Goal: Task Accomplishment & Management: Use online tool/utility

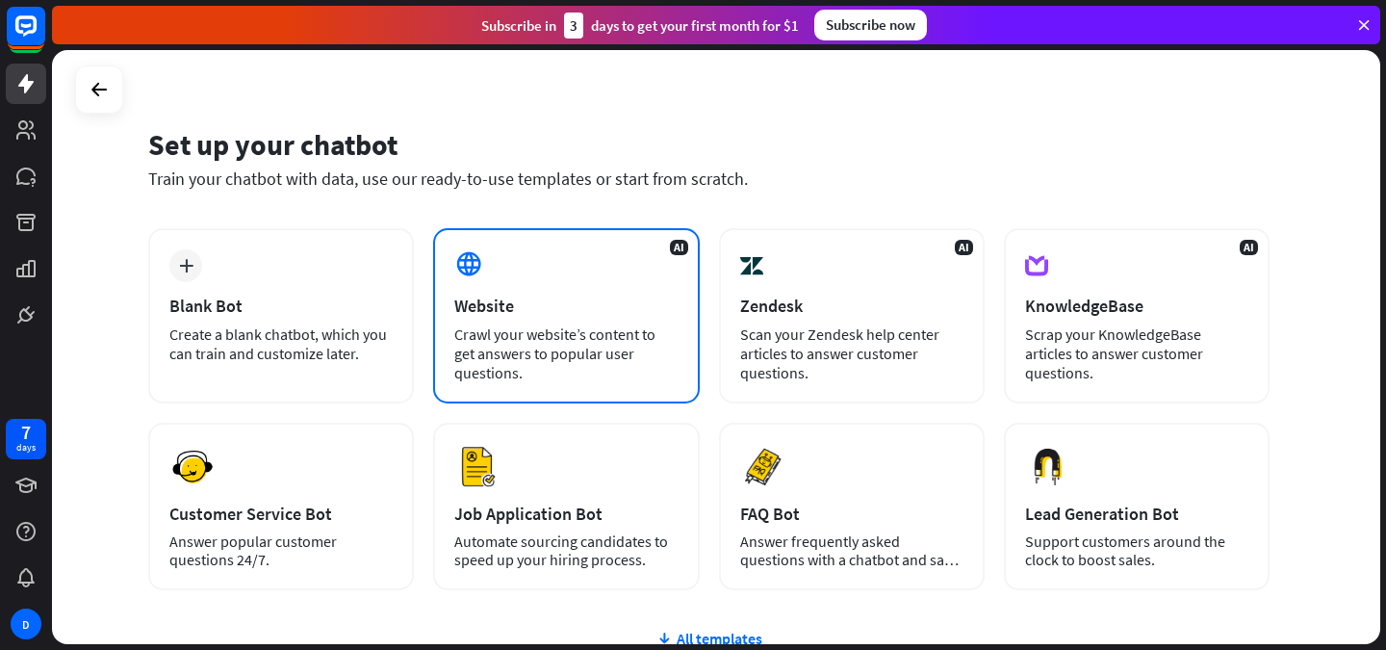
scroll to position [18, 0]
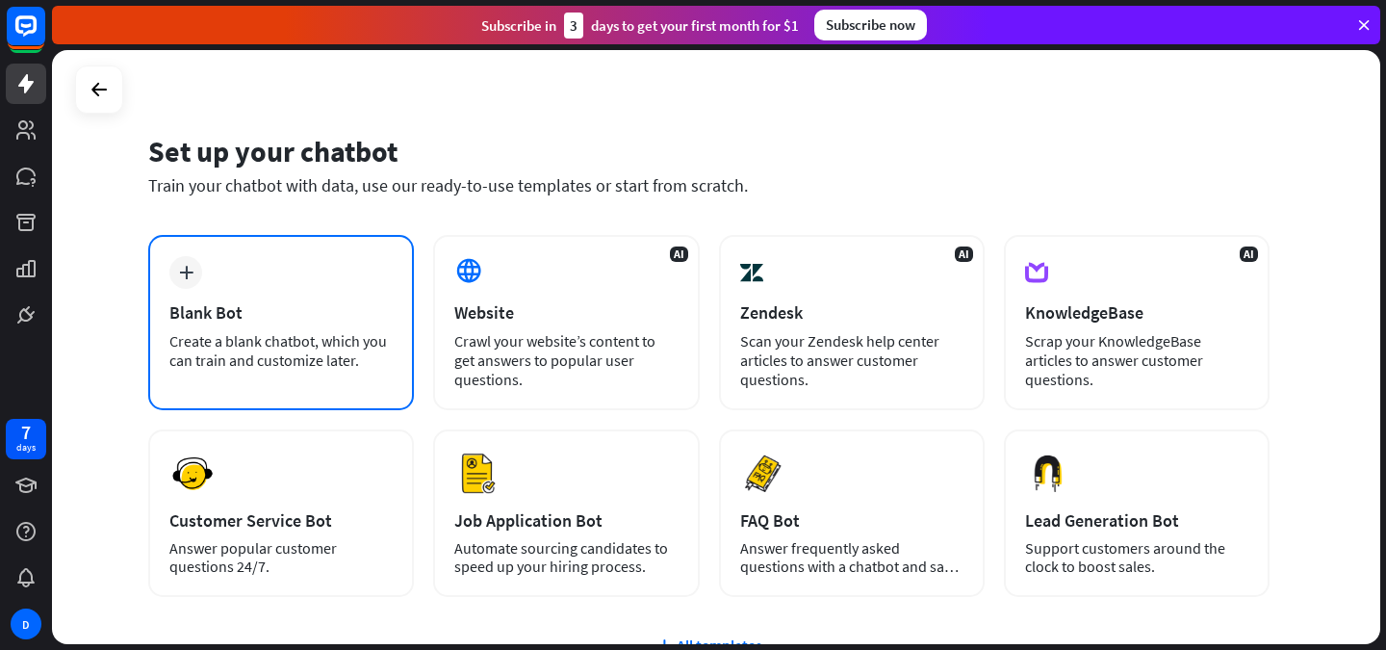
click at [373, 350] on div "Create a blank chatbot, which you can train and customize later." at bounding box center [280, 350] width 223 height 39
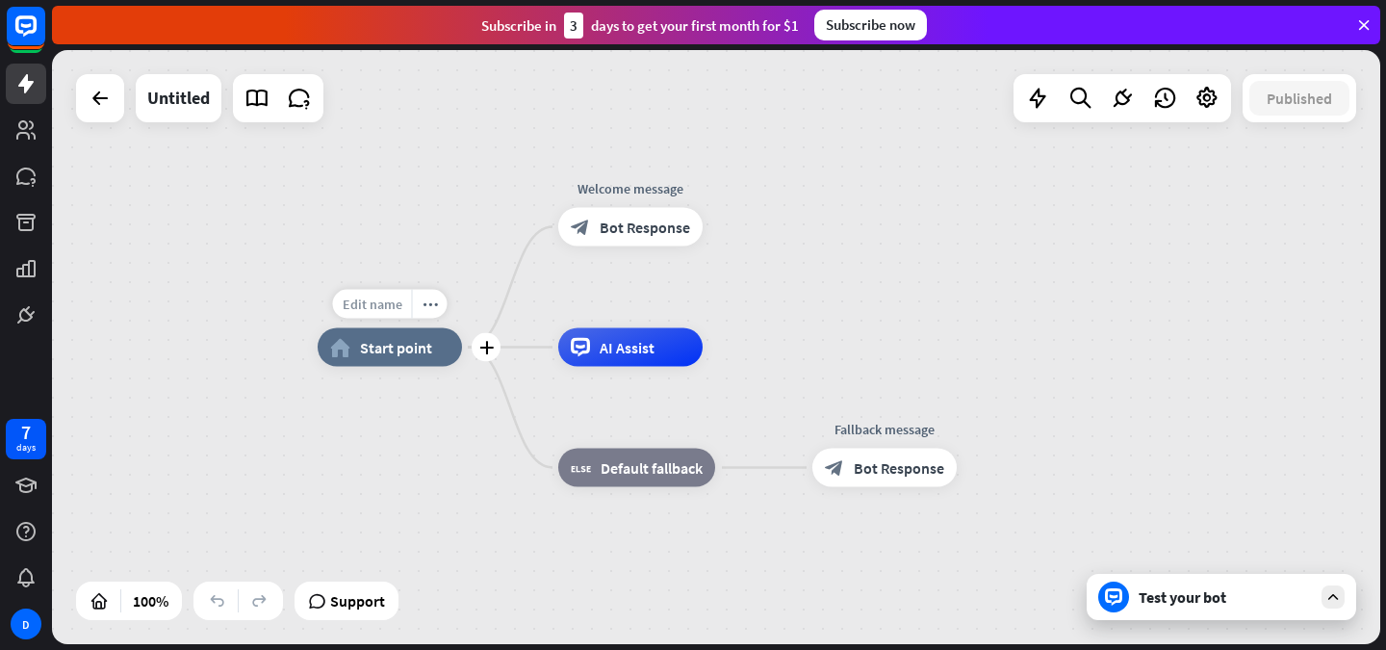
click at [382, 315] on div "Edit name" at bounding box center [372, 304] width 79 height 29
click at [411, 367] on div "Edit name more_horiz plus home_2 Start point" at bounding box center [390, 347] width 144 height 39
click at [387, 299] on span "Edit name" at bounding box center [373, 304] width 60 height 17
type input "**********"
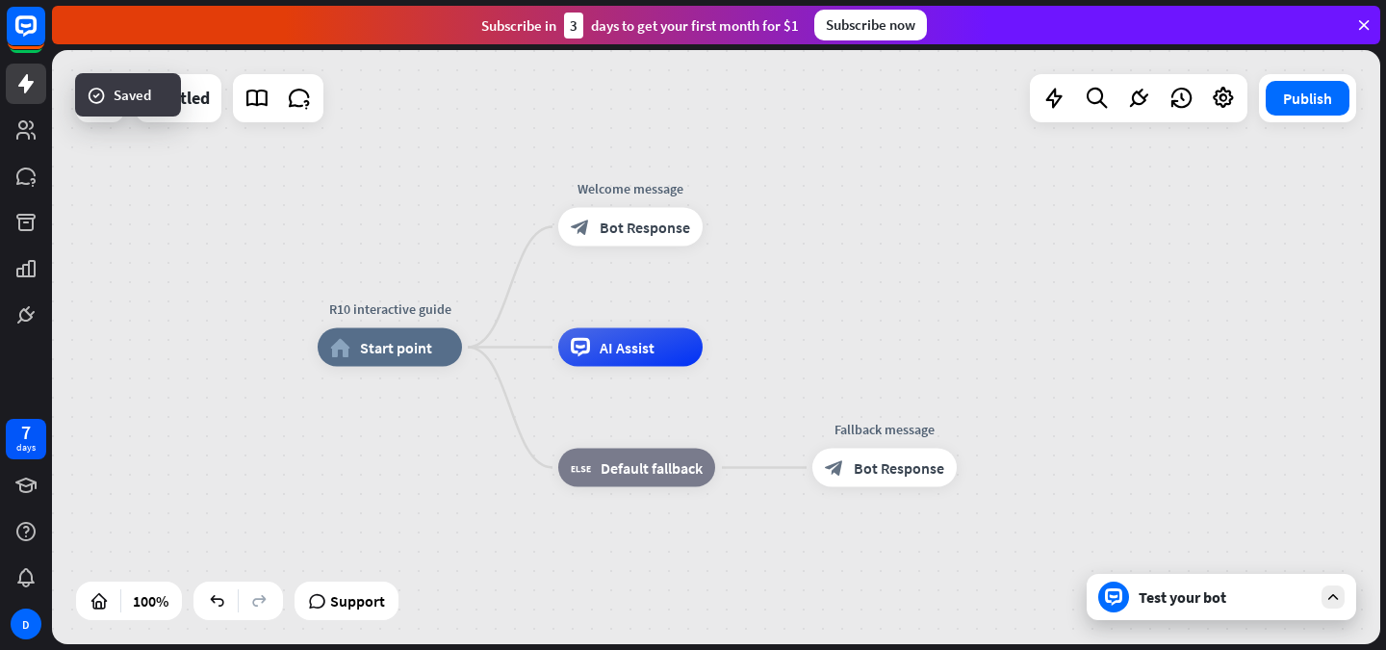
click at [506, 399] on div "R10 interactive guide home_2 Start point Welcome message block_bot_response Bot…" at bounding box center [982, 645] width 1329 height 594
click at [635, 315] on div "Edit name" at bounding box center [613, 304] width 79 height 29
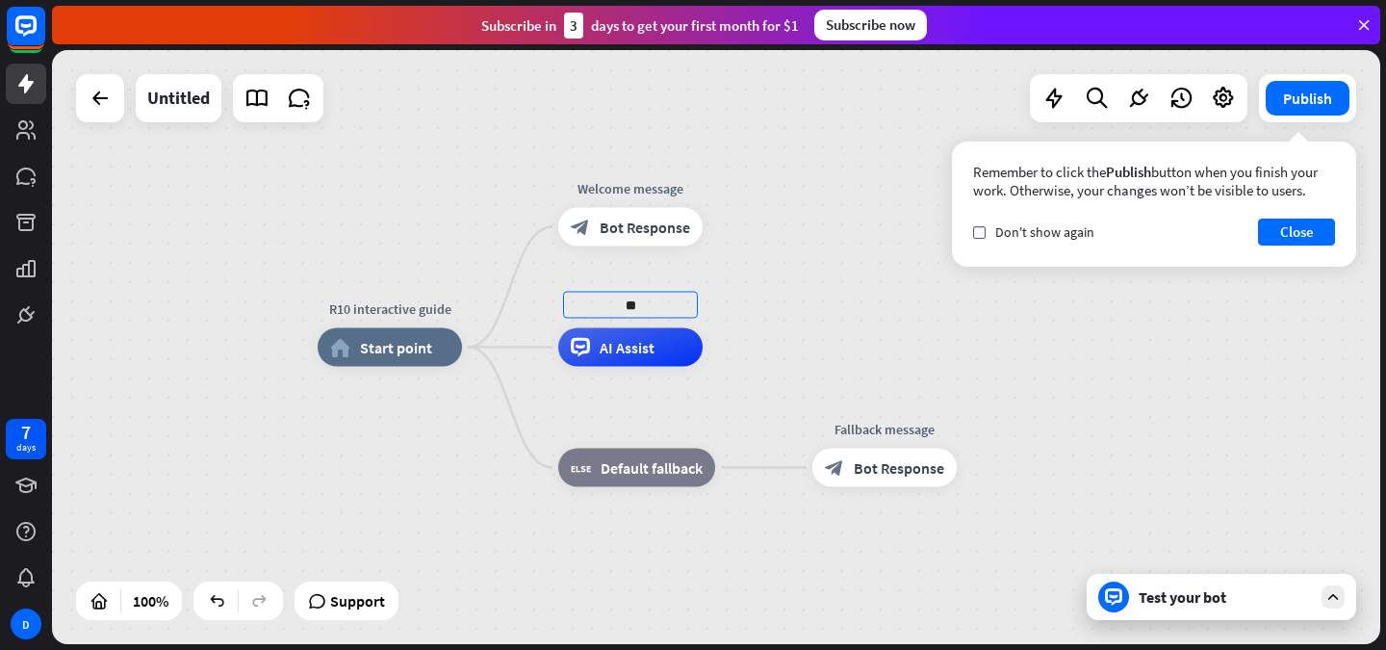
type input "*"
type input "*****"
click at [1297, 228] on button "Close" at bounding box center [1296, 232] width 77 height 27
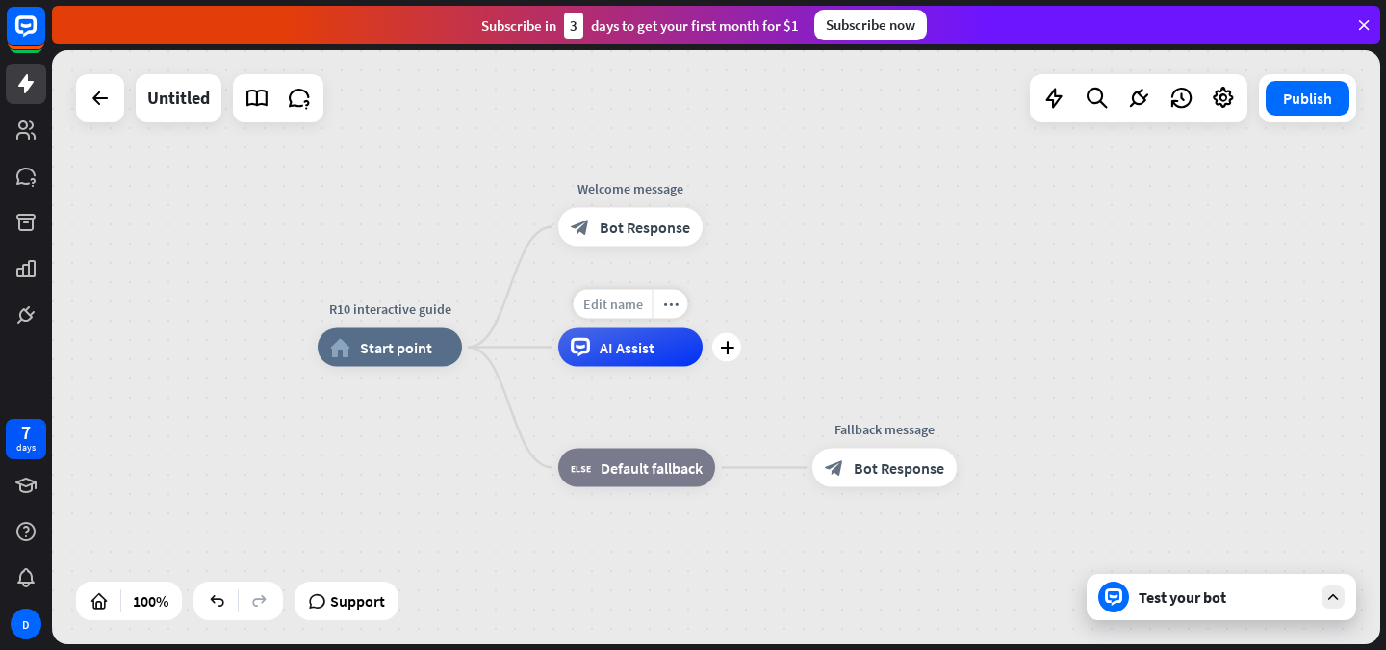
click at [642, 316] on div "Edit name" at bounding box center [613, 304] width 79 height 29
click at [799, 335] on div "R10 interactive guide home_2 Start point Welcome message block_bot_response Bot…" at bounding box center [716, 347] width 1329 height 594
click at [627, 176] on span "Edit name" at bounding box center [613, 183] width 60 height 17
click at [826, 252] on div "**********" at bounding box center [716, 347] width 1329 height 594
click at [616, 359] on div "AI Assist" at bounding box center [630, 347] width 144 height 39
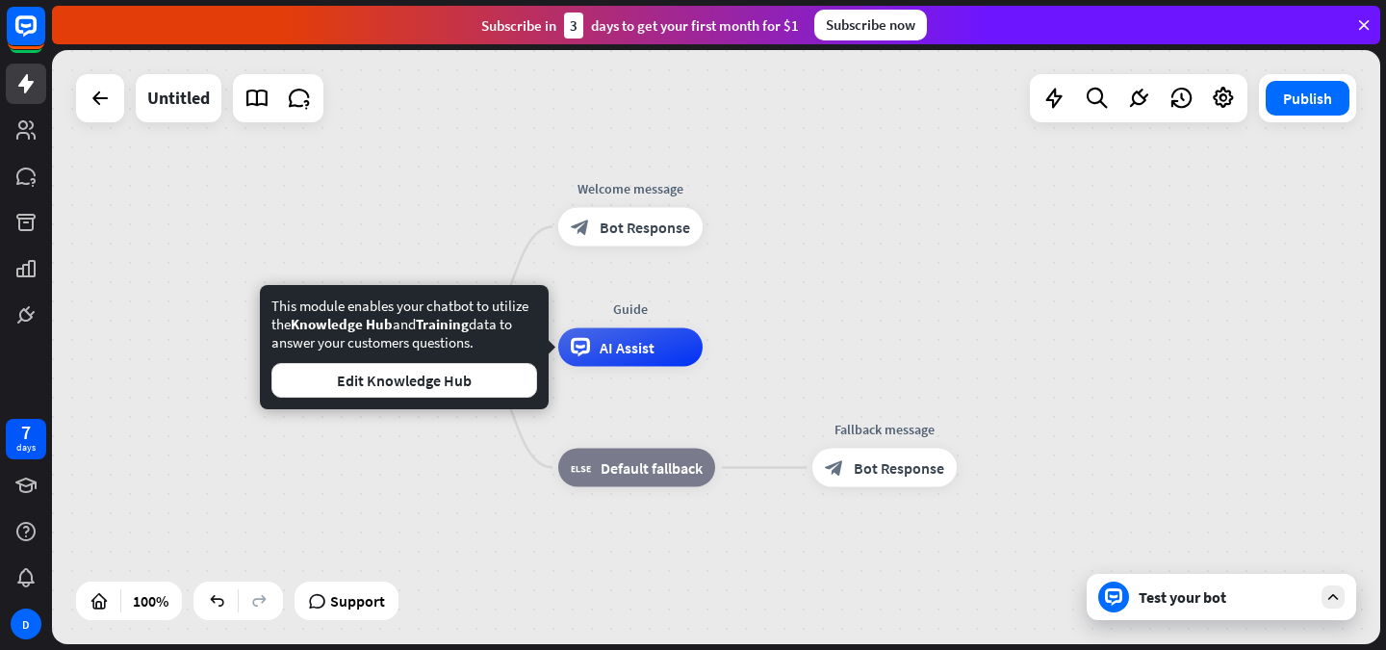
click at [903, 321] on div "R10 interactive guide home_2 Start point Welcome message block_bot_response Bot…" at bounding box center [716, 347] width 1329 height 594
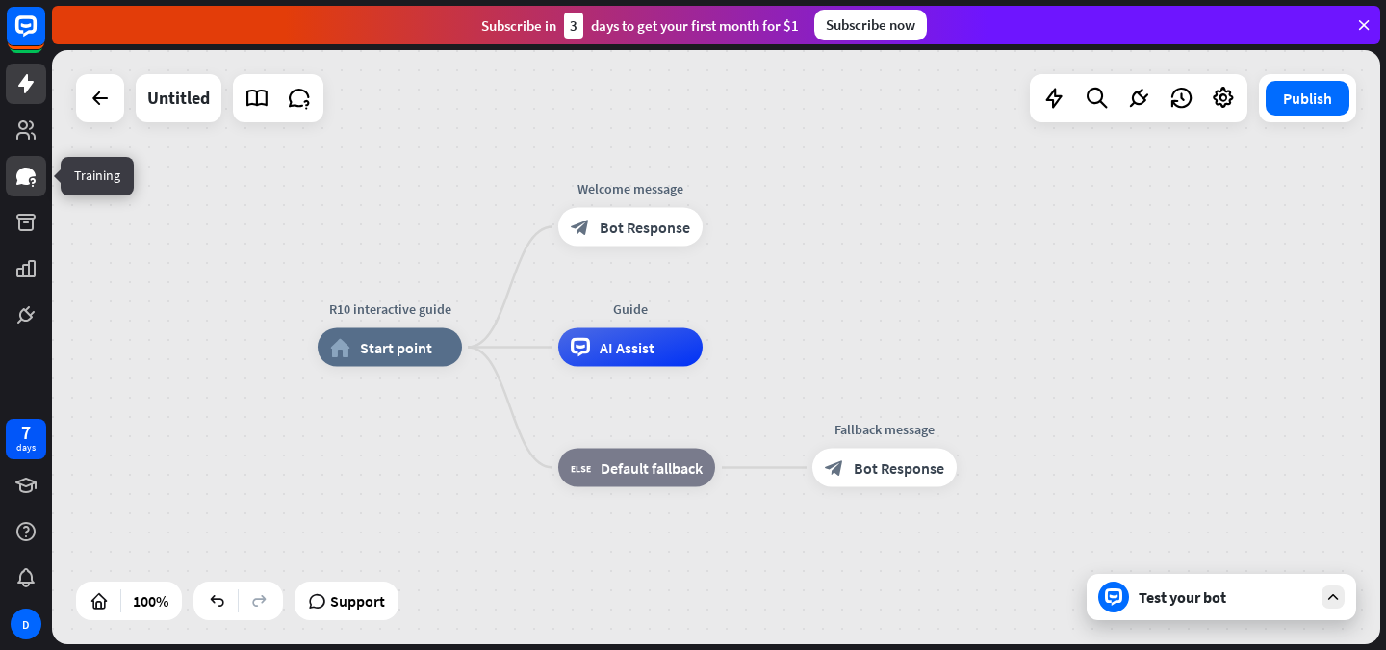
click at [18, 181] on icon at bounding box center [25, 176] width 19 height 17
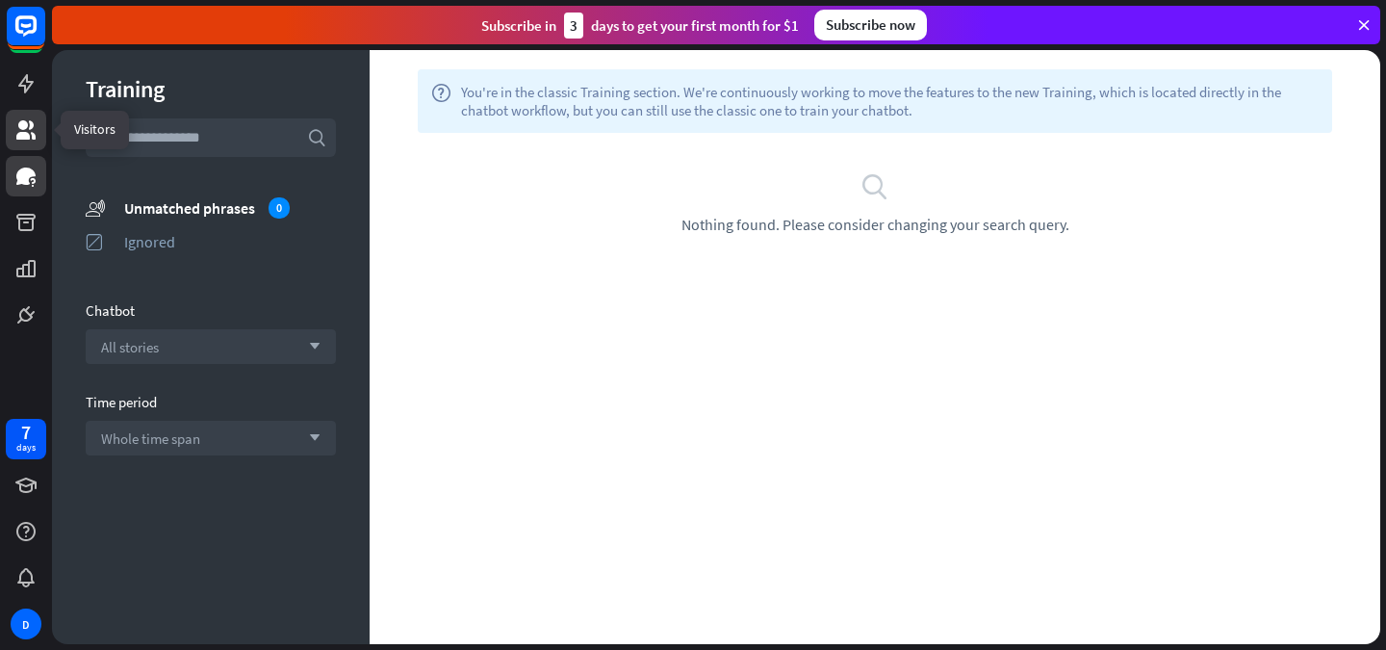
click at [33, 134] on icon at bounding box center [25, 129] width 19 height 19
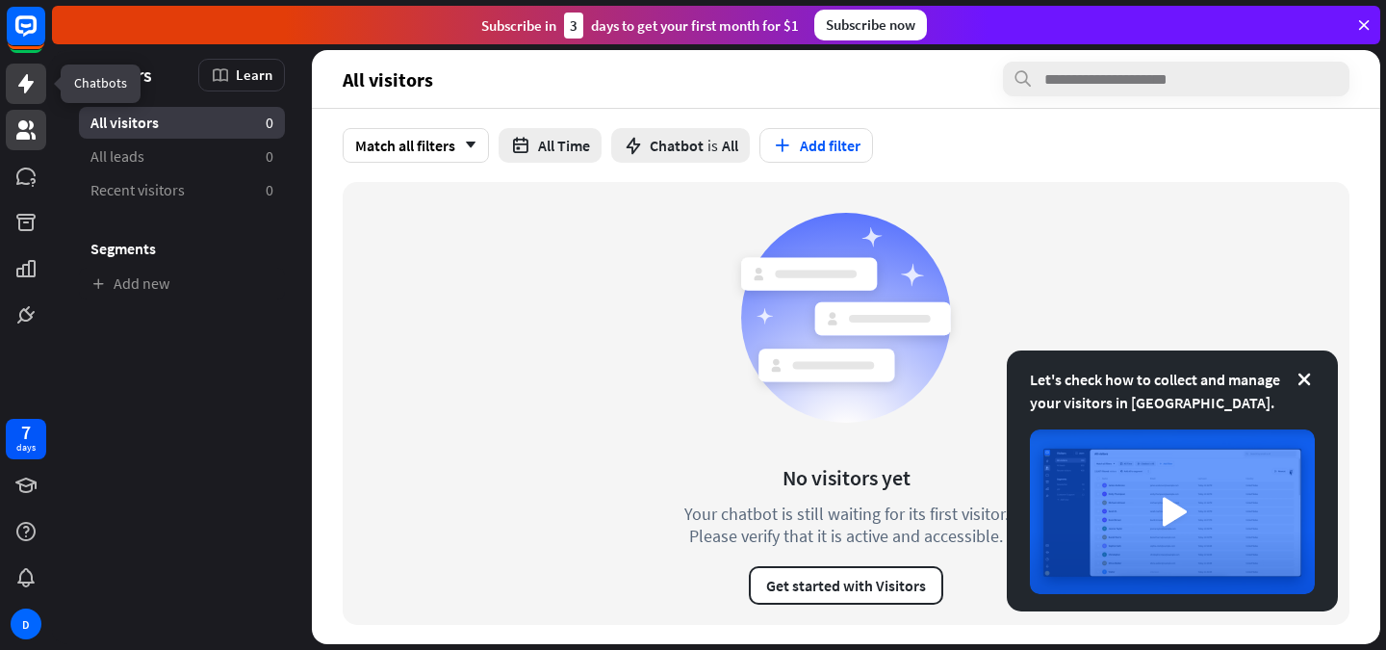
click at [22, 91] on icon at bounding box center [25, 83] width 23 height 23
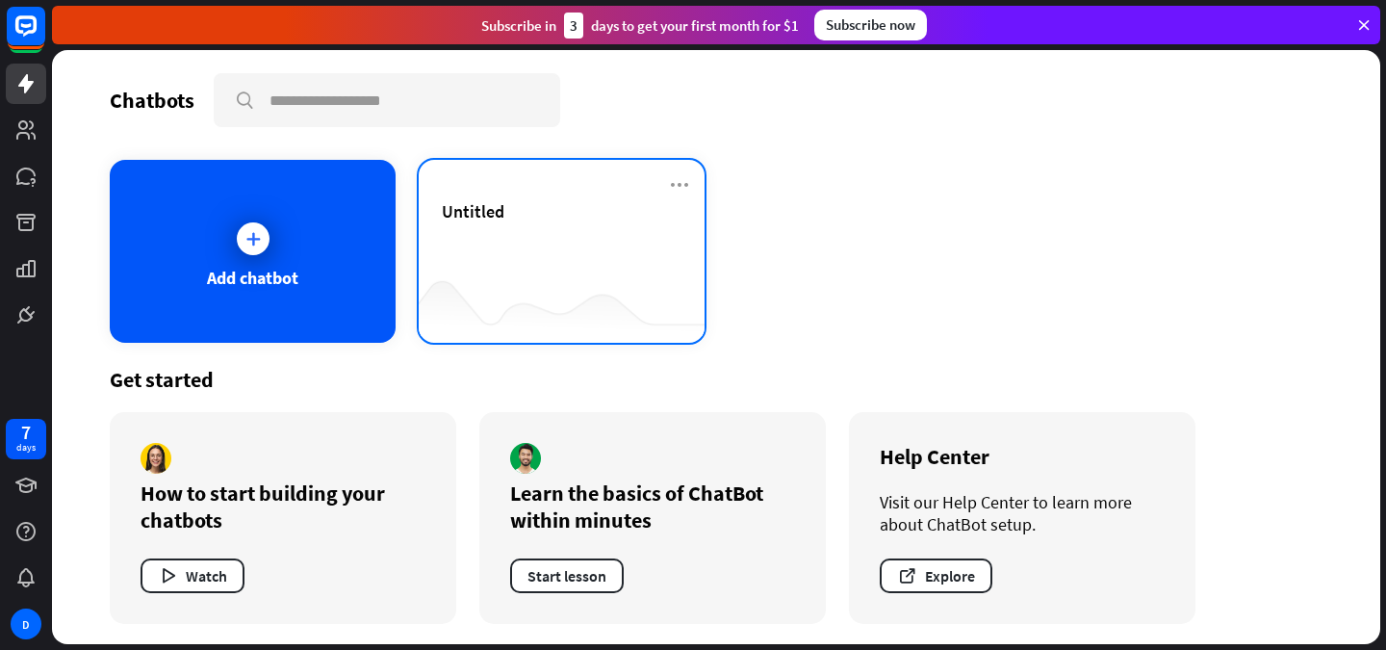
click at [500, 252] on div "Untitled" at bounding box center [562, 233] width 240 height 67
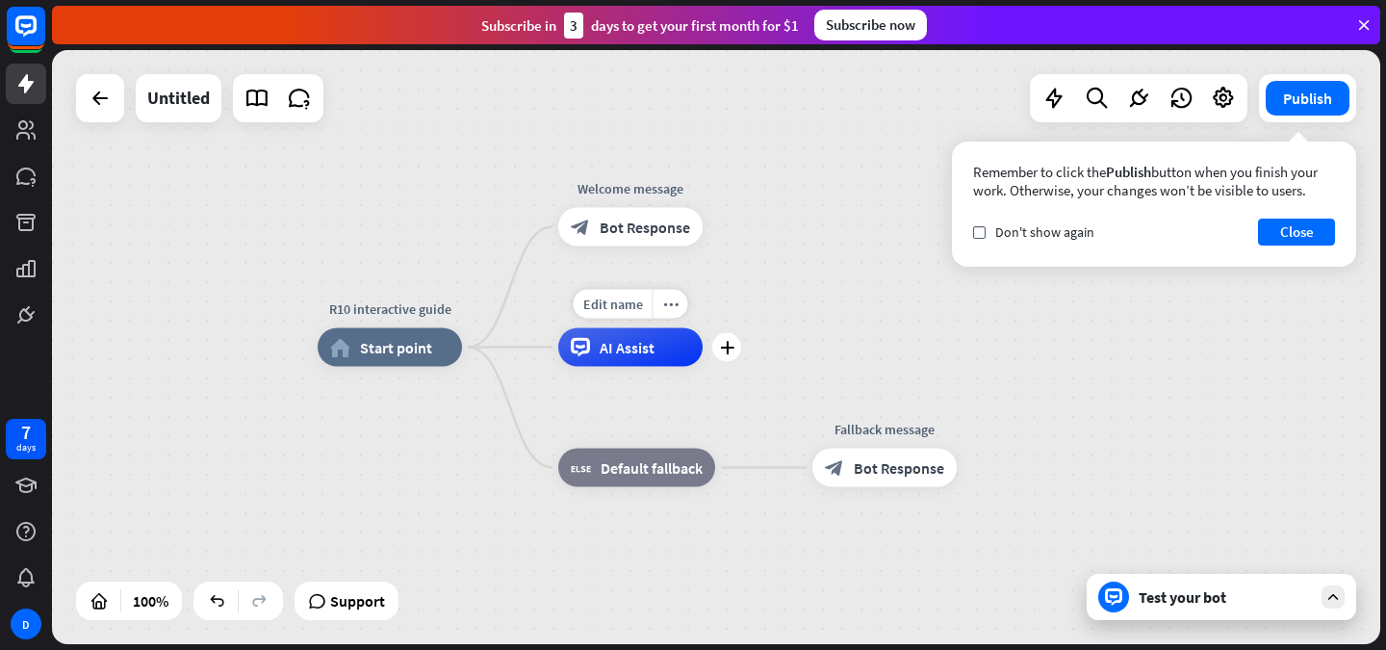
click at [581, 357] on div "AI Assist" at bounding box center [630, 347] width 144 height 39
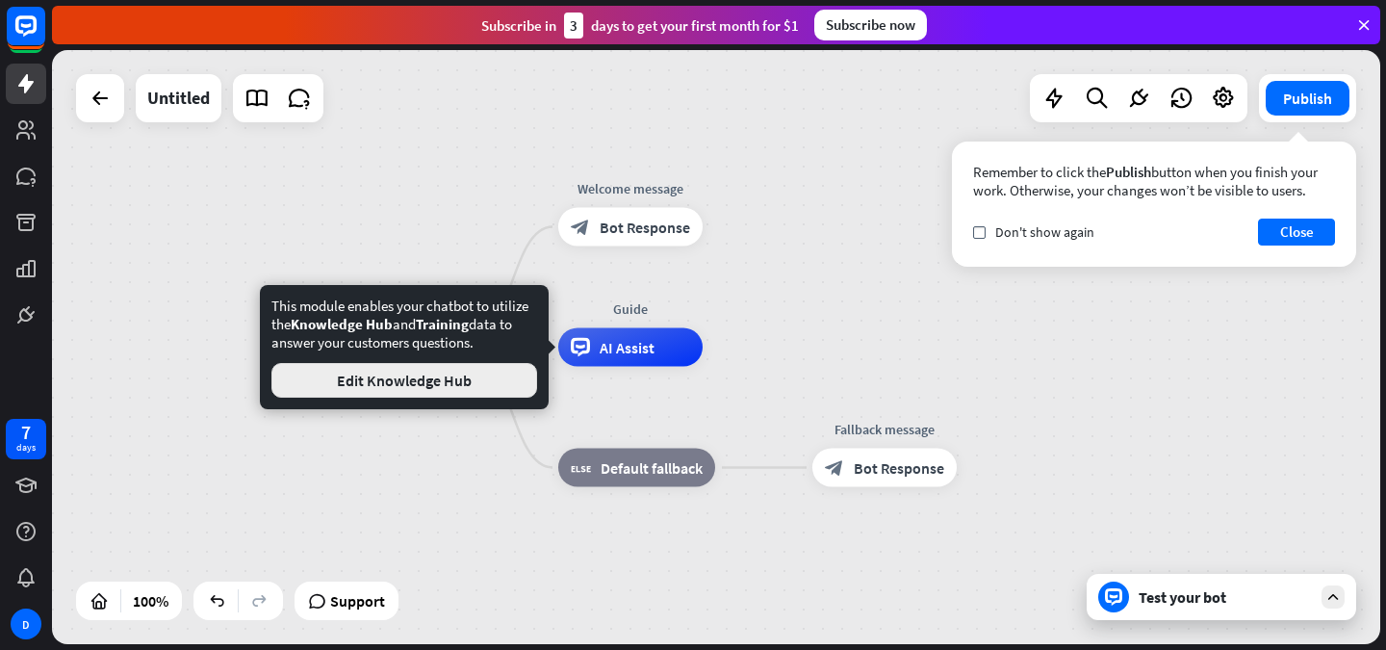
click at [488, 391] on button "Edit Knowledge Hub" at bounding box center [405, 380] width 266 height 35
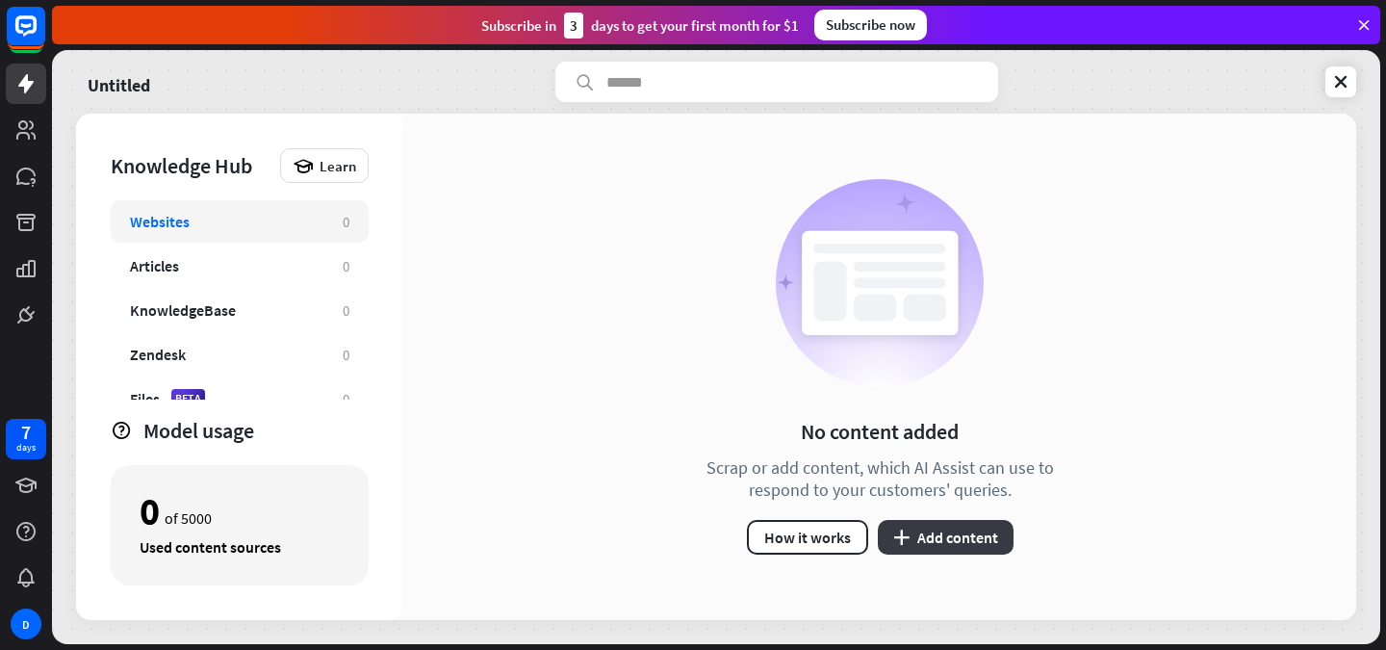
click at [960, 531] on button "plus Add content" at bounding box center [946, 537] width 136 height 35
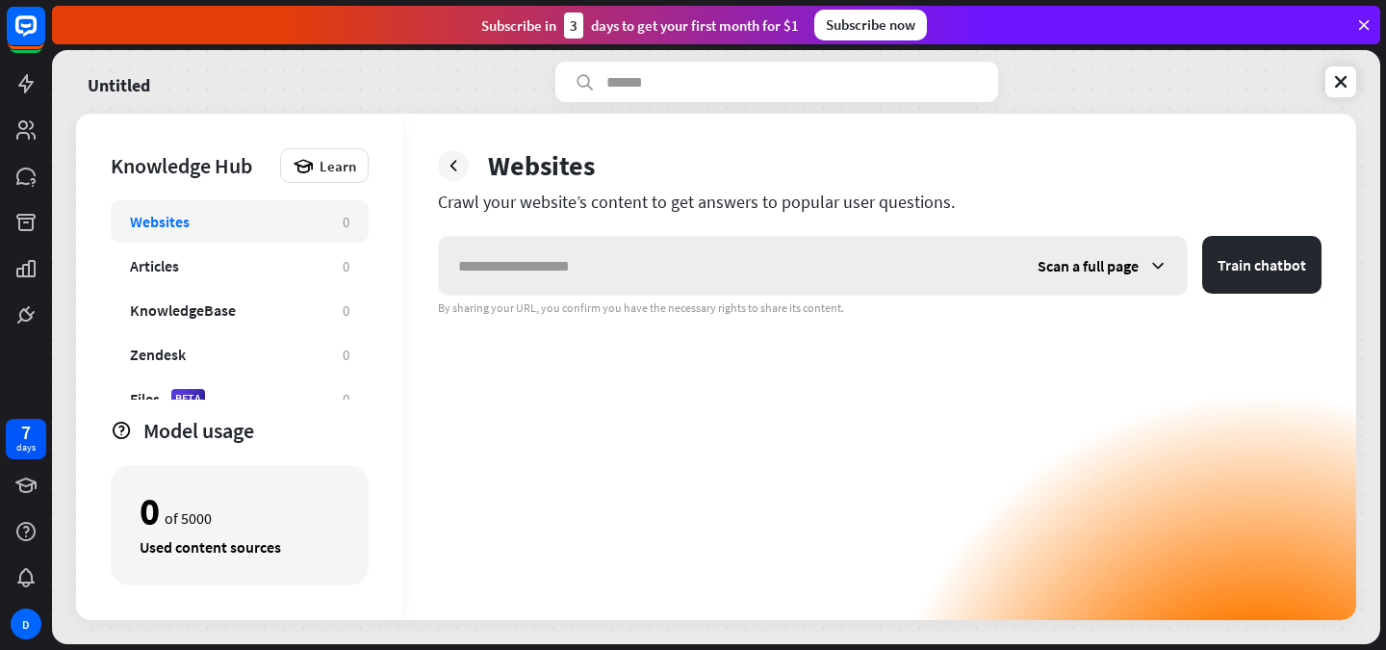
click at [1136, 263] on span "Scan a full page" at bounding box center [1088, 265] width 101 height 19
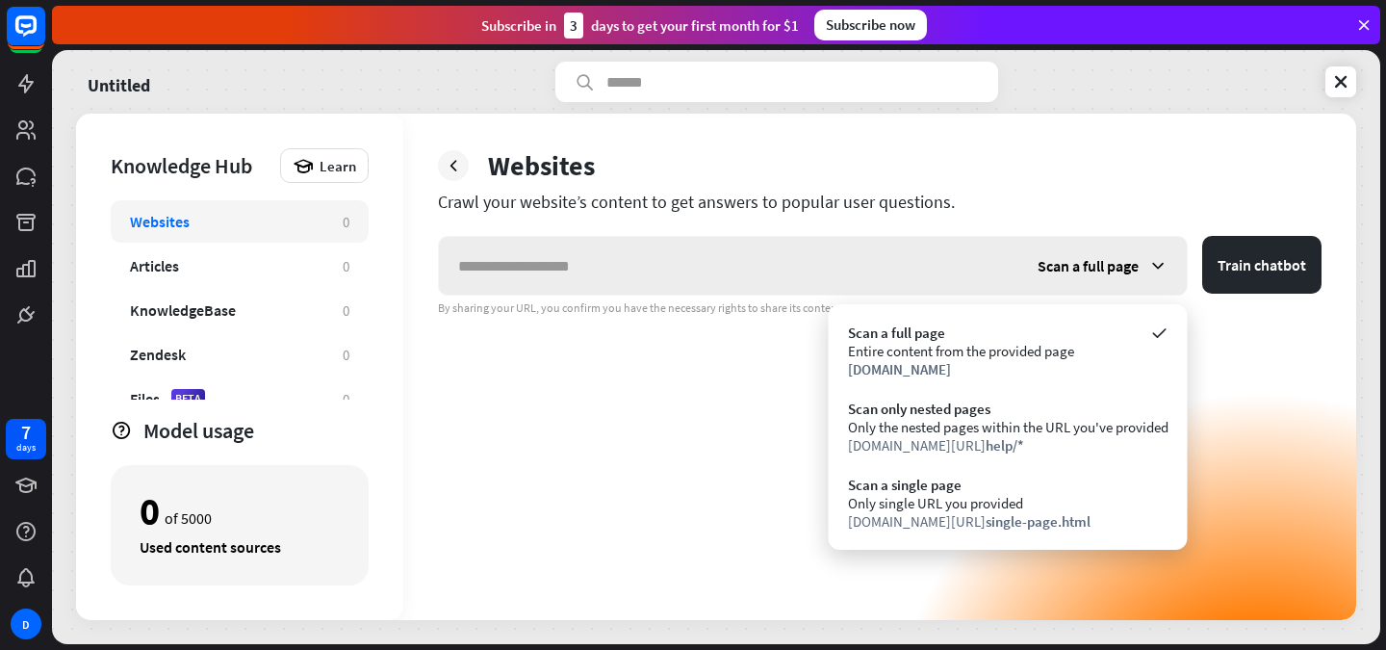
click at [1136, 263] on span "Scan a full page" at bounding box center [1088, 265] width 101 height 19
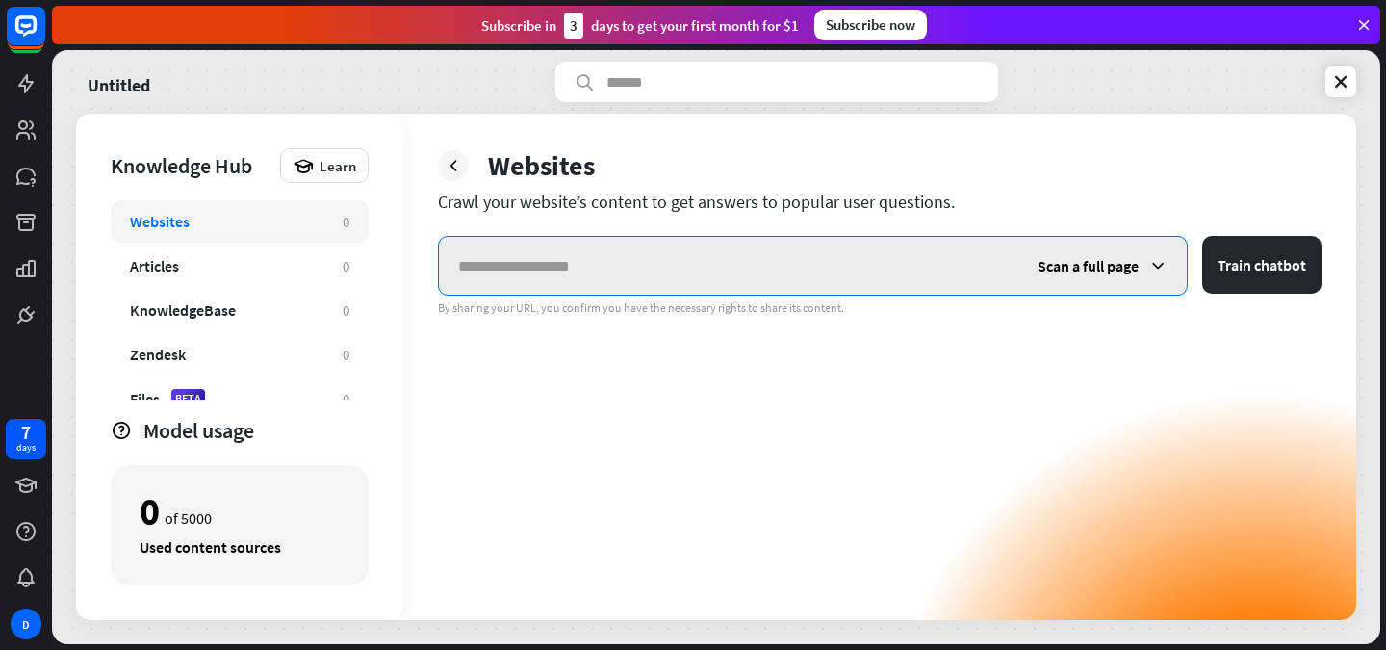
click at [733, 273] on input "text" at bounding box center [729, 266] width 580 height 58
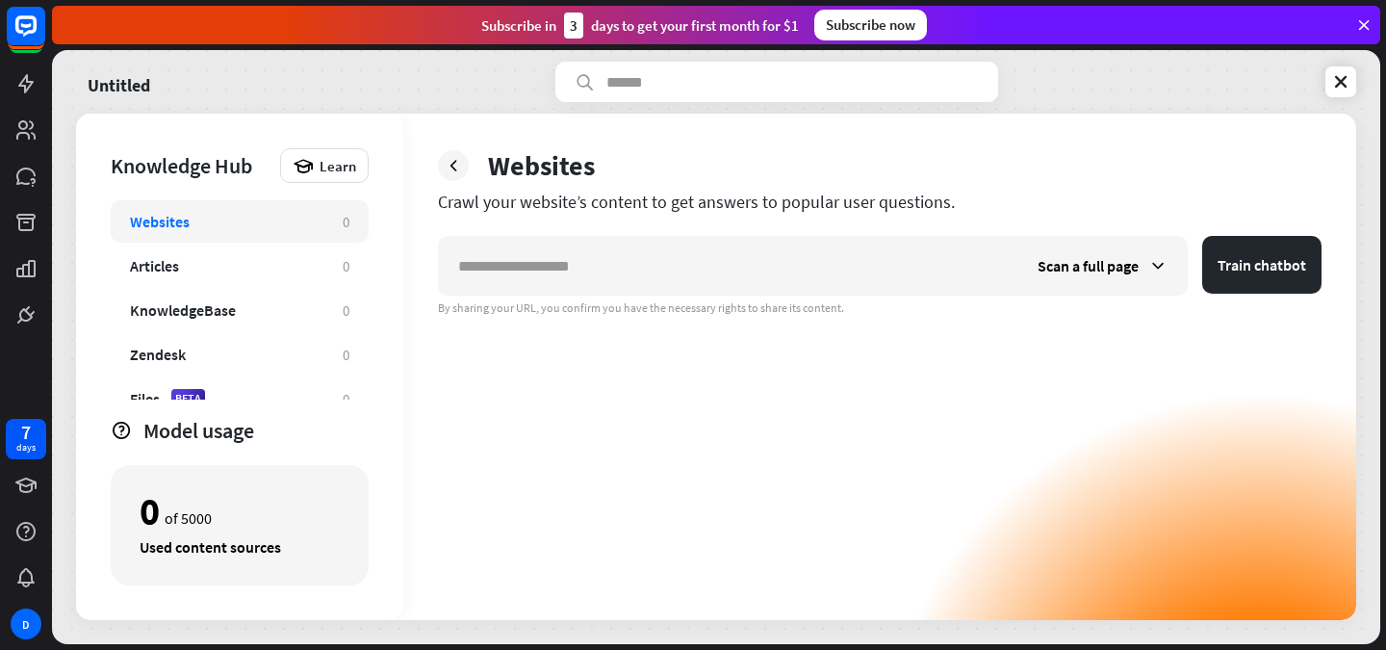
click at [471, 368] on div "Scan a full page Train chatbot By sharing your URL, you confirm you have the ne…" at bounding box center [880, 428] width 884 height 384
click at [272, 313] on div "KnowledgeBase" at bounding box center [227, 309] width 194 height 19
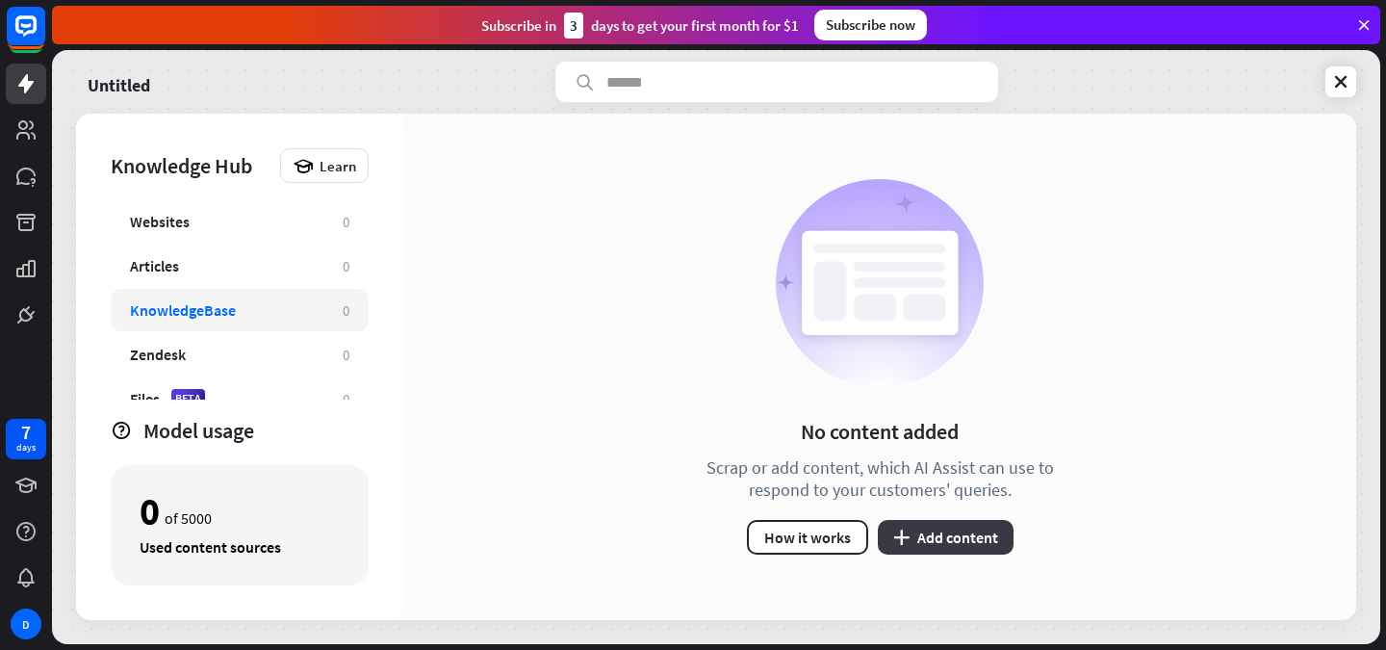
click at [917, 535] on button "plus Add content" at bounding box center [946, 537] width 136 height 35
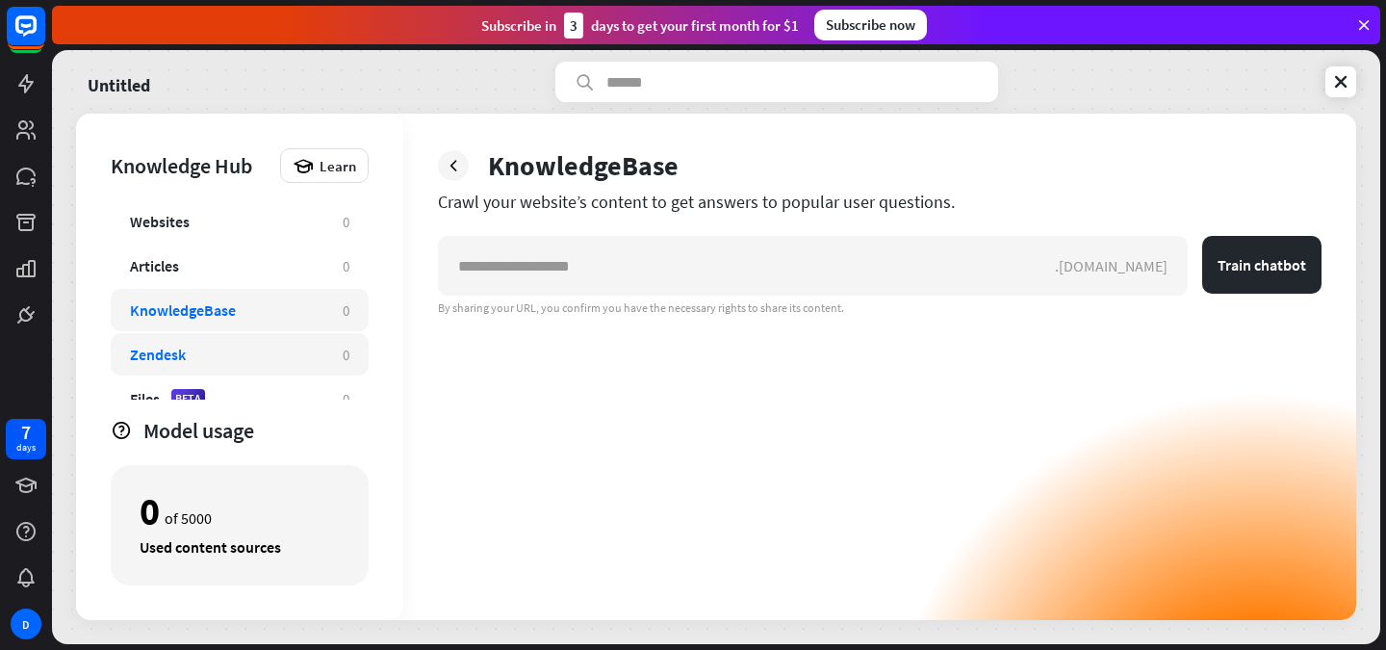
click at [223, 351] on div "Zendesk" at bounding box center [227, 354] width 194 height 19
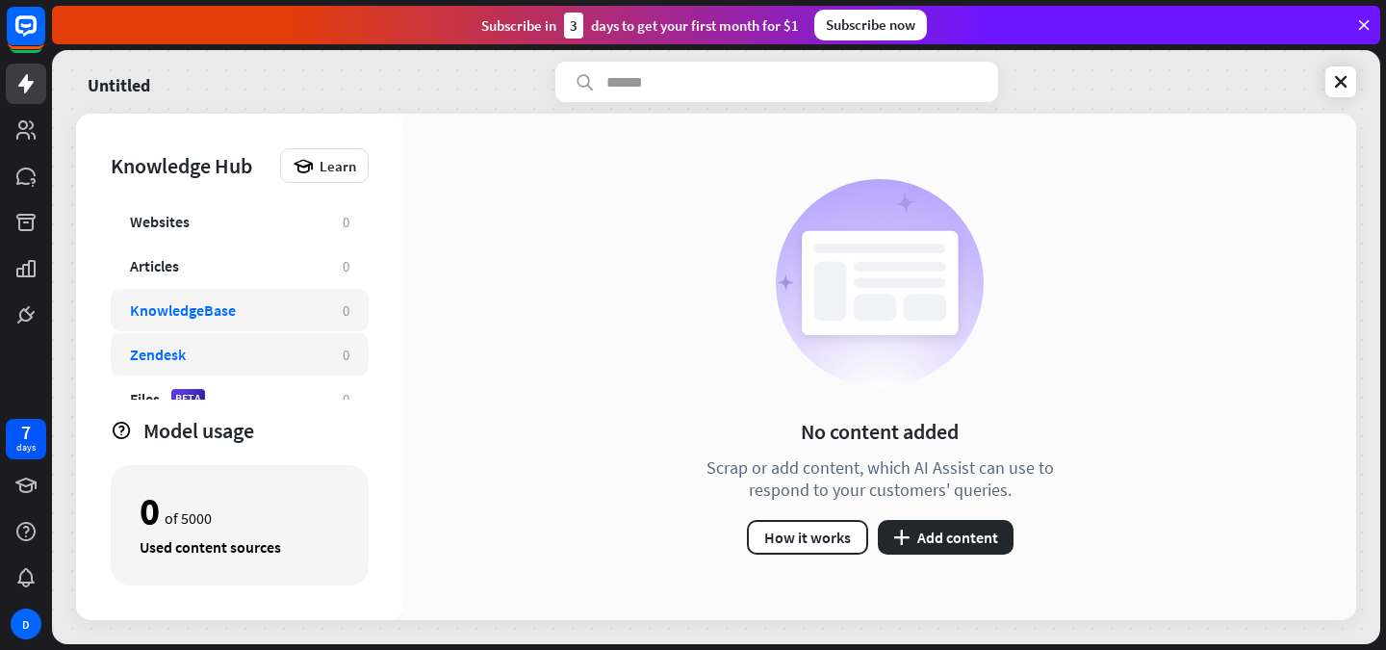
scroll to position [20, 0]
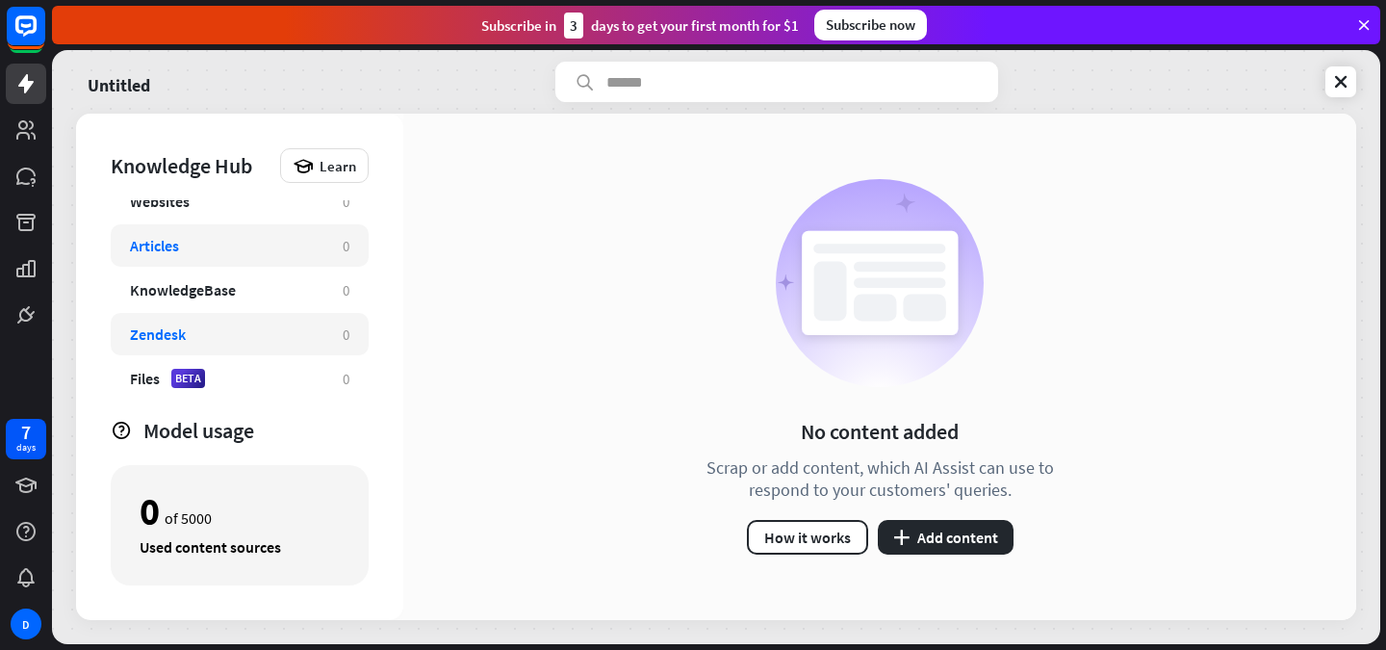
click at [212, 241] on div "Articles" at bounding box center [227, 245] width 194 height 19
click at [260, 242] on div "Articles" at bounding box center [227, 245] width 194 height 19
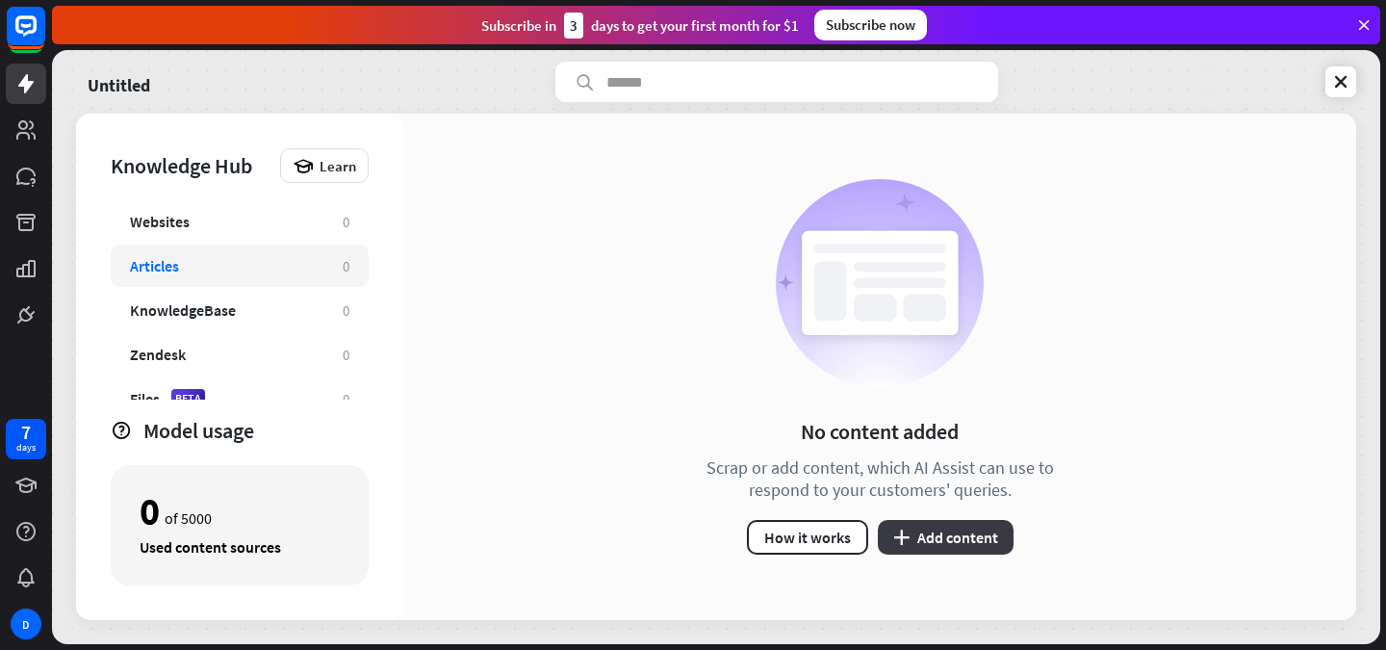
click at [948, 552] on button "plus Add content" at bounding box center [946, 537] width 136 height 35
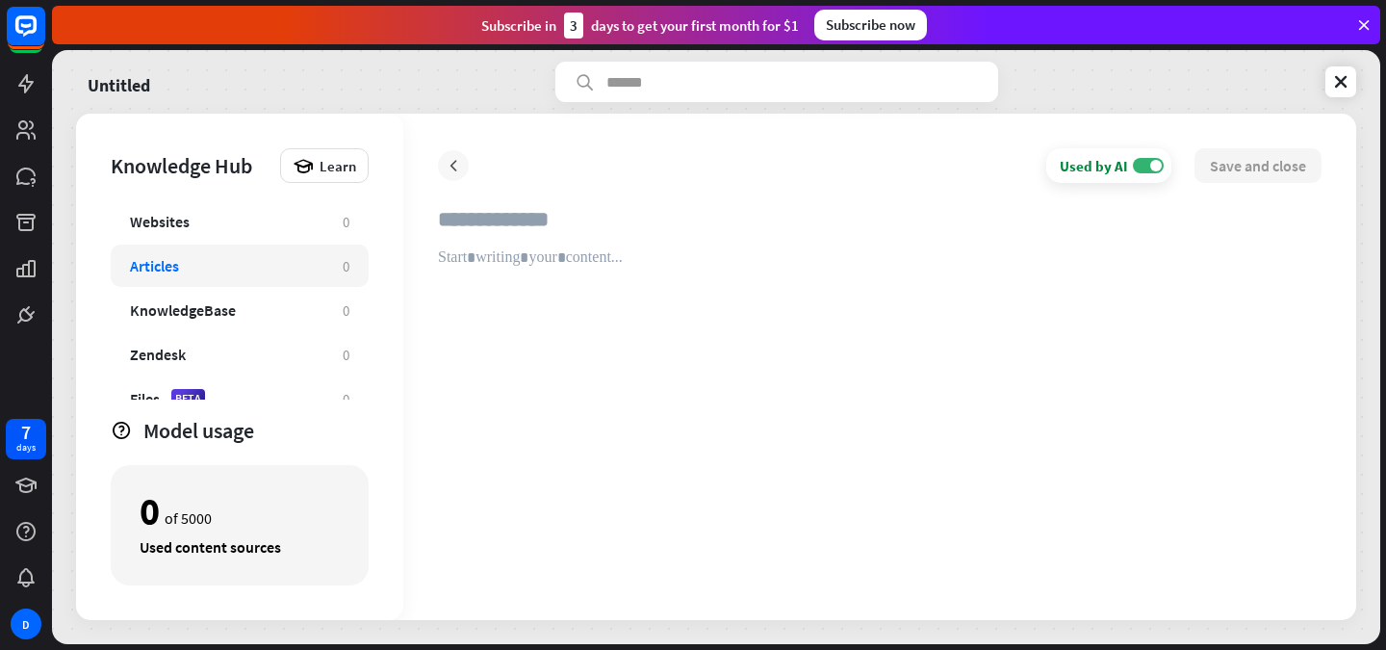
click at [450, 173] on icon at bounding box center [453, 165] width 19 height 19
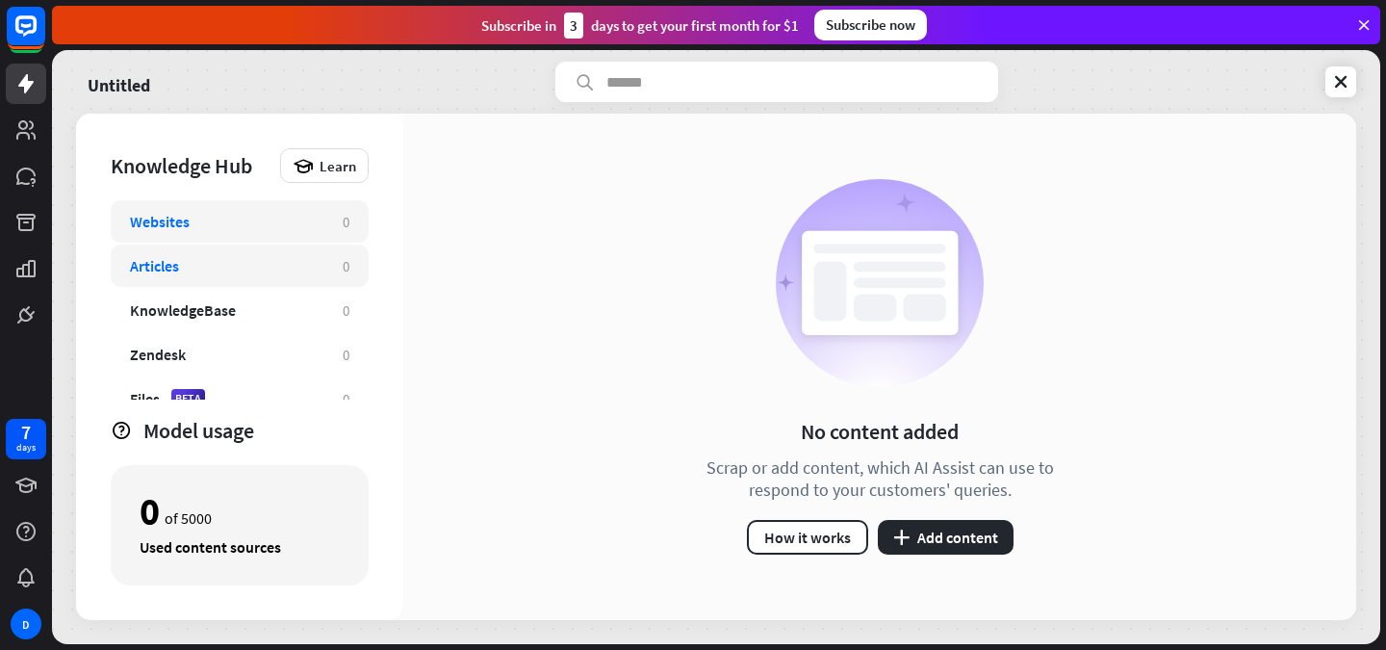
click at [257, 220] on div "Websites" at bounding box center [227, 221] width 194 height 19
click at [927, 544] on button "plus Add content" at bounding box center [946, 537] width 136 height 35
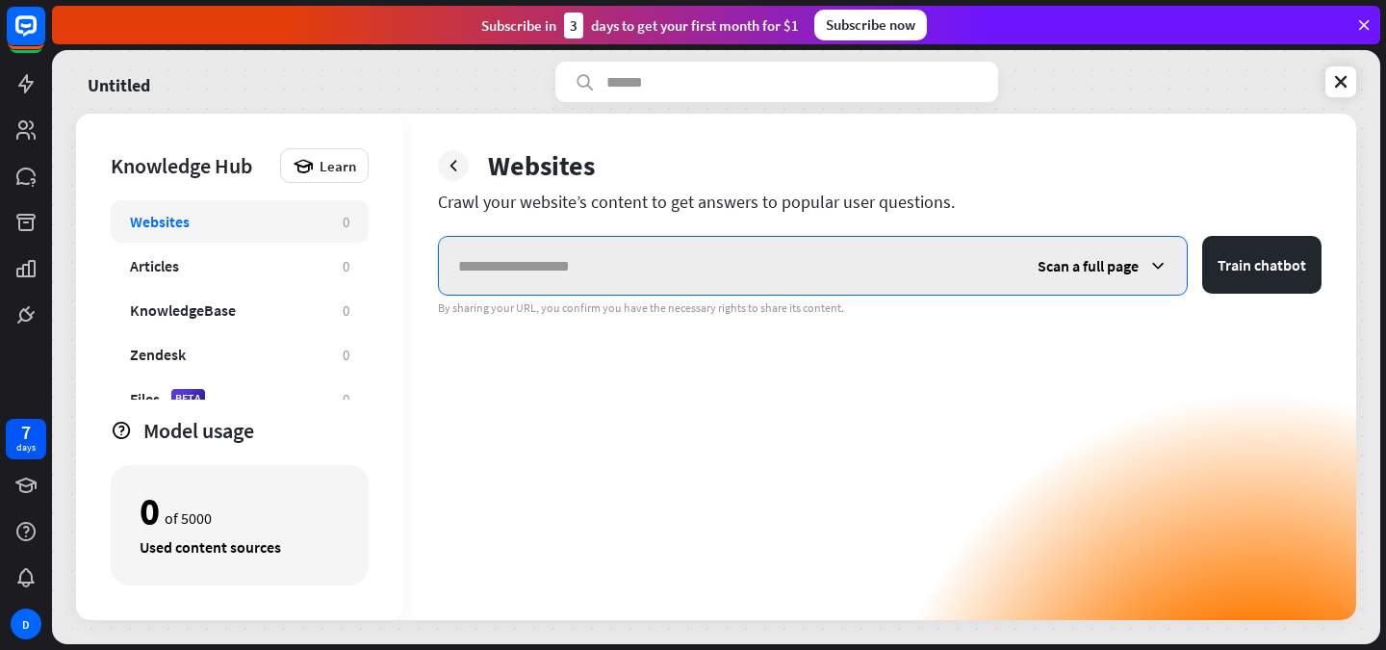
paste input "**********"
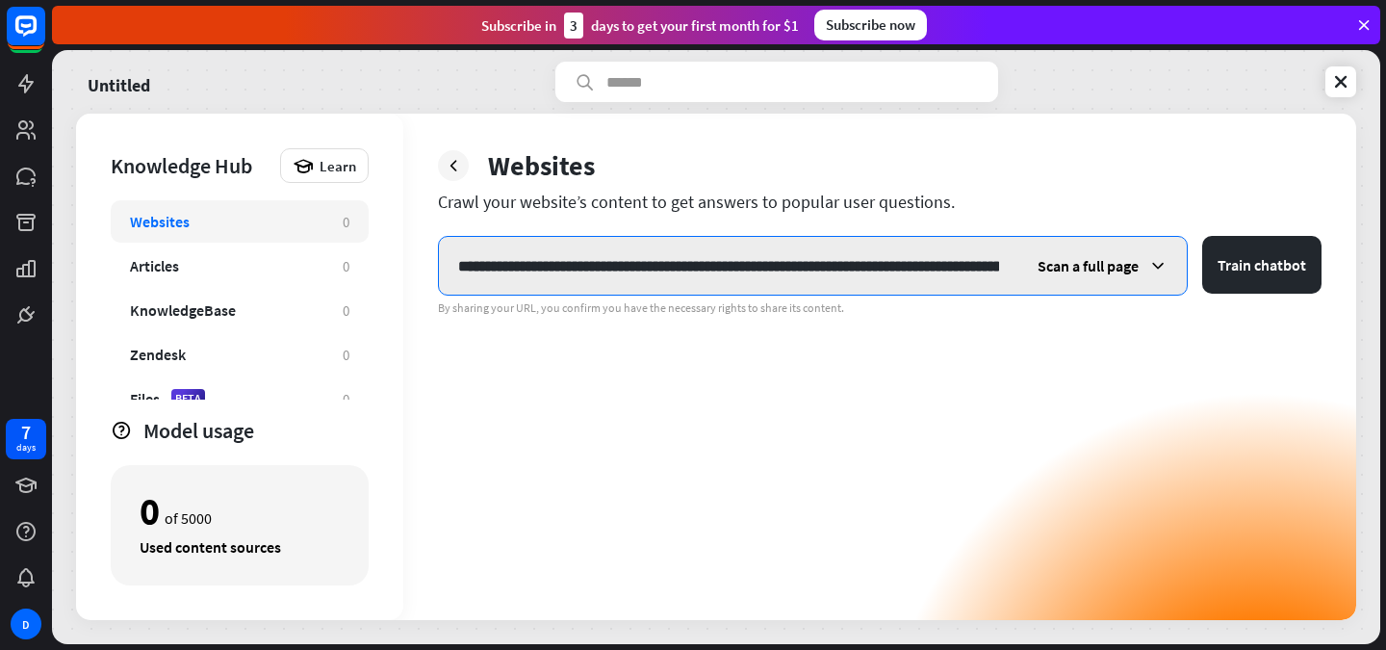
scroll to position [0, 131]
type input "**********"
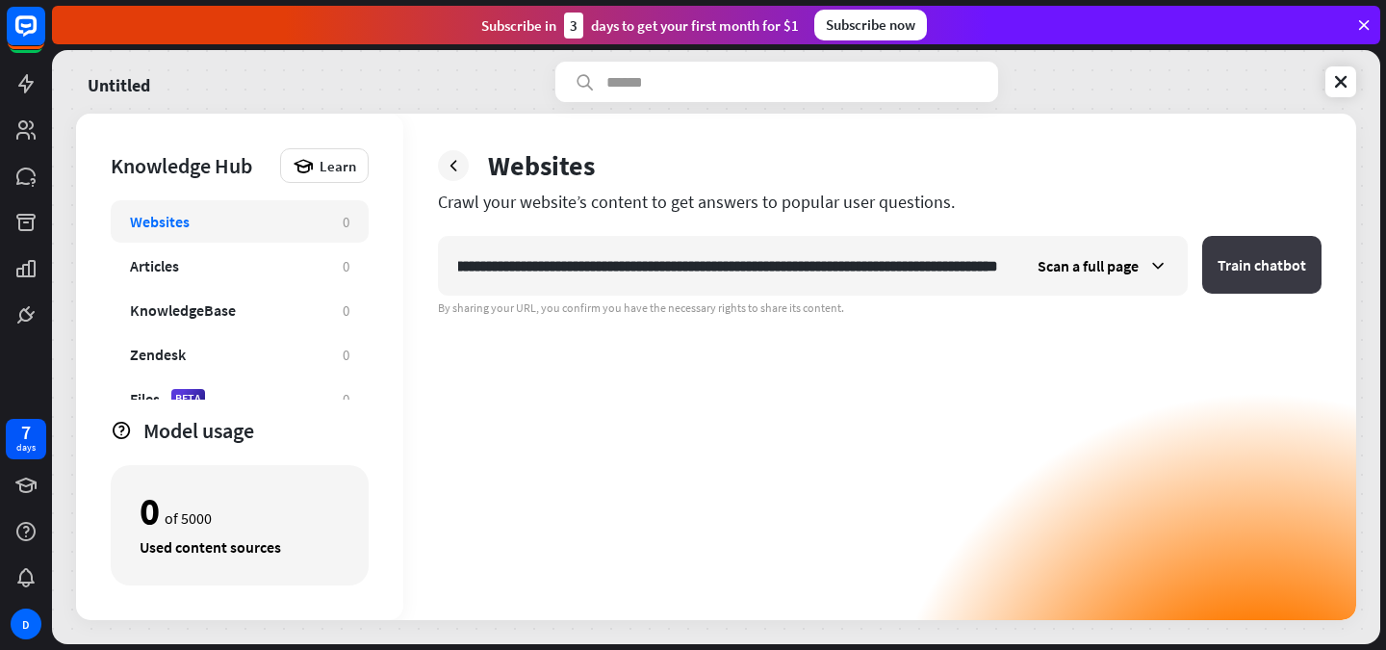
scroll to position [0, 0]
click at [1227, 267] on button "Train chatbot" at bounding box center [1262, 265] width 119 height 58
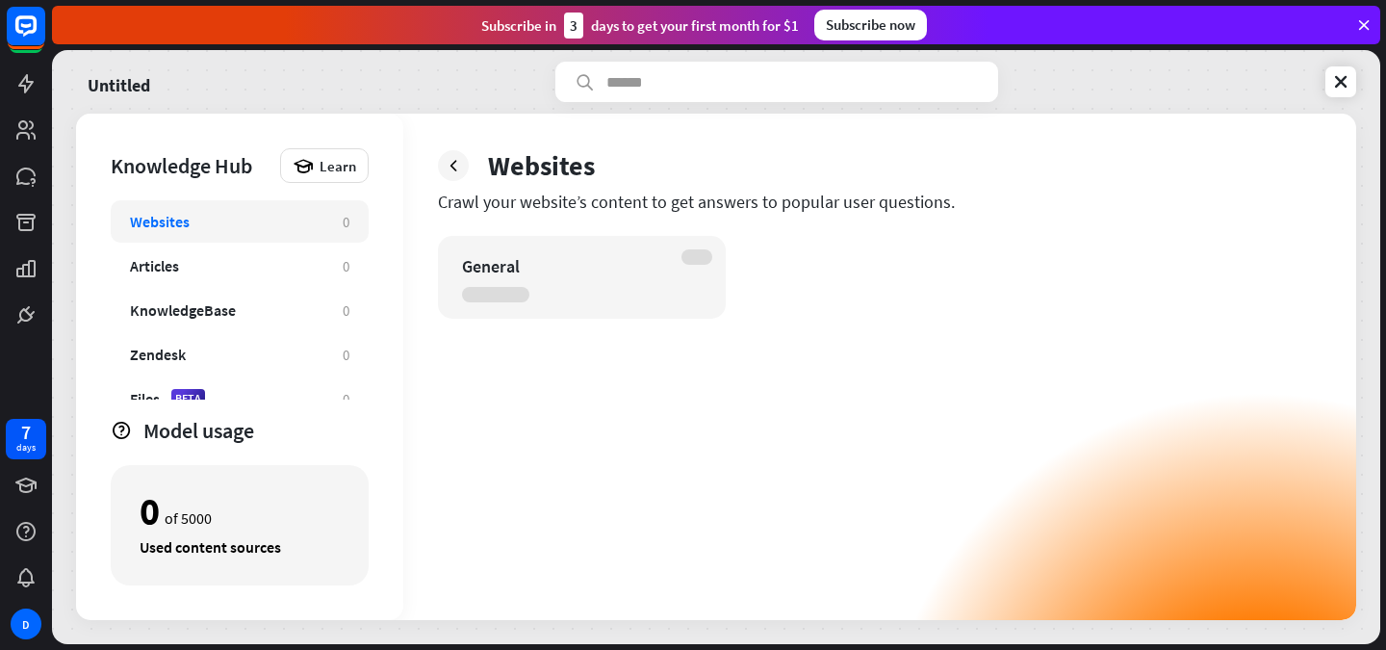
drag, startPoint x: 532, startPoint y: 348, endPoint x: 614, endPoint y: 372, distance: 85.3
click at [614, 372] on div "General" at bounding box center [880, 428] width 884 height 384
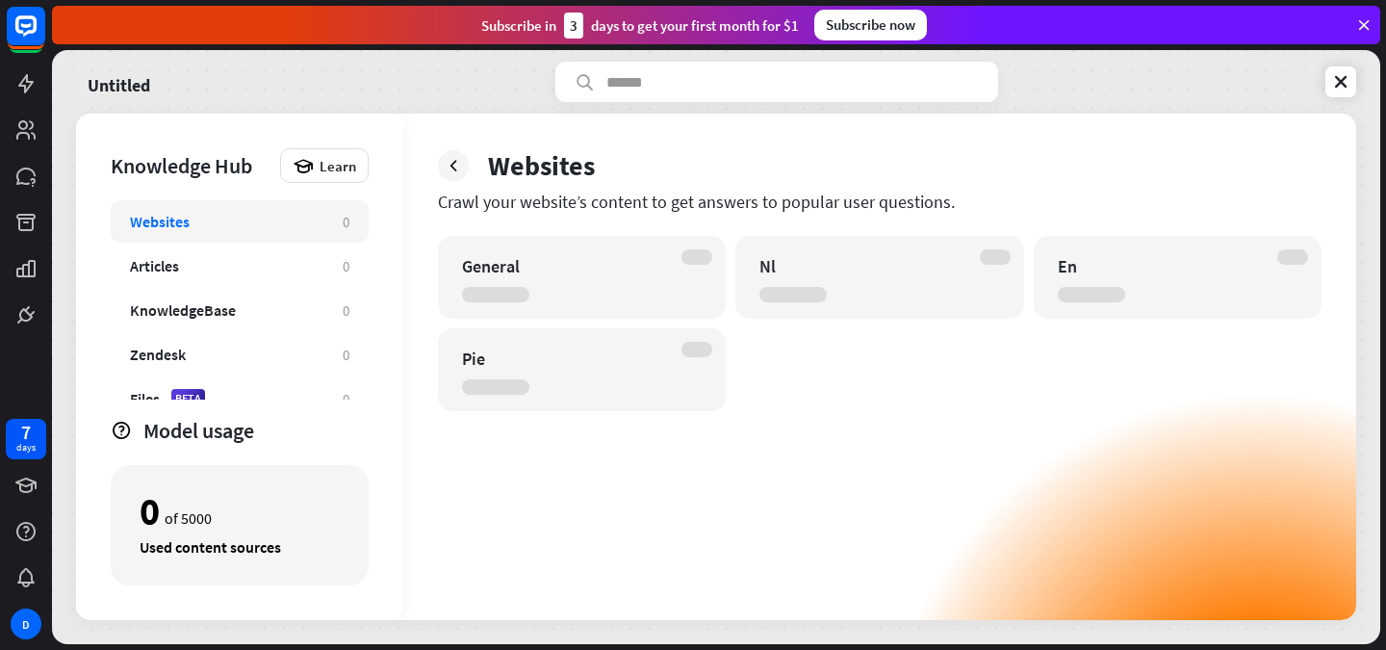
drag, startPoint x: 607, startPoint y: 350, endPoint x: 617, endPoint y: 234, distance: 117.0
click at [617, 234] on div "Websites Crawl your website’s content to get answers to popular user questions.…" at bounding box center [879, 367] width 953 height 506
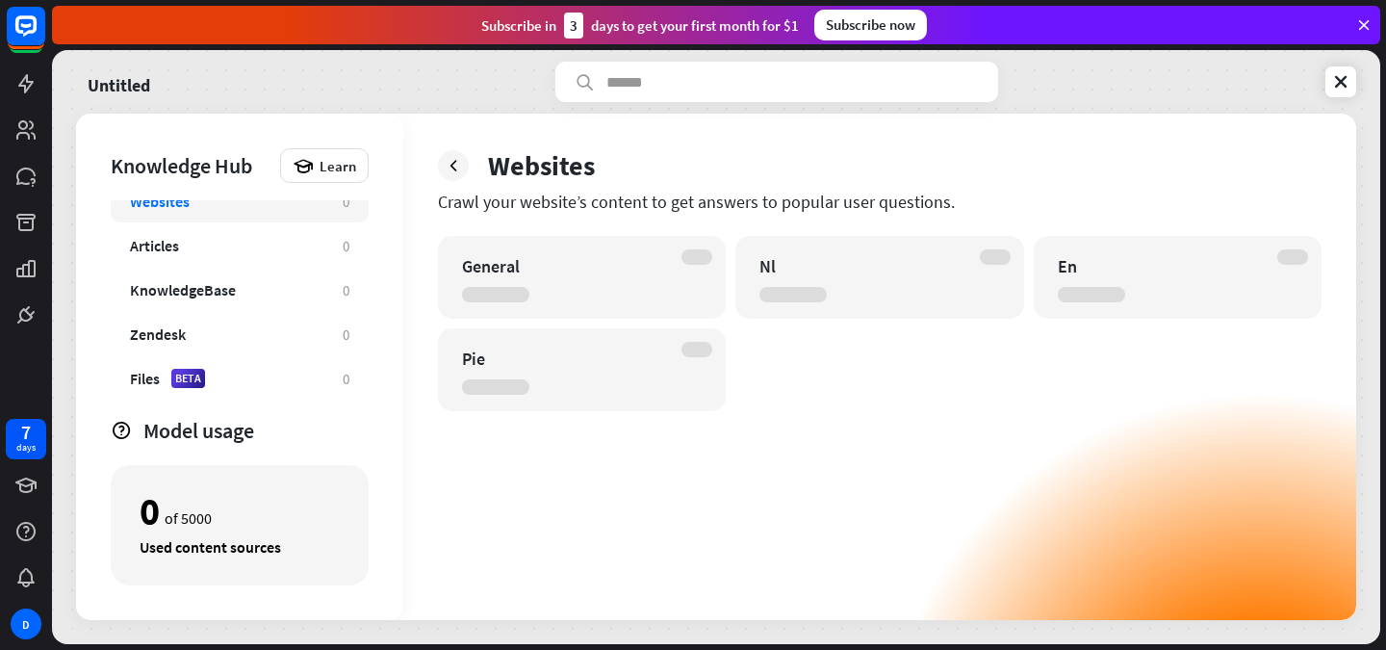
click at [1042, 288] on div "En" at bounding box center [1178, 277] width 288 height 83
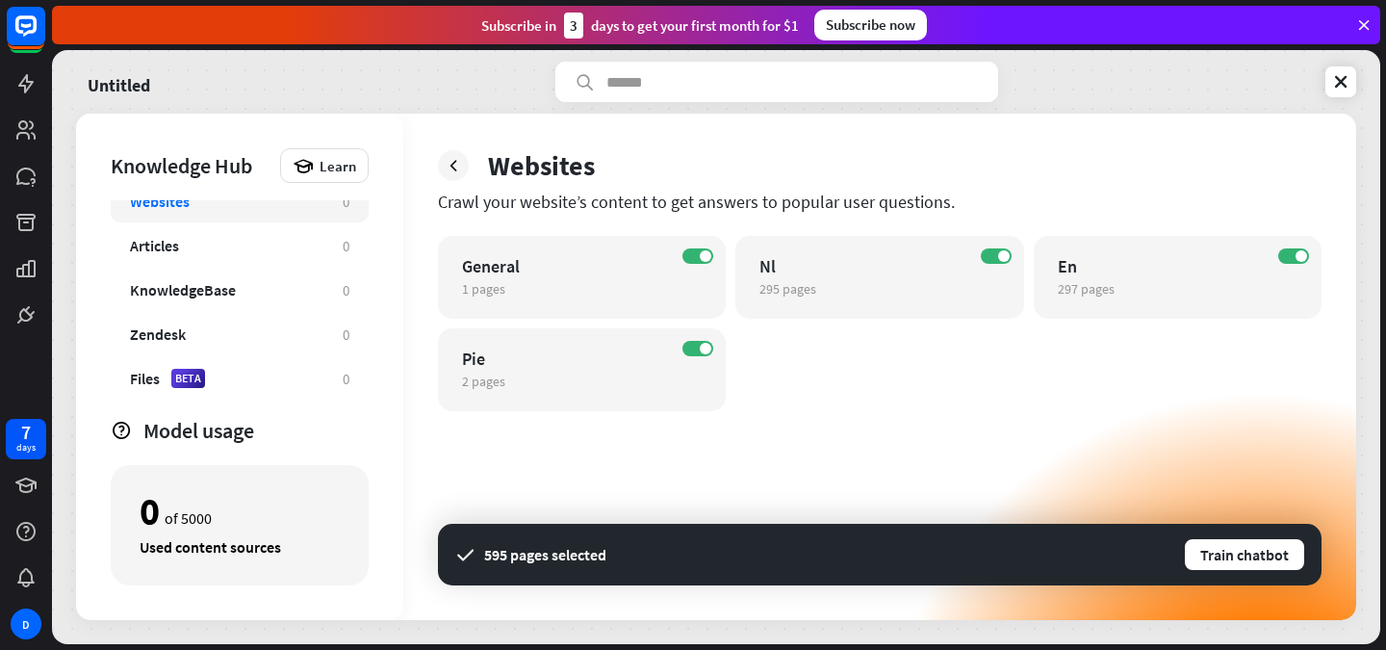
click at [1141, 479] on div "ON General 1 pages edit ON Nl 295 pages edit ON En 297 pages edit ON Pie 2 page…" at bounding box center [880, 428] width 884 height 384
click at [1148, 301] on div "ON En 297 pages edit" at bounding box center [1178, 277] width 288 height 83
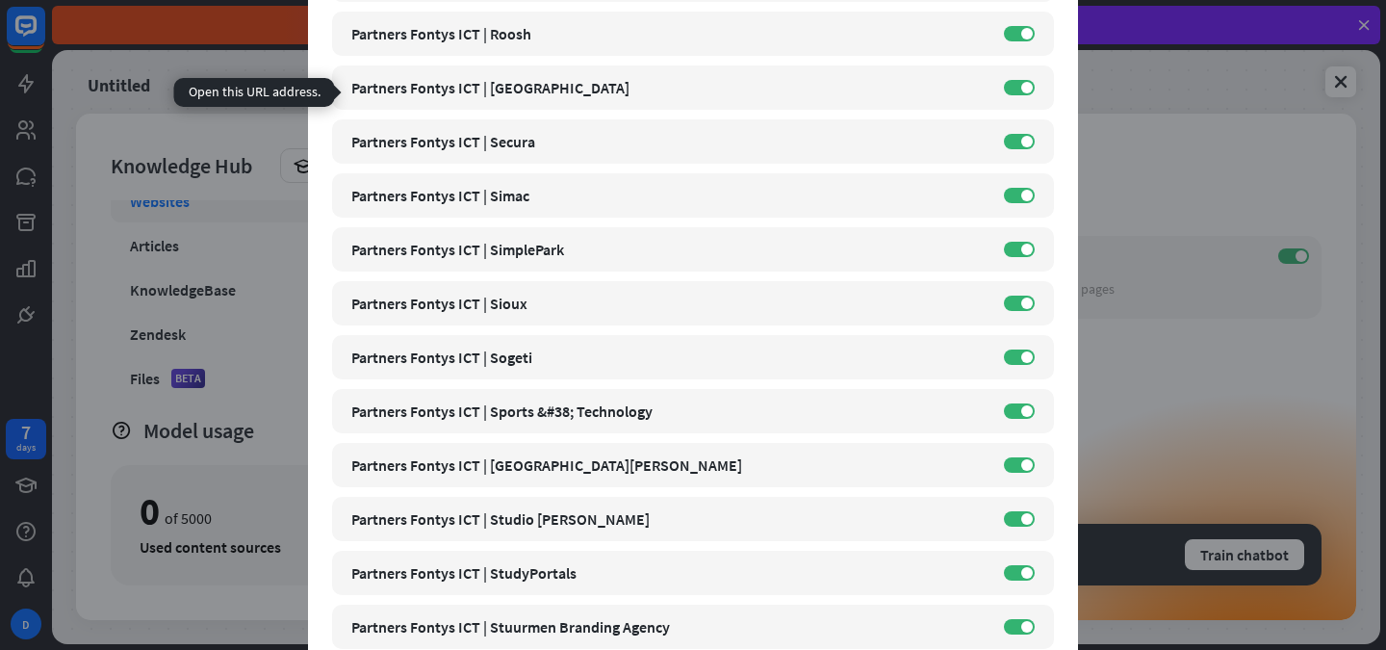
scroll to position [6094, 0]
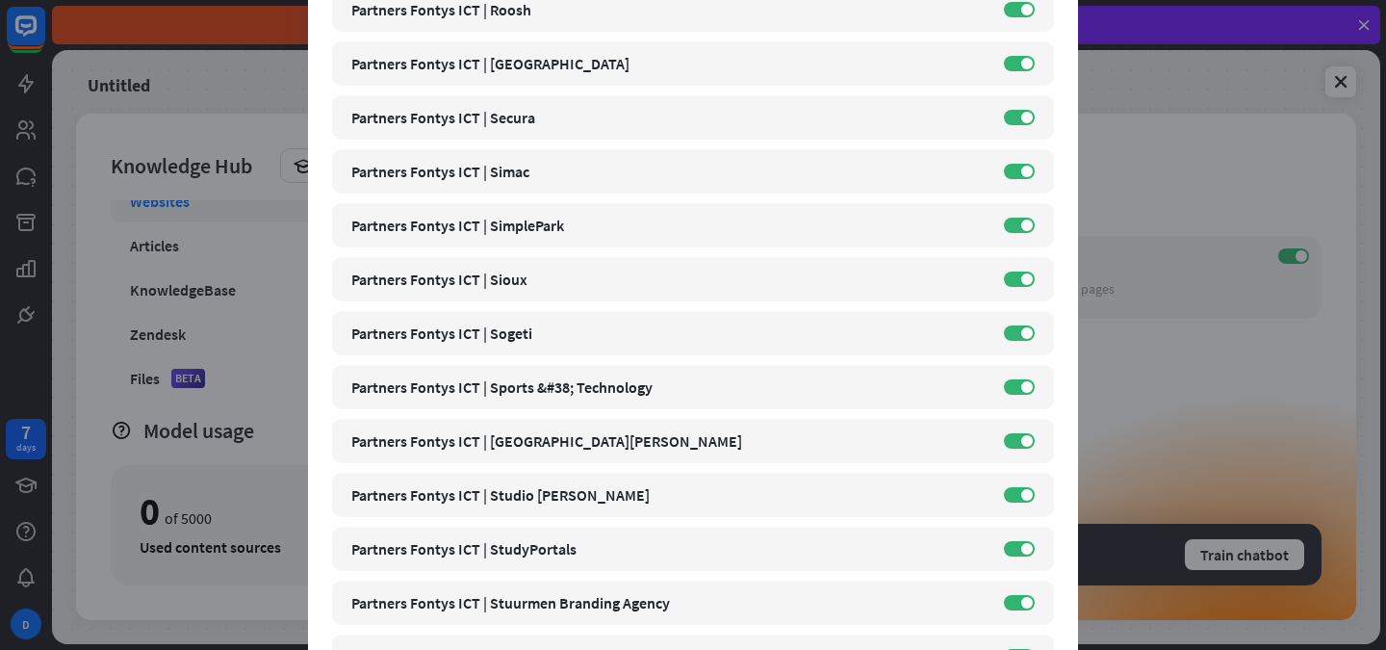
click at [1146, 172] on div "close Train the bot with pages from the “En” category There are 297 pages in th…" at bounding box center [693, 325] width 1386 height 650
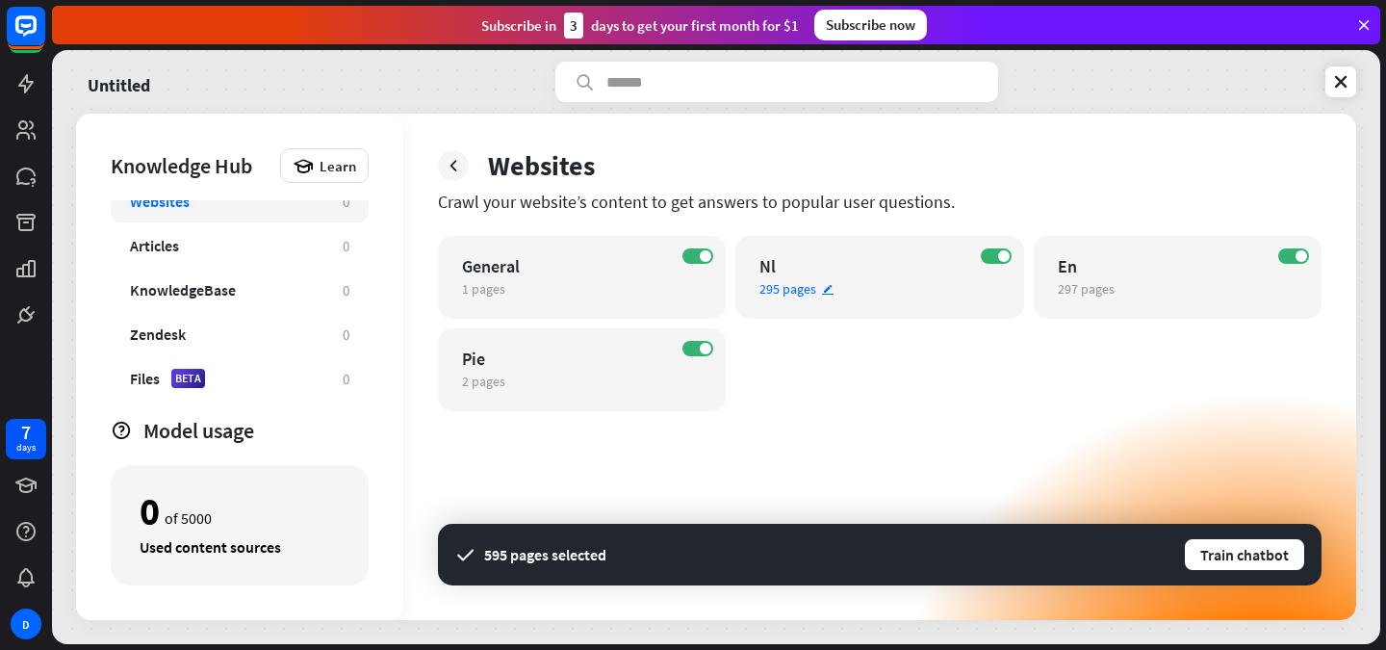
click at [905, 281] on div "295 pages edit" at bounding box center [863, 288] width 206 height 17
click at [1150, 116] on div "close Train the bot with pages from the “Nl” category There are 295 pages in th…" at bounding box center [693, 325] width 1386 height 650
click at [597, 260] on div "General" at bounding box center [565, 266] width 206 height 22
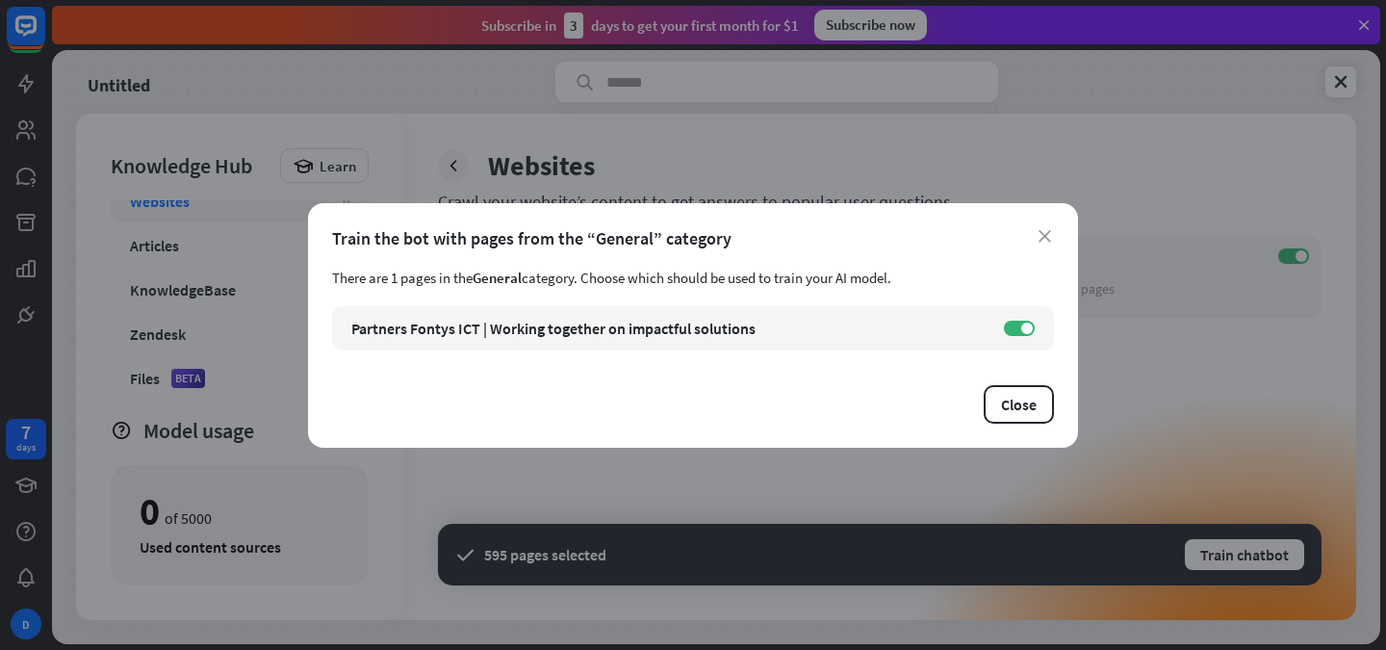
click at [1030, 139] on div "close Train the bot with pages from the “General” category There are 1 pages in…" at bounding box center [693, 325] width 1386 height 650
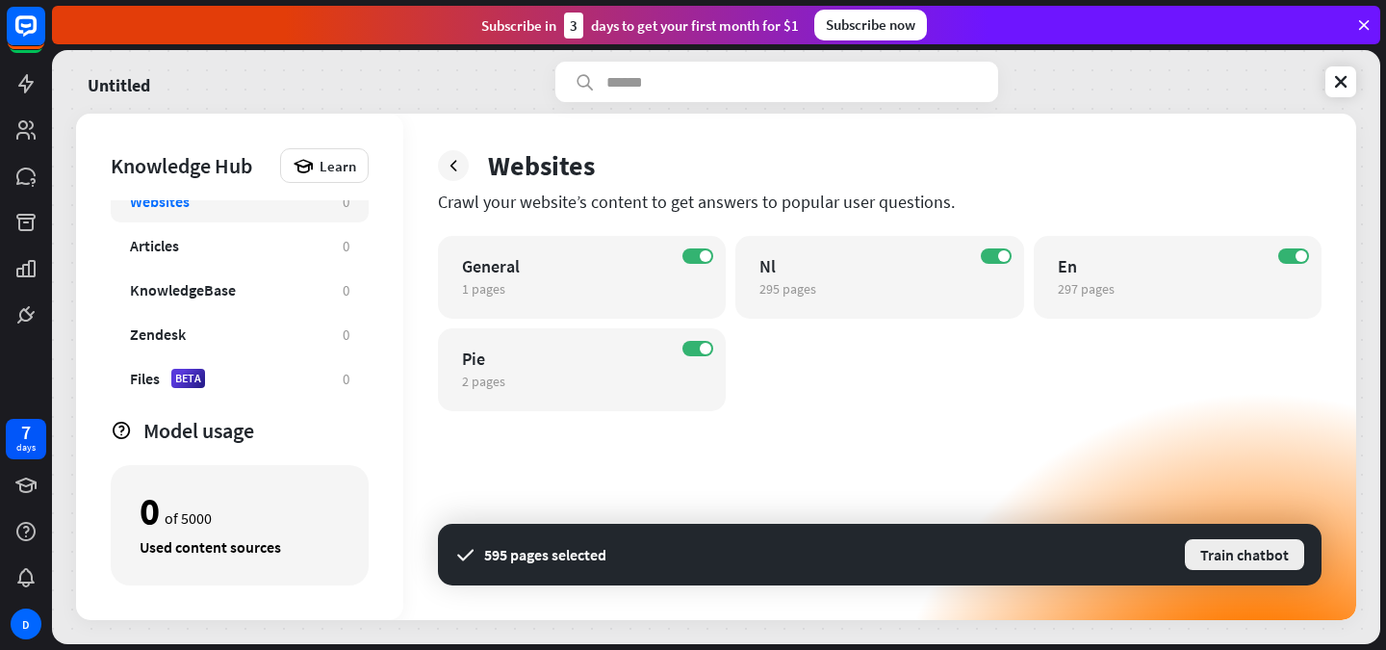
click at [1200, 555] on button "Train chatbot" at bounding box center [1244, 554] width 123 height 35
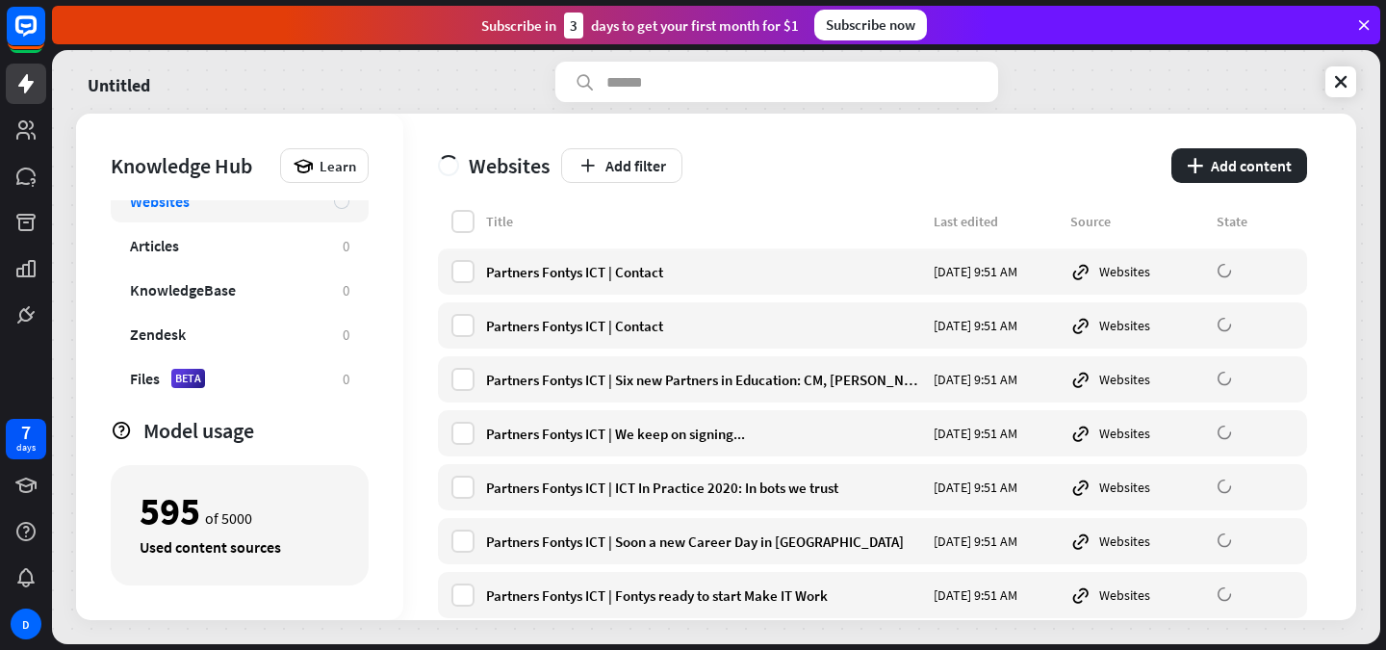
click at [1369, 93] on div "Untitled Knowledge Hub Learn Websites Articles 0 KnowledgeBase 0 Zendesk 0 File…" at bounding box center [716, 347] width 1329 height 594
click at [1345, 84] on icon at bounding box center [1341, 81] width 19 height 19
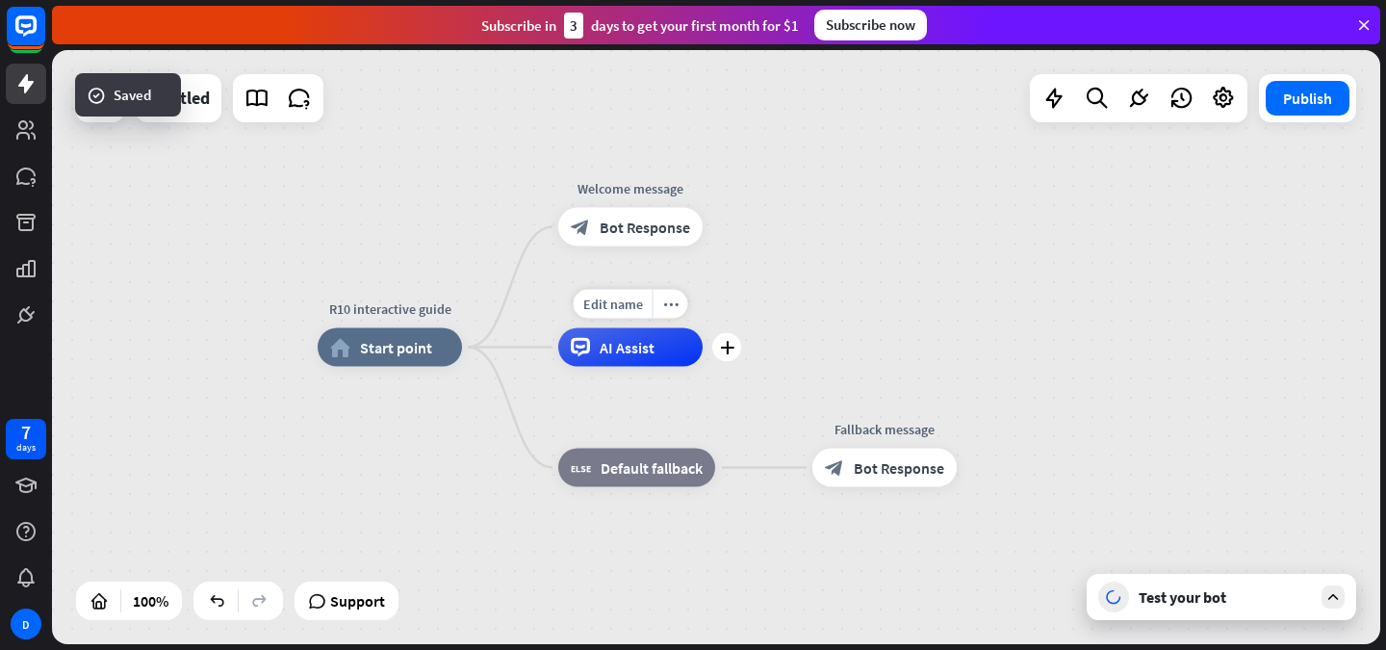
click at [625, 363] on div "AI Assist" at bounding box center [630, 347] width 144 height 39
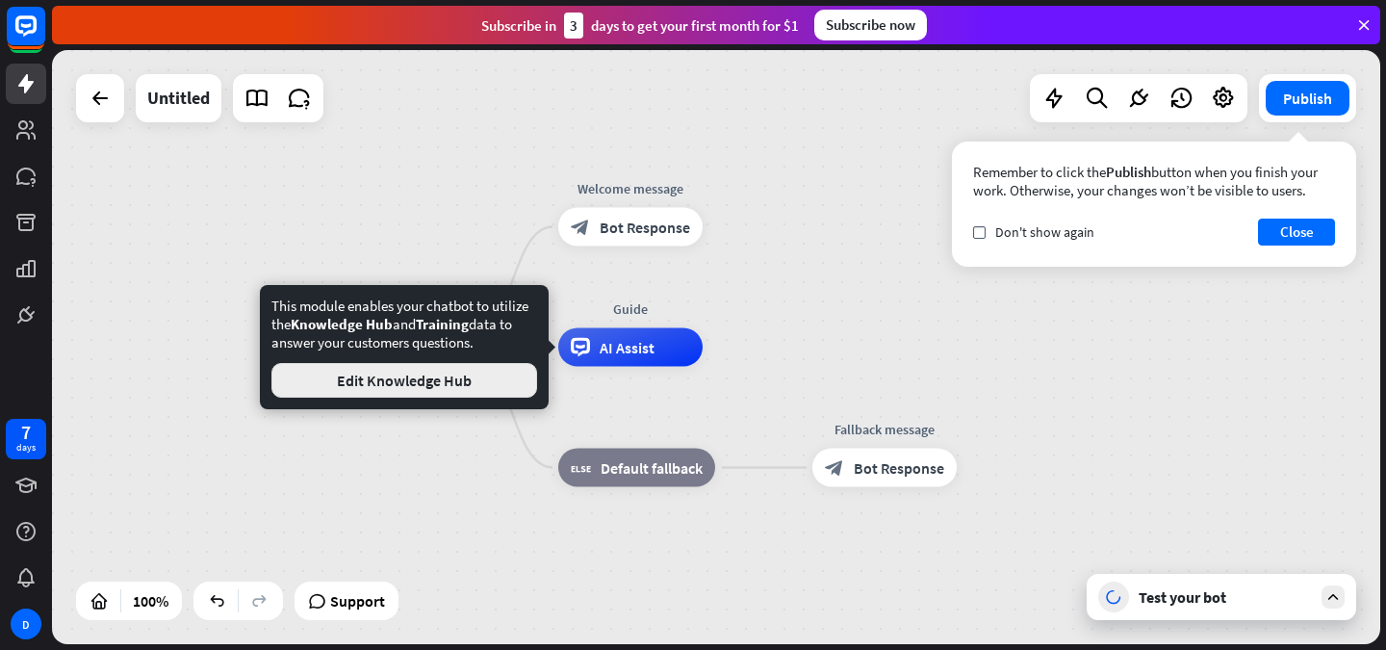
click at [481, 390] on button "Edit Knowledge Hub" at bounding box center [405, 380] width 266 height 35
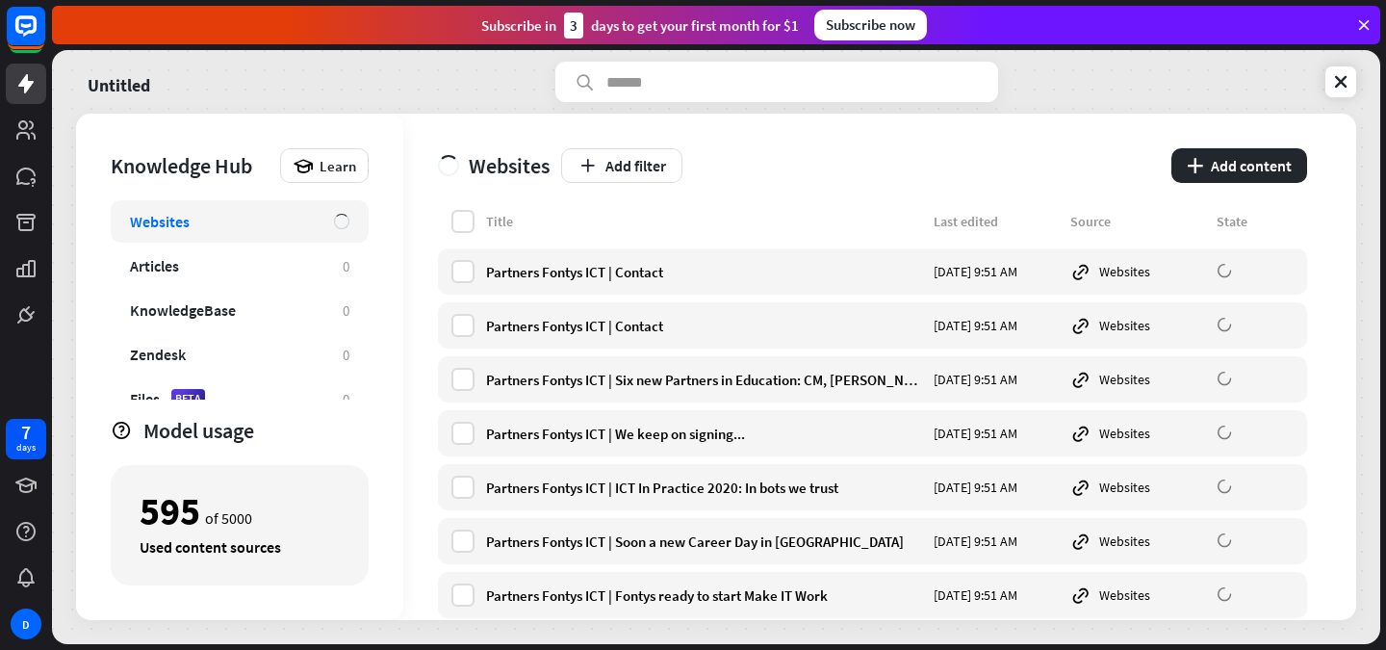
click at [475, 208] on div "Websites Add filter plus Add content" at bounding box center [872, 162] width 869 height 96
click at [465, 217] on label at bounding box center [463, 221] width 23 height 23
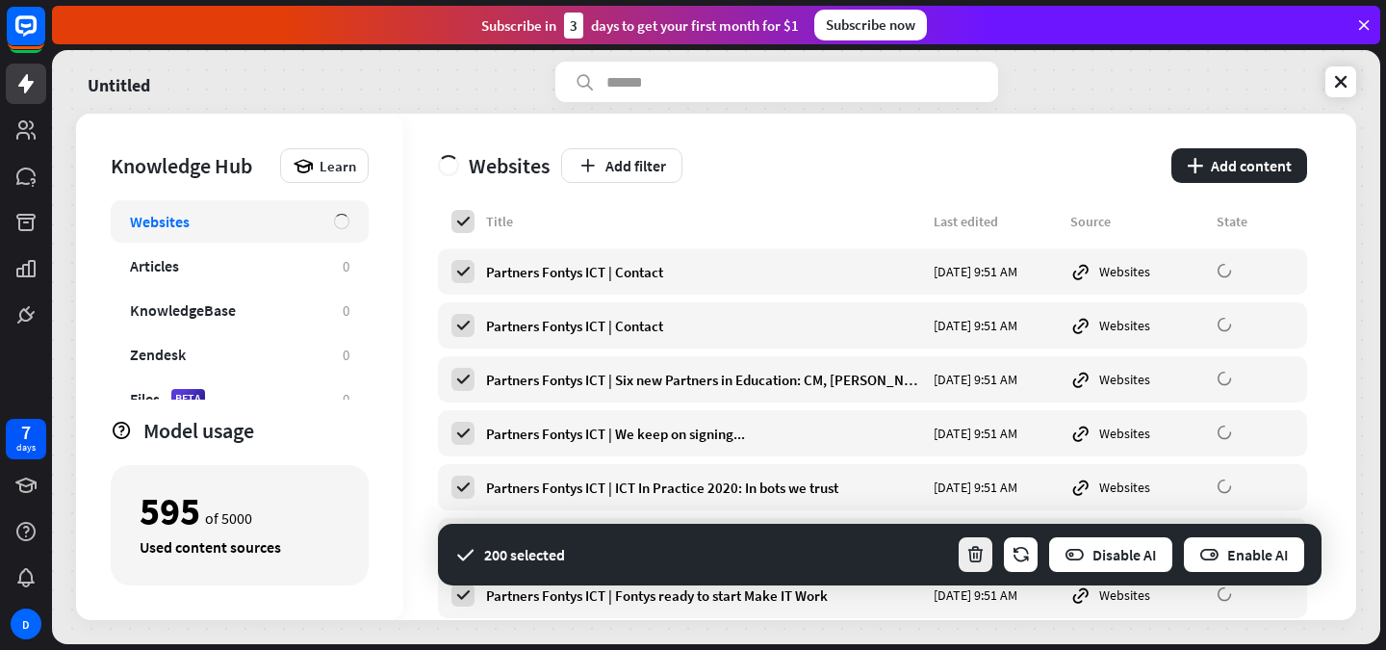
click at [987, 546] on button "button" at bounding box center [976, 554] width 38 height 39
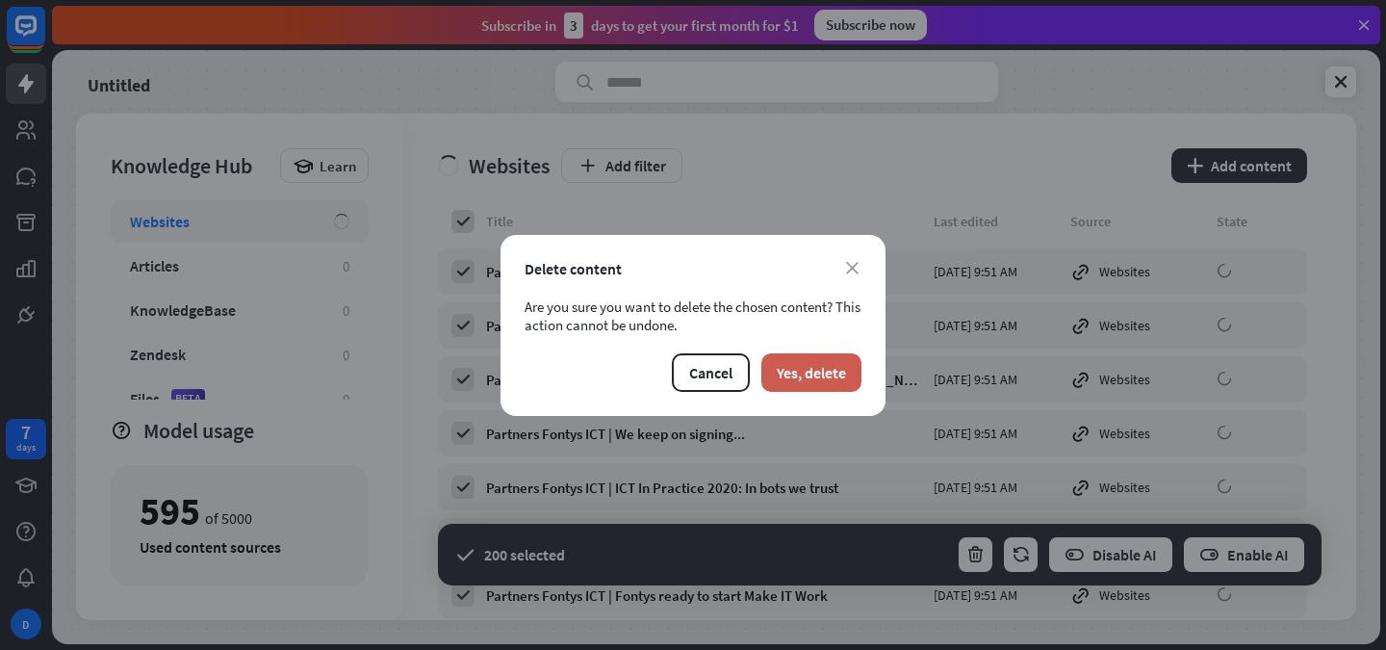
click at [810, 358] on button "Yes, delete" at bounding box center [812, 372] width 100 height 39
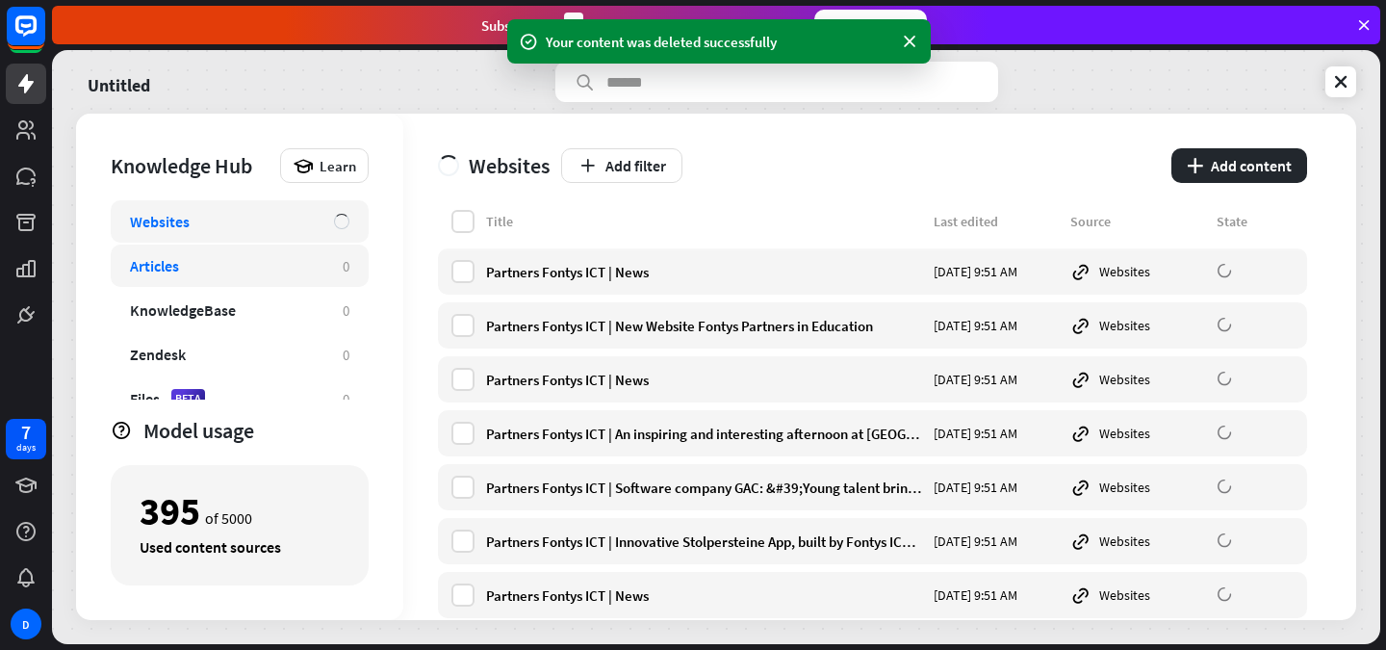
click at [280, 263] on div "Articles" at bounding box center [227, 265] width 194 height 19
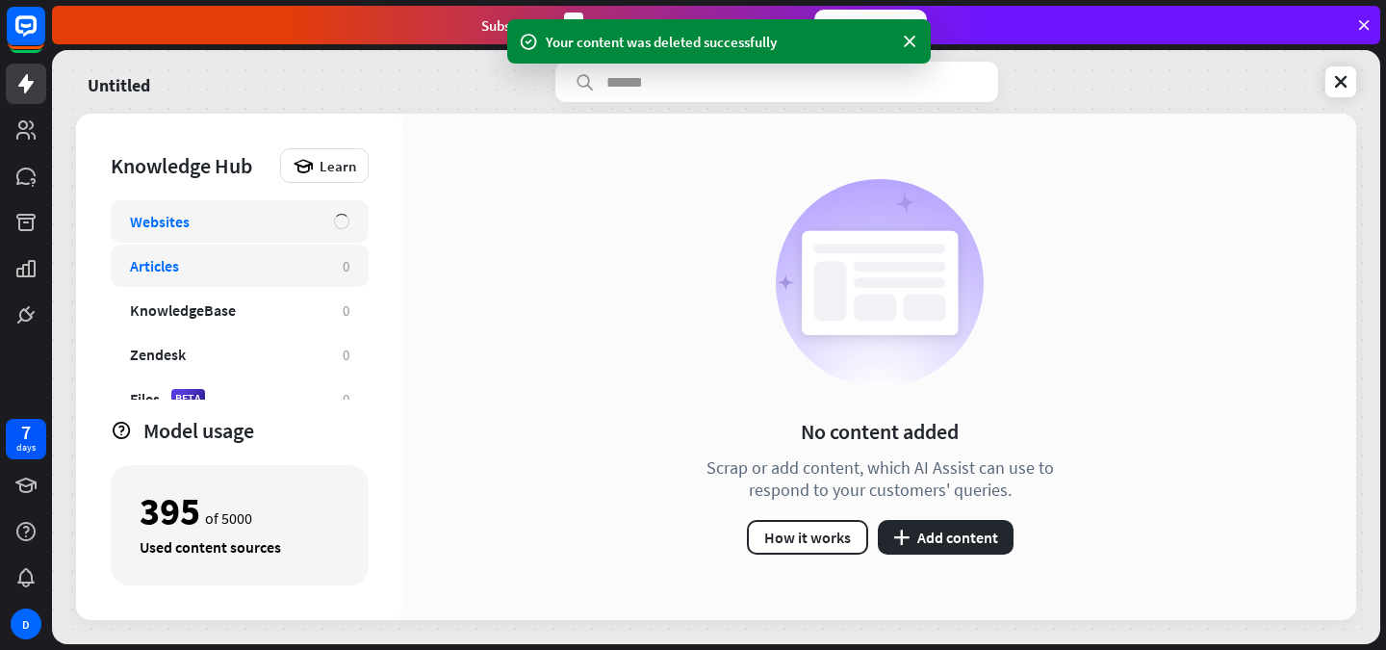
click at [273, 232] on div "Websites" at bounding box center [240, 221] width 258 height 42
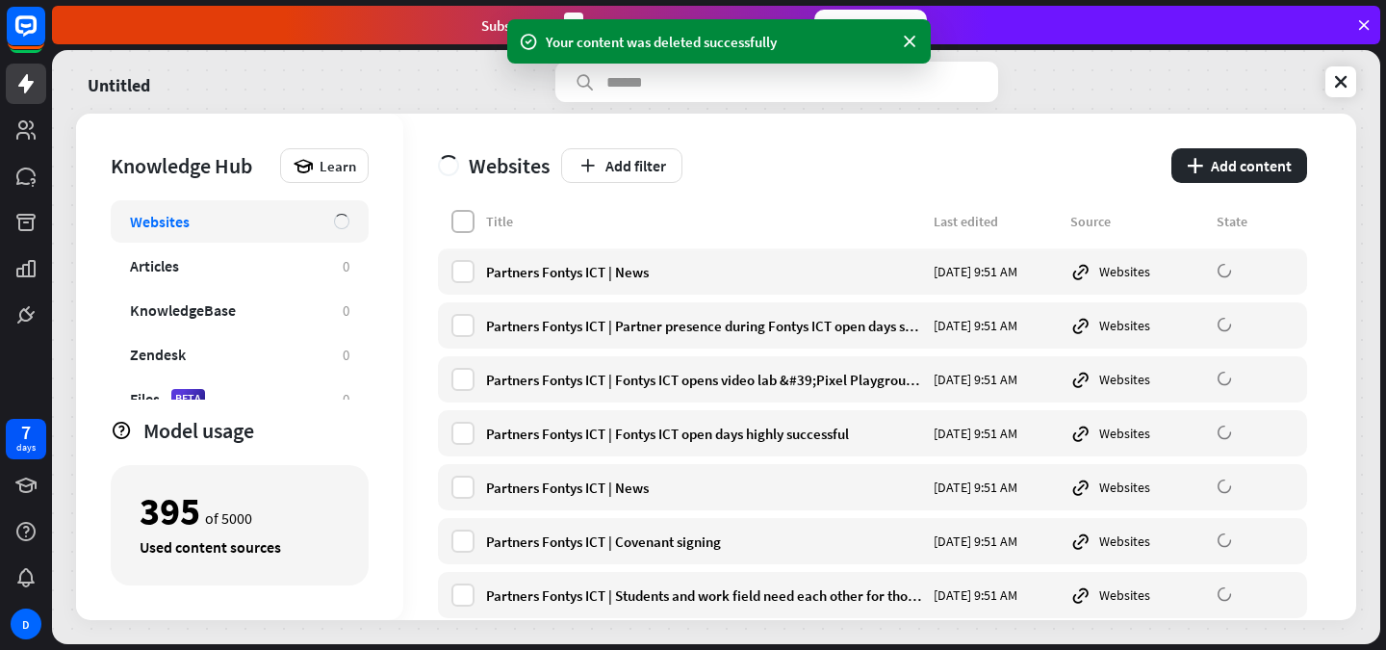
click at [465, 221] on label at bounding box center [463, 221] width 23 height 23
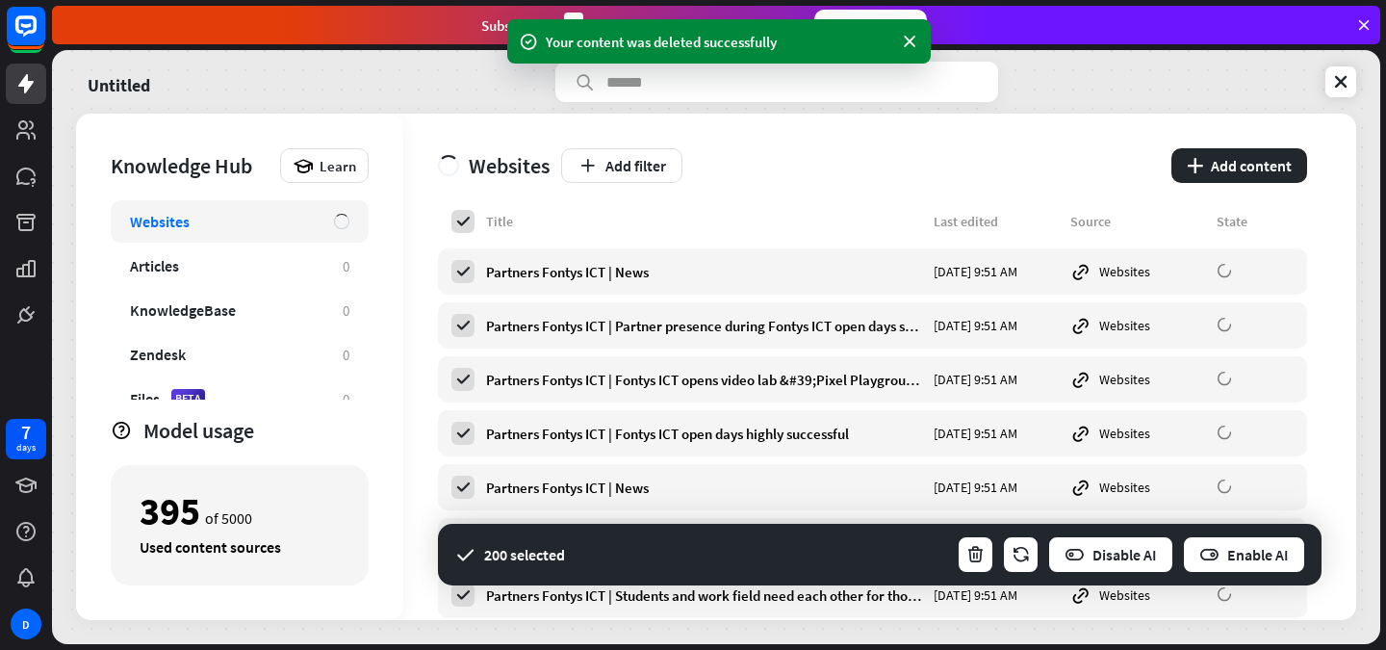
click at [980, 531] on div "200 selected Disable AI Enable AI" at bounding box center [880, 555] width 884 height 62
click at [982, 542] on button "button" at bounding box center [976, 554] width 38 height 39
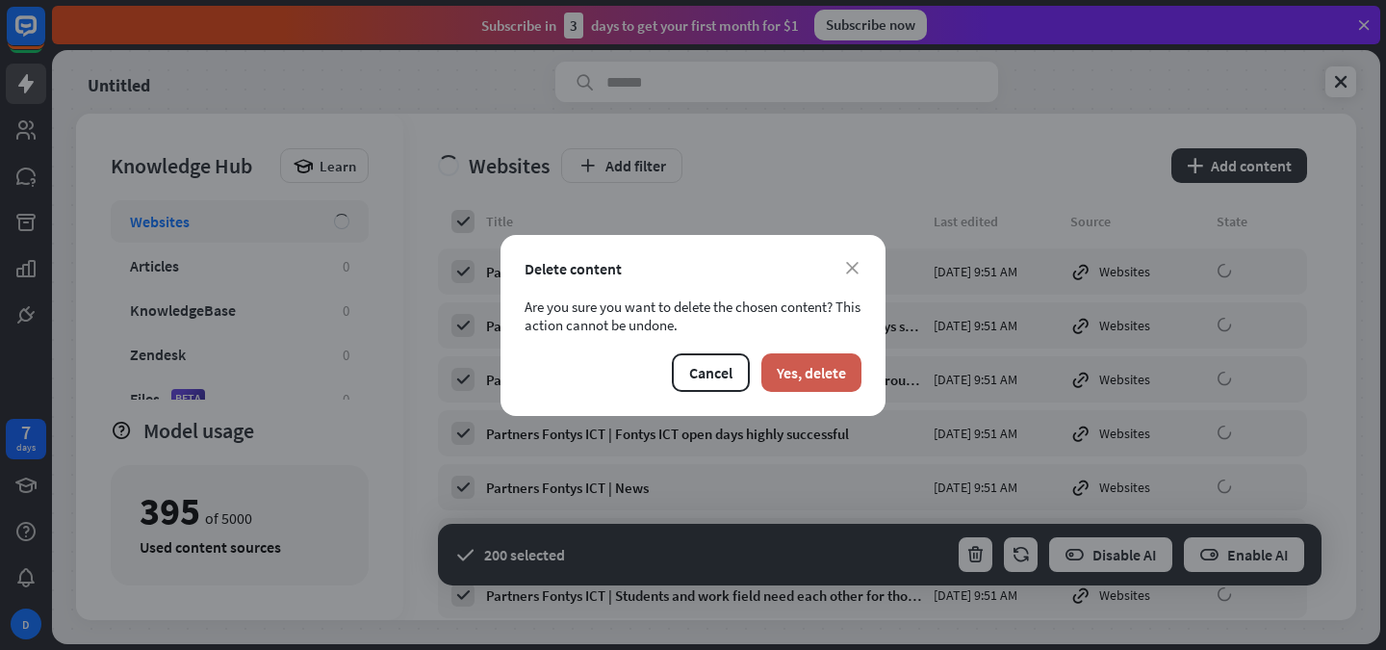
click at [839, 384] on button "Yes, delete" at bounding box center [812, 372] width 100 height 39
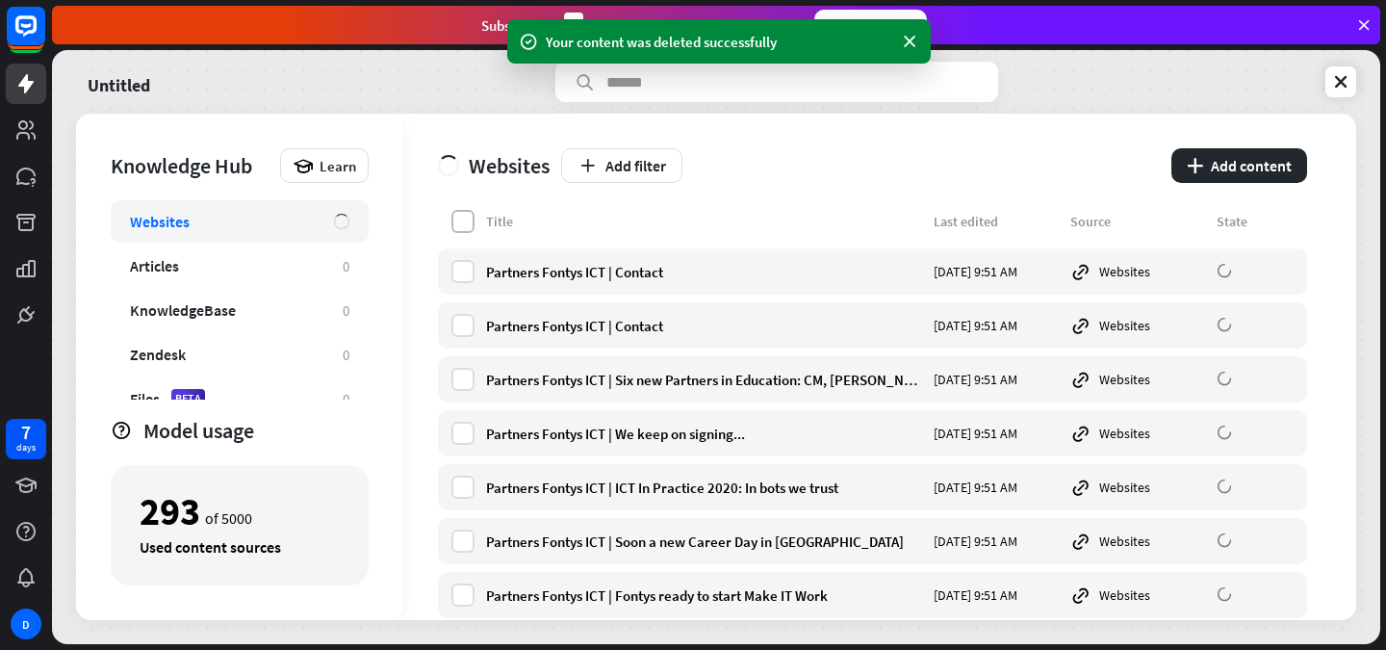
click at [453, 221] on label at bounding box center [463, 221] width 23 height 23
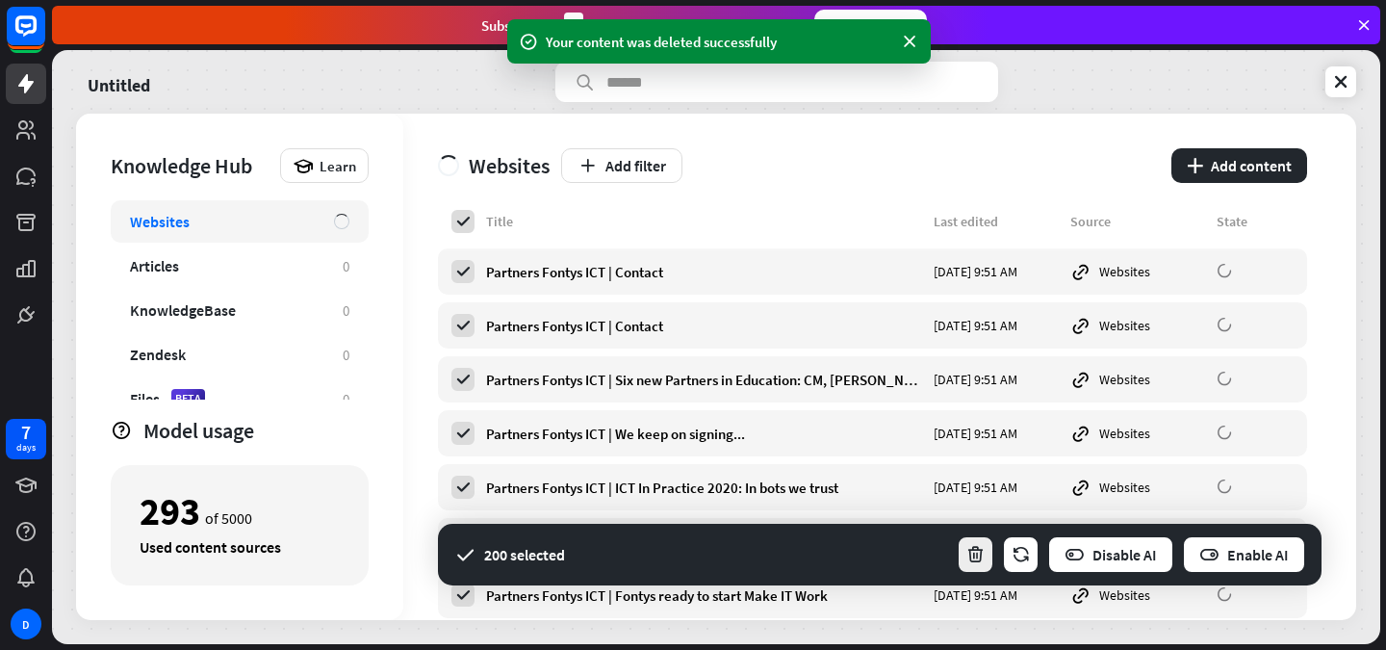
click at [983, 545] on icon "button" at bounding box center [976, 555] width 20 height 20
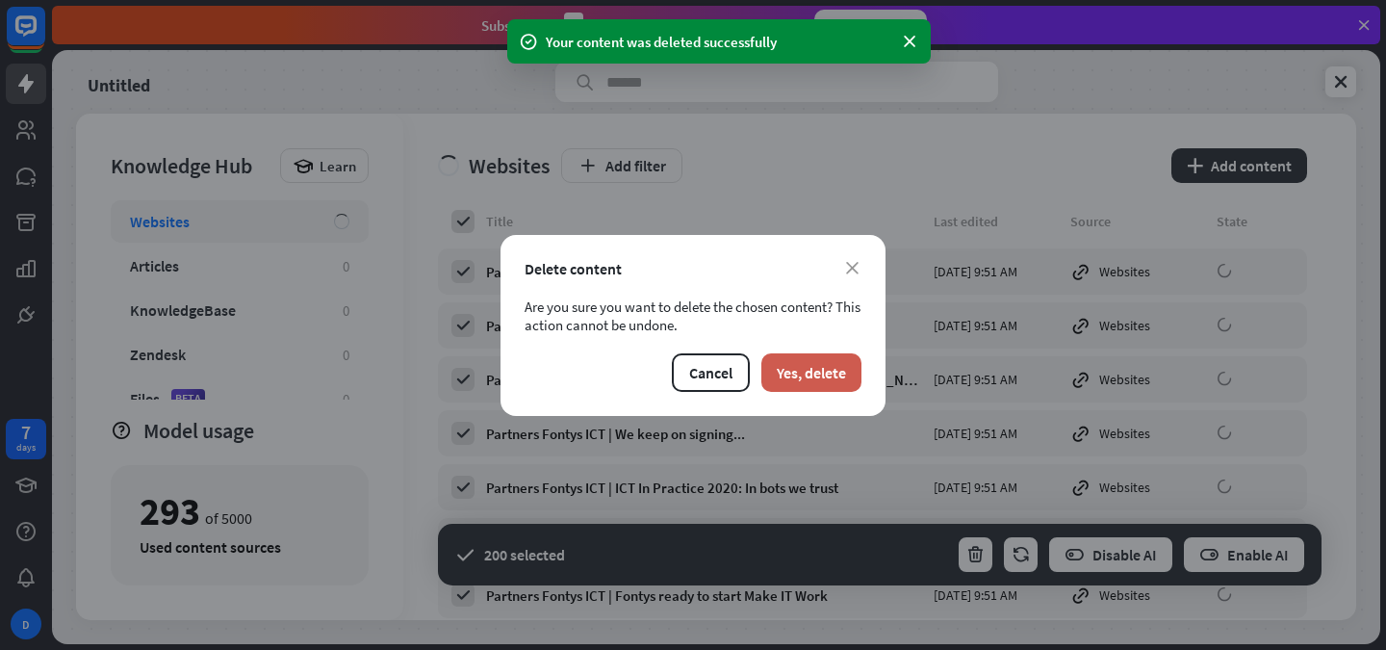
click at [836, 385] on button "Yes, delete" at bounding box center [812, 372] width 100 height 39
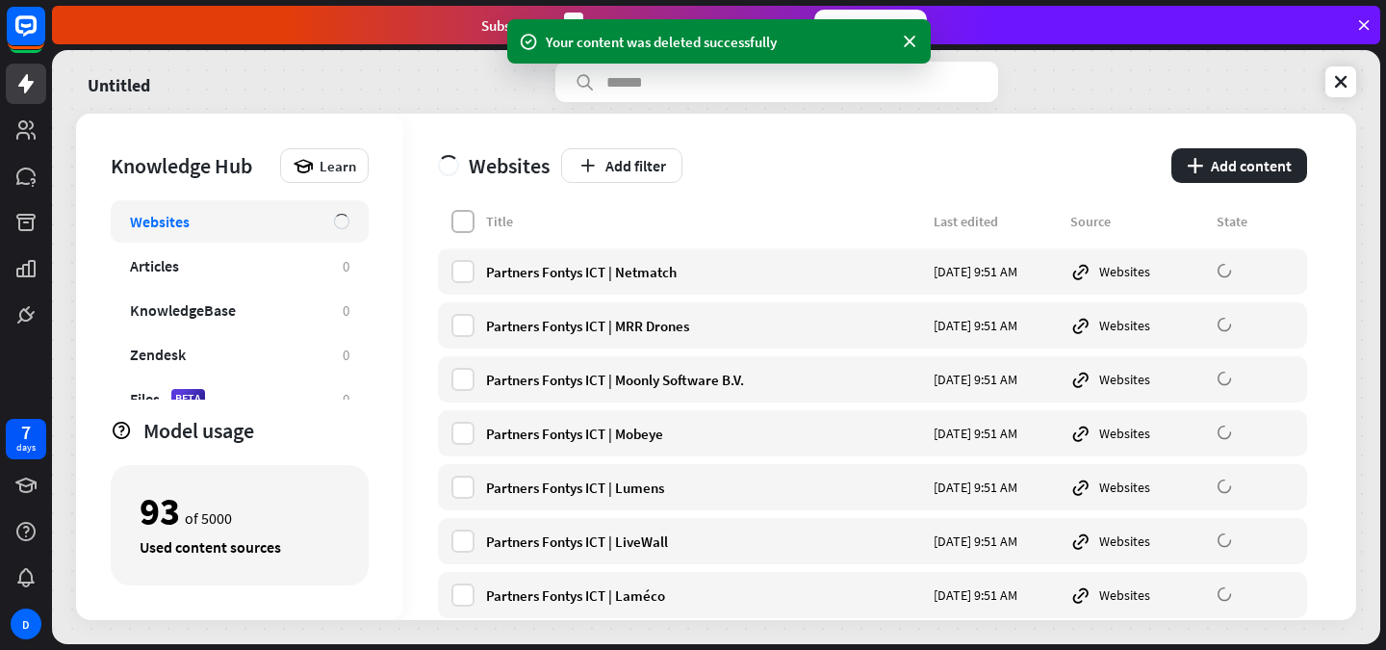
click at [471, 224] on label at bounding box center [463, 221] width 23 height 23
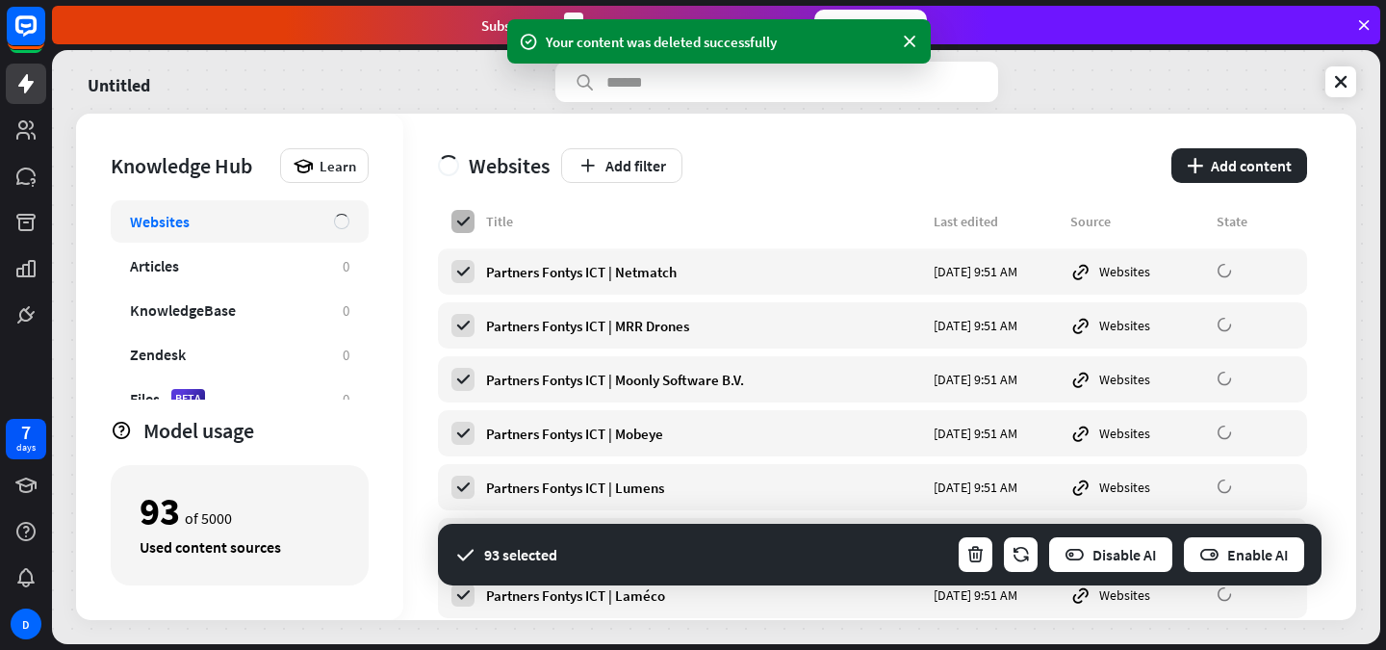
click at [471, 224] on icon at bounding box center [462, 221] width 17 height 17
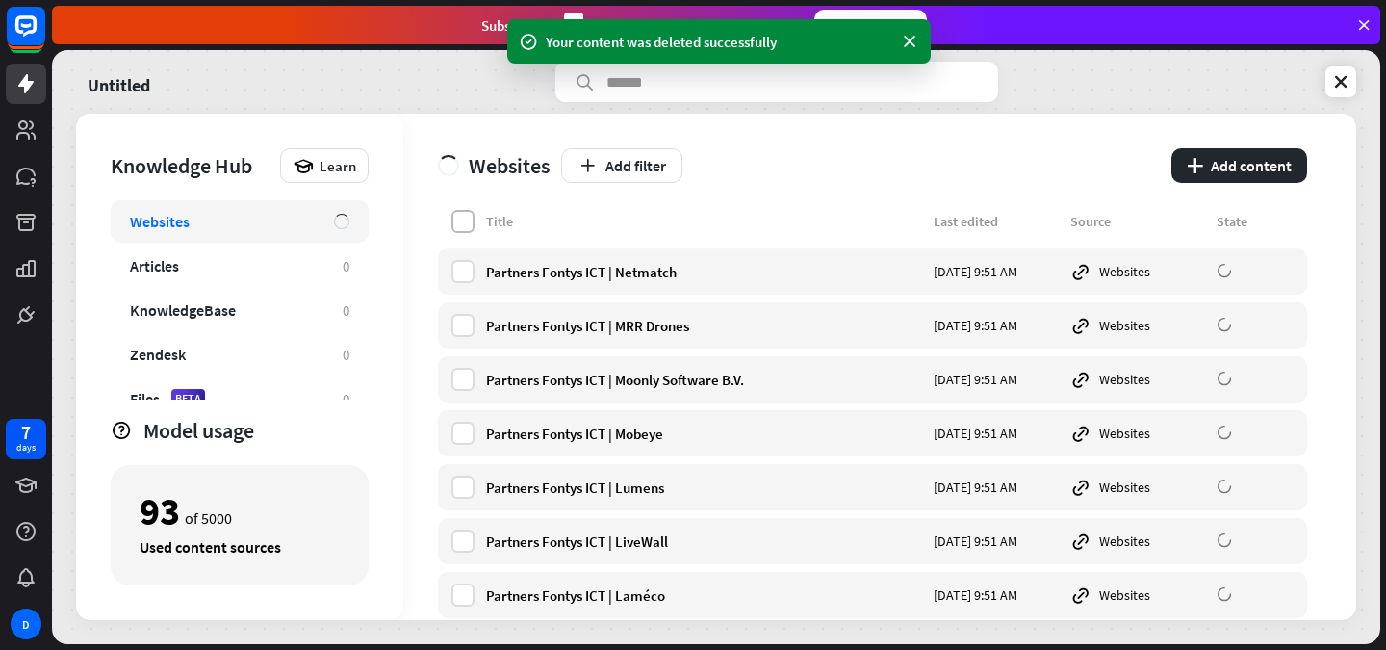
click at [461, 214] on label at bounding box center [463, 221] width 23 height 23
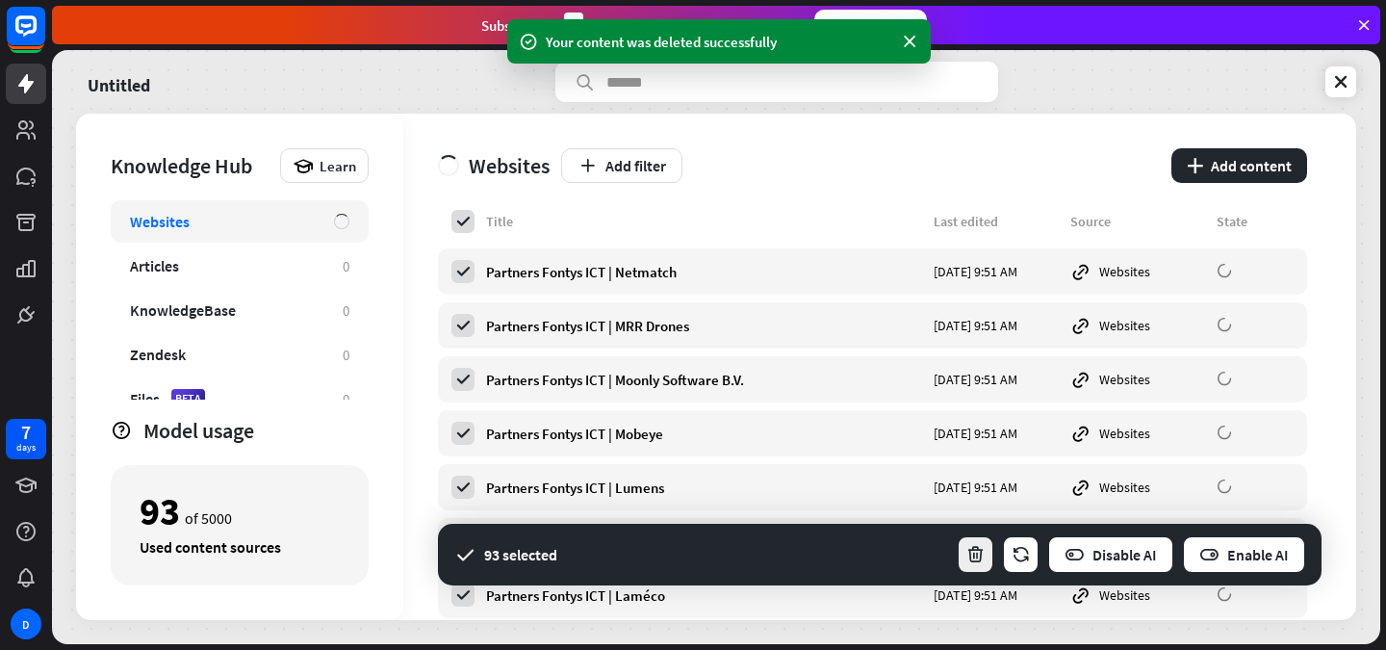
click at [969, 545] on icon "button" at bounding box center [976, 555] width 20 height 20
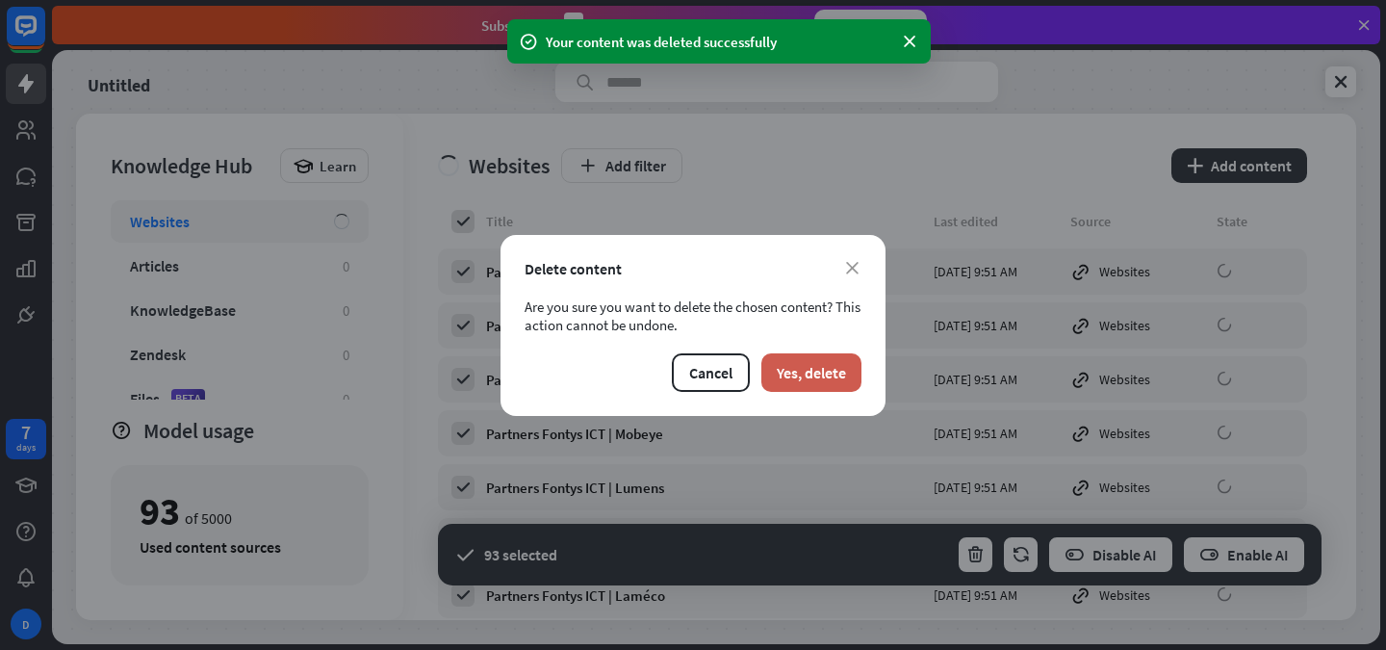
click at [836, 375] on button "Yes, delete" at bounding box center [812, 372] width 100 height 39
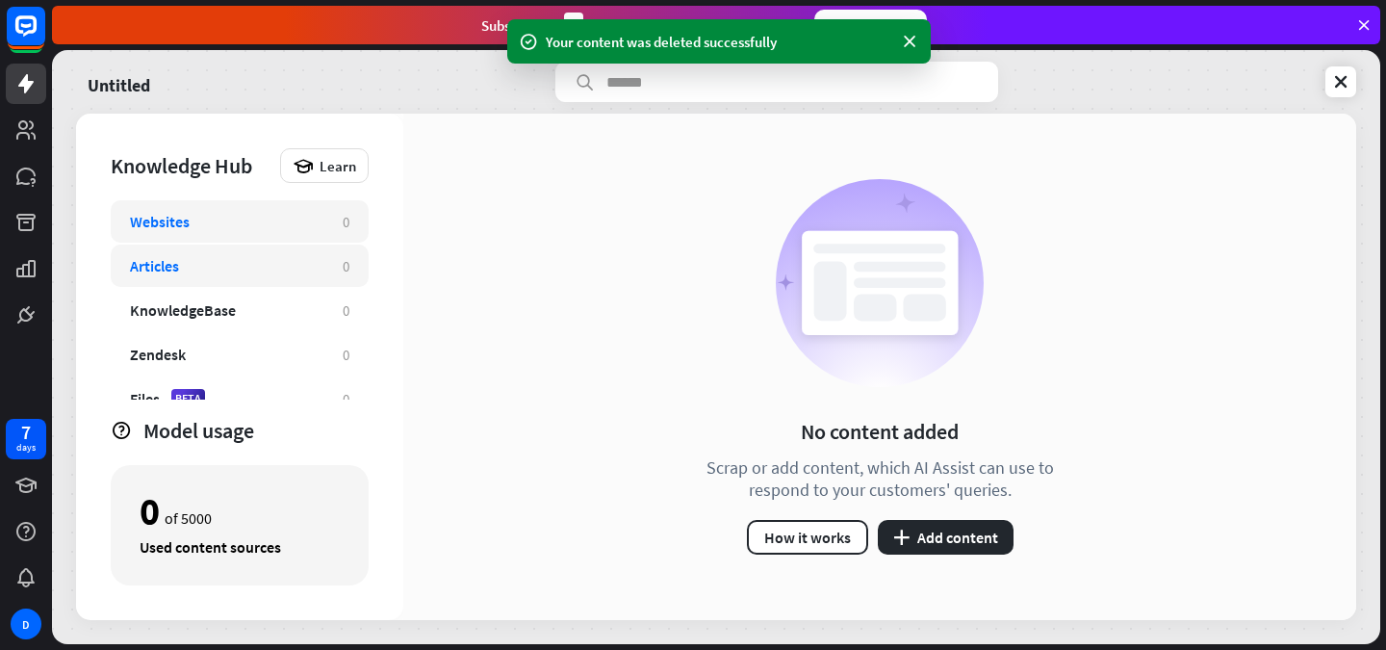
click at [241, 272] on div "Articles" at bounding box center [227, 265] width 194 height 19
click at [923, 543] on button "plus Add content" at bounding box center [946, 537] width 136 height 35
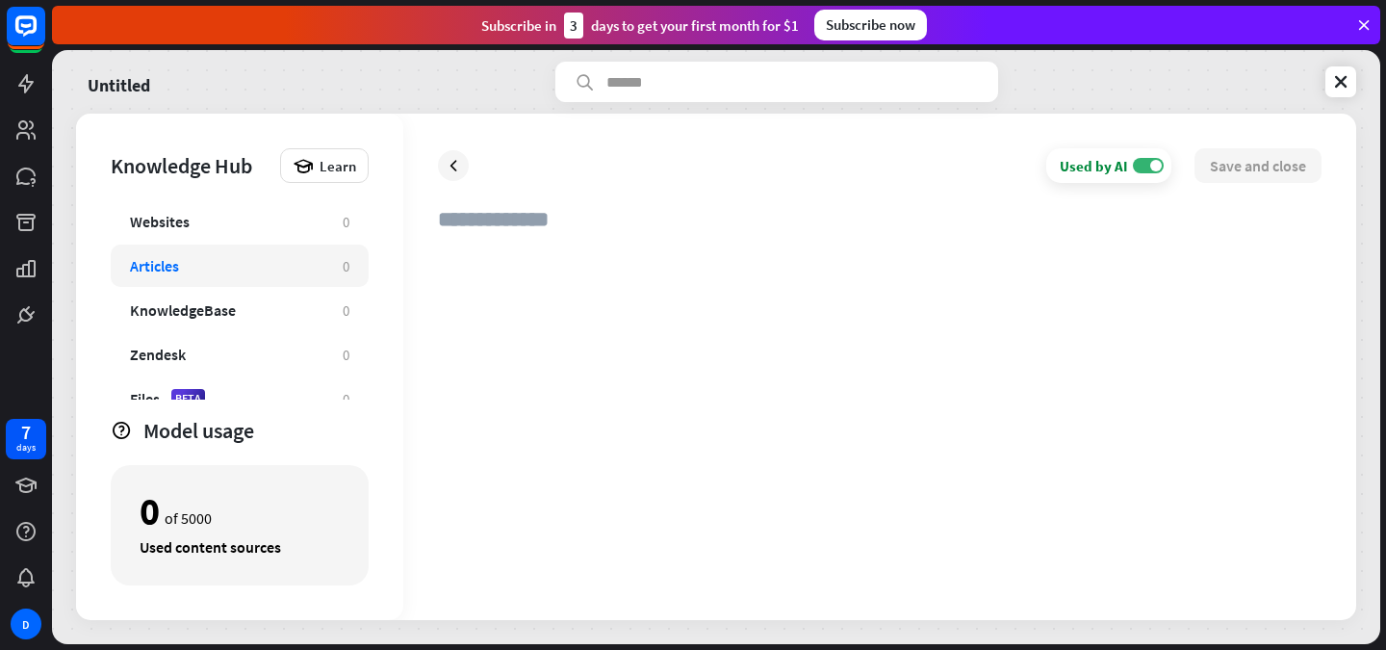
click at [664, 332] on div at bounding box center [880, 416] width 884 height 337
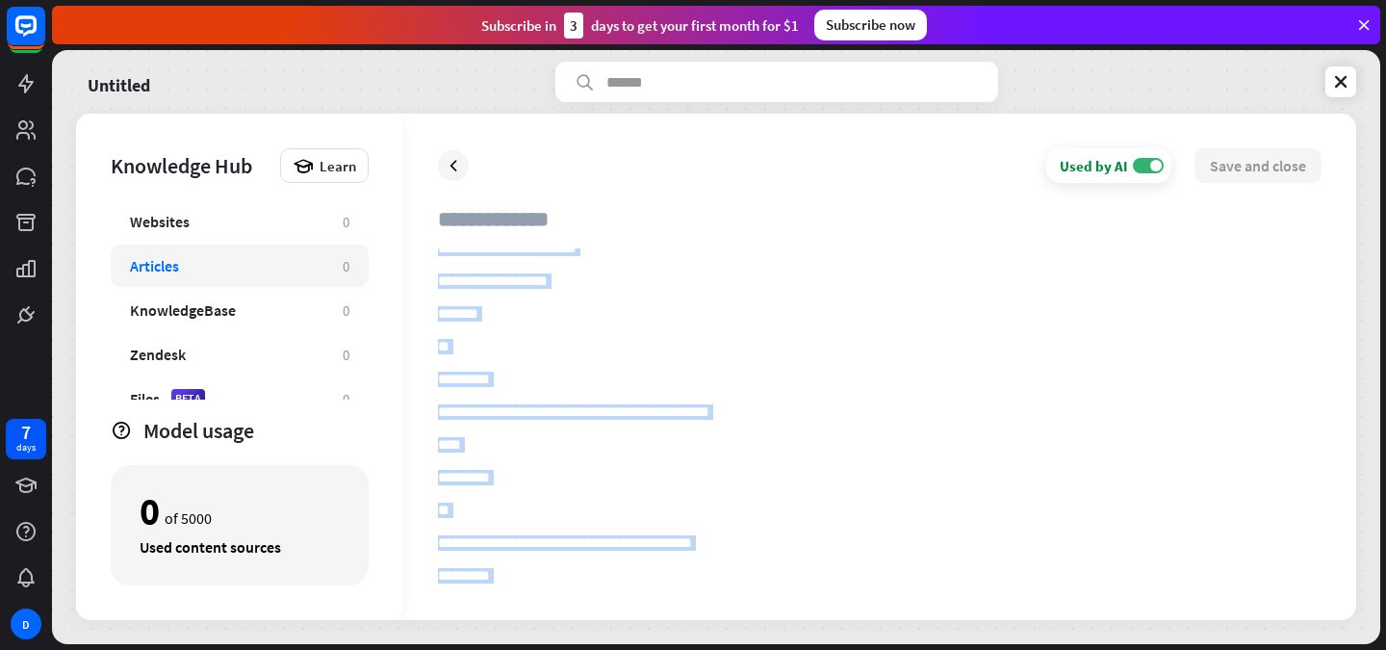
scroll to position [14915, 0]
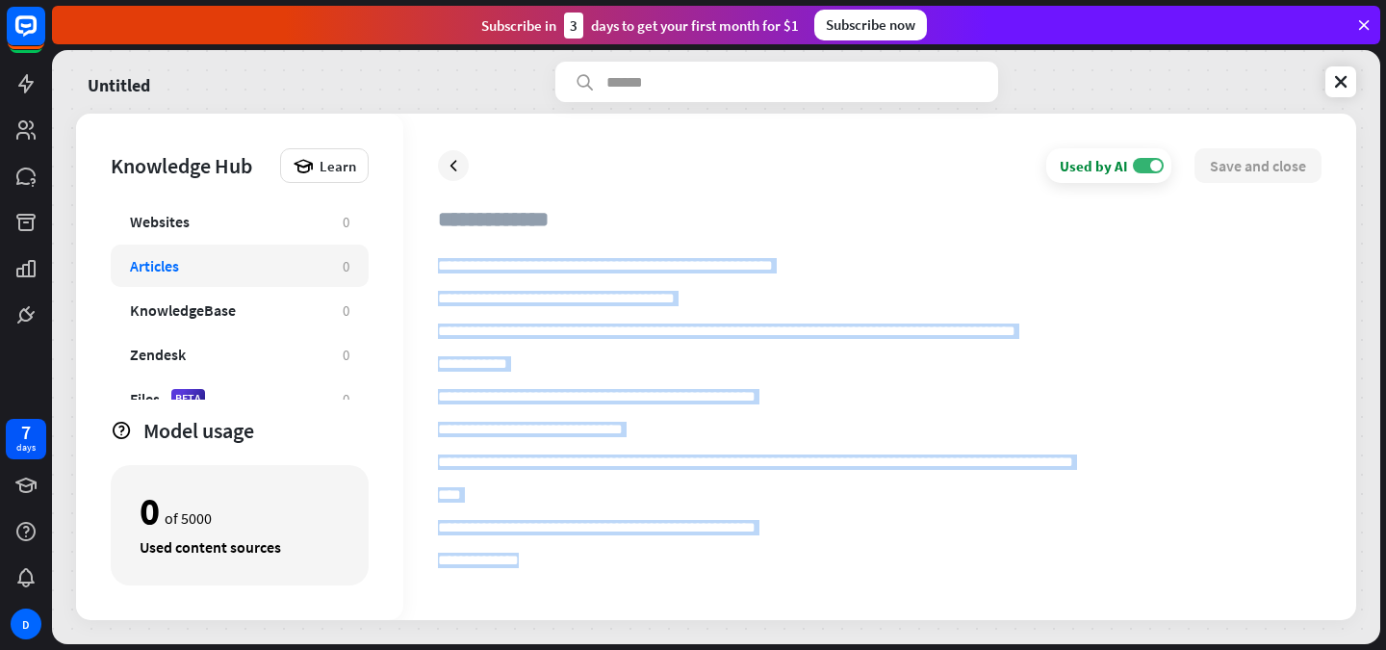
drag, startPoint x: 440, startPoint y: 400, endPoint x: 640, endPoint y: 695, distance: 357.0
click at [640, 649] on html "7 days D close Product Help First steps Get started with ChatBot Help Center Fo…" at bounding box center [693, 325] width 1386 height 650
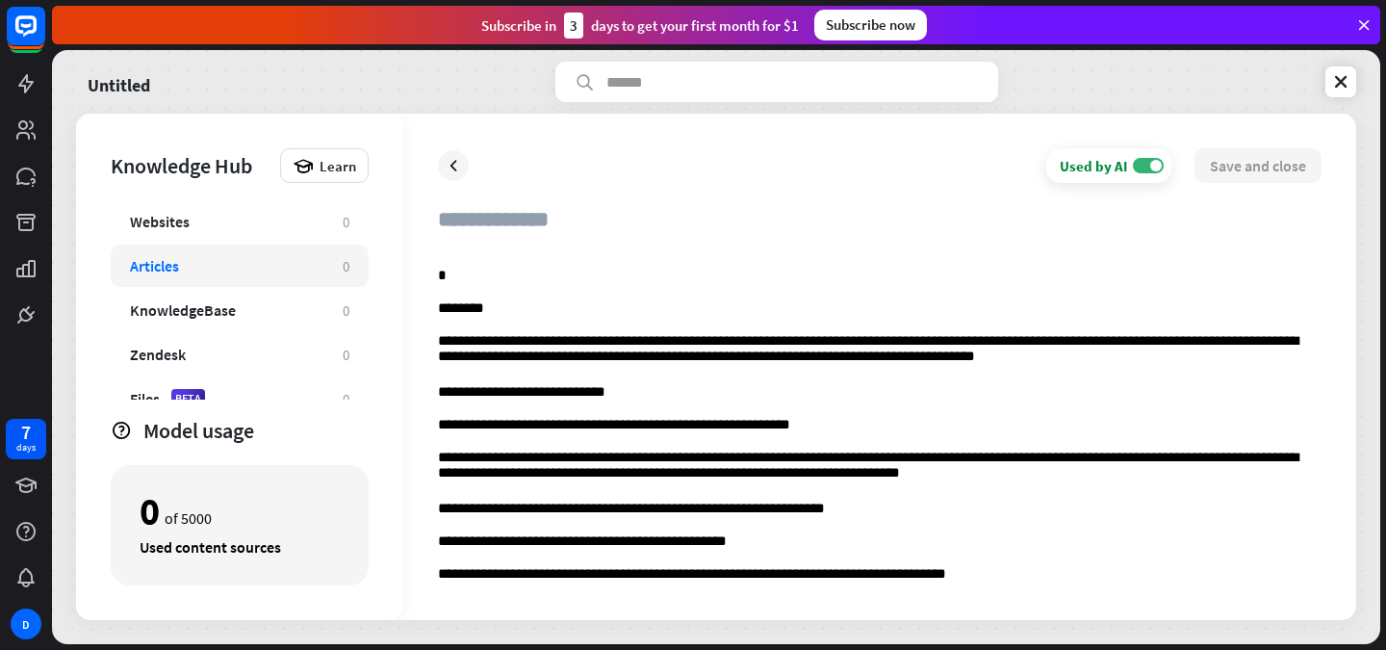
scroll to position [0, 0]
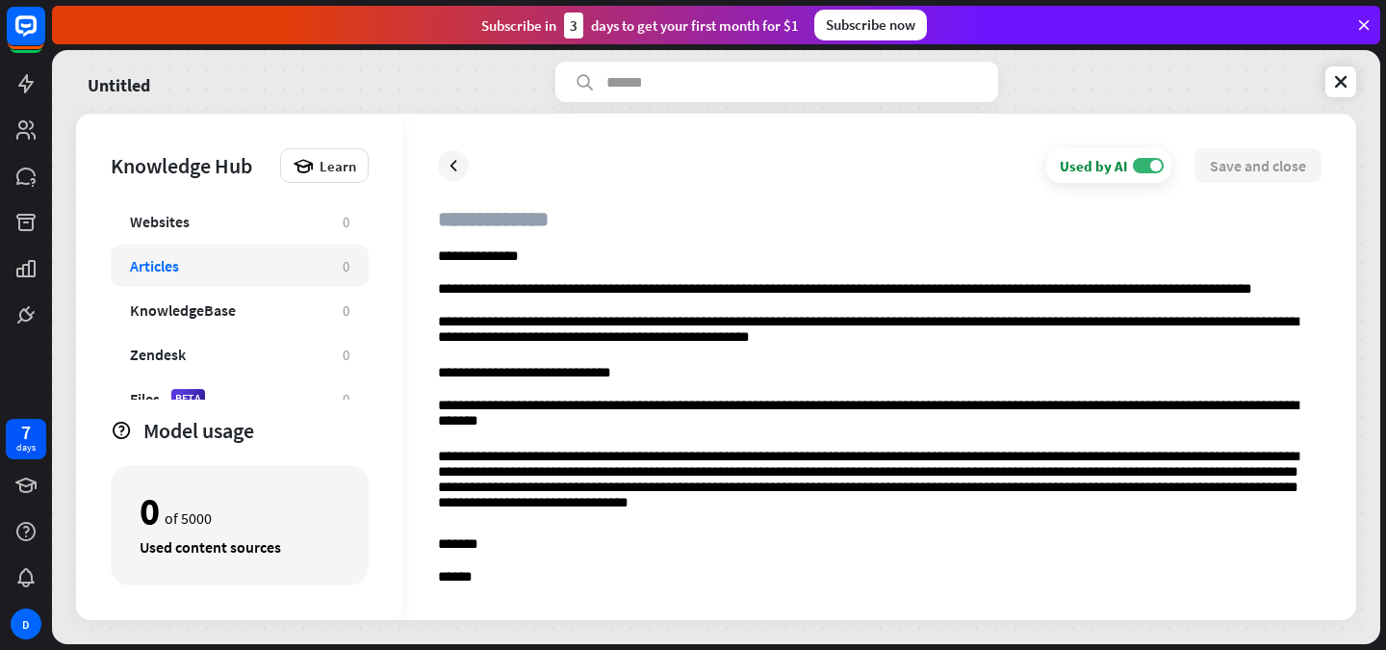
click at [500, 223] on input "text" at bounding box center [880, 227] width 884 height 42
paste input "**********"
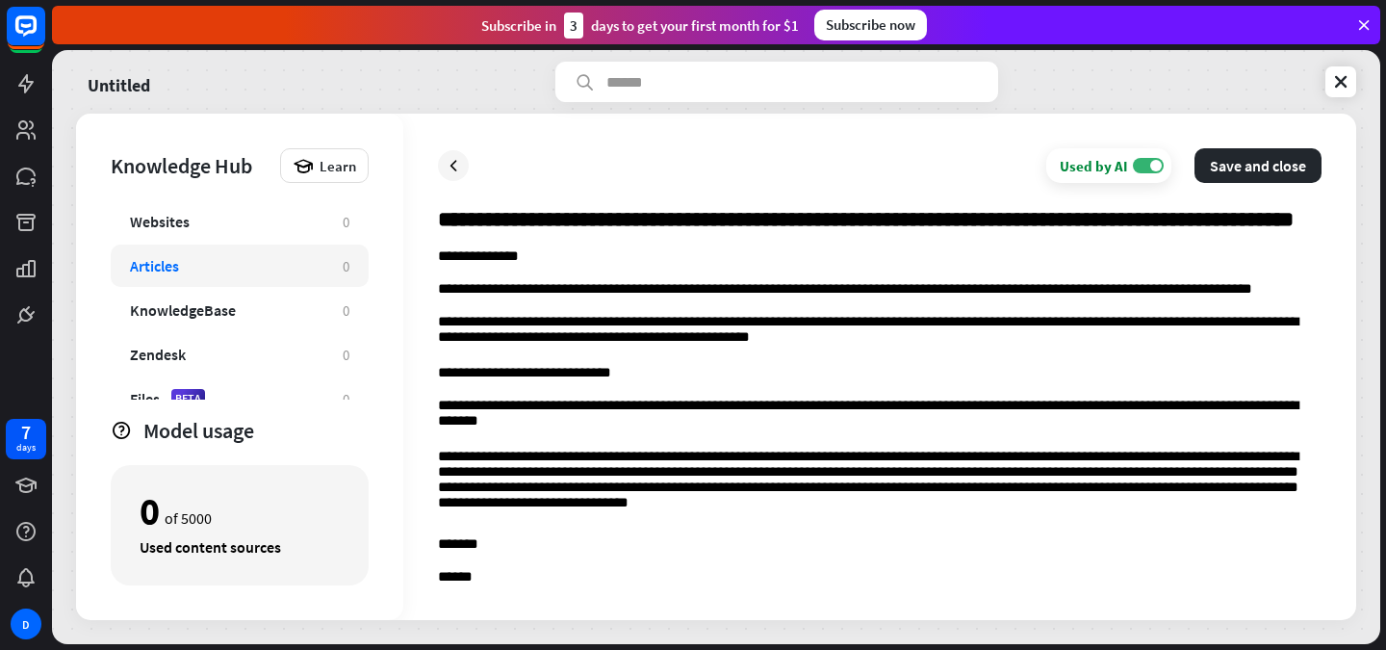
scroll to position [0, 38]
type input "**********"
click at [1234, 165] on button "Save and close" at bounding box center [1258, 165] width 127 height 35
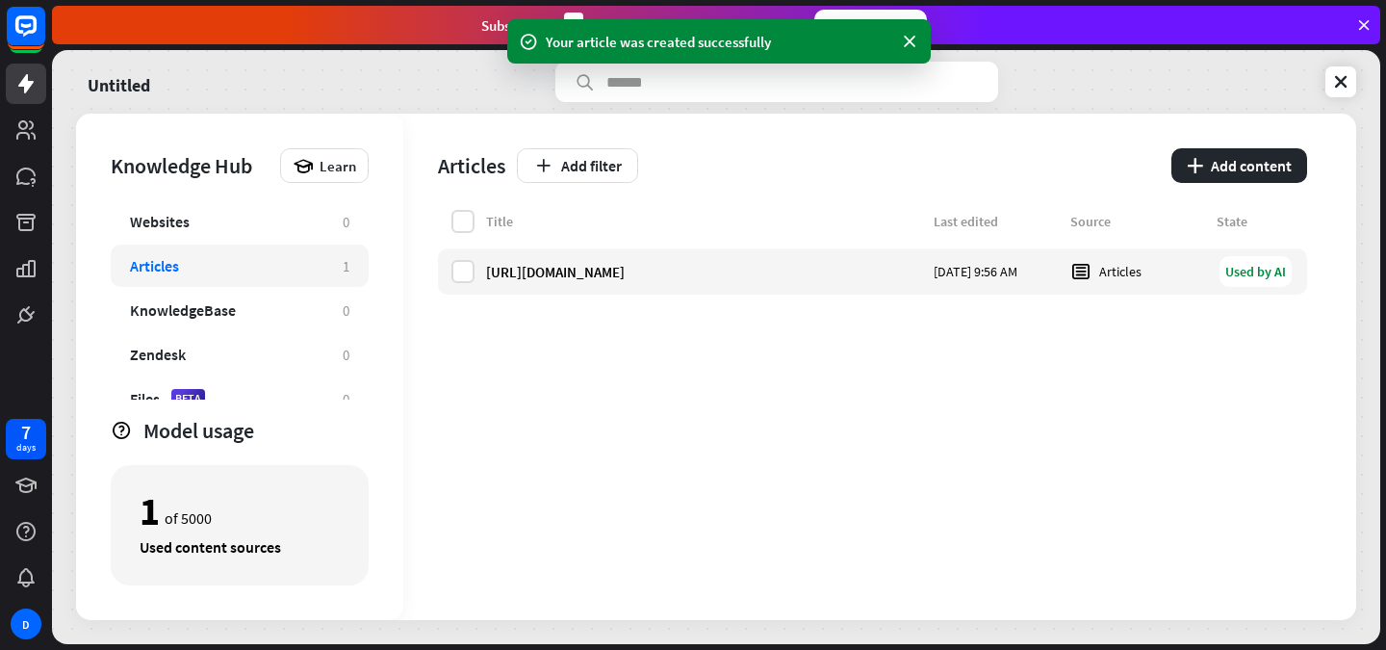
click at [797, 305] on div "Title Last edited Source State [URL][DOMAIN_NAME] [DATE] 9:56 AM Articles Used …" at bounding box center [872, 415] width 869 height 410
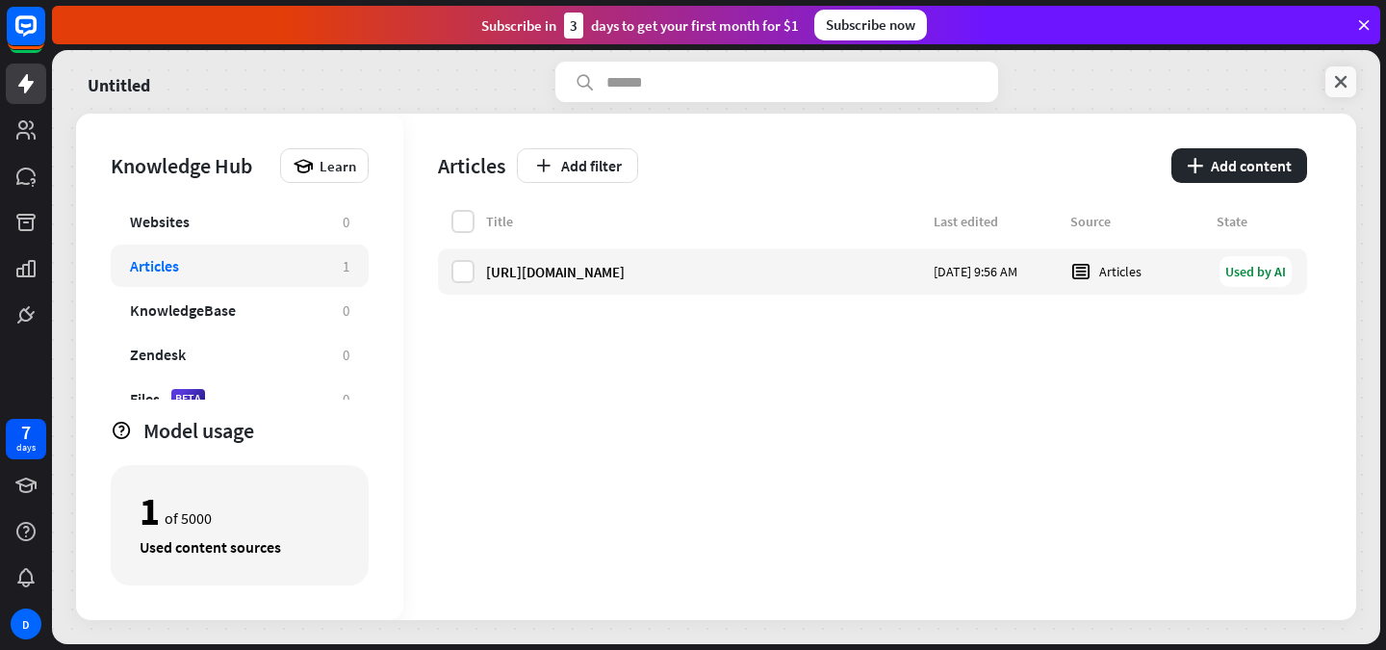
click at [1332, 75] on icon at bounding box center [1341, 81] width 19 height 19
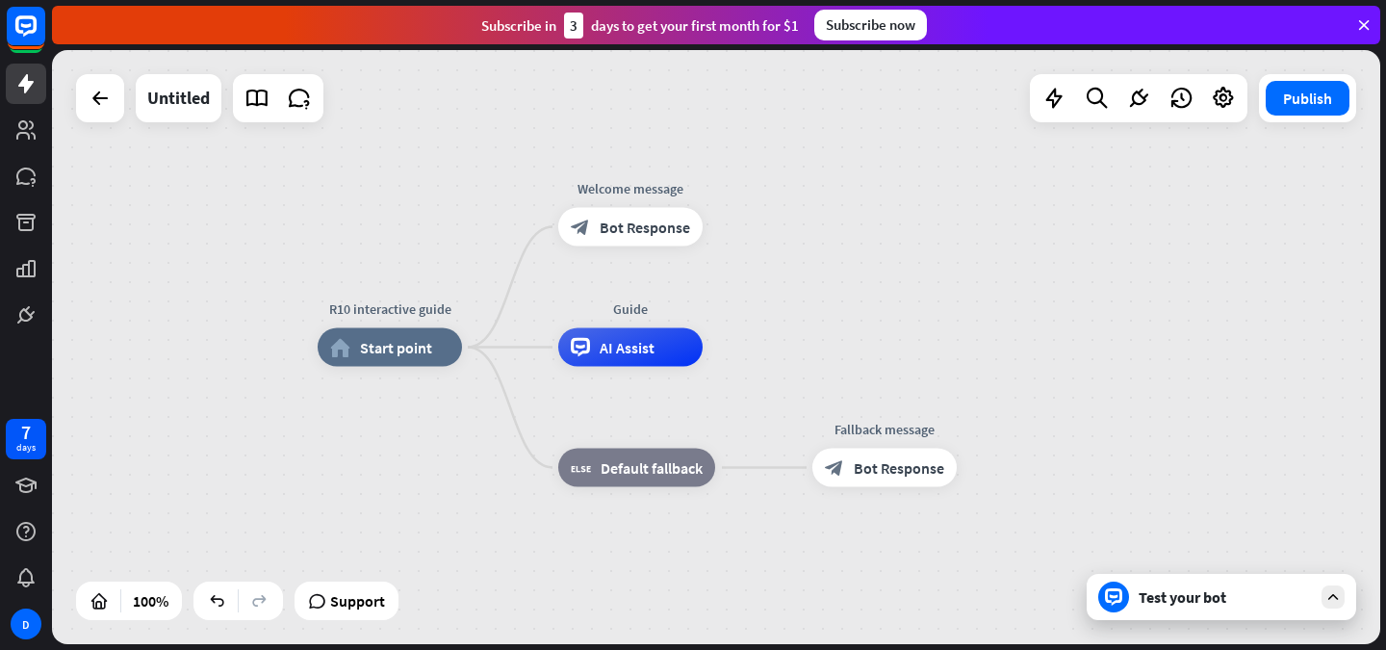
click at [1150, 603] on div "Test your bot" at bounding box center [1225, 596] width 173 height 19
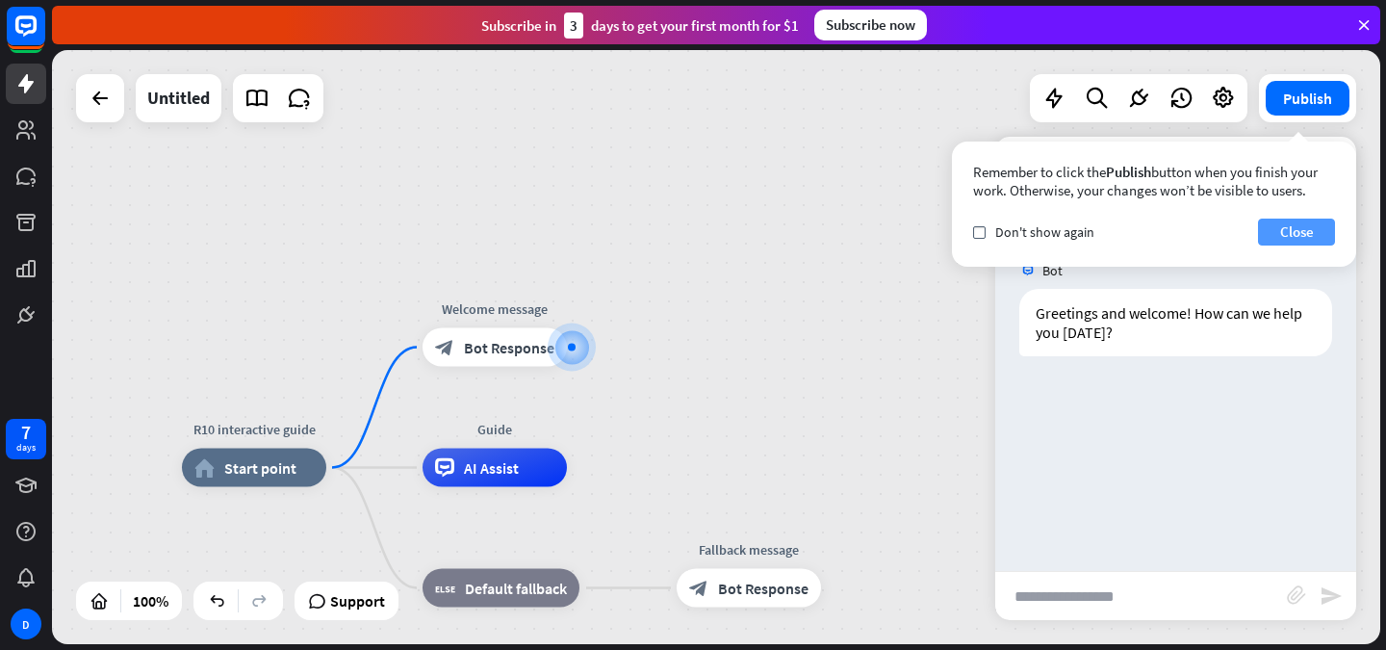
click at [1293, 219] on button "Close" at bounding box center [1296, 232] width 77 height 27
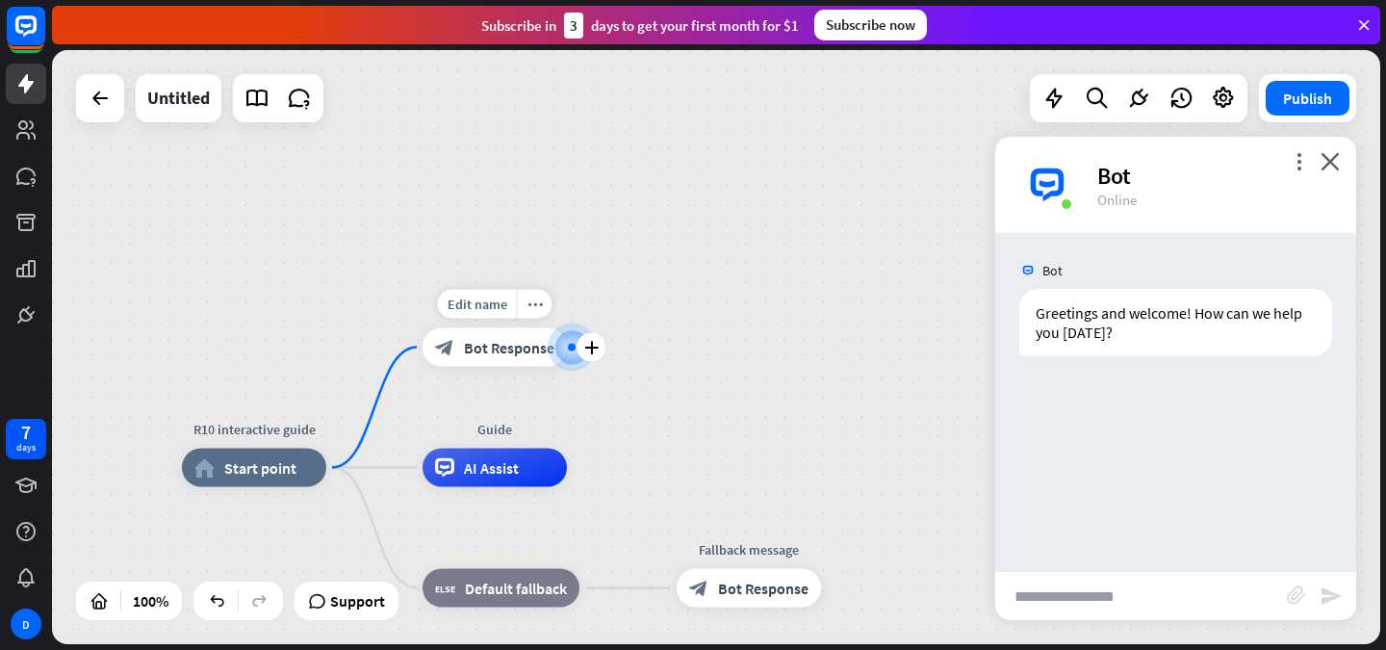
click at [496, 343] on span "Bot Response" at bounding box center [509, 347] width 91 height 19
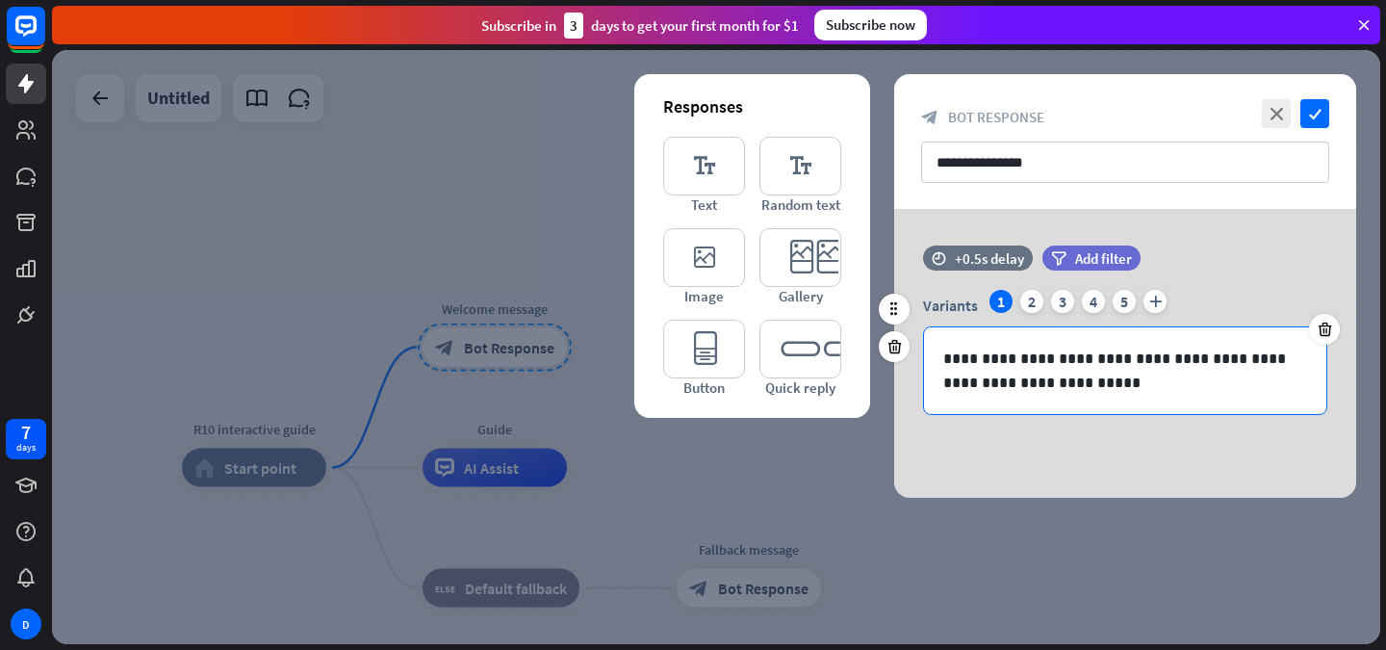
click at [1040, 379] on p "**********" at bounding box center [1126, 371] width 364 height 48
click at [1096, 373] on p "**********" at bounding box center [1126, 371] width 364 height 48
click at [1036, 371] on p "**********" at bounding box center [1126, 371] width 364 height 48
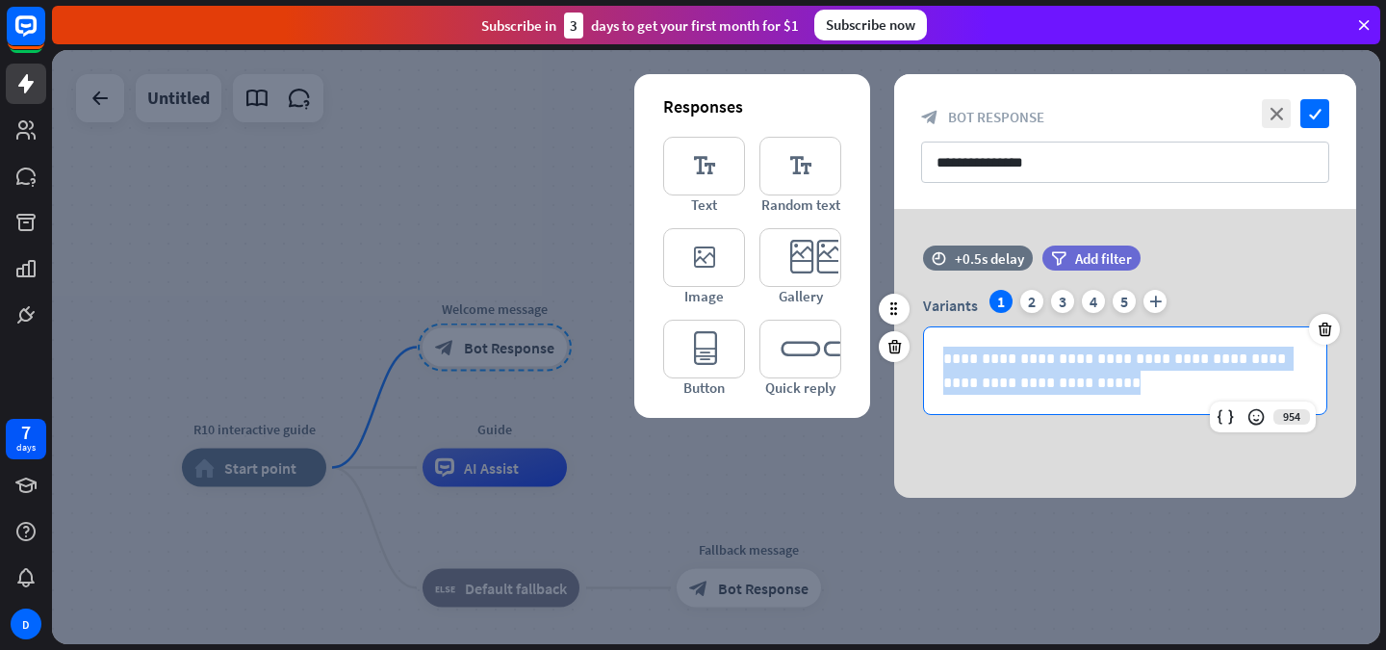
click at [1028, 367] on p "**********" at bounding box center [1126, 371] width 364 height 48
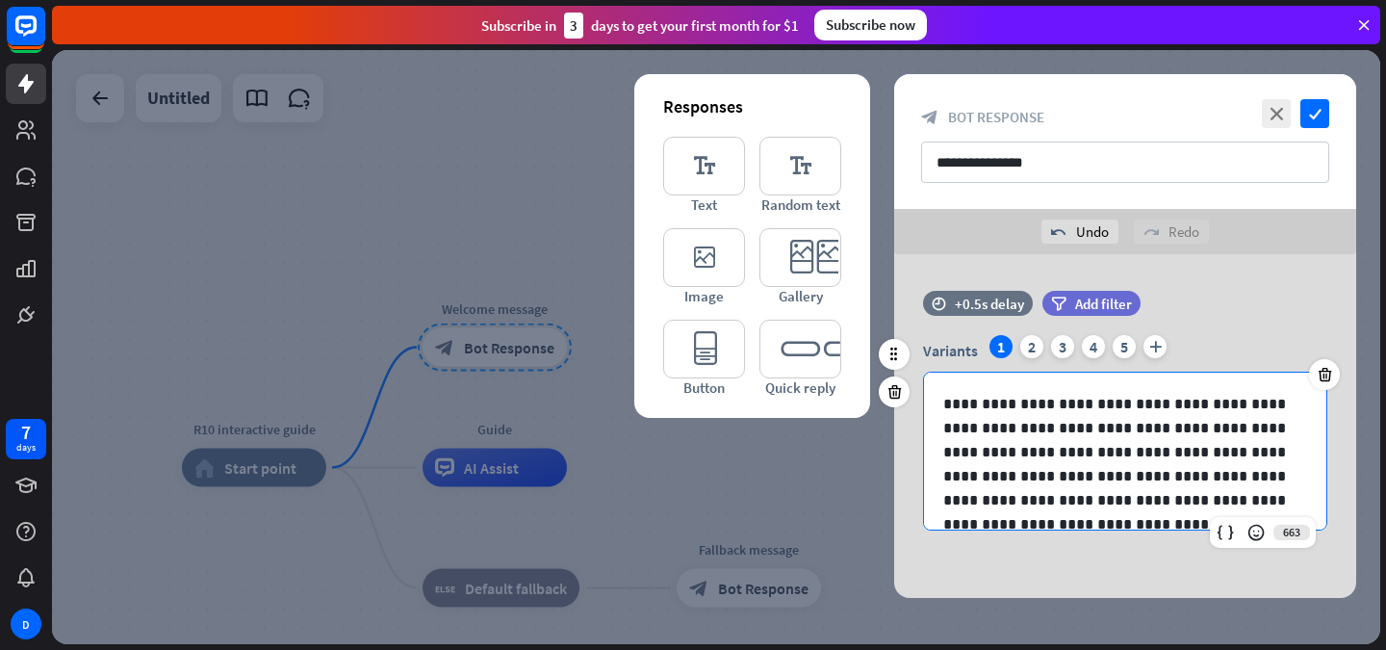
click at [1004, 403] on p "**********" at bounding box center [1118, 488] width 349 height 193
click at [1005, 401] on p "**********" at bounding box center [1118, 488] width 349 height 193
click at [1022, 403] on p "**********" at bounding box center [1118, 488] width 349 height 193
click at [1051, 407] on p "**********" at bounding box center [1118, 488] width 349 height 193
click at [1048, 404] on p "**********" at bounding box center [1118, 488] width 349 height 193
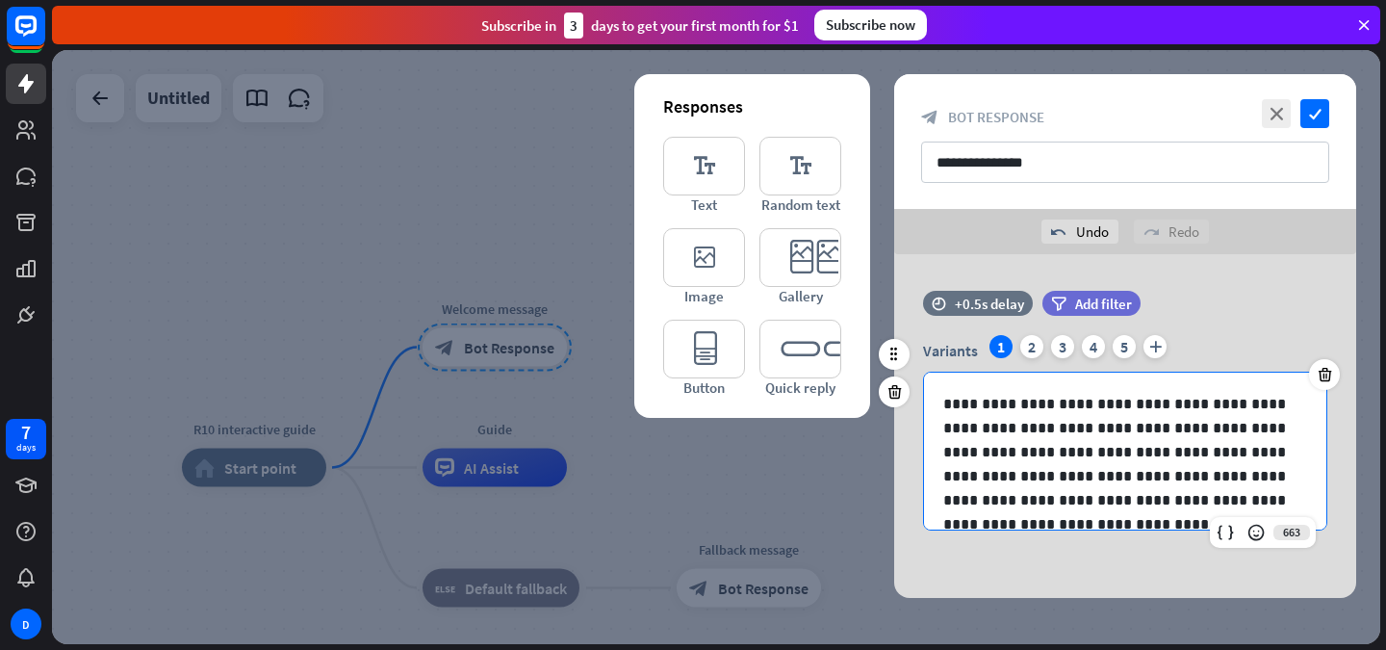
click at [1051, 405] on p "**********" at bounding box center [1118, 488] width 349 height 193
click at [1069, 432] on p "**********" at bounding box center [1118, 500] width 349 height 217
click at [1126, 428] on p "**********" at bounding box center [1118, 500] width 349 height 217
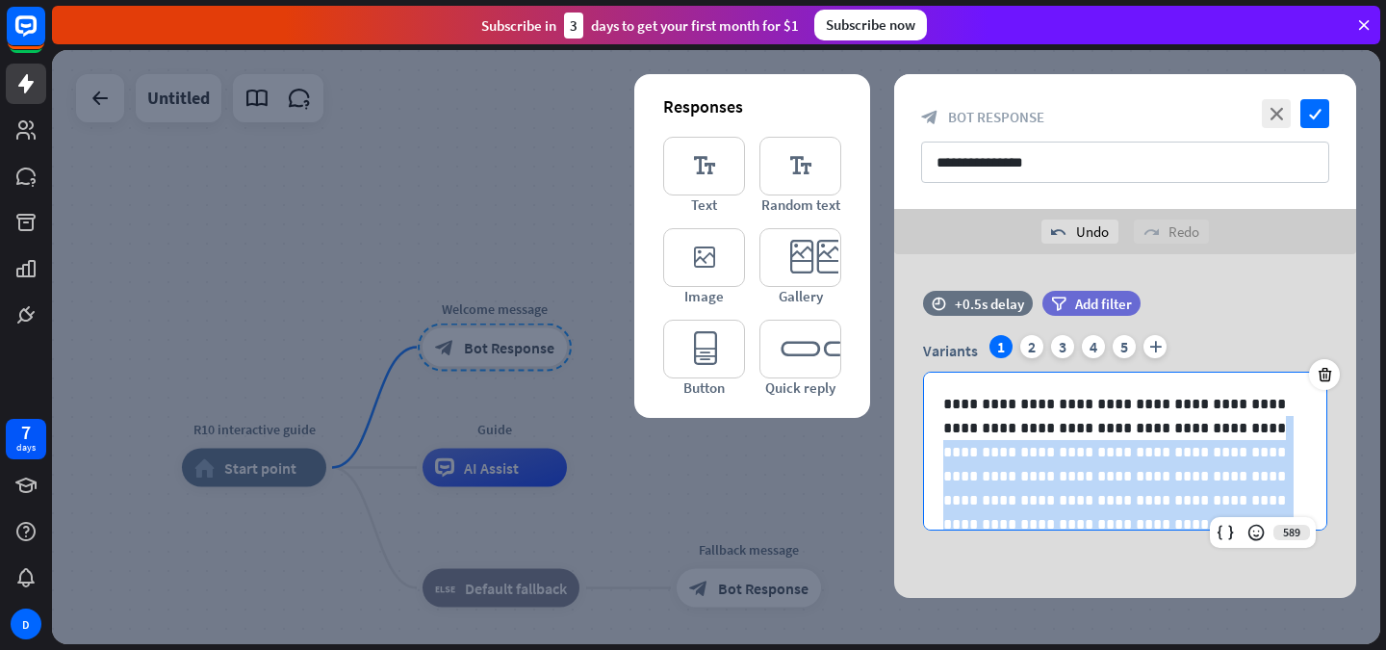
scroll to position [98, 0]
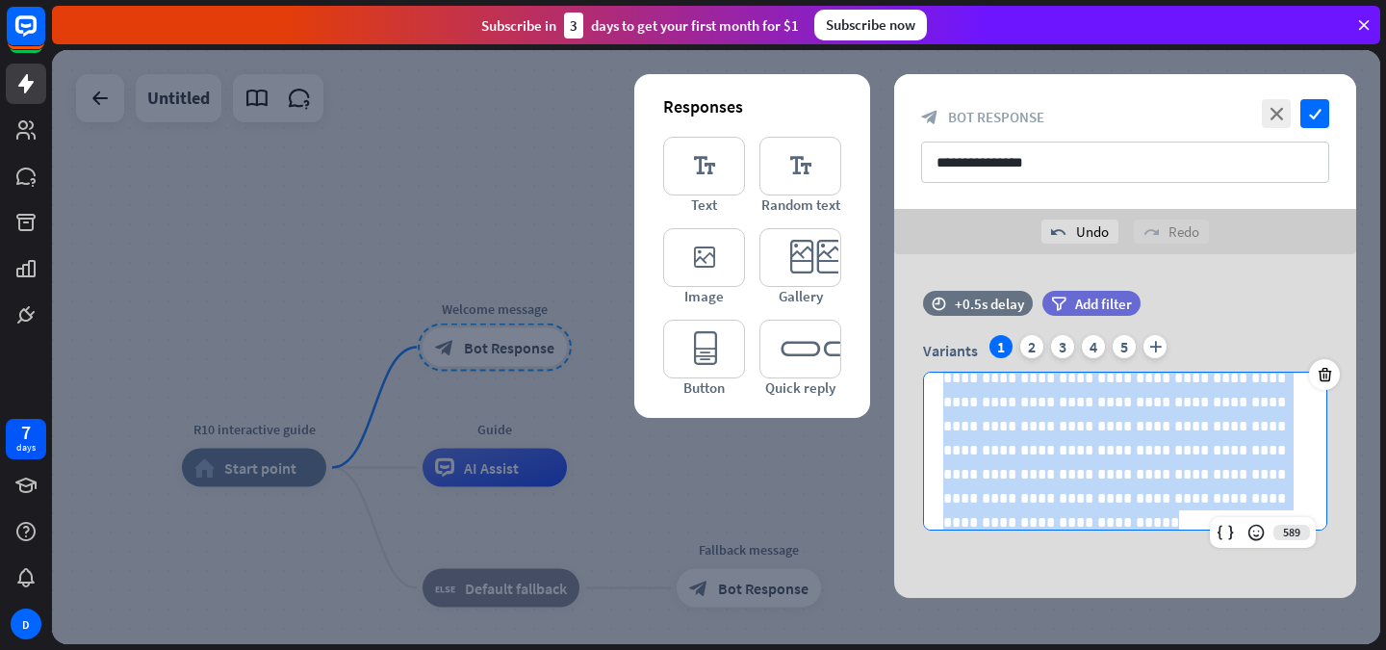
drag, startPoint x: 1177, startPoint y: 435, endPoint x: 1186, endPoint y: 627, distance: 191.8
click at [1186, 627] on div "**********" at bounding box center [716, 347] width 1329 height 594
copy p "**********"
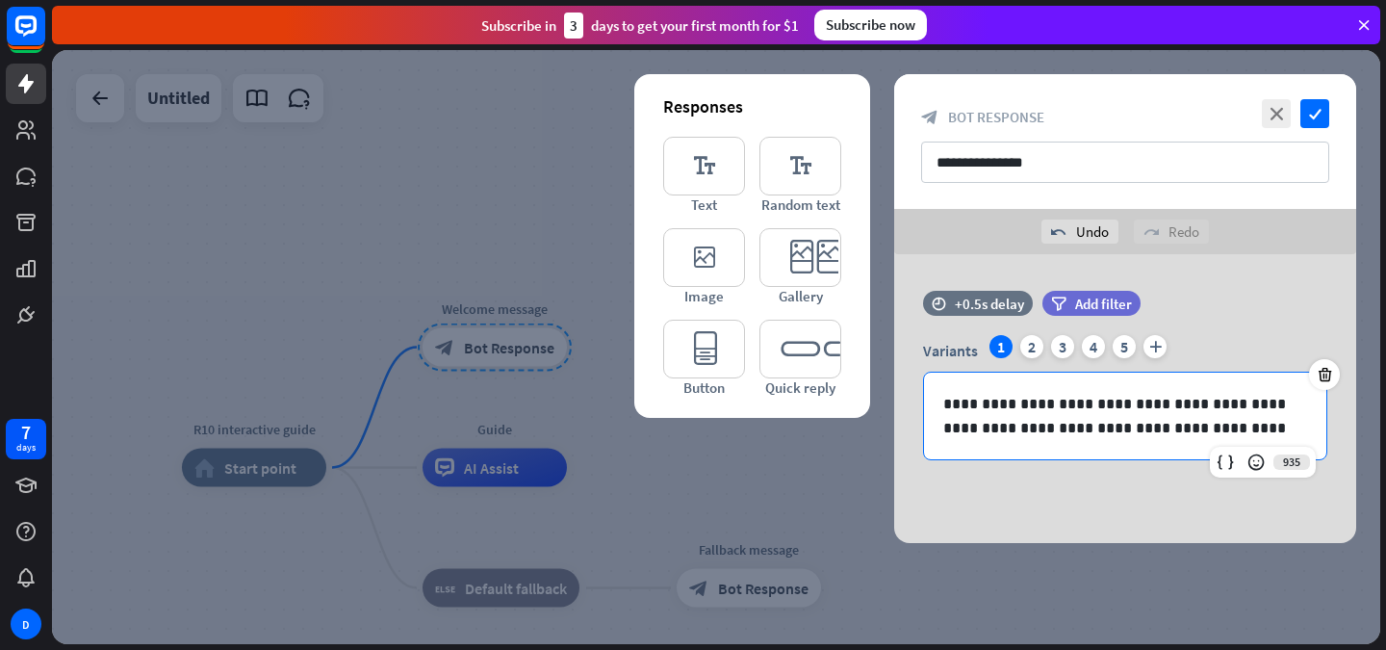
scroll to position [0, 0]
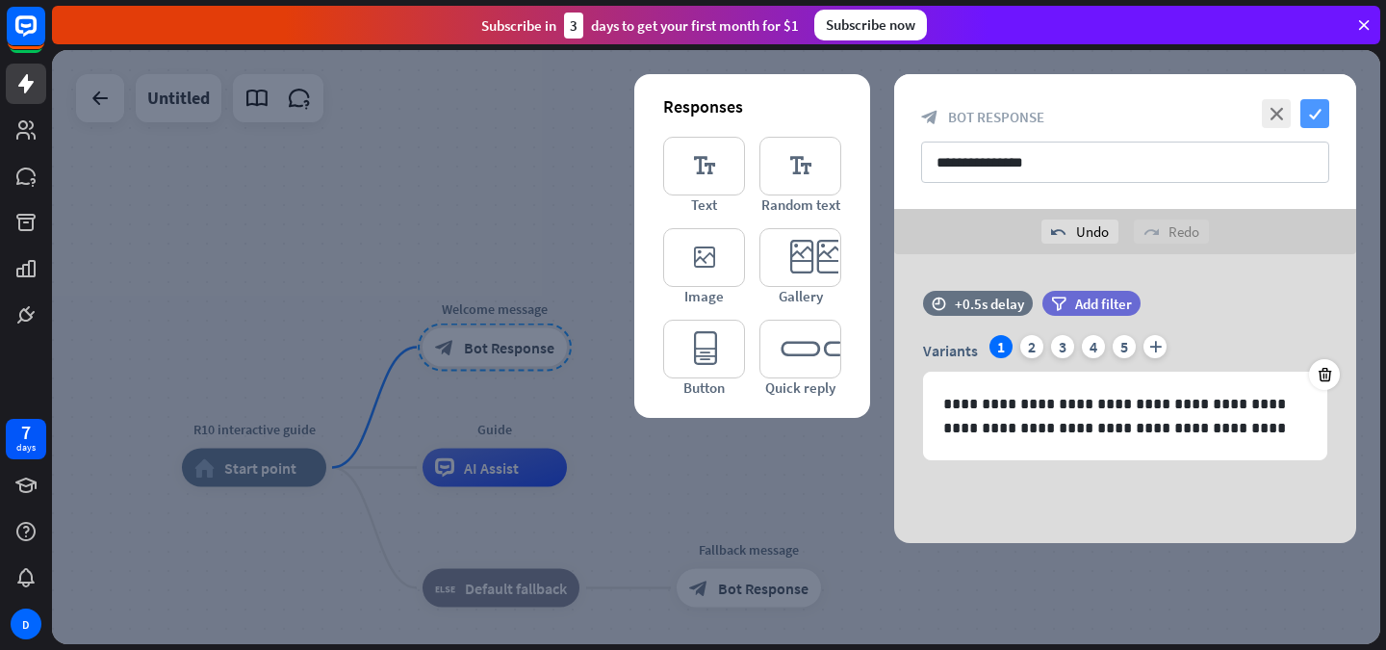
click at [1319, 115] on icon "check" at bounding box center [1315, 113] width 29 height 29
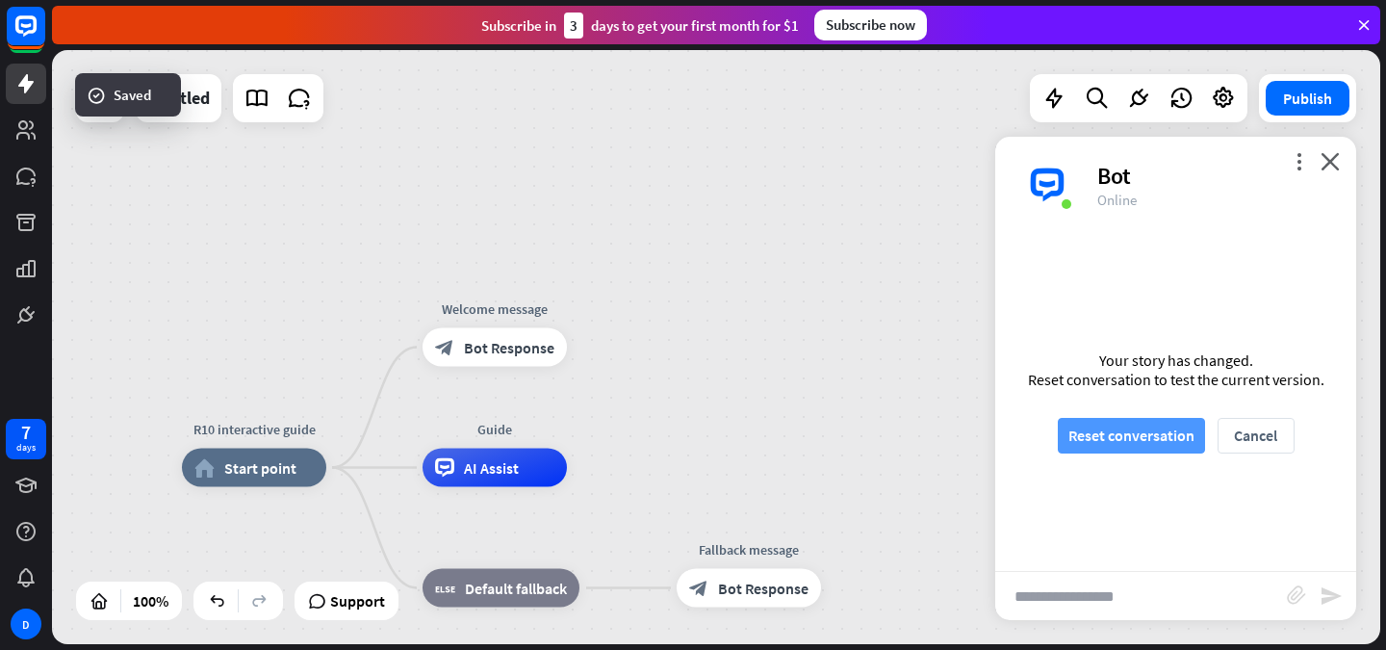
click at [1159, 439] on button "Reset conversation" at bounding box center [1131, 436] width 147 height 36
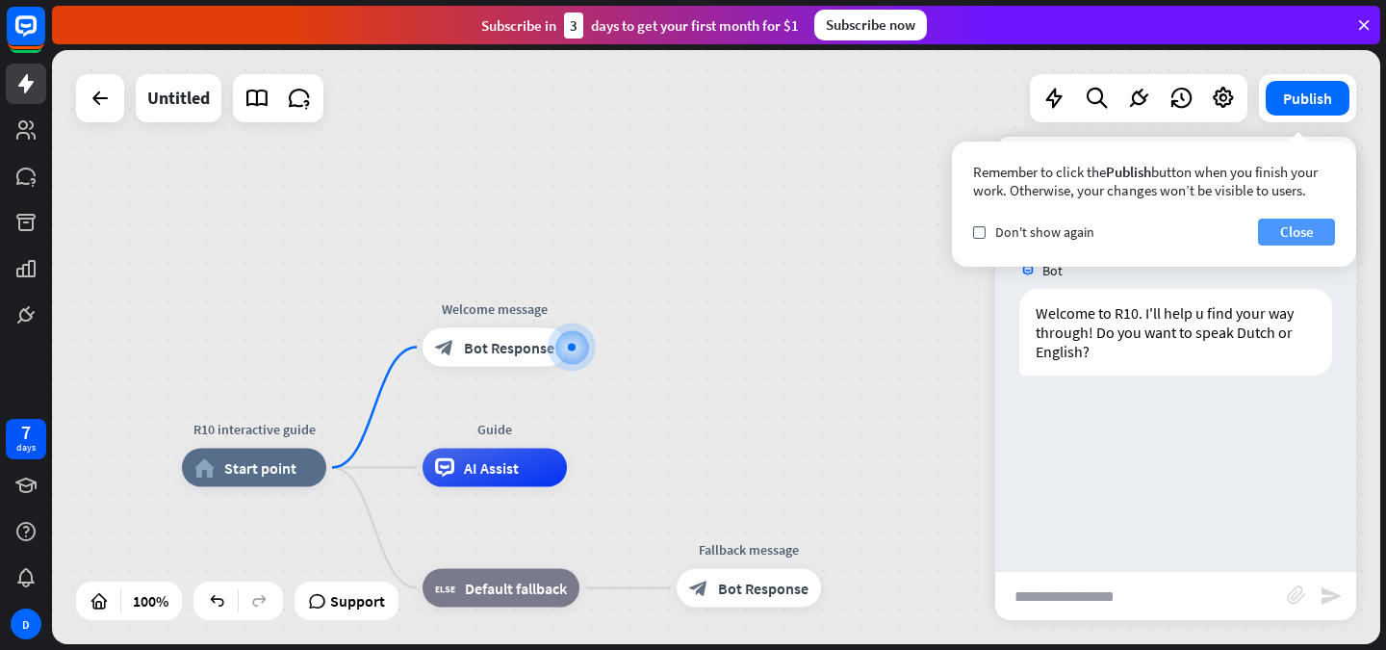
click at [1288, 238] on button "Close" at bounding box center [1296, 232] width 77 height 27
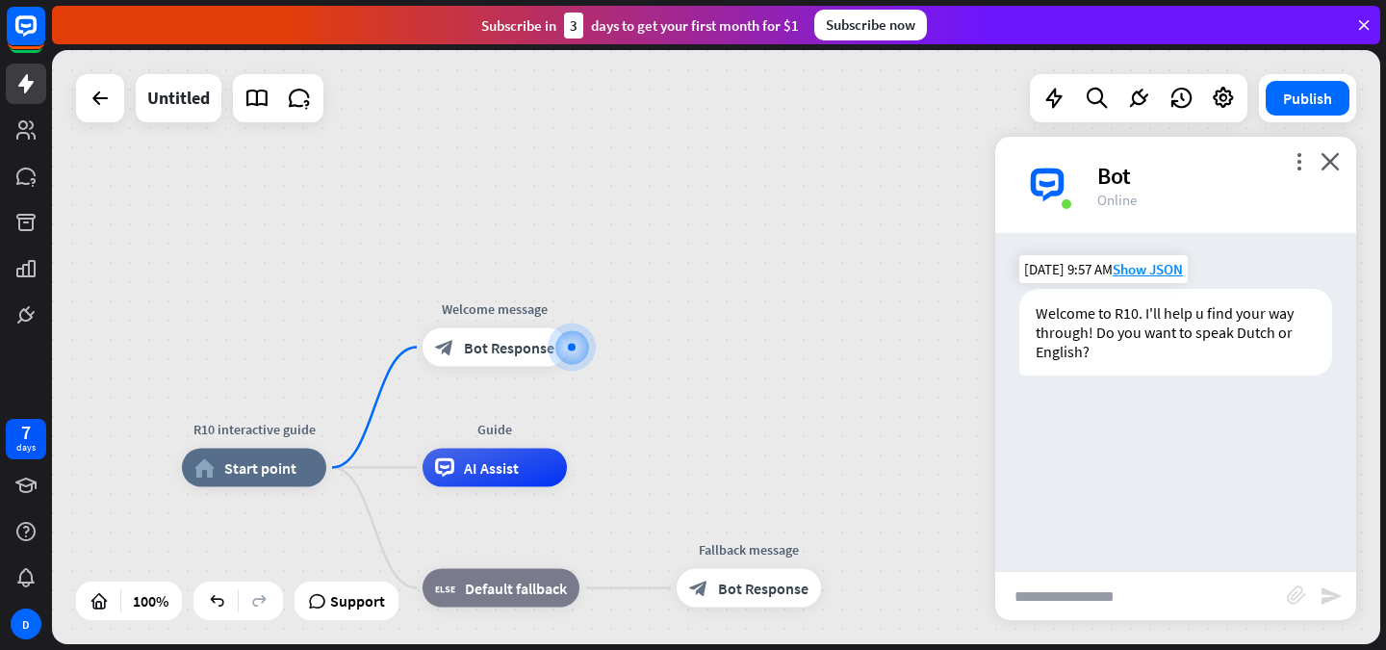
drag, startPoint x: 1210, startPoint y: 342, endPoint x: 1210, endPoint y: 360, distance: 18.3
click at [1210, 360] on div "Welcome to R10. I'll help u find your way through! Do you want to speak Dutch o…" at bounding box center [1176, 332] width 313 height 87
click at [1306, 162] on icon "more_vert" at bounding box center [1299, 161] width 18 height 18
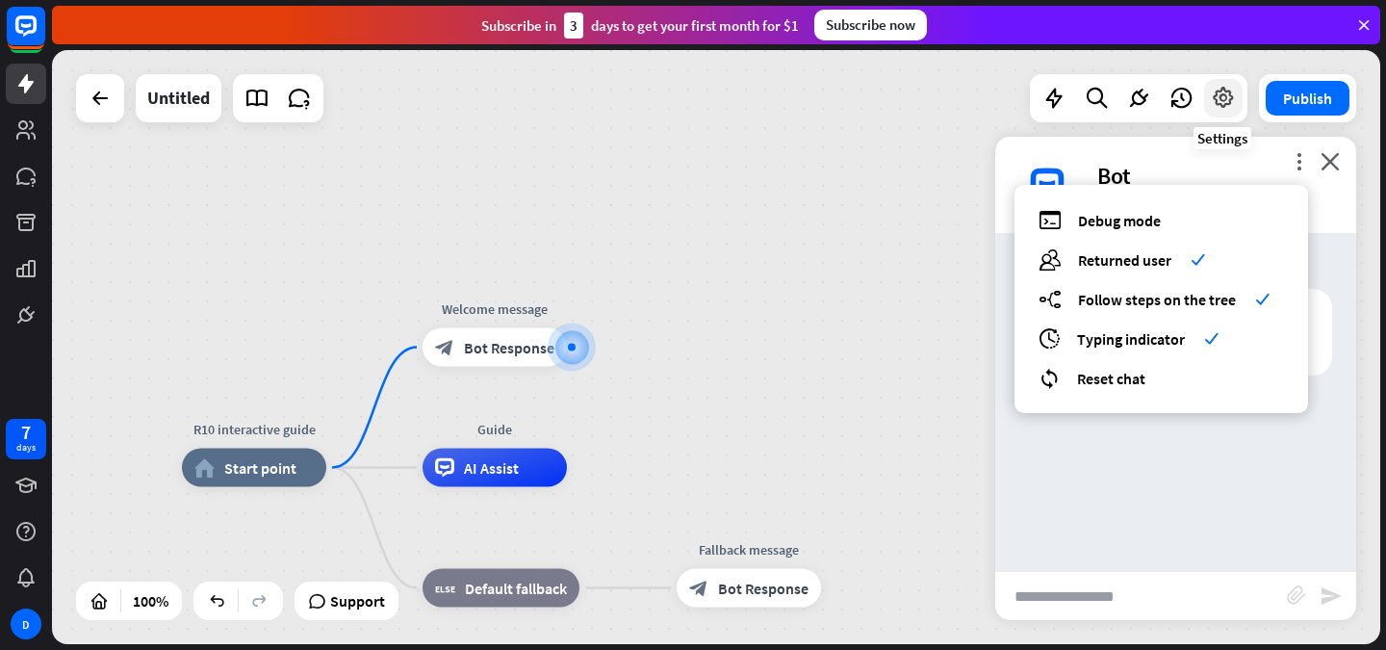
click at [1228, 105] on icon at bounding box center [1223, 98] width 25 height 25
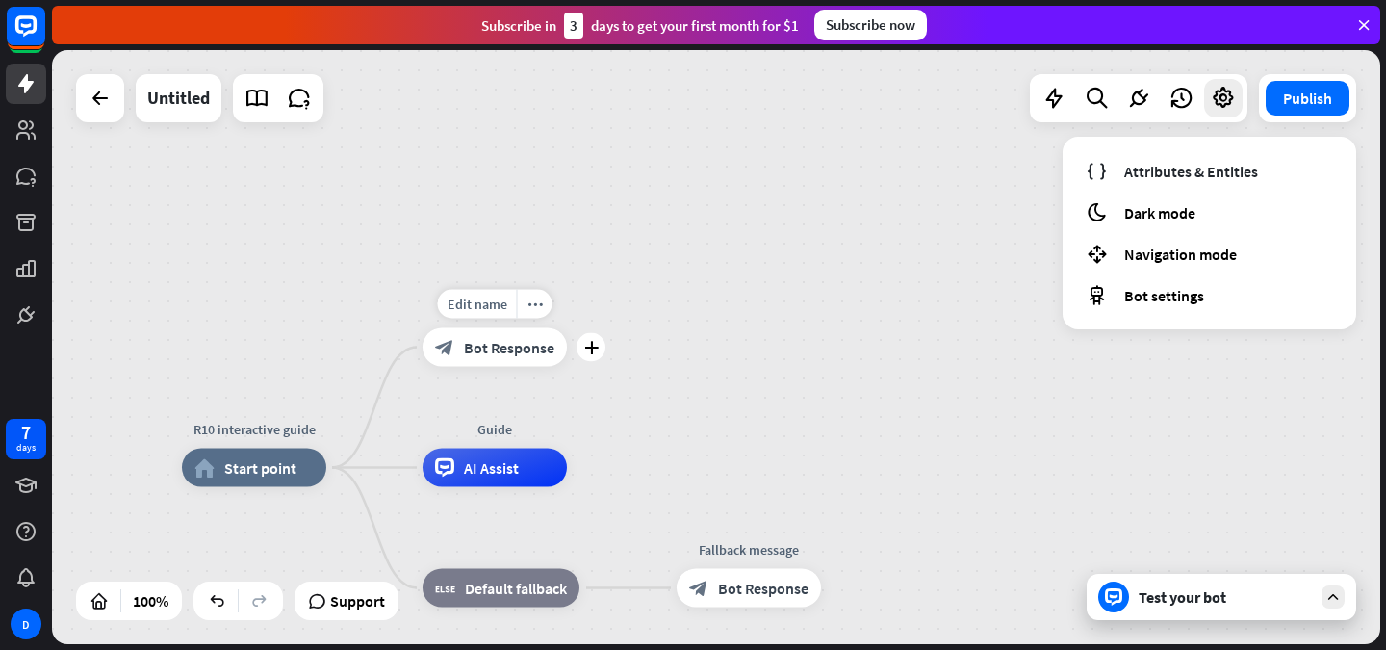
click at [478, 367] on div "Edit name more_horiz plus Welcome message block_bot_response Bot Response" at bounding box center [495, 347] width 144 height 39
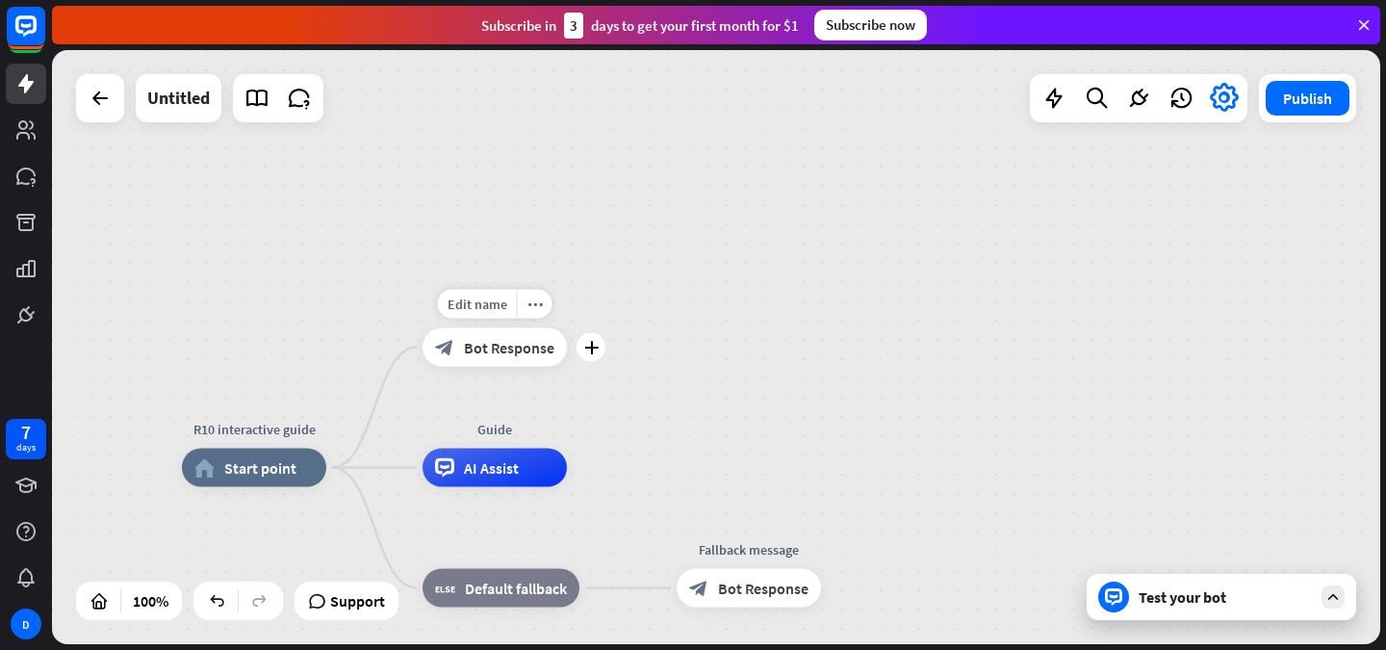
click at [487, 350] on span "Bot Response" at bounding box center [509, 347] width 91 height 19
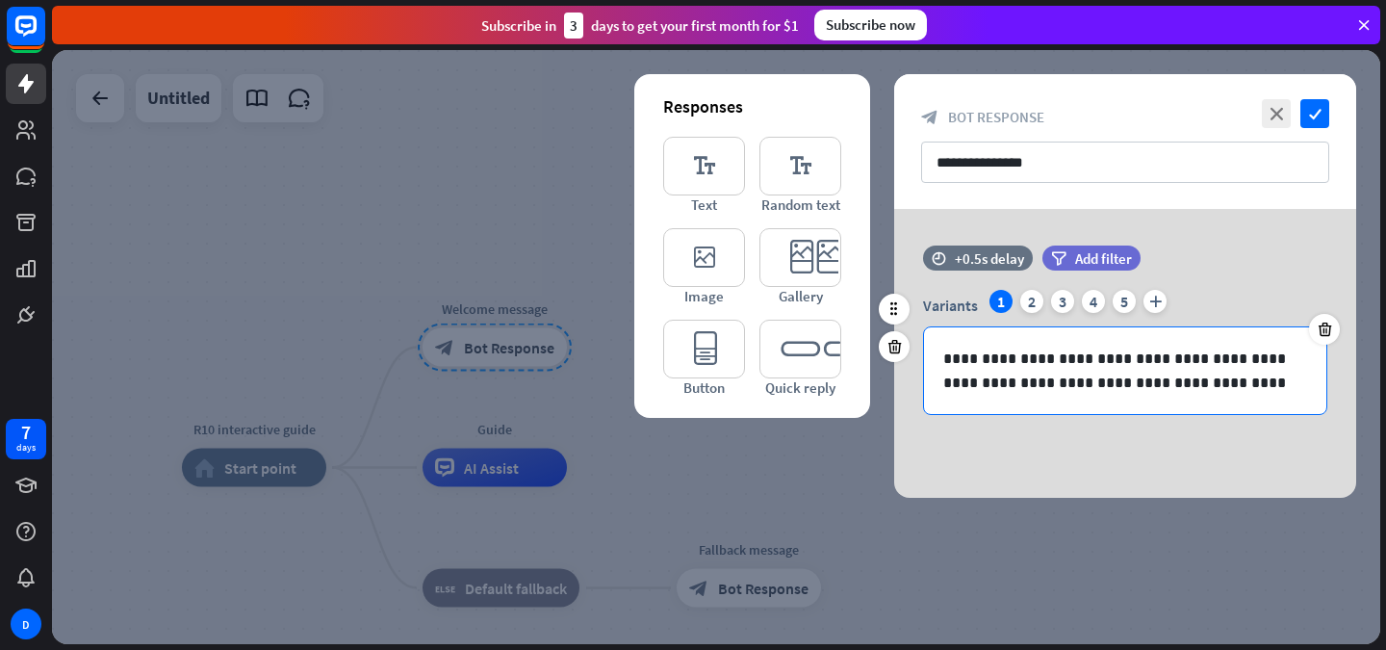
click at [1022, 360] on p "**********" at bounding box center [1126, 371] width 364 height 48
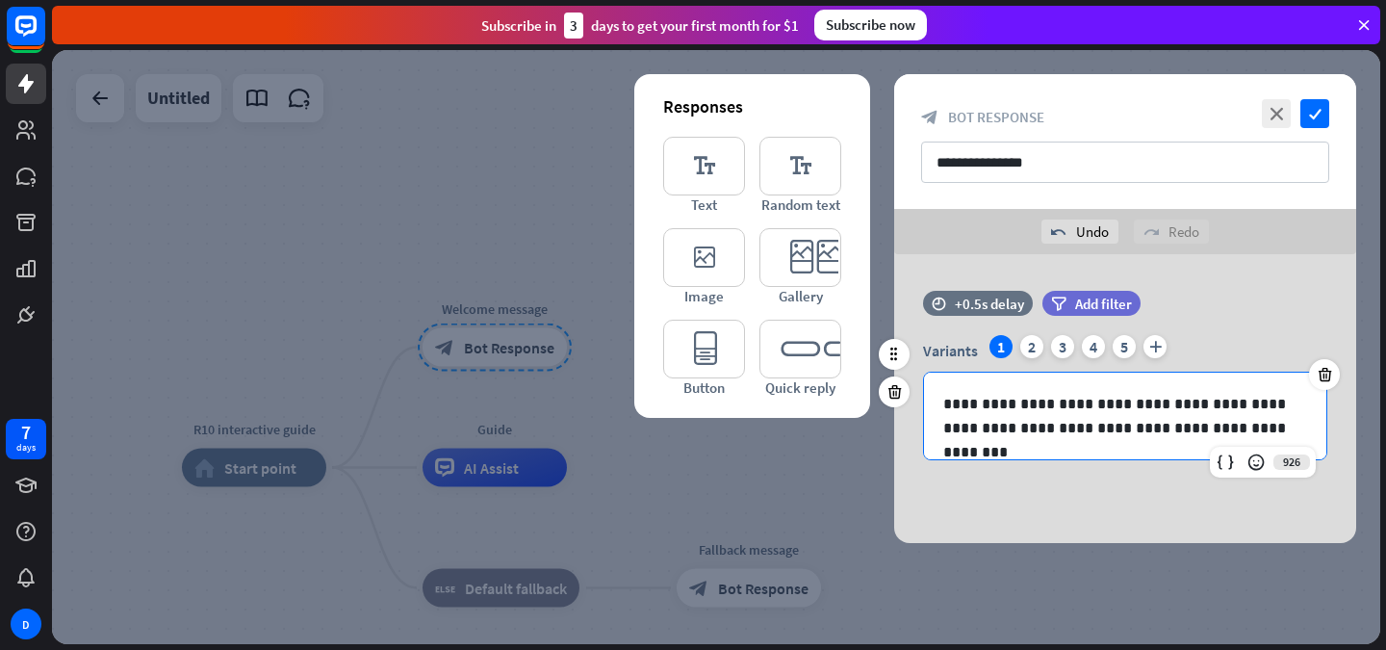
click at [1102, 409] on p "**********" at bounding box center [1126, 416] width 364 height 48
click at [1111, 407] on p "**********" at bounding box center [1126, 416] width 364 height 48
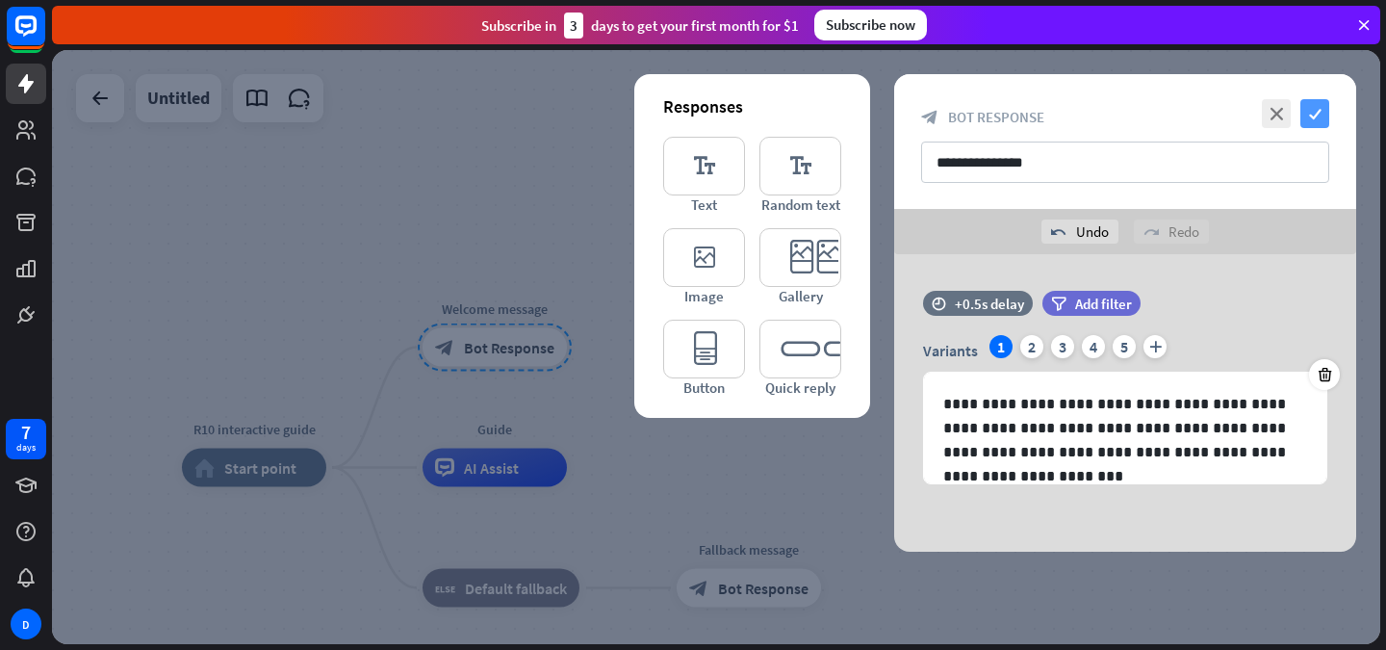
click at [1323, 116] on icon "check" at bounding box center [1315, 113] width 29 height 29
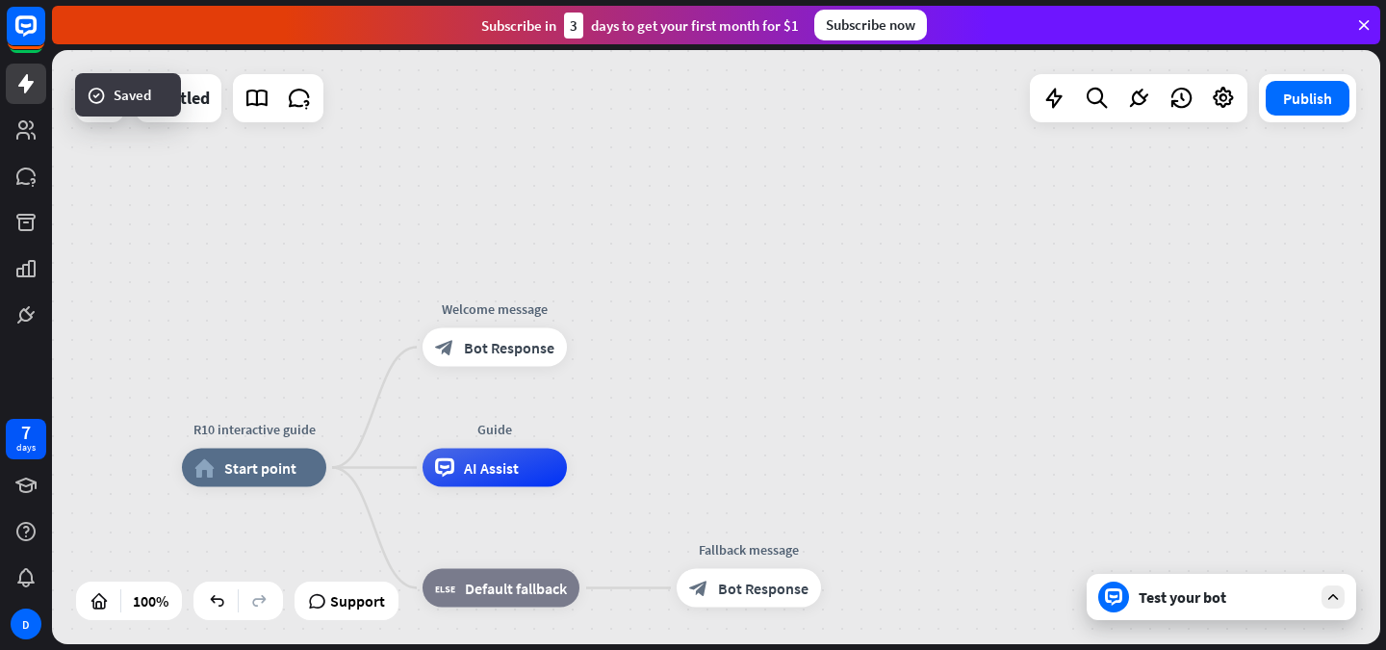
click at [1150, 613] on div "Test your bot" at bounding box center [1222, 597] width 270 height 46
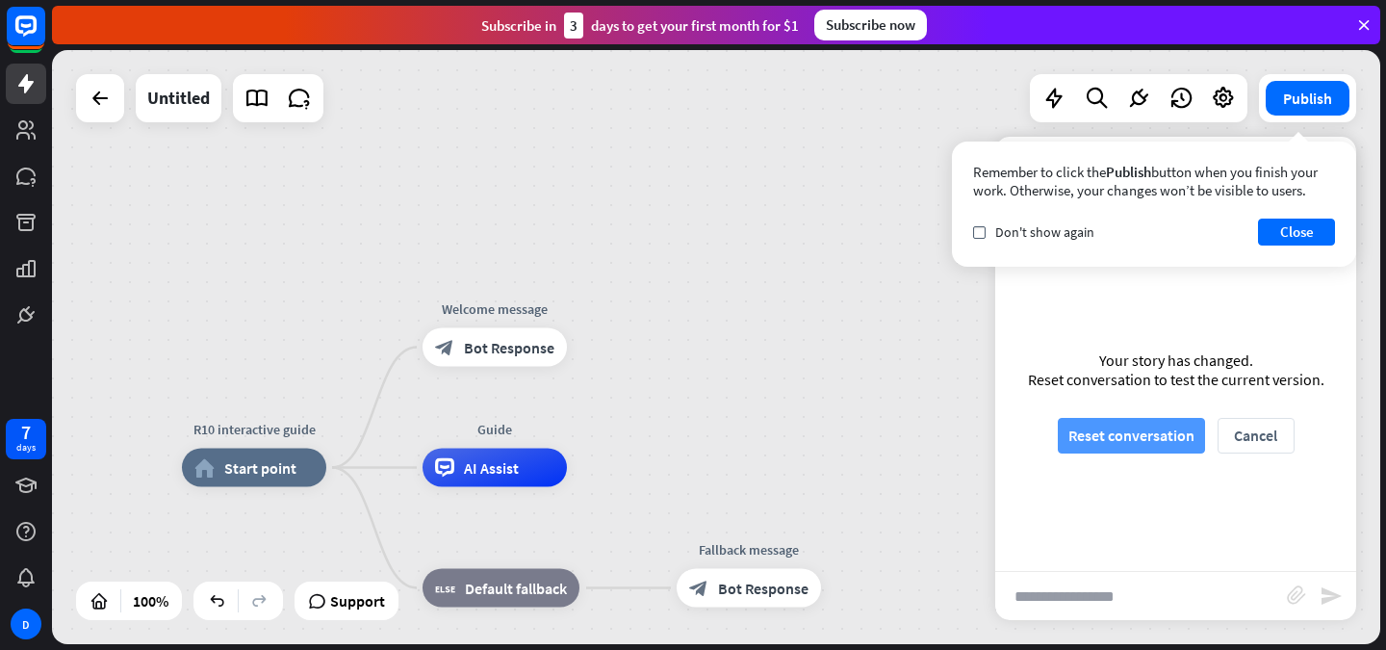
click at [1160, 439] on button "Reset conversation" at bounding box center [1131, 436] width 147 height 36
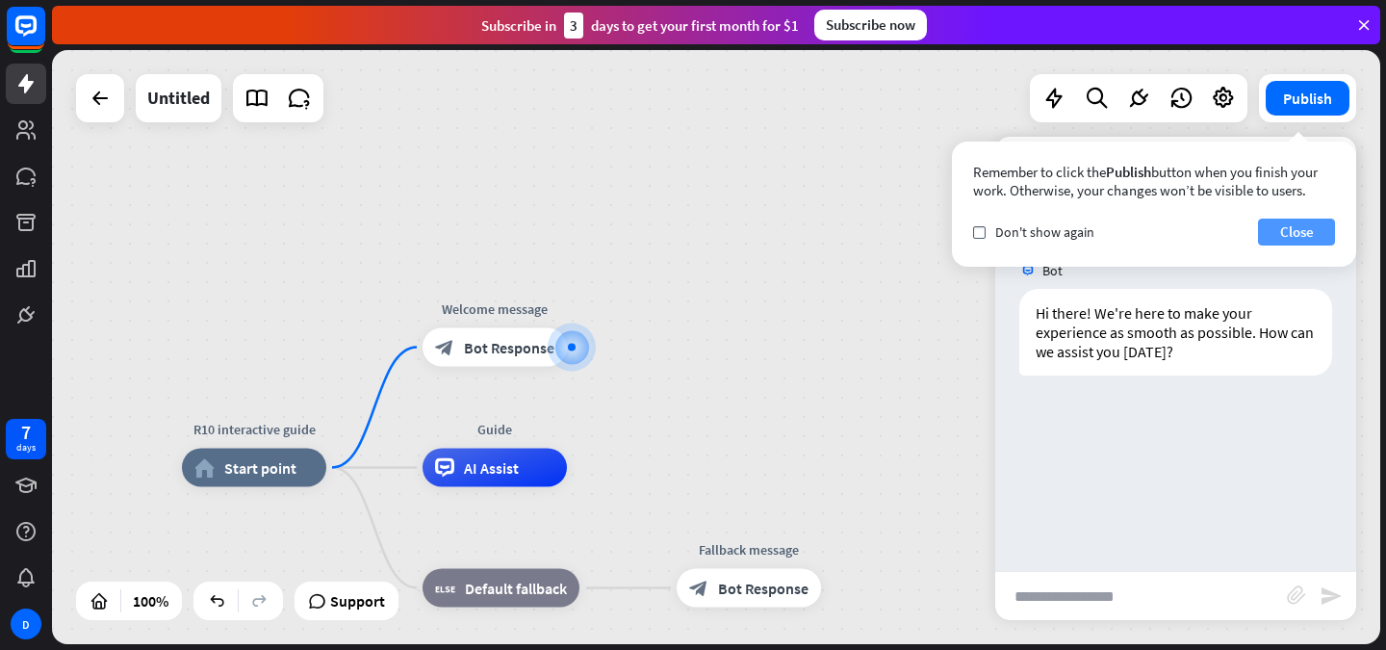
click at [1307, 233] on button "Close" at bounding box center [1296, 232] width 77 height 27
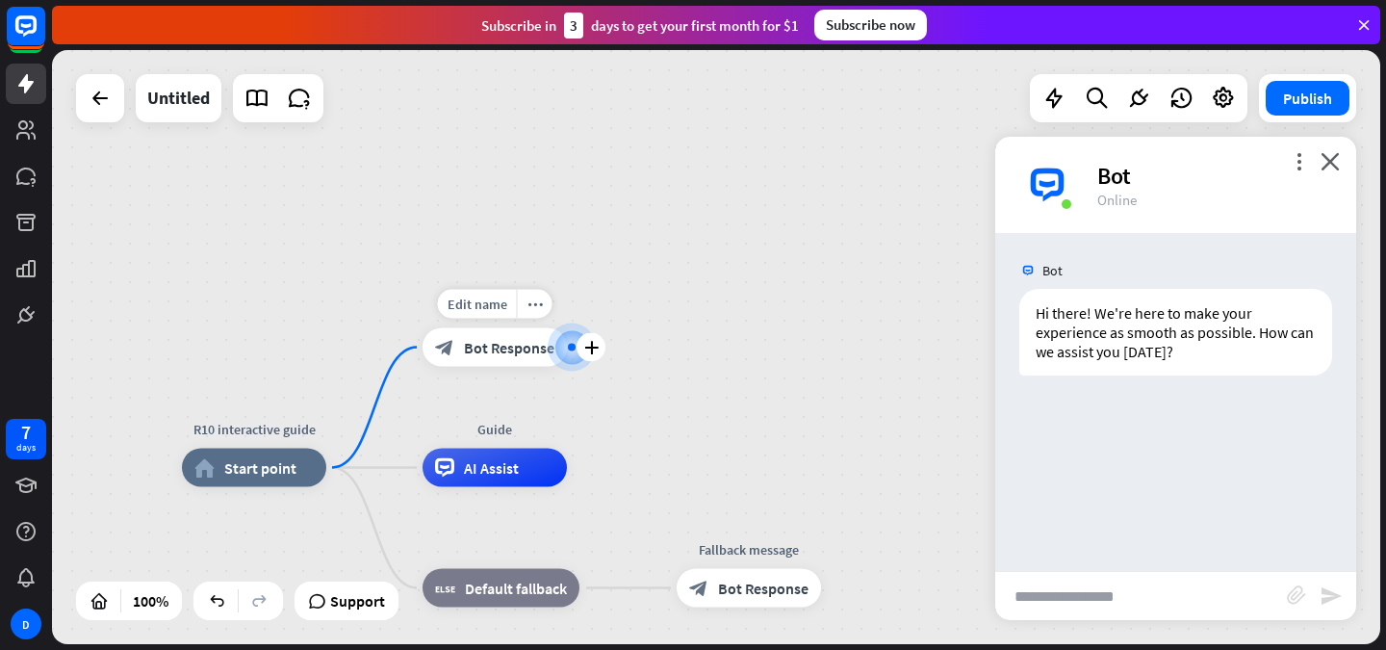
click at [522, 343] on span "Bot Response" at bounding box center [509, 347] width 91 height 19
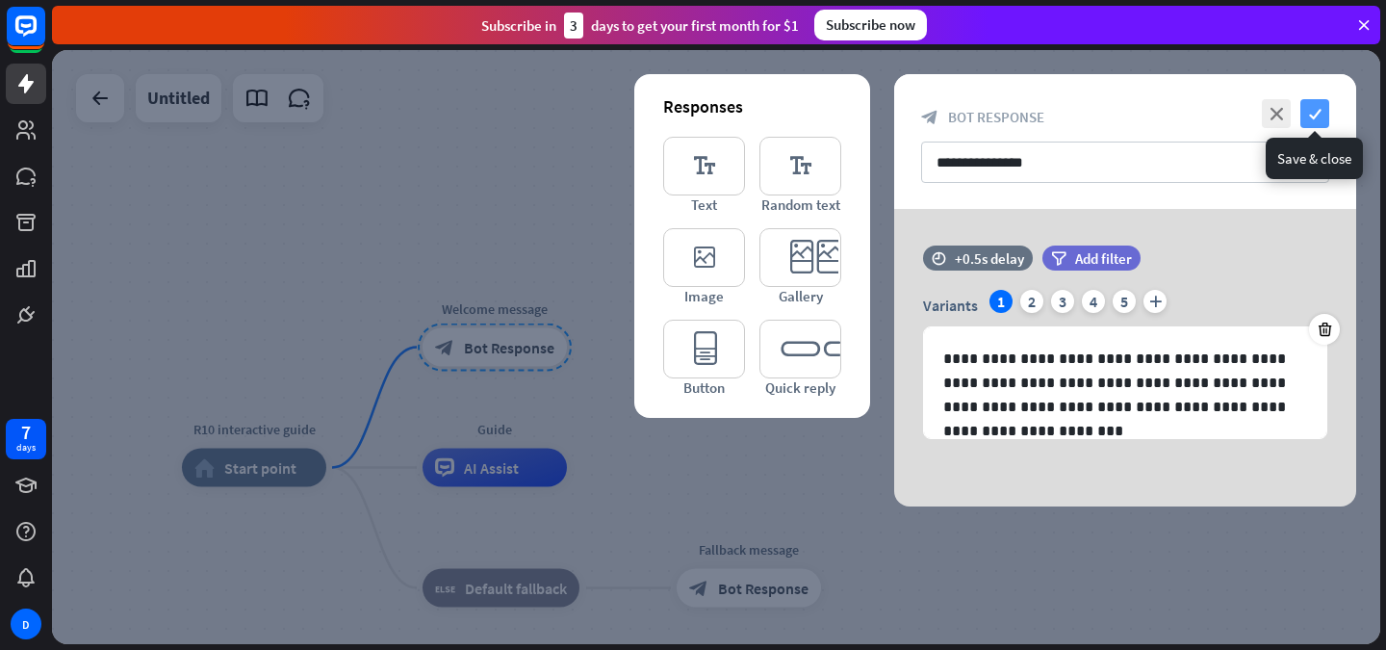
click at [1320, 111] on icon "check" at bounding box center [1315, 113] width 29 height 29
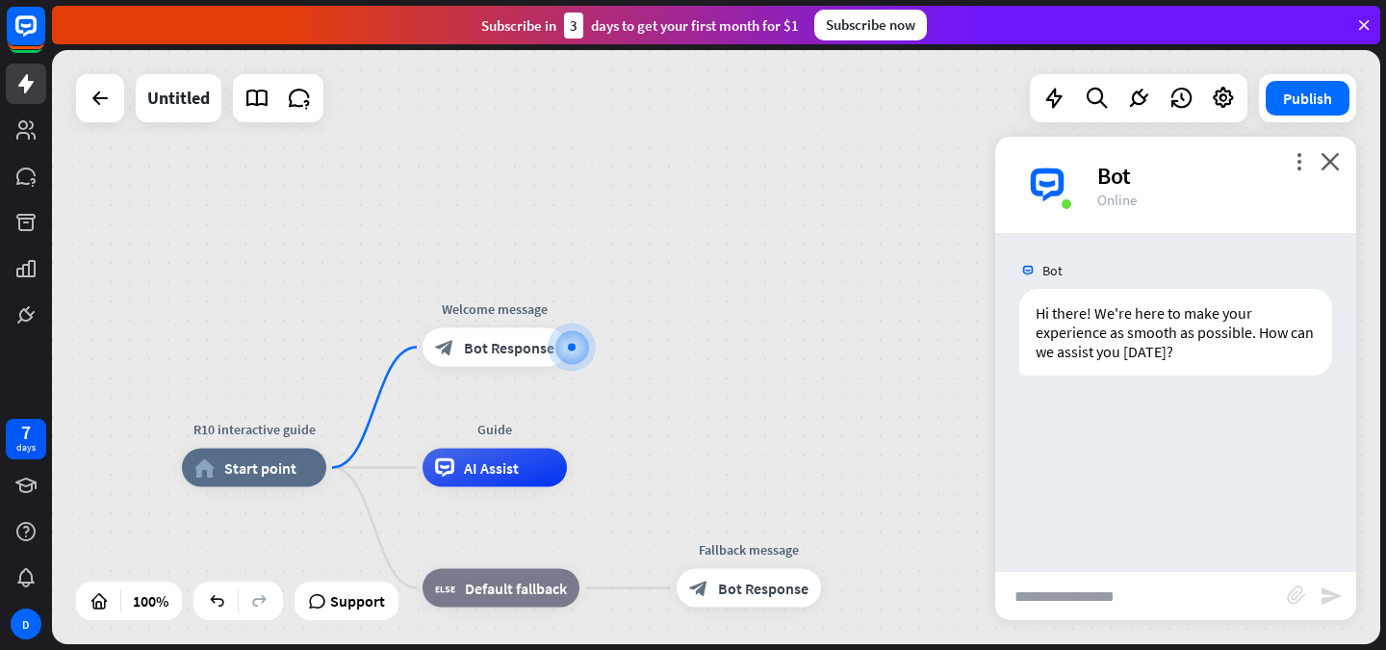
click at [1320, 111] on button "Publish" at bounding box center [1308, 98] width 84 height 35
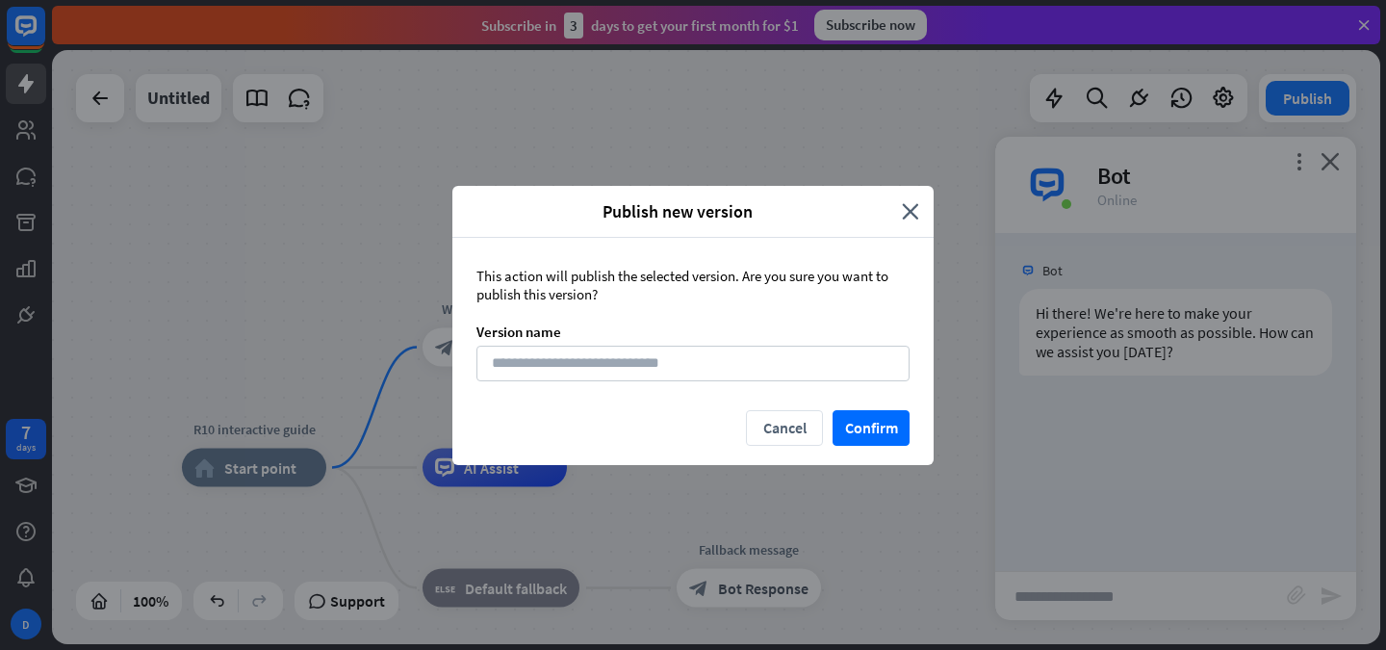
click at [957, 191] on div "Publish new version close This action will publish the selected version. Are yo…" at bounding box center [693, 325] width 1386 height 650
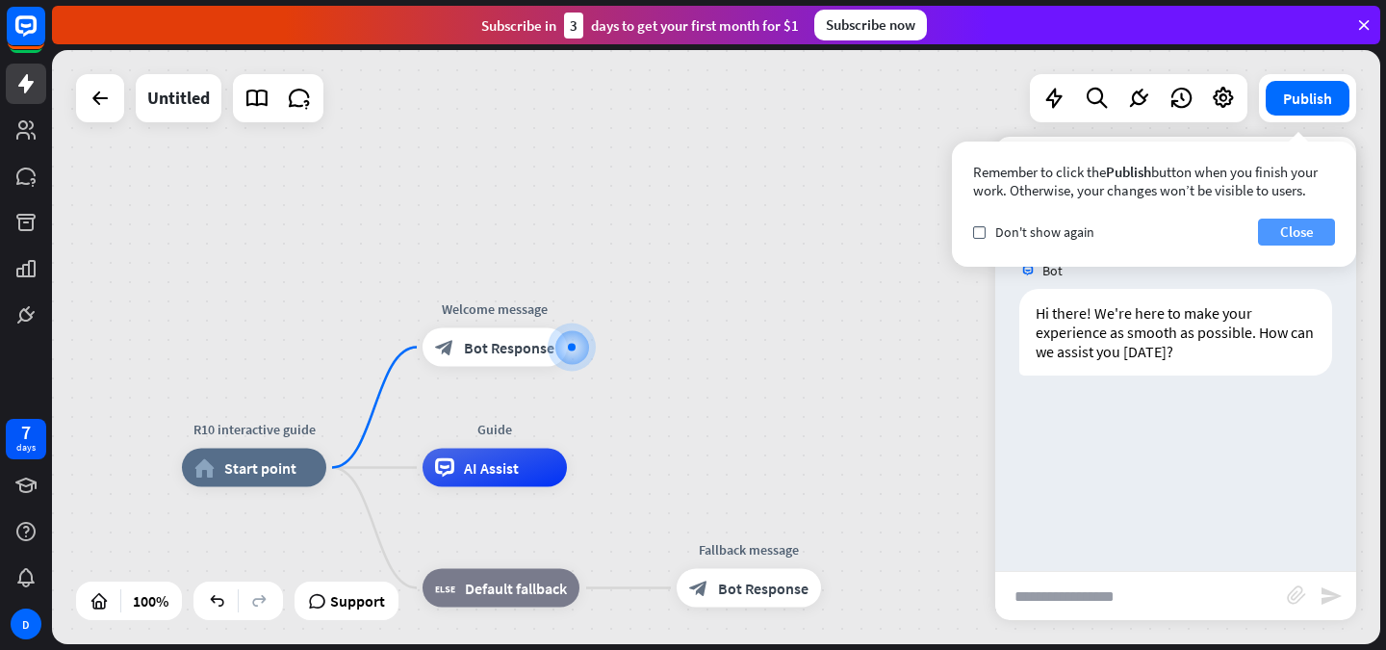
click at [1288, 237] on button "Close" at bounding box center [1296, 232] width 77 height 27
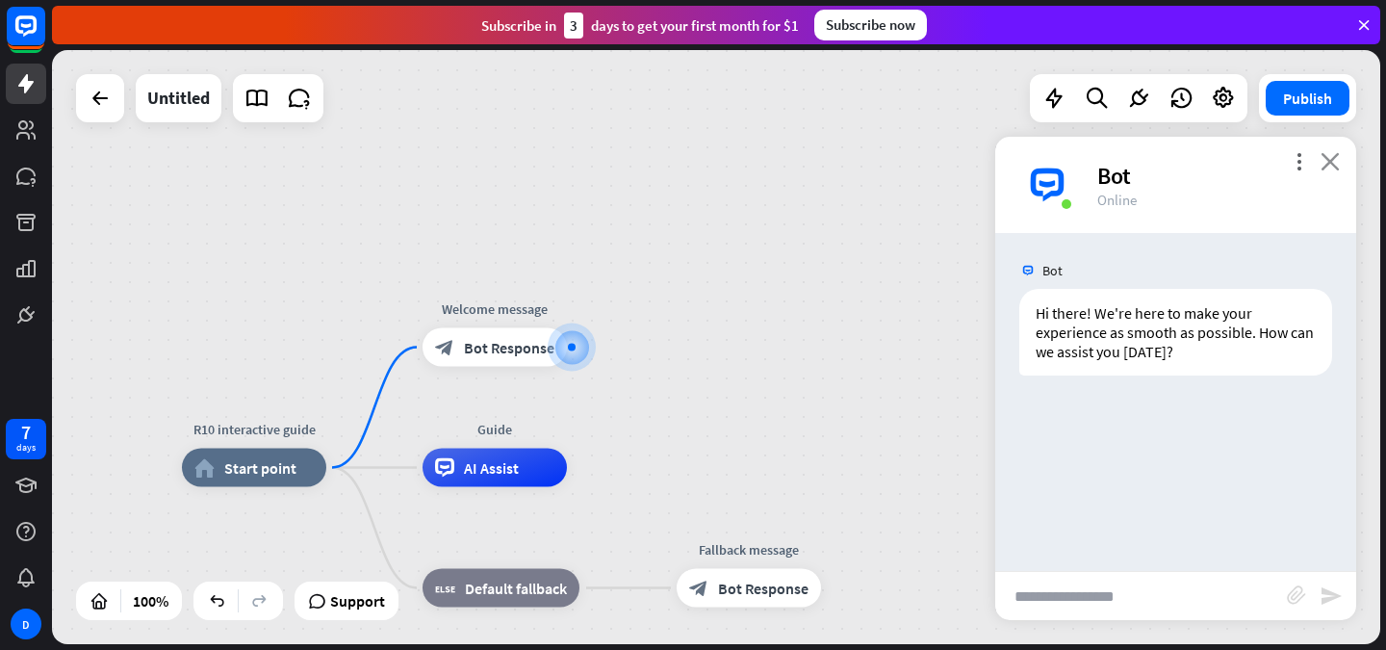
click at [1324, 158] on icon "close" at bounding box center [1330, 161] width 19 height 18
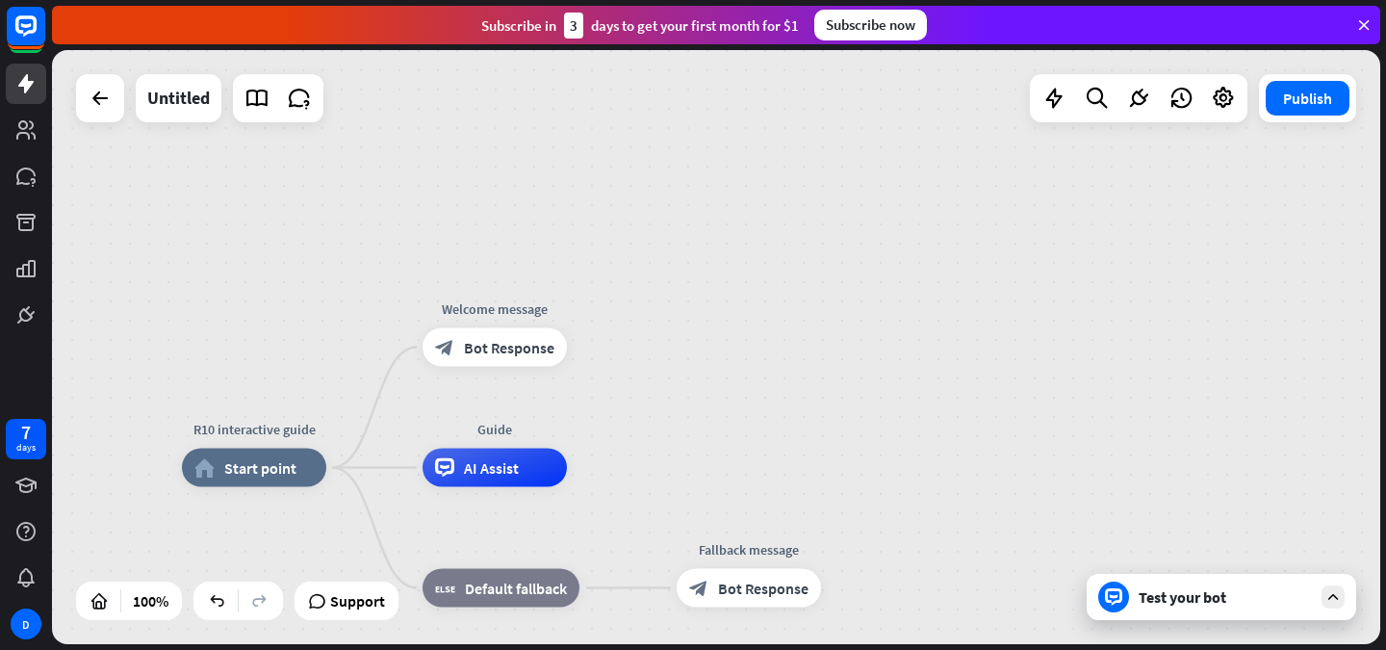
click at [1185, 601] on div "Test your bot" at bounding box center [1225, 596] width 173 height 19
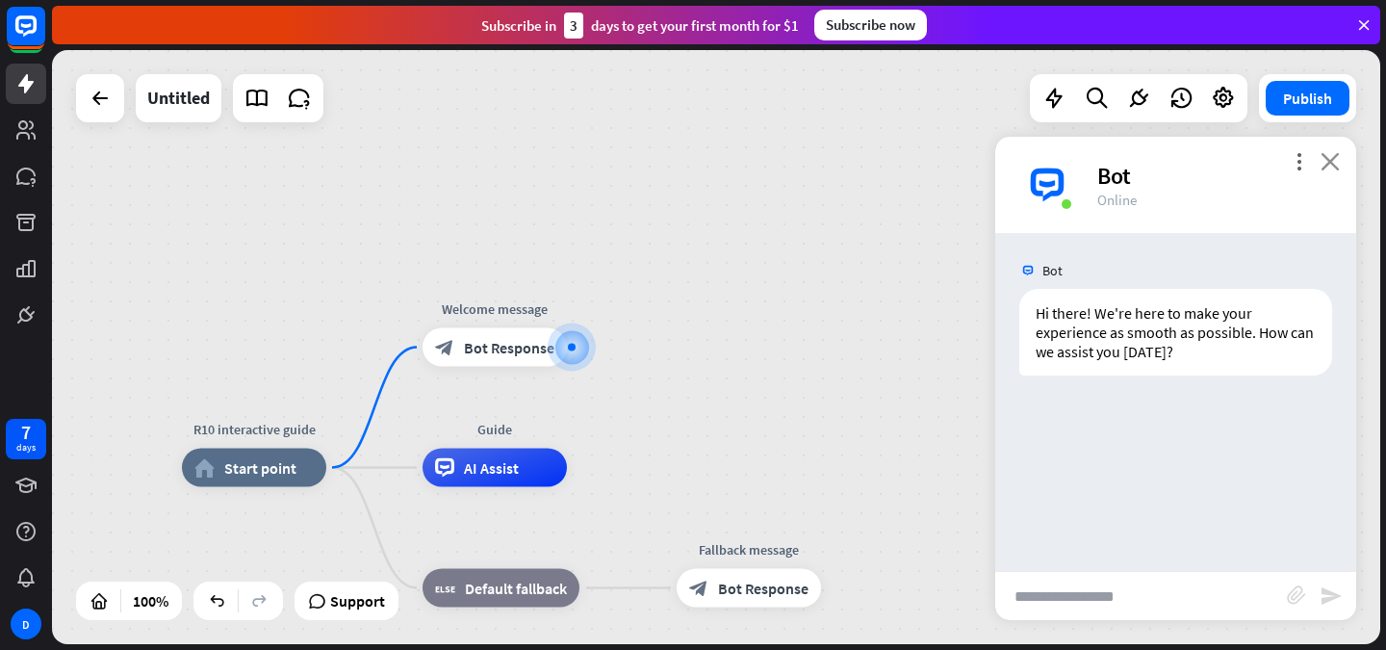
click at [1325, 159] on icon "close" at bounding box center [1330, 161] width 19 height 18
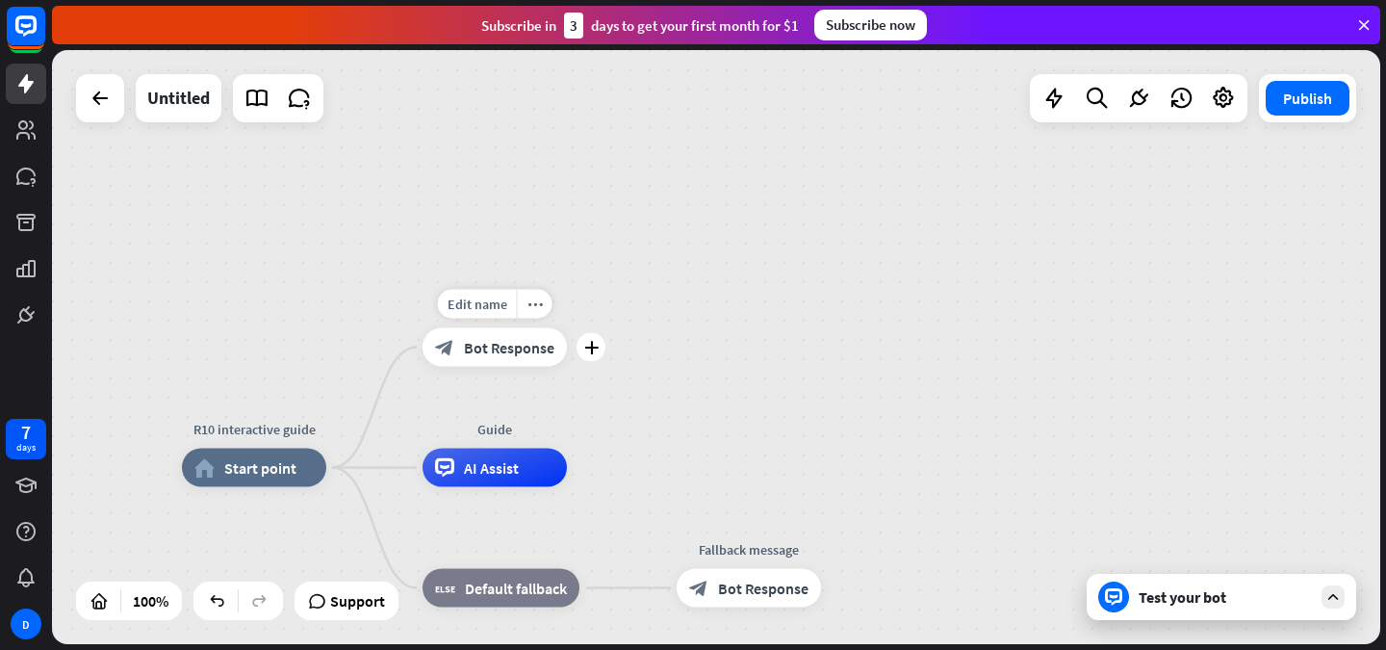
click at [483, 352] on span "Bot Response" at bounding box center [509, 347] width 91 height 19
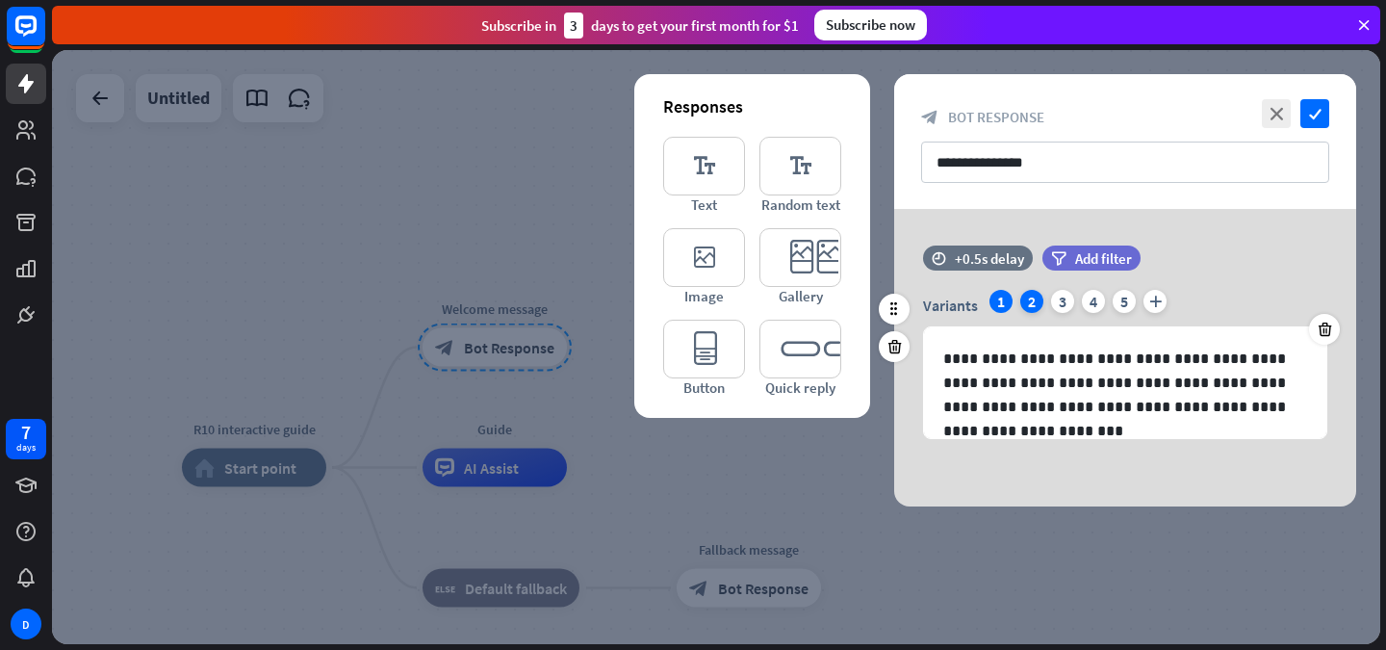
click at [1025, 298] on div "2" at bounding box center [1032, 301] width 23 height 23
click at [1323, 330] on icon at bounding box center [1325, 329] width 18 height 17
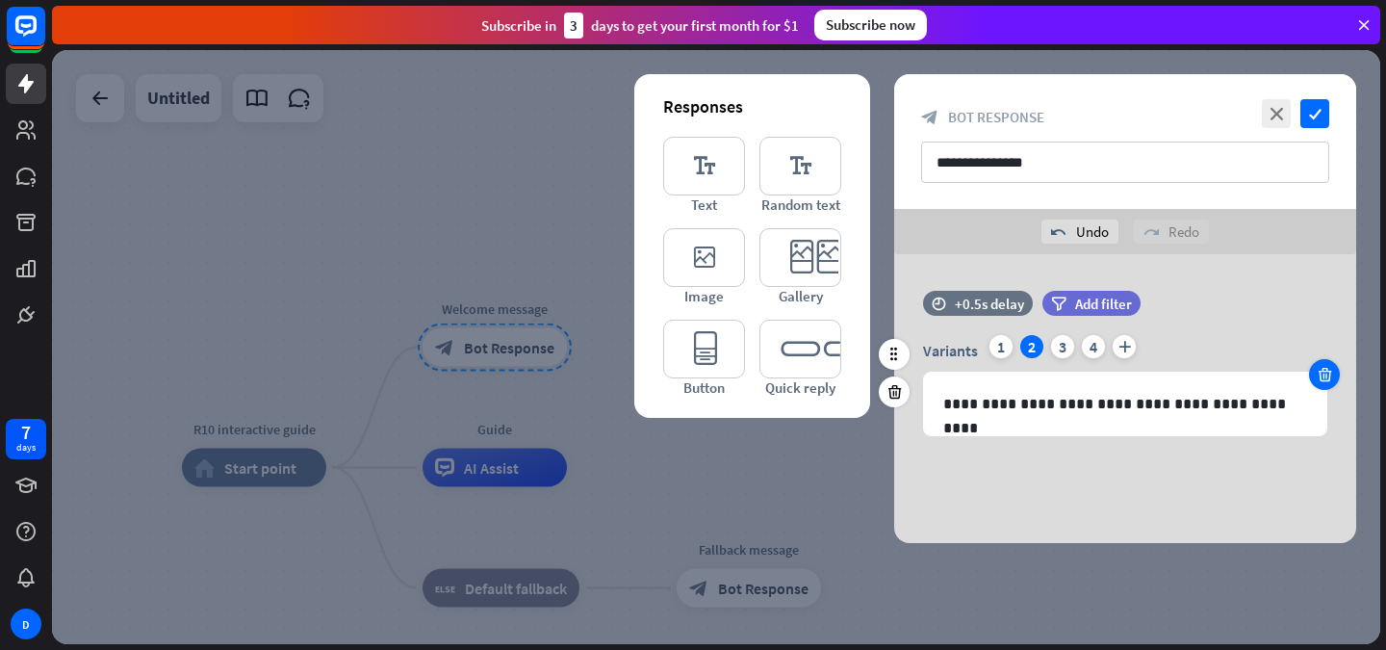
click at [1314, 365] on div at bounding box center [1324, 374] width 31 height 31
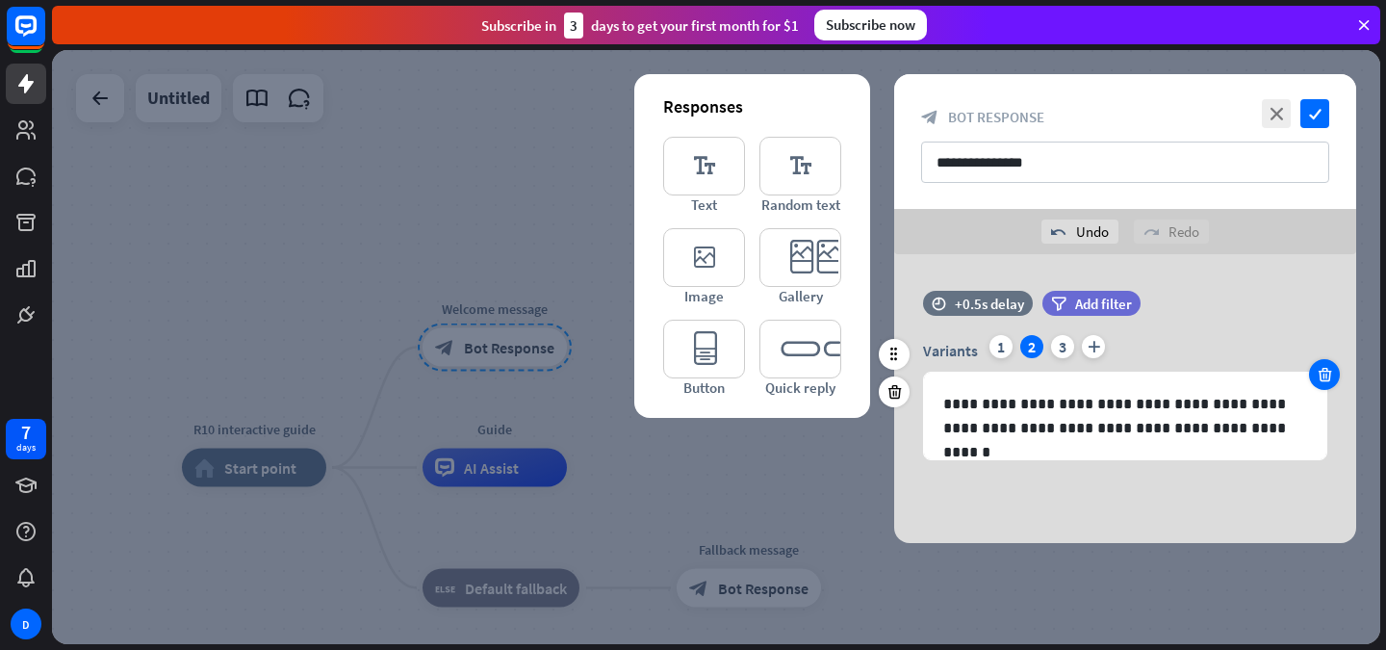
click at [1314, 365] on div at bounding box center [1324, 374] width 31 height 31
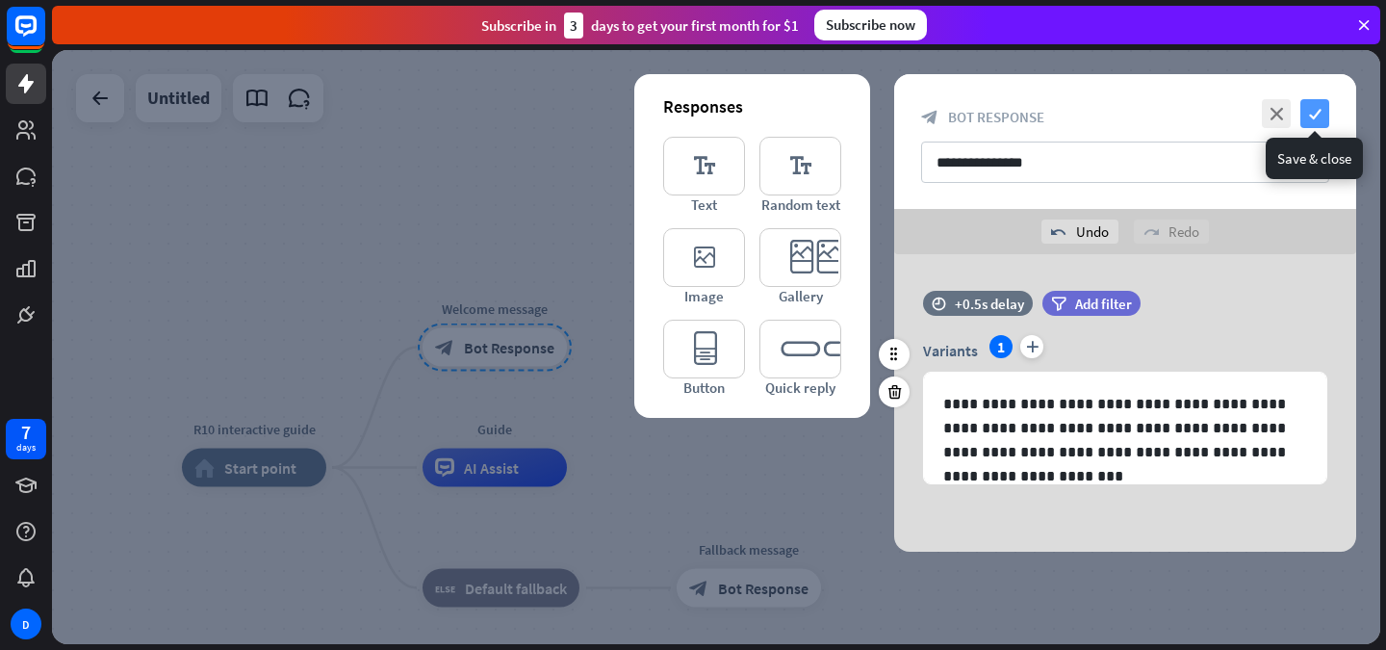
click at [1316, 116] on icon "check" at bounding box center [1315, 113] width 29 height 29
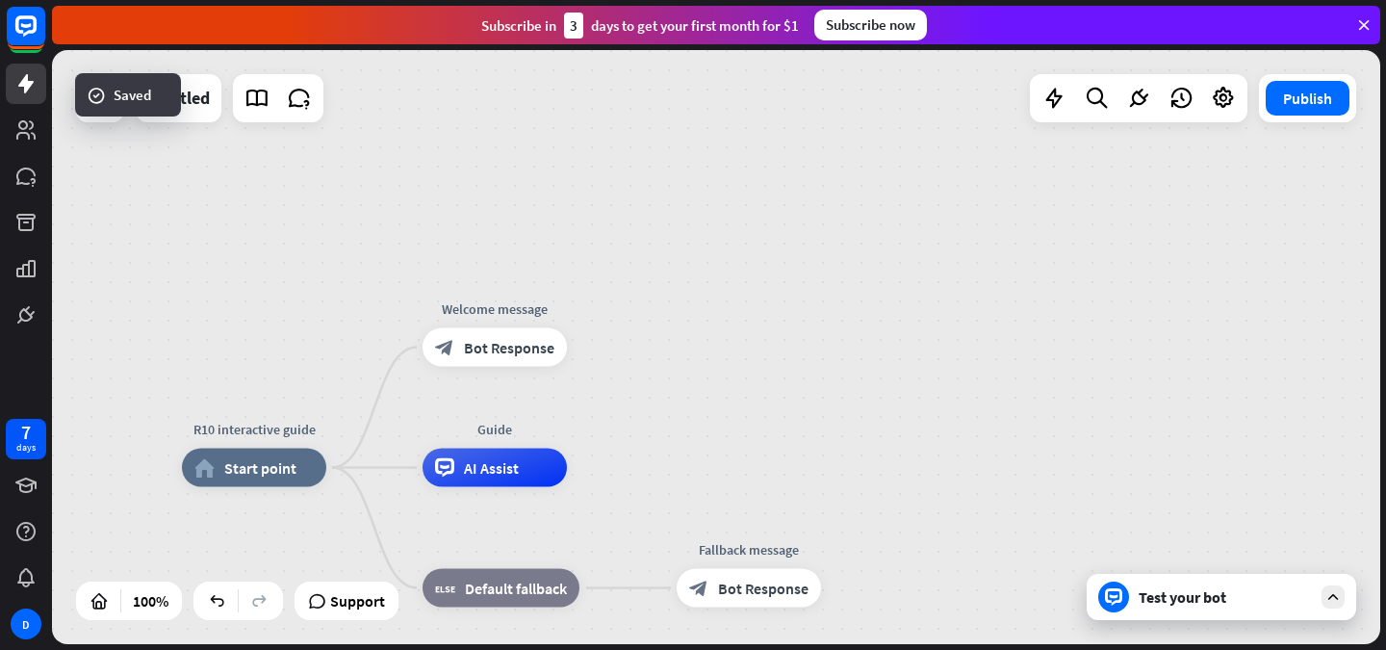
click at [1154, 602] on div "Test your bot" at bounding box center [1225, 596] width 173 height 19
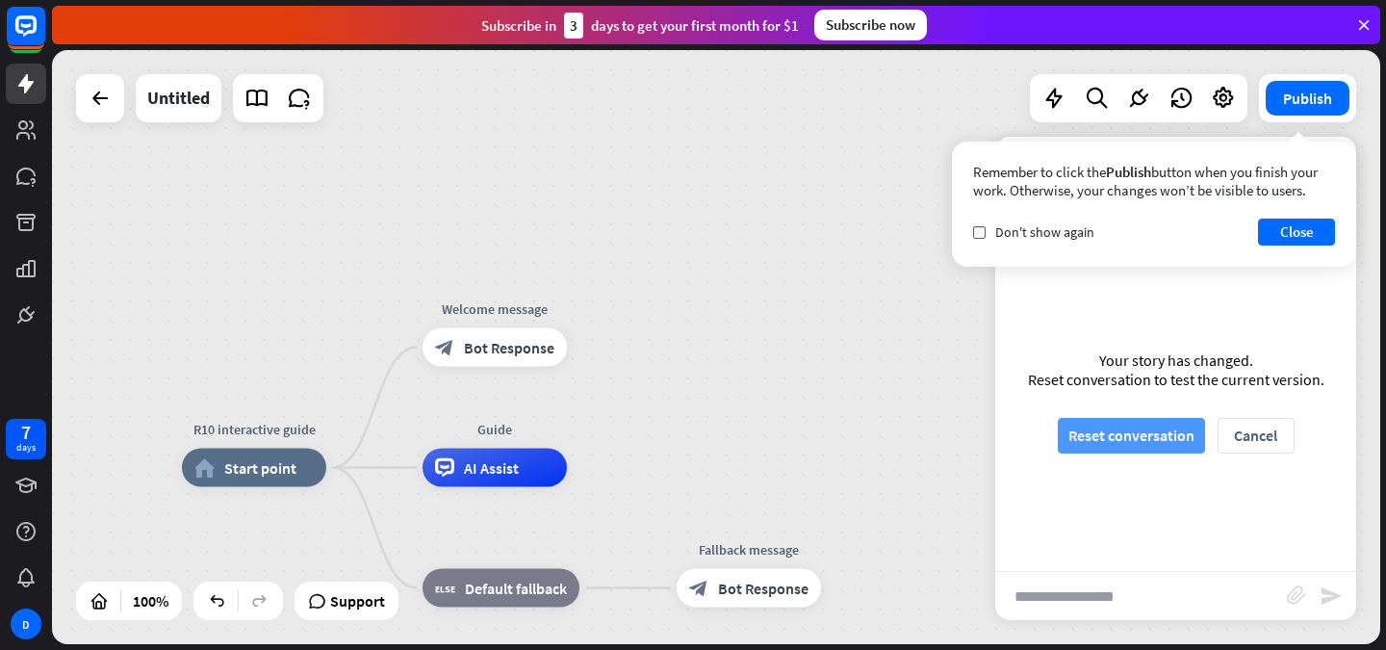
click at [1148, 448] on button "Reset conversation" at bounding box center [1131, 436] width 147 height 36
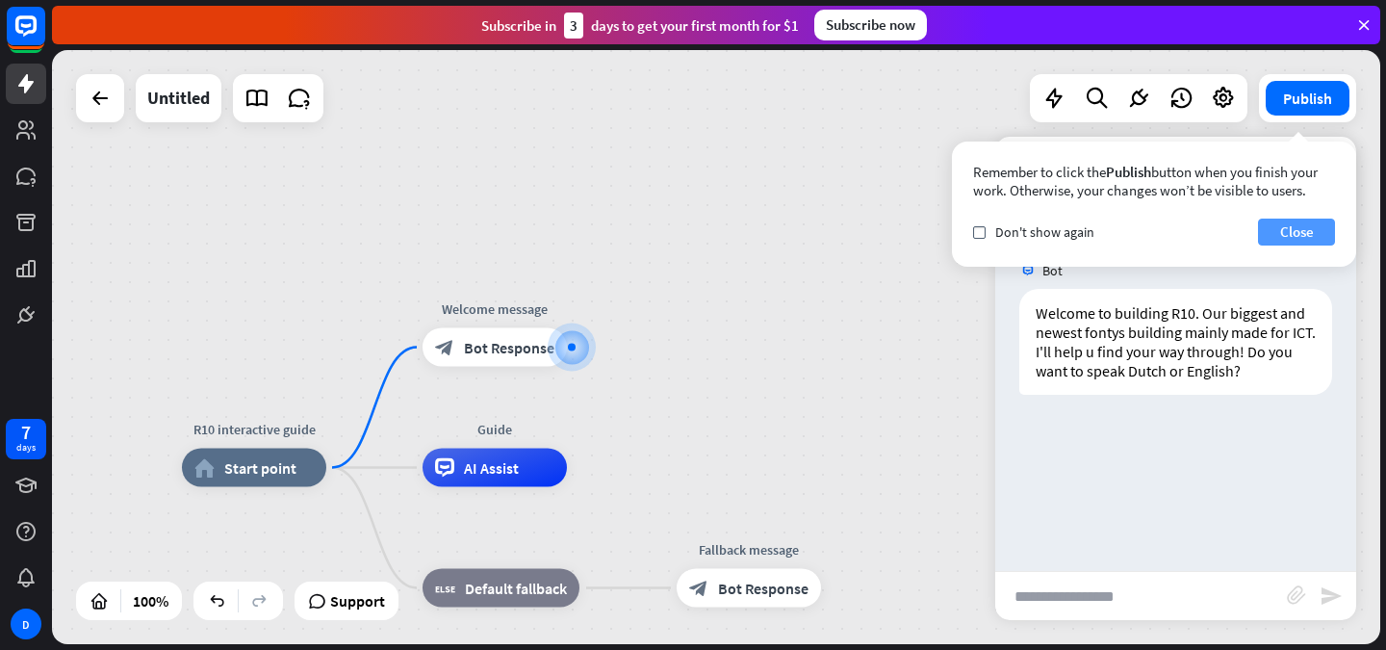
click at [1306, 237] on button "Close" at bounding box center [1296, 232] width 77 height 27
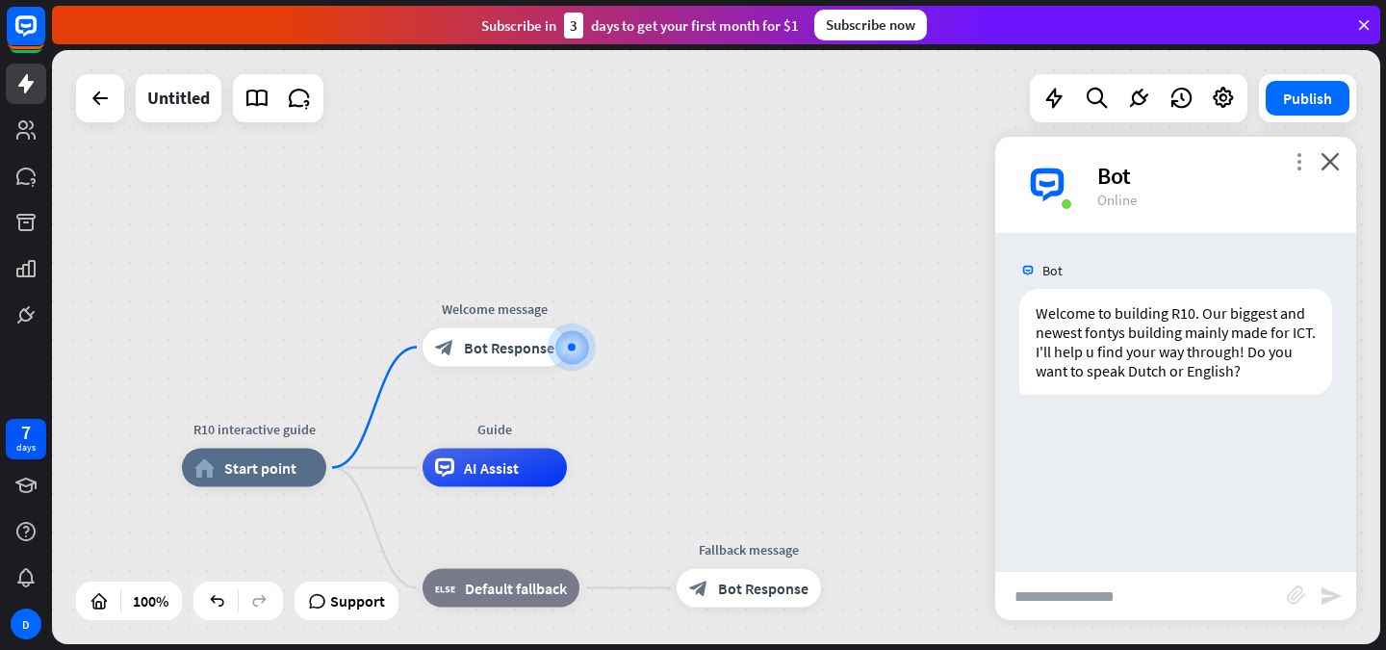
click at [1301, 163] on icon "more_vert" at bounding box center [1299, 161] width 18 height 18
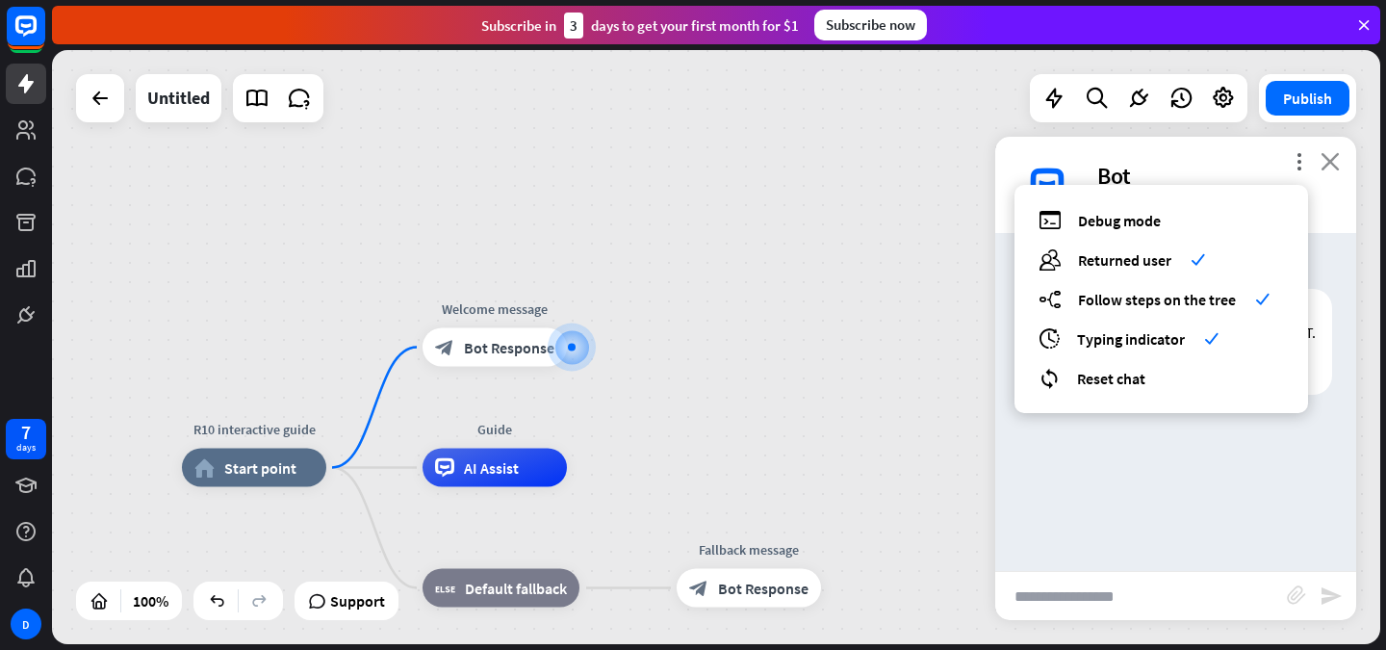
click at [1323, 160] on icon "close" at bounding box center [1330, 161] width 19 height 18
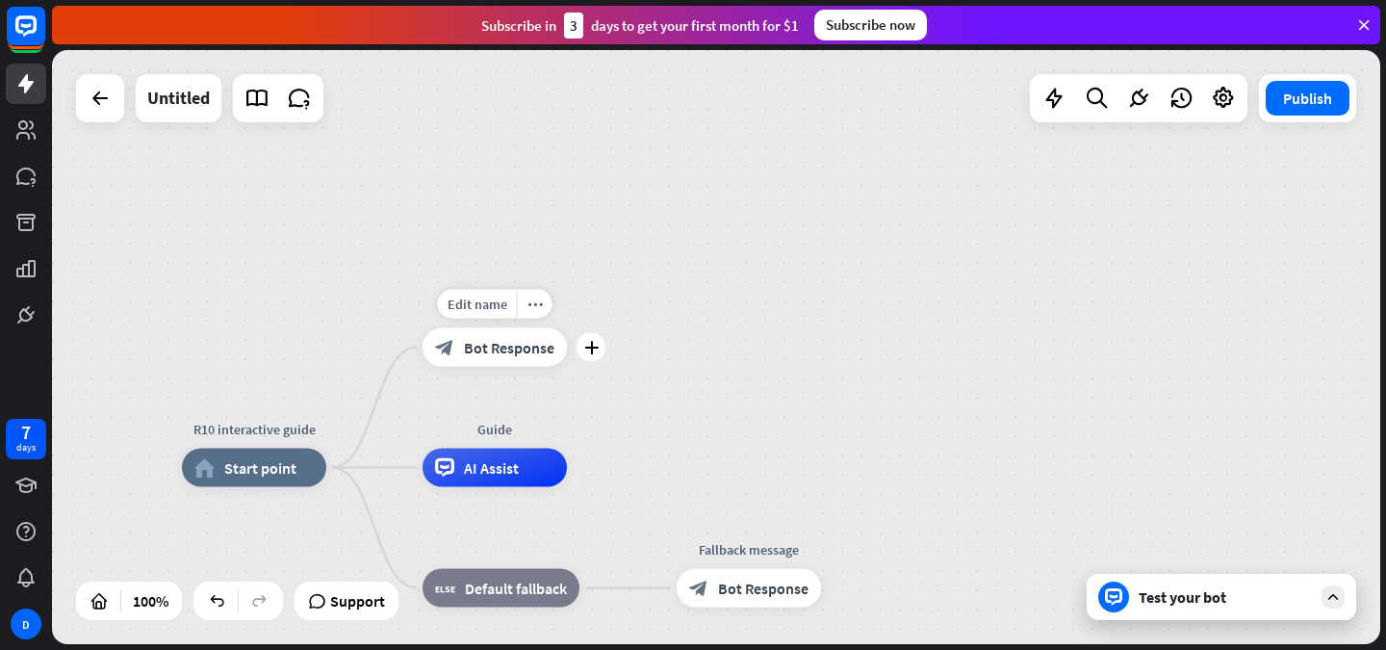
click at [485, 342] on span "Bot Response" at bounding box center [509, 347] width 91 height 19
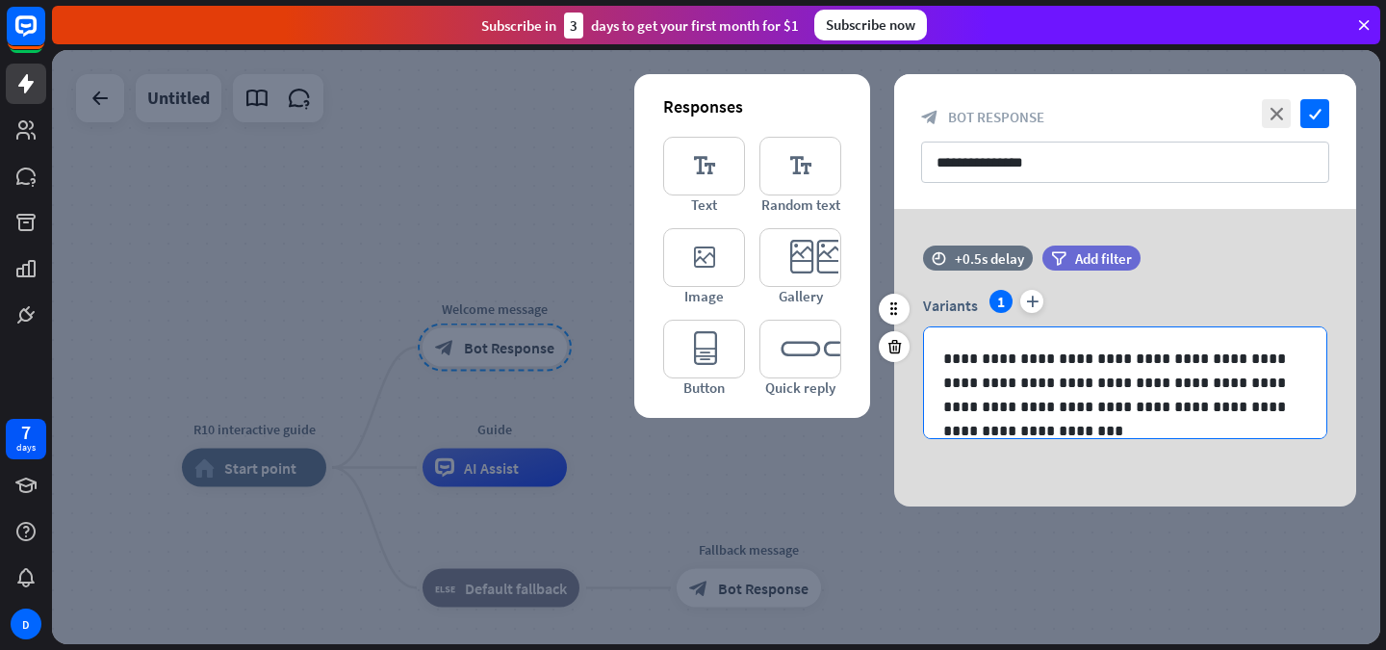
click at [1074, 381] on p "**********" at bounding box center [1126, 383] width 364 height 72
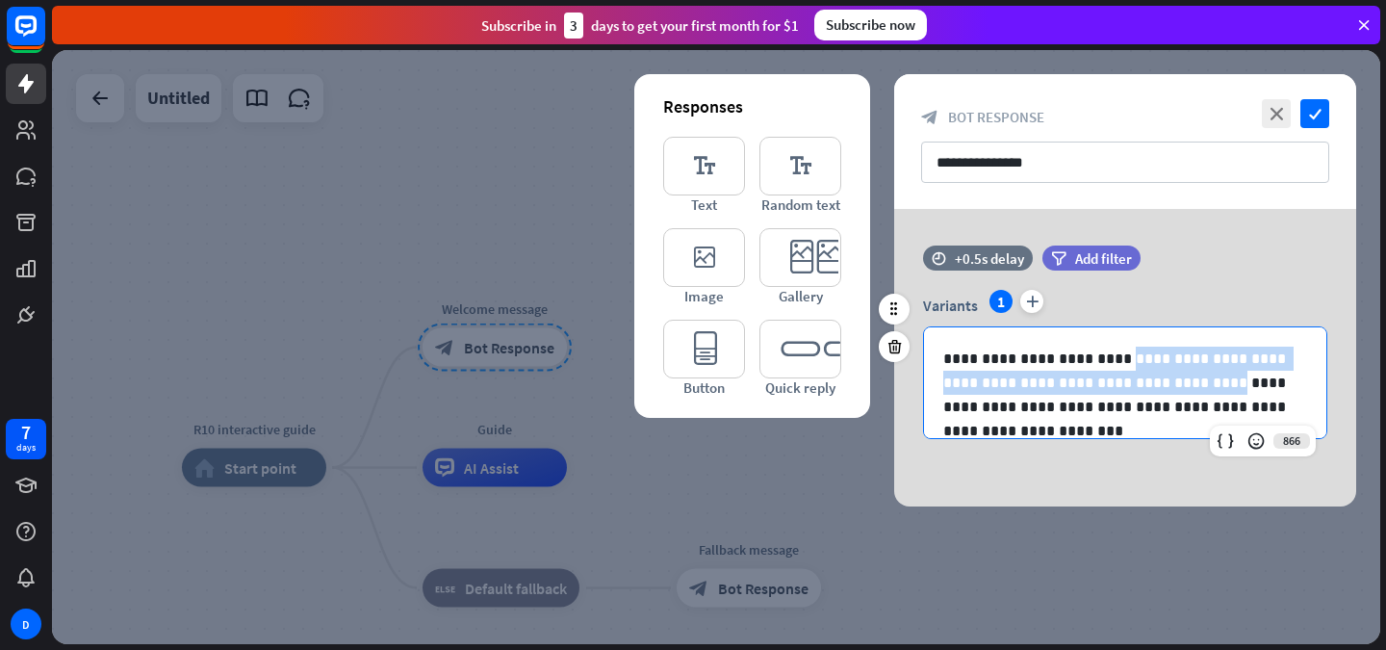
drag, startPoint x: 1111, startPoint y: 359, endPoint x: 1128, endPoint y: 383, distance: 29.7
click at [1128, 383] on p "**********" at bounding box center [1126, 383] width 364 height 72
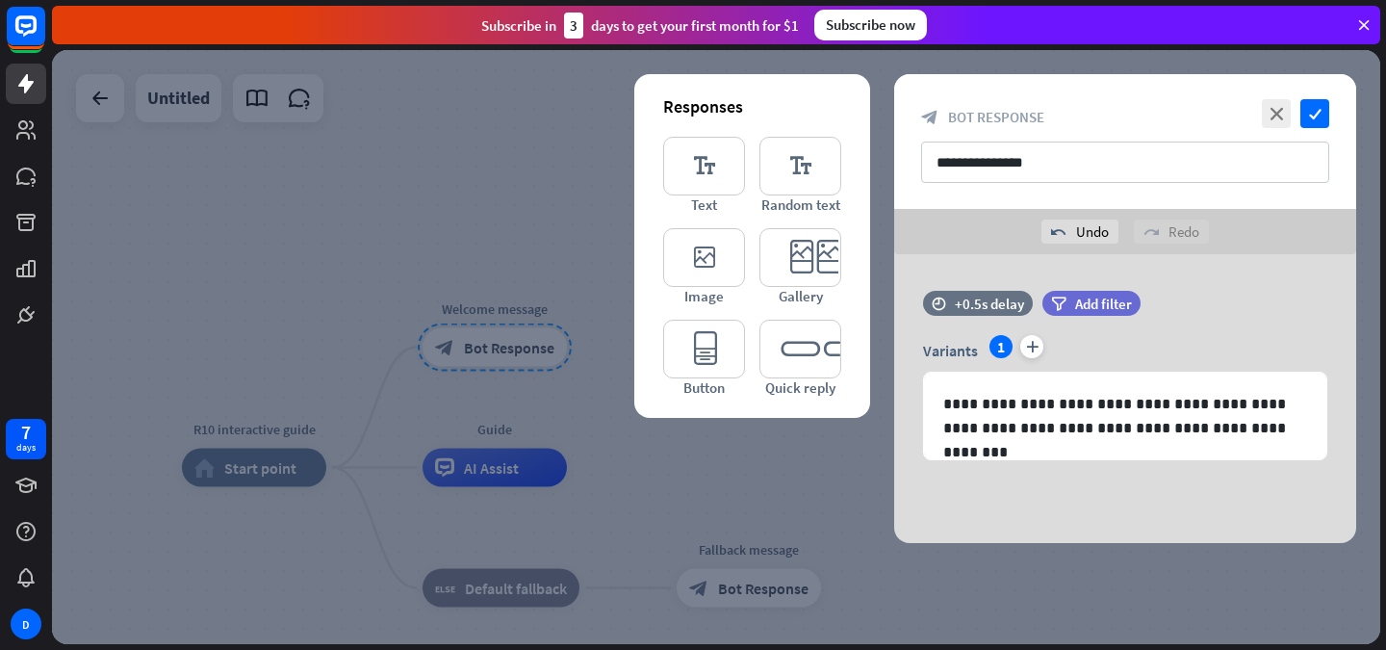
click at [1159, 480] on div "**********" at bounding box center [1125, 398] width 462 height 289
click at [1304, 114] on icon "check" at bounding box center [1315, 113] width 29 height 29
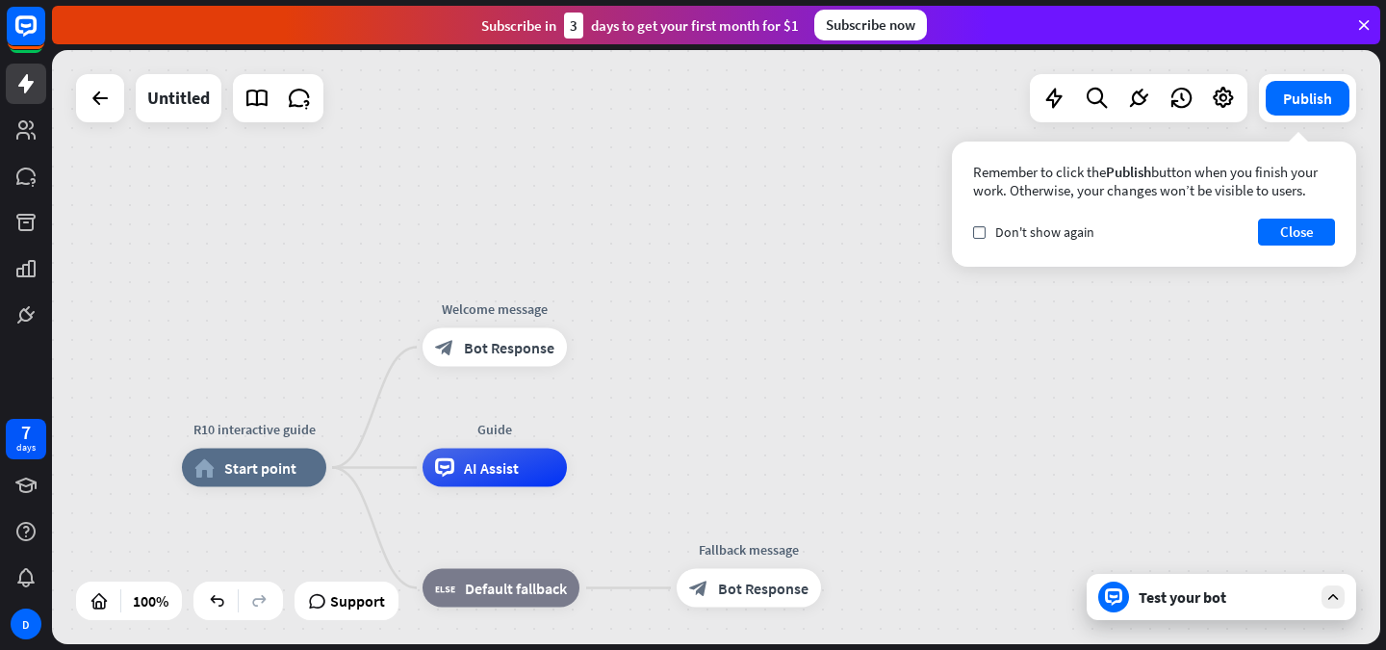
click at [1131, 616] on div "Test your bot" at bounding box center [1222, 597] width 270 height 46
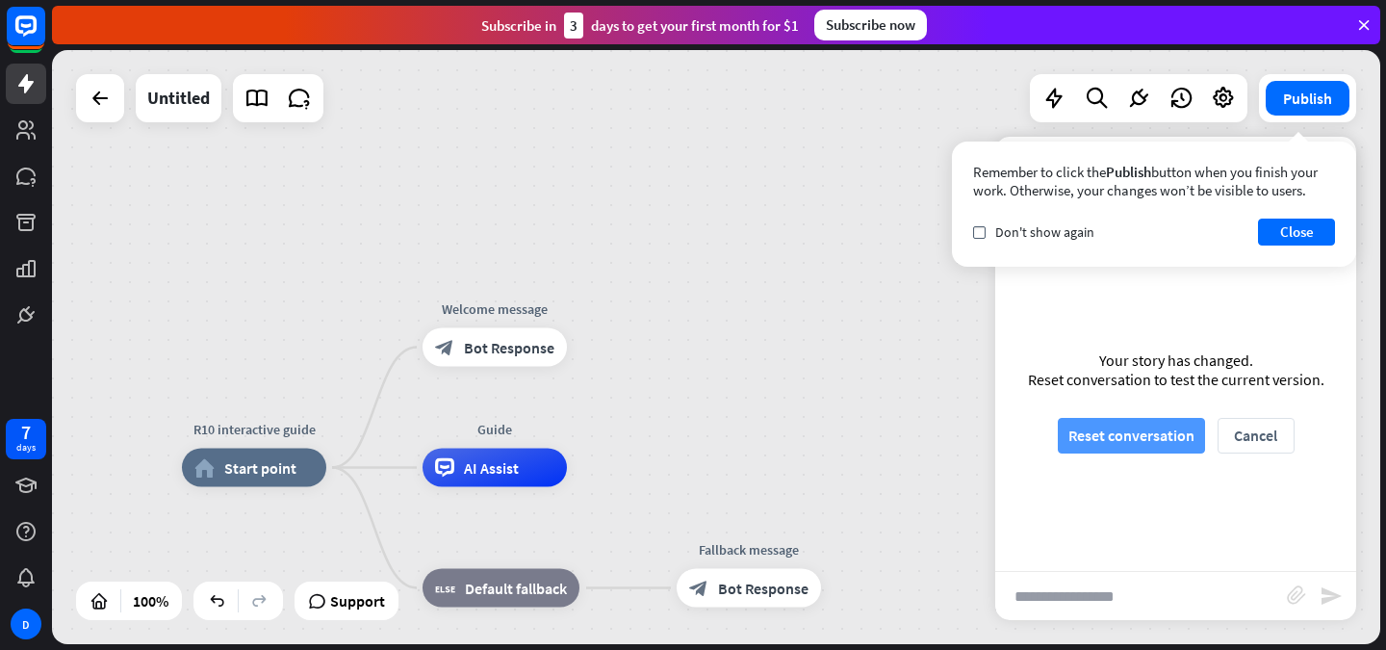
click at [1106, 427] on button "Reset conversation" at bounding box center [1131, 436] width 147 height 36
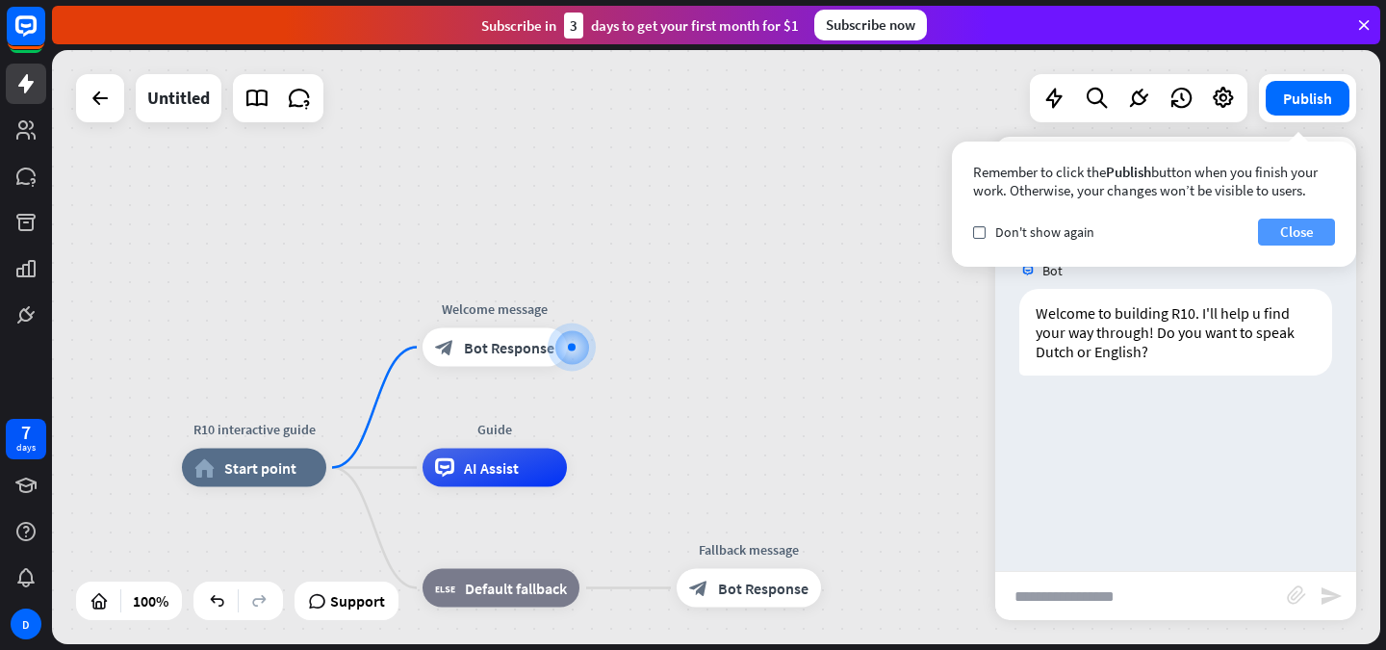
click at [1274, 238] on button "Close" at bounding box center [1296, 232] width 77 height 27
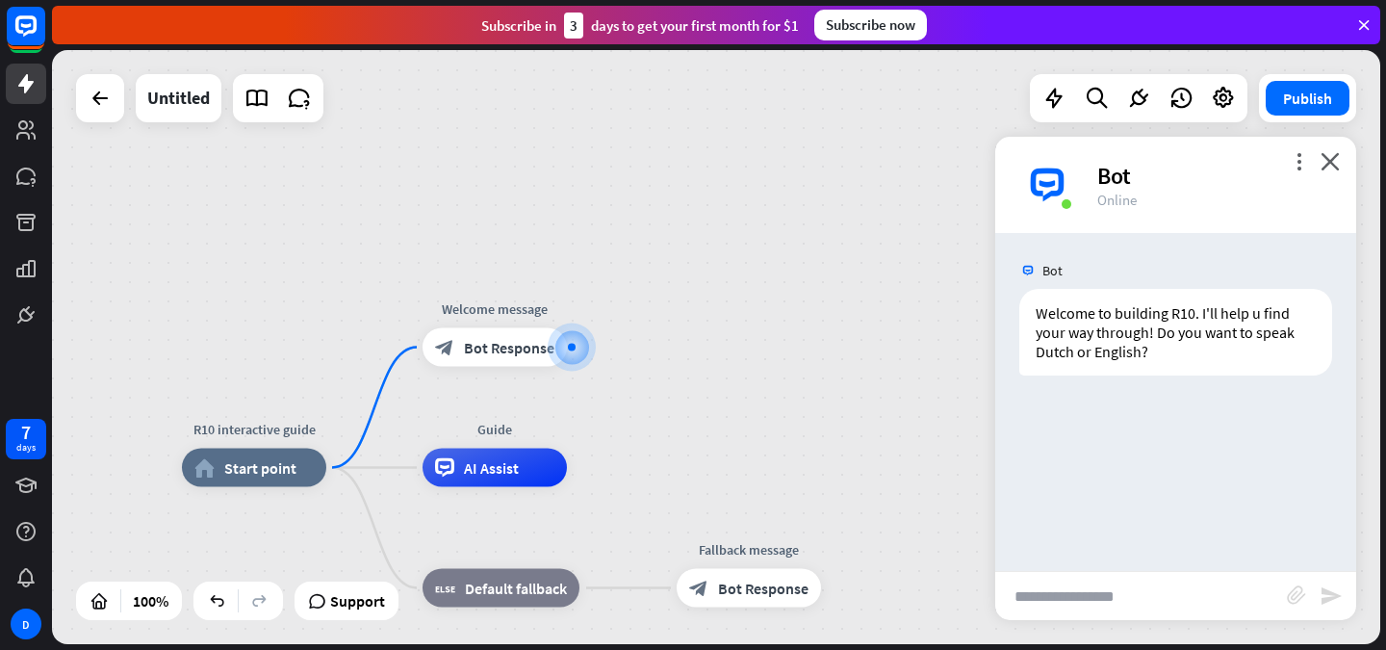
click at [1166, 592] on input "text" at bounding box center [1142, 596] width 292 height 48
type input "*****"
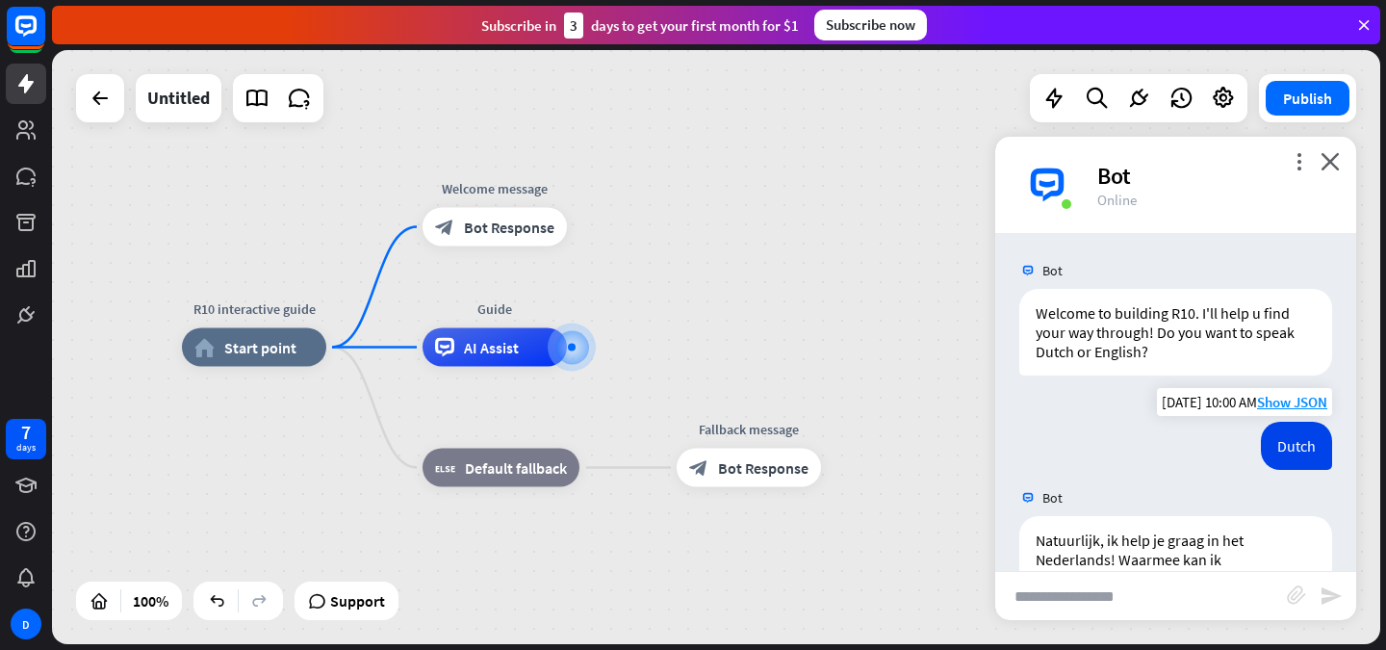
scroll to position [61, 0]
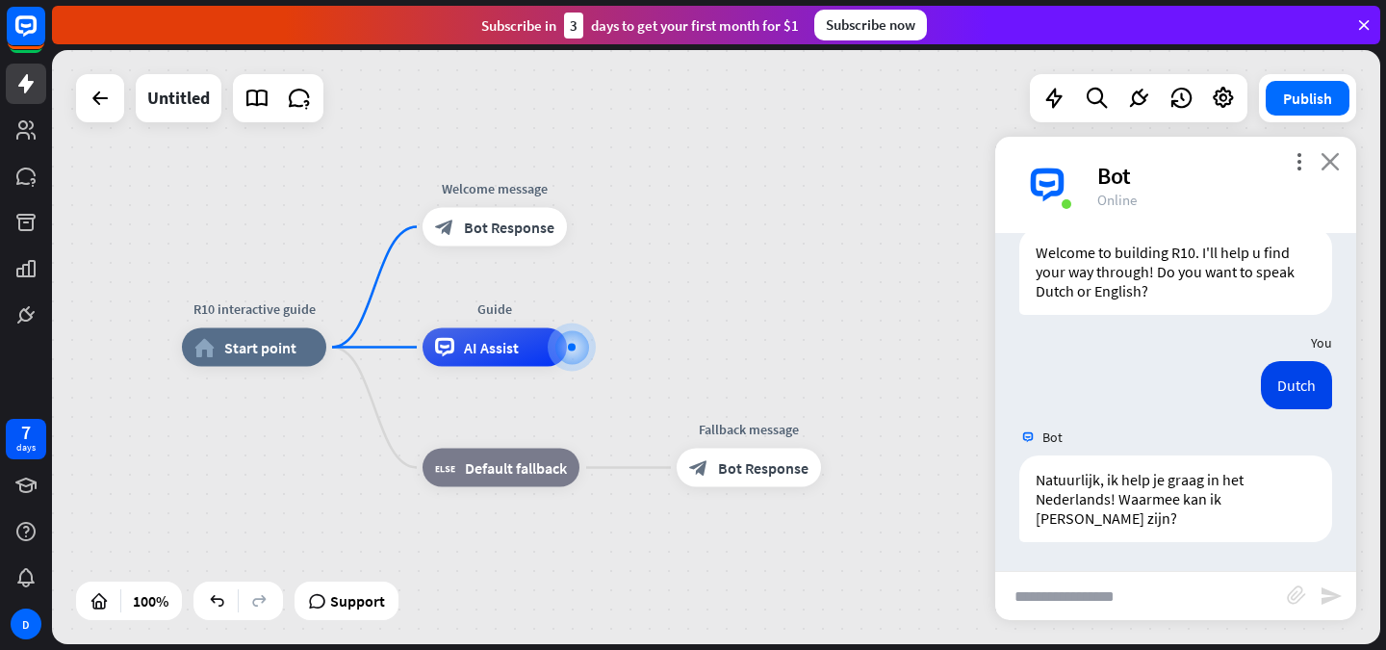
click at [1324, 163] on icon "close" at bounding box center [1330, 161] width 19 height 18
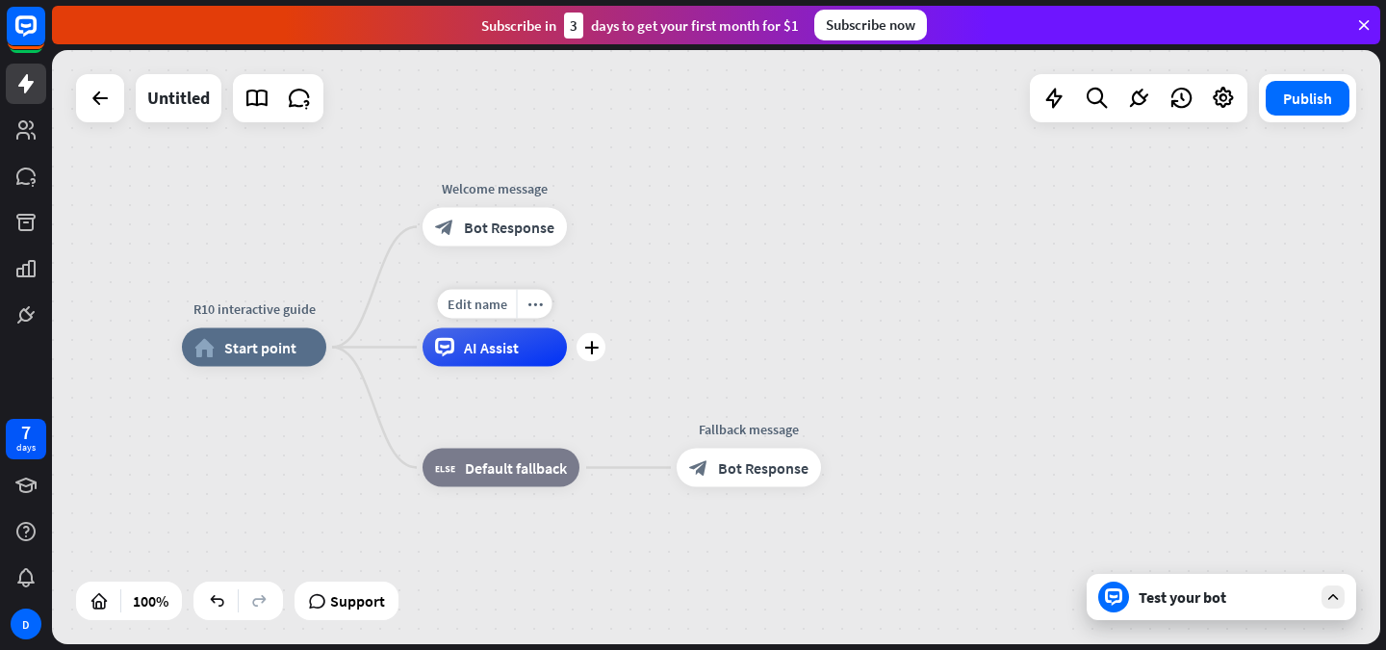
click at [499, 351] on span "AI Assist" at bounding box center [491, 347] width 55 height 19
click at [491, 223] on span "Bot Response" at bounding box center [509, 227] width 91 height 19
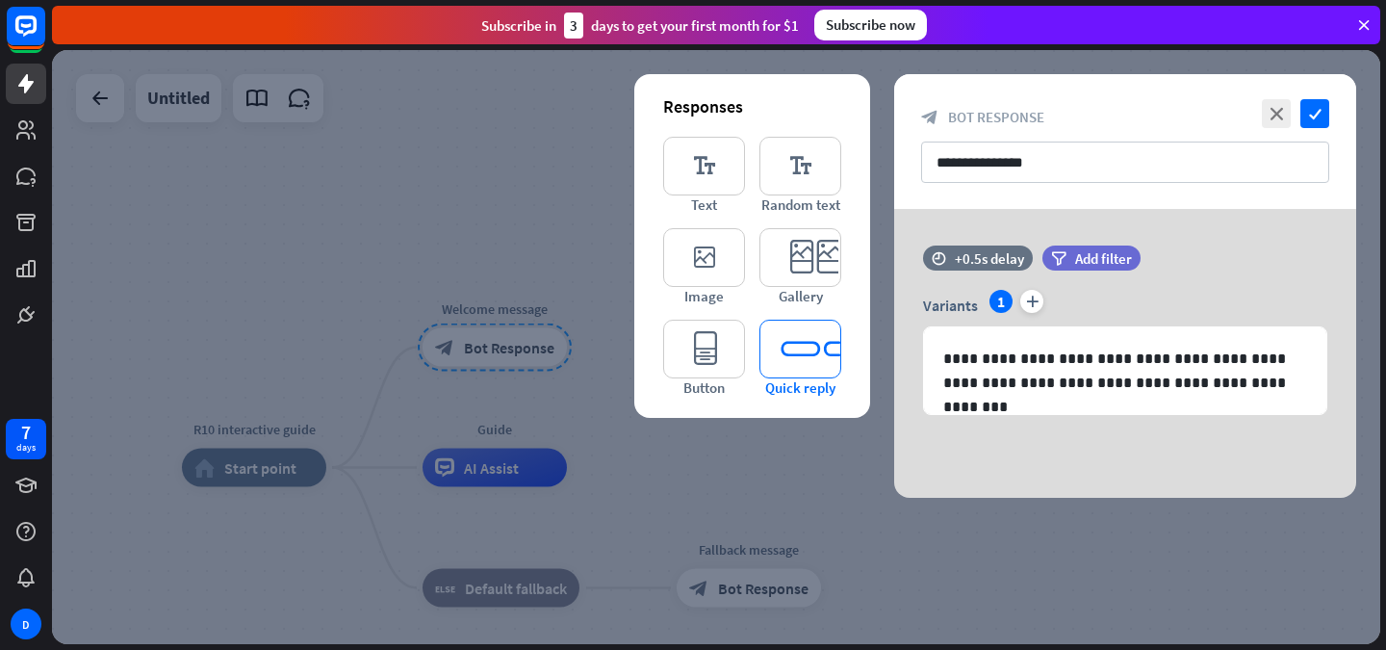
click at [790, 349] on icon "editor_quick_replies" at bounding box center [801, 349] width 82 height 59
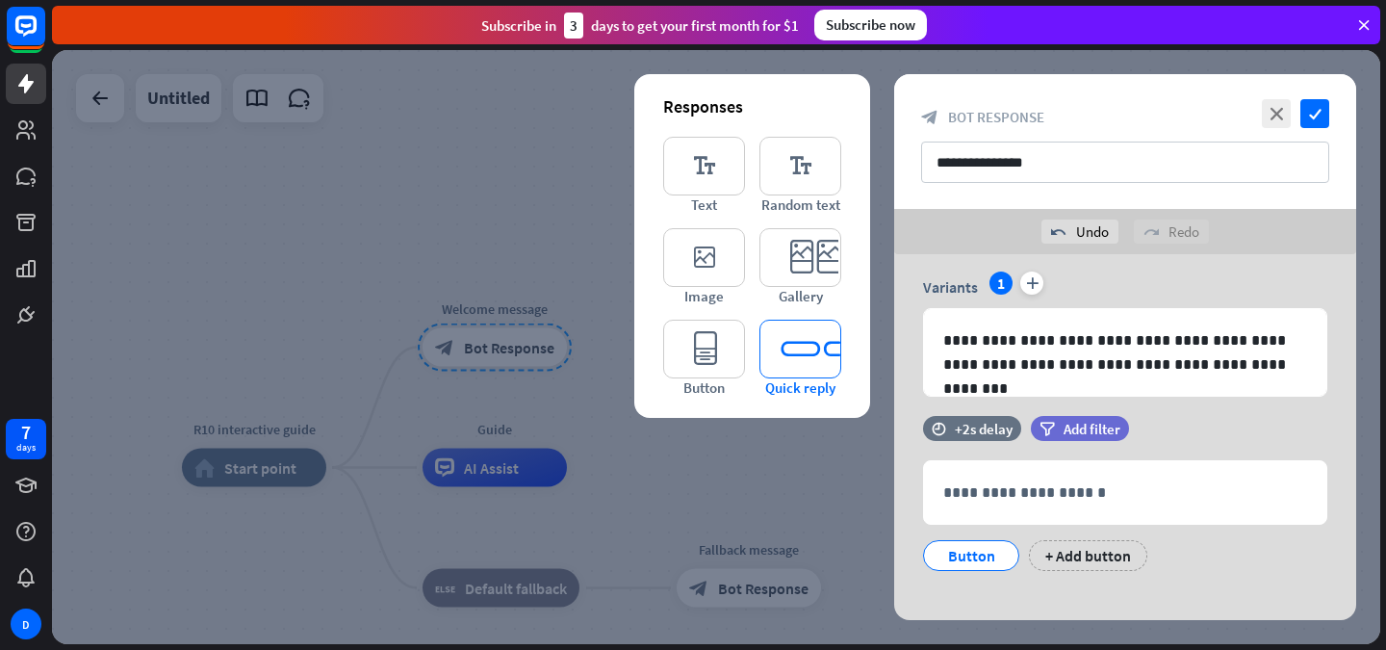
scroll to position [82, 0]
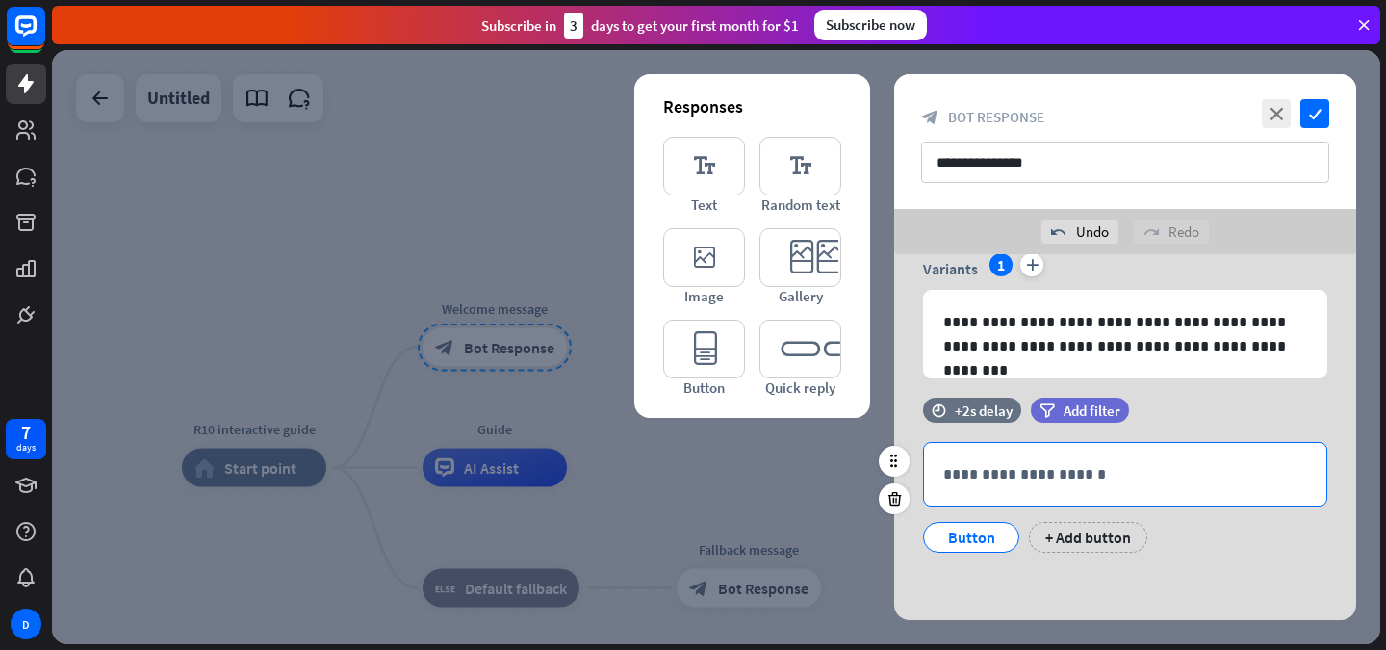
click at [1080, 460] on div "**********" at bounding box center [1125, 474] width 402 height 63
click at [1213, 485] on p "**********" at bounding box center [1126, 474] width 364 height 24
click at [971, 534] on div "Button" at bounding box center [972, 537] width 64 height 29
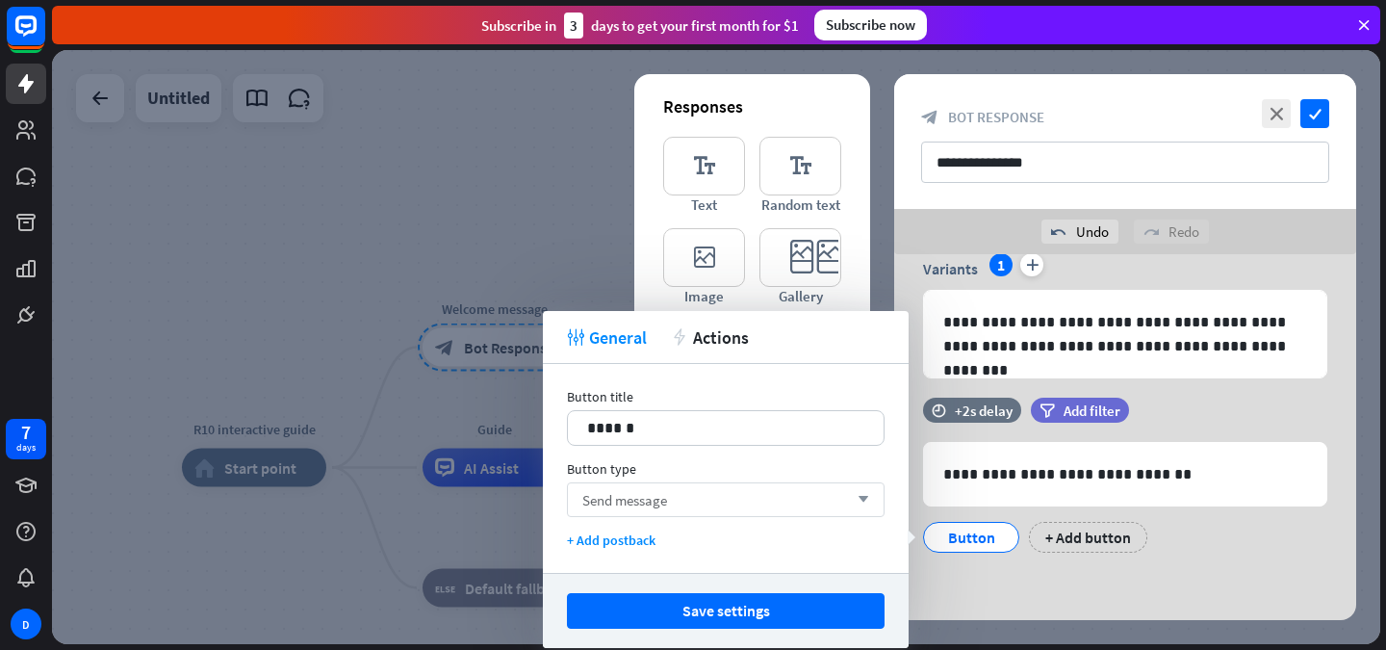
drag, startPoint x: 968, startPoint y: 530, endPoint x: 807, endPoint y: 486, distance: 166.5
click at [807, 486] on body "7 days D close Product Help First steps Get started with ChatBot Help Center Fo…" at bounding box center [693, 325] width 1386 height 650
click at [807, 486] on div "Send message arrow_down" at bounding box center [726, 499] width 318 height 35
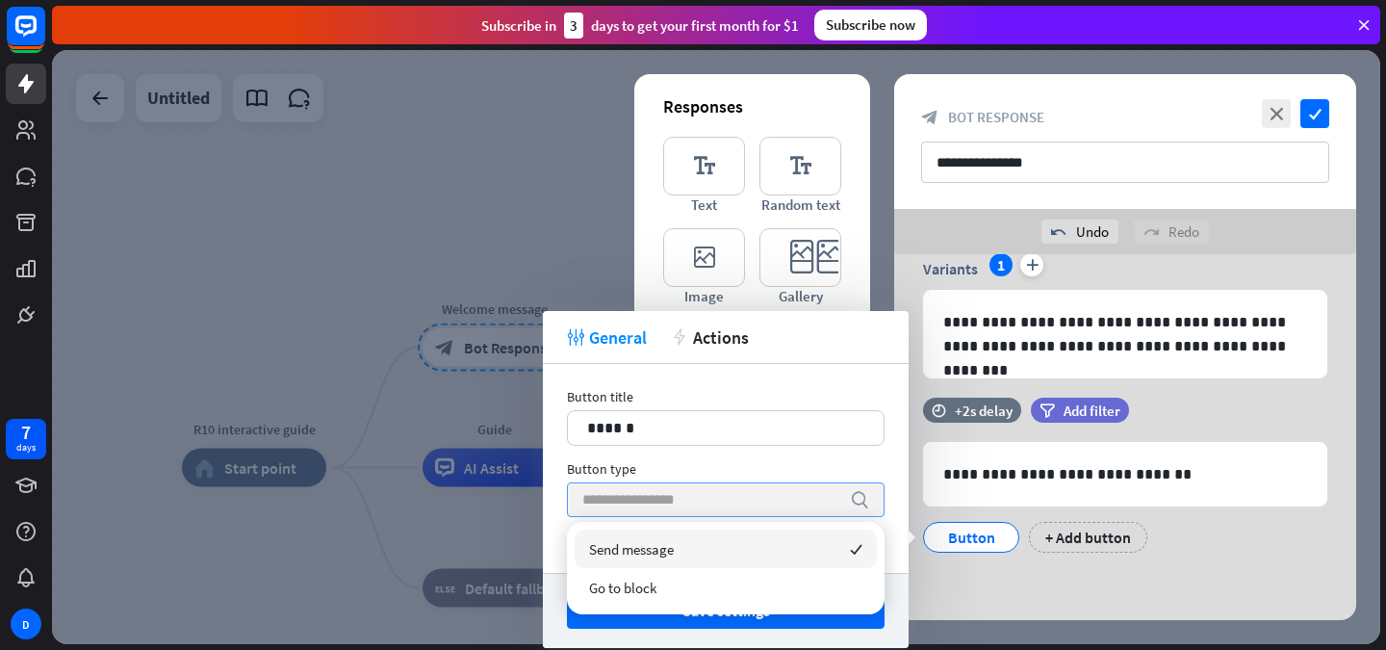
click at [807, 486] on input "search" at bounding box center [711, 499] width 258 height 33
click at [856, 432] on p "******" at bounding box center [725, 428] width 277 height 24
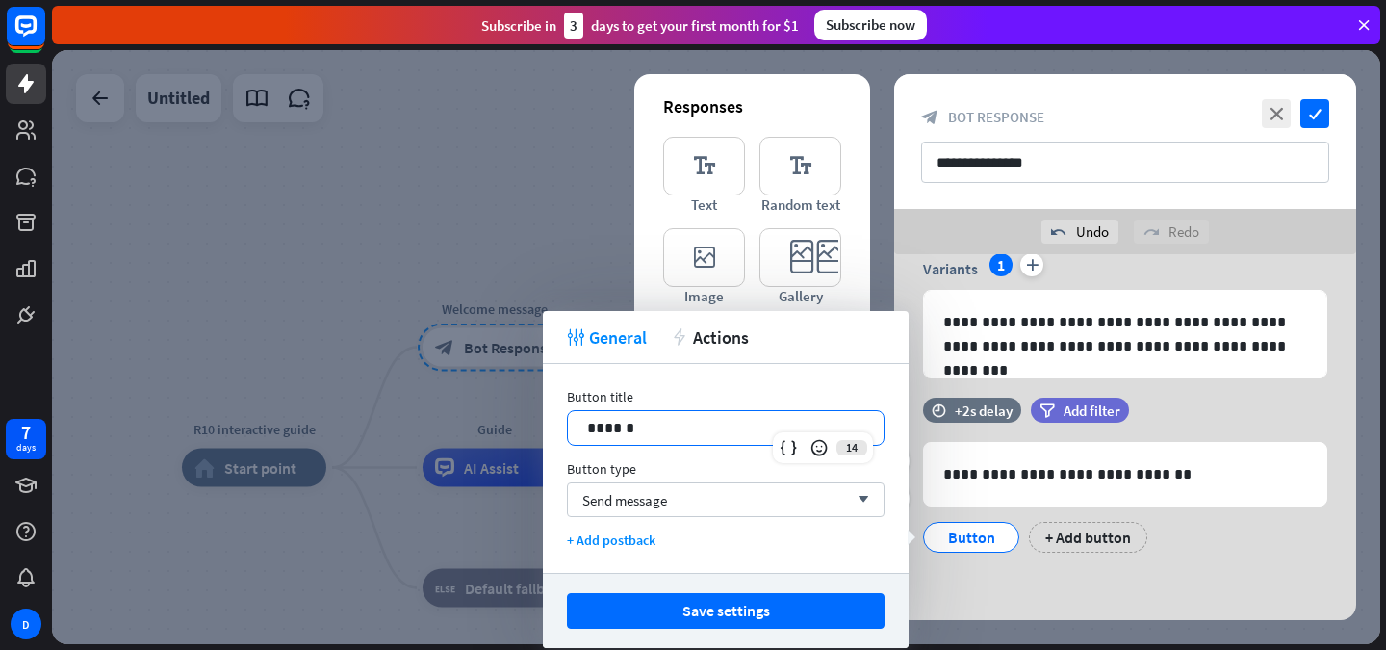
click at [1003, 563] on div "**********" at bounding box center [1125, 485] width 462 height 174
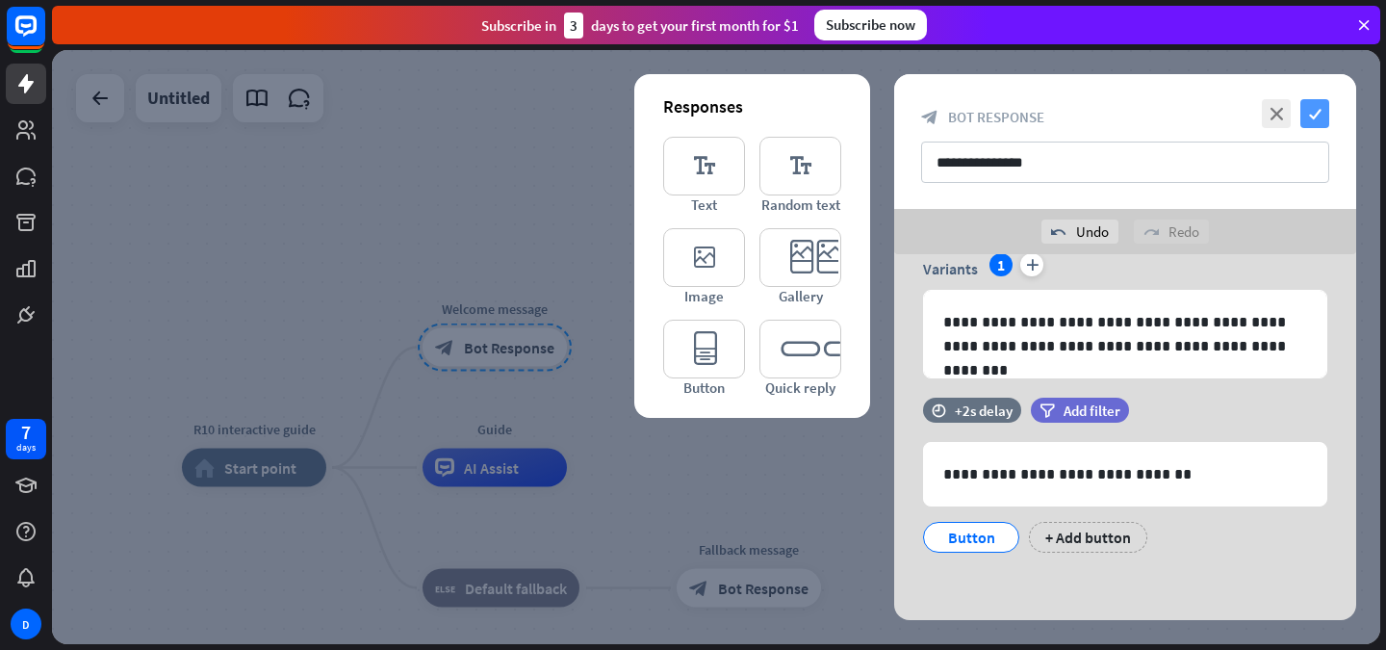
click at [1310, 127] on icon "check" at bounding box center [1315, 113] width 29 height 29
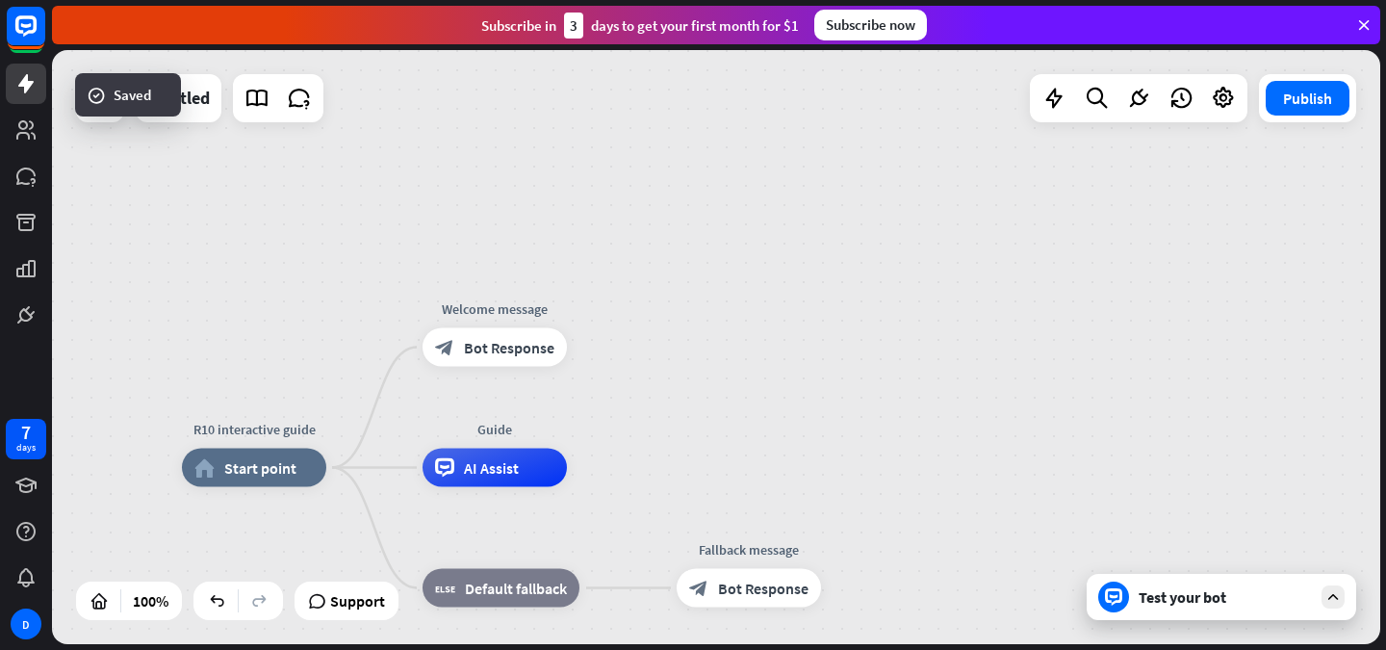
click at [1217, 608] on div "Test your bot" at bounding box center [1222, 597] width 270 height 46
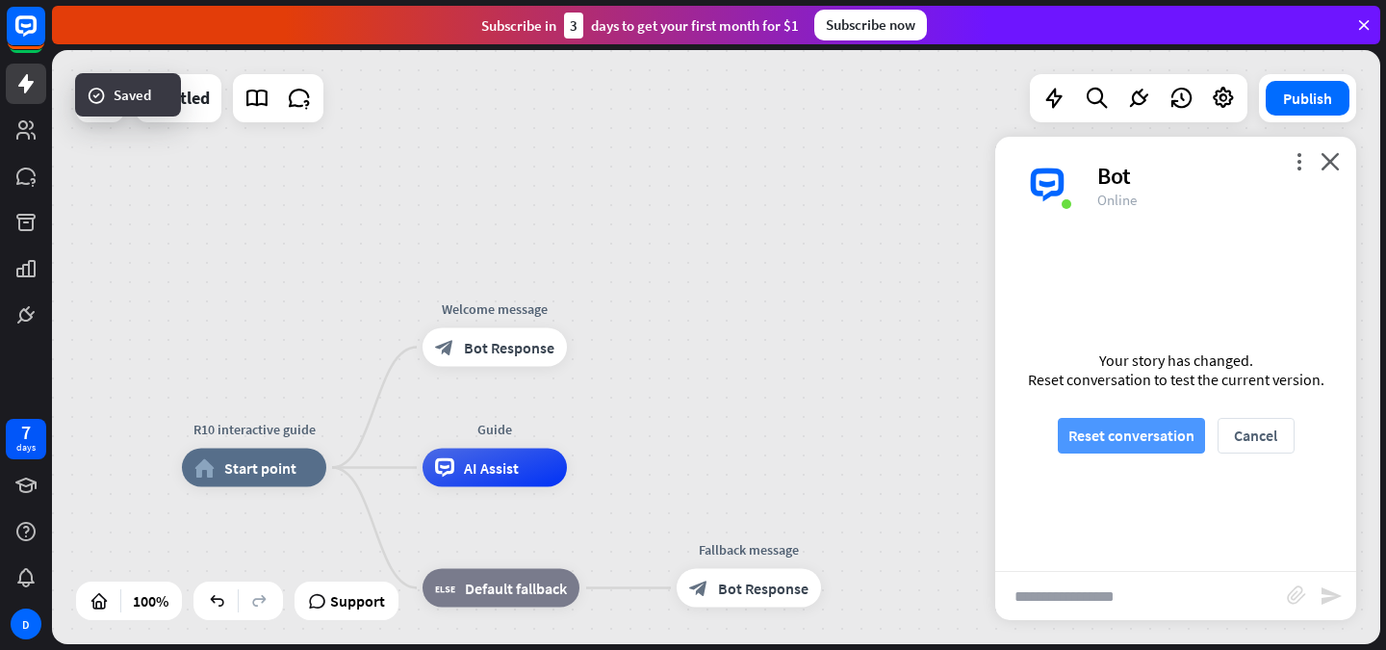
click at [1166, 449] on button "Reset conversation" at bounding box center [1131, 436] width 147 height 36
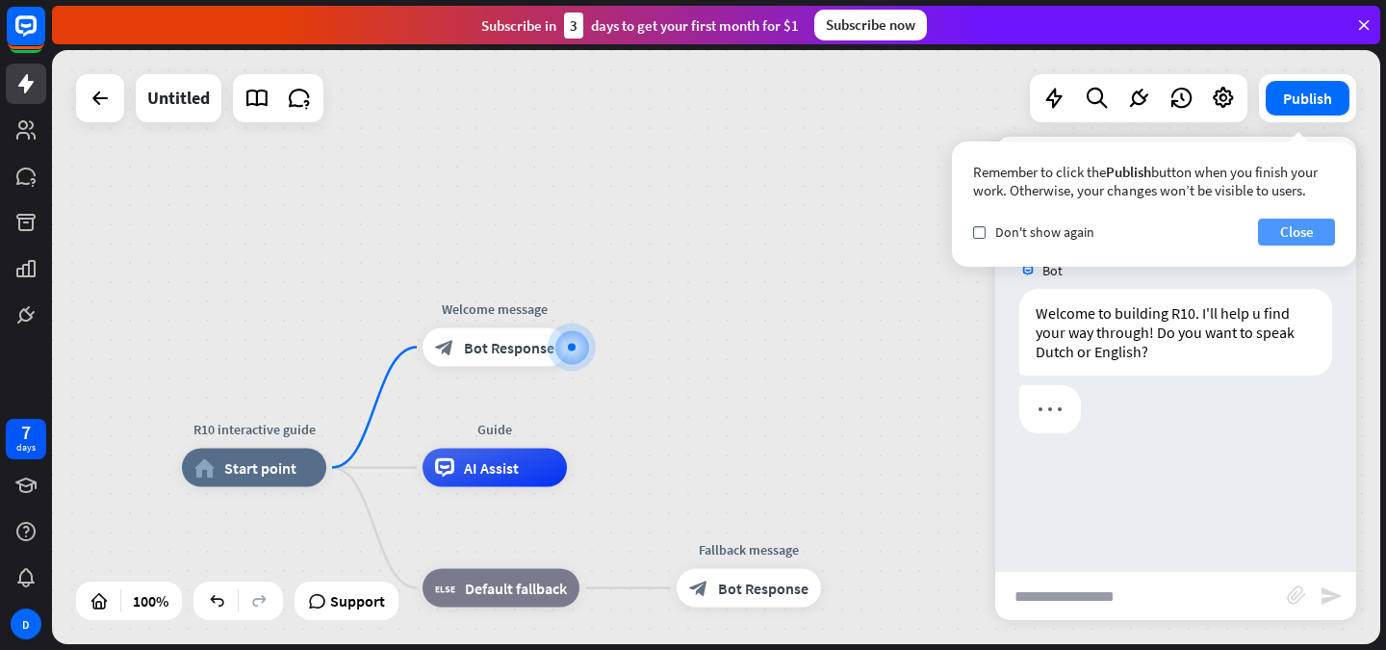
click at [1289, 231] on button "Close" at bounding box center [1296, 232] width 77 height 27
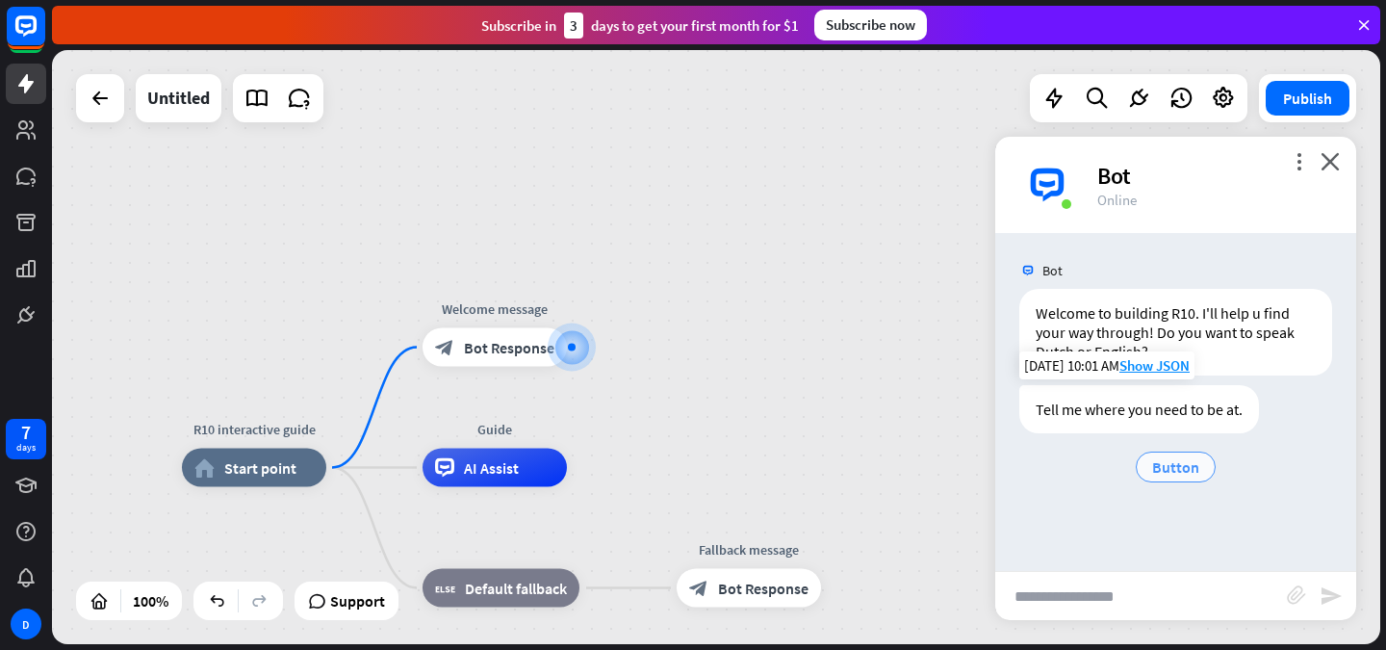
click at [1199, 474] on div "Button" at bounding box center [1176, 467] width 80 height 31
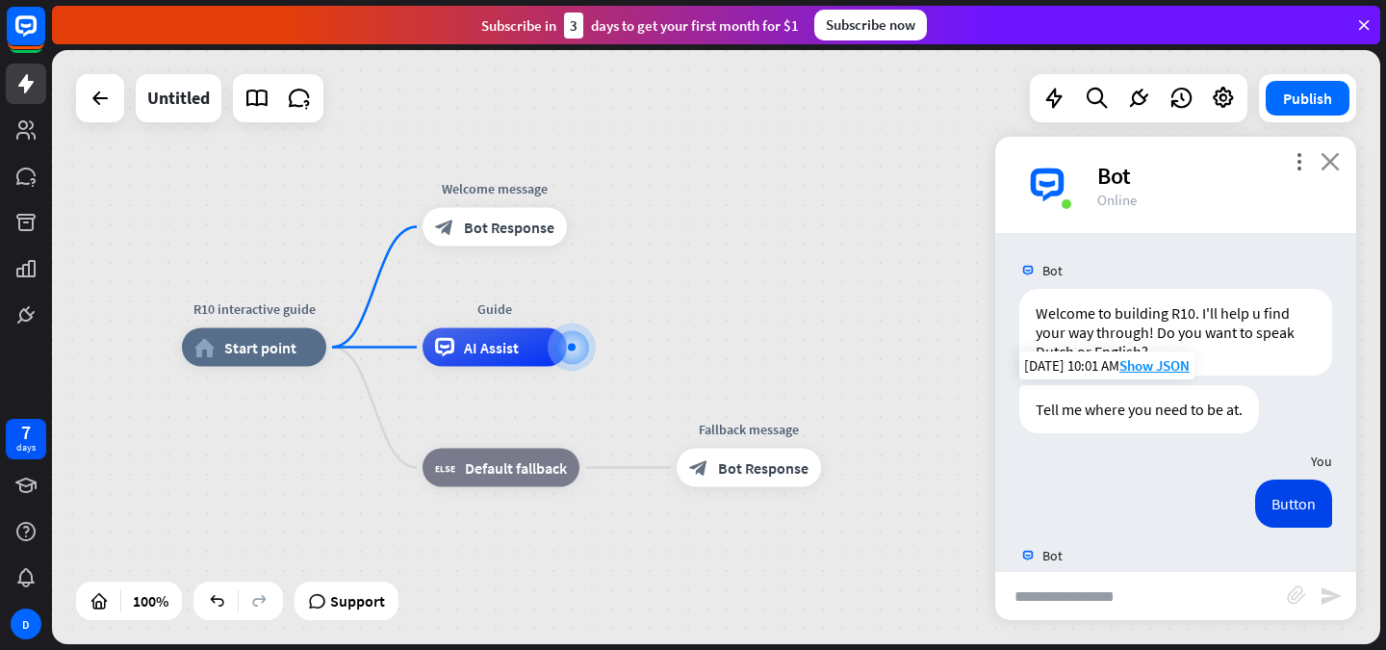
click at [1333, 152] on icon "close" at bounding box center [1330, 161] width 19 height 18
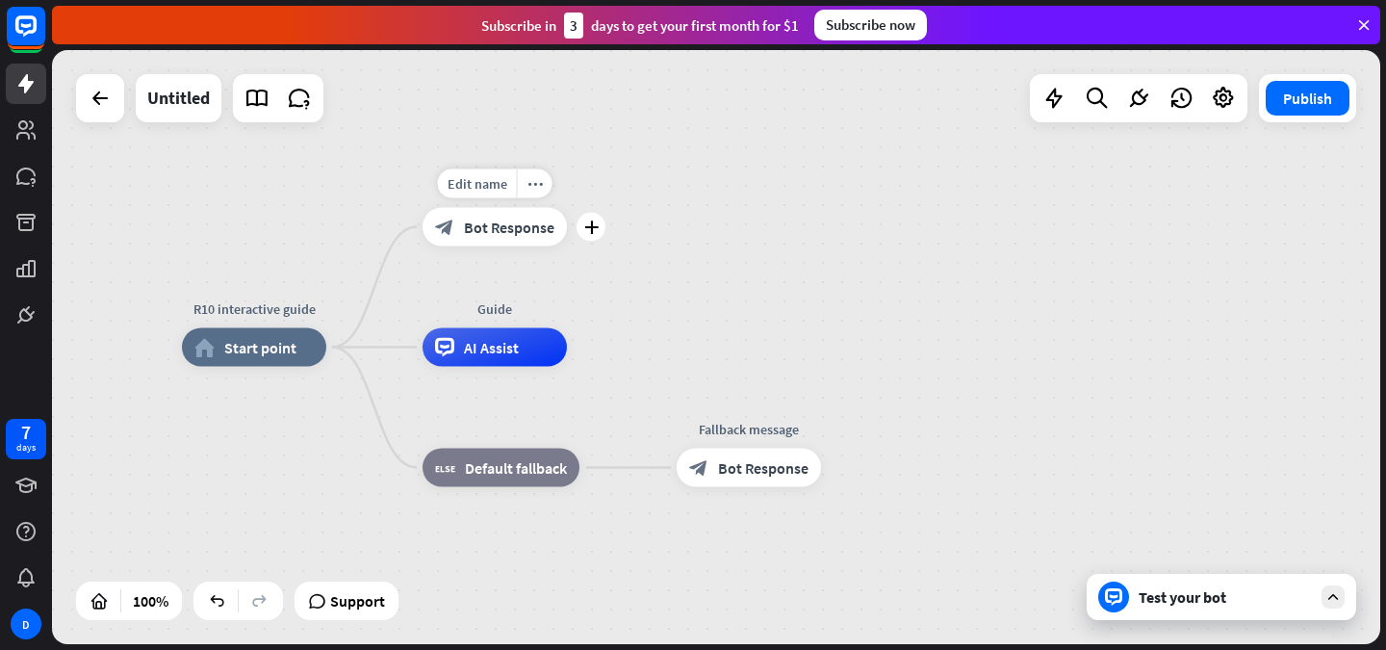
click at [508, 239] on div "block_bot_response Bot Response" at bounding box center [495, 227] width 144 height 39
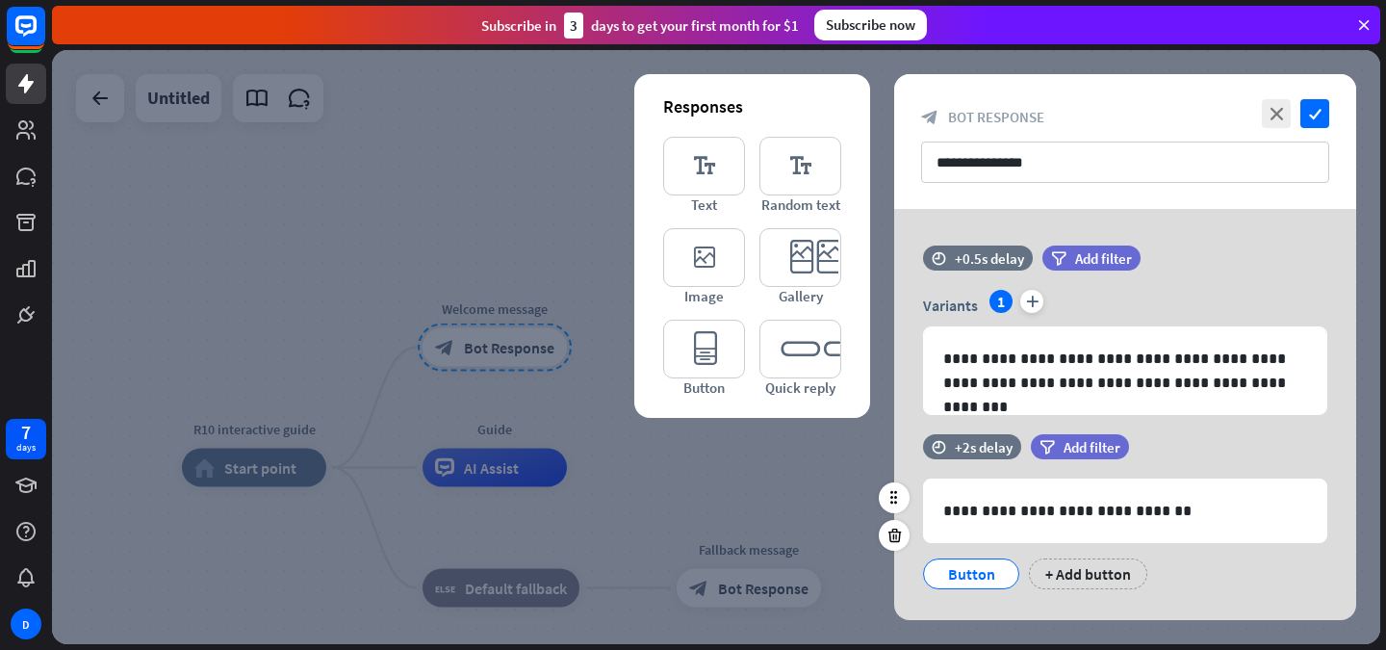
click at [985, 574] on div "Button" at bounding box center [972, 573] width 64 height 29
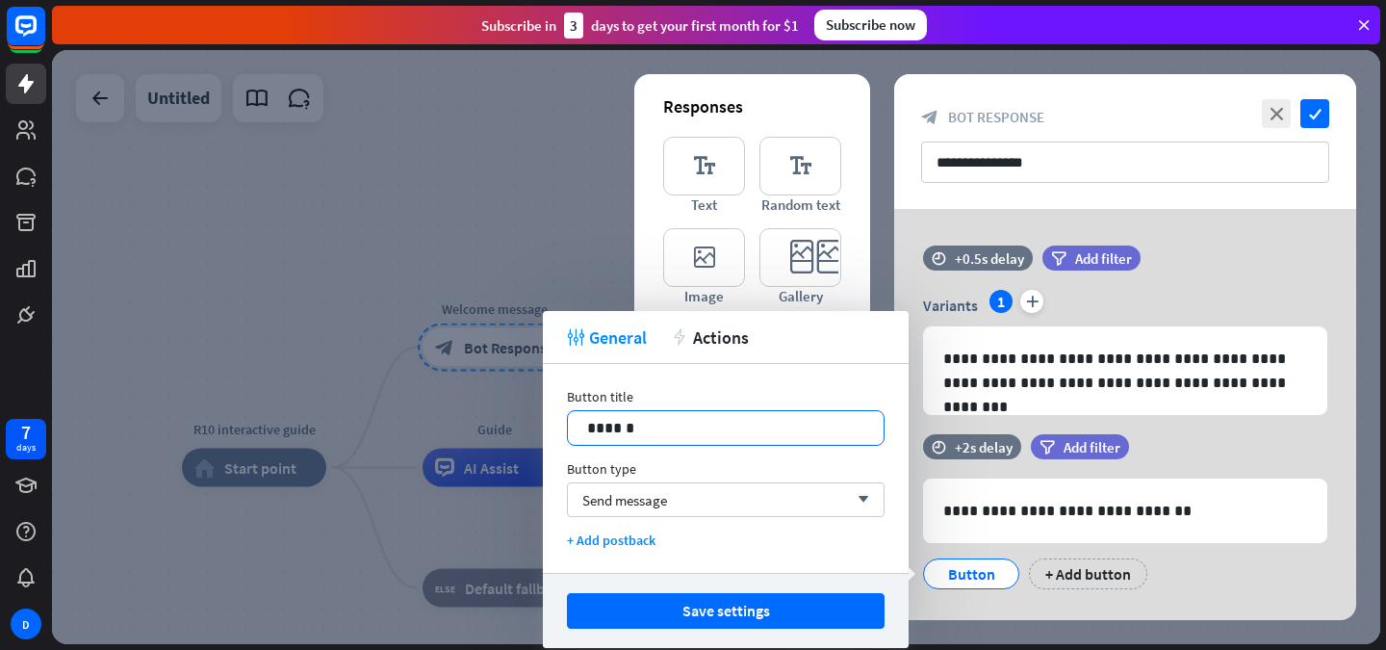
click at [789, 433] on p "******" at bounding box center [725, 428] width 277 height 24
click at [0, 0] on div "14" at bounding box center [0, 0] width 0 height 0
click at [789, 433] on div "14" at bounding box center [823, 447] width 100 height 31
click at [694, 407] on div "Button title 14 ******" at bounding box center [726, 417] width 318 height 58
click at [639, 441] on div "******" at bounding box center [726, 428] width 316 height 34
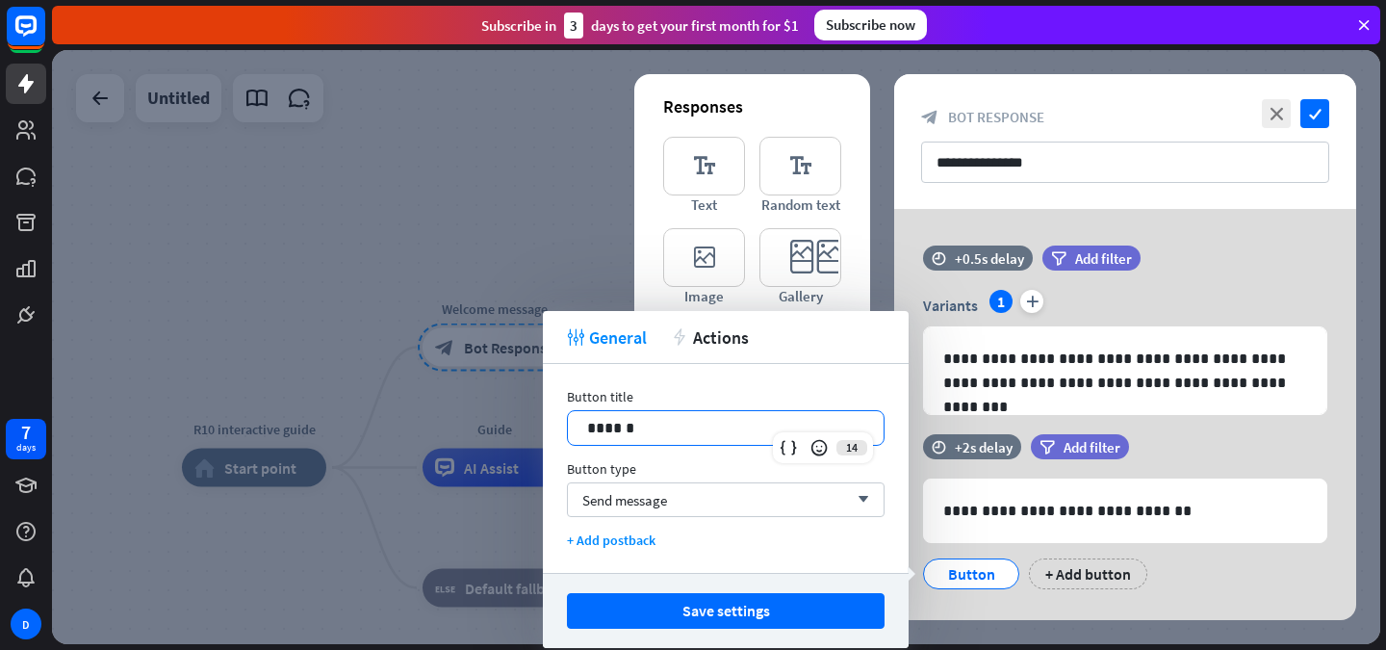
click at [639, 441] on div "******" at bounding box center [726, 428] width 316 height 34
click at [619, 427] on p "******" at bounding box center [725, 428] width 277 height 24
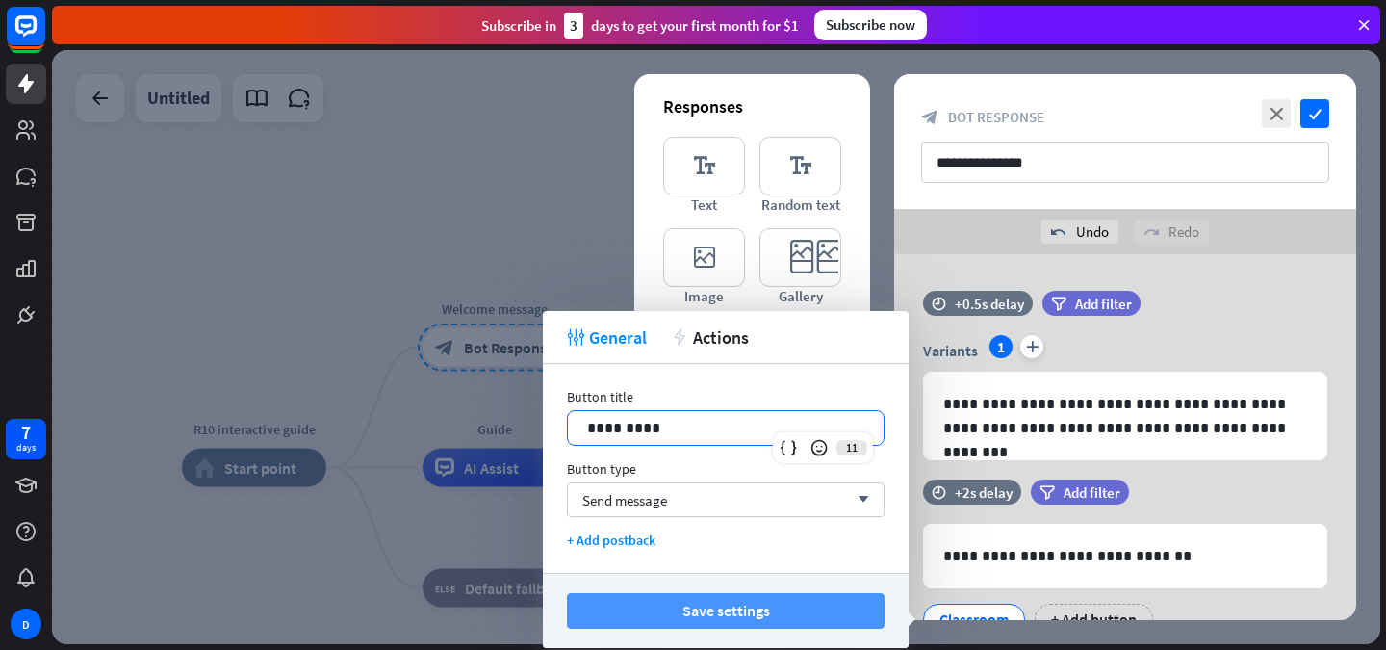
click at [700, 614] on button "Save settings" at bounding box center [726, 611] width 318 height 36
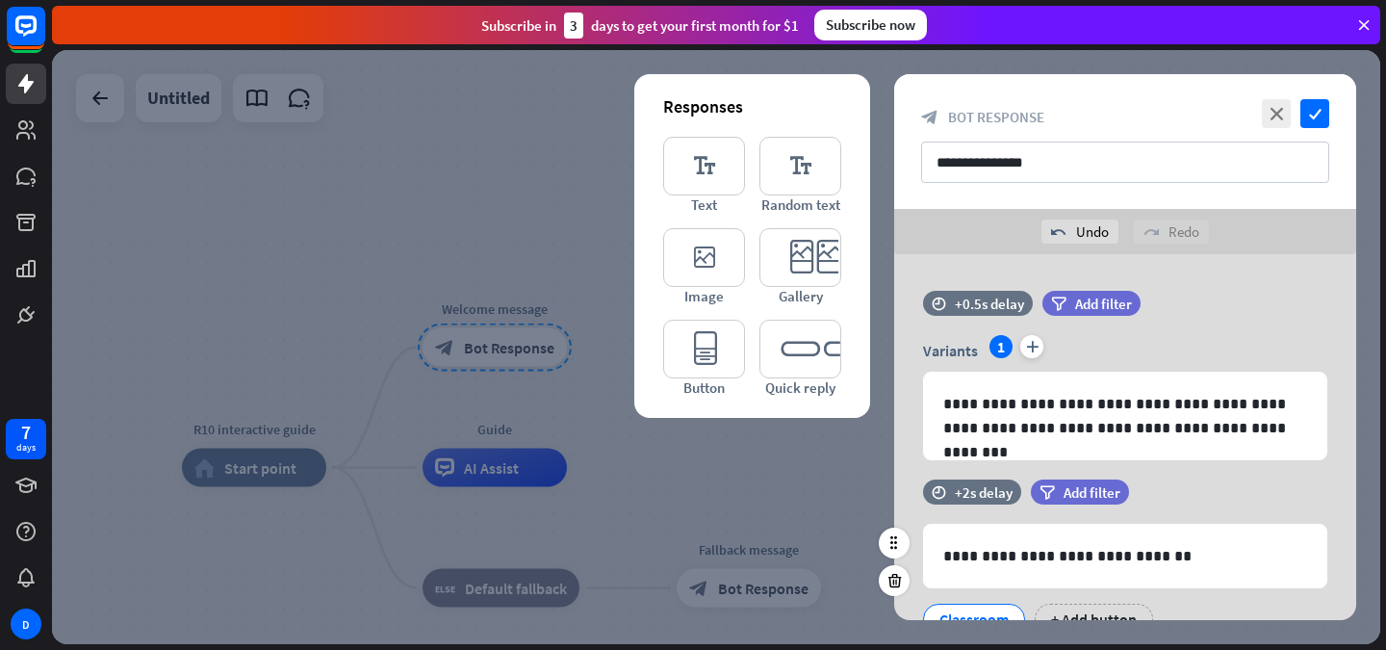
scroll to position [82, 0]
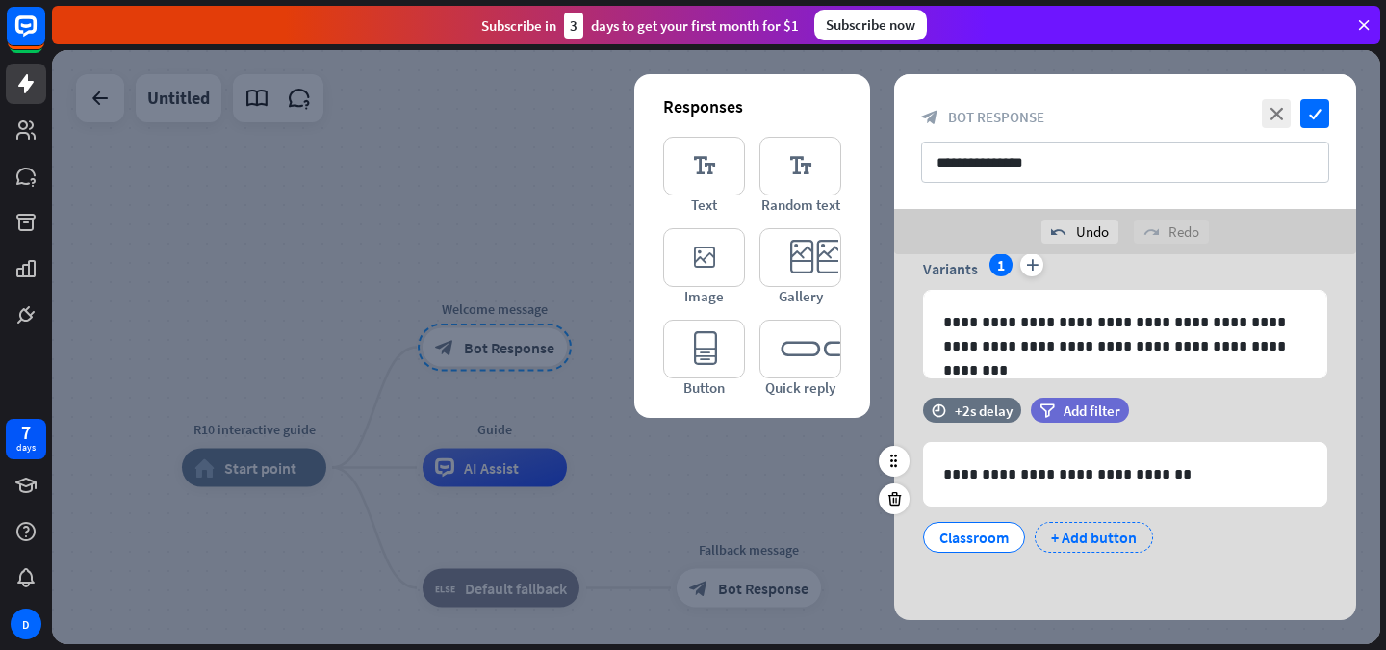
click at [1058, 536] on div "+ Add button" at bounding box center [1094, 537] width 118 height 31
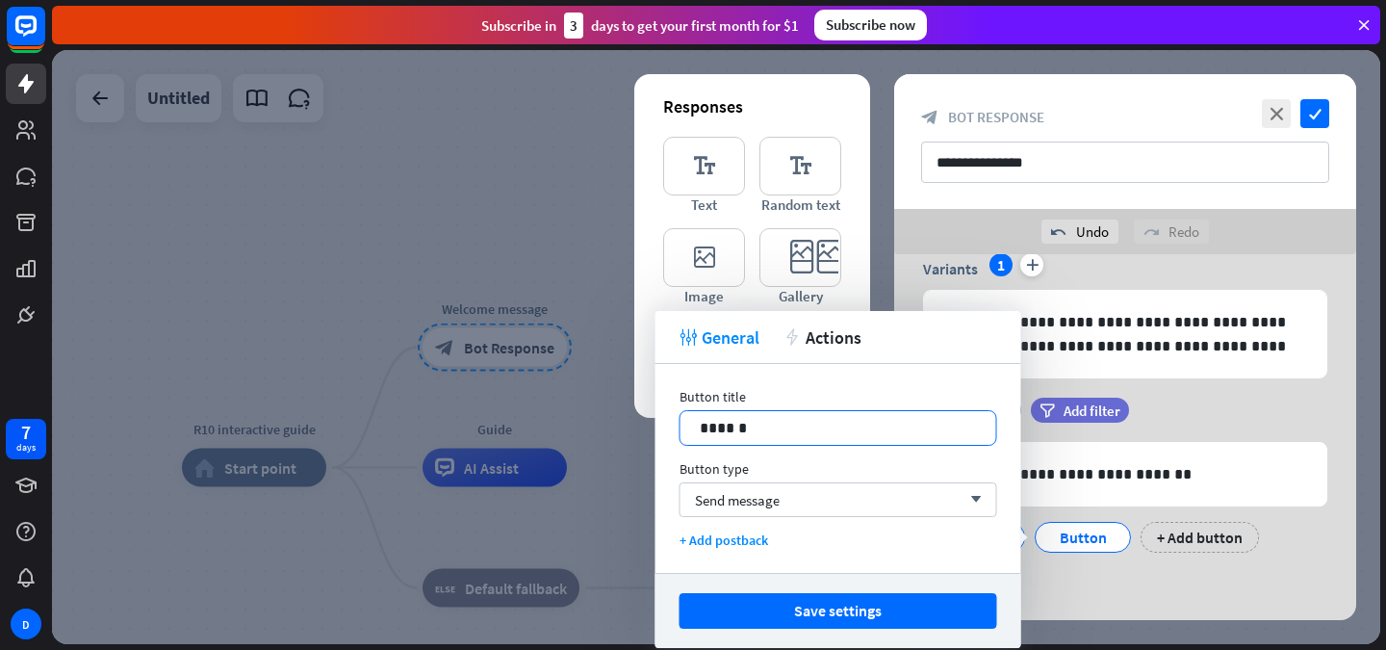
click at [826, 431] on p "******" at bounding box center [838, 428] width 277 height 24
click at [847, 501] on div "Send message arrow_down" at bounding box center [839, 499] width 318 height 35
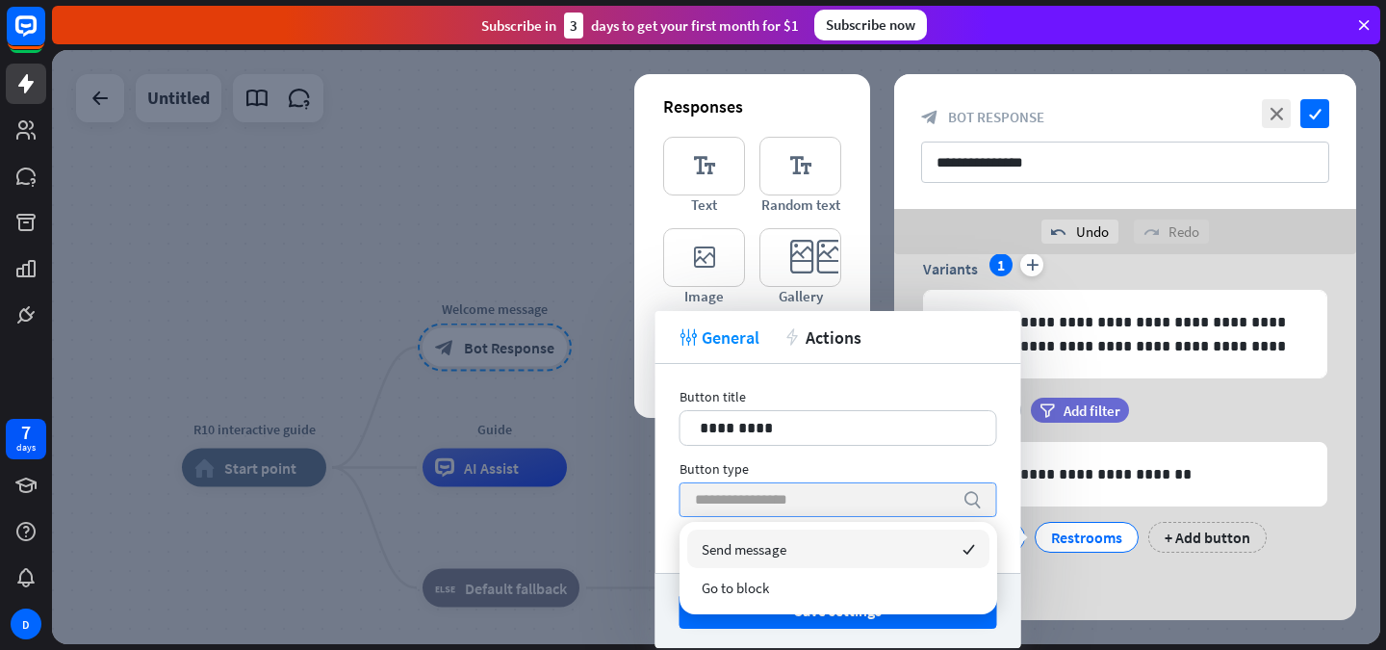
click at [847, 501] on input "search" at bounding box center [824, 499] width 258 height 33
click at [959, 463] on div "Button type" at bounding box center [839, 468] width 318 height 17
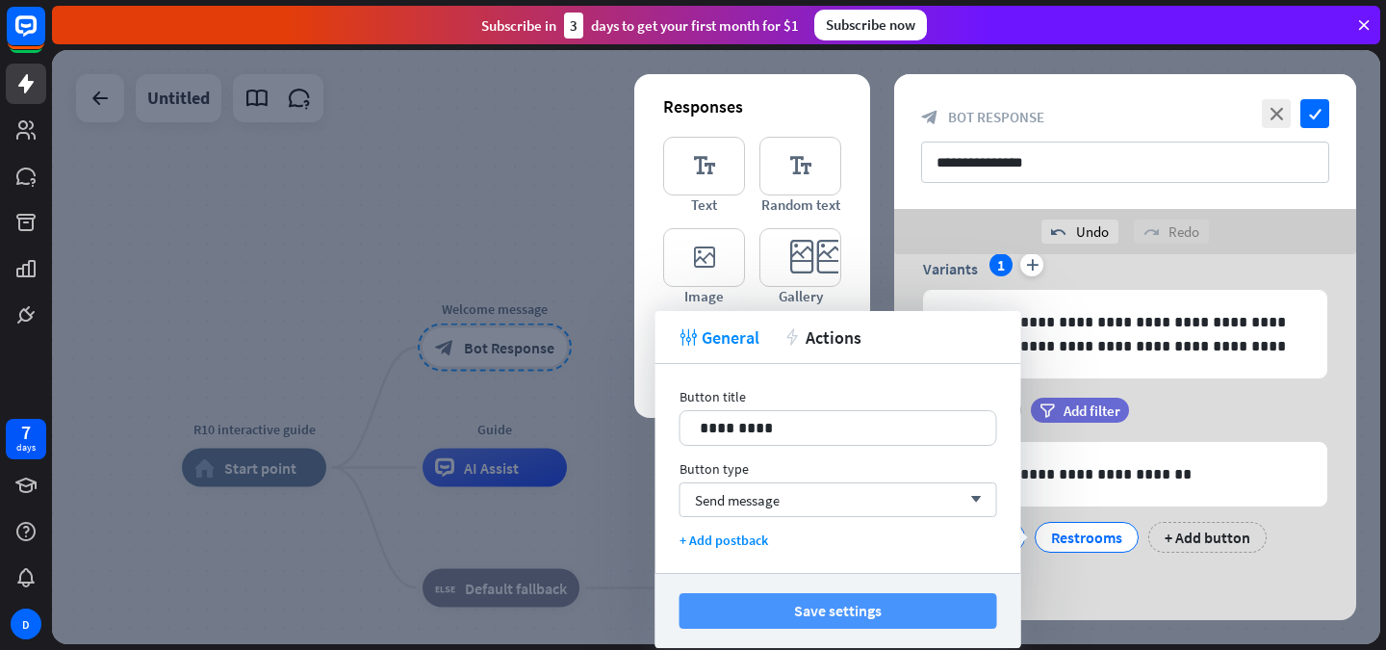
click at [915, 600] on button "Save settings" at bounding box center [839, 611] width 318 height 36
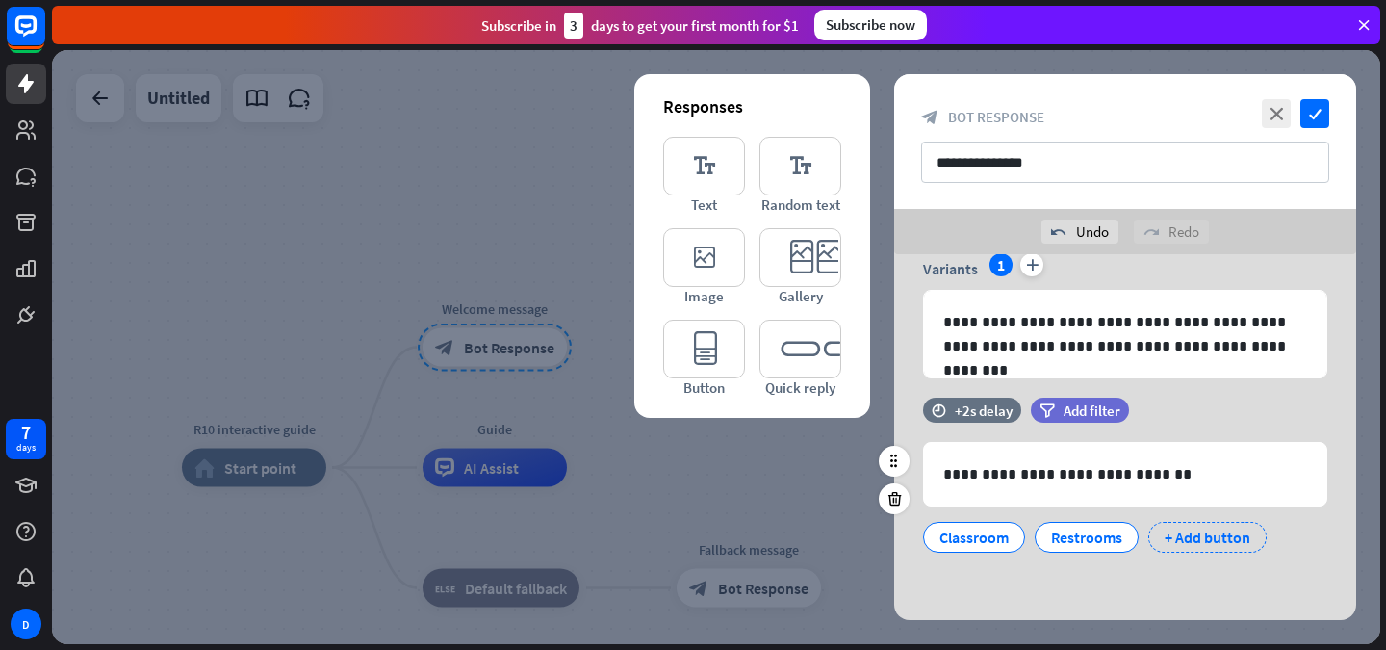
click at [1186, 531] on div "+ Add button" at bounding box center [1208, 537] width 118 height 31
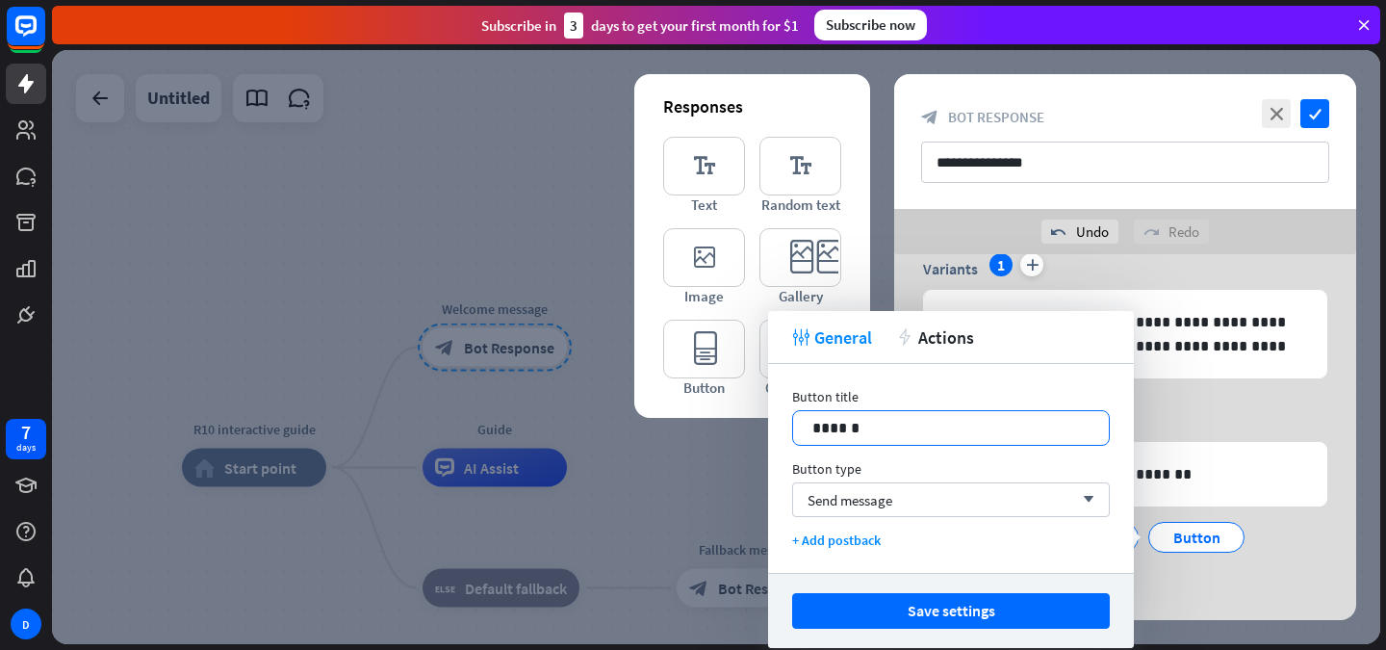
click at [969, 423] on p "******" at bounding box center [951, 428] width 277 height 24
click at [939, 501] on div "Send message arrow_down" at bounding box center [951, 499] width 318 height 35
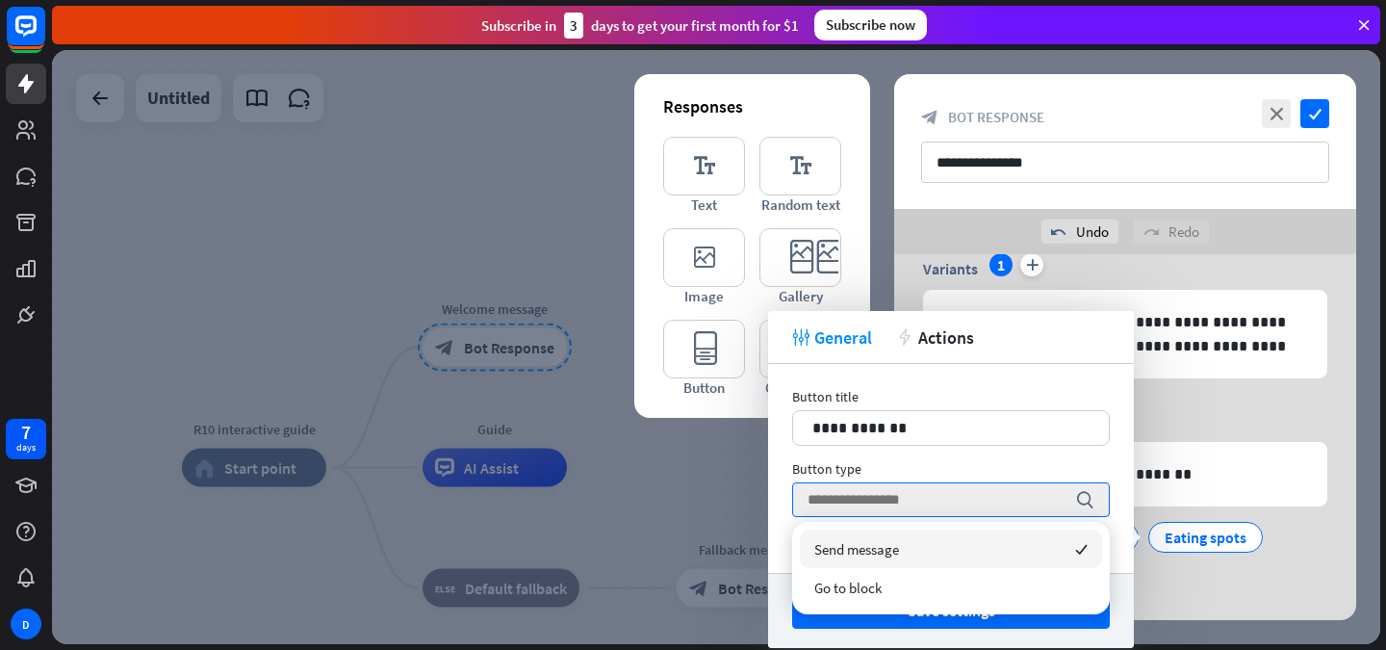
click at [930, 539] on div "Send message checked" at bounding box center [951, 549] width 302 height 39
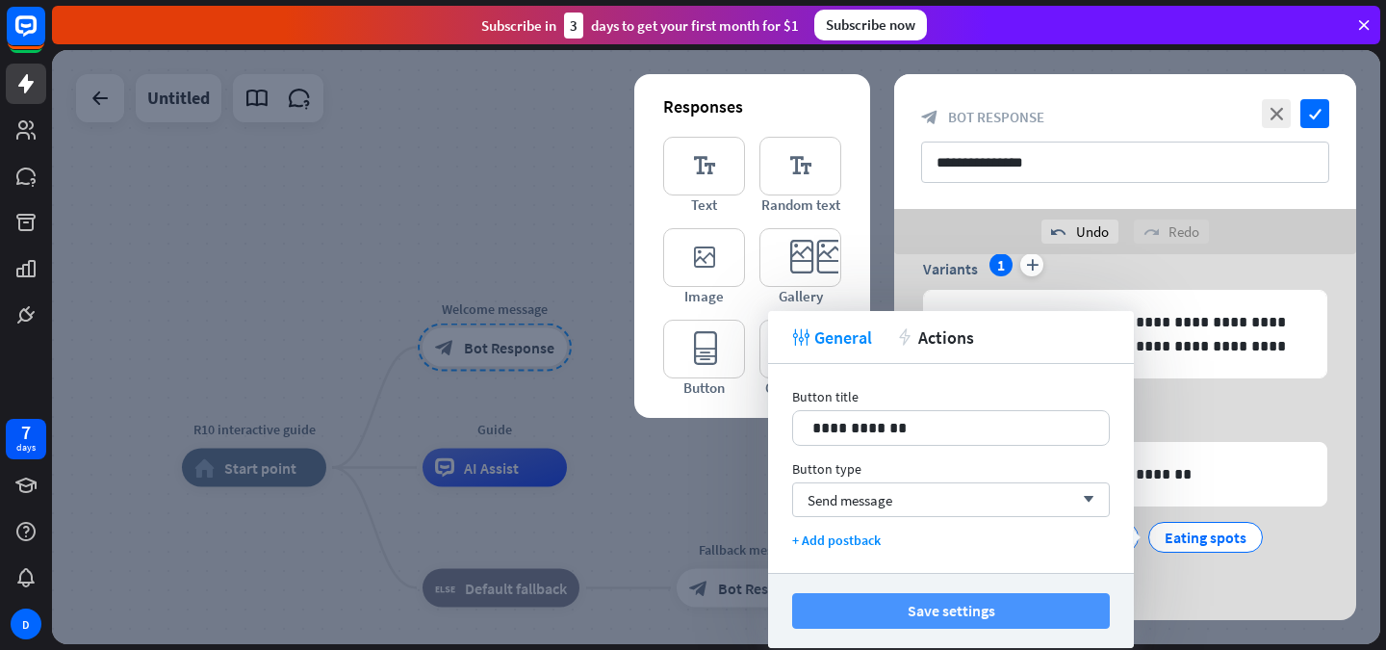
click at [944, 599] on button "Save settings" at bounding box center [951, 611] width 318 height 36
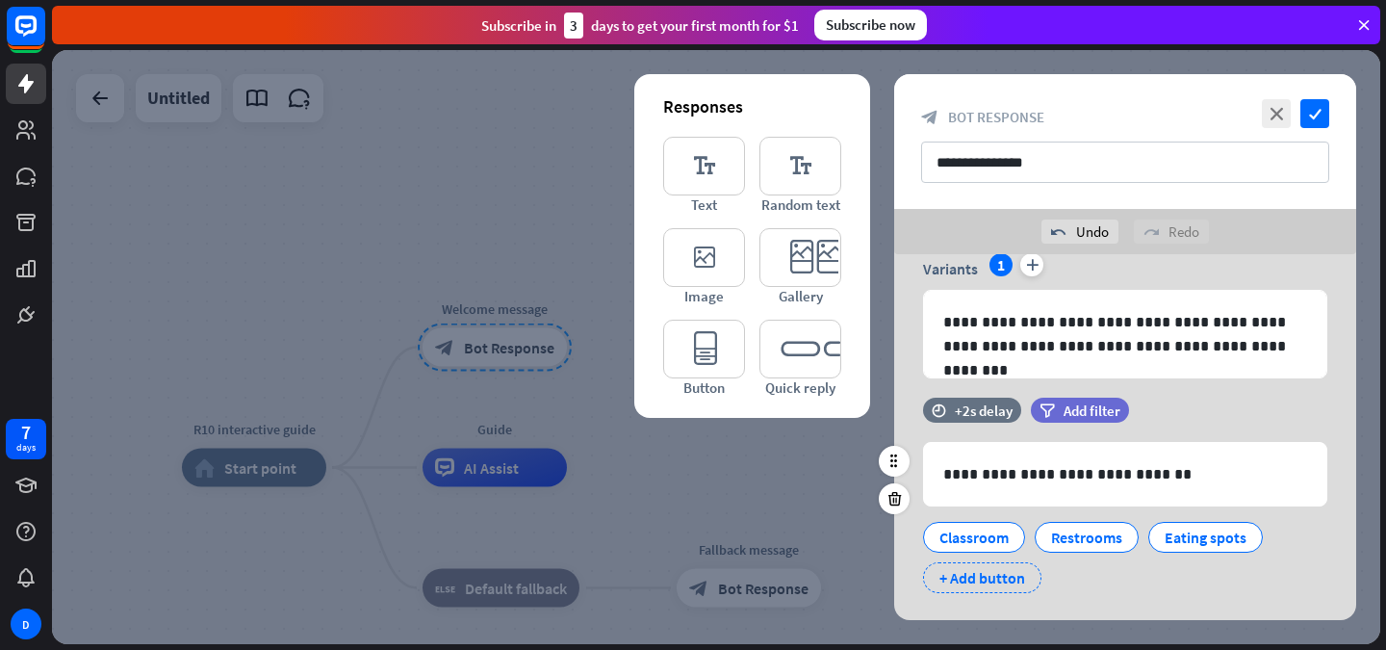
click at [1012, 582] on div "+ Add button" at bounding box center [982, 577] width 118 height 31
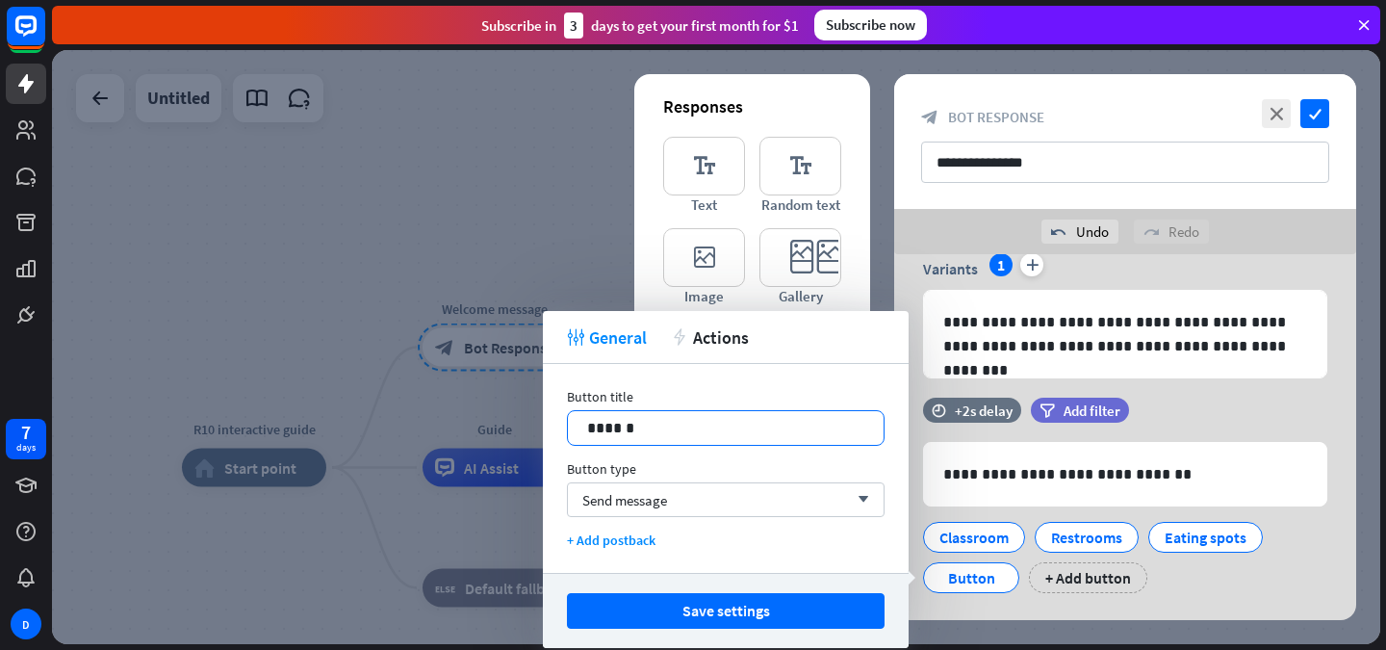
click at [737, 429] on p "******" at bounding box center [725, 428] width 277 height 24
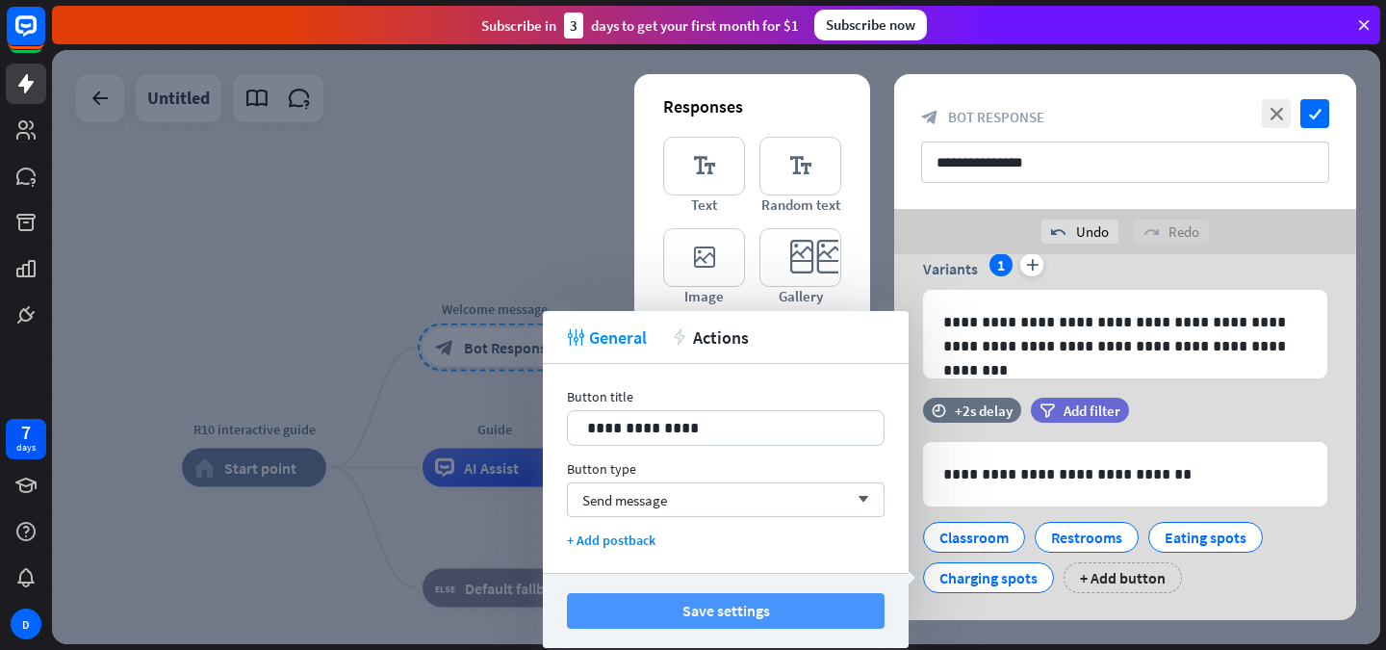
click at [745, 608] on button "Save settings" at bounding box center [726, 611] width 318 height 36
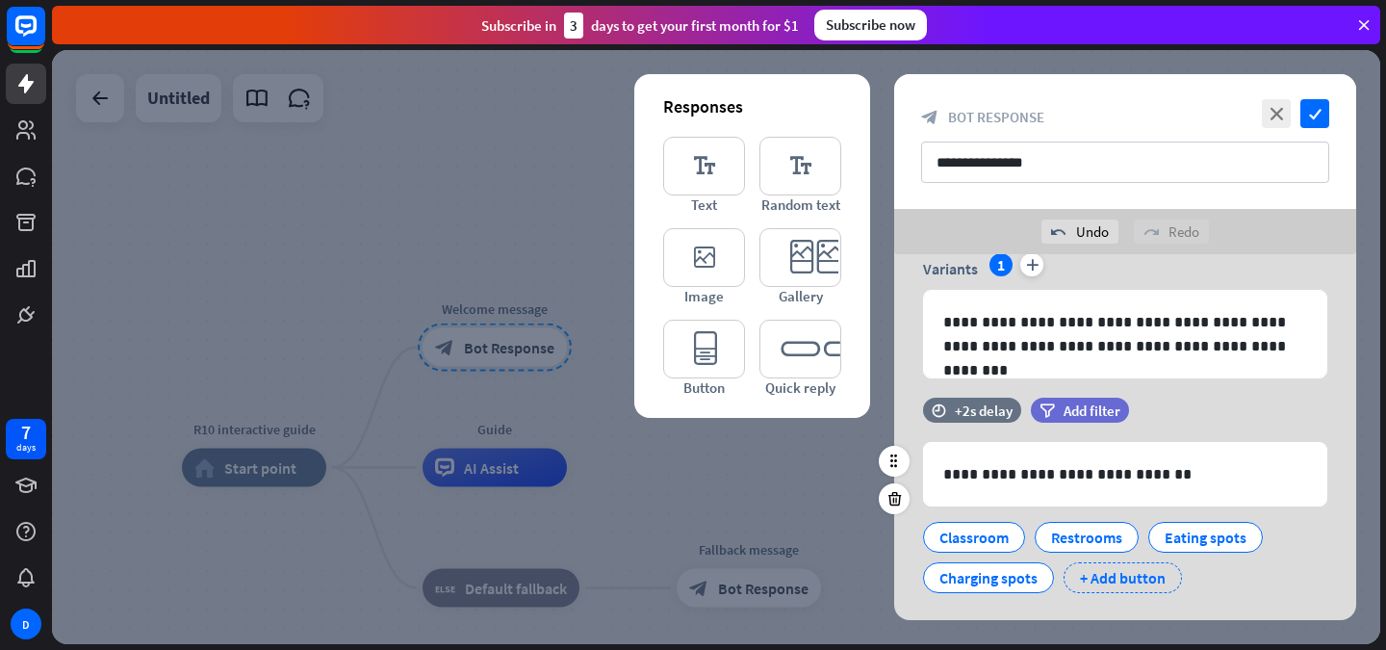
click at [1129, 580] on div "+ Add button" at bounding box center [1123, 577] width 118 height 31
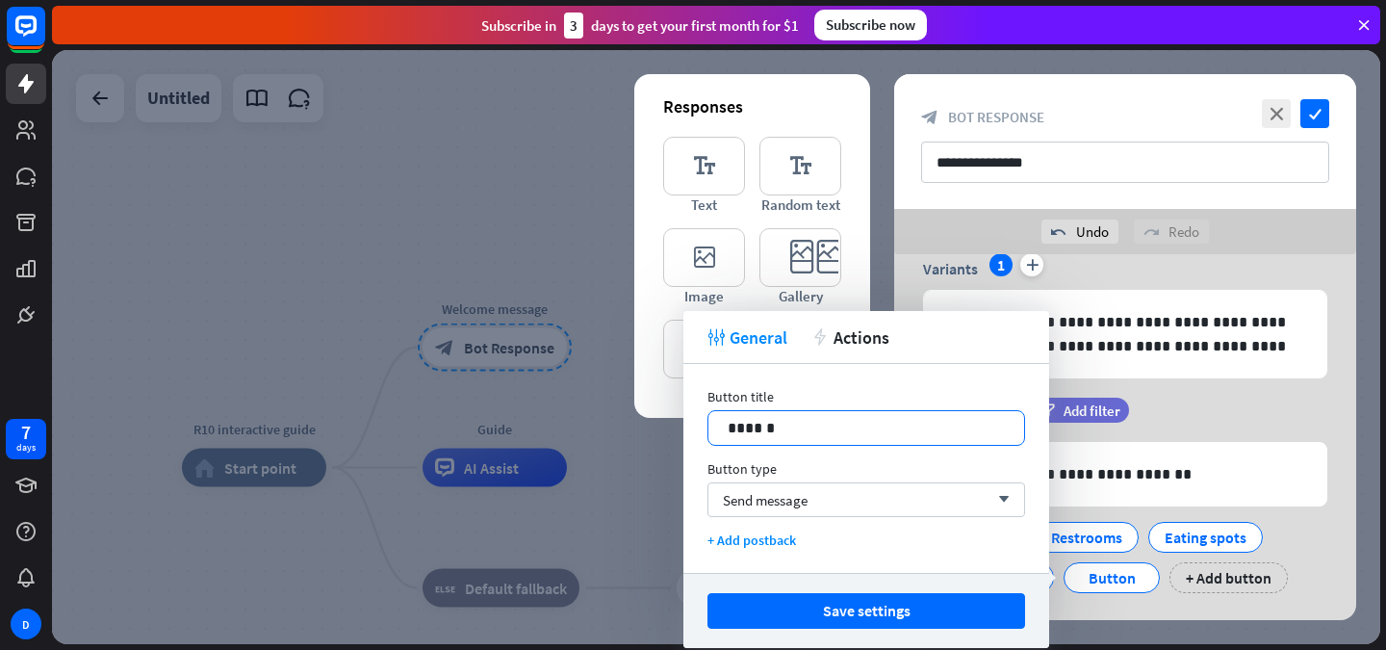
click at [927, 426] on p "******" at bounding box center [866, 428] width 277 height 24
click at [1249, 435] on div "time +2s delay filter Add filter" at bounding box center [1125, 420] width 462 height 44
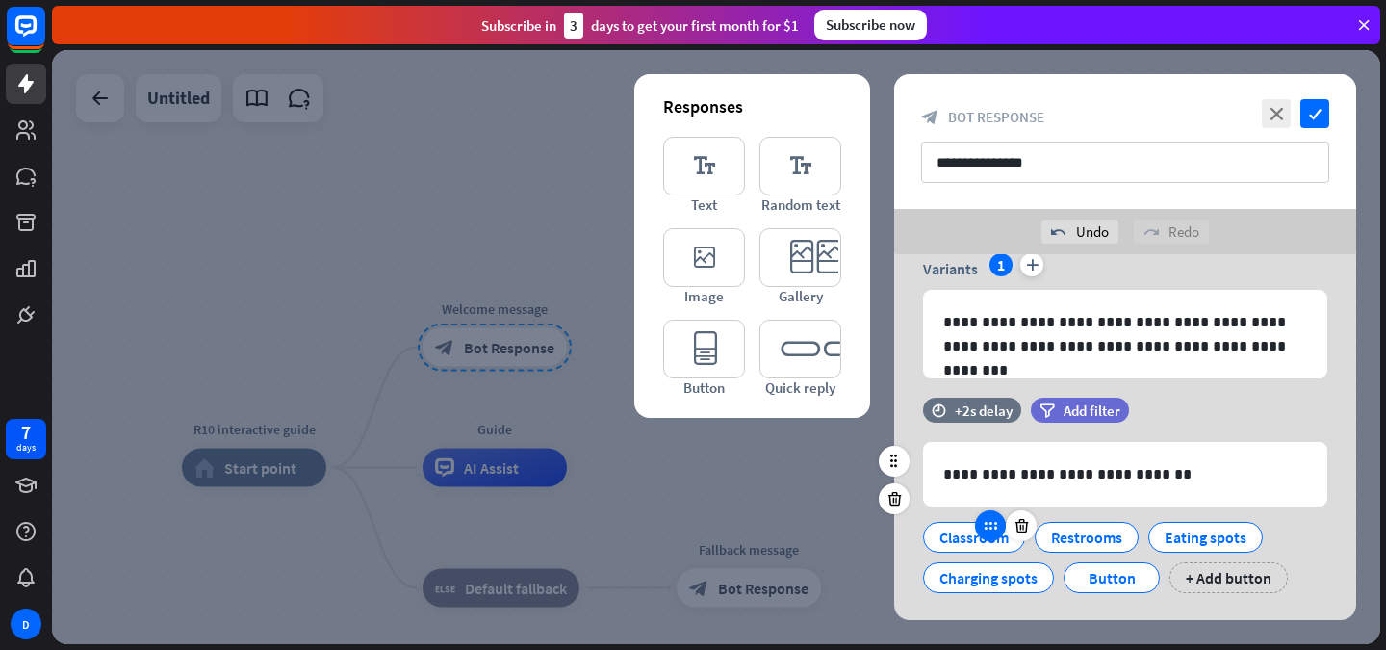
click at [979, 531] on div at bounding box center [990, 525] width 31 height 31
click at [960, 541] on div "Classroom" at bounding box center [974, 537] width 69 height 29
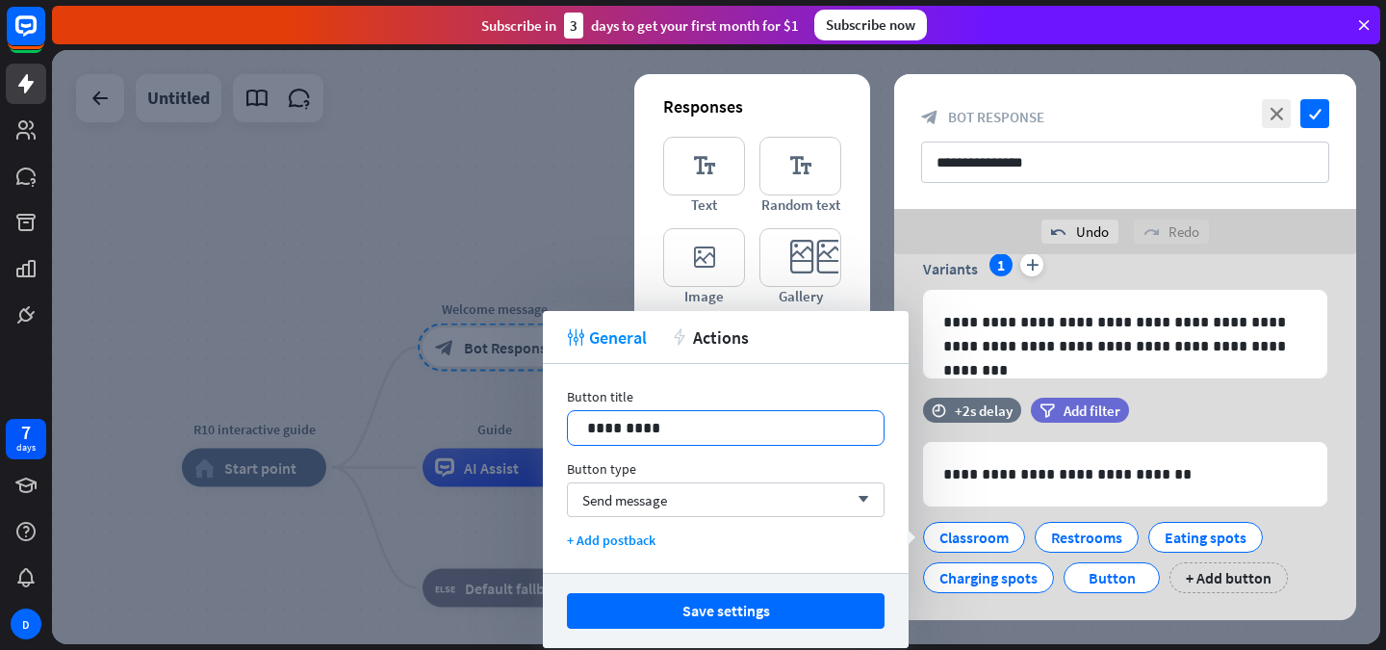
click at [808, 438] on div "11 *********" at bounding box center [726, 428] width 318 height 36
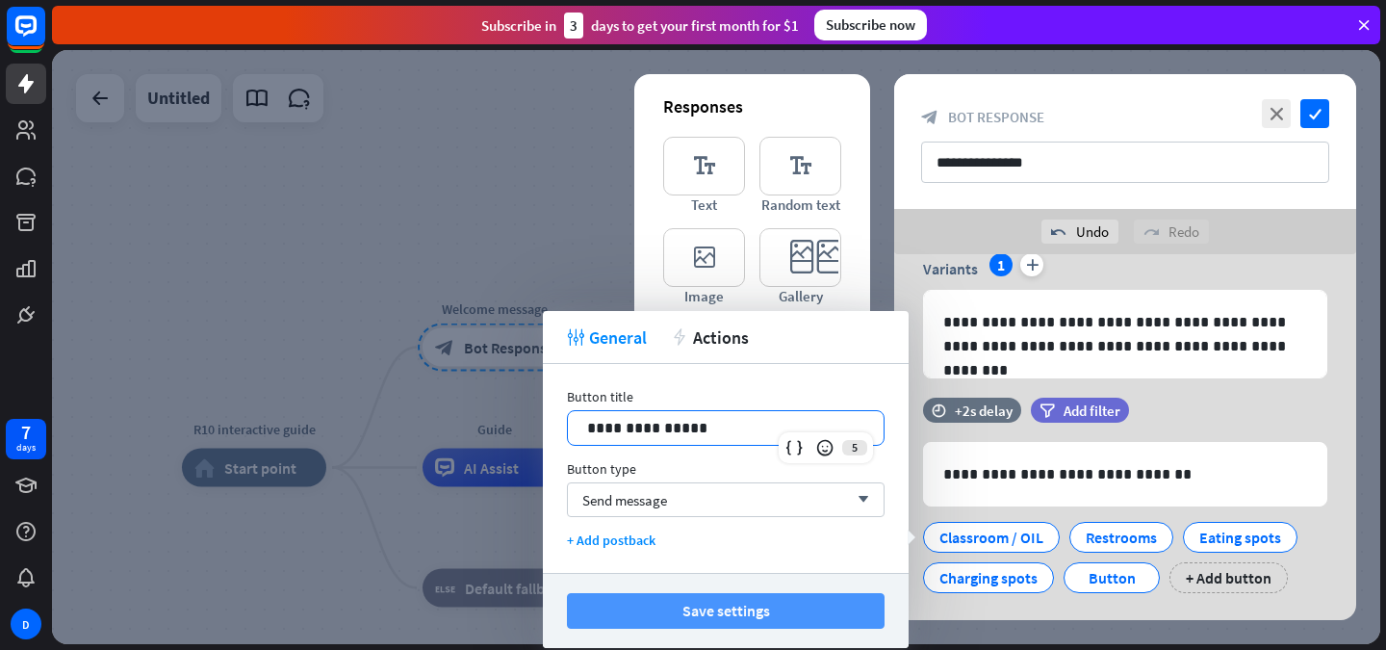
click at [807, 608] on button "Save settings" at bounding box center [726, 611] width 318 height 36
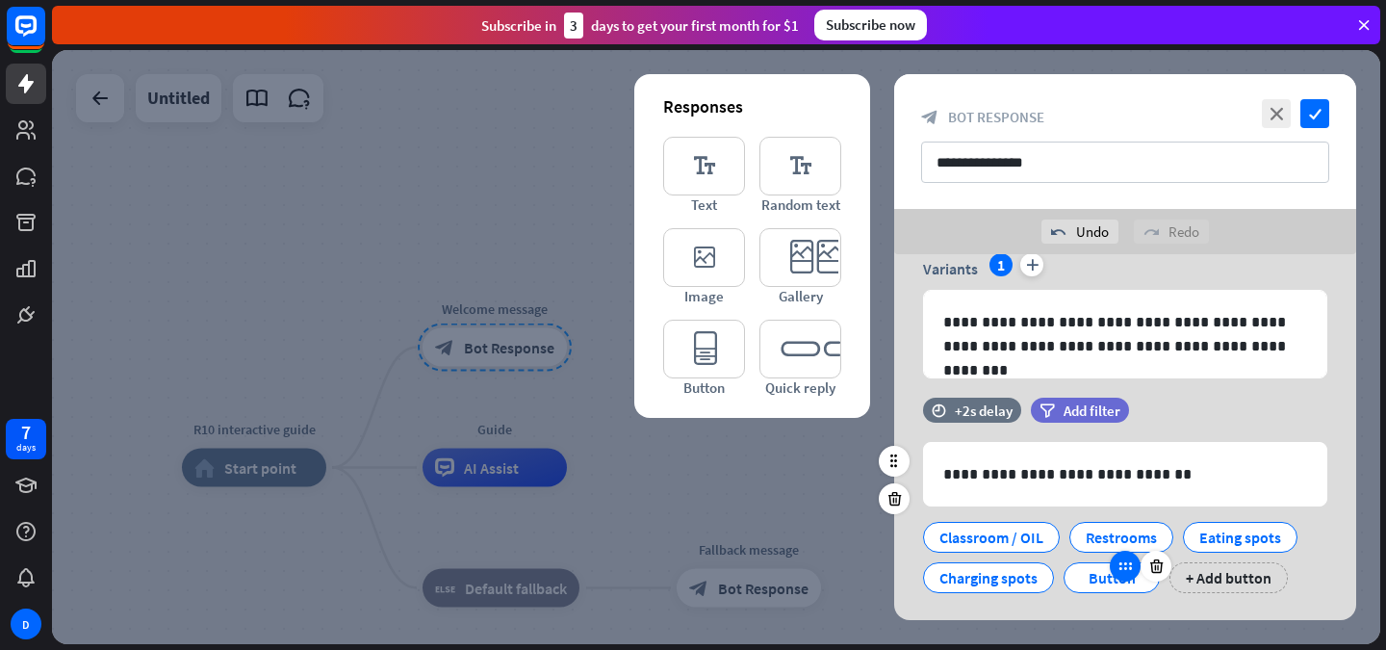
click at [1133, 575] on div at bounding box center [1125, 566] width 31 height 31
click at [1159, 568] on icon at bounding box center [1157, 565] width 18 height 17
click at [1150, 570] on div "+ Add button" at bounding box center [1123, 577] width 118 height 31
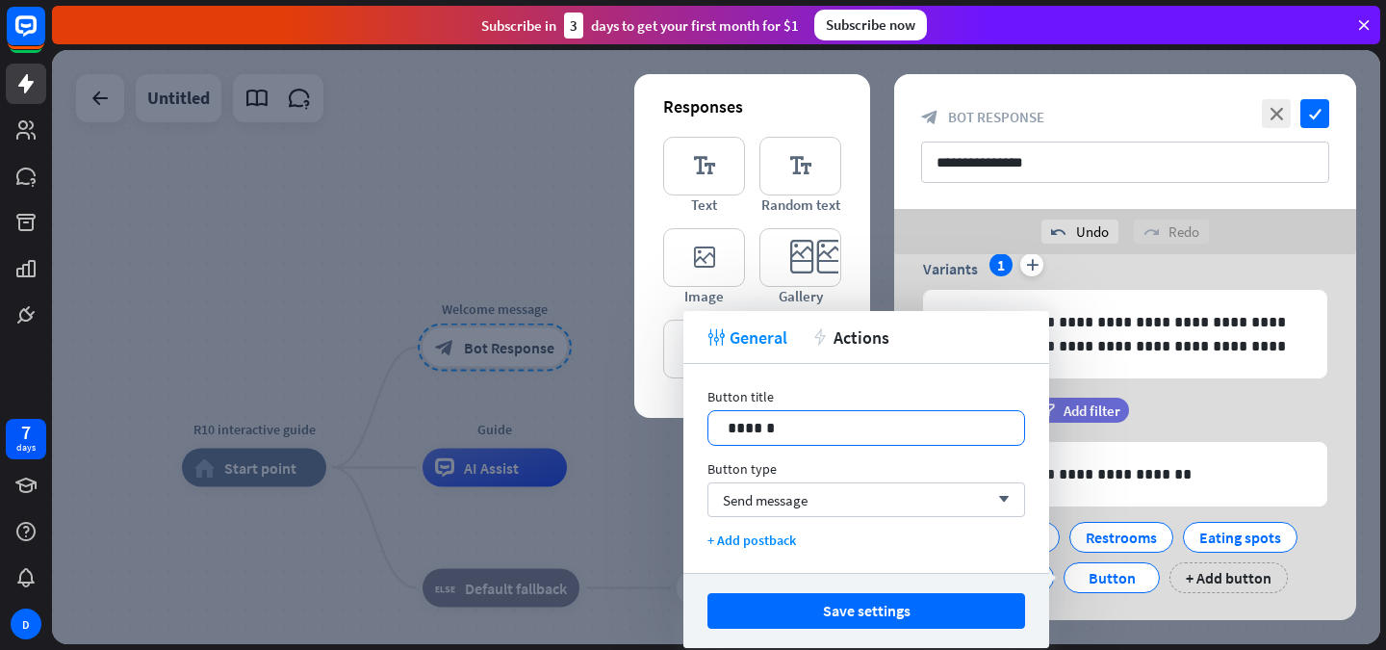
click at [855, 410] on div "******" at bounding box center [867, 428] width 318 height 36
click at [821, 420] on p "******" at bounding box center [866, 428] width 277 height 24
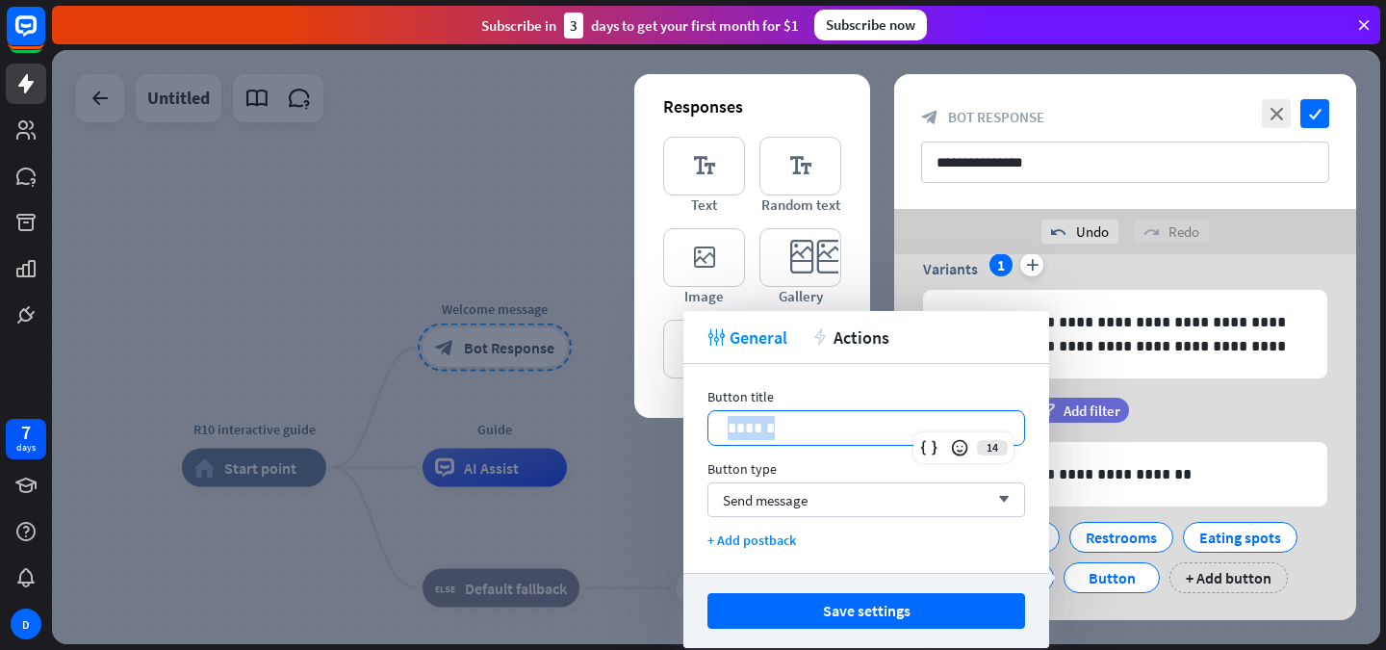
click at [821, 420] on p "******" at bounding box center [866, 428] width 277 height 24
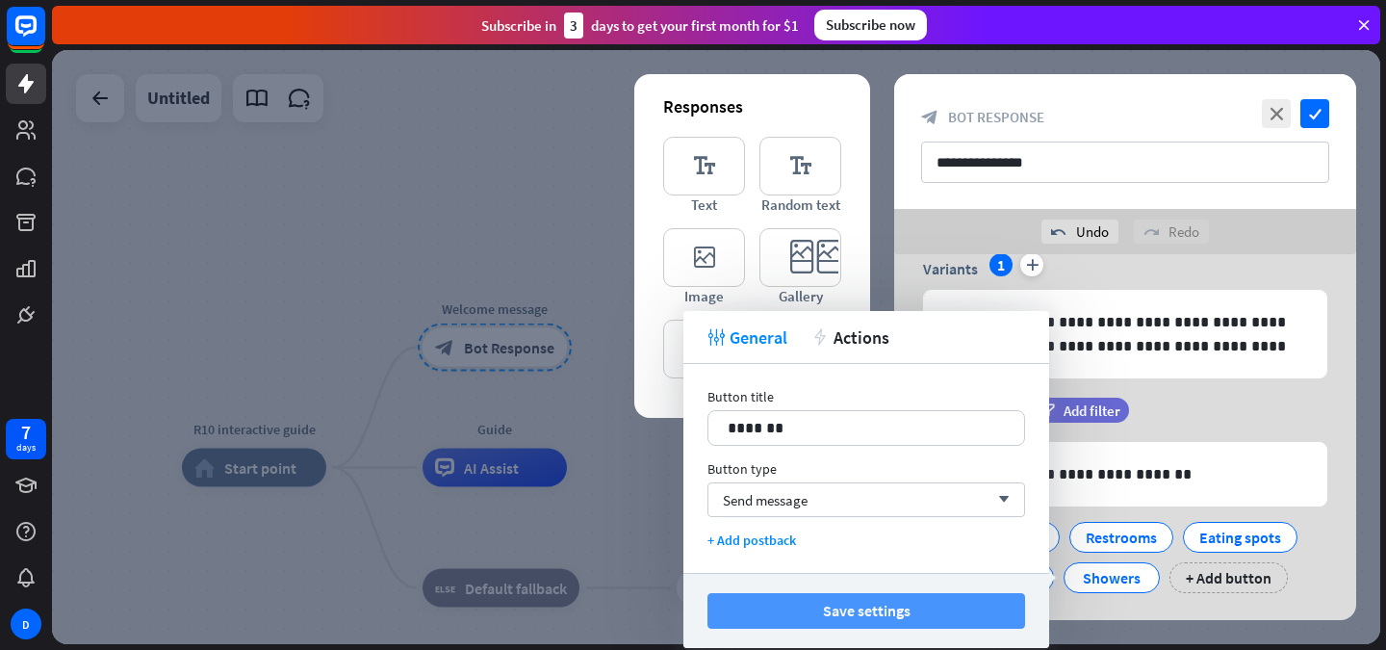
click at [799, 617] on button "Save settings" at bounding box center [867, 611] width 318 height 36
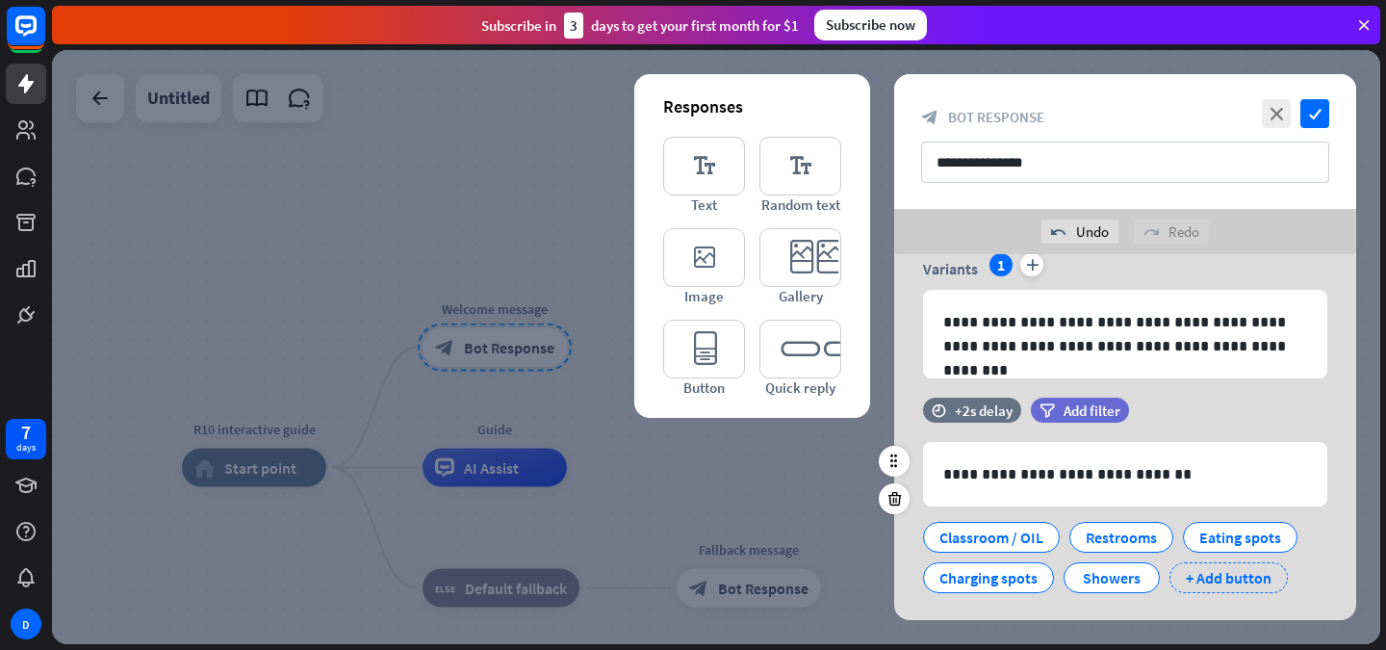
click at [1218, 587] on div "+ Add button" at bounding box center [1229, 577] width 118 height 31
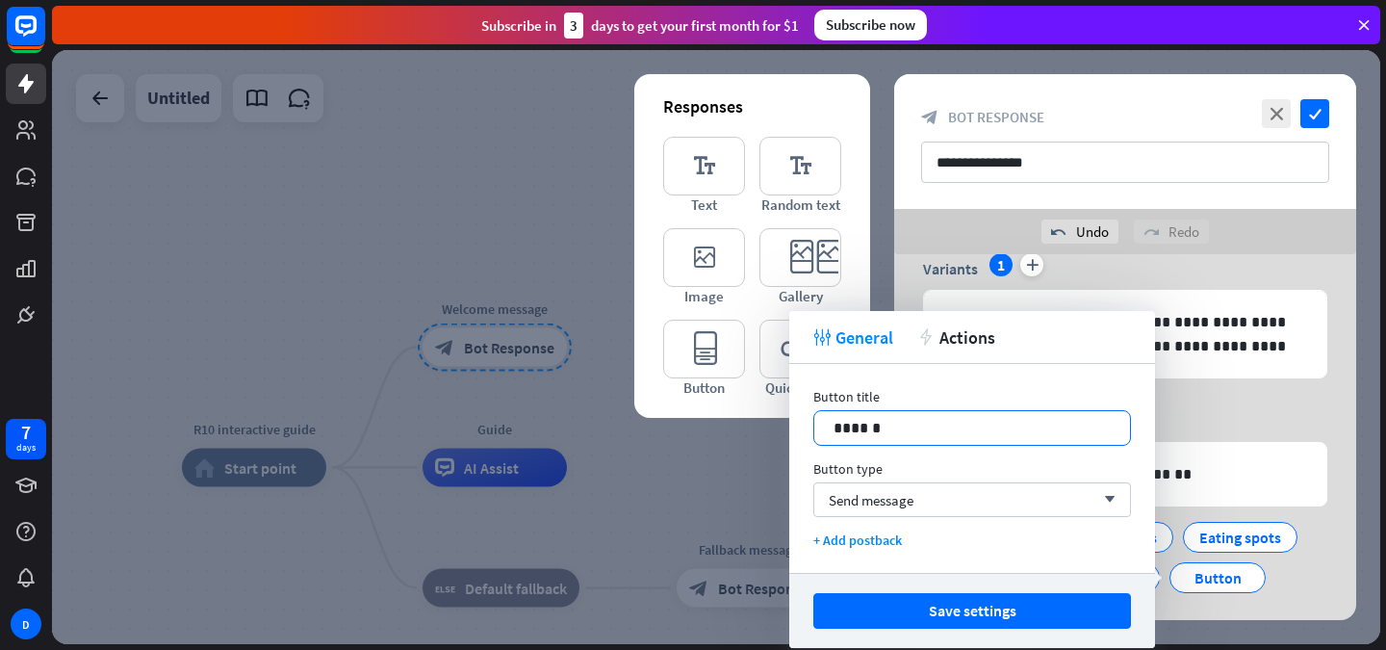
click at [944, 419] on p "******" at bounding box center [972, 428] width 277 height 24
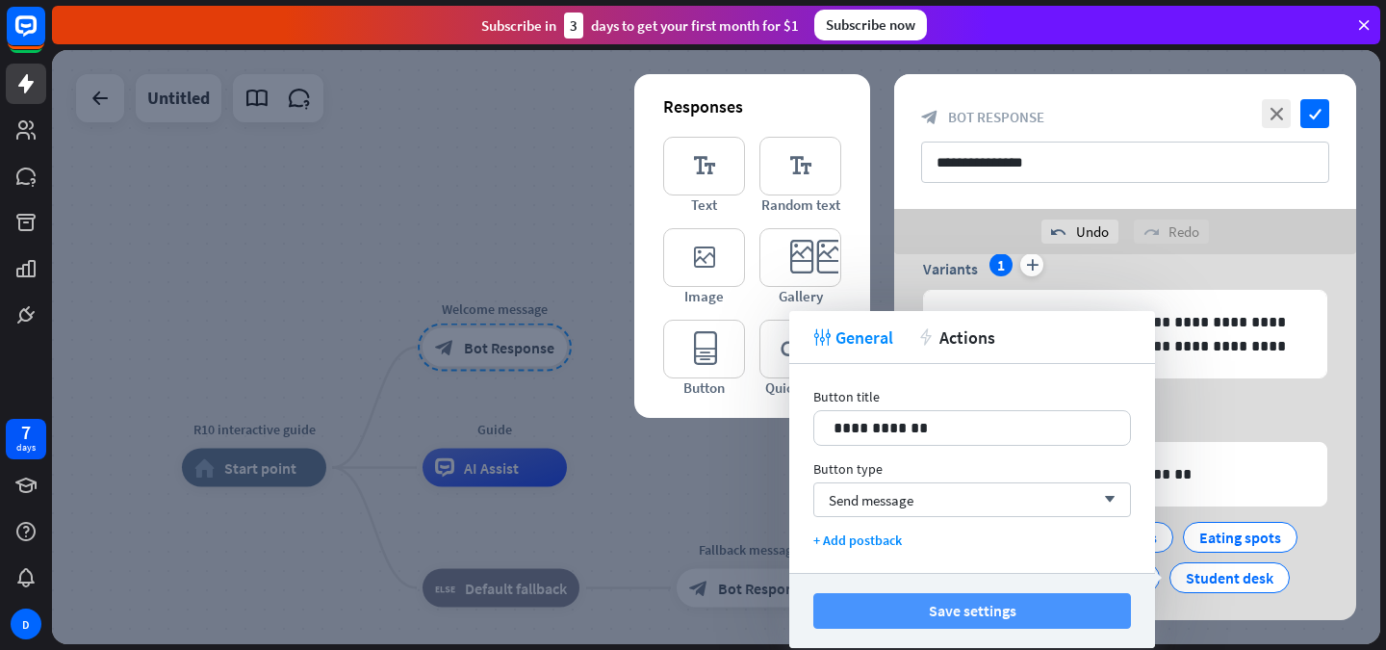
click at [909, 603] on button "Save settings" at bounding box center [973, 611] width 318 height 36
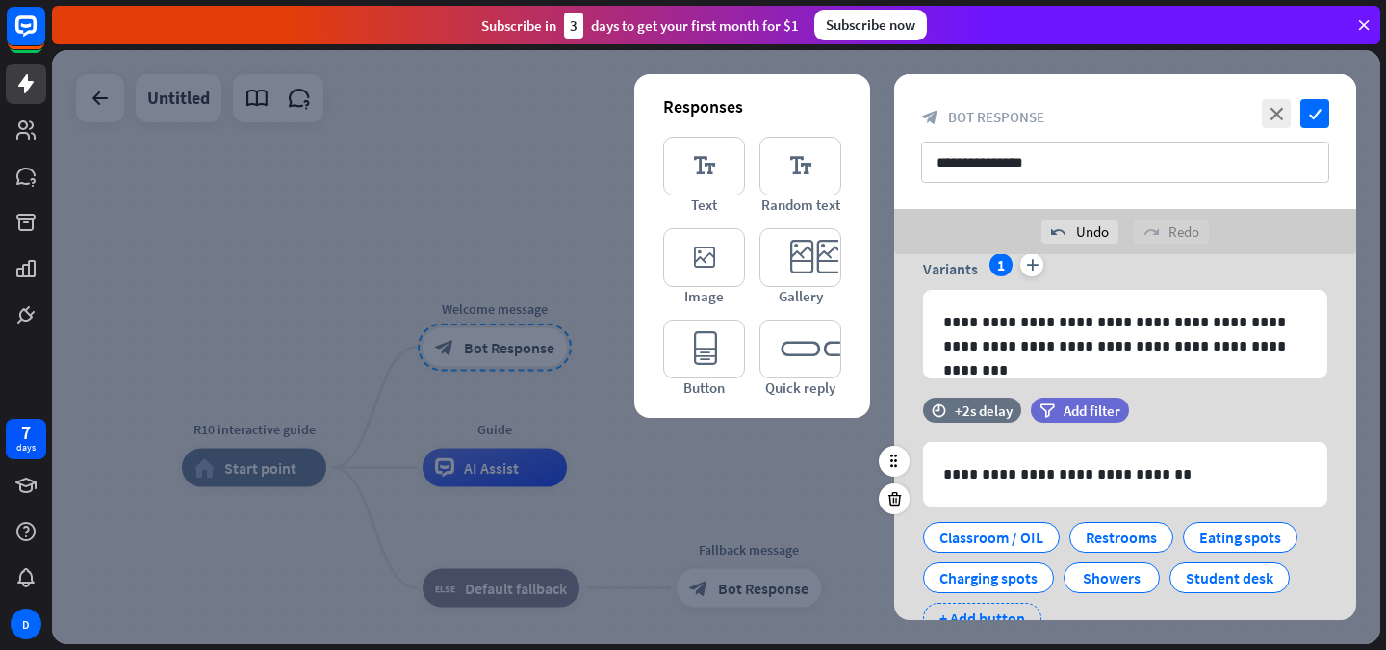
click at [999, 603] on div "+ Add button" at bounding box center [982, 618] width 118 height 31
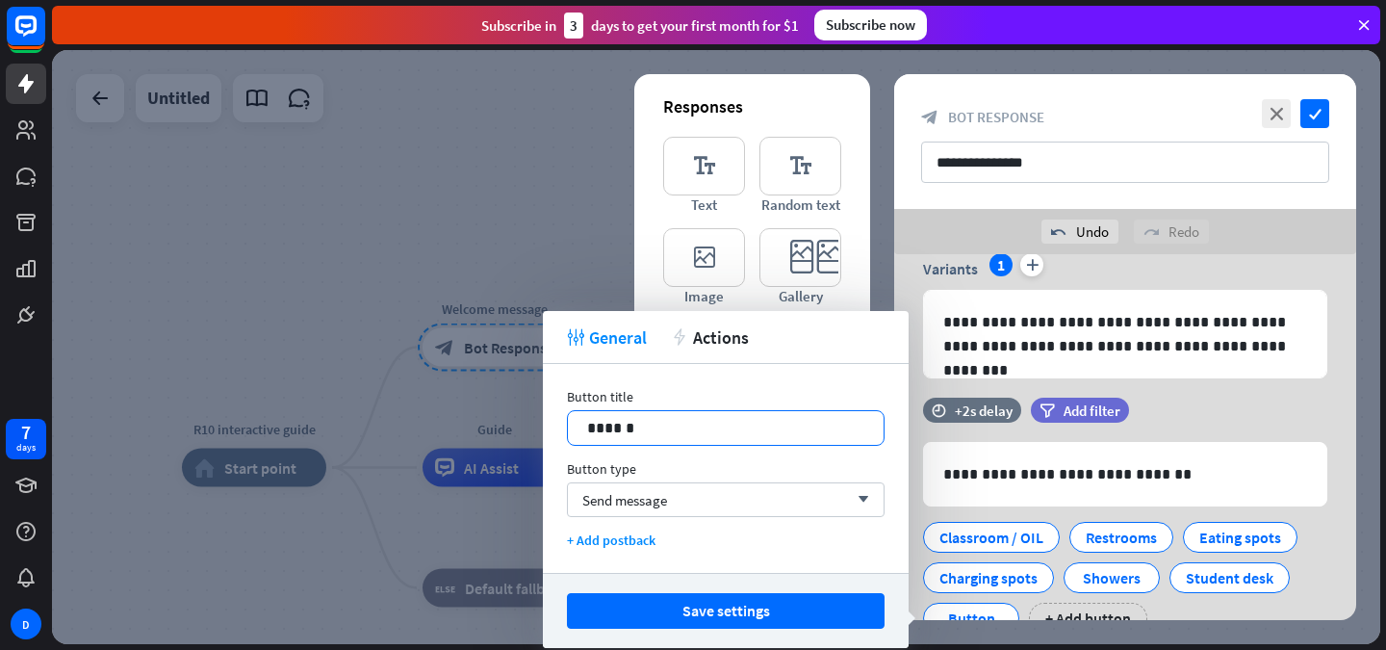
click at [757, 436] on p "******" at bounding box center [725, 428] width 277 height 24
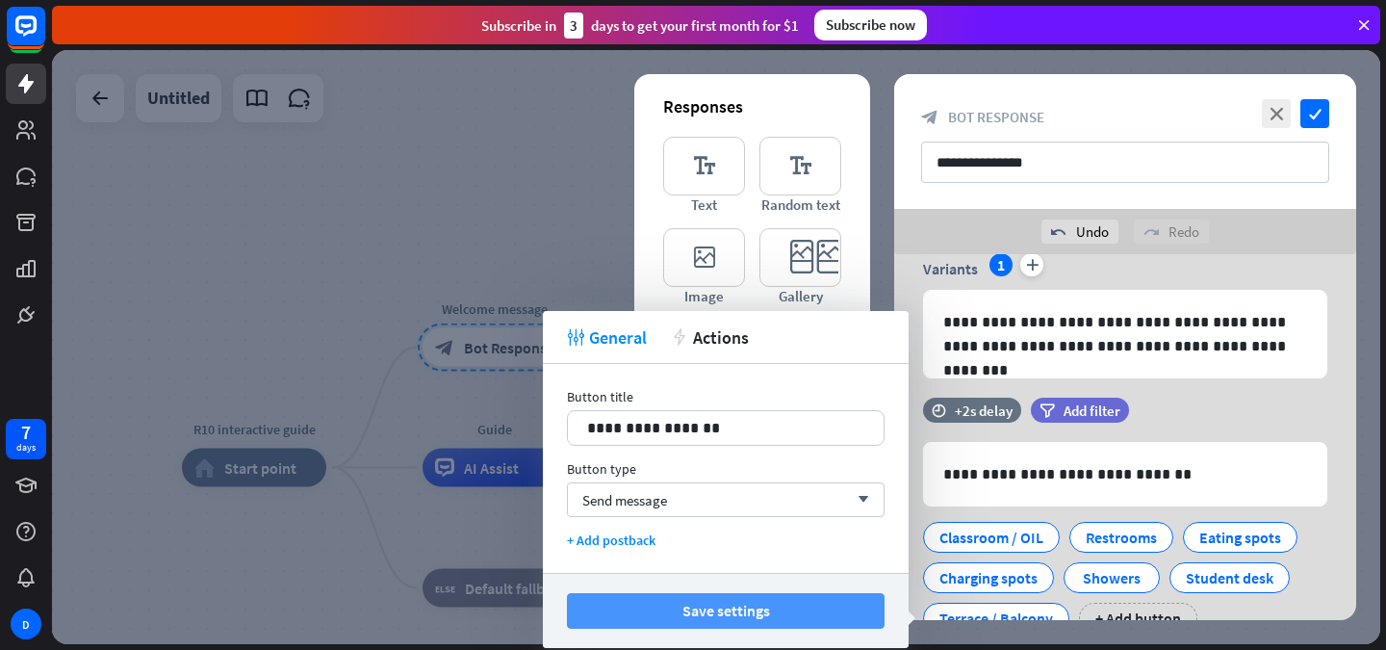
click at [769, 620] on button "Save settings" at bounding box center [726, 611] width 318 height 36
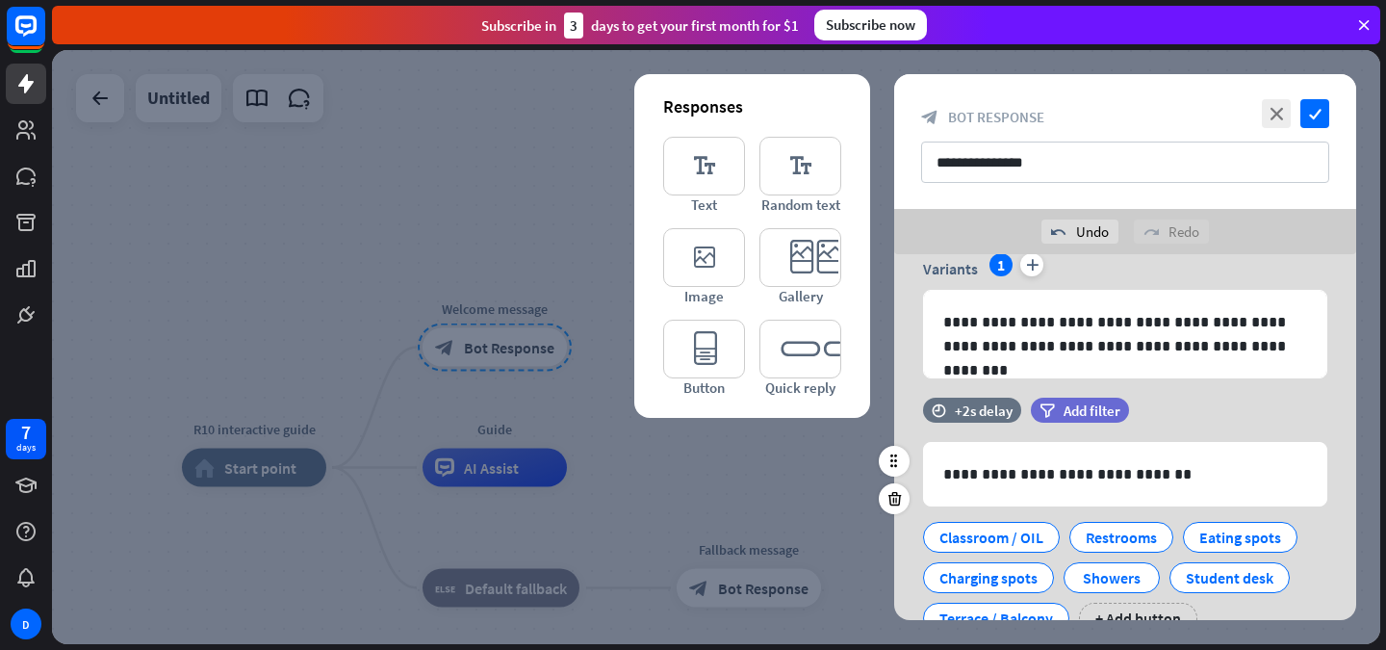
scroll to position [163, 0]
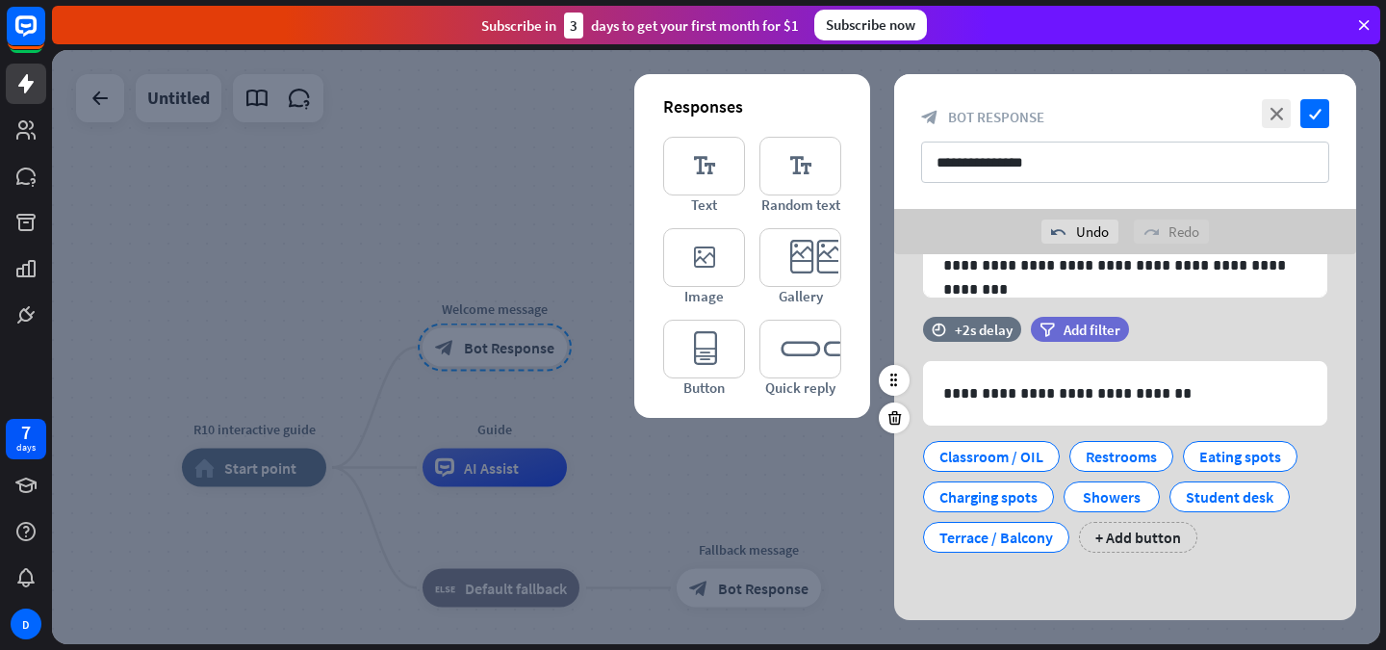
drag, startPoint x: 985, startPoint y: 542, endPoint x: 1014, endPoint y: 562, distance: 35.3
click at [1014, 562] on div "**********" at bounding box center [1125, 444] width 462 height 255
click at [1044, 589] on div "**********" at bounding box center [1125, 355] width 462 height 529
click at [1038, 530] on icon at bounding box center [1034, 525] width 17 height 17
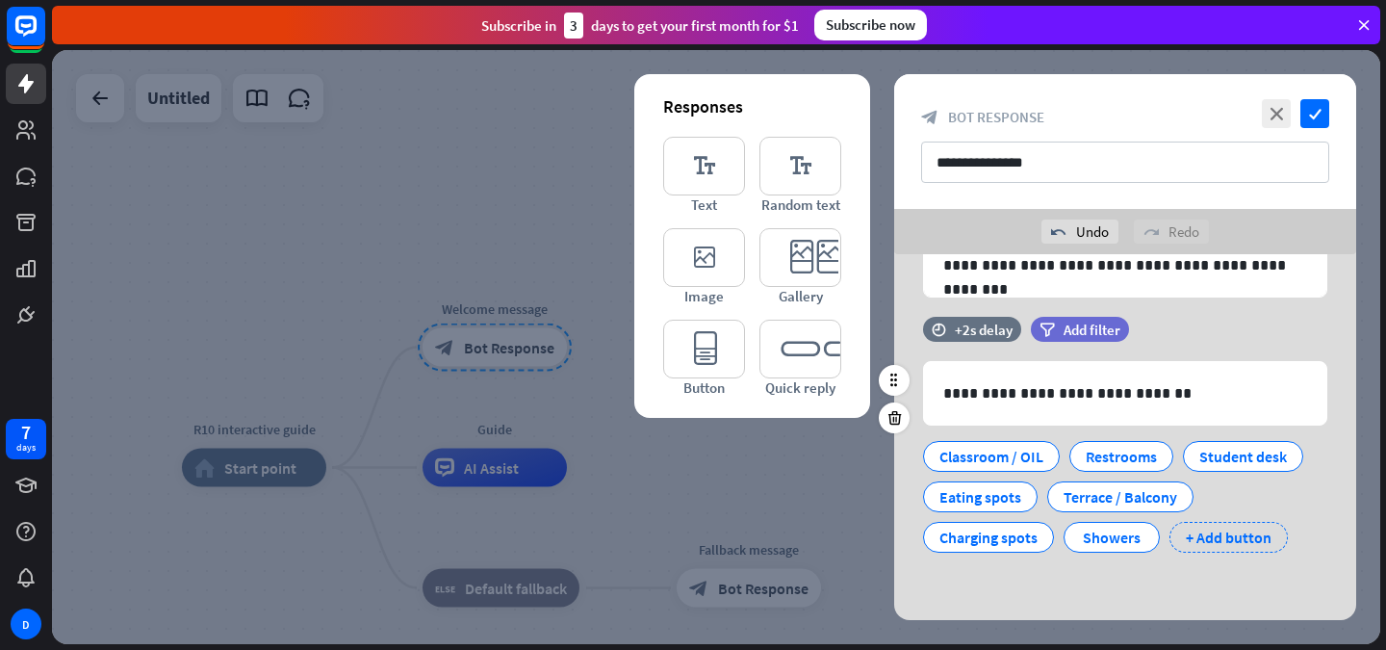
click at [1202, 538] on div "+ Add button" at bounding box center [1229, 537] width 118 height 31
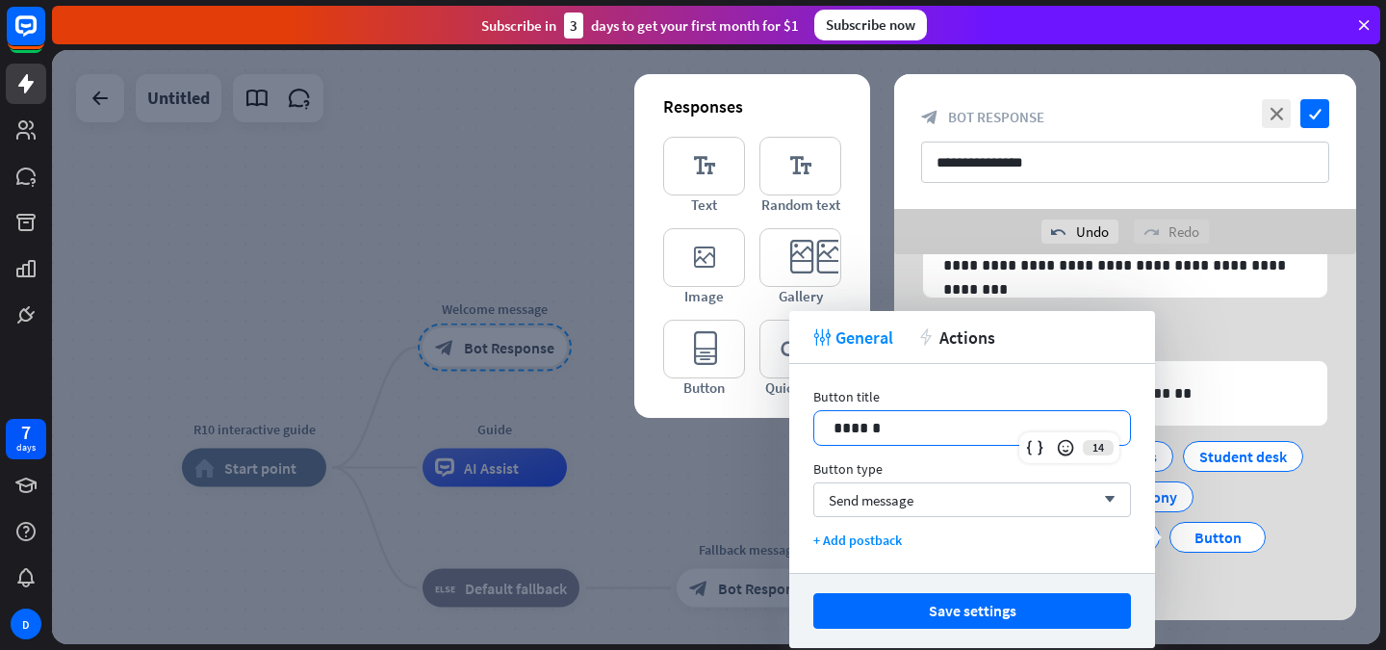
click at [923, 415] on div "******" at bounding box center [973, 428] width 316 height 34
click at [889, 431] on p "**********" at bounding box center [972, 428] width 277 height 24
click at [892, 430] on p "**********" at bounding box center [972, 428] width 277 height 24
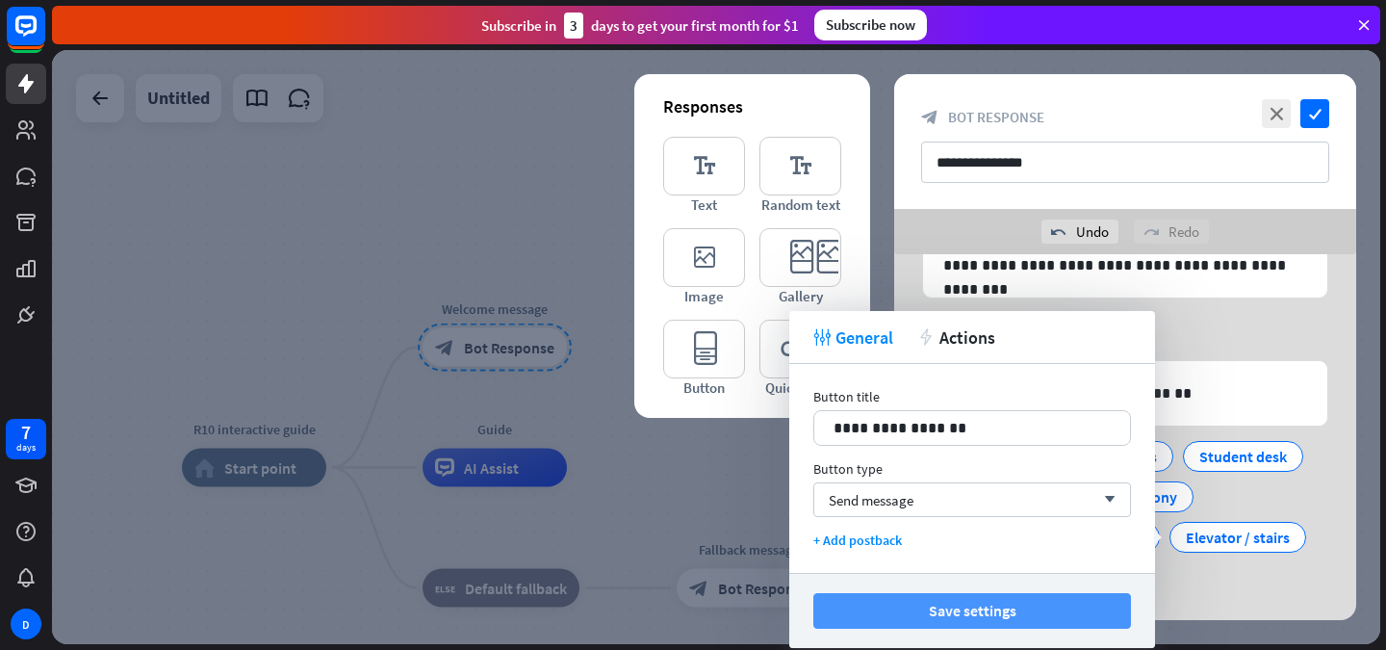
click at [952, 608] on button "Save settings" at bounding box center [973, 611] width 318 height 36
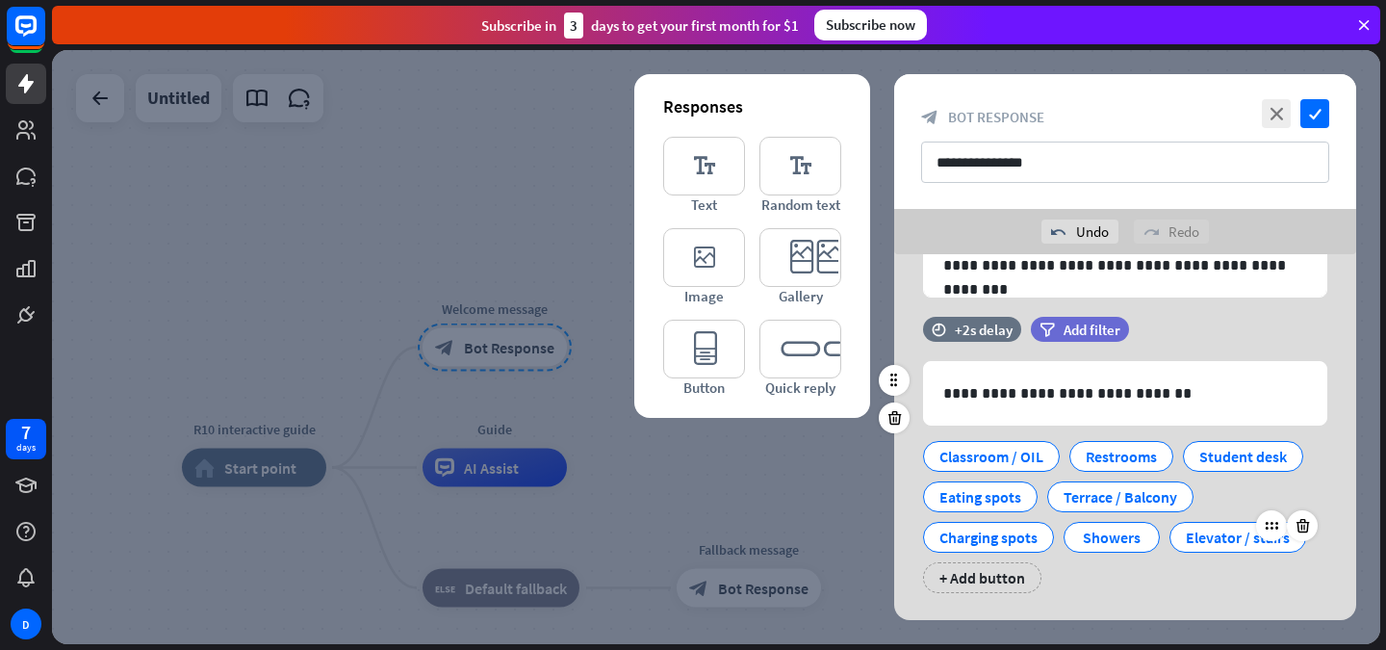
click at [1235, 542] on div "Elevator / stairs" at bounding box center [1238, 537] width 104 height 29
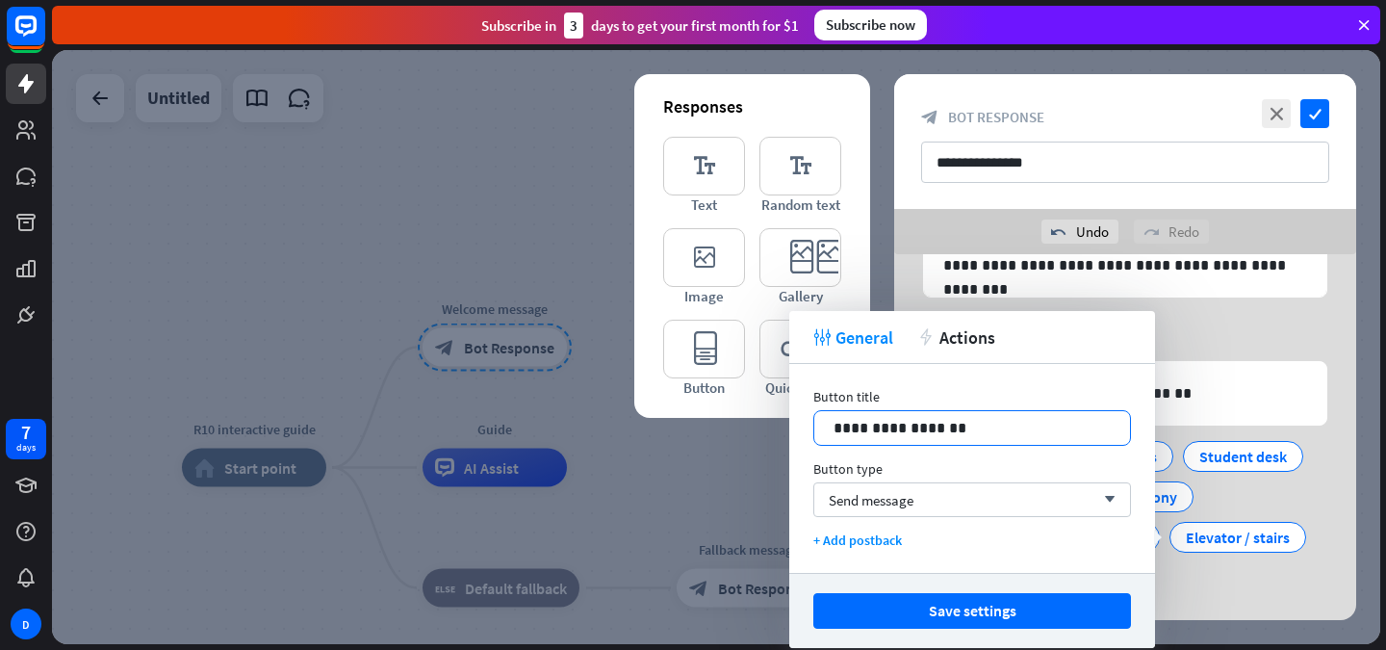
click at [886, 429] on p "**********" at bounding box center [972, 428] width 277 height 24
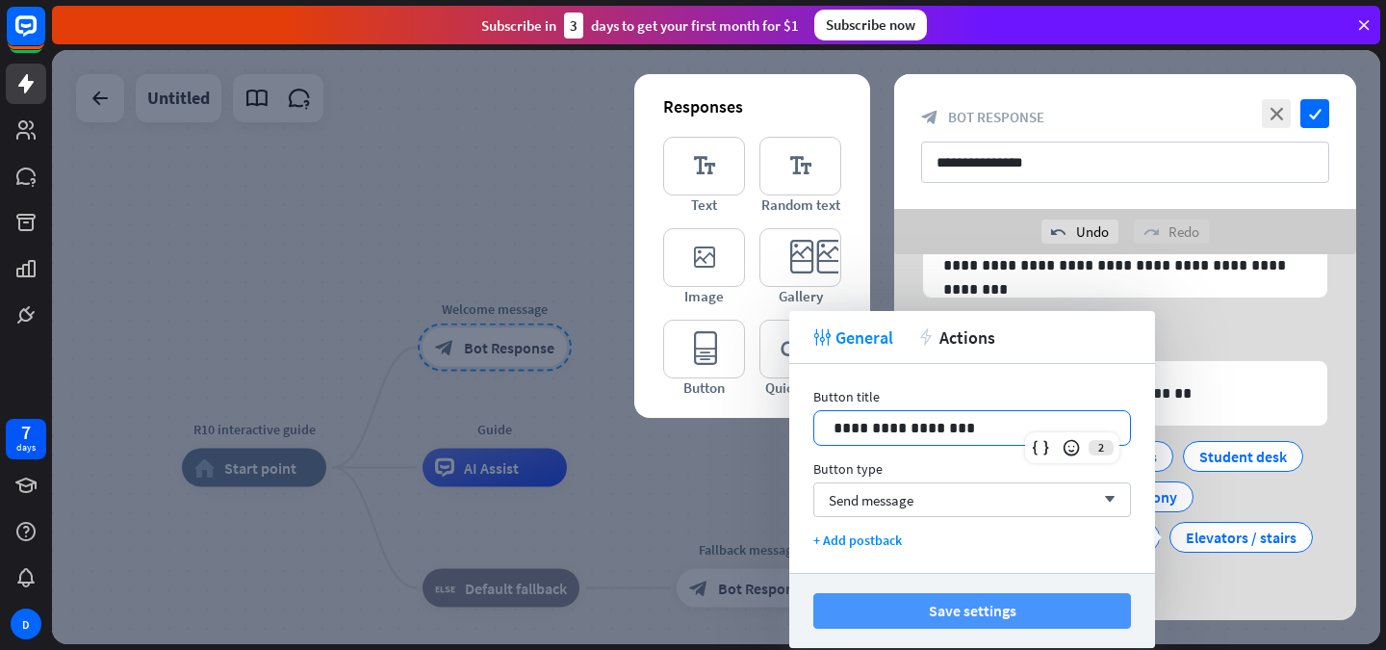
click at [931, 601] on button "Save settings" at bounding box center [973, 611] width 318 height 36
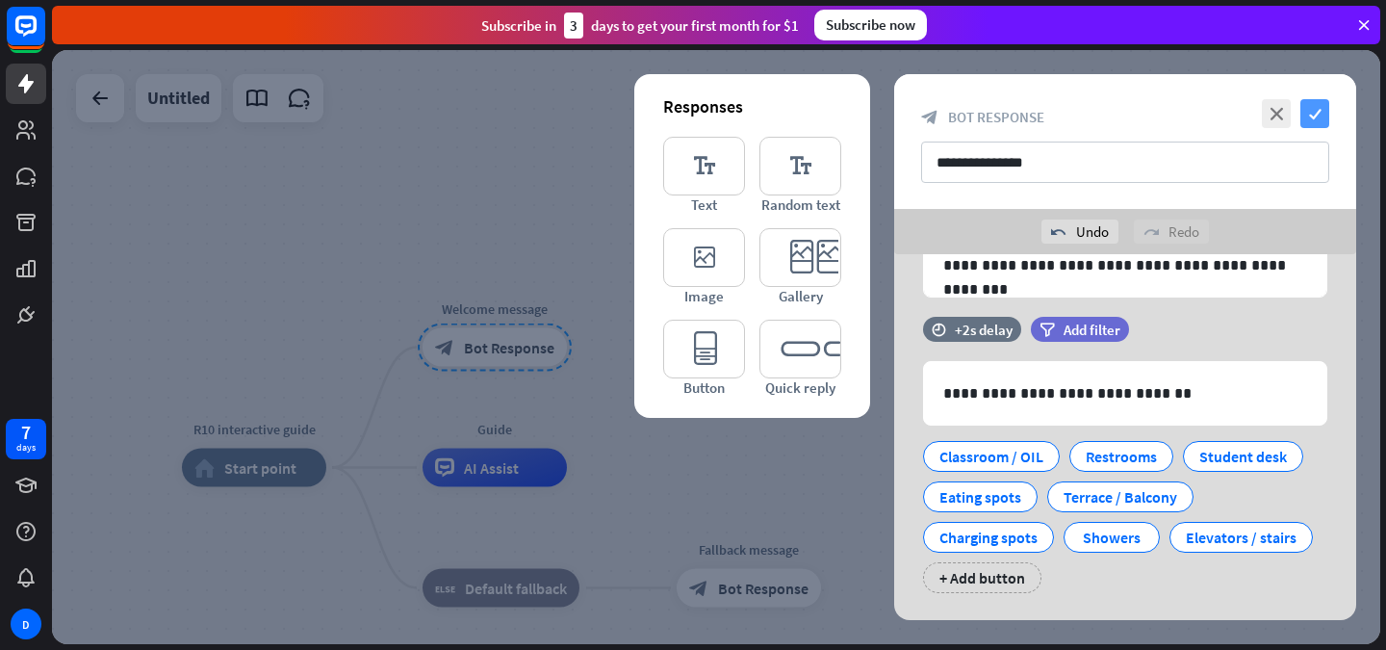
click at [1327, 114] on icon "check" at bounding box center [1315, 113] width 29 height 29
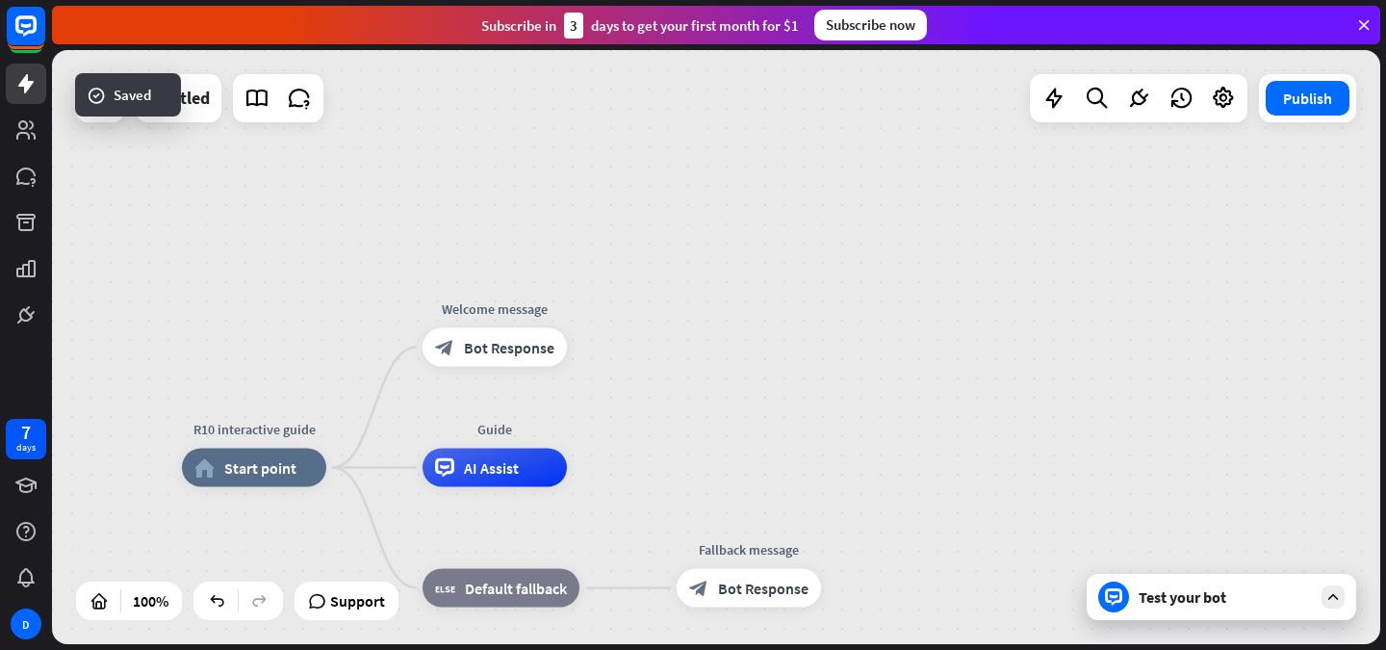
click at [724, 446] on div "R10 interactive guide home_2 Start point Welcome message block_bot_response Bot…" at bounding box center [716, 347] width 1329 height 594
click at [1146, 587] on div "Test your bot" at bounding box center [1225, 596] width 173 height 19
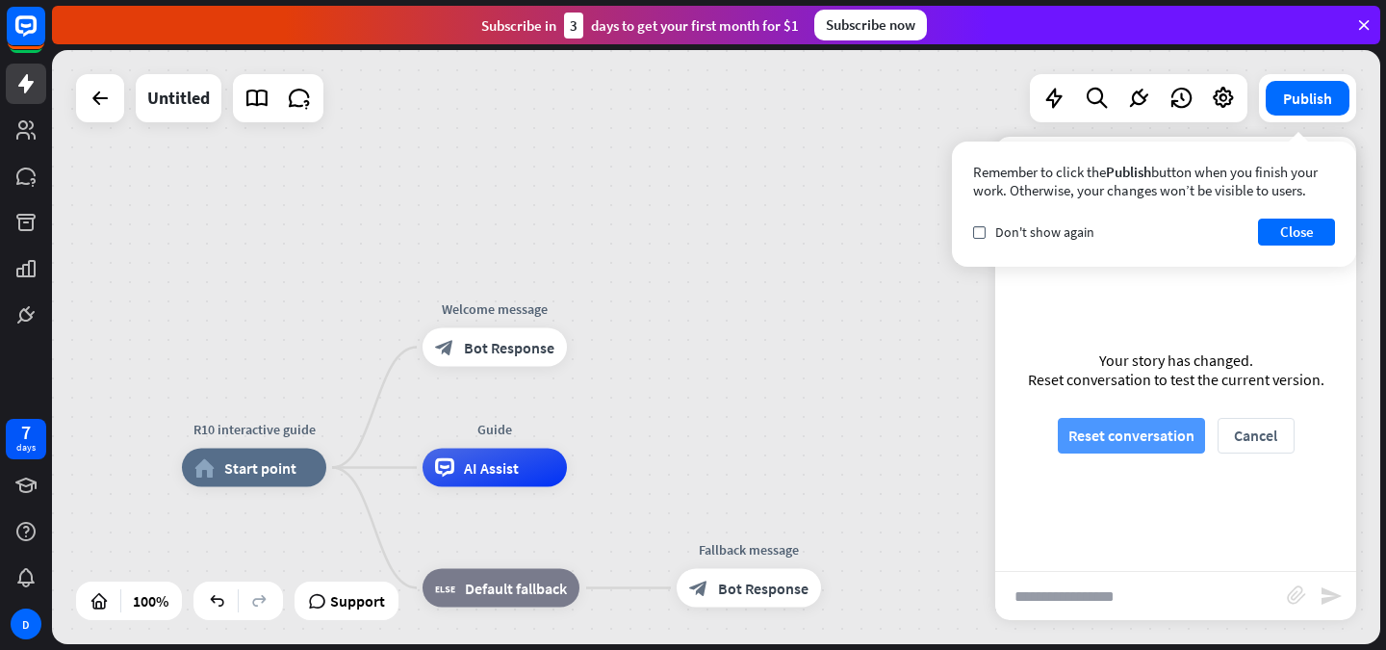
click at [1133, 443] on button "Reset conversation" at bounding box center [1131, 436] width 147 height 36
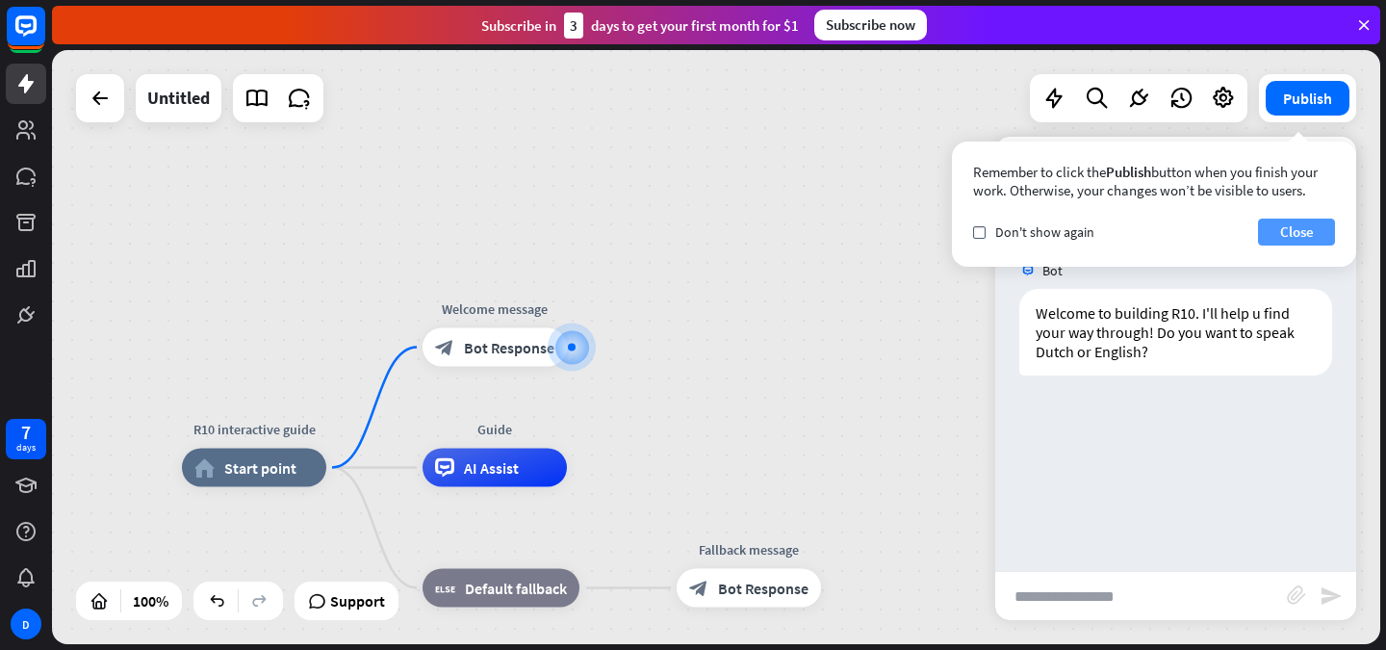
click at [1284, 233] on button "Close" at bounding box center [1296, 232] width 77 height 27
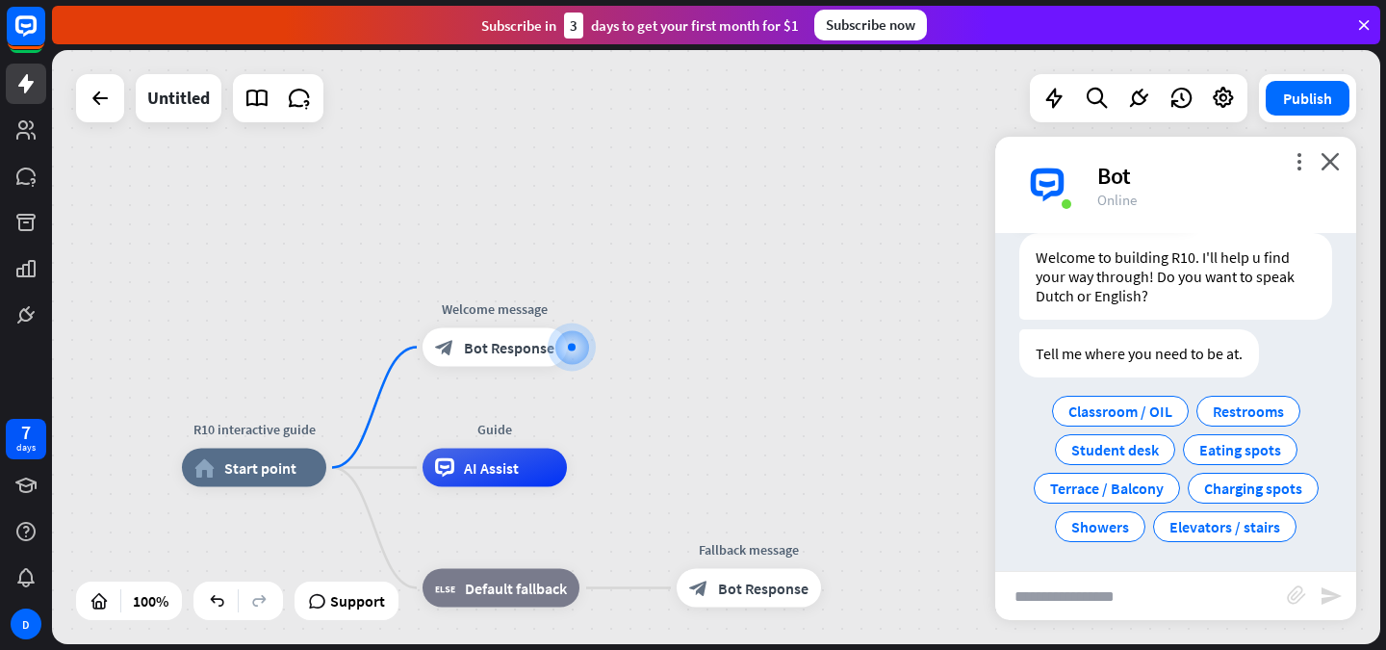
scroll to position [60, 0]
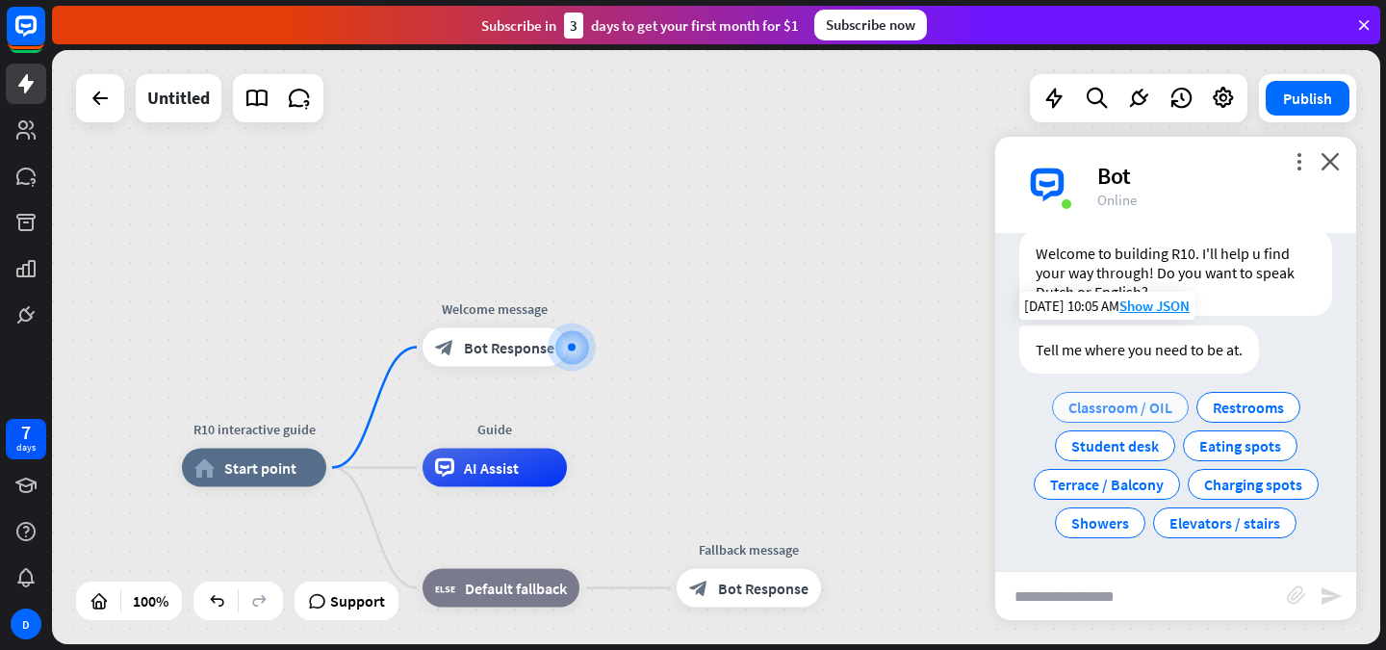
click at [1102, 399] on span "Classroom / OIL" at bounding box center [1121, 407] width 104 height 19
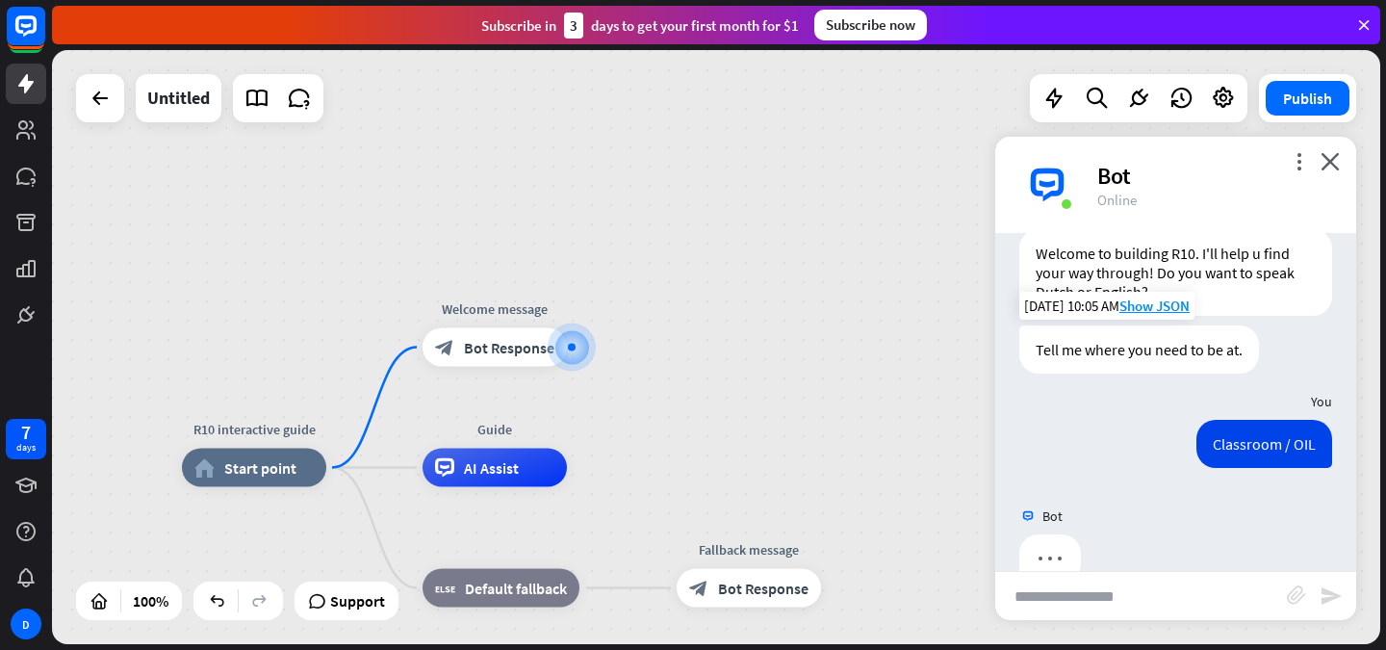
scroll to position [100, 0]
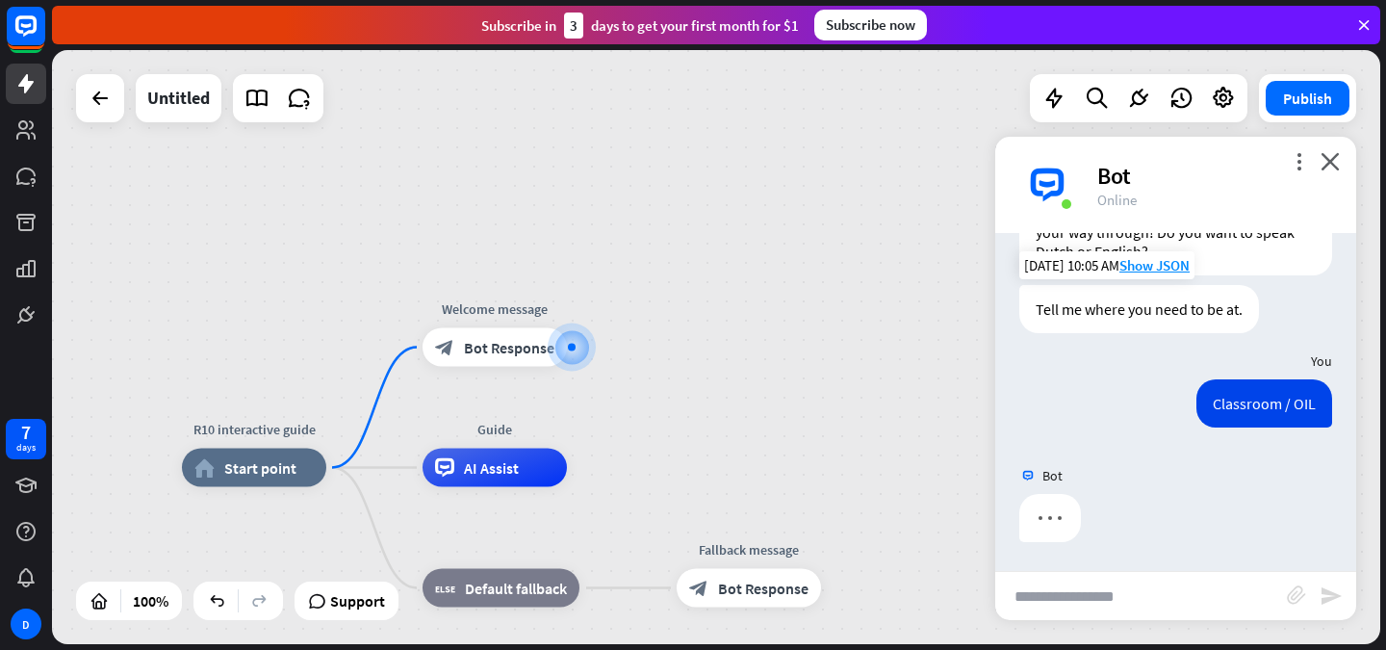
click at [1118, 388] on div "Classroom / OIL" at bounding box center [1176, 418] width 361 height 78
click at [1118, 388] on div "Bot Welcome to building R10. I'll help u find your way through! Do you want to …" at bounding box center [1176, 402] width 361 height 338
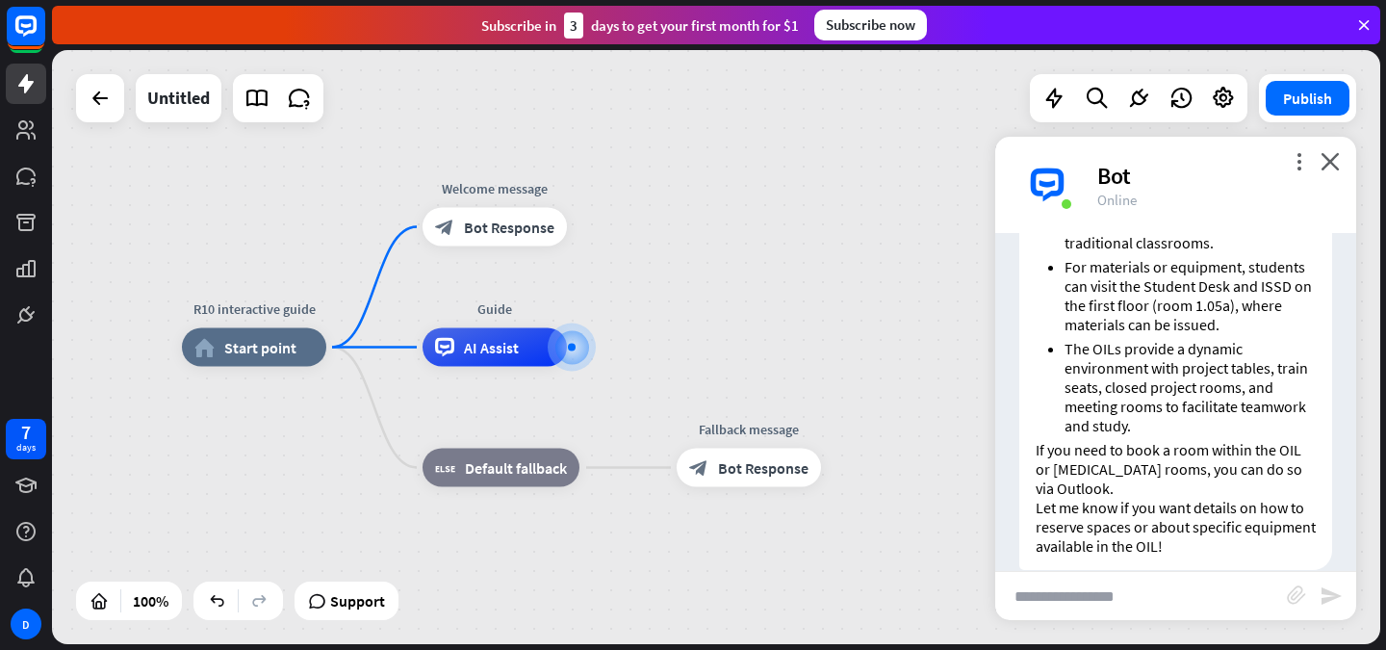
scroll to position [594, 0]
click at [485, 345] on span "AI Assist" at bounding box center [491, 347] width 55 height 19
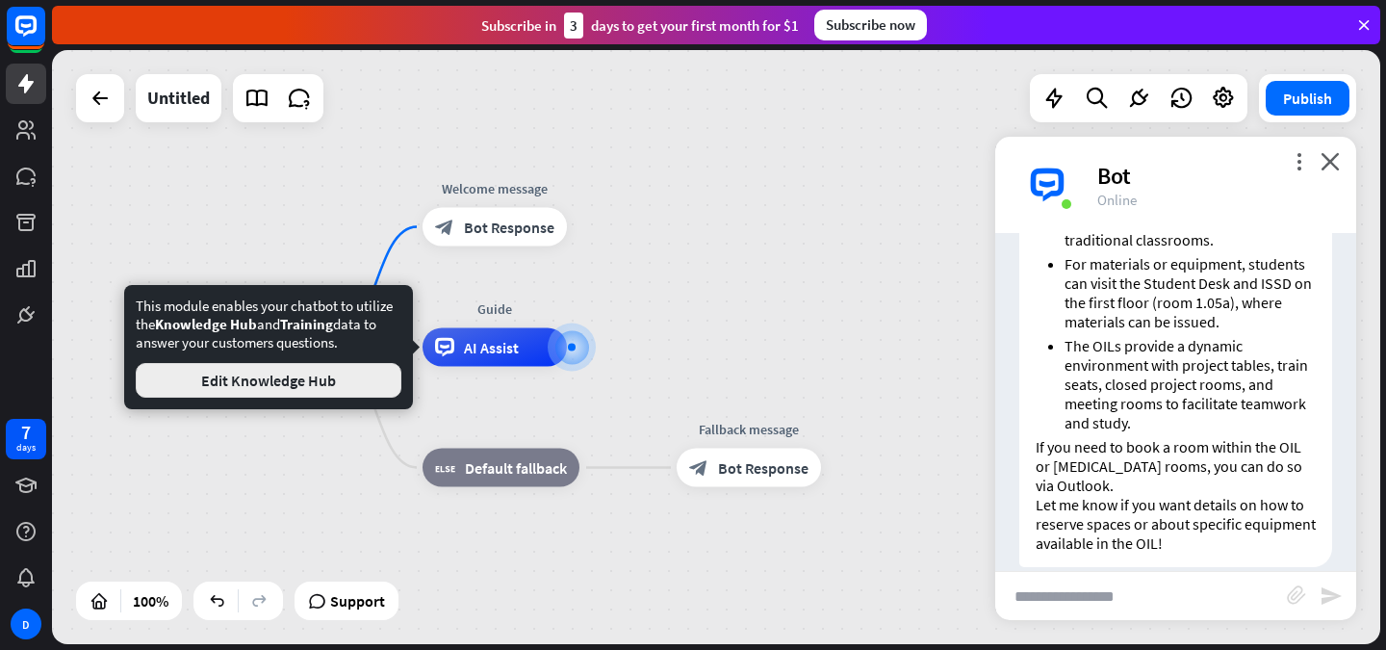
click at [342, 380] on button "Edit Knowledge Hub" at bounding box center [269, 380] width 266 height 35
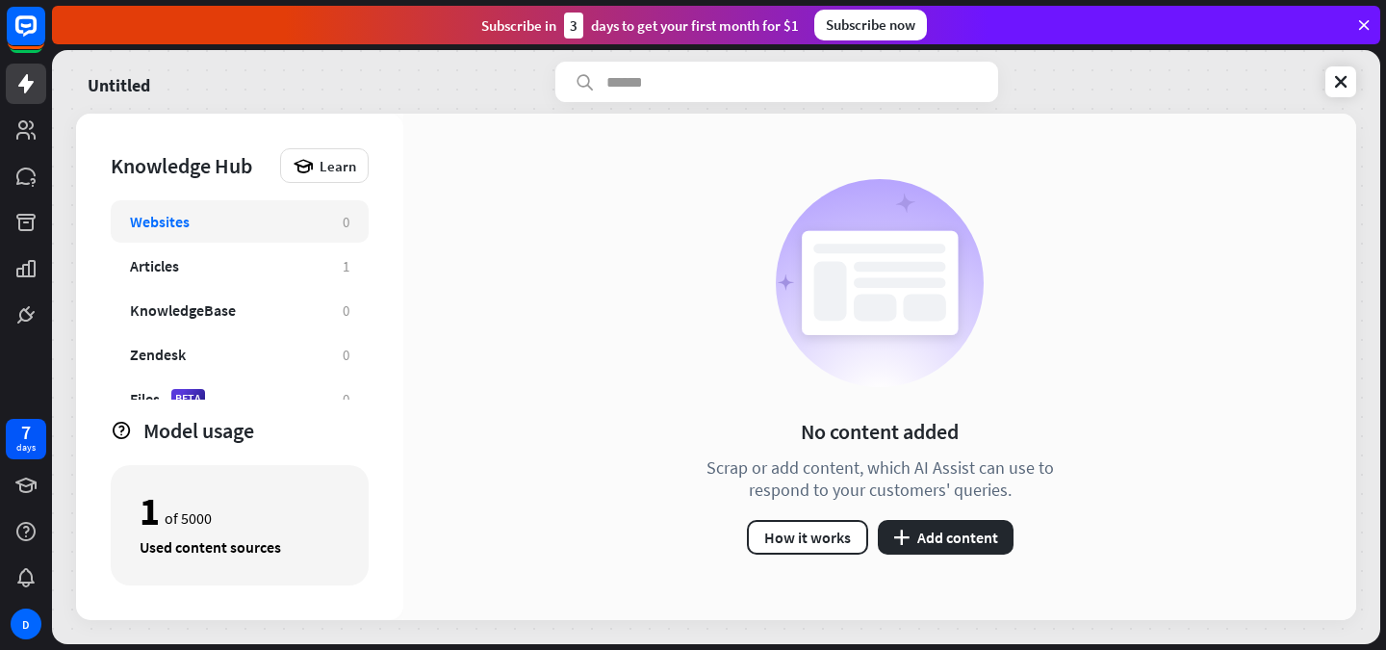
click at [1357, 91] on div "Untitled Knowledge Hub Learn Websites 0 Articles 1 KnowledgeBase 0 Zendesk 0 Fi…" at bounding box center [716, 347] width 1329 height 594
click at [1341, 86] on icon at bounding box center [1341, 81] width 19 height 19
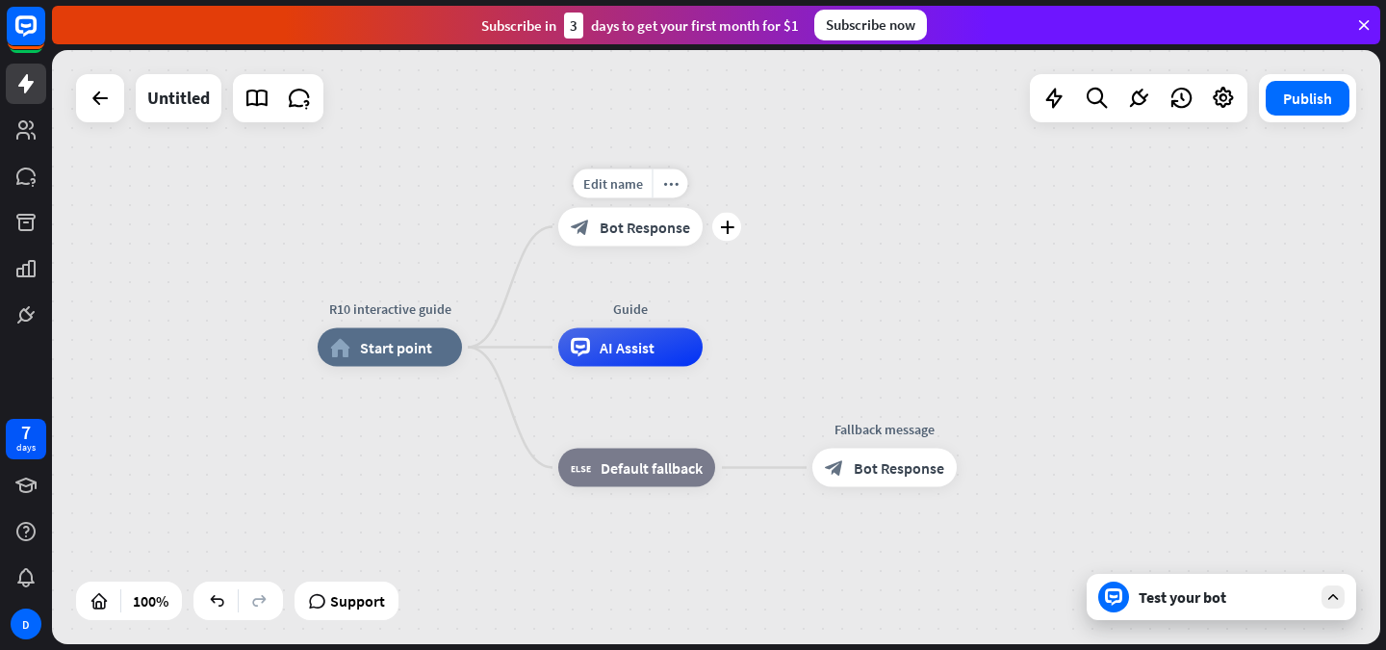
click at [644, 230] on span "Bot Response" at bounding box center [645, 227] width 91 height 19
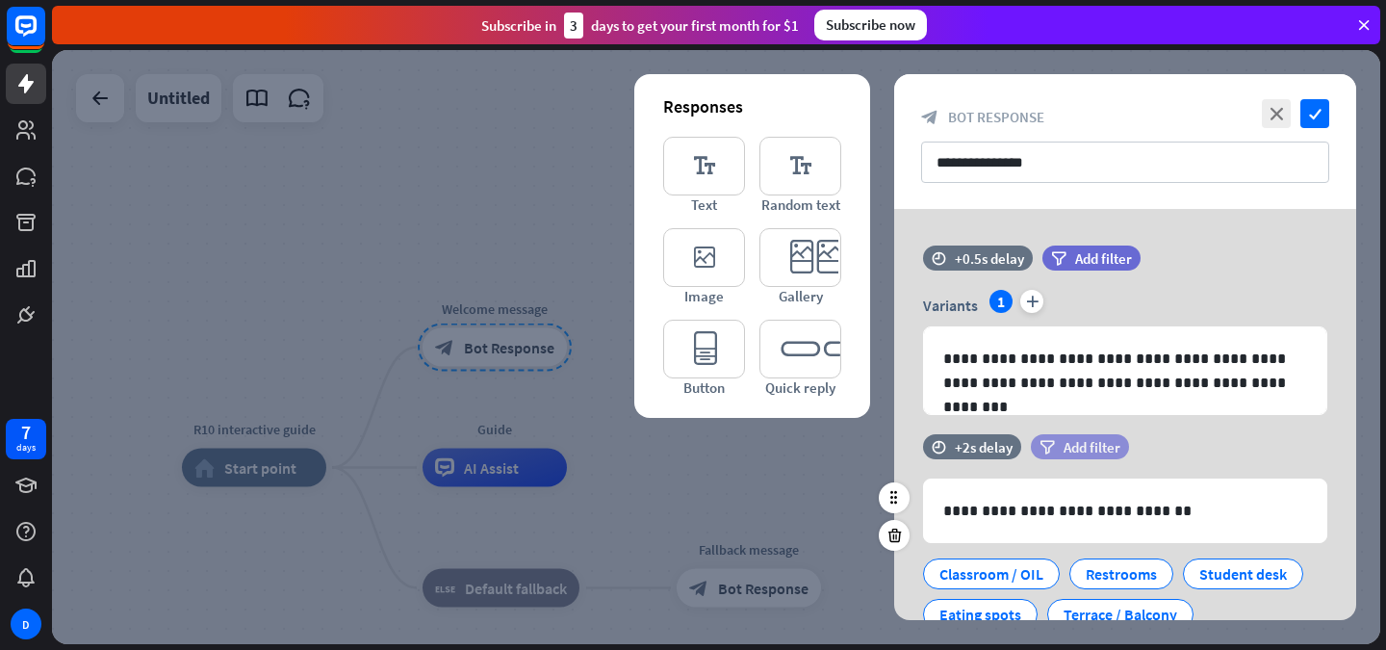
click at [1051, 438] on div "filter Add filter" at bounding box center [1080, 446] width 98 height 25
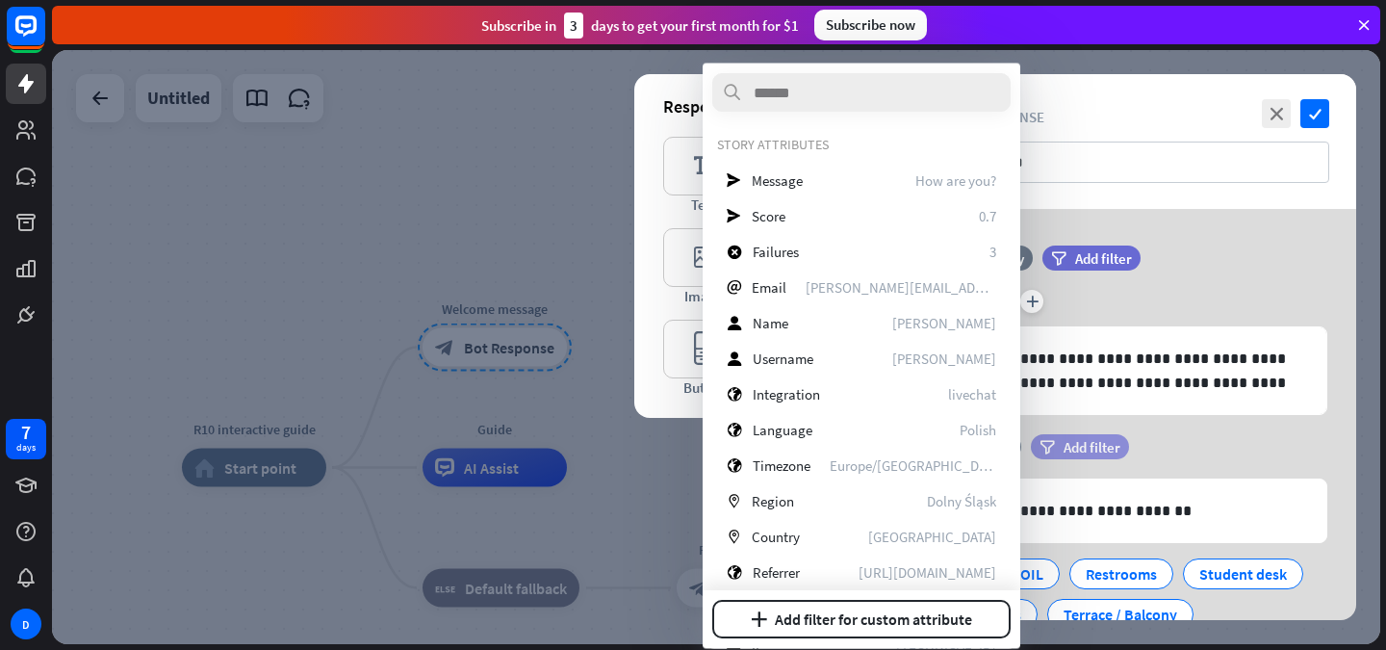
click at [1119, 437] on div "filter Add filter" at bounding box center [1080, 446] width 98 height 25
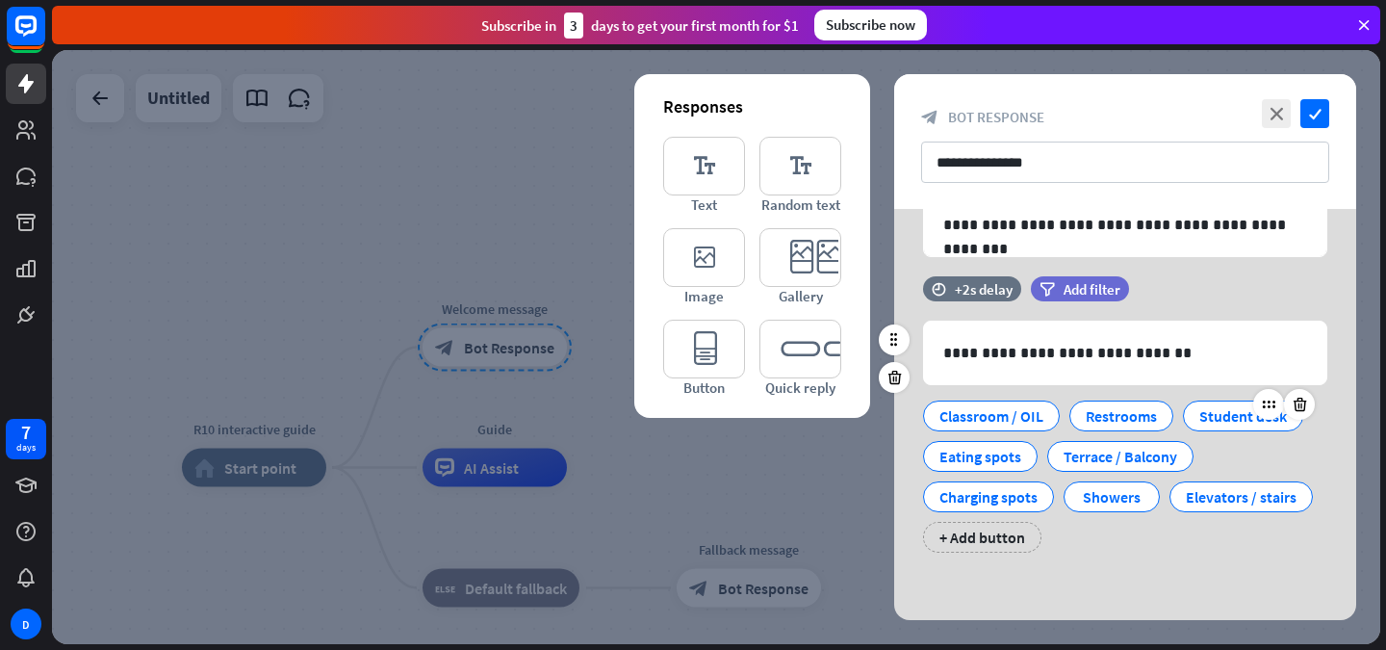
click at [1217, 418] on div "Student desk" at bounding box center [1244, 415] width 88 height 29
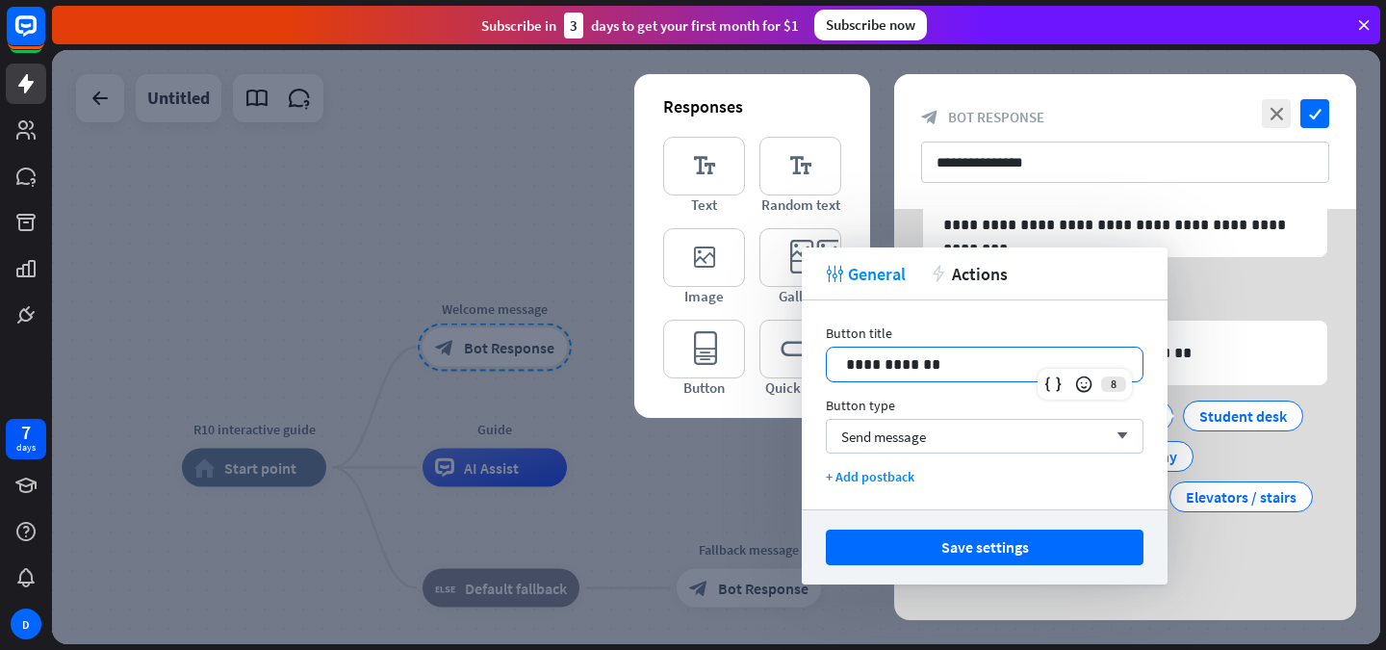
click at [1006, 363] on p "**********" at bounding box center [984, 364] width 277 height 24
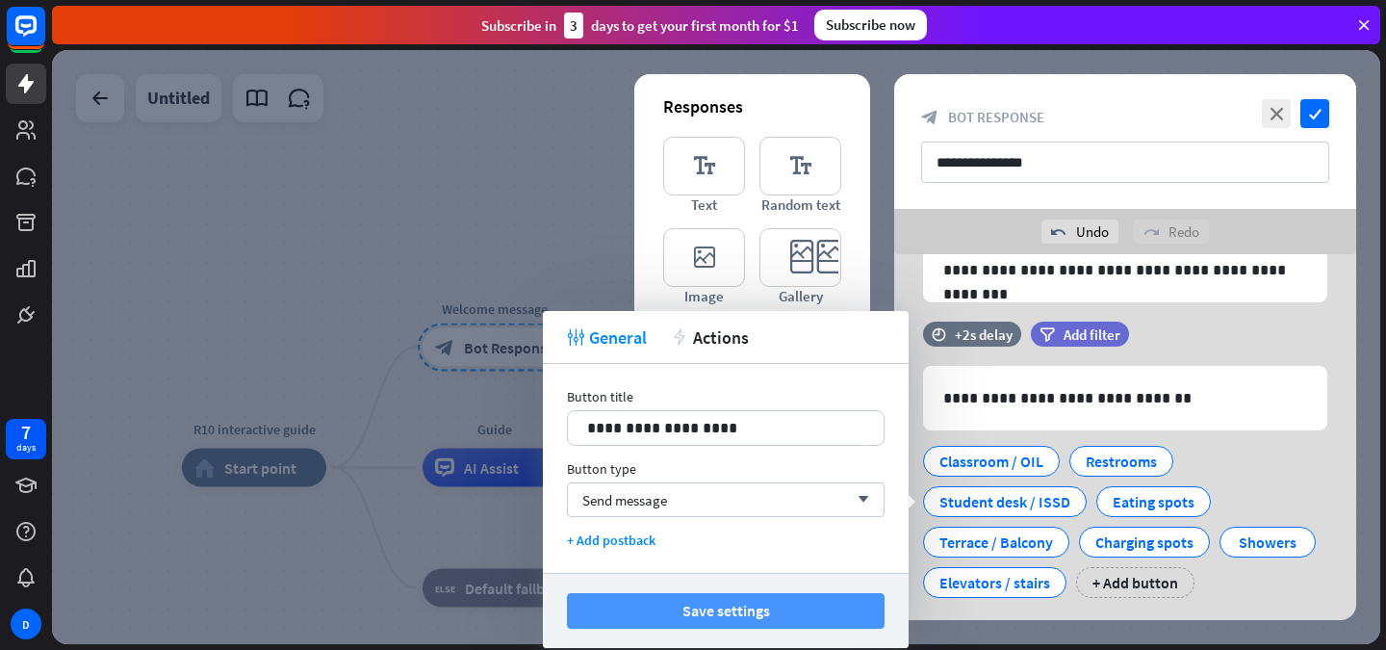
click at [813, 613] on button "Save settings" at bounding box center [726, 611] width 318 height 36
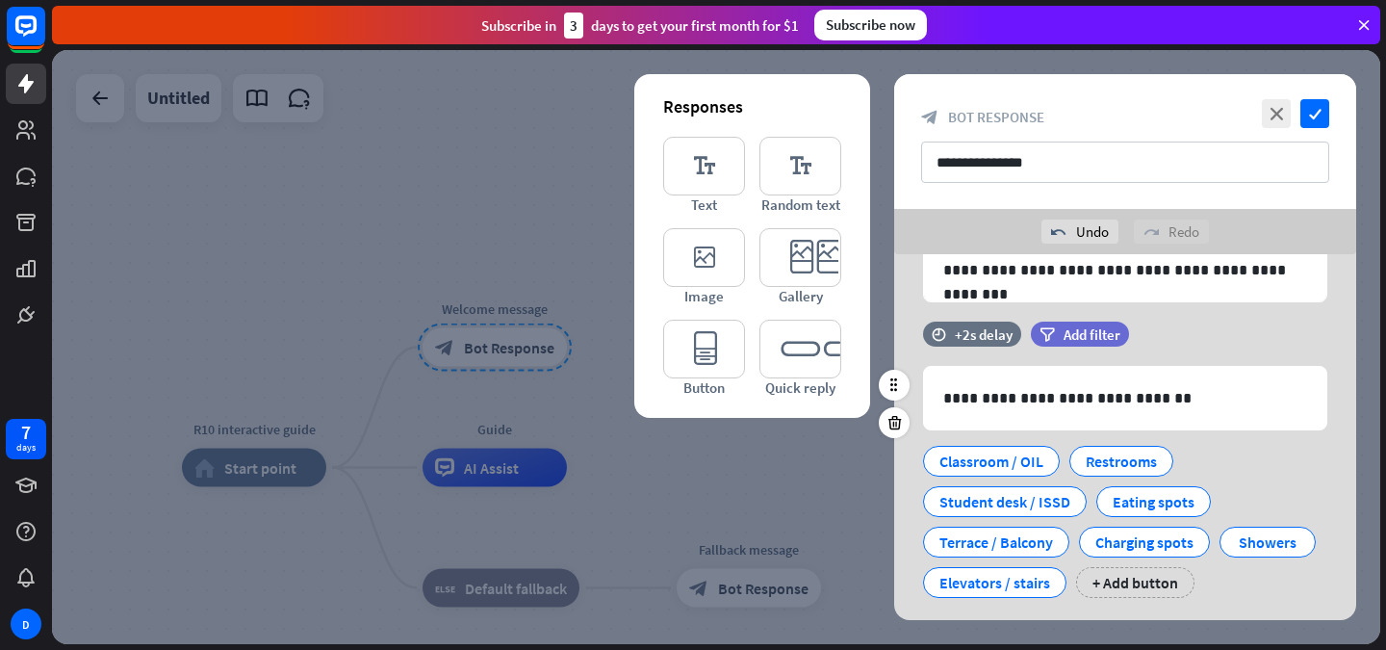
click at [1267, 472] on div "Classroom / OIL Restrooms Student desk / ISSD Eating spots Terrace / Balcony Ch…" at bounding box center [1120, 517] width 404 height 162
click at [1314, 111] on icon "check" at bounding box center [1315, 113] width 29 height 29
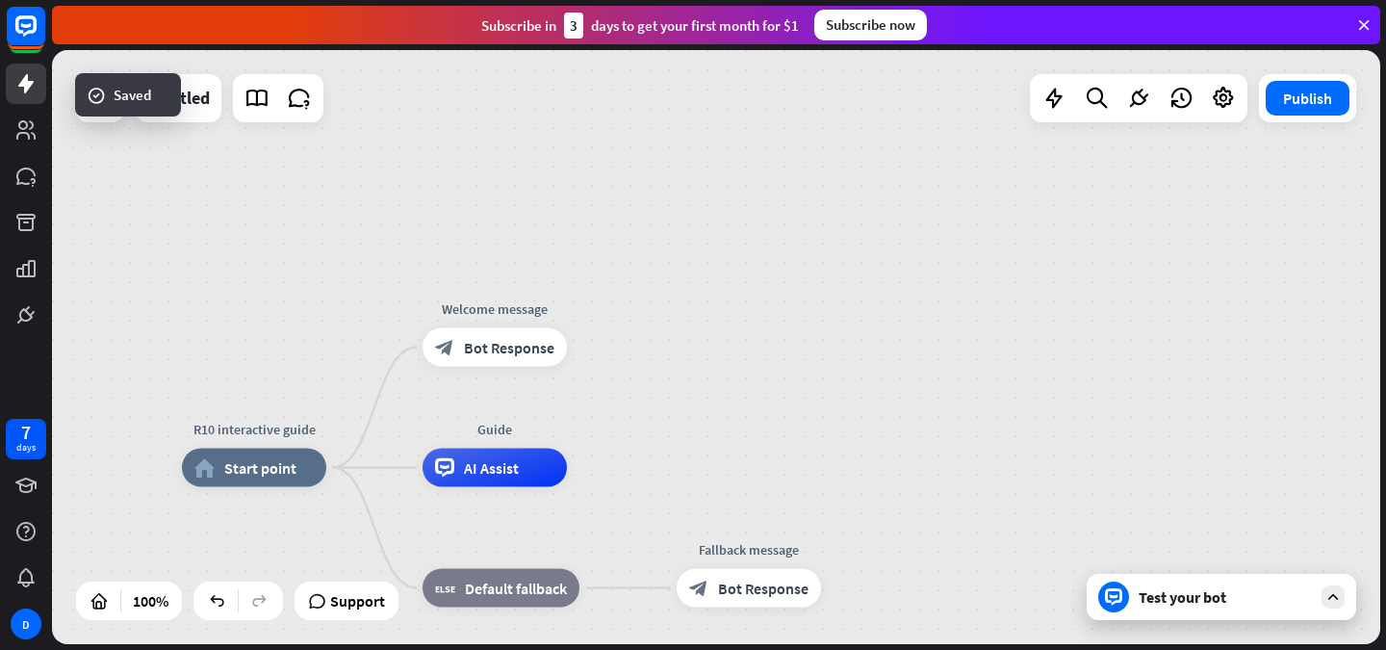
click at [1205, 598] on div "Test your bot" at bounding box center [1225, 596] width 173 height 19
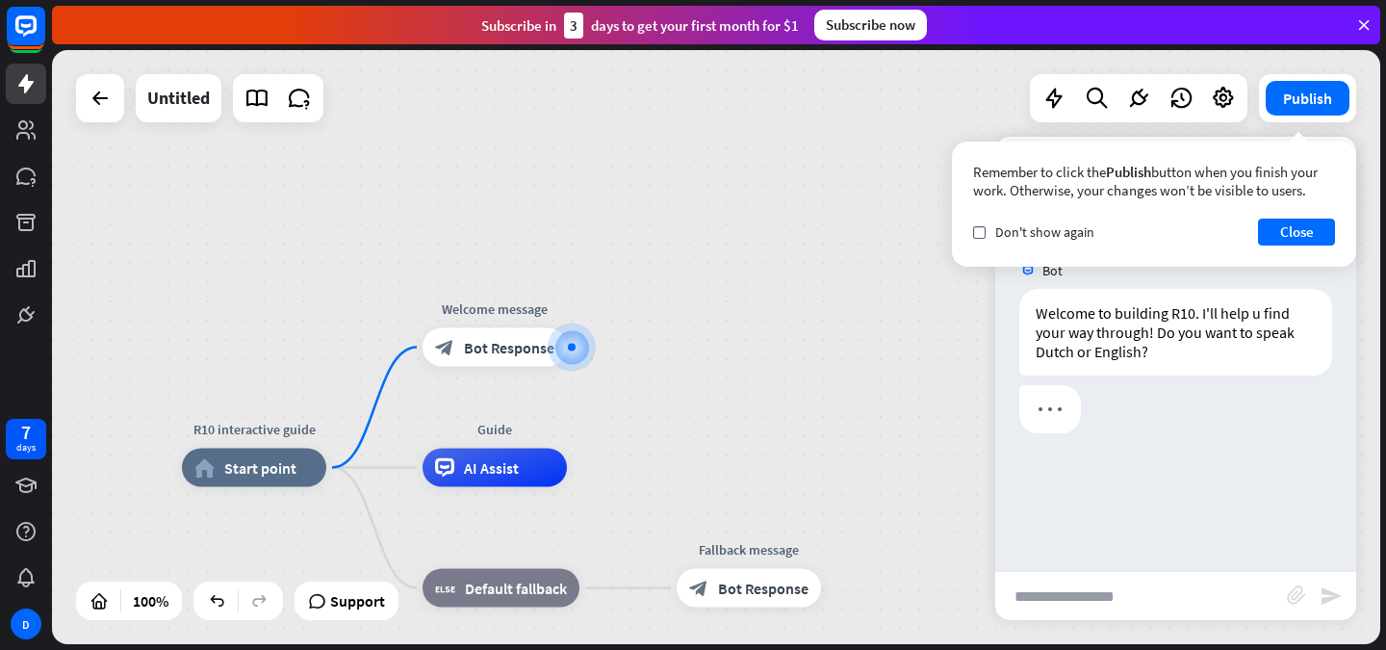
click at [1213, 428] on div at bounding box center [1176, 414] width 361 height 58
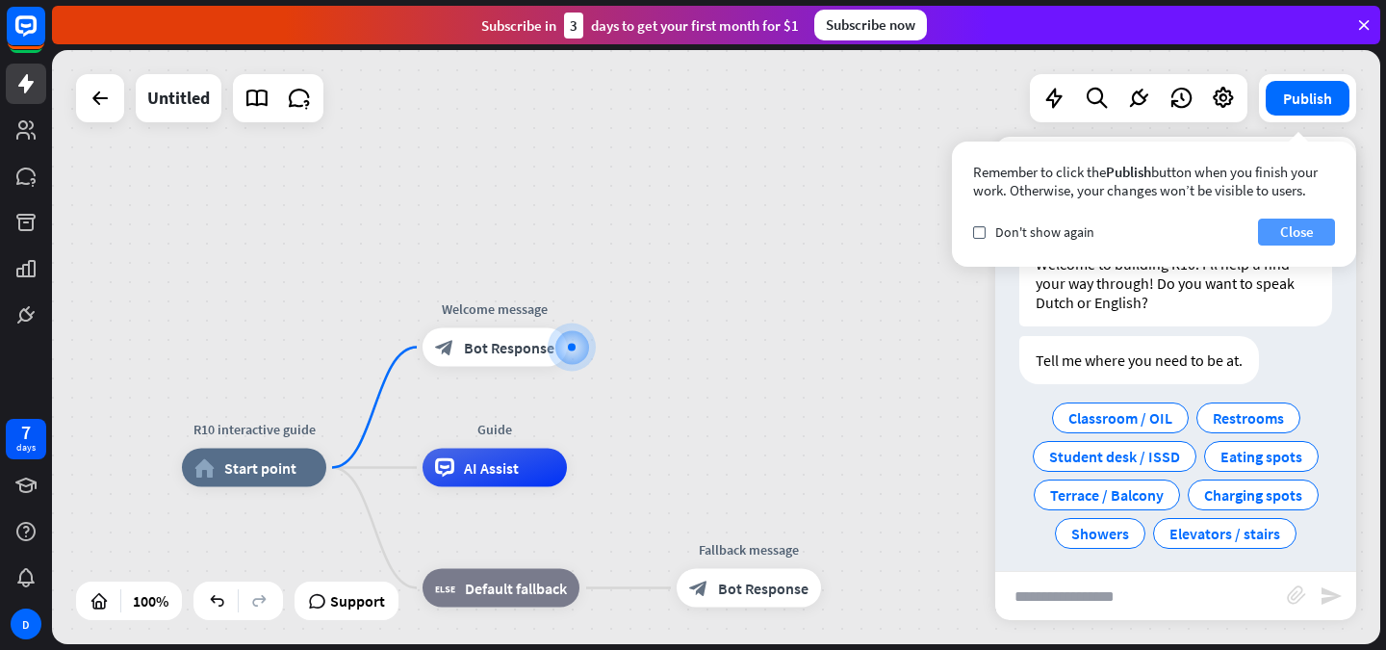
scroll to position [60, 0]
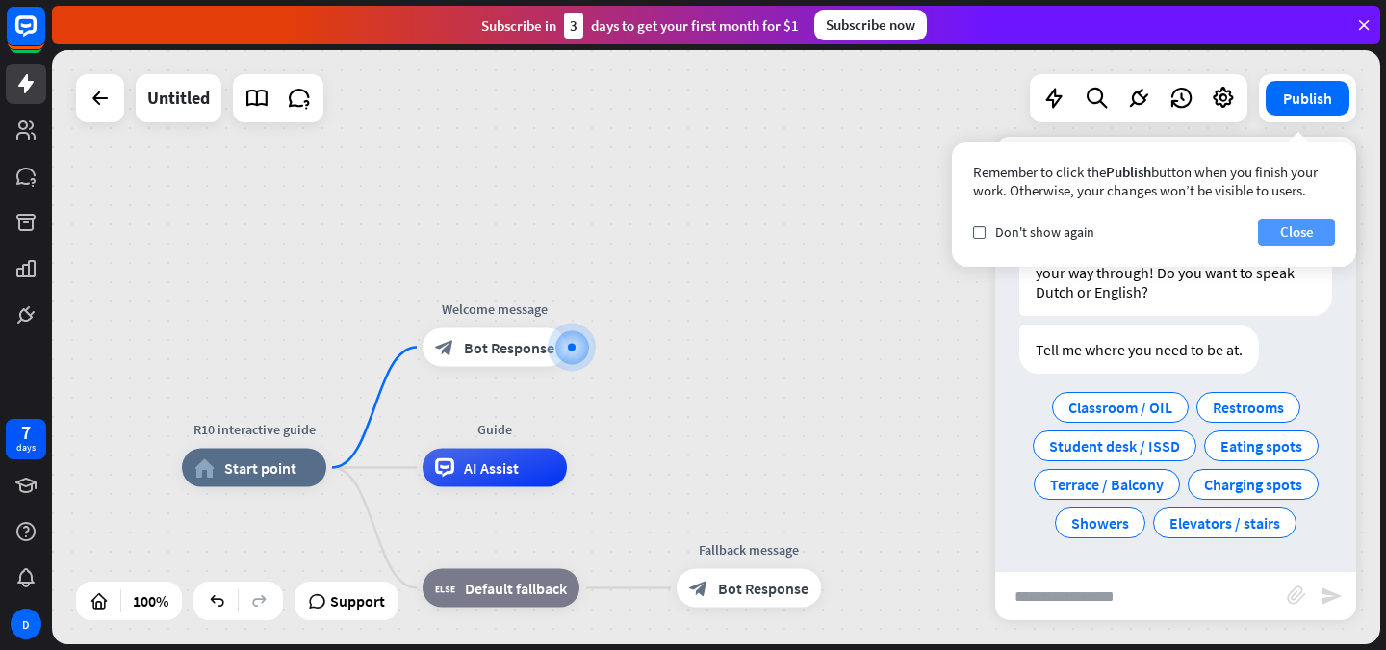
click at [1279, 232] on button "Close" at bounding box center [1296, 232] width 77 height 27
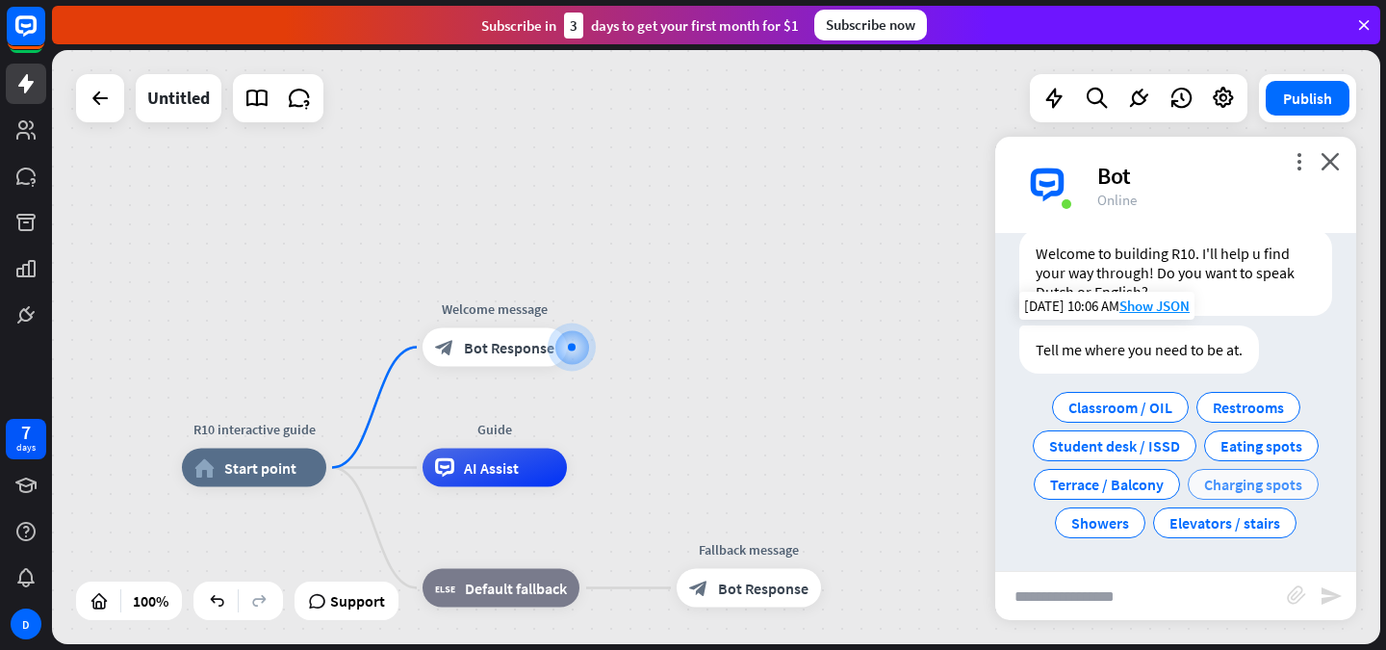
click at [1232, 483] on span "Charging spots" at bounding box center [1253, 484] width 98 height 19
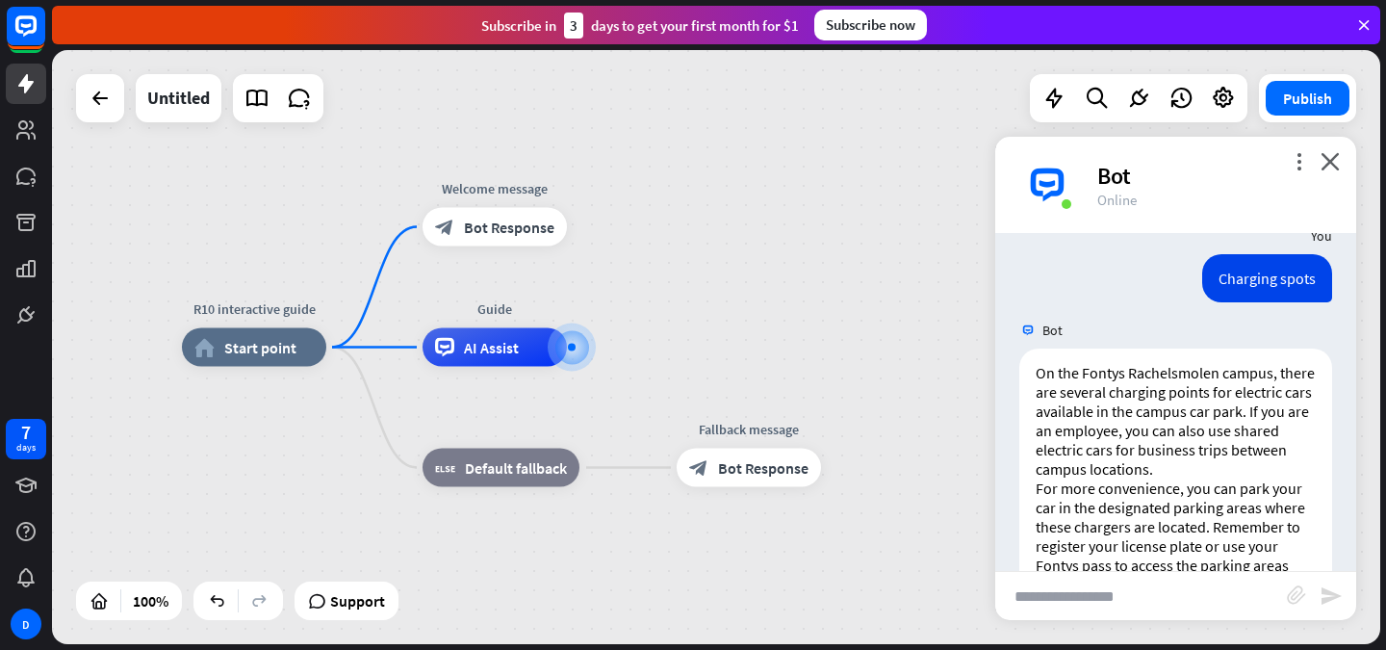
scroll to position [330, 0]
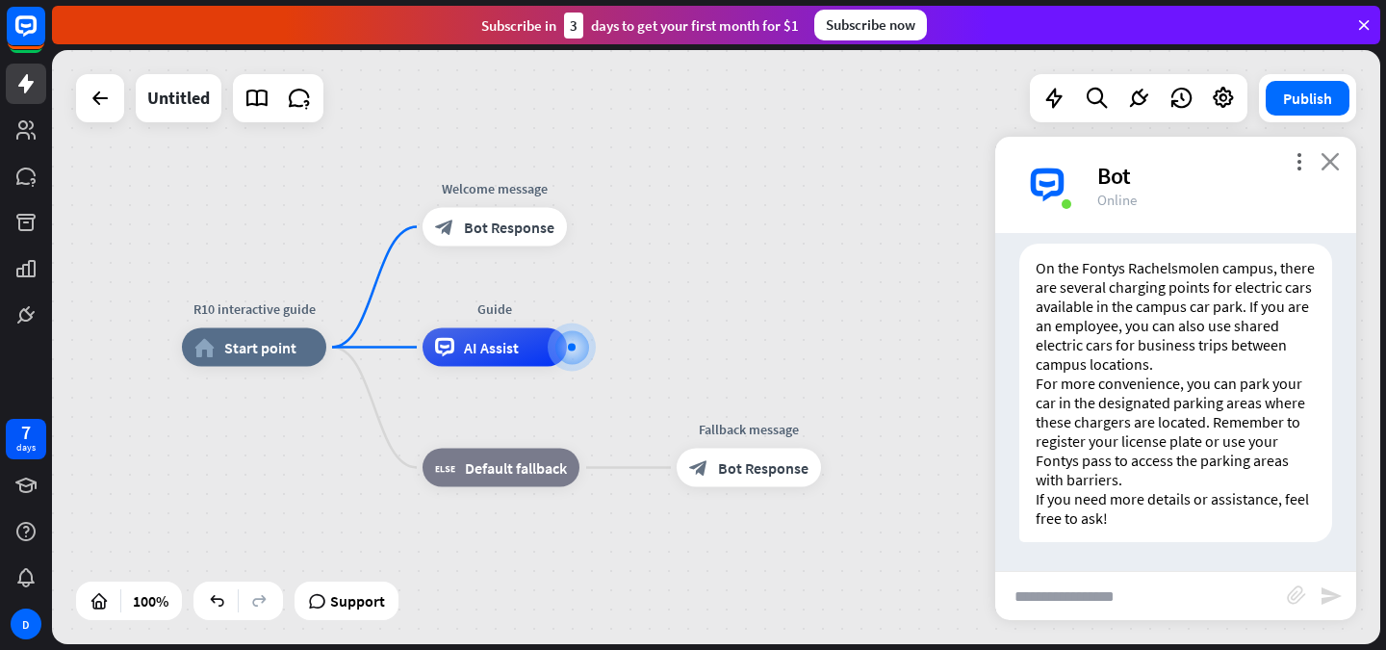
click at [1337, 166] on icon "close" at bounding box center [1330, 161] width 19 height 18
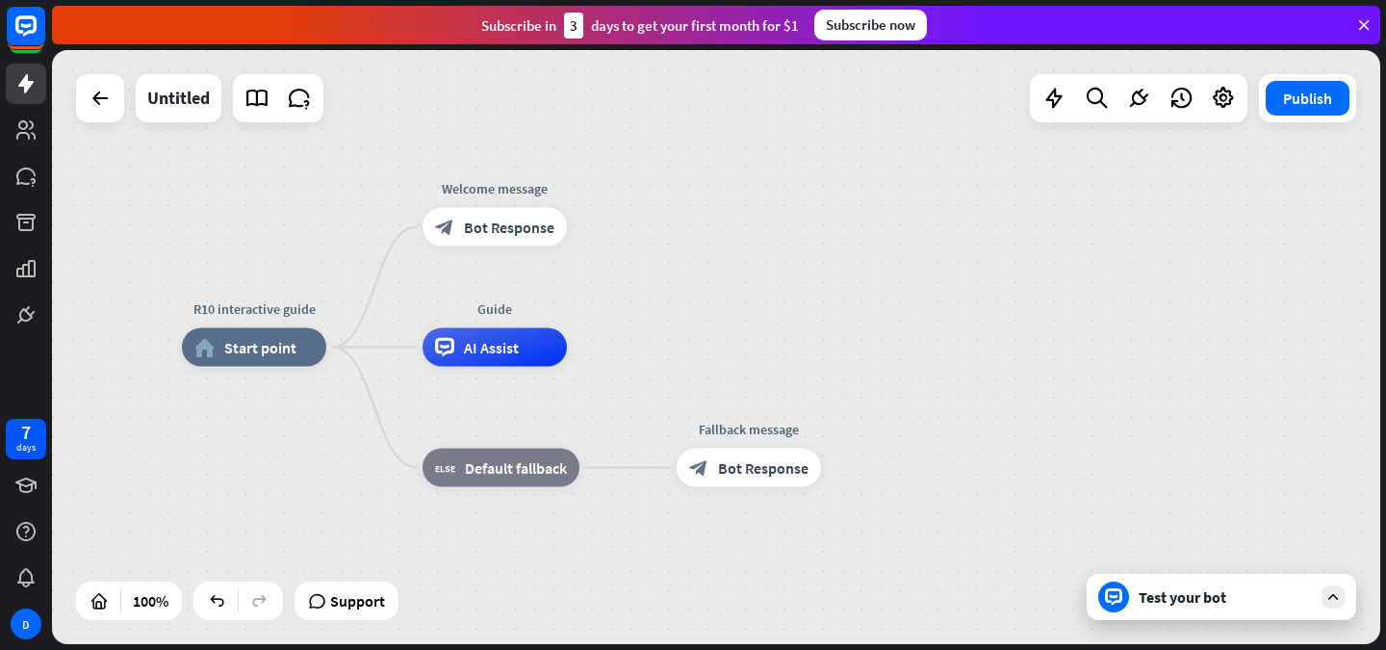
click at [1146, 608] on div "Test your bot" at bounding box center [1222, 597] width 270 height 46
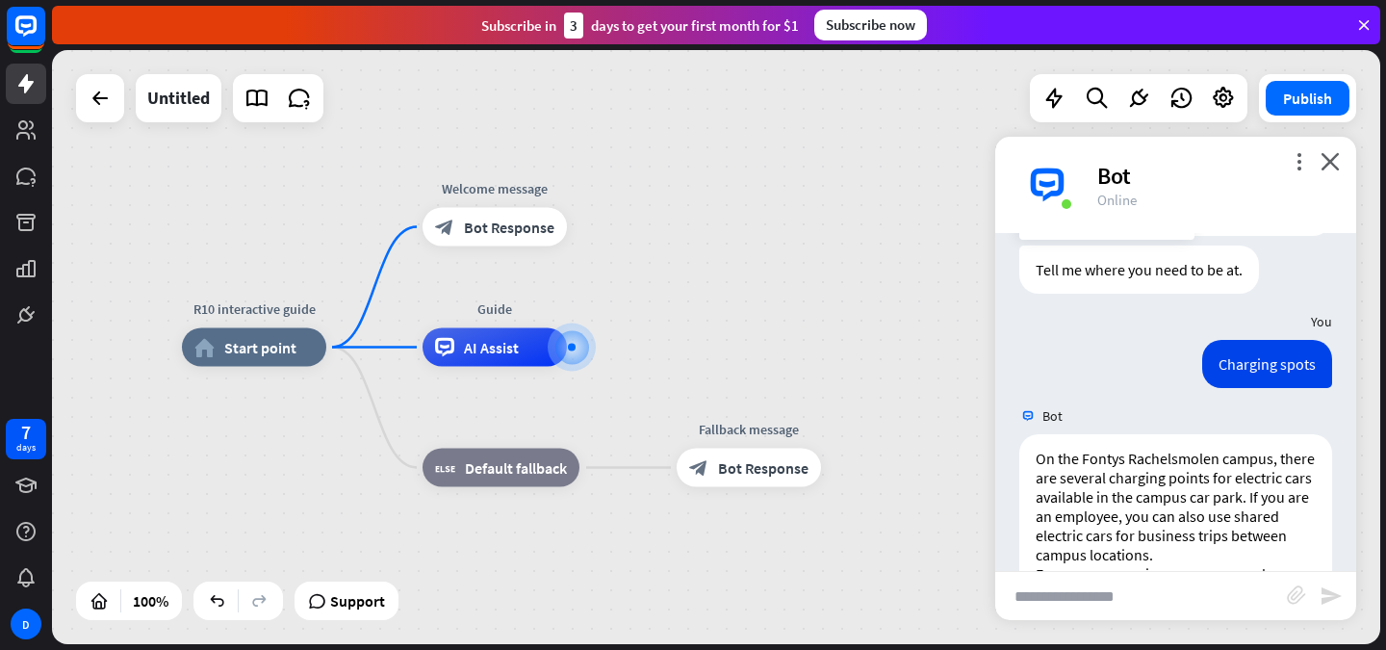
scroll to position [141, 0]
click at [1022, 133] on div "R10 interactive guide home_2 Start point Welcome message block_bot_response Bot…" at bounding box center [716, 347] width 1329 height 594
click at [1333, 156] on icon "close" at bounding box center [1330, 161] width 19 height 18
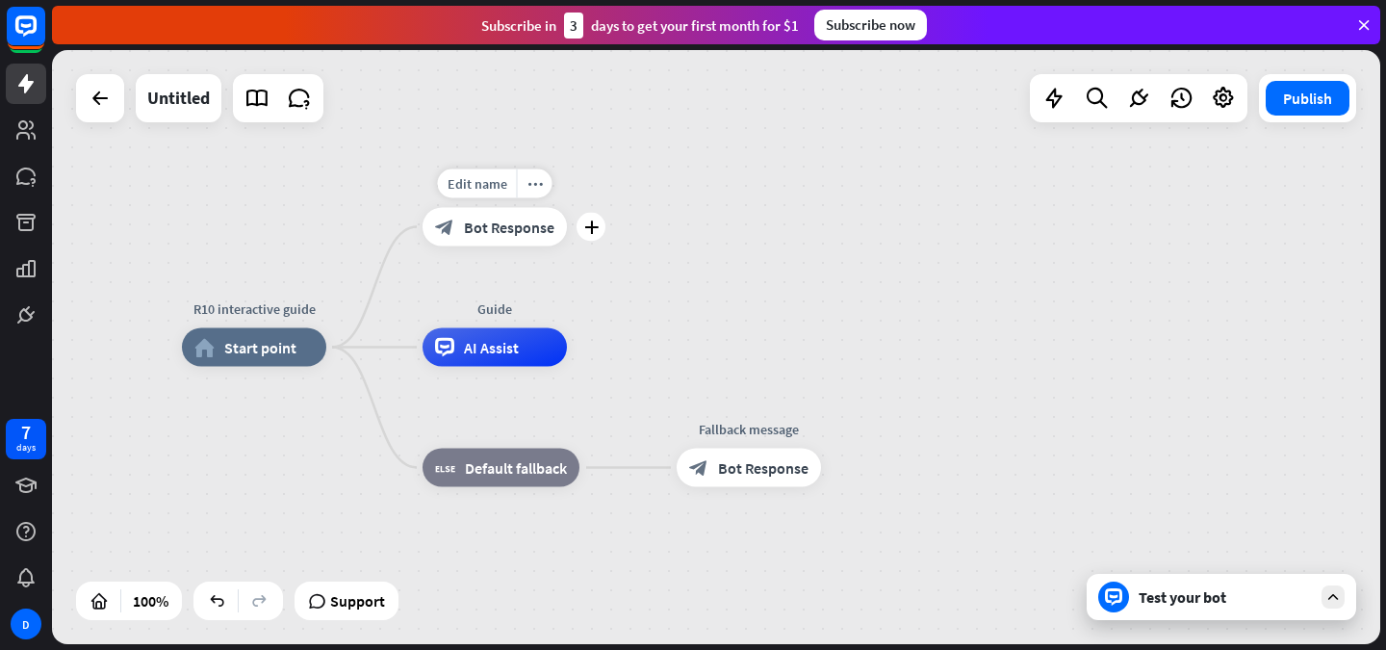
click at [505, 219] on span "Bot Response" at bounding box center [509, 227] width 91 height 19
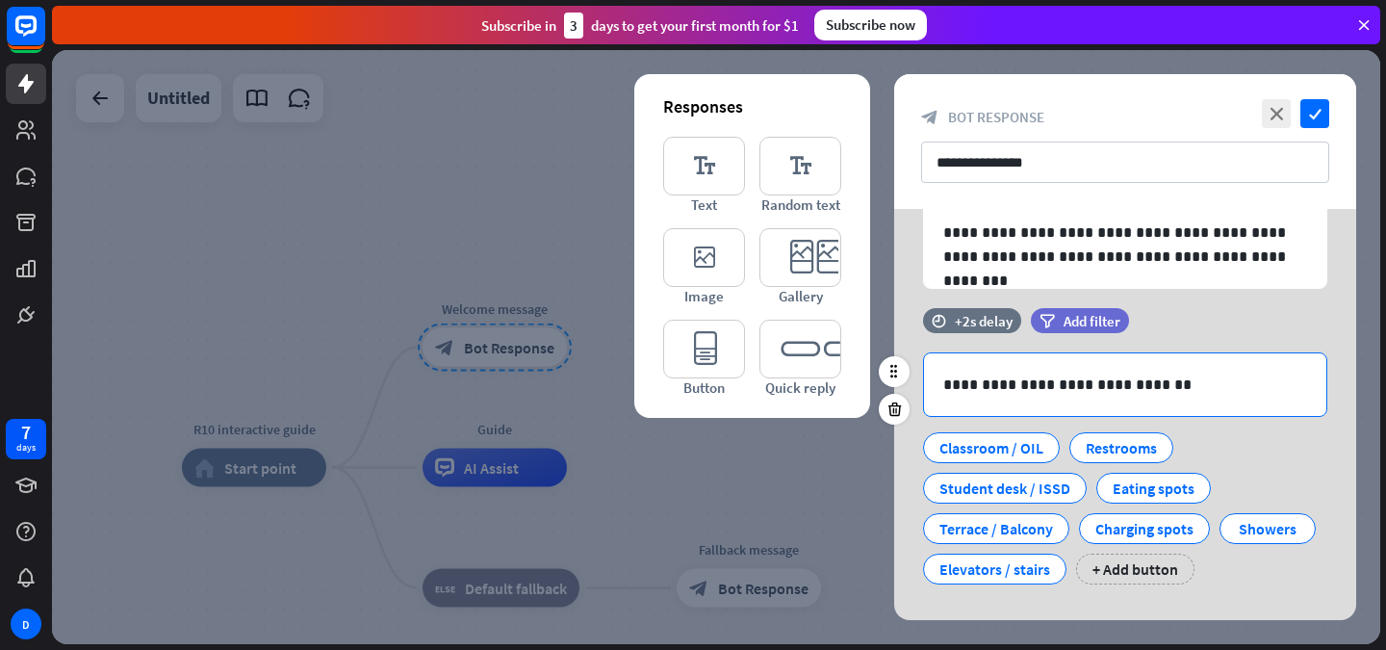
scroll to position [130, 0]
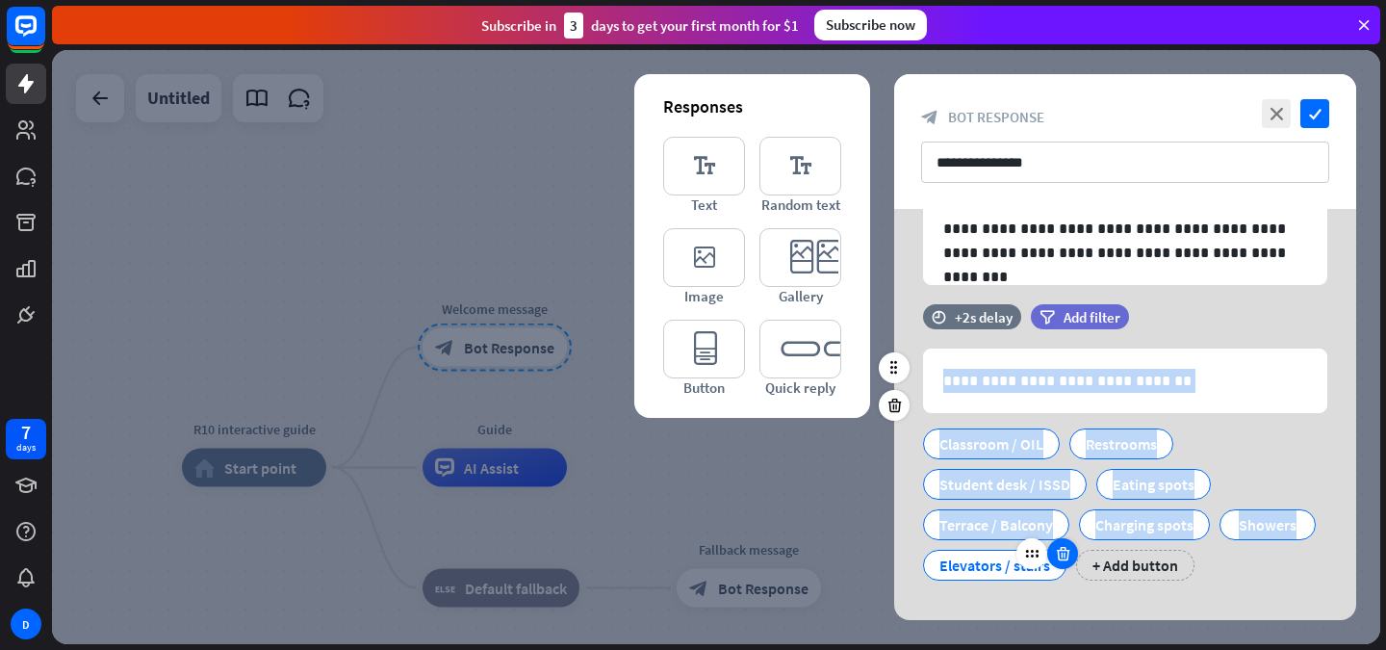
drag, startPoint x: 916, startPoint y: 392, endPoint x: 1052, endPoint y: 558, distance: 215.5
click at [1052, 558] on div "**********" at bounding box center [1125, 465] width 462 height 232
click at [1277, 324] on div "time +2s delay filter Add filter" at bounding box center [1125, 326] width 462 height 44
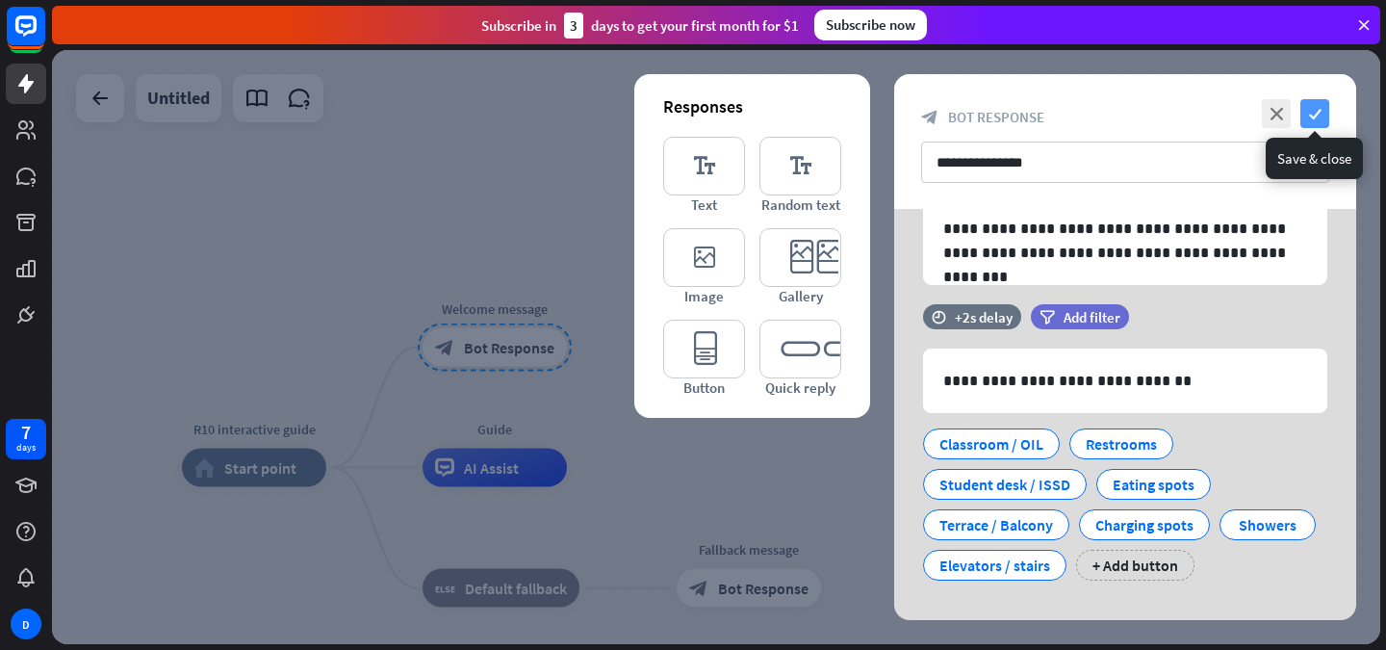
click at [1318, 108] on icon "check" at bounding box center [1315, 113] width 29 height 29
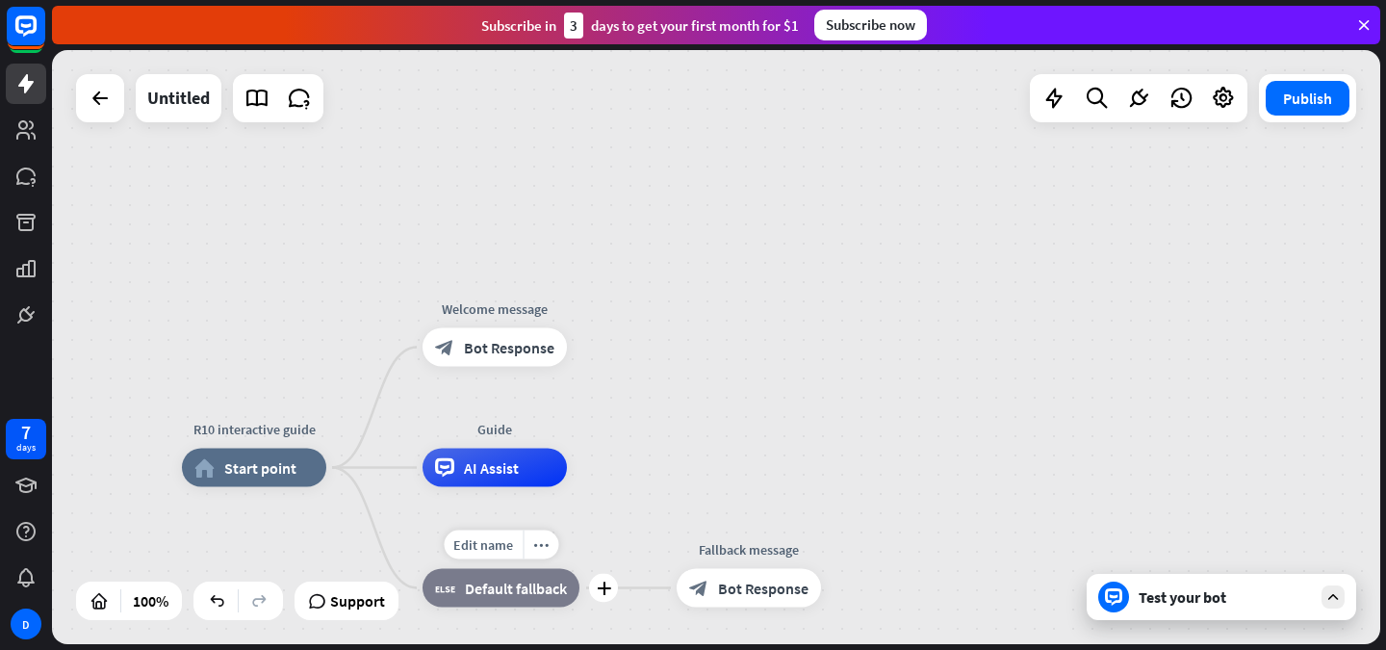
click at [565, 602] on div "block_fallback Default fallback" at bounding box center [501, 588] width 157 height 39
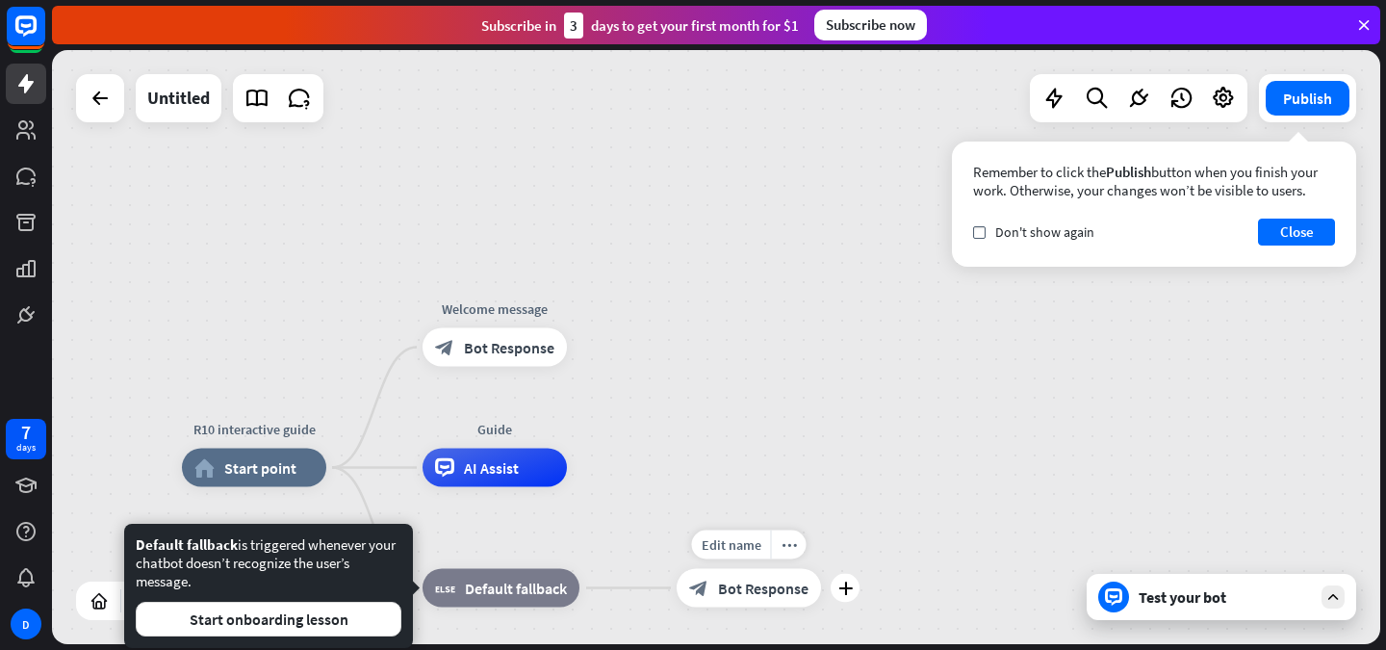
click at [749, 596] on span "Bot Response" at bounding box center [763, 588] width 91 height 19
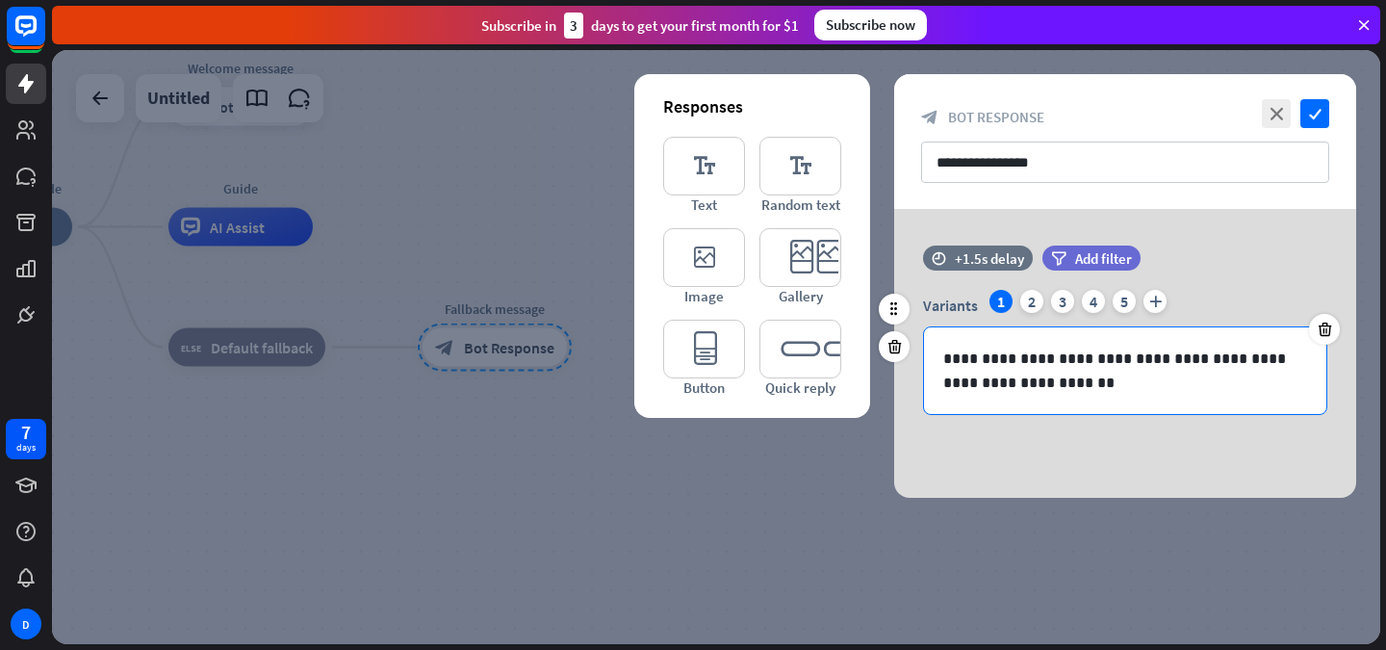
click at [1062, 375] on p "**********" at bounding box center [1126, 371] width 364 height 48
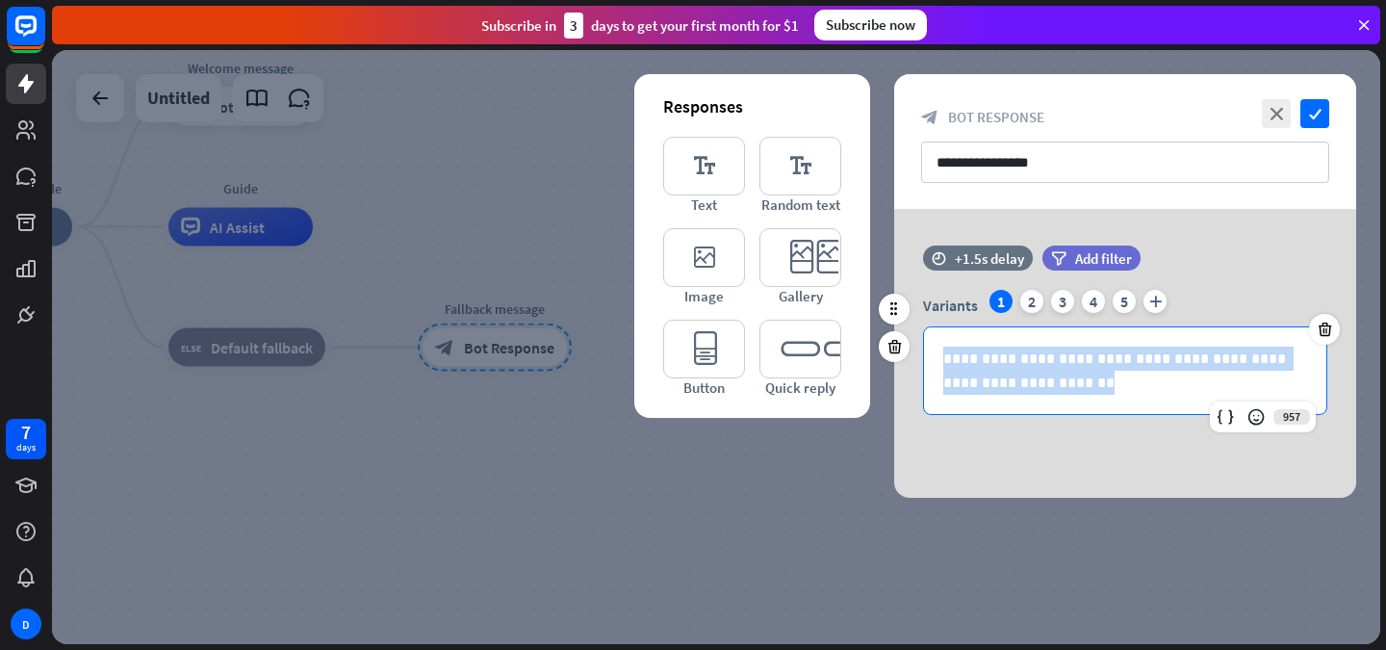
click at [1062, 375] on p "**********" at bounding box center [1126, 371] width 364 height 48
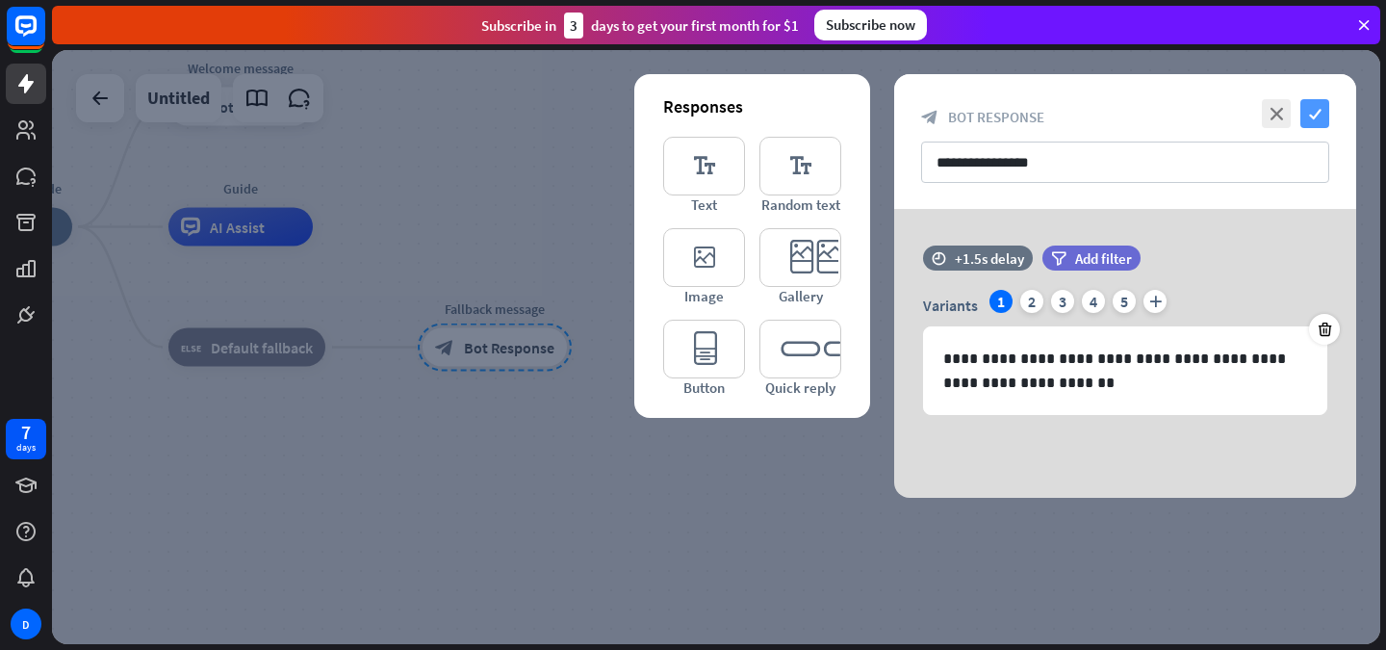
click at [1317, 122] on icon "check" at bounding box center [1315, 113] width 29 height 29
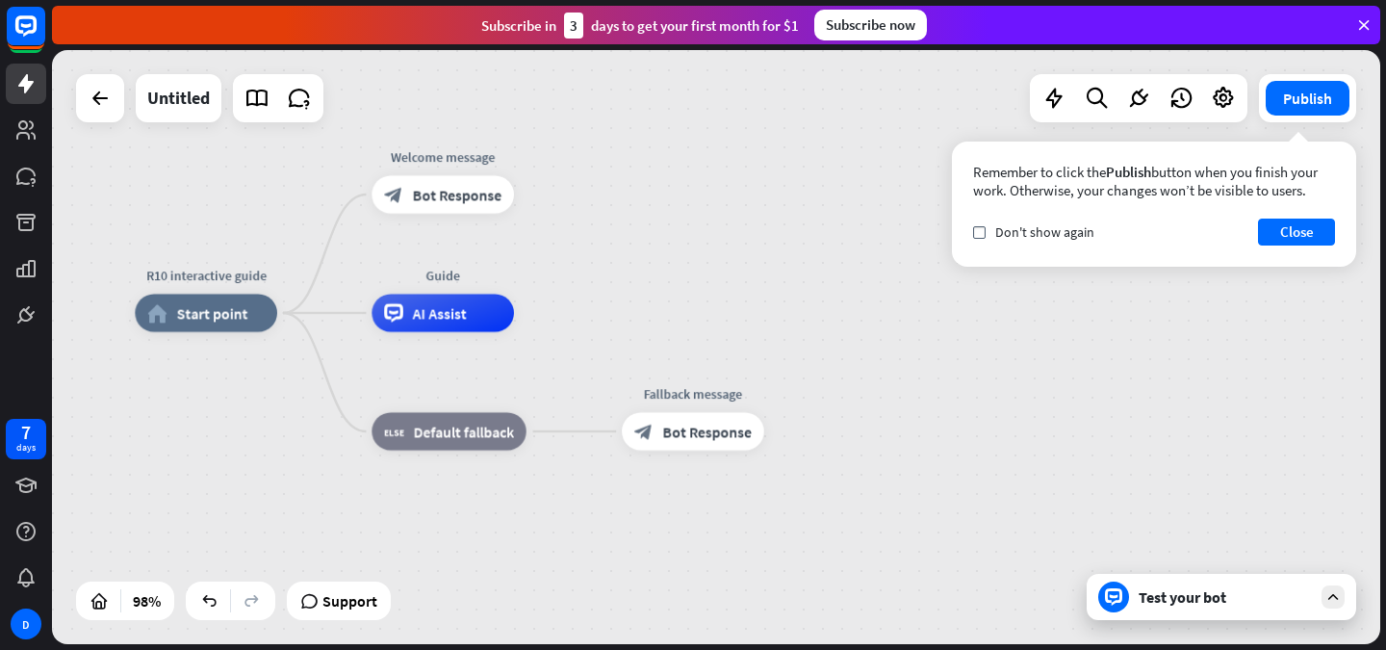
drag, startPoint x: 492, startPoint y: 452, endPoint x: 691, endPoint y: 536, distance: 216.6
click at [691, 536] on div "R10 interactive guide home_2 Start point Welcome message block_bot_response Bot…" at bounding box center [788, 605] width 1307 height 584
click at [672, 438] on span "Bot Response" at bounding box center [706, 431] width 89 height 19
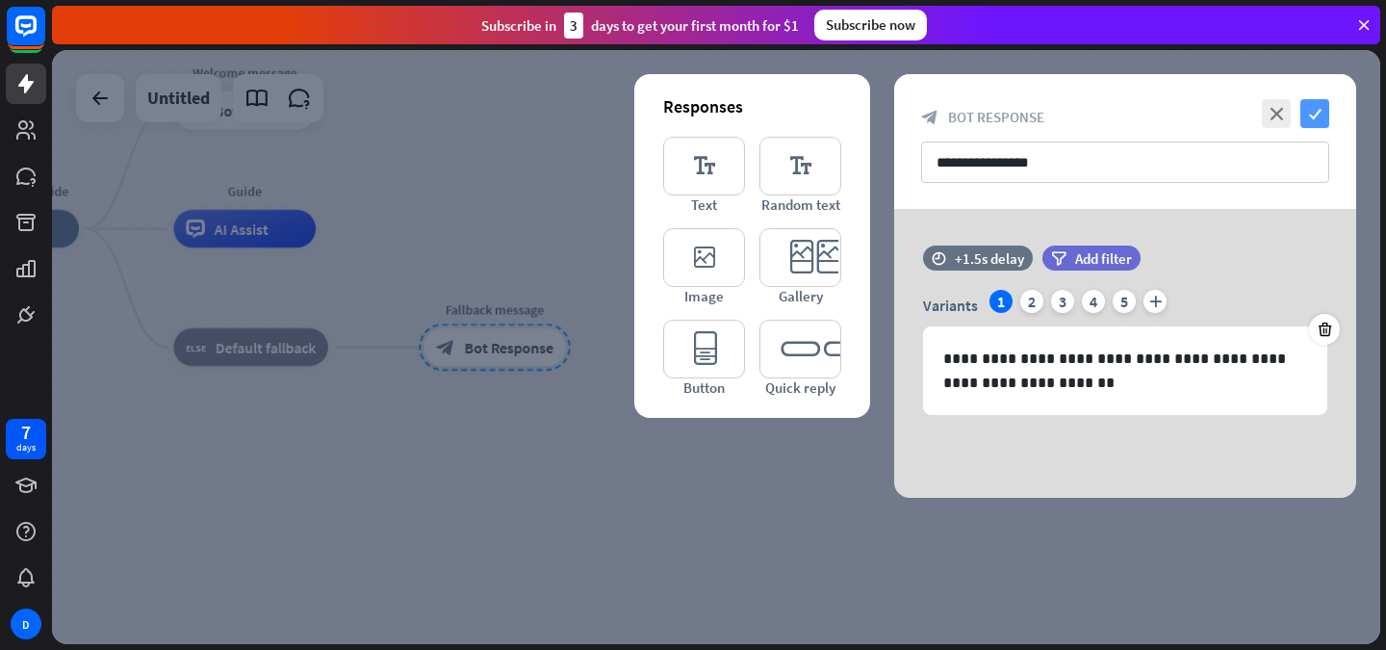
click at [1315, 104] on icon "check" at bounding box center [1315, 113] width 29 height 29
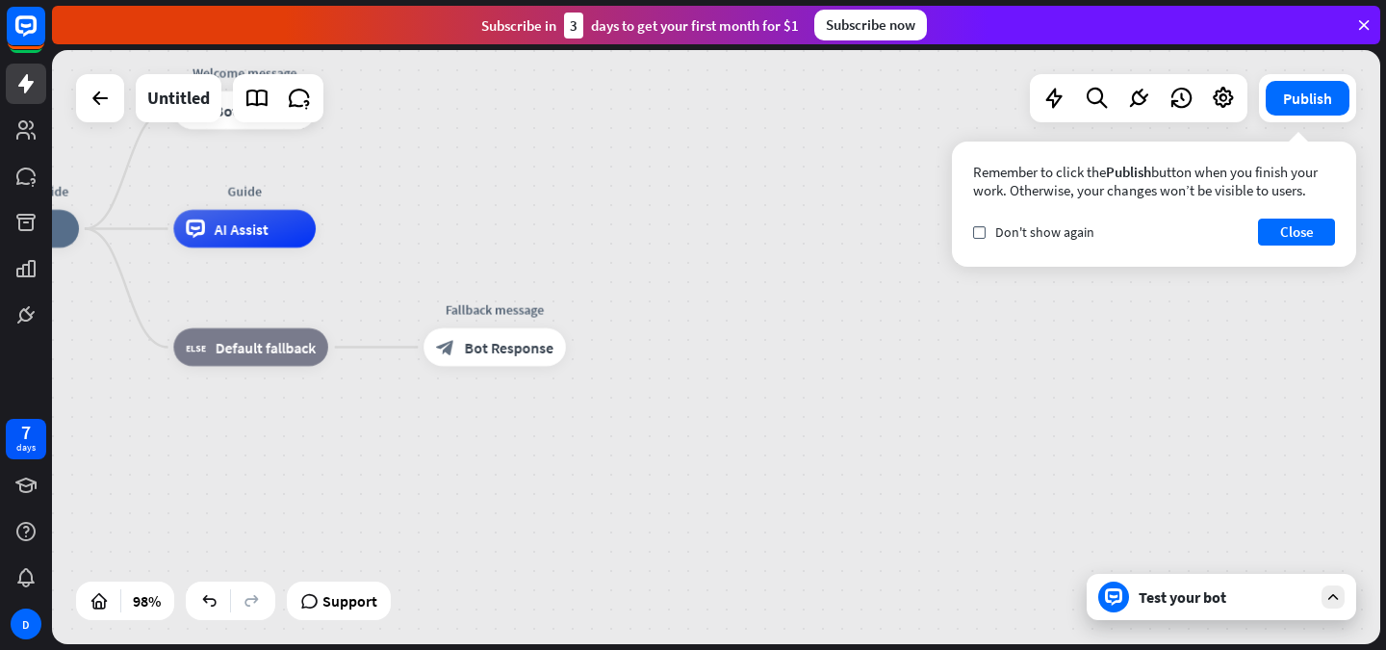
click at [1203, 582] on div "Test your bot" at bounding box center [1222, 597] width 270 height 46
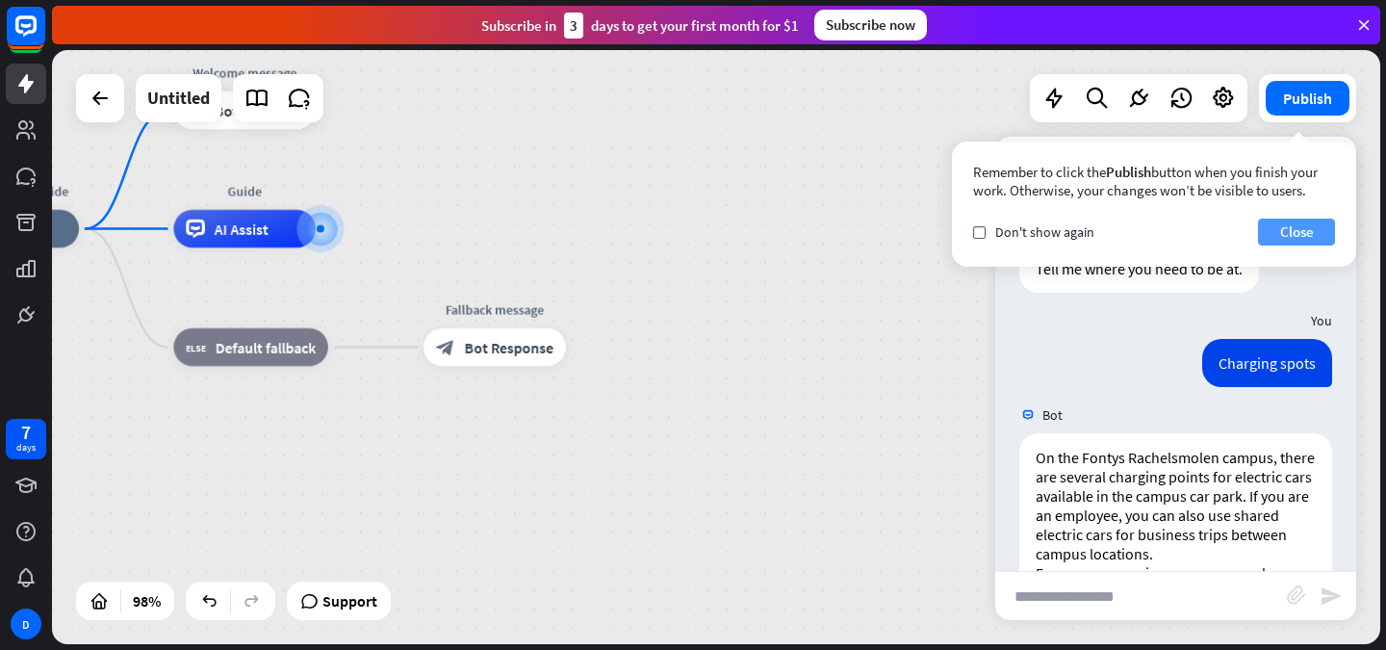
click at [1285, 229] on button "Close" at bounding box center [1296, 232] width 77 height 27
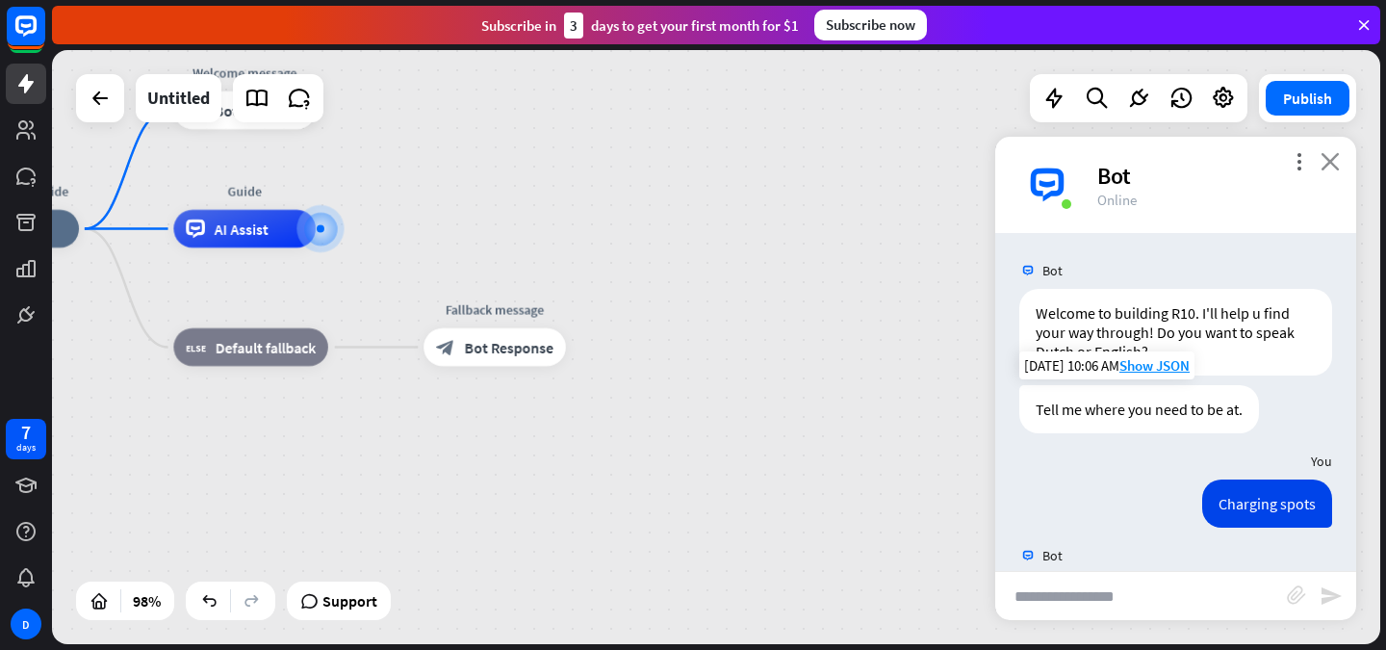
click at [1325, 157] on icon "close" at bounding box center [1330, 161] width 19 height 18
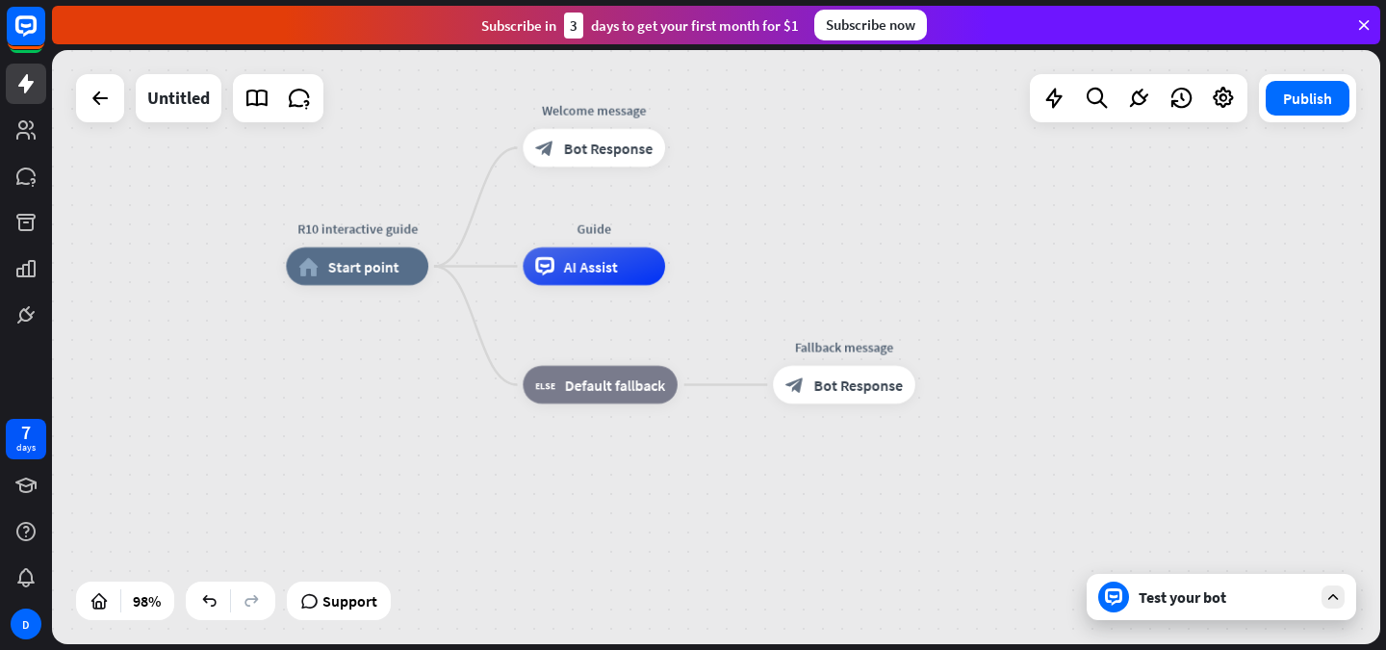
drag, startPoint x: 758, startPoint y: 260, endPoint x: 1111, endPoint y: 298, distance: 355.4
click at [1111, 298] on div "R10 interactive guide home_2 Start point Welcome message block_bot_response Bot…" at bounding box center [939, 559] width 1307 height 584
click at [590, 168] on div "Edit name more_horiz plus Welcome message block_bot_response Bot Response" at bounding box center [598, 149] width 142 height 38
click at [587, 150] on span "Bot Response" at bounding box center [612, 149] width 89 height 19
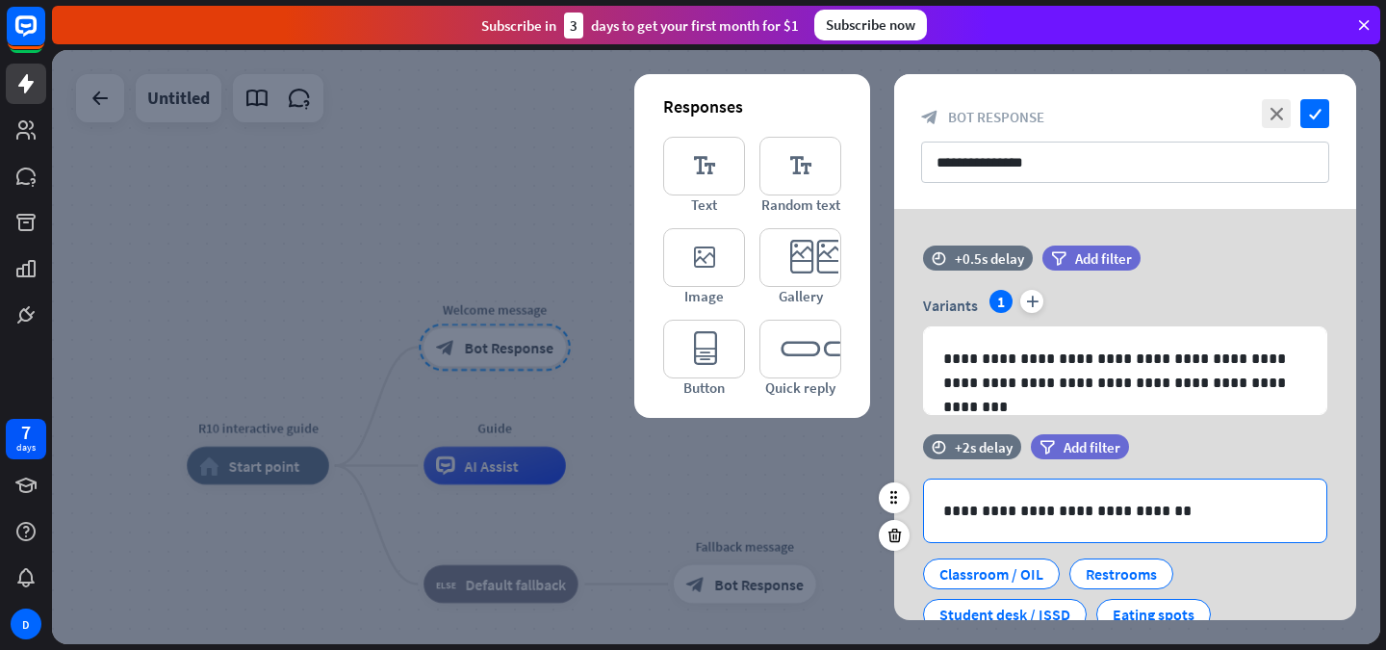
scroll to position [158, 0]
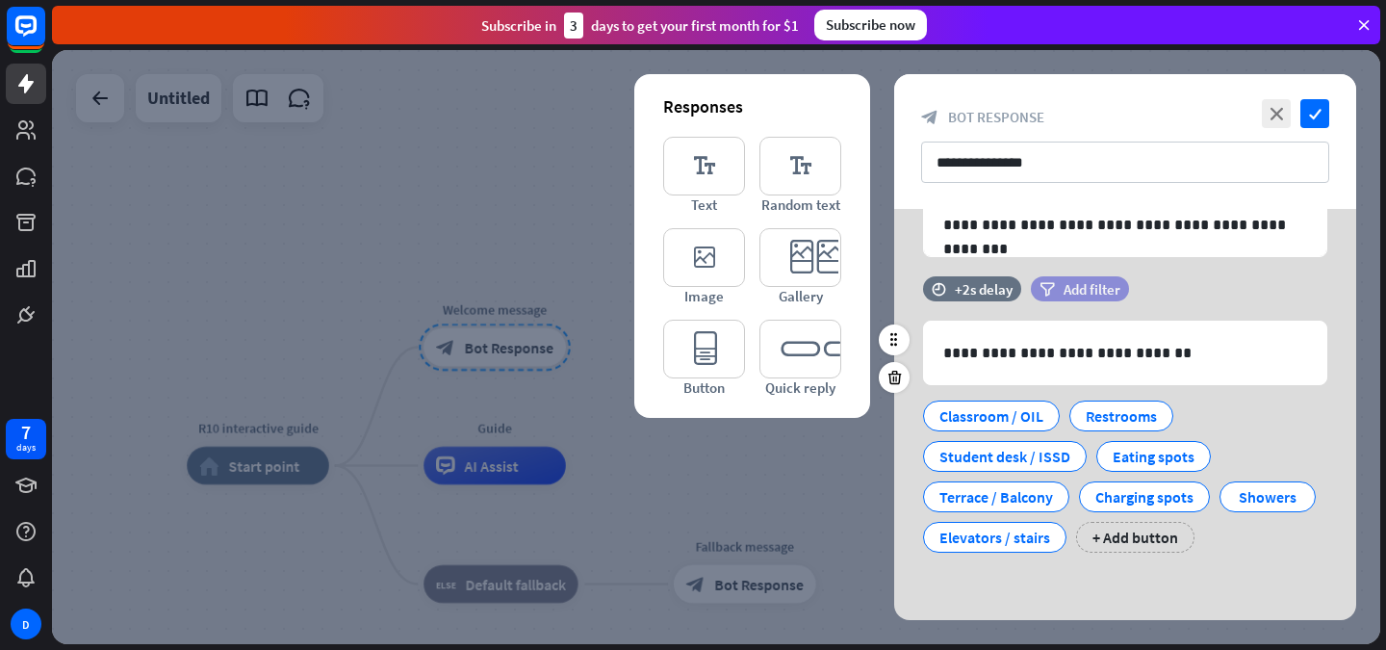
click at [1091, 276] on div "filter Add filter" at bounding box center [1080, 288] width 98 height 25
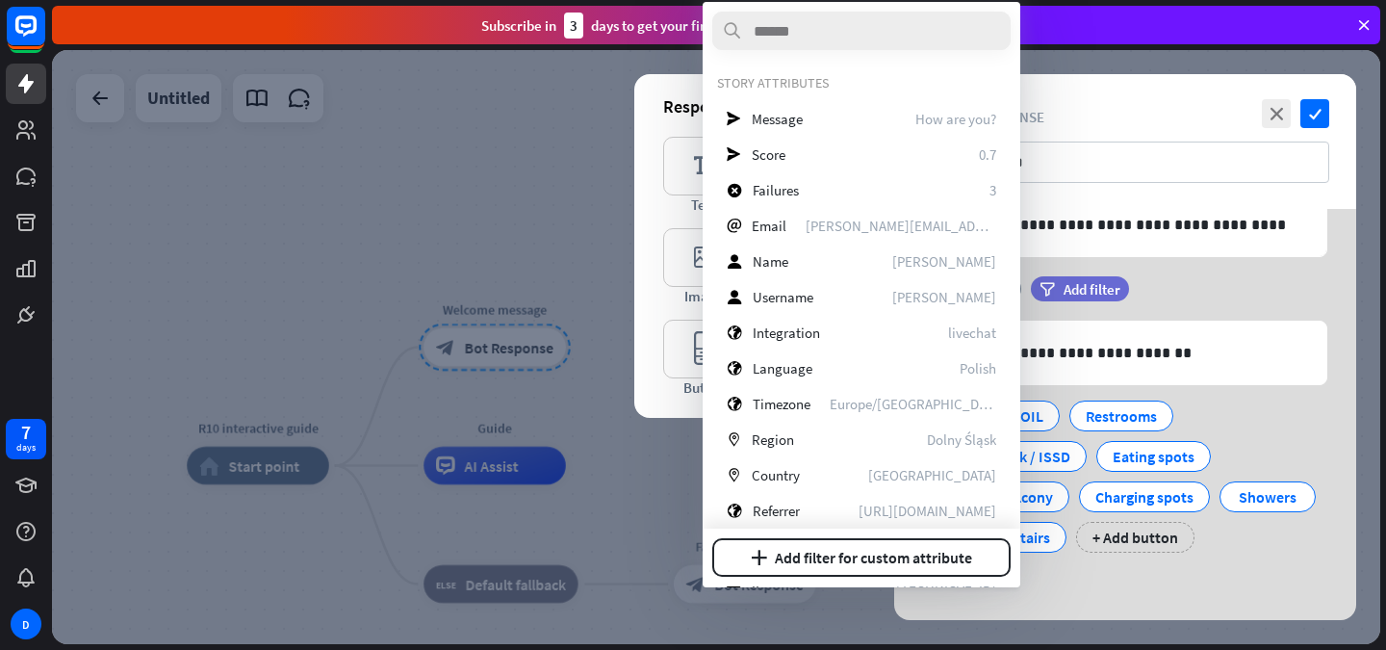
click at [1166, 292] on div "filter Add filter" at bounding box center [1128, 288] width 194 height 25
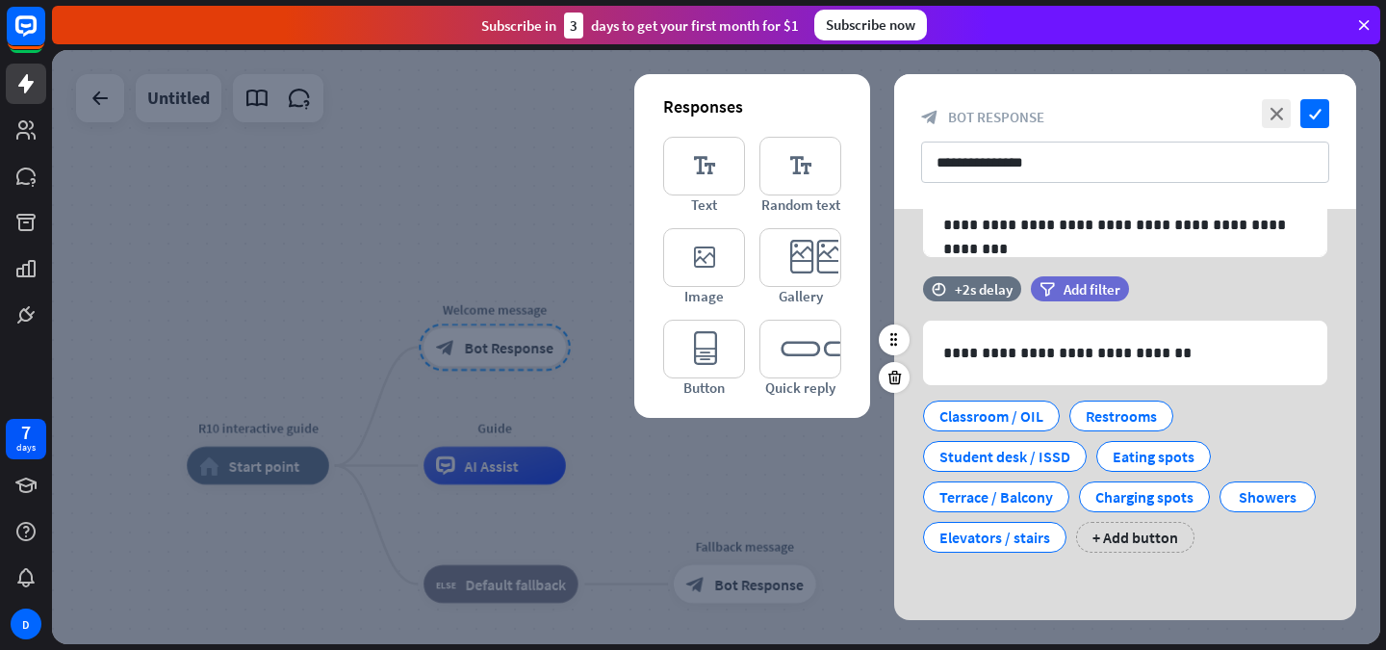
scroll to position [0, 0]
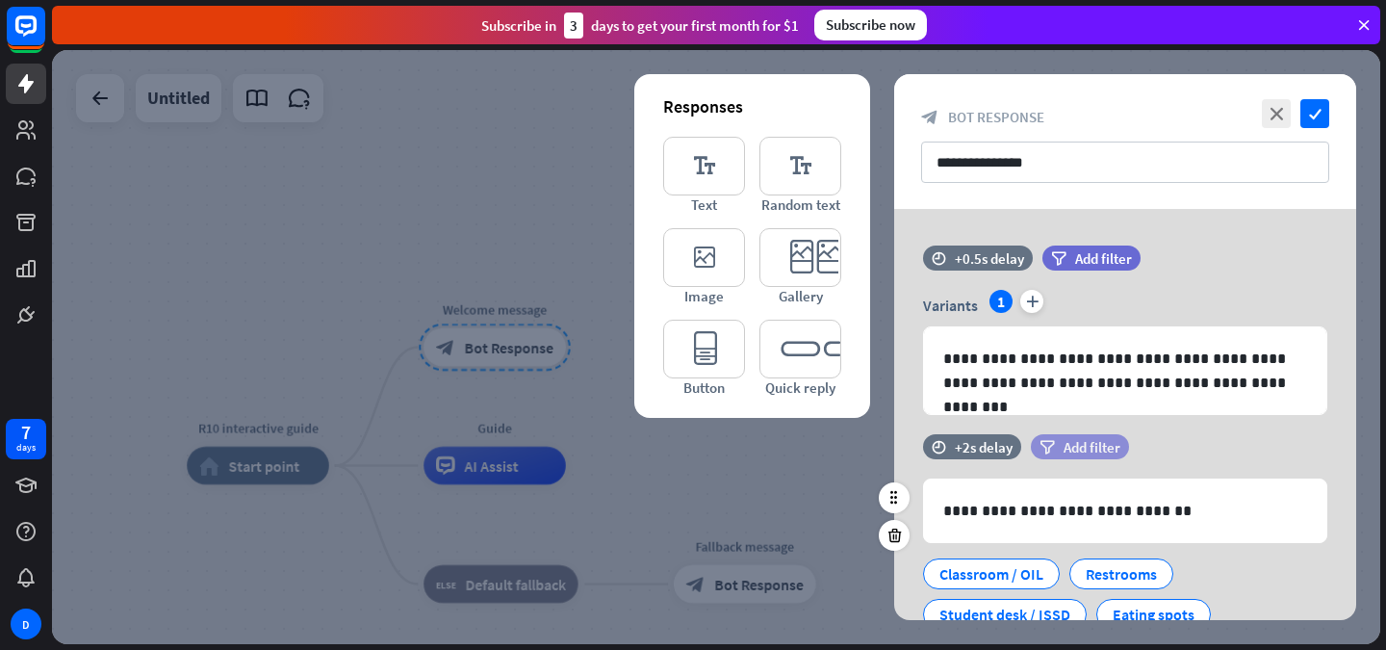
click at [1101, 447] on span "Add filter" at bounding box center [1092, 447] width 57 height 18
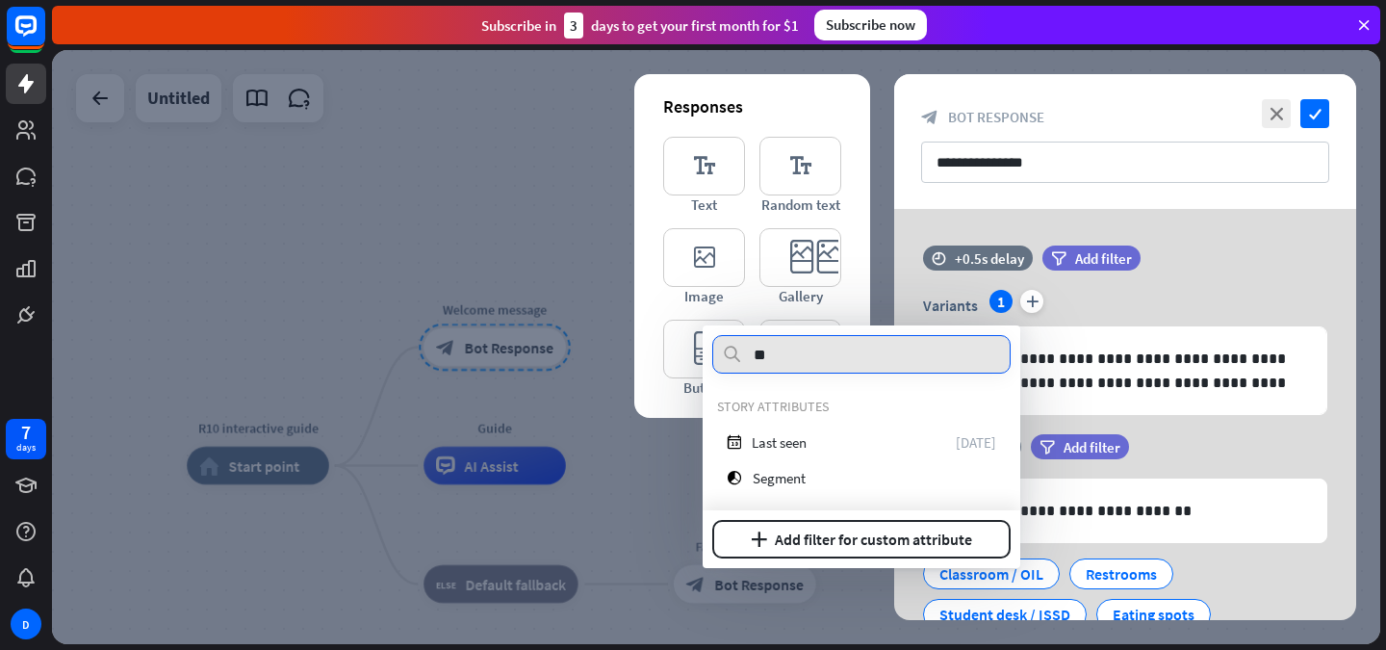
type input "**"
click at [899, 186] on div "**********" at bounding box center [1125, 141] width 462 height 135
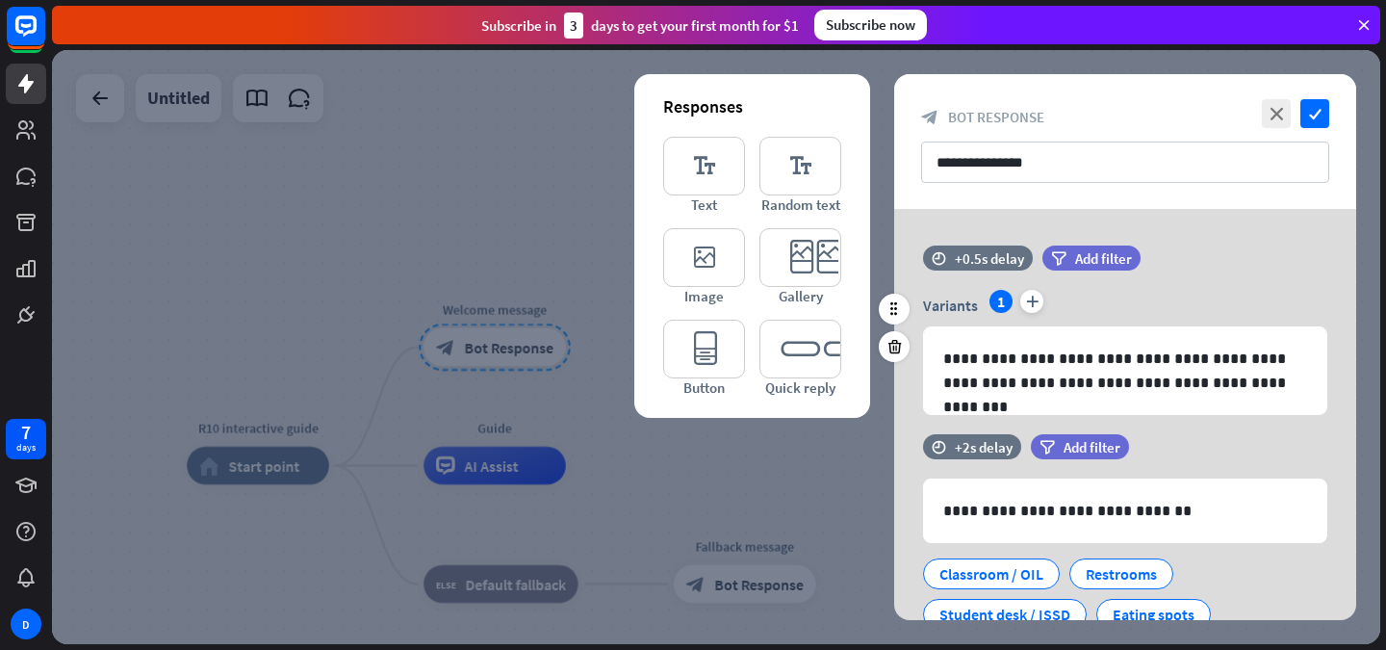
click at [1090, 433] on div "**********" at bounding box center [1125, 340] width 462 height 189
click at [1079, 448] on span "Add filter" at bounding box center [1092, 447] width 57 height 18
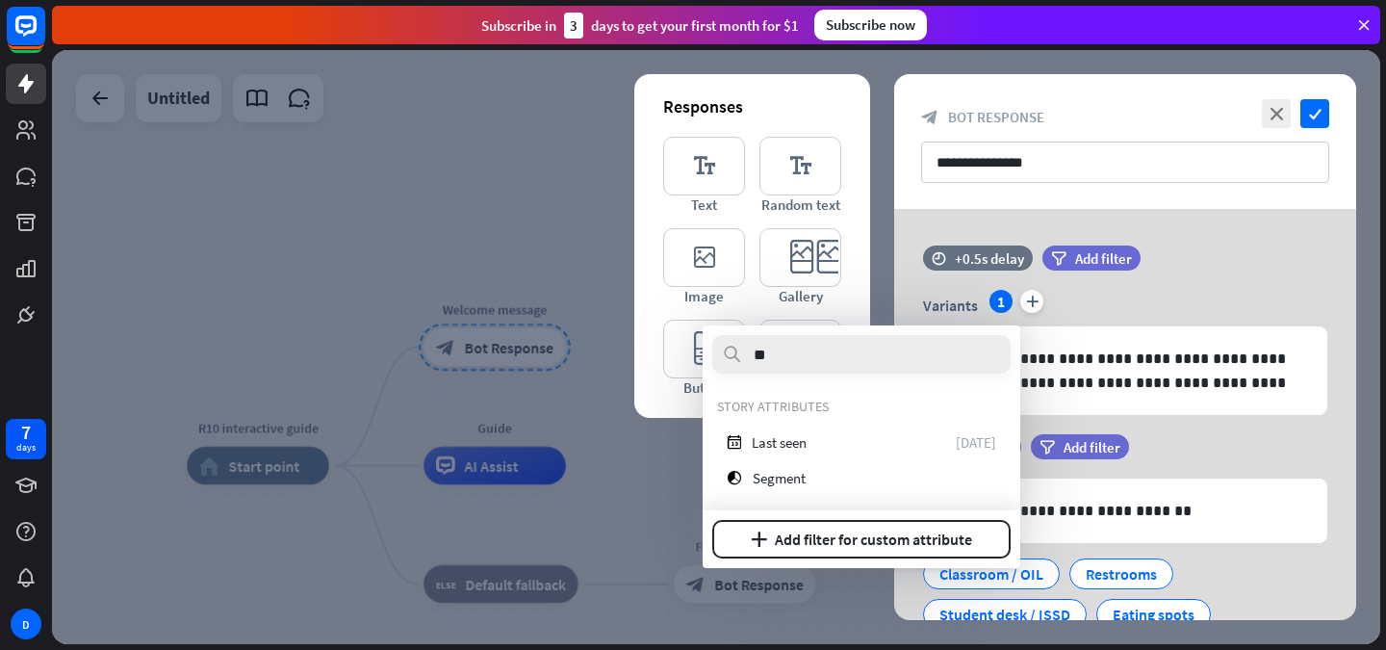
type input "*"
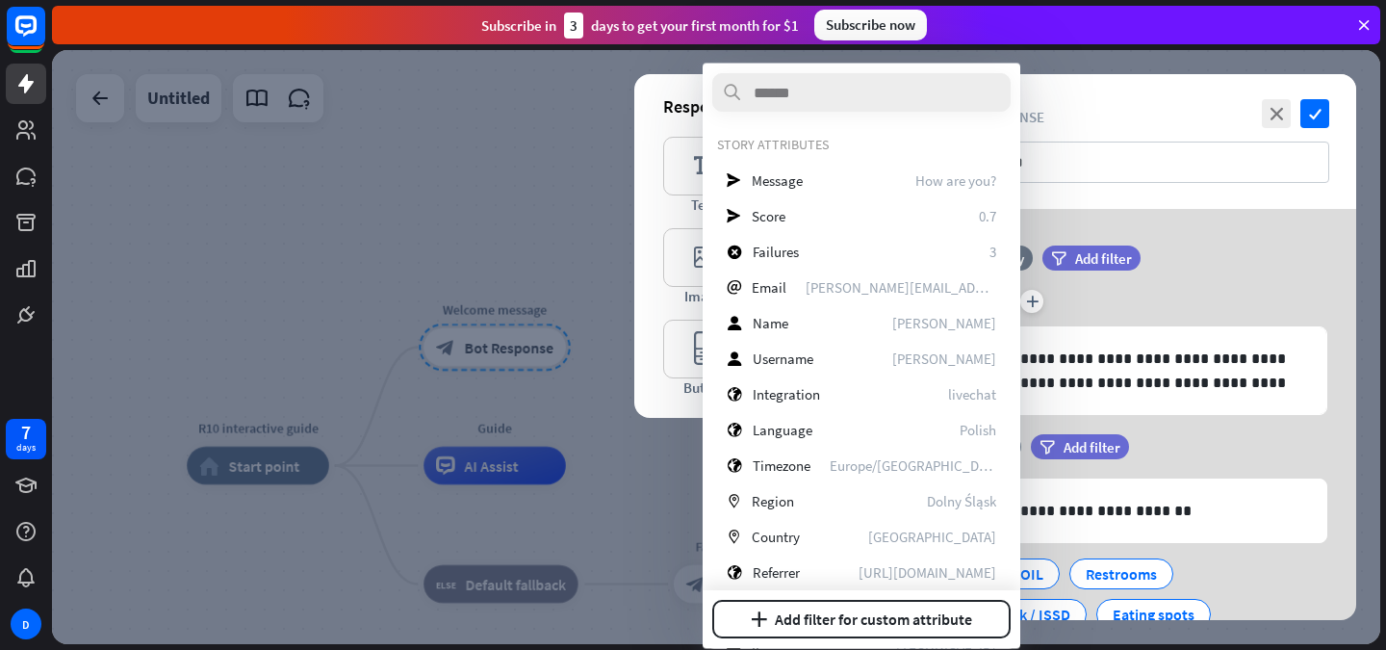
click at [1218, 467] on div "filter Add filter" at bounding box center [1128, 456] width 194 height 44
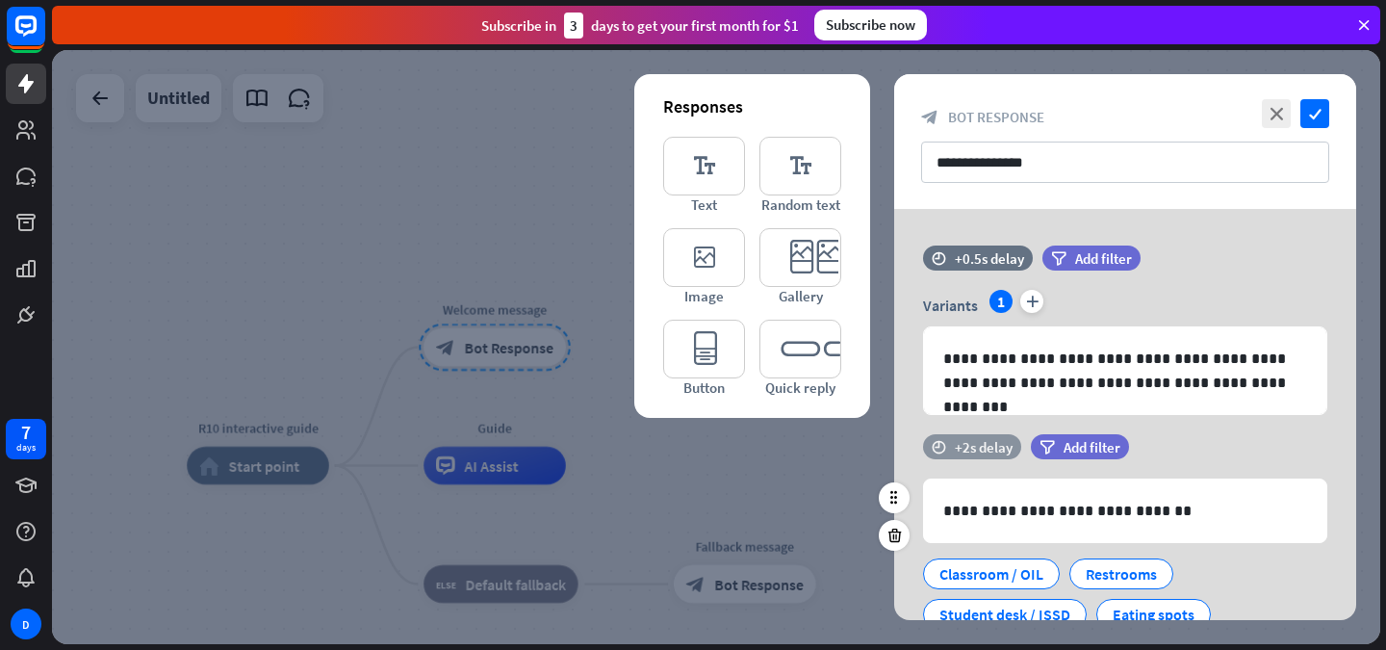
click at [1014, 447] on div "time +2s delay" at bounding box center [972, 446] width 98 height 25
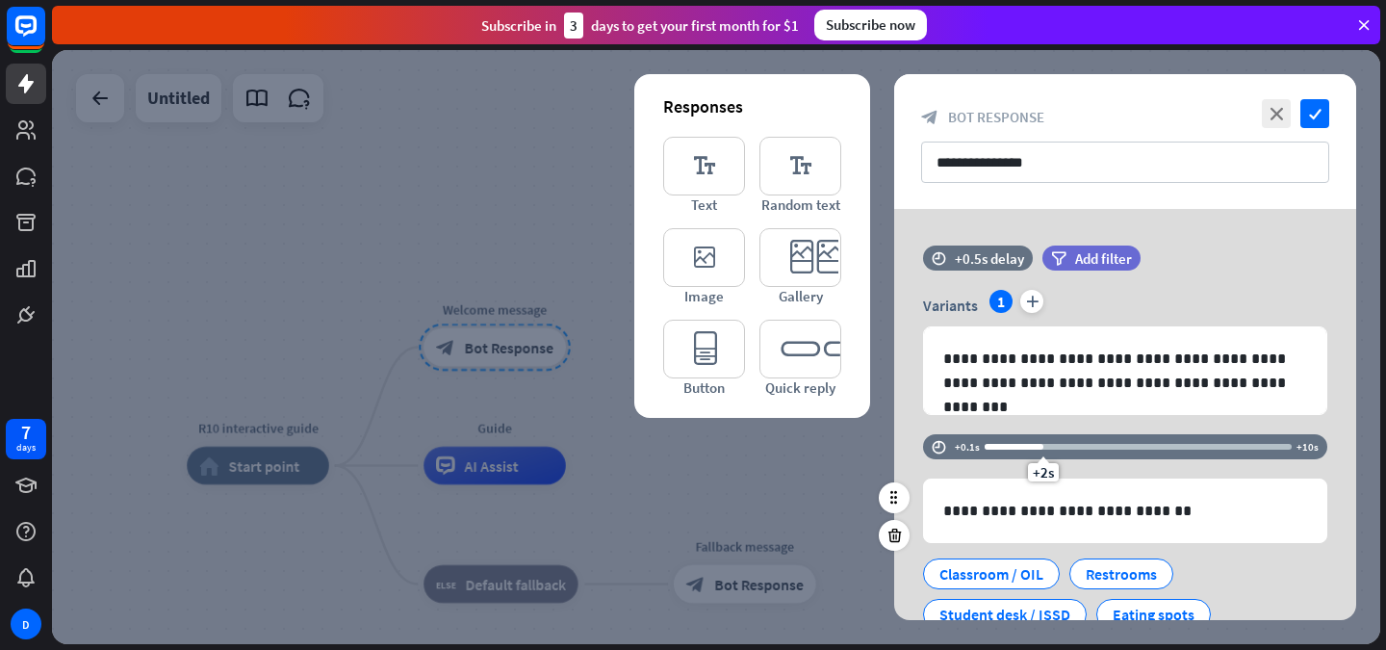
click at [931, 473] on div "time +0.1s +2s +10s" at bounding box center [1125, 456] width 404 height 44
click at [909, 438] on div "time +0.1s +2s +10s" at bounding box center [1125, 456] width 462 height 44
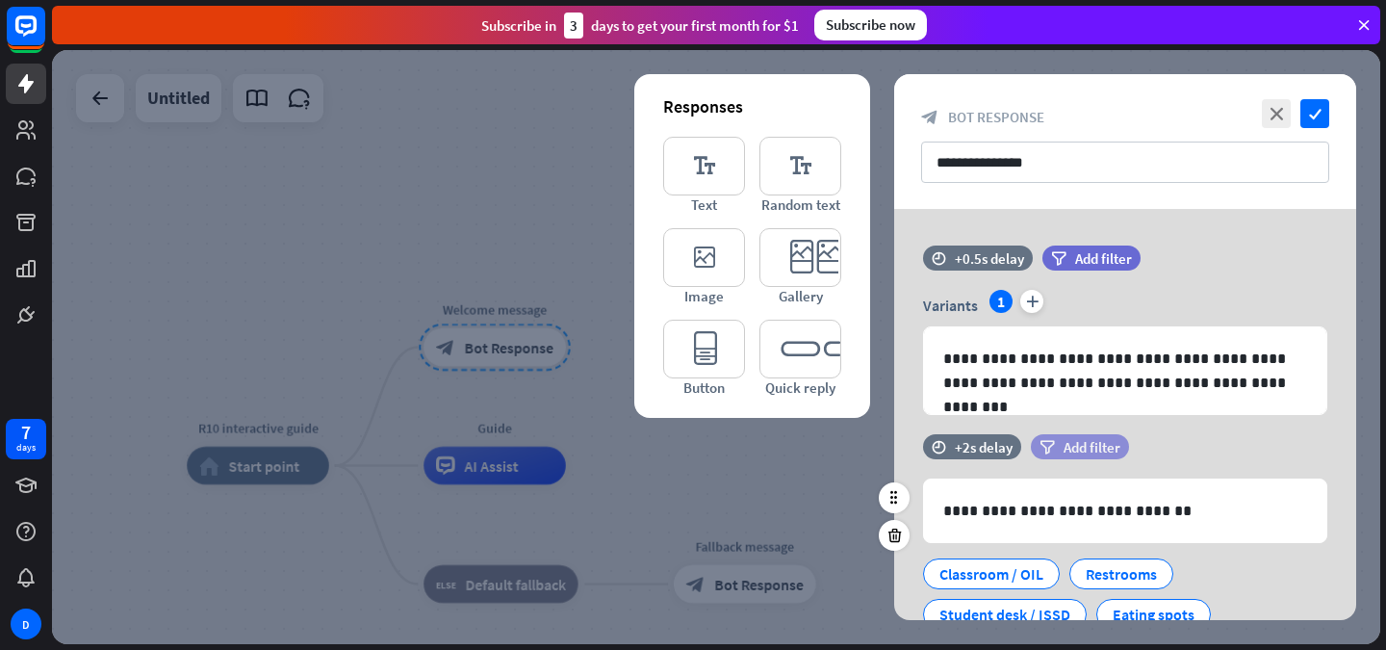
click at [1048, 440] on icon "filter" at bounding box center [1047, 447] width 15 height 14
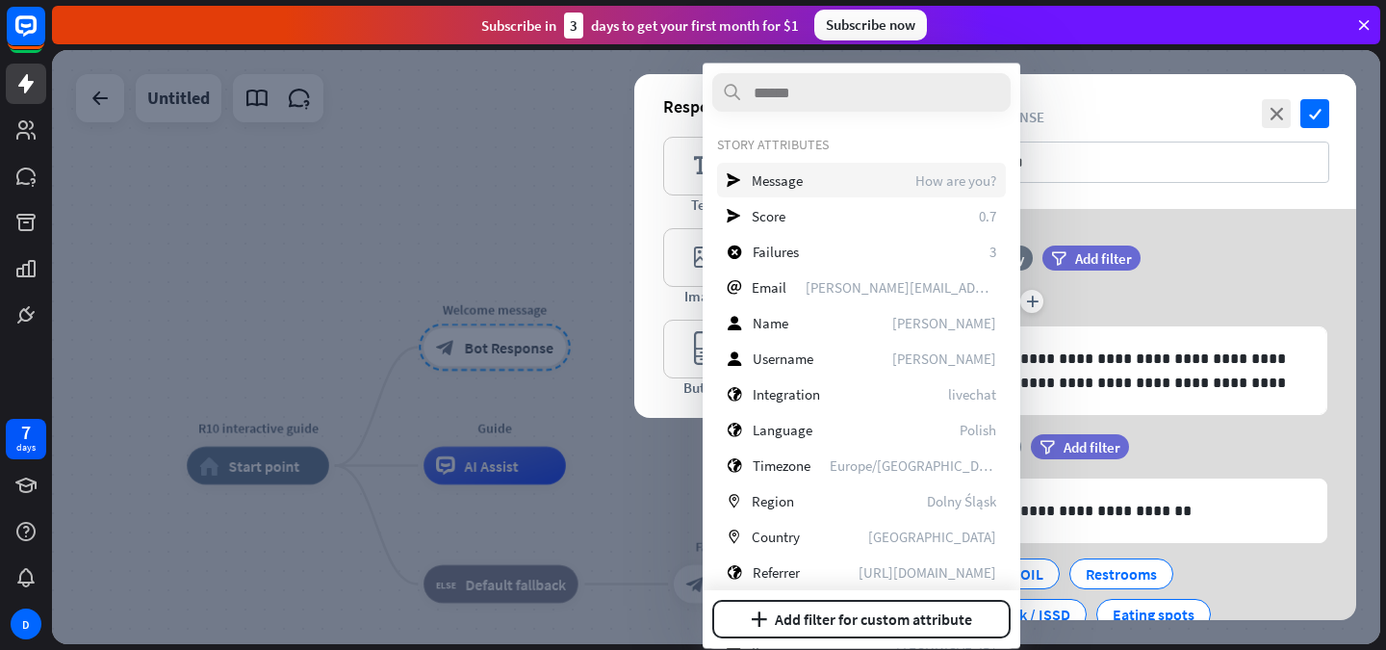
click at [826, 182] on div "send Message How are you?" at bounding box center [861, 180] width 289 height 35
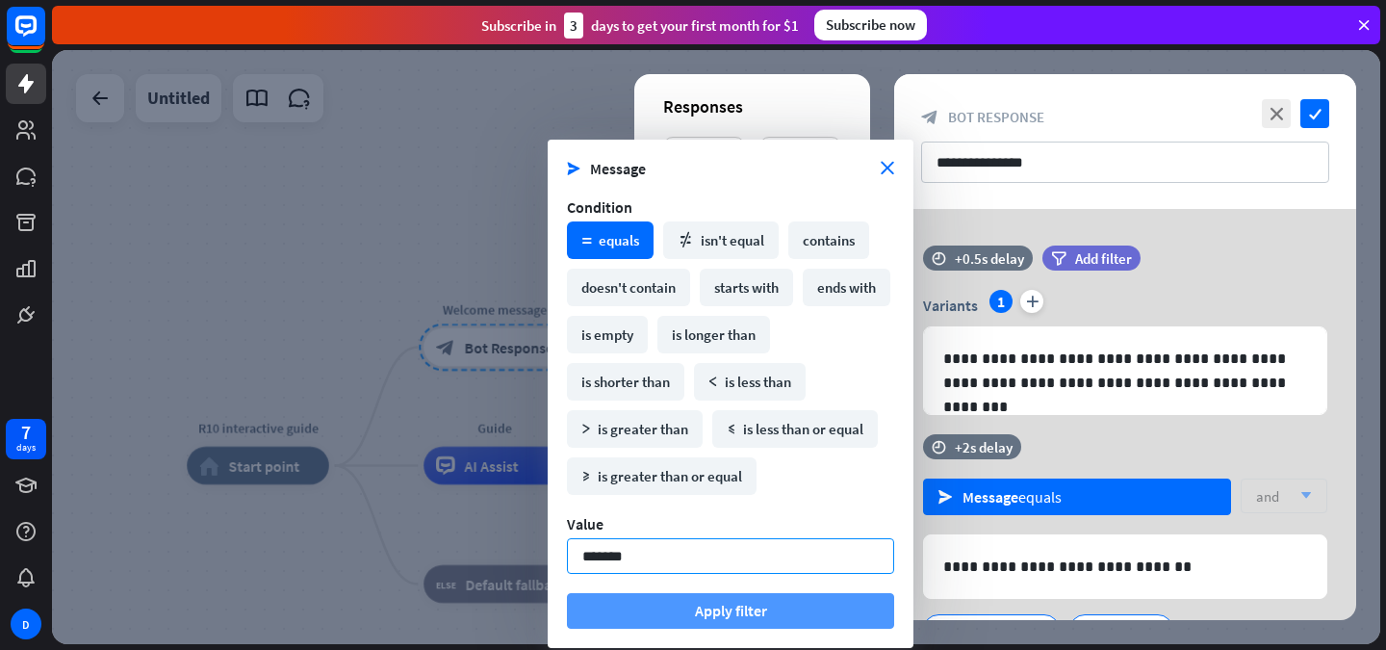
type input "*******"
click at [696, 618] on button "Apply filter" at bounding box center [730, 611] width 327 height 36
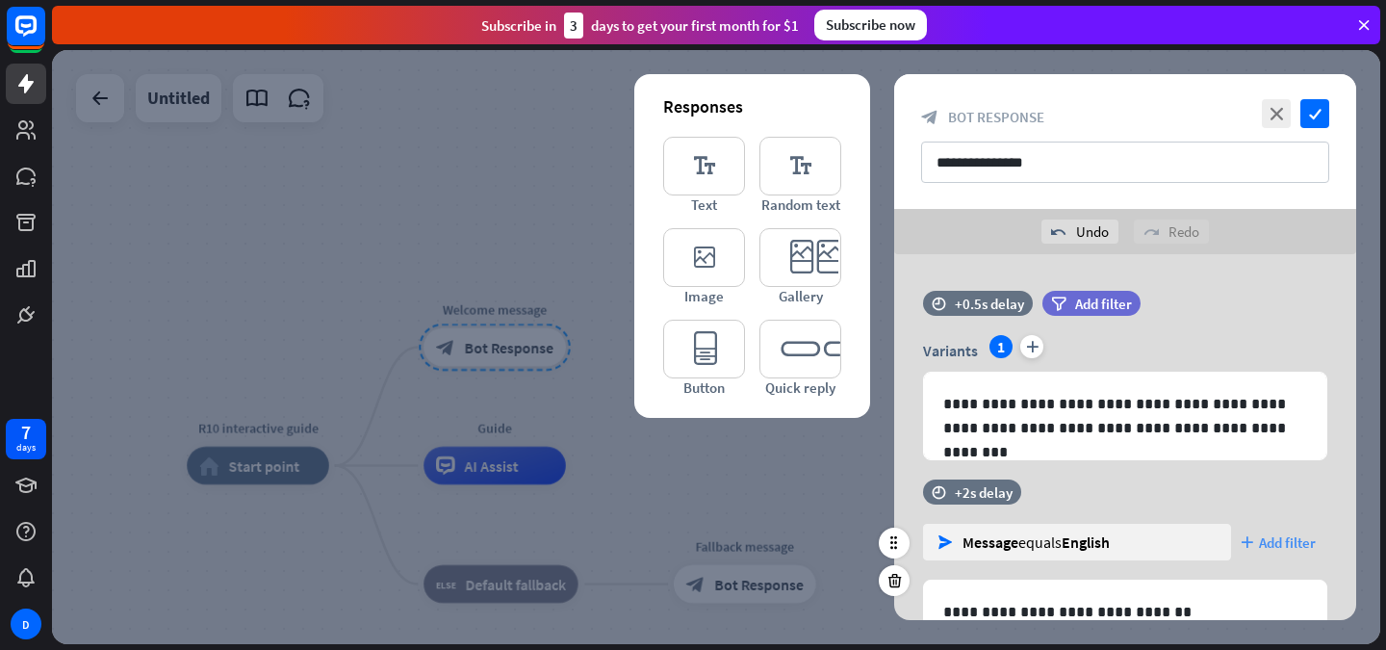
click at [1270, 537] on span "Add filter" at bounding box center [1287, 542] width 57 height 18
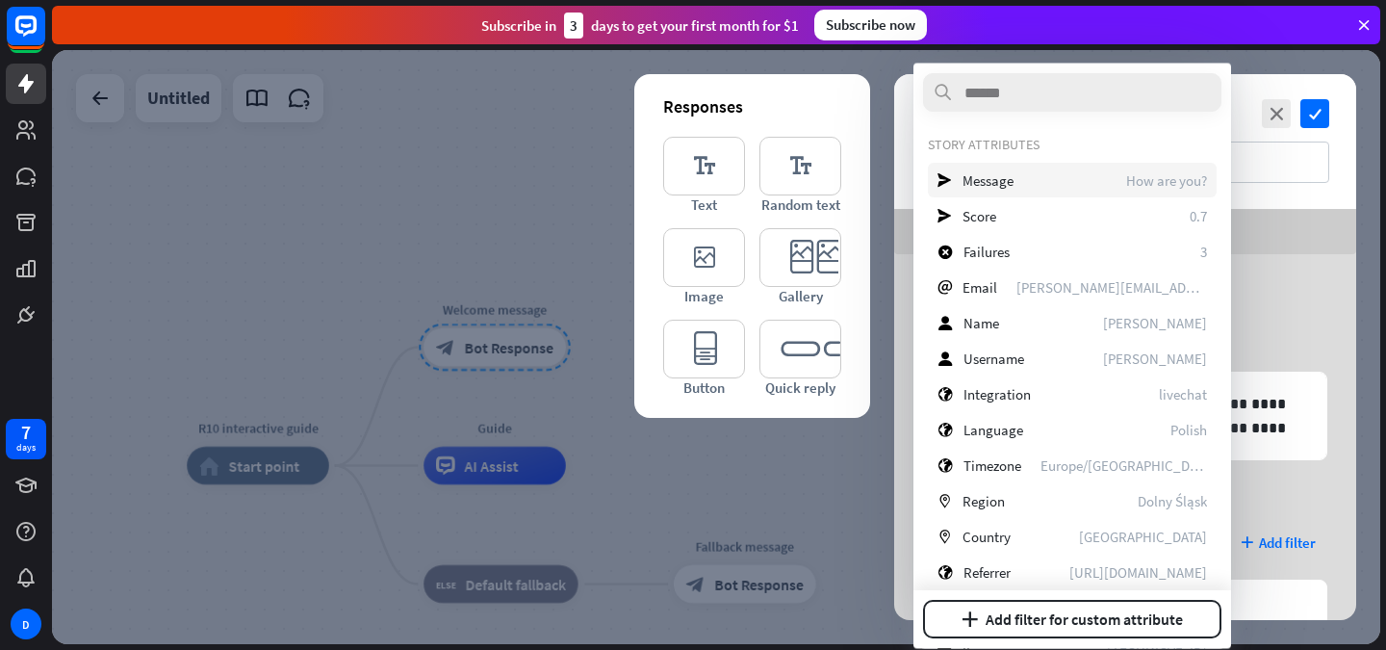
click at [1047, 188] on div "send Message How are you?" at bounding box center [1072, 180] width 289 height 35
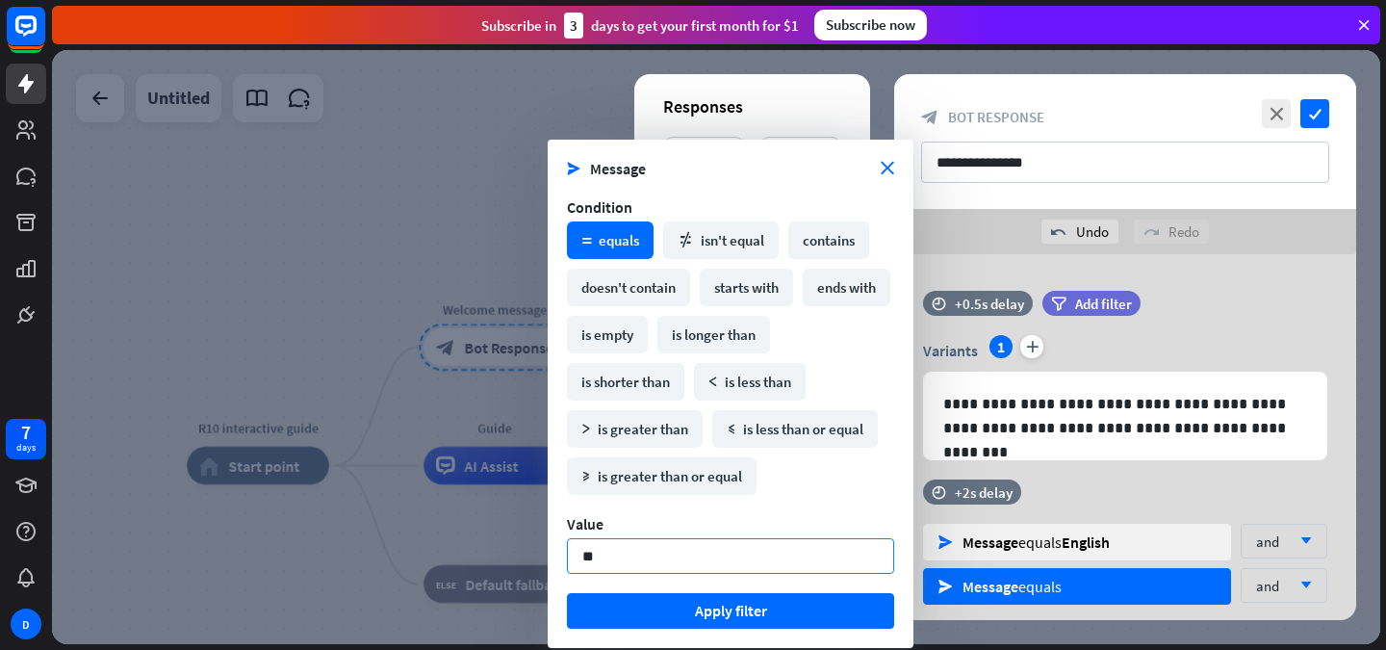
type input "*"
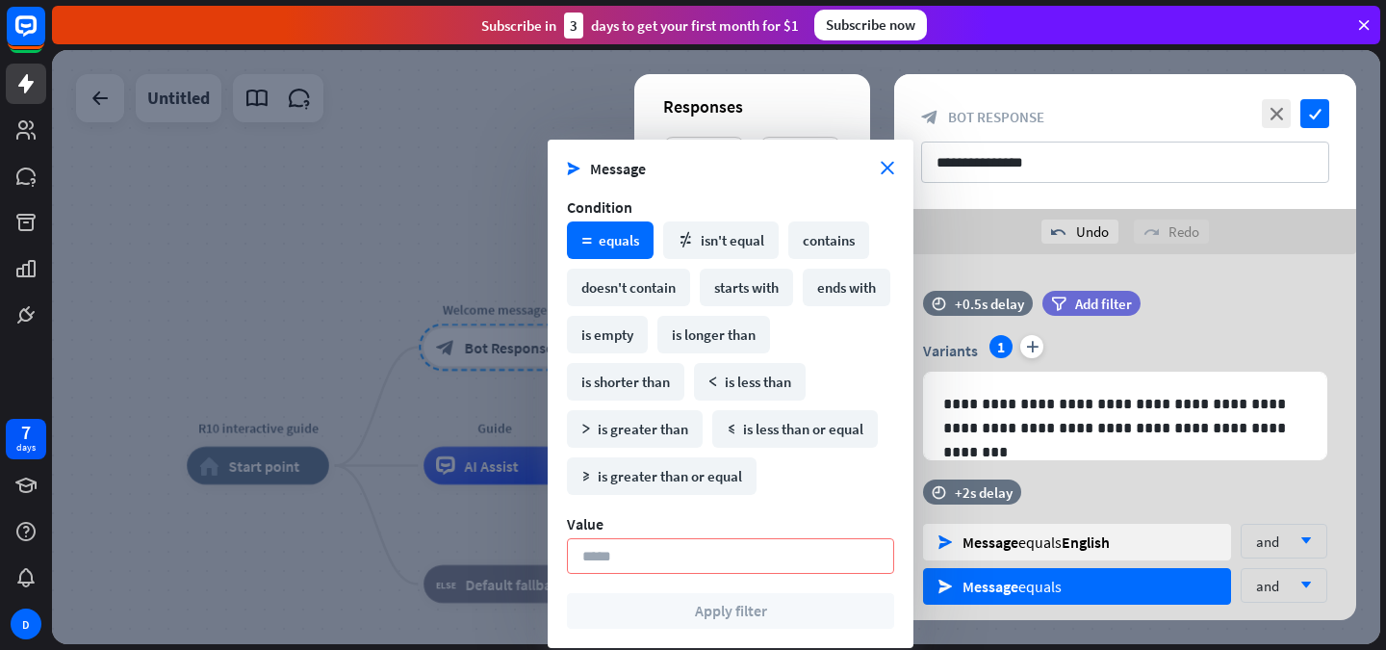
click at [900, 166] on div "send Message close Condition math_equal equals math_not_equal isn't equal conta…" at bounding box center [731, 394] width 366 height 508
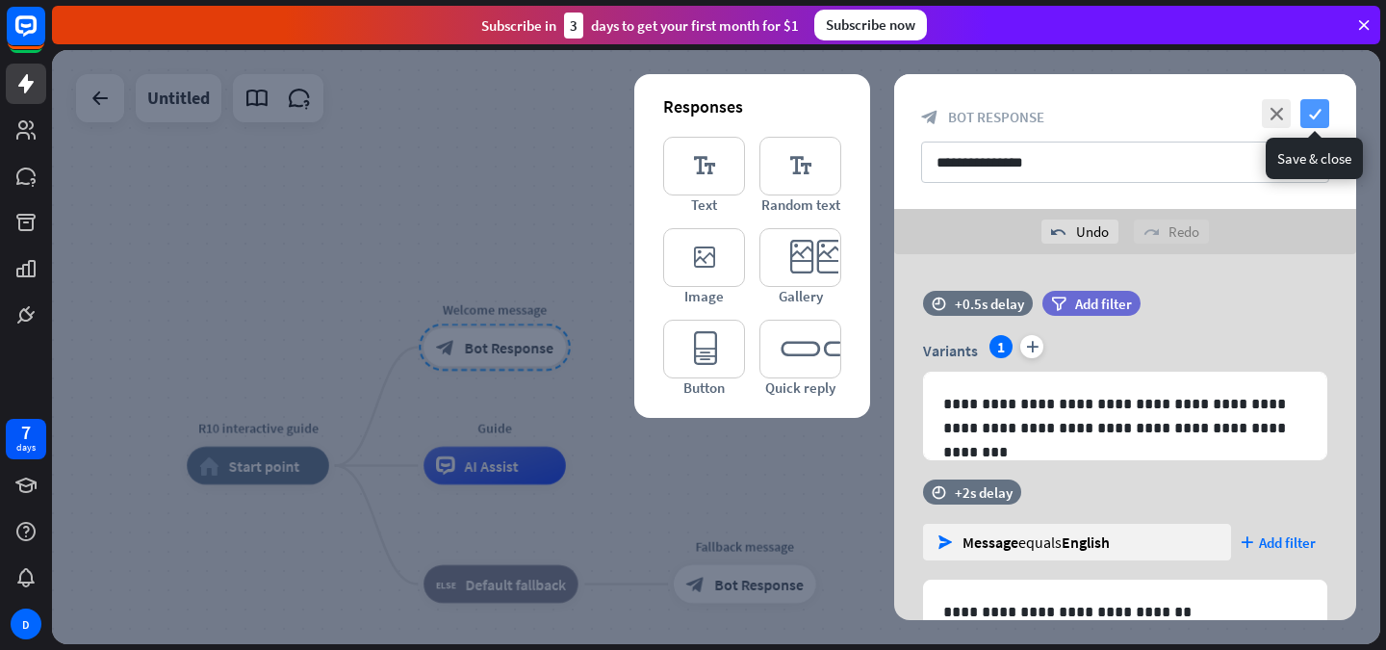
click at [1304, 113] on icon "check" at bounding box center [1315, 113] width 29 height 29
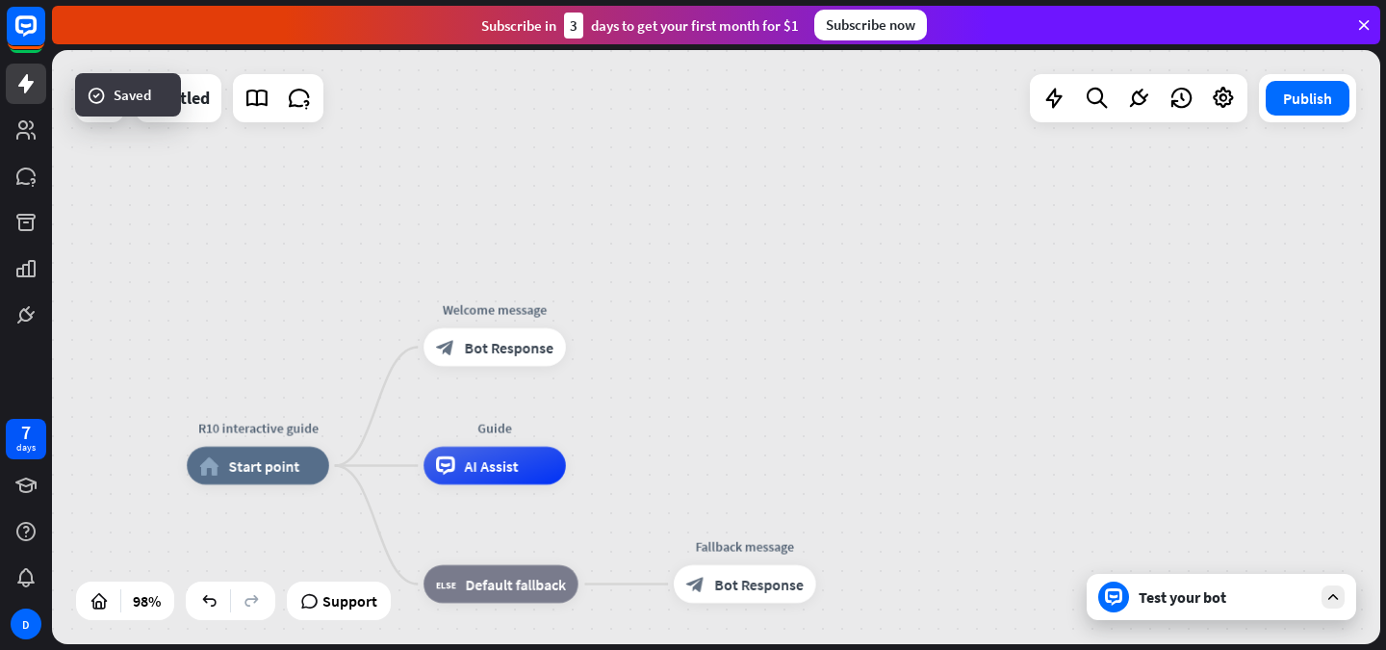
click at [1141, 608] on div "Test your bot" at bounding box center [1222, 597] width 270 height 46
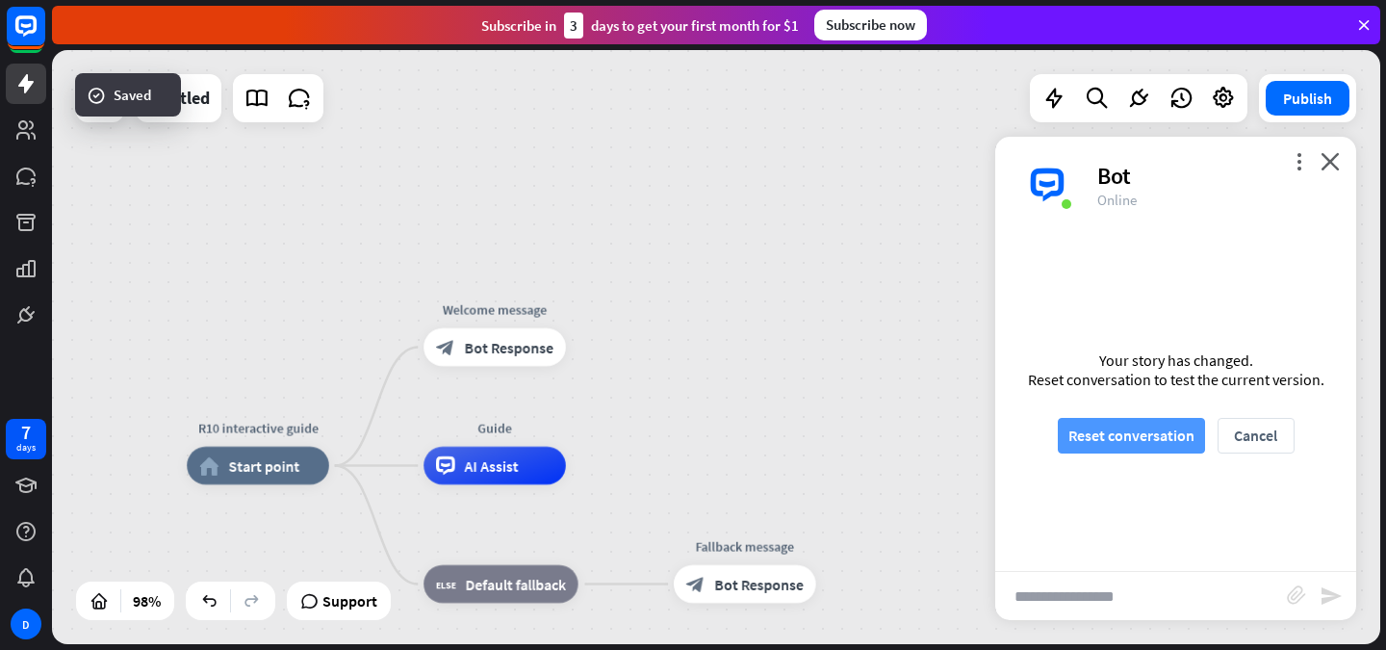
click at [1144, 444] on button "Reset conversation" at bounding box center [1131, 436] width 147 height 36
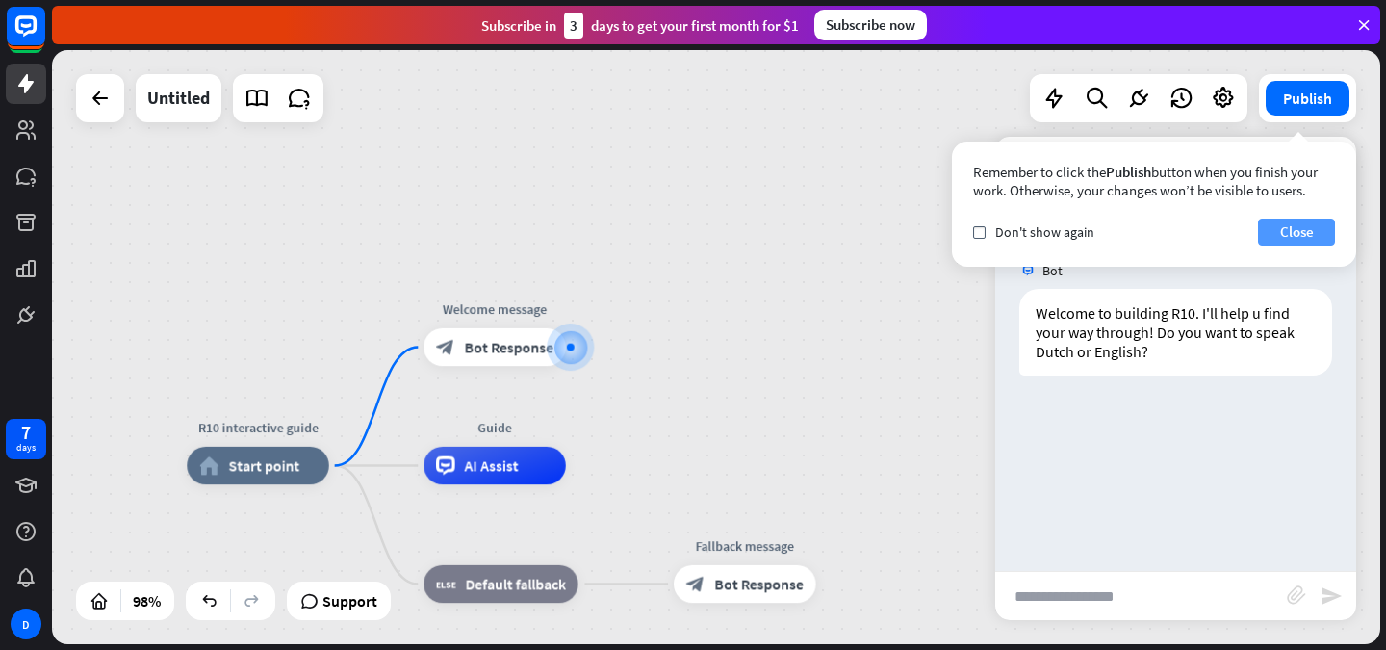
click at [1290, 224] on button "Close" at bounding box center [1296, 232] width 77 height 27
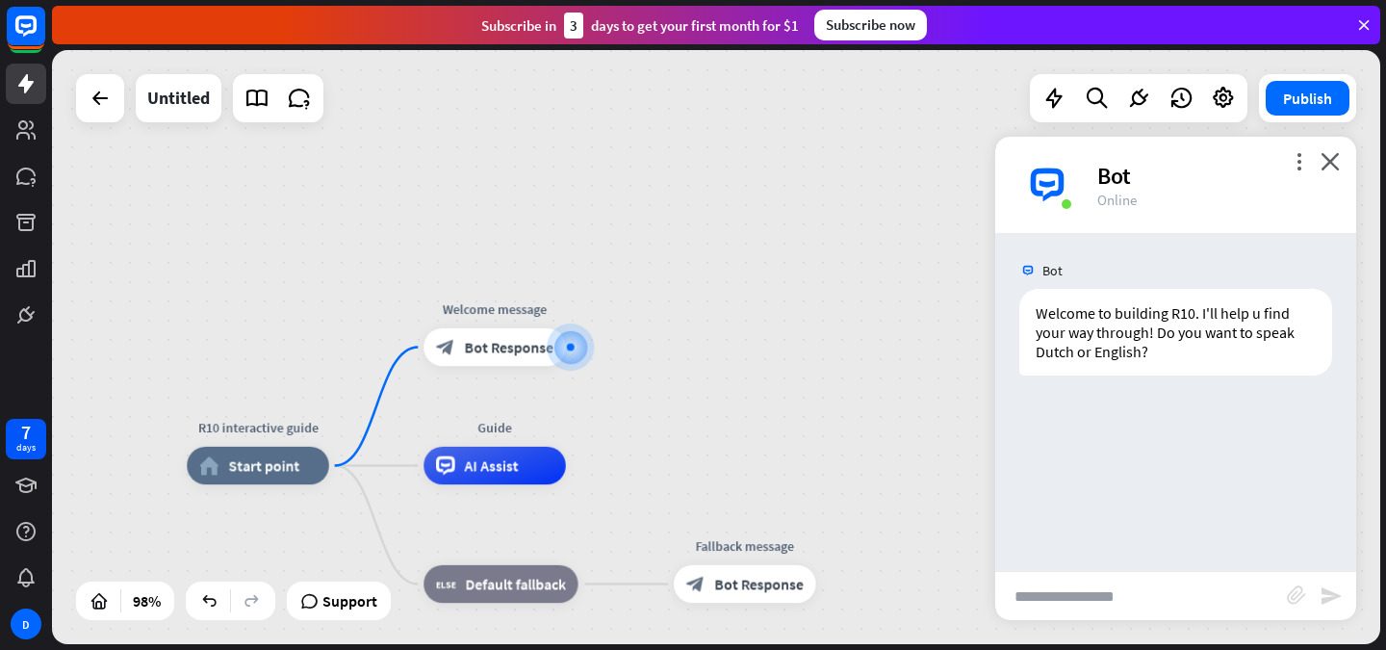
click at [1143, 600] on input "text" at bounding box center [1142, 596] width 292 height 48
type input "*******"
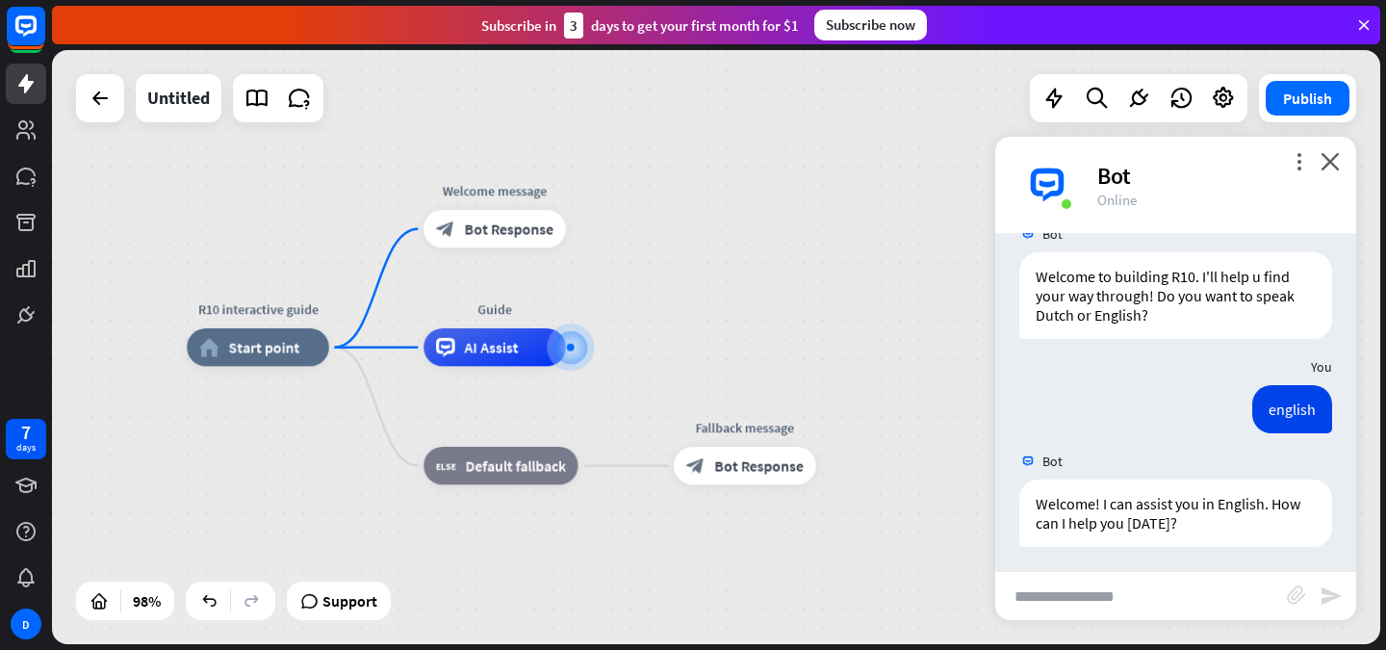
scroll to position [41, 0]
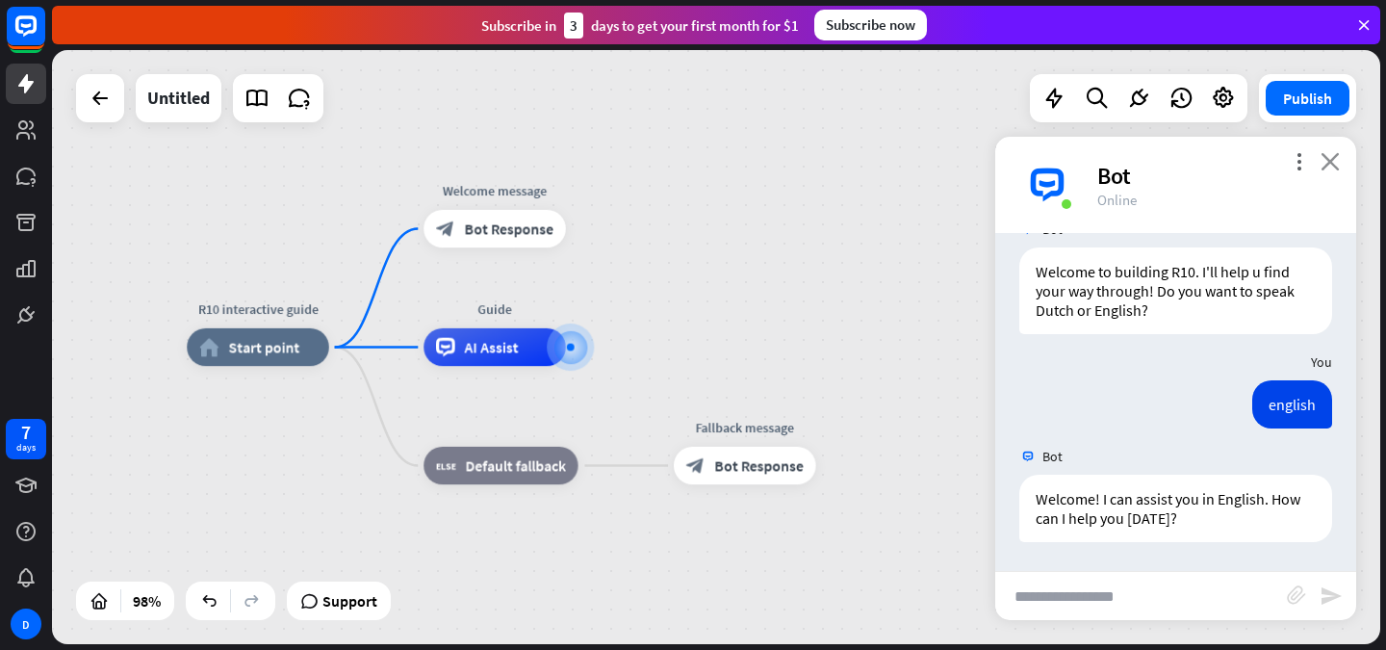
click at [1326, 163] on icon "close" at bounding box center [1330, 161] width 19 height 18
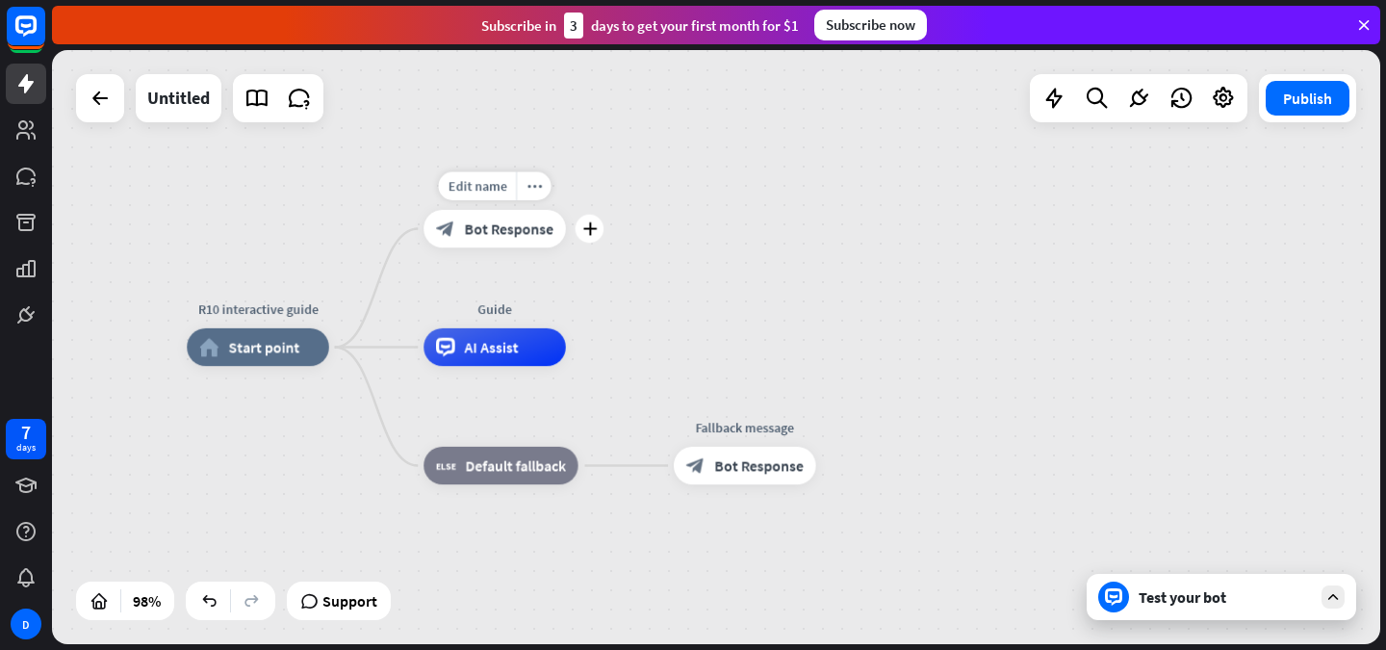
click at [496, 225] on span "Bot Response" at bounding box center [509, 229] width 89 height 19
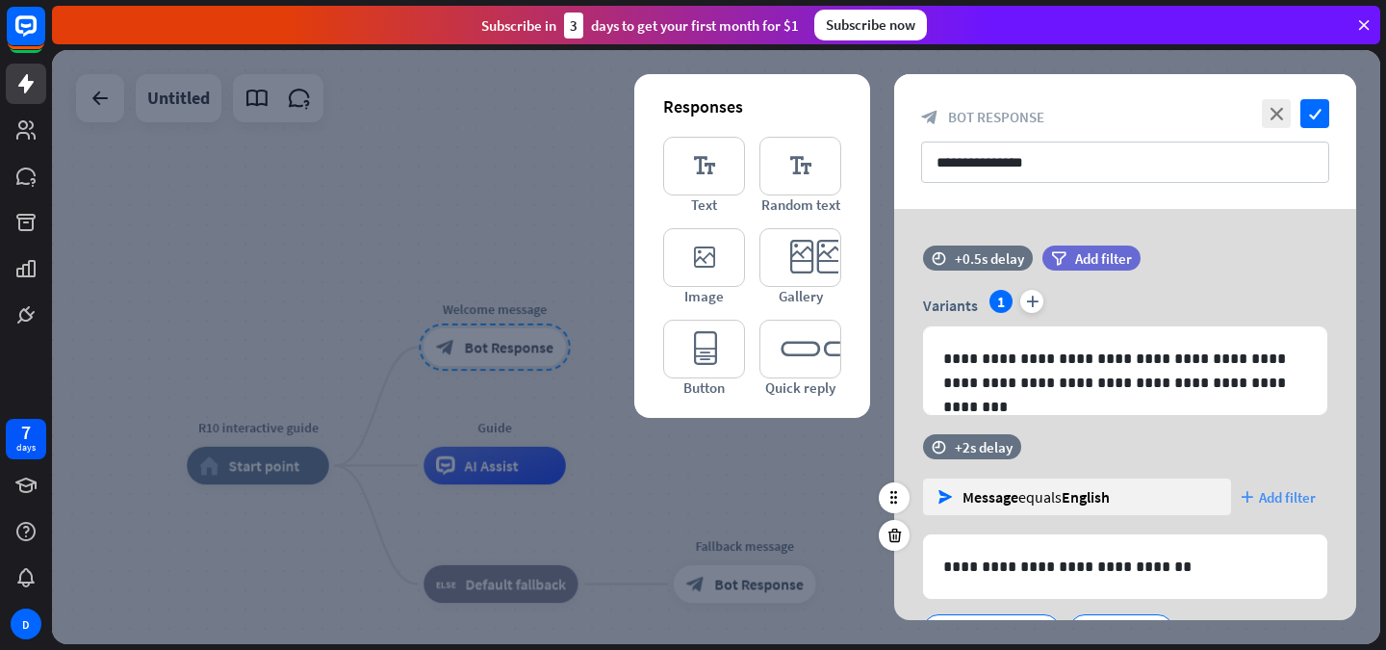
click at [1267, 485] on div "plus Add filter" at bounding box center [1284, 497] width 87 height 37
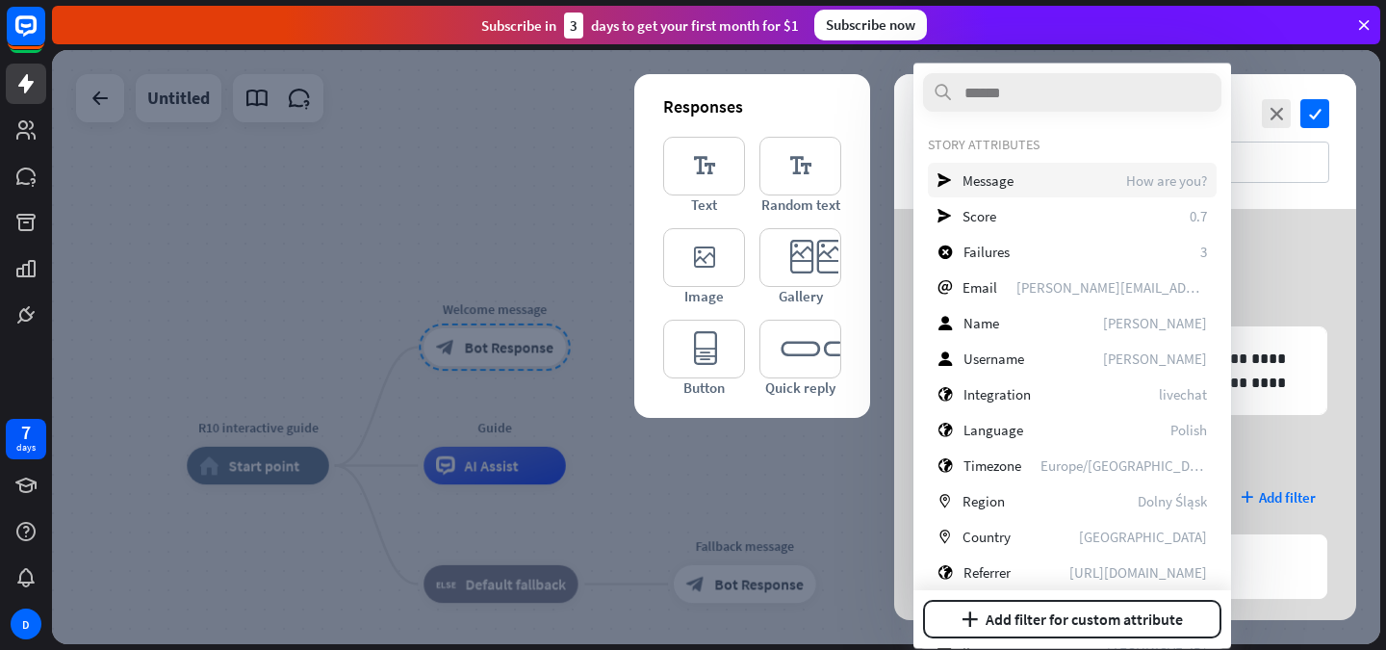
click at [1077, 182] on div "send Message How are you?" at bounding box center [1072, 180] width 289 height 35
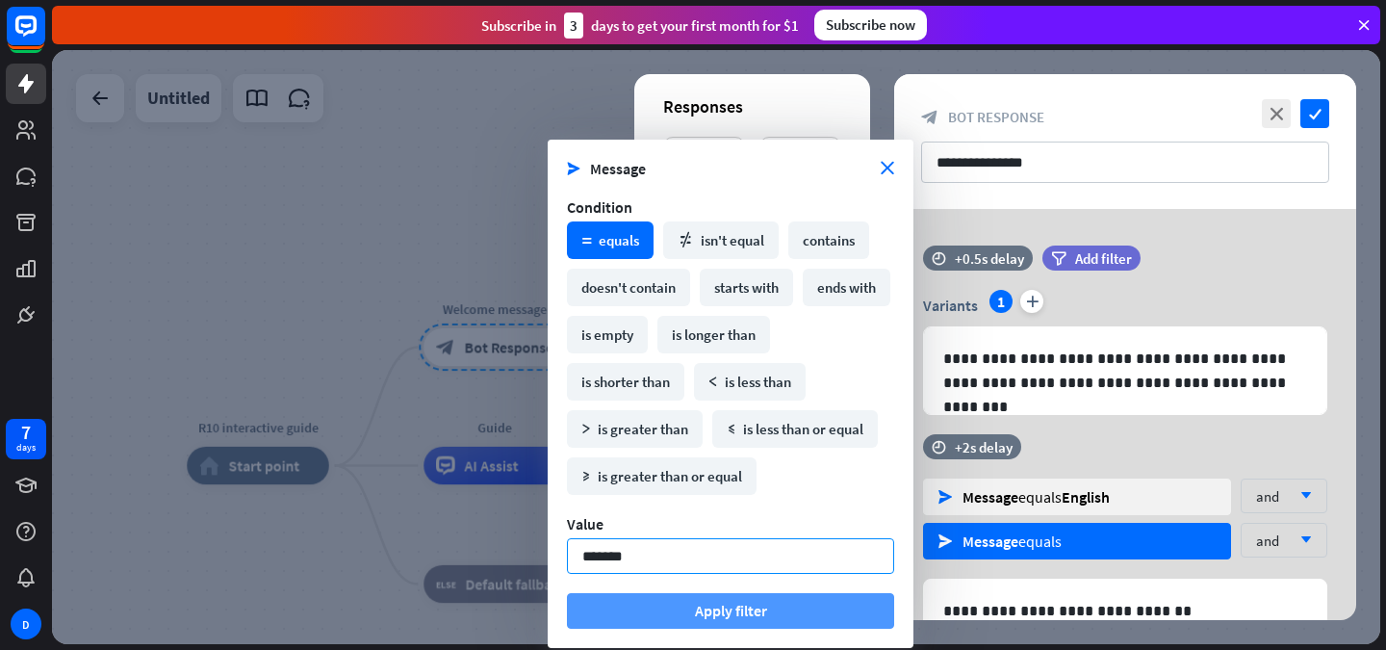
type input "*******"
click at [764, 609] on button "Apply filter" at bounding box center [730, 611] width 327 height 36
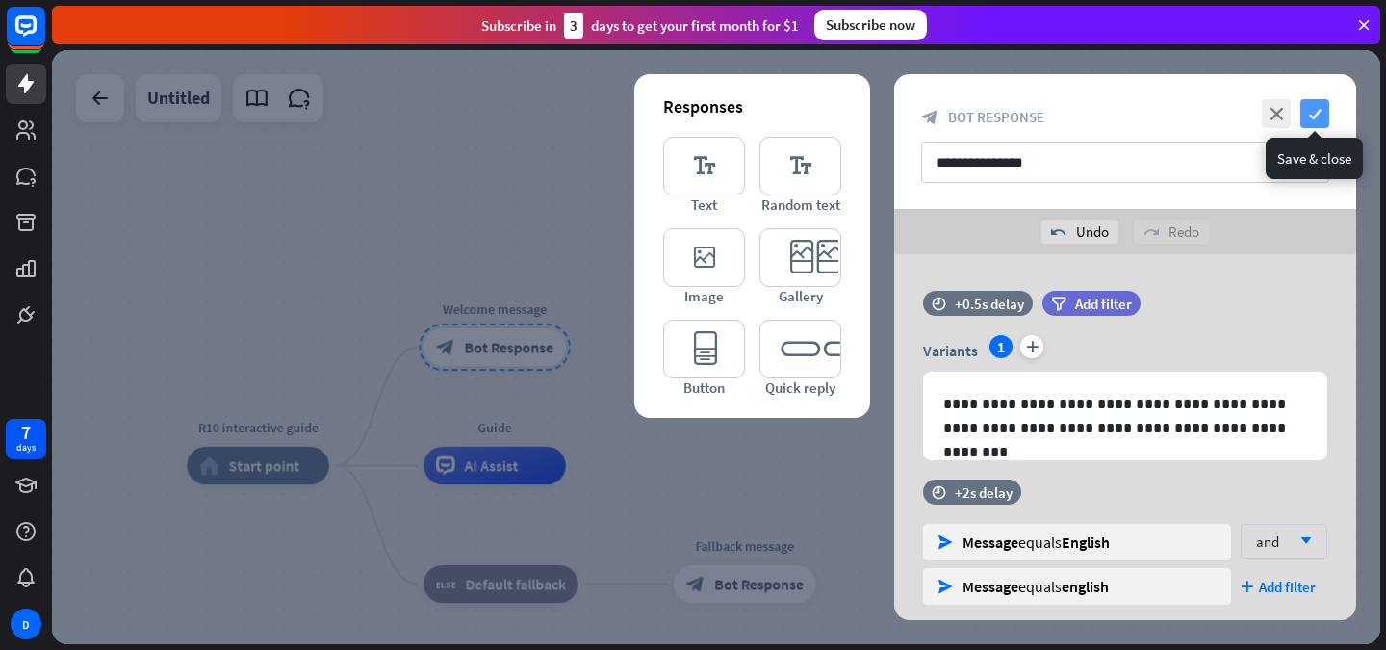
click at [1314, 109] on icon "check" at bounding box center [1315, 113] width 29 height 29
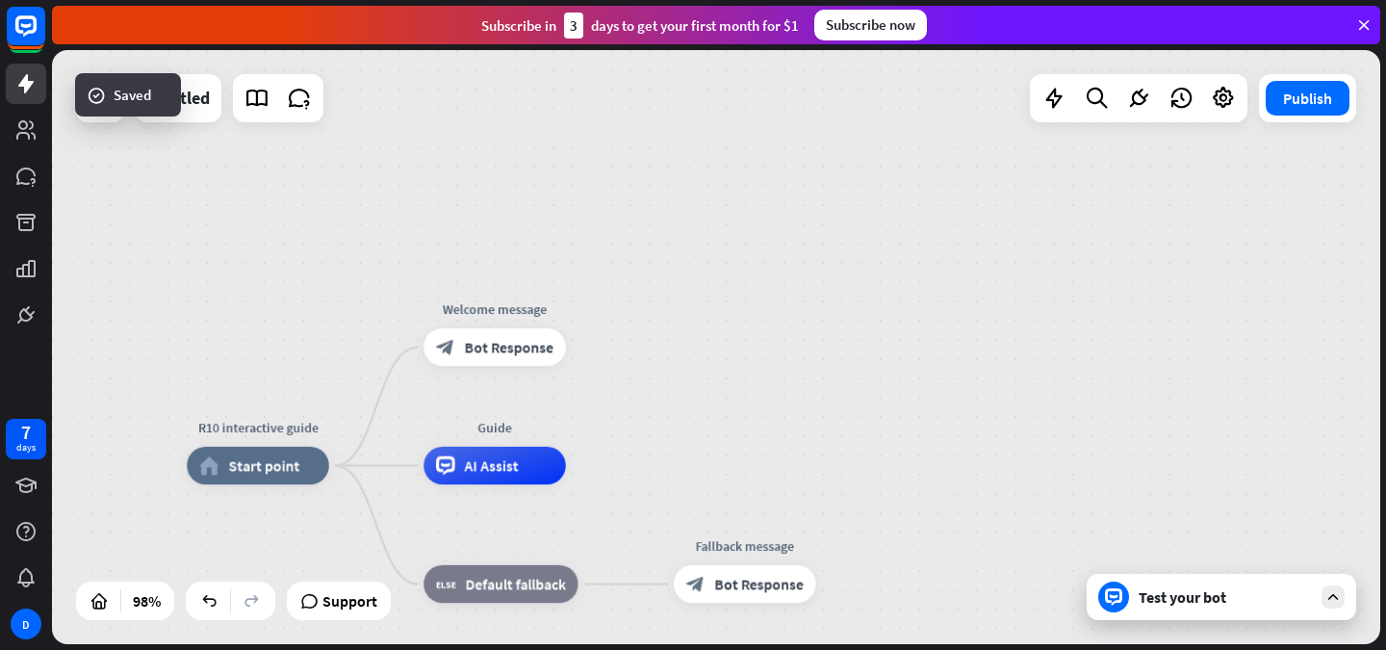
click at [1152, 591] on div "Test your bot" at bounding box center [1225, 596] width 173 height 19
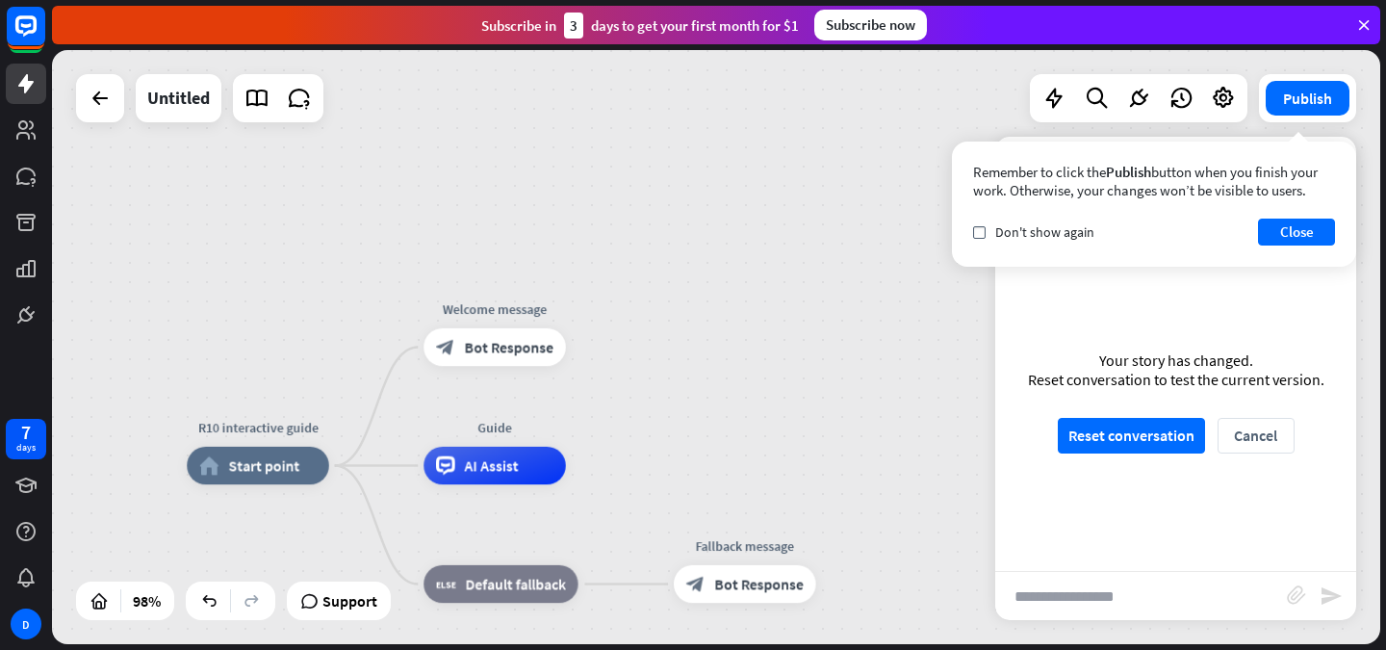
click at [1147, 454] on div "Your story has changed. Reset conversation to test the current version. Reset c…" at bounding box center [1176, 402] width 361 height 338
click at [1149, 446] on button "Reset conversation" at bounding box center [1131, 436] width 147 height 36
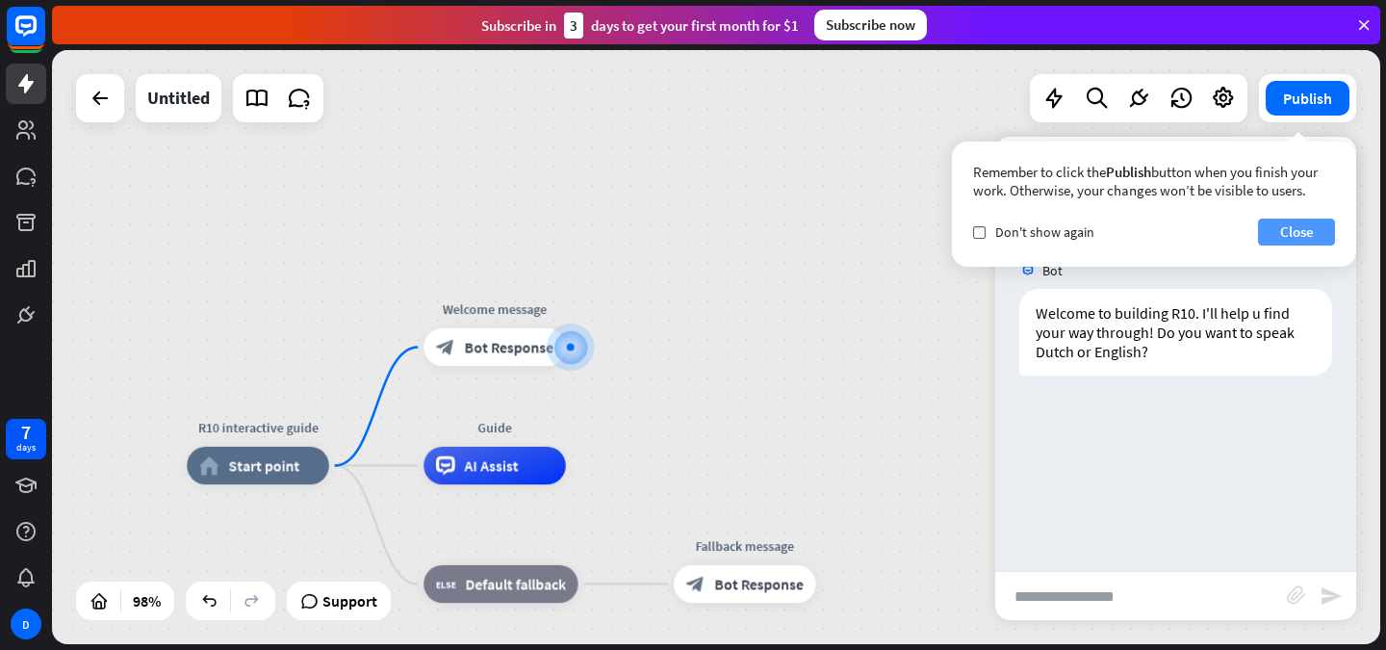
click at [1290, 227] on button "Close" at bounding box center [1296, 232] width 77 height 27
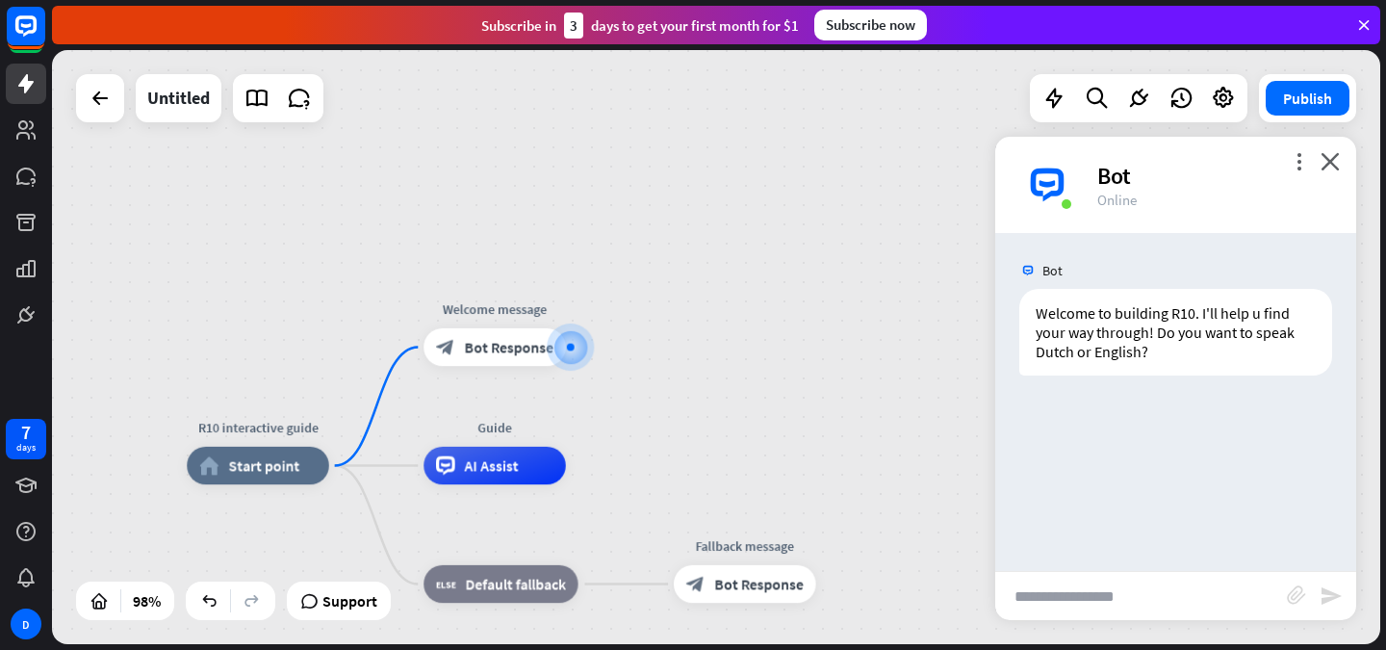
click at [1119, 588] on input "text" at bounding box center [1142, 596] width 292 height 48
type input "*******"
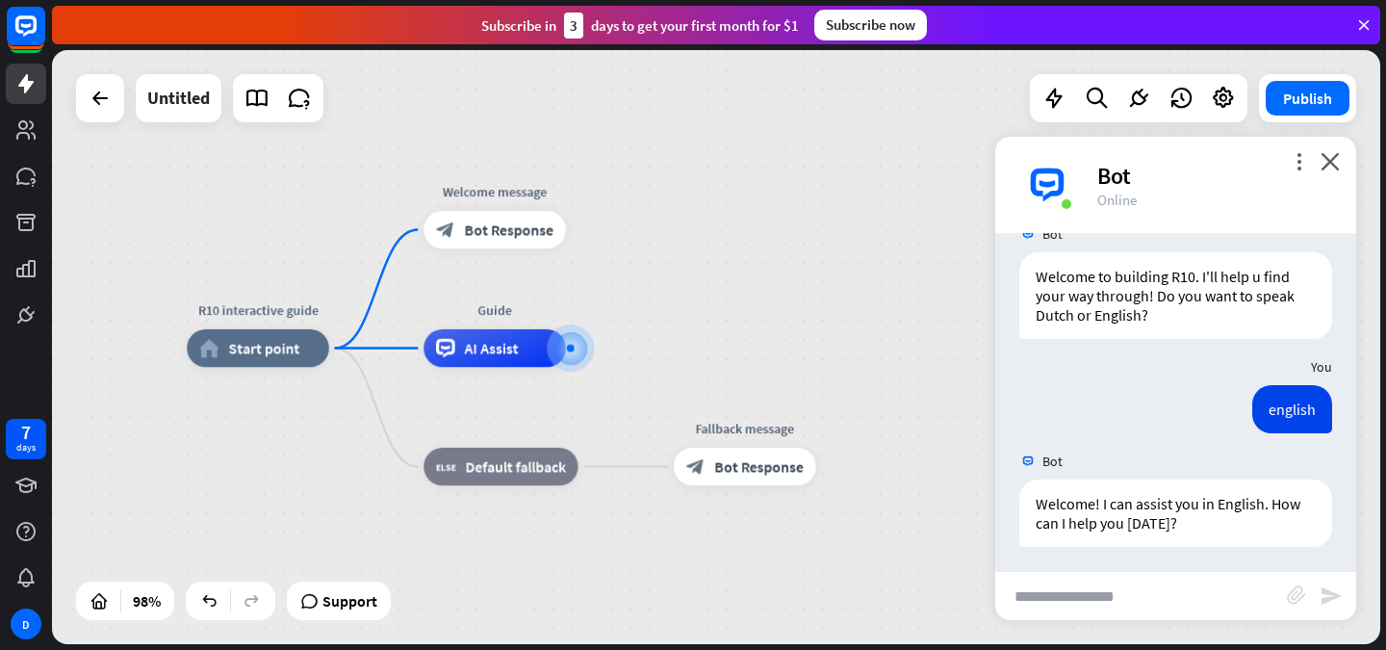
scroll to position [41, 0]
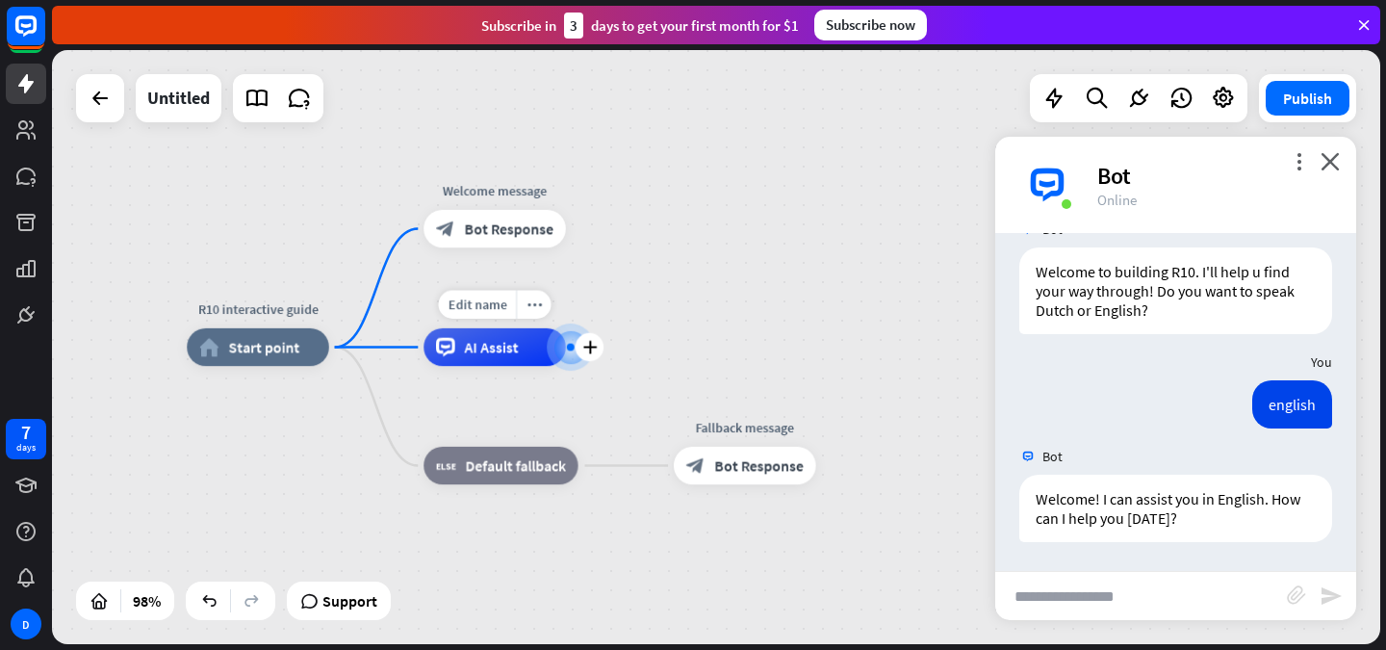
click at [532, 349] on div "AI Assist" at bounding box center [495, 347] width 142 height 38
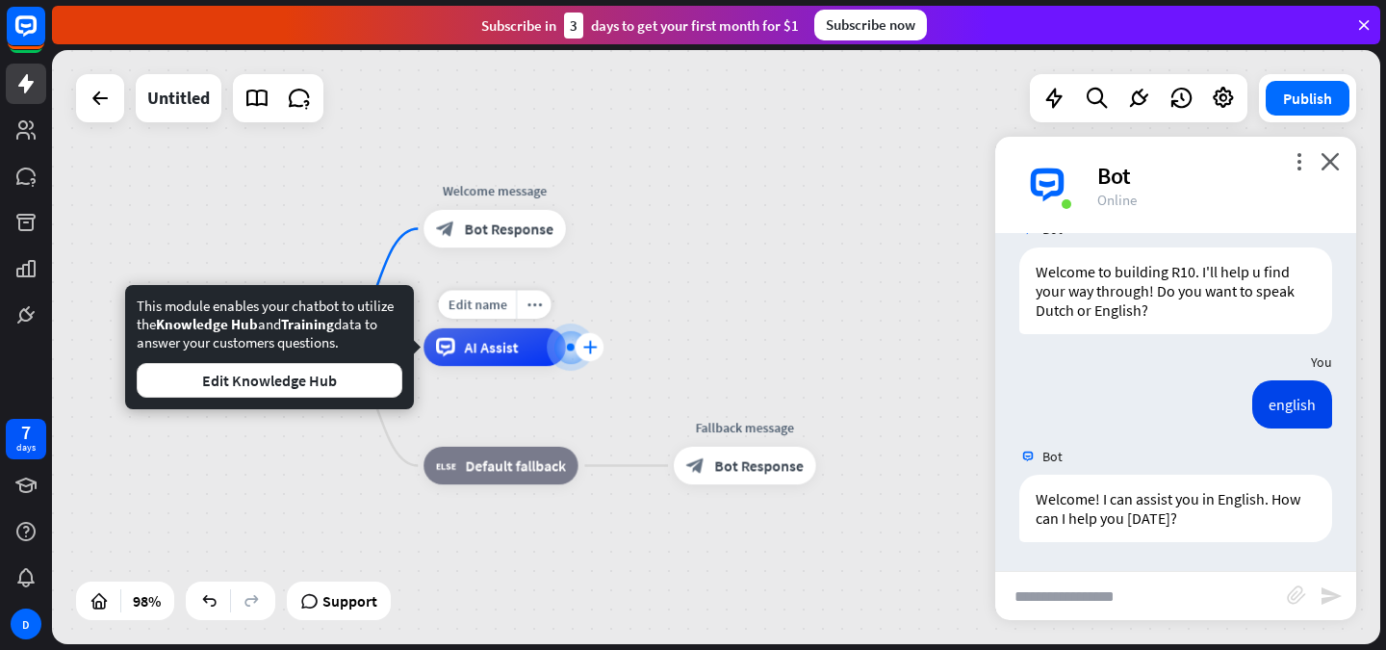
click at [590, 347] on icon "plus" at bounding box center [589, 347] width 14 height 13
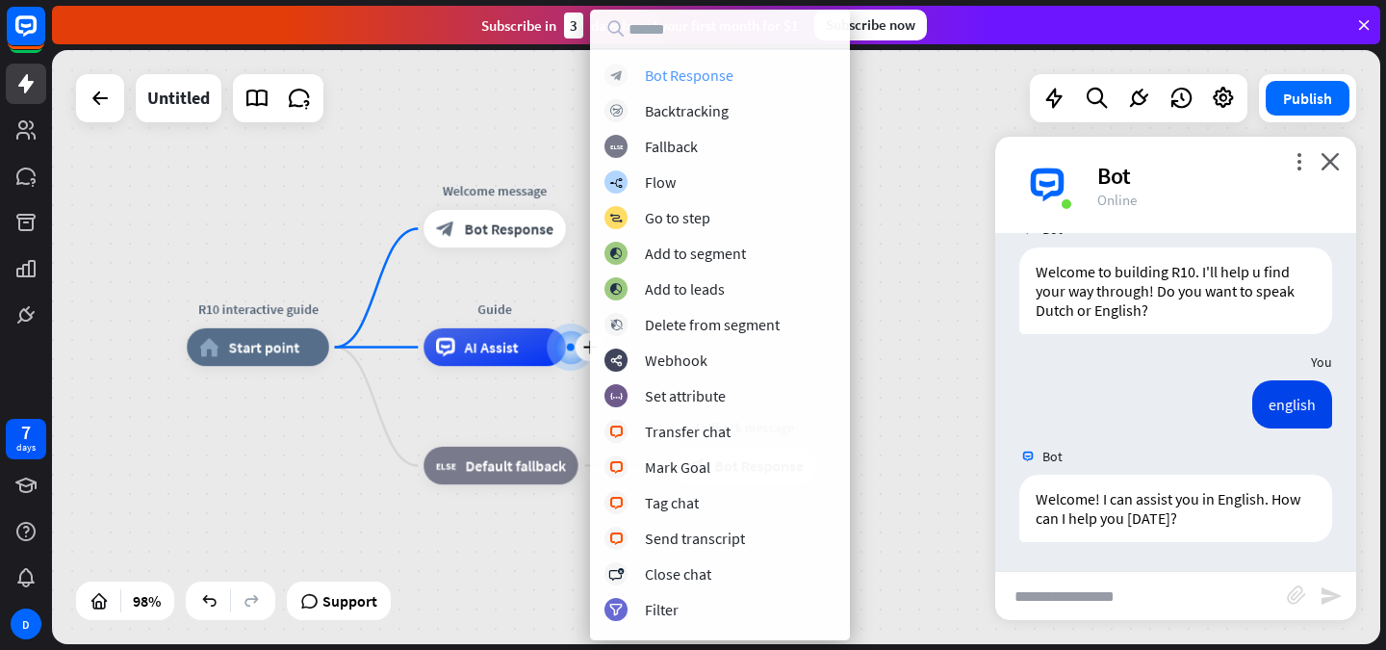
click at [699, 72] on div "Bot Response" at bounding box center [689, 74] width 89 height 19
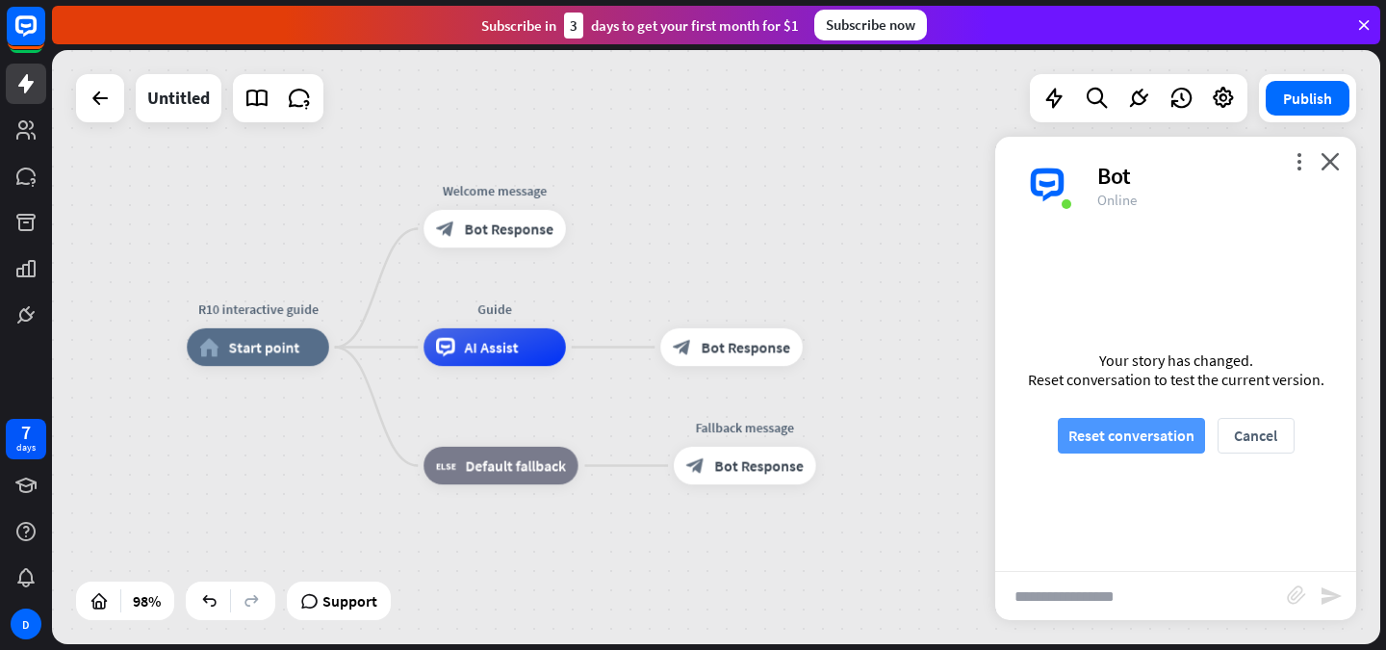
click at [1141, 422] on button "Reset conversation" at bounding box center [1131, 436] width 147 height 36
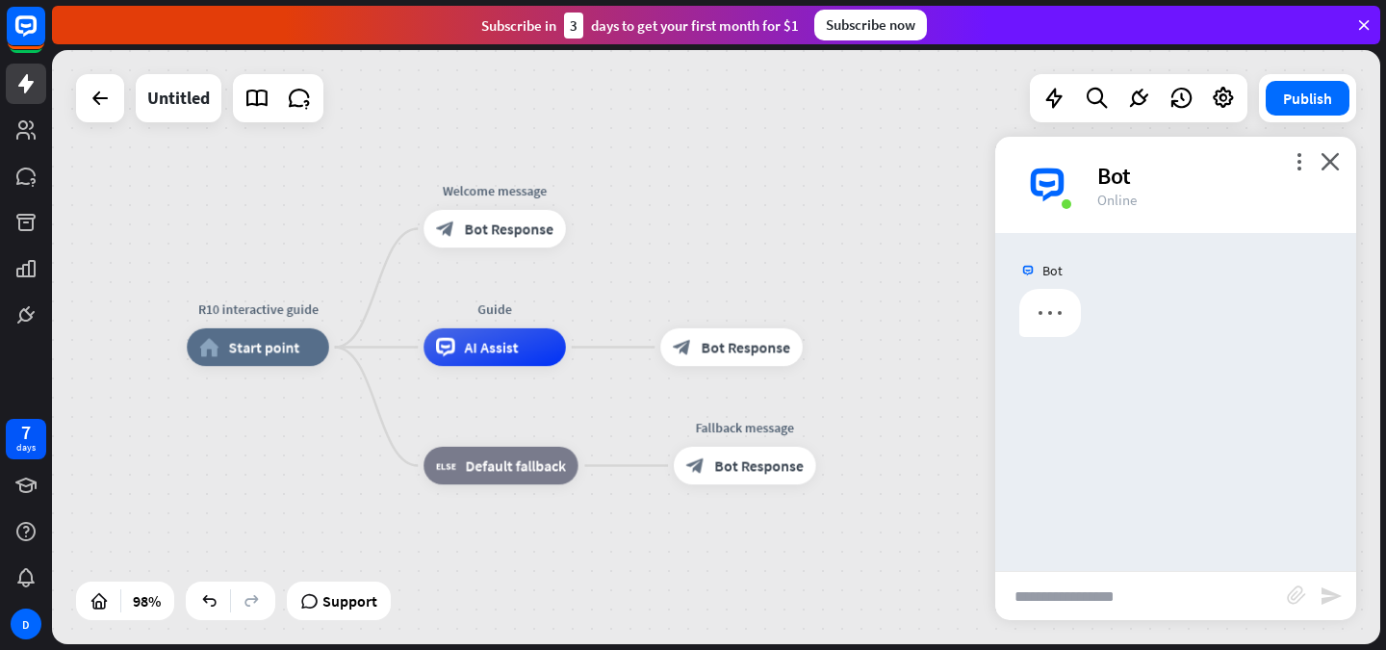
scroll to position [0, 0]
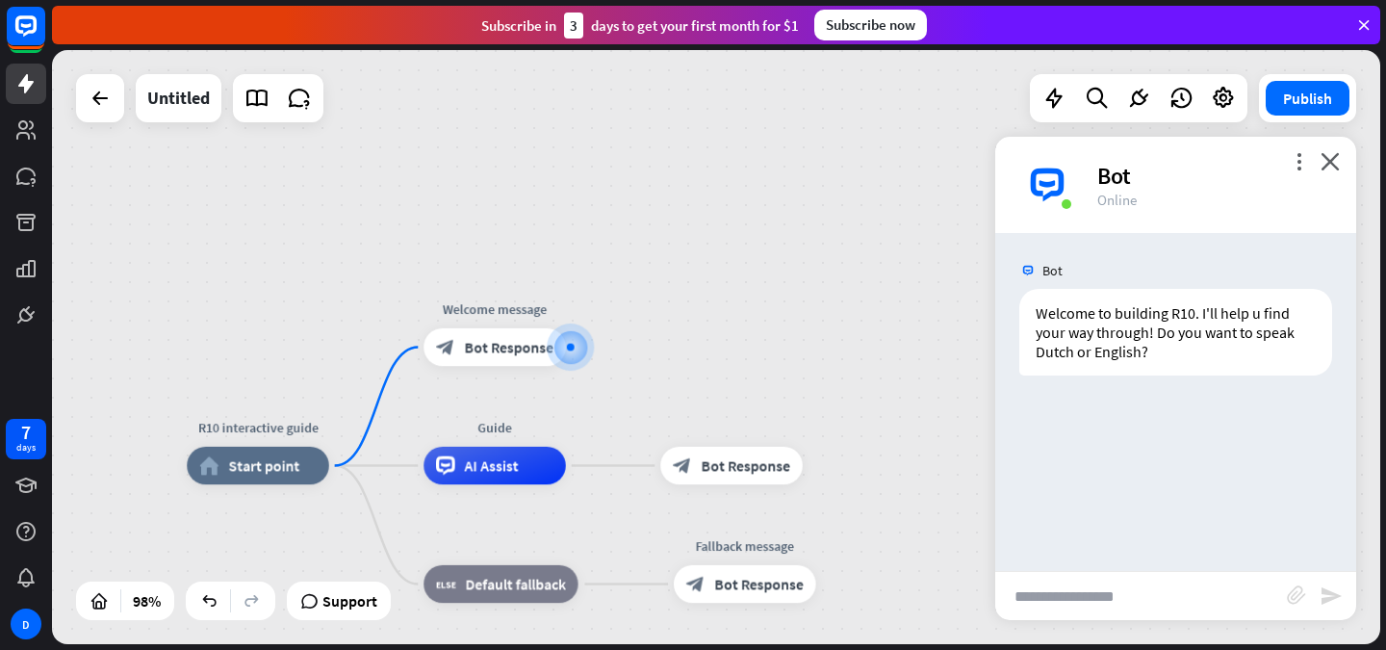
click at [1141, 590] on input "text" at bounding box center [1142, 596] width 292 height 48
type input "*******"
type input "*"
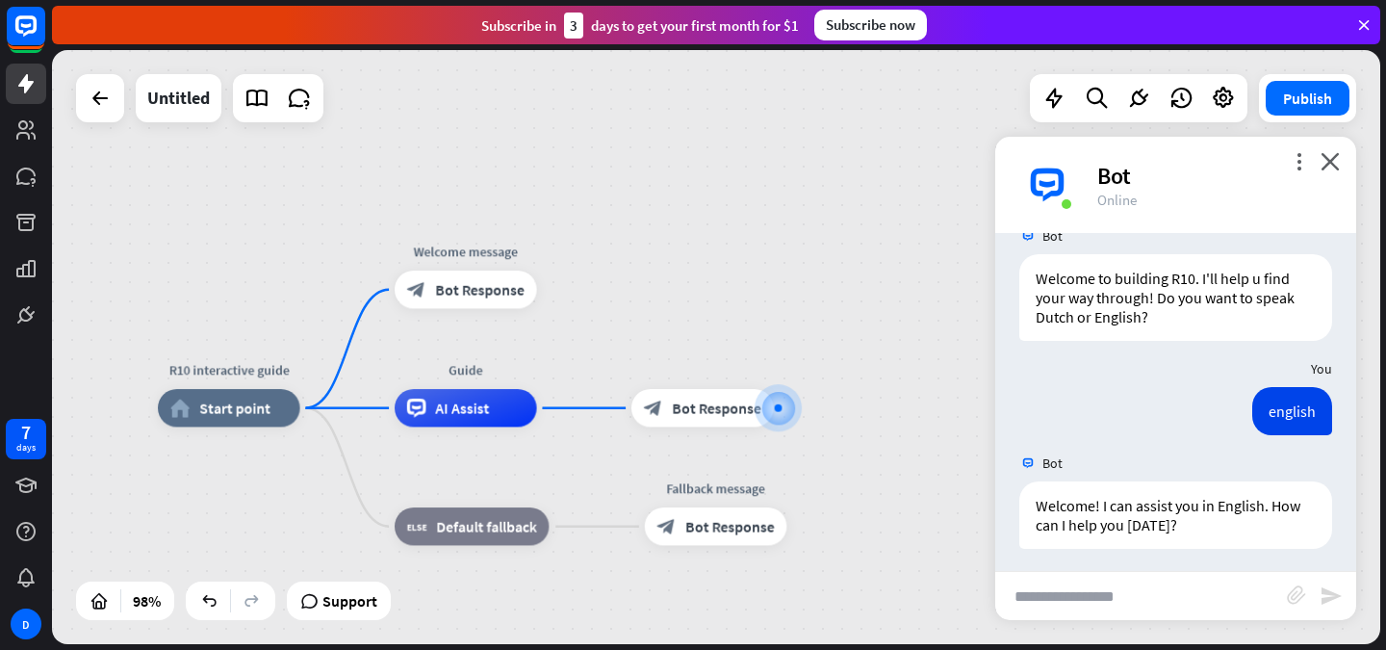
scroll to position [41, 0]
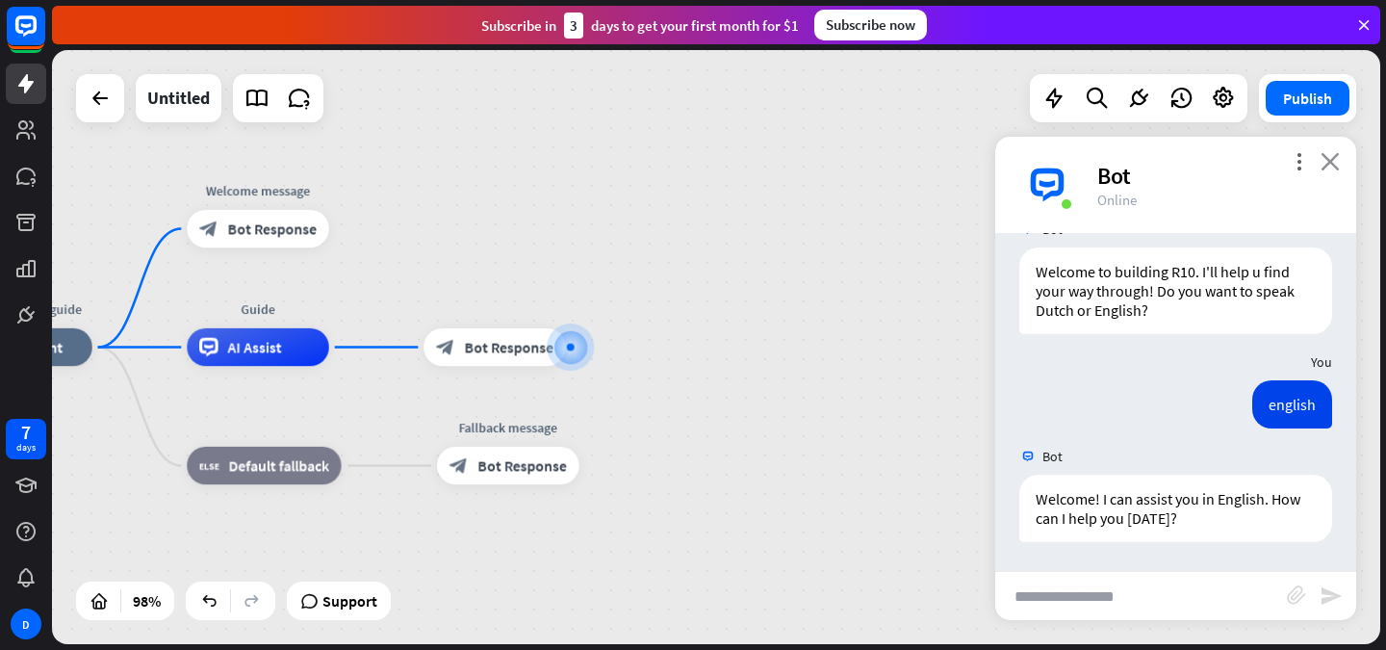
click at [1324, 159] on icon "close" at bounding box center [1330, 161] width 19 height 18
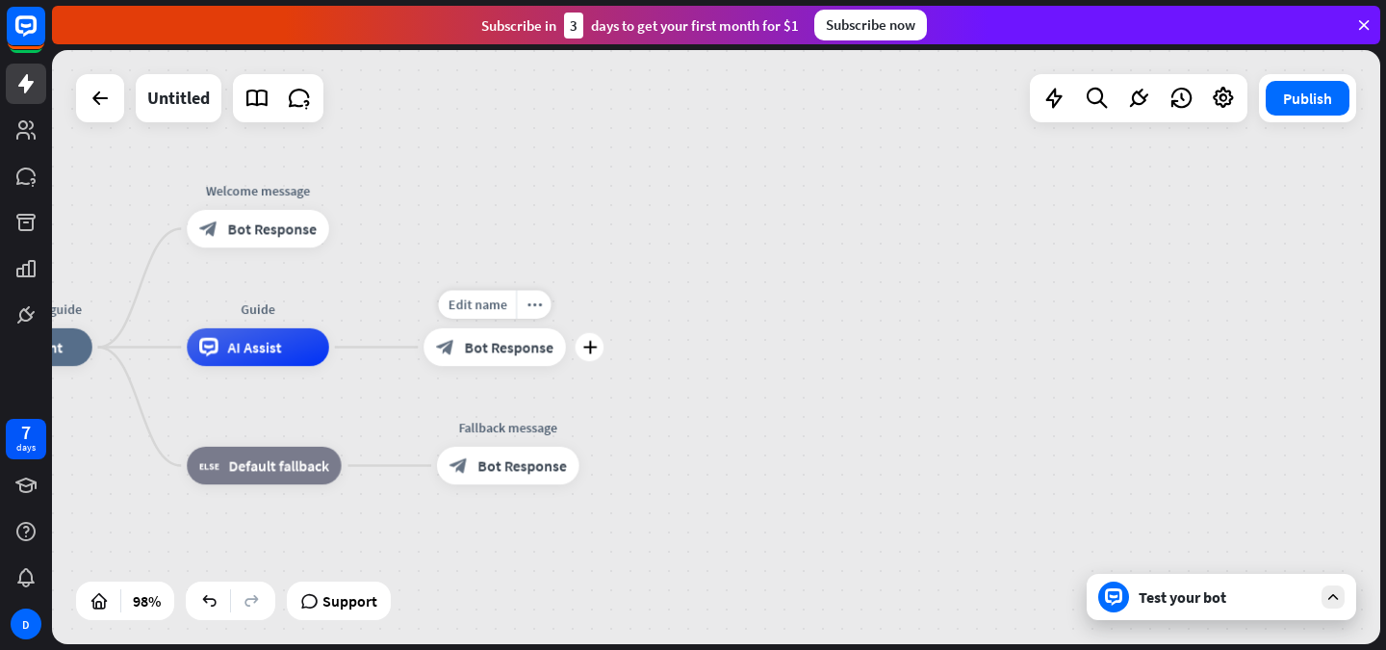
click at [499, 333] on div "block_bot_response Bot Response" at bounding box center [495, 347] width 142 height 38
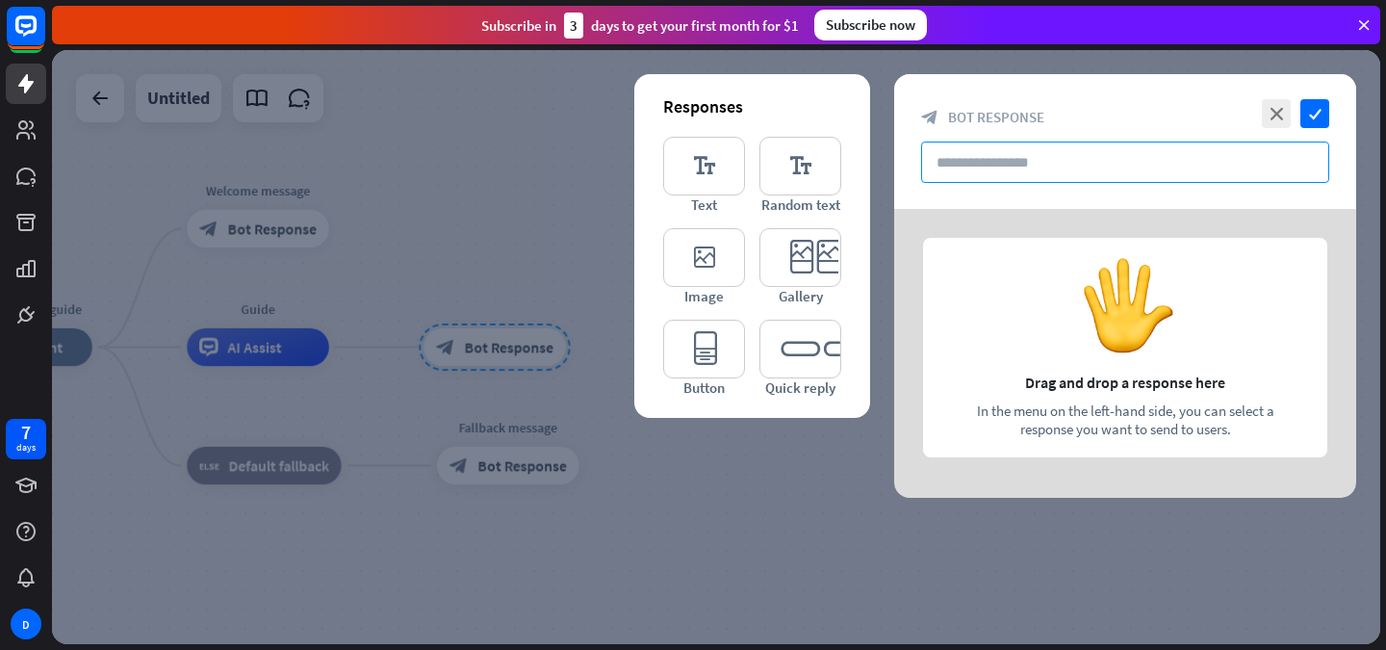
click at [984, 162] on input "text" at bounding box center [1125, 162] width 408 height 41
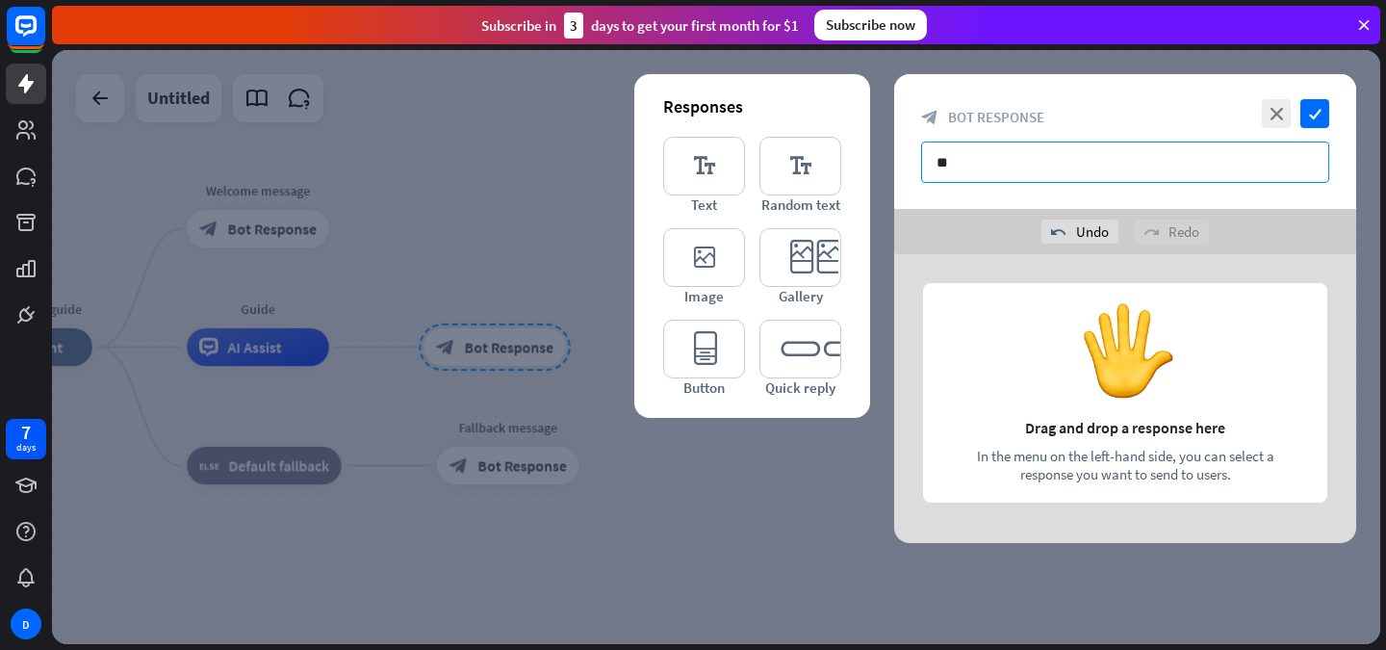
type input "*"
type input "****"
click at [1327, 110] on icon "check" at bounding box center [1315, 113] width 29 height 29
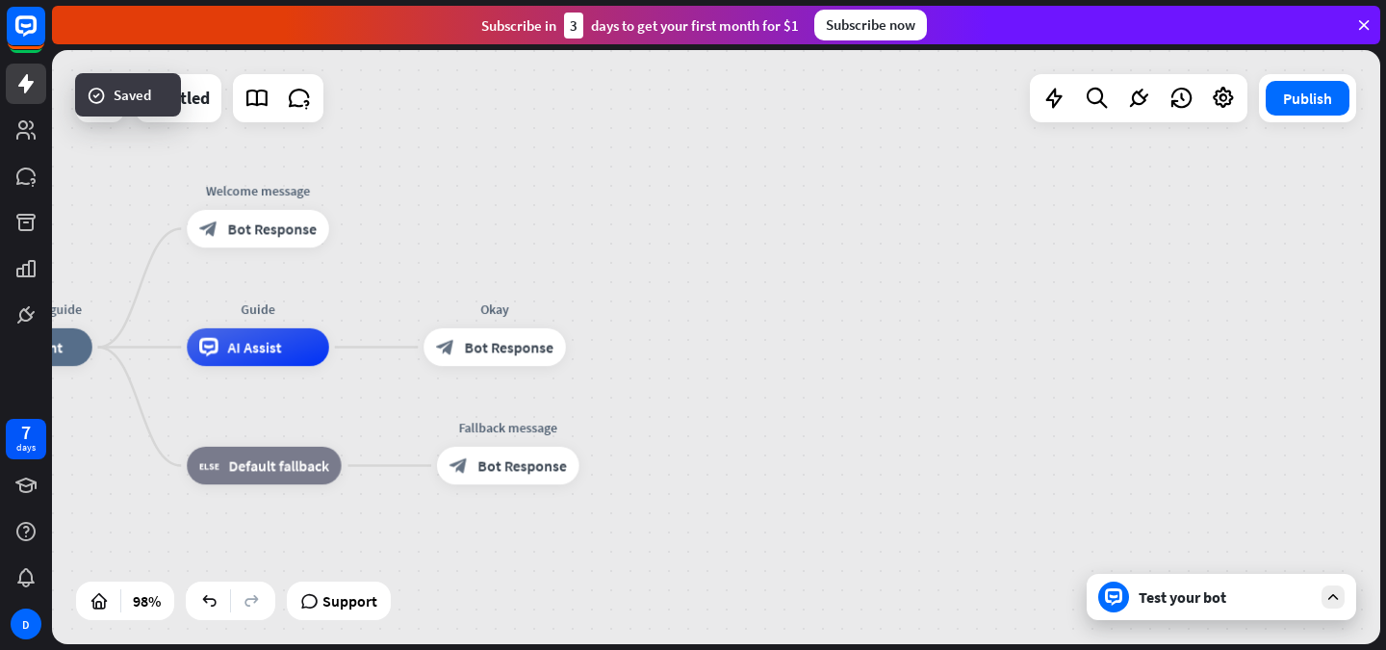
click at [1204, 609] on div "Test your bot" at bounding box center [1222, 597] width 270 height 46
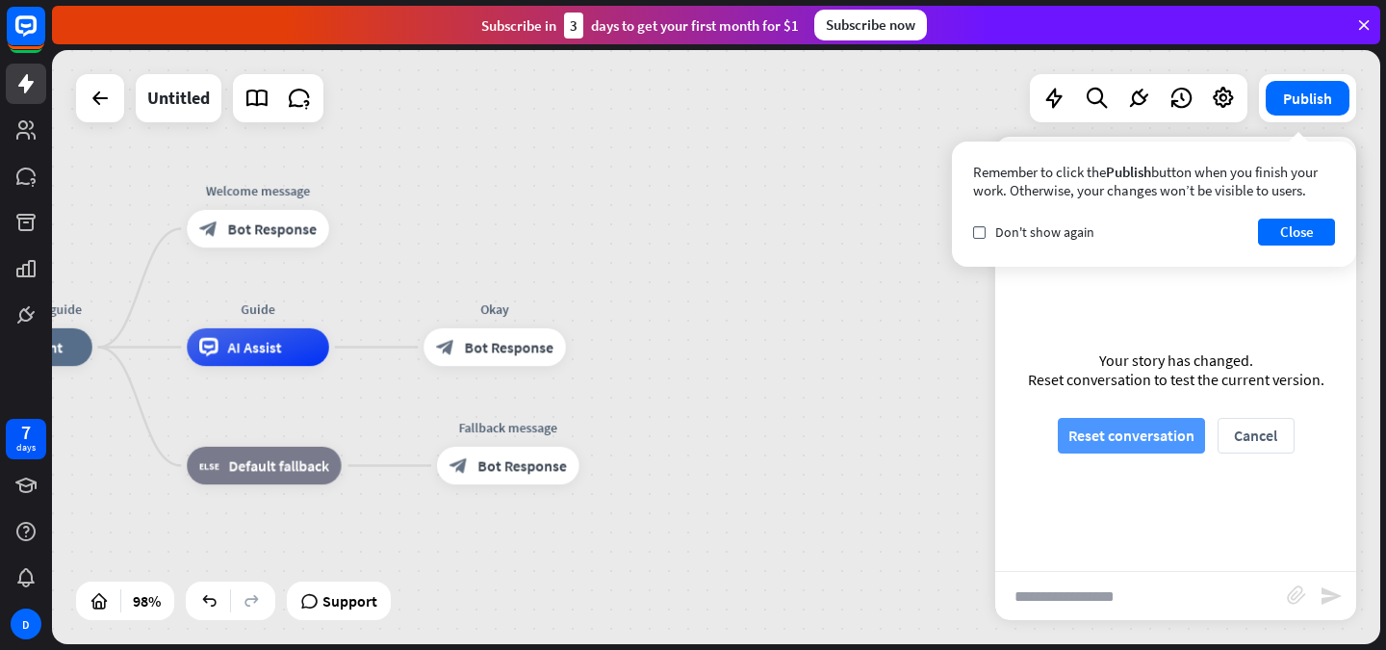
click at [1139, 445] on button "Reset conversation" at bounding box center [1131, 436] width 147 height 36
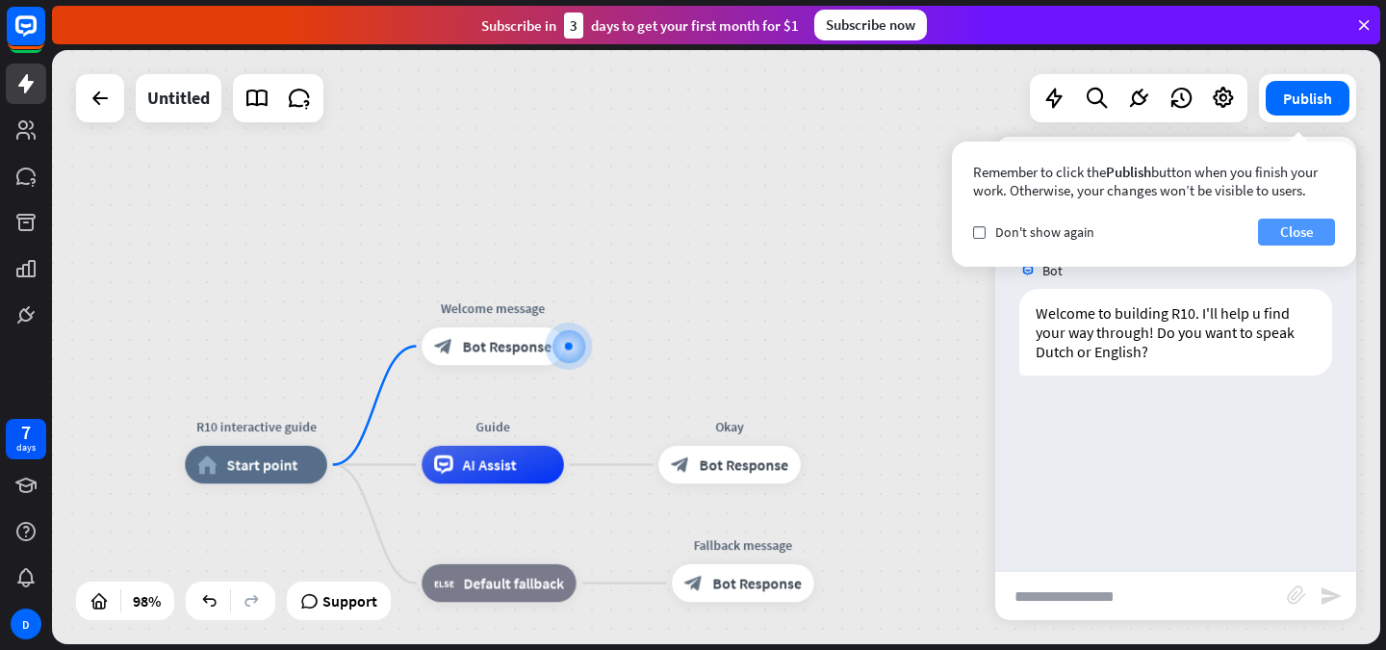
click at [1297, 235] on button "Close" at bounding box center [1296, 232] width 77 height 27
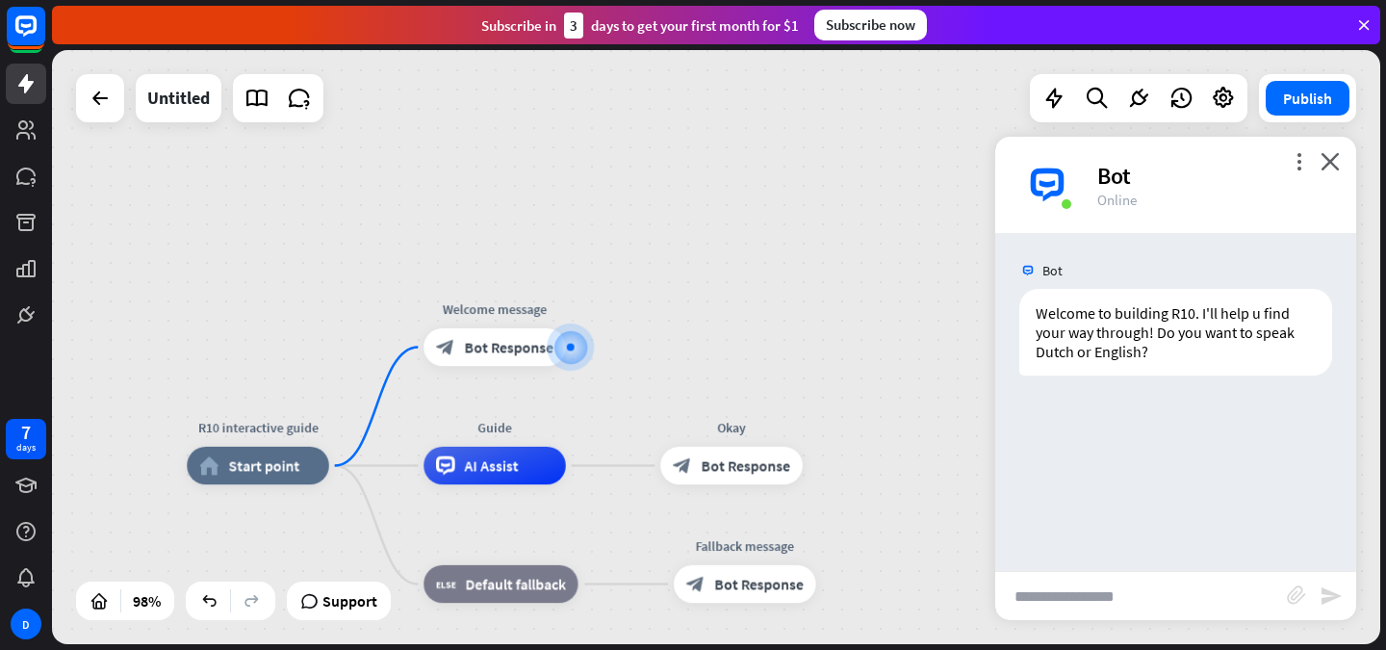
click at [1140, 593] on input "text" at bounding box center [1142, 596] width 292 height 48
type input "***"
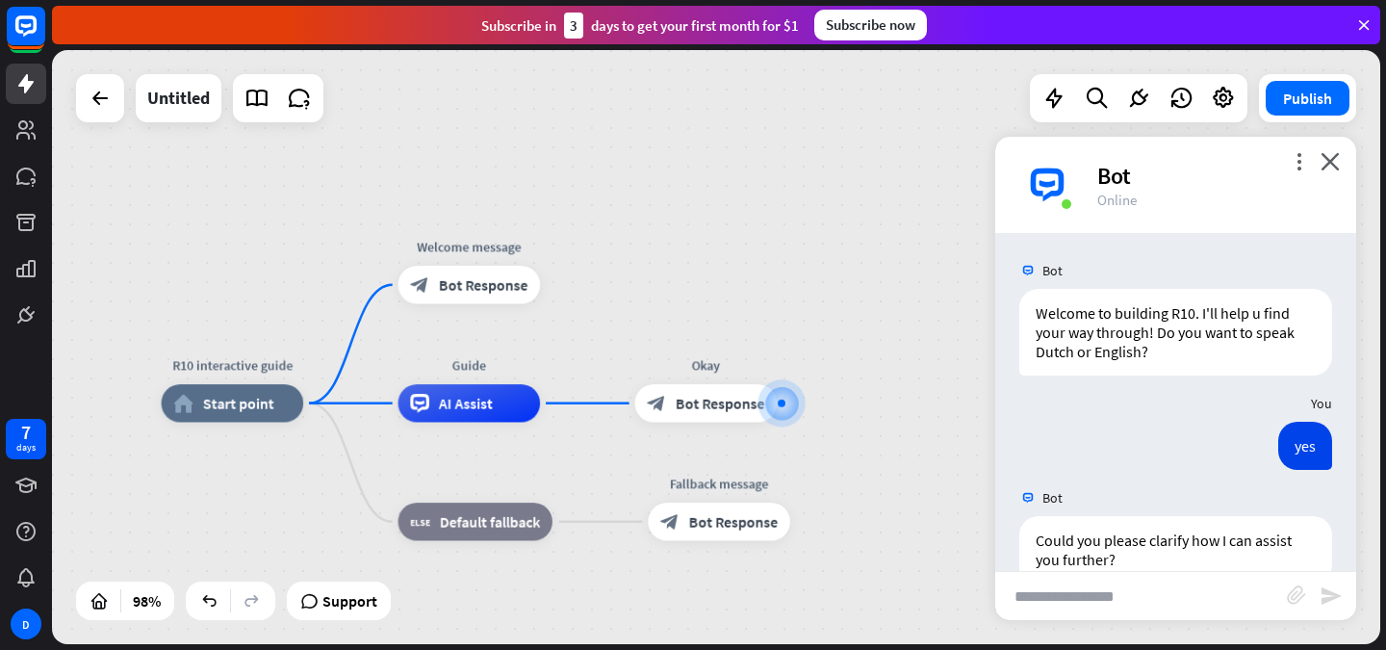
scroll to position [41, 0]
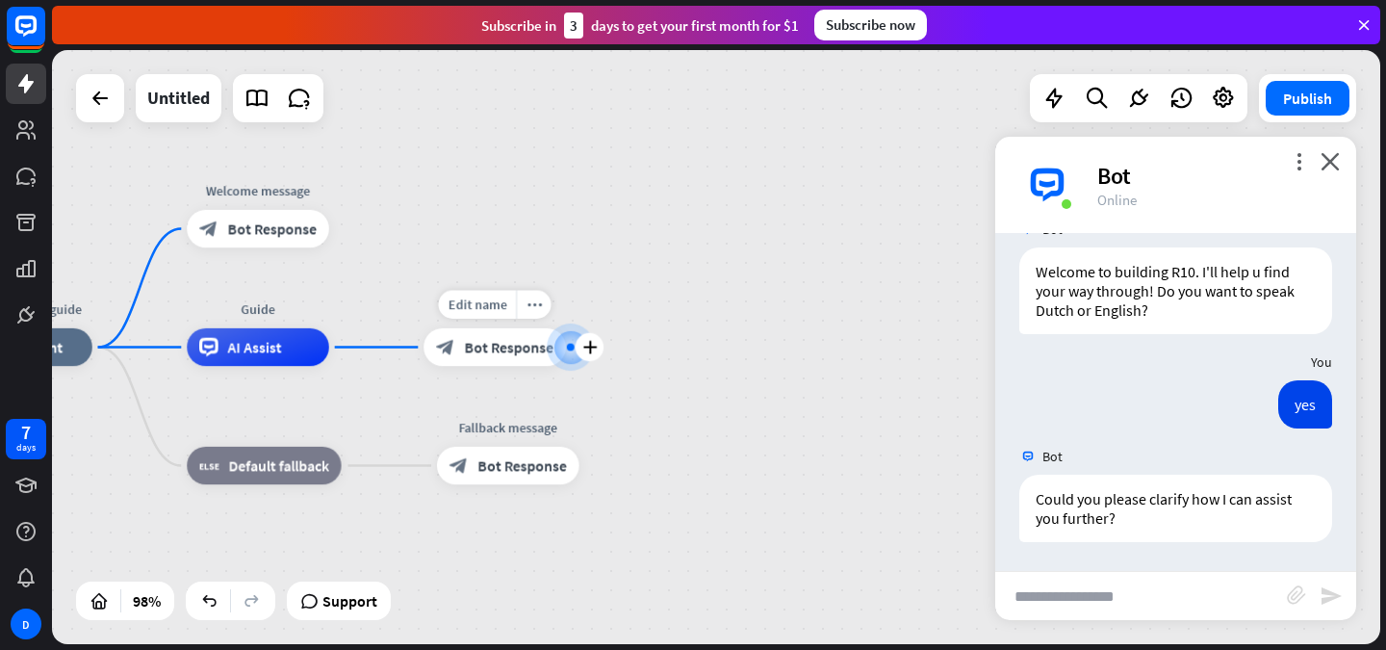
click at [499, 360] on div "block_bot_response Bot Response" at bounding box center [495, 347] width 142 height 38
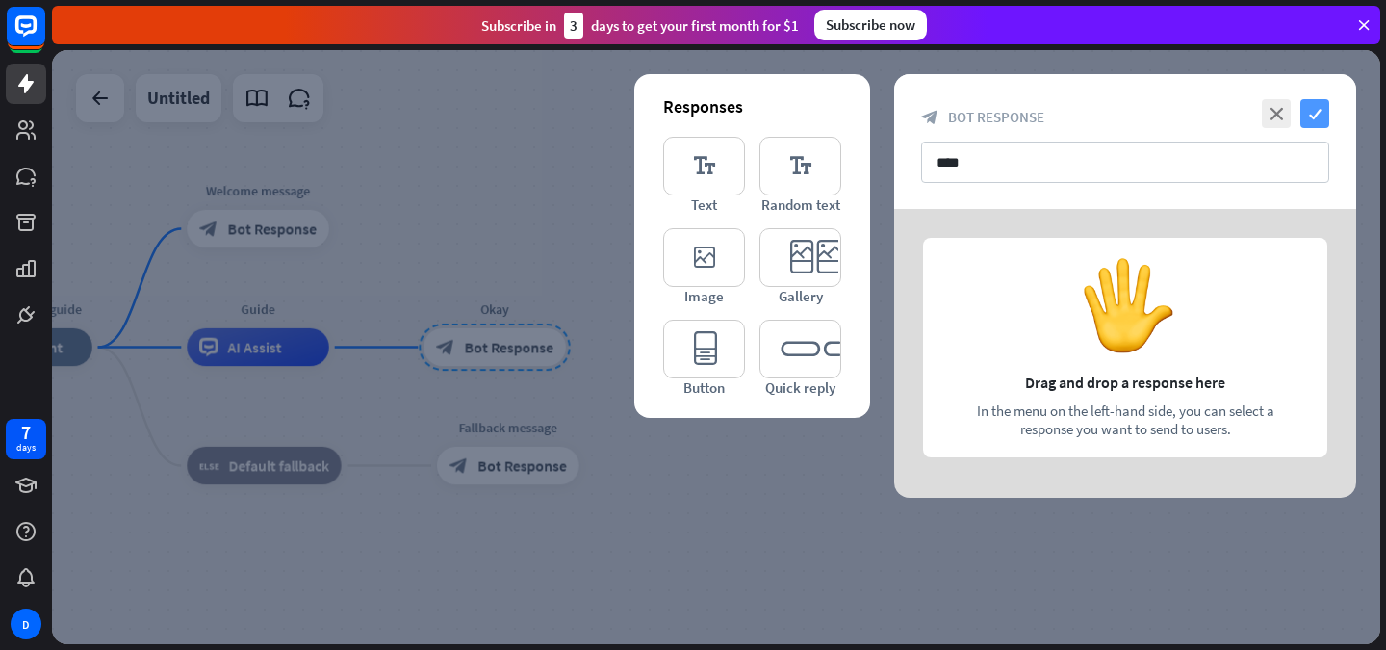
click at [1308, 116] on icon "check" at bounding box center [1315, 113] width 29 height 29
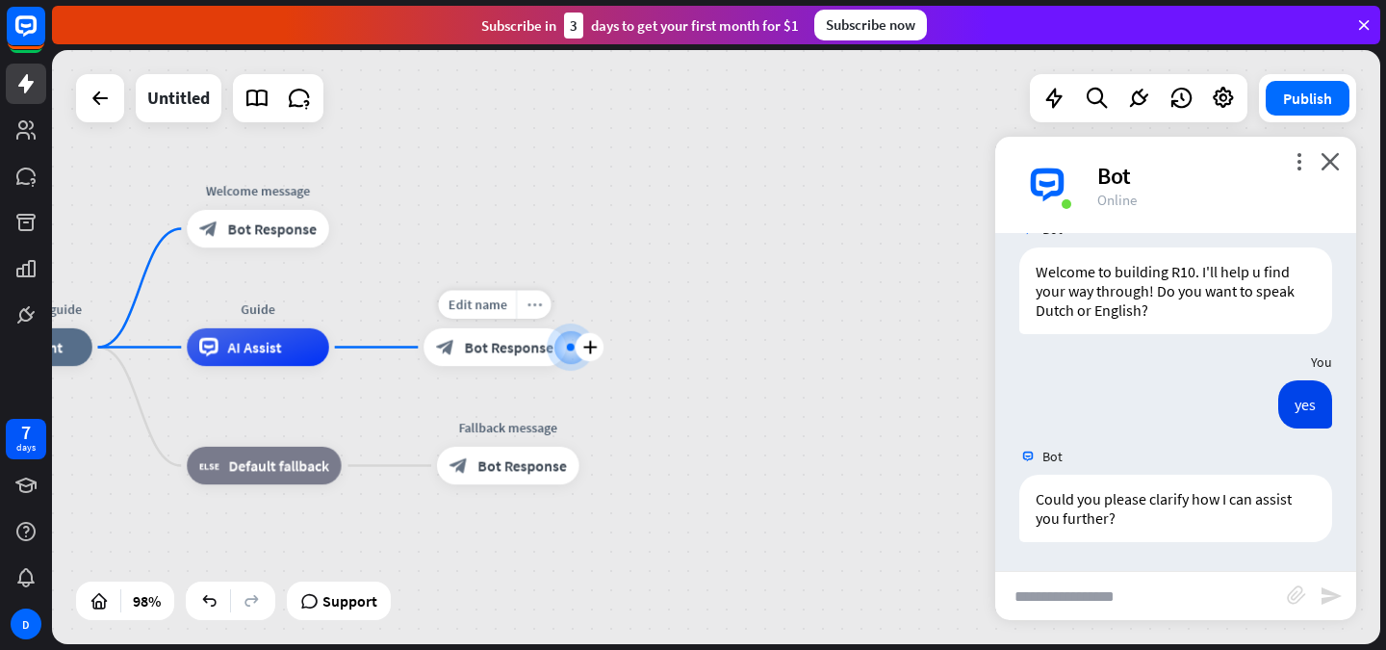
click at [537, 297] on icon "more_horiz" at bounding box center [534, 304] width 15 height 14
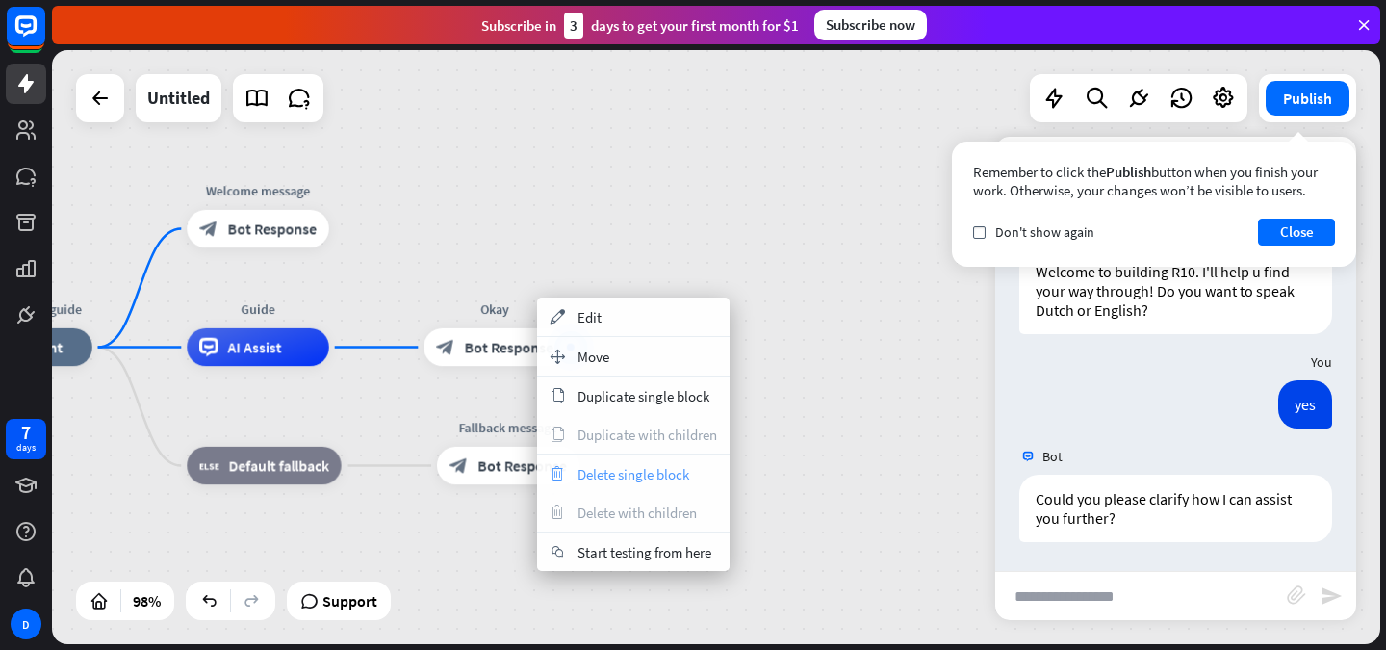
click at [614, 466] on span "Delete single block" at bounding box center [634, 474] width 112 height 18
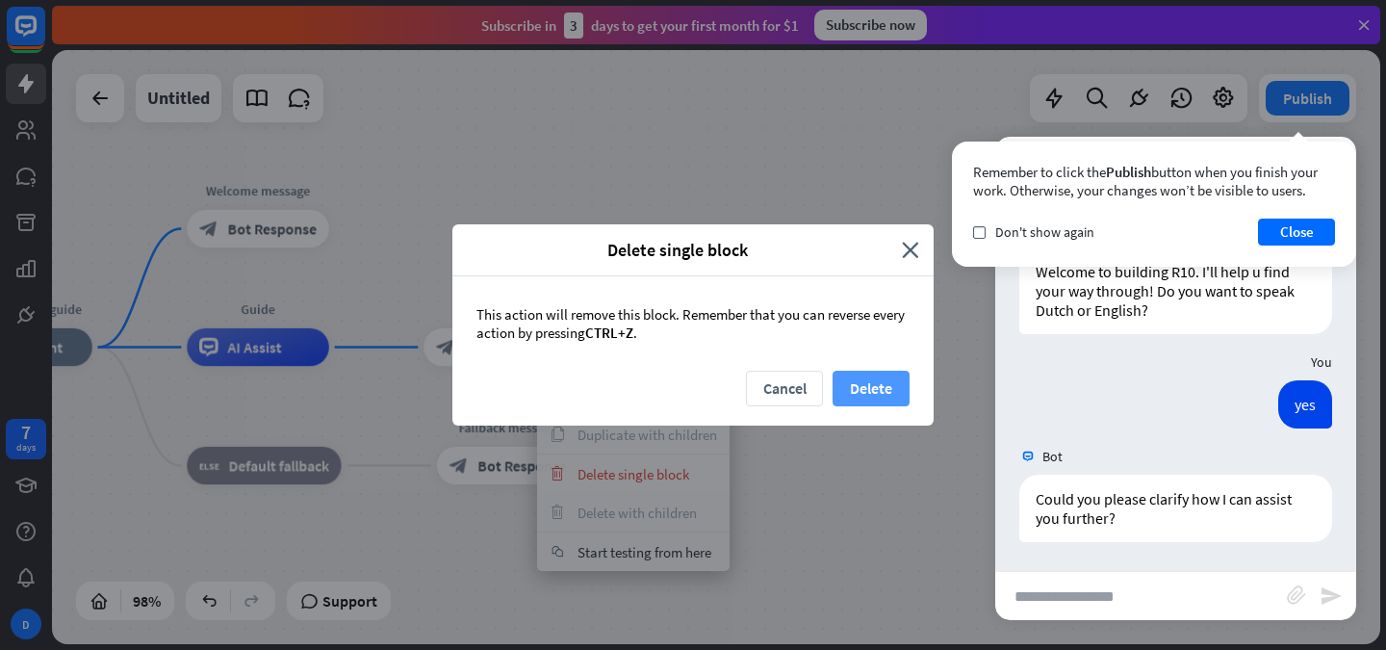
click at [859, 386] on button "Delete" at bounding box center [871, 389] width 77 height 36
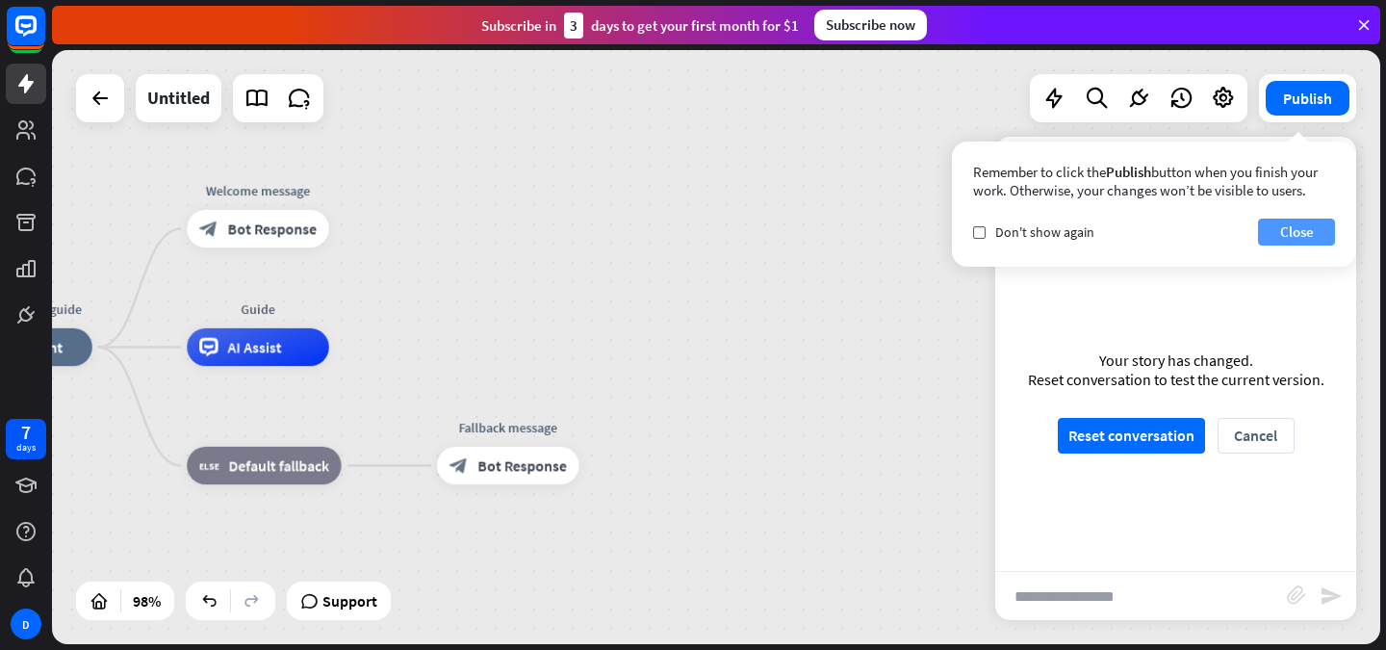
click at [1287, 235] on button "Close" at bounding box center [1296, 232] width 77 height 27
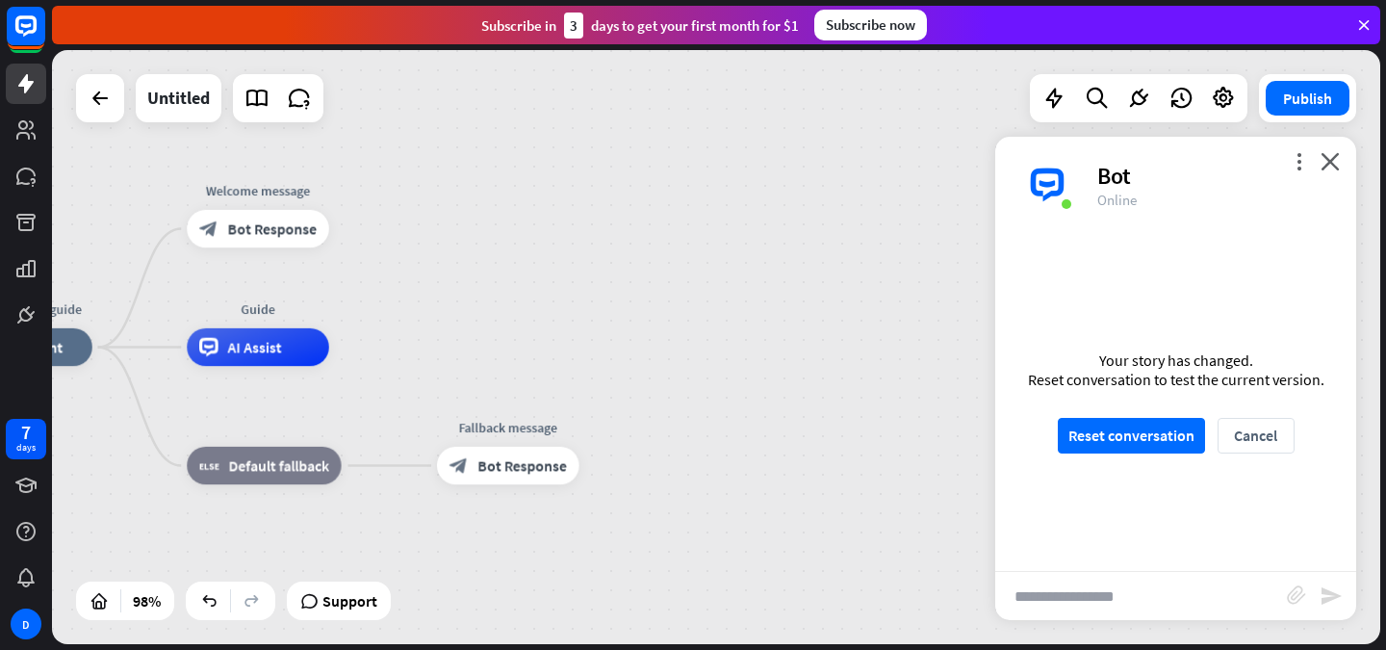
click at [1321, 163] on div "Bot" at bounding box center [1216, 176] width 236 height 30
click at [1342, 168] on div "more_vert close Bot Online" at bounding box center [1176, 185] width 361 height 96
click at [1330, 159] on icon "close" at bounding box center [1330, 161] width 19 height 18
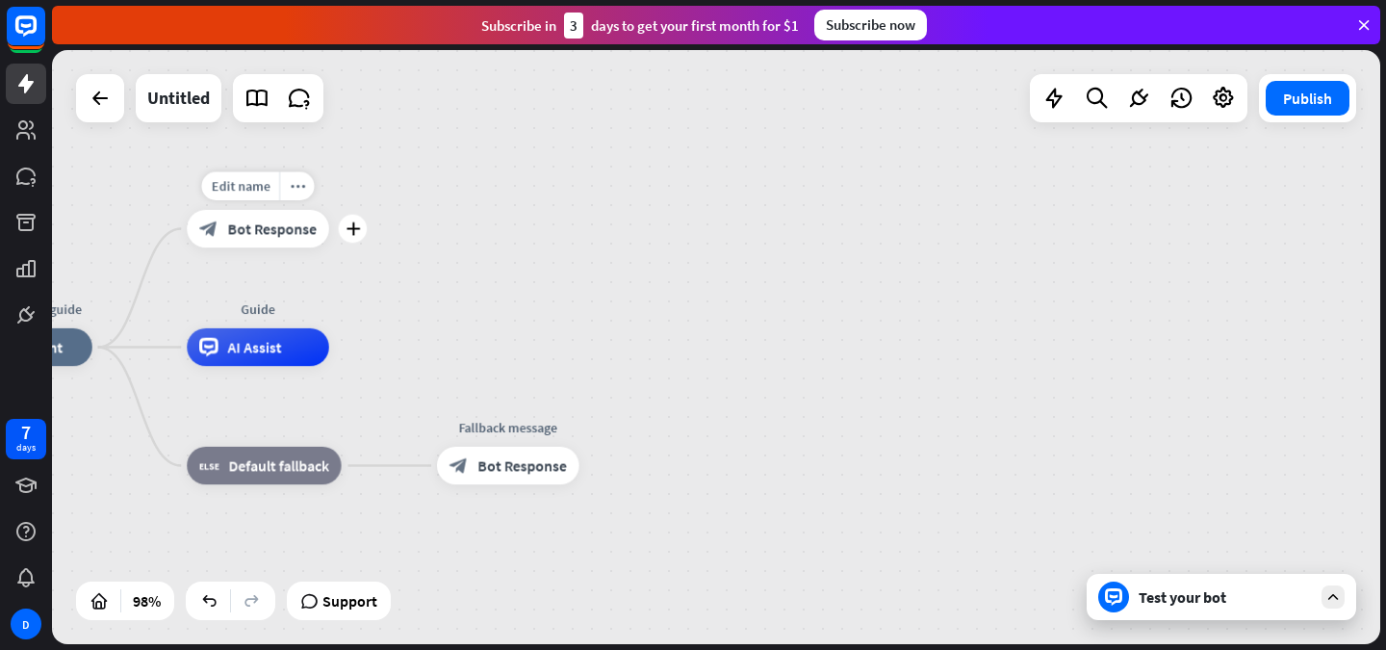
click at [261, 240] on div "block_bot_response Bot Response" at bounding box center [258, 229] width 142 height 38
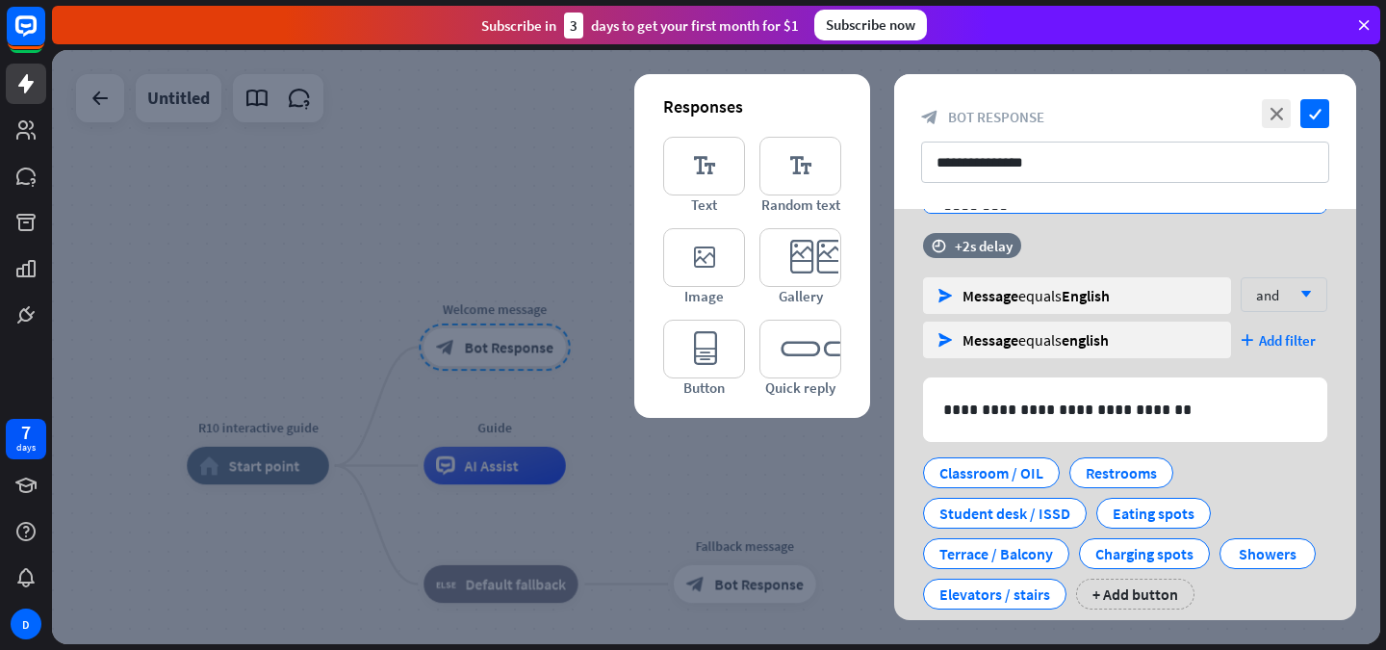
scroll to position [208, 0]
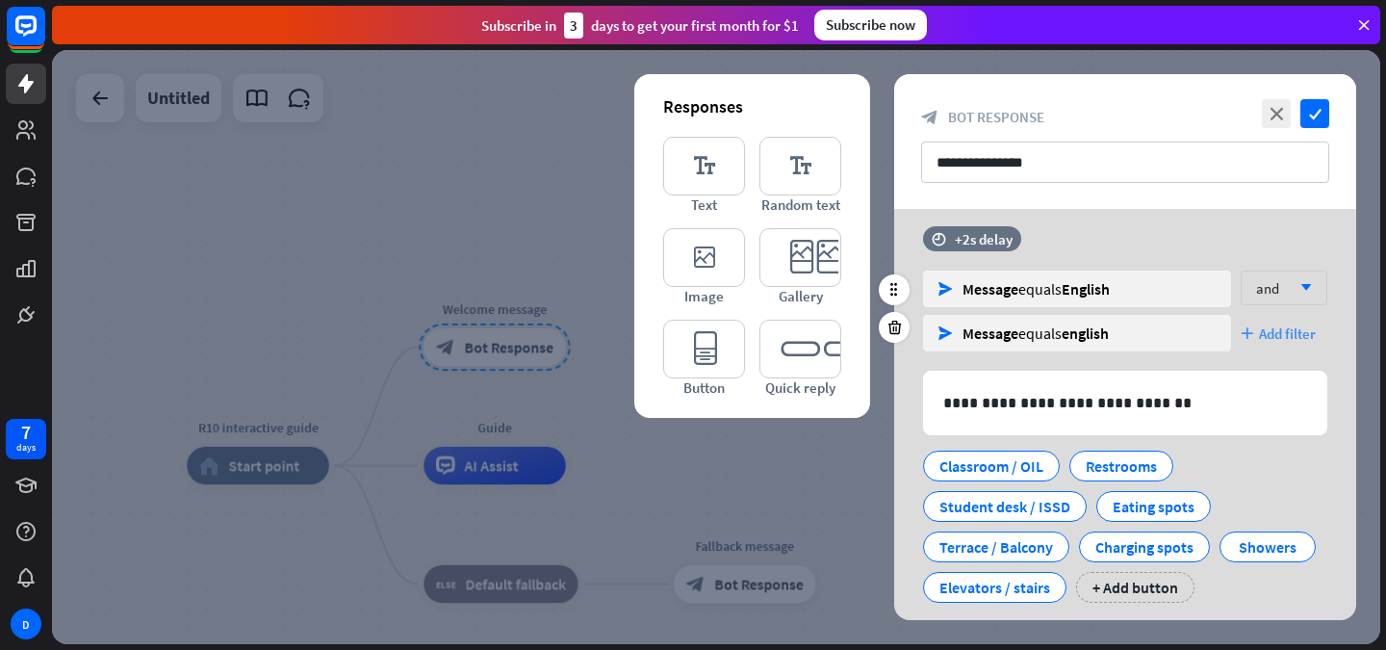
click at [1273, 330] on span "Add filter" at bounding box center [1287, 333] width 57 height 18
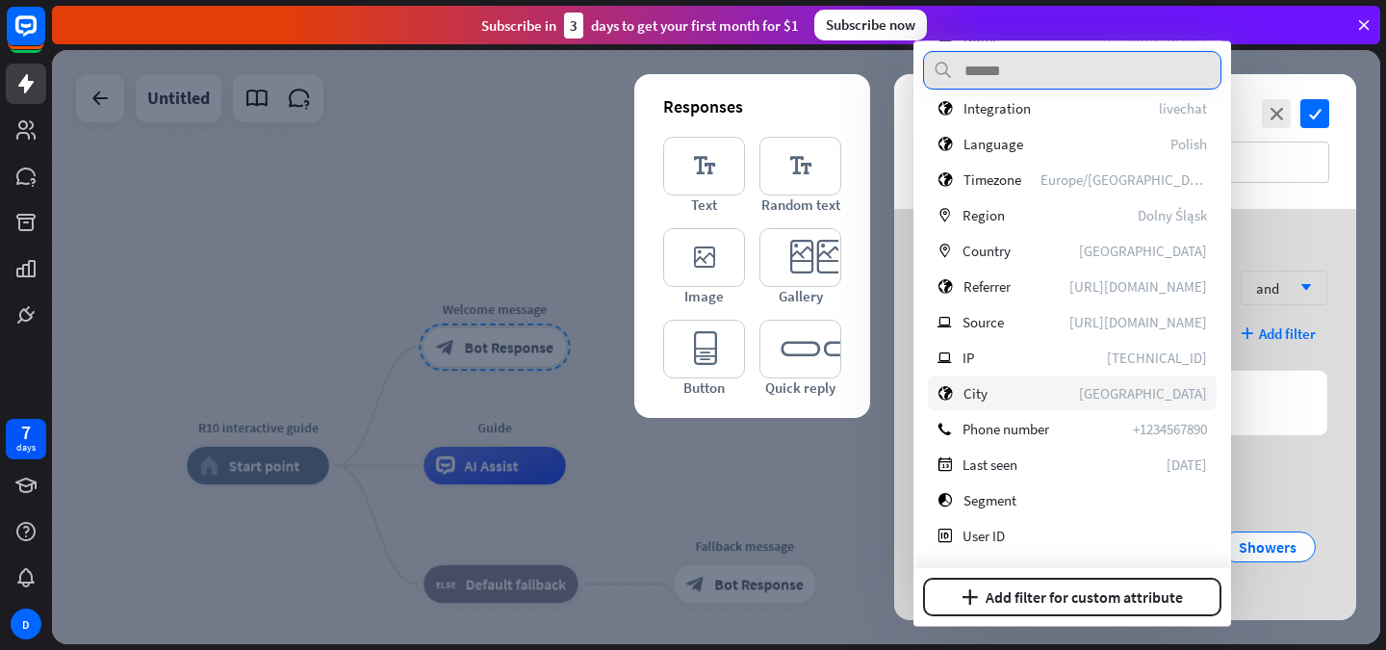
scroll to position [0, 0]
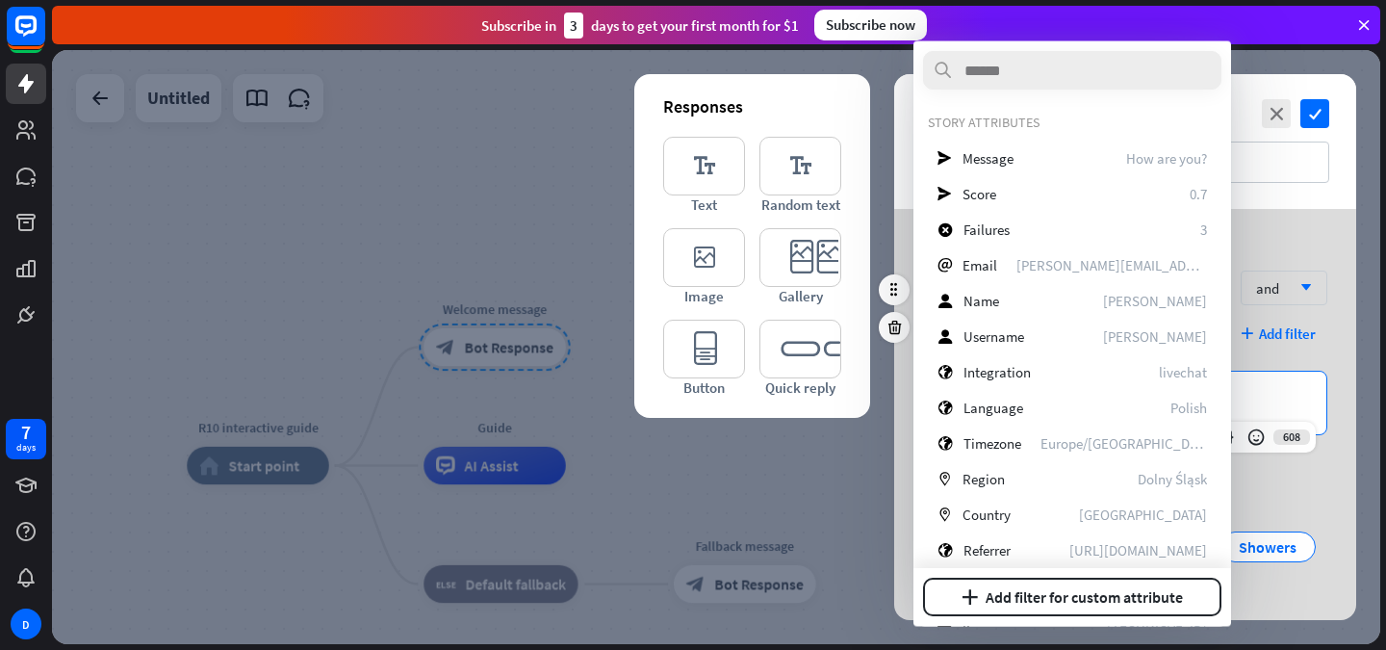
click at [1311, 424] on div "**********" at bounding box center [1125, 403] width 402 height 63
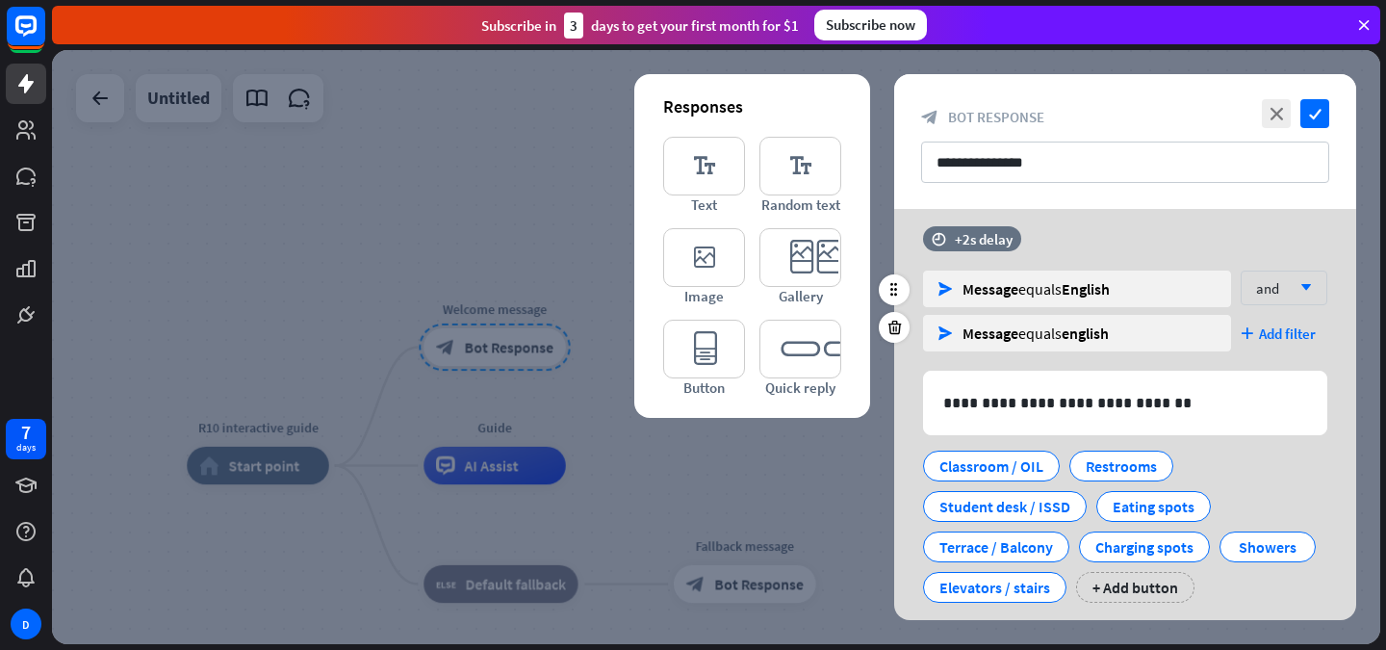
click at [1316, 499] on div "Classroom / OIL Restrooms Student desk / ISSD Eating spots Terrace / Balcony Ch…" at bounding box center [1120, 522] width 404 height 162
click at [996, 225] on div "**********" at bounding box center [1125, 132] width 462 height 189
click at [970, 242] on div "+2s delay" at bounding box center [984, 239] width 58 height 18
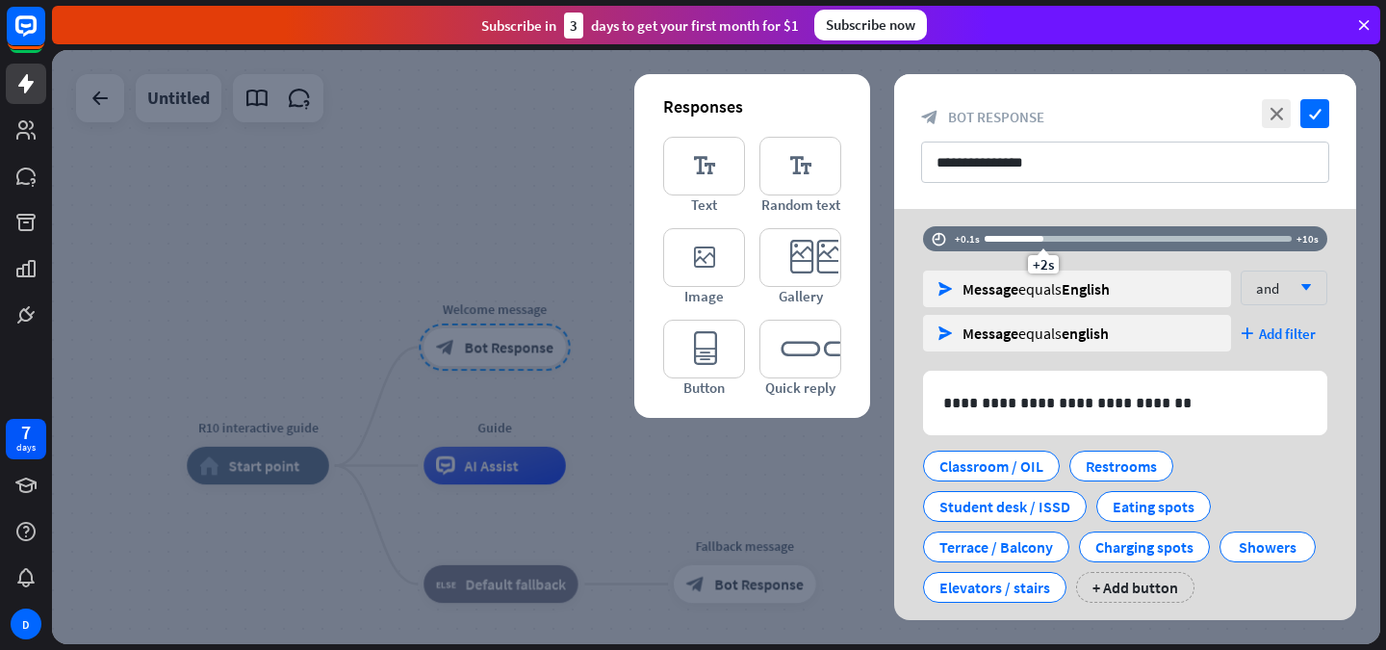
click at [929, 209] on div "**********" at bounding box center [1125, 132] width 462 height 189
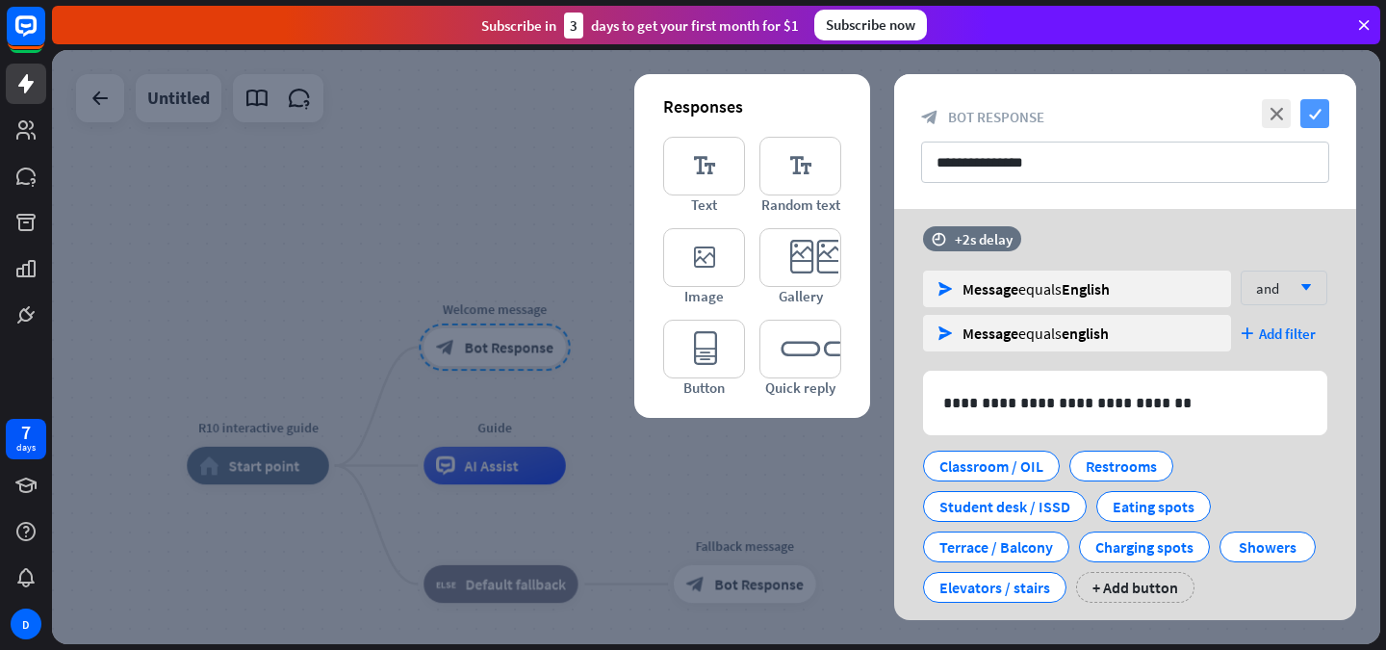
click at [1314, 106] on icon "check" at bounding box center [1315, 113] width 29 height 29
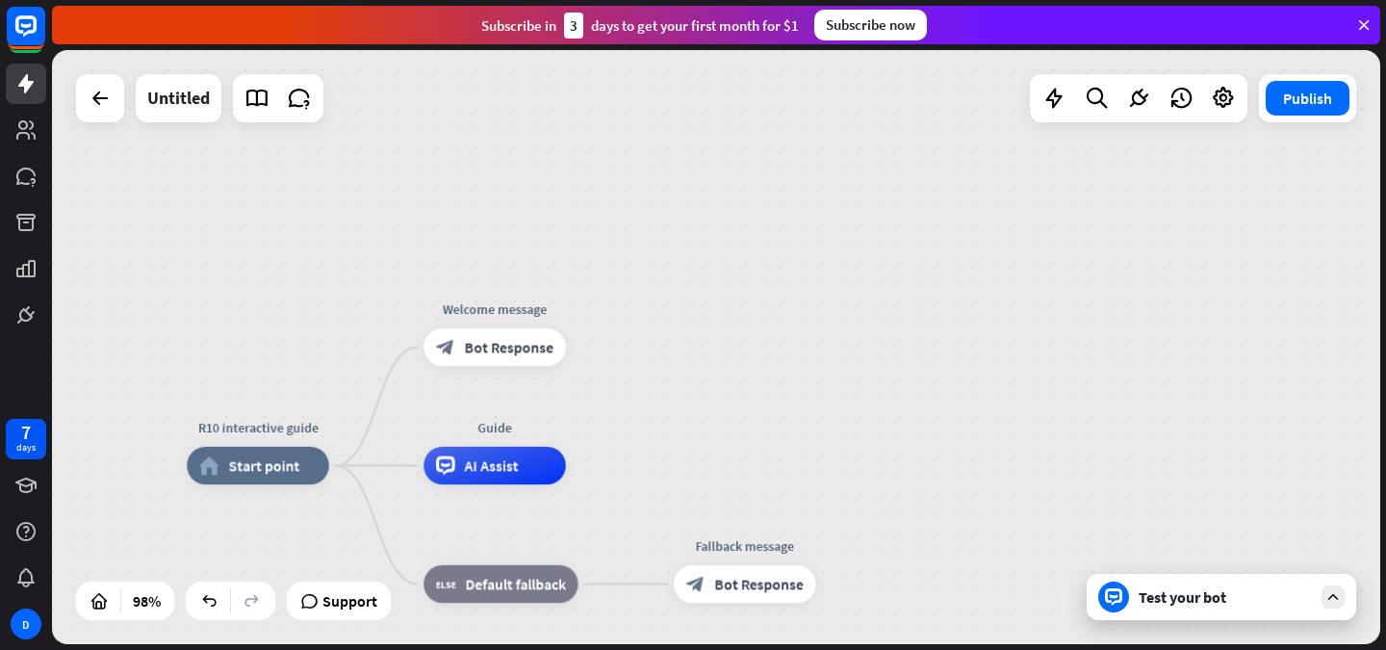
click at [1168, 598] on div "Test your bot" at bounding box center [1225, 596] width 173 height 19
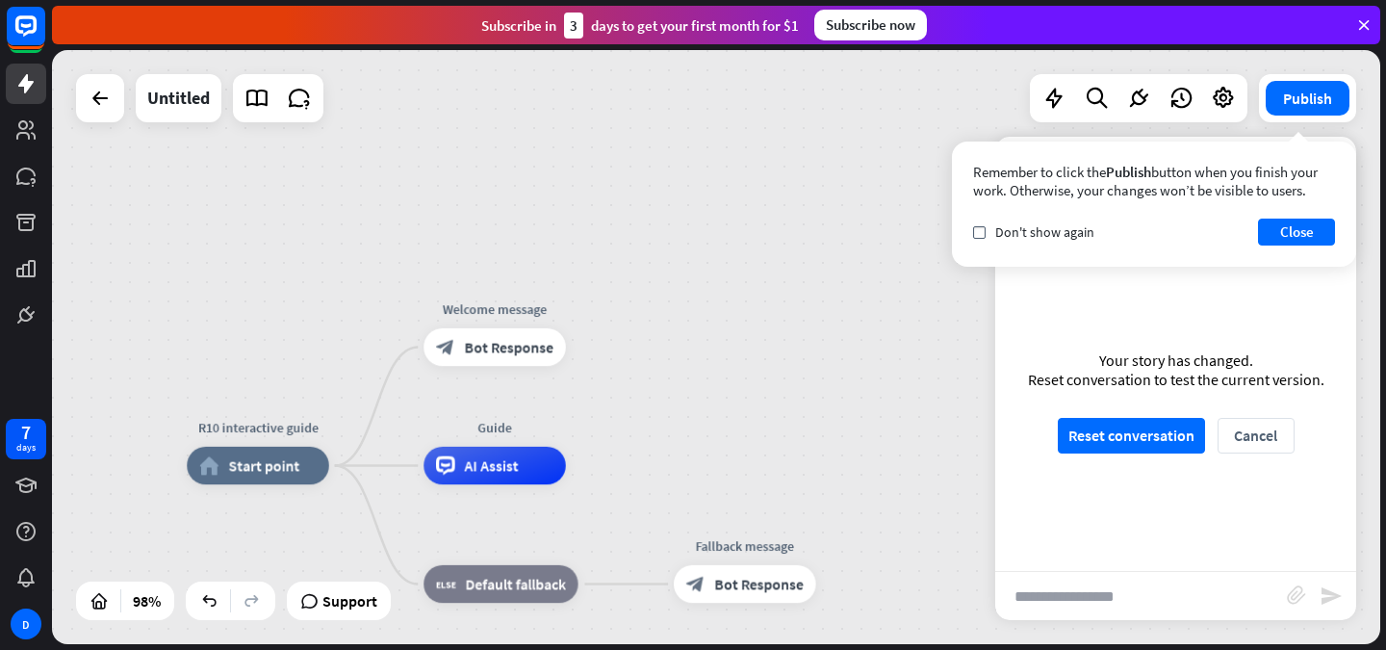
click at [1096, 398] on div "Your story has changed. Reset conversation to test the current version. Reset c…" at bounding box center [1176, 402] width 361 height 338
click at [1096, 416] on div "Your story has changed. Reset conversation to test the current version. Reset c…" at bounding box center [1176, 402] width 361 height 338
click at [1102, 418] on button "Reset conversation" at bounding box center [1131, 436] width 147 height 36
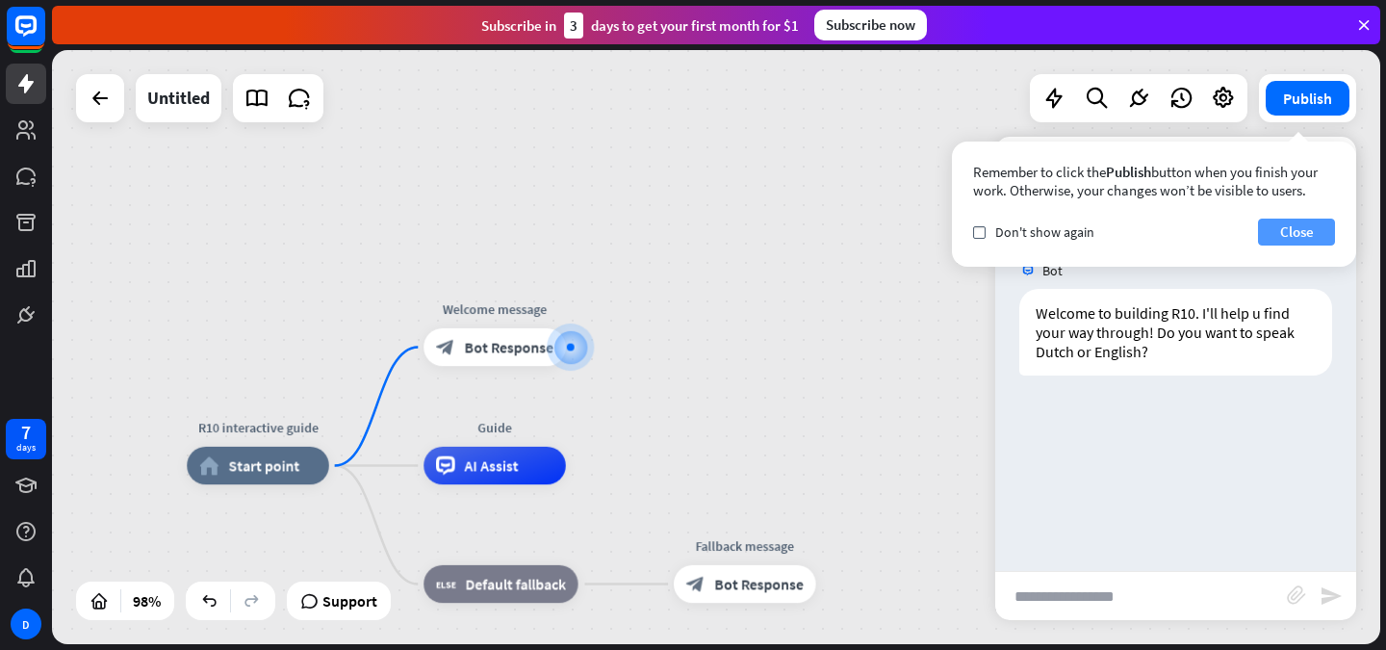
click at [1273, 223] on button "Close" at bounding box center [1296, 232] width 77 height 27
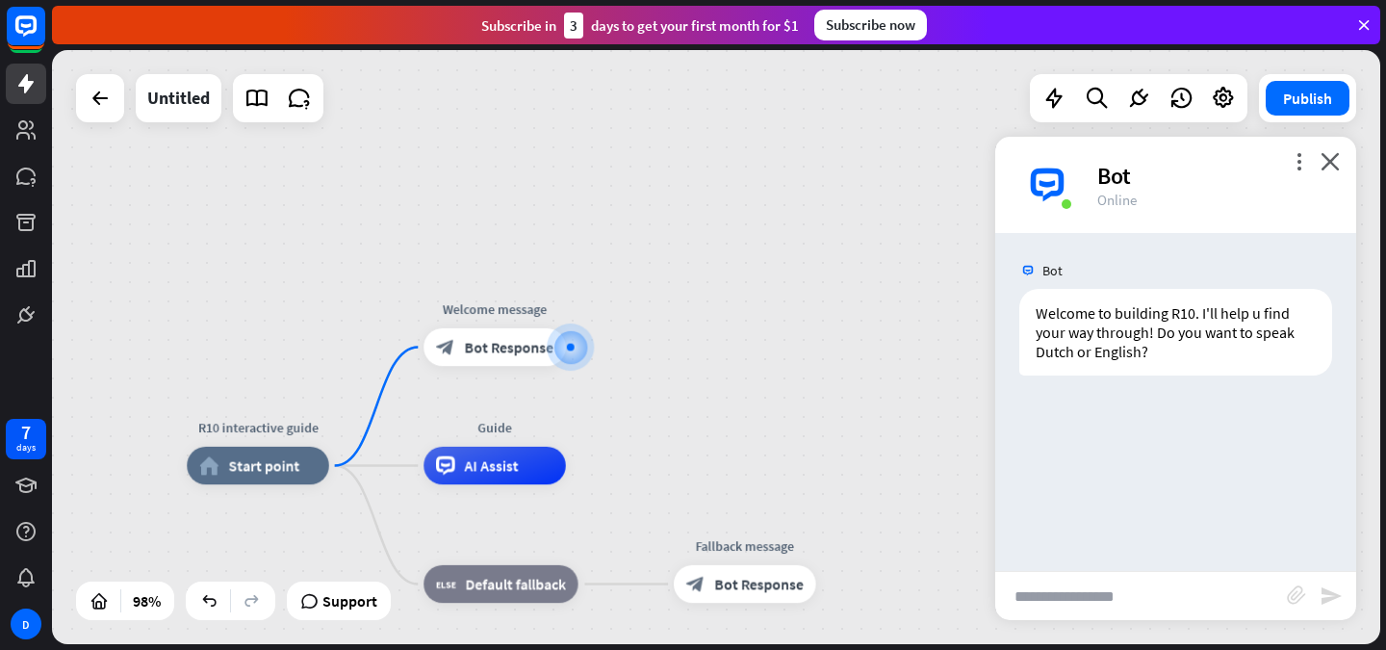
click at [1115, 585] on input "text" at bounding box center [1142, 596] width 292 height 48
type input "*******"
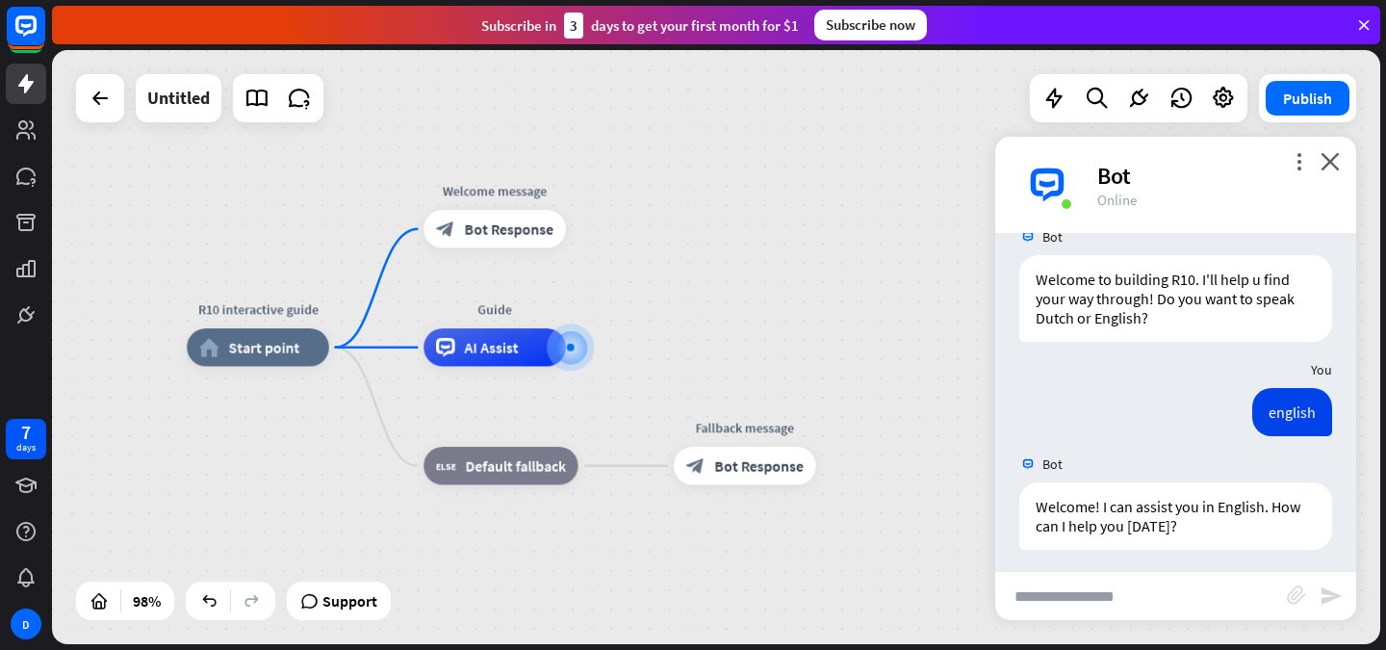
scroll to position [41, 0]
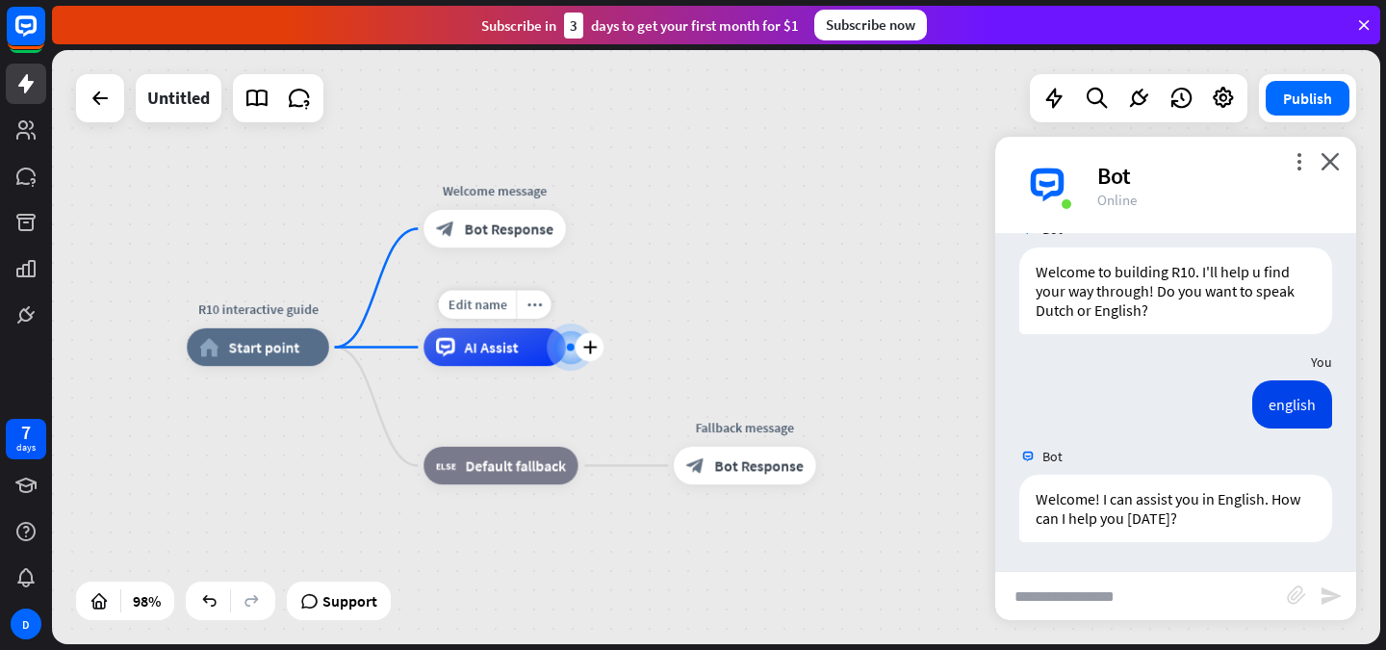
click at [565, 342] on div at bounding box center [570, 346] width 19 height 19
click at [565, 342] on div at bounding box center [570, 347] width 19 height 19
click at [586, 341] on icon "plus" at bounding box center [589, 347] width 14 height 13
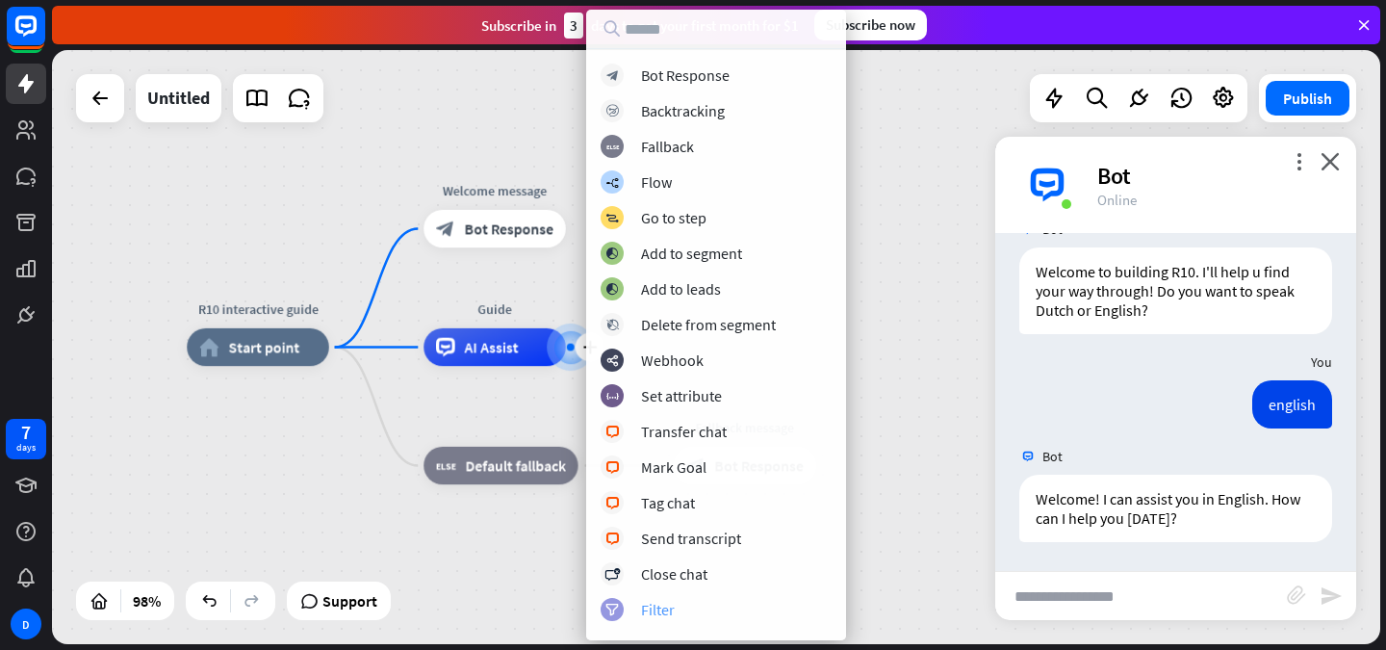
click at [634, 601] on div "filter Filter" at bounding box center [716, 609] width 231 height 23
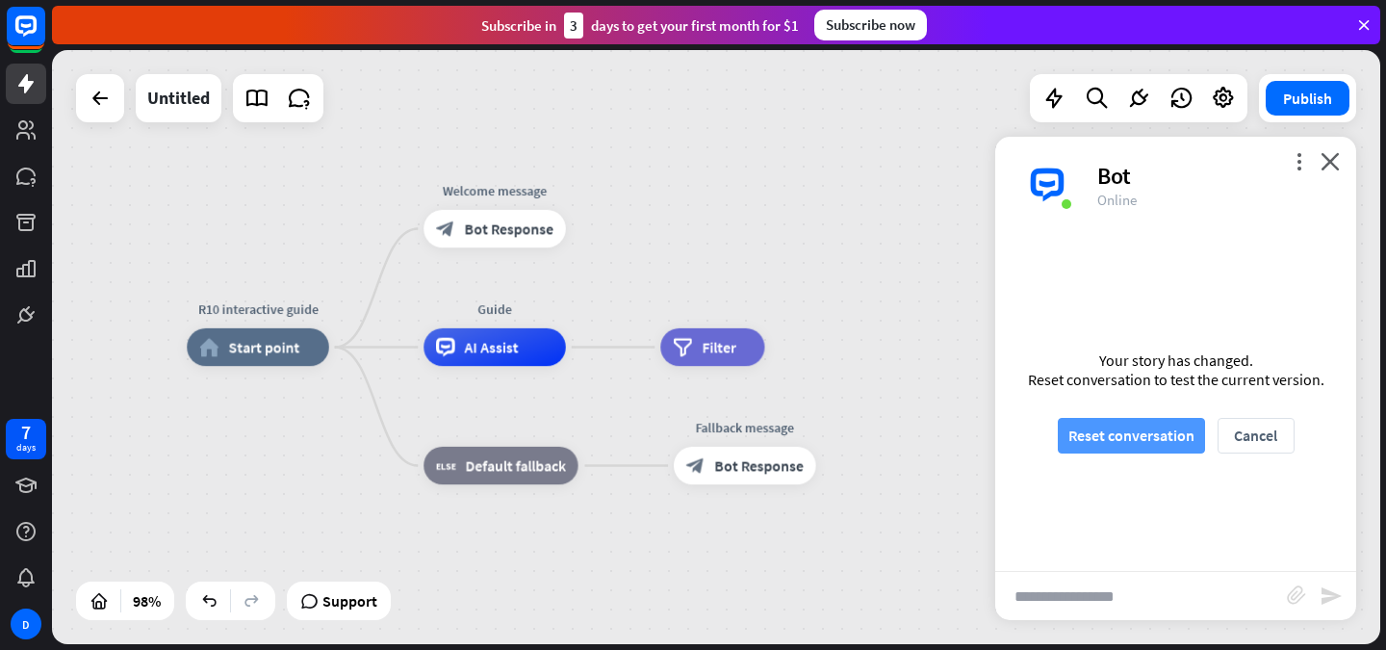
click at [1121, 428] on button "Reset conversation" at bounding box center [1131, 436] width 147 height 36
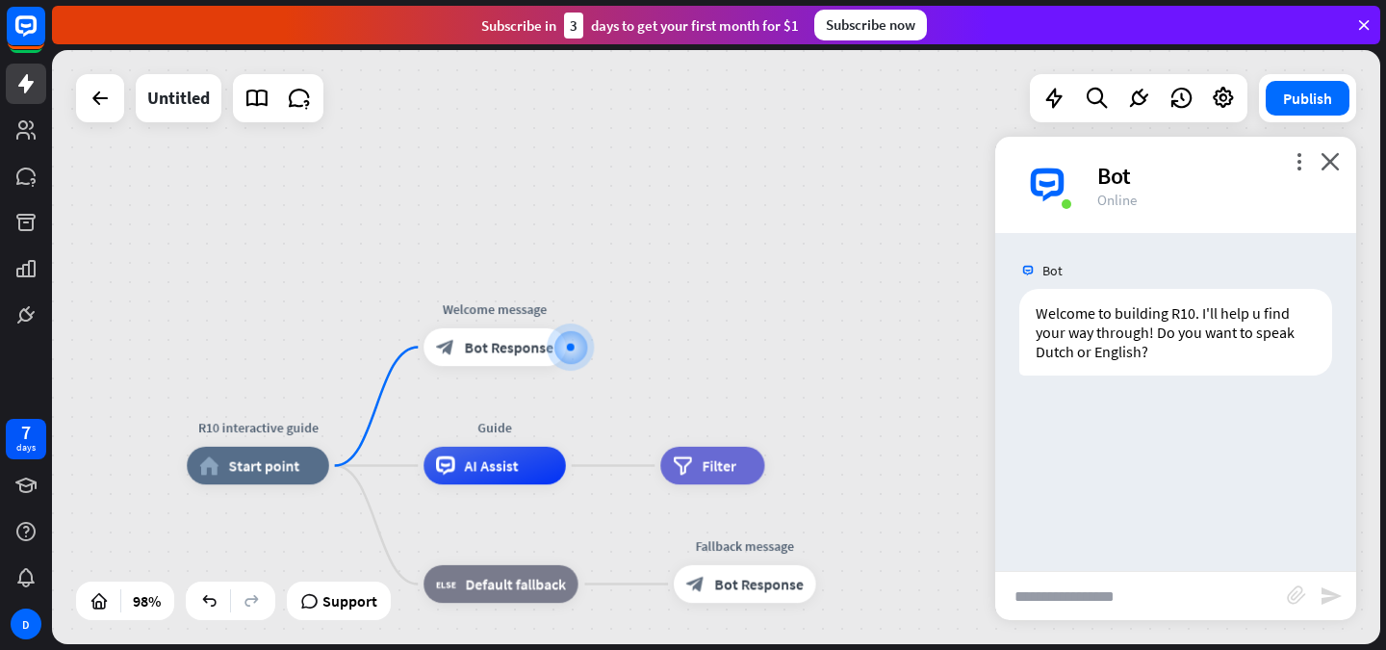
click at [1042, 609] on input "text" at bounding box center [1142, 596] width 292 height 48
click at [1042, 609] on input "**" at bounding box center [1142, 596] width 292 height 48
type input "*******"
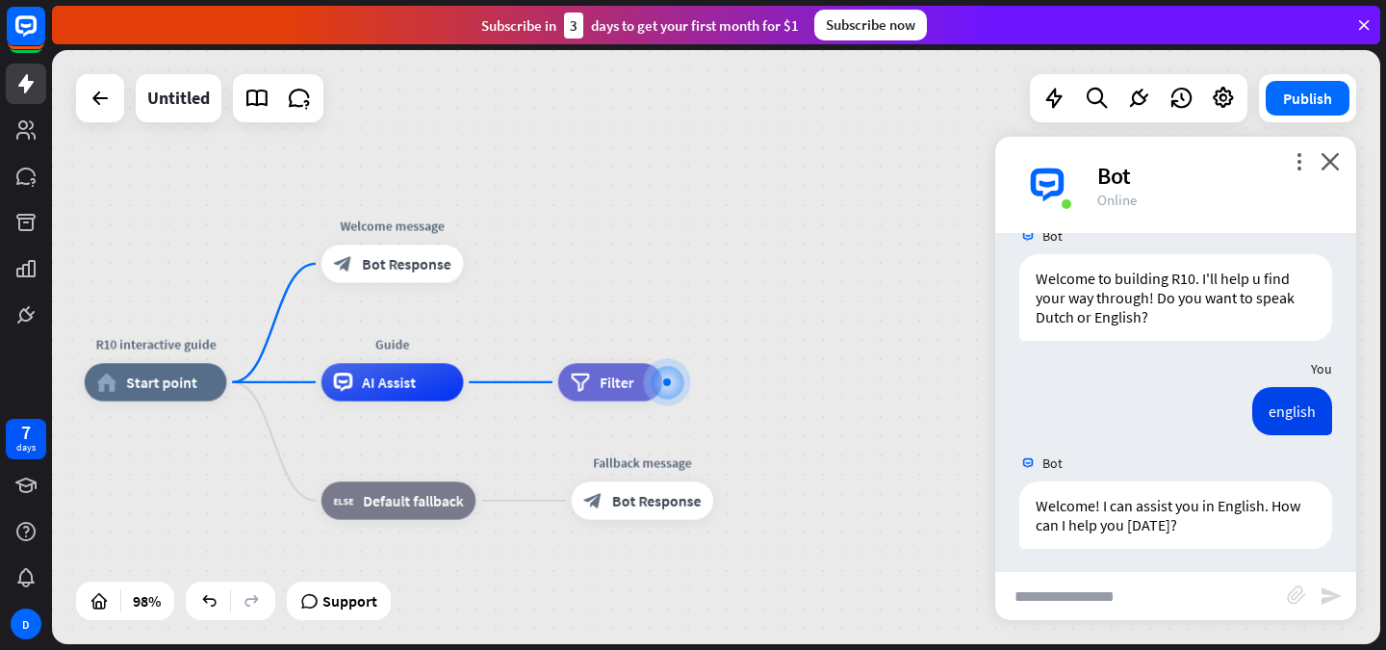
scroll to position [41, 0]
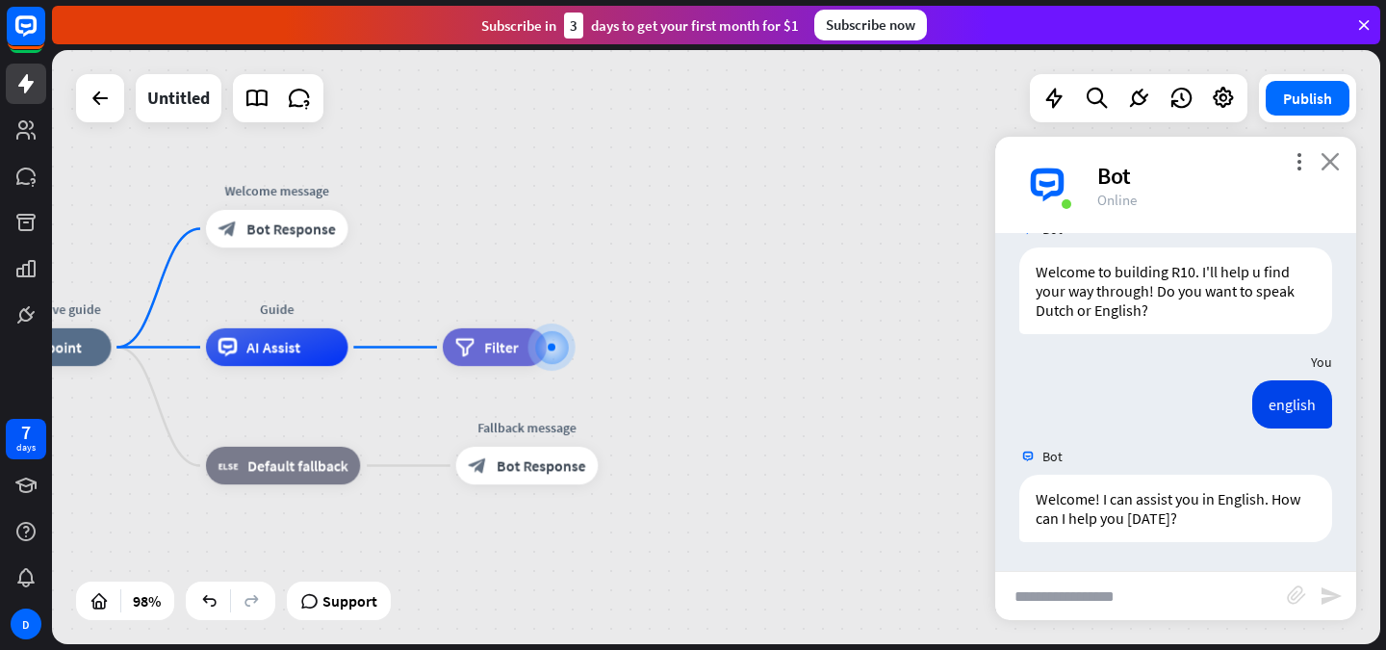
click at [1335, 168] on icon "close" at bounding box center [1330, 161] width 19 height 18
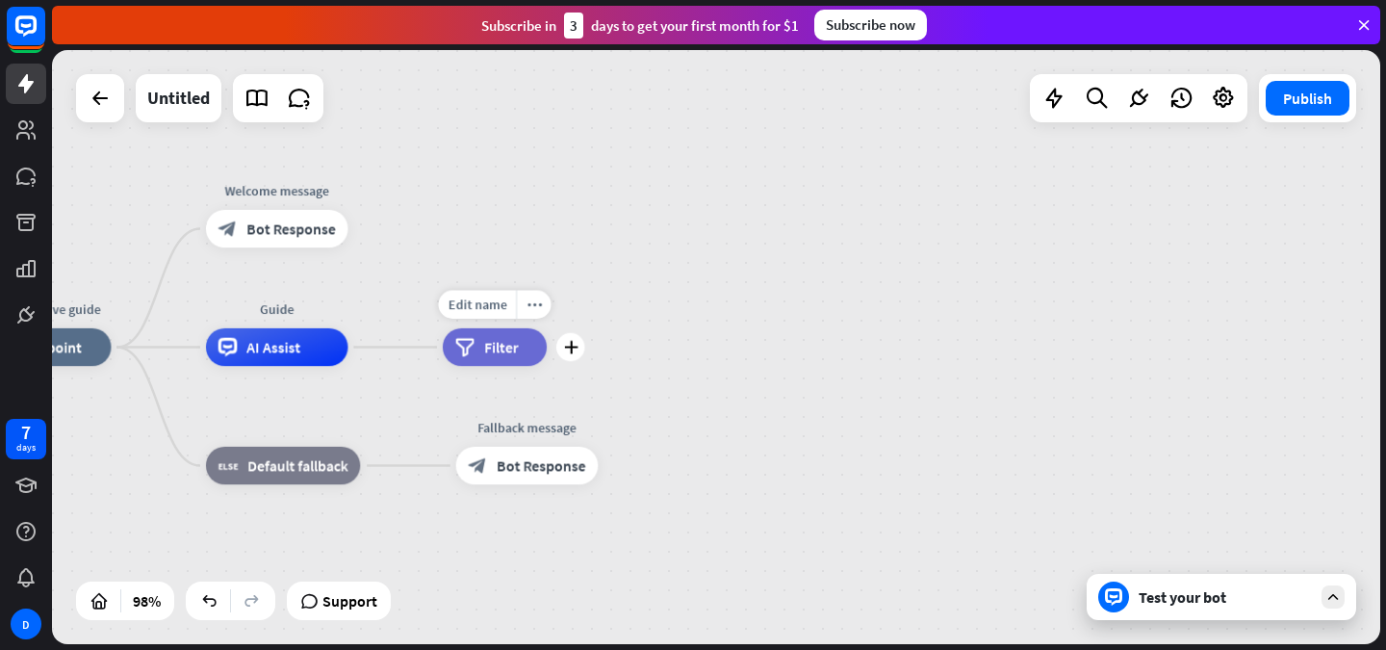
click at [493, 349] on span "Filter" at bounding box center [501, 347] width 34 height 19
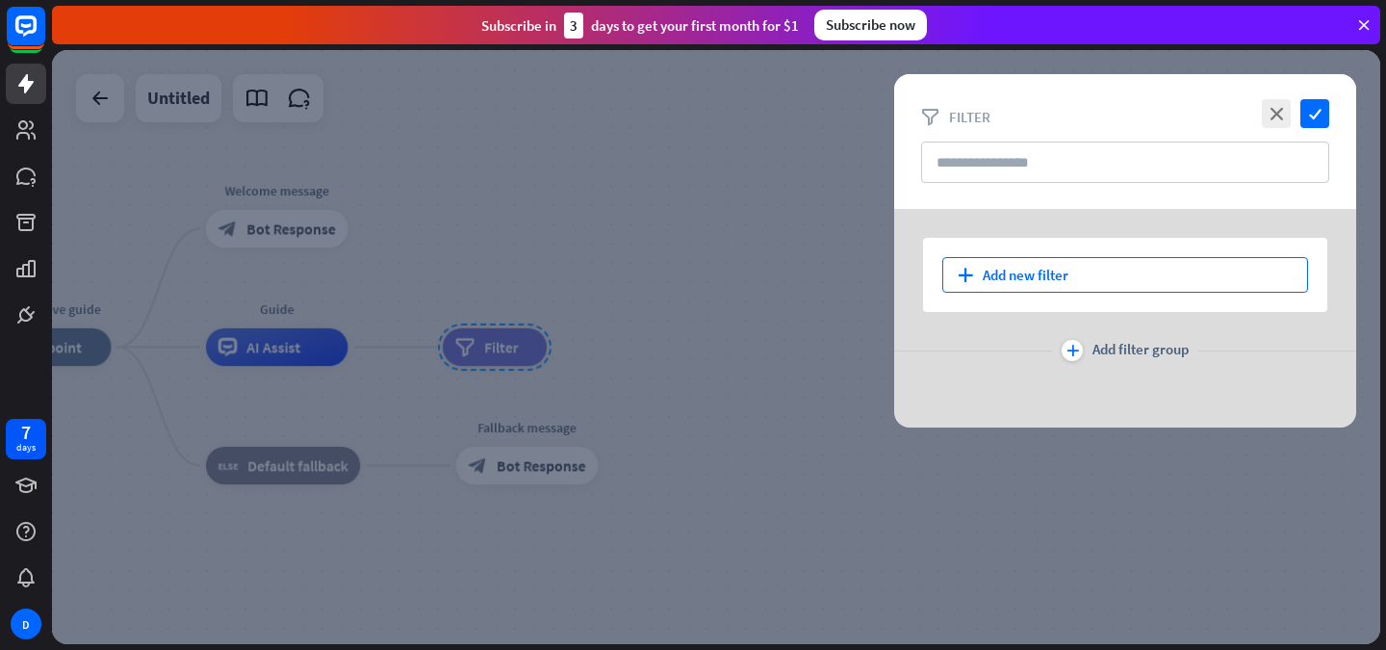
click at [996, 268] on div "plus Add new filter" at bounding box center [1126, 275] width 366 height 36
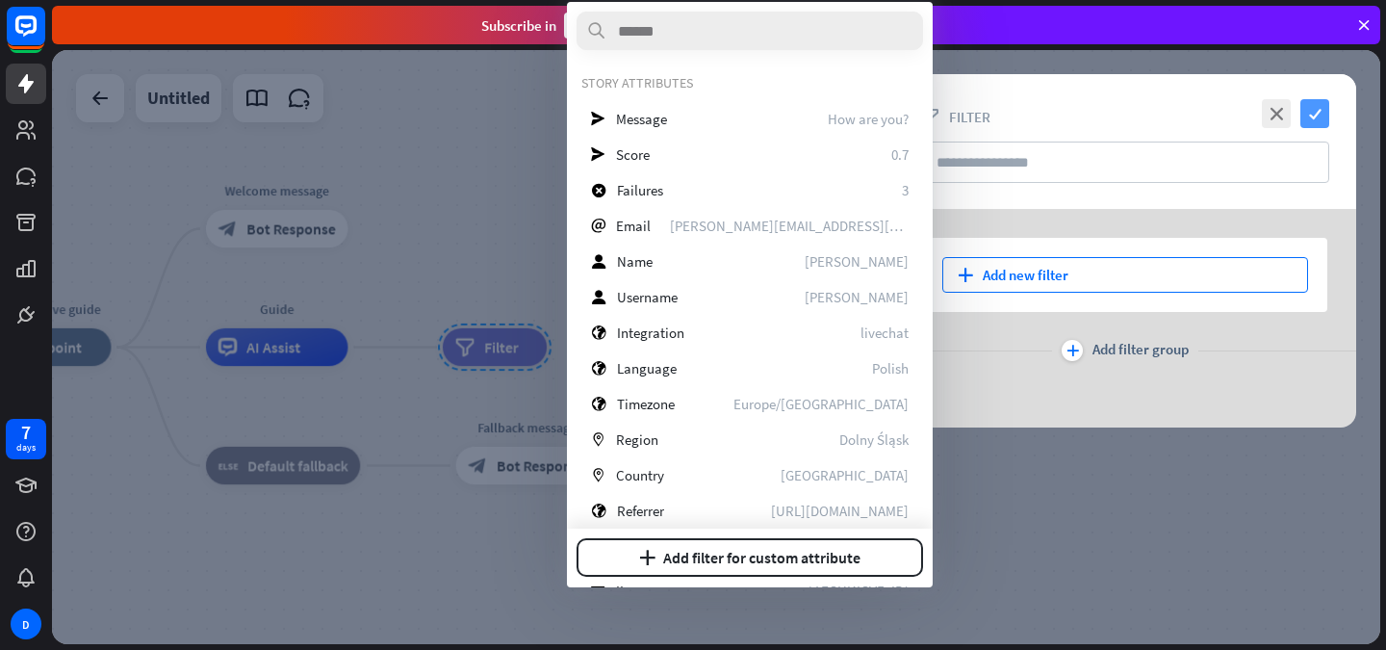
click at [1323, 112] on icon "check" at bounding box center [1315, 113] width 29 height 29
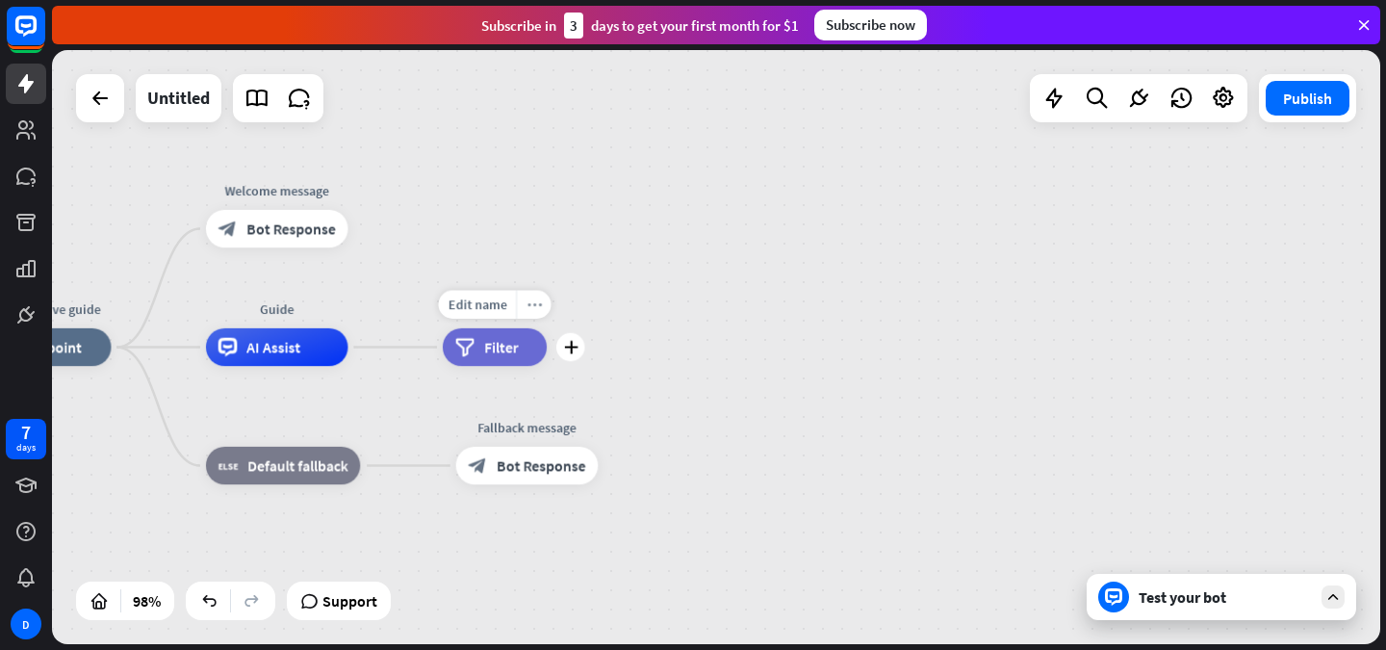
click at [533, 307] on icon "more_horiz" at bounding box center [534, 304] width 15 height 14
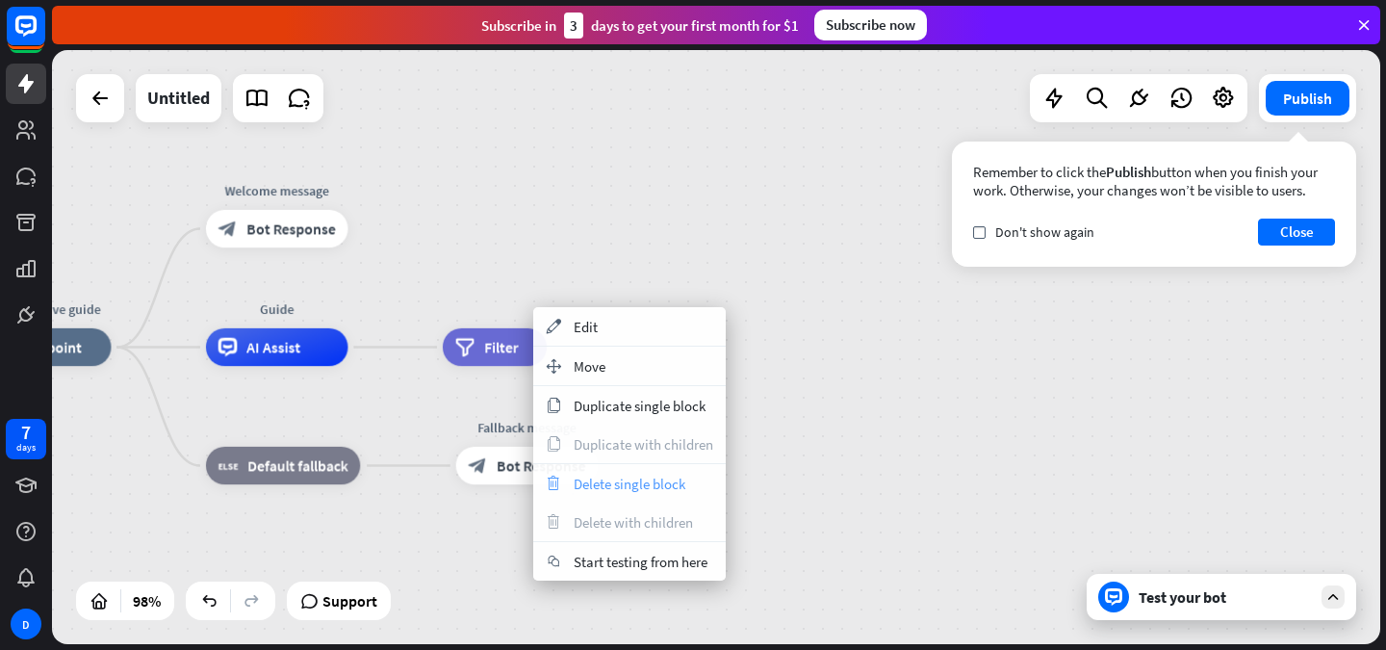
click at [591, 491] on span "Delete single block" at bounding box center [630, 484] width 112 height 18
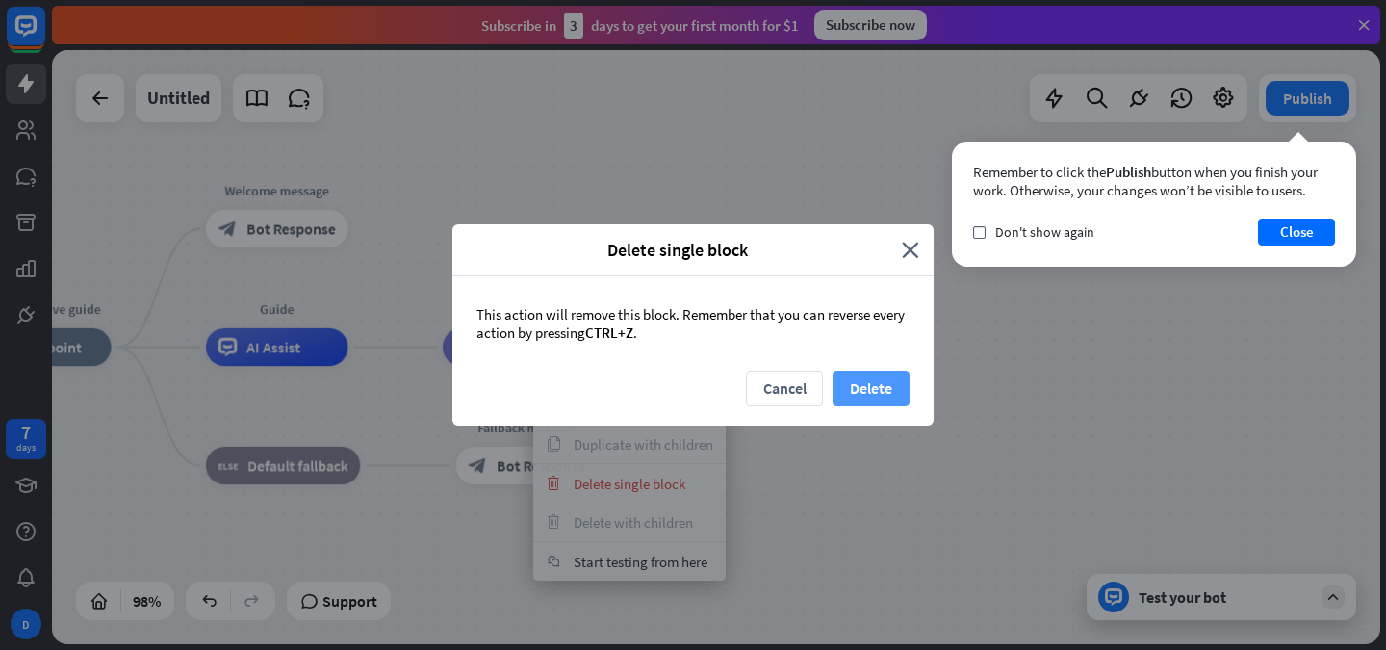
click at [864, 382] on button "Delete" at bounding box center [871, 389] width 77 height 36
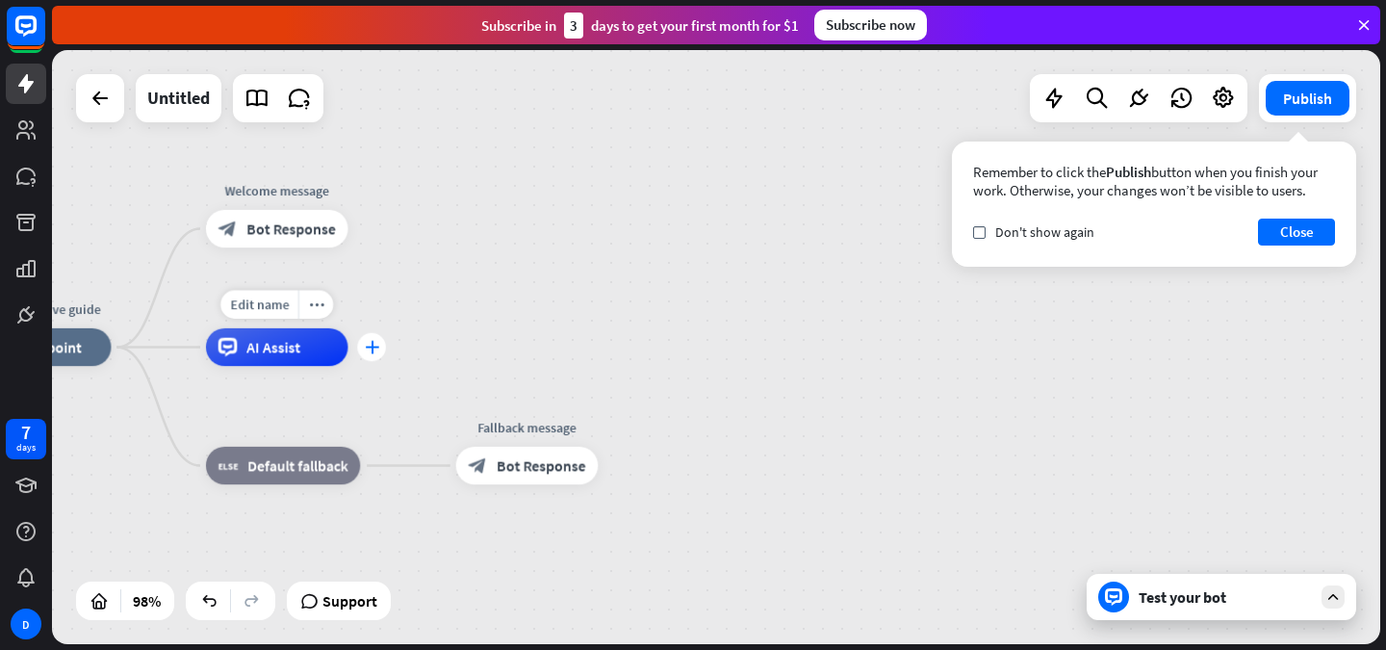
click at [373, 346] on icon "plus" at bounding box center [372, 347] width 14 height 13
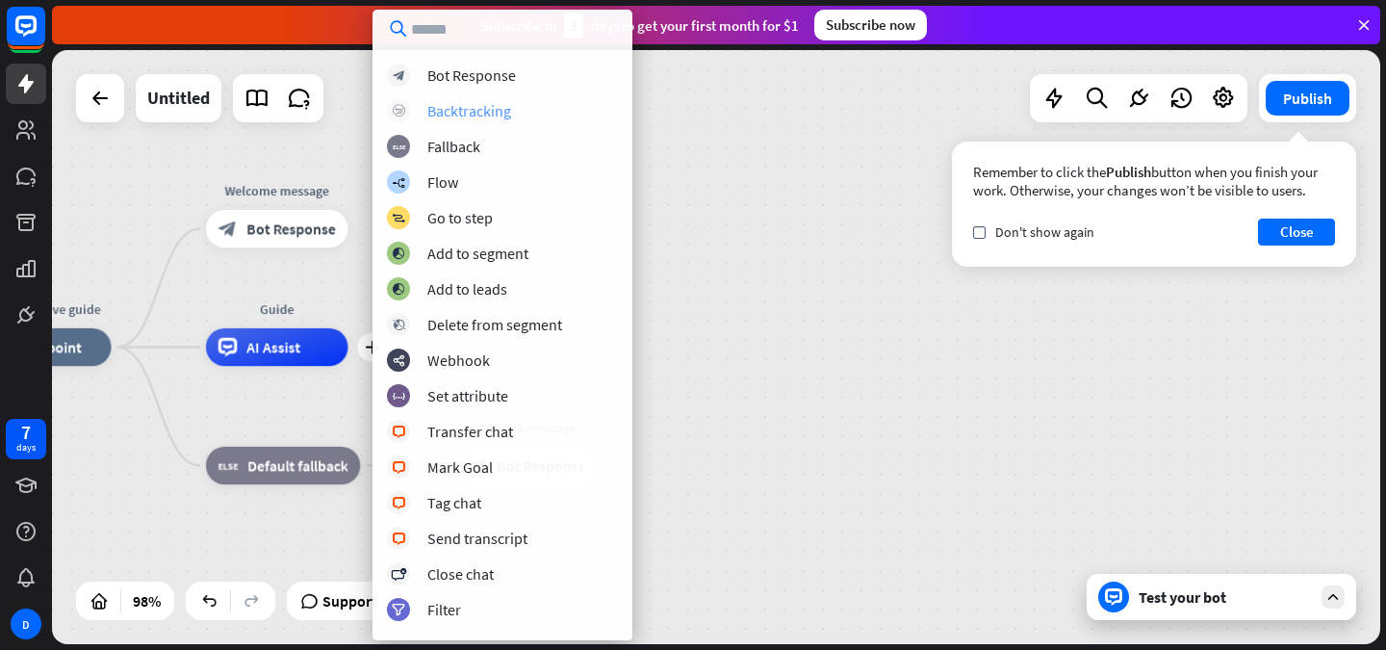
click at [458, 104] on div "Backtracking" at bounding box center [469, 110] width 84 height 19
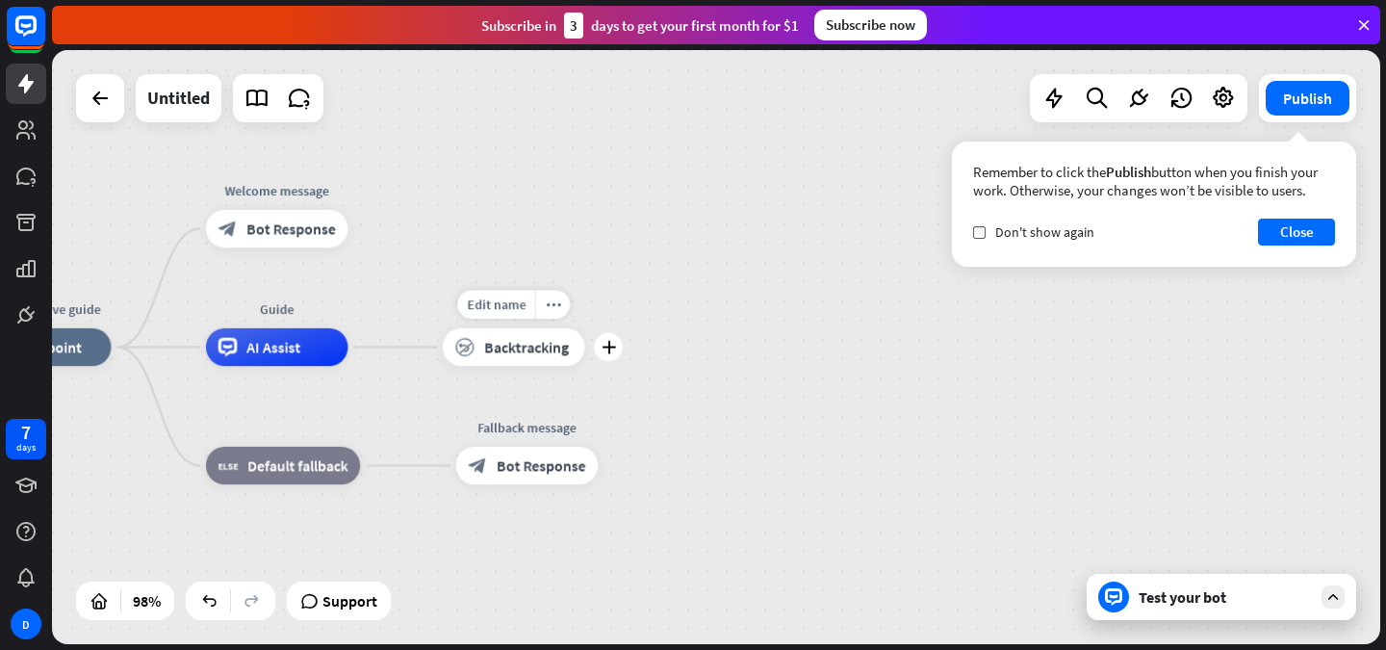
click at [489, 349] on span "Backtracking" at bounding box center [526, 347] width 85 height 19
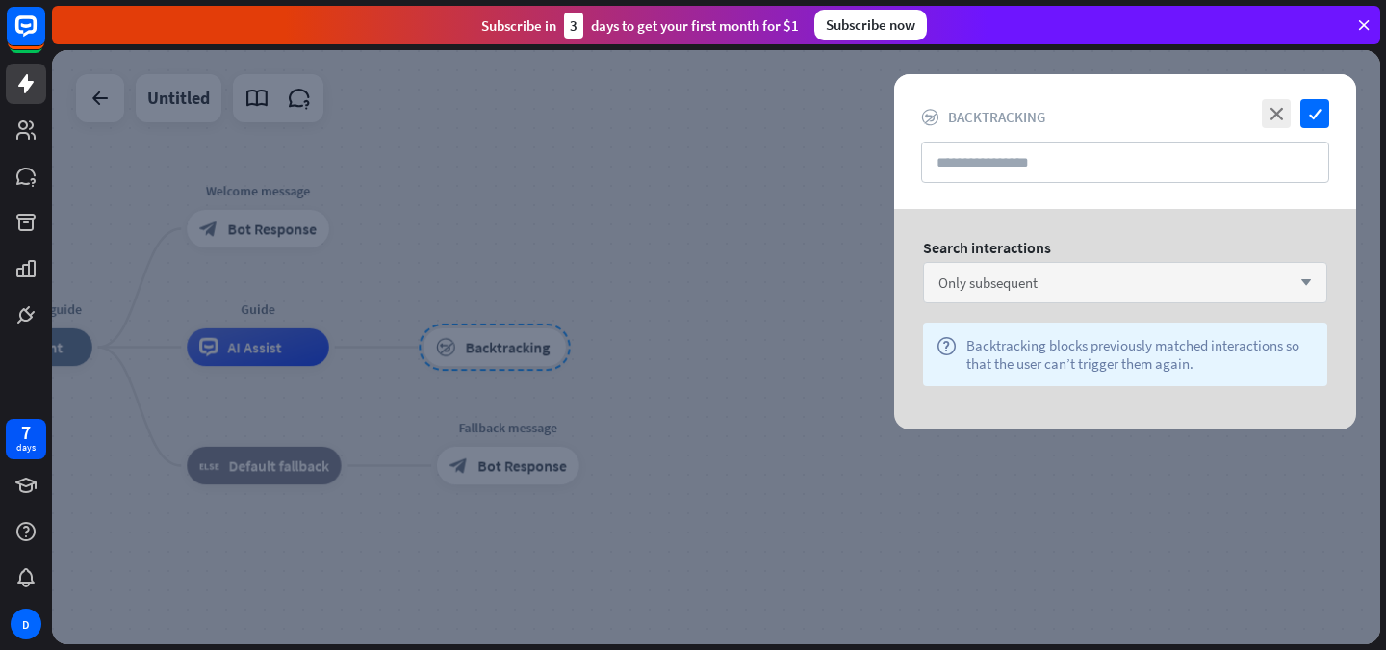
click at [1030, 281] on span "Only subsequent" at bounding box center [988, 282] width 99 height 18
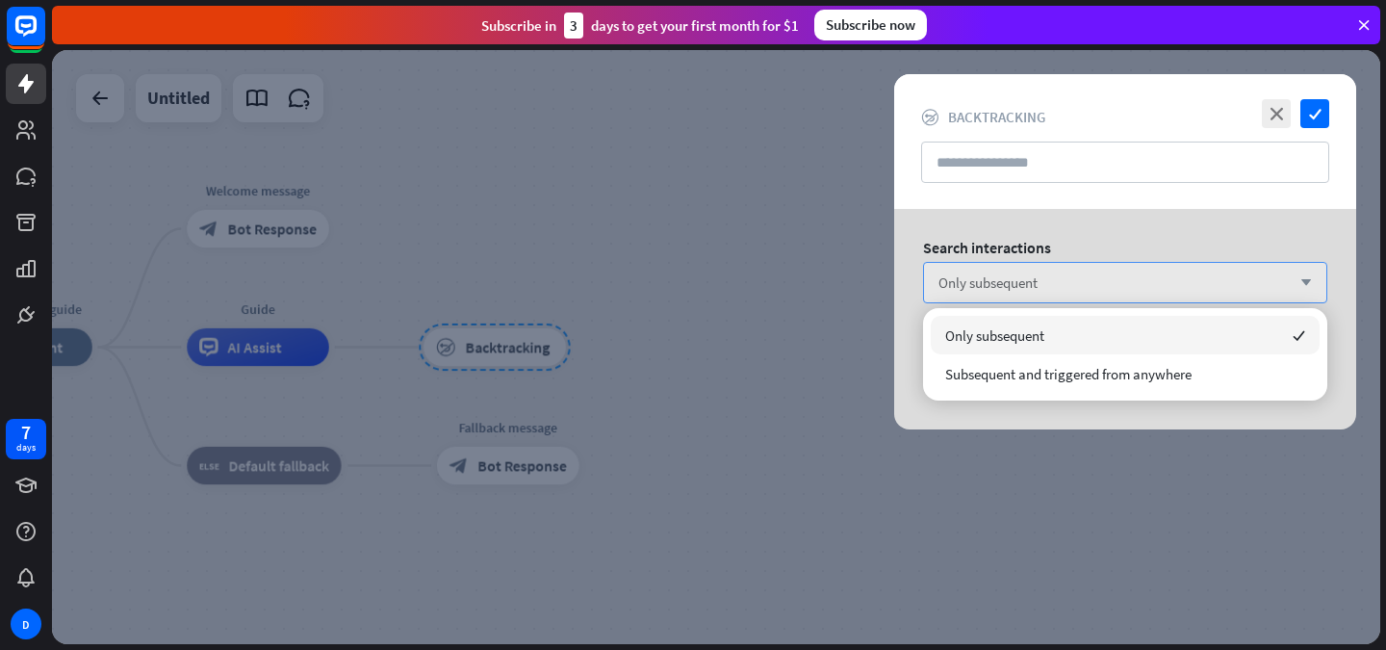
click at [1079, 293] on div "Only subsequent arrow_down" at bounding box center [1125, 282] width 404 height 41
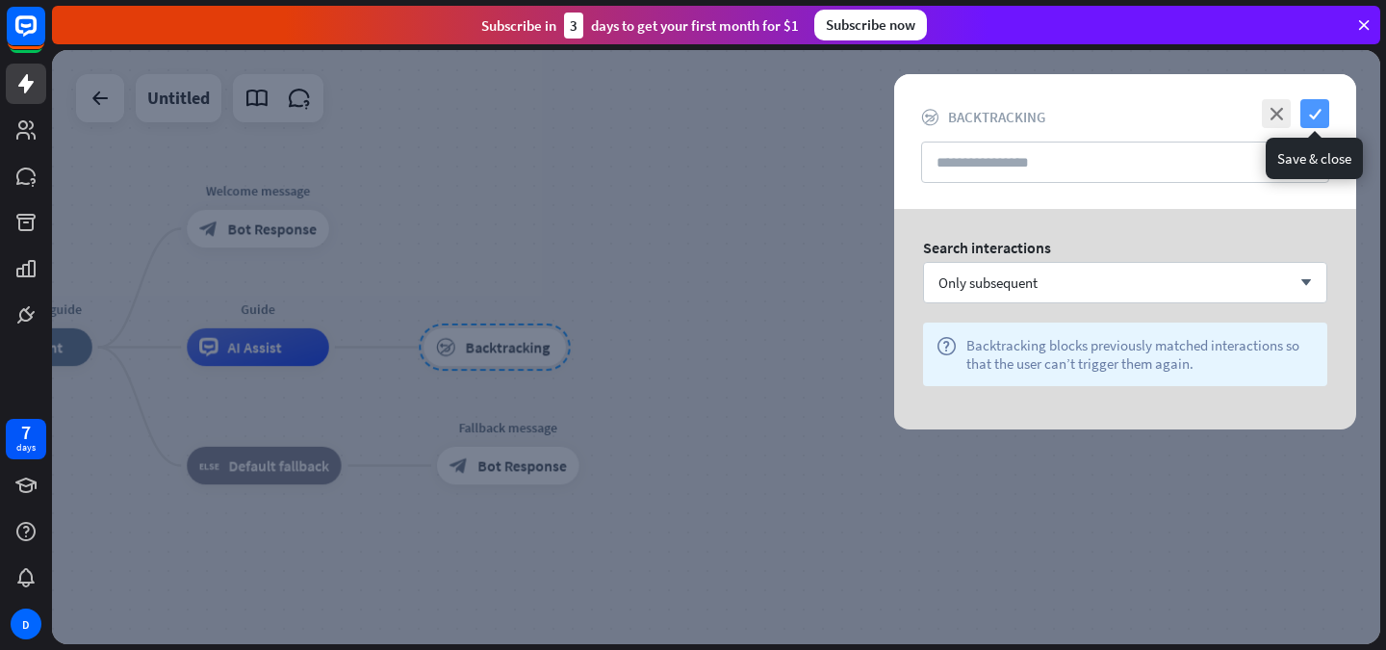
click at [1321, 99] on icon "check" at bounding box center [1315, 113] width 29 height 29
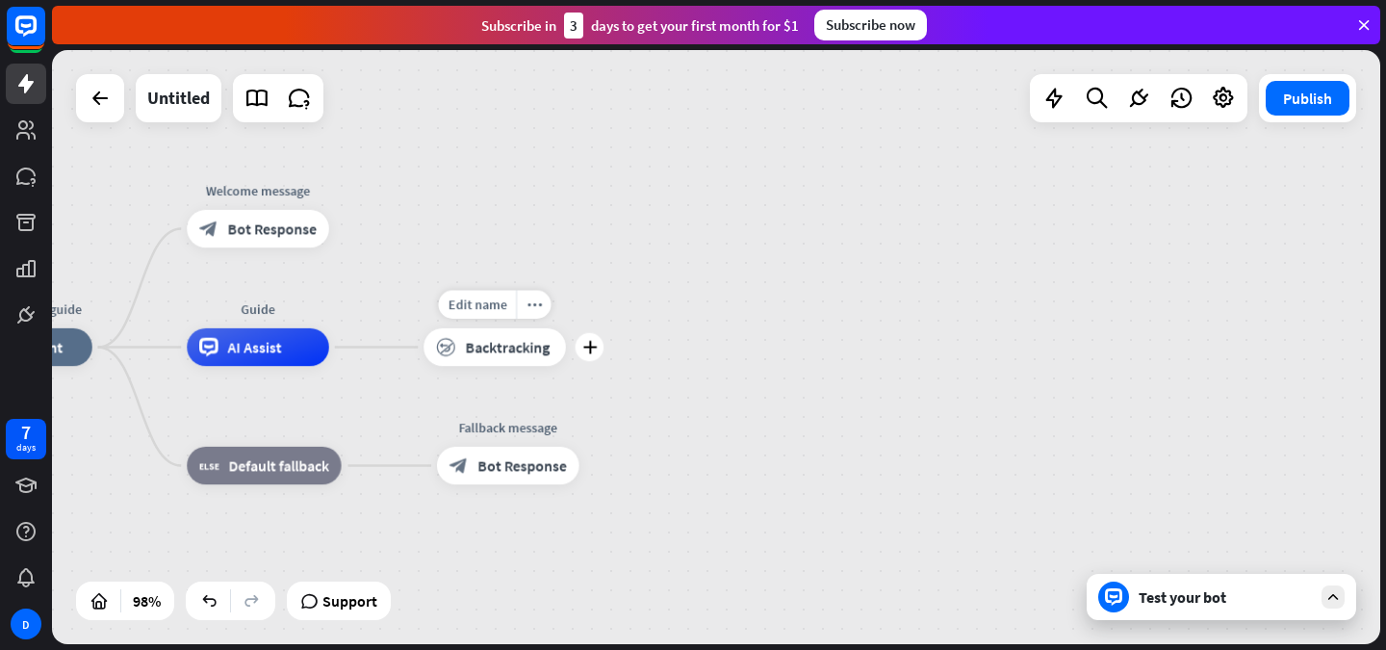
click at [517, 349] on span "Backtracking" at bounding box center [507, 347] width 85 height 19
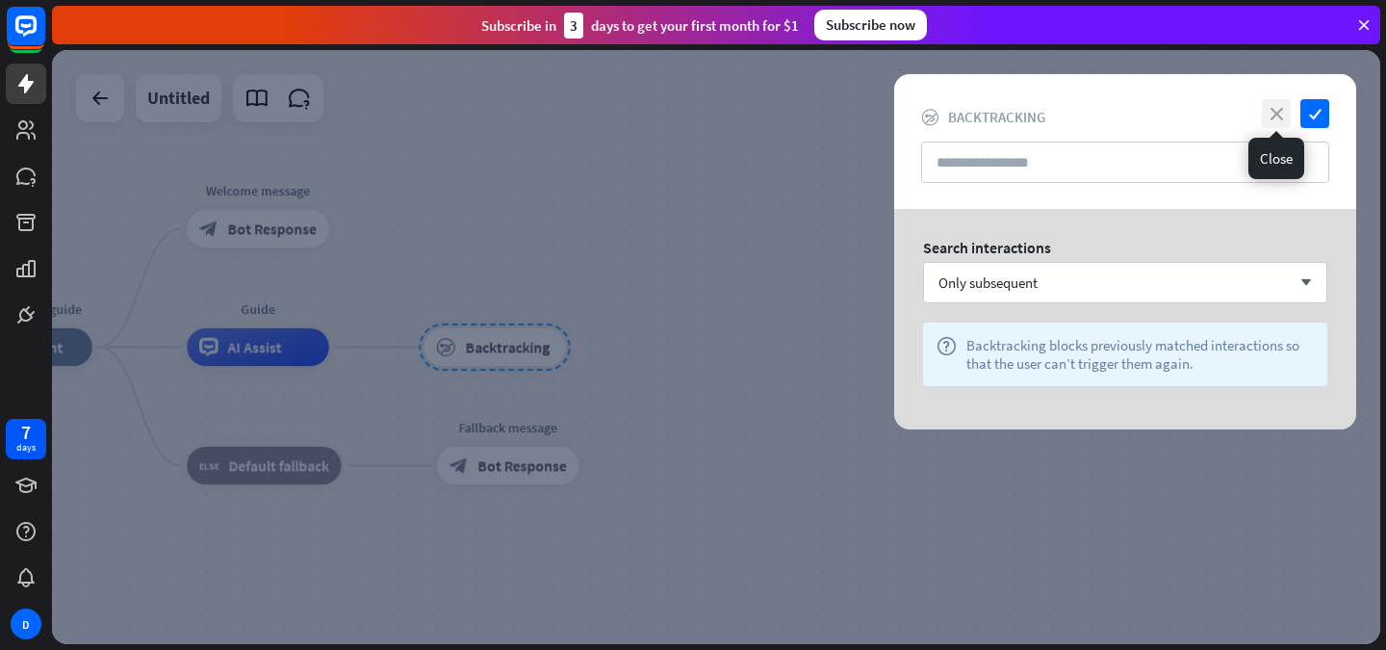
click at [1276, 116] on icon "close" at bounding box center [1276, 113] width 29 height 29
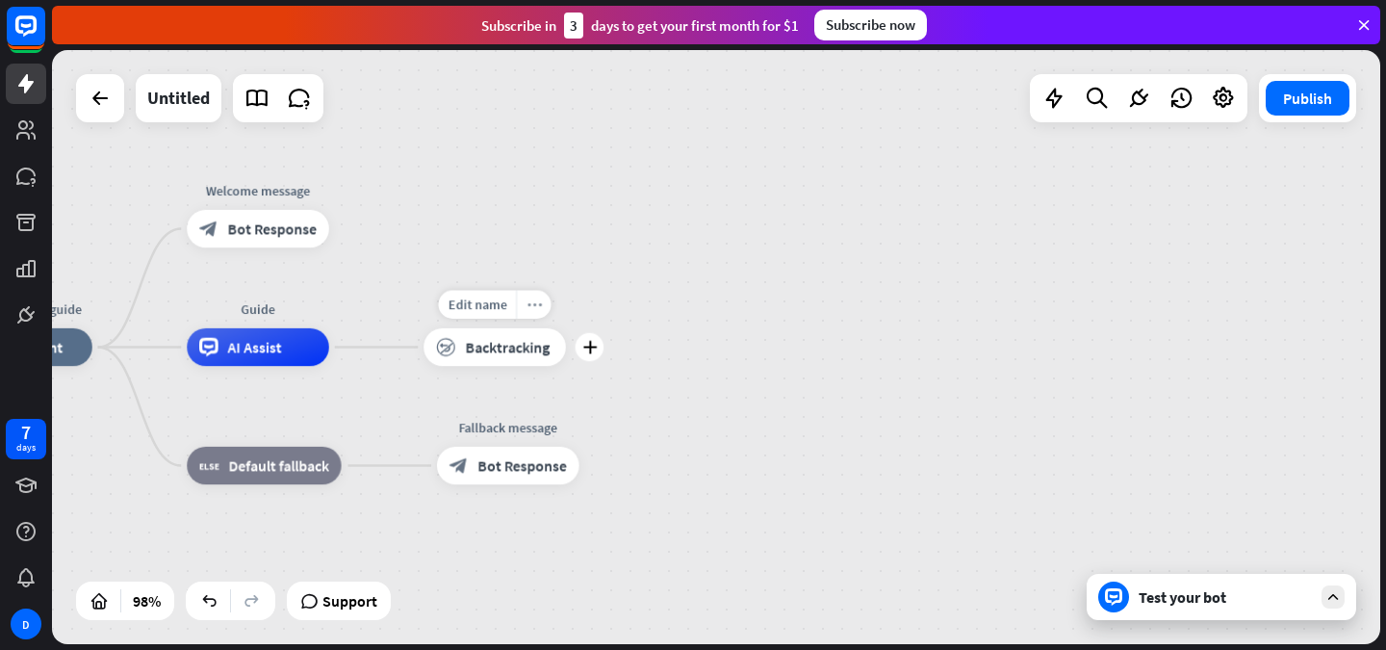
click at [533, 317] on div "more_horiz" at bounding box center [533, 304] width 35 height 29
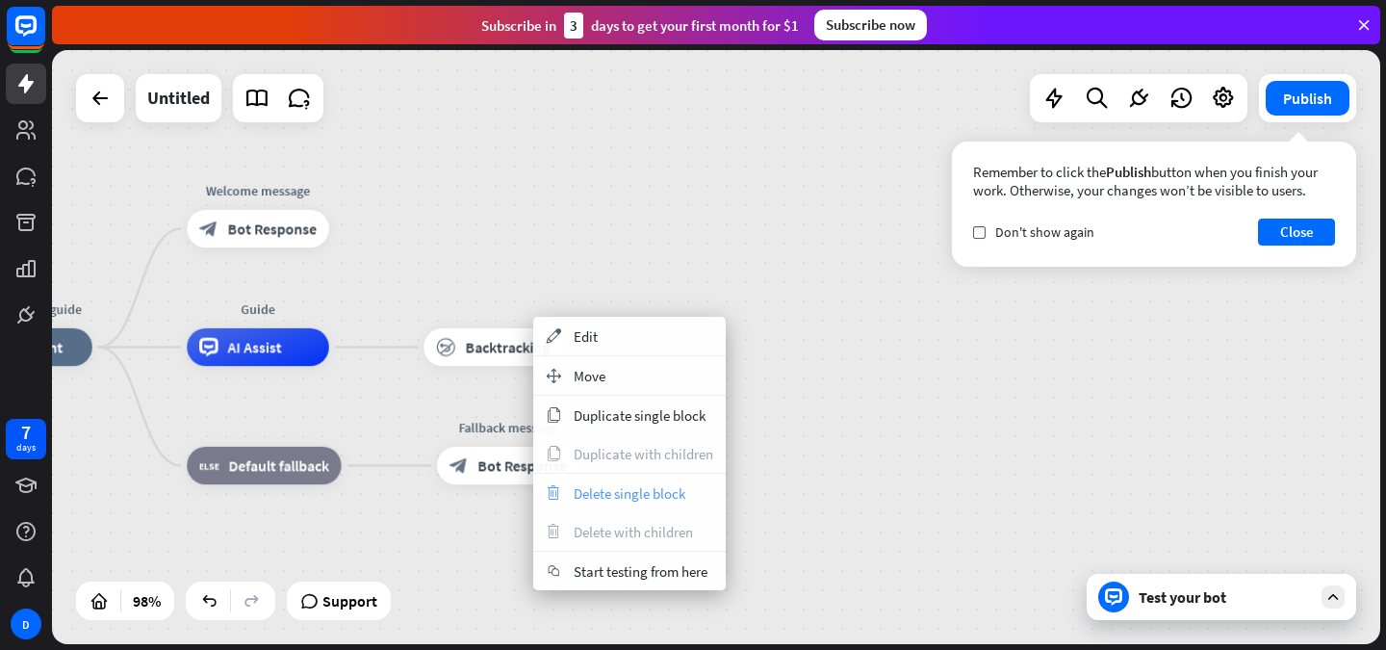
click at [583, 488] on span "Delete single block" at bounding box center [630, 493] width 112 height 18
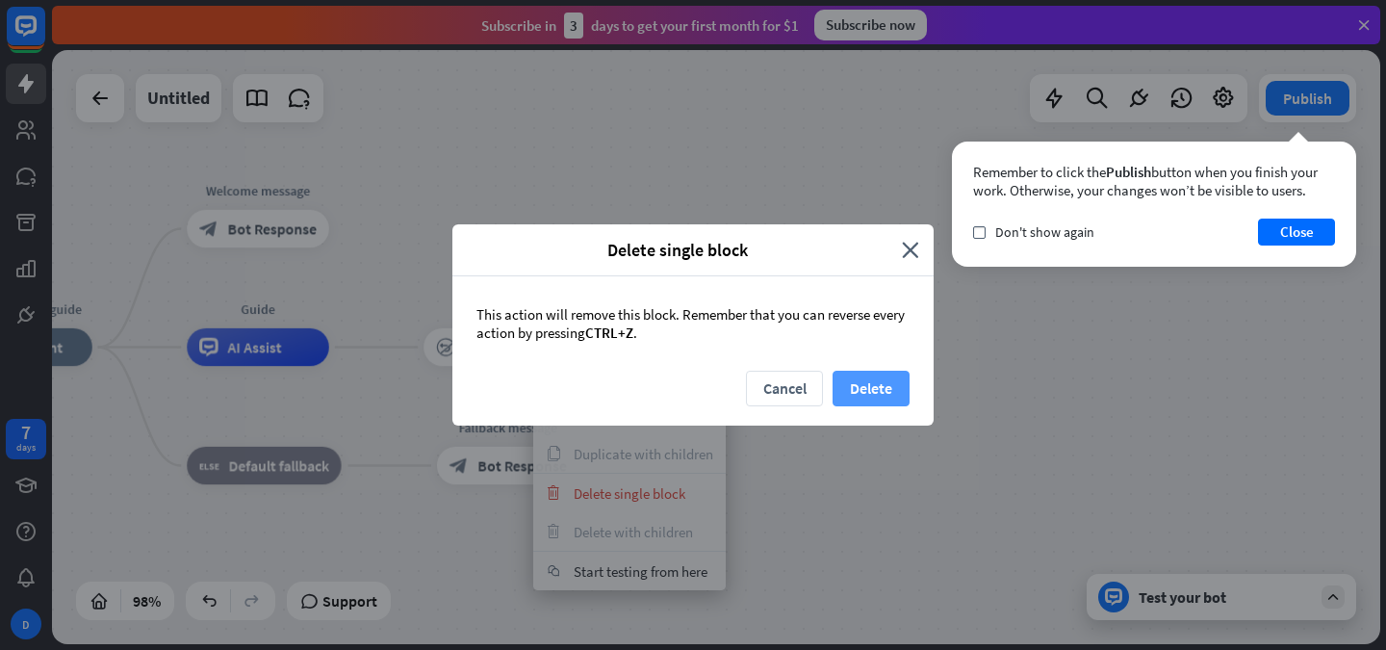
click at [879, 379] on button "Delete" at bounding box center [871, 389] width 77 height 36
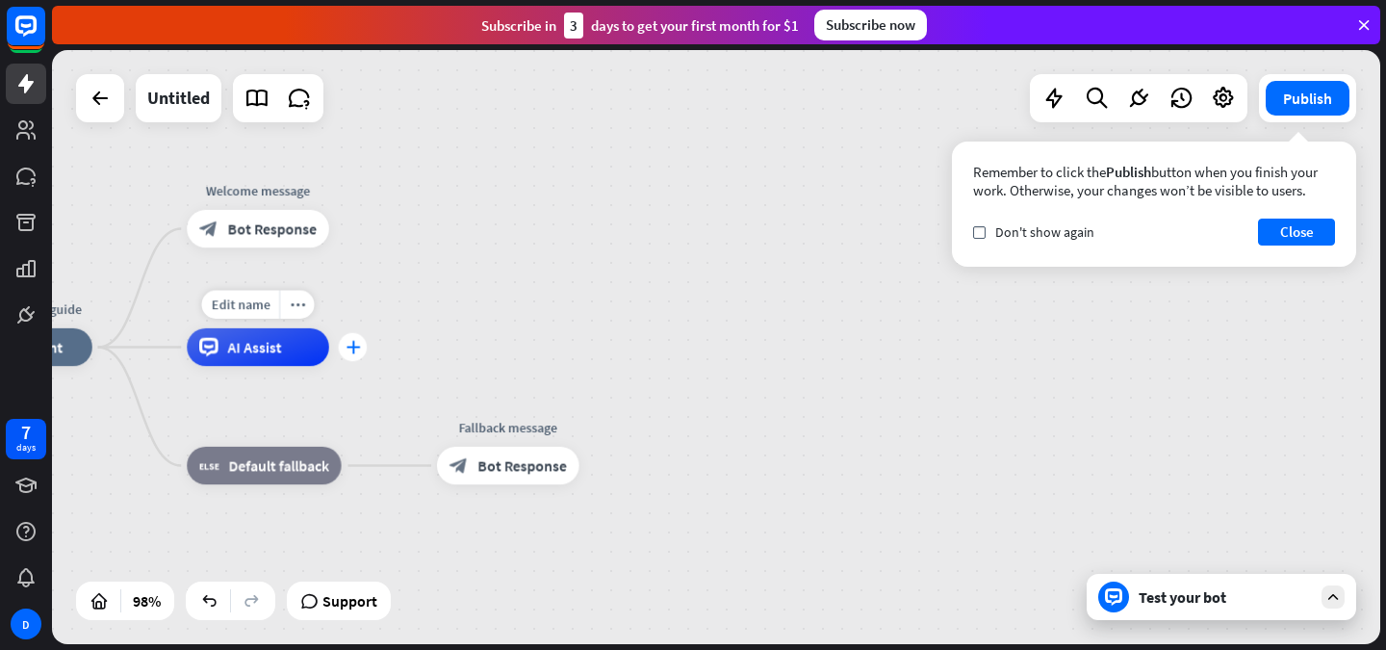
click at [361, 353] on div "plus" at bounding box center [353, 347] width 29 height 29
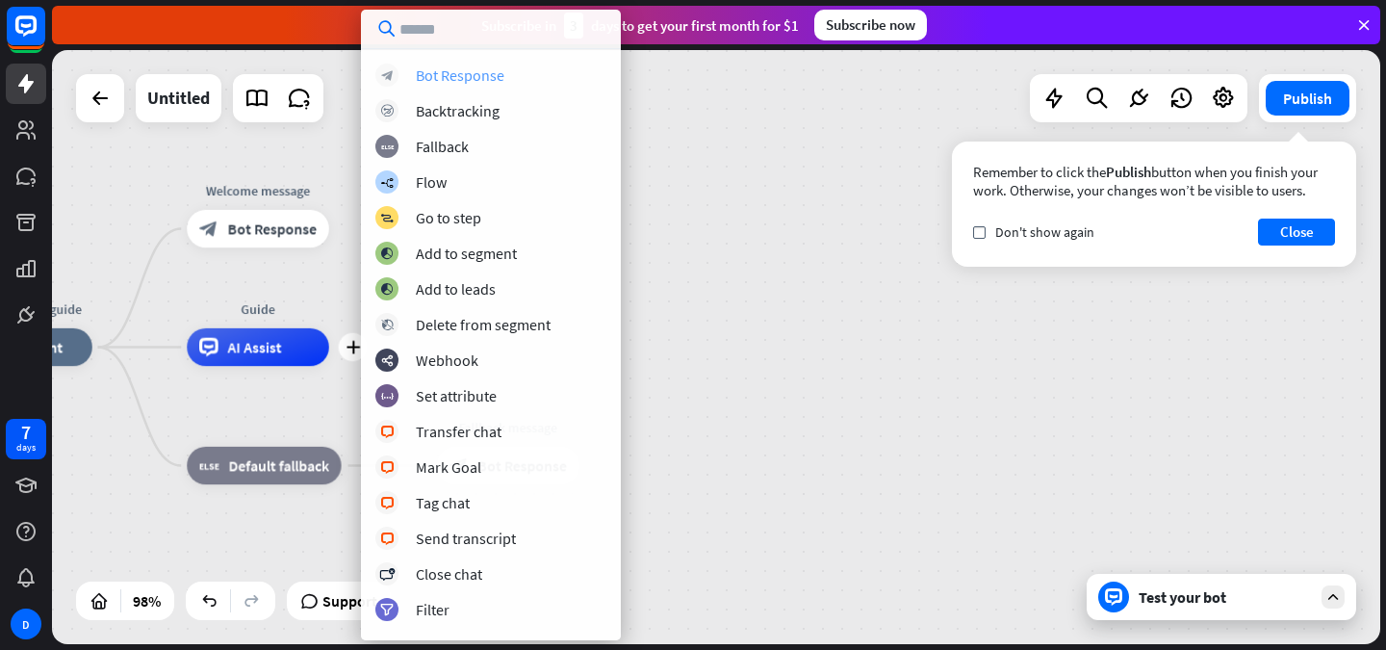
click at [461, 68] on div "Bot Response" at bounding box center [460, 74] width 89 height 19
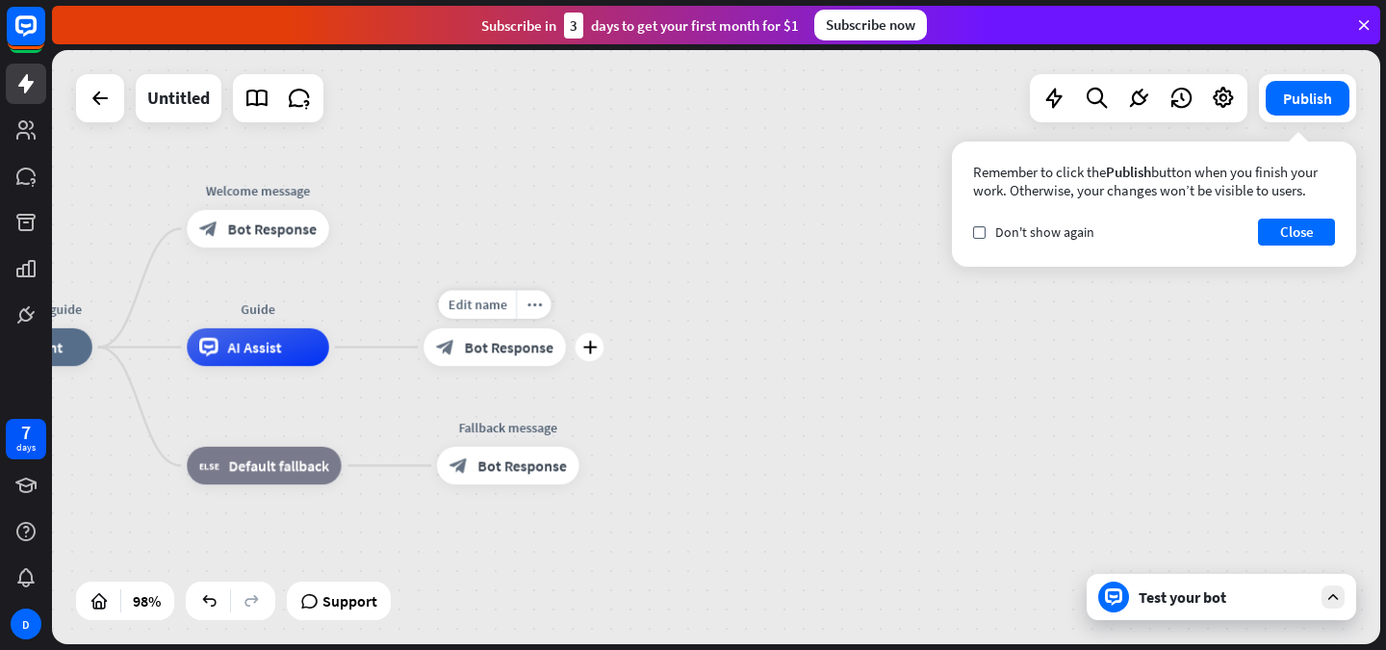
click at [478, 336] on div "block_bot_response Bot Response" at bounding box center [495, 347] width 142 height 38
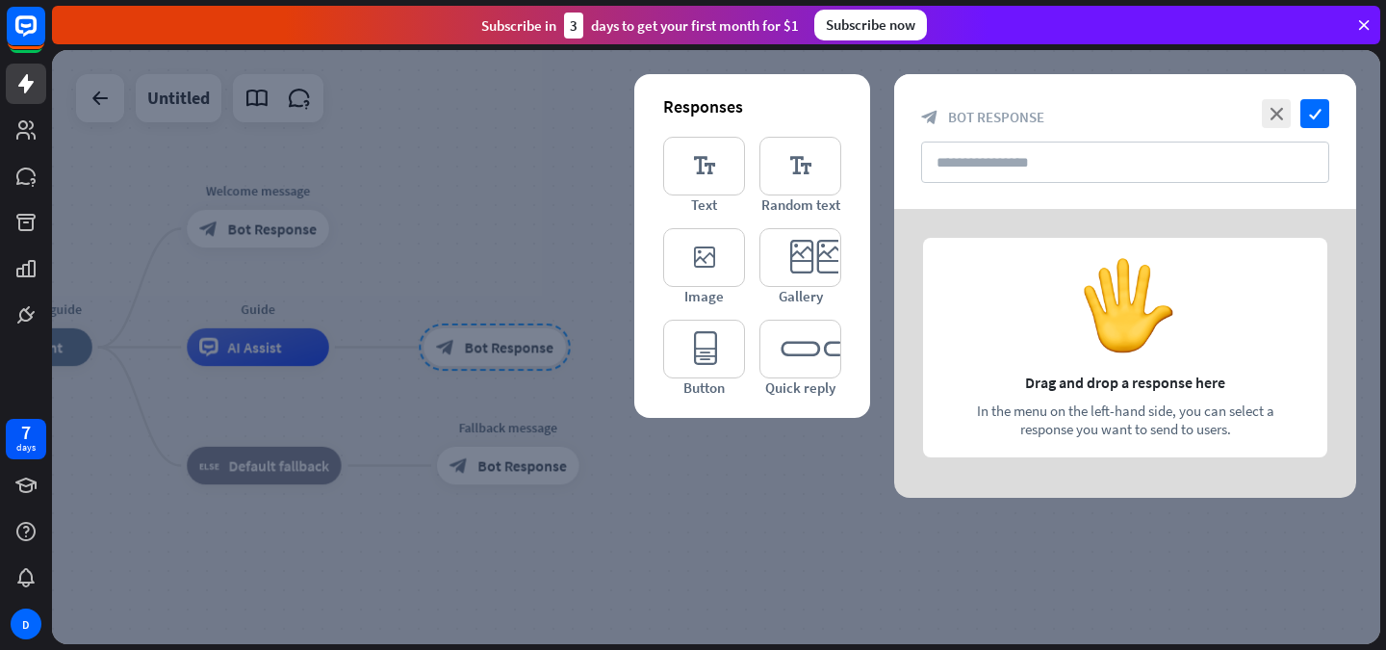
drag, startPoint x: 1035, startPoint y: 279, endPoint x: 1113, endPoint y: 364, distance: 115.2
click at [1113, 364] on div at bounding box center [1125, 353] width 462 height 289
drag, startPoint x: 1113, startPoint y: 364, endPoint x: 1042, endPoint y: 363, distance: 71.3
click at [1042, 363] on div at bounding box center [1125, 353] width 462 height 289
click at [698, 161] on icon "editor_text" at bounding box center [704, 166] width 82 height 59
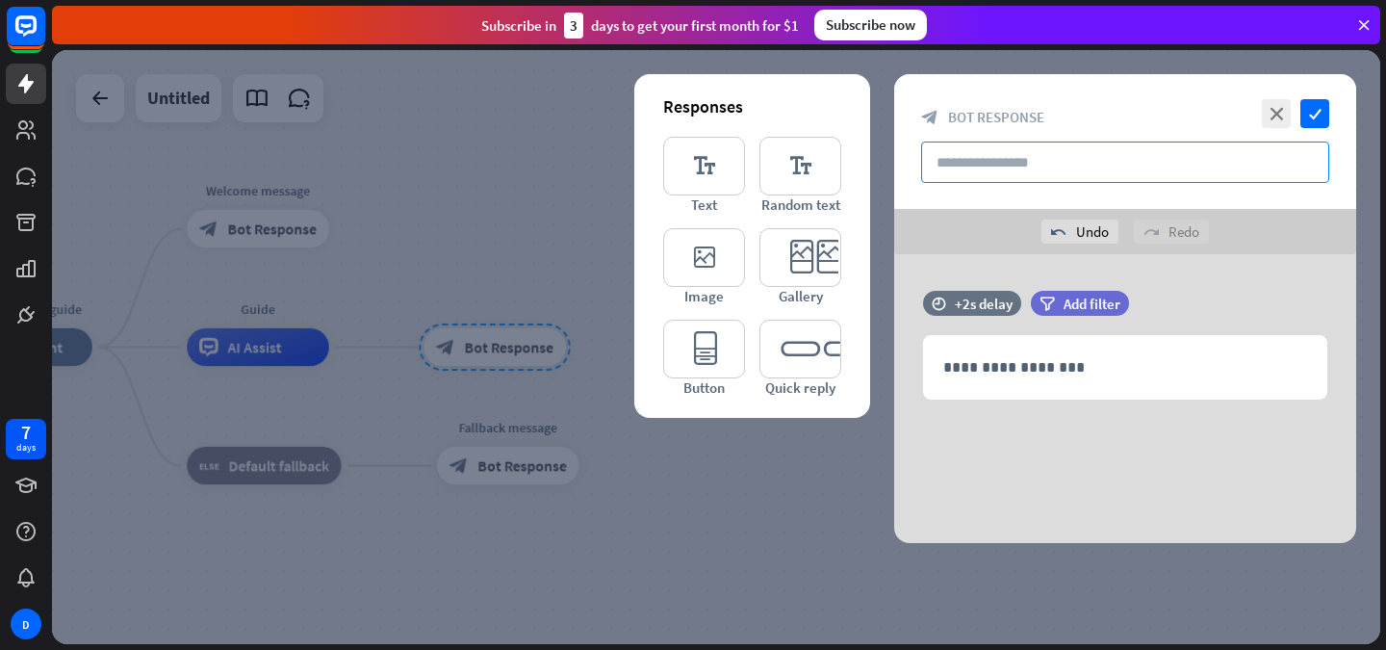
click at [1061, 175] on input "text" at bounding box center [1125, 162] width 408 height 41
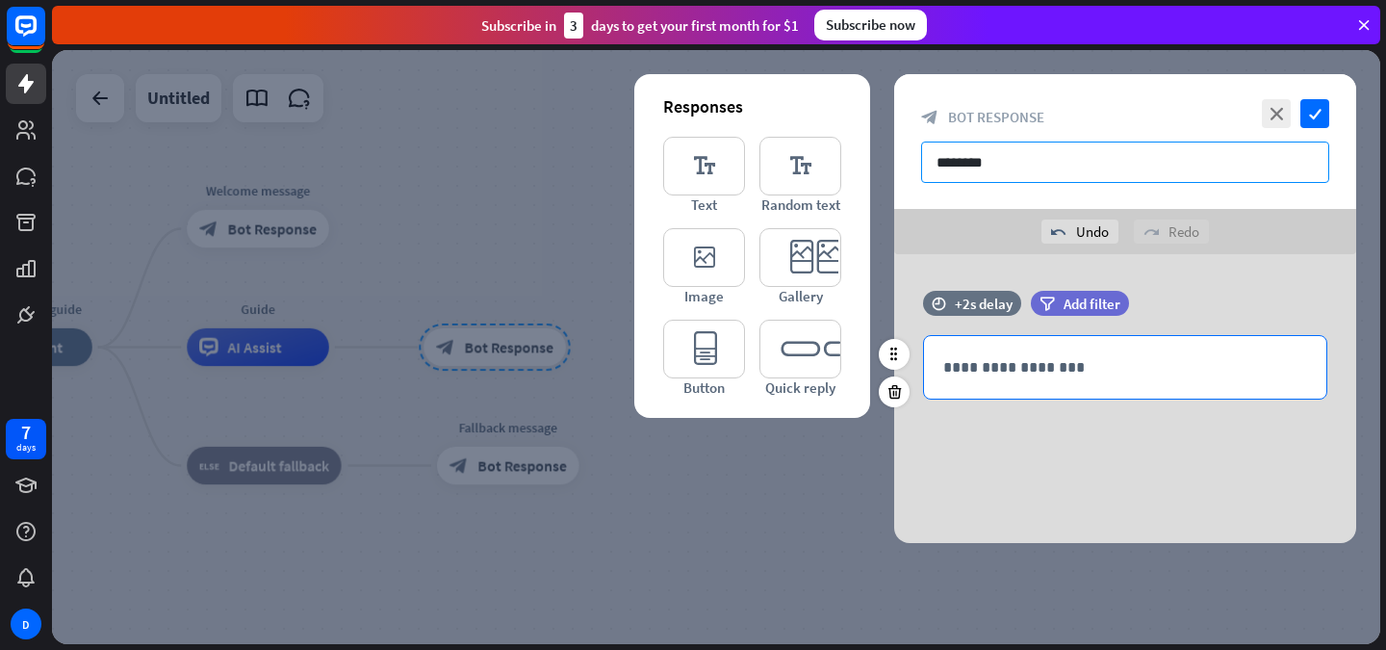
type input "********"
click at [1050, 345] on div "**********" at bounding box center [1125, 367] width 402 height 63
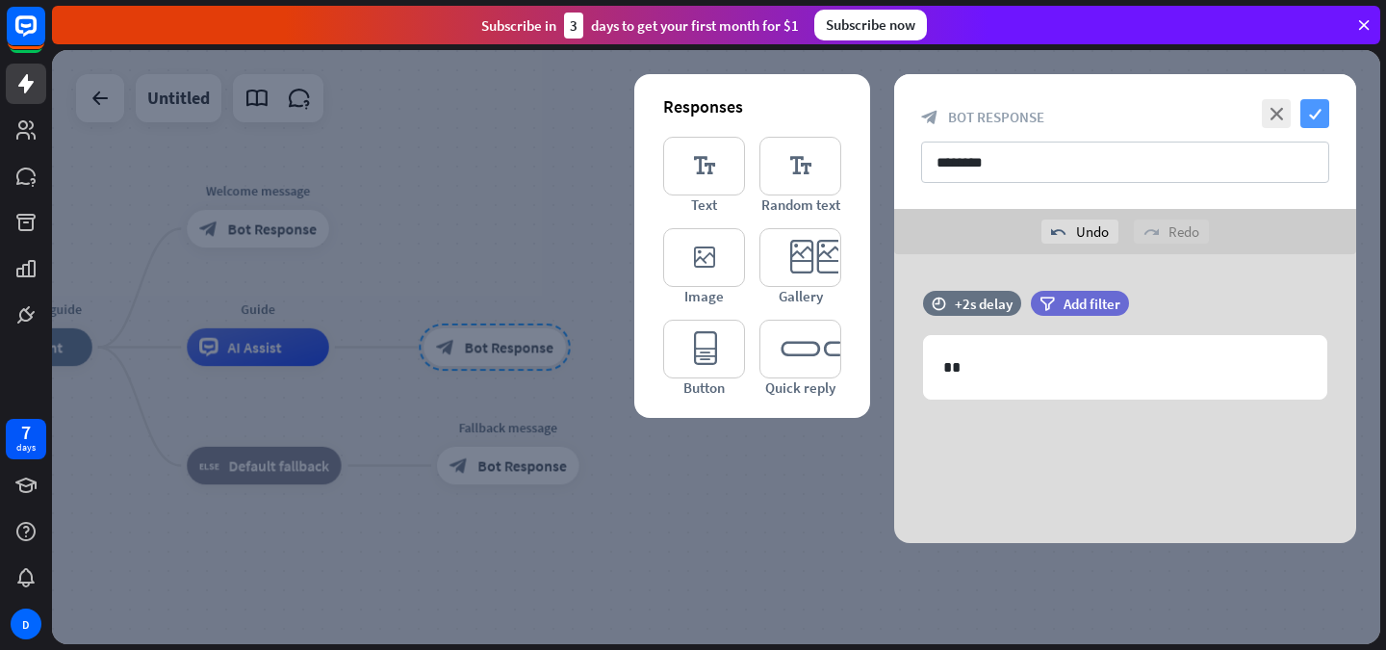
click at [1315, 112] on icon "check" at bounding box center [1315, 113] width 29 height 29
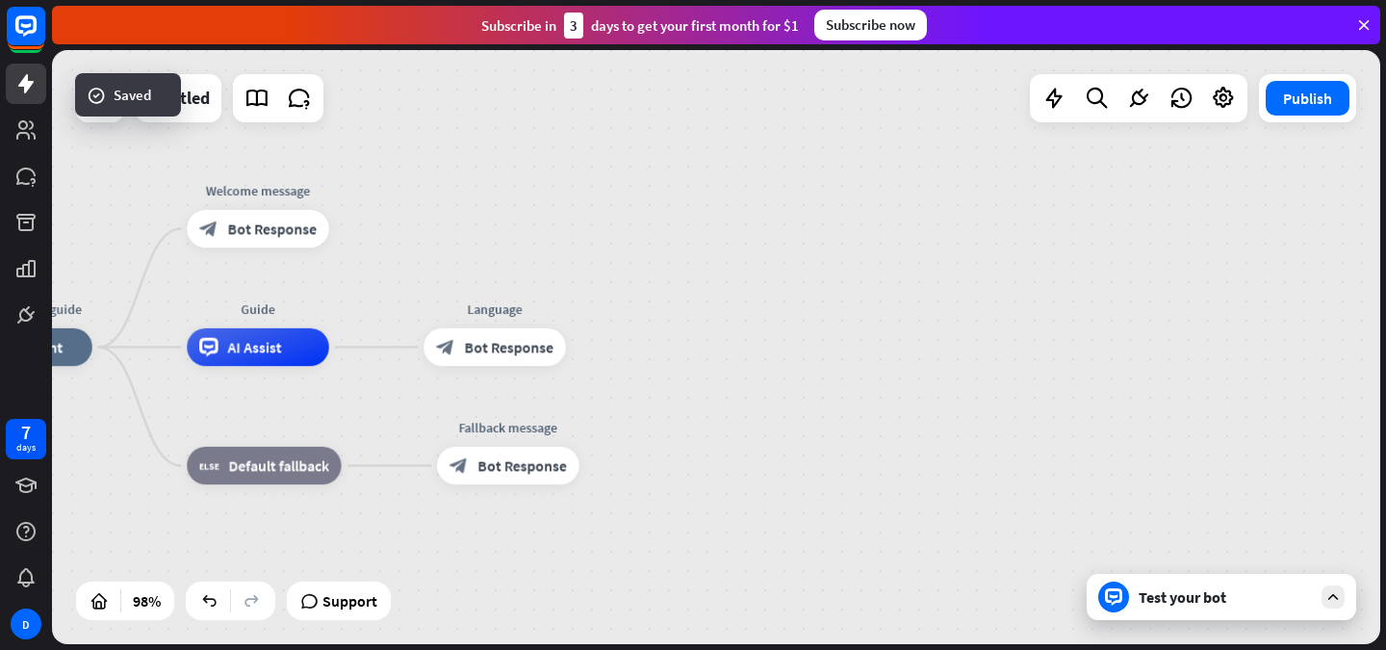
click at [1132, 618] on div "Test your bot" at bounding box center [1222, 597] width 270 height 46
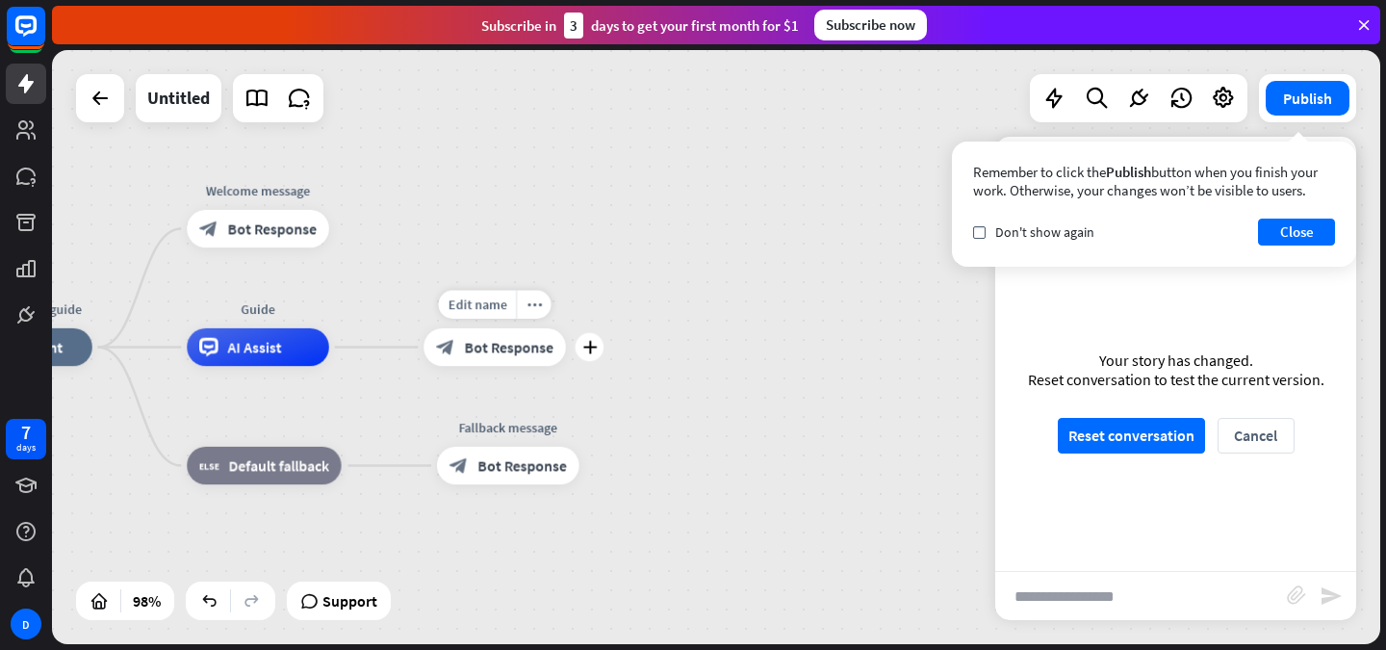
click at [504, 342] on span "Bot Response" at bounding box center [509, 347] width 89 height 19
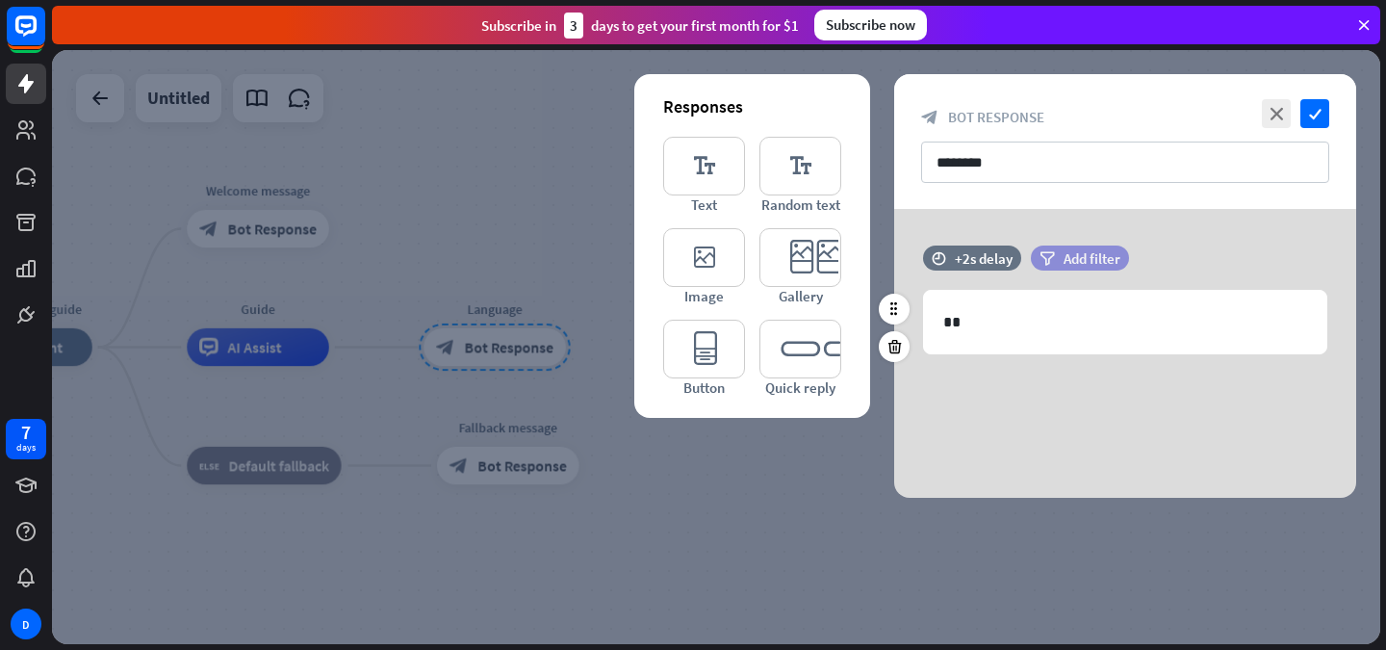
click at [1040, 249] on div "filter Add filter" at bounding box center [1080, 258] width 98 height 25
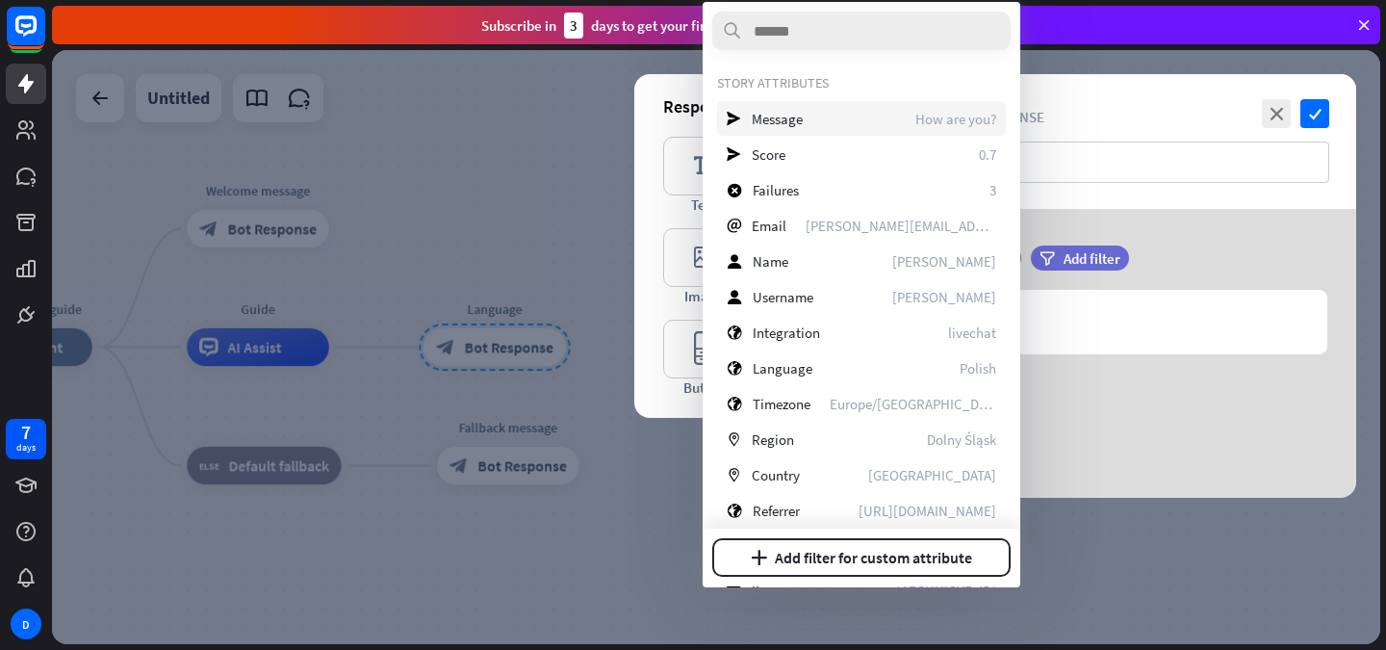
click at [815, 110] on div "send Message How are you?" at bounding box center [861, 118] width 289 height 35
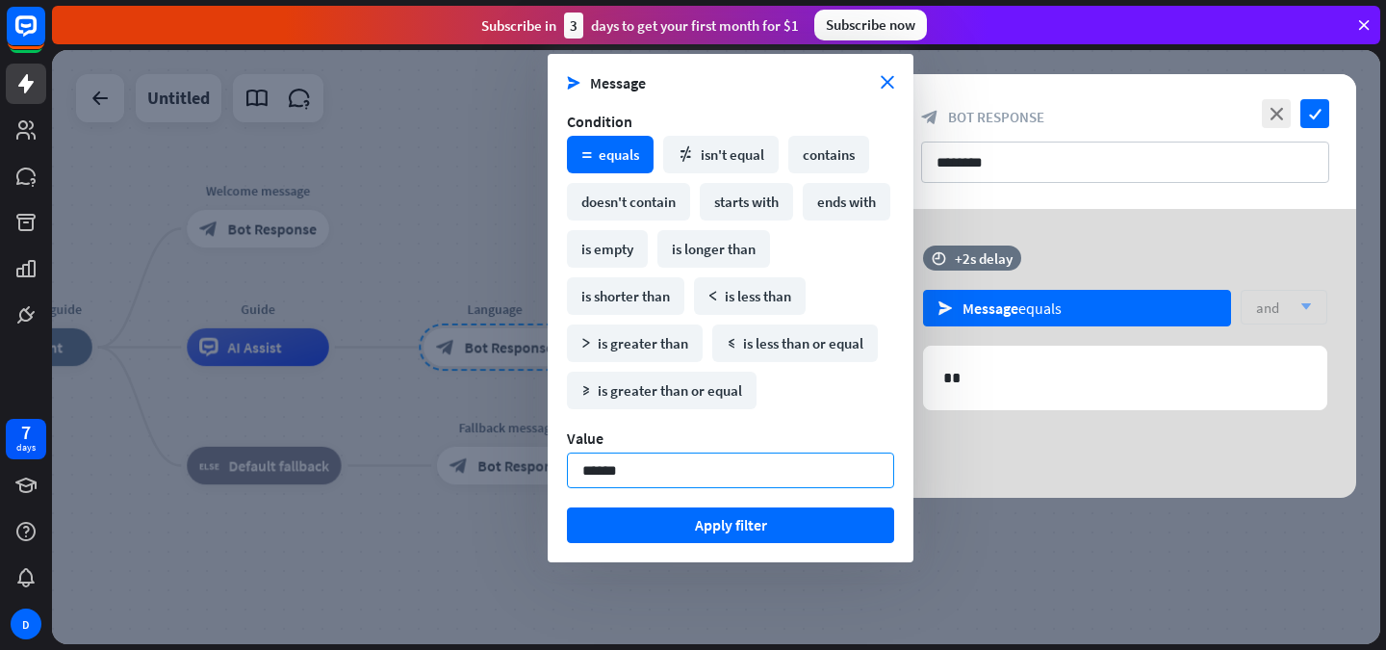
type input "*******"
click button "Apply filter" at bounding box center [730, 525] width 327 height 36
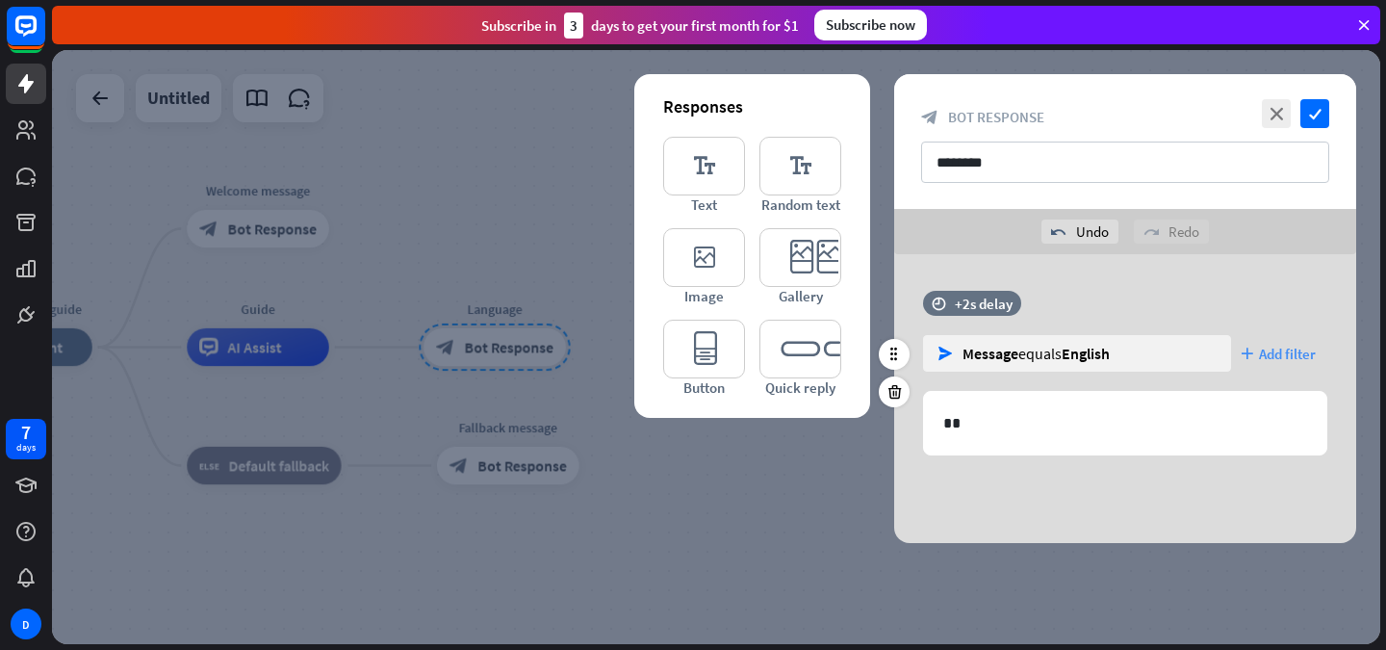
click at [1262, 352] on span "Add filter" at bounding box center [1287, 354] width 57 height 18
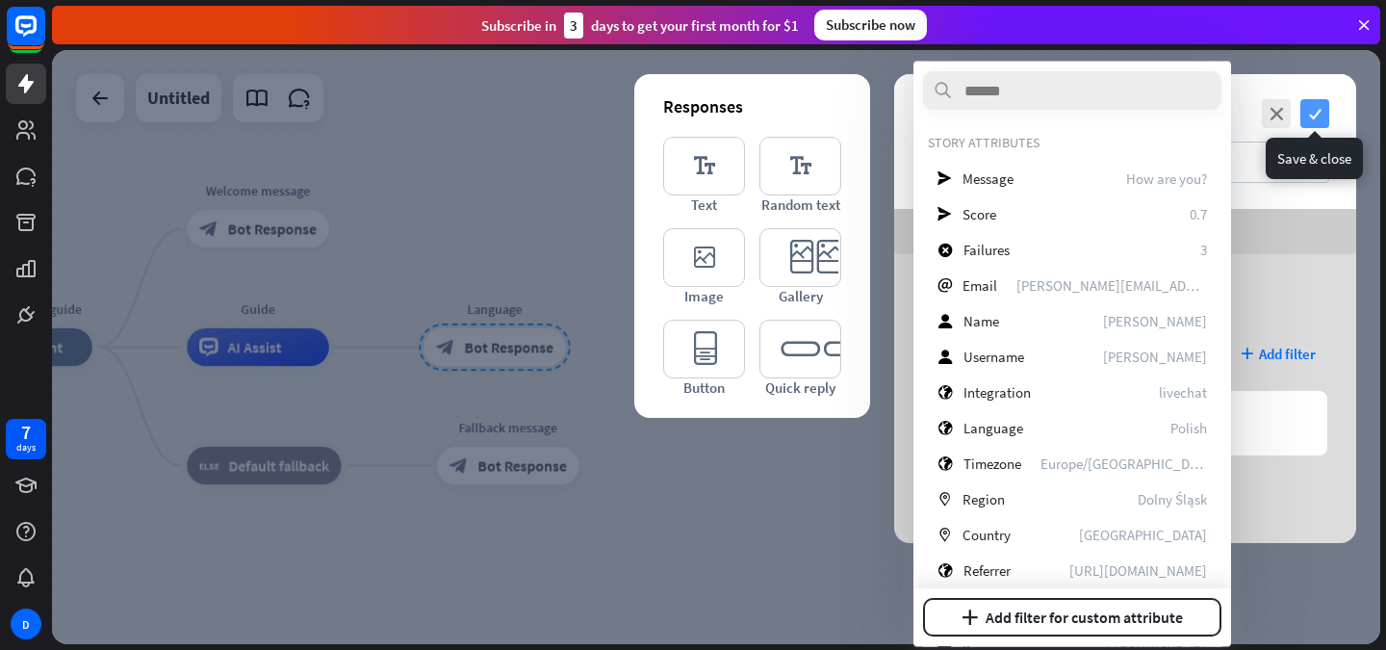
click at [1306, 105] on icon "check" at bounding box center [1315, 113] width 29 height 29
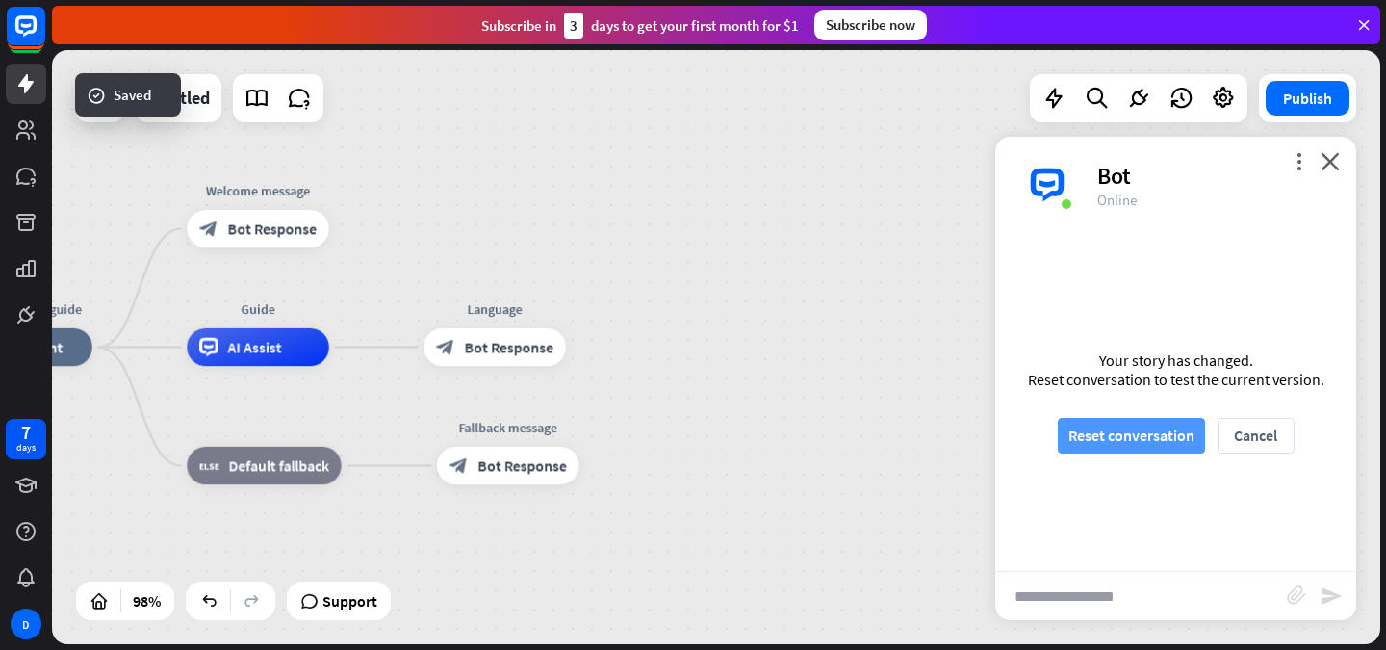
click at [1122, 422] on button "Reset conversation" at bounding box center [1131, 436] width 147 height 36
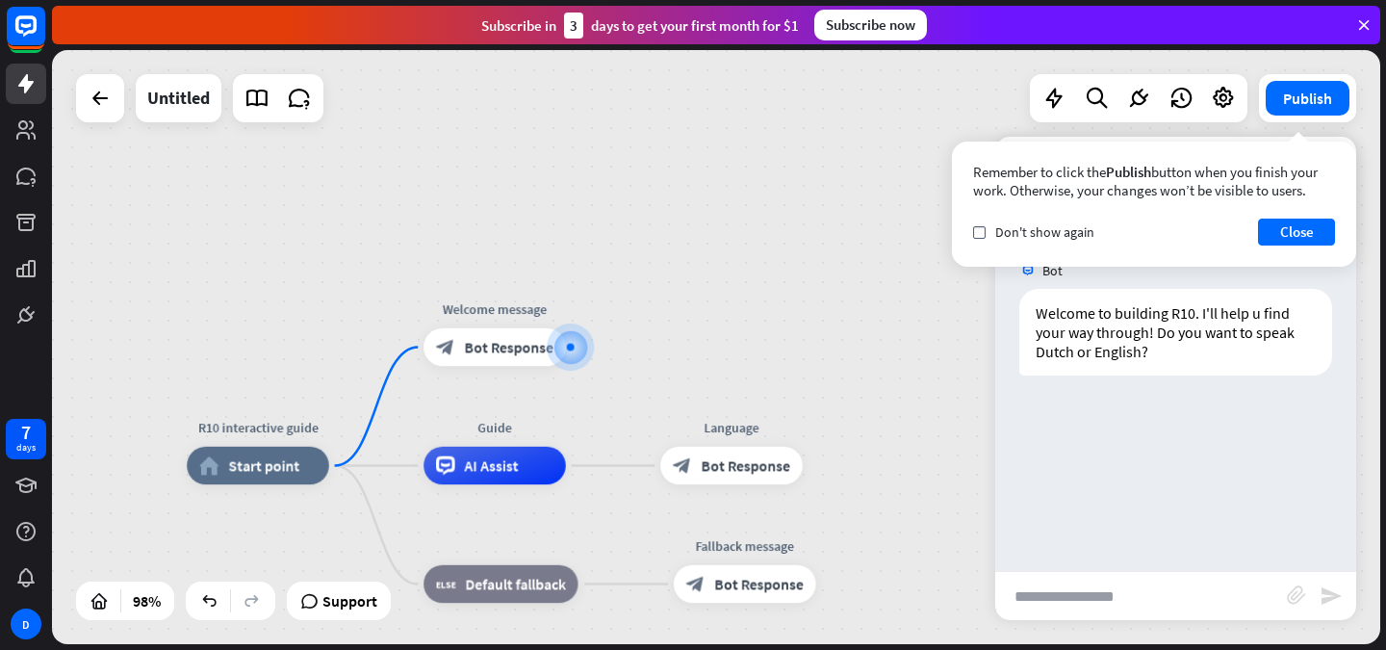
click at [1100, 601] on input "text" at bounding box center [1142, 596] width 292 height 48
type input "*******"
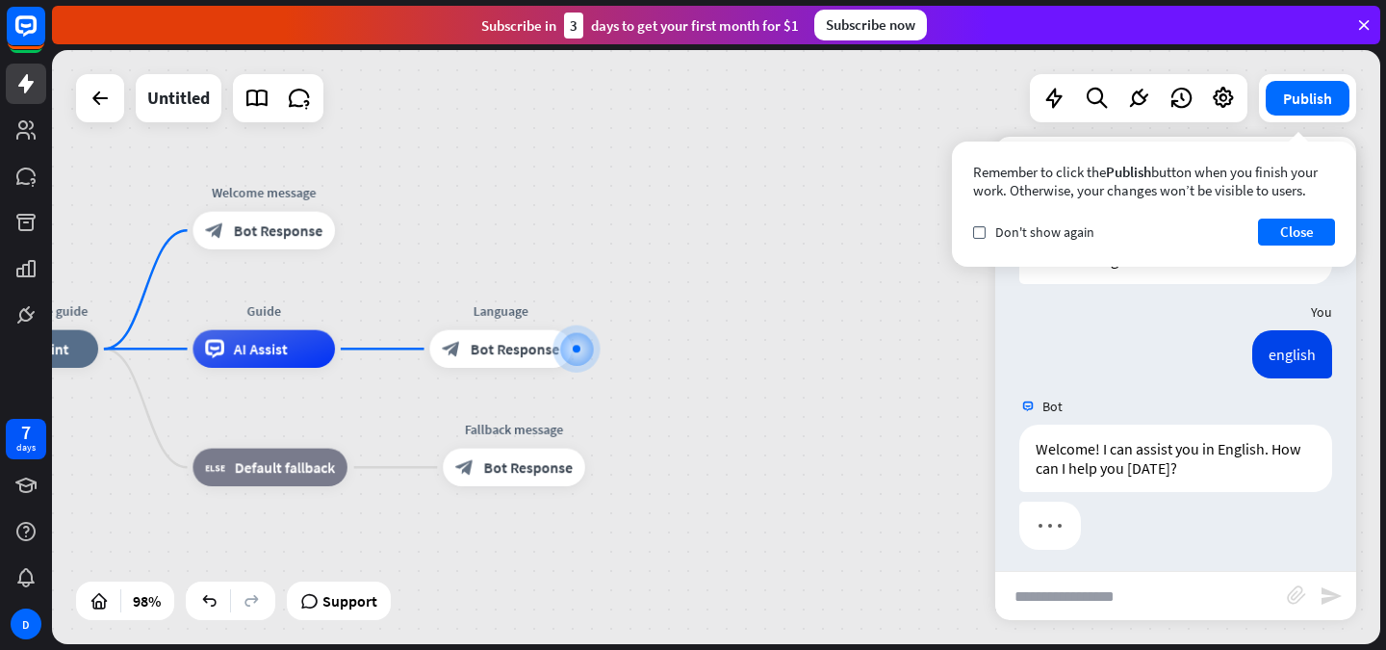
scroll to position [99, 0]
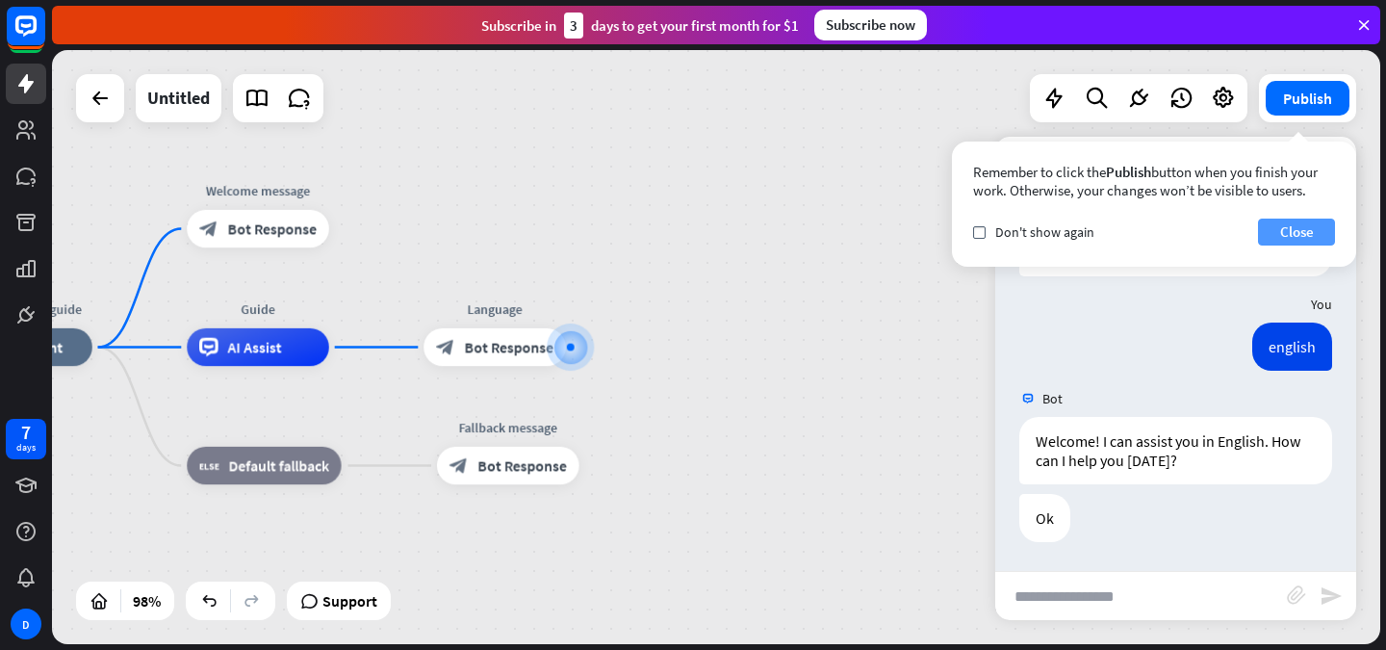
click at [1304, 219] on button "Close" at bounding box center [1296, 232] width 77 height 27
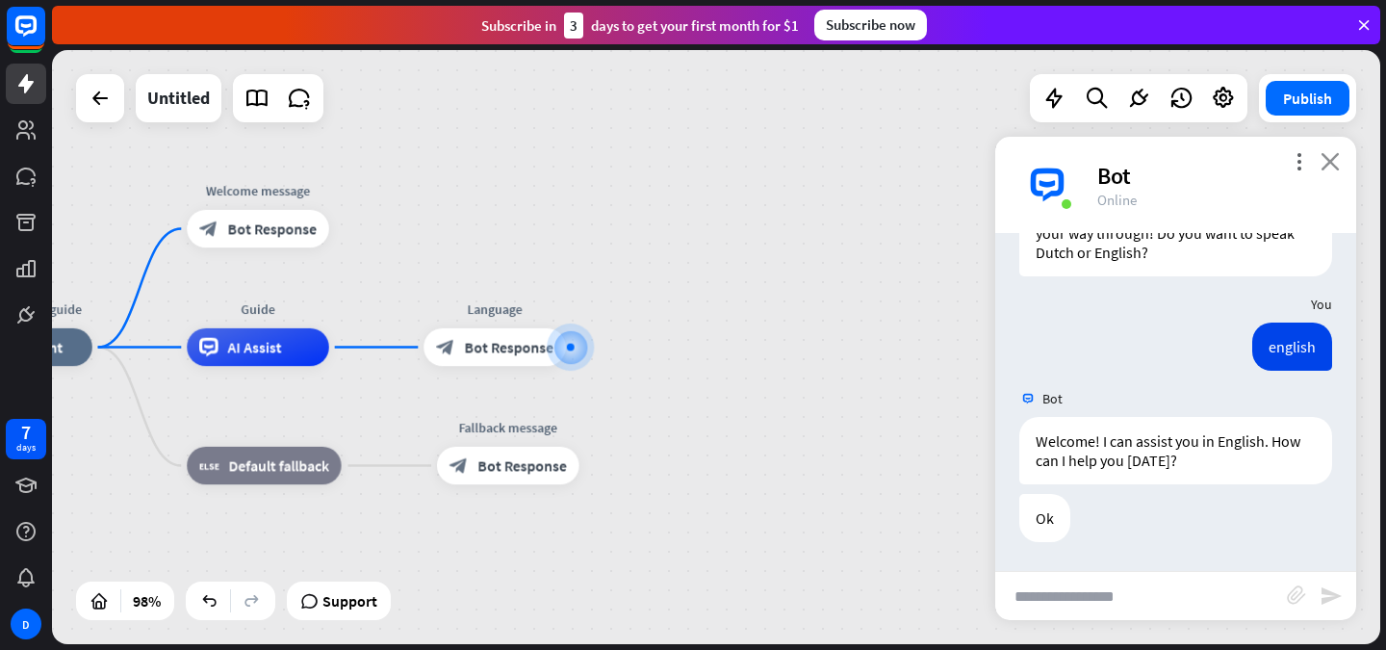
click at [1337, 153] on icon "close" at bounding box center [1330, 161] width 19 height 18
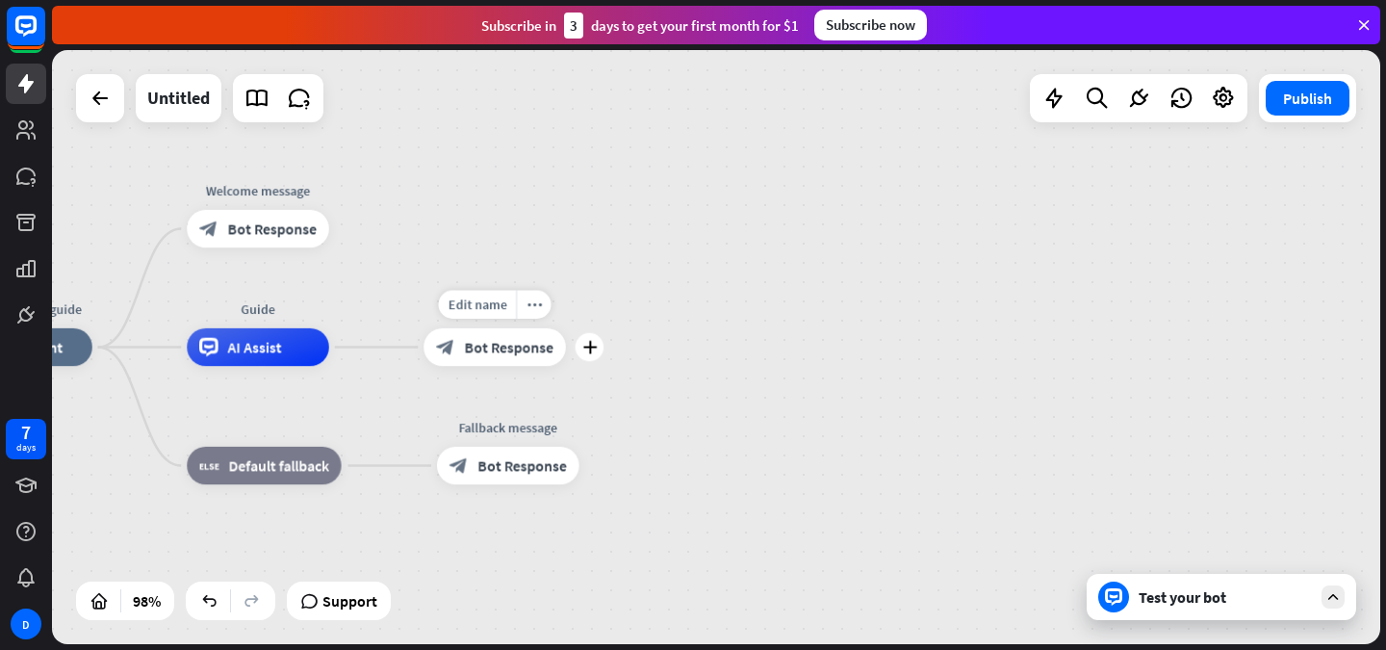
click at [499, 348] on span "Bot Response" at bounding box center [509, 347] width 89 height 19
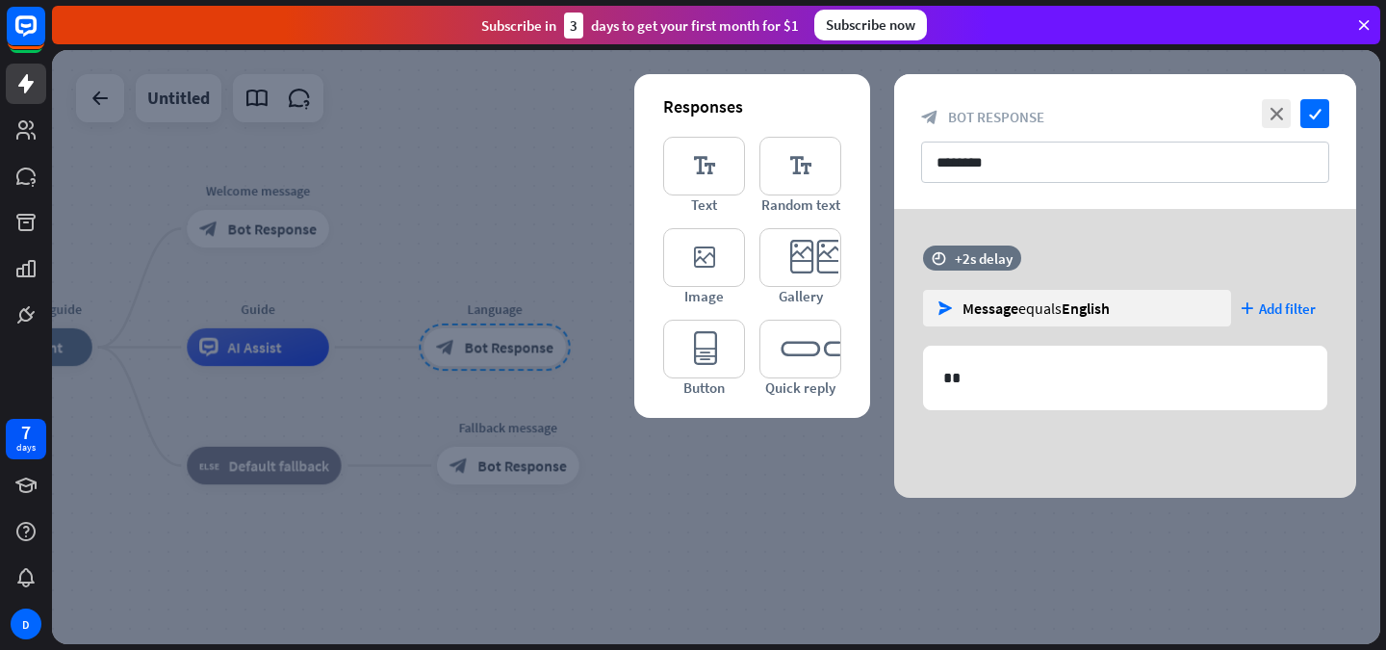
drag, startPoint x: 499, startPoint y: 348, endPoint x: 425, endPoint y: 294, distance: 91.7
click at [425, 294] on div at bounding box center [716, 347] width 1329 height 594
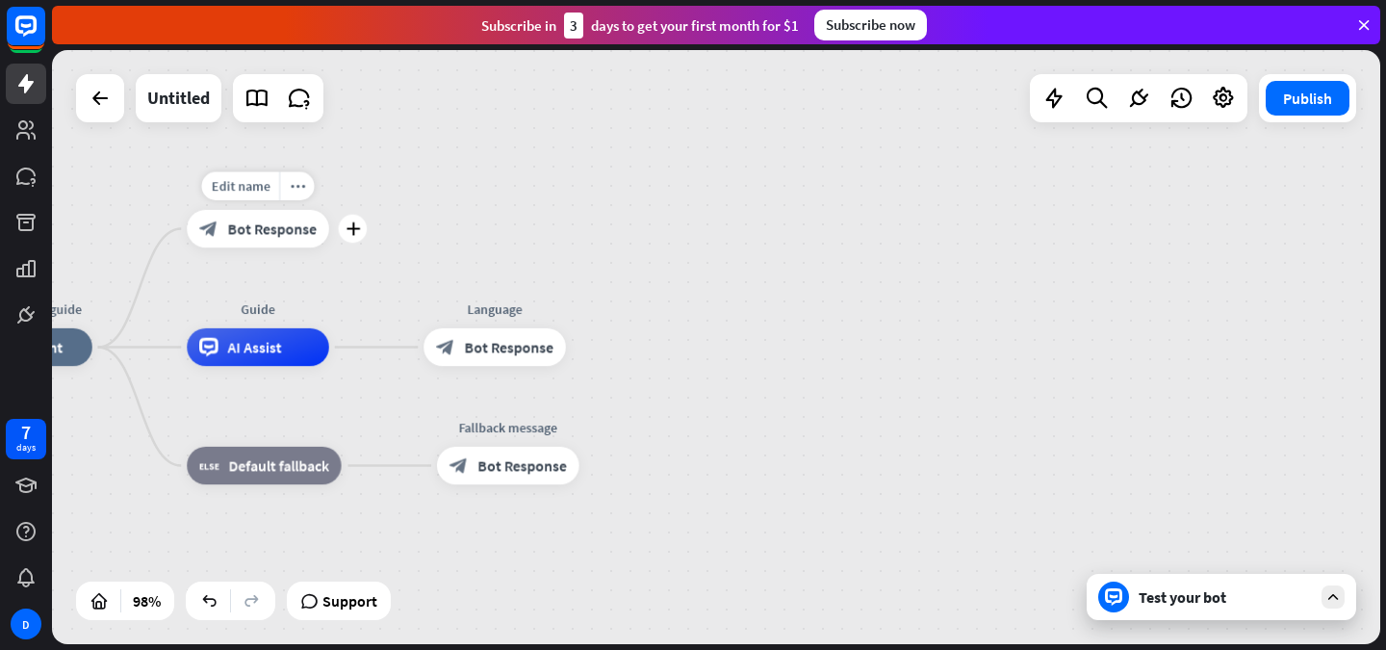
click at [276, 220] on span "Bot Response" at bounding box center [272, 229] width 89 height 19
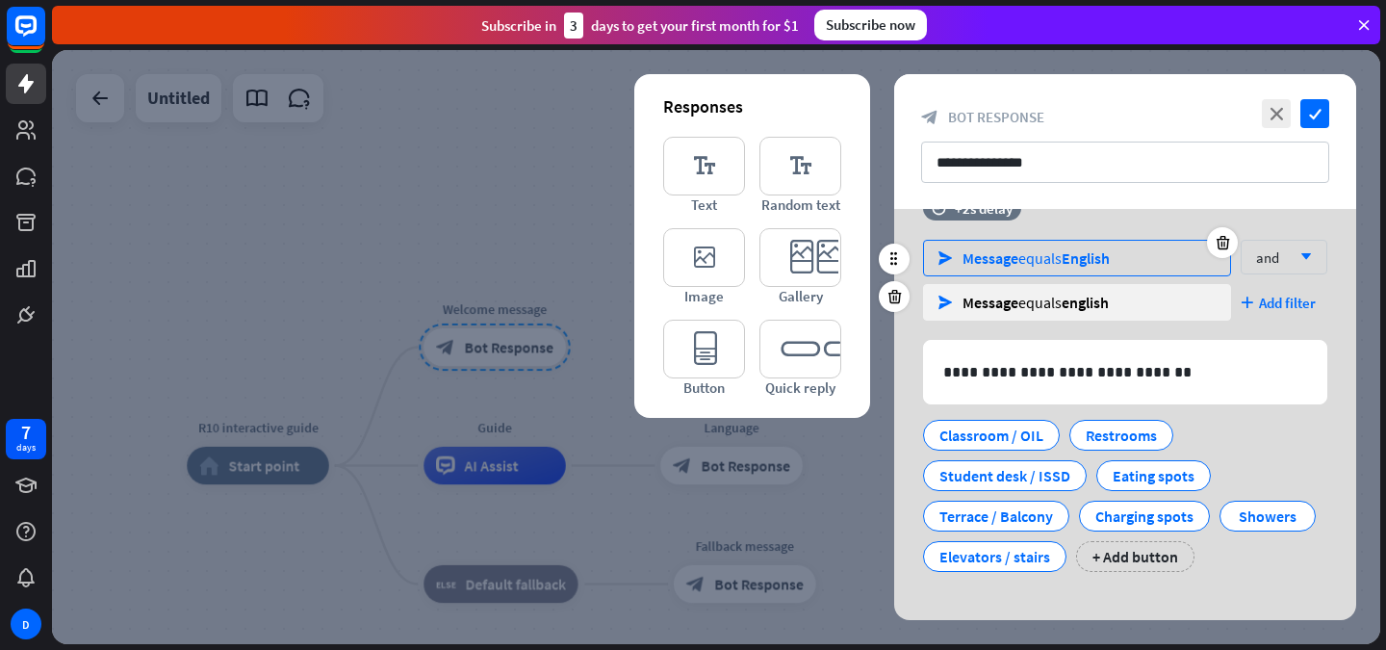
scroll to position [242, 0]
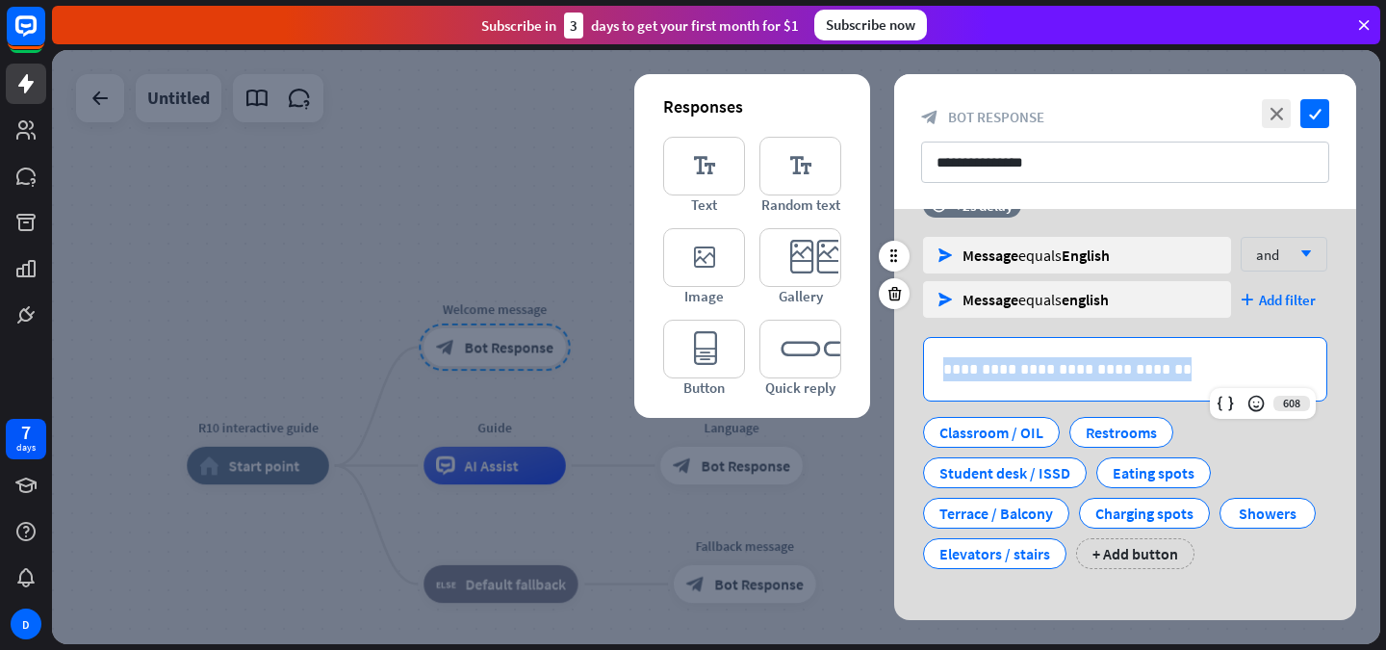
drag, startPoint x: 944, startPoint y: 371, endPoint x: 1189, endPoint y: 385, distance: 245.9
click at [1189, 385] on div "**********" at bounding box center [1125, 369] width 402 height 63
copy p "**********"
drag, startPoint x: 1065, startPoint y: 365, endPoint x: 1052, endPoint y: 366, distance: 12.6
click at [1052, 366] on p "**********" at bounding box center [1126, 369] width 364 height 24
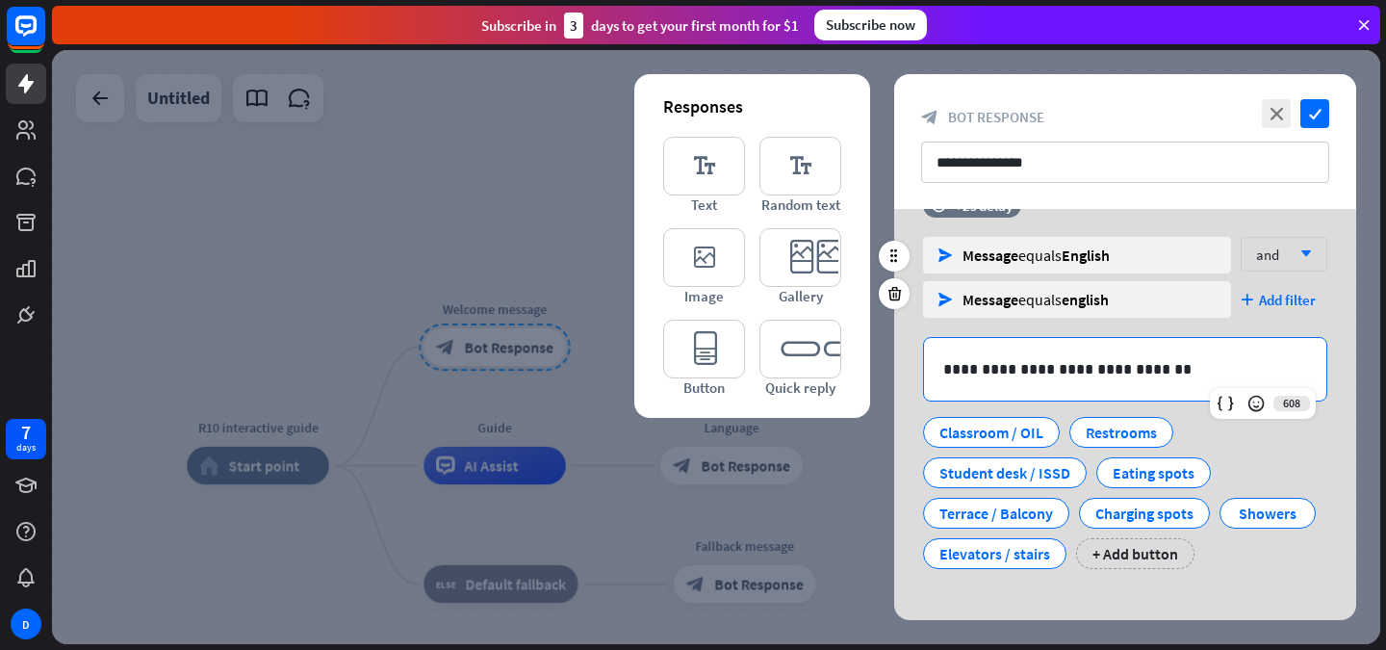
click at [1250, 436] on div "Classroom / OIL Restrooms Student desk / ISSD Eating spots Terrace / Balcony Ch…" at bounding box center [1120, 488] width 404 height 162
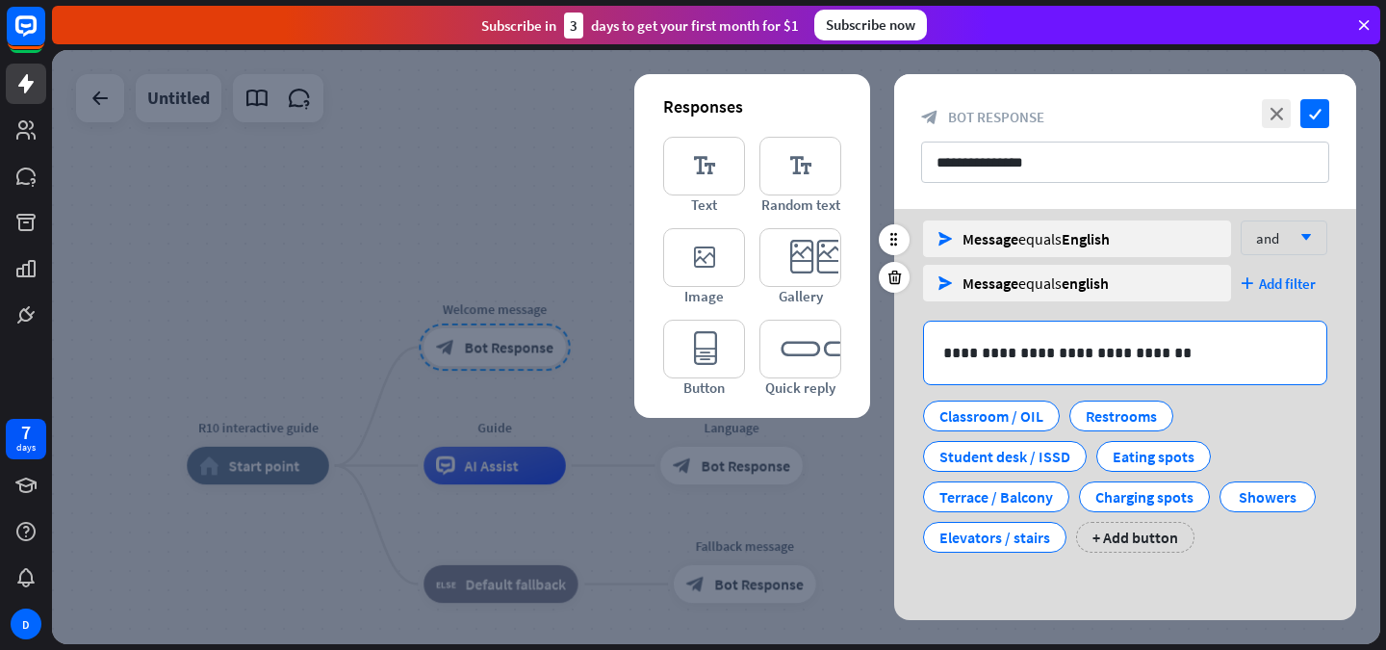
scroll to position [220, 0]
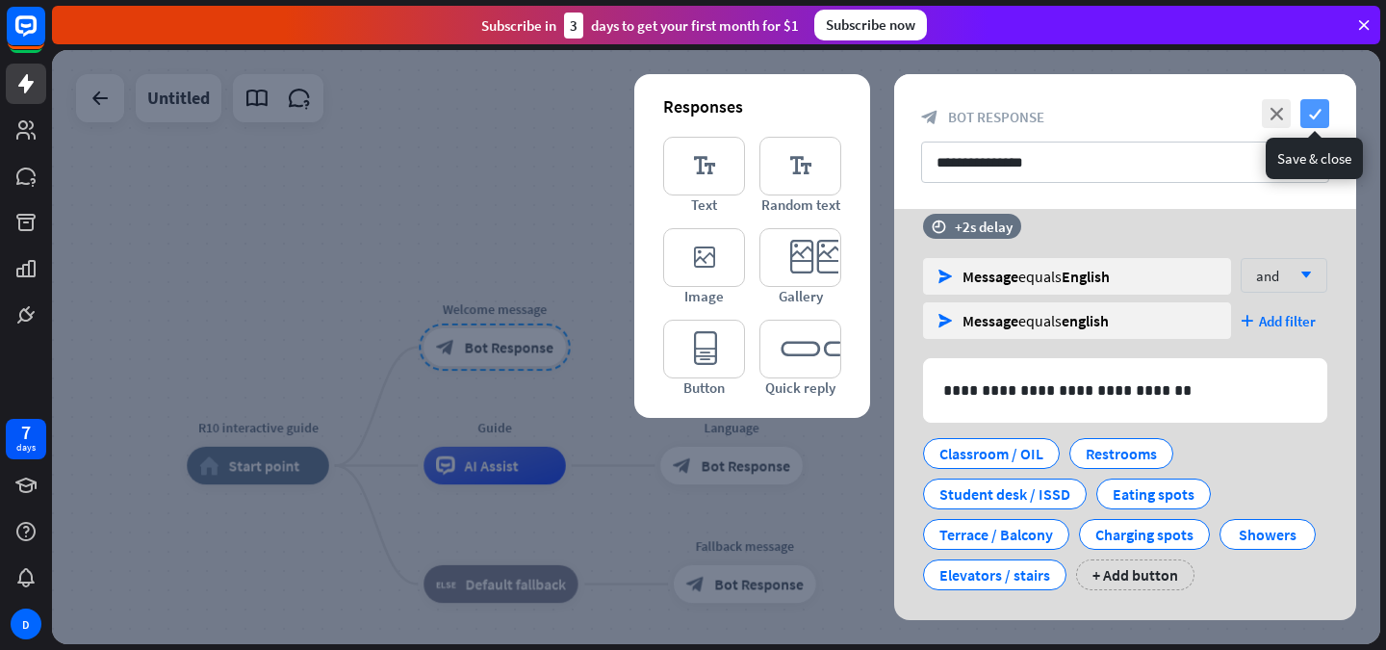
click at [1317, 115] on icon "check" at bounding box center [1315, 113] width 29 height 29
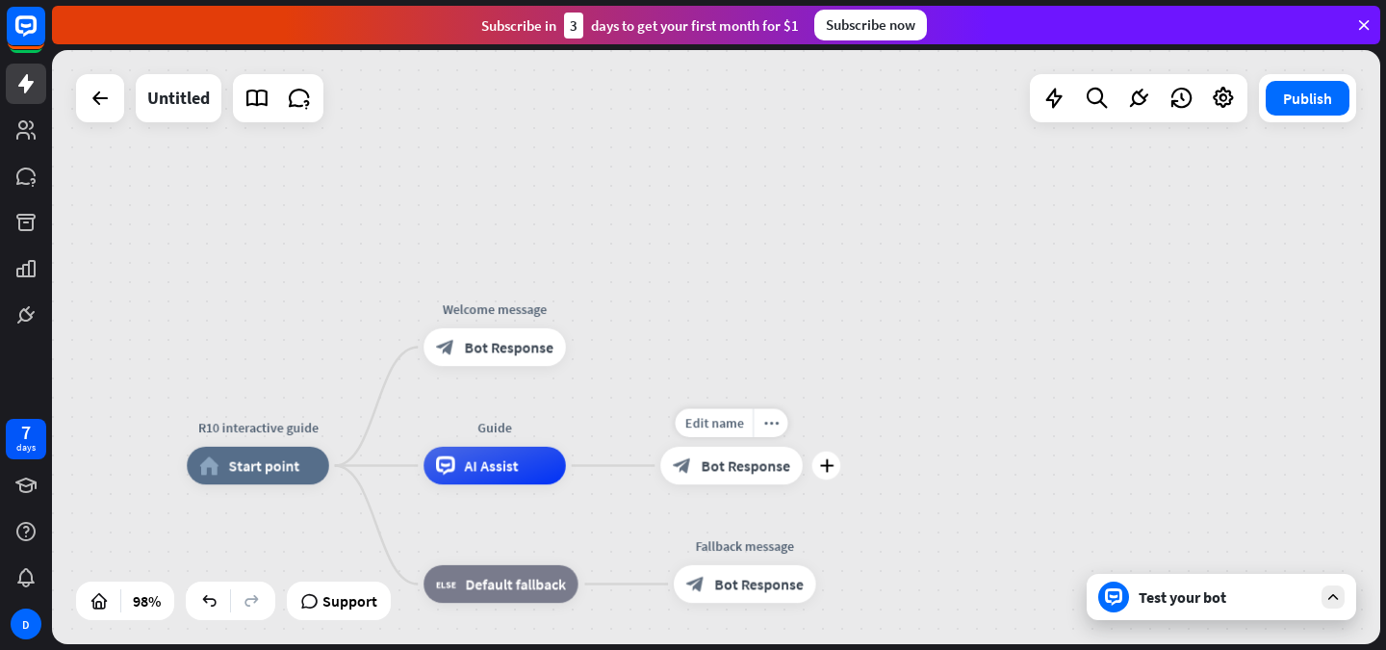
click at [719, 476] on div "block_bot_response Bot Response" at bounding box center [731, 466] width 142 height 38
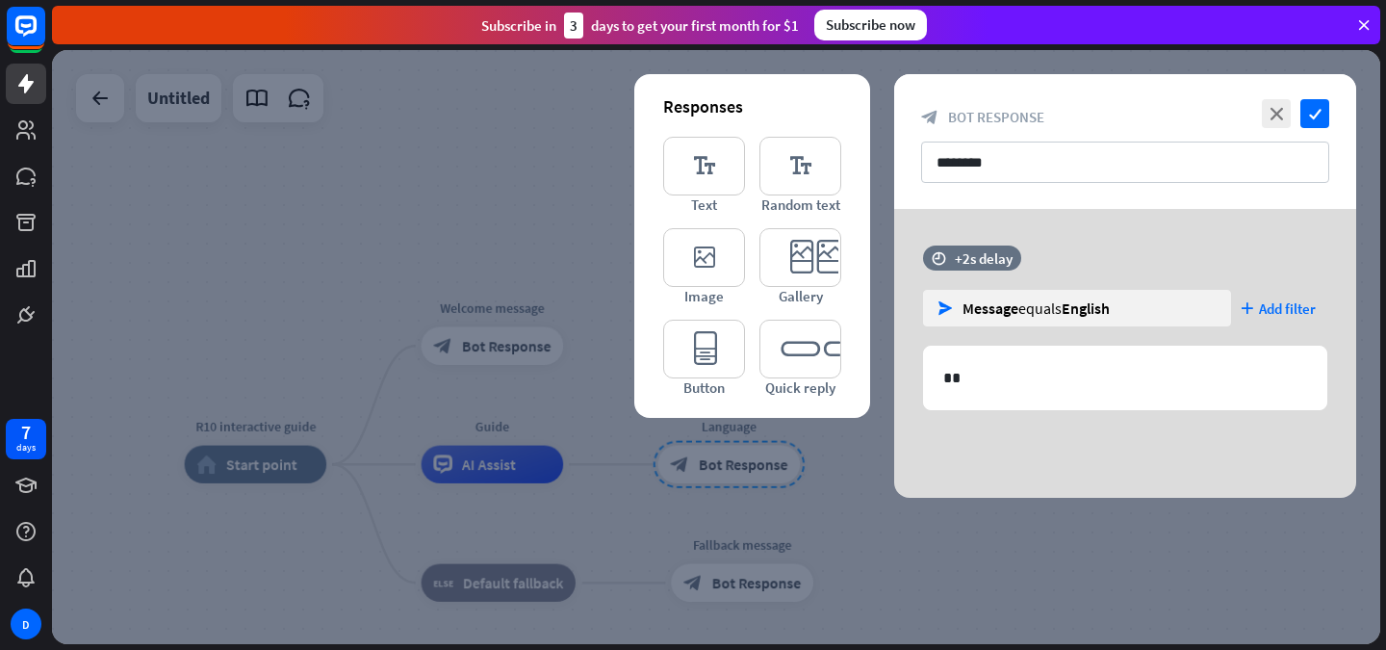
click at [719, 476] on div at bounding box center [716, 347] width 1329 height 594
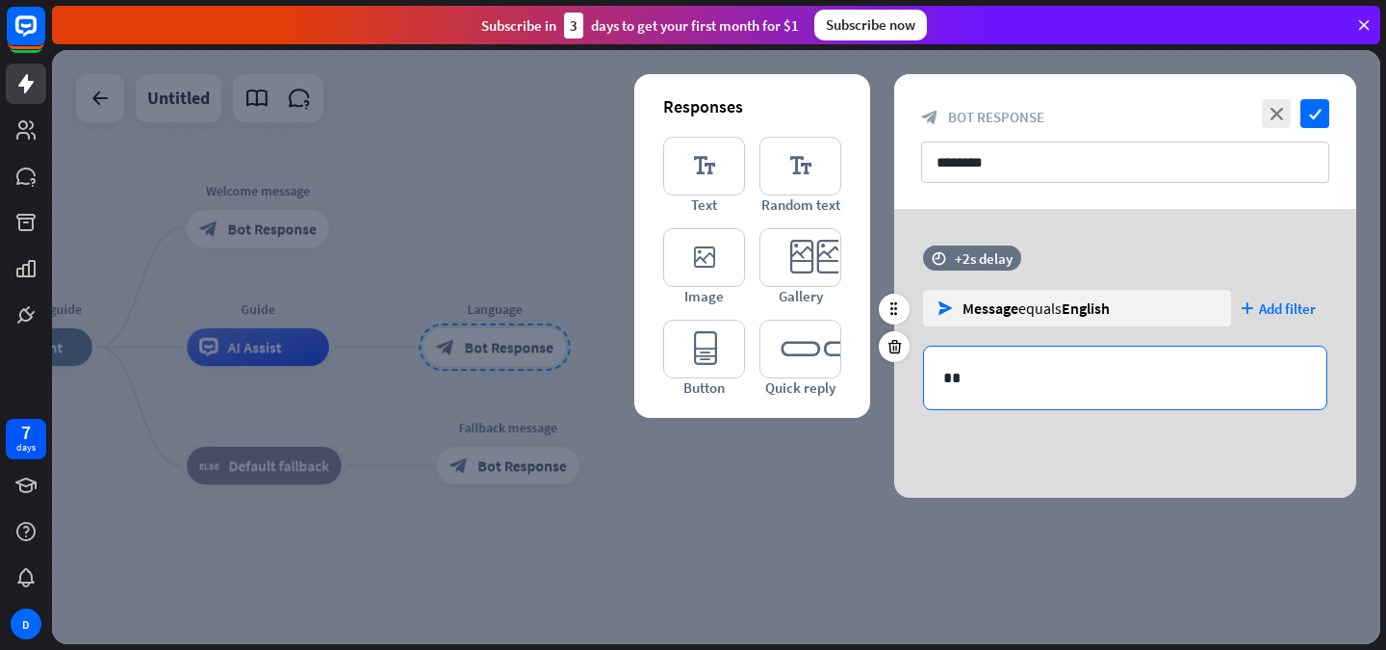
click at [1010, 375] on p "**" at bounding box center [1126, 378] width 364 height 24
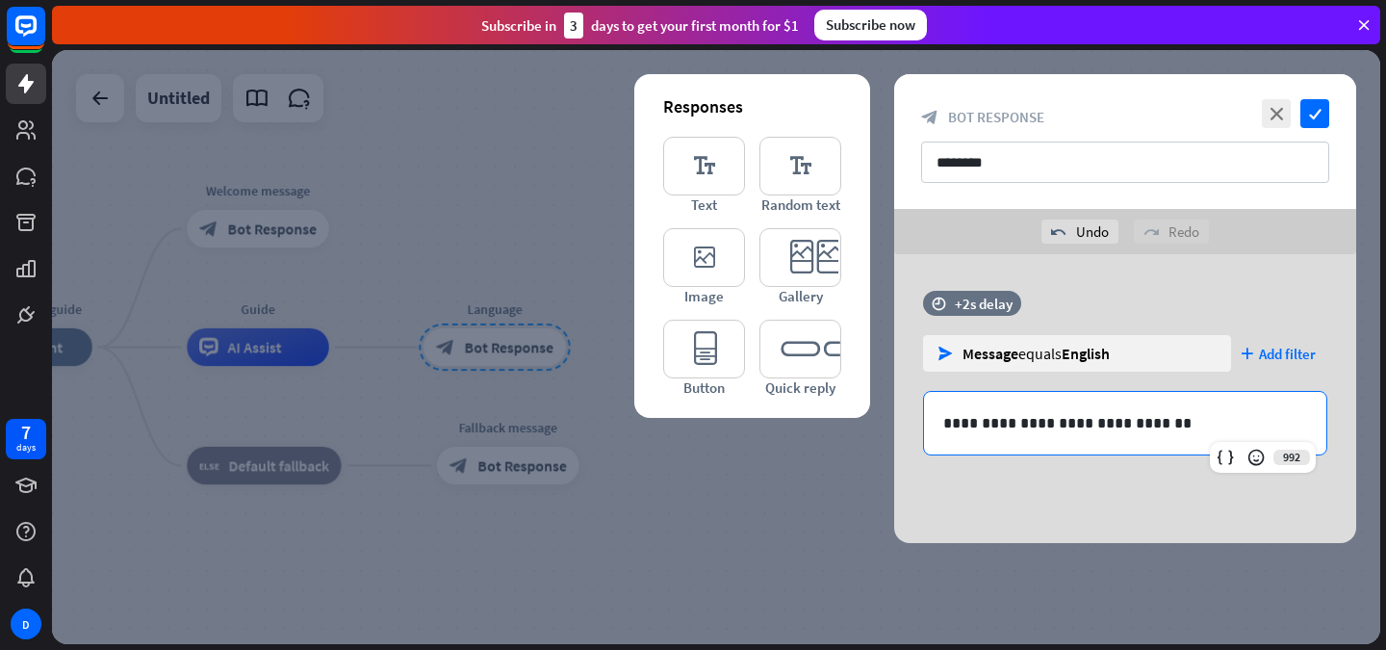
click at [1105, 504] on div "**********" at bounding box center [1125, 398] width 462 height 289
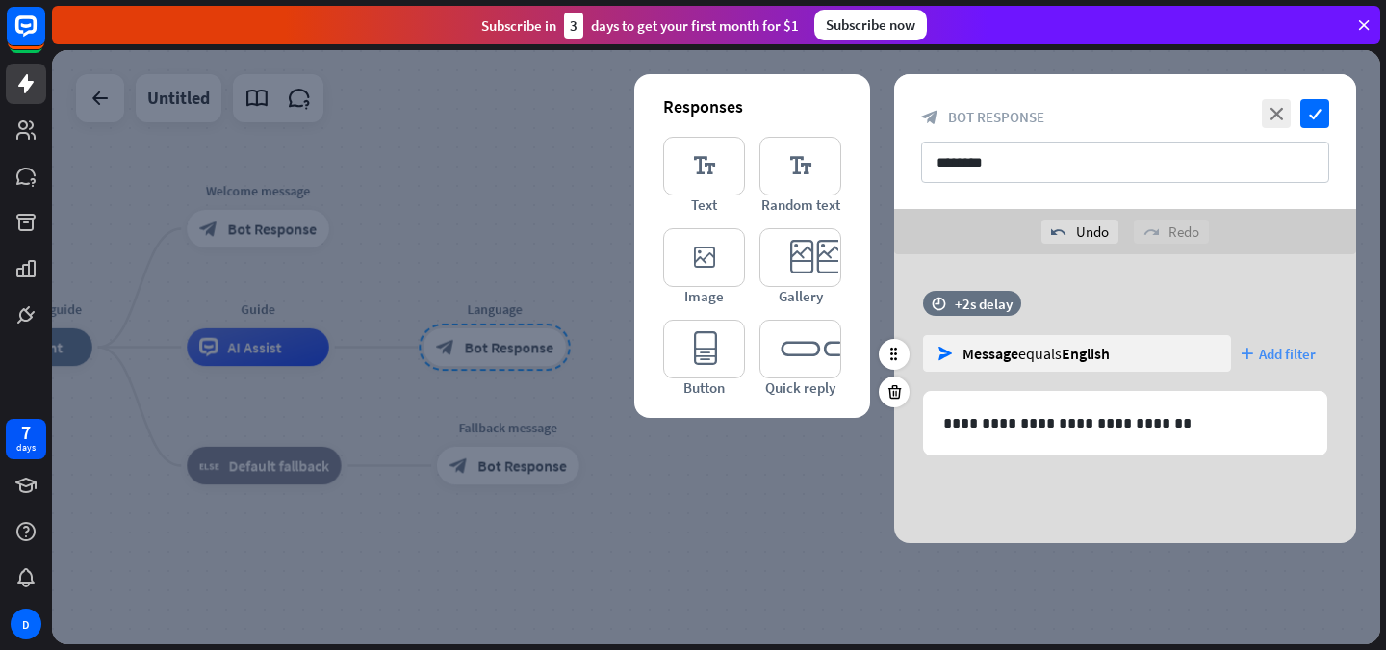
click at [1280, 359] on span "Add filter" at bounding box center [1287, 354] width 57 height 18
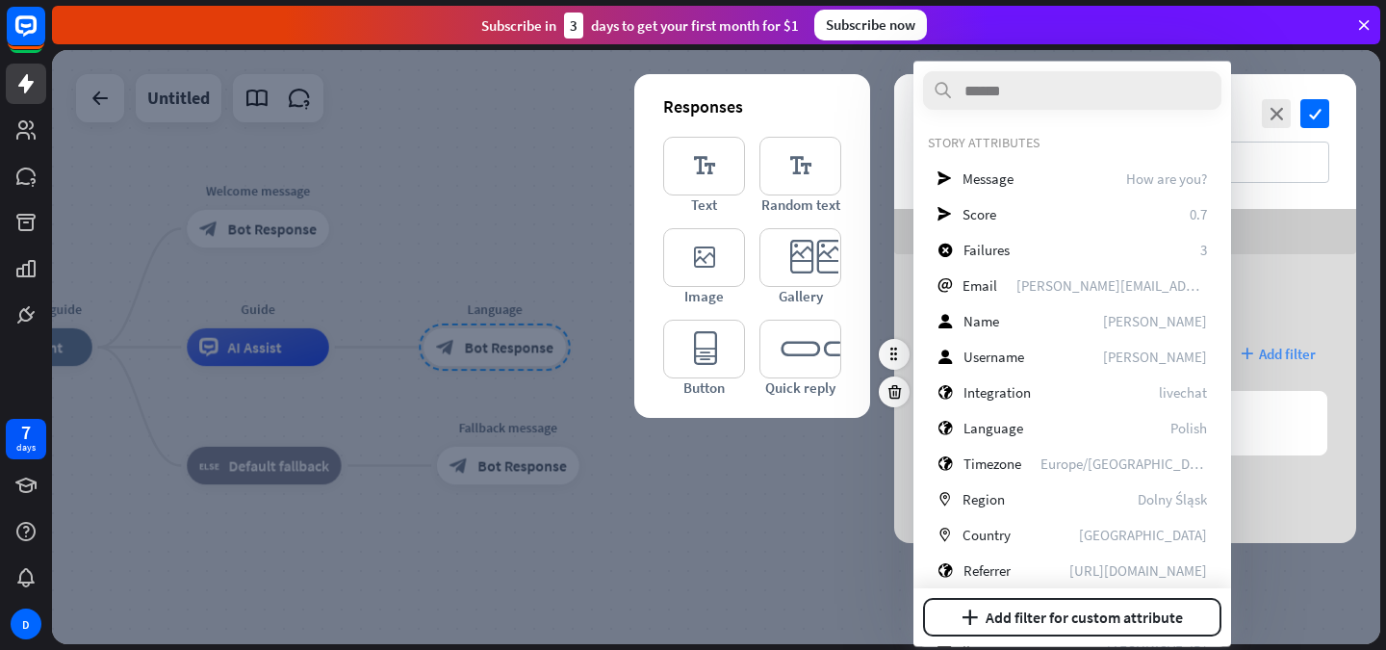
click at [1283, 364] on div "plus Add filter" at bounding box center [1284, 353] width 87 height 37
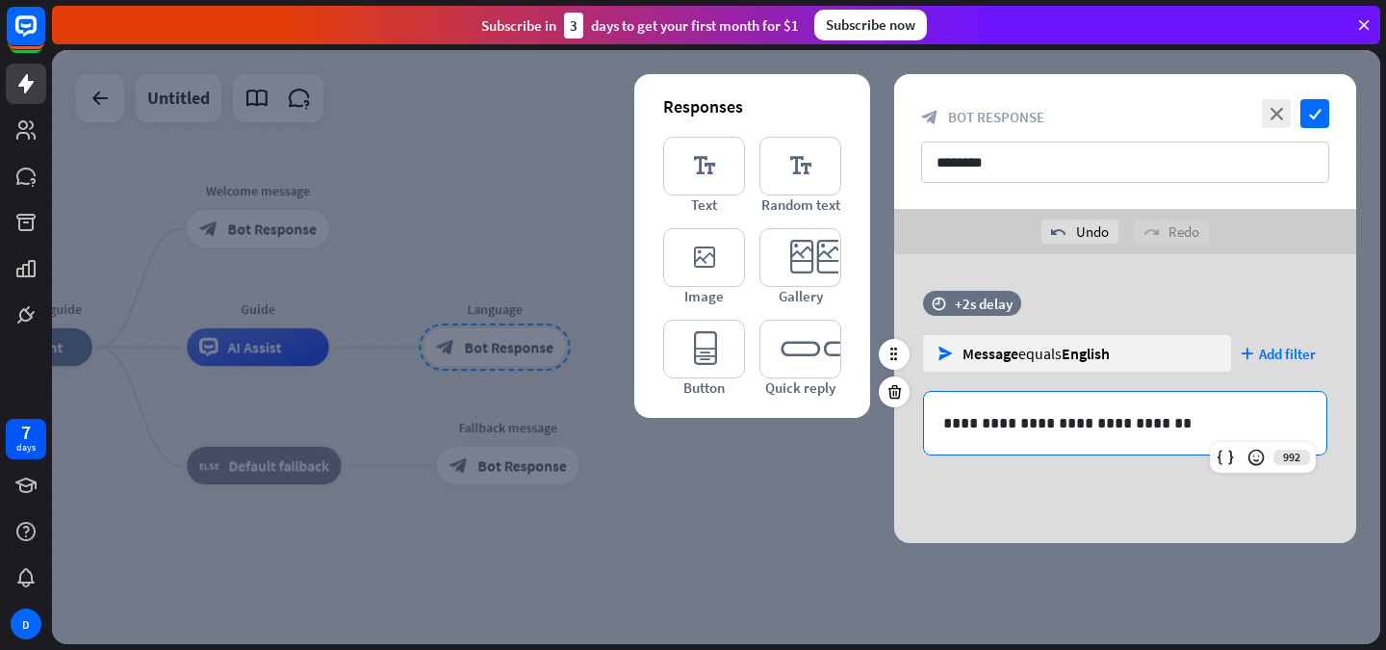
click at [1183, 413] on p "**********" at bounding box center [1126, 423] width 364 height 24
click at [1183, 493] on div "**********" at bounding box center [1125, 398] width 462 height 289
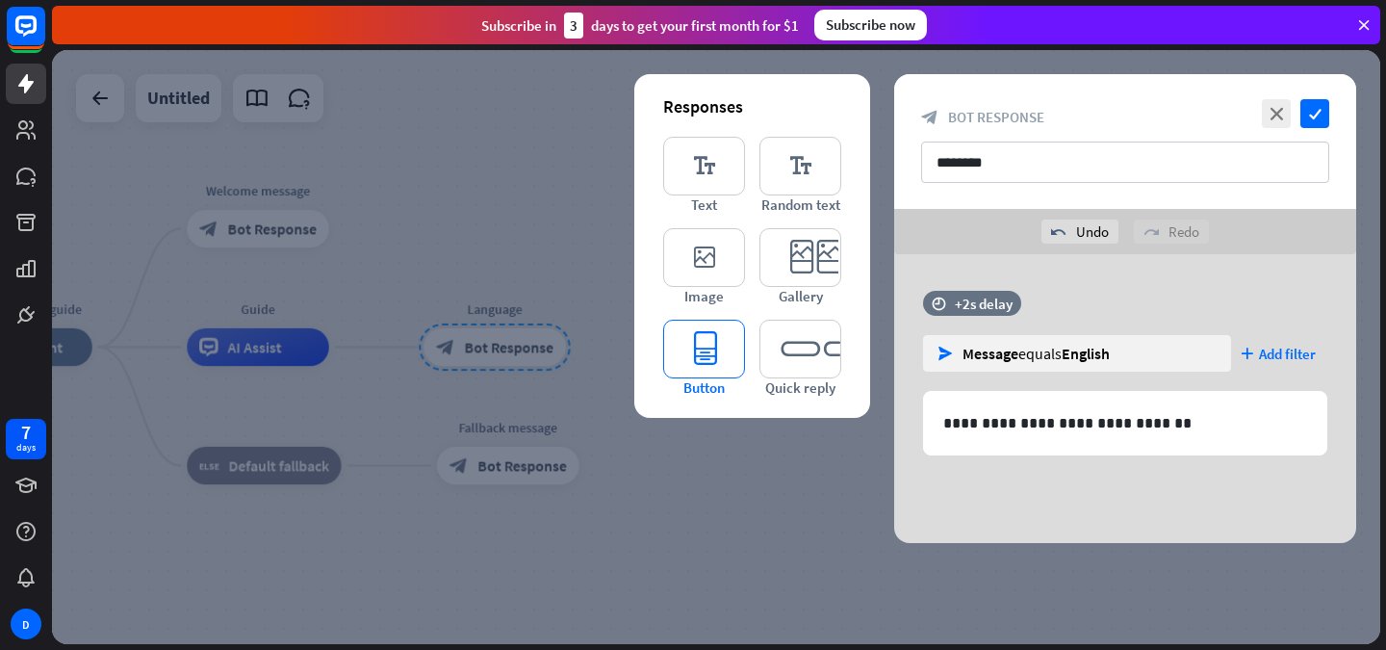
click at [713, 350] on icon "editor_button" at bounding box center [704, 349] width 82 height 59
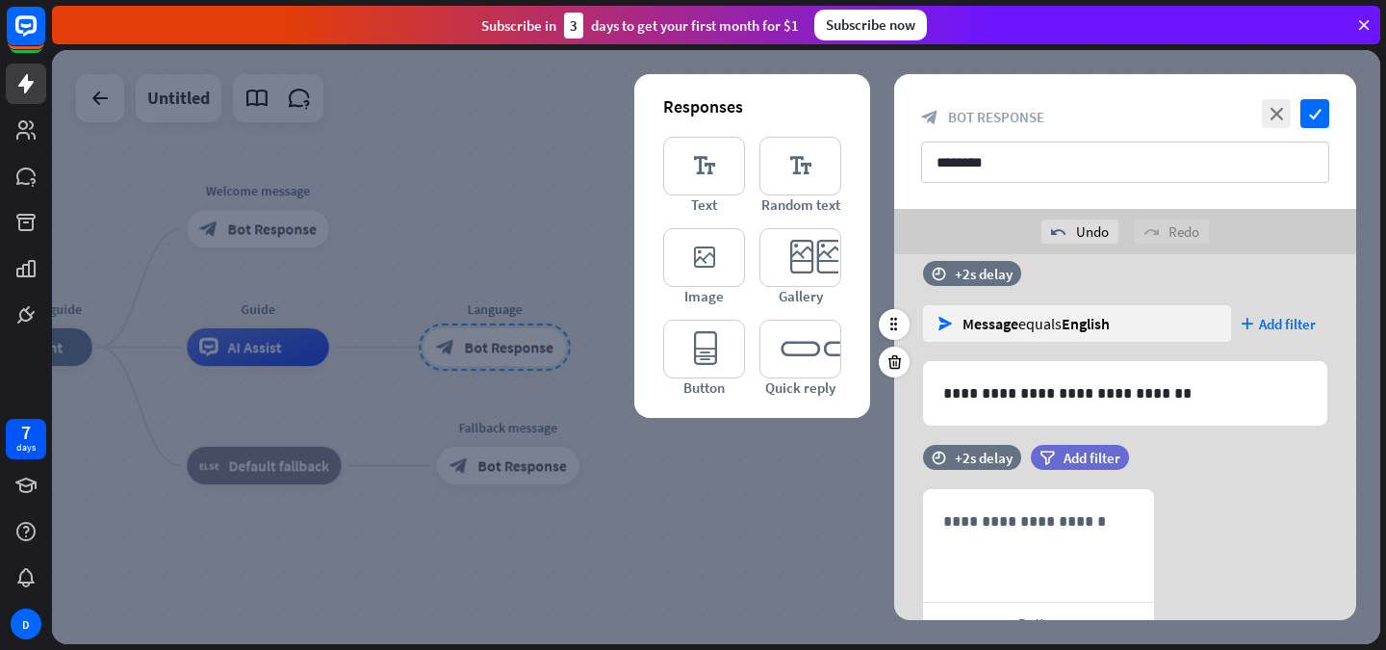
scroll to position [29, 0]
click at [892, 368] on icon at bounding box center [895, 362] width 18 height 17
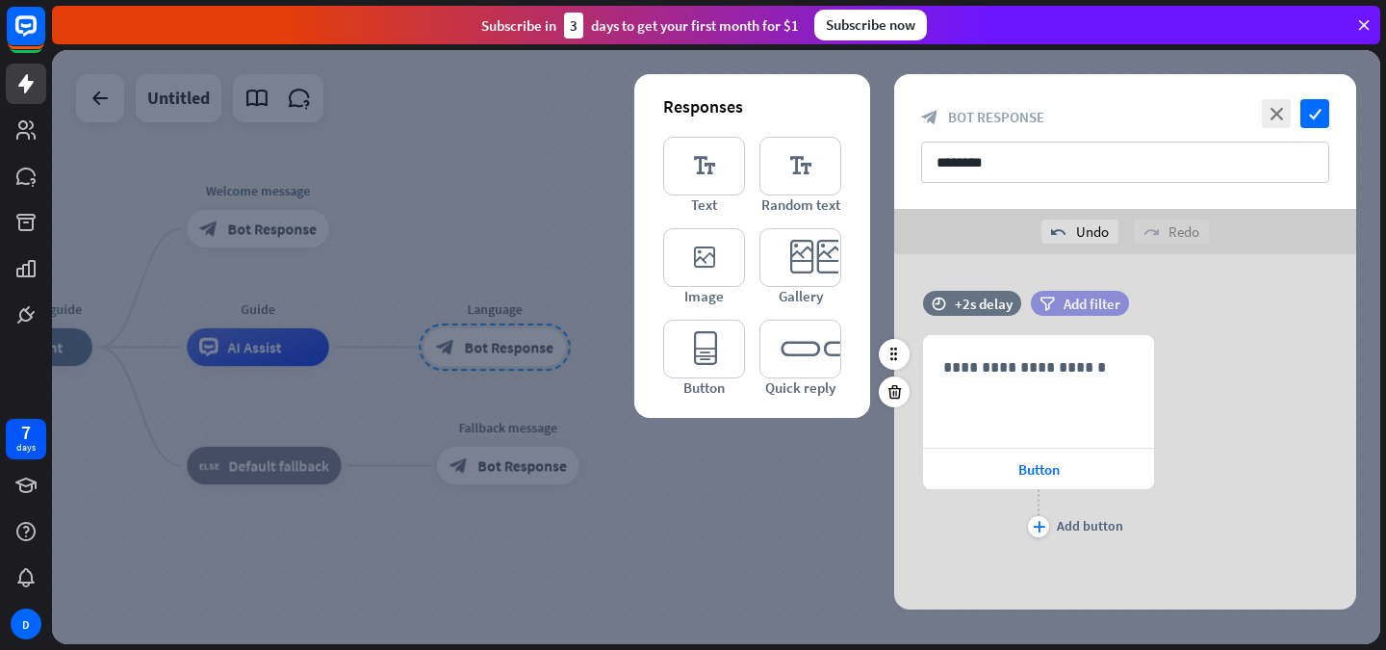
click at [1064, 301] on span "Add filter" at bounding box center [1092, 304] width 57 height 18
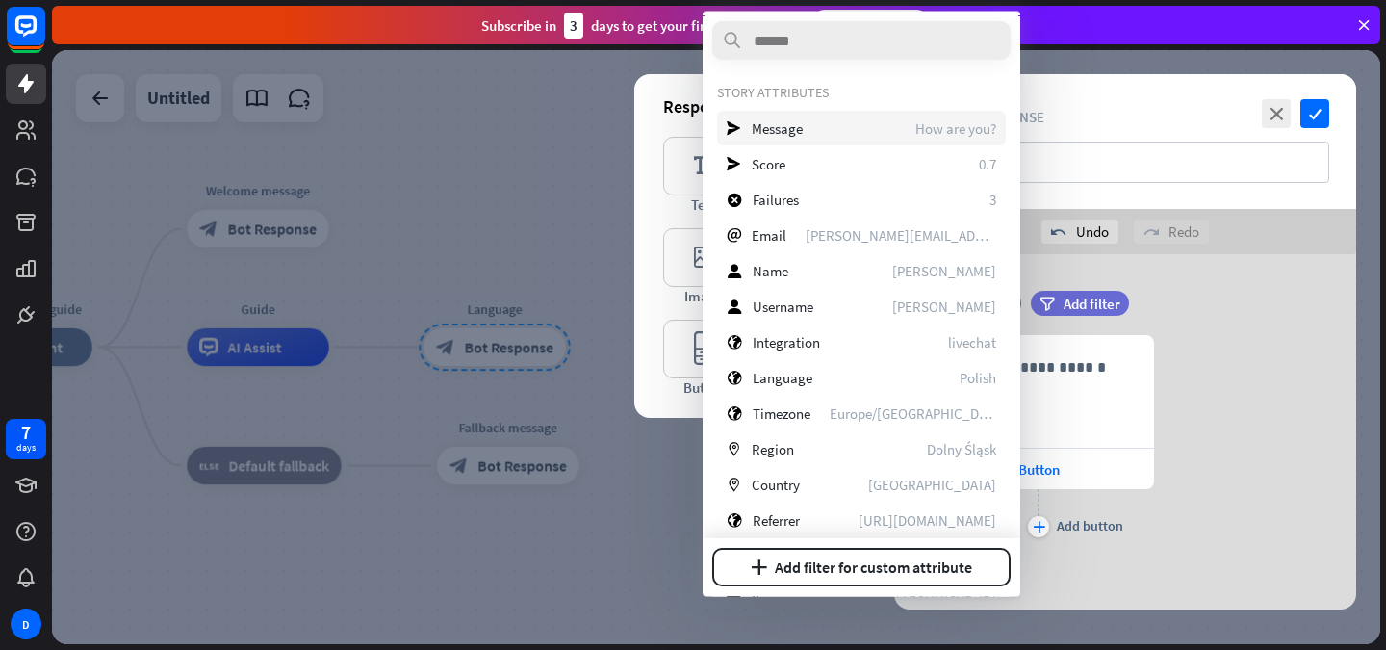
click at [835, 125] on div "send Message How are you?" at bounding box center [861, 128] width 289 height 35
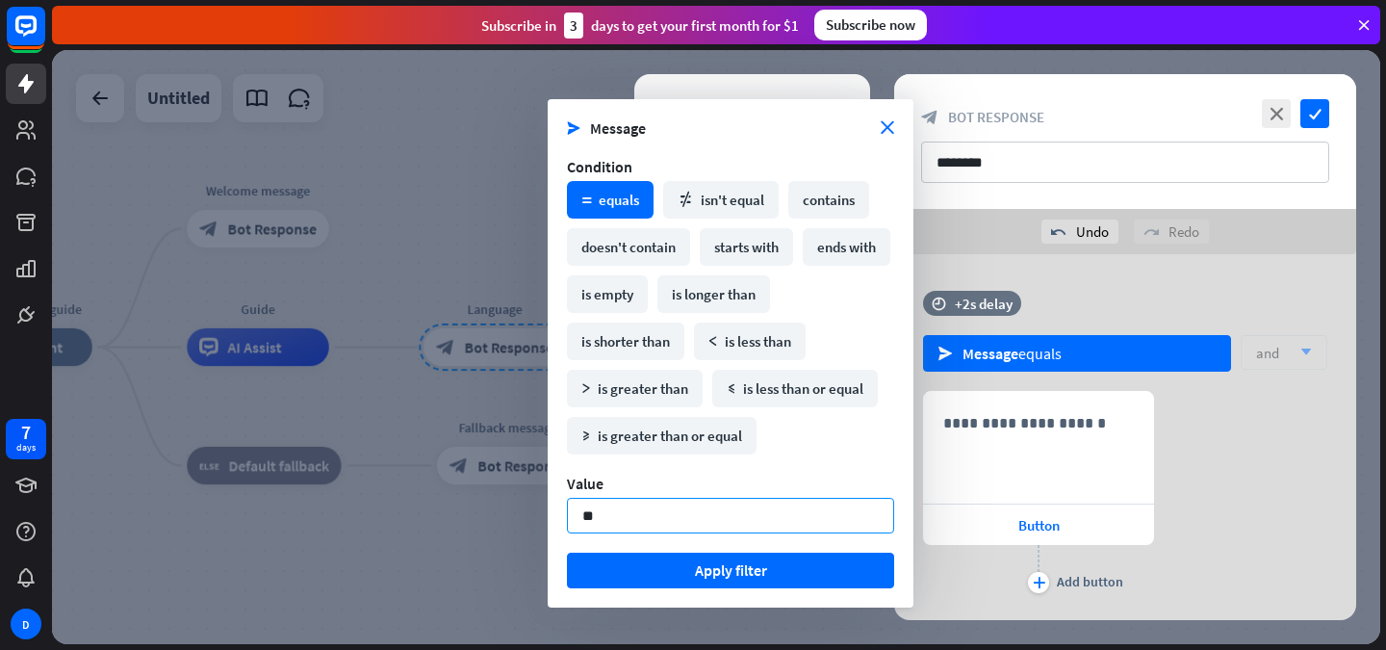
type input "*"
type input "*******"
click button "Apply filter" at bounding box center [730, 571] width 327 height 36
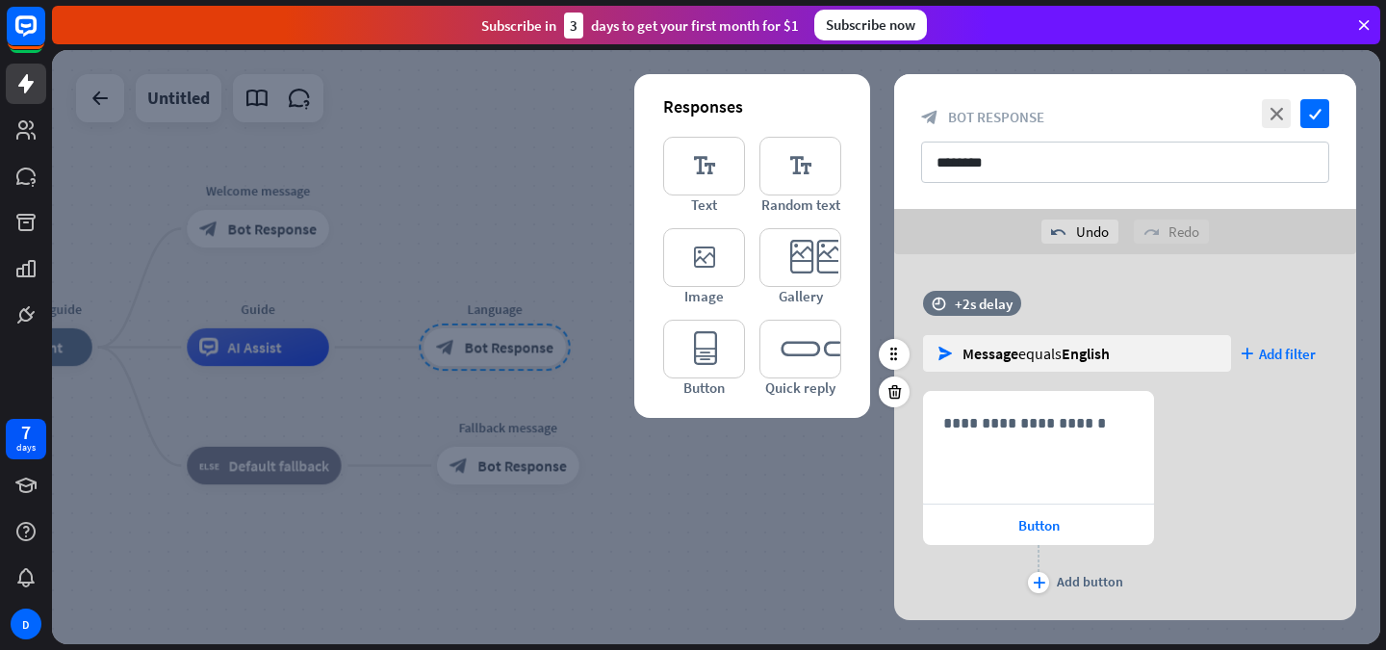
click at [1230, 414] on div "**********" at bounding box center [1125, 494] width 462 height 207
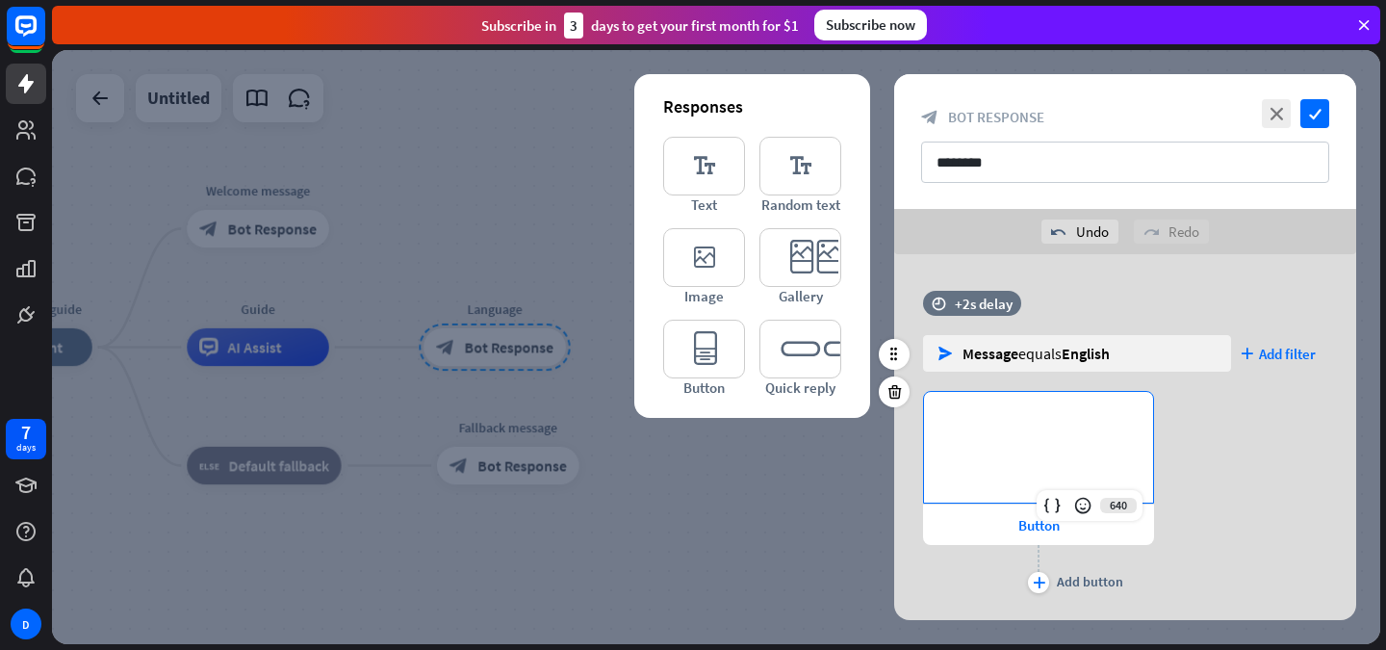
click at [1000, 455] on div "**********" at bounding box center [1038, 447] width 229 height 111
click at [1186, 465] on div "**********" at bounding box center [1125, 494] width 462 height 207
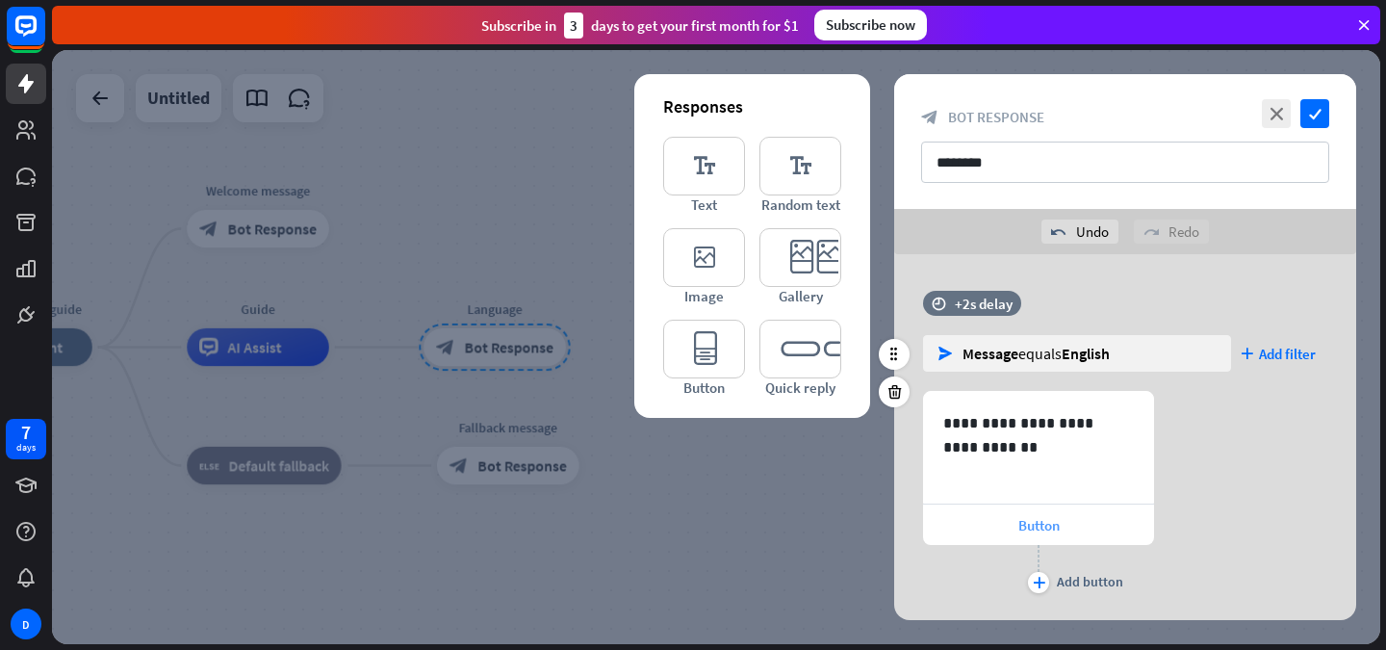
click at [1034, 523] on span "Button" at bounding box center [1039, 525] width 41 height 18
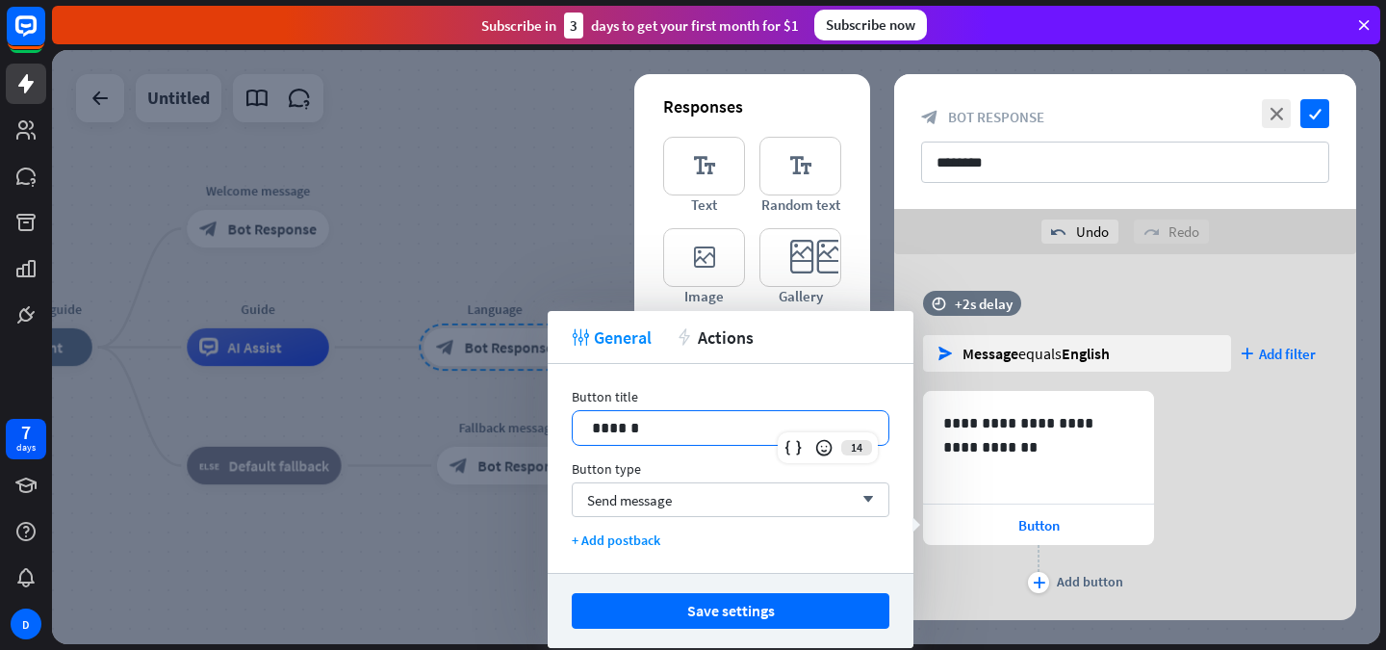
click at [664, 420] on p "******" at bounding box center [730, 428] width 277 height 24
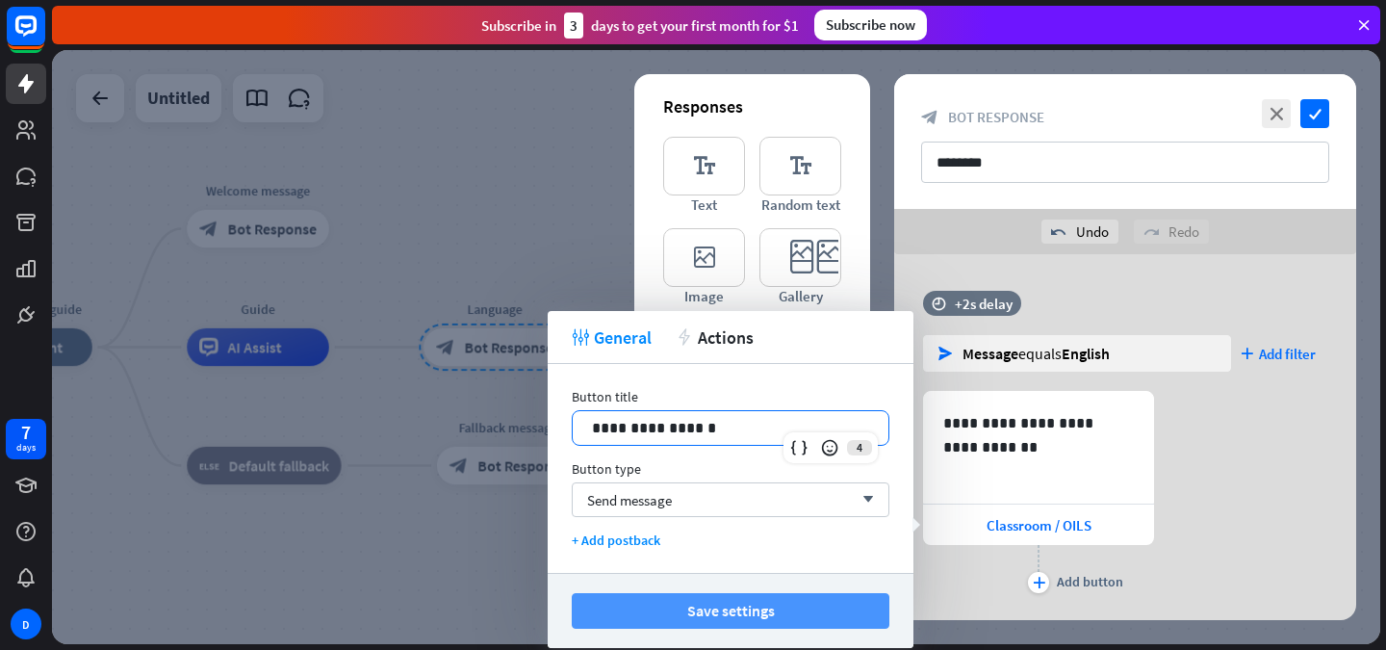
click at [721, 608] on button "Save settings" at bounding box center [731, 611] width 318 height 36
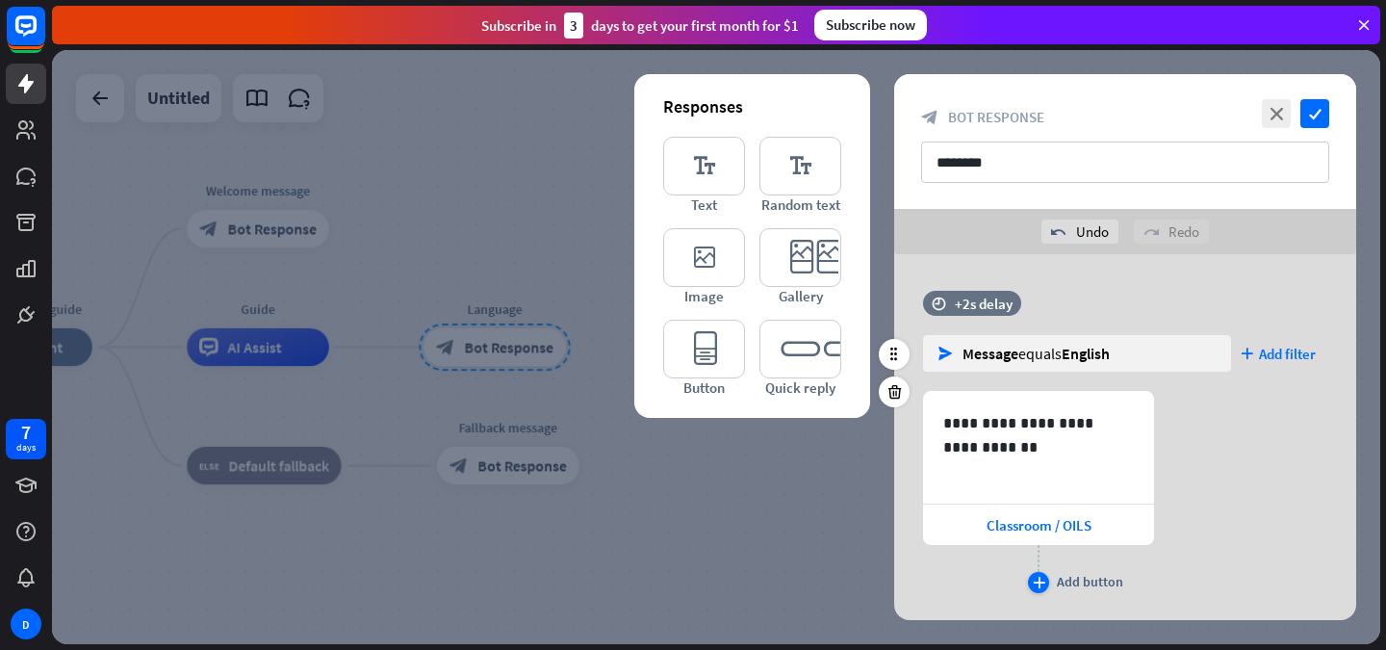
click at [1064, 577] on div "Add button" at bounding box center [1090, 581] width 66 height 17
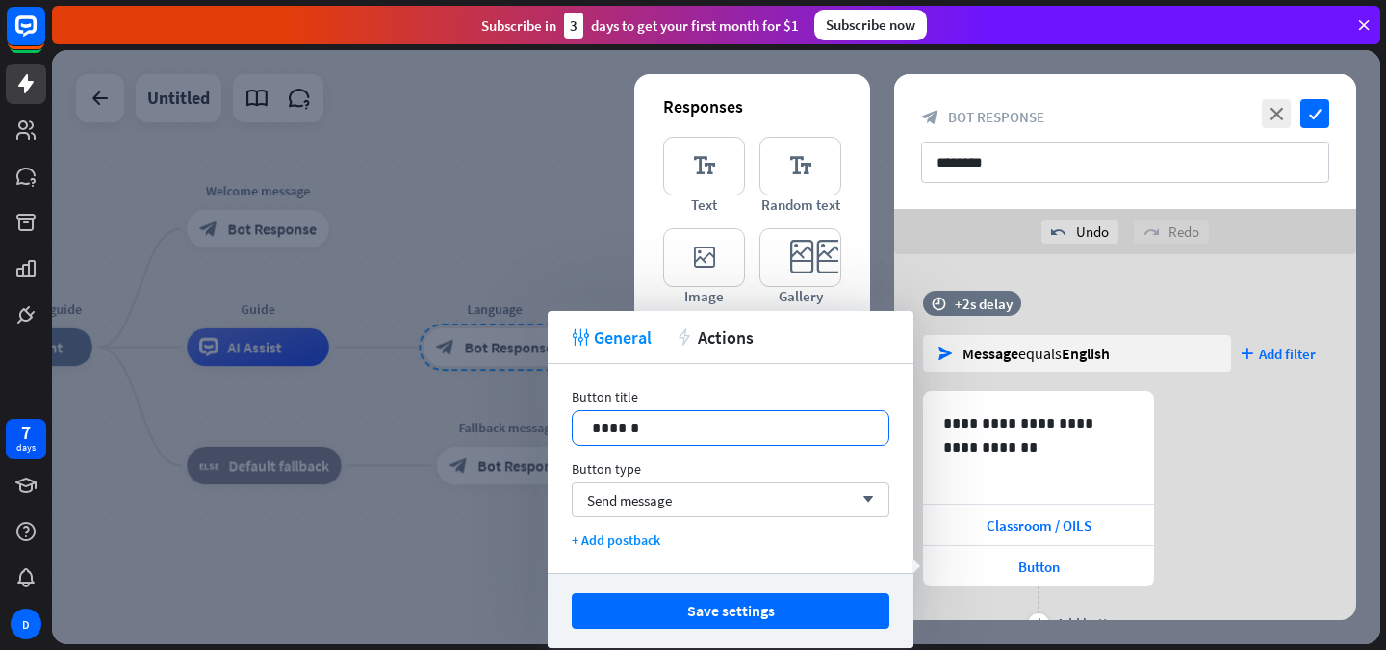
click at [761, 436] on p "******" at bounding box center [730, 428] width 277 height 24
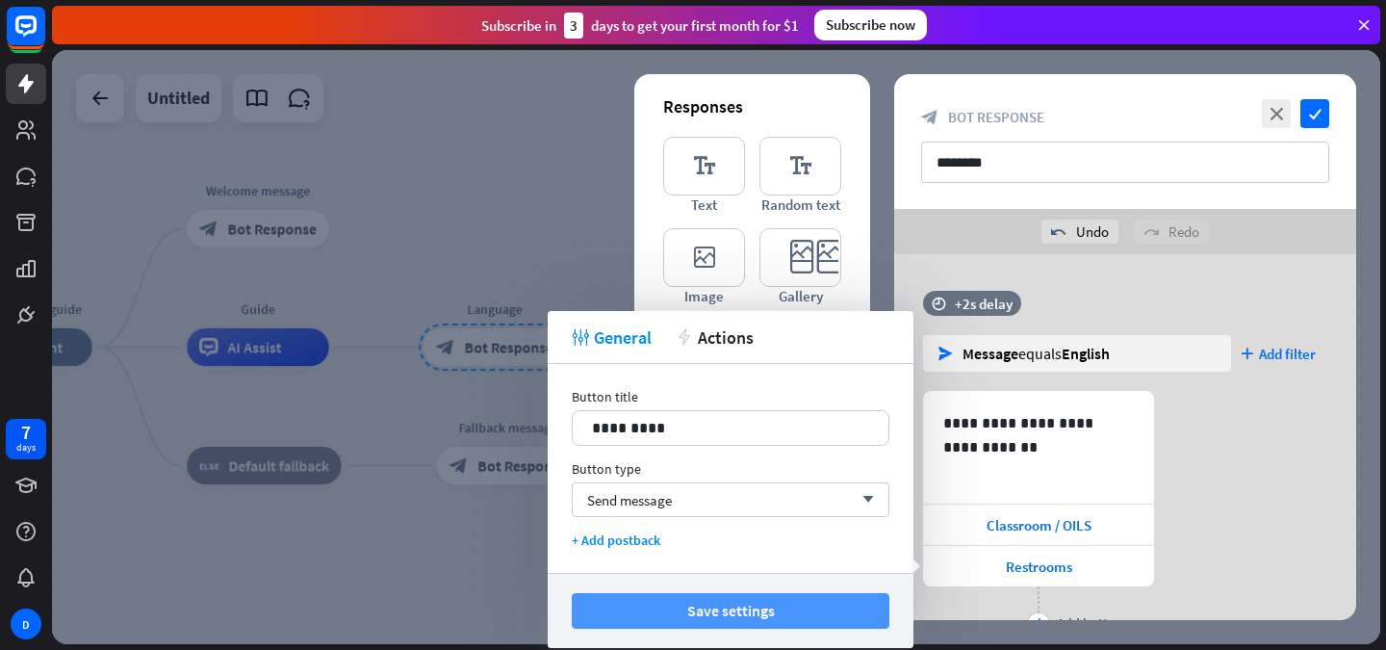
click at [743, 603] on button "Save settings" at bounding box center [731, 611] width 318 height 36
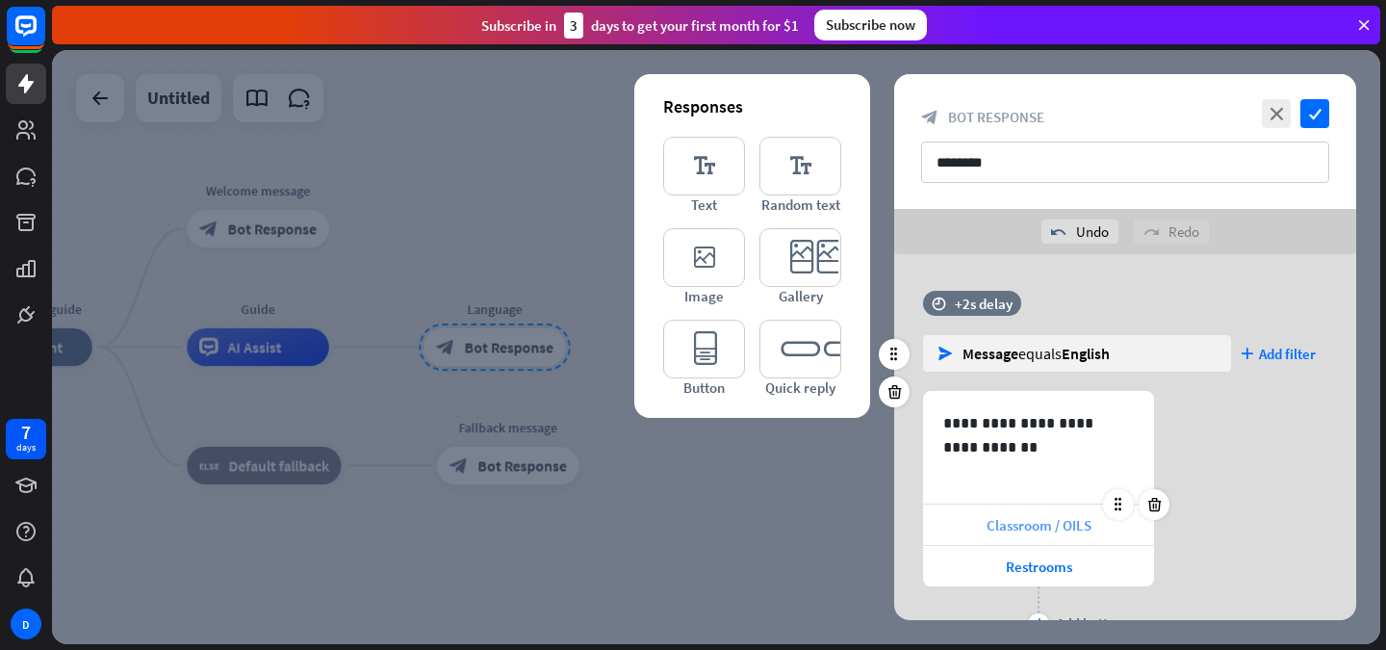
scroll to position [87, 0]
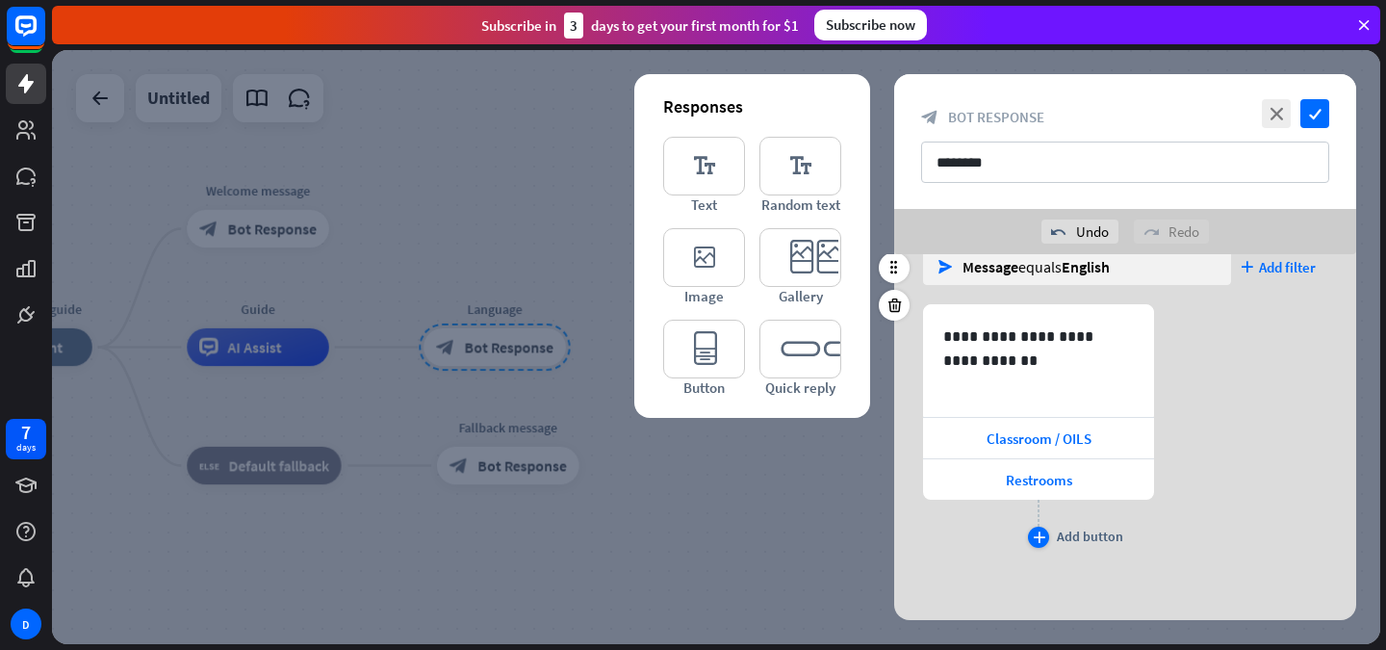
click at [1038, 527] on div "plus" at bounding box center [1038, 537] width 21 height 21
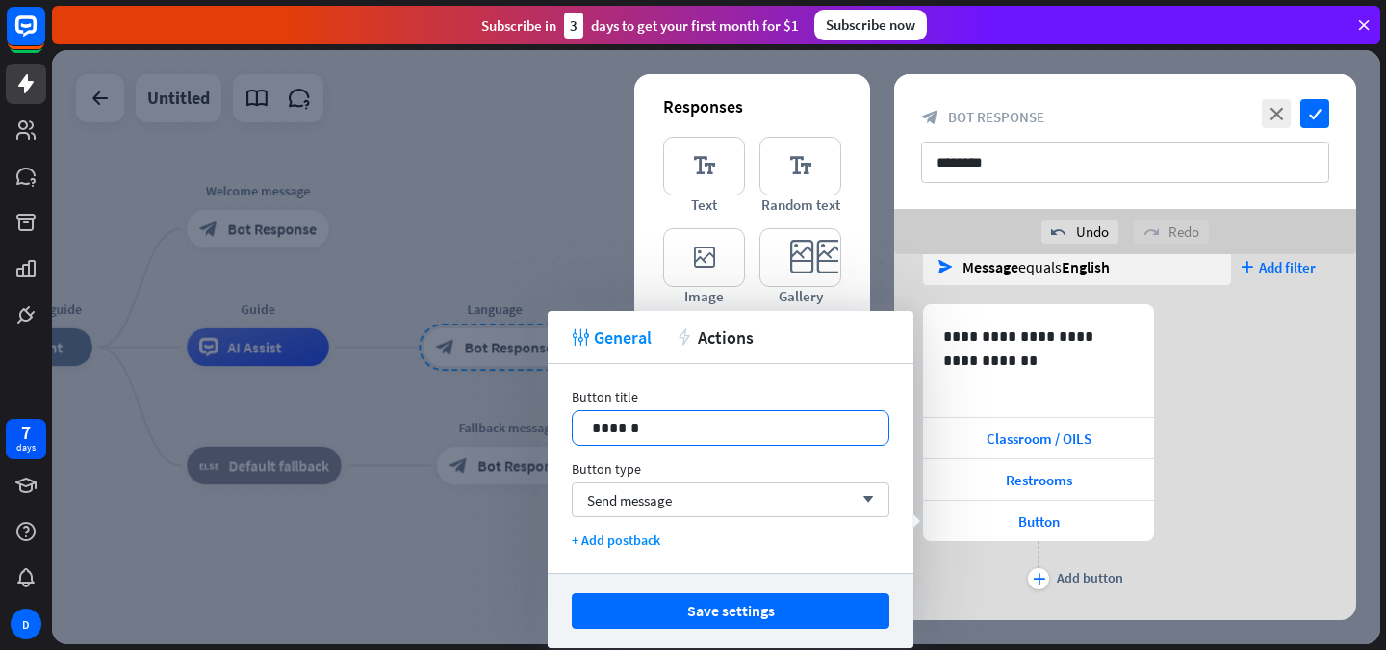
click at [739, 430] on p "******" at bounding box center [730, 428] width 277 height 24
click at [761, 415] on div "******" at bounding box center [731, 428] width 316 height 34
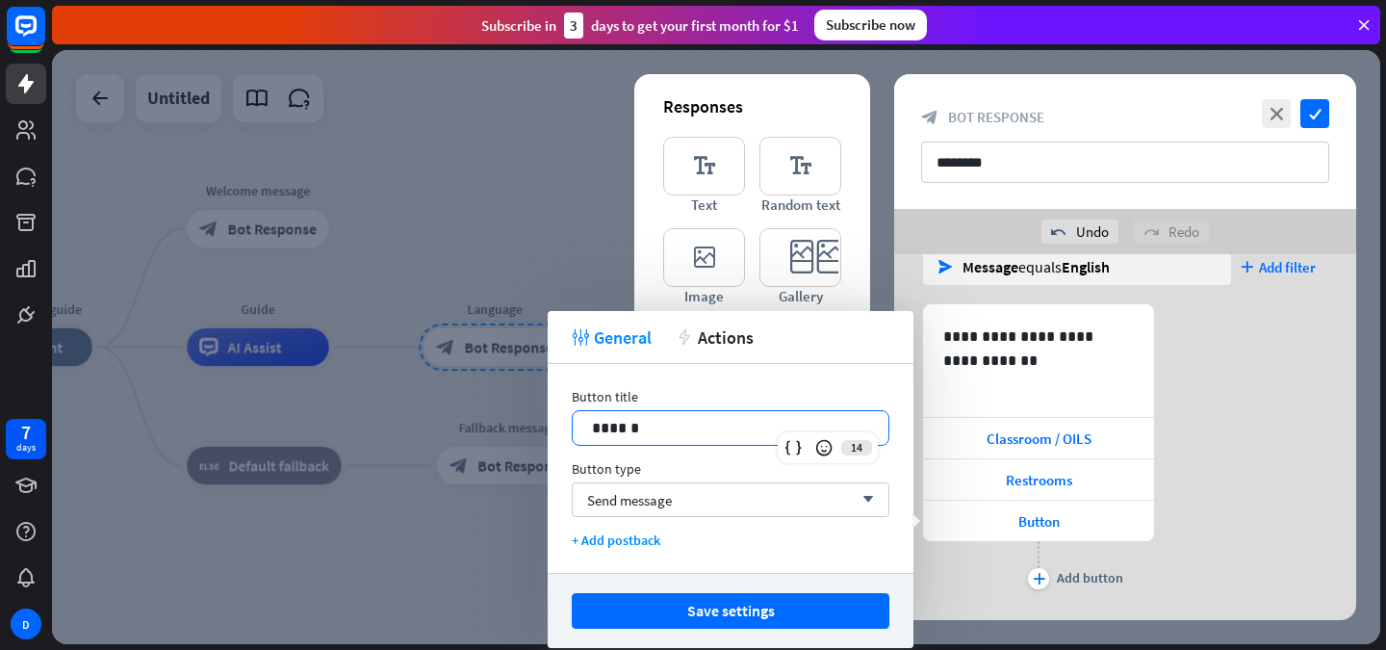
click at [761, 415] on div "******" at bounding box center [731, 428] width 316 height 34
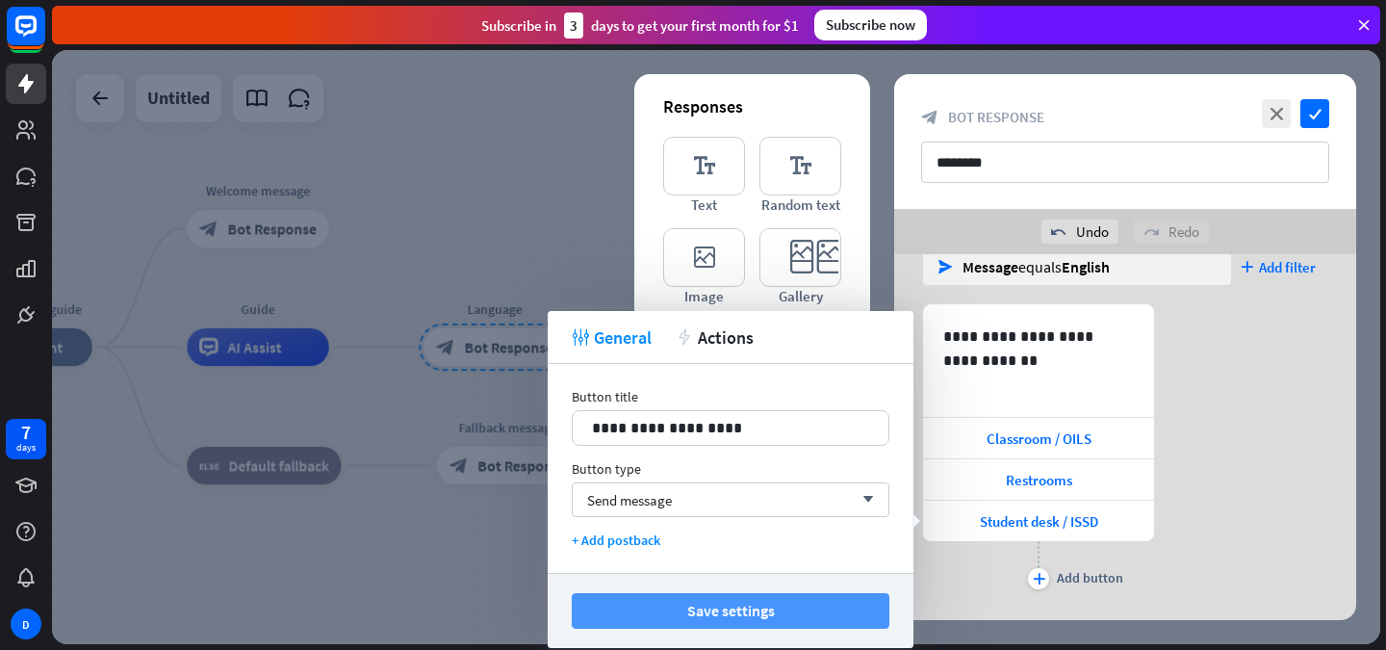
click at [806, 603] on button "Save settings" at bounding box center [731, 611] width 318 height 36
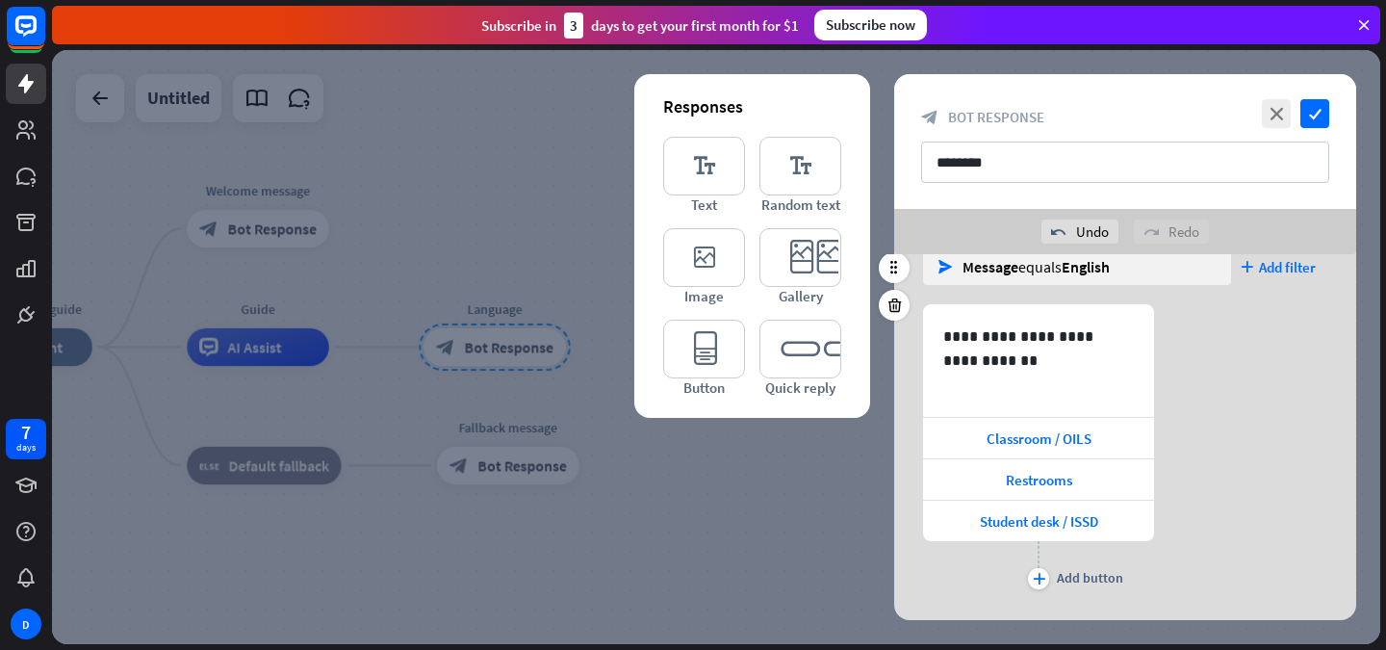
click at [1054, 570] on div "plus Add button" at bounding box center [1038, 565] width 231 height 48
click at [1047, 580] on div "plus" at bounding box center [1038, 578] width 21 height 21
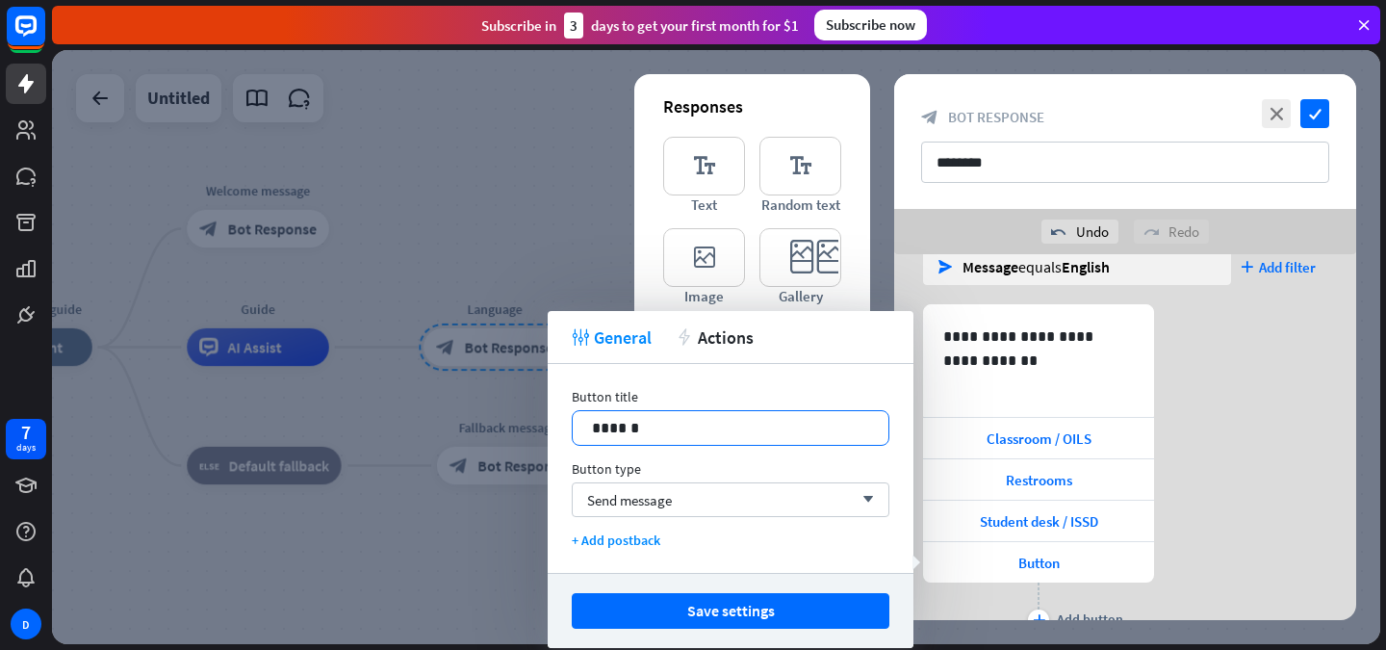
click at [742, 443] on div "******" at bounding box center [731, 428] width 316 height 34
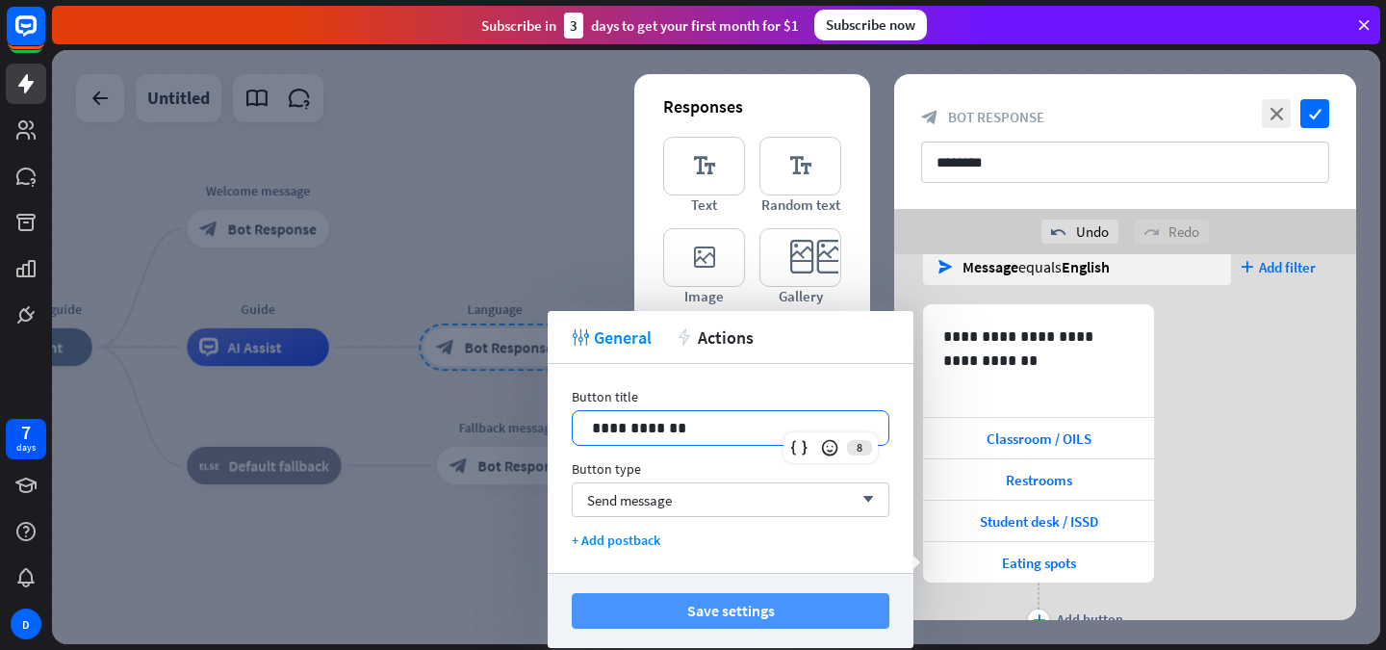
click at [702, 603] on button "Save settings" at bounding box center [731, 611] width 318 height 36
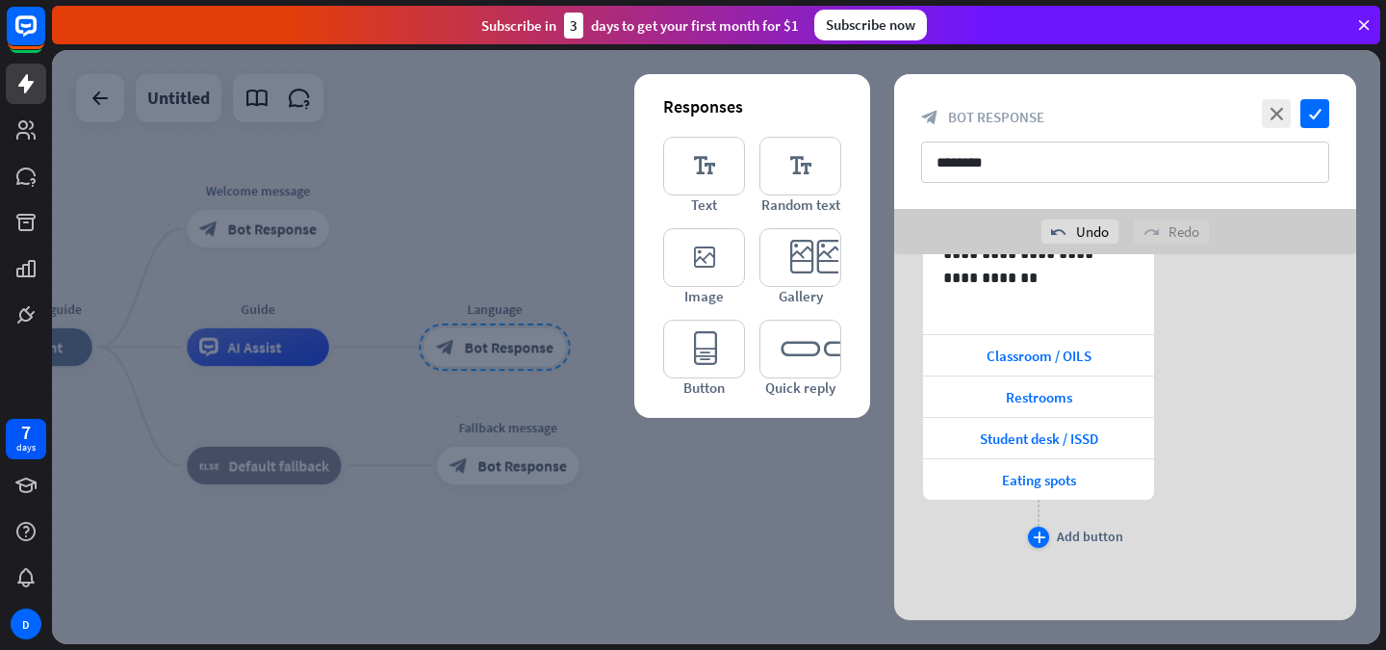
click at [1034, 537] on icon "plus" at bounding box center [1039, 537] width 13 height 12
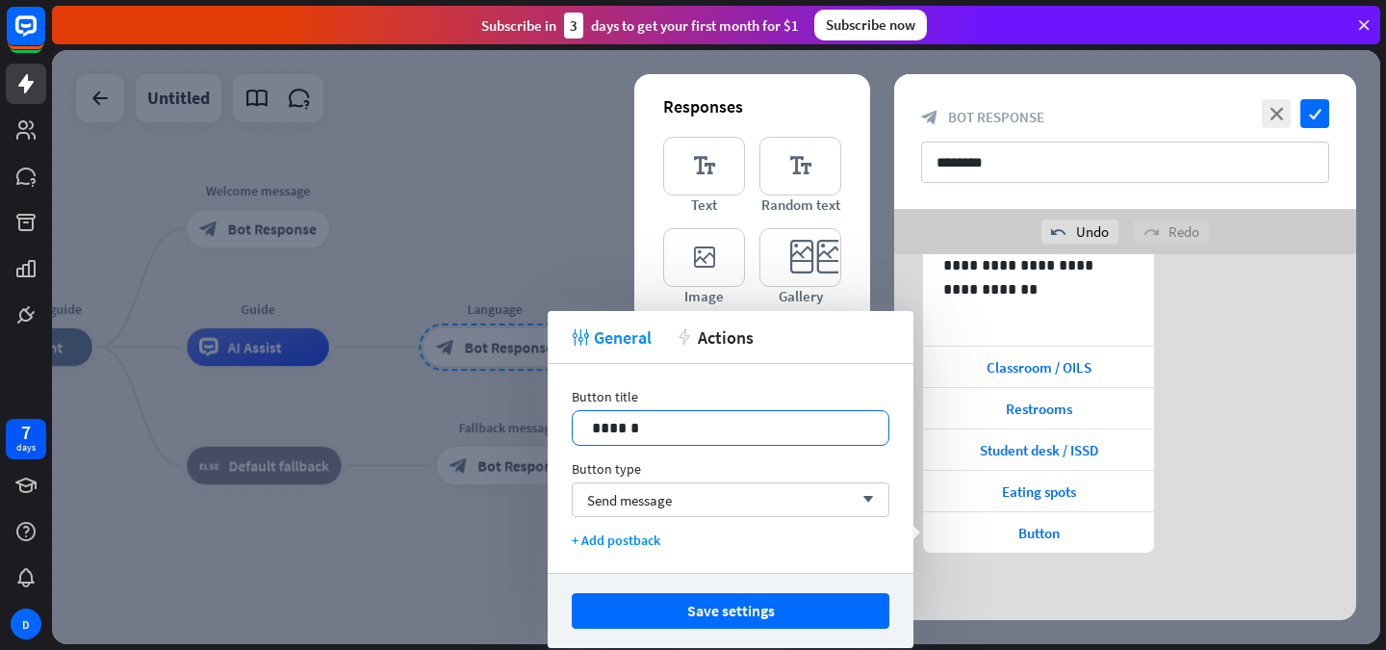
click at [683, 427] on p "******" at bounding box center [730, 428] width 277 height 24
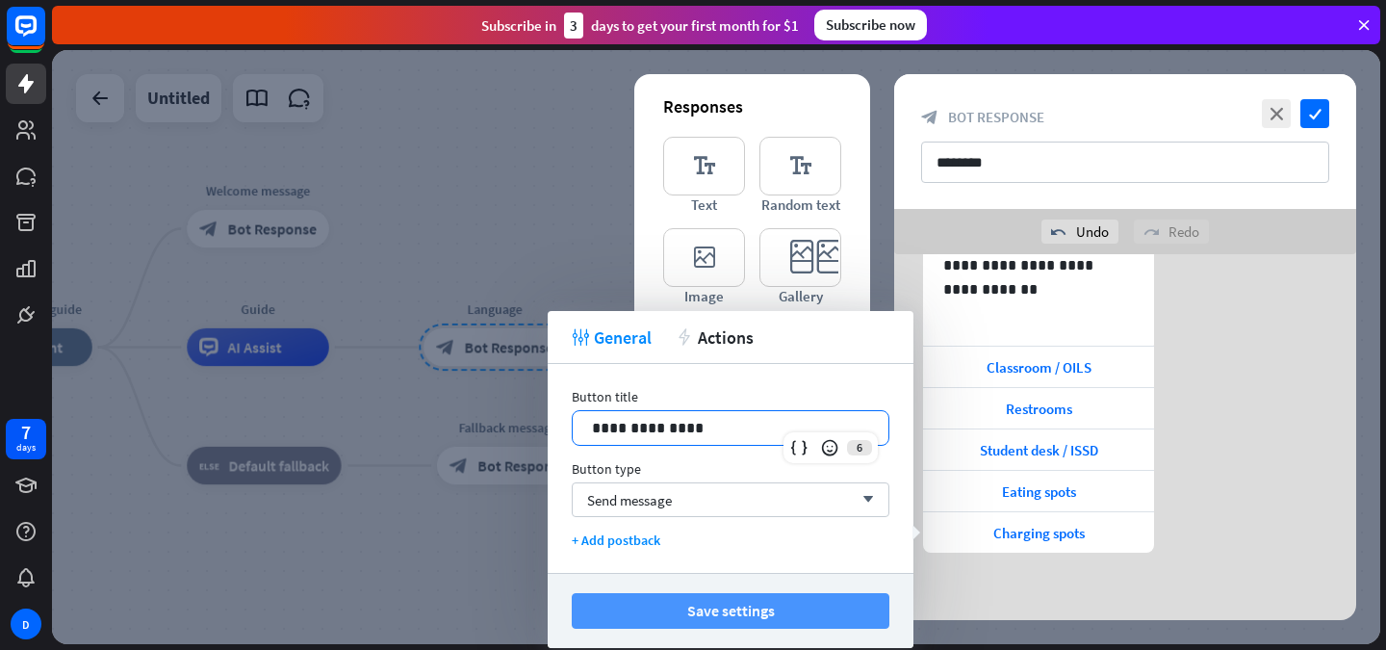
click at [706, 617] on button "Save settings" at bounding box center [731, 611] width 318 height 36
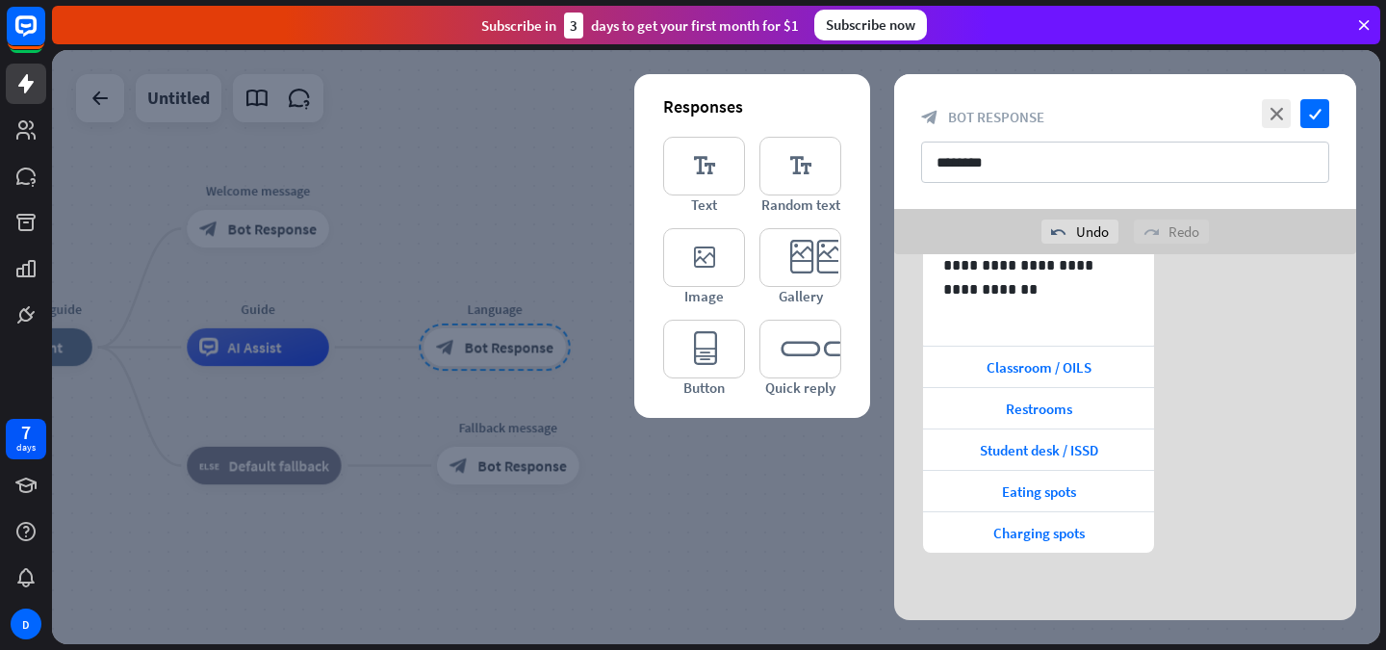
click at [1113, 582] on div "**********" at bounding box center [1125, 358] width 462 height 524
click at [1088, 525] on div "Charging spots" at bounding box center [1038, 532] width 231 height 40
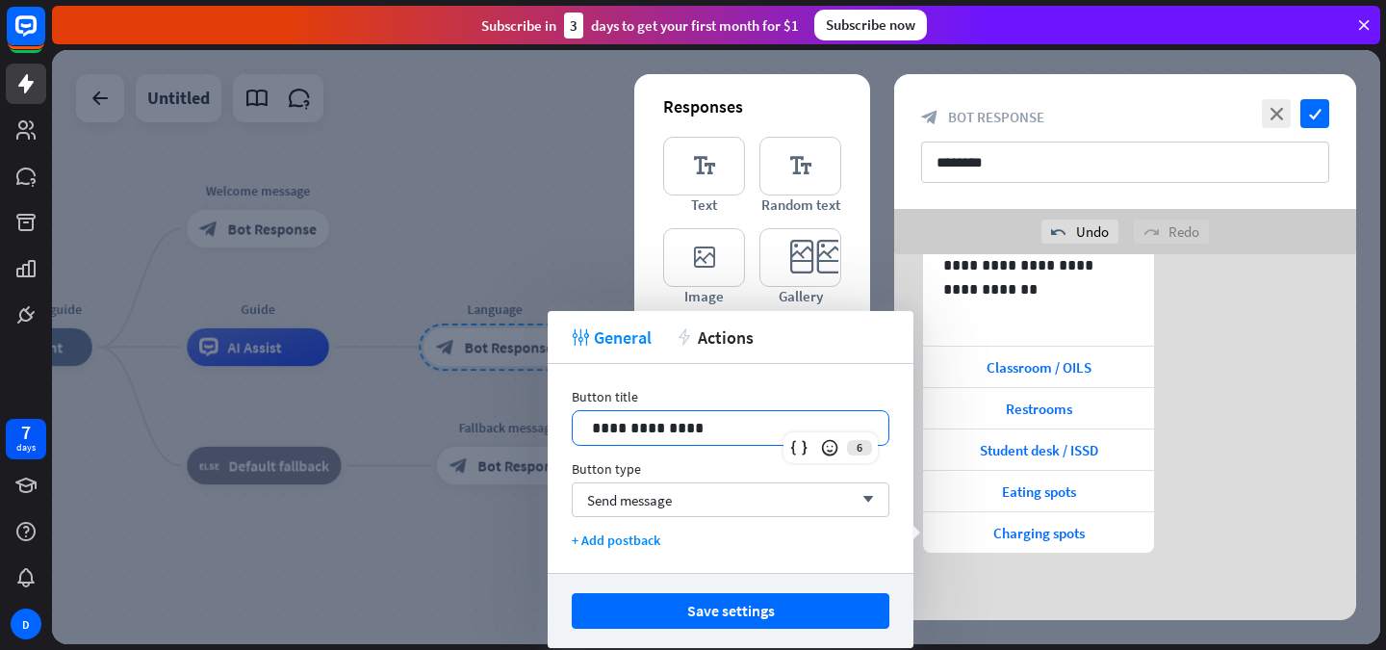
click at [751, 429] on p "**********" at bounding box center [730, 428] width 277 height 24
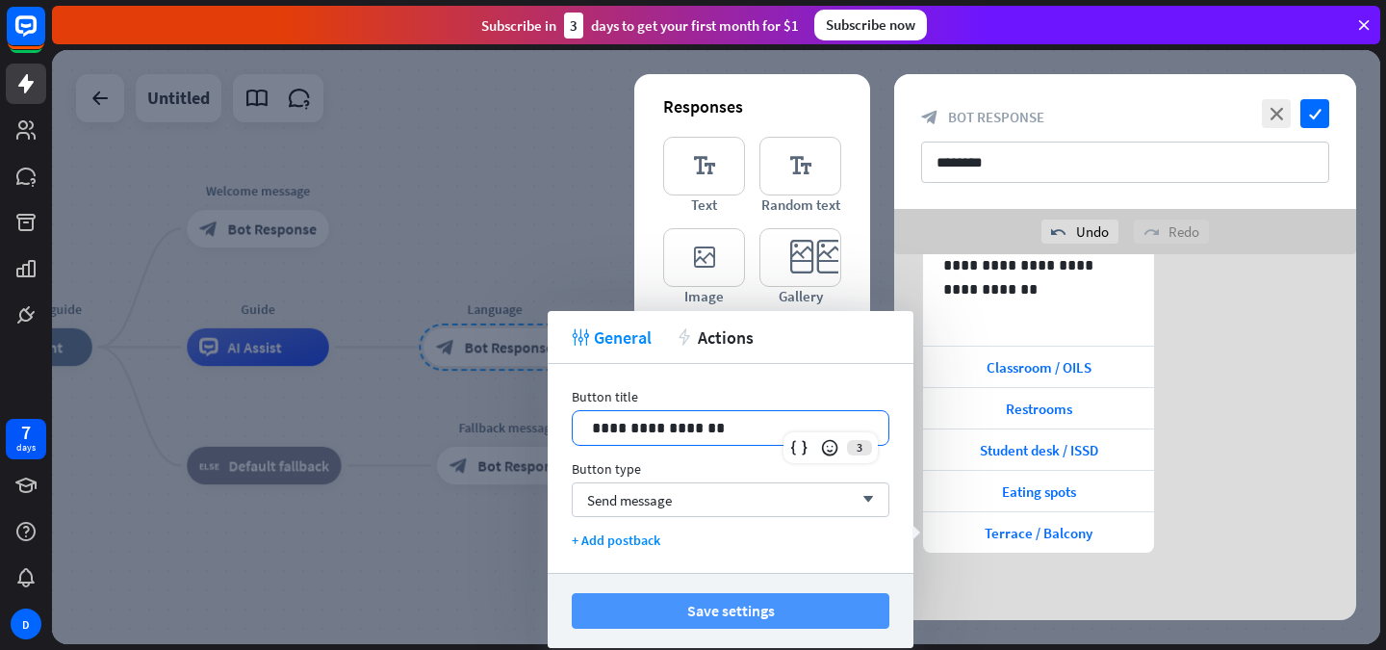
click at [728, 608] on button "Save settings" at bounding box center [731, 611] width 318 height 36
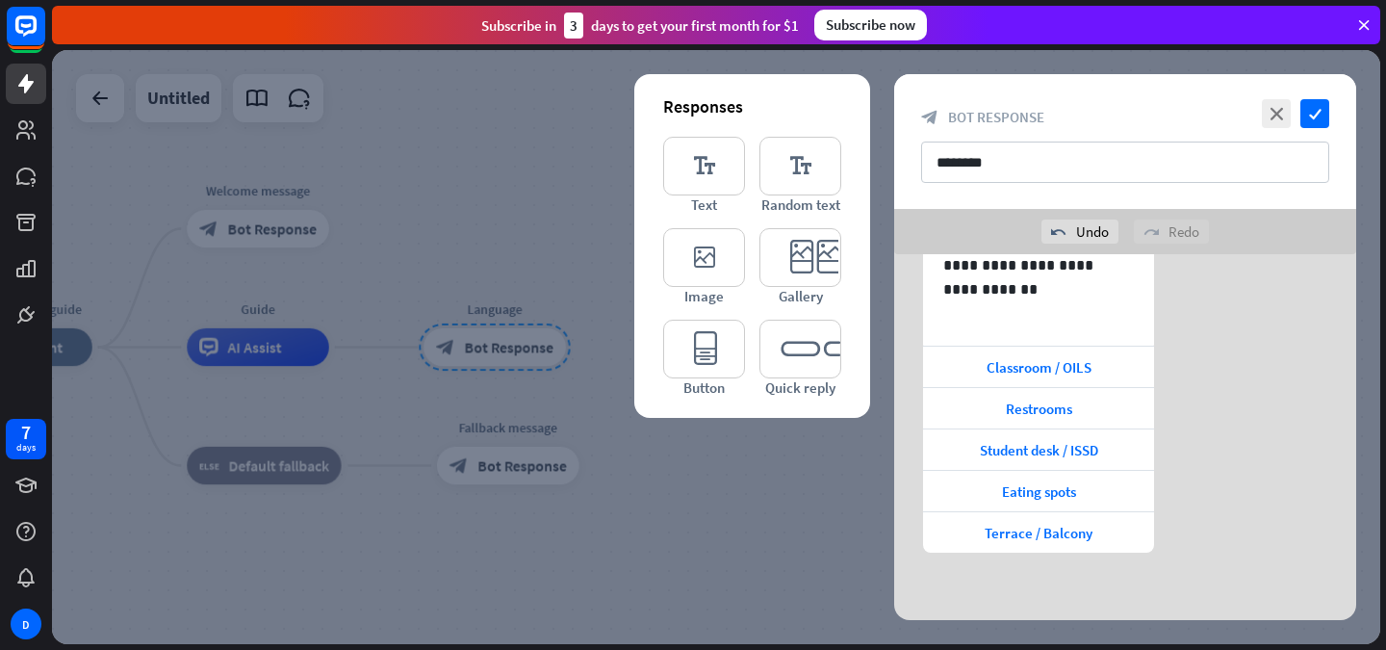
click at [1225, 536] on div "**********" at bounding box center [1125, 393] width 462 height 320
click at [1319, 113] on icon "check" at bounding box center [1315, 113] width 29 height 29
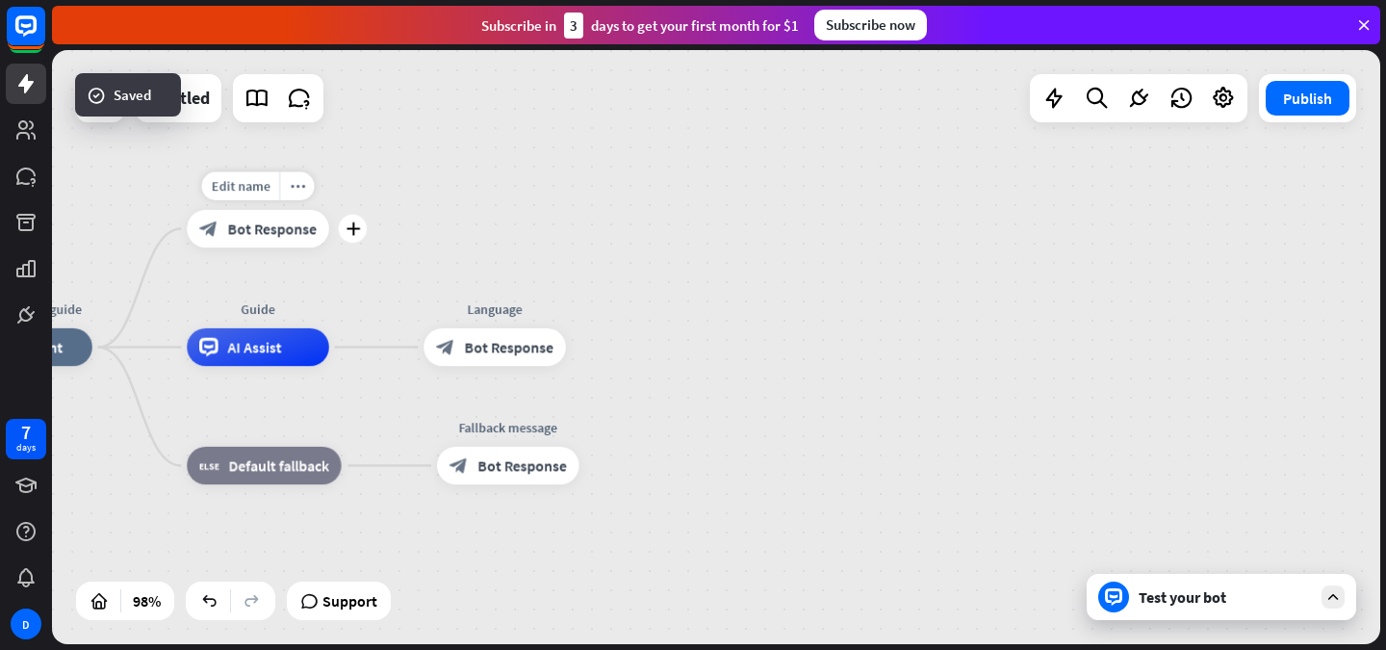
click at [274, 228] on span "Bot Response" at bounding box center [272, 229] width 89 height 19
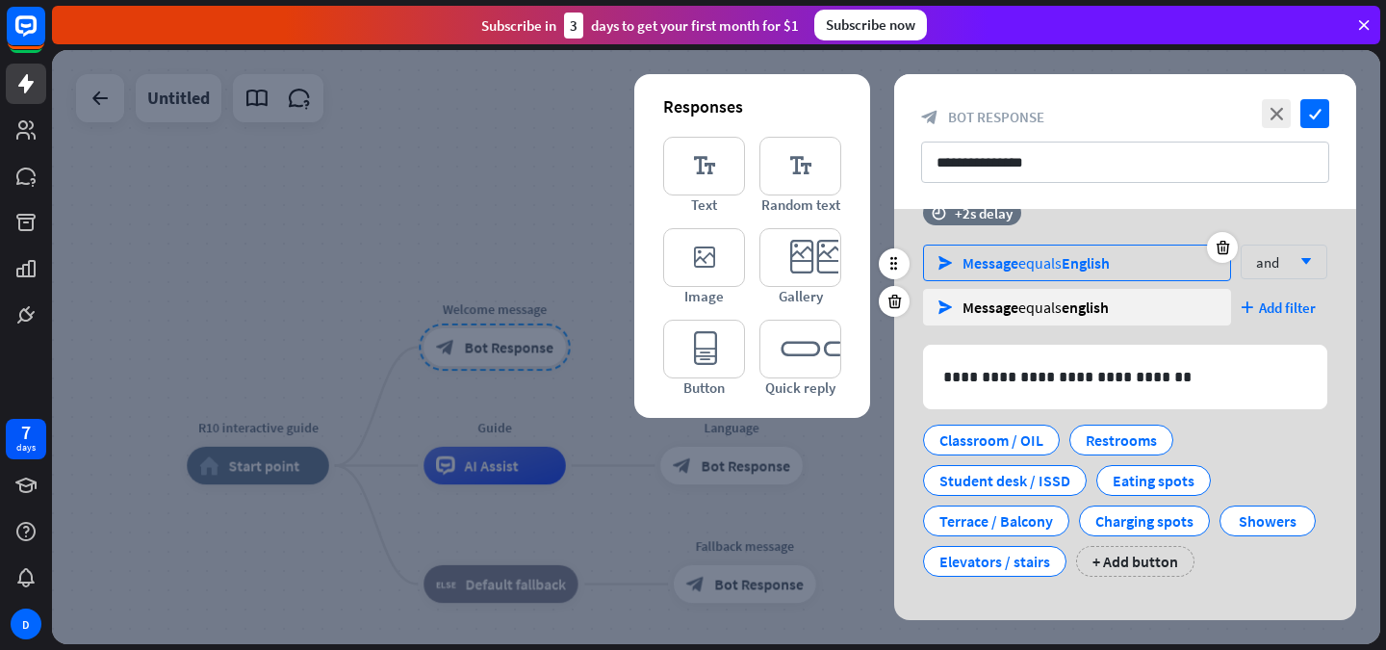
scroll to position [258, 0]
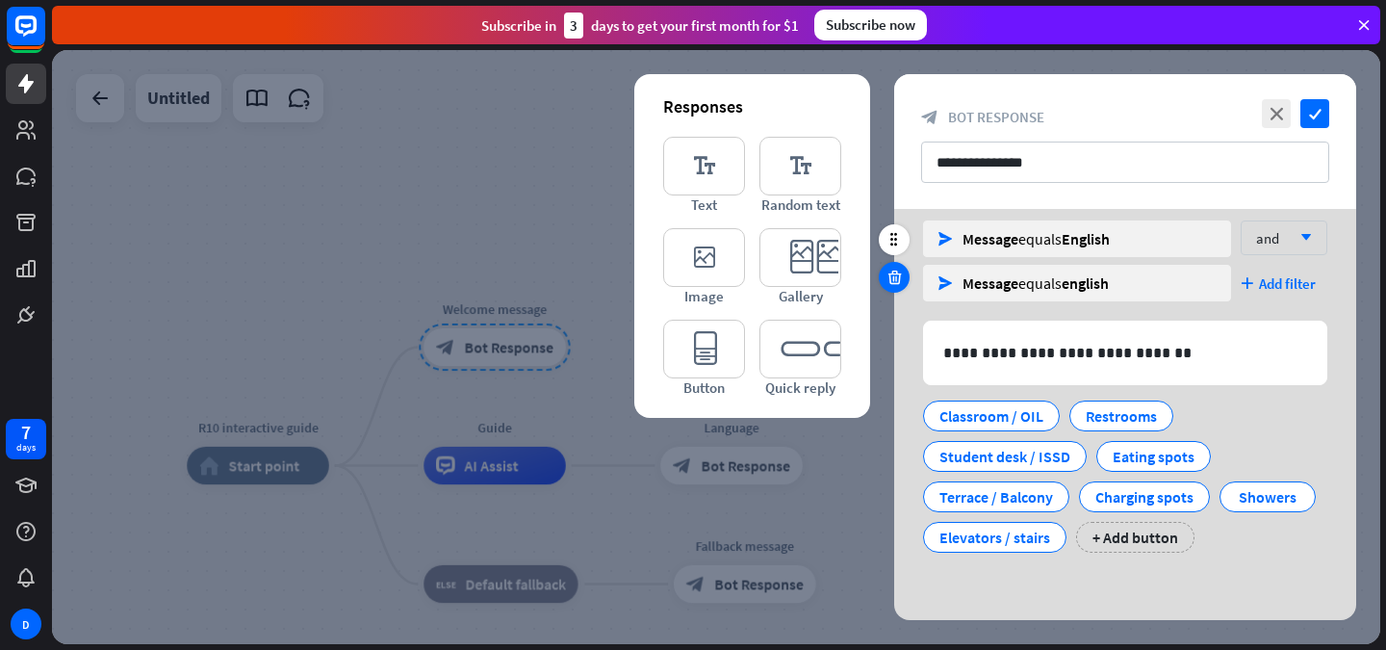
click at [890, 280] on icon at bounding box center [895, 277] width 18 height 17
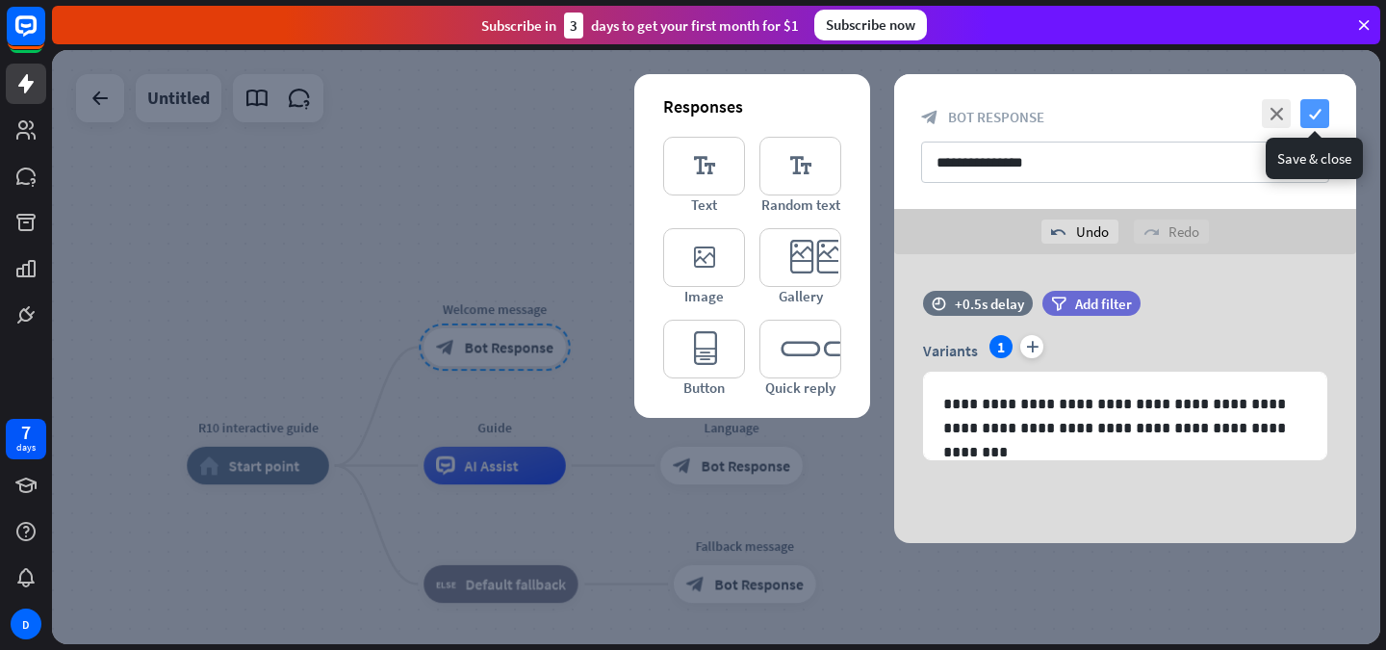
click at [1326, 109] on icon "check" at bounding box center [1315, 113] width 29 height 29
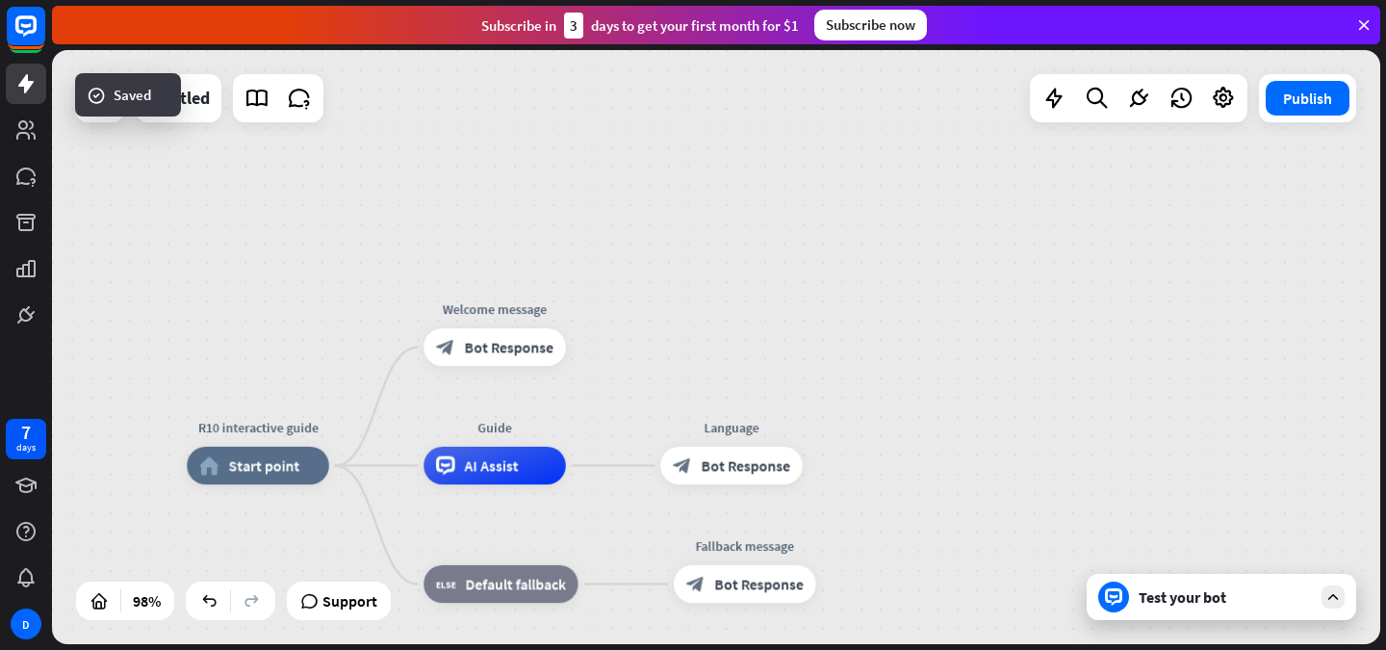
click at [1206, 617] on div "Test your bot" at bounding box center [1222, 597] width 270 height 46
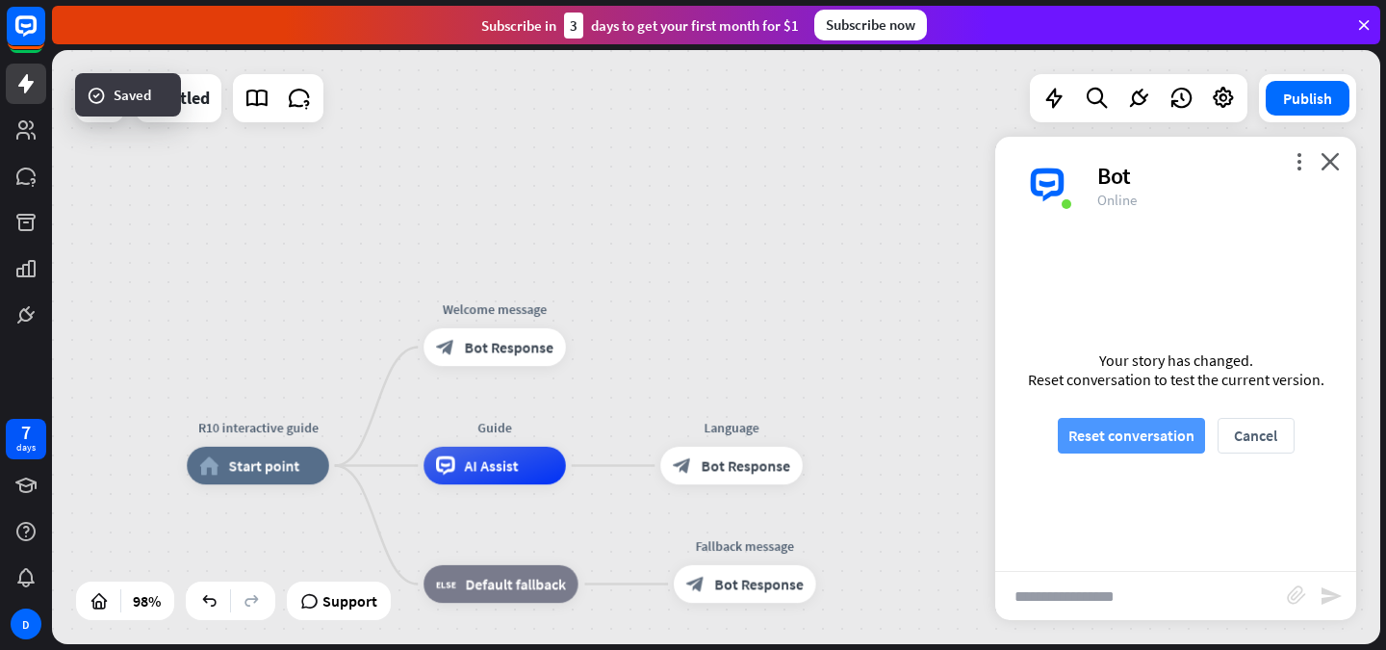
click at [1111, 431] on button "Reset conversation" at bounding box center [1131, 436] width 147 height 36
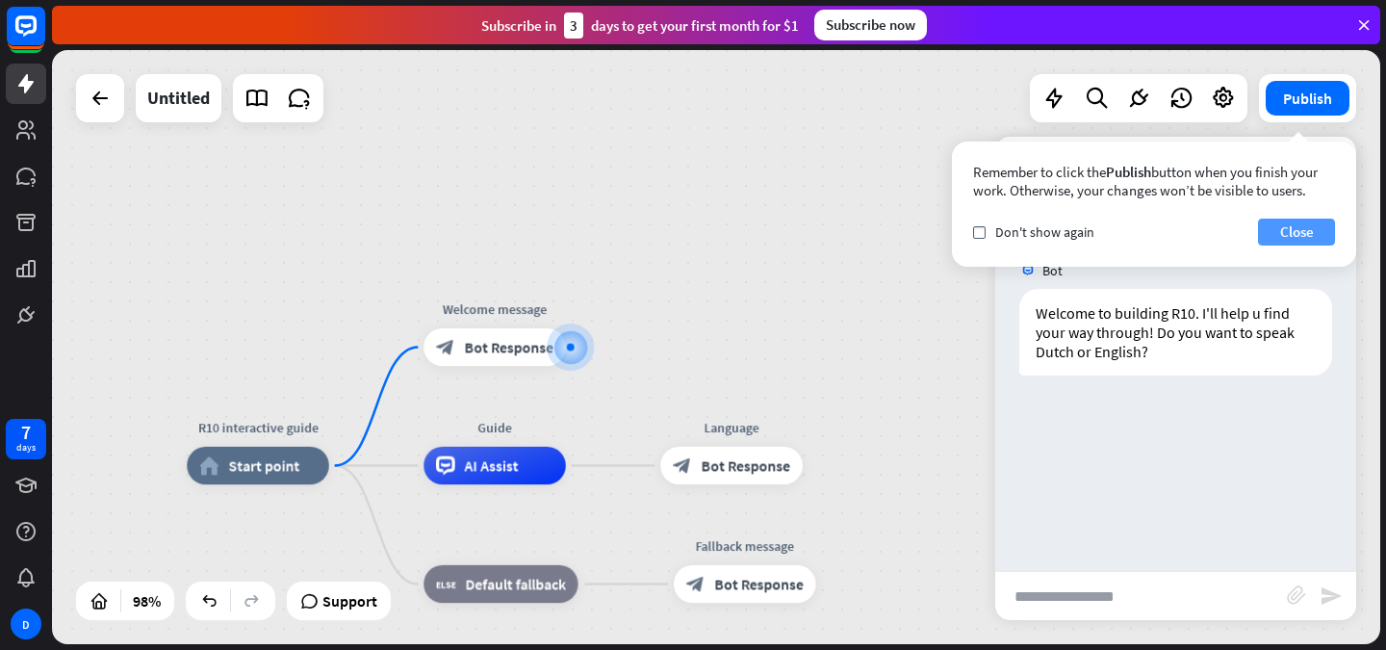
click at [1282, 233] on button "Close" at bounding box center [1296, 232] width 77 height 27
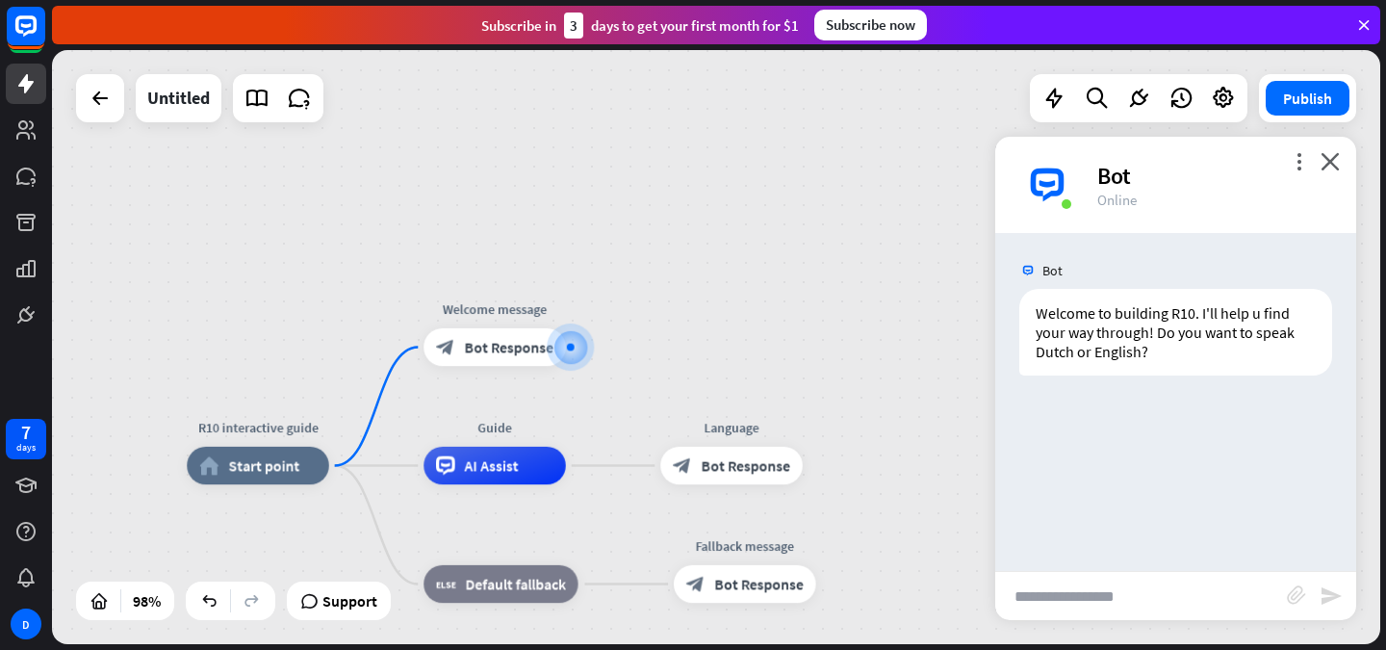
click at [1079, 615] on input "text" at bounding box center [1142, 596] width 292 height 48
type input "*******"
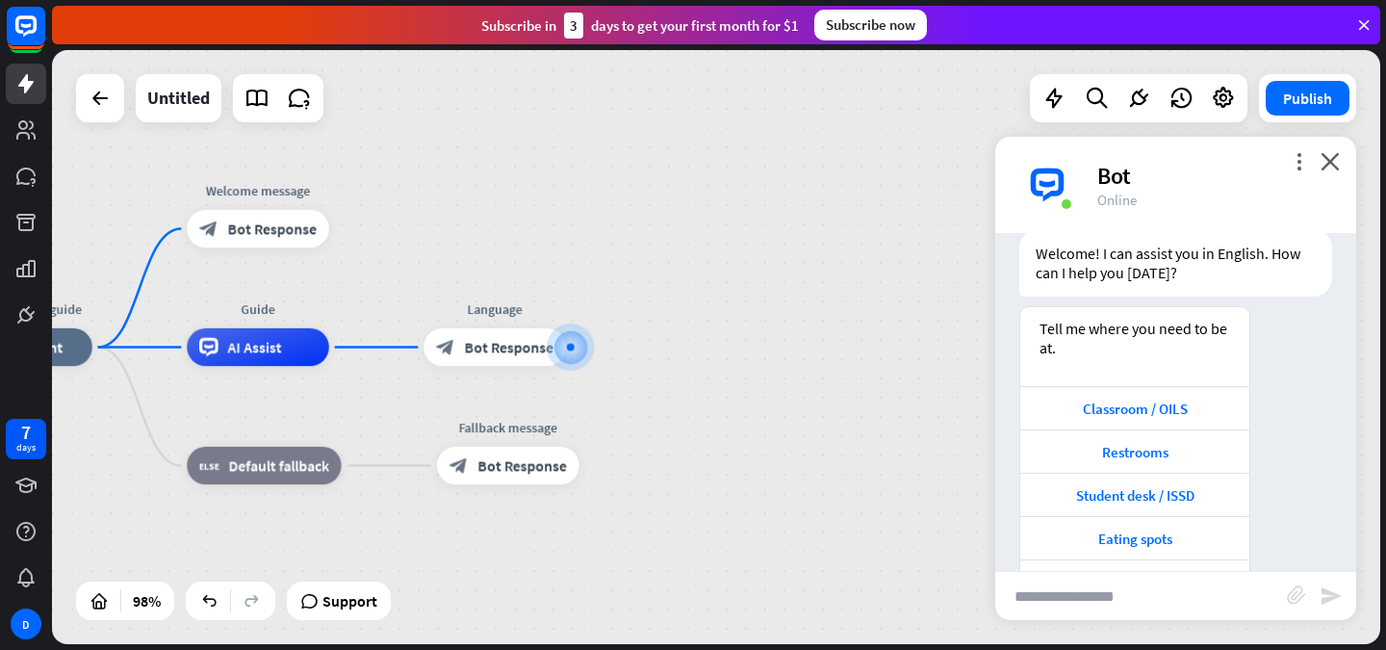
scroll to position [349, 0]
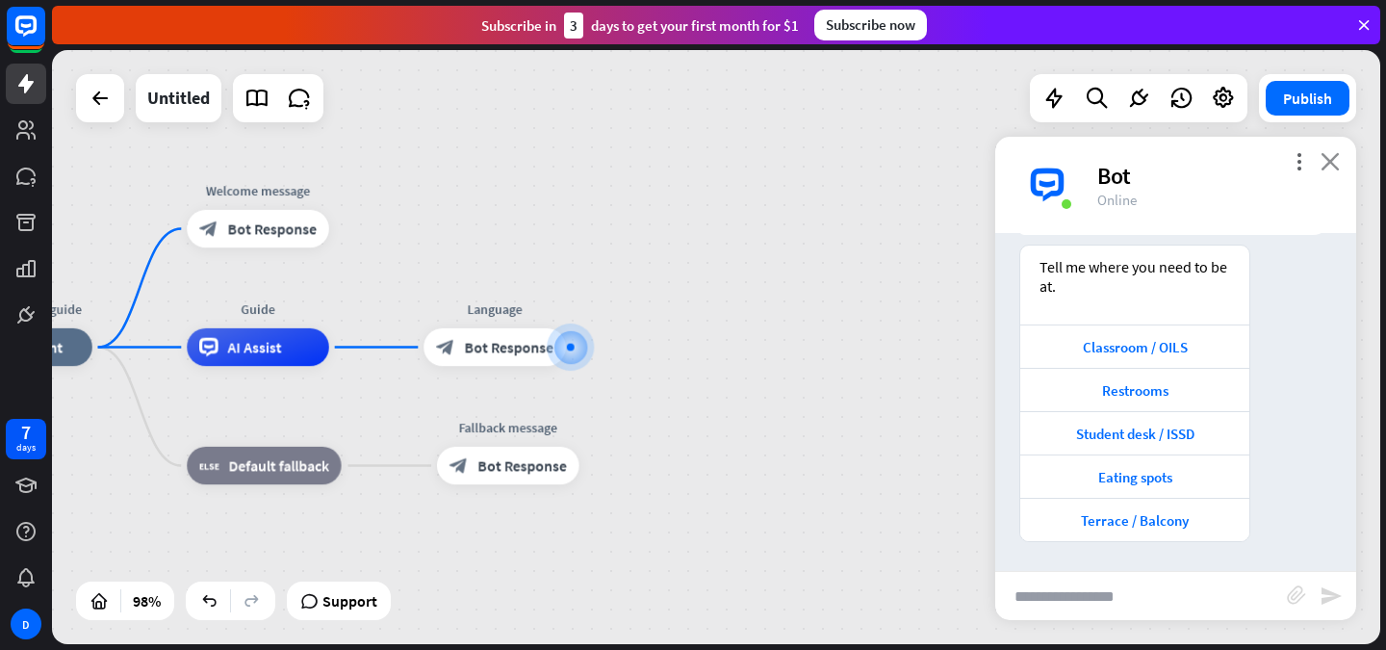
click at [1327, 160] on icon "close" at bounding box center [1330, 161] width 19 height 18
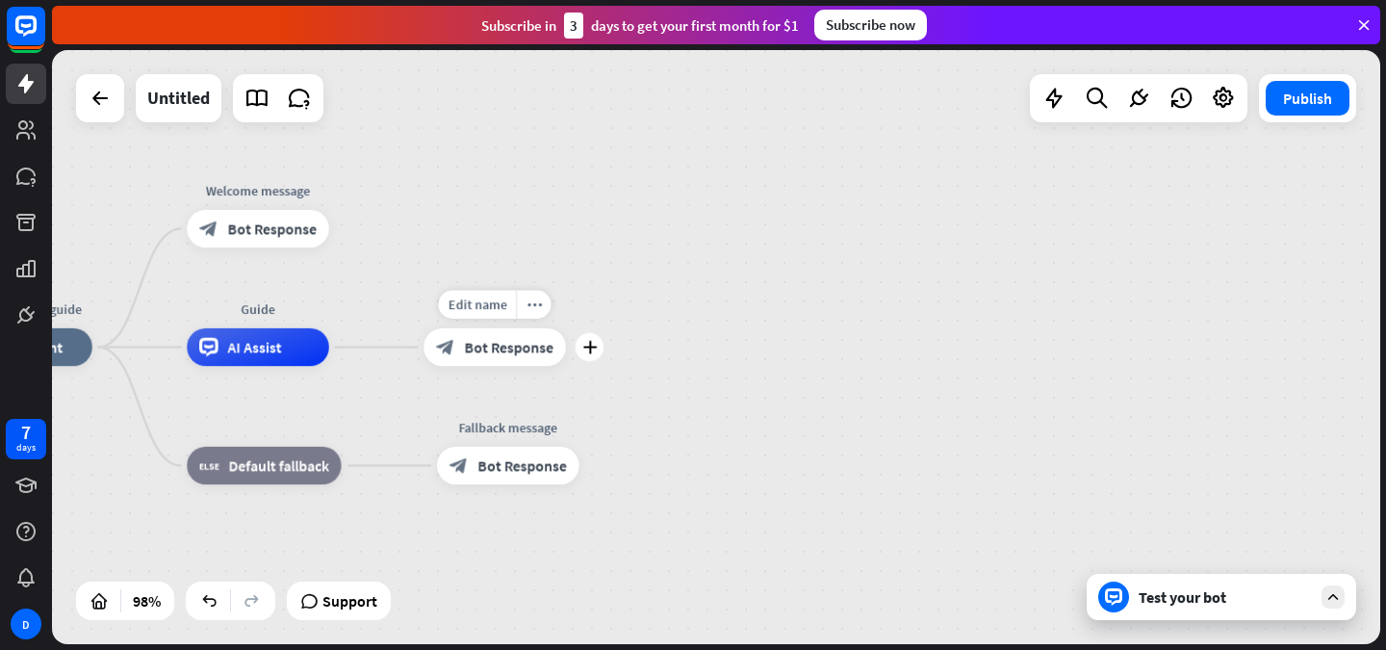
click at [506, 342] on span "Bot Response" at bounding box center [509, 347] width 89 height 19
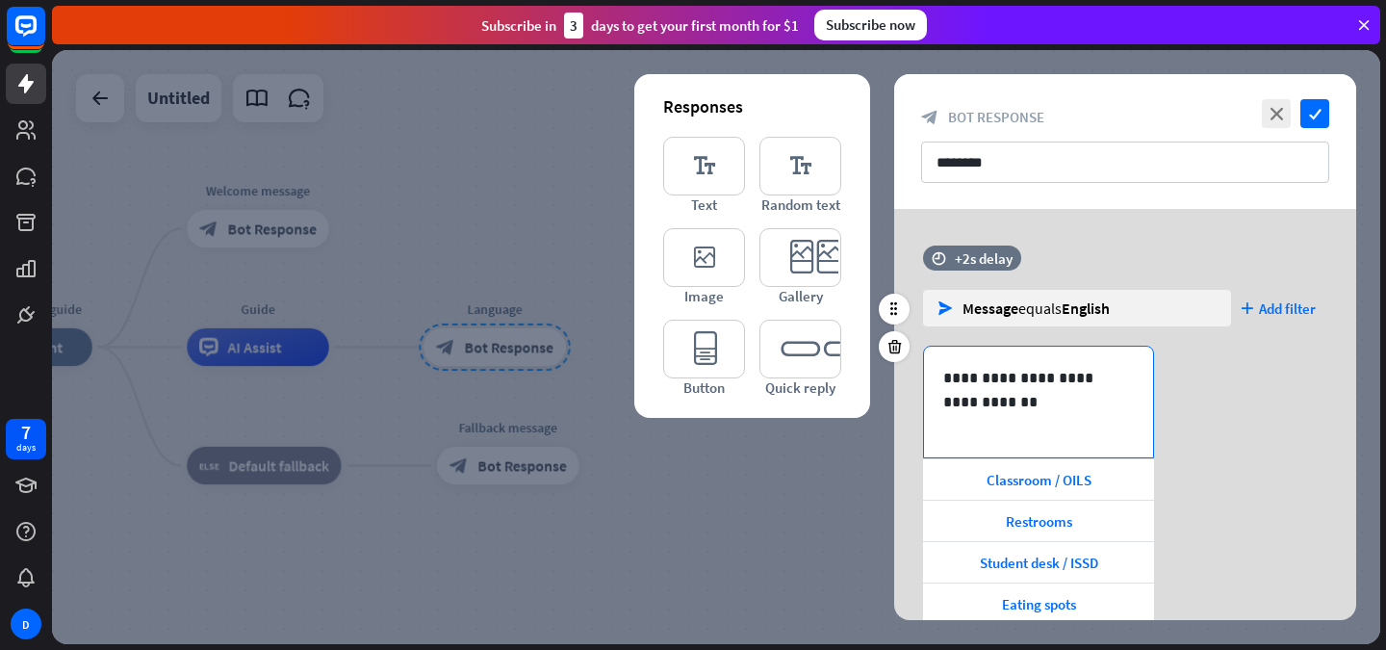
scroll to position [113, 0]
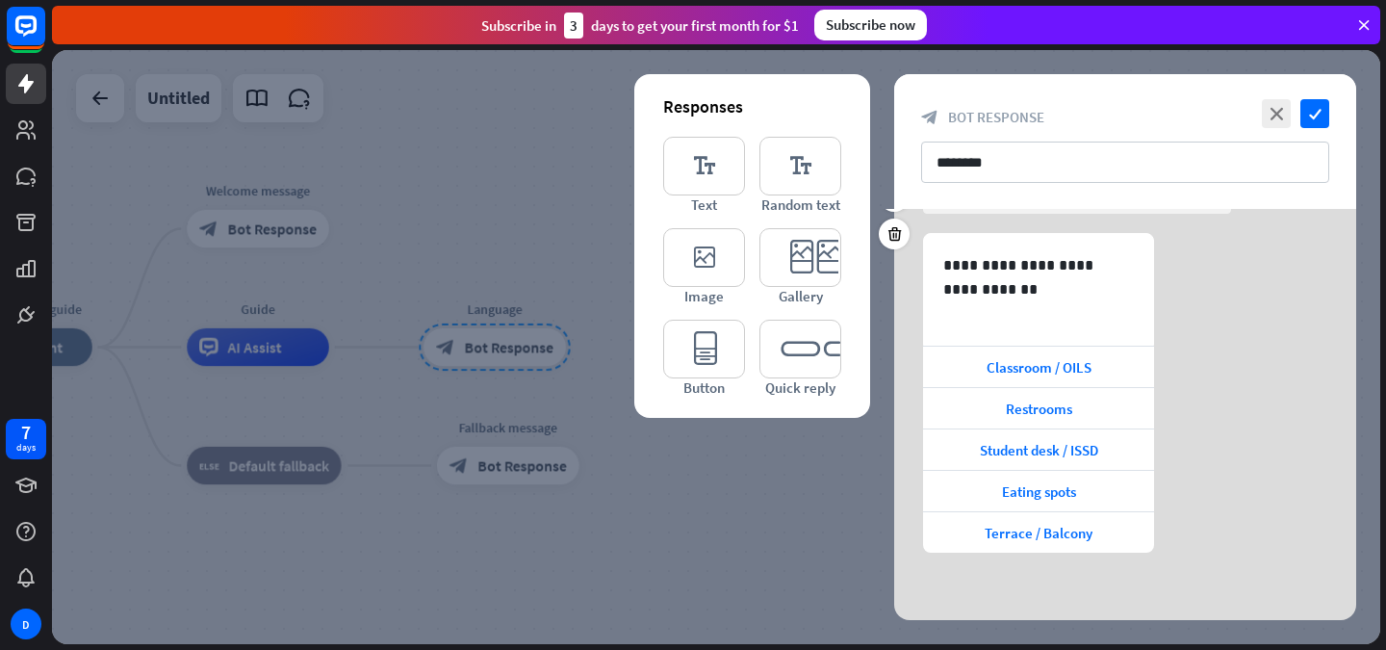
click at [1275, 419] on div "**********" at bounding box center [1125, 393] width 462 height 320
click at [708, 354] on icon "editor_button" at bounding box center [704, 349] width 82 height 59
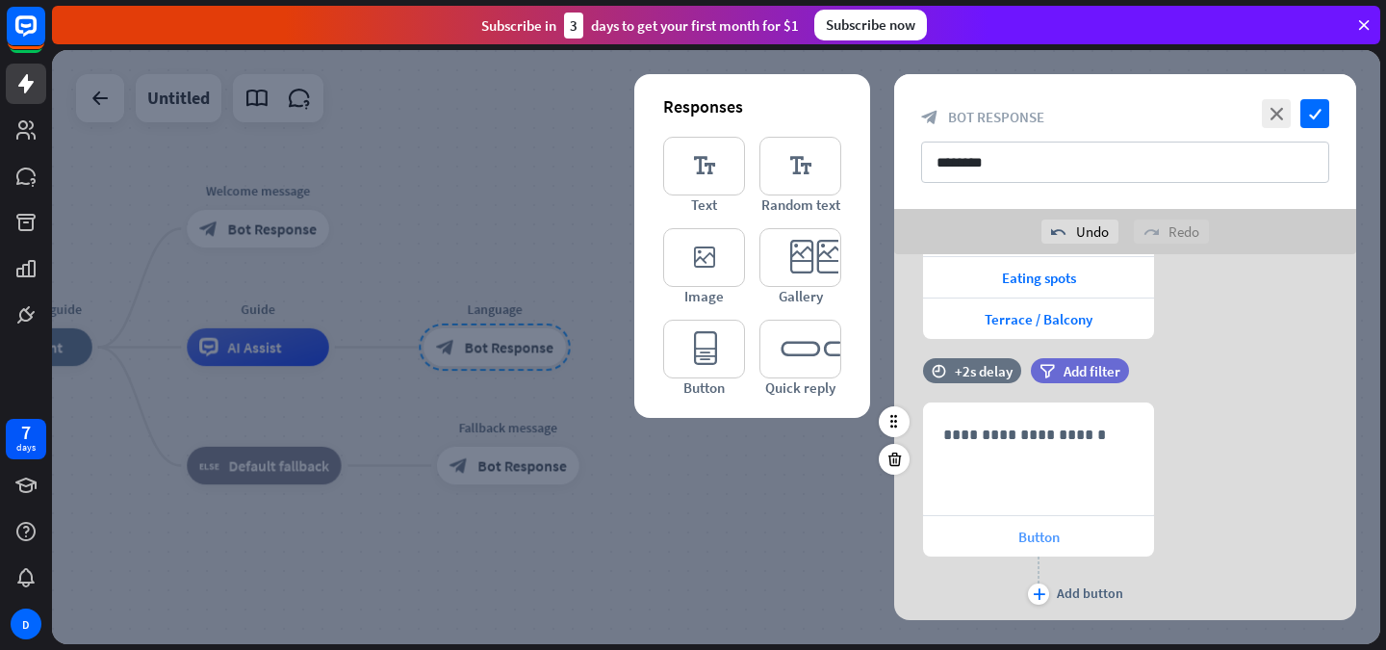
scroll to position [428, 0]
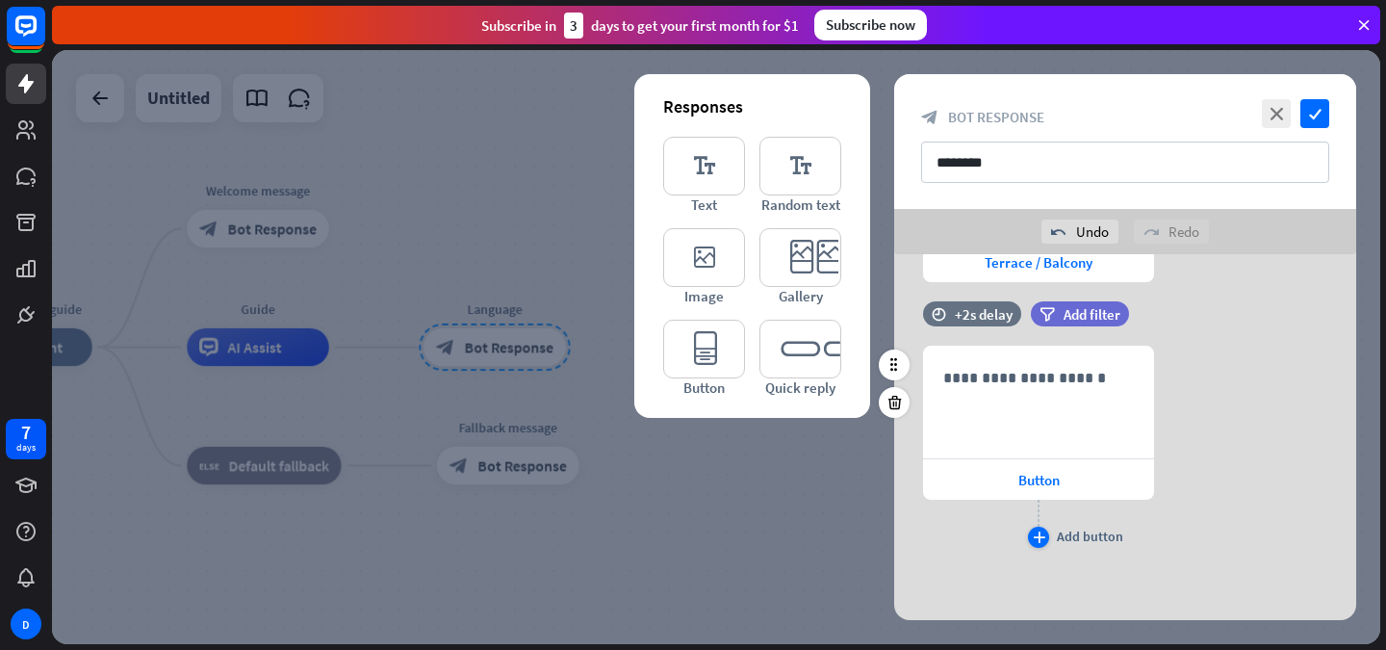
click at [1043, 536] on icon "plus" at bounding box center [1039, 537] width 13 height 12
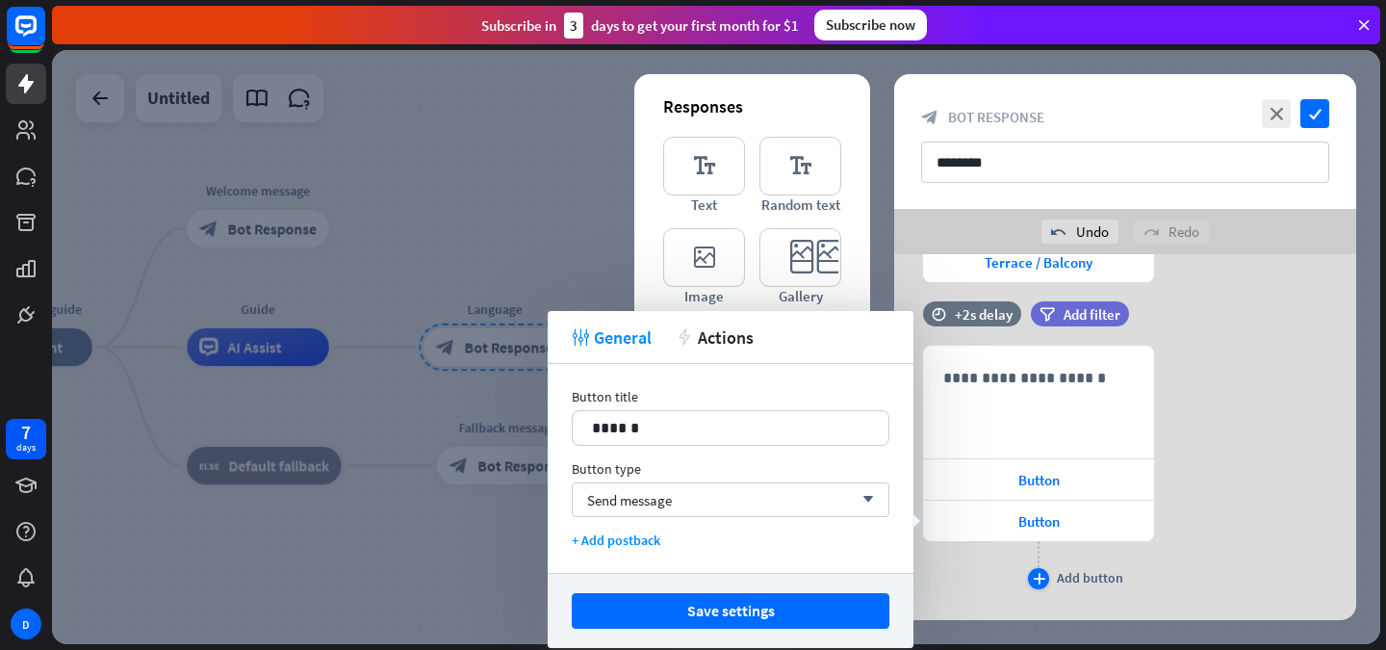
scroll to position [470, 0]
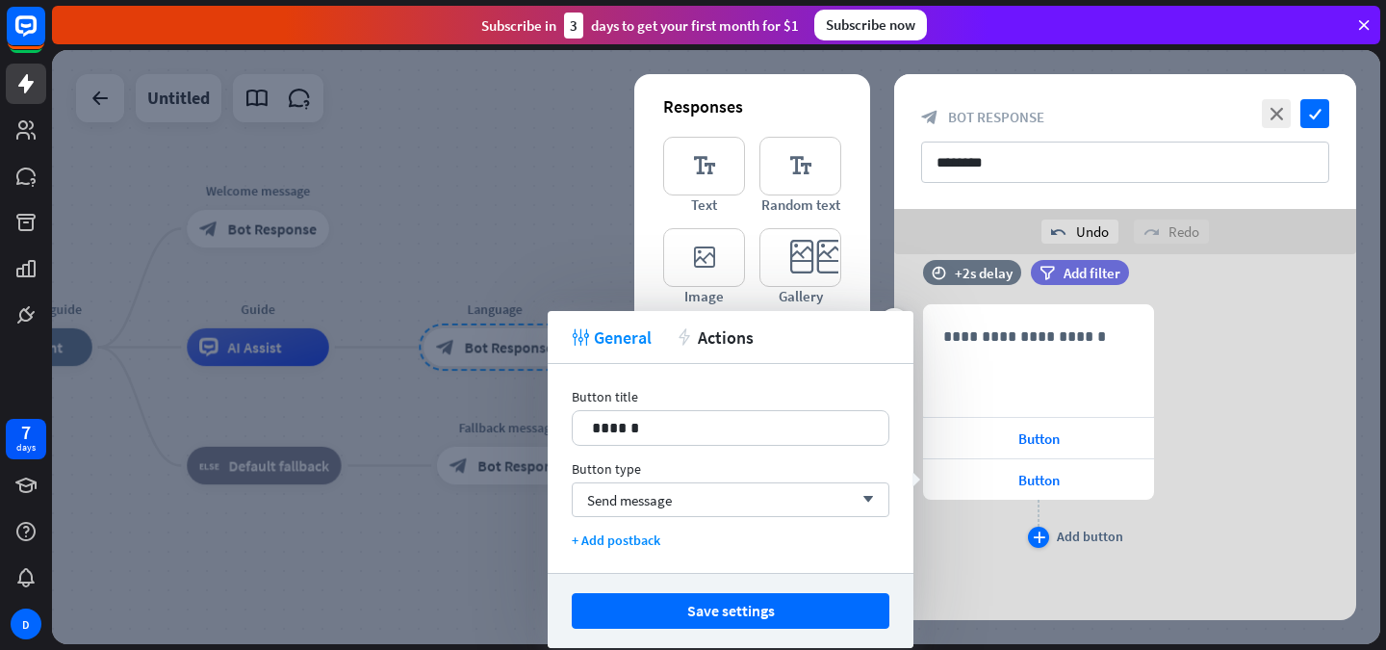
click at [1043, 536] on icon "plus" at bounding box center [1039, 537] width 13 height 12
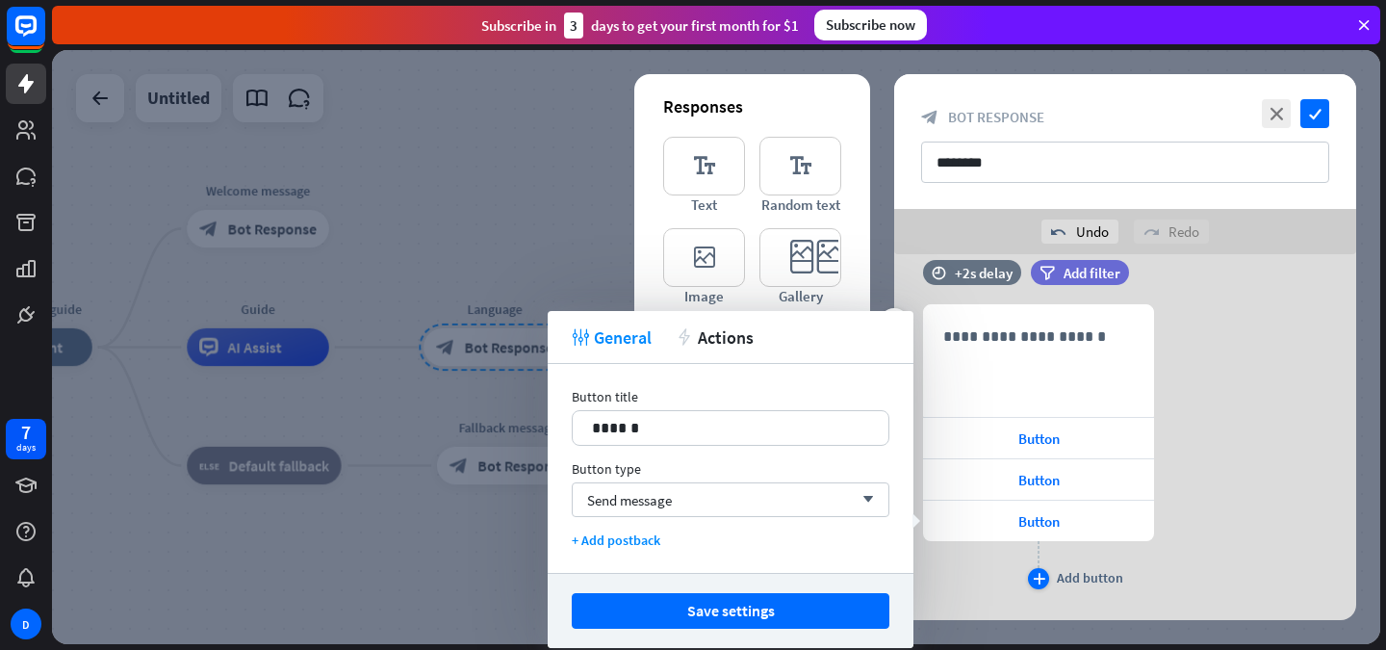
click at [1039, 579] on icon "plus" at bounding box center [1039, 579] width 13 height 12
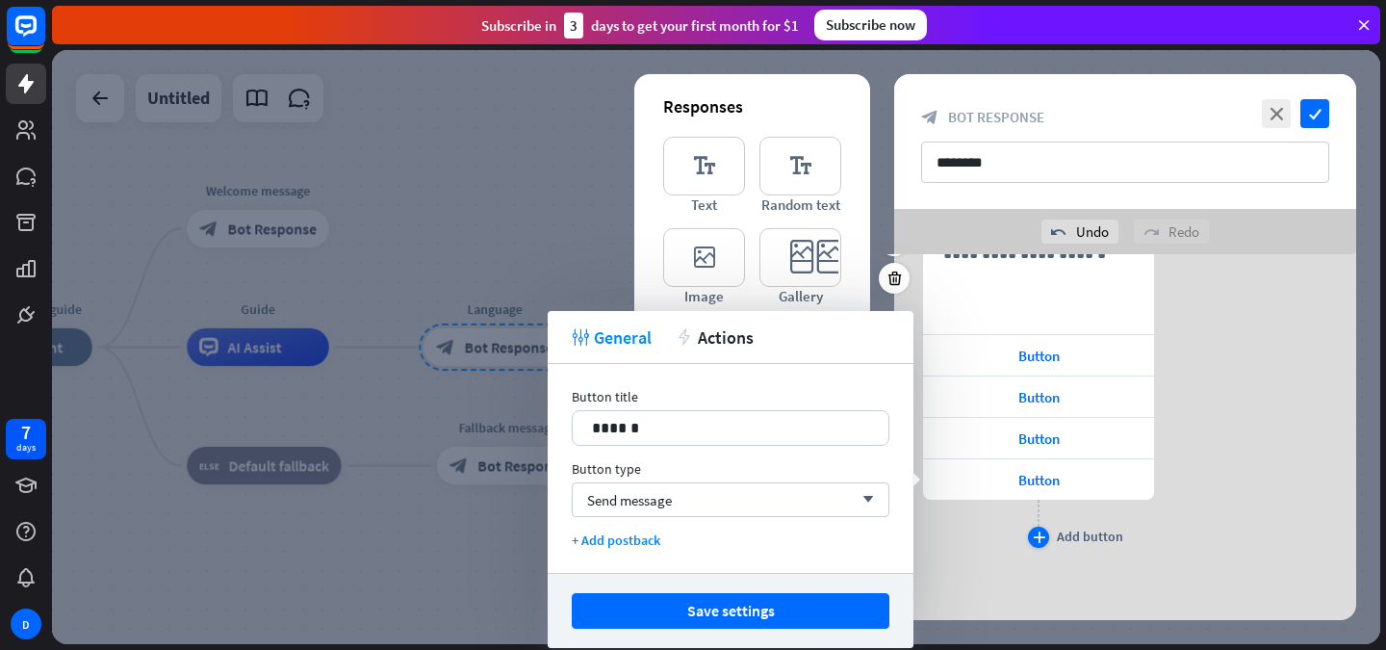
click at [1037, 537] on icon "plus" at bounding box center [1039, 537] width 13 height 12
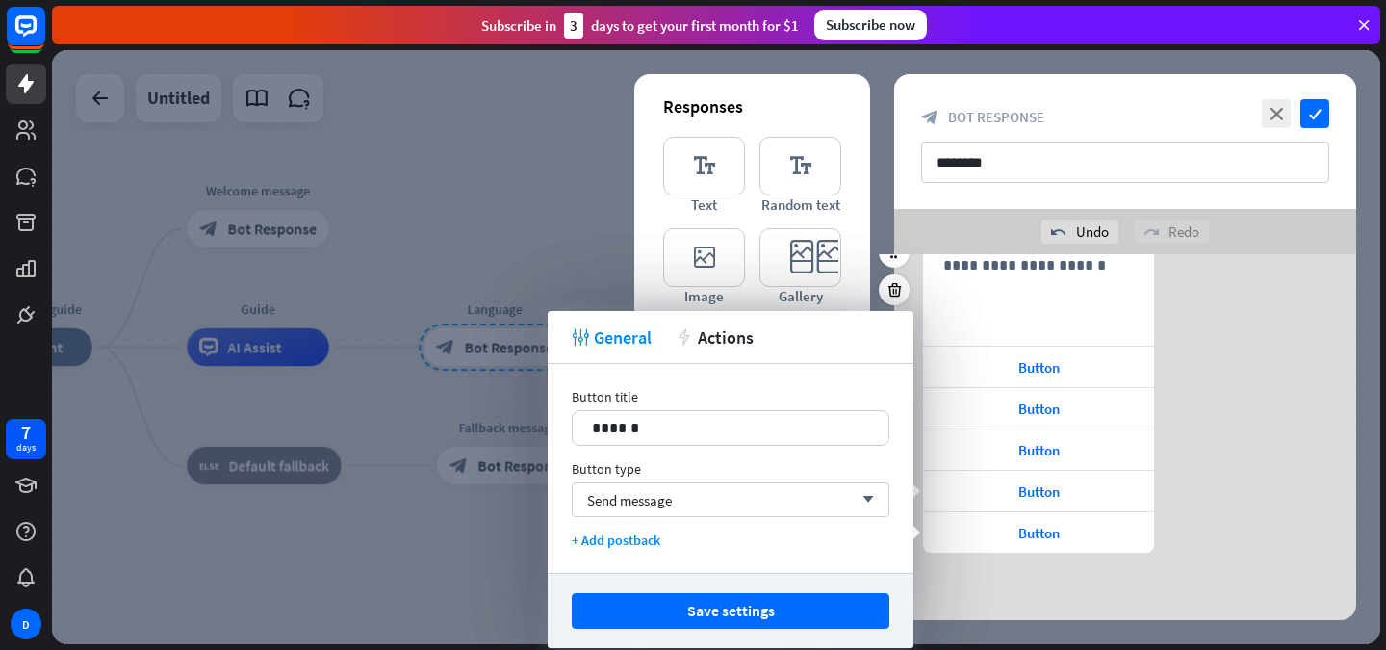
scroll to position [541, 0]
click at [627, 545] on div "+ Add postback" at bounding box center [731, 539] width 318 height 17
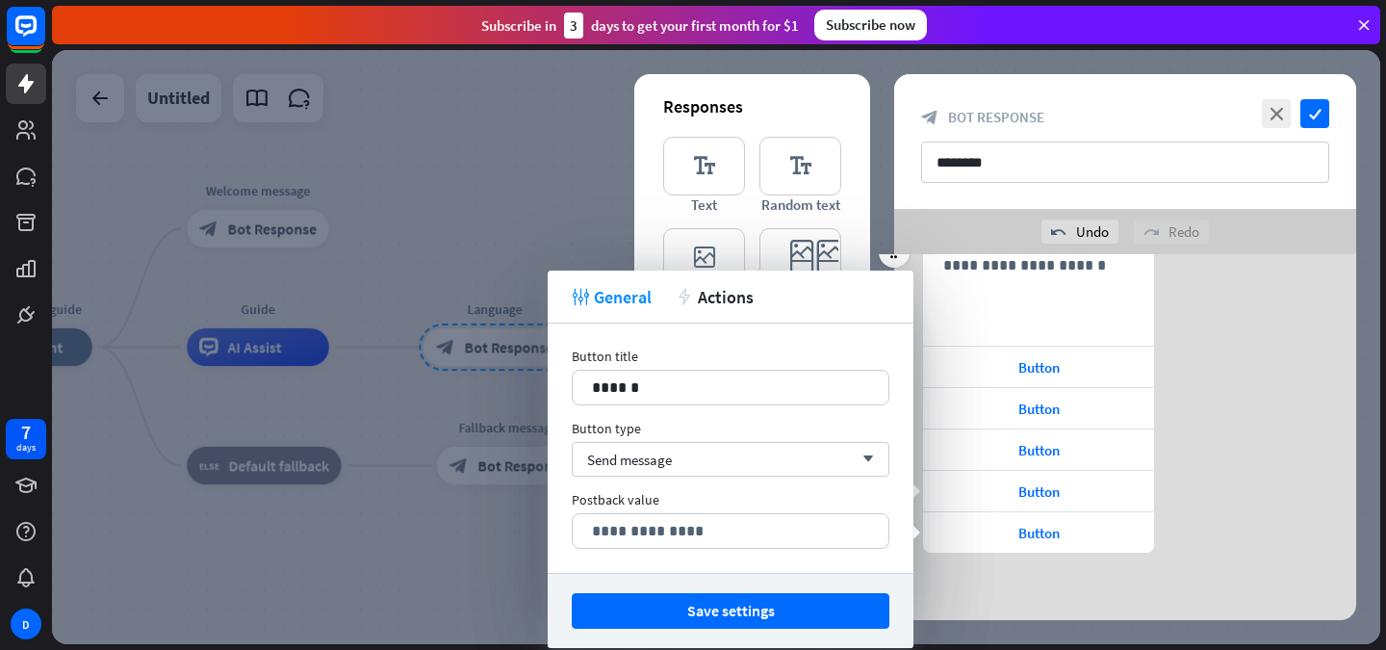
click at [1202, 363] on div "**********" at bounding box center [1125, 393] width 462 height 320
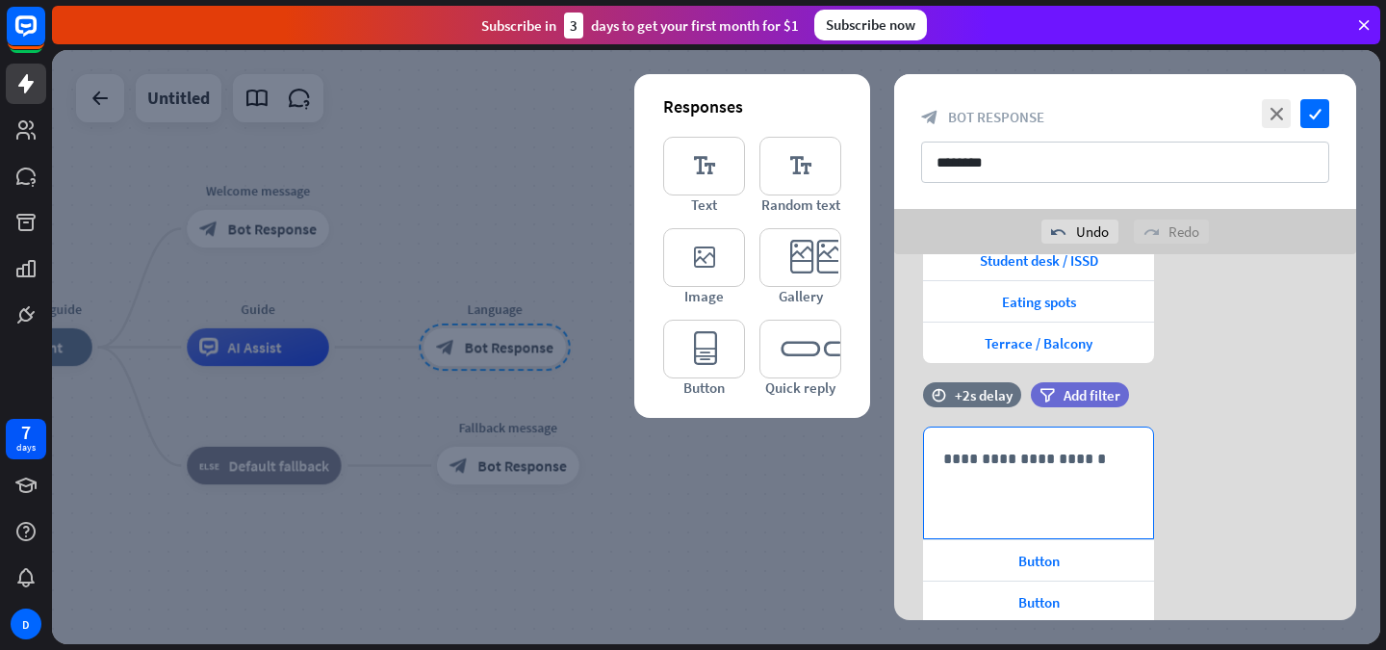
scroll to position [345, 0]
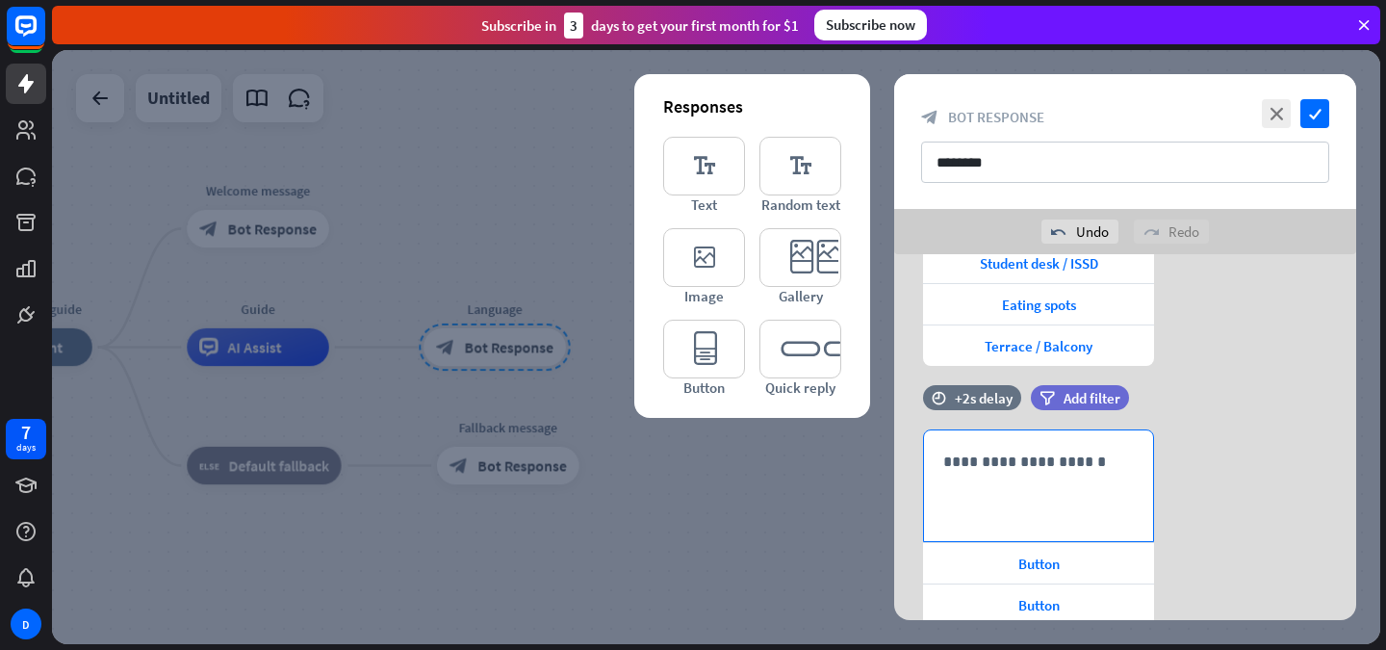
click at [1014, 479] on div "**********" at bounding box center [1038, 485] width 229 height 111
click at [879, 487] on div at bounding box center [894, 486] width 31 height 31
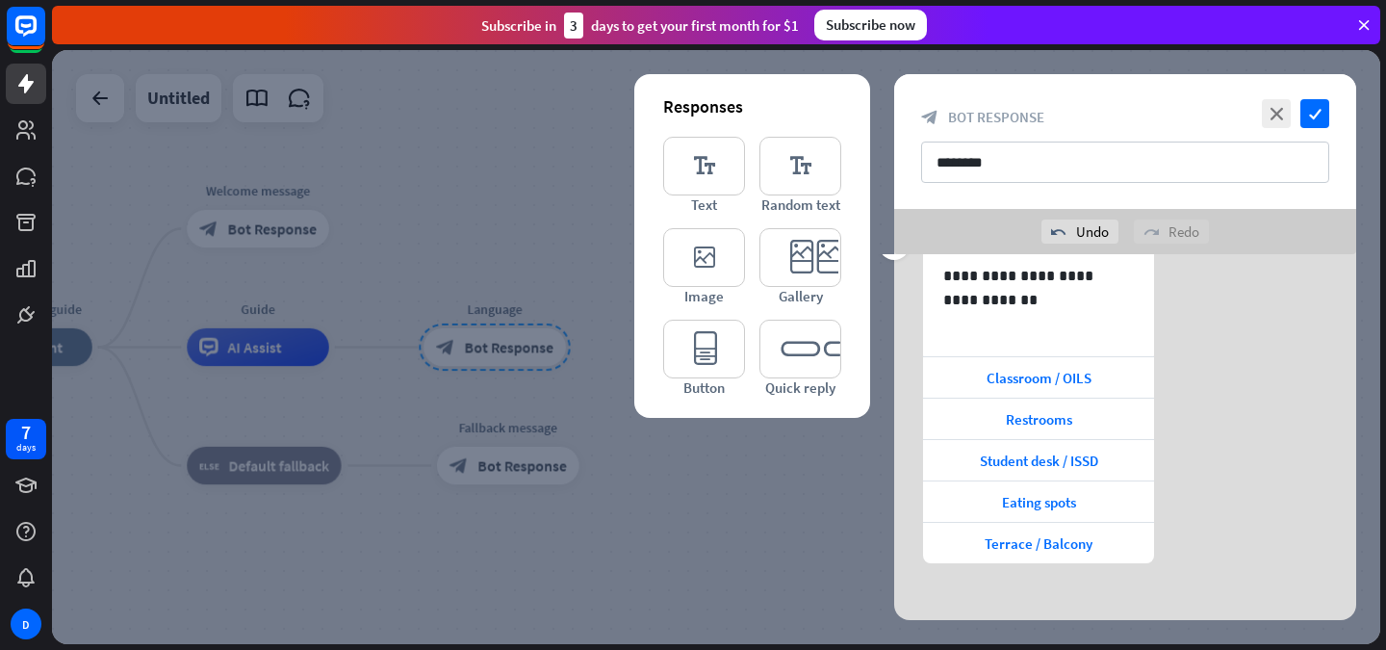
scroll to position [158, 0]
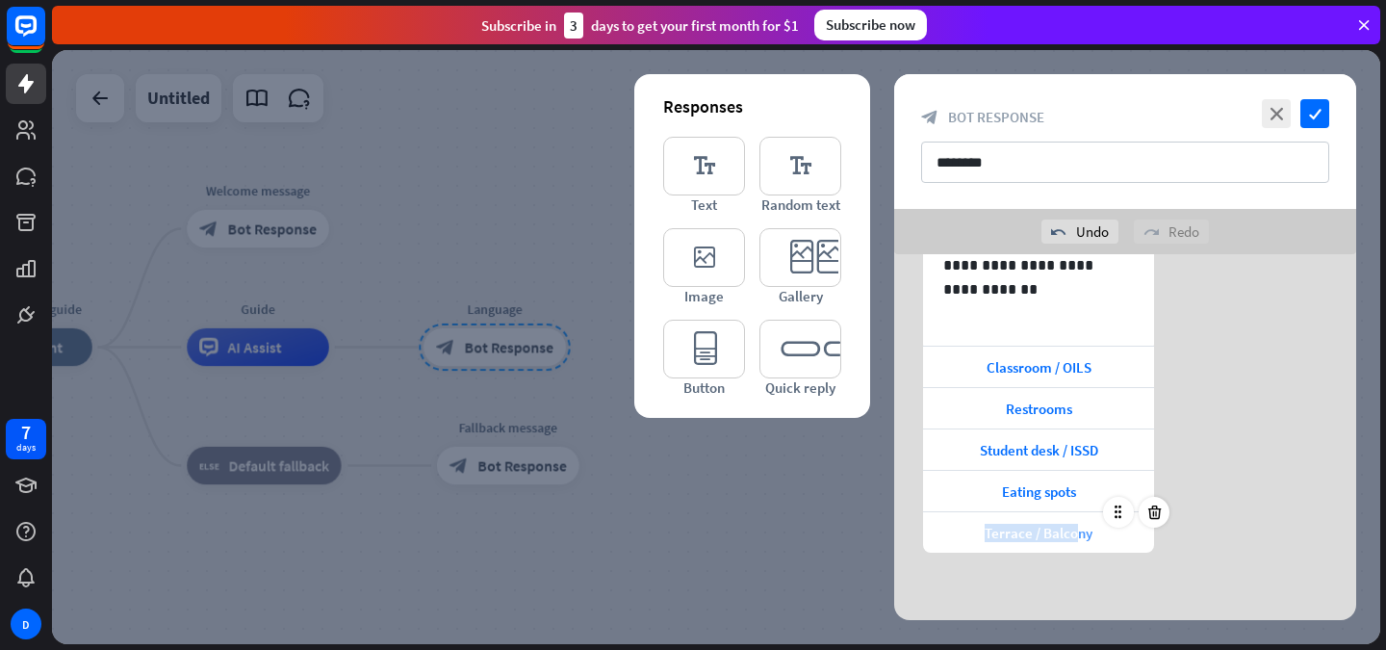
drag, startPoint x: 1086, startPoint y: 501, endPoint x: 1079, endPoint y: 518, distance: 18.6
click at [1079, 518] on div "Classroom / OILS Restrooms Student desk / ISSD Eating spots Terrace / Balcony" at bounding box center [1038, 449] width 231 height 207
click at [1235, 580] on div "**********" at bounding box center [1125, 358] width 462 height 524
click at [1089, 536] on span "Terrace / Balcony" at bounding box center [1039, 533] width 108 height 18
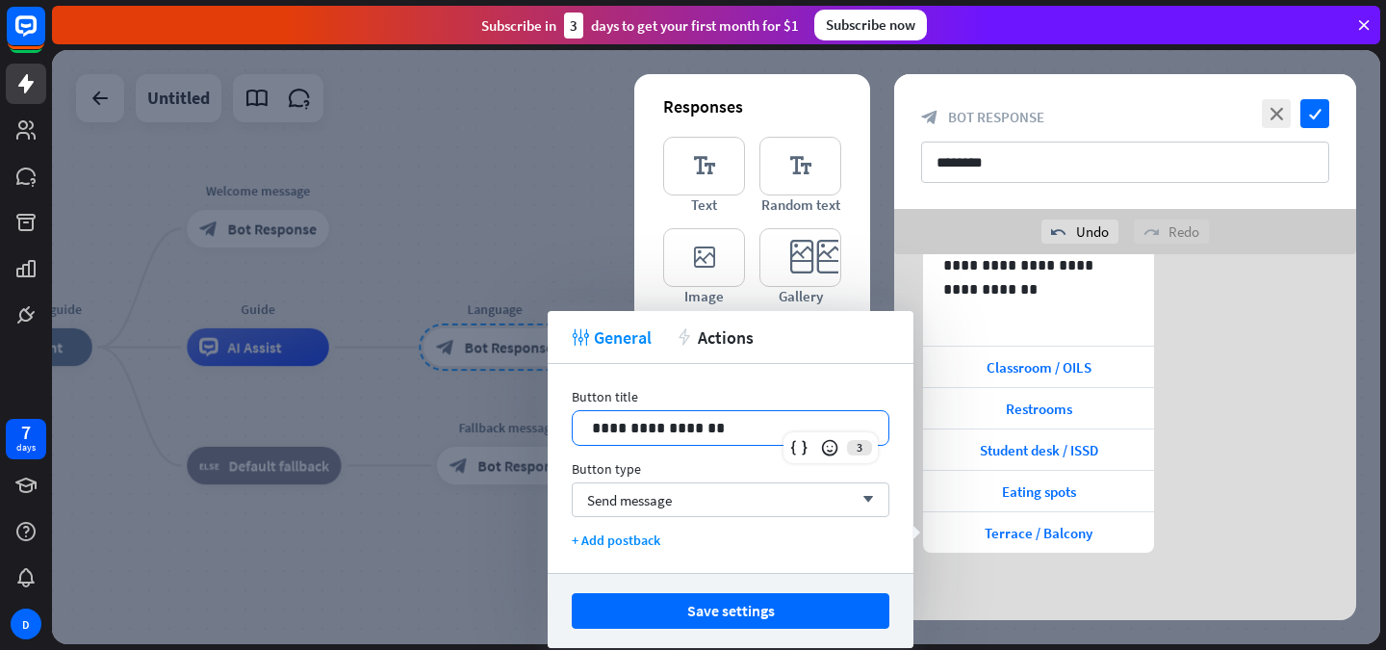
click at [705, 423] on p "**********" at bounding box center [730, 428] width 277 height 24
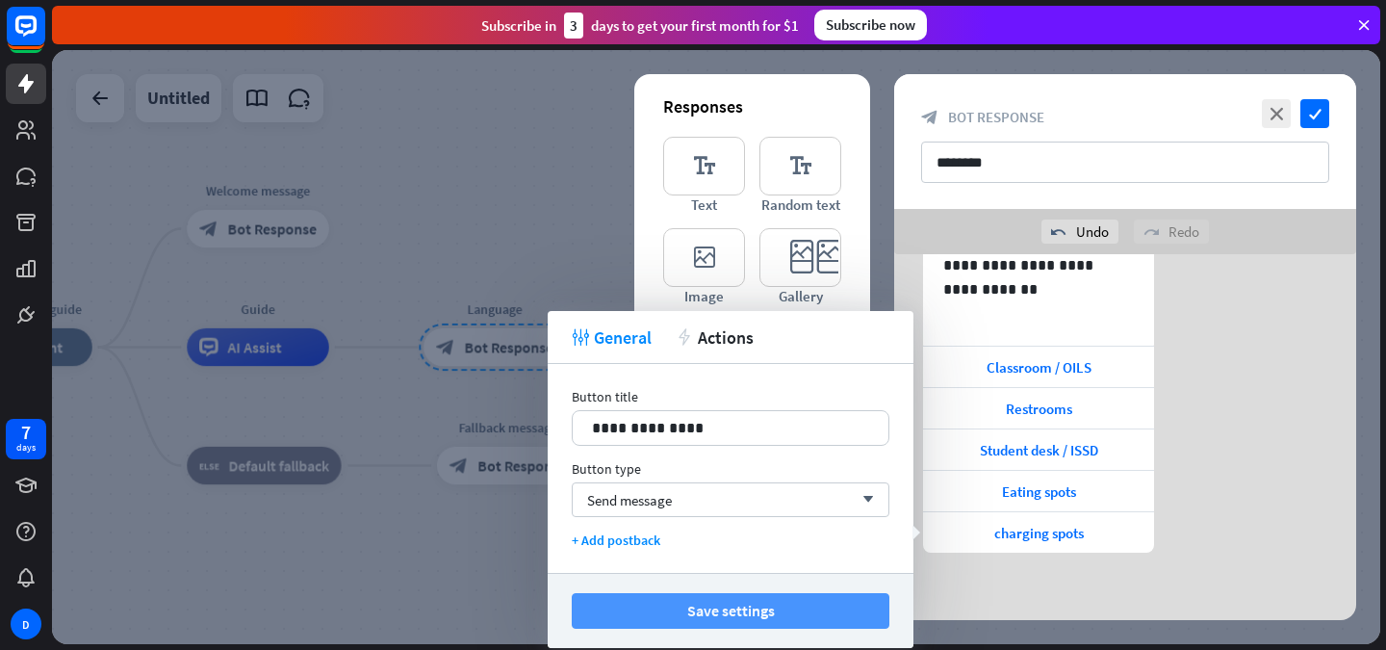
click at [723, 608] on button "Save settings" at bounding box center [731, 611] width 318 height 36
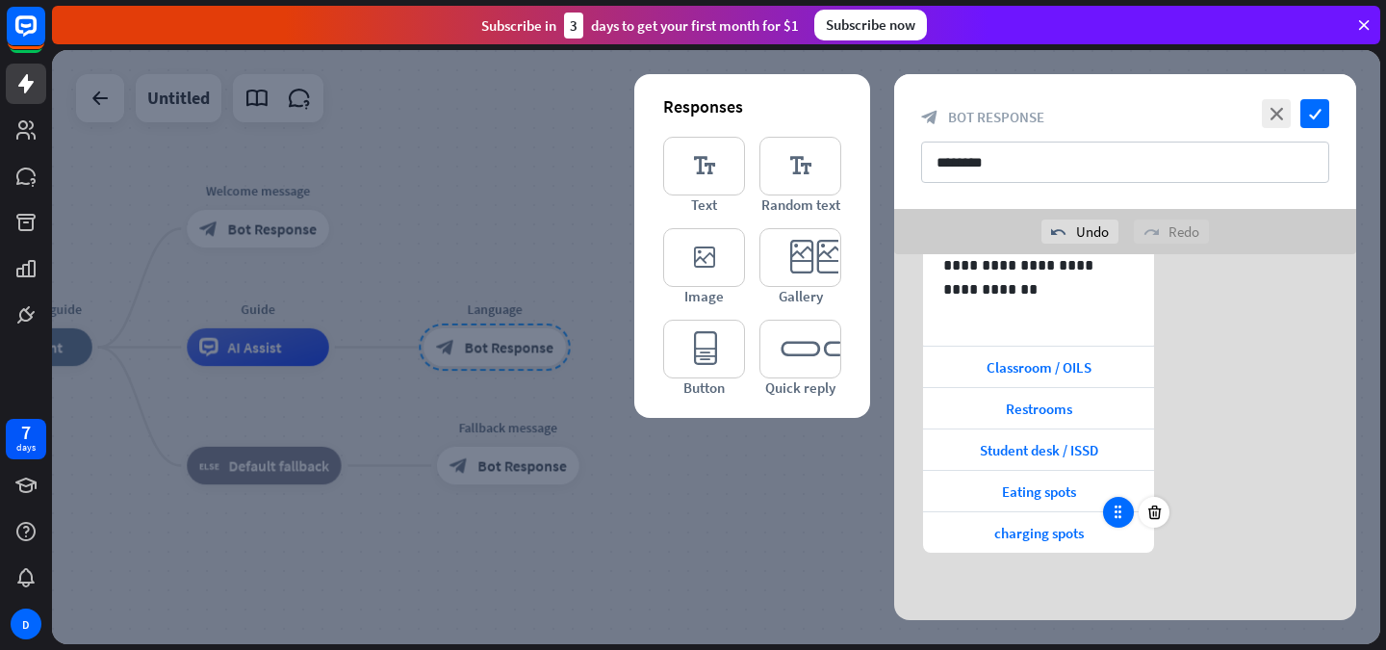
click at [1104, 517] on div at bounding box center [1118, 512] width 31 height 31
click at [1089, 530] on div "charging spots" at bounding box center [1038, 532] width 231 height 40
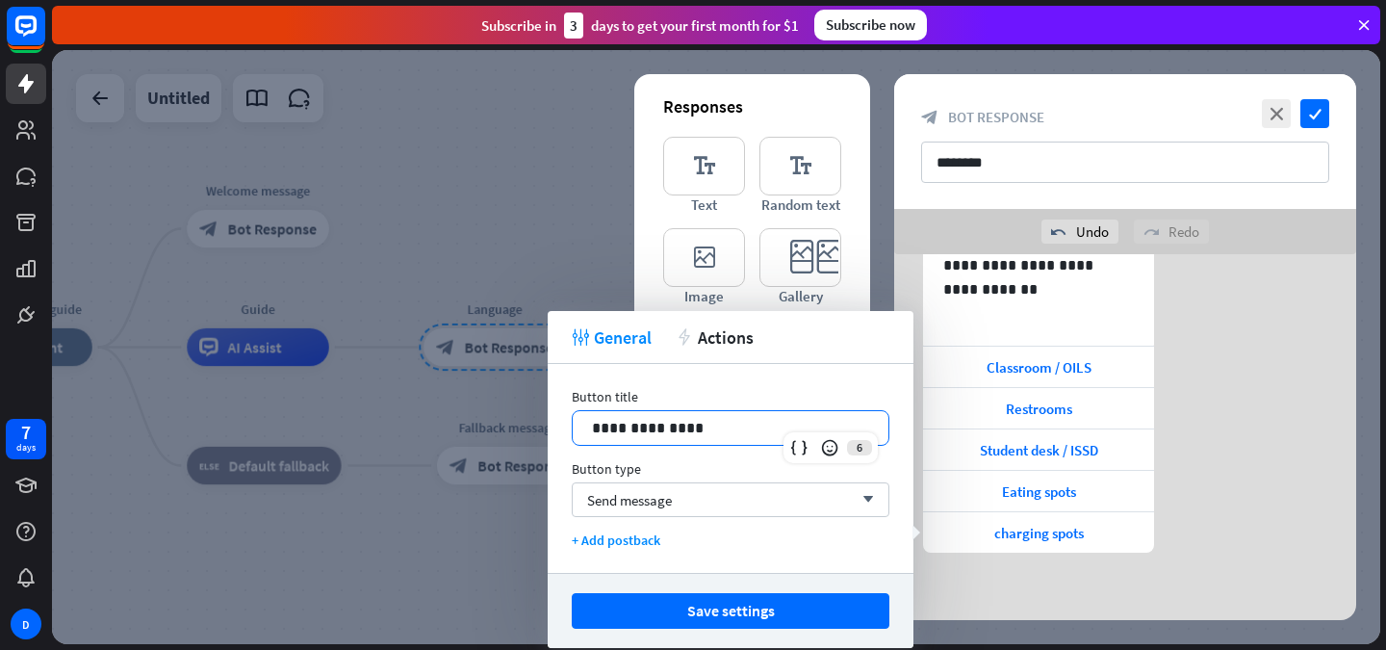
click at [600, 428] on p "**********" at bounding box center [730, 428] width 277 height 24
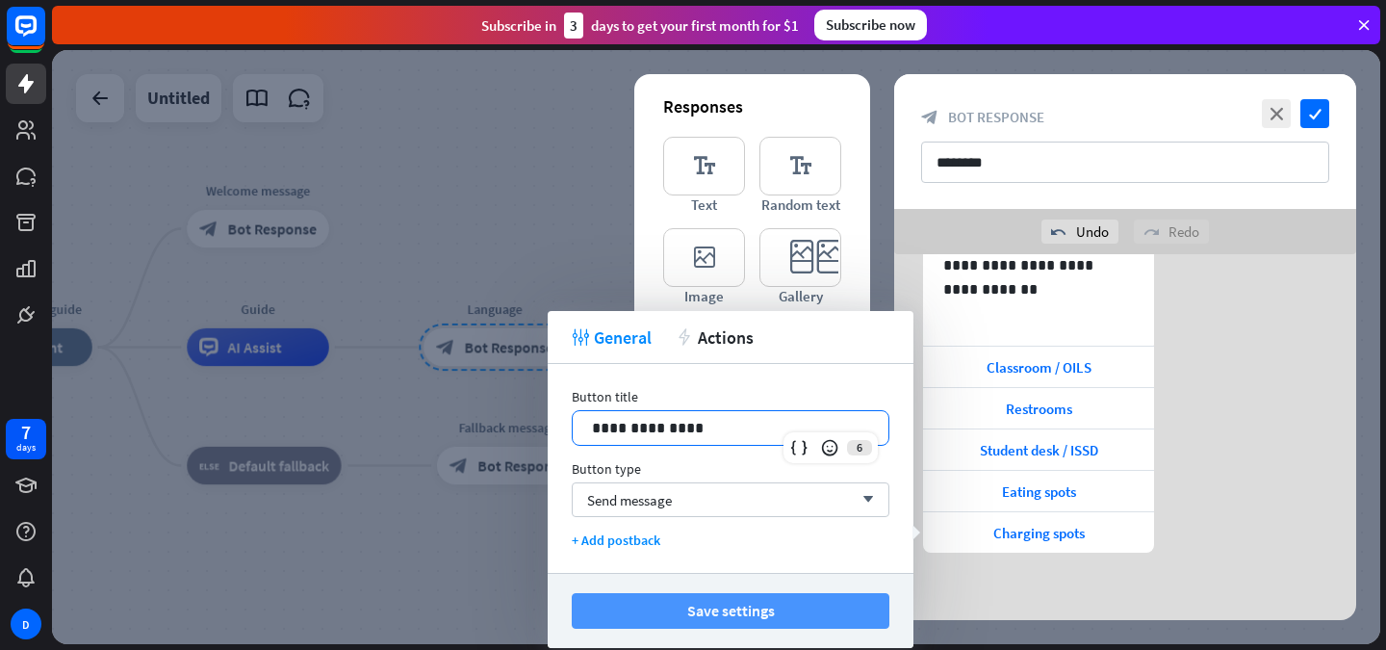
click at [671, 611] on button "Save settings" at bounding box center [731, 611] width 318 height 36
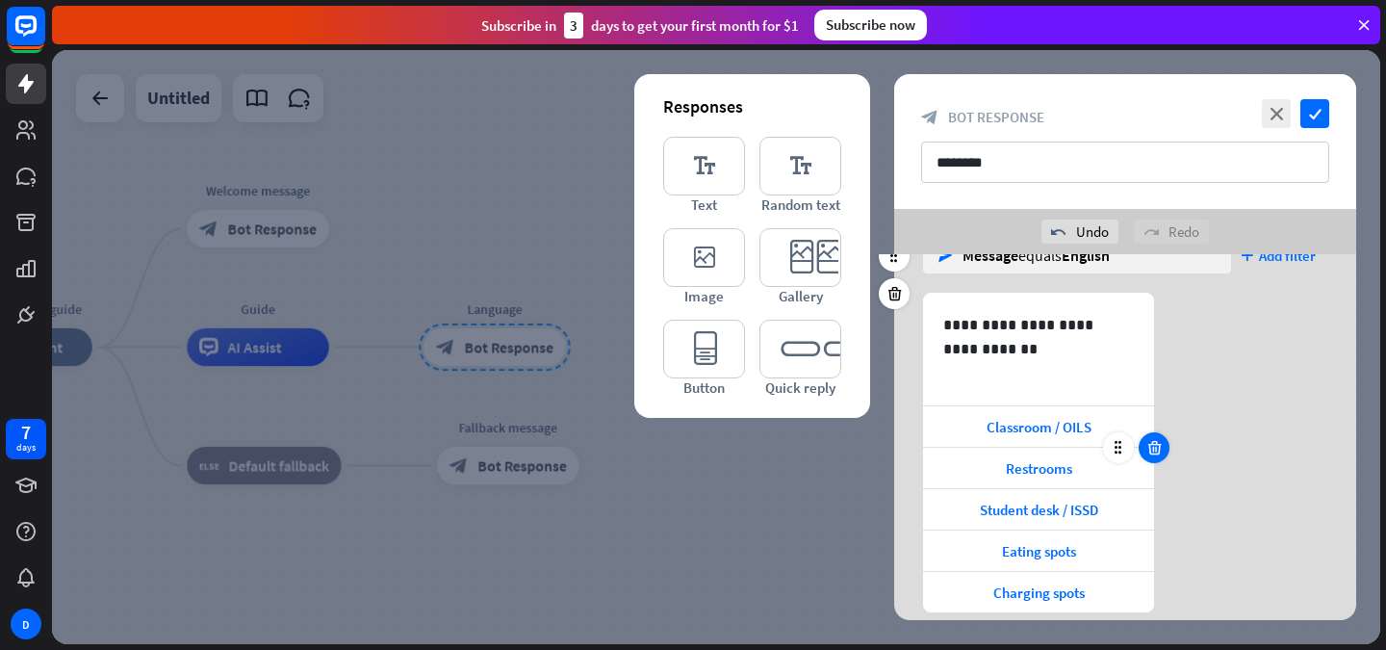
scroll to position [56, 0]
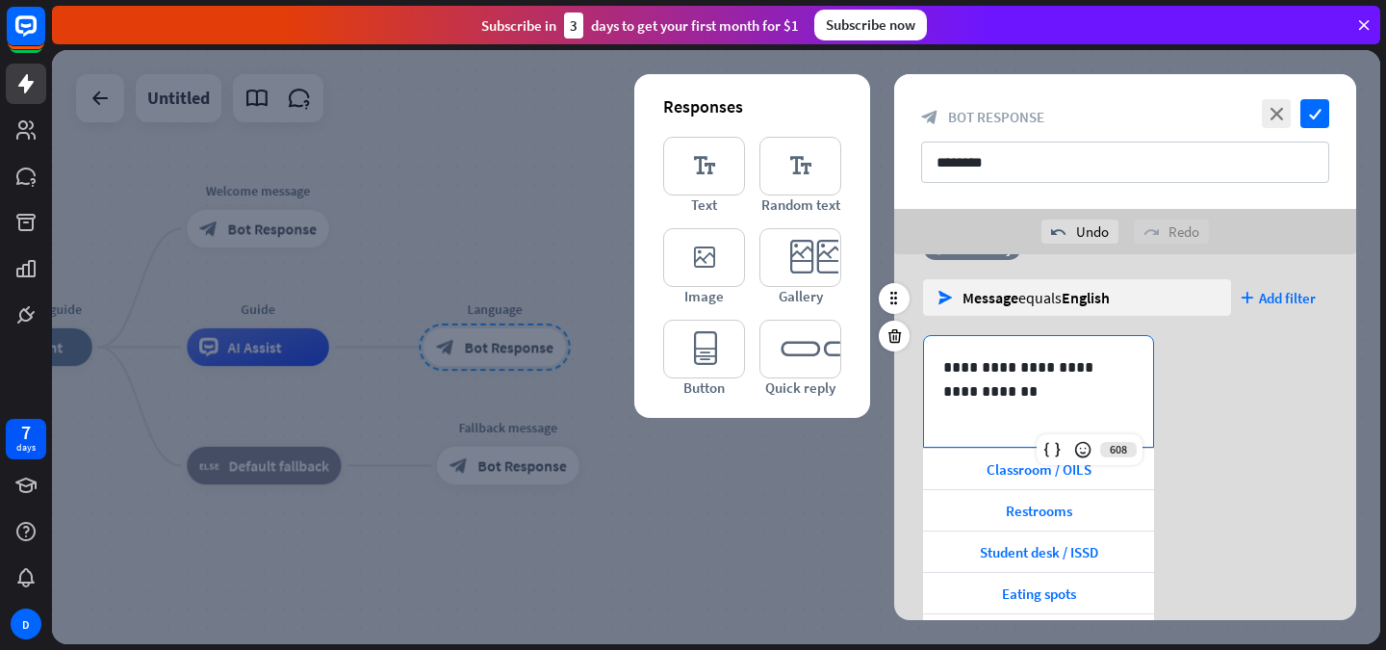
drag, startPoint x: 1147, startPoint y: 400, endPoint x: 1107, endPoint y: 423, distance: 45.7
click at [1107, 423] on div "**********" at bounding box center [1038, 391] width 229 height 111
click at [1266, 446] on div "**********" at bounding box center [1125, 495] width 462 height 320
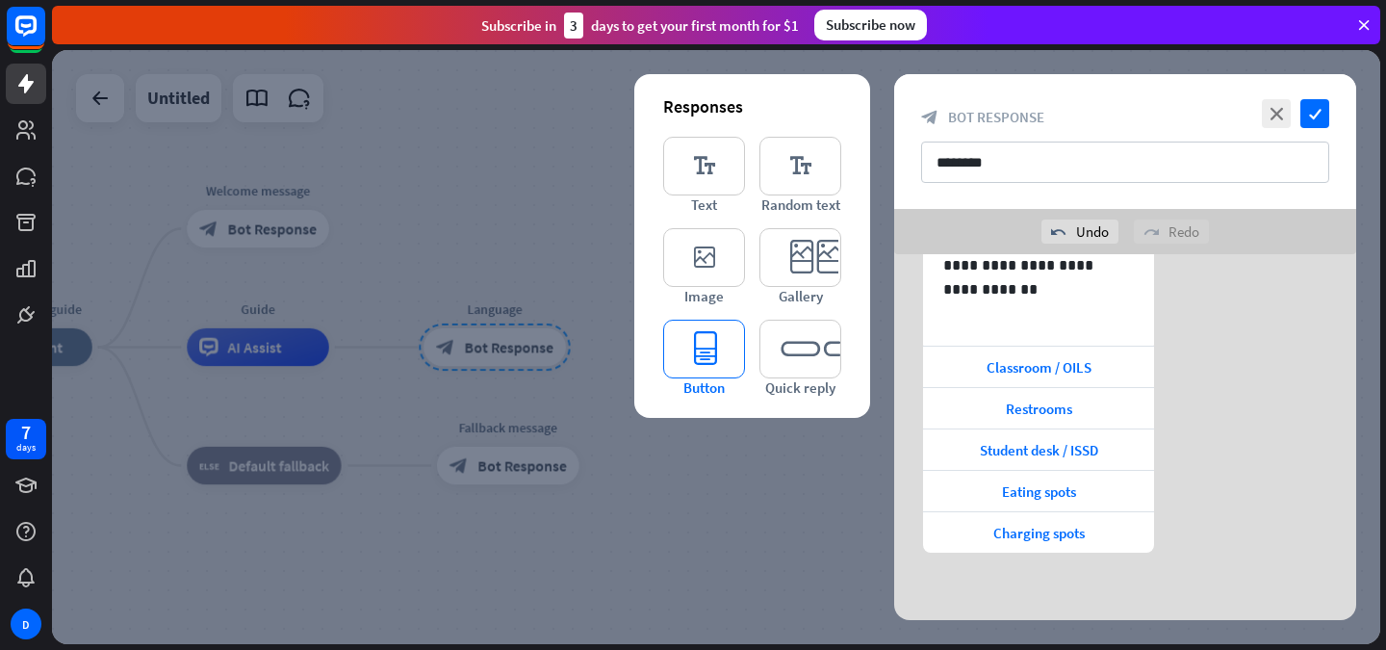
click at [711, 358] on icon "editor_button" at bounding box center [704, 349] width 82 height 59
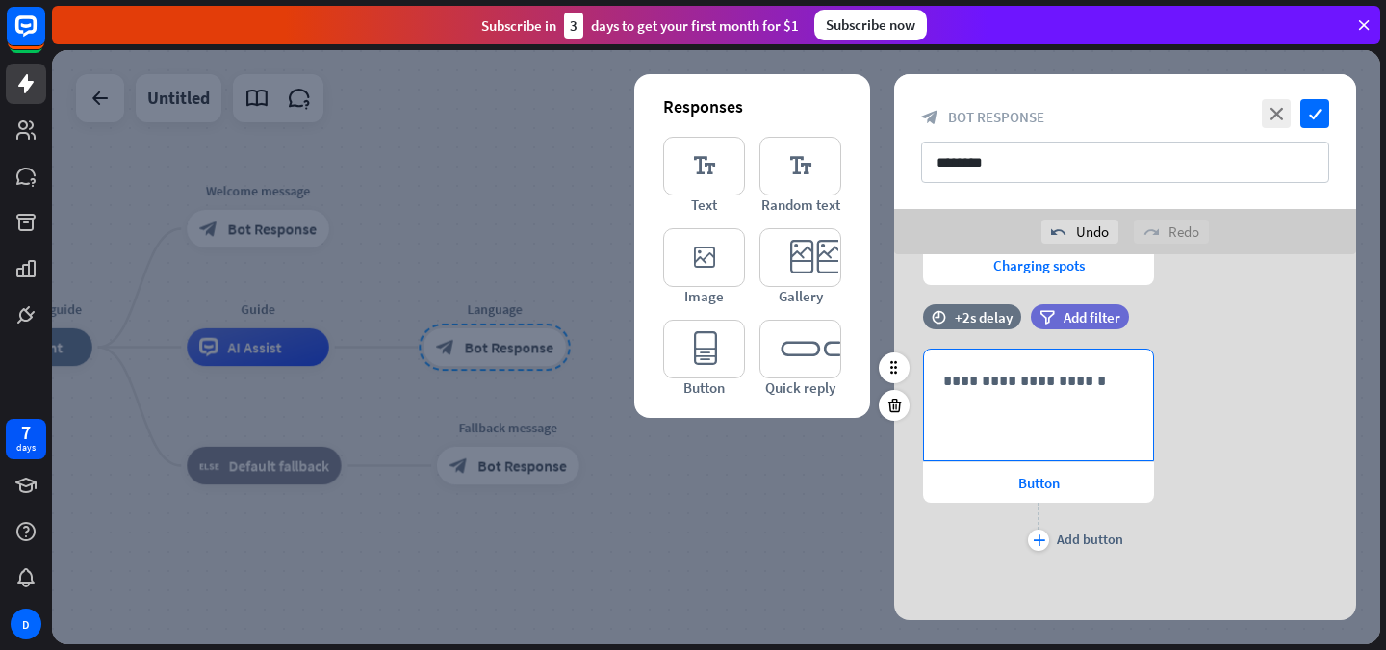
scroll to position [428, 0]
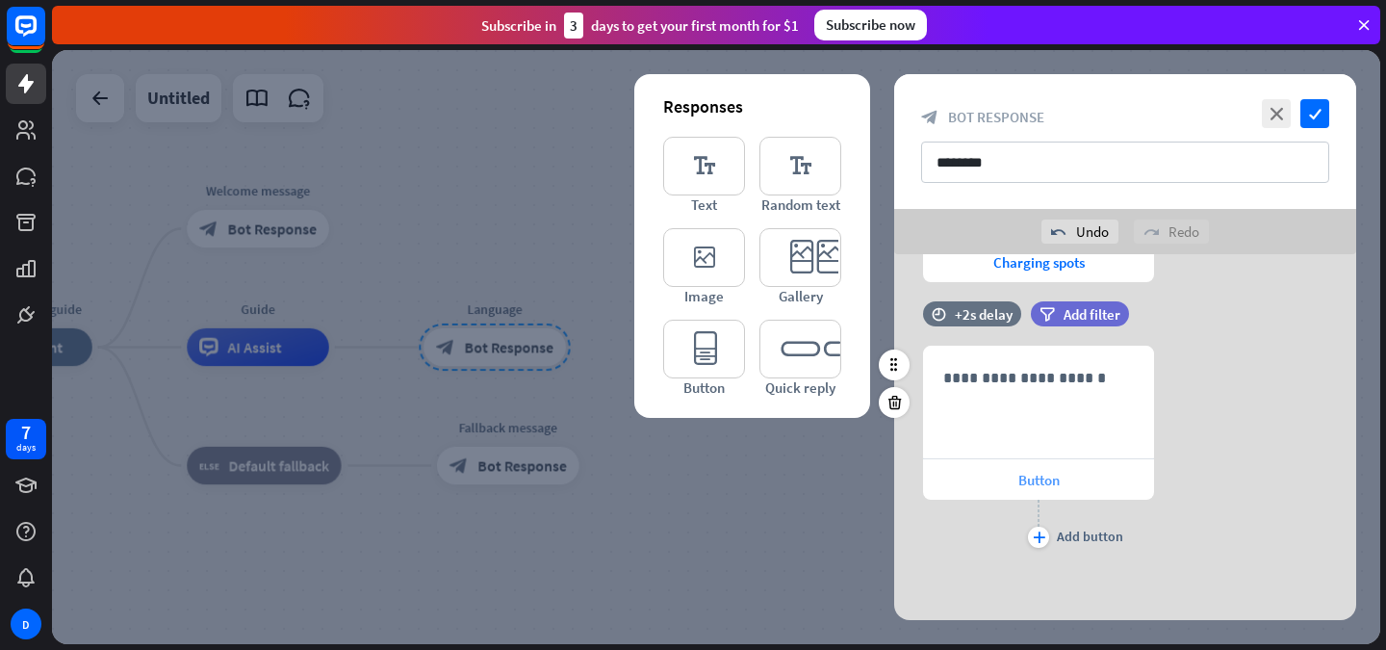
click at [1026, 485] on span "Button" at bounding box center [1039, 480] width 41 height 18
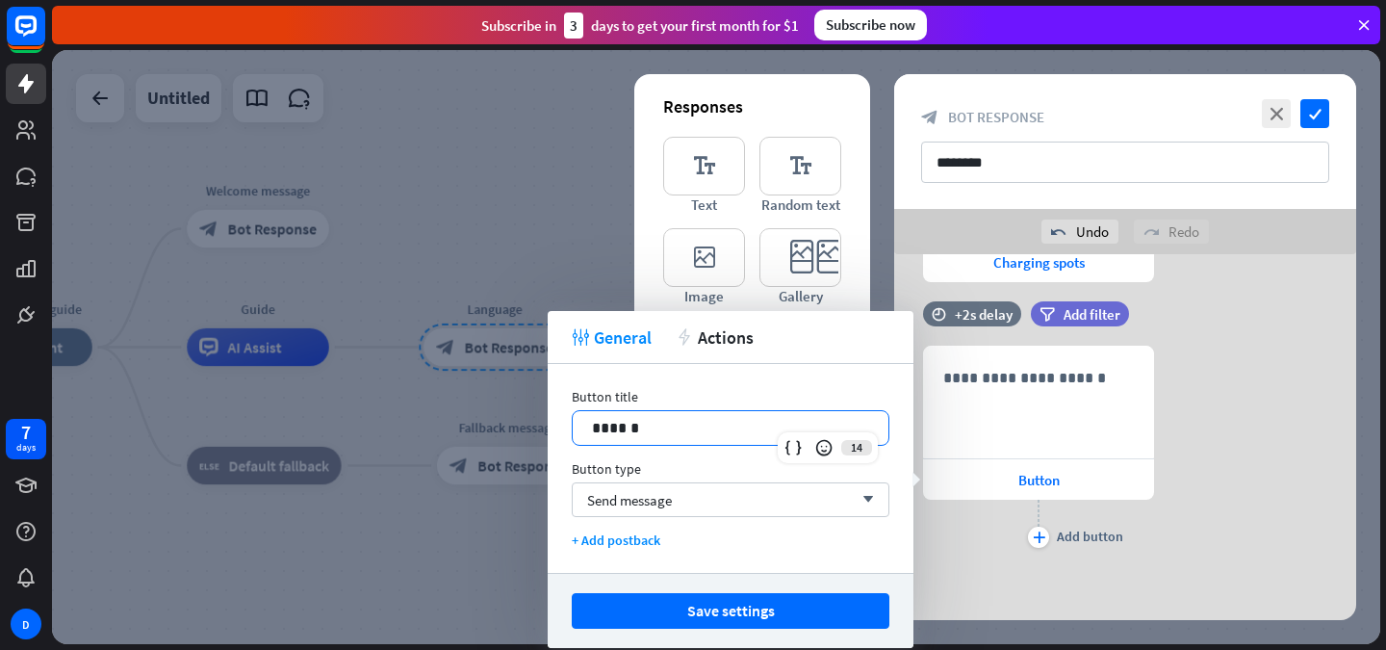
click at [722, 433] on p "******" at bounding box center [730, 428] width 277 height 24
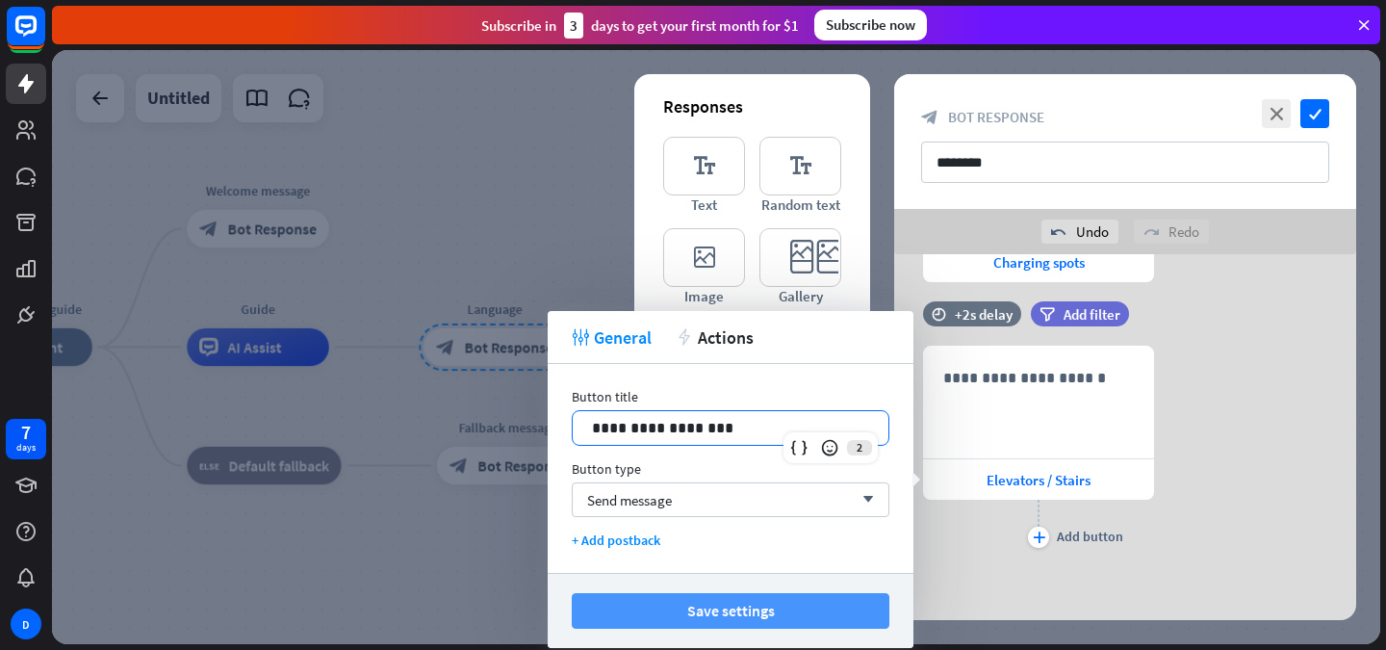
click at [741, 610] on button "Save settings" at bounding box center [731, 611] width 318 height 36
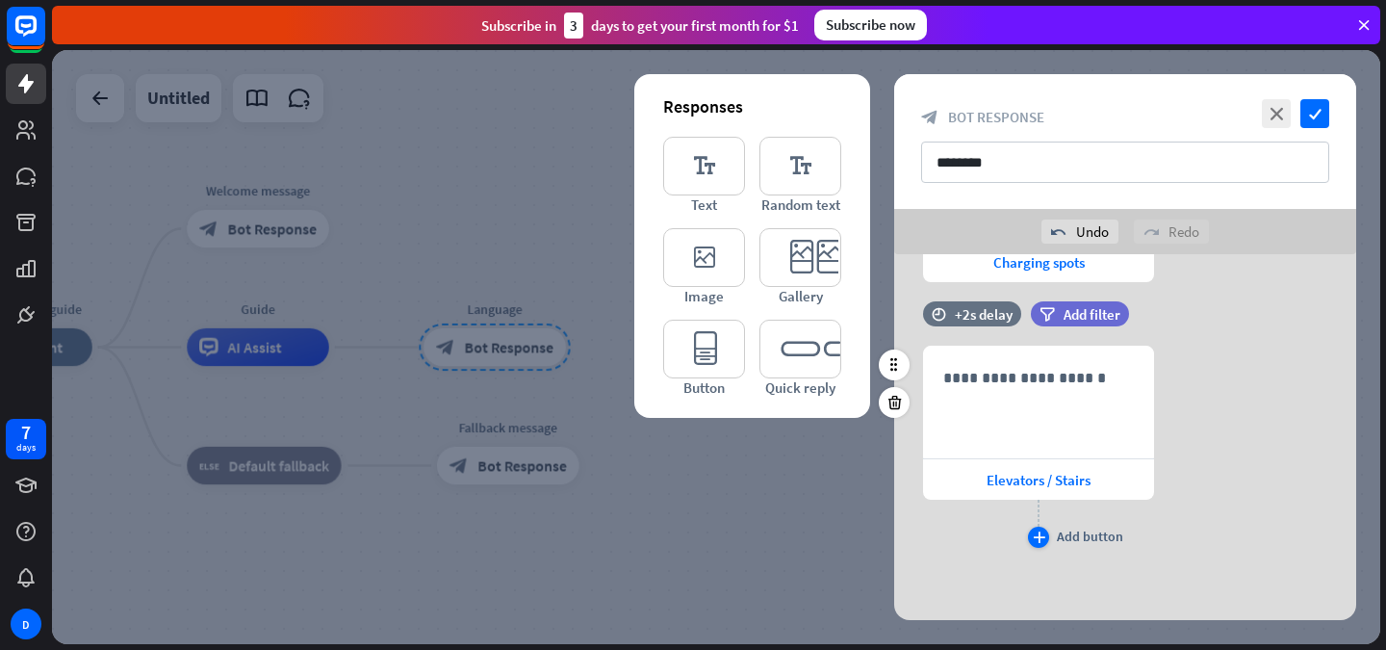
click at [1042, 529] on div "plus" at bounding box center [1038, 537] width 21 height 21
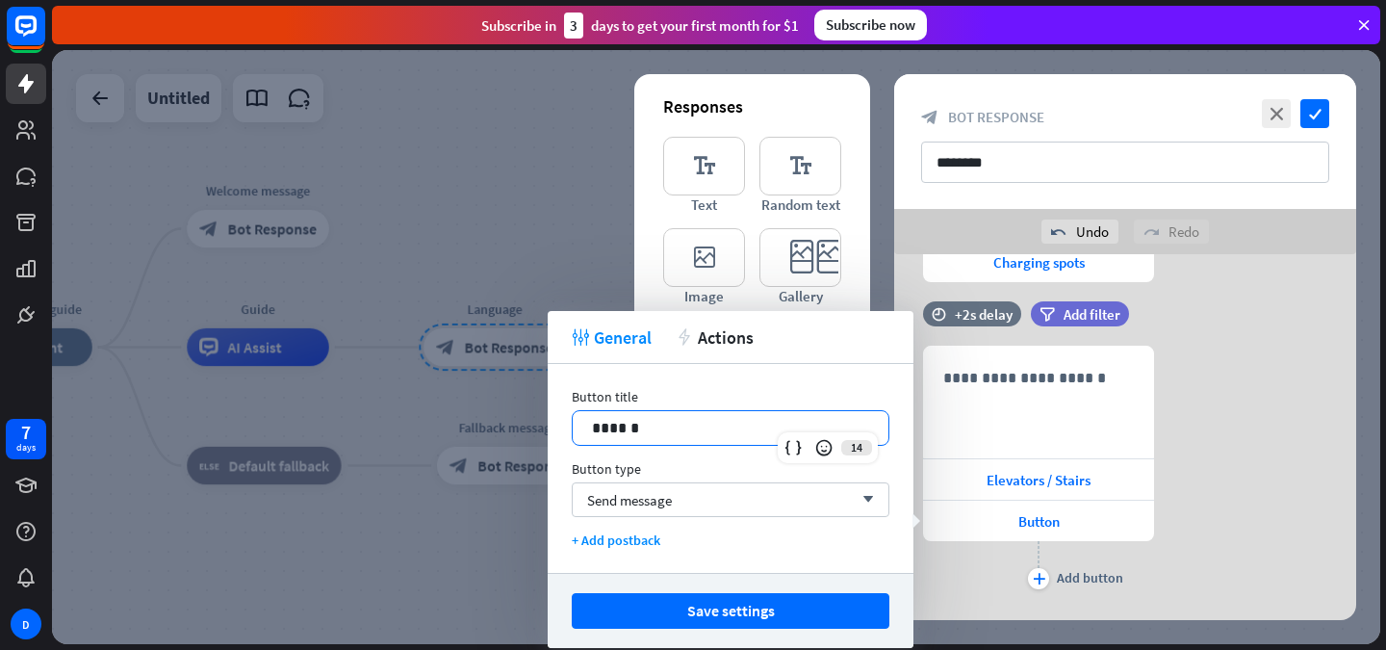
click at [727, 440] on div "******" at bounding box center [731, 428] width 316 height 34
click at [731, 437] on p "******" at bounding box center [730, 428] width 277 height 24
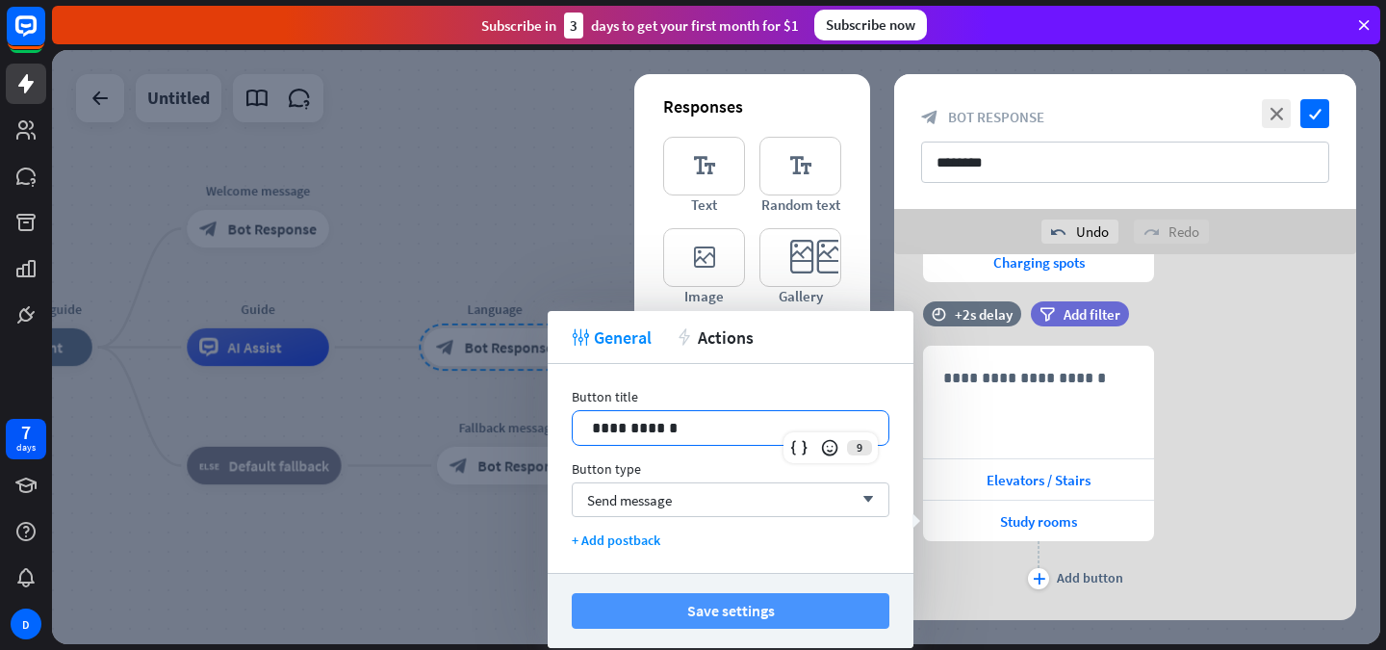
click at [830, 611] on button "Save settings" at bounding box center [731, 611] width 318 height 36
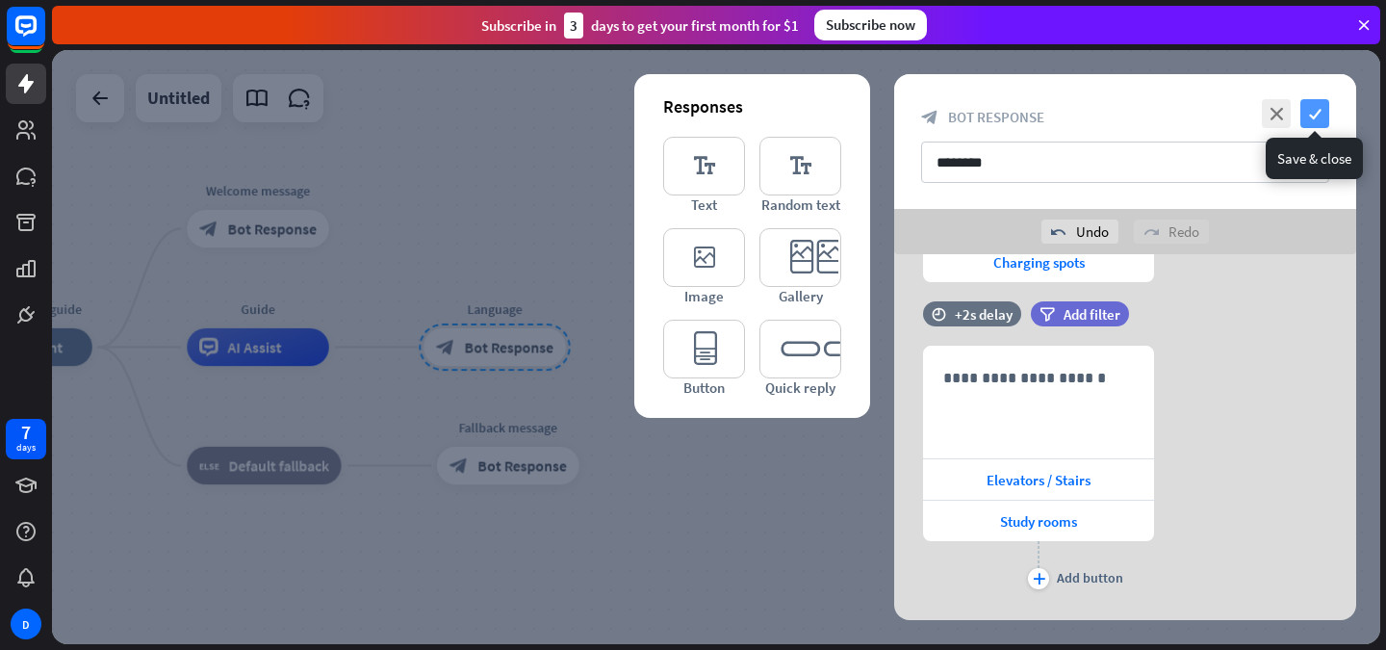
click at [1321, 113] on icon "check" at bounding box center [1315, 113] width 29 height 29
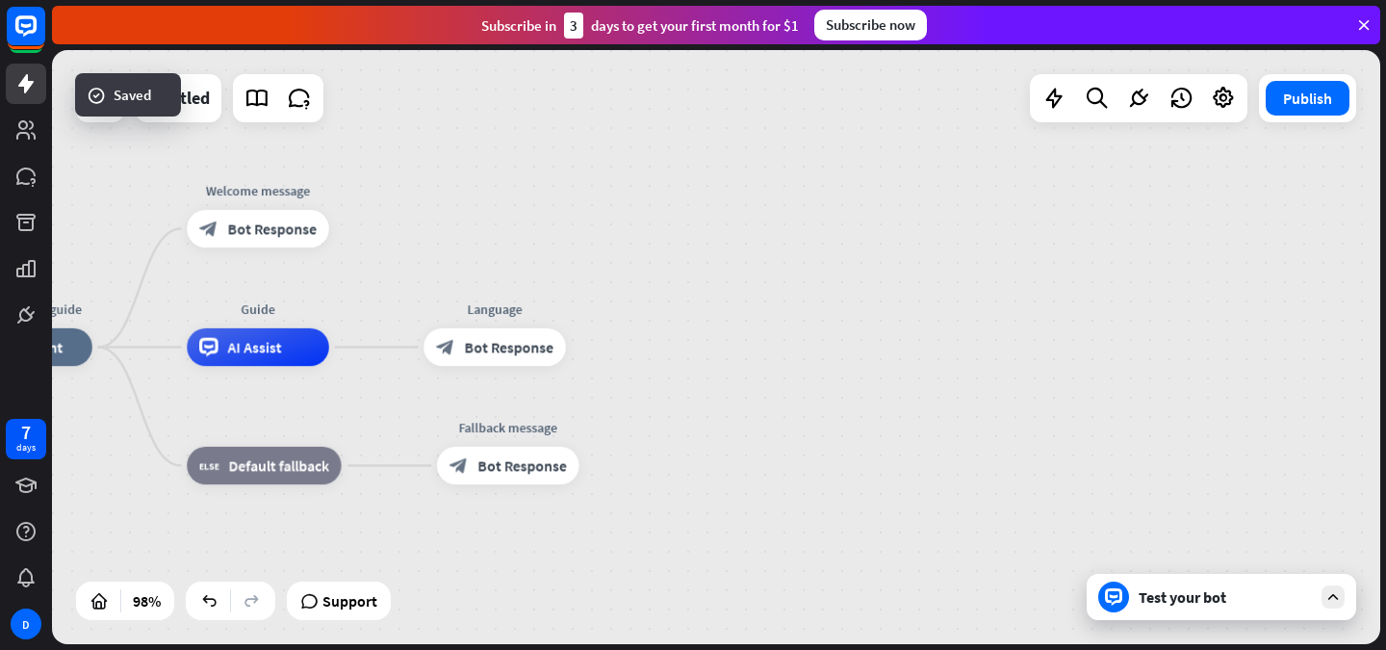
click at [1172, 602] on div "Test your bot" at bounding box center [1225, 596] width 173 height 19
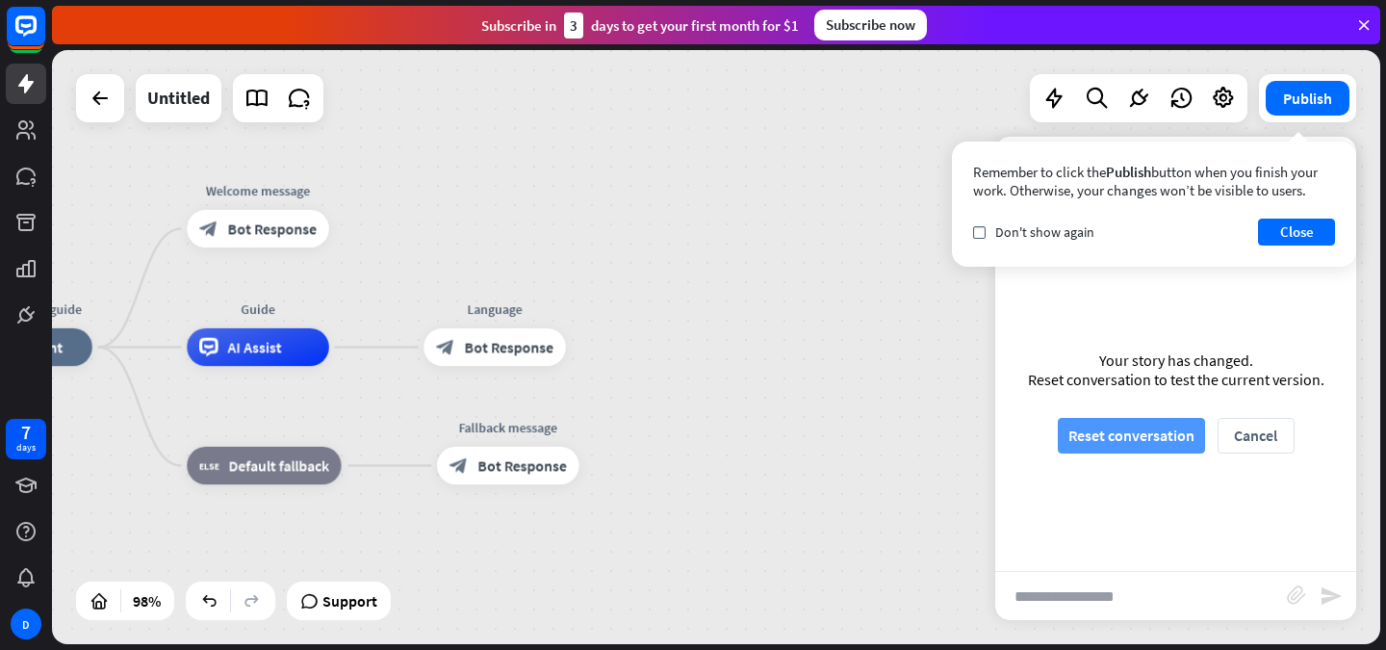
click at [1119, 435] on button "Reset conversation" at bounding box center [1131, 436] width 147 height 36
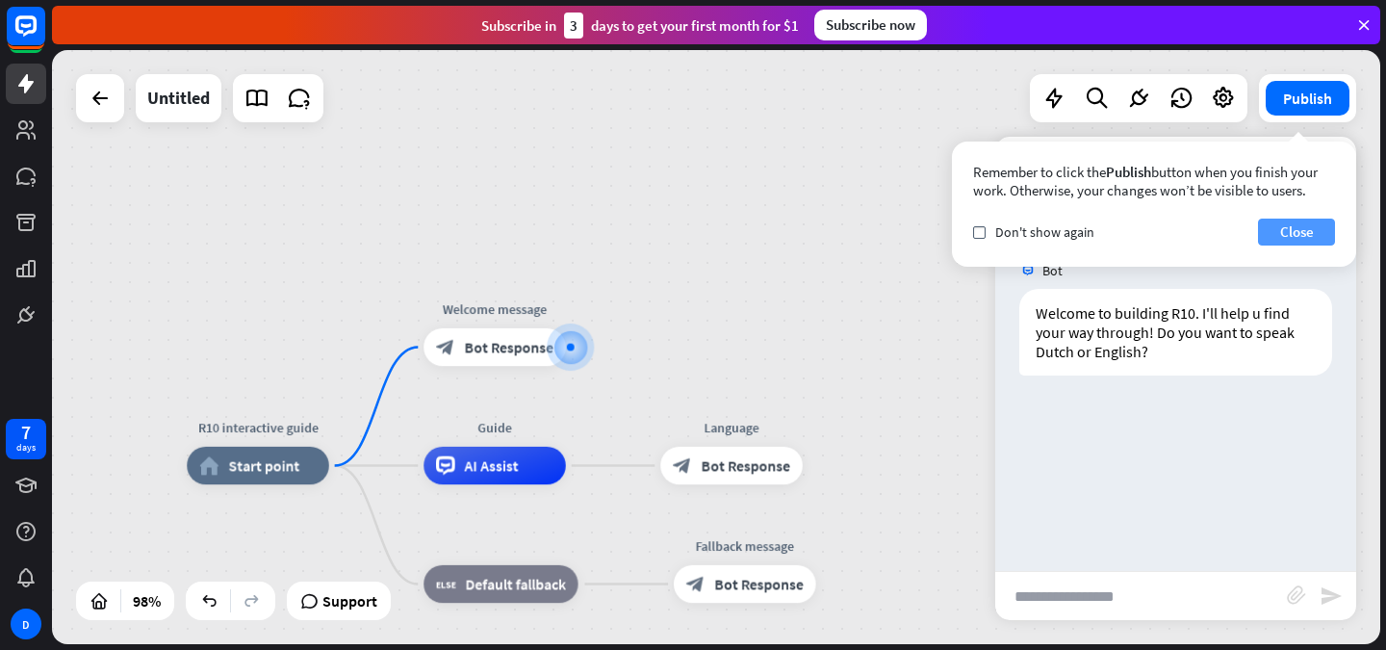
click at [1287, 230] on button "Close" at bounding box center [1296, 232] width 77 height 27
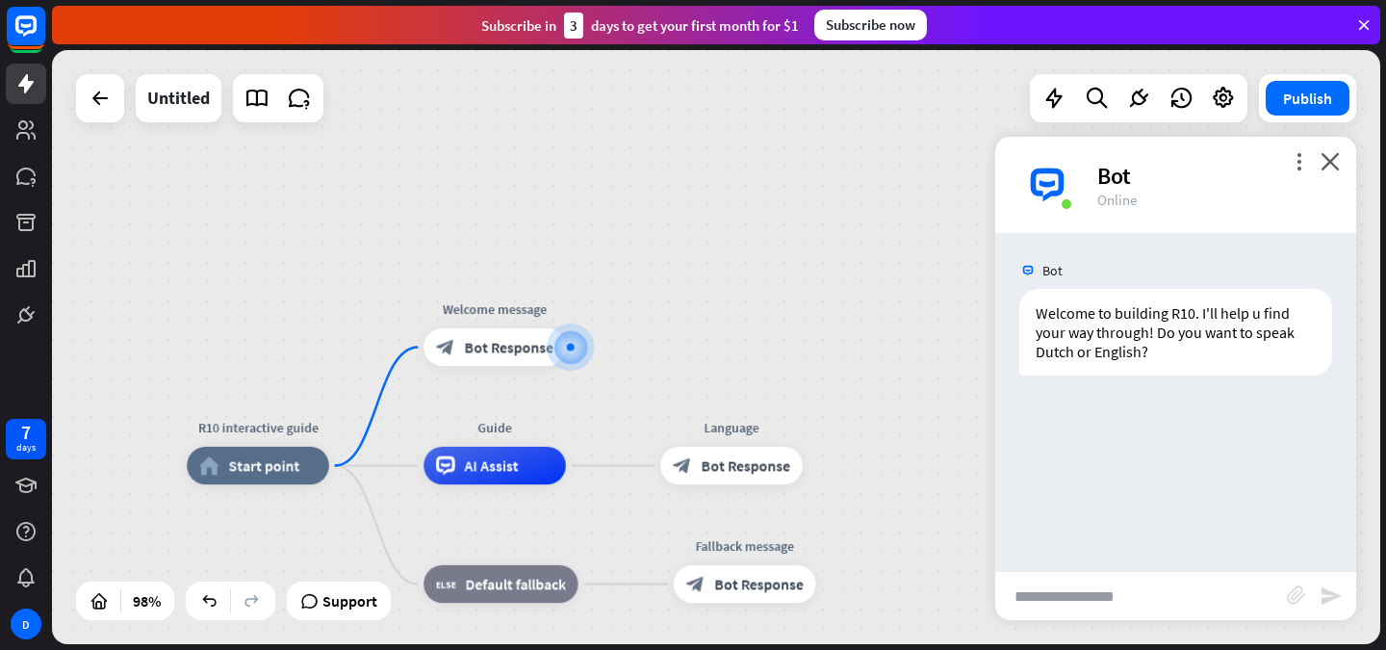
click at [1158, 605] on input "text" at bounding box center [1142, 596] width 292 height 48
type input "*******"
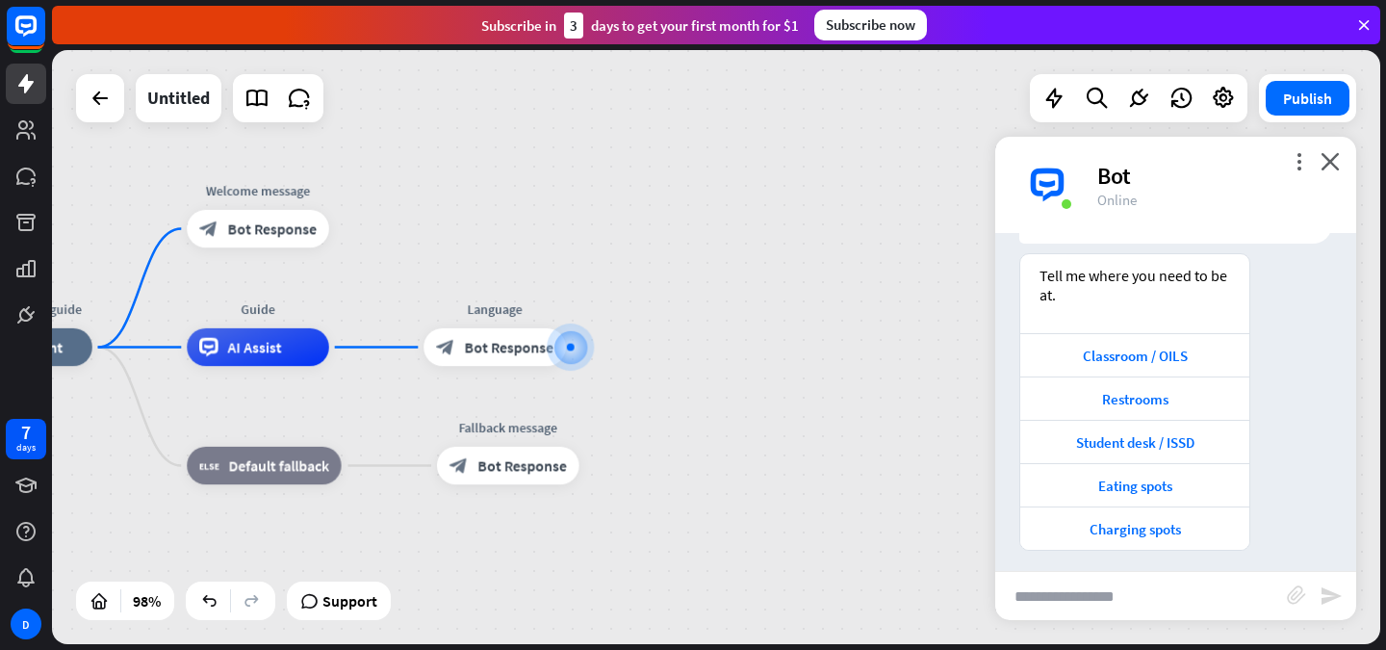
scroll to position [349, 0]
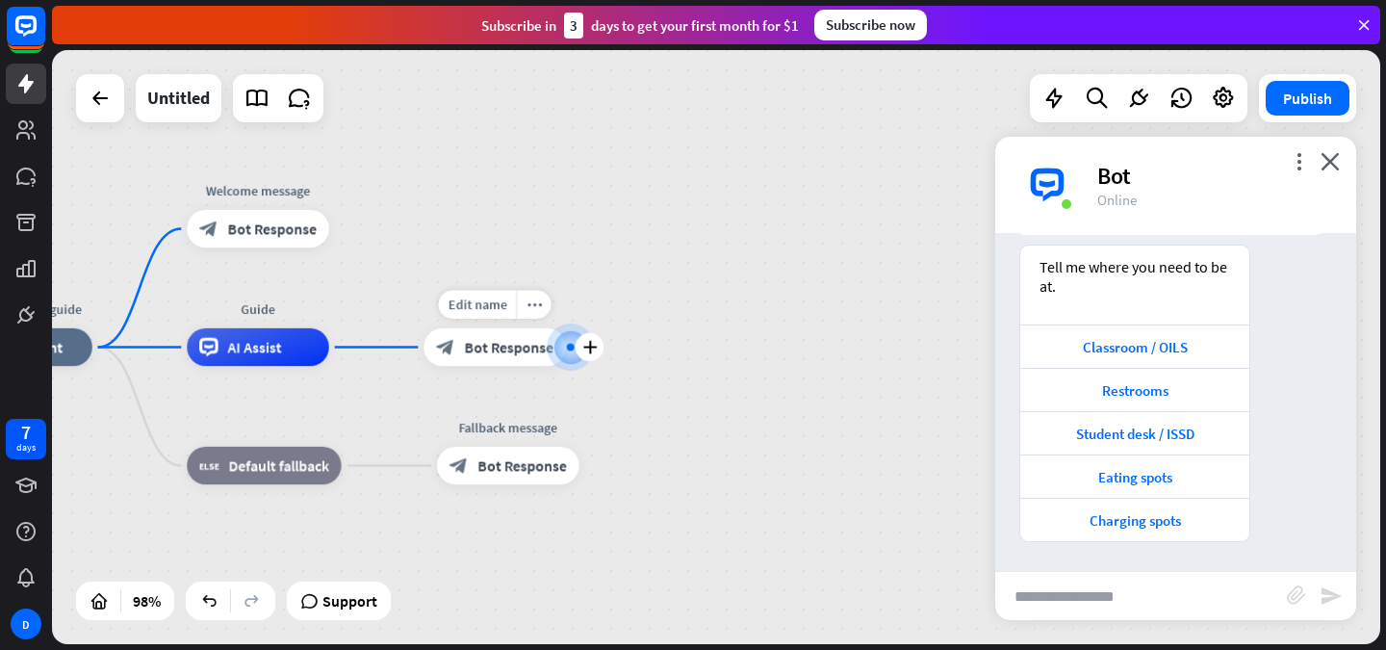
click at [513, 366] on div "Edit name more_horiz plus Language block_bot_response Bot Response" at bounding box center [495, 347] width 142 height 38
click at [507, 359] on div "block_bot_response Bot Response" at bounding box center [495, 347] width 142 height 38
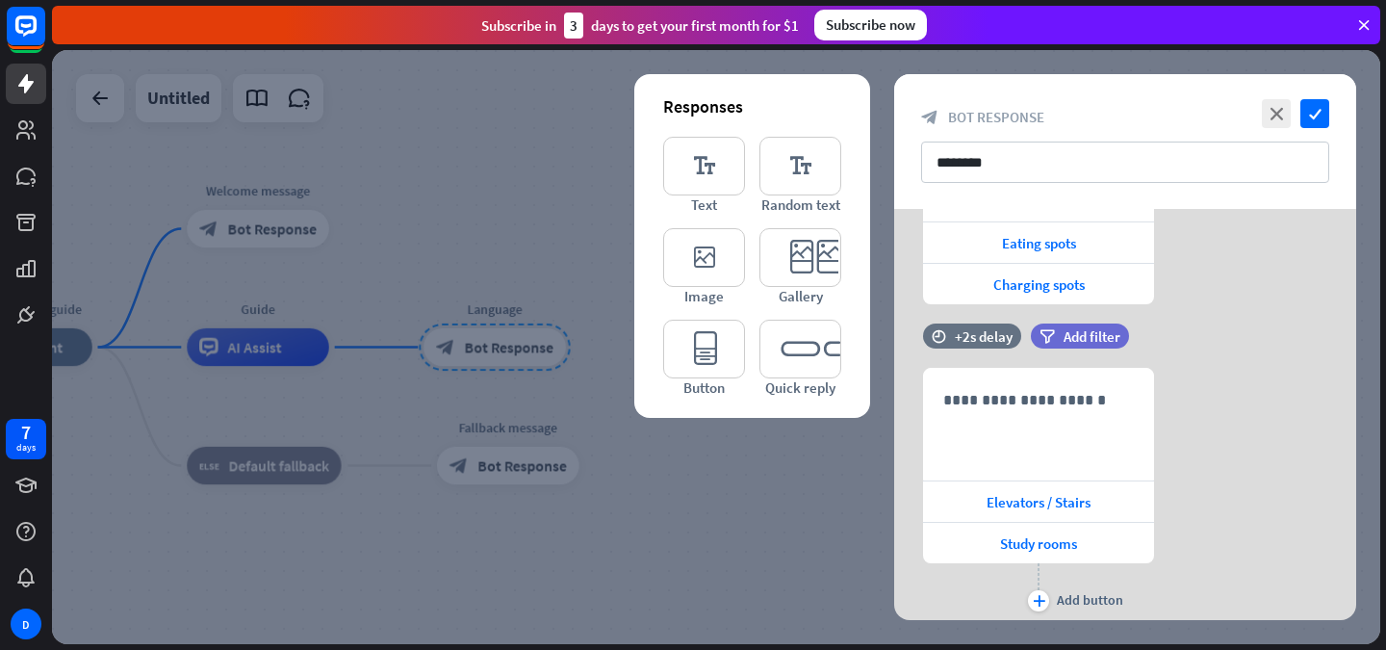
scroll to position [425, 0]
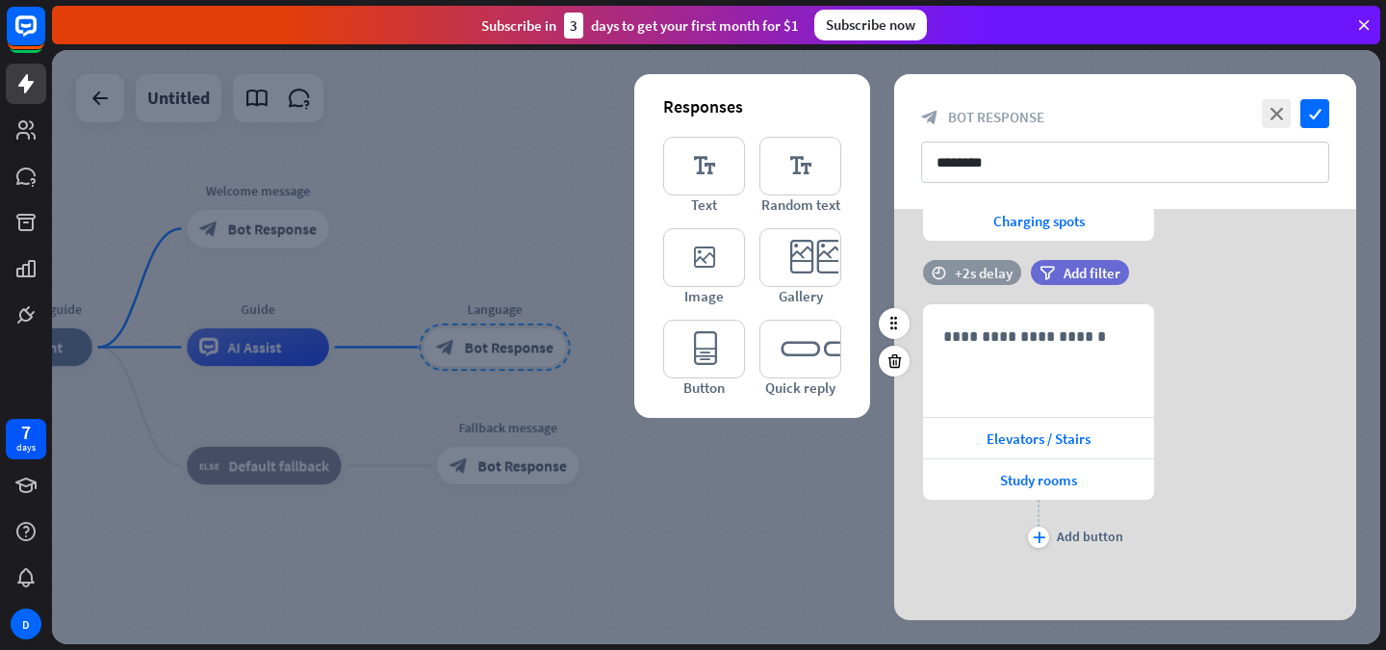
click at [982, 279] on div "+2s delay" at bounding box center [984, 273] width 58 height 18
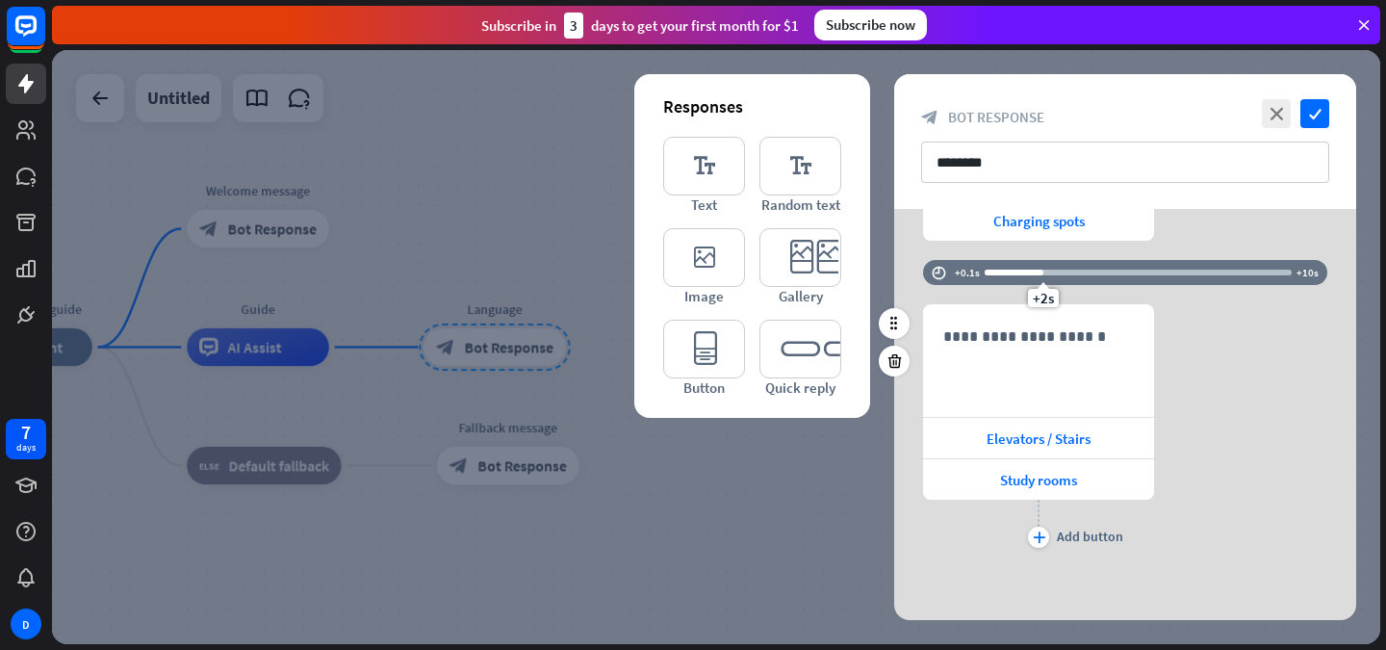
drag, startPoint x: 1025, startPoint y: 273, endPoint x: 970, endPoint y: 282, distance: 56.5
click at [970, 282] on div "time +0.1s +2s +10s" at bounding box center [1125, 272] width 404 height 25
click at [932, 265] on div "time +0.1s +2s +10s" at bounding box center [1125, 272] width 404 height 25
click at [1005, 271] on div at bounding box center [1014, 273] width 59 height 6
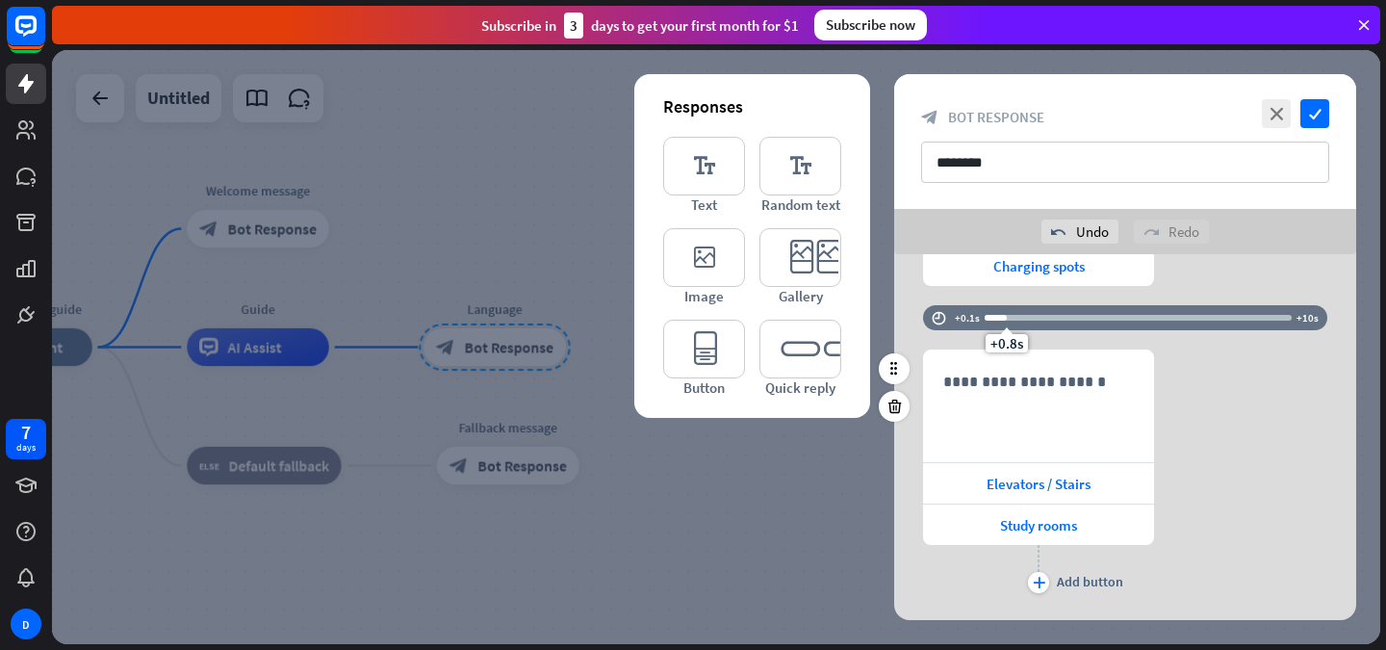
drag, startPoint x: 996, startPoint y: 319, endPoint x: 956, endPoint y: 332, distance: 42.6
click at [956, 332] on div "time +0.1s +0.8s +10s" at bounding box center [1125, 327] width 404 height 44
drag, startPoint x: 1009, startPoint y: 339, endPoint x: 934, endPoint y: 349, distance: 75.7
click at [934, 349] on div "time +0.1s +0.1s +10s" at bounding box center [1125, 327] width 404 height 44
click at [1232, 424] on div "**********" at bounding box center [1125, 473] width 462 height 248
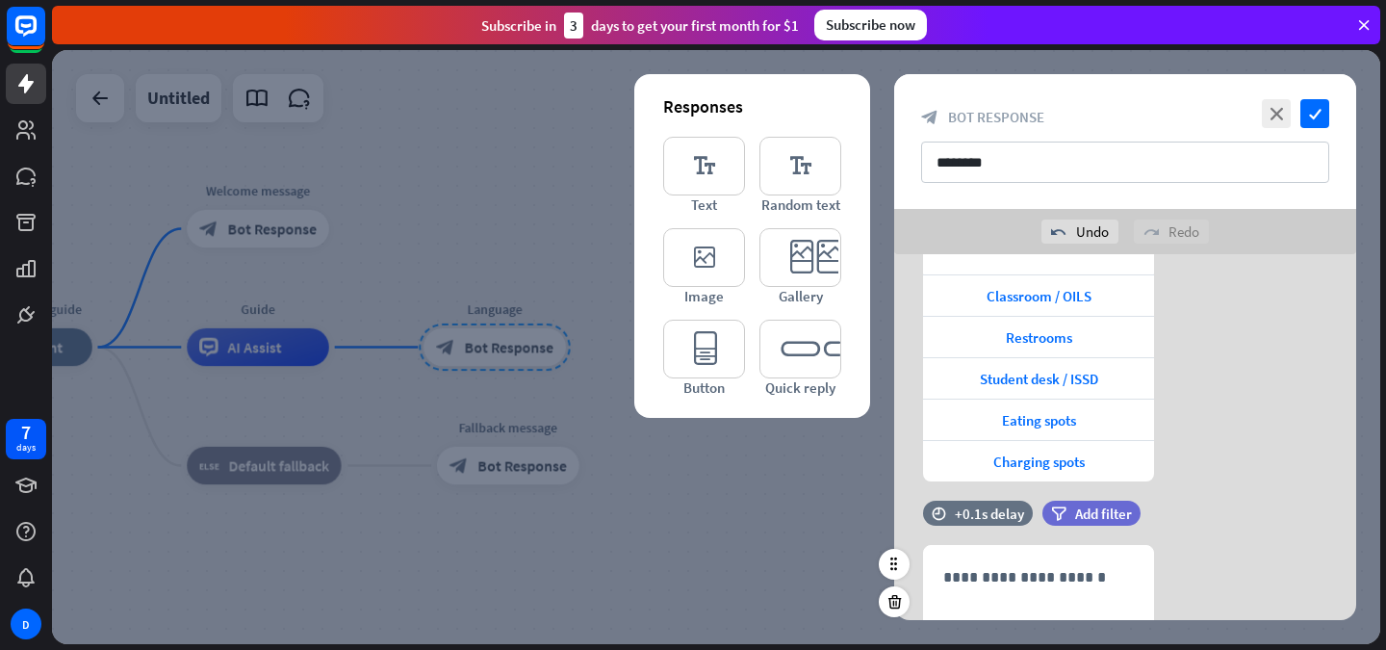
scroll to position [228, 0]
click at [1052, 412] on span "Eating spots" at bounding box center [1039, 421] width 74 height 18
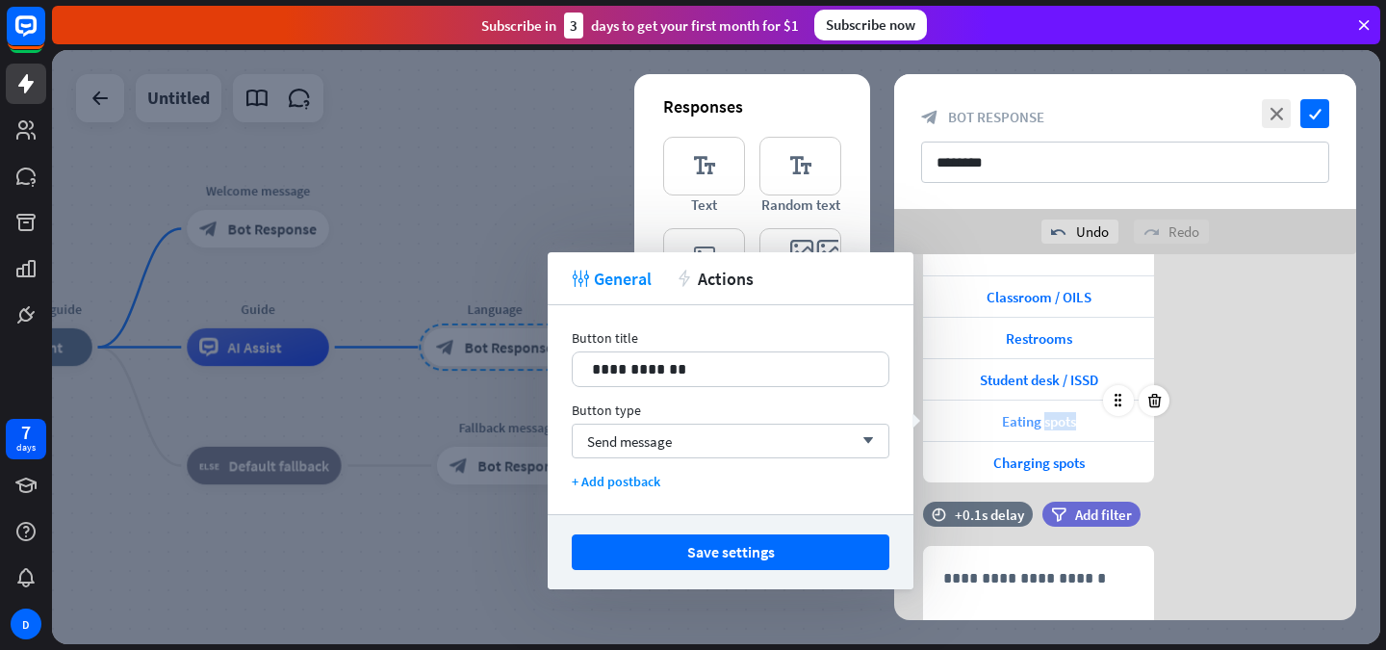
click at [1052, 412] on span "Eating spots" at bounding box center [1039, 421] width 74 height 18
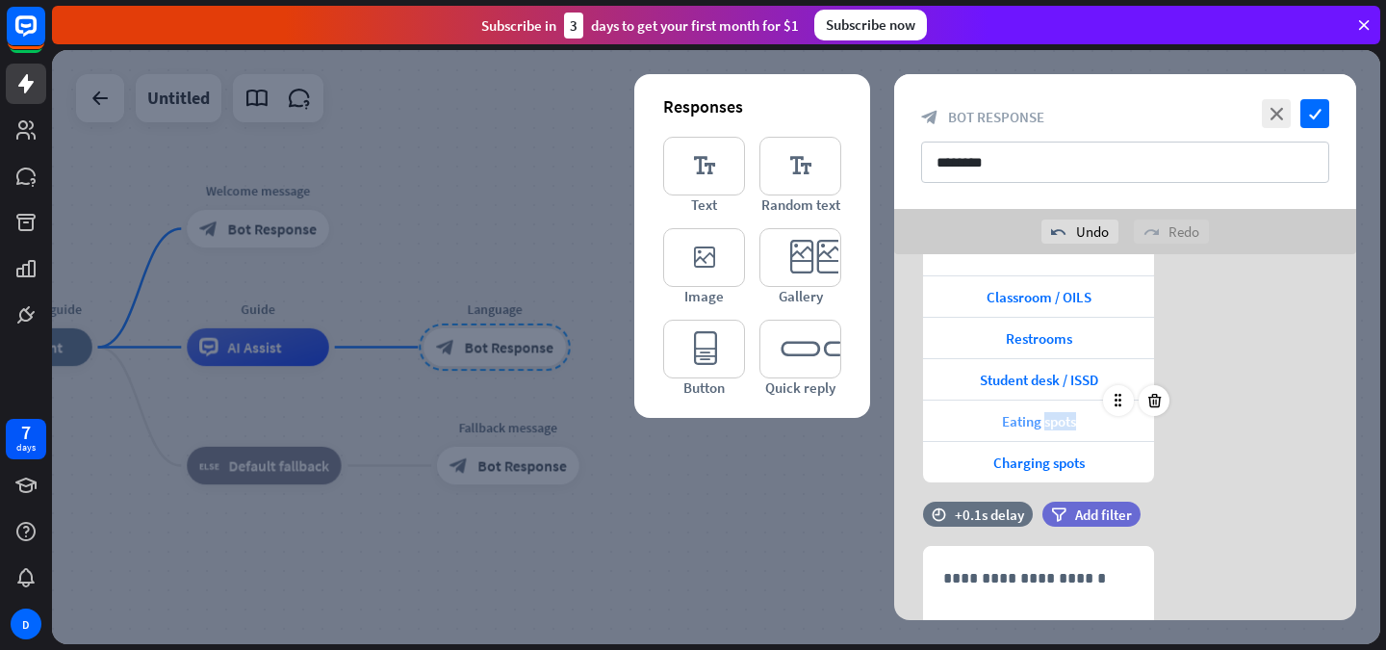
click at [1055, 420] on span "Eating spots" at bounding box center [1039, 421] width 74 height 18
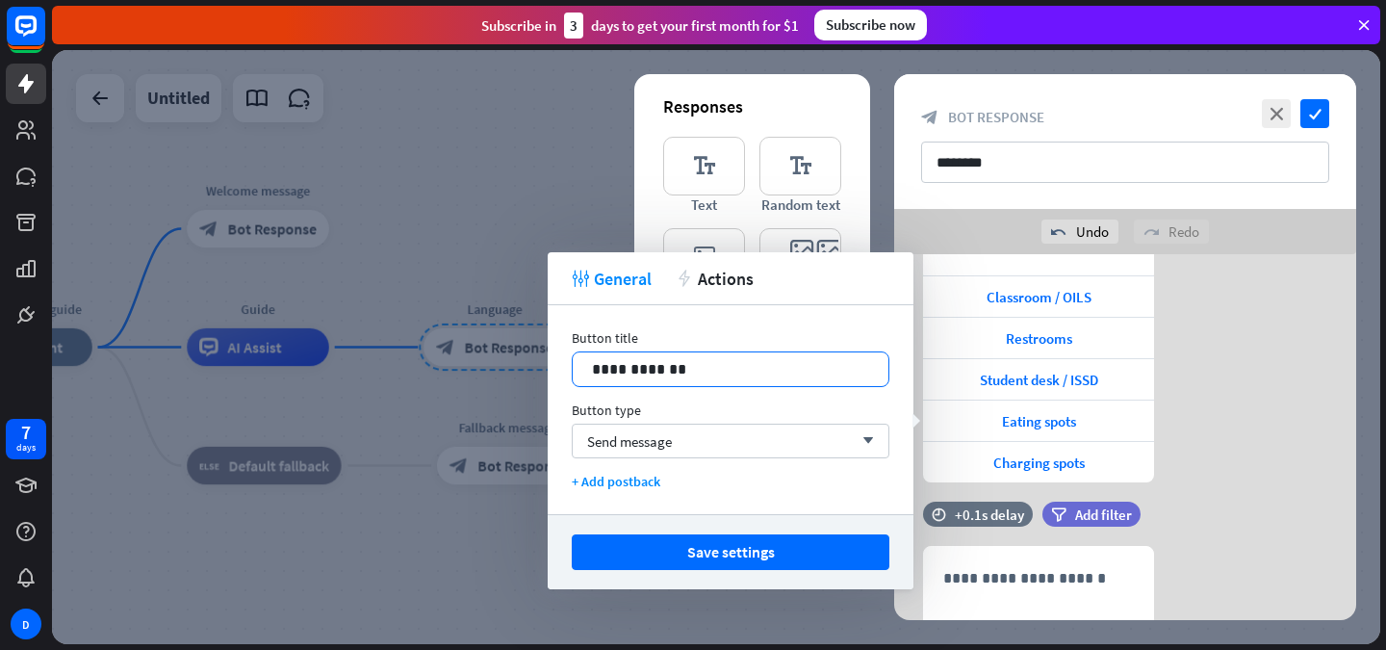
click at [683, 364] on p "**********" at bounding box center [730, 369] width 277 height 24
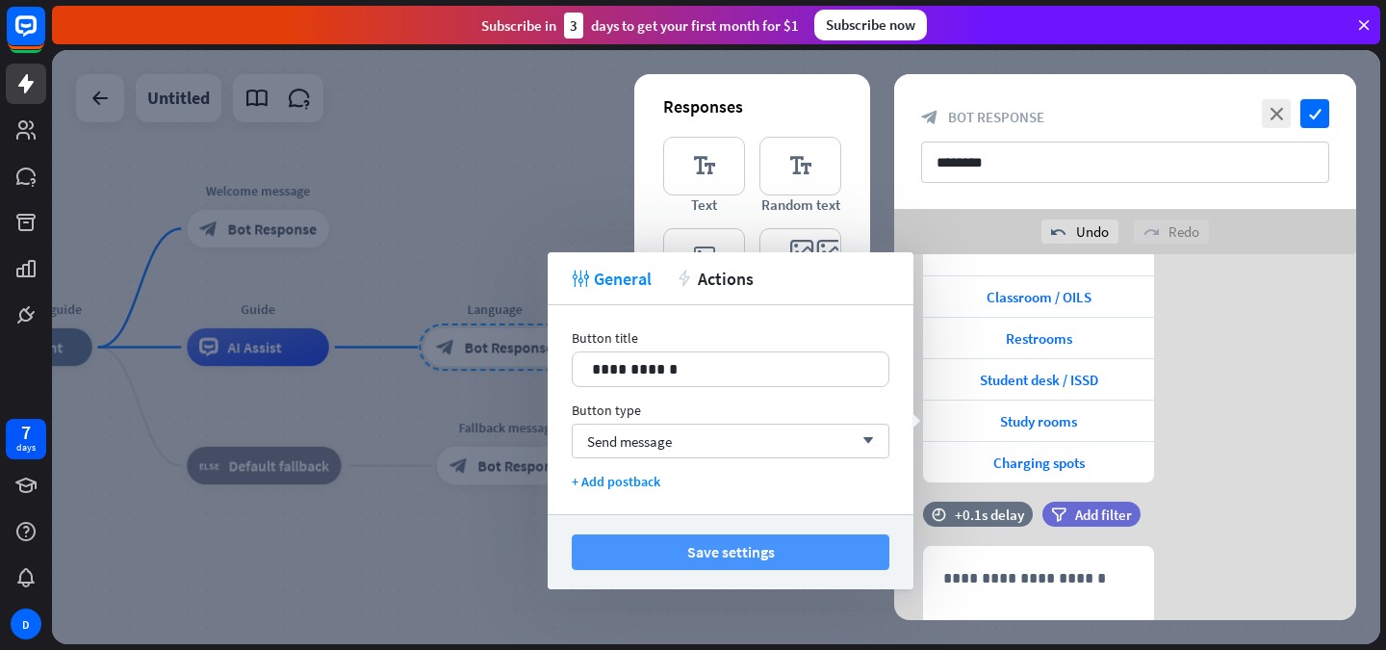
click at [736, 546] on button "Save settings" at bounding box center [731, 552] width 318 height 36
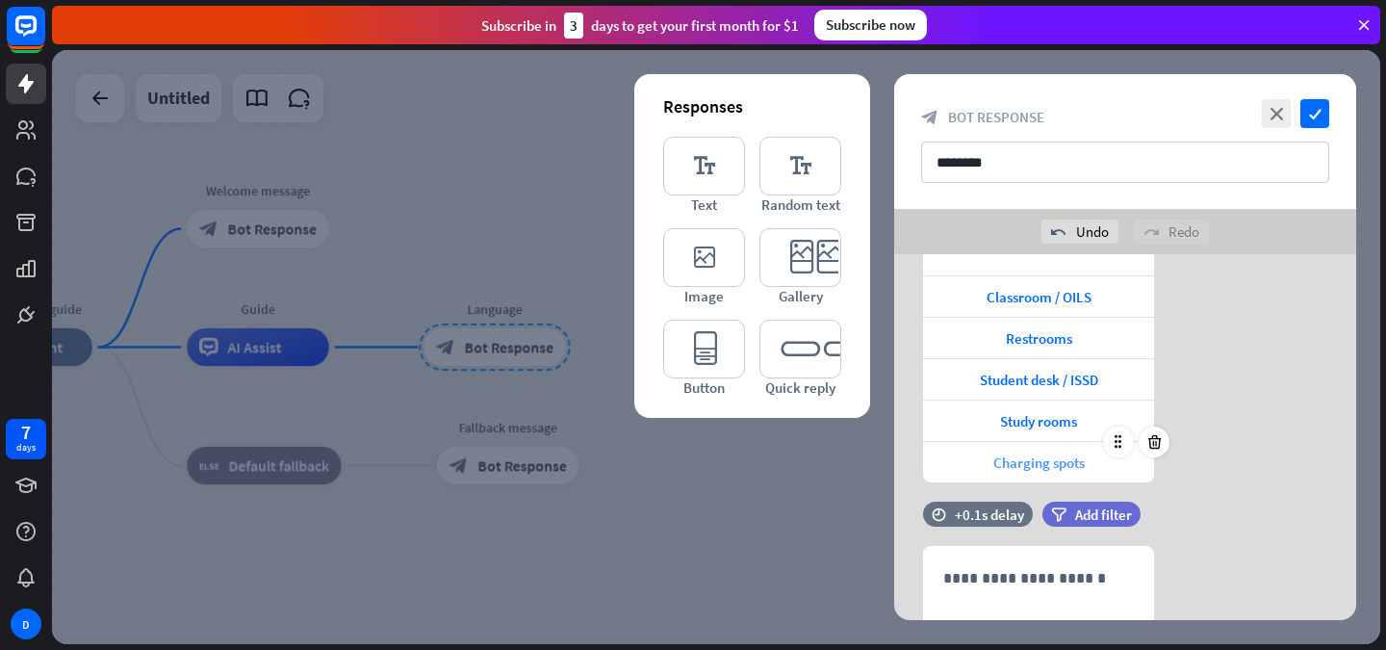
click at [1047, 460] on span "Charging spots" at bounding box center [1039, 462] width 91 height 18
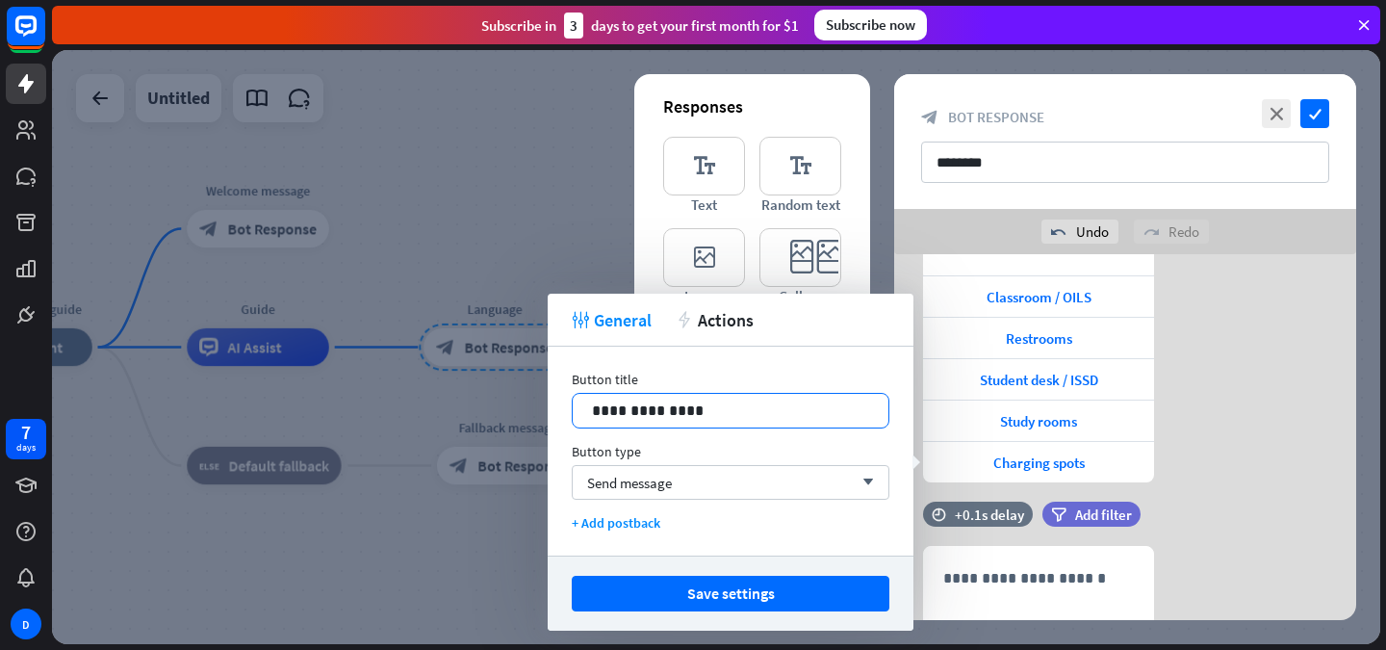
click at [721, 416] on p "**********" at bounding box center [730, 411] width 277 height 24
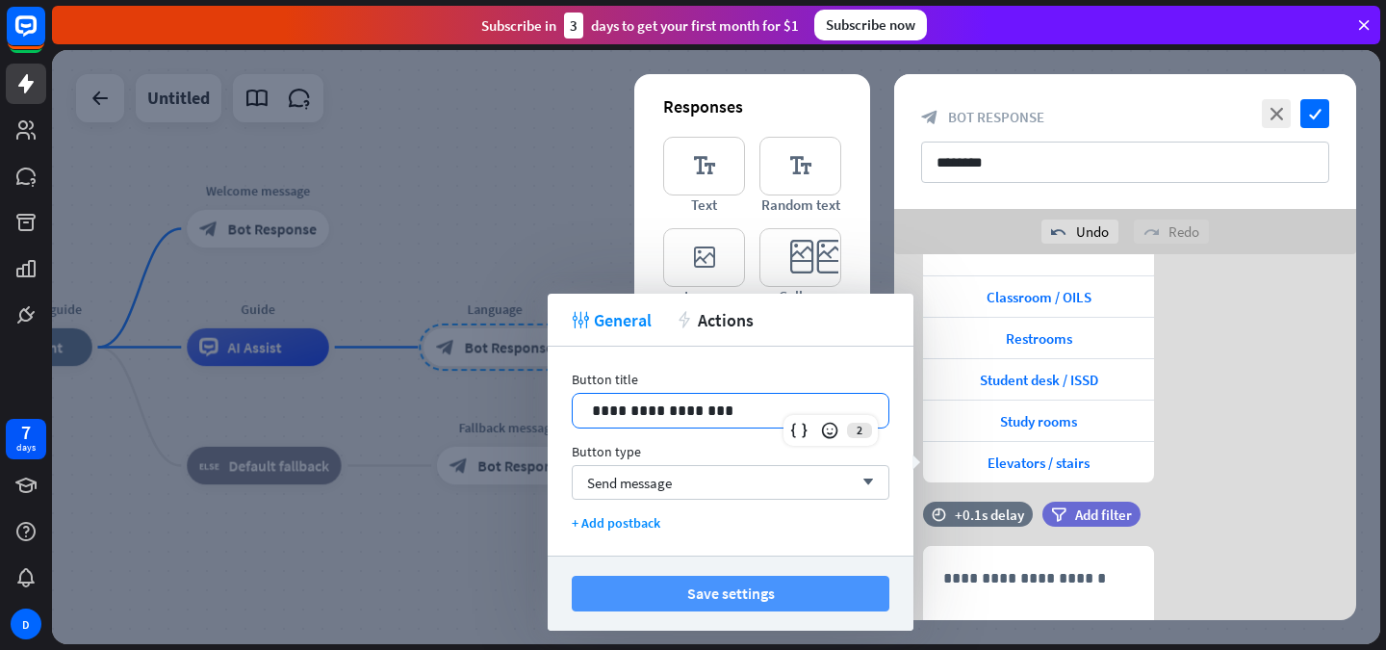
click at [772, 582] on button "Save settings" at bounding box center [731, 594] width 318 height 36
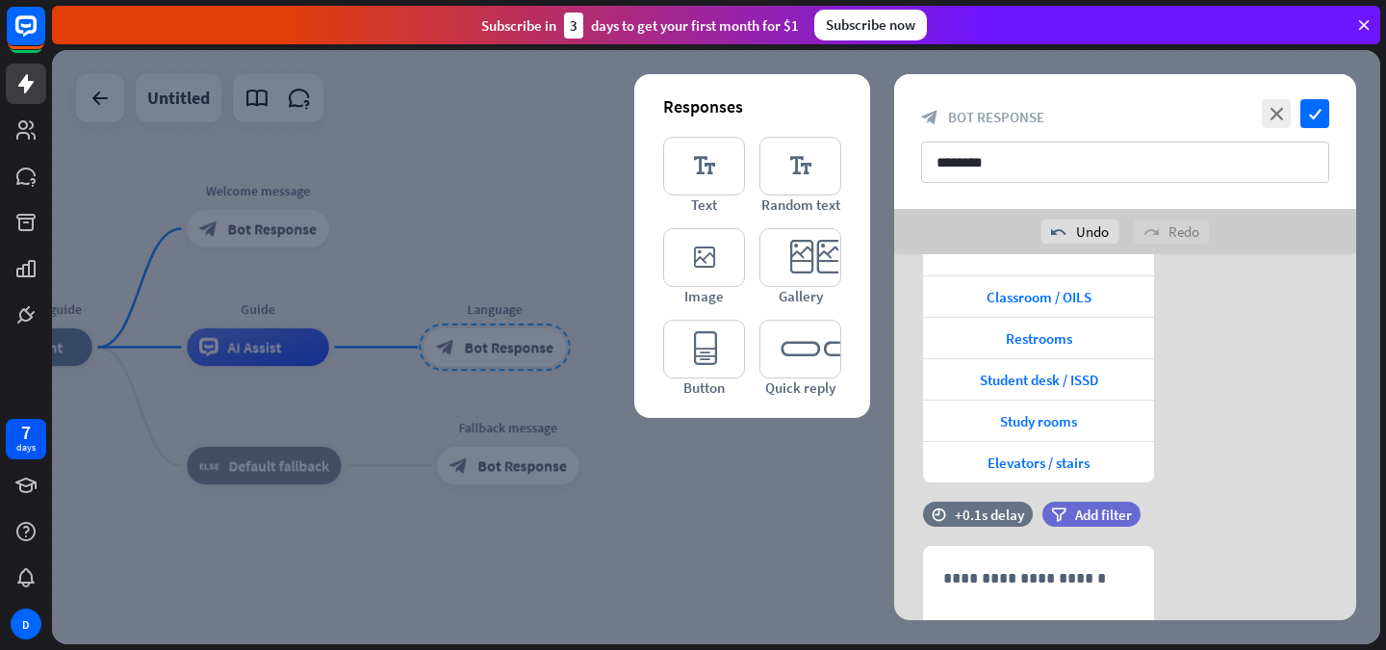
scroll to position [470, 0]
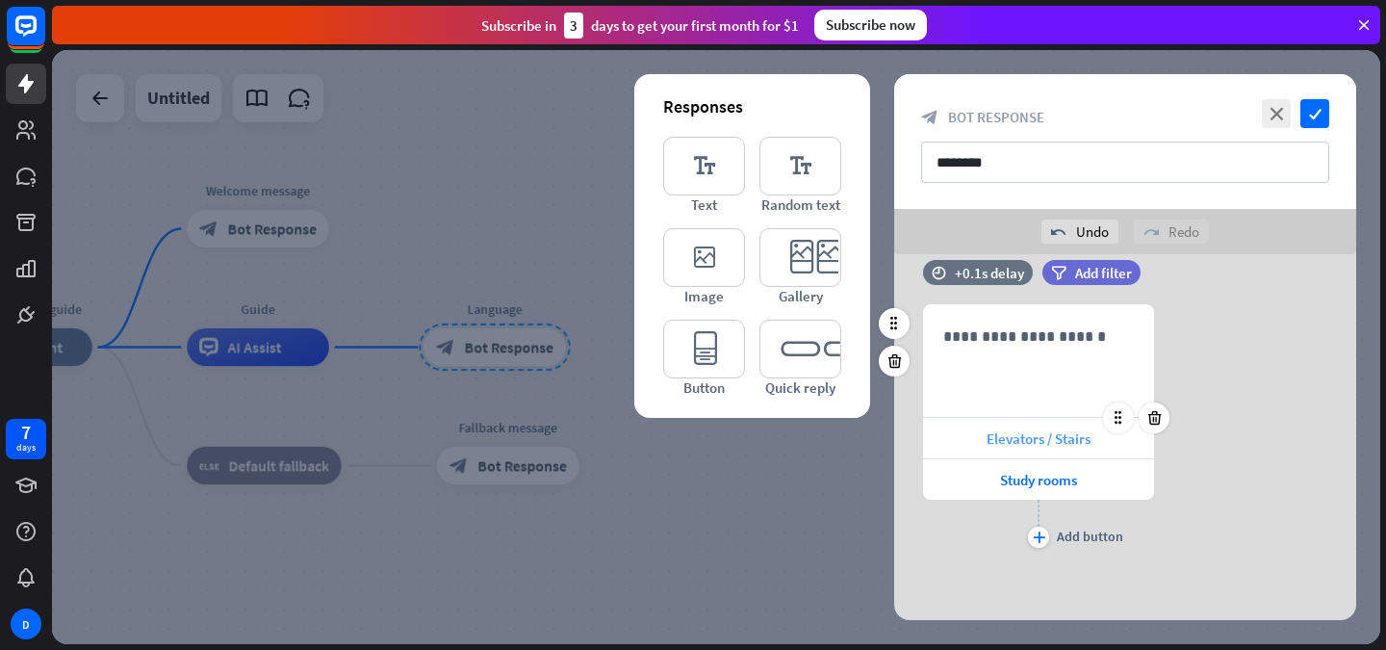
click at [1046, 451] on div "Elevators / Stairs" at bounding box center [1038, 438] width 231 height 40
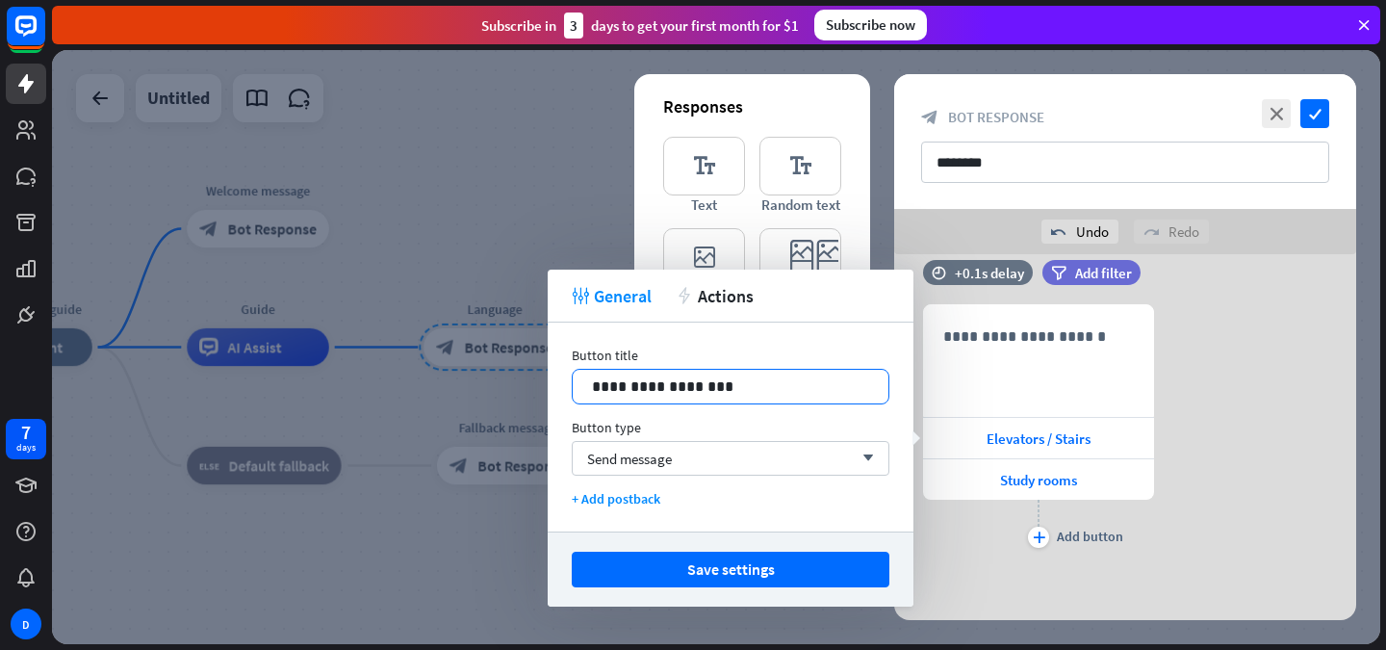
click at [703, 381] on p "**********" at bounding box center [730, 387] width 277 height 24
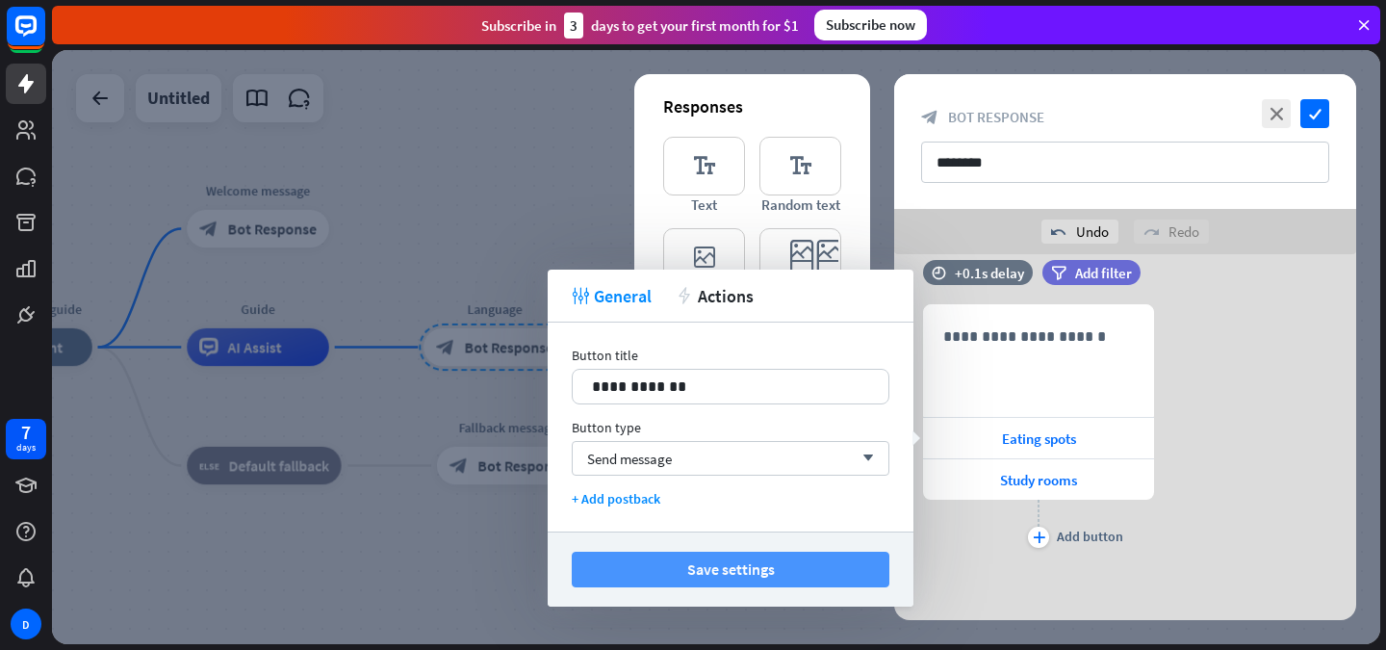
click at [761, 578] on button "Save settings" at bounding box center [731, 570] width 318 height 36
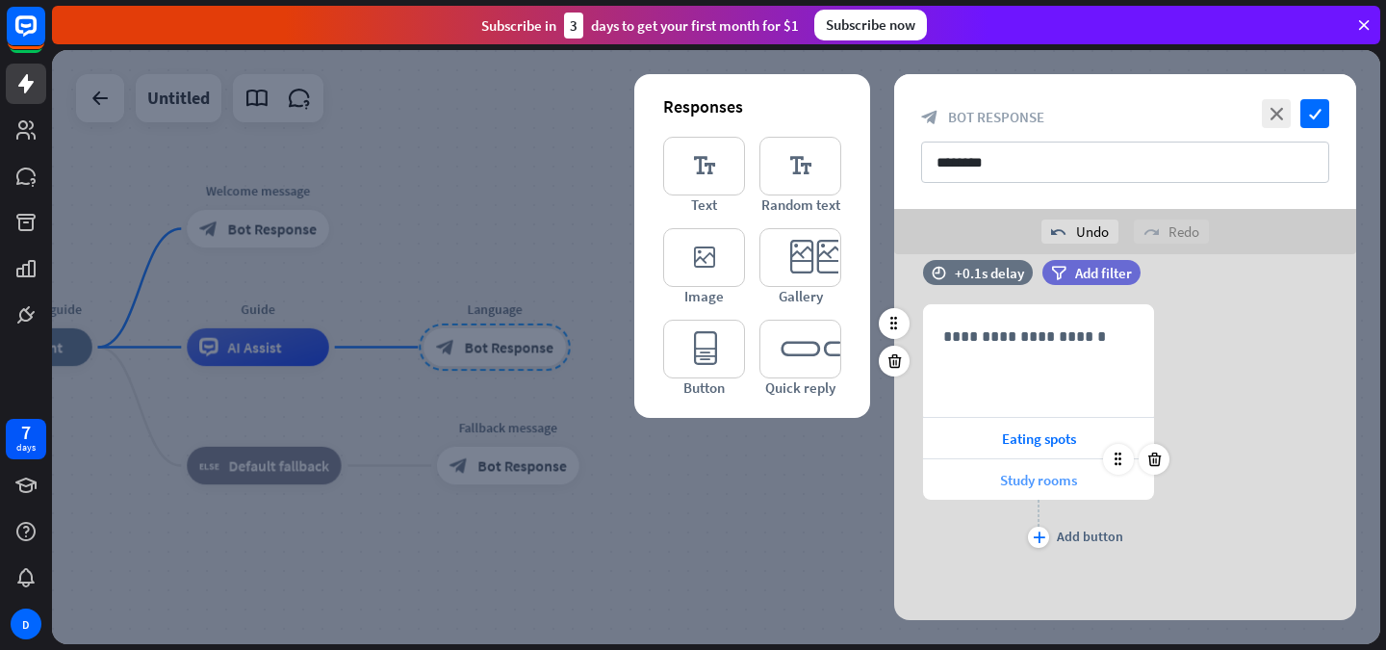
click at [1051, 485] on span "Study rooms" at bounding box center [1038, 480] width 77 height 18
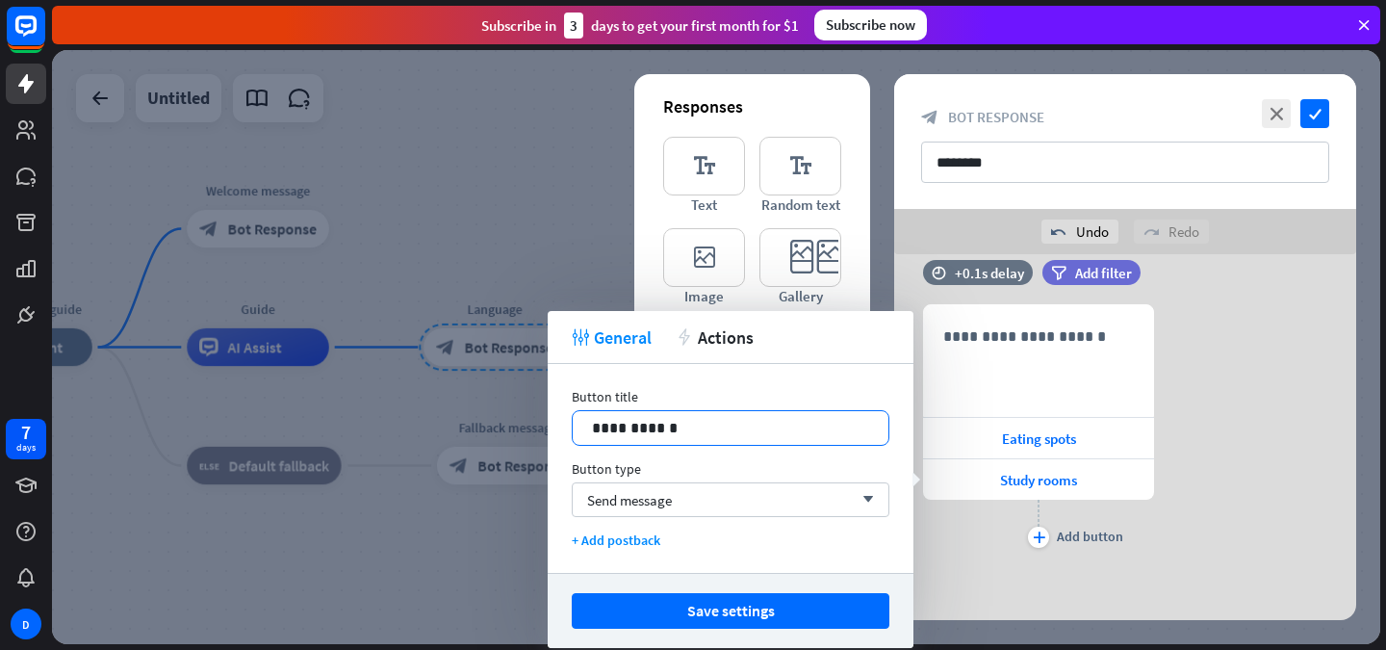
click at [718, 431] on p "**********" at bounding box center [730, 428] width 277 height 24
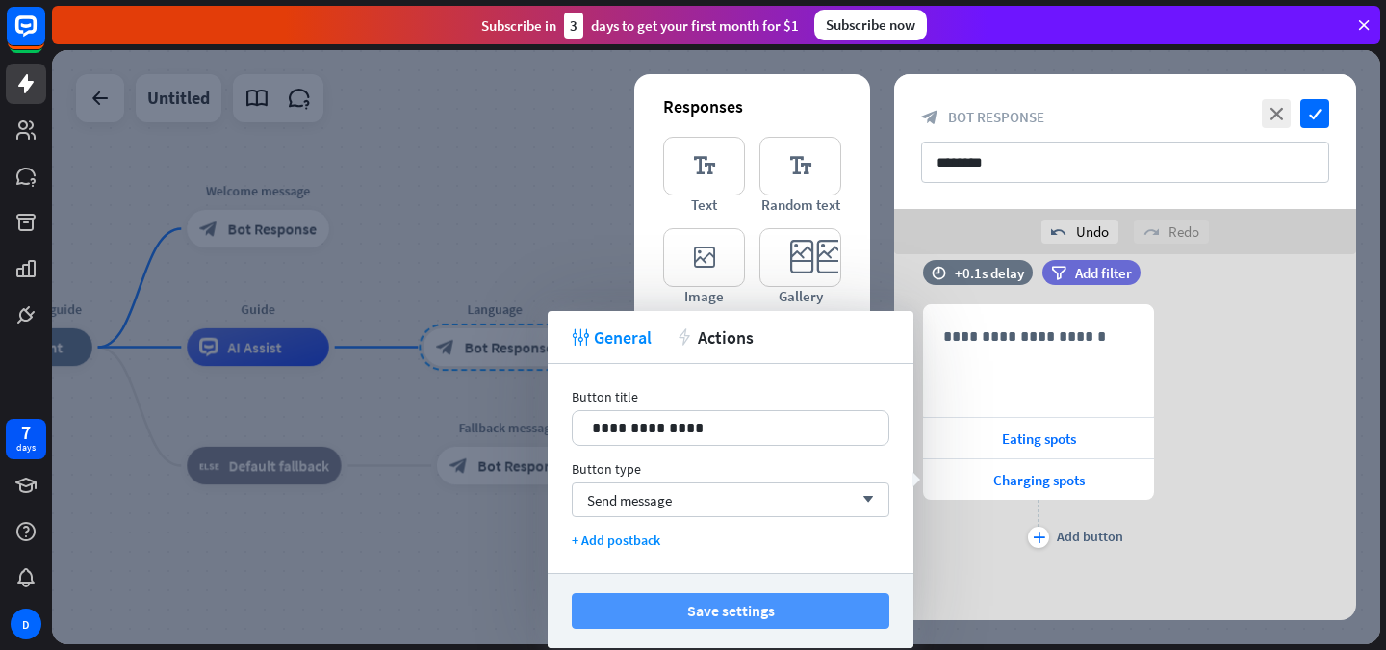
click at [747, 600] on button "Save settings" at bounding box center [731, 611] width 318 height 36
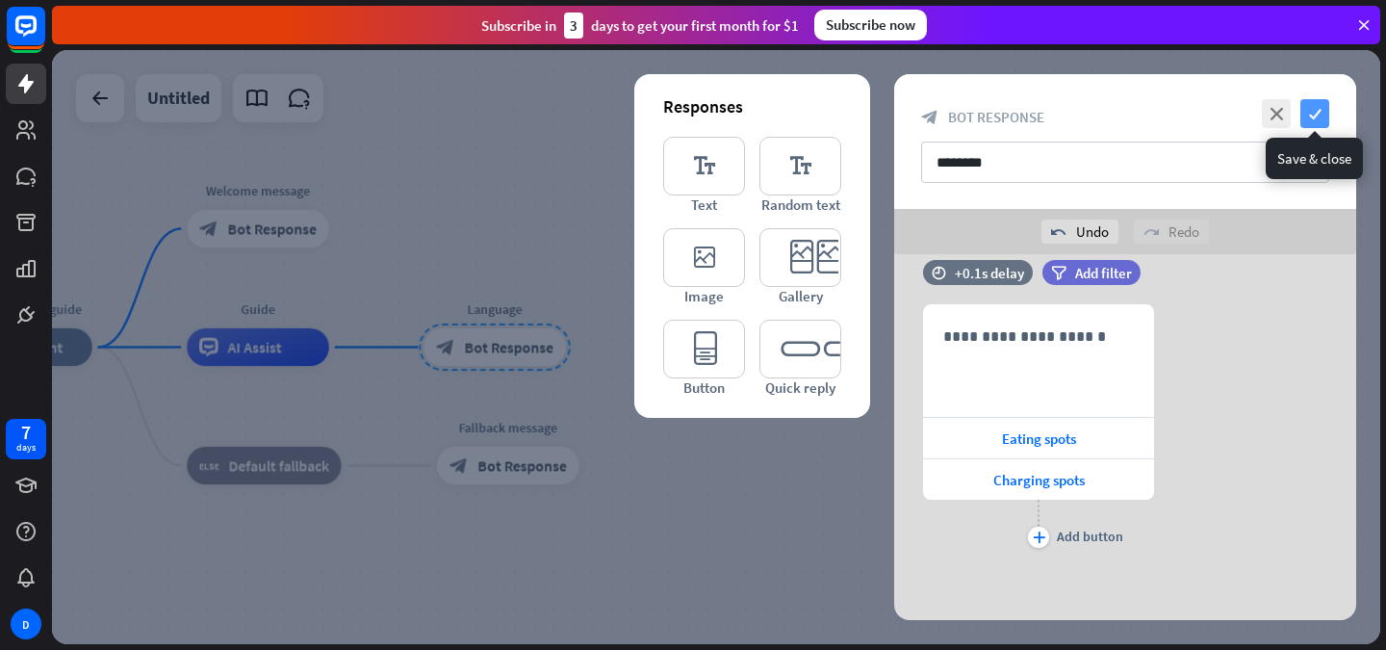
click at [1317, 119] on icon "check" at bounding box center [1315, 113] width 29 height 29
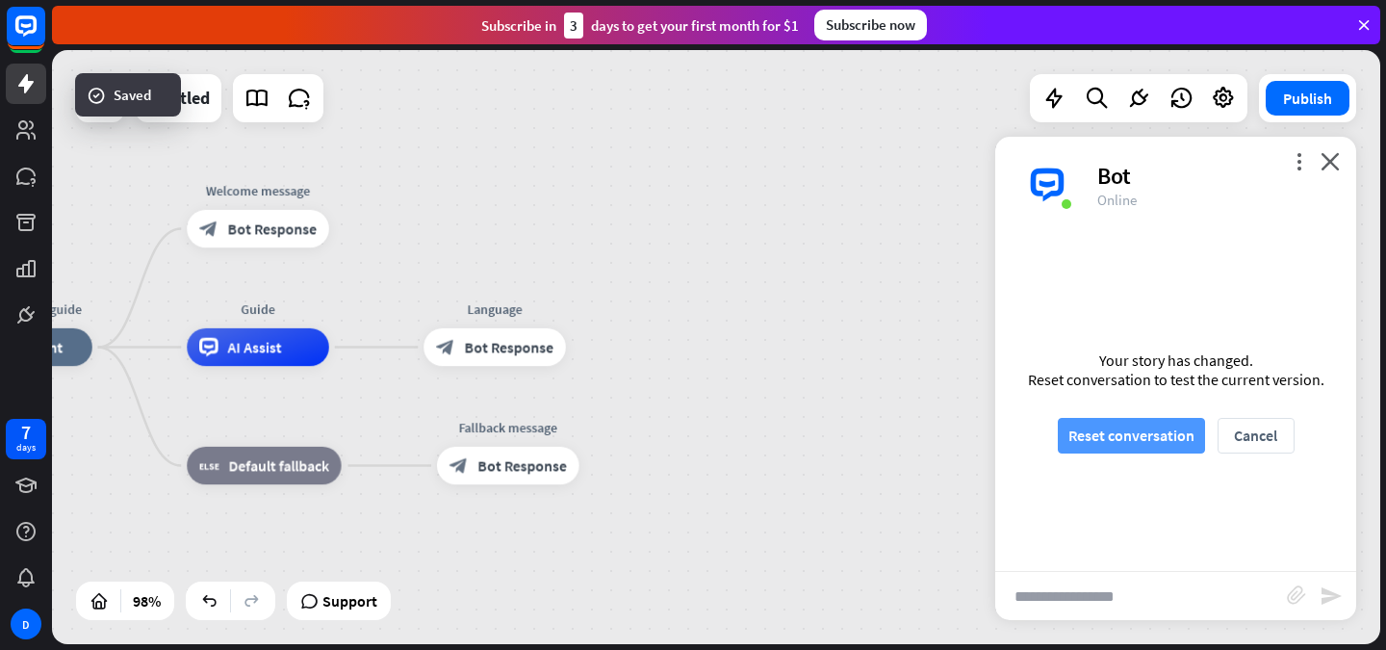
click at [1121, 426] on button "Reset conversation" at bounding box center [1131, 436] width 147 height 36
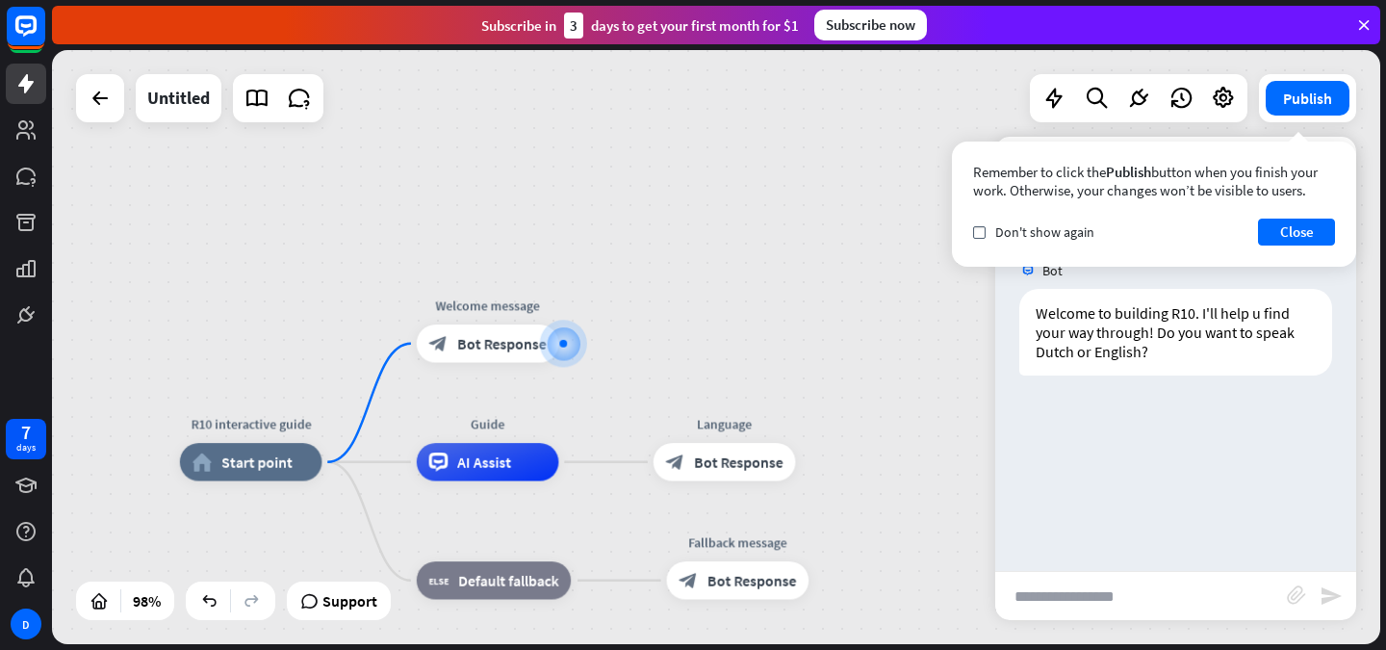
click at [1098, 589] on input "text" at bounding box center [1142, 596] width 292 height 48
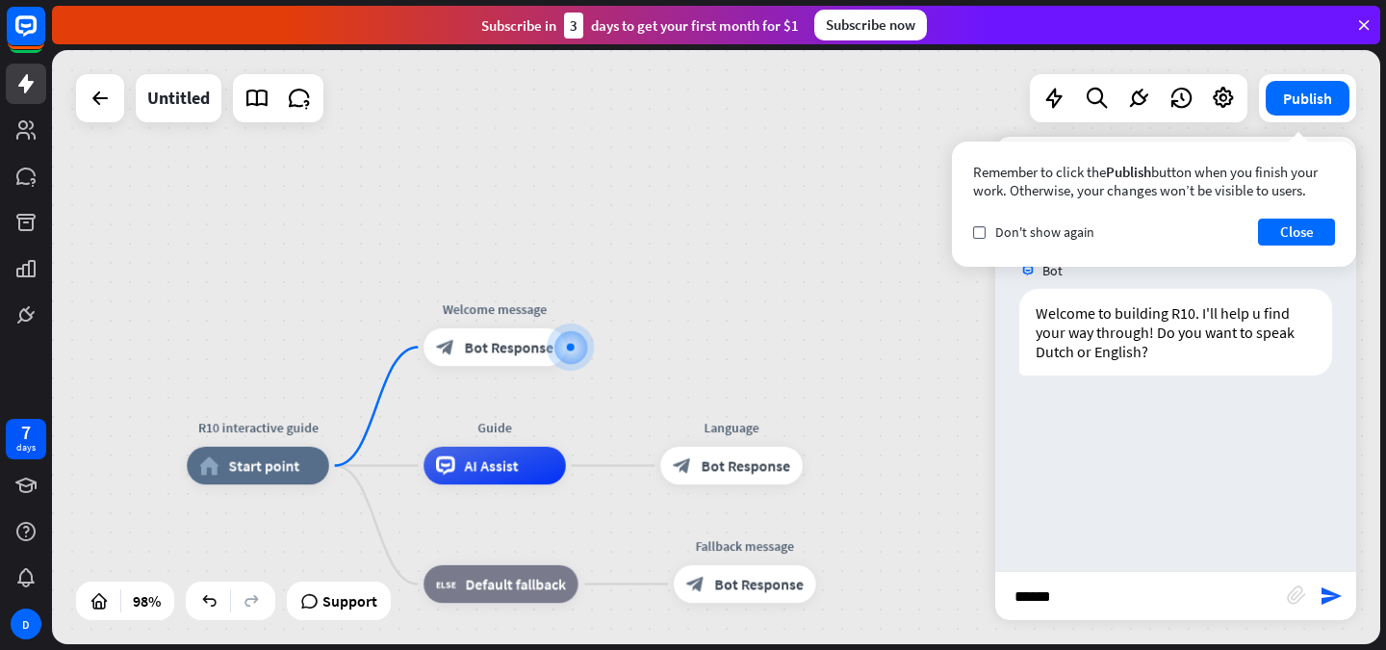
type input "*******"
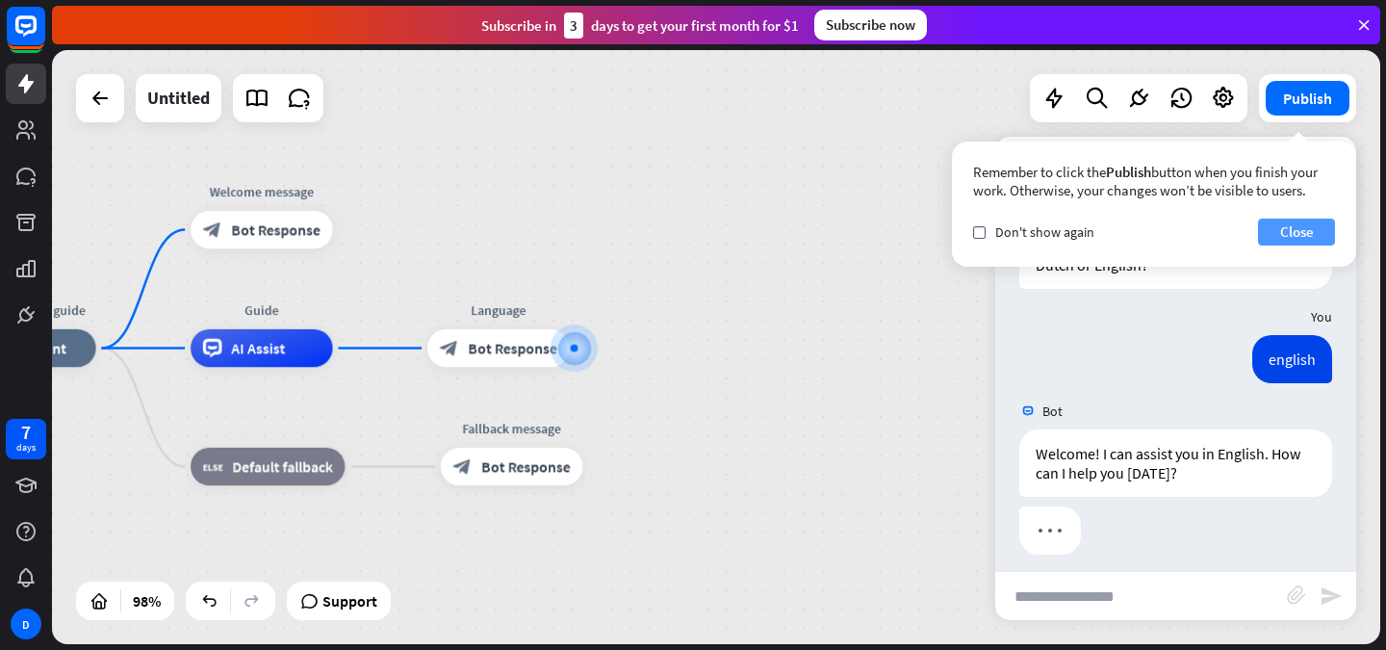
scroll to position [99, 0]
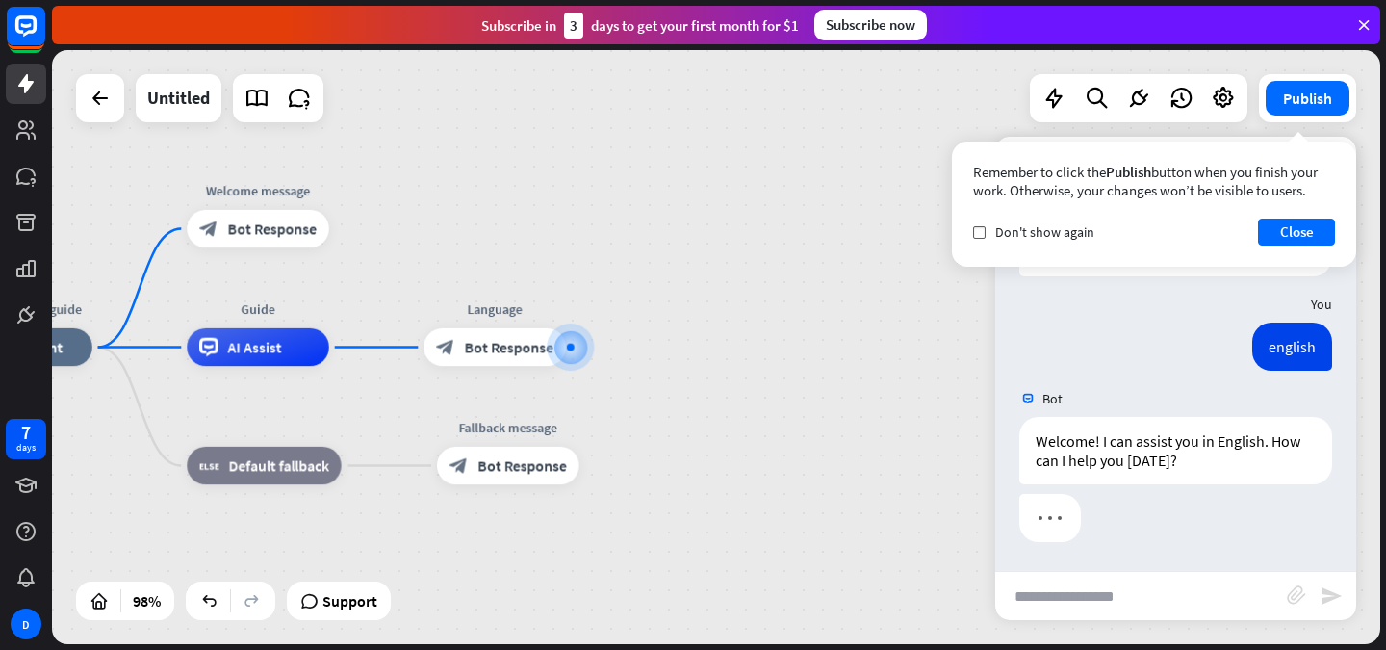
drag, startPoint x: 1291, startPoint y: 240, endPoint x: 1327, endPoint y: 437, distance: 200.6
click at [1327, 437] on div "Welcome! I can assist you in English. How can I help you [DATE]? [DATE] 10:18 A…" at bounding box center [1176, 455] width 361 height 77
click at [1271, 223] on button "Close" at bounding box center [1296, 232] width 77 height 27
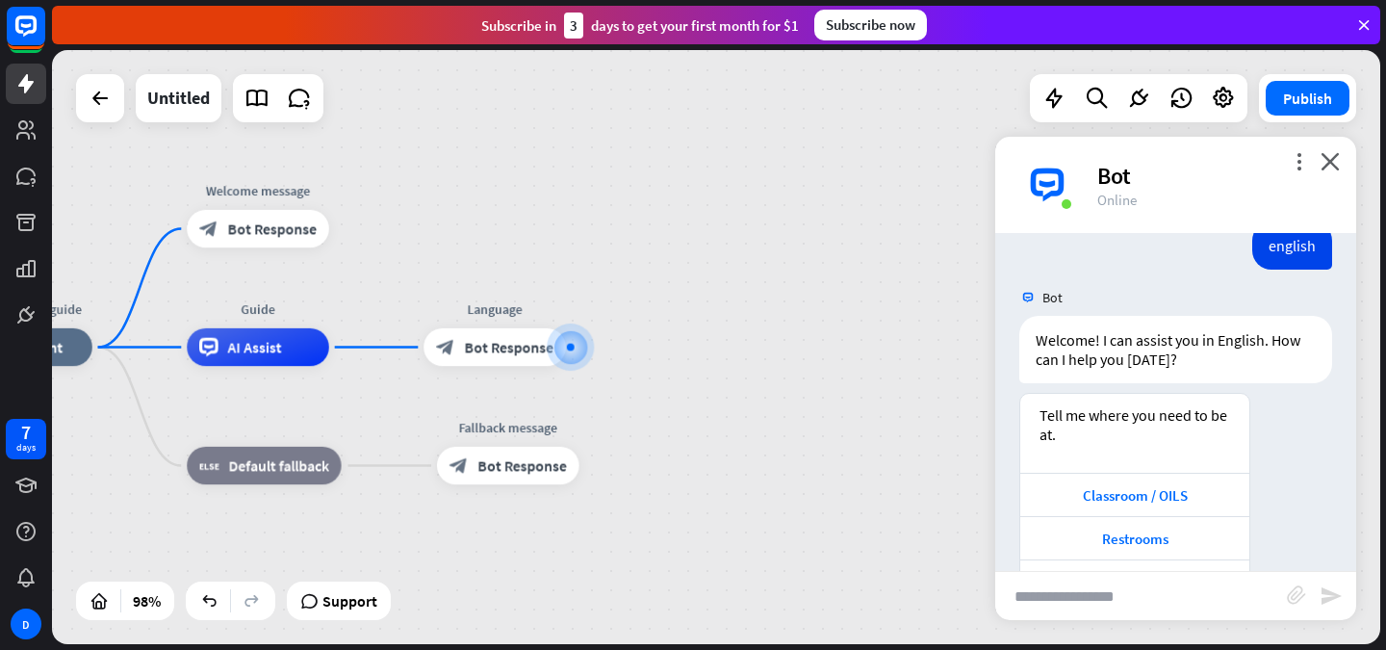
scroll to position [349, 0]
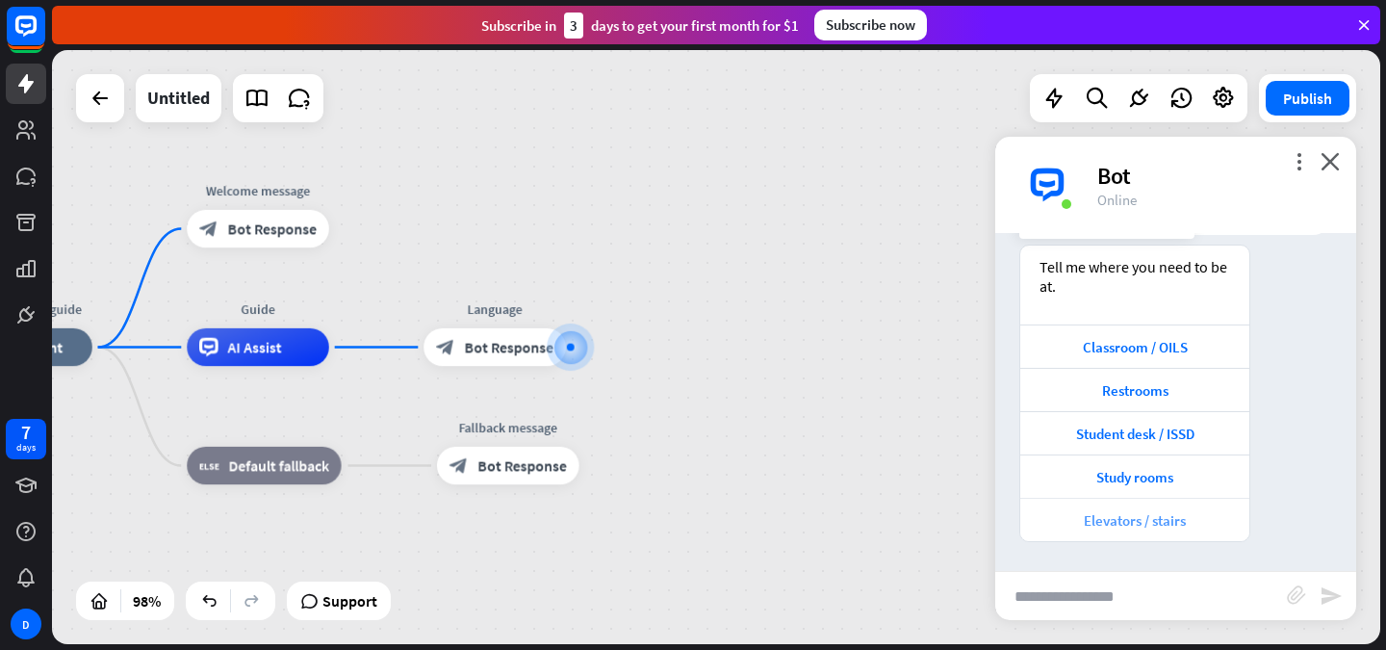
click at [1194, 525] on div "Elevators / stairs" at bounding box center [1135, 520] width 210 height 18
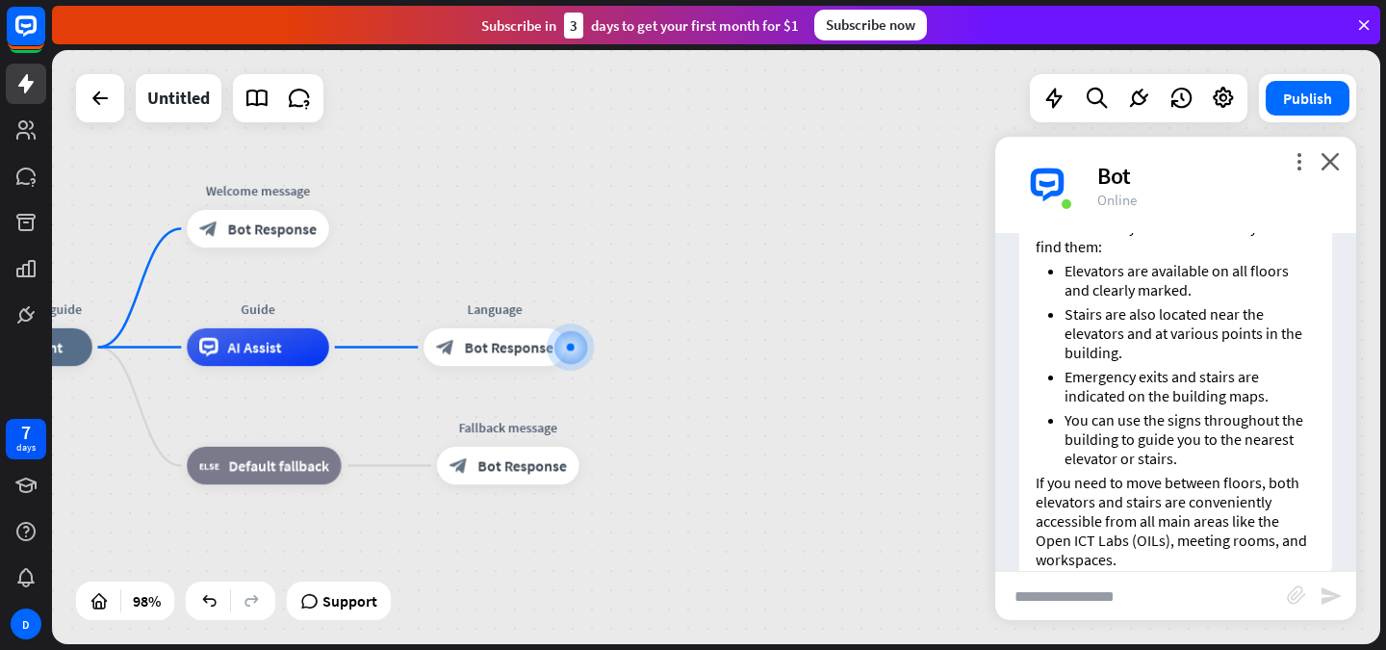
scroll to position [908, 0]
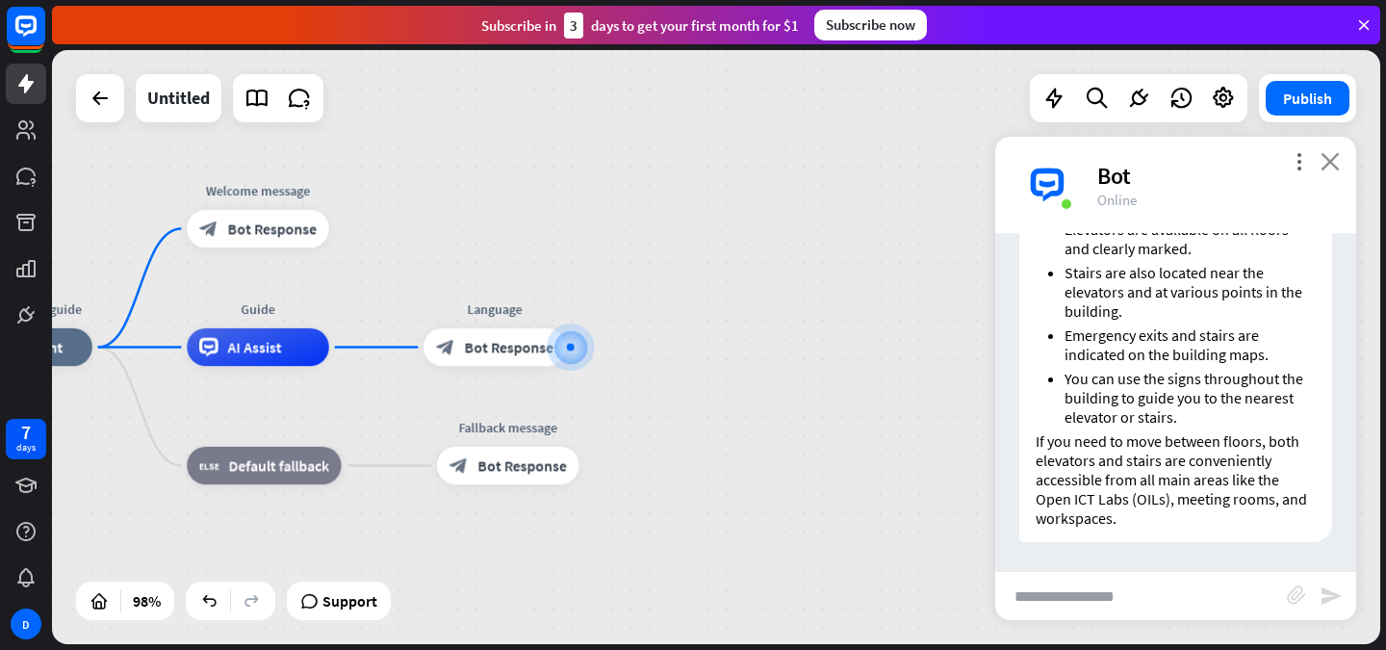
click at [1323, 156] on icon "close" at bounding box center [1330, 161] width 19 height 18
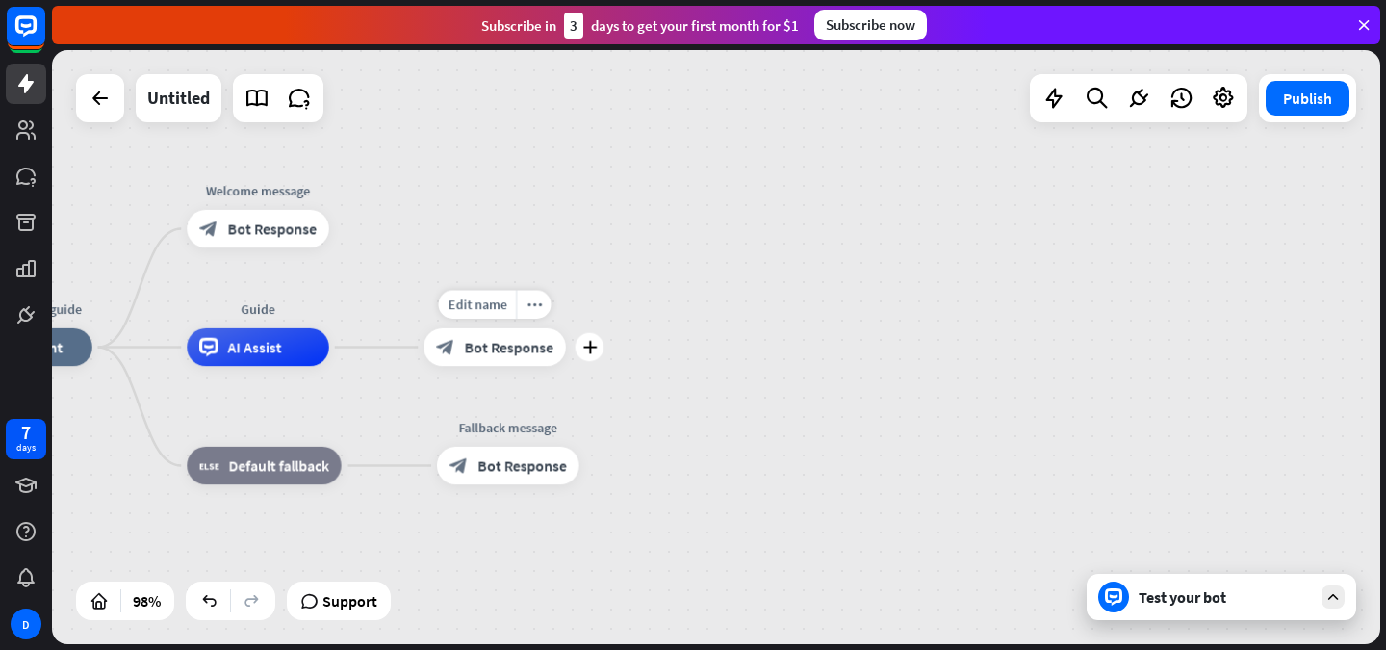
click at [499, 351] on span "Bot Response" at bounding box center [509, 347] width 89 height 19
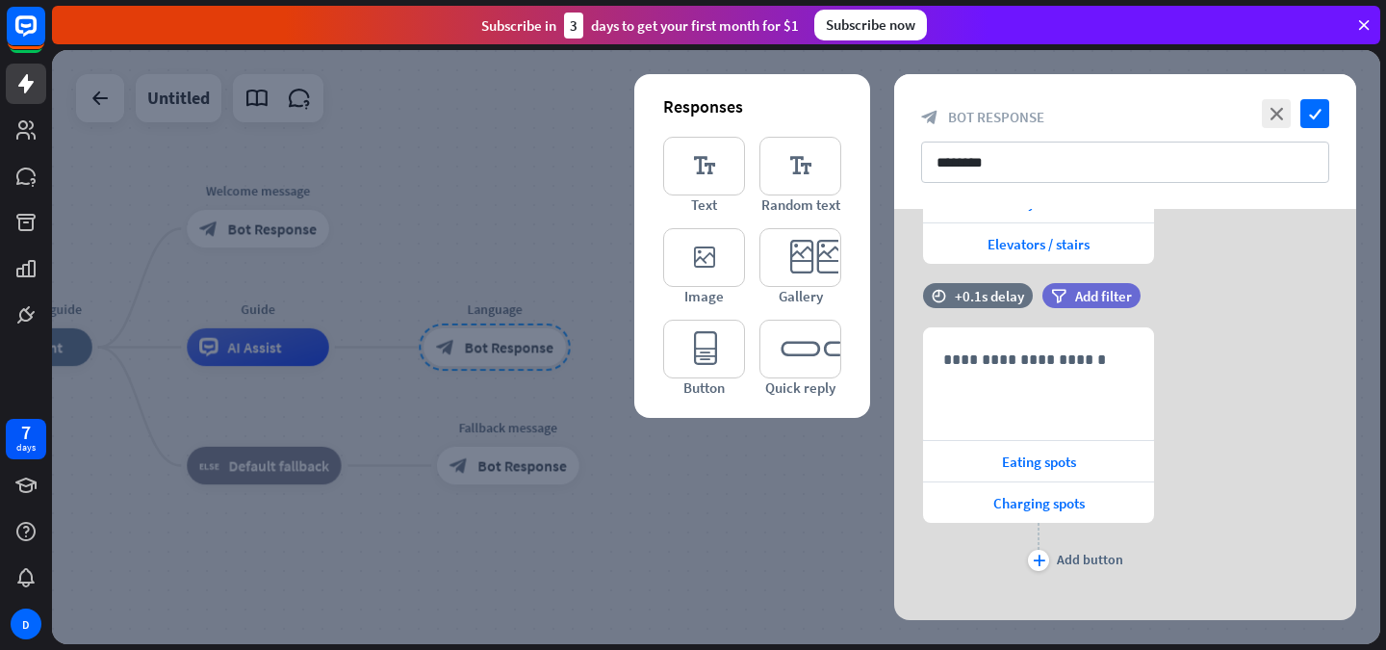
scroll to position [402, 0]
click at [1154, 443] on icon at bounding box center [1155, 439] width 18 height 17
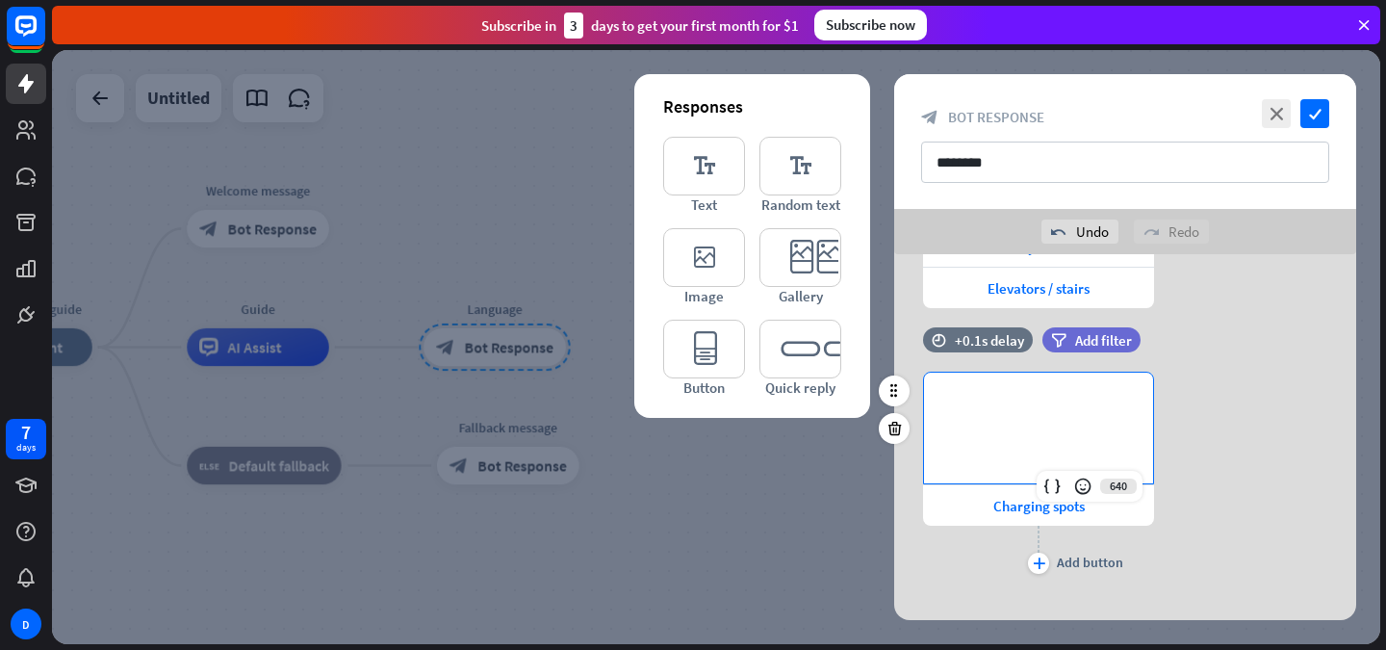
click at [1045, 446] on div "**********" at bounding box center [1038, 428] width 229 height 111
click at [937, 540] on div "plus Add button" at bounding box center [1038, 550] width 231 height 48
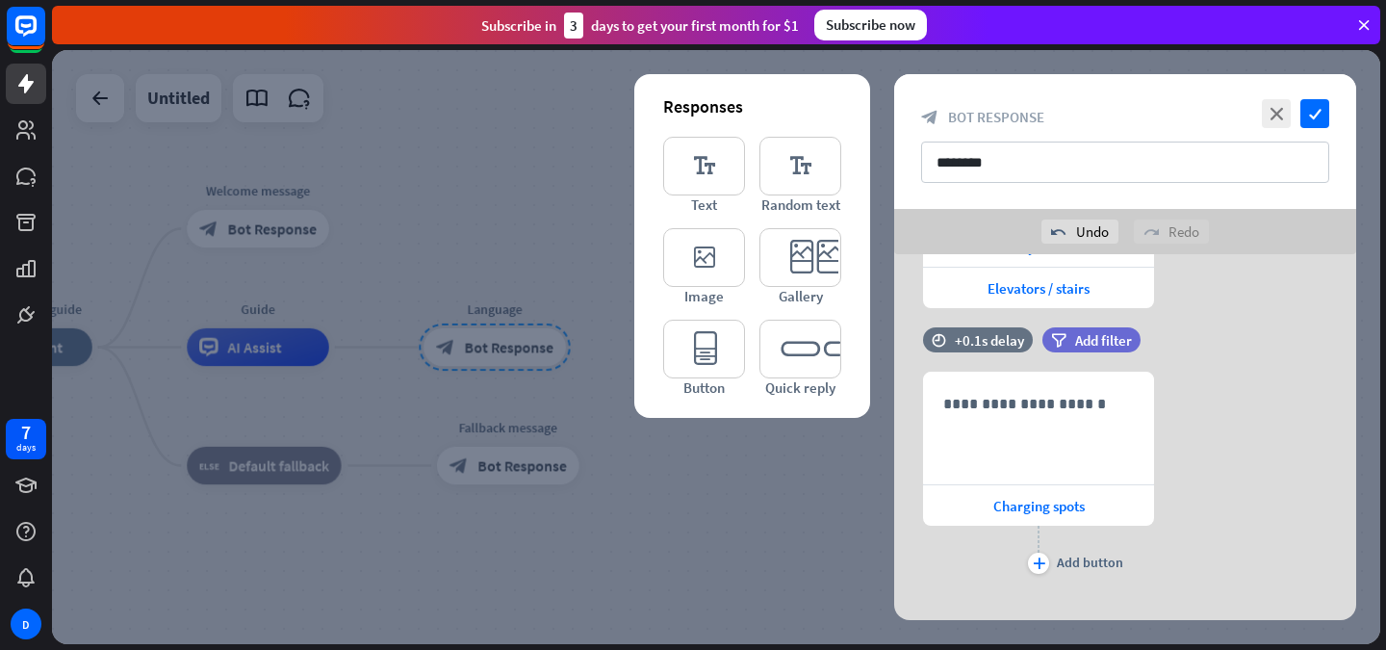
click at [895, 430] on icon at bounding box center [895, 428] width 18 height 17
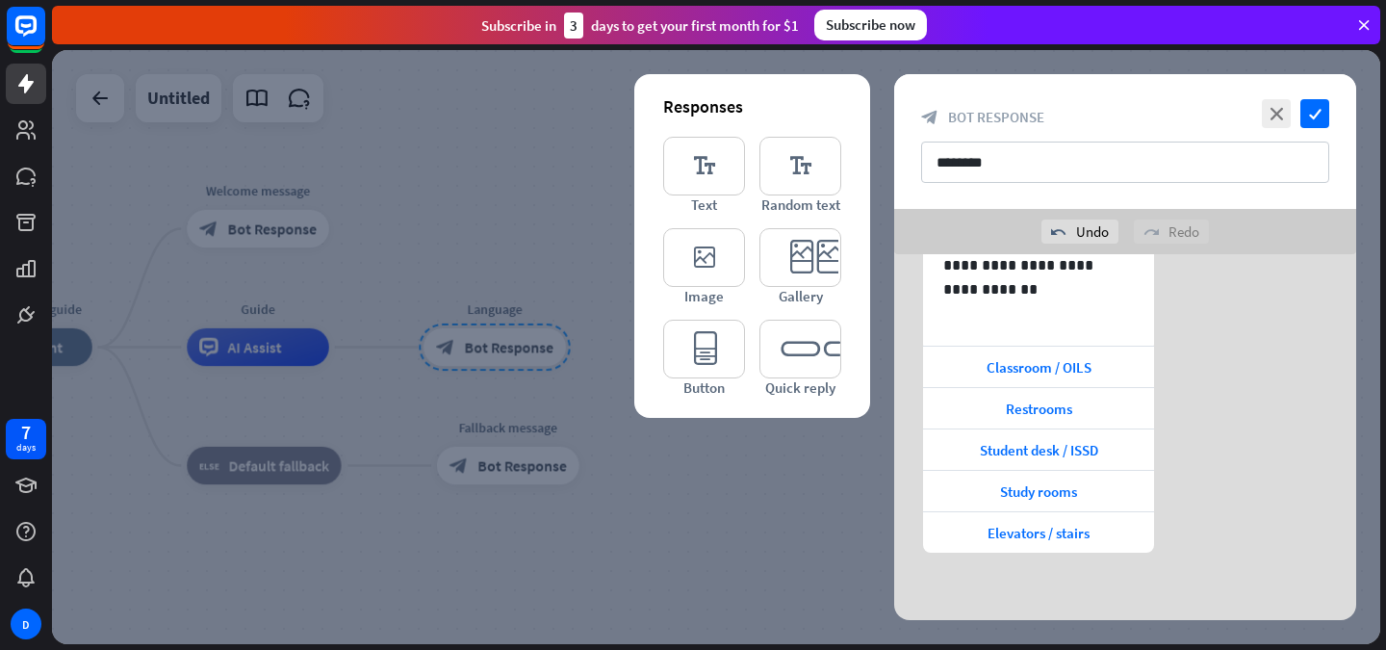
scroll to position [158, 0]
click at [995, 306] on div "**********" at bounding box center [1038, 289] width 229 height 111
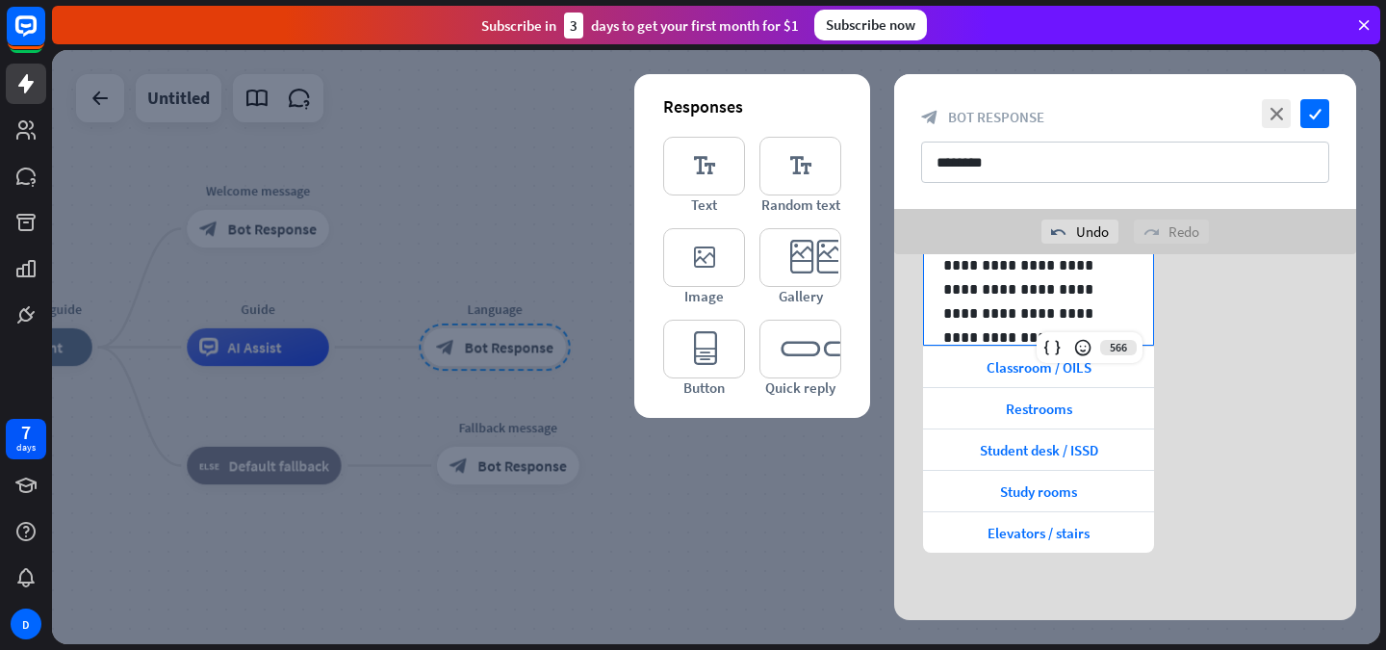
click at [989, 296] on p "**********" at bounding box center [1039, 289] width 191 height 72
click at [1201, 347] on div "**********" at bounding box center [1125, 393] width 462 height 320
click at [973, 294] on p "**********" at bounding box center [1039, 289] width 191 height 72
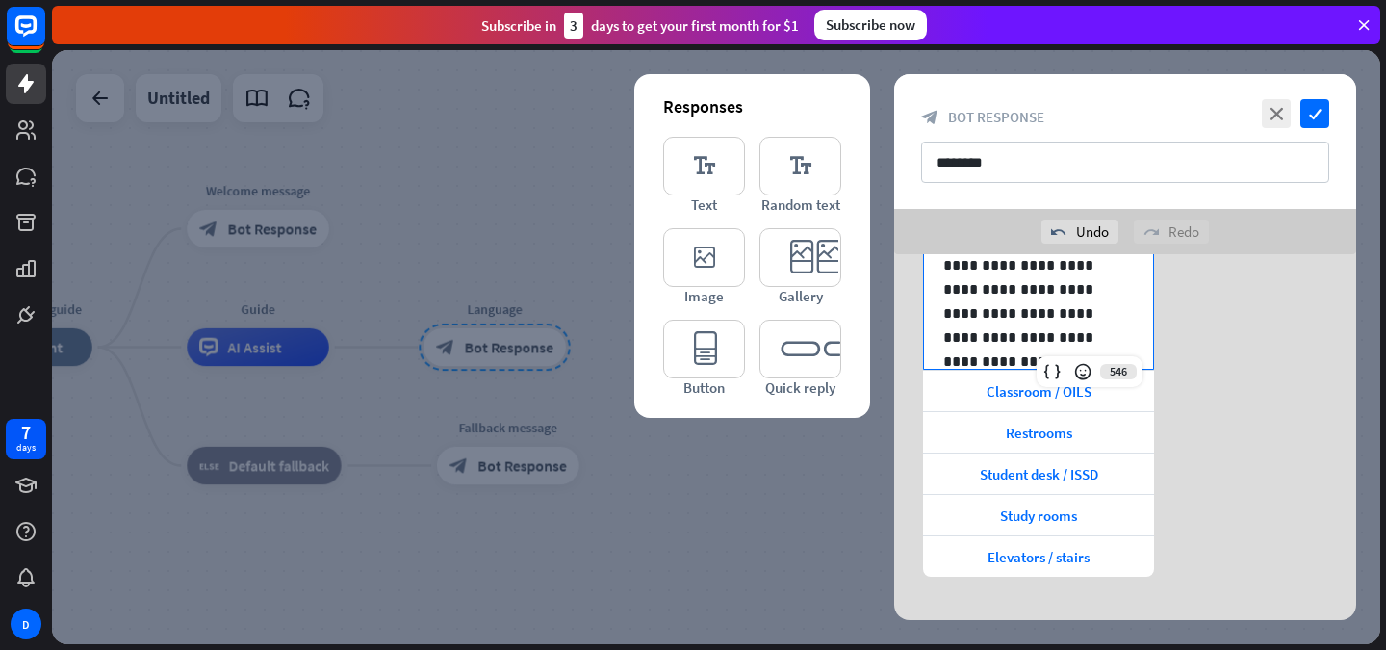
click at [1118, 335] on p "**********" at bounding box center [1039, 301] width 191 height 96
click at [1224, 359] on div "**********" at bounding box center [1125, 405] width 462 height 344
click at [1314, 112] on icon "check" at bounding box center [1315, 113] width 29 height 29
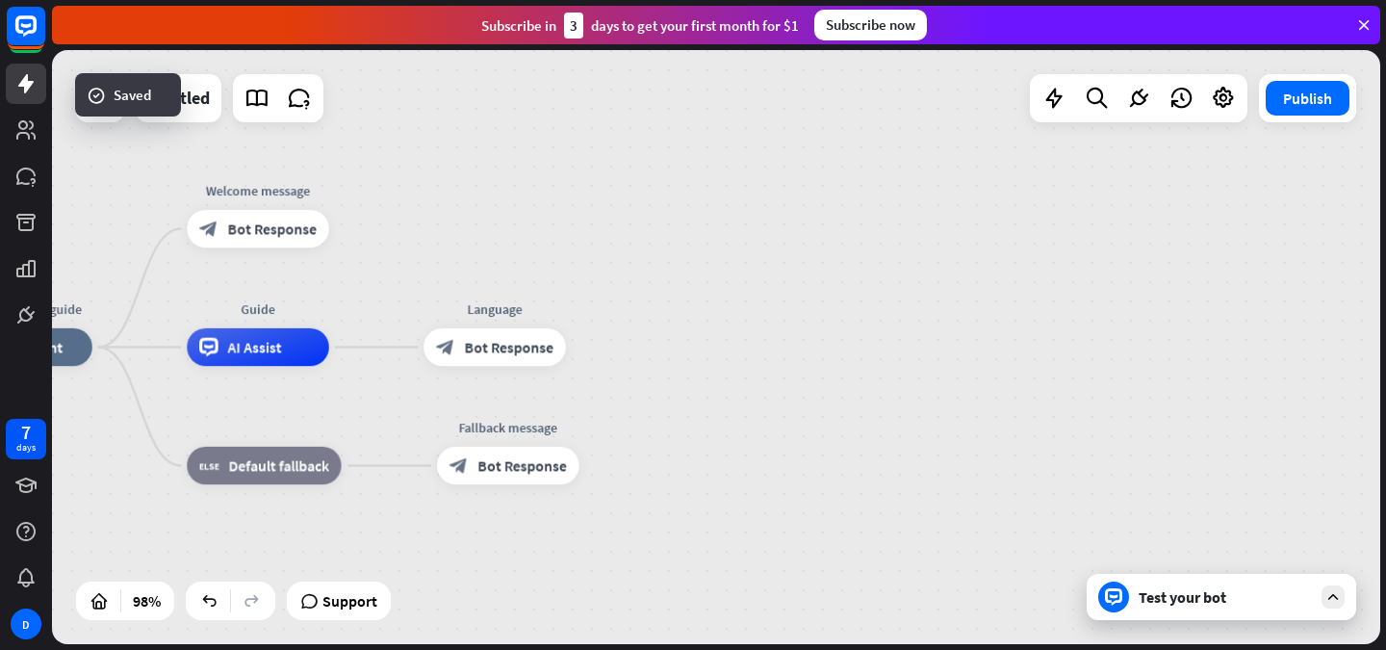
click at [1160, 618] on div "Test your bot" at bounding box center [1222, 597] width 270 height 46
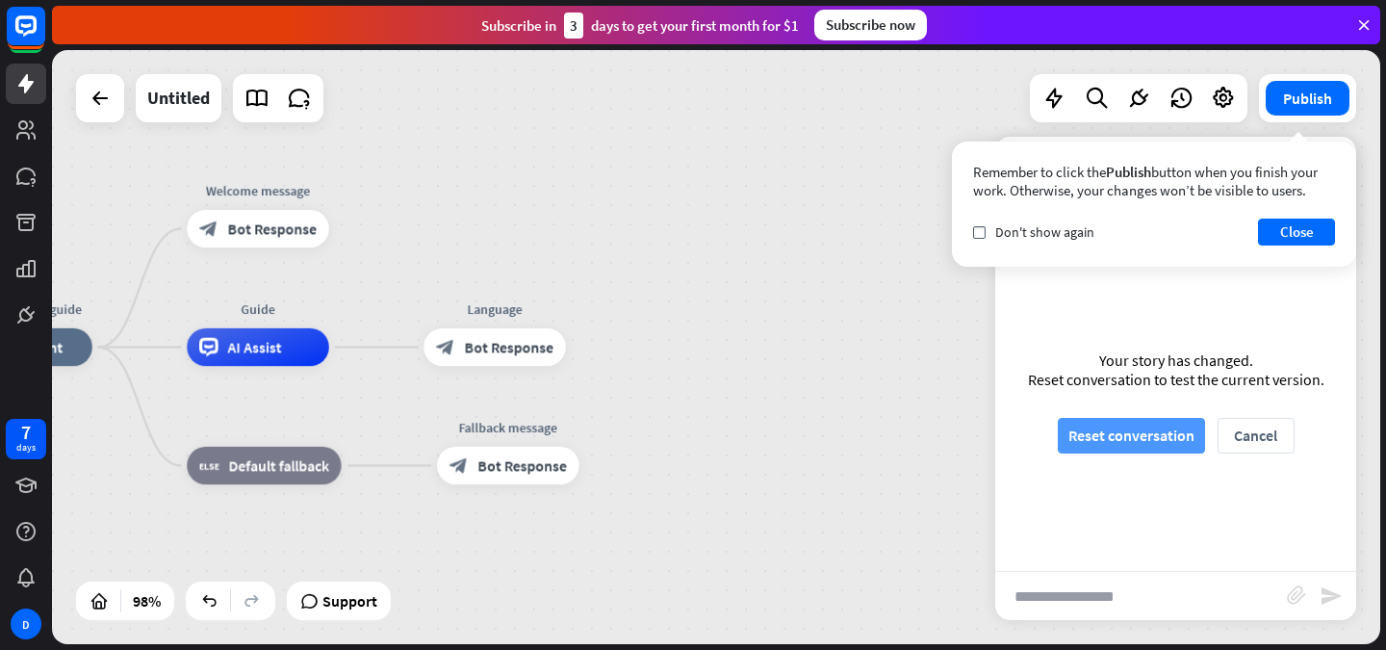
click at [1121, 429] on button "Reset conversation" at bounding box center [1131, 436] width 147 height 36
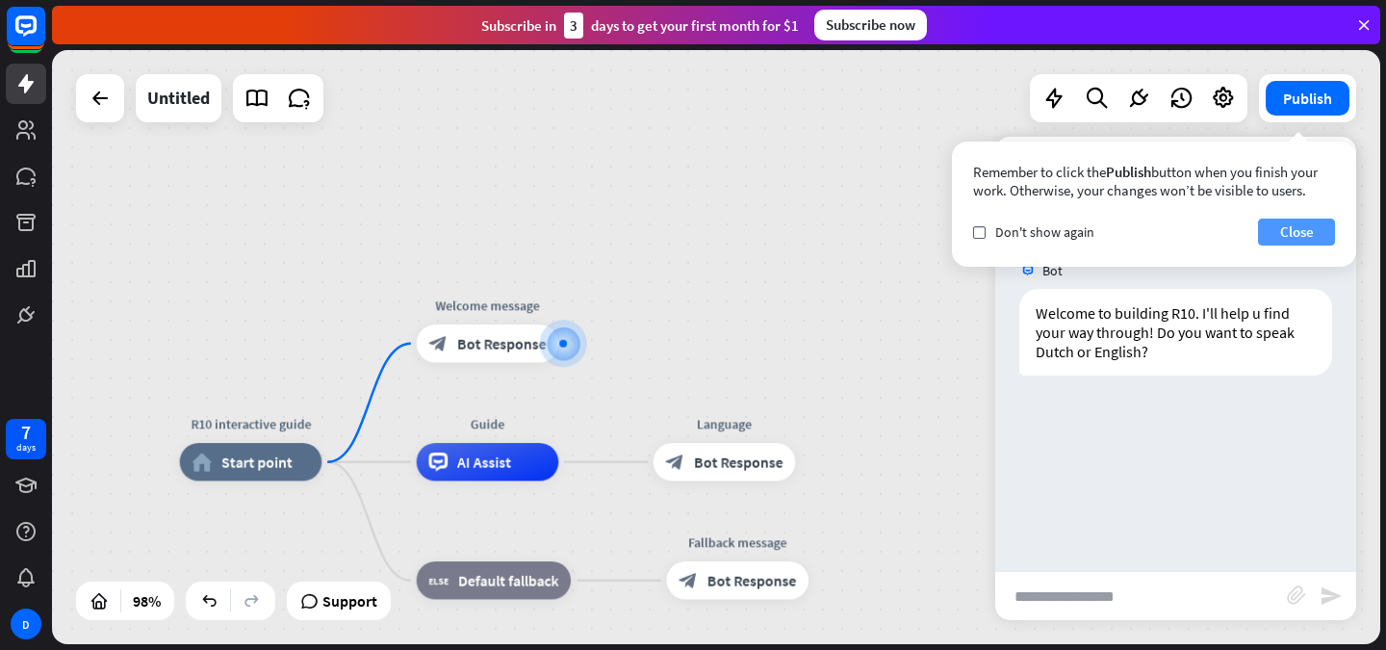
click at [1314, 228] on button "Close" at bounding box center [1296, 232] width 77 height 27
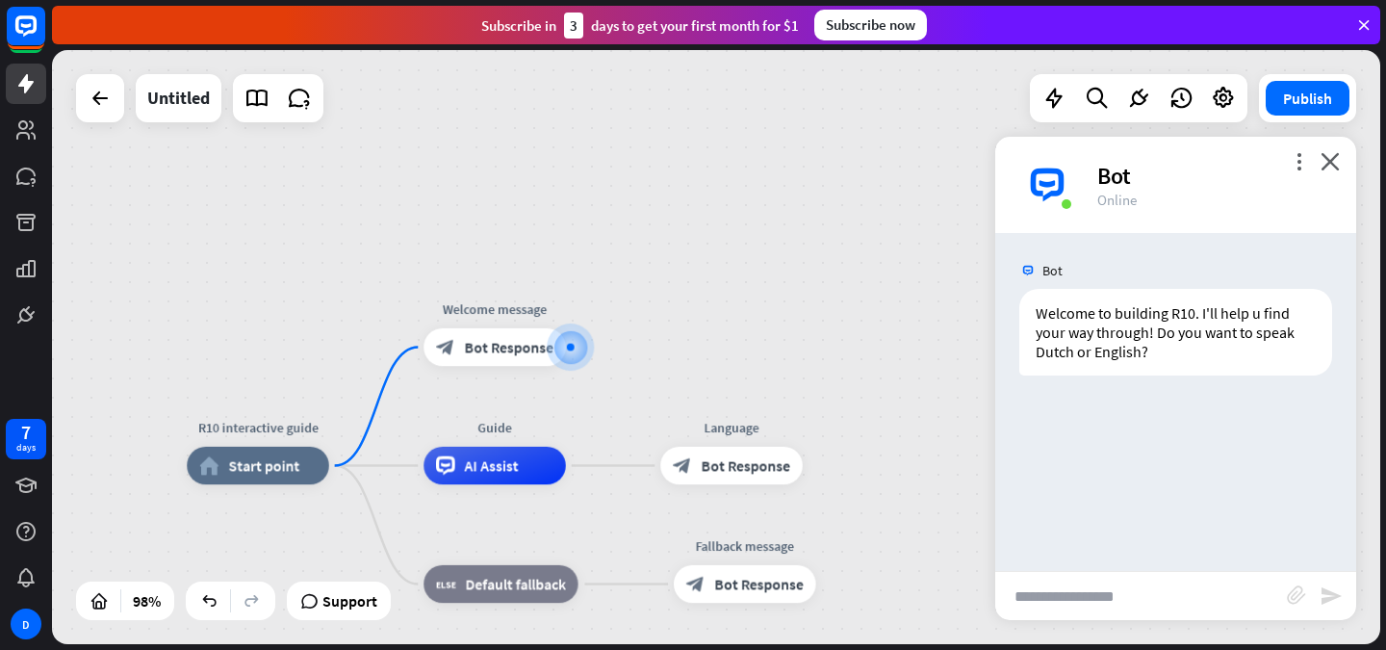
click at [1057, 608] on input "text" at bounding box center [1142, 596] width 292 height 48
type input "*******"
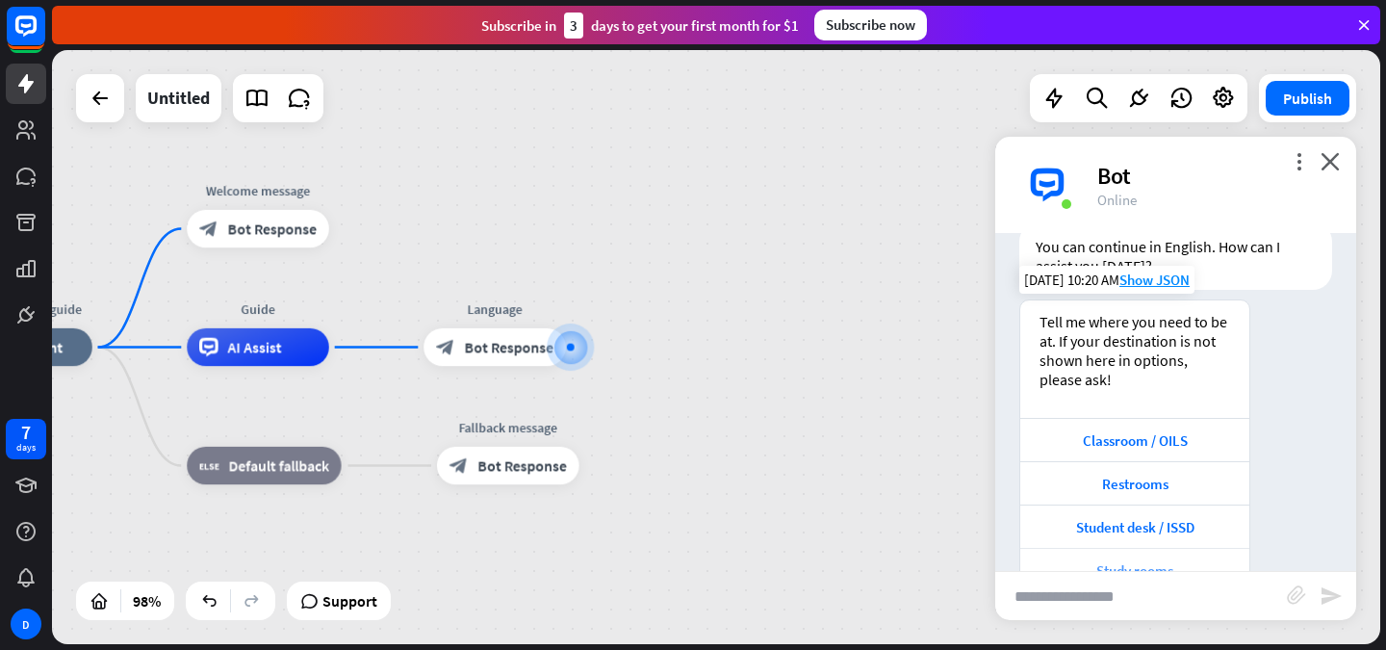
scroll to position [284, 0]
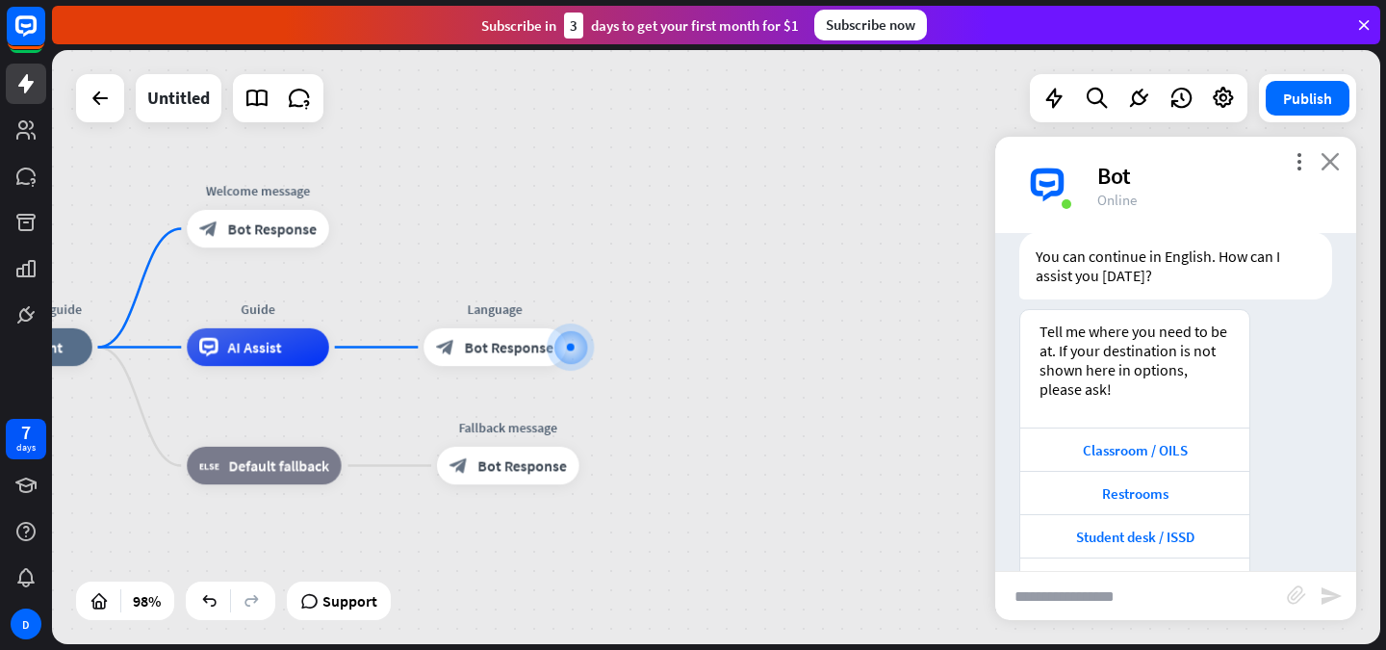
click at [1339, 164] on icon "close" at bounding box center [1330, 161] width 19 height 18
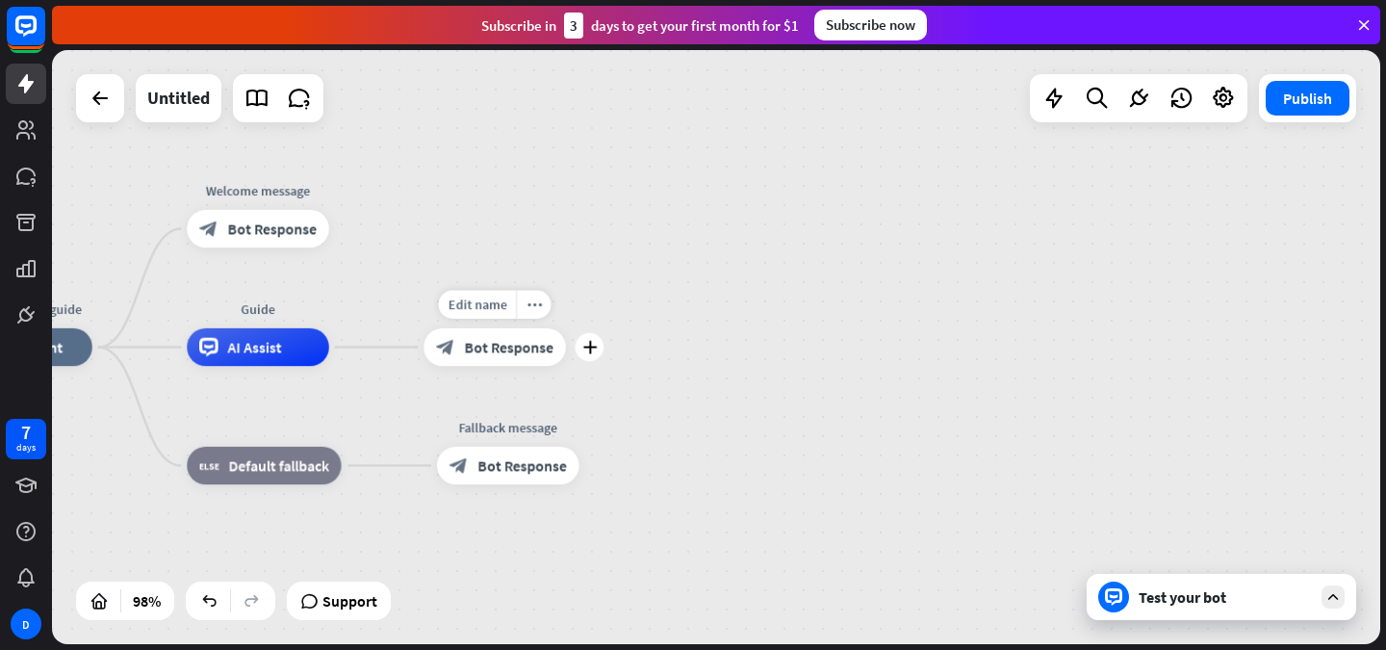
click at [506, 356] on div "block_bot_response Bot Response" at bounding box center [495, 347] width 142 height 38
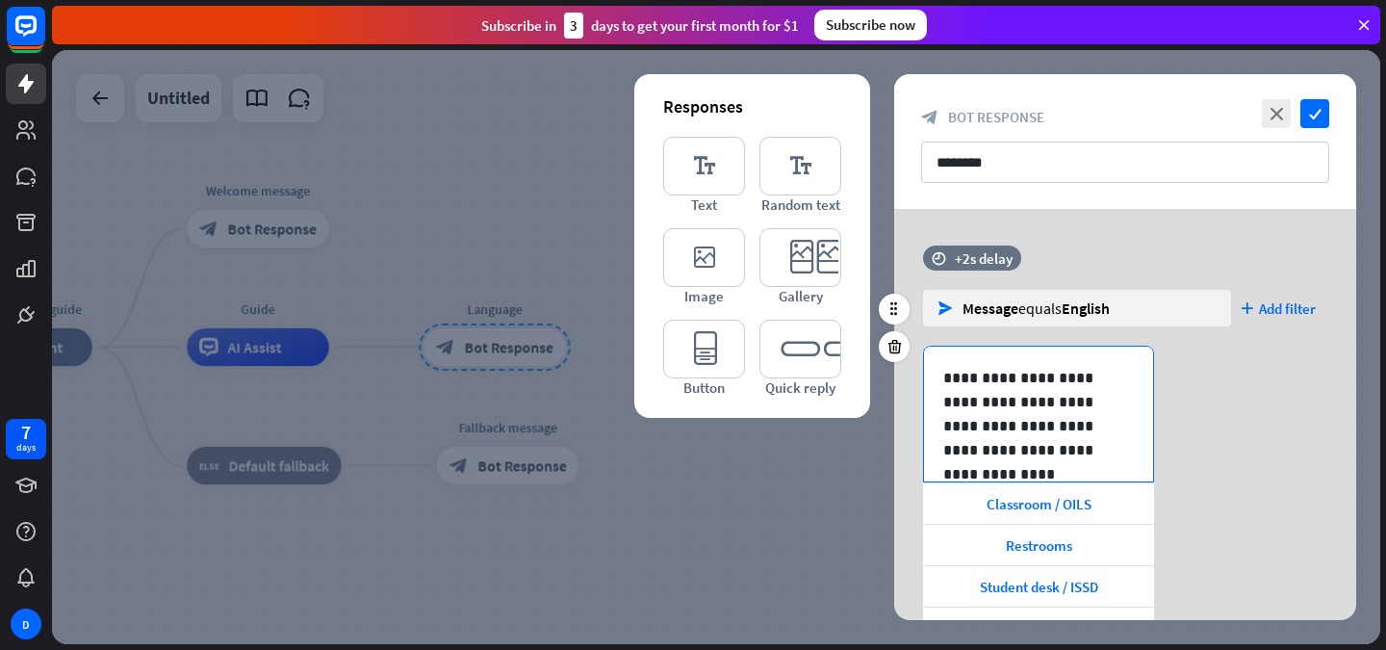
click at [1036, 446] on p "**********" at bounding box center [1039, 414] width 191 height 96
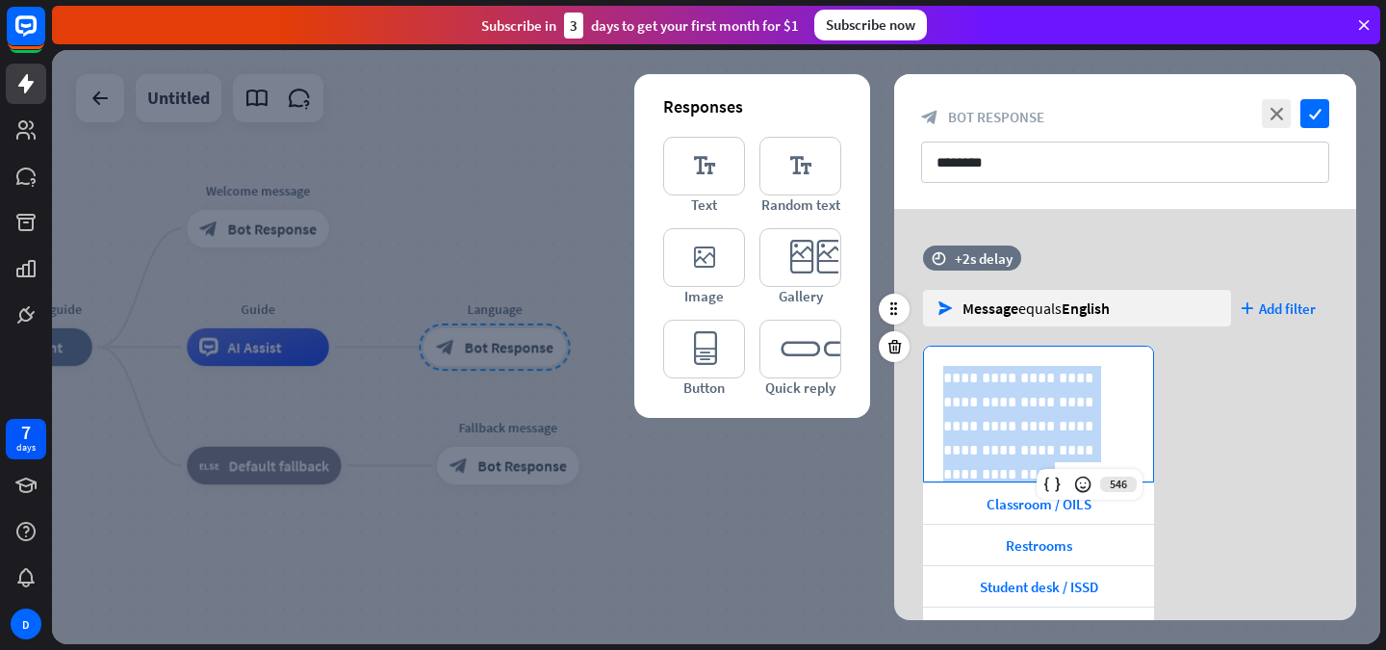
drag, startPoint x: 1028, startPoint y: 451, endPoint x: 938, endPoint y: 384, distance: 112.3
click at [938, 384] on div "**********" at bounding box center [1038, 414] width 229 height 135
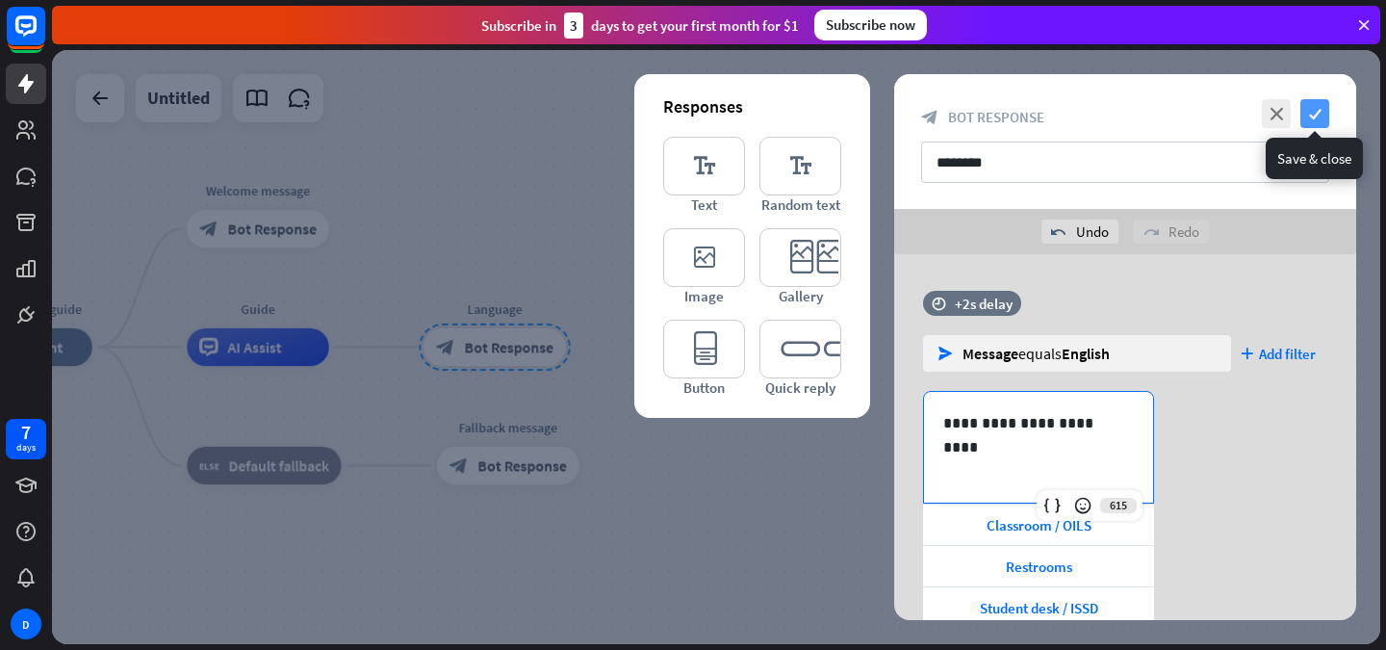
click at [1319, 117] on icon "check" at bounding box center [1315, 113] width 29 height 29
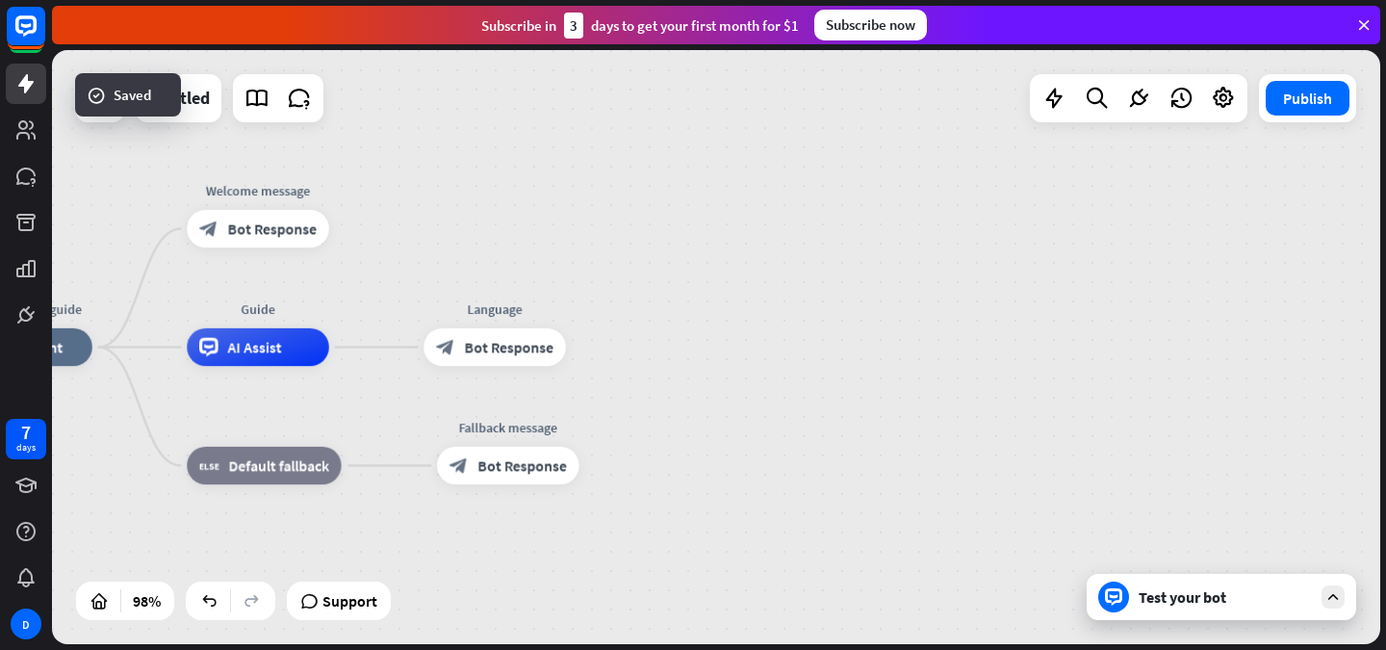
click at [1205, 611] on div "Test your bot" at bounding box center [1222, 597] width 270 height 46
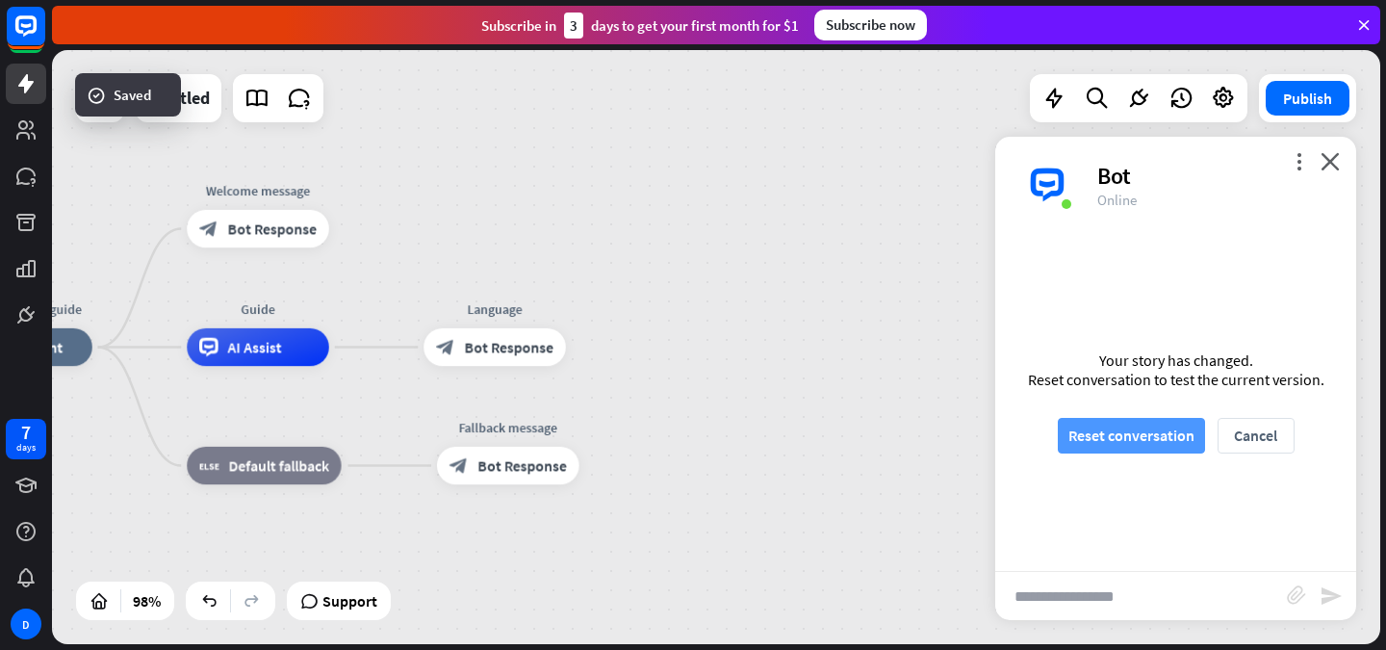
click at [1154, 452] on button "Reset conversation" at bounding box center [1131, 436] width 147 height 36
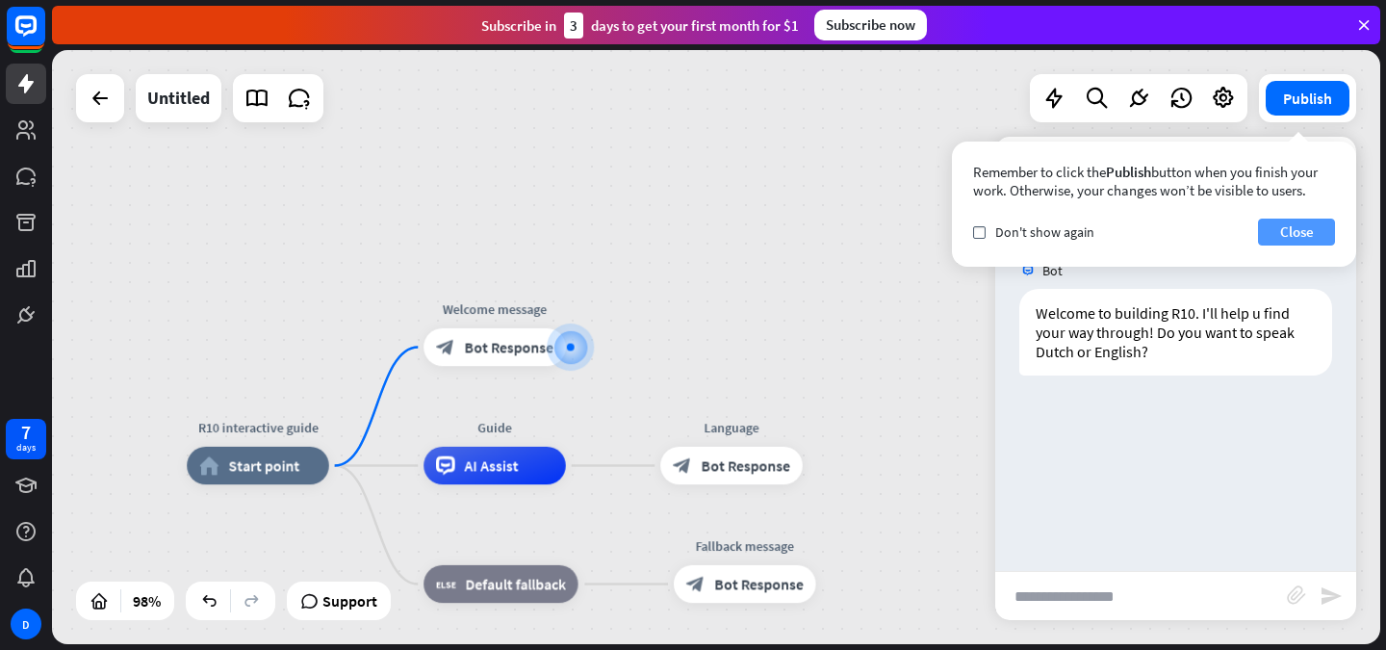
click at [1288, 223] on button "Close" at bounding box center [1296, 232] width 77 height 27
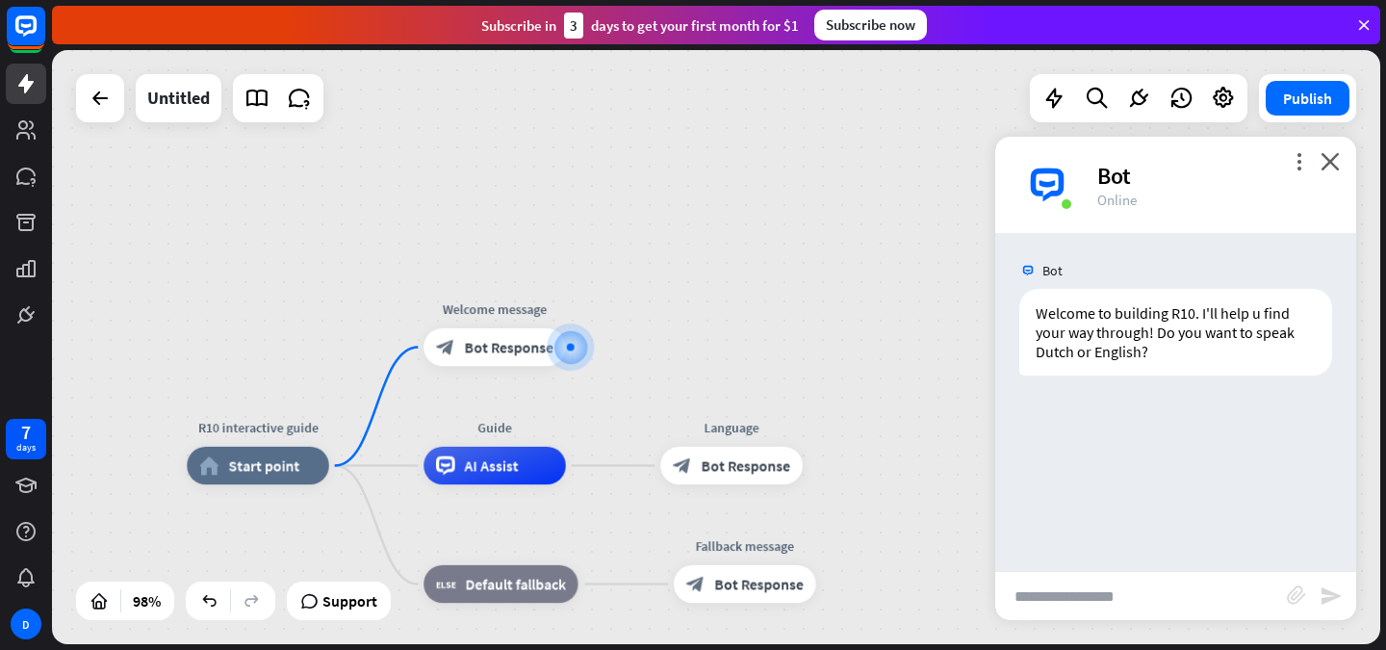
click at [1145, 594] on input "text" at bounding box center [1142, 596] width 292 height 48
type input "*******"
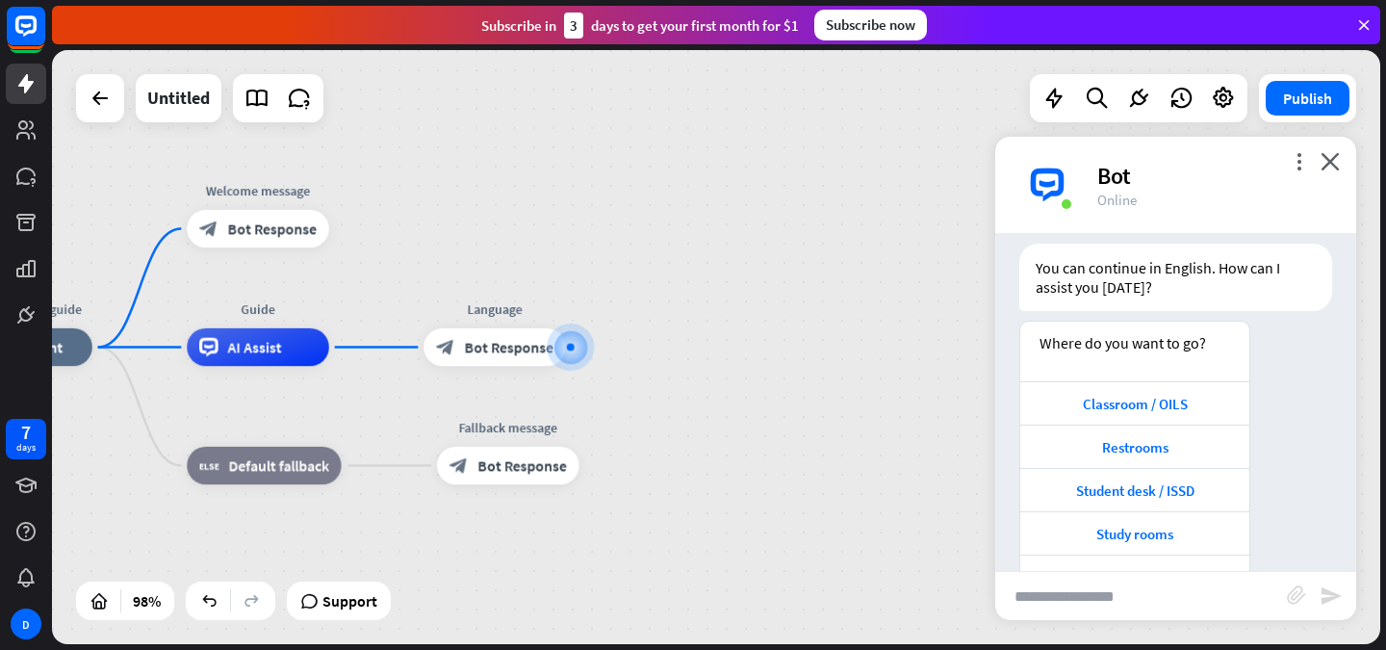
scroll to position [329, 0]
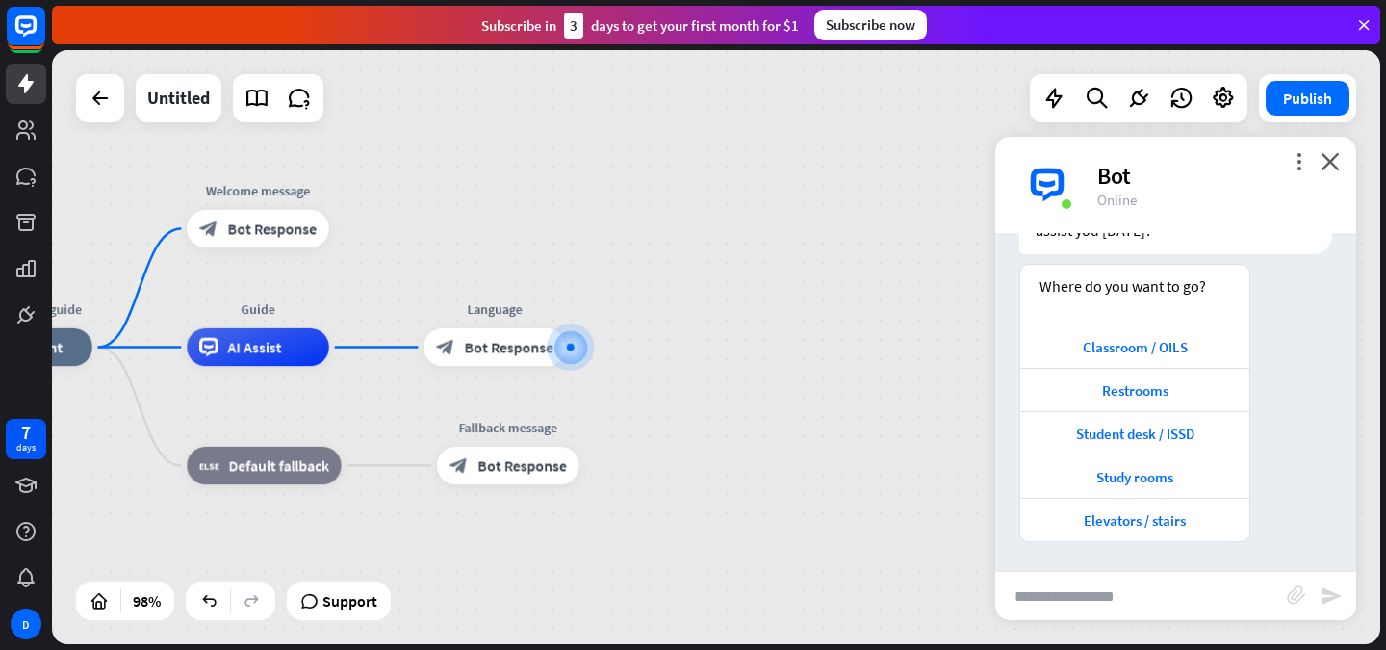
type input "*"
click at [1333, 168] on icon "close" at bounding box center [1330, 161] width 19 height 18
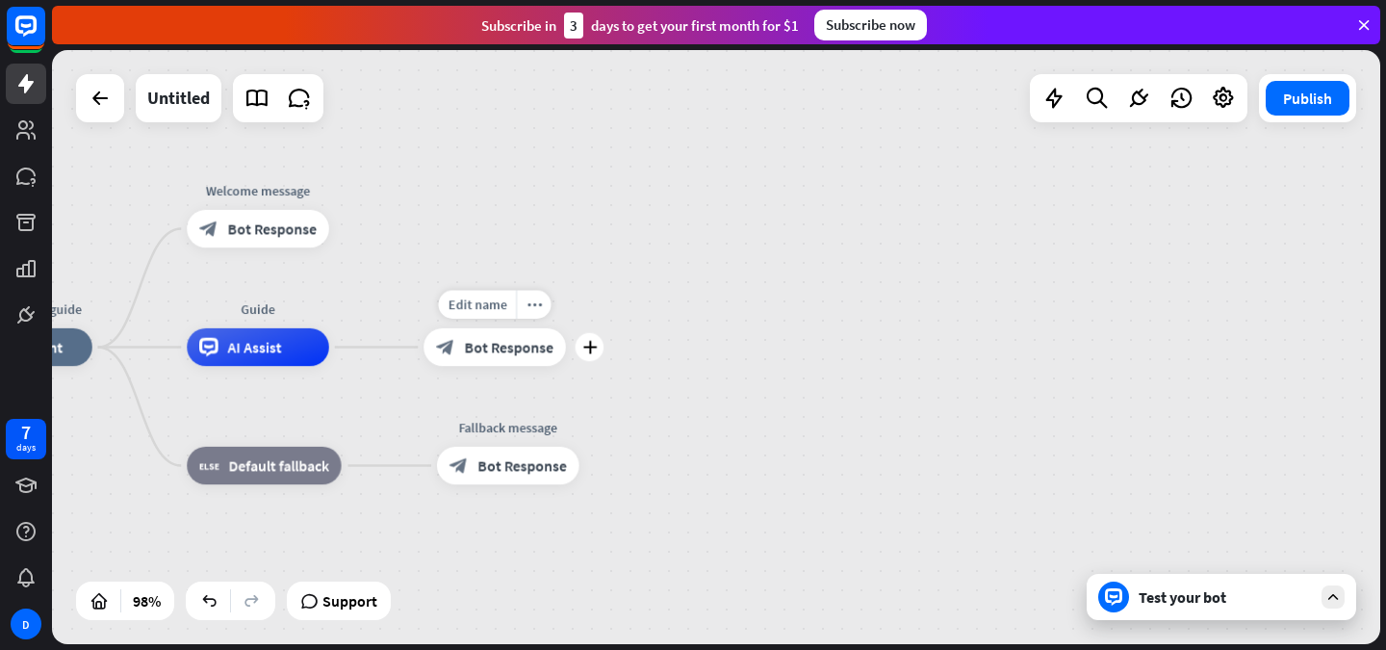
click at [520, 347] on span "Bot Response" at bounding box center [509, 347] width 89 height 19
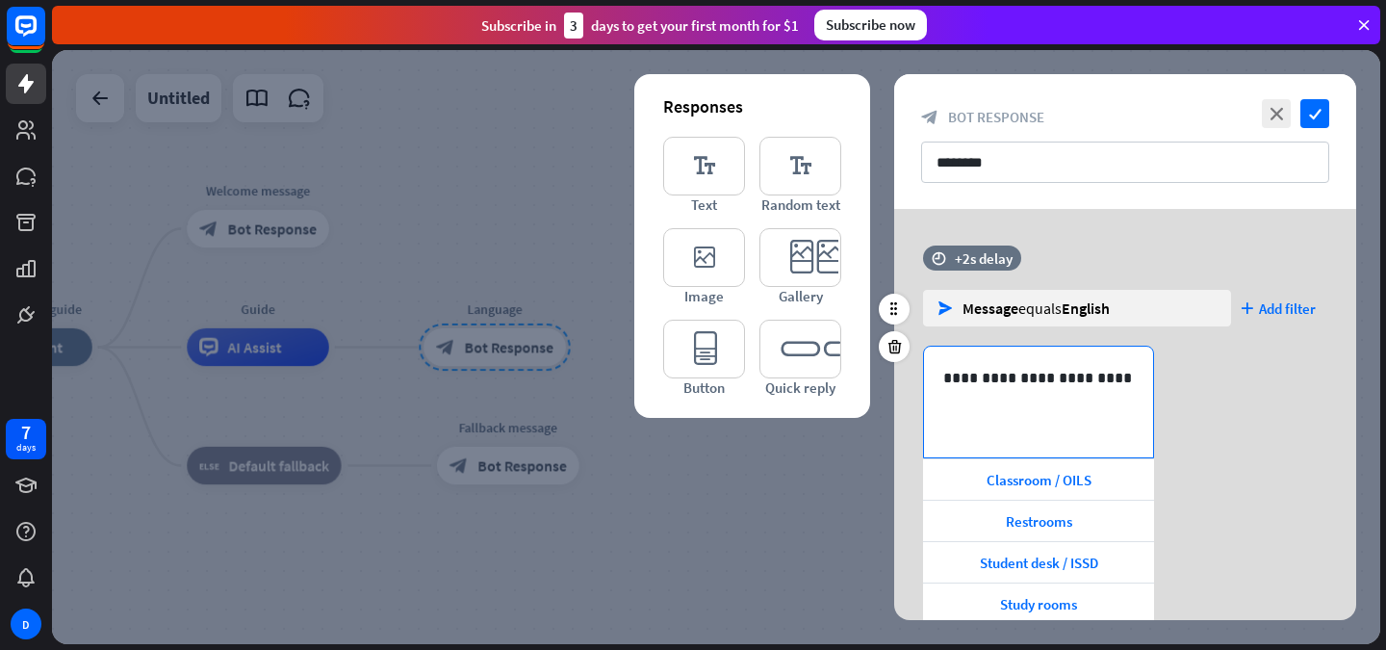
scroll to position [113, 0]
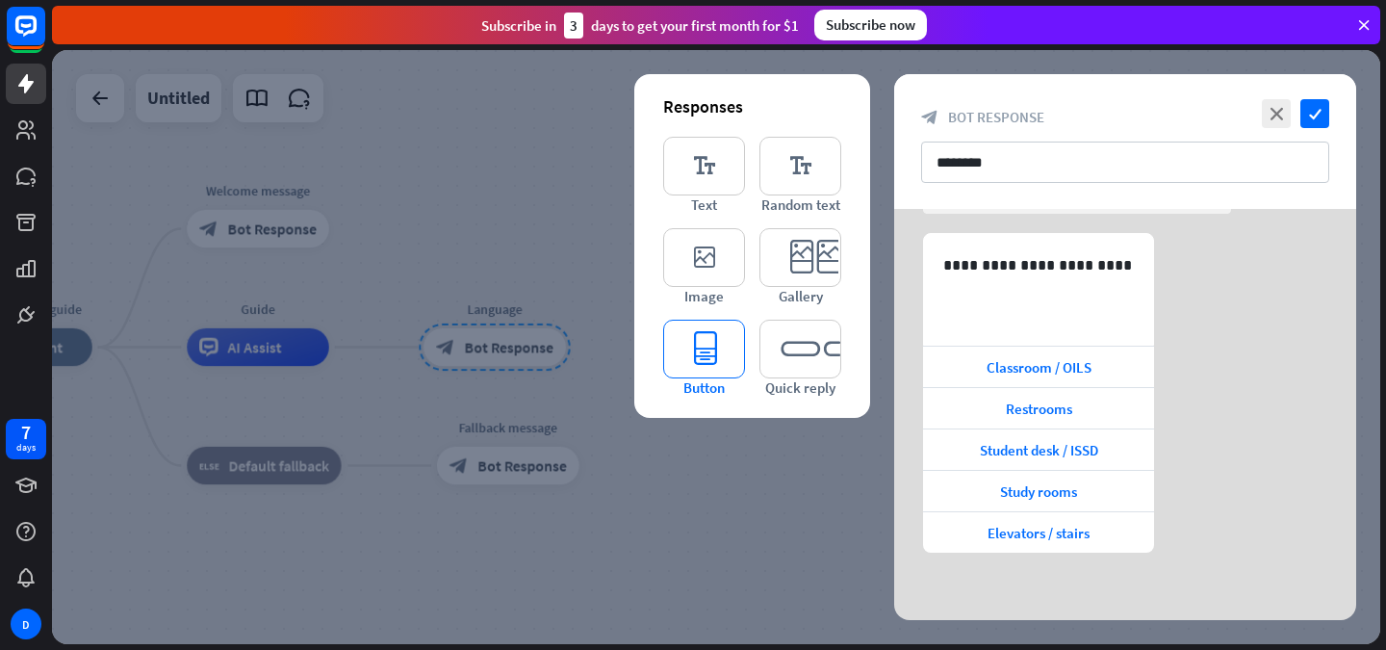
click at [721, 357] on icon "editor_button" at bounding box center [704, 349] width 82 height 59
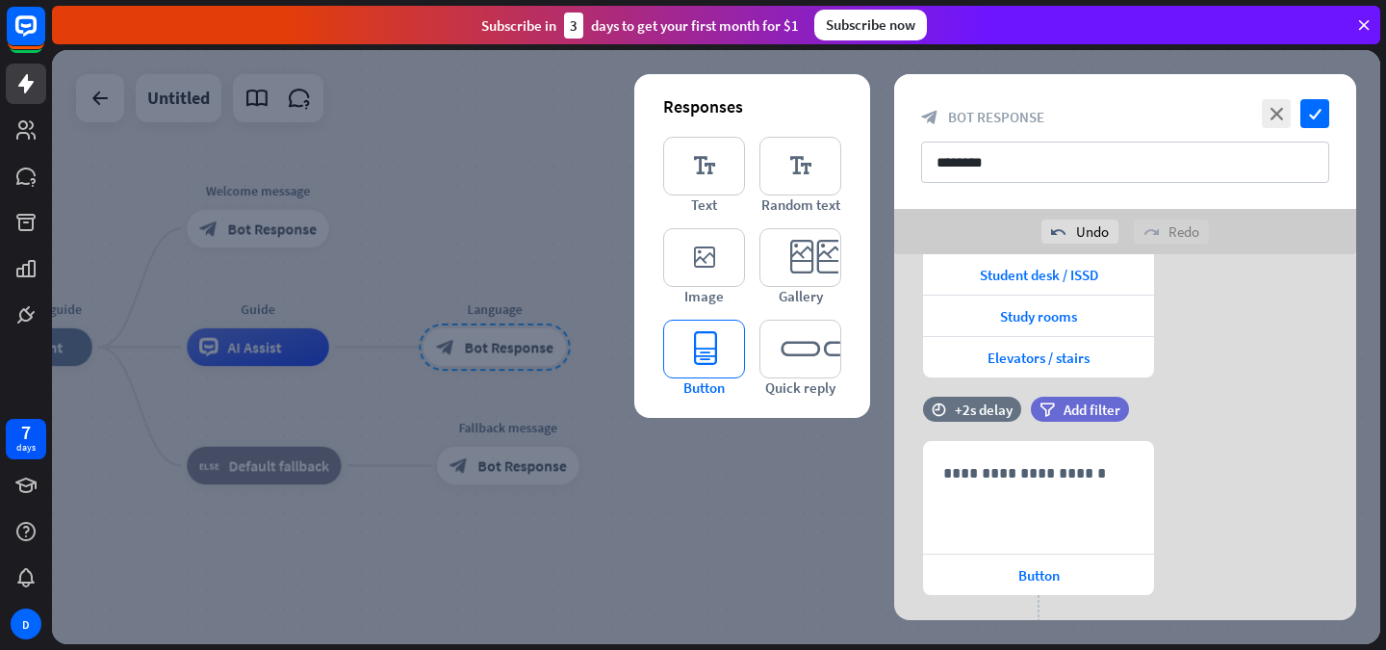
scroll to position [428, 0]
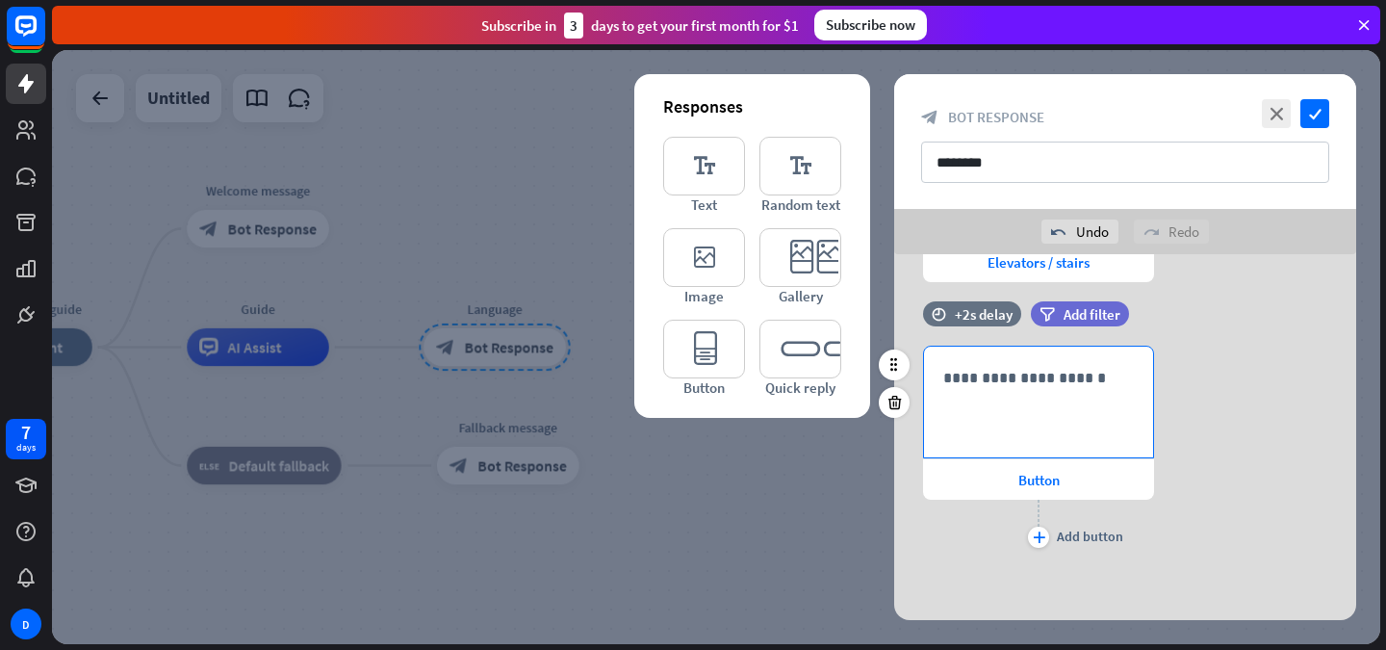
click at [996, 391] on div "**********" at bounding box center [1038, 402] width 229 height 111
click at [1041, 309] on icon "filter" at bounding box center [1047, 314] width 15 height 14
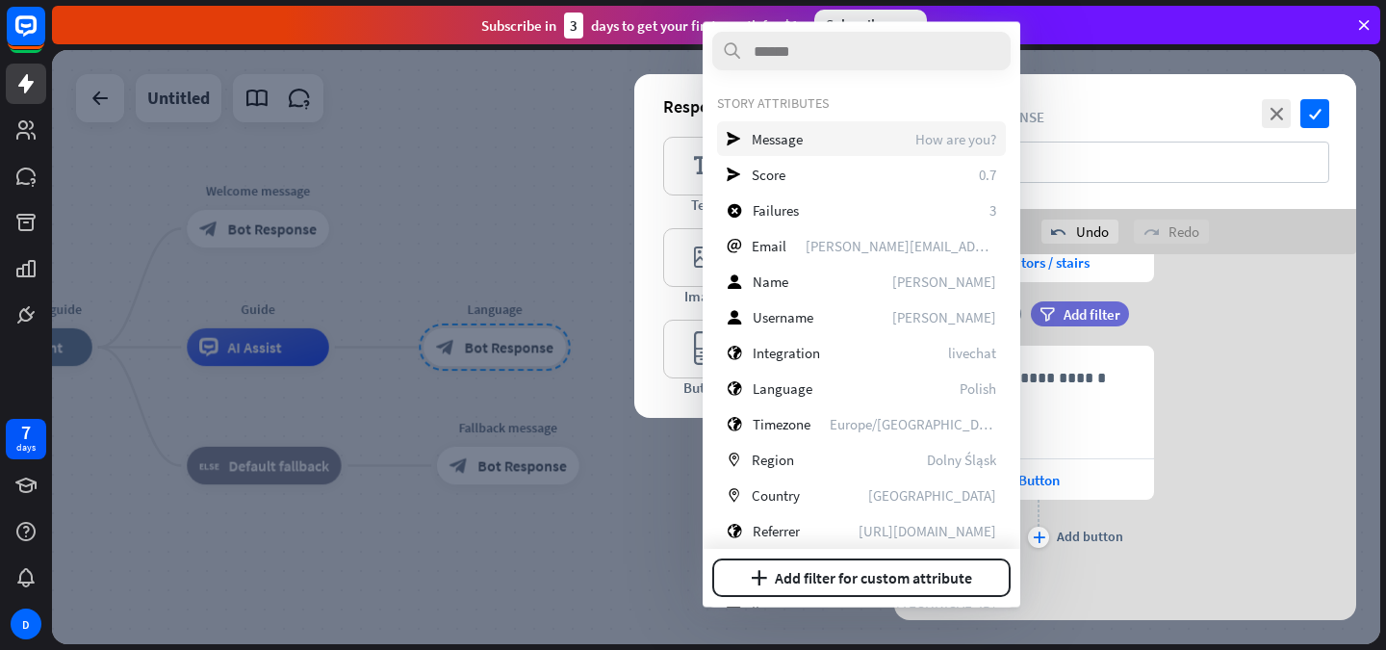
click at [784, 131] on span "Message" at bounding box center [777, 138] width 51 height 18
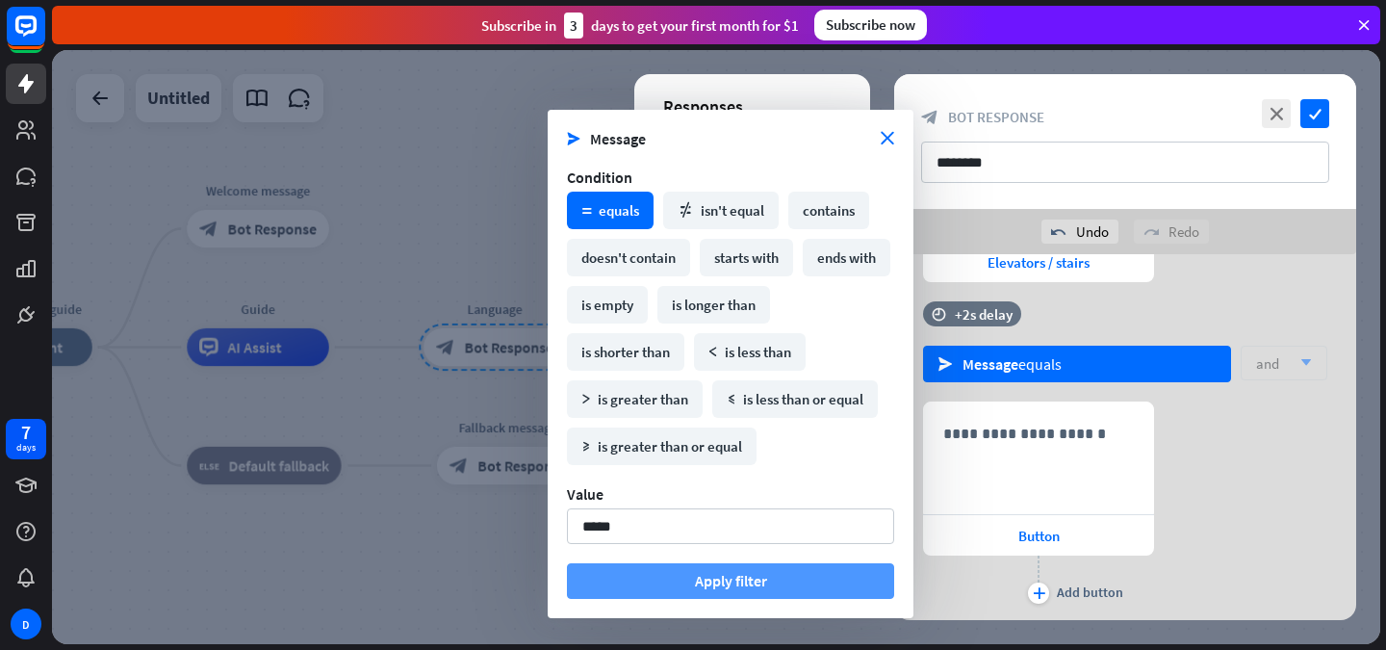
type input "*****"
click at [722, 577] on button "Apply filter" at bounding box center [730, 581] width 327 height 36
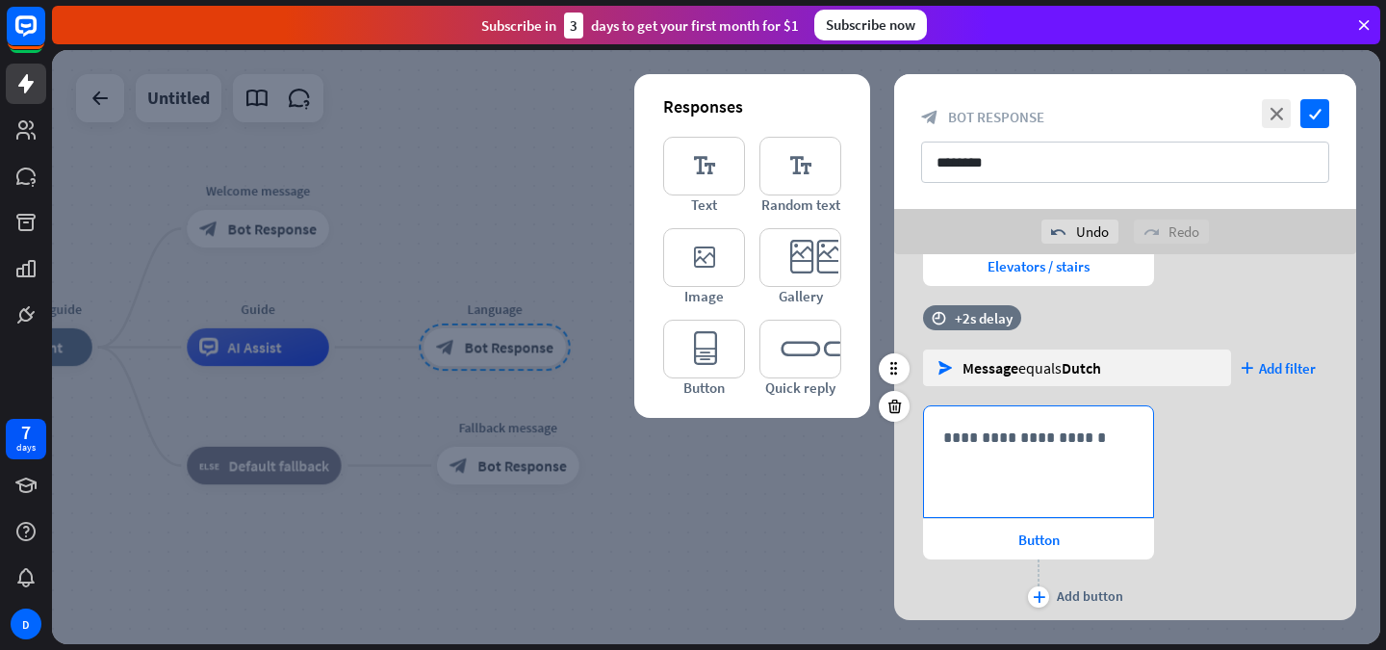
scroll to position [431, 0]
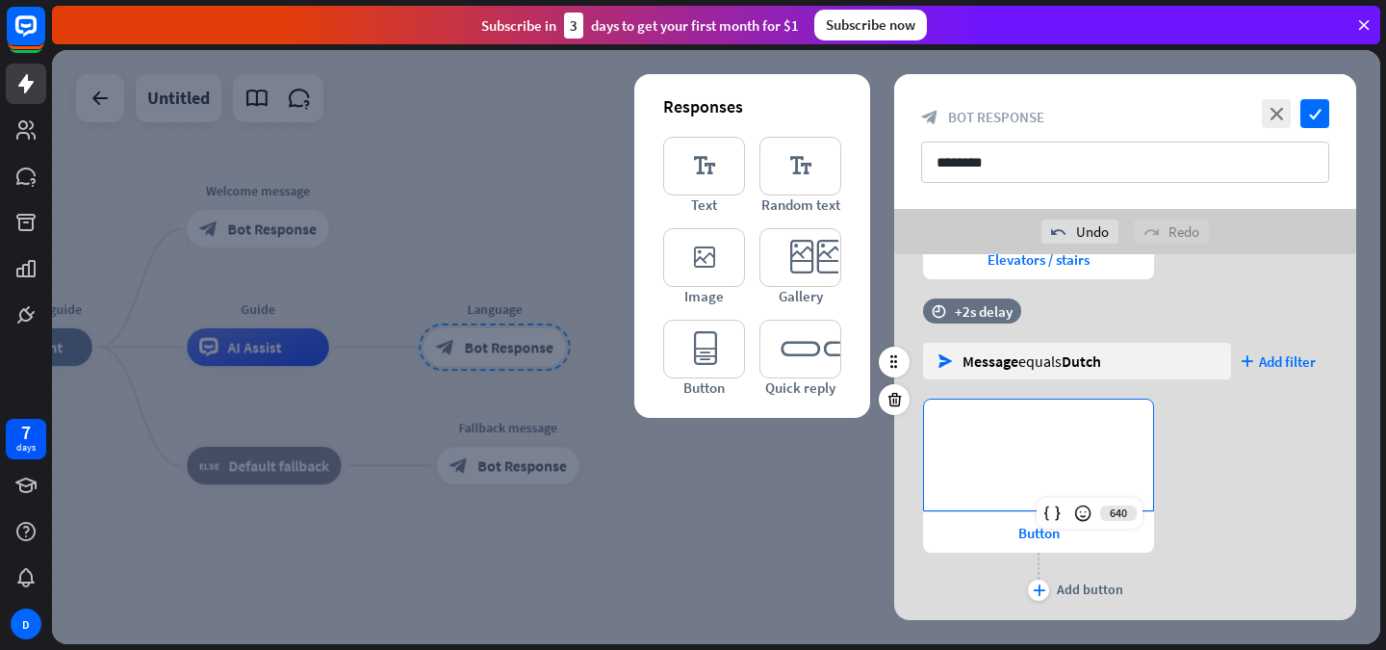
click at [1008, 447] on div "**********" at bounding box center [1038, 455] width 229 height 111
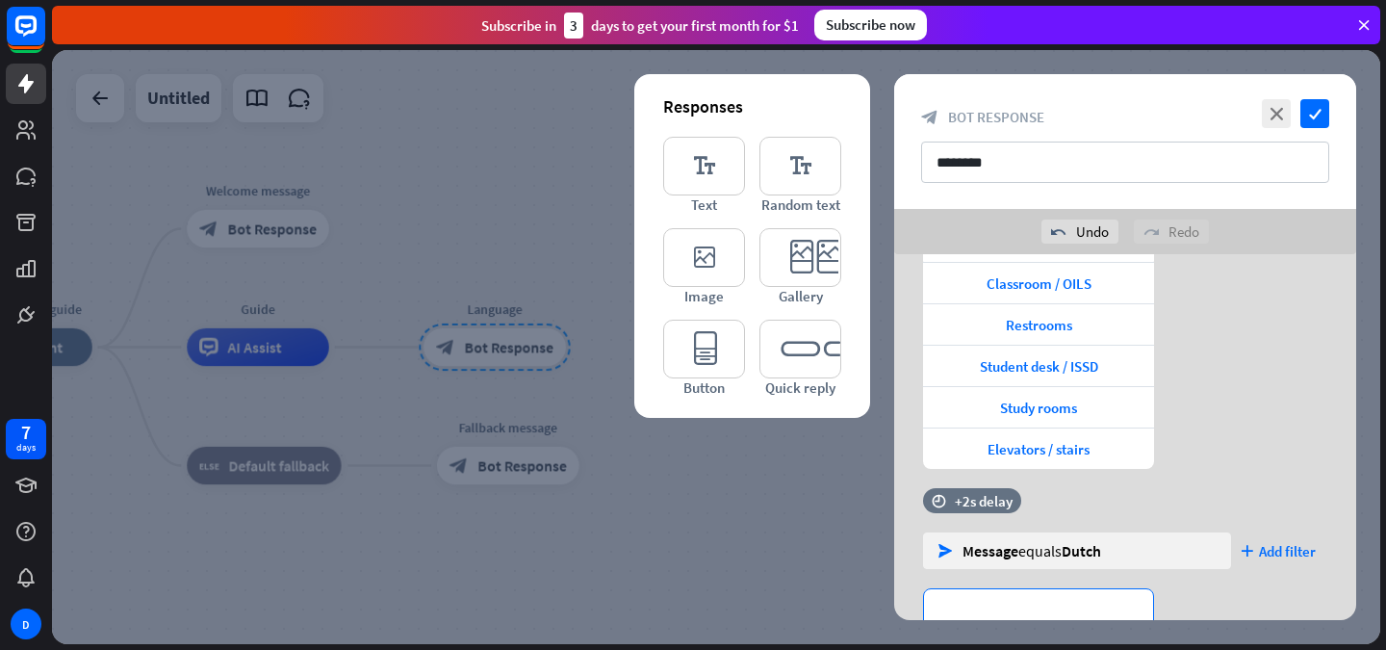
scroll to position [484, 0]
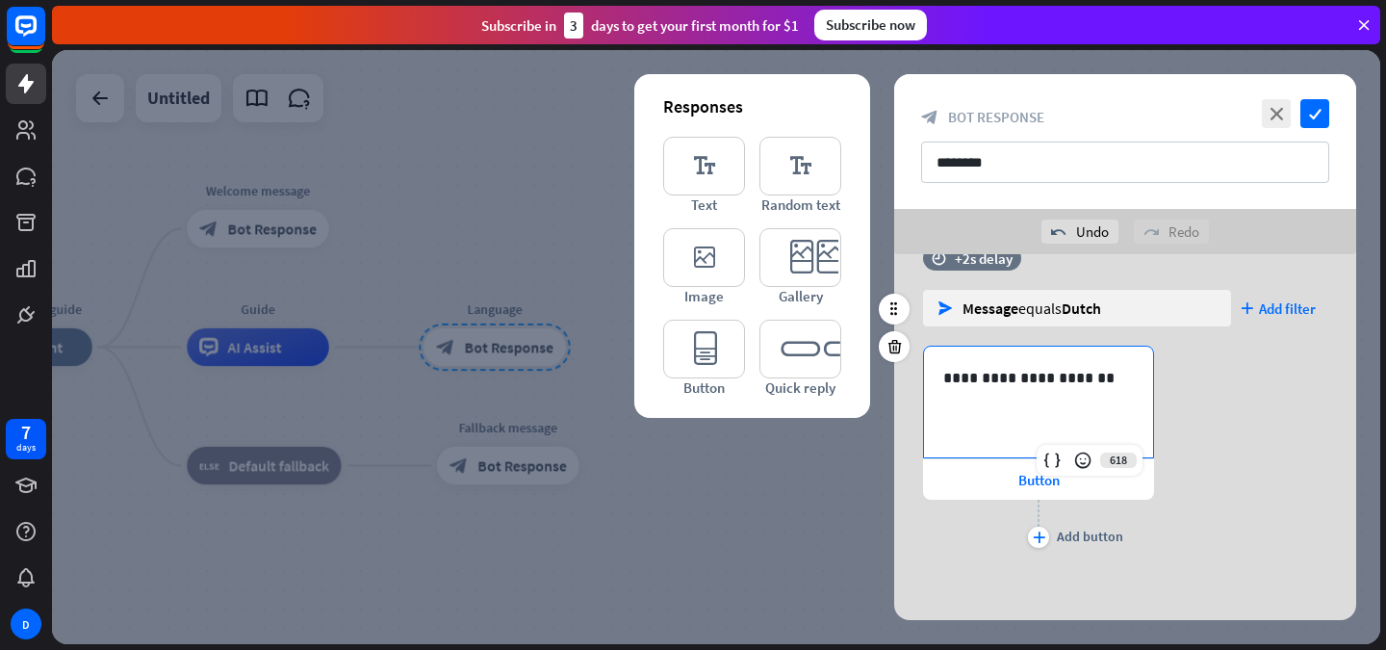
click at [1006, 384] on p "**********" at bounding box center [1039, 378] width 191 height 24
click at [1325, 412] on div "**********" at bounding box center [1125, 449] width 462 height 207
click at [1053, 487] on span "Button" at bounding box center [1039, 480] width 41 height 18
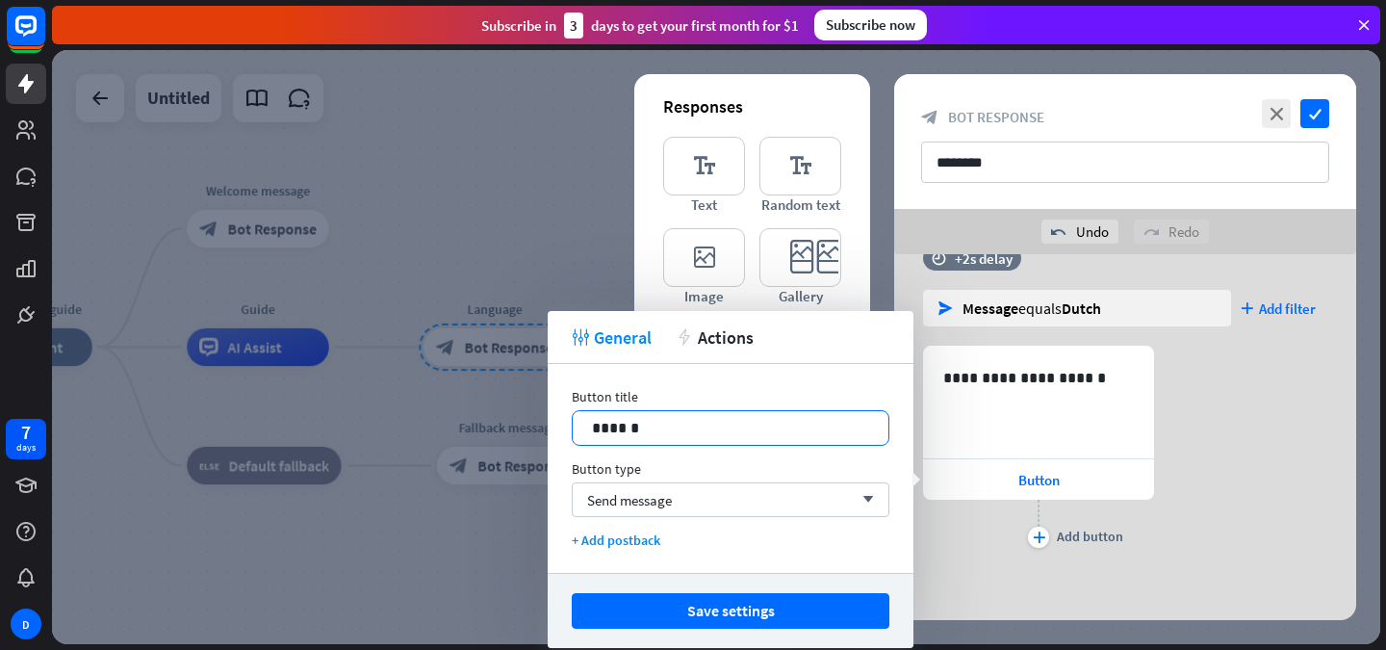
click at [748, 412] on div "******" at bounding box center [731, 428] width 316 height 34
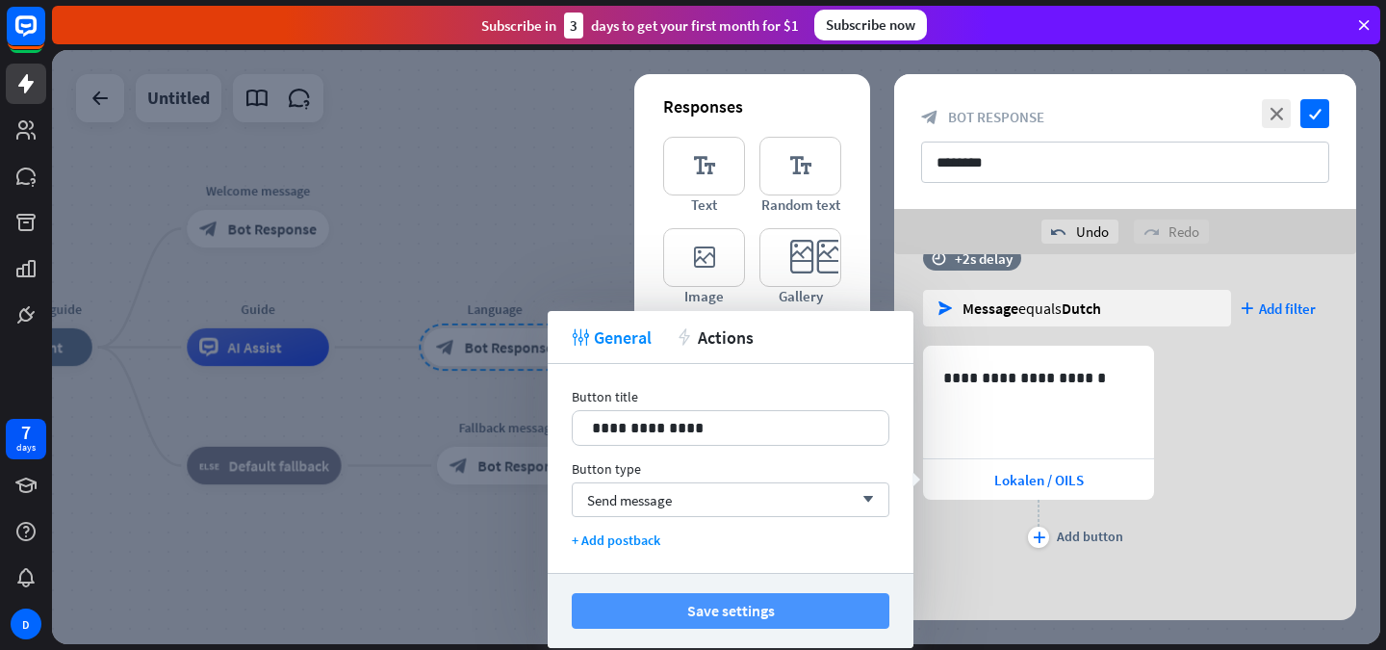
click at [735, 602] on button "Save settings" at bounding box center [731, 611] width 318 height 36
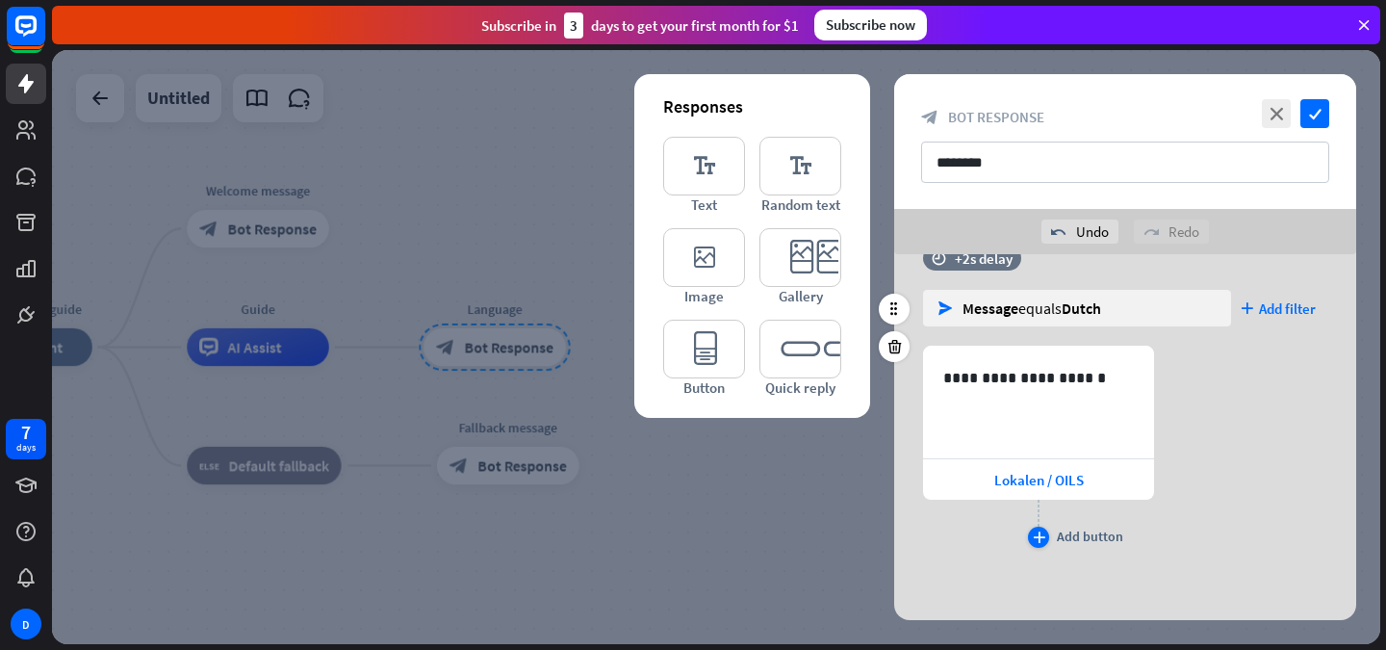
click at [1080, 544] on div "Add button" at bounding box center [1090, 536] width 66 height 17
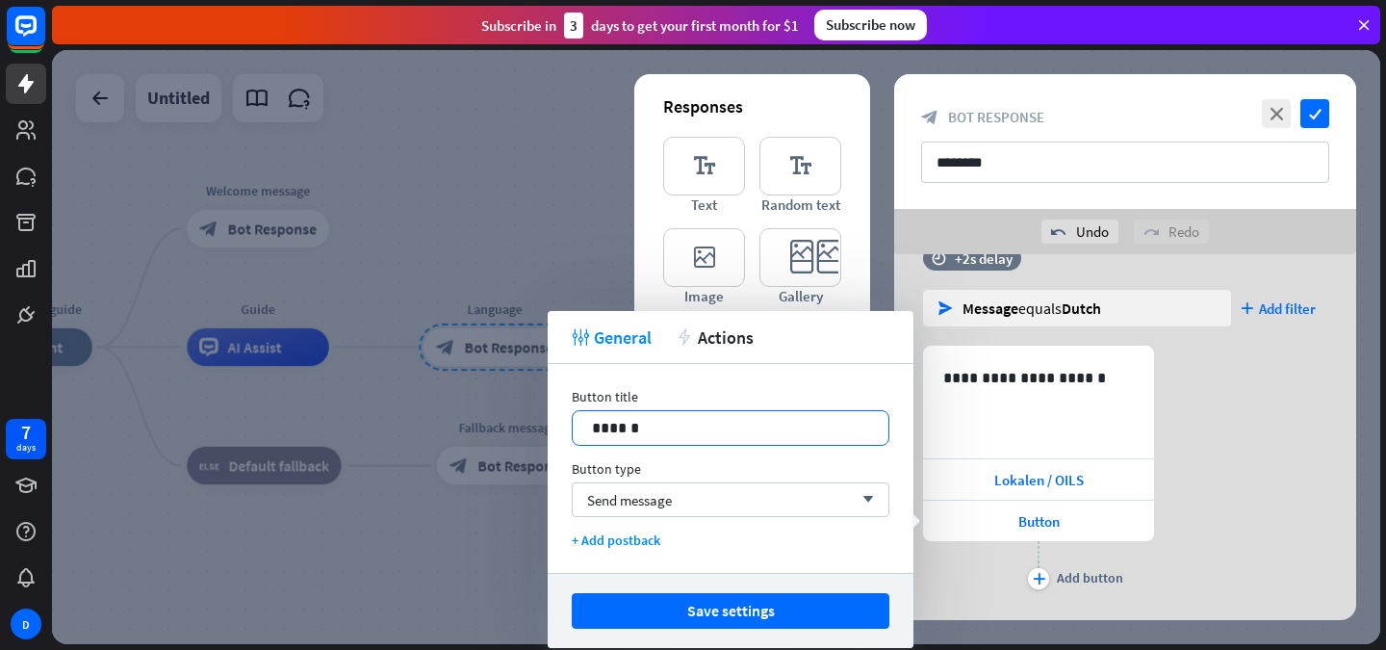
click at [750, 435] on p "******" at bounding box center [730, 428] width 277 height 24
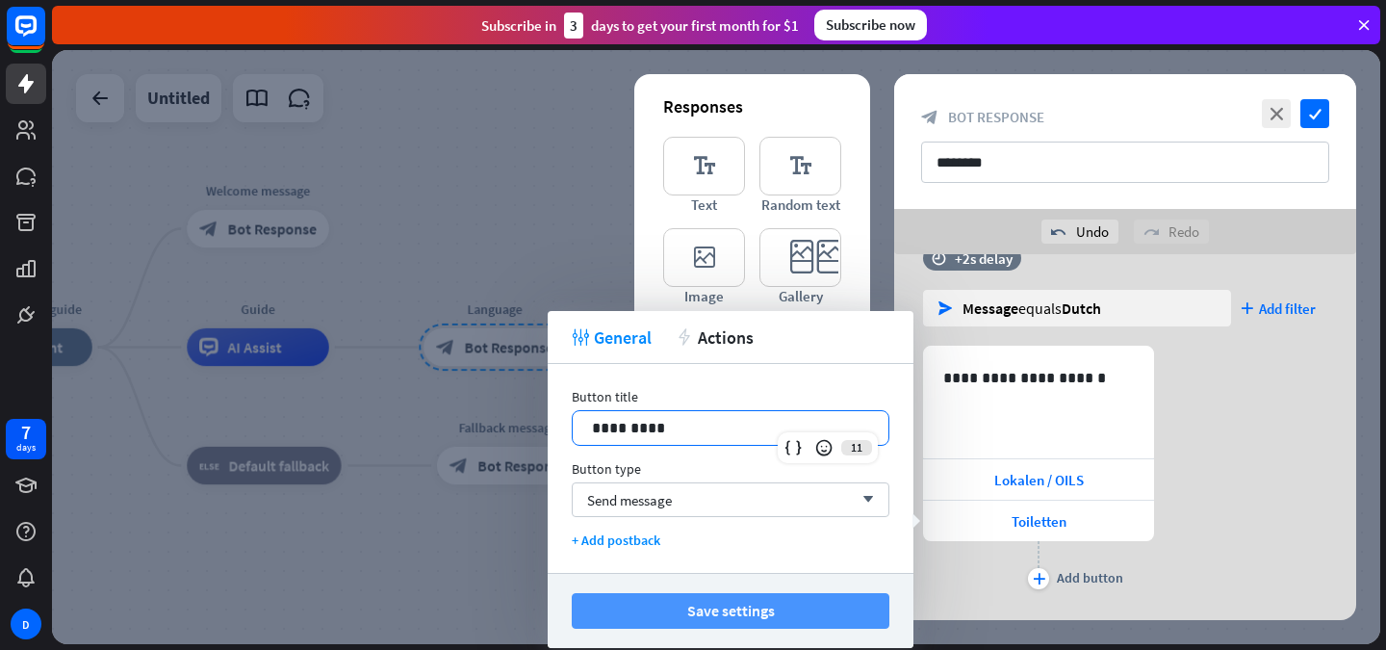
click at [712, 616] on button "Save settings" at bounding box center [731, 611] width 318 height 36
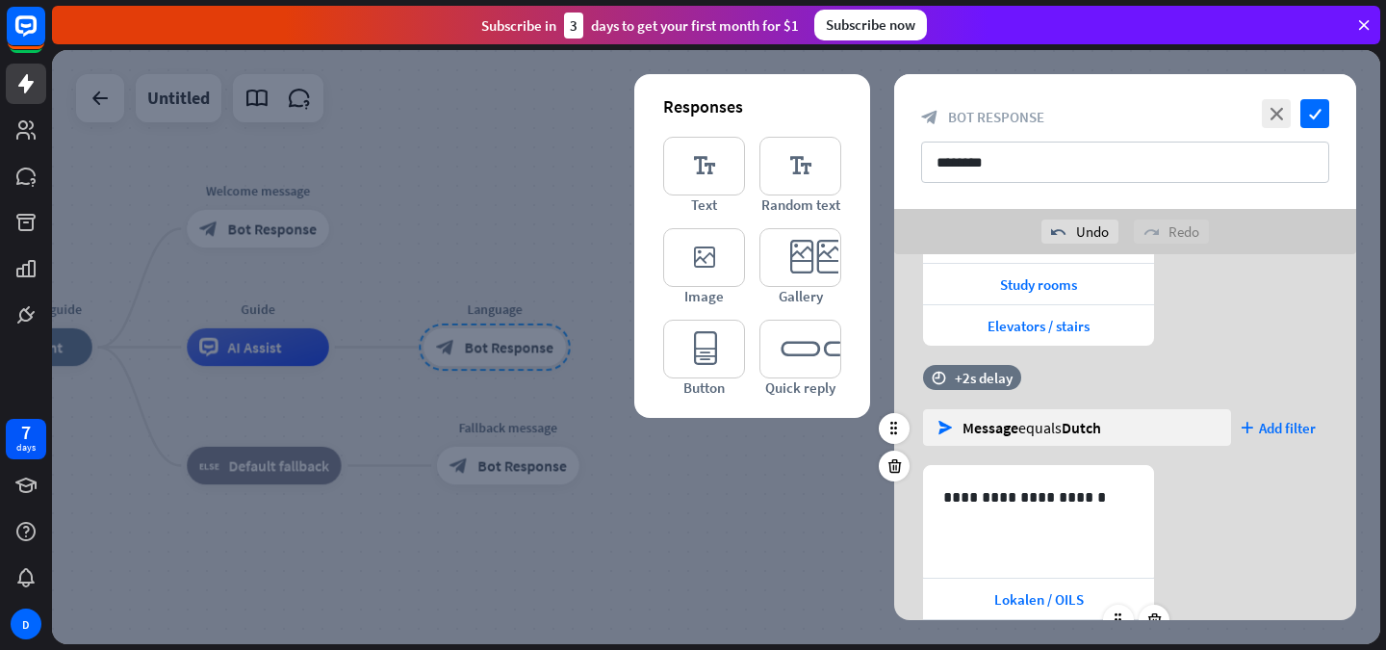
scroll to position [526, 0]
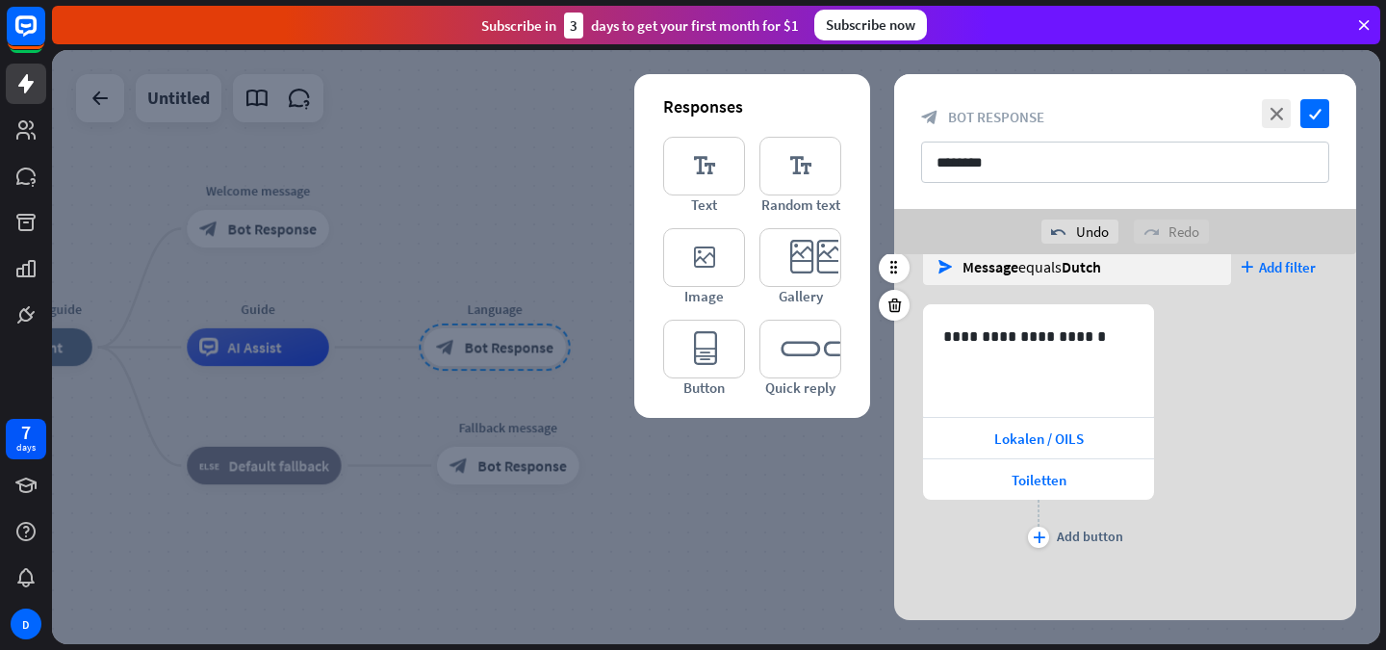
click at [1055, 537] on div "plus Add button" at bounding box center [1038, 524] width 231 height 48
click at [1043, 537] on icon "plus" at bounding box center [1039, 537] width 13 height 12
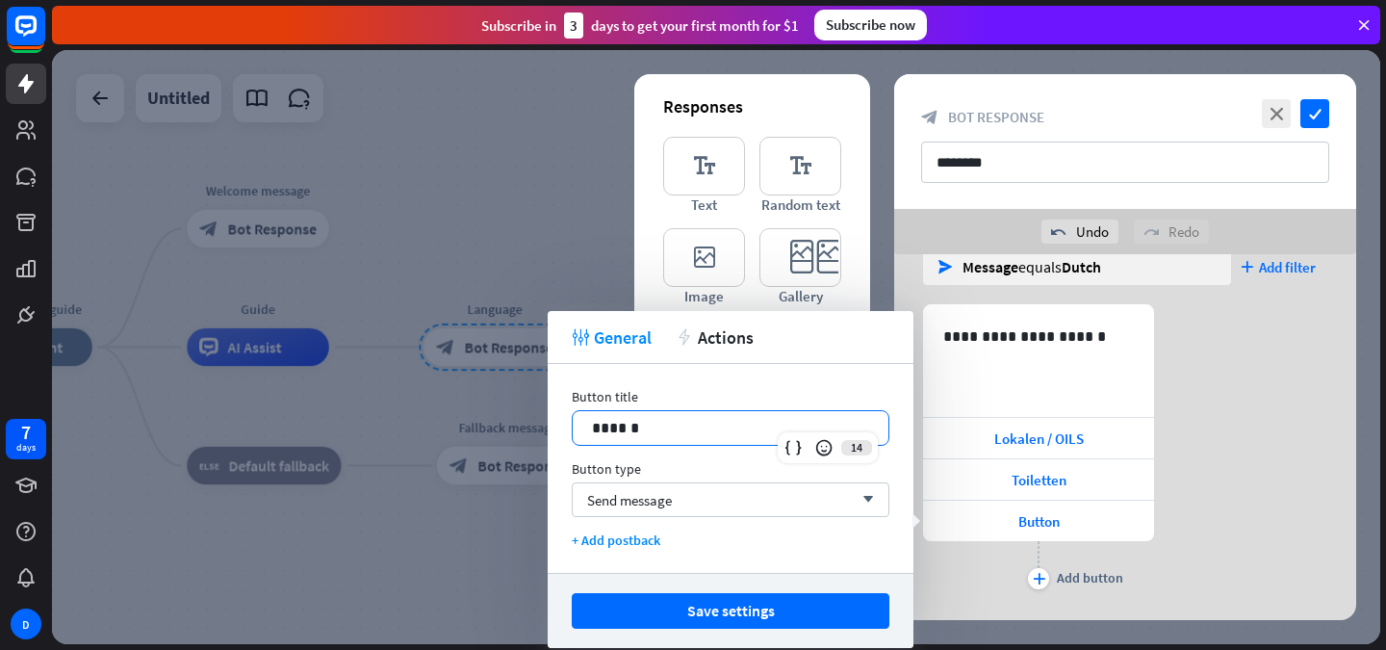
click at [762, 420] on p "******" at bounding box center [730, 428] width 277 height 24
click at [649, 432] on p "**********" at bounding box center [730, 428] width 277 height 24
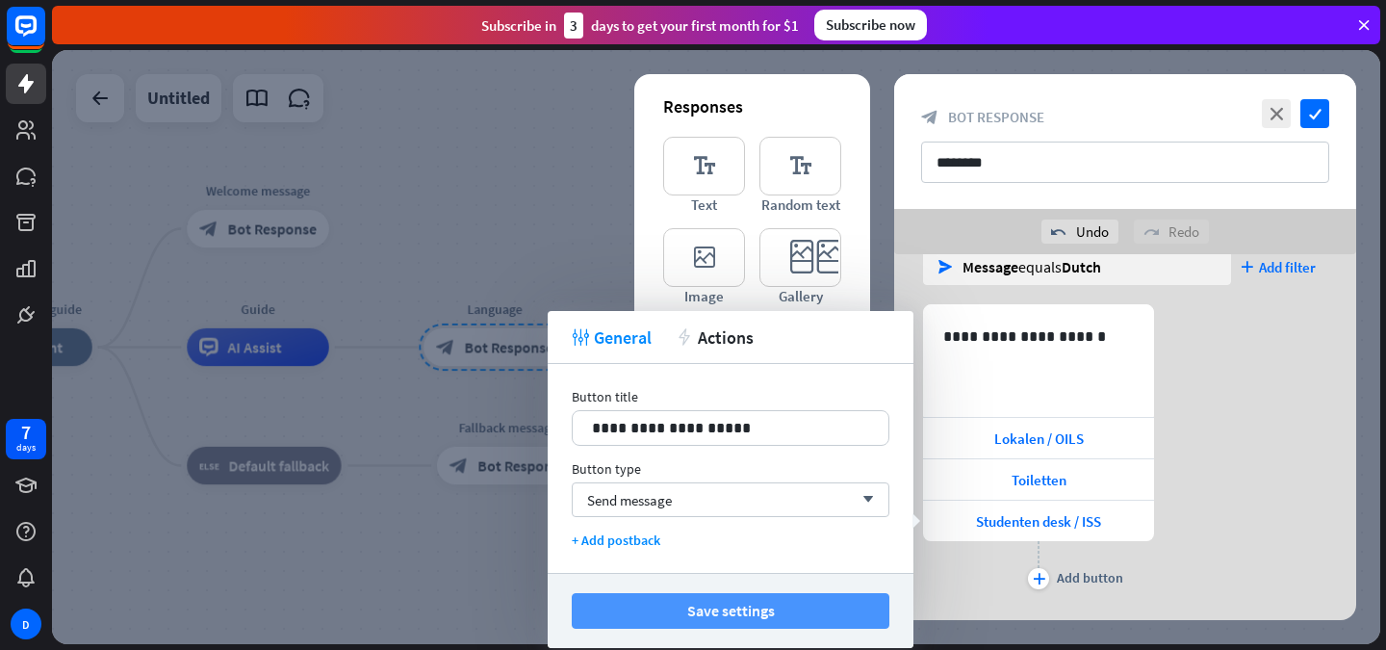
click at [733, 599] on button "Save settings" at bounding box center [731, 611] width 318 height 36
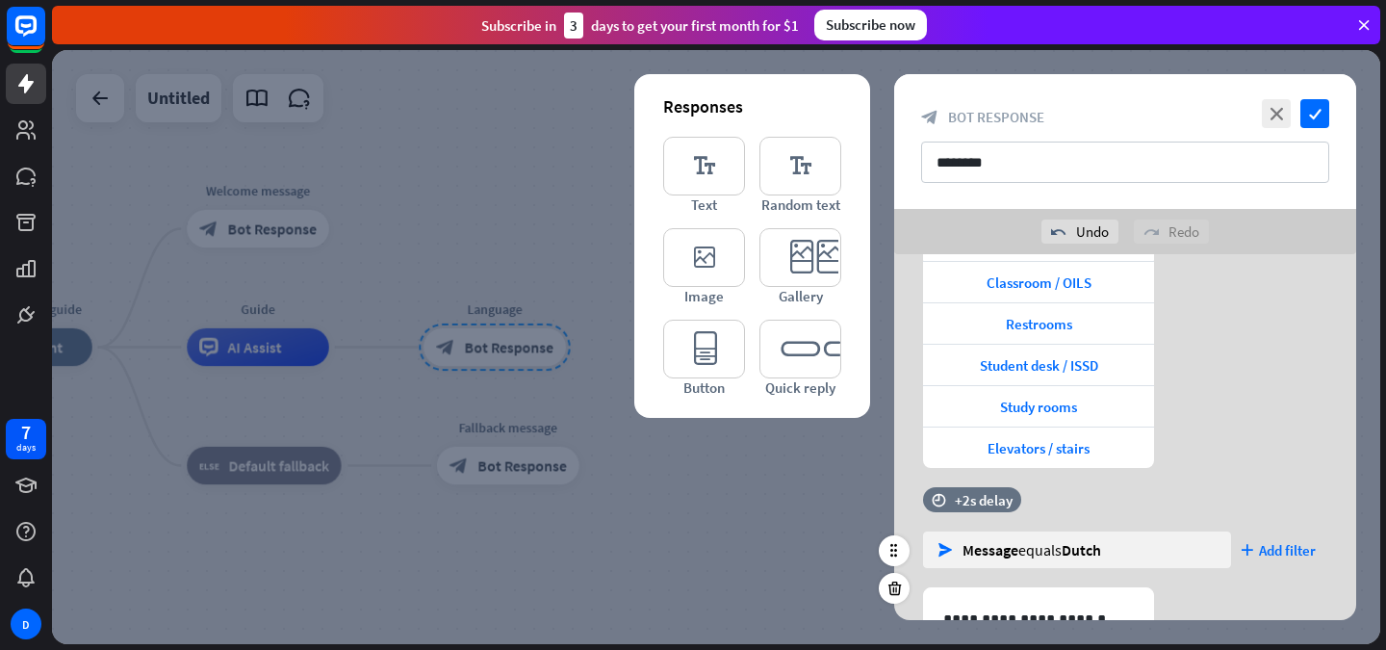
scroll to position [567, 0]
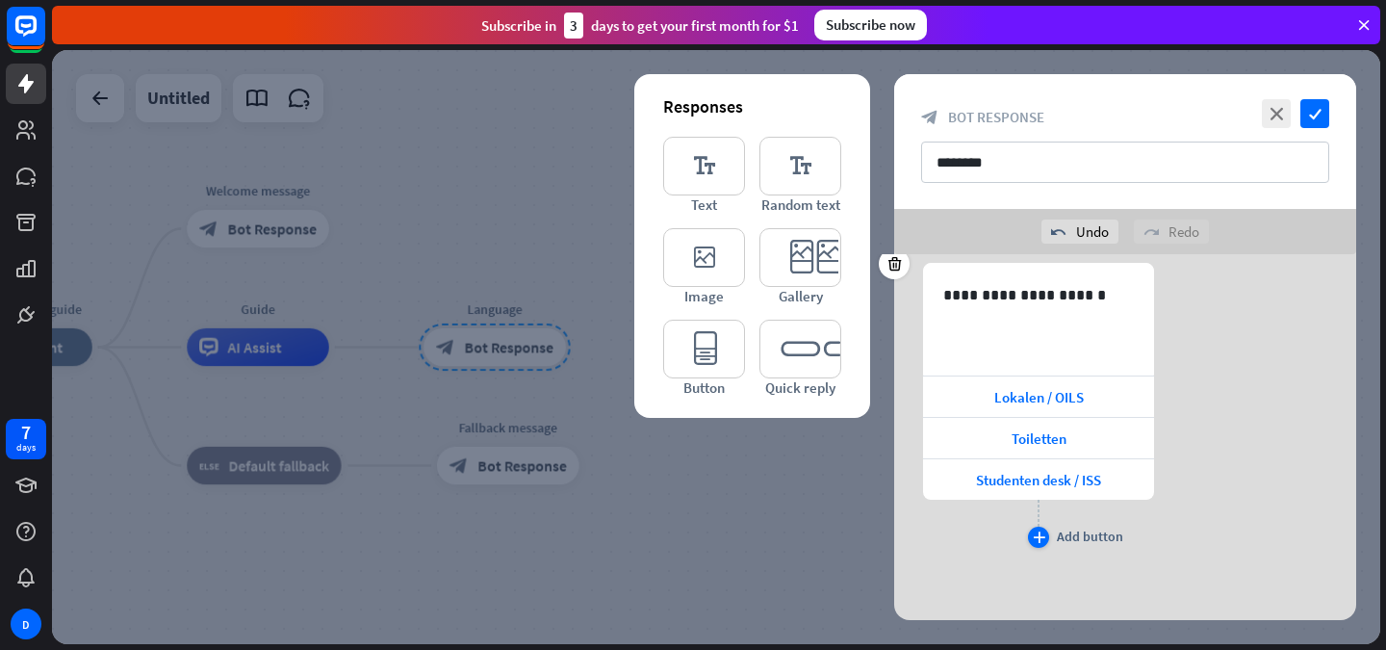
click at [1066, 536] on div "Add button" at bounding box center [1090, 536] width 66 height 17
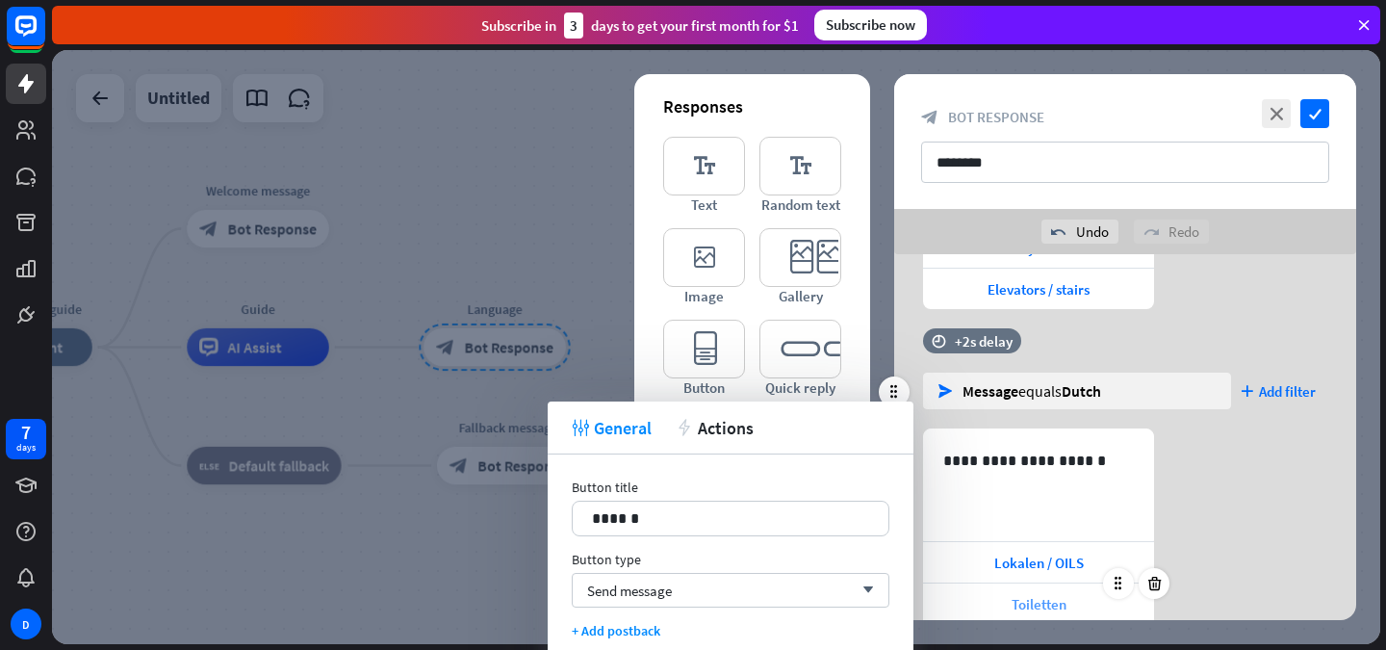
scroll to position [608, 0]
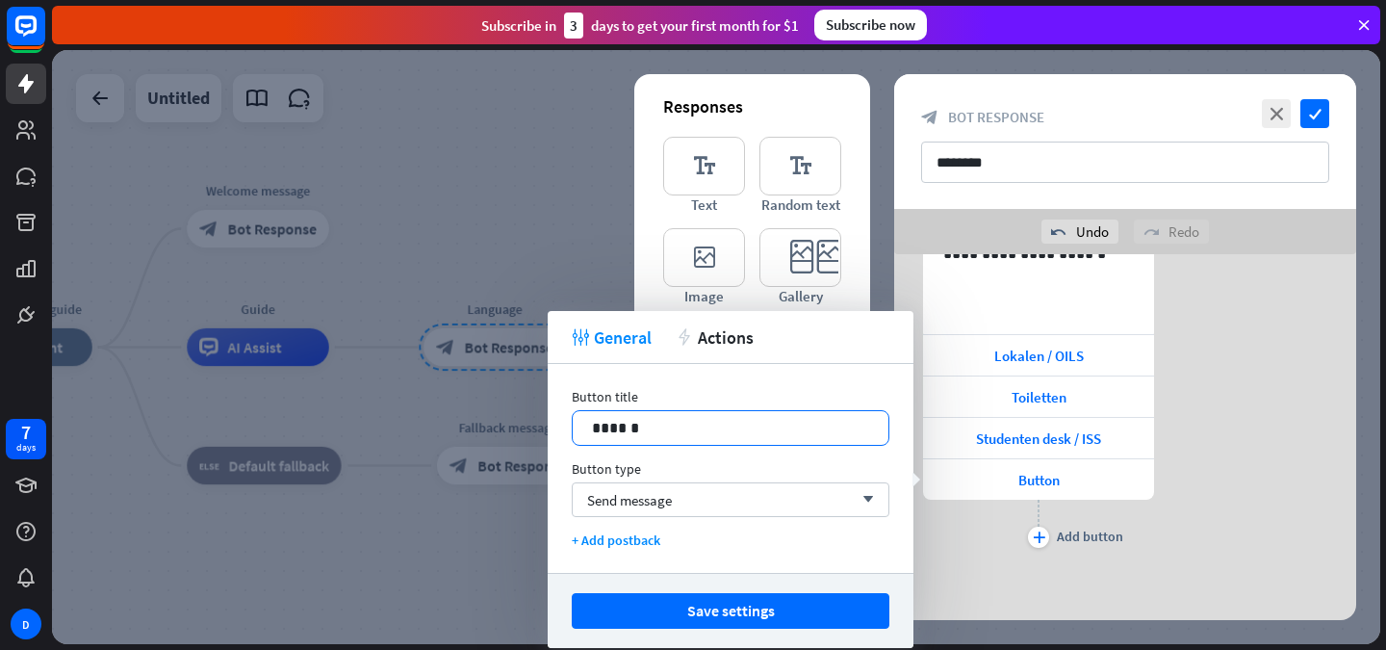
click at [768, 428] on p "******" at bounding box center [730, 428] width 277 height 24
click at [769, 414] on div "******" at bounding box center [731, 428] width 316 height 34
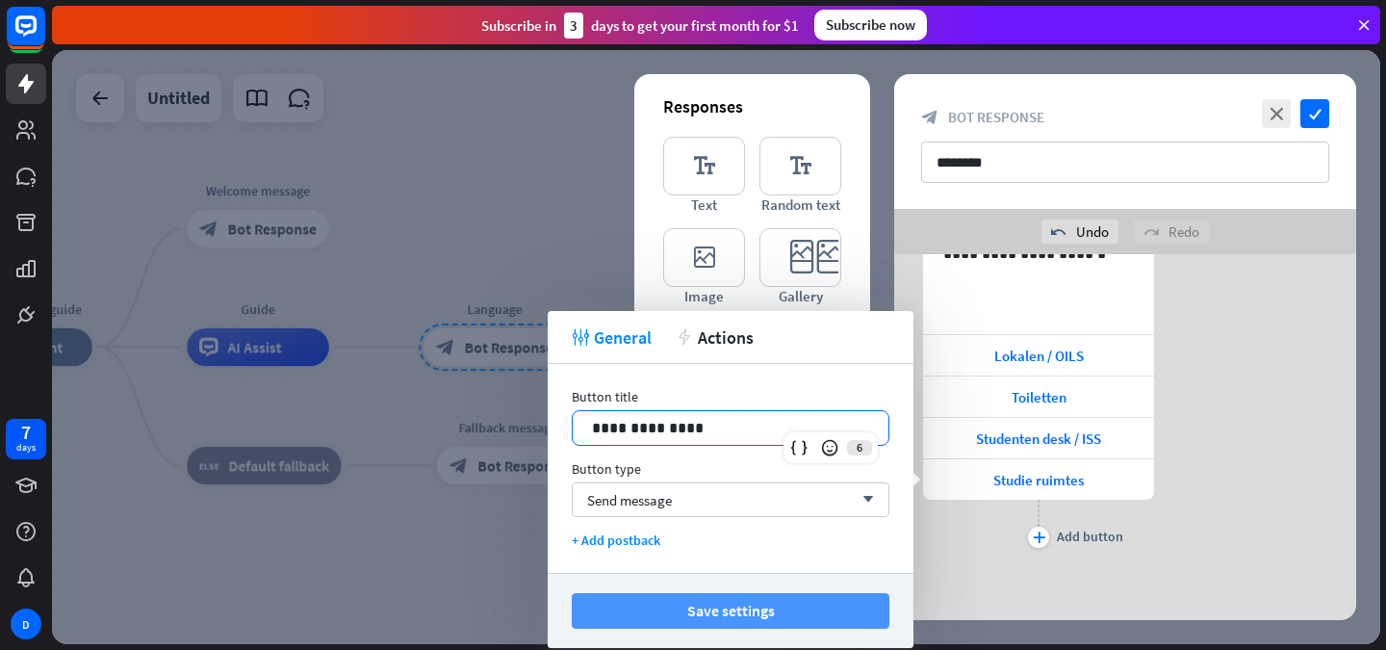
click at [770, 603] on button "Save settings" at bounding box center [731, 611] width 318 height 36
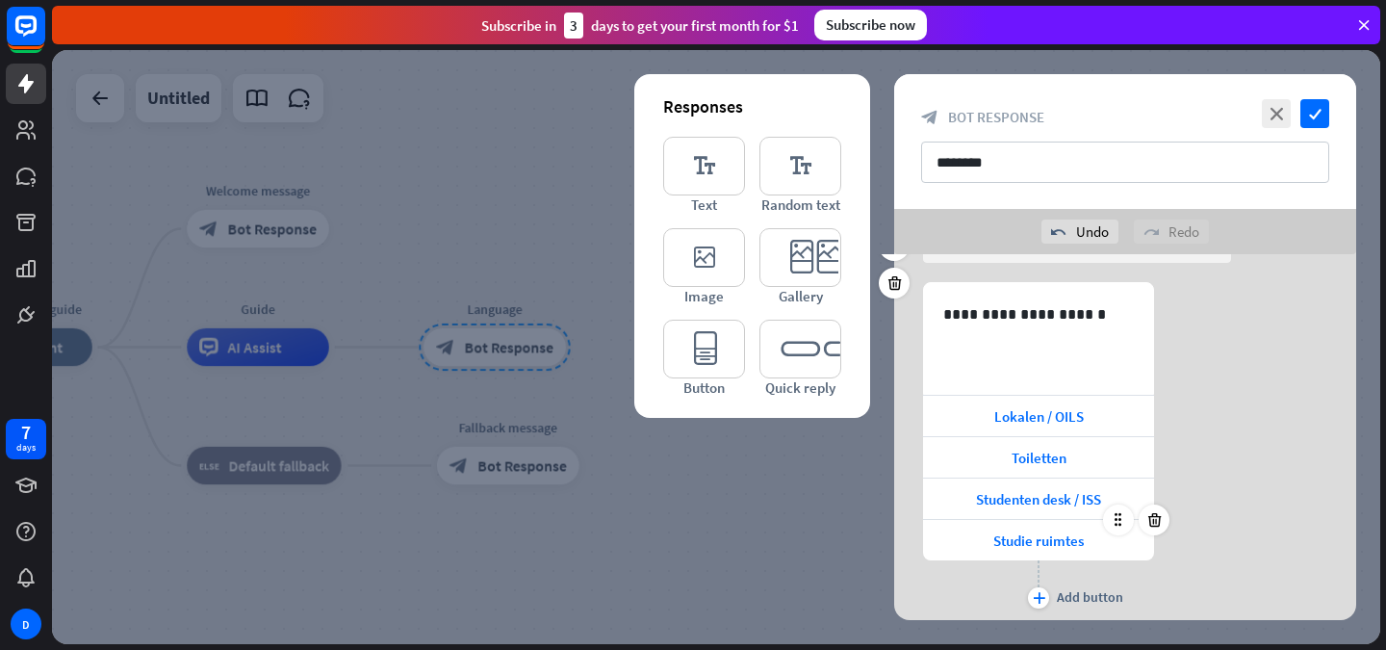
scroll to position [575, 0]
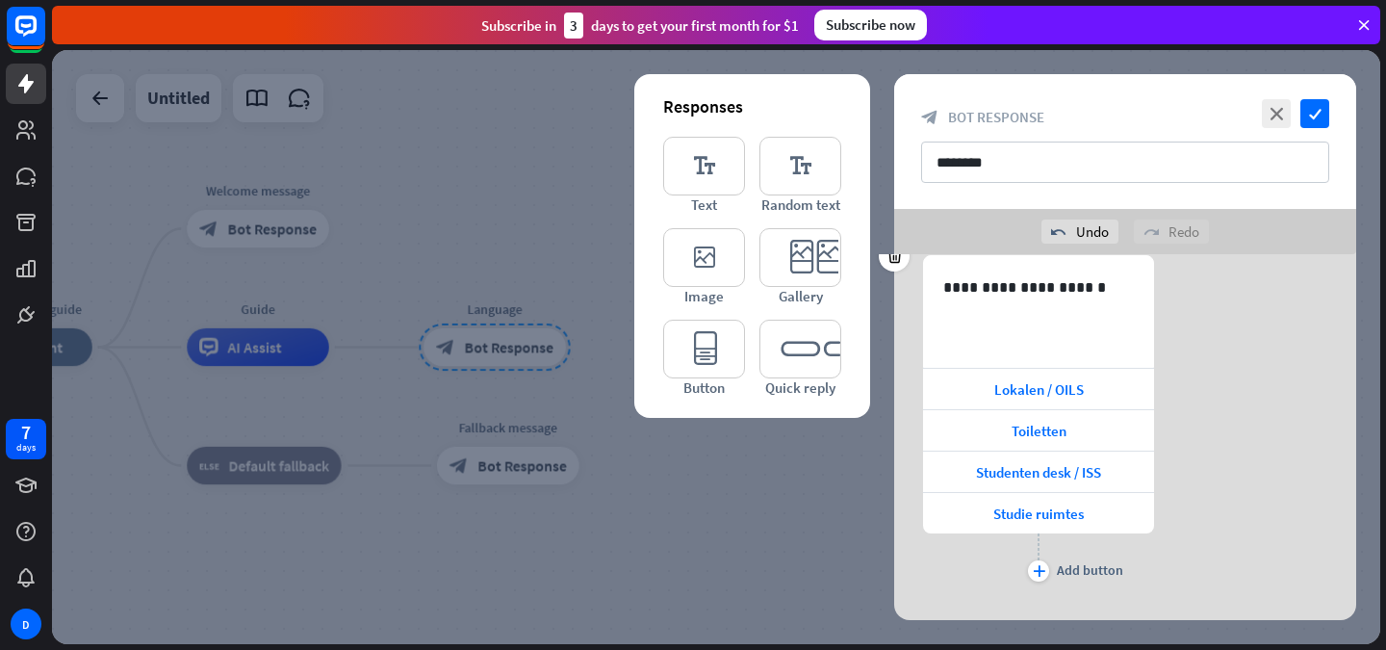
click at [1048, 557] on div "plus Add button" at bounding box center [1038, 557] width 231 height 48
click at [1047, 564] on div "plus" at bounding box center [1038, 570] width 21 height 21
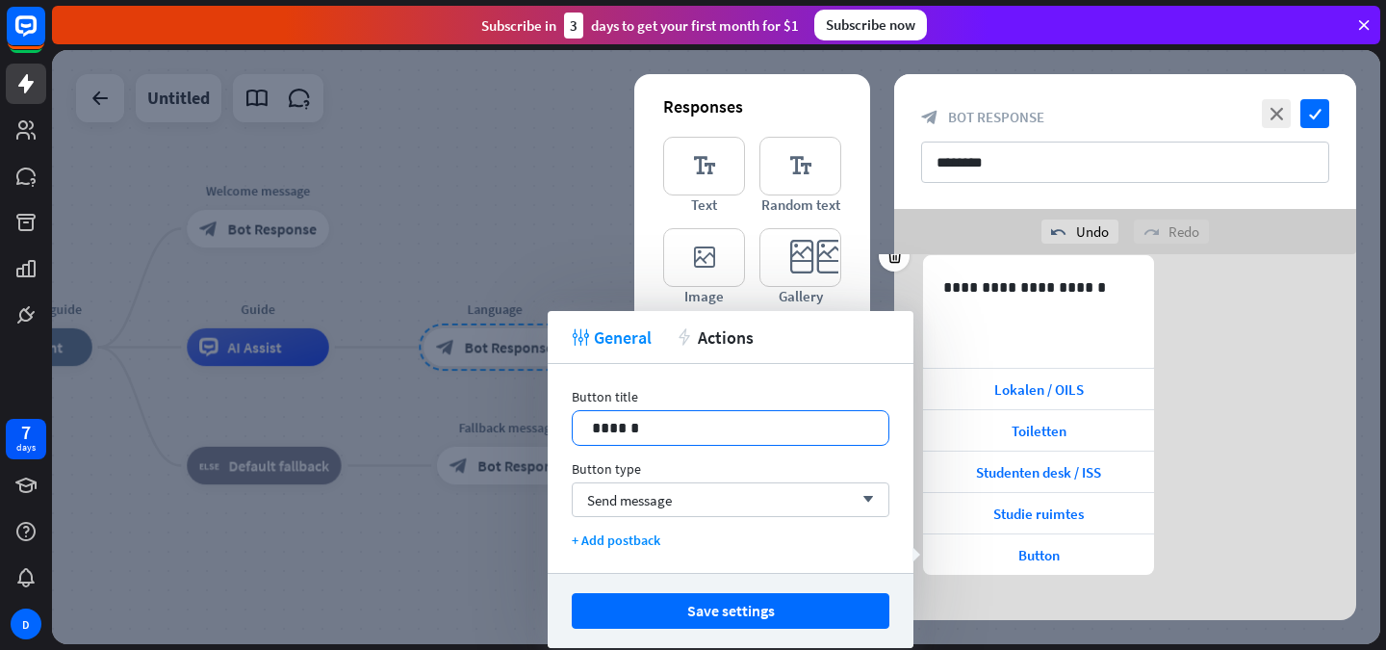
click at [789, 444] on div "14 ******" at bounding box center [731, 428] width 318 height 36
click at [738, 420] on p "******" at bounding box center [730, 428] width 277 height 24
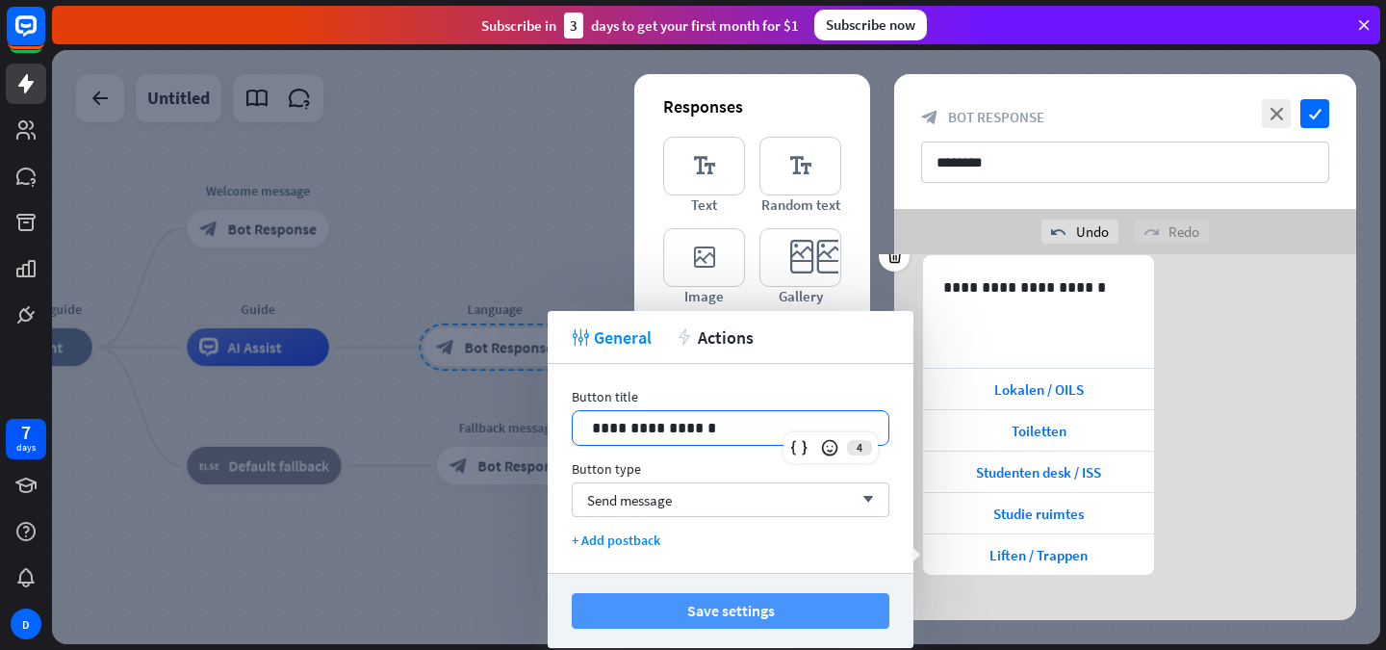
click at [711, 608] on button "Save settings" at bounding box center [731, 611] width 318 height 36
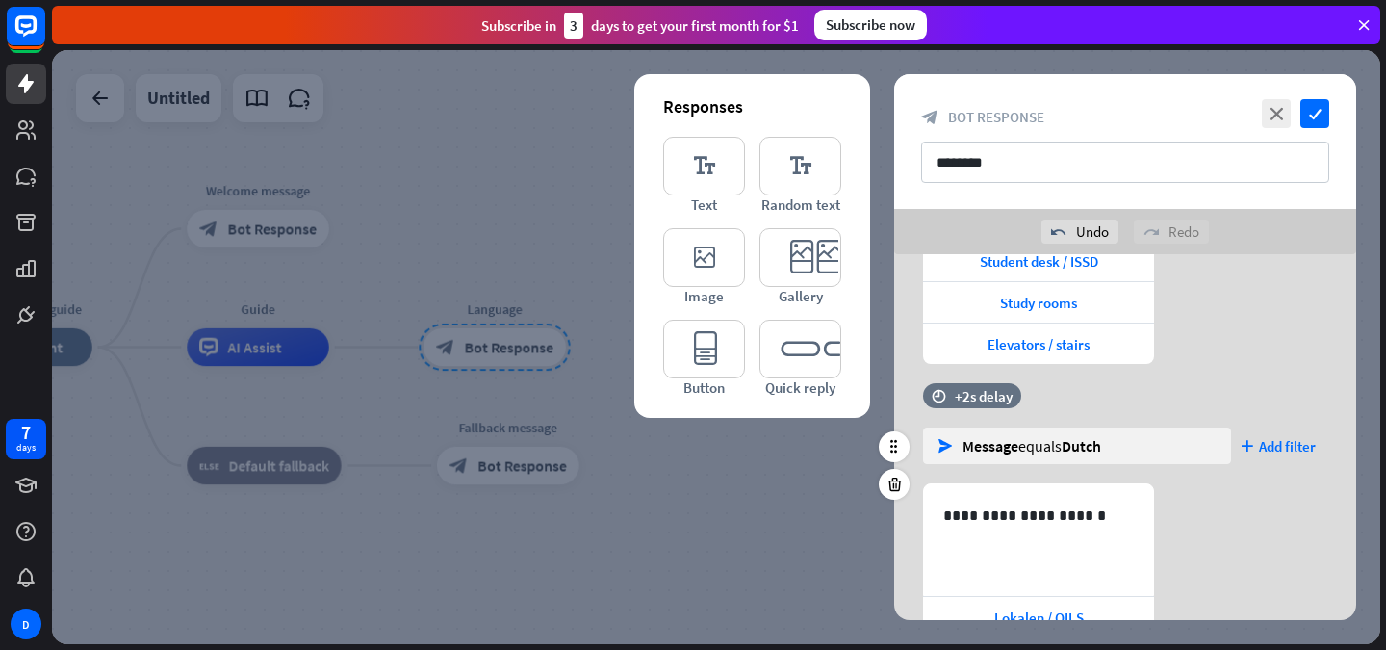
scroll to position [597, 0]
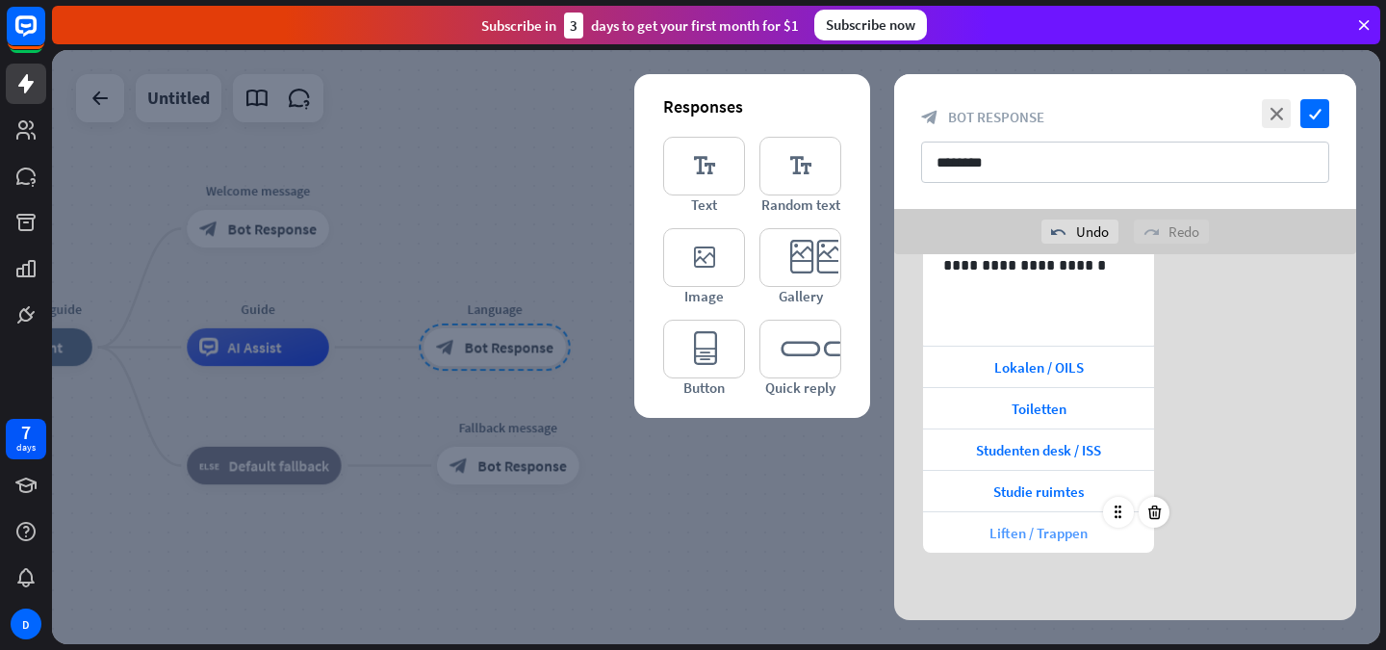
click at [1039, 545] on div "Liften / Trappen" at bounding box center [1038, 532] width 231 height 40
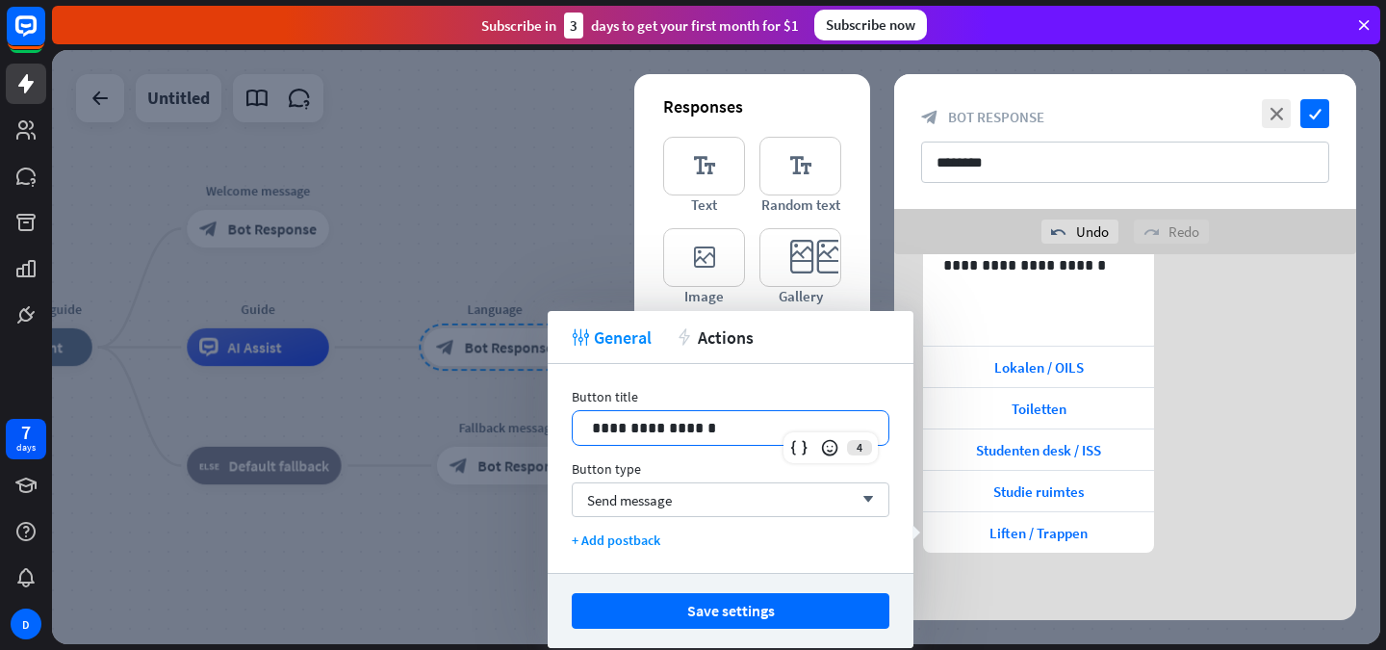
click at [647, 425] on p "**********" at bounding box center [730, 428] width 277 height 24
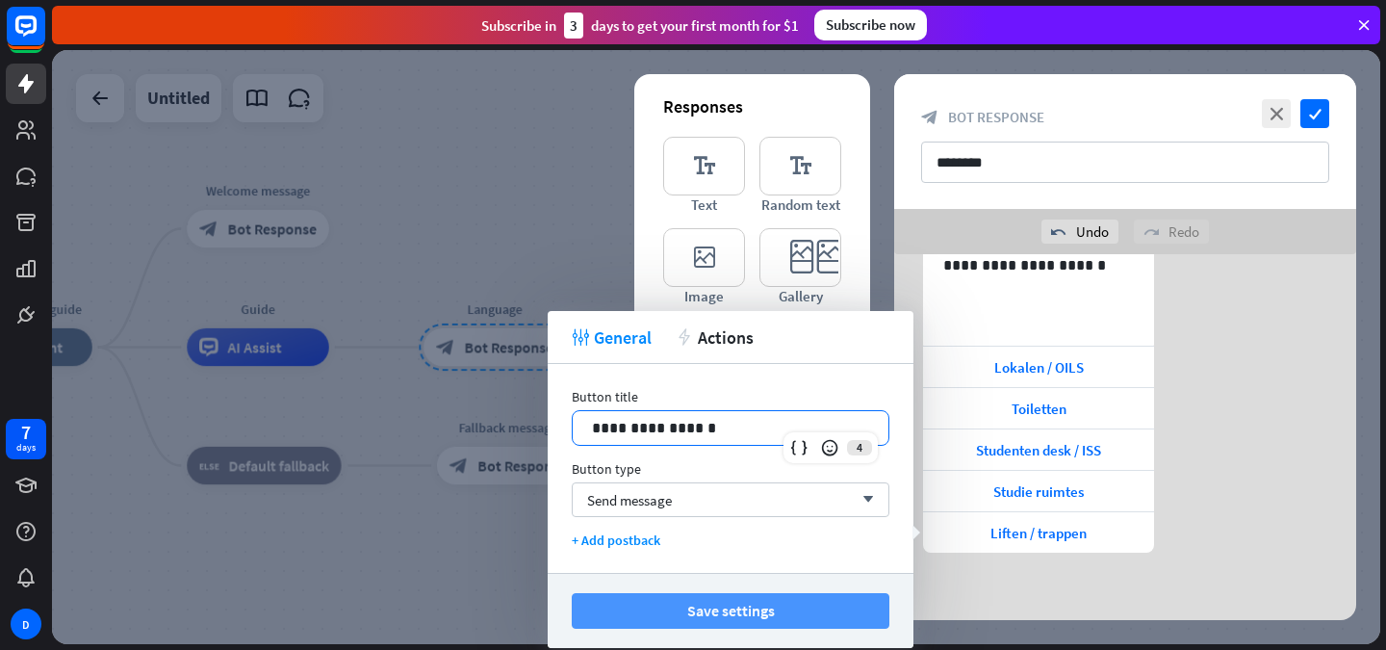
click at [684, 606] on button "Save settings" at bounding box center [731, 611] width 318 height 36
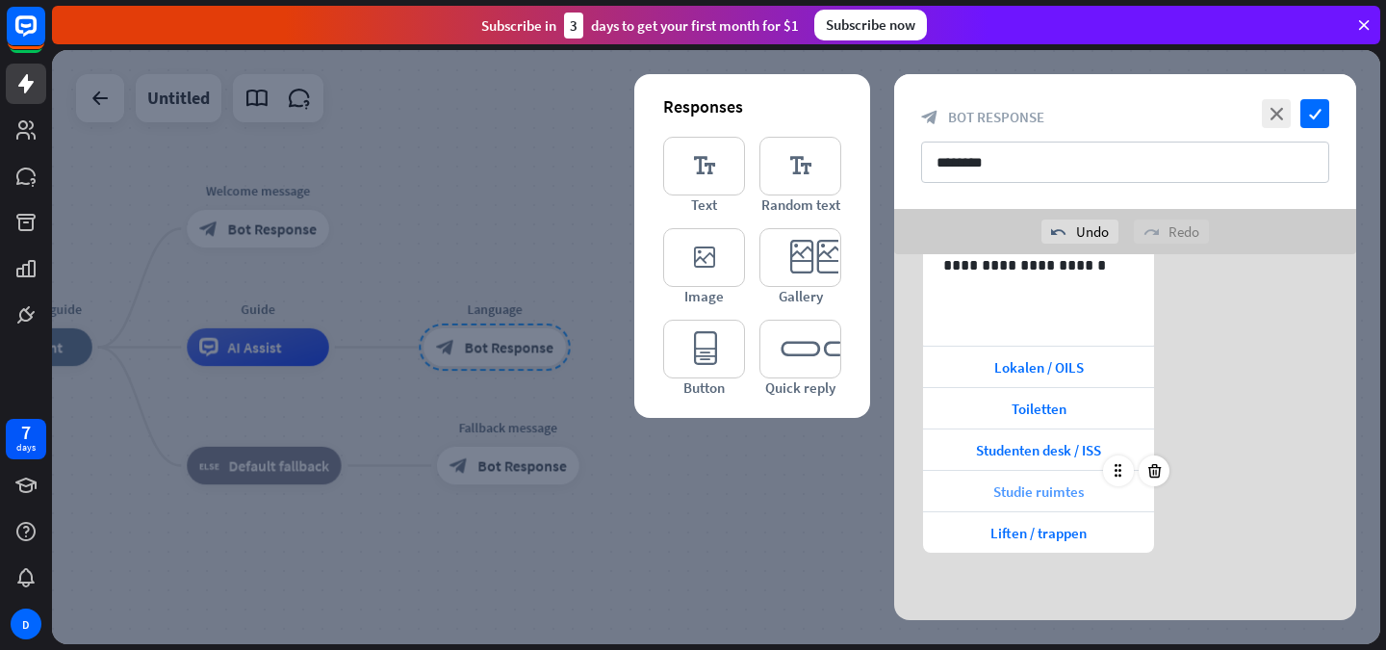
click at [1060, 495] on span "Studie ruimtes" at bounding box center [1039, 491] width 91 height 18
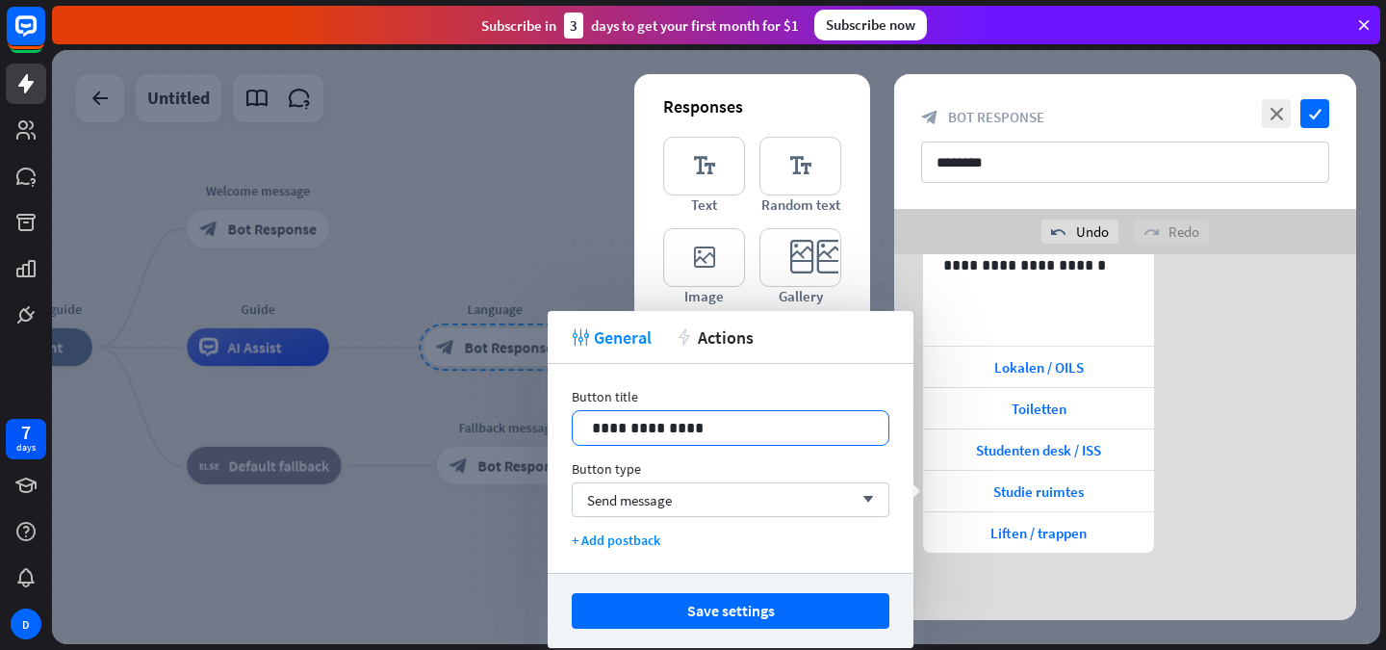
click at [636, 430] on p "**********" at bounding box center [730, 428] width 277 height 24
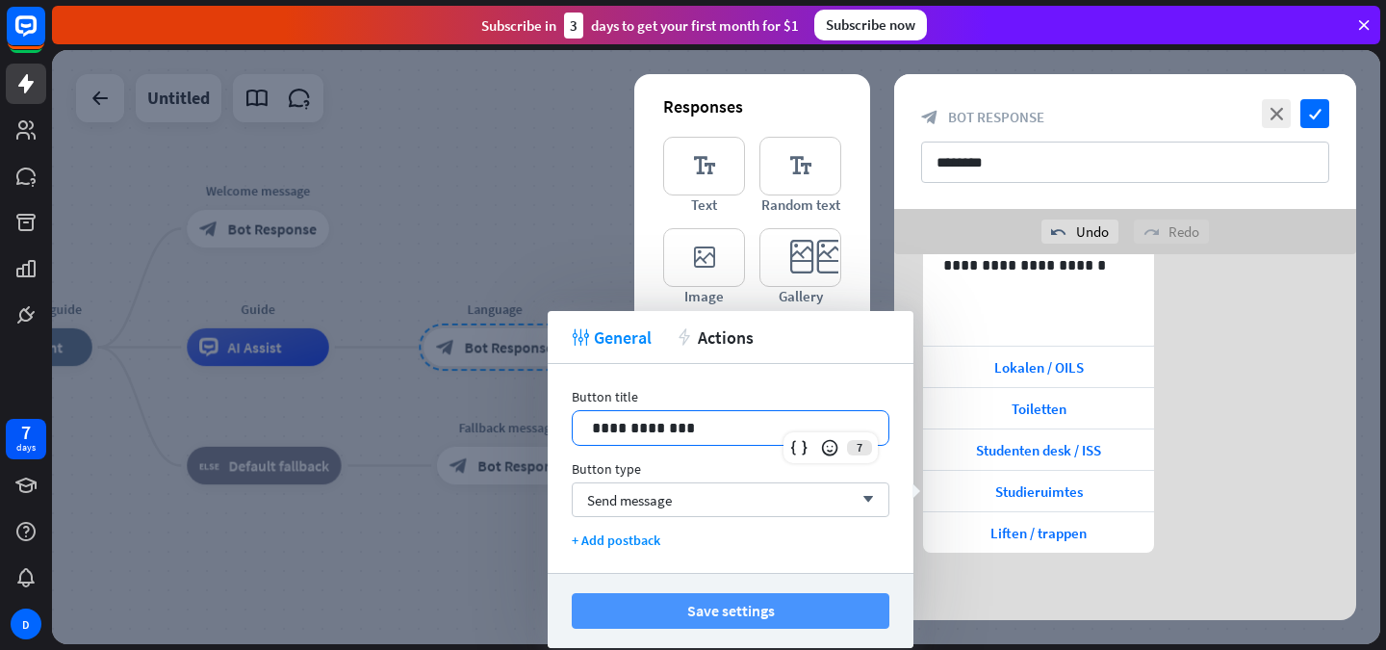
click at [718, 603] on button "Save settings" at bounding box center [731, 611] width 318 height 36
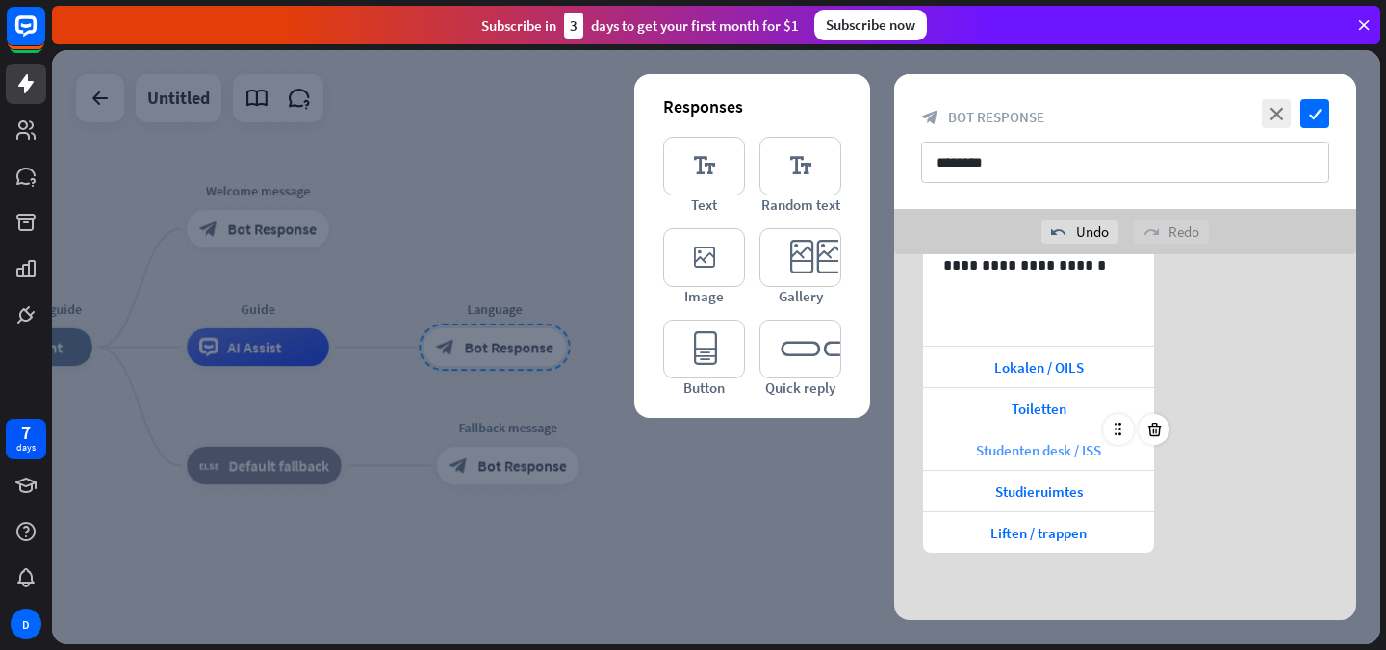
click at [1058, 452] on span "Studenten desk / ISS" at bounding box center [1038, 450] width 125 height 18
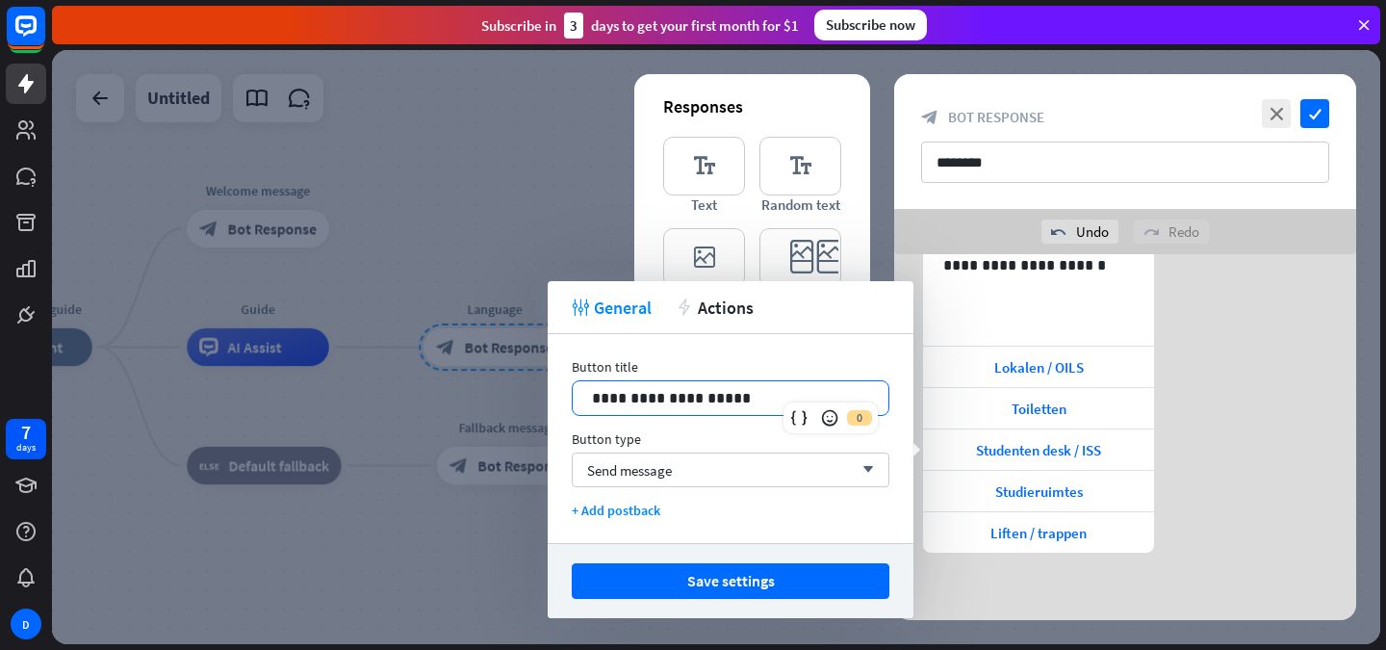
click at [660, 402] on p "**********" at bounding box center [730, 398] width 277 height 24
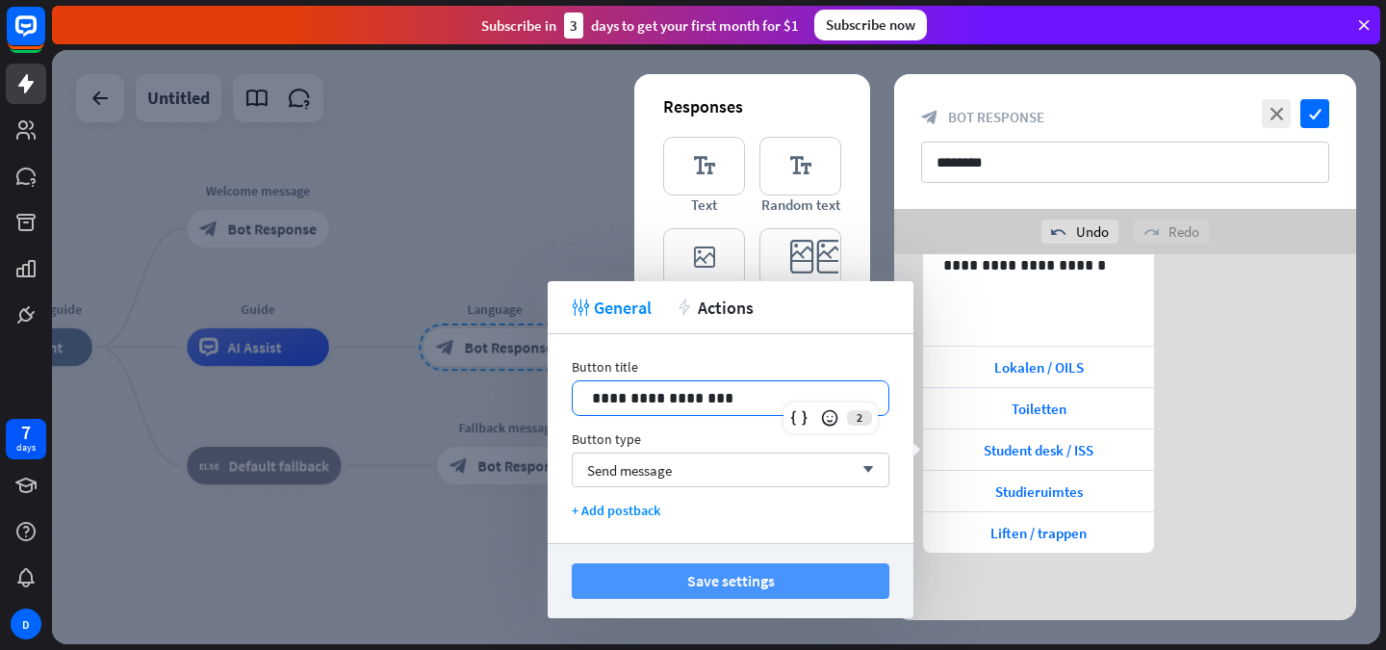
click at [721, 568] on button "Save settings" at bounding box center [731, 581] width 318 height 36
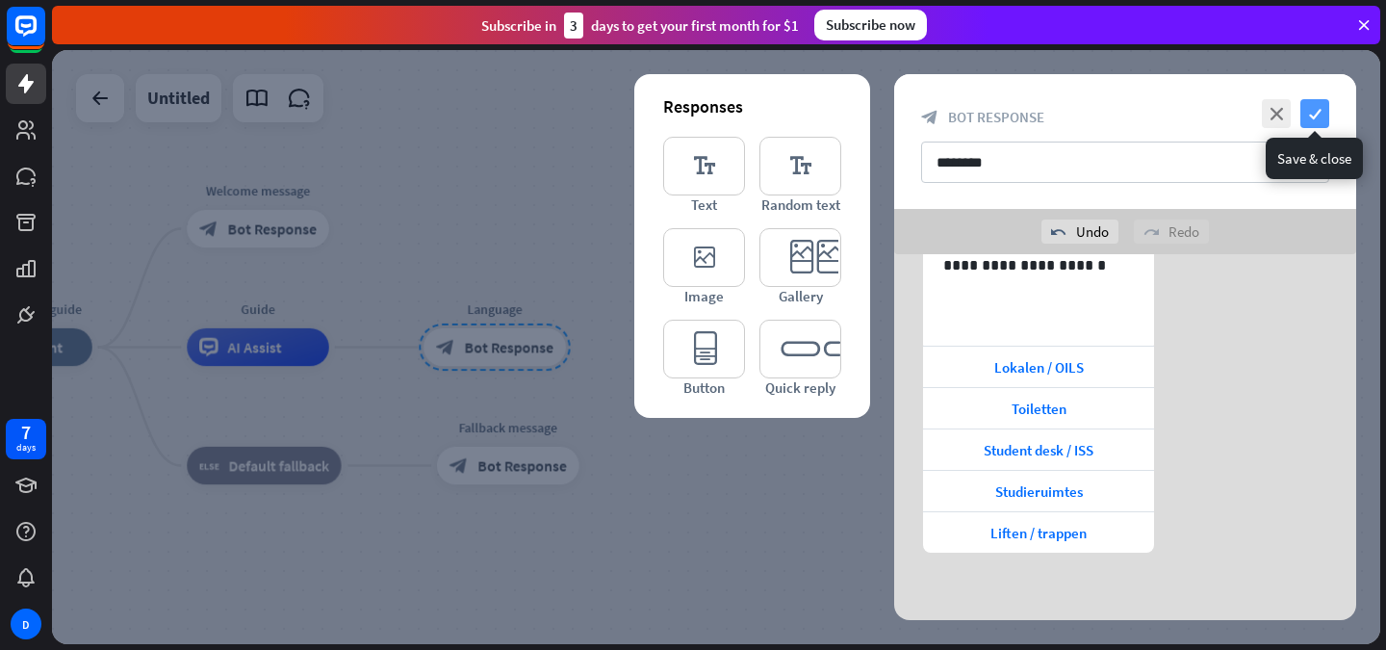
click at [1306, 110] on icon "check" at bounding box center [1315, 113] width 29 height 29
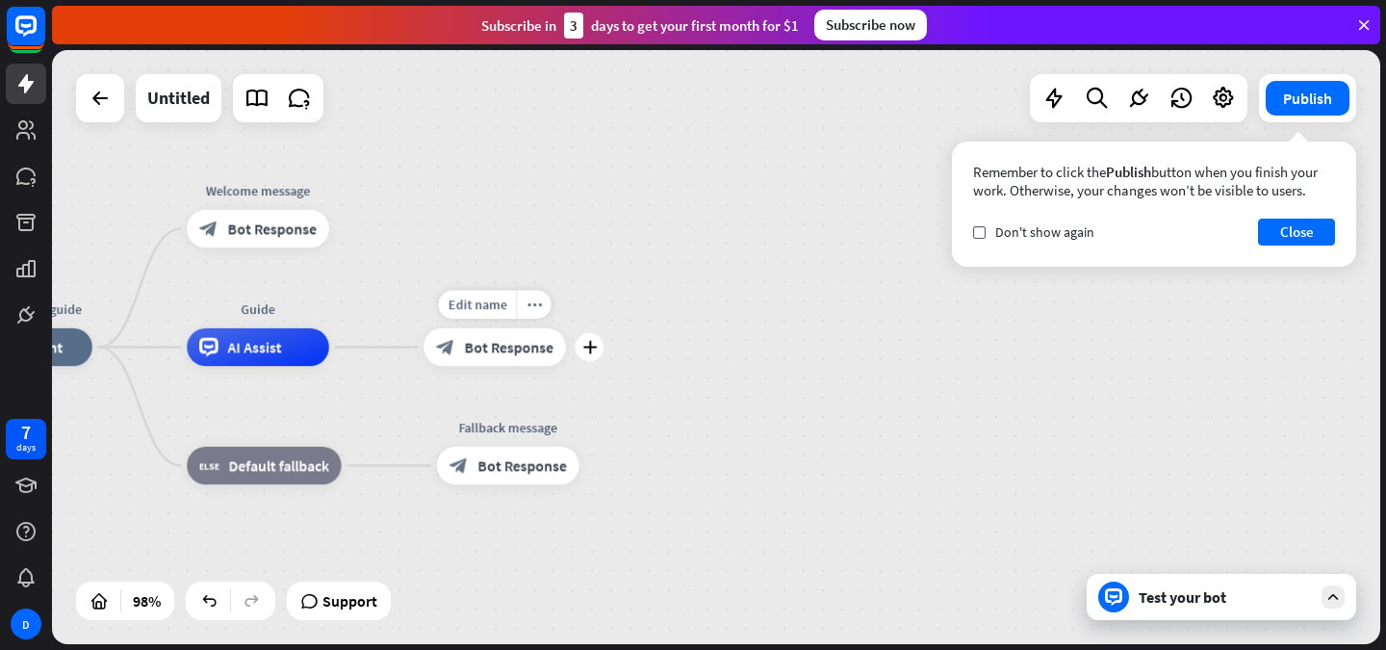
click at [495, 358] on div "block_bot_response Bot Response" at bounding box center [495, 347] width 142 height 38
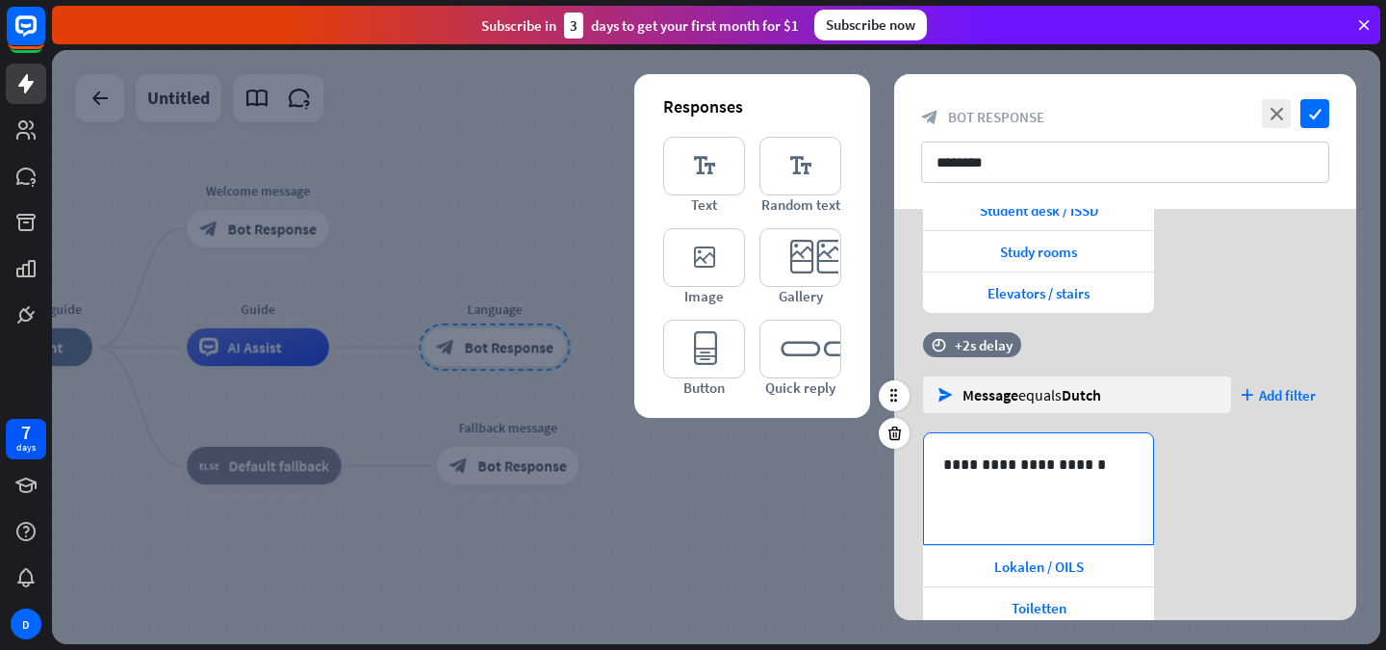
scroll to position [356, 0]
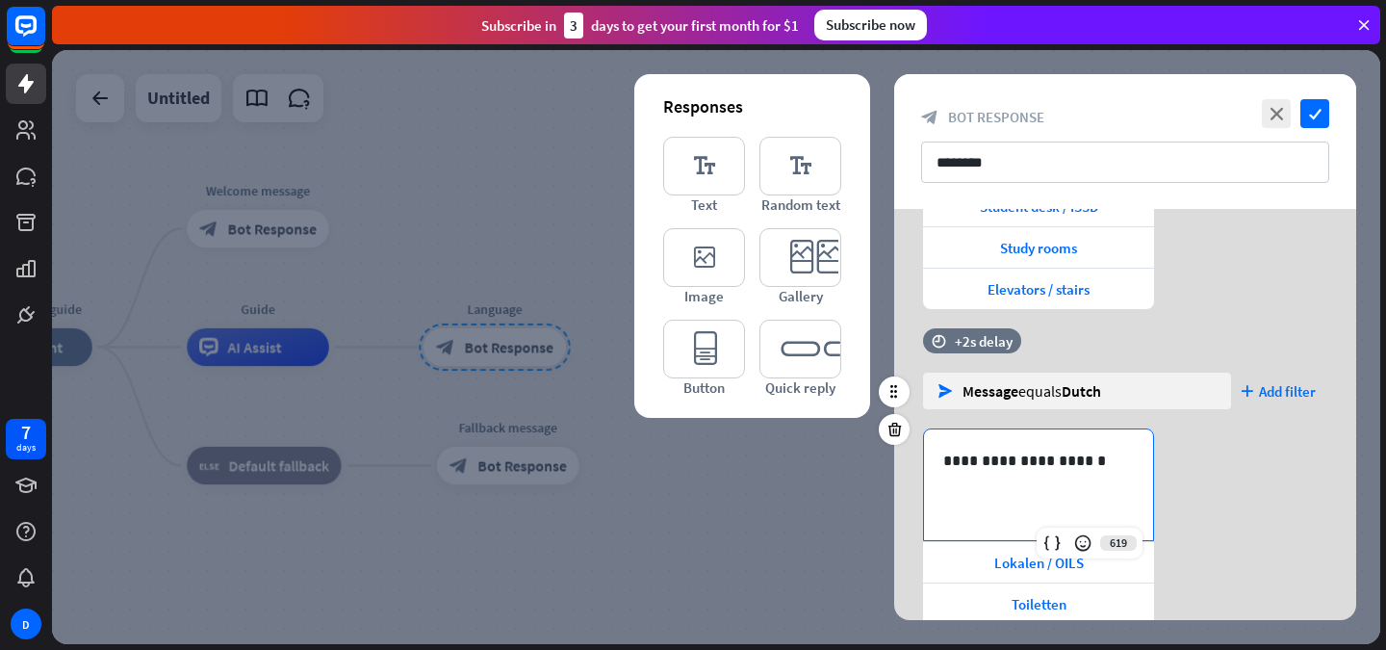
click at [1072, 457] on p "**********" at bounding box center [1039, 461] width 191 height 24
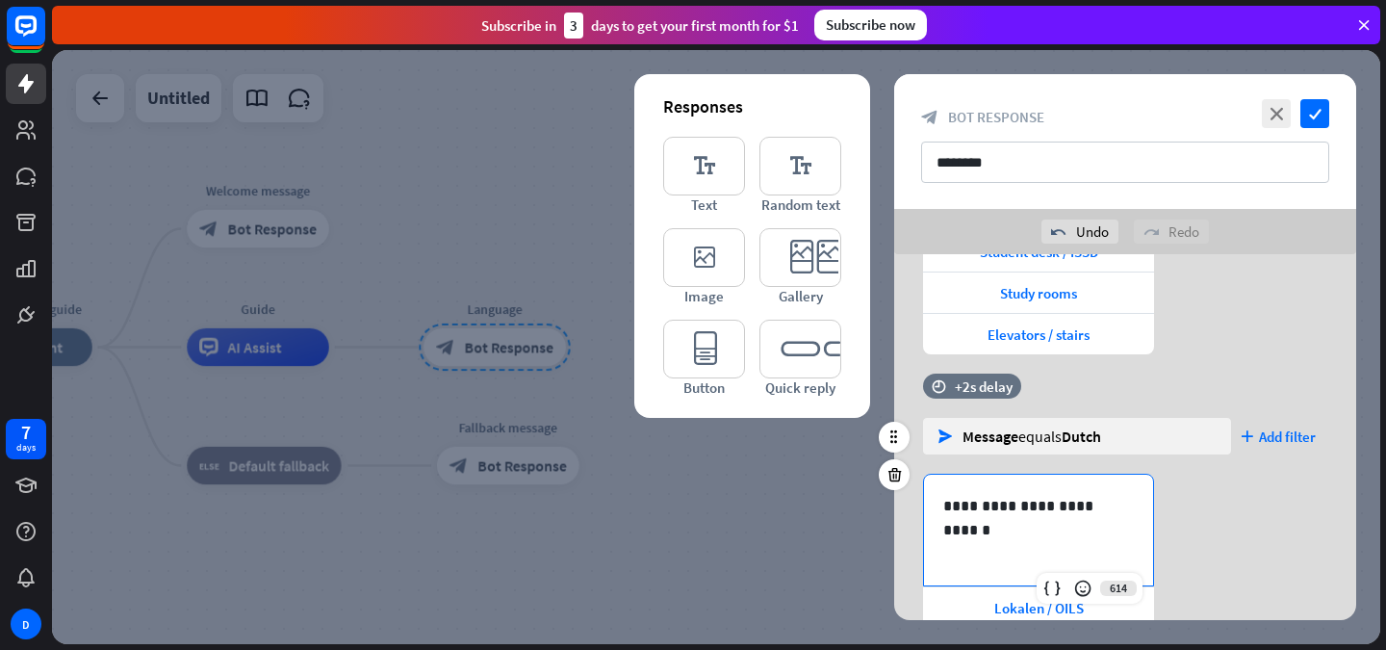
click at [1180, 497] on div "**********" at bounding box center [1125, 634] width 462 height 320
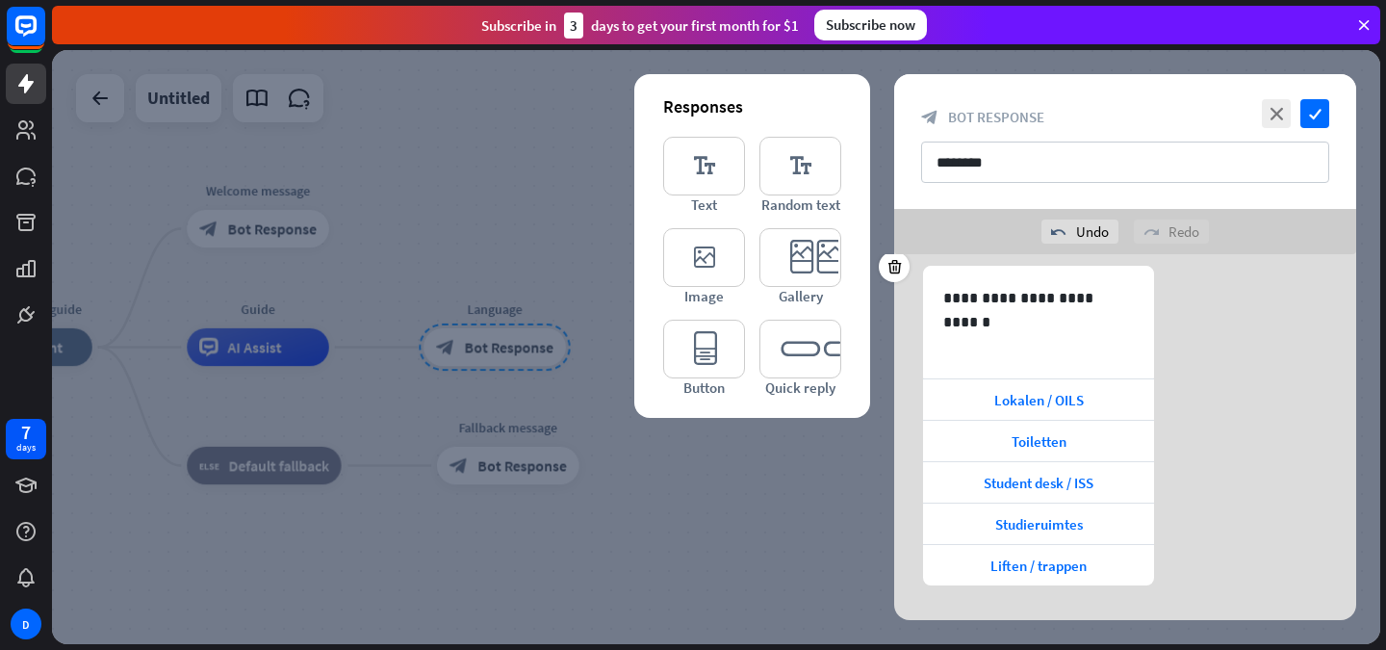
scroll to position [568, 0]
click at [1062, 438] on span "Toiletten" at bounding box center [1039, 437] width 55 height 18
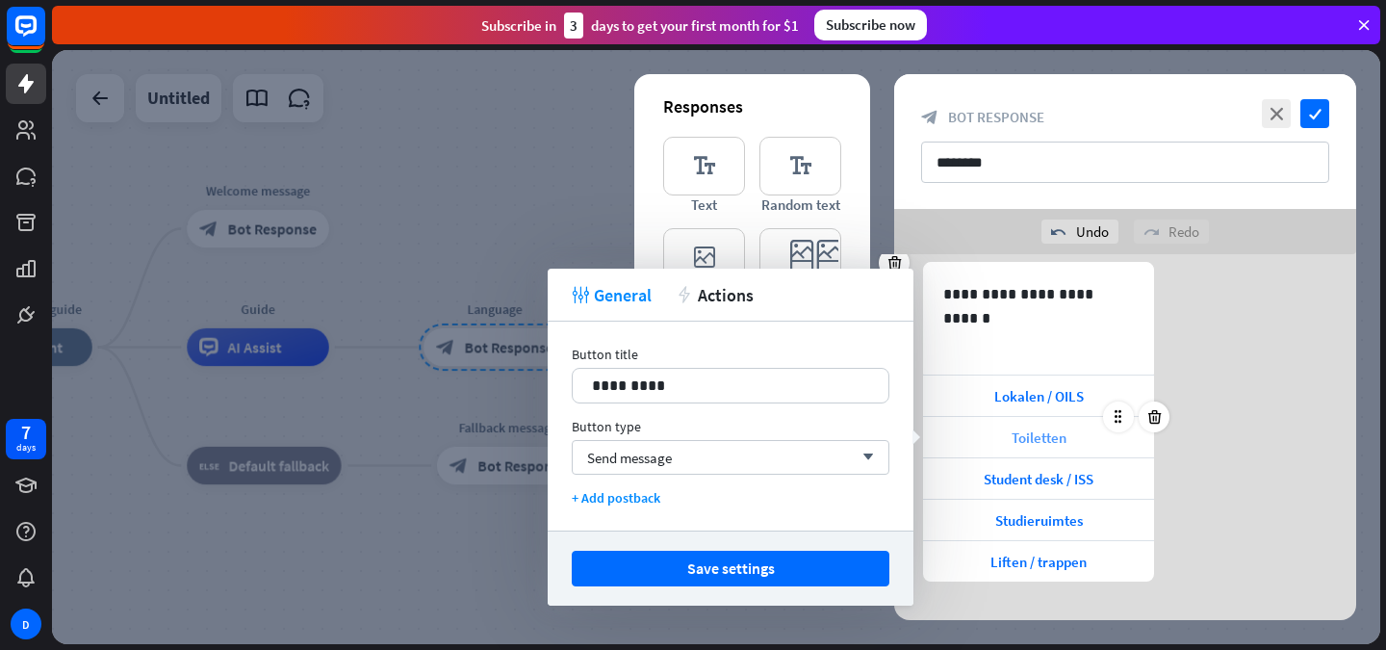
click at [1062, 438] on span "Toiletten" at bounding box center [1039, 437] width 55 height 18
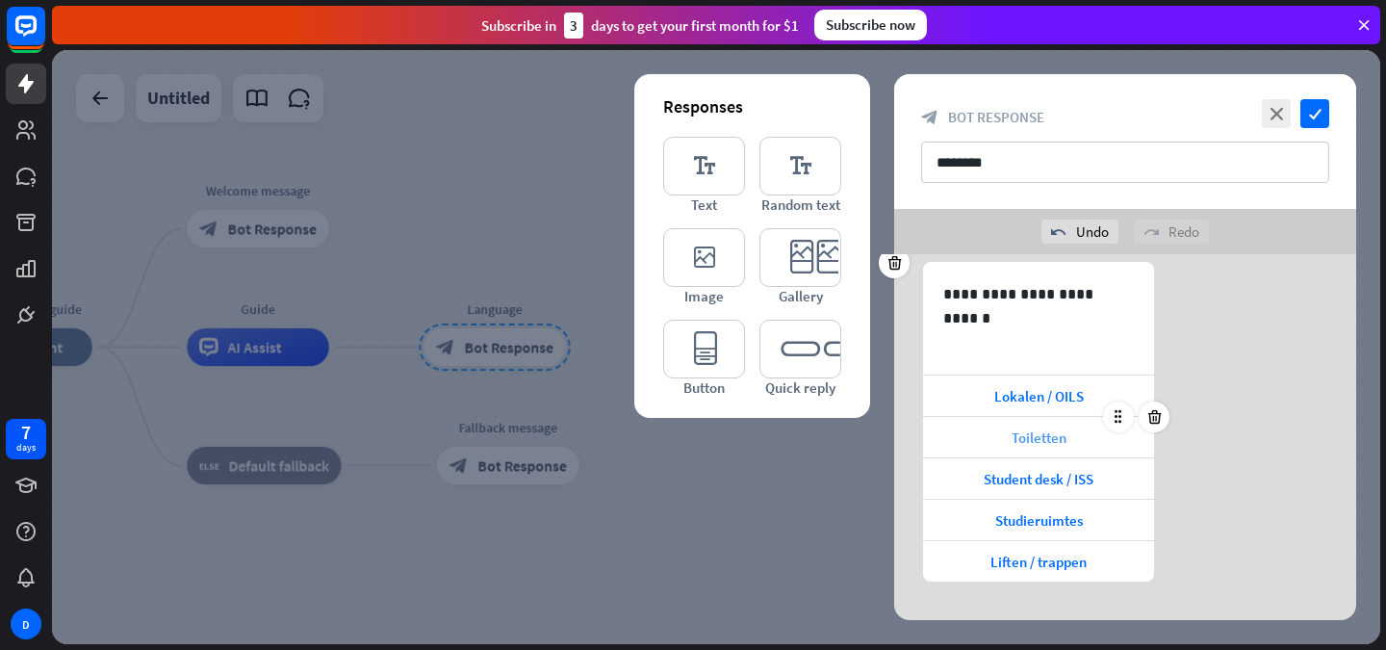
click at [1078, 439] on div "Toiletten" at bounding box center [1038, 437] width 231 height 40
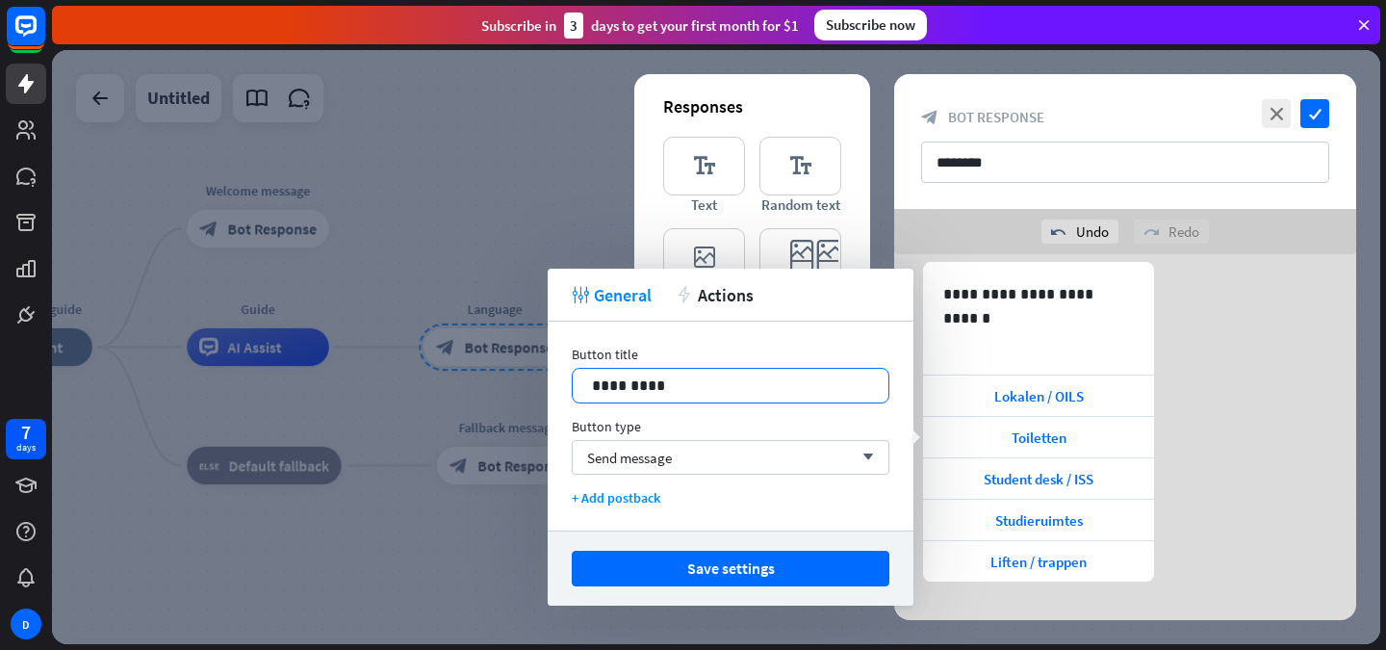
click at [649, 380] on p "*********" at bounding box center [730, 386] width 277 height 24
click at [1022, 199] on div "close check block_bot_response Bot Response ********" at bounding box center [1125, 141] width 462 height 135
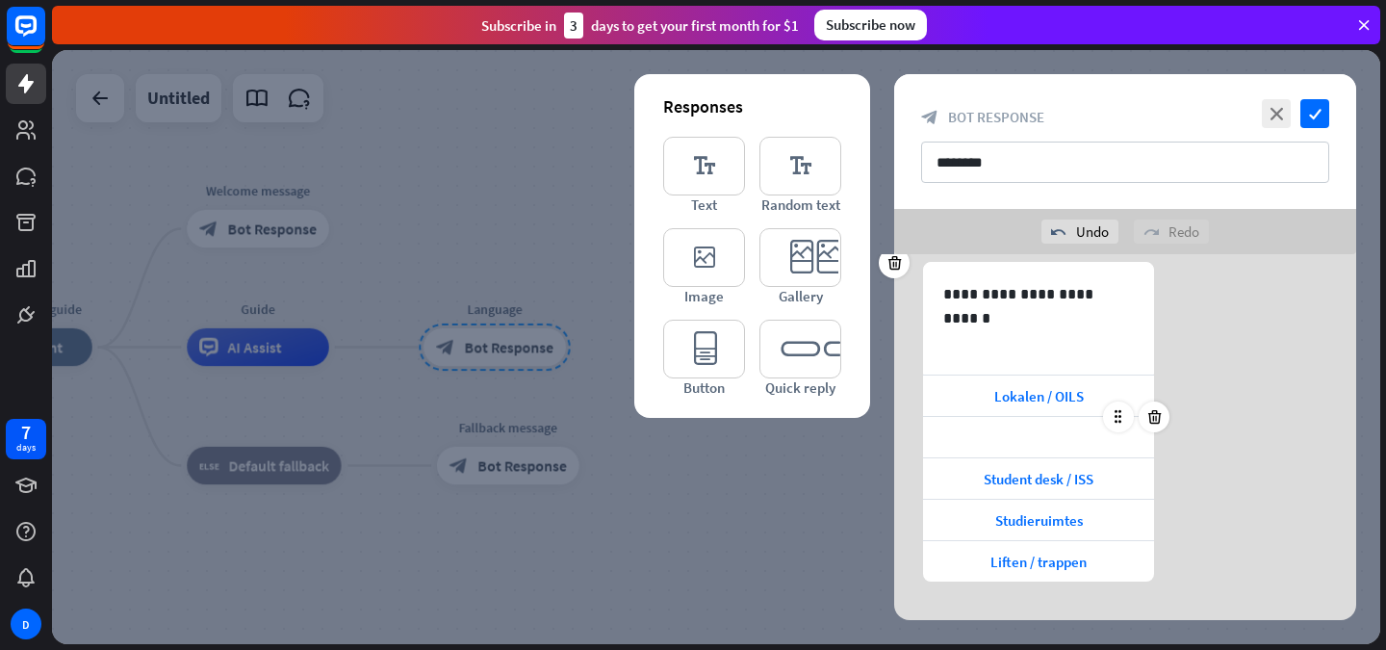
click at [1046, 435] on div at bounding box center [1038, 437] width 231 height 40
click at [974, 441] on div at bounding box center [1038, 437] width 231 height 40
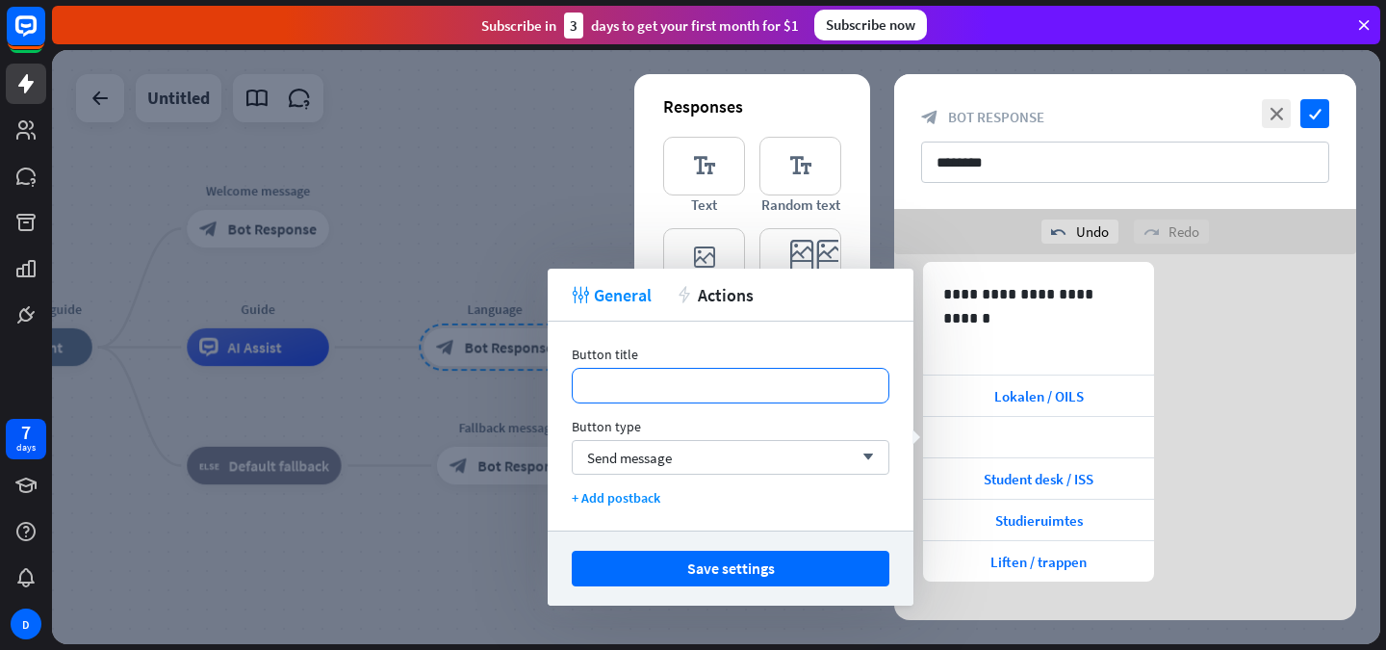
click at [675, 396] on p "**********" at bounding box center [730, 386] width 277 height 24
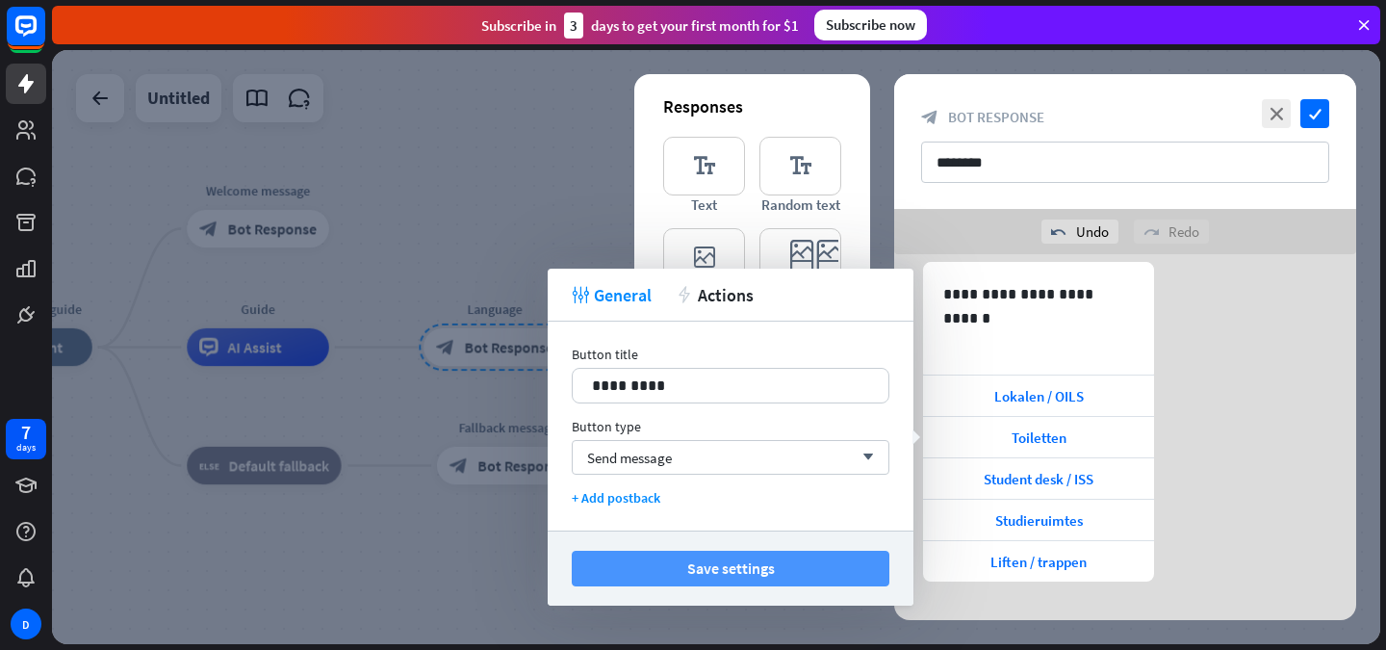
click at [724, 574] on button "Save settings" at bounding box center [731, 569] width 318 height 36
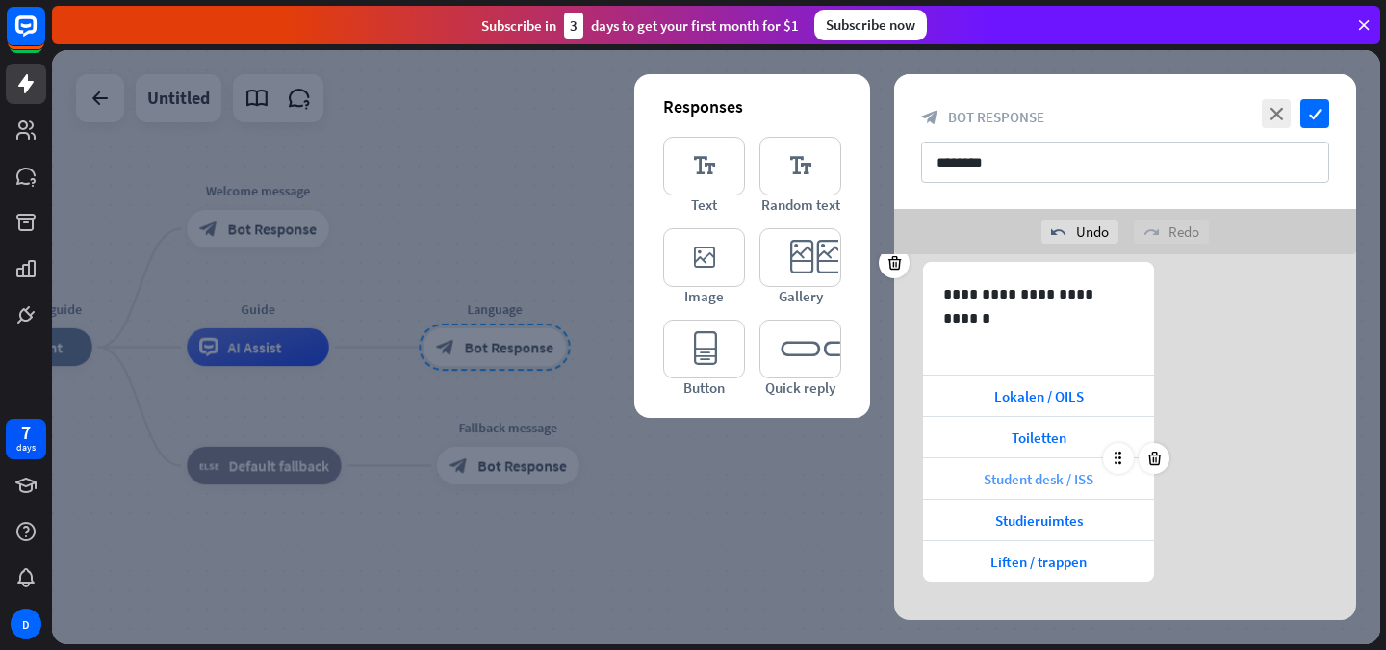
click at [1096, 478] on div "Student desk / ISS" at bounding box center [1038, 478] width 231 height 40
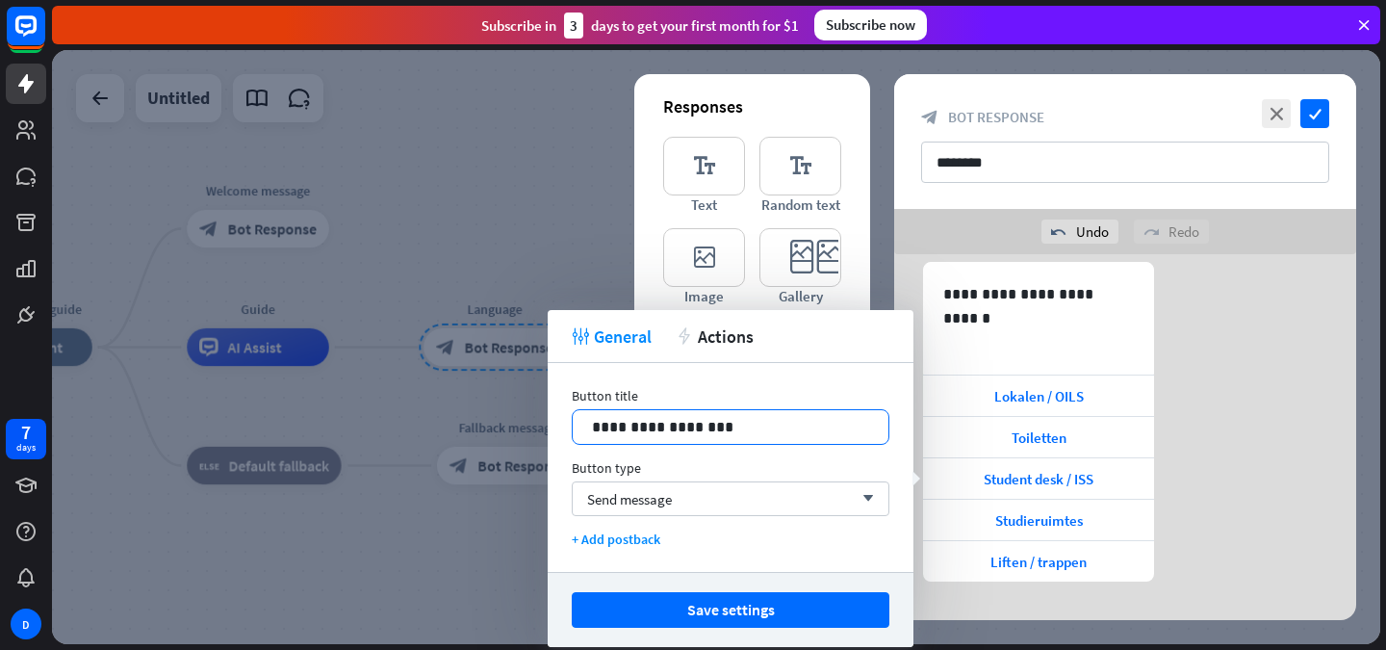
click at [791, 431] on p "**********" at bounding box center [730, 427] width 277 height 24
click at [794, 590] on div "Save settings" at bounding box center [731, 609] width 366 height 75
click at [796, 590] on div "Save settings" at bounding box center [731, 609] width 366 height 75
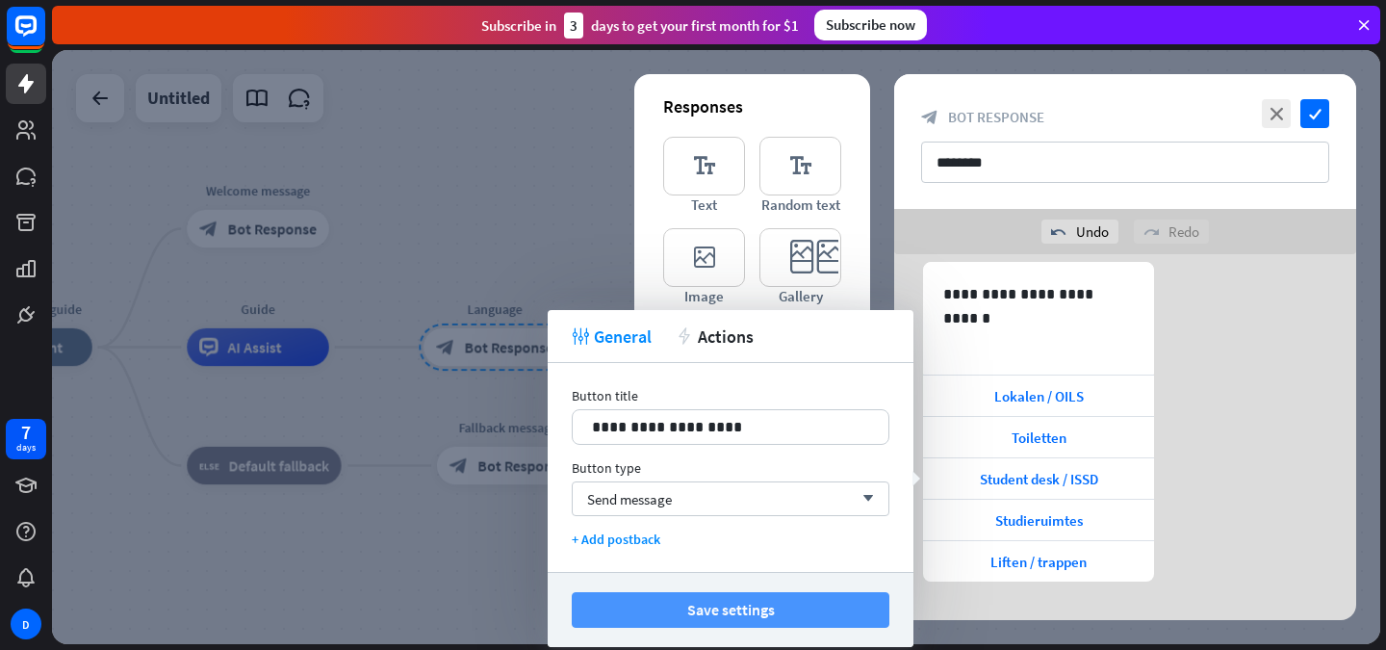
click at [794, 606] on button "Save settings" at bounding box center [731, 610] width 318 height 36
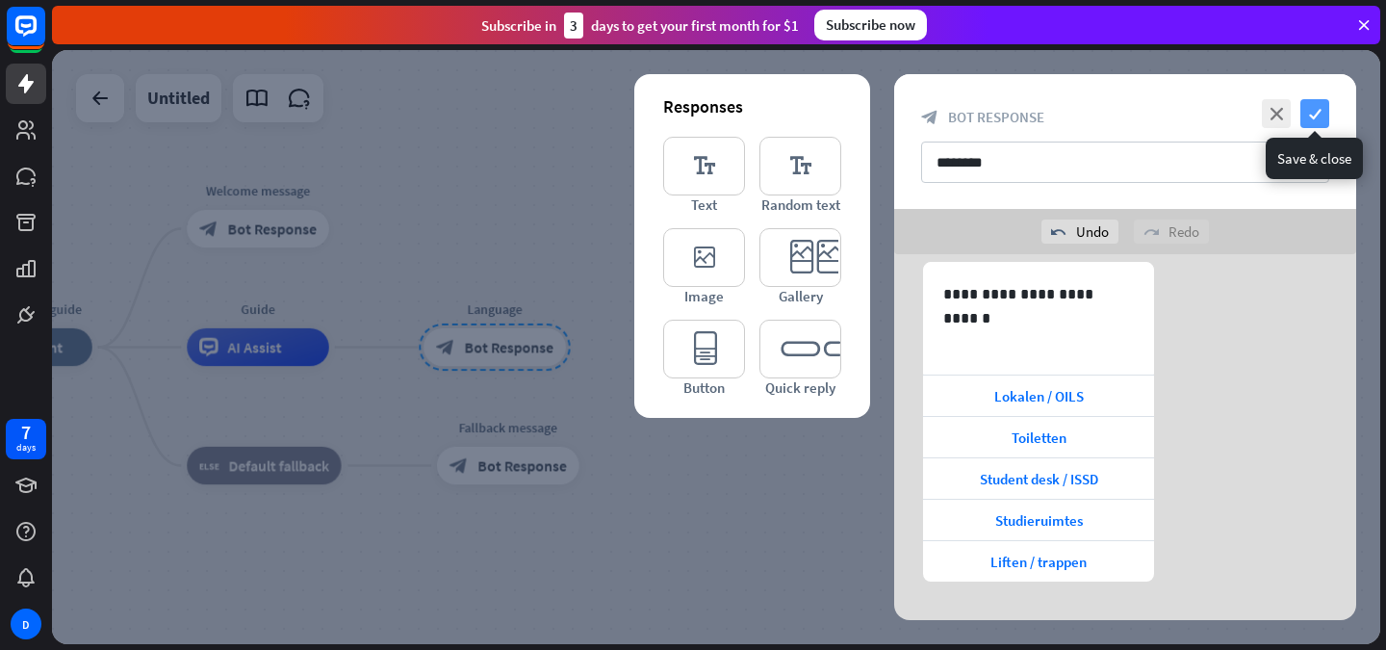
click at [1305, 107] on icon "check" at bounding box center [1315, 113] width 29 height 29
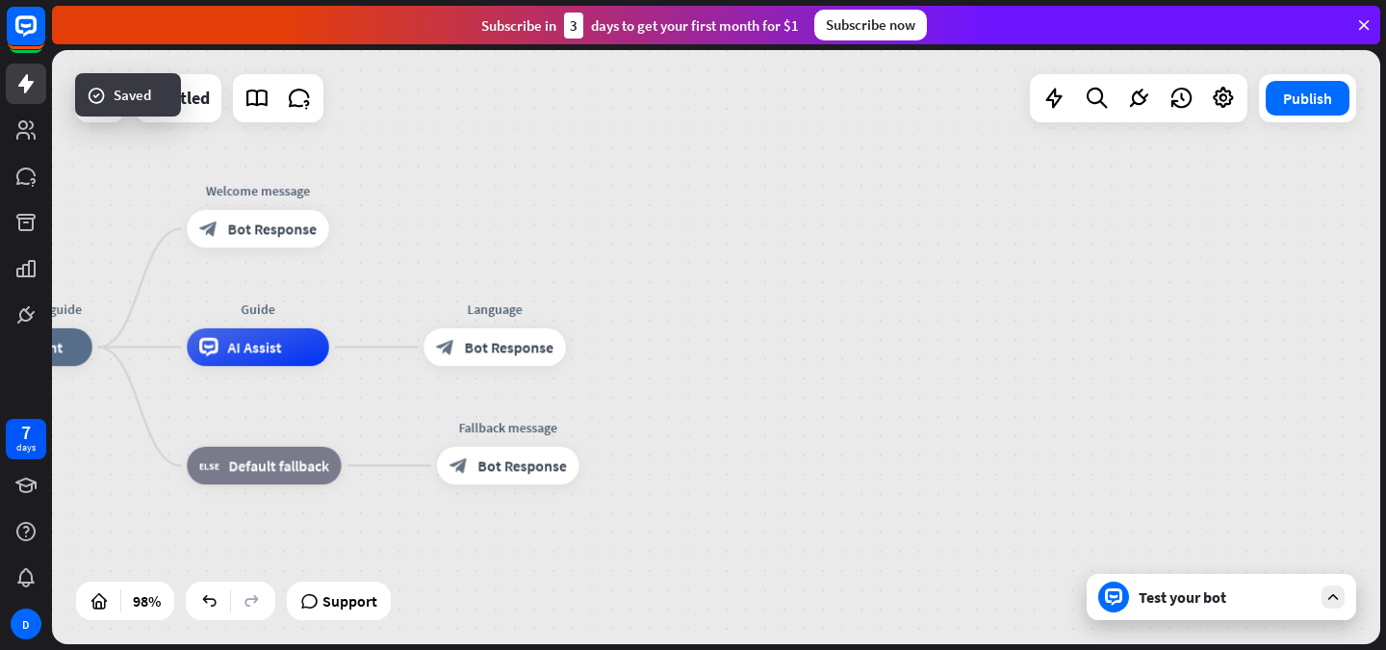
click at [1202, 590] on div "Test your bot" at bounding box center [1225, 596] width 173 height 19
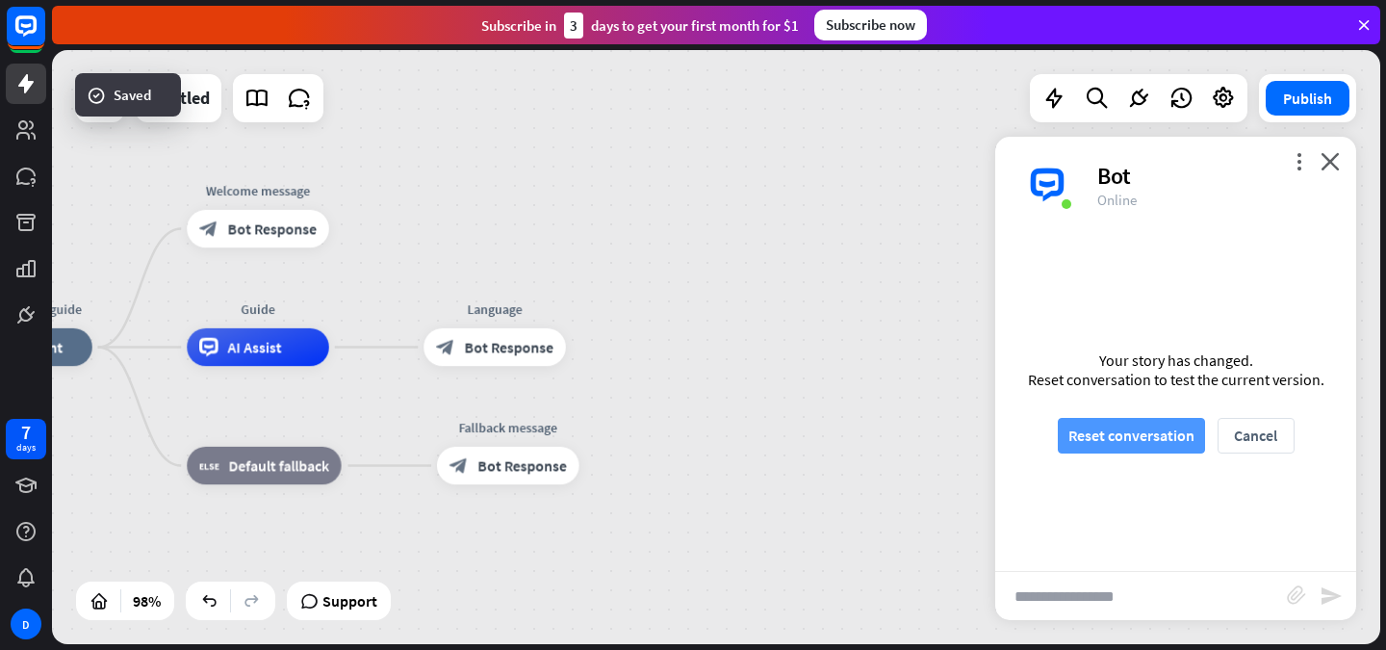
click at [1171, 435] on button "Reset conversation" at bounding box center [1131, 436] width 147 height 36
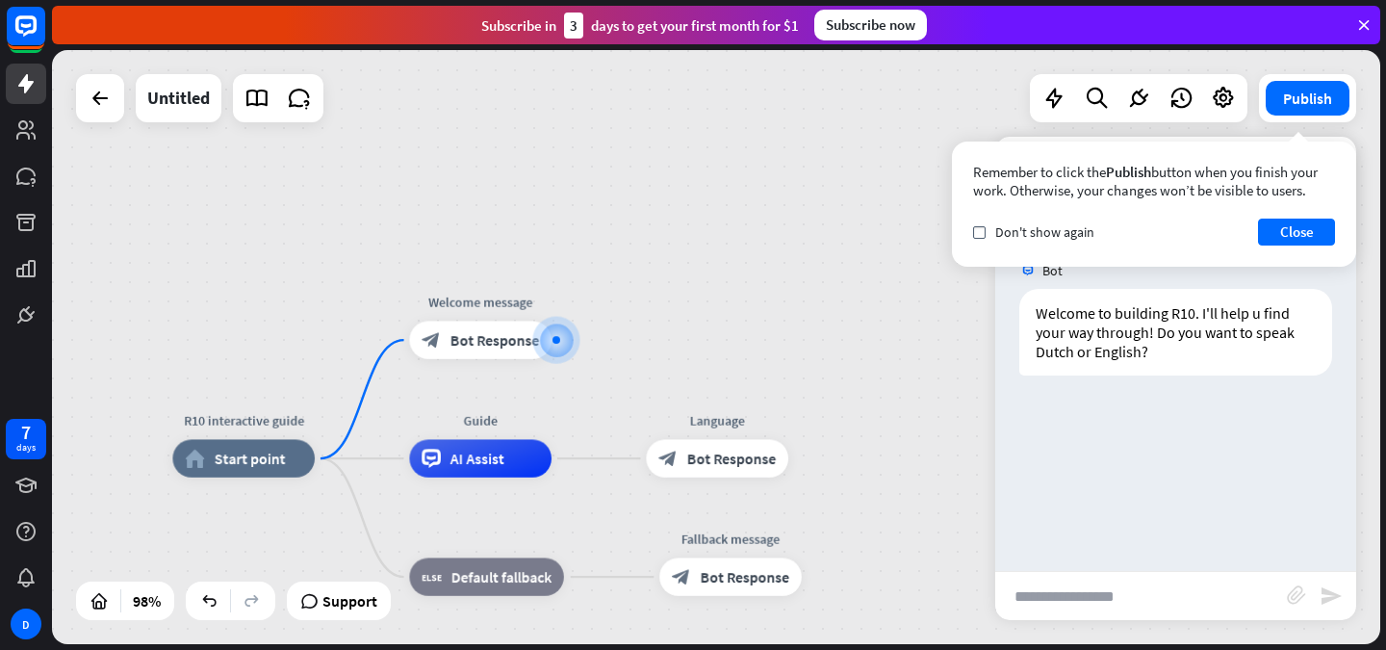
click at [1128, 583] on input "text" at bounding box center [1142, 596] width 292 height 48
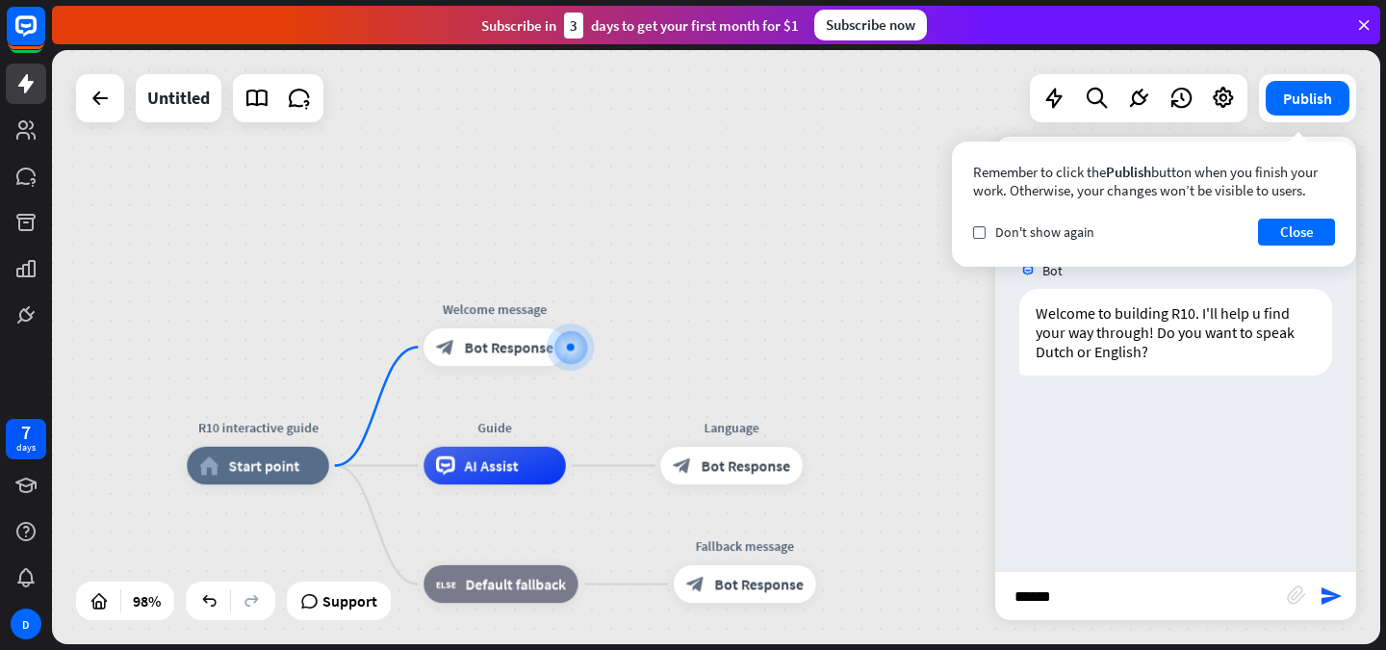
type input "*******"
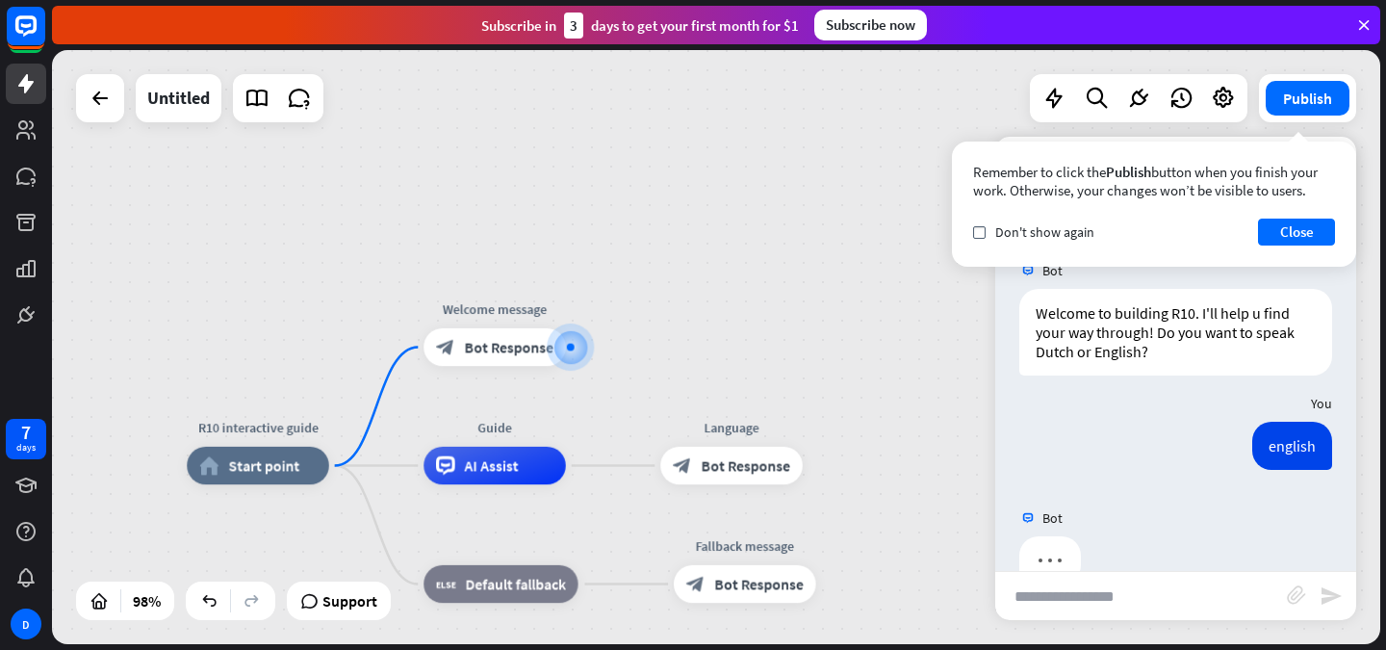
scroll to position [42, 0]
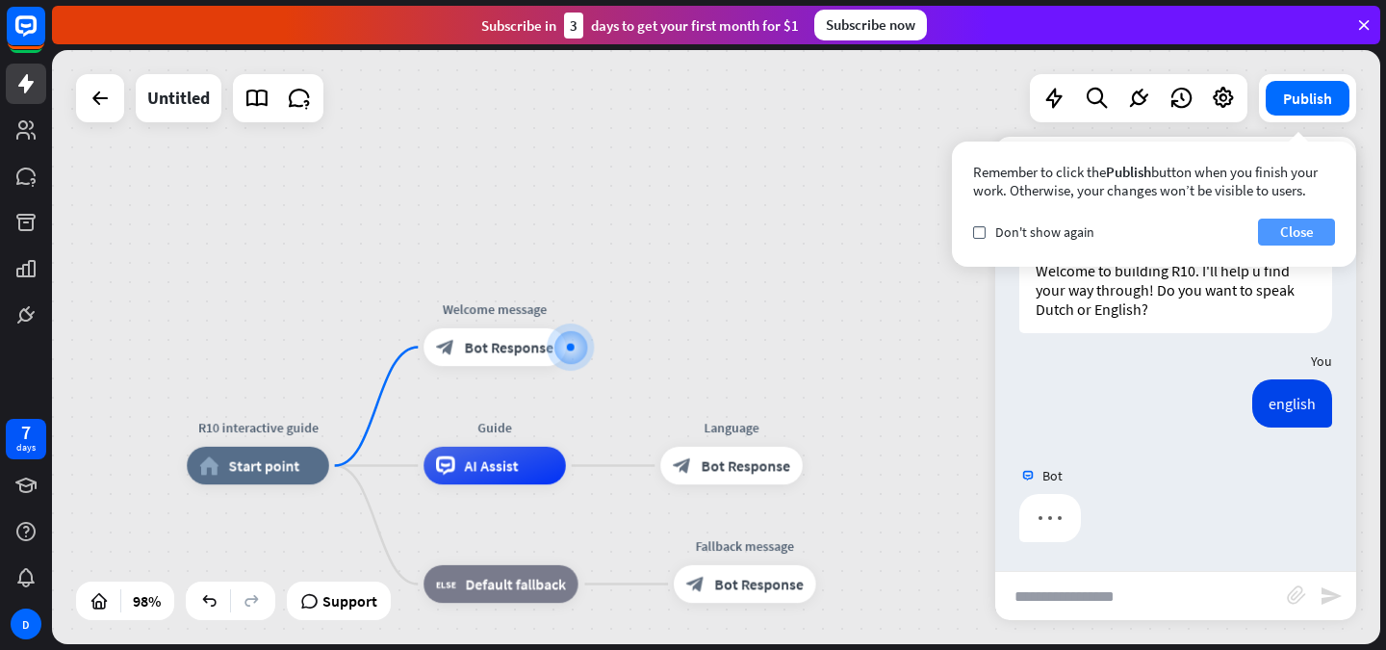
click at [1283, 235] on button "Close" at bounding box center [1296, 232] width 77 height 27
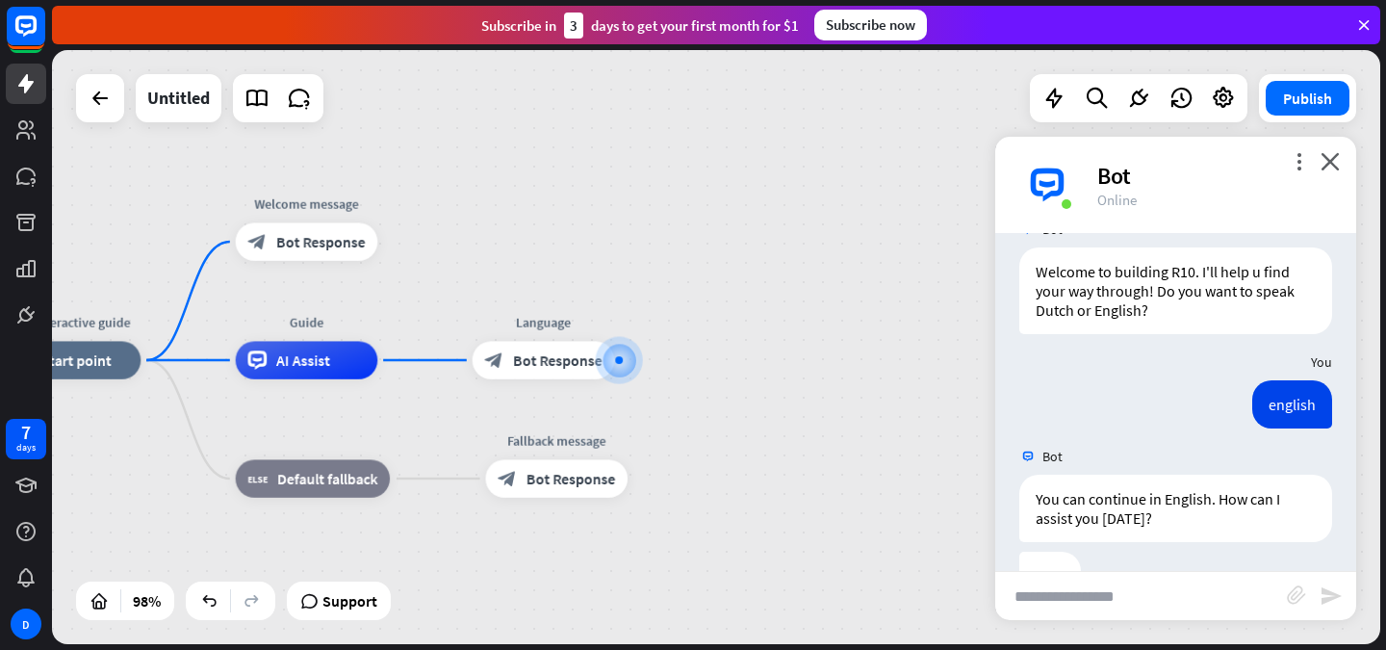
scroll to position [99, 0]
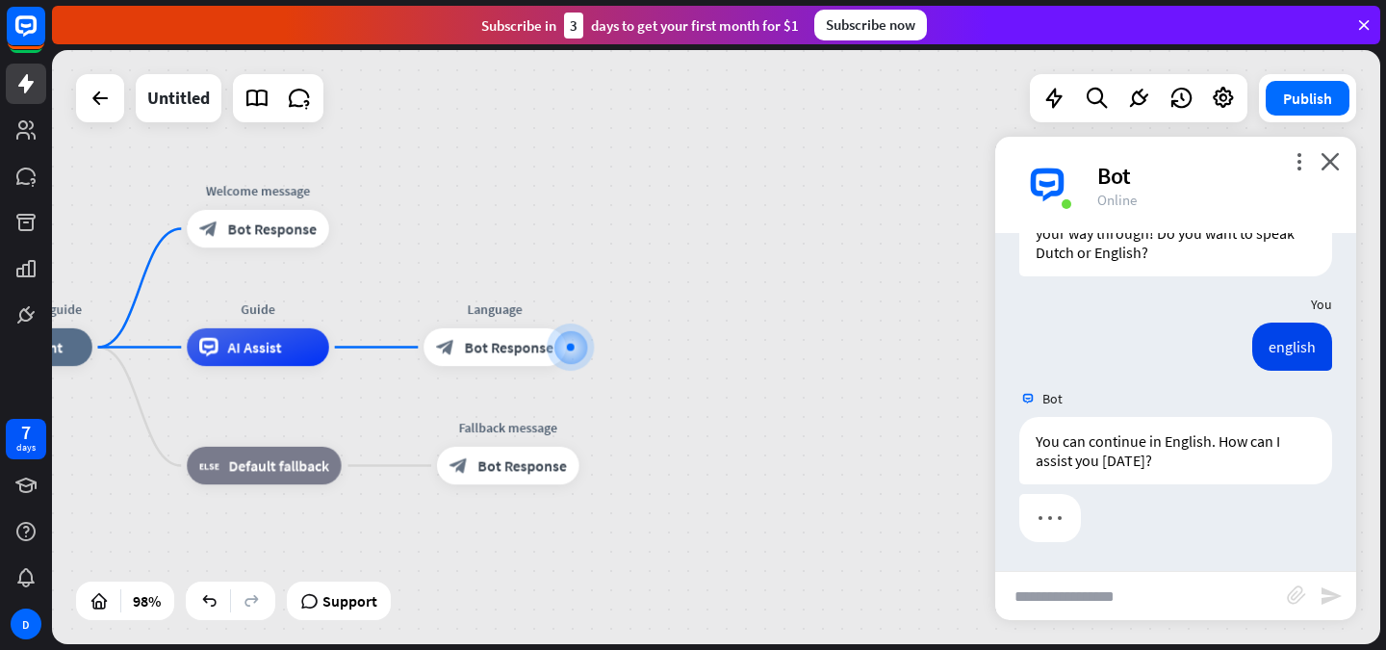
click at [1125, 595] on input "text" at bounding box center [1142, 596] width 292 height 48
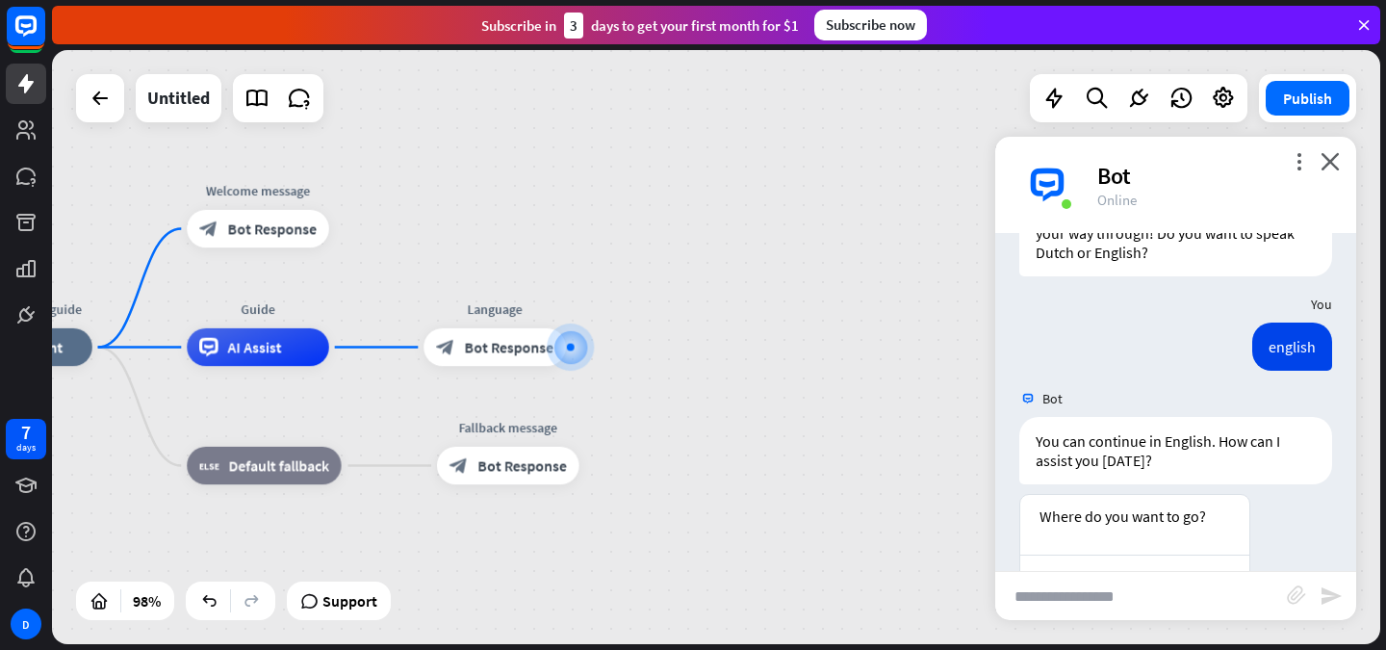
scroll to position [329, 0]
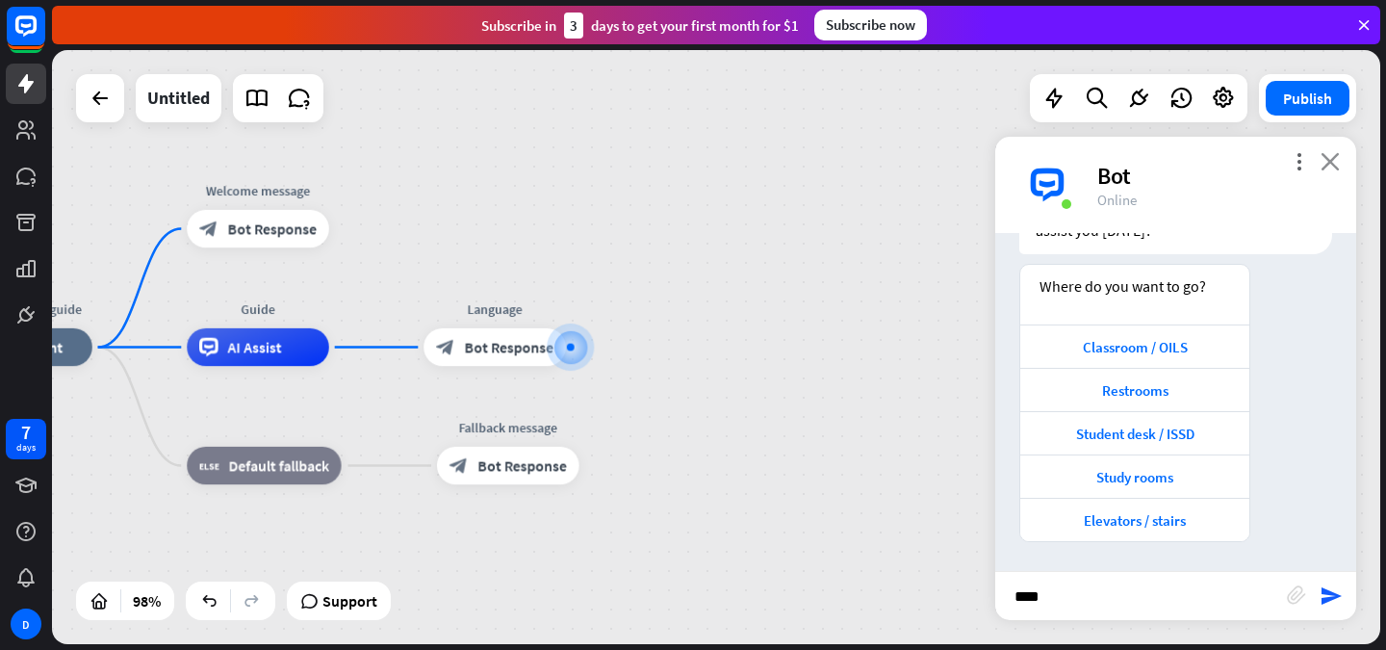
click at [1331, 164] on icon "close" at bounding box center [1330, 161] width 19 height 18
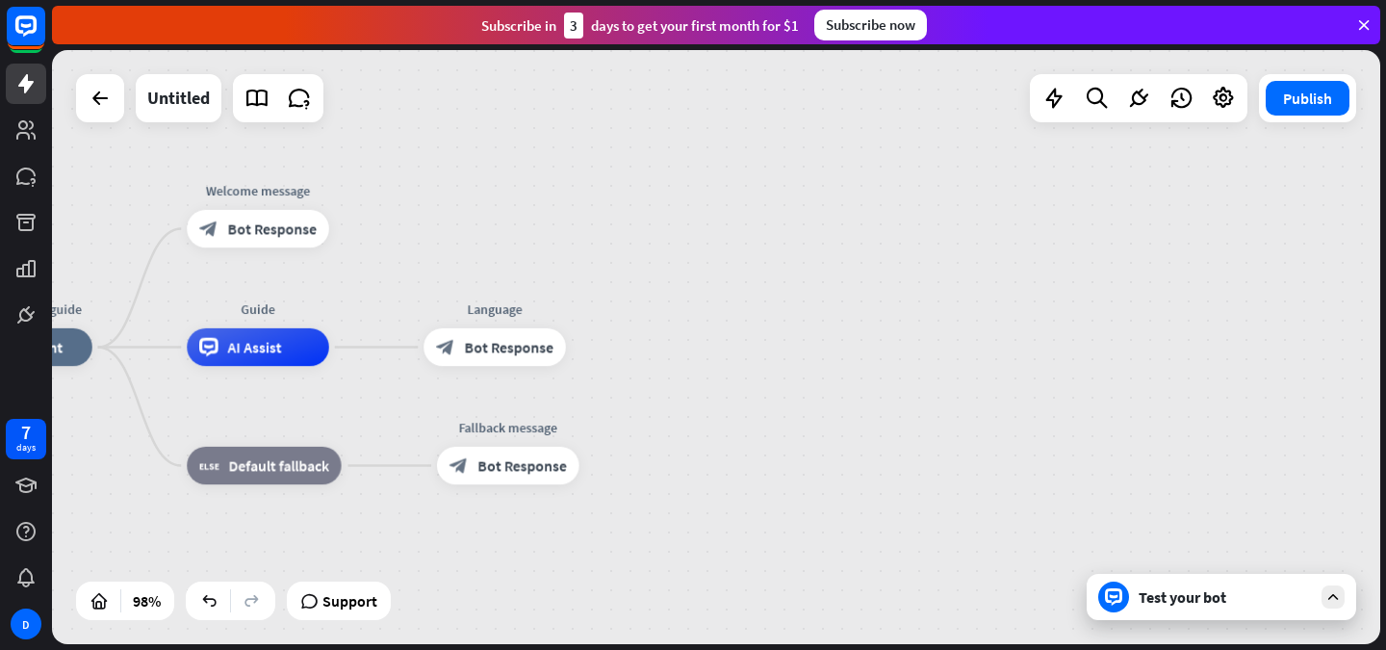
click at [1203, 618] on div "Test your bot" at bounding box center [1222, 597] width 270 height 46
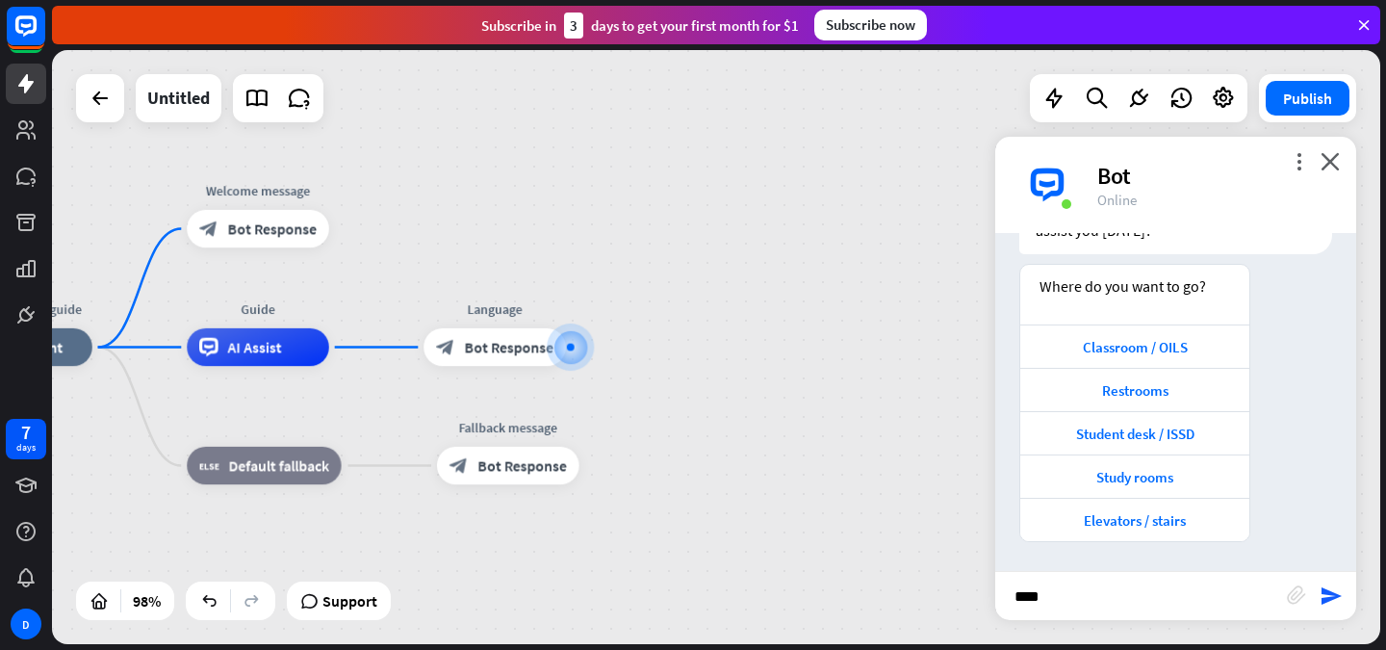
click at [1172, 595] on input "****" at bounding box center [1142, 596] width 292 height 48
type input "*****"
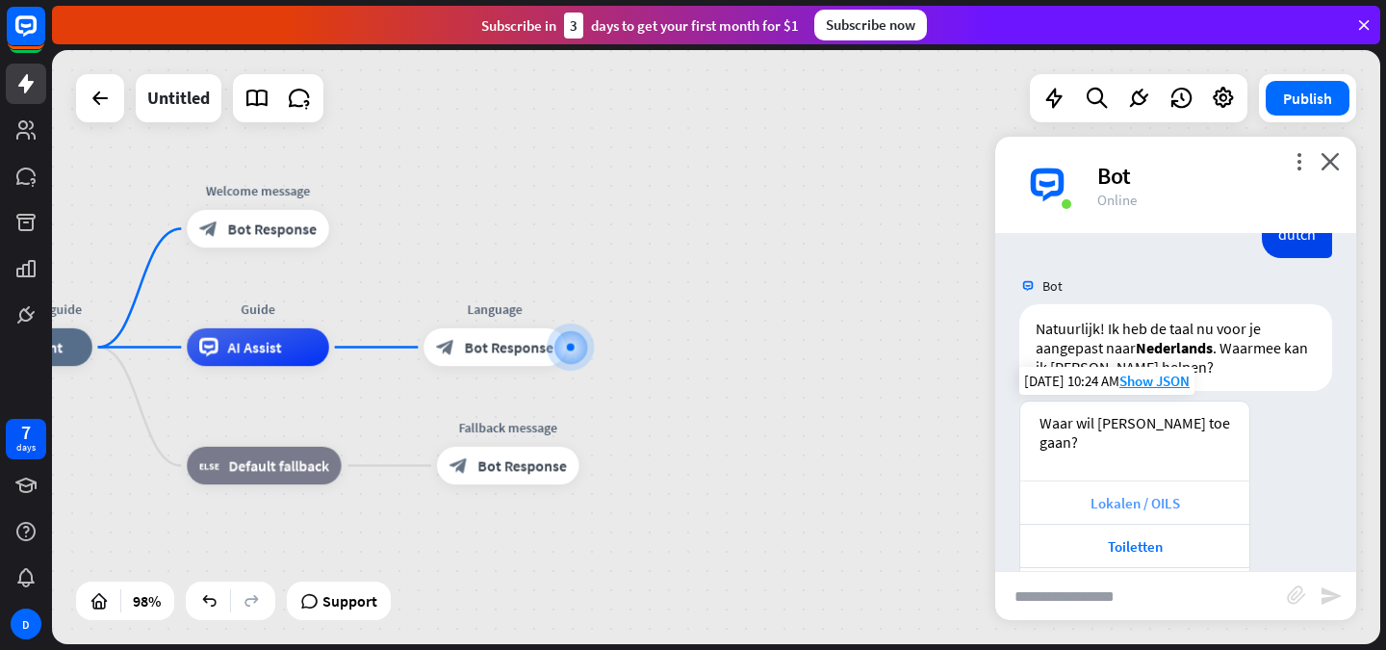
scroll to position [844, 0]
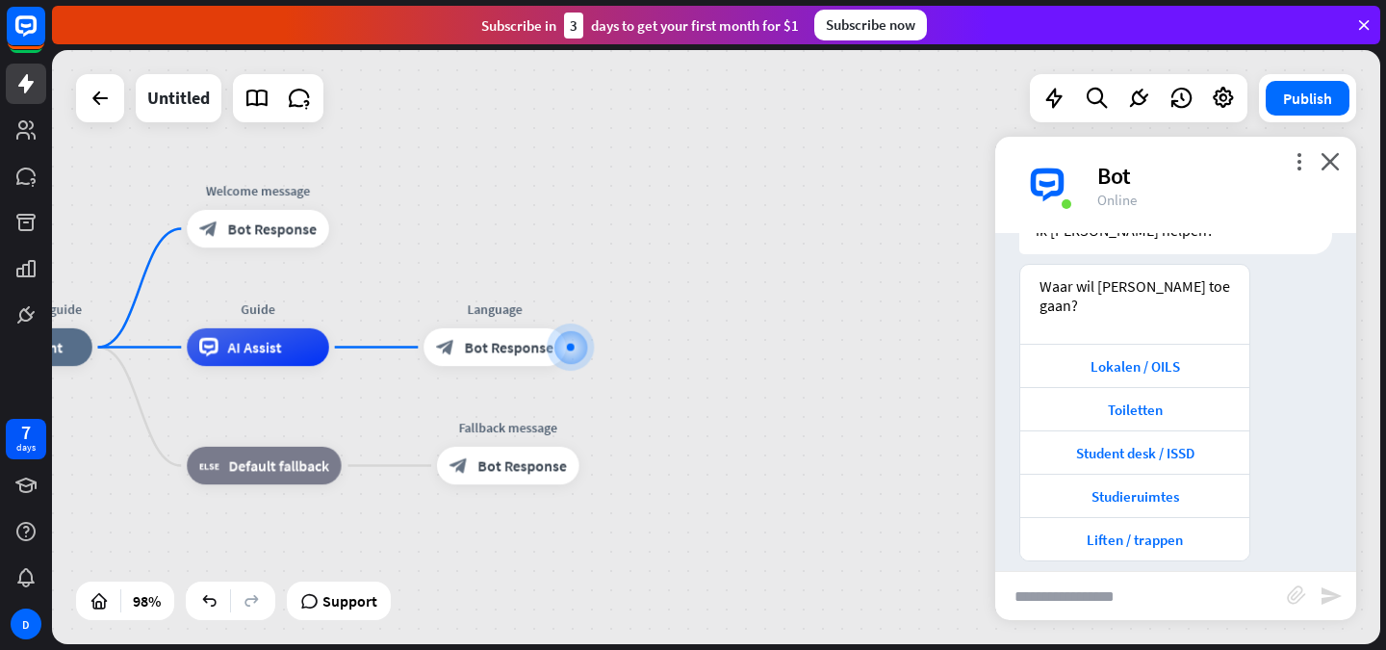
click at [1280, 215] on div "more_vert close Bot Online" at bounding box center [1176, 185] width 361 height 96
click at [1341, 153] on div "more_vert close Bot Online" at bounding box center [1176, 185] width 361 height 96
click at [1343, 157] on div "more_vert close Bot Online" at bounding box center [1176, 185] width 361 height 96
click at [1332, 157] on icon "close" at bounding box center [1330, 161] width 19 height 18
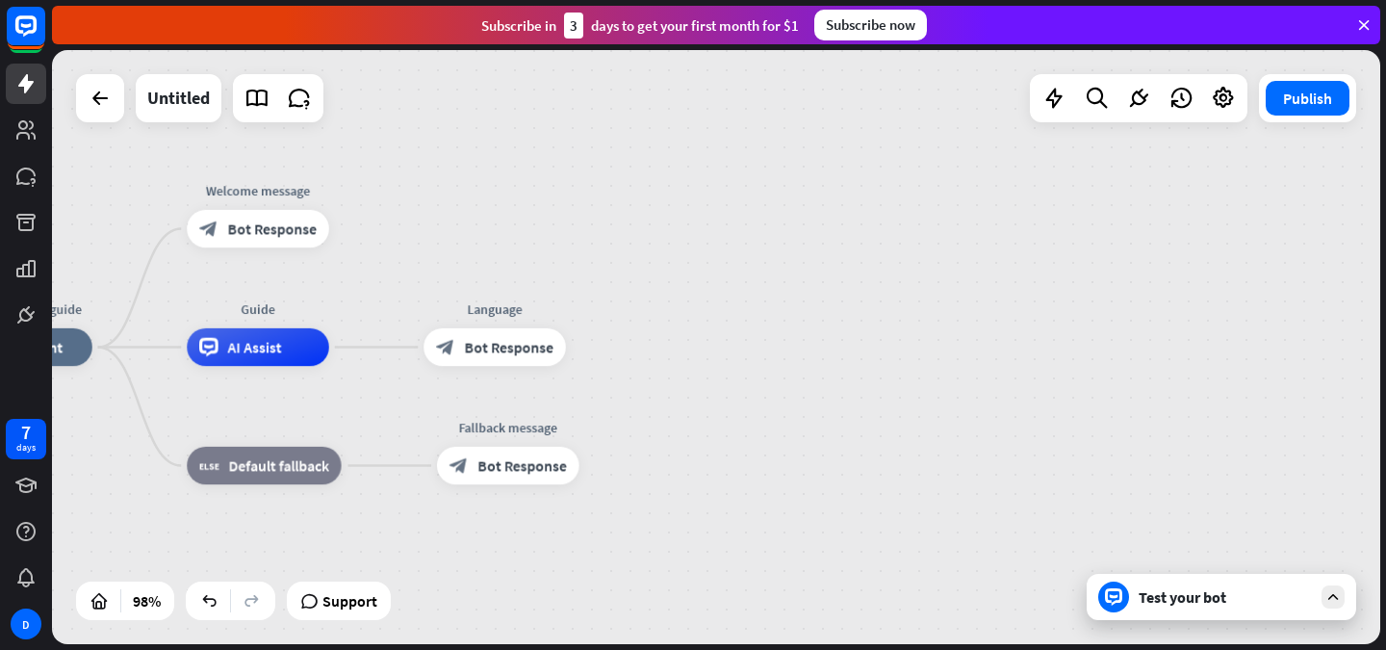
click at [581, 36] on div "3" at bounding box center [573, 26] width 19 height 26
click at [579, 25] on div "3" at bounding box center [573, 26] width 19 height 26
drag, startPoint x: 577, startPoint y: 22, endPoint x: 840, endPoint y: 3, distance: 263.5
click at [840, 3] on div "Subscribe [DATE] to get your first month for $1 Subscribe now" at bounding box center [719, 25] width 1334 height 50
click at [662, 218] on div "R10 interactive guide home_2 Start point Welcome message block_bot_response Bot…" at bounding box center [716, 347] width 1329 height 594
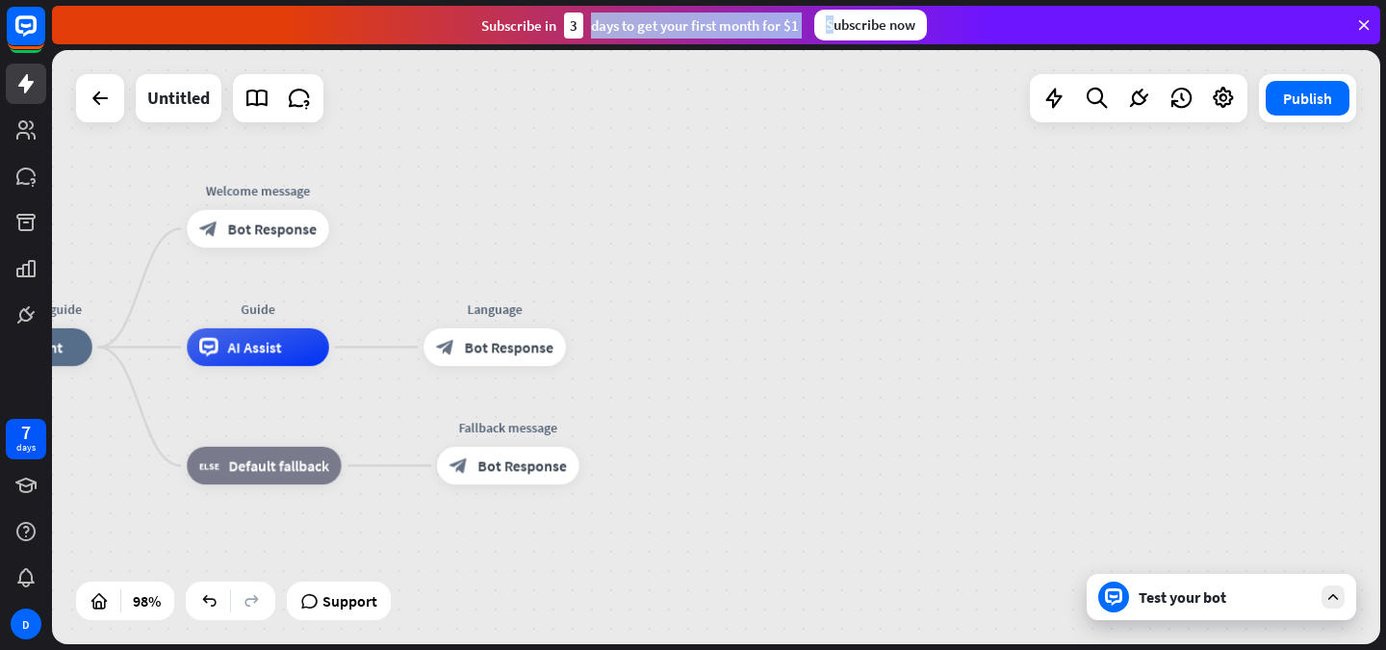
click at [1127, 281] on div "R10 interactive guide home_2 Start point Welcome message block_bot_response Bot…" at bounding box center [716, 347] width 1329 height 594
click at [566, 142] on div "R10 interactive guide home_2 Start point Welcome message block_bot_response Bot…" at bounding box center [716, 347] width 1329 height 594
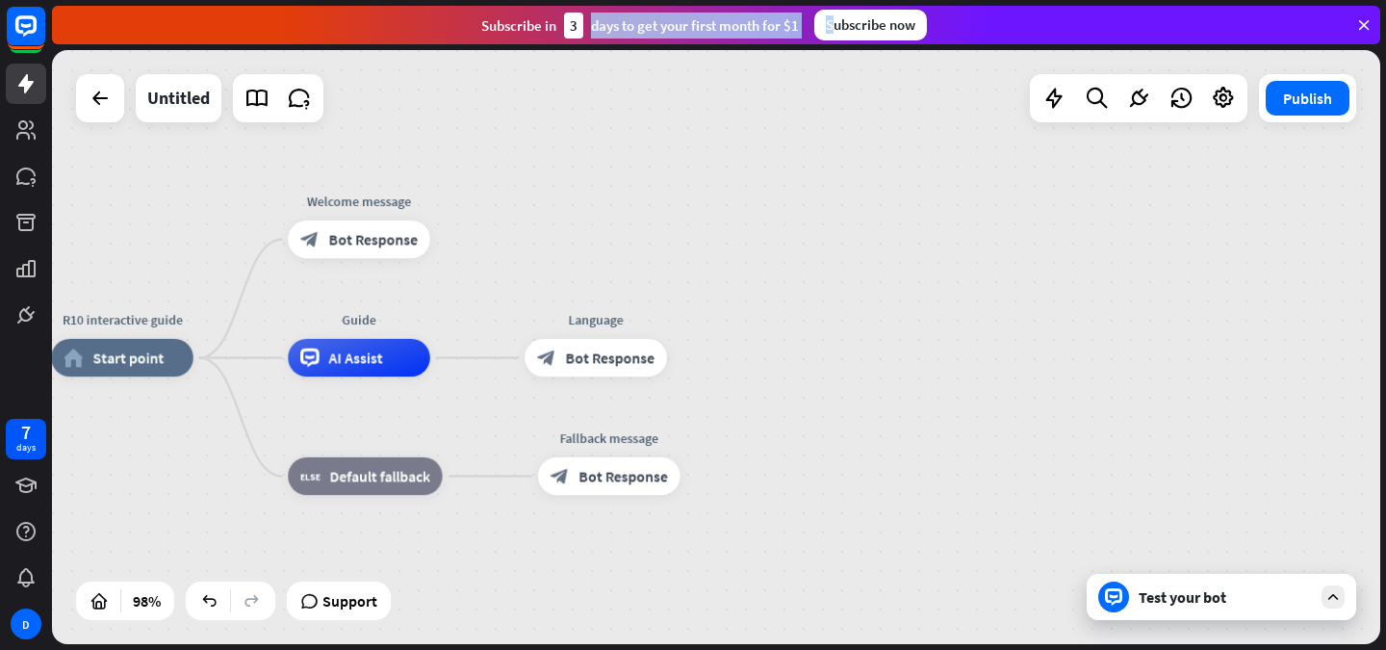
drag, startPoint x: 739, startPoint y: 348, endPoint x: 964, endPoint y: 410, distance: 232.9
click at [964, 410] on div "R10 interactive guide home_2 Start point Welcome message block_bot_response Bot…" at bounding box center [716, 347] width 1329 height 594
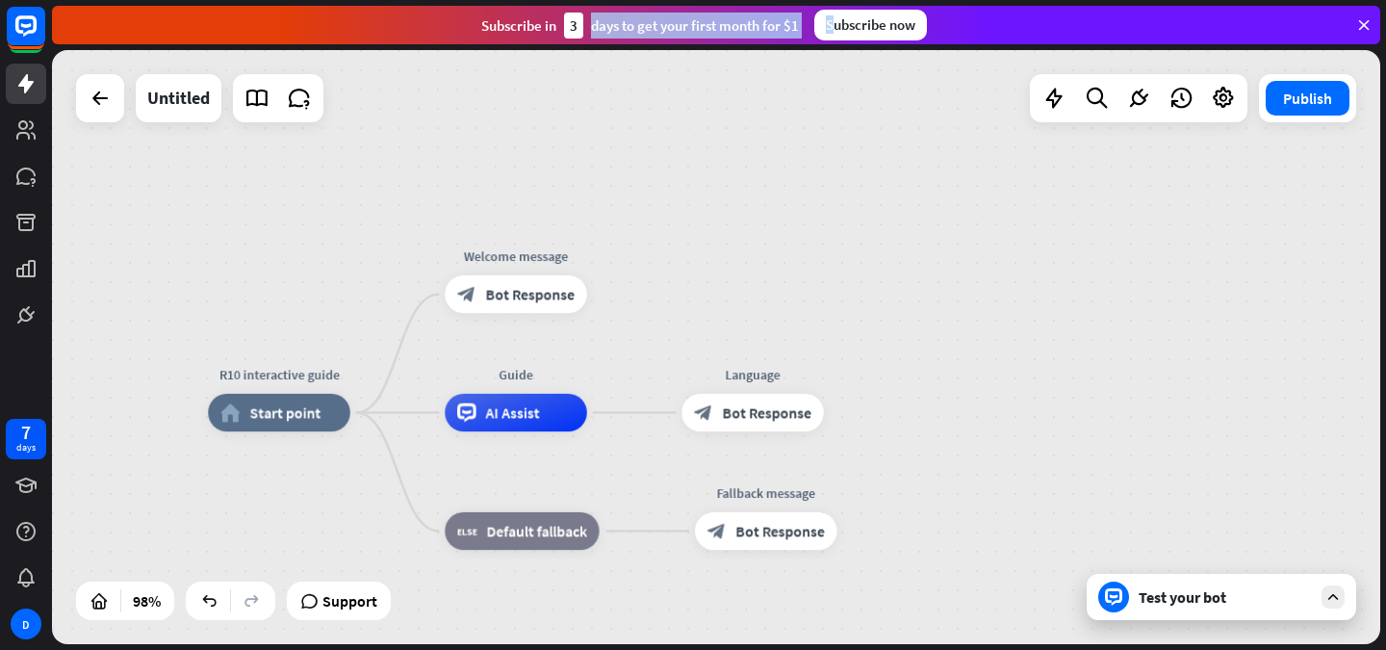
click at [1204, 616] on div "Test your bot" at bounding box center [1222, 597] width 270 height 46
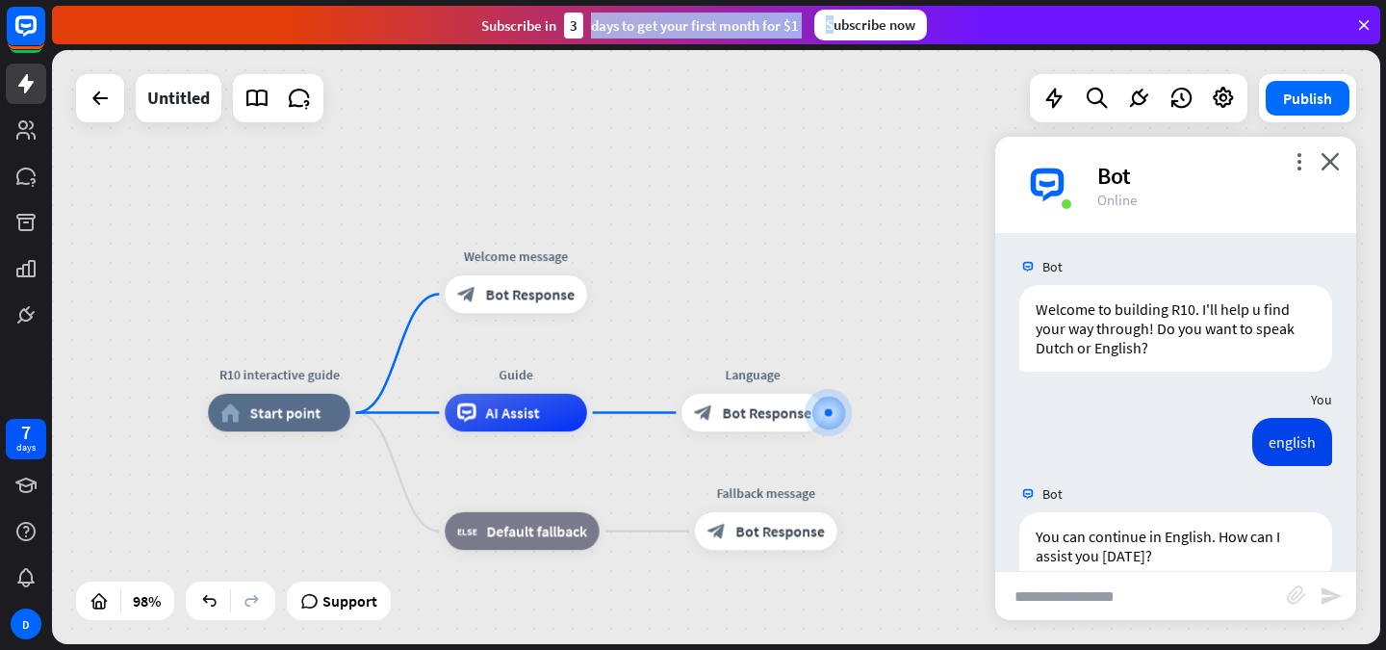
scroll to position [0, 0]
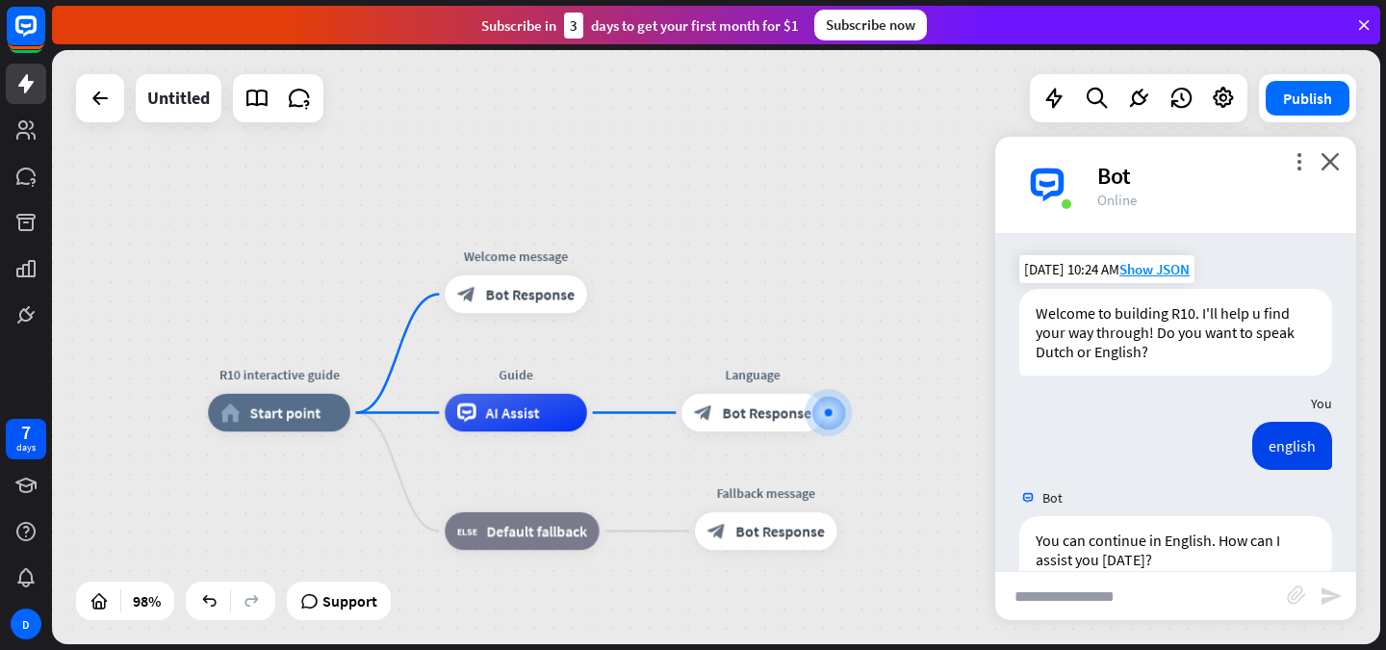
click at [1164, 331] on div "Welcome to building R10. I'll help u find your way through! Do you want to spea…" at bounding box center [1176, 332] width 313 height 87
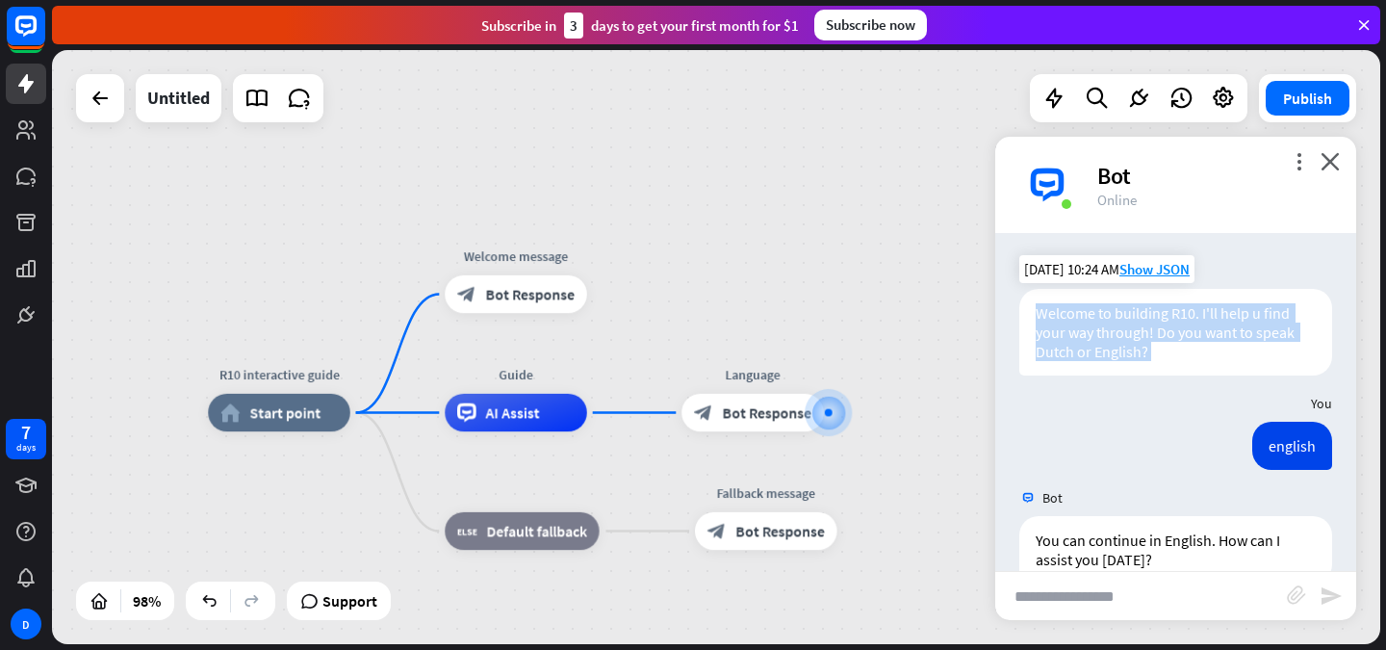
click at [1164, 331] on div "Welcome to building R10. I'll help u find your way through! Do you want to spea…" at bounding box center [1176, 332] width 313 height 87
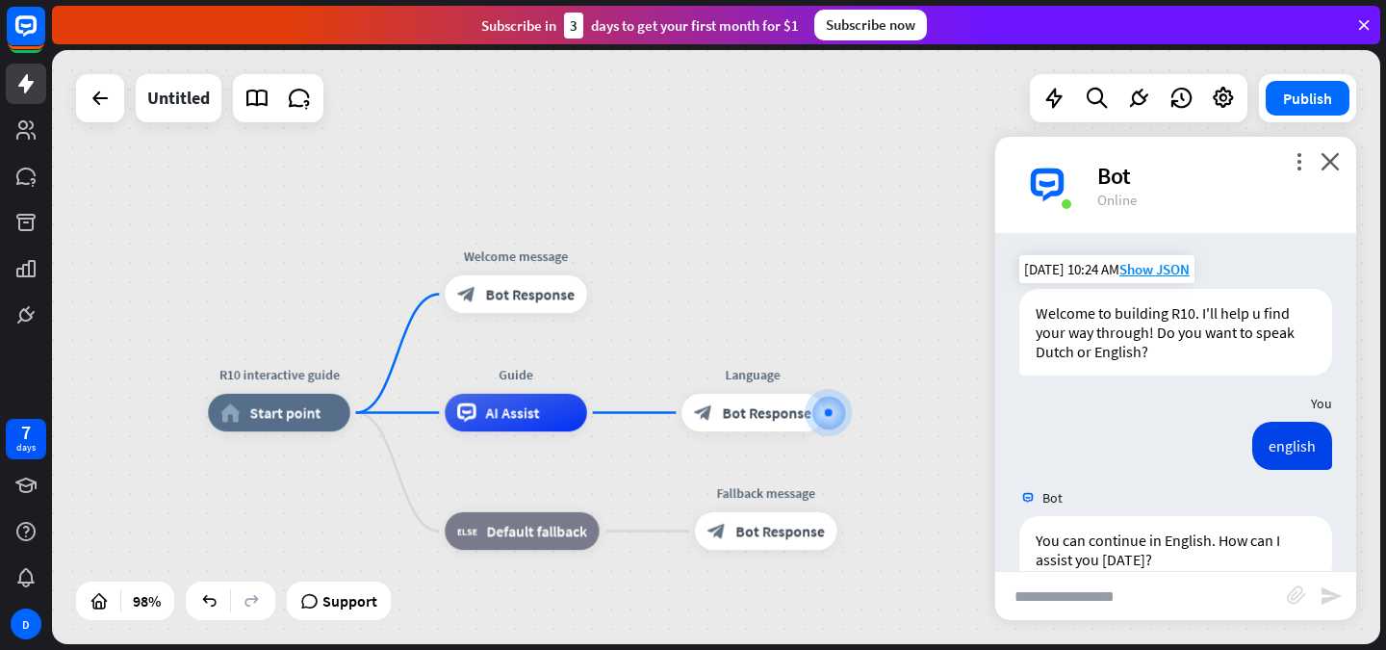
click at [1164, 331] on div "Welcome to building R10. I'll help u find your way through! Do you want to spea…" at bounding box center [1176, 332] width 313 height 87
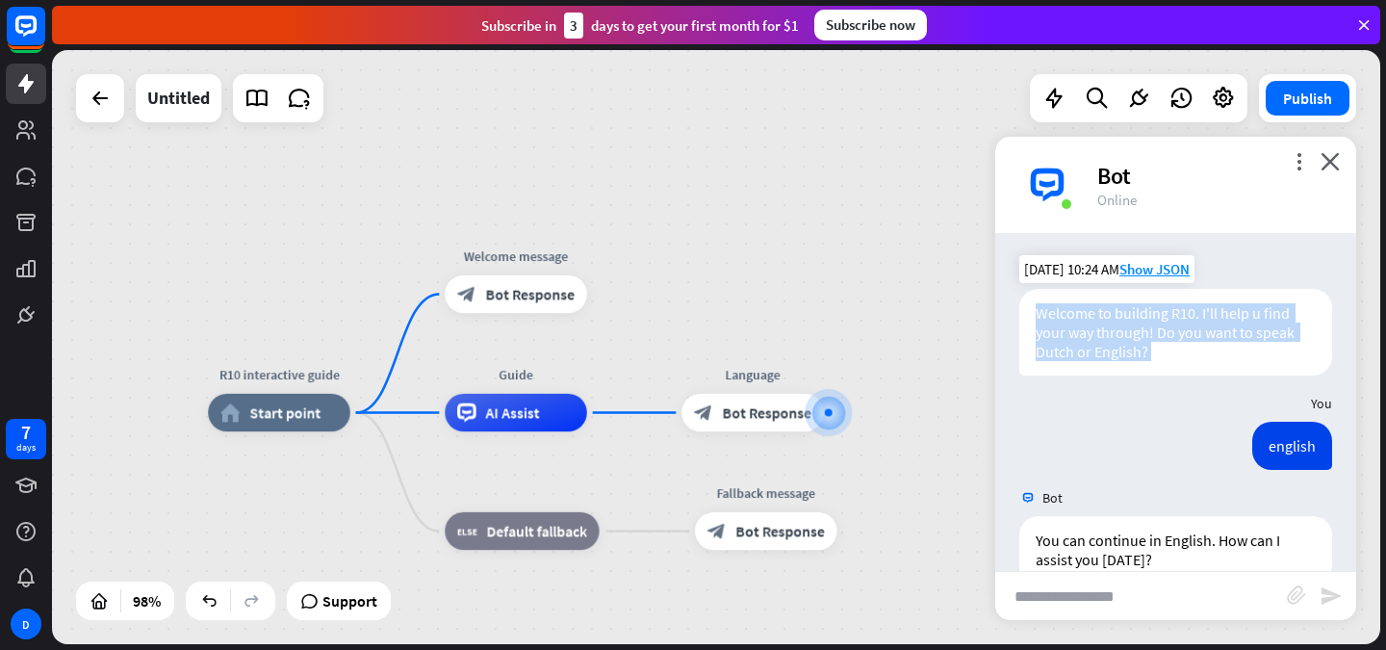
click at [1164, 331] on div "Welcome to building R10. I'll help u find your way through! Do you want to spea…" at bounding box center [1176, 332] width 313 height 87
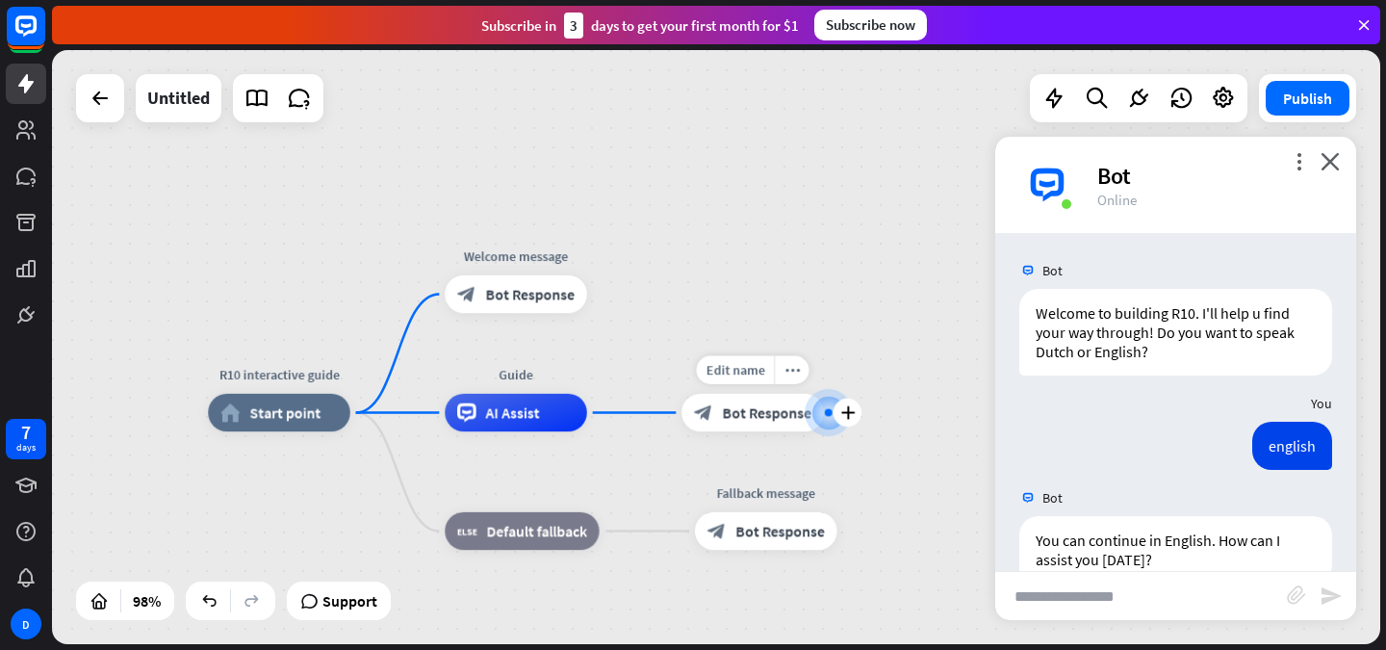
click at [753, 406] on span "Bot Response" at bounding box center [767, 412] width 89 height 19
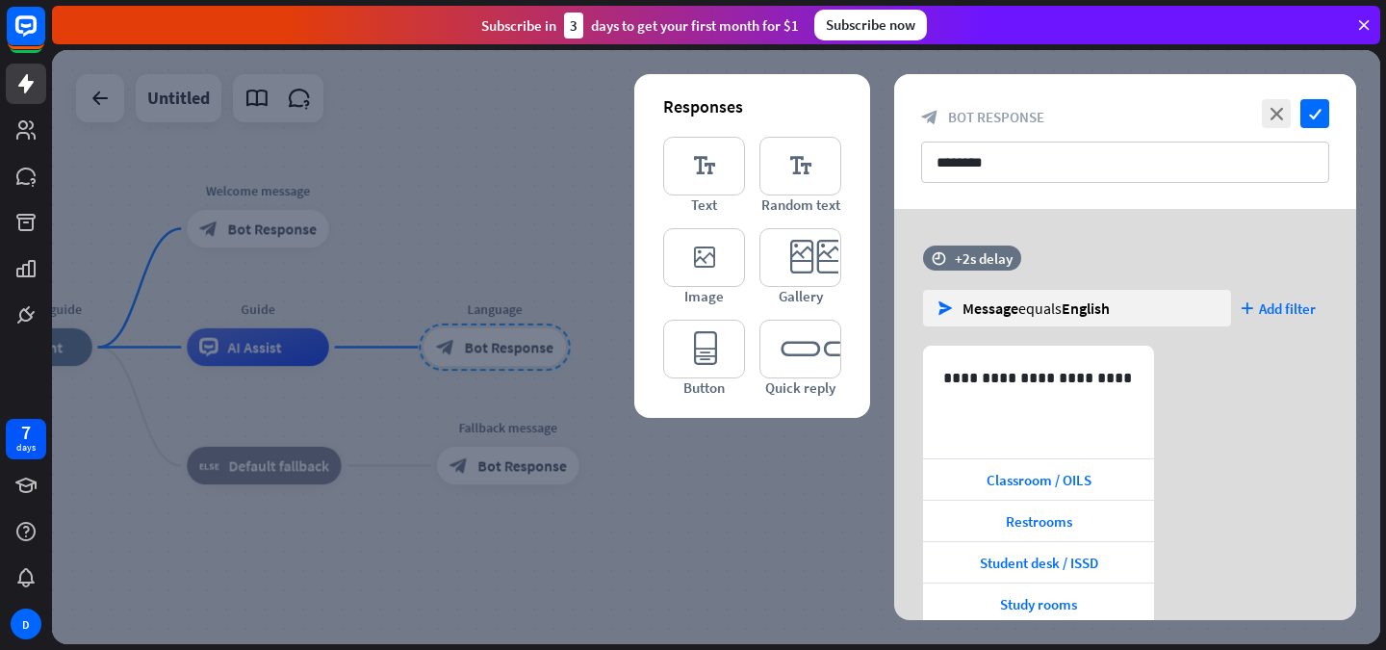
click at [835, 450] on div at bounding box center [716, 347] width 1329 height 594
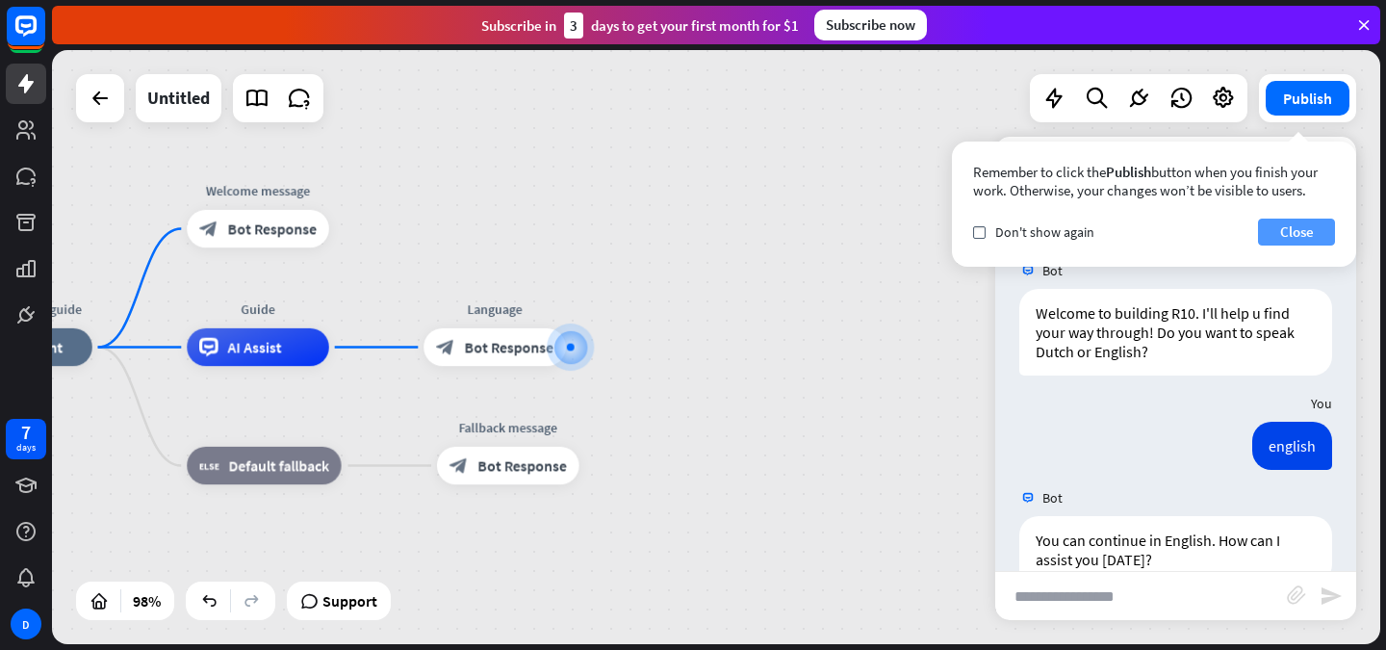
click at [1283, 221] on button "Close" at bounding box center [1296, 232] width 77 height 27
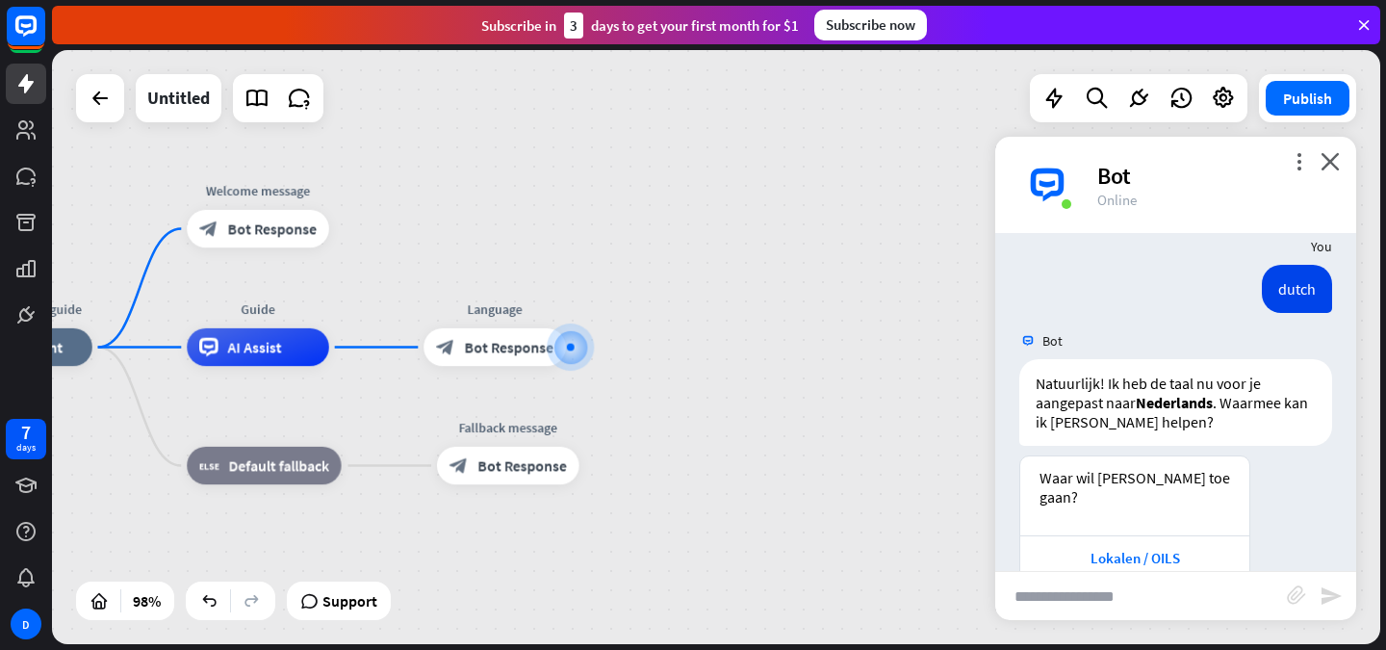
scroll to position [844, 0]
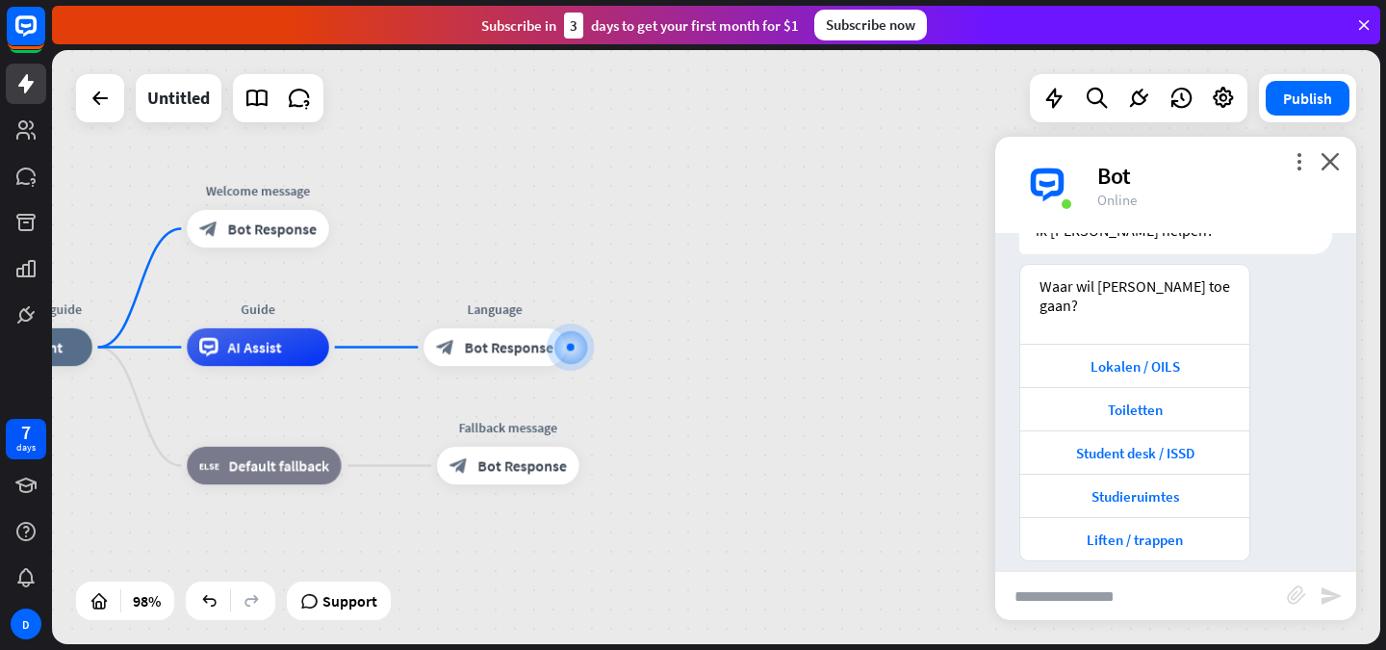
click at [1152, 583] on input "text" at bounding box center [1142, 596] width 292 height 48
type input "**********"
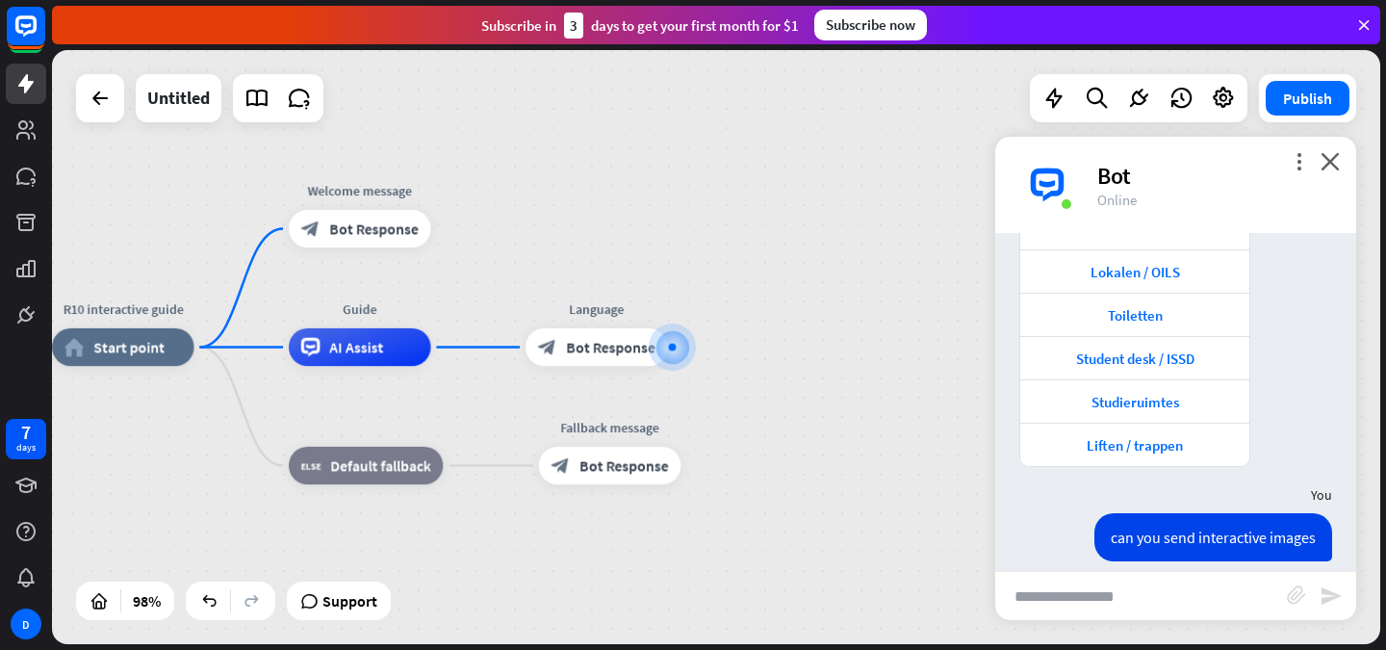
scroll to position [1245, 0]
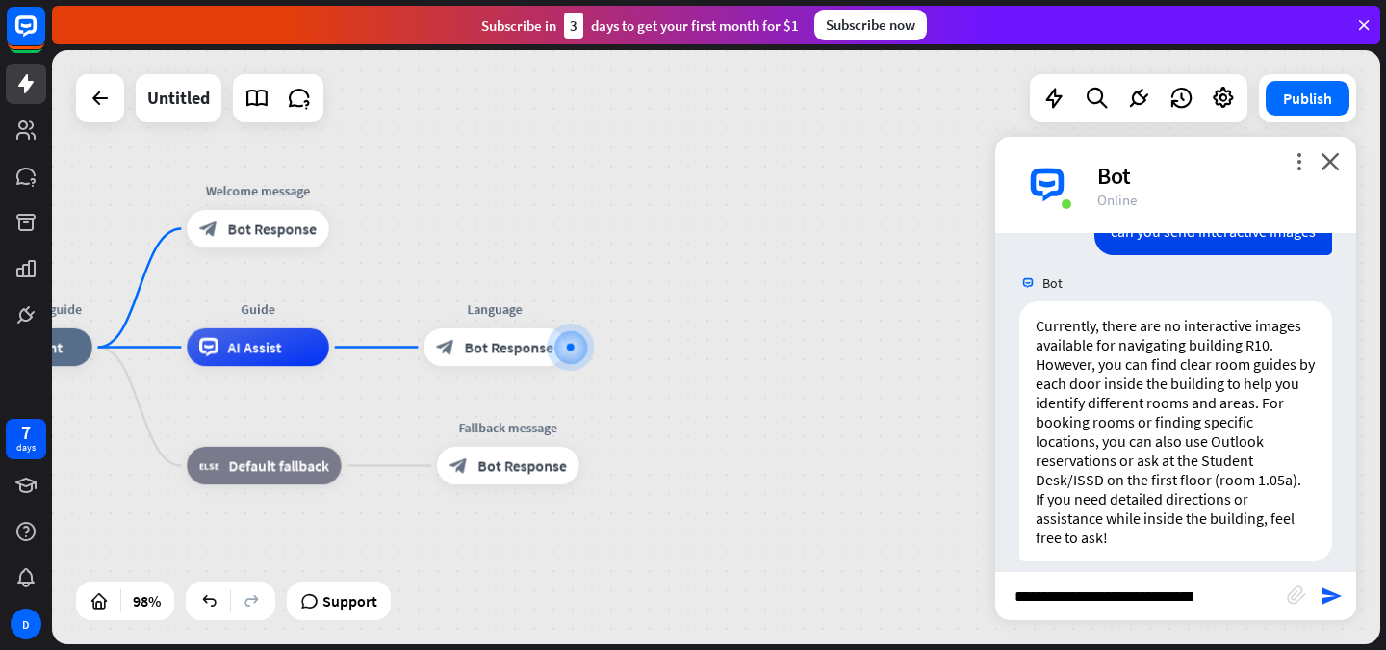
type input "**********"
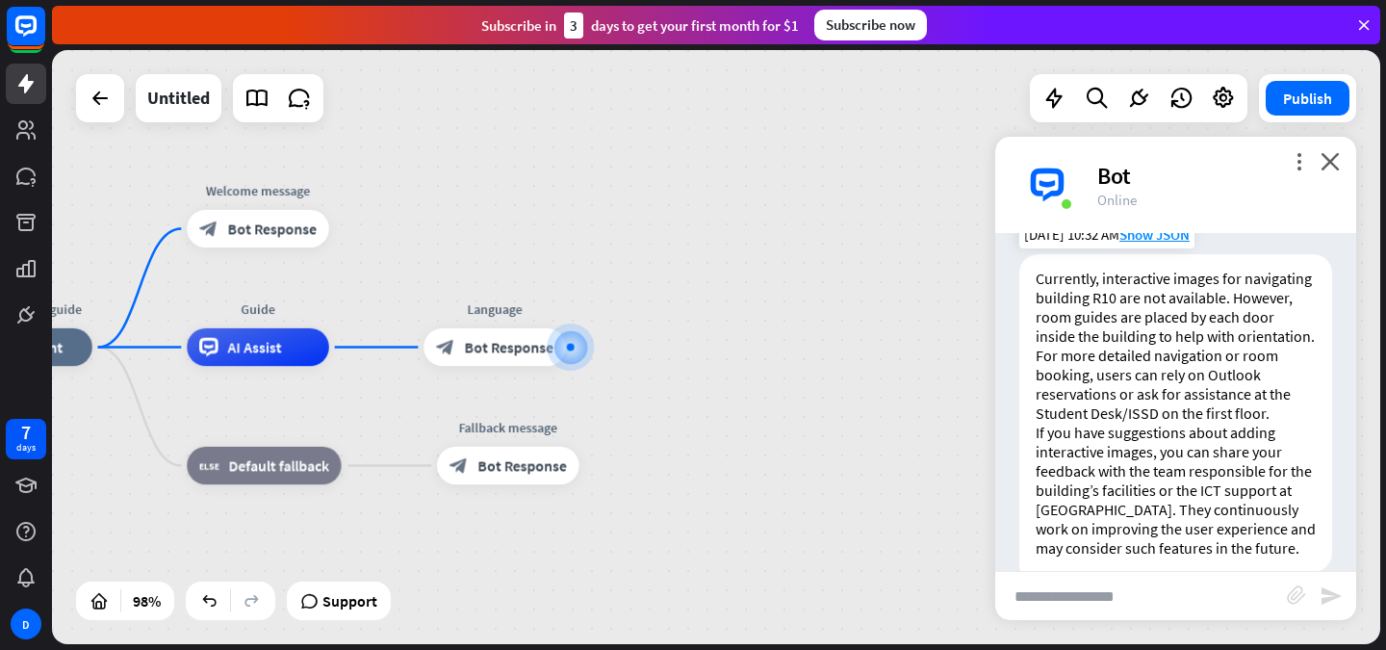
scroll to position [1722, 0]
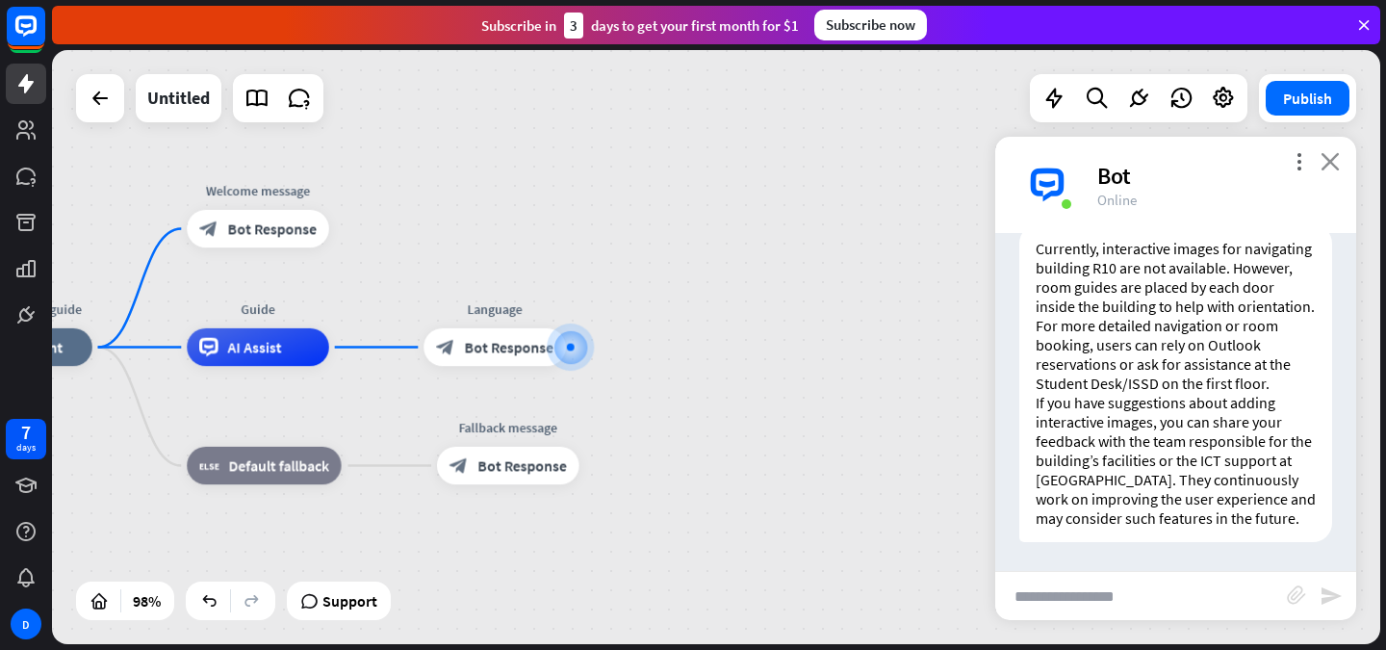
click at [1324, 166] on icon "close" at bounding box center [1330, 161] width 19 height 18
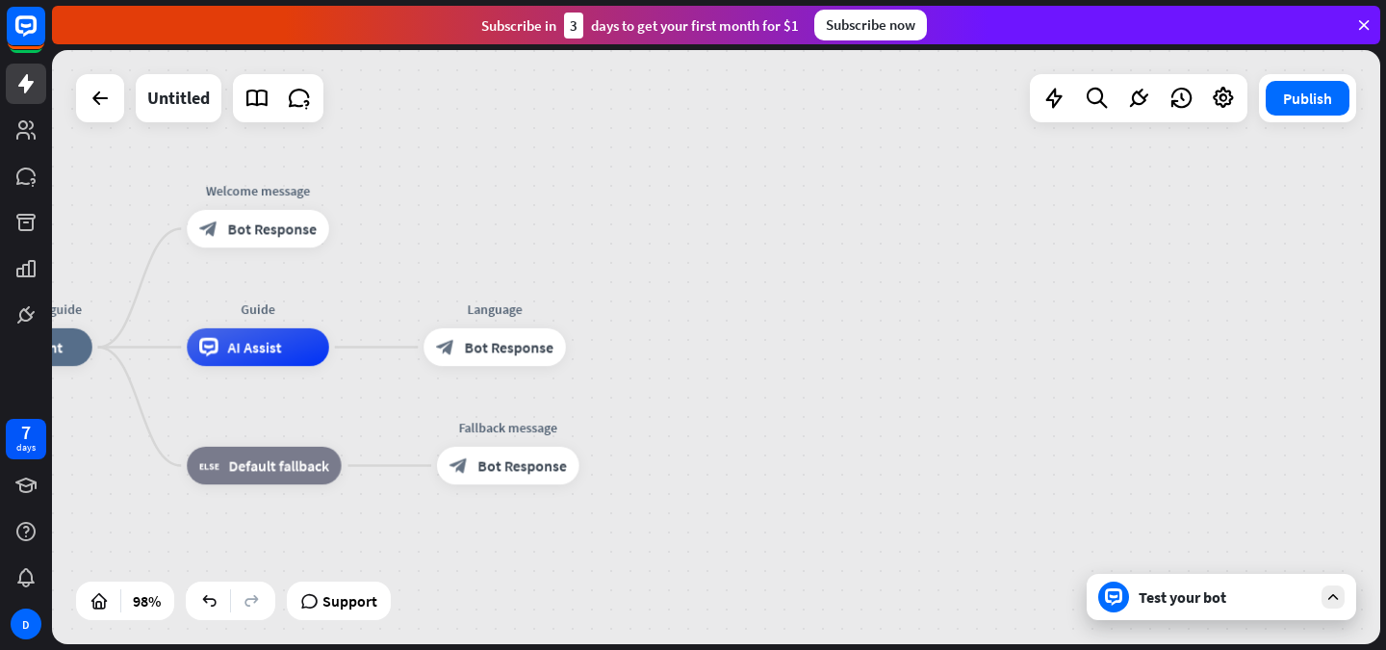
click at [1128, 233] on div "R10 interactive guide home_2 Start point Welcome message block_bot_response Bot…" at bounding box center [716, 347] width 1329 height 594
click at [1198, 589] on div "Test your bot" at bounding box center [1225, 596] width 173 height 19
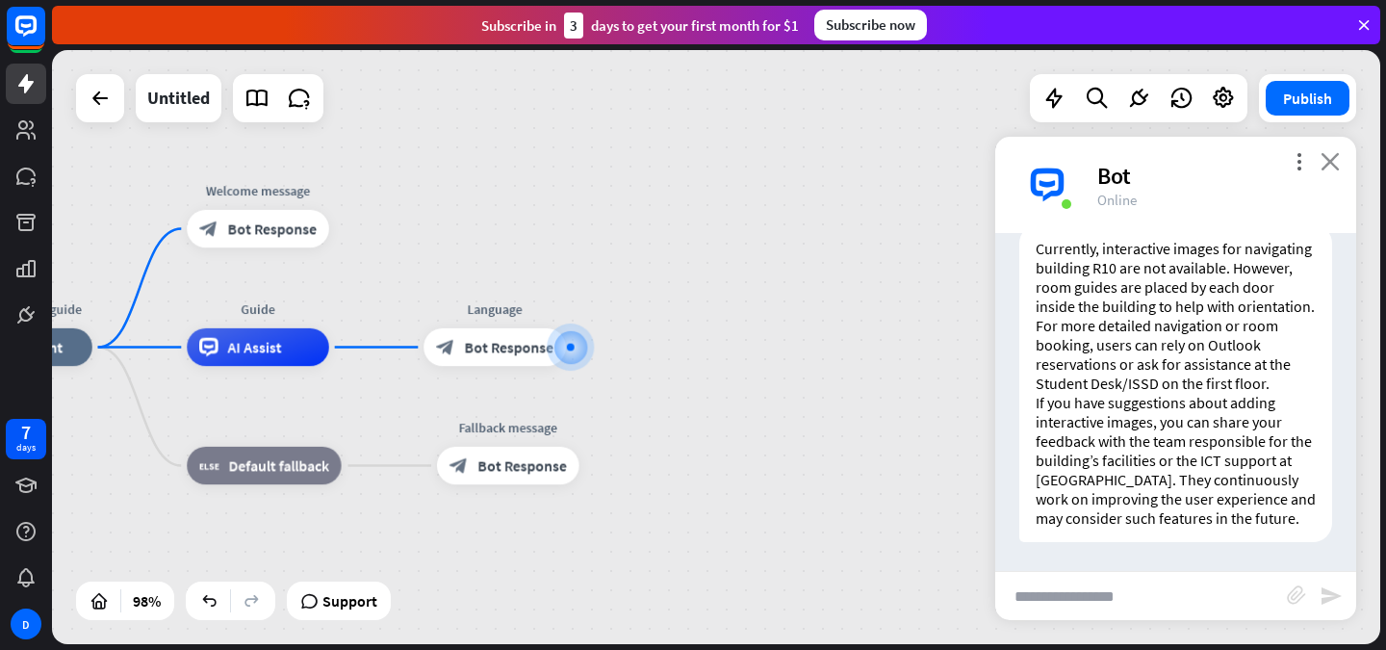
click at [1334, 168] on icon "close" at bounding box center [1330, 161] width 19 height 18
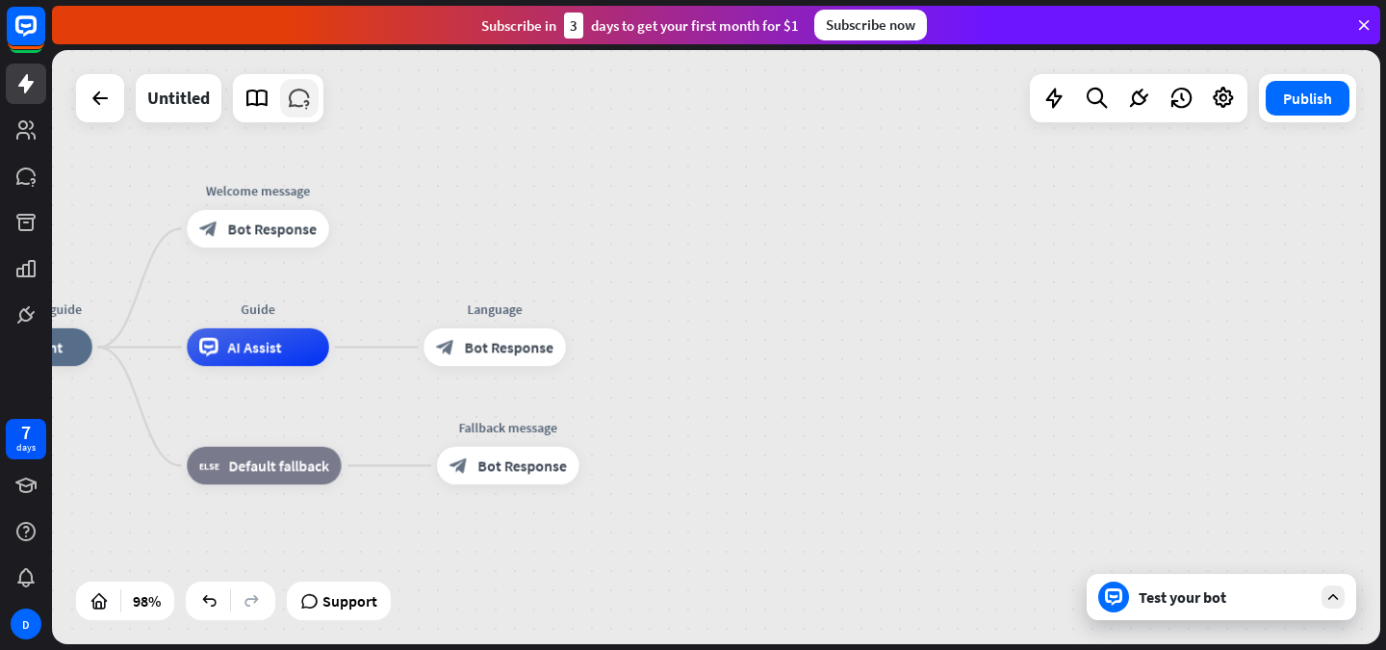
click at [297, 96] on icon at bounding box center [299, 98] width 25 height 25
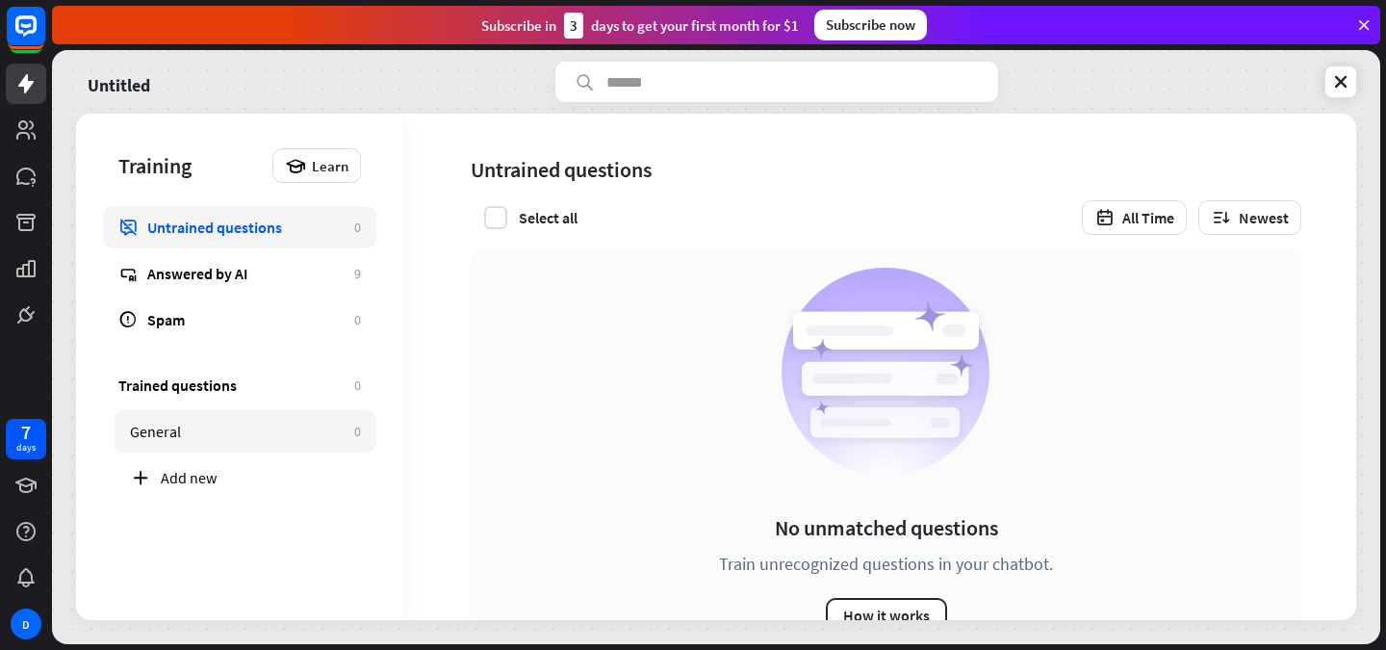
click at [268, 429] on div "General" at bounding box center [237, 431] width 215 height 19
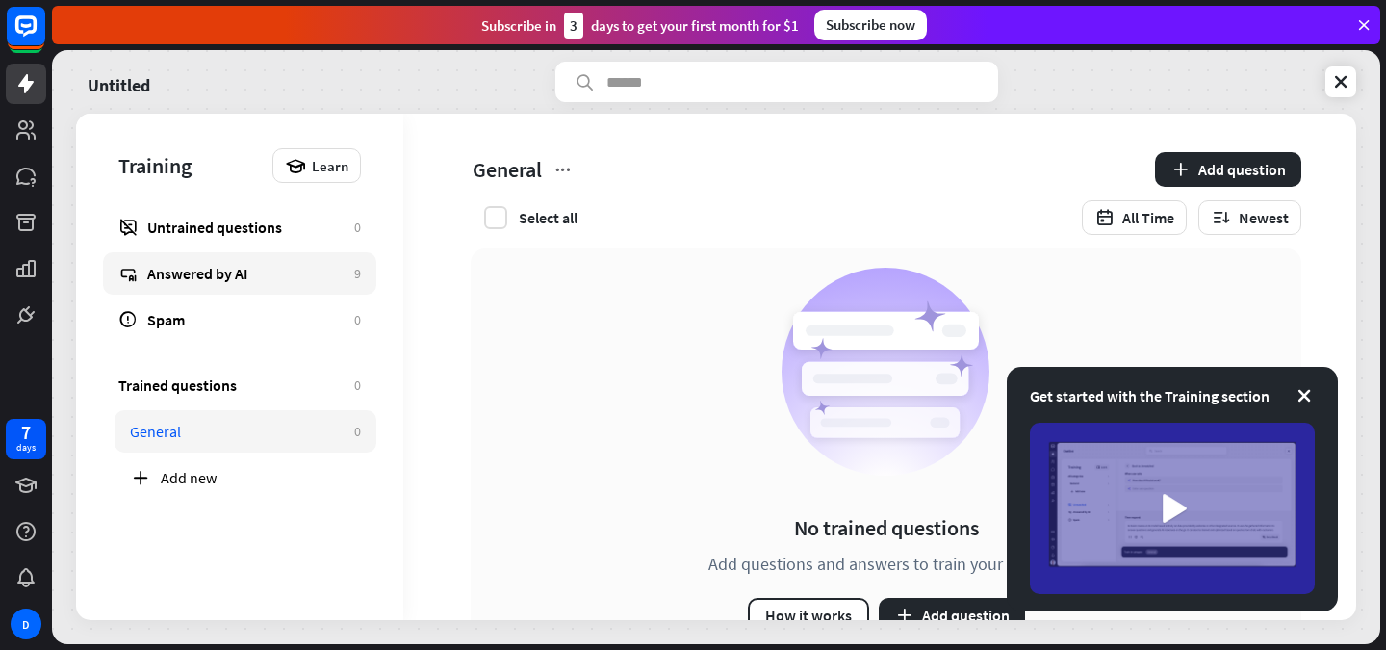
click at [273, 275] on div "Answered by AI" at bounding box center [245, 273] width 197 height 19
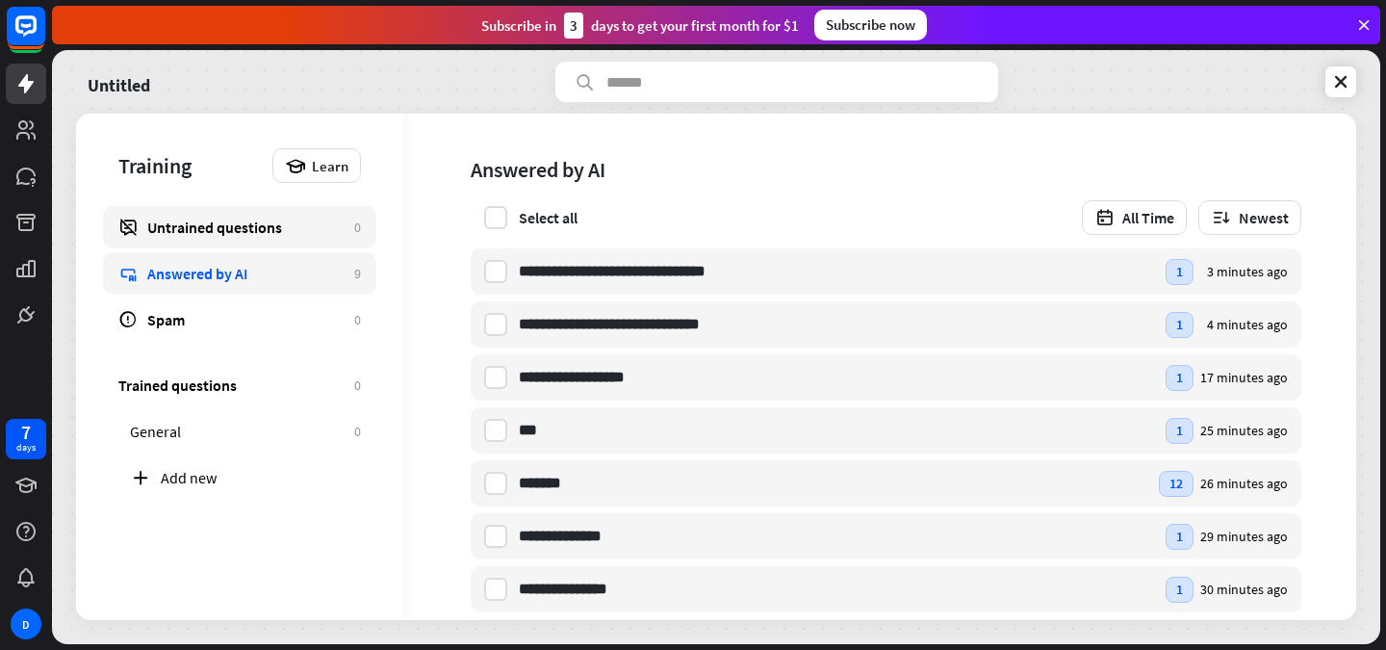
click at [295, 245] on link "Untrained questions 0" at bounding box center [239, 227] width 273 height 42
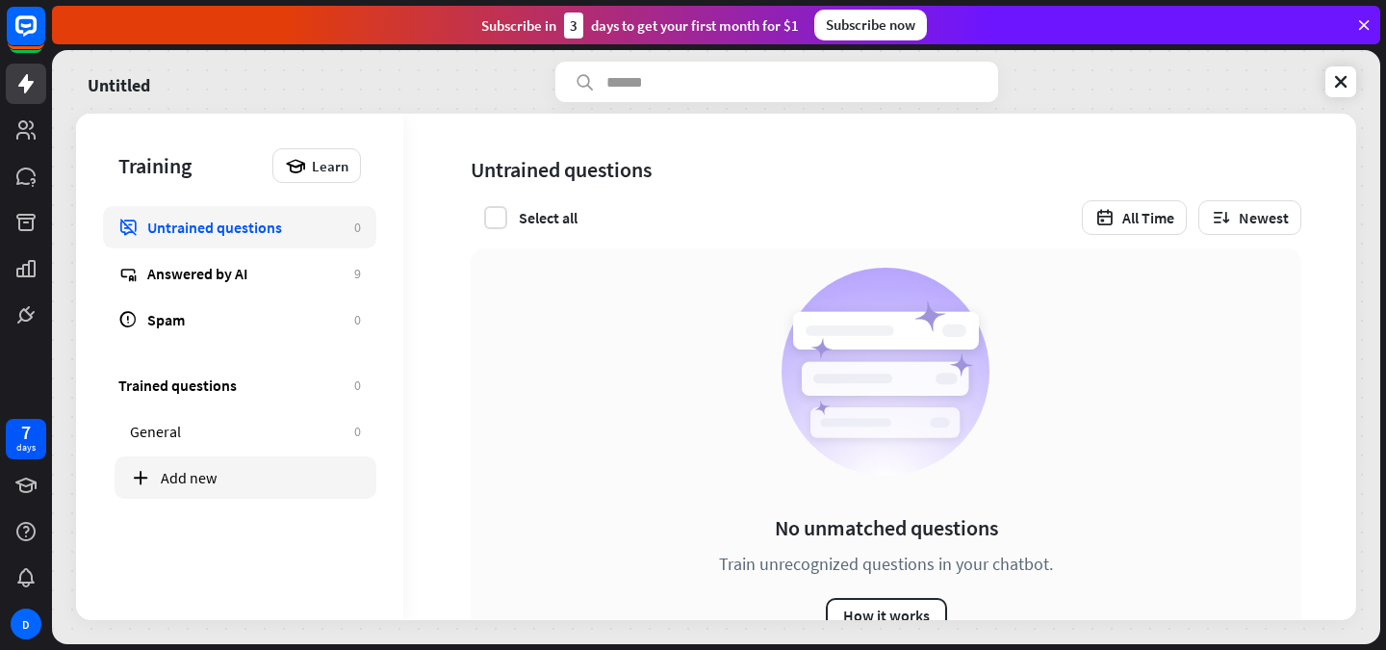
click at [176, 468] on div "Add new" at bounding box center [261, 477] width 200 height 19
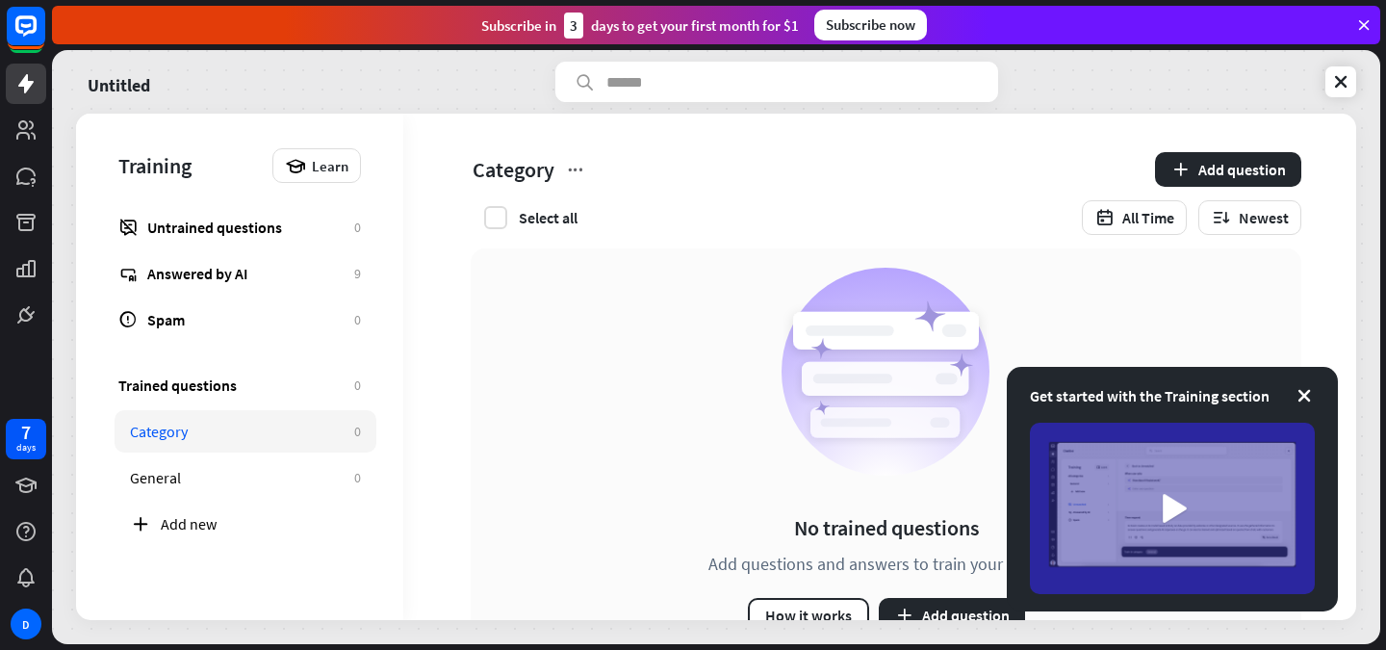
scroll to position [72, 0]
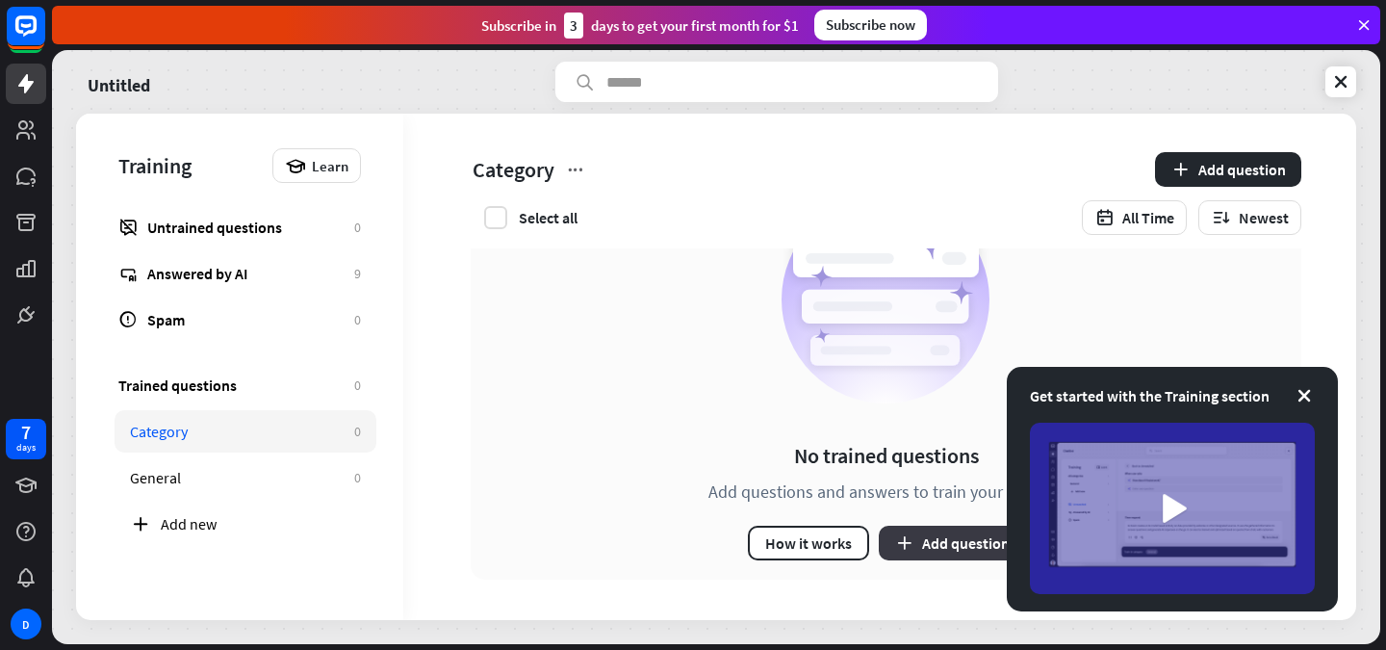
click at [944, 542] on button "Add question" at bounding box center [952, 543] width 146 height 35
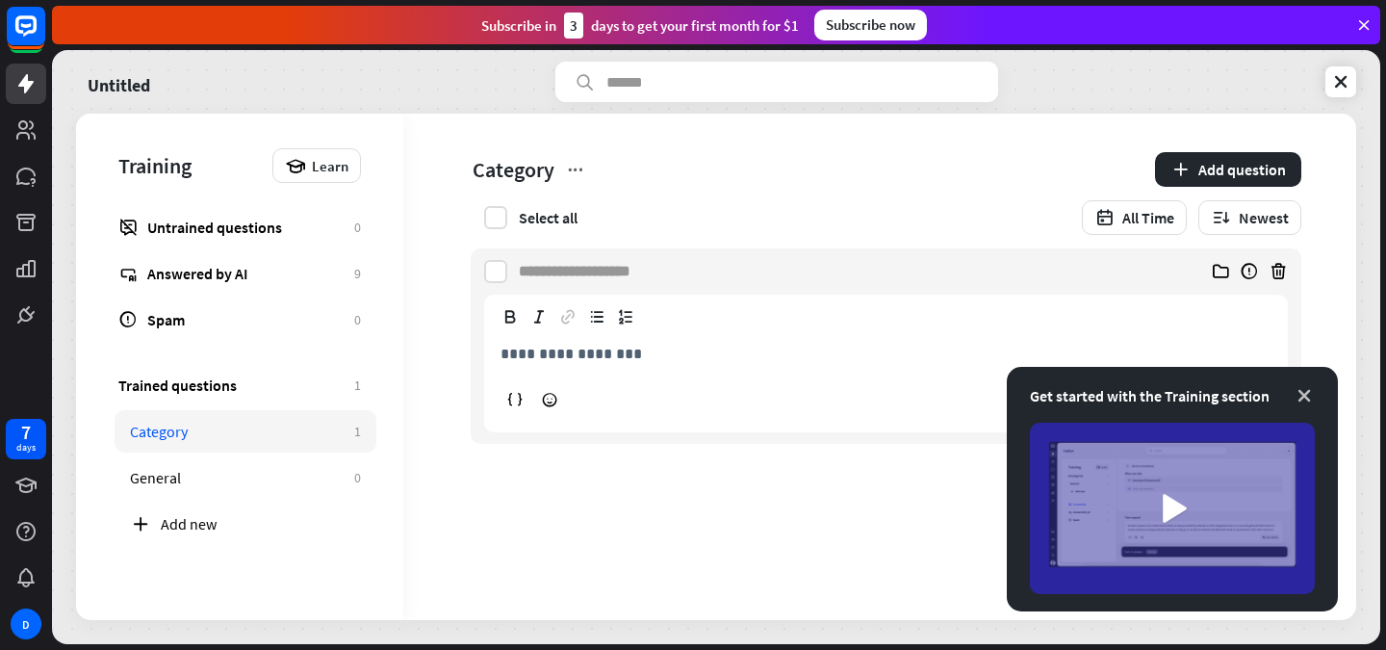
click at [1306, 393] on icon at bounding box center [1304, 395] width 19 height 19
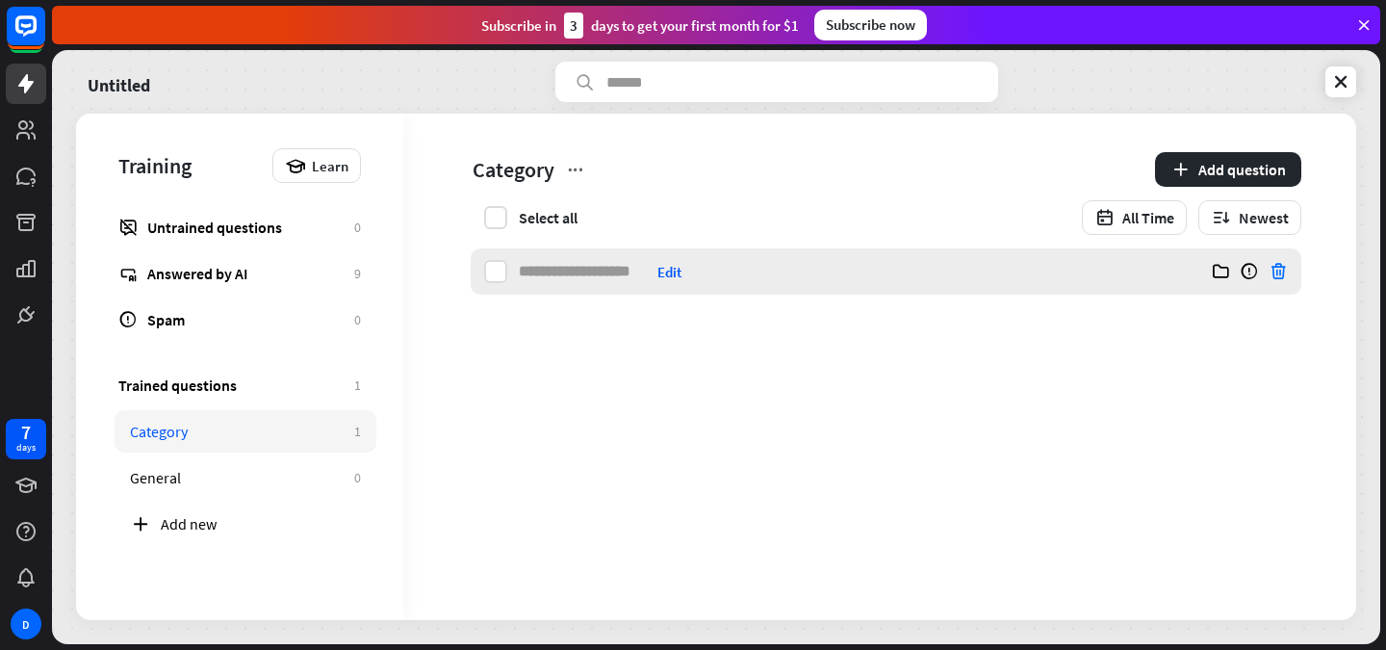
click at [1279, 273] on icon at bounding box center [1278, 271] width 19 height 19
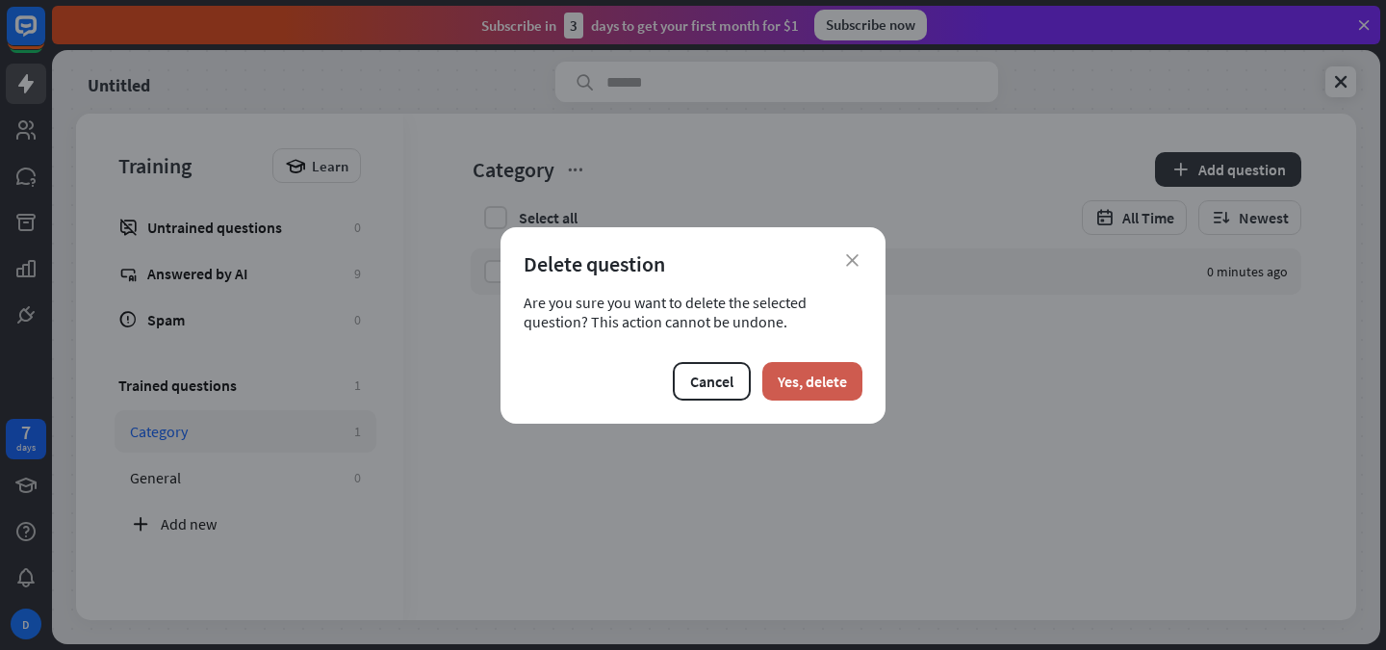
click at [850, 399] on button "Yes, delete" at bounding box center [813, 381] width 100 height 39
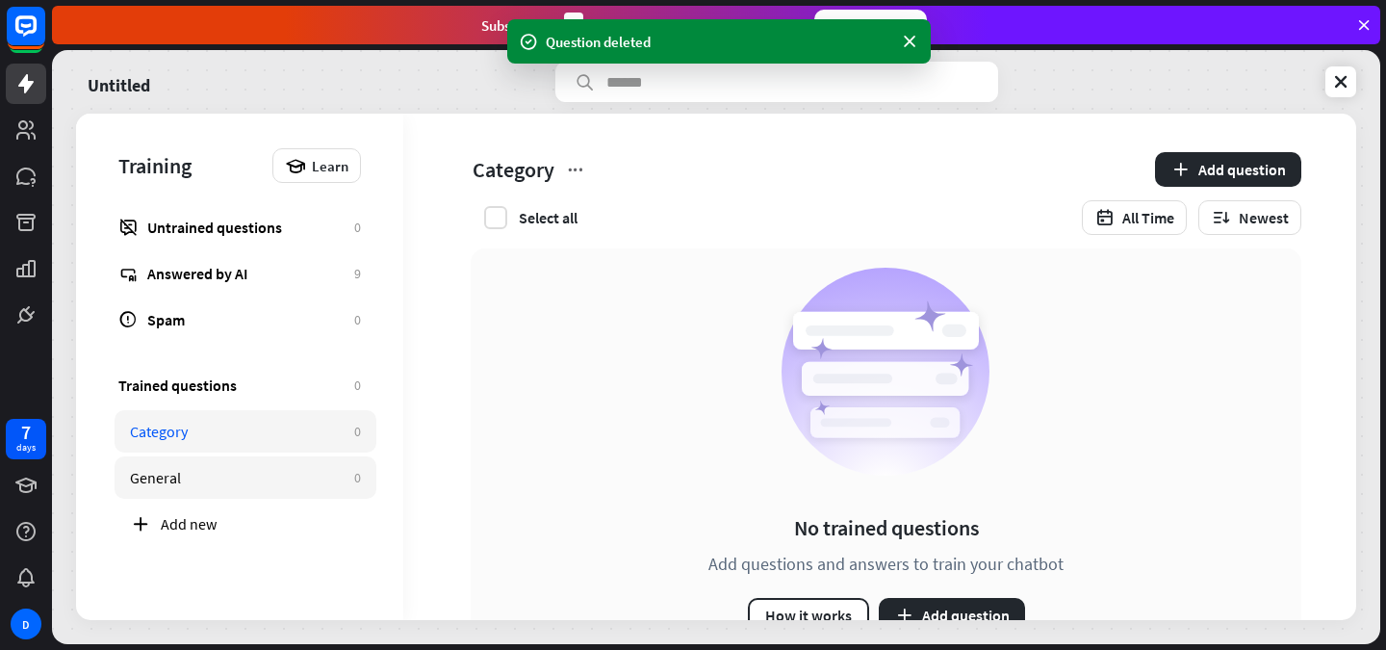
click at [259, 479] on div "General" at bounding box center [237, 477] width 215 height 19
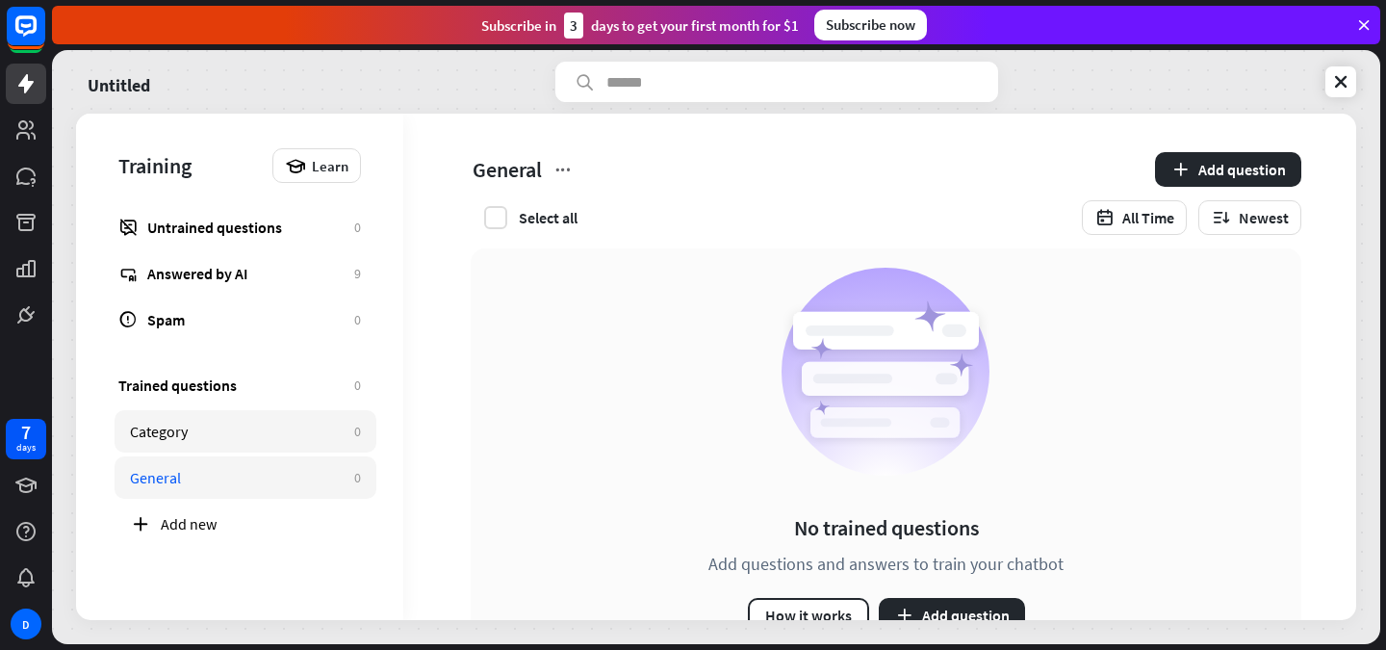
click at [259, 436] on div "Category" at bounding box center [237, 431] width 215 height 19
click at [573, 169] on icon at bounding box center [575, 169] width 19 height 19
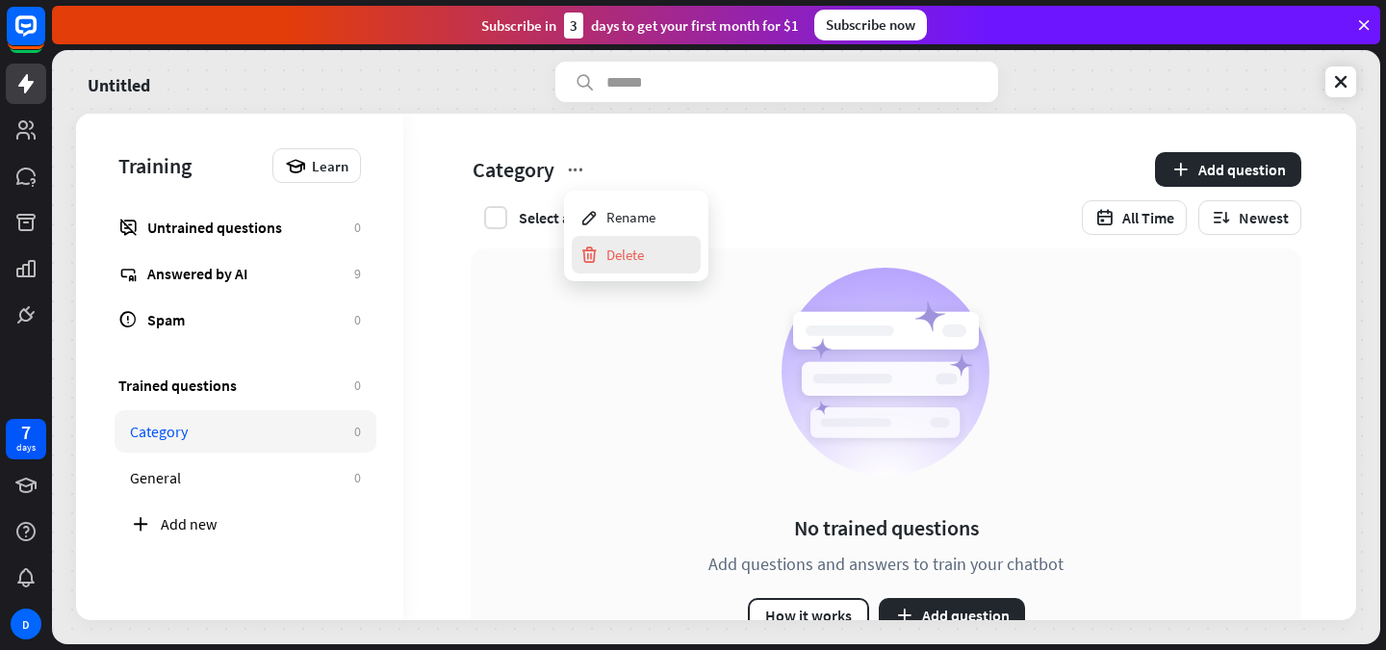
click at [598, 255] on icon at bounding box center [589, 255] width 19 height 19
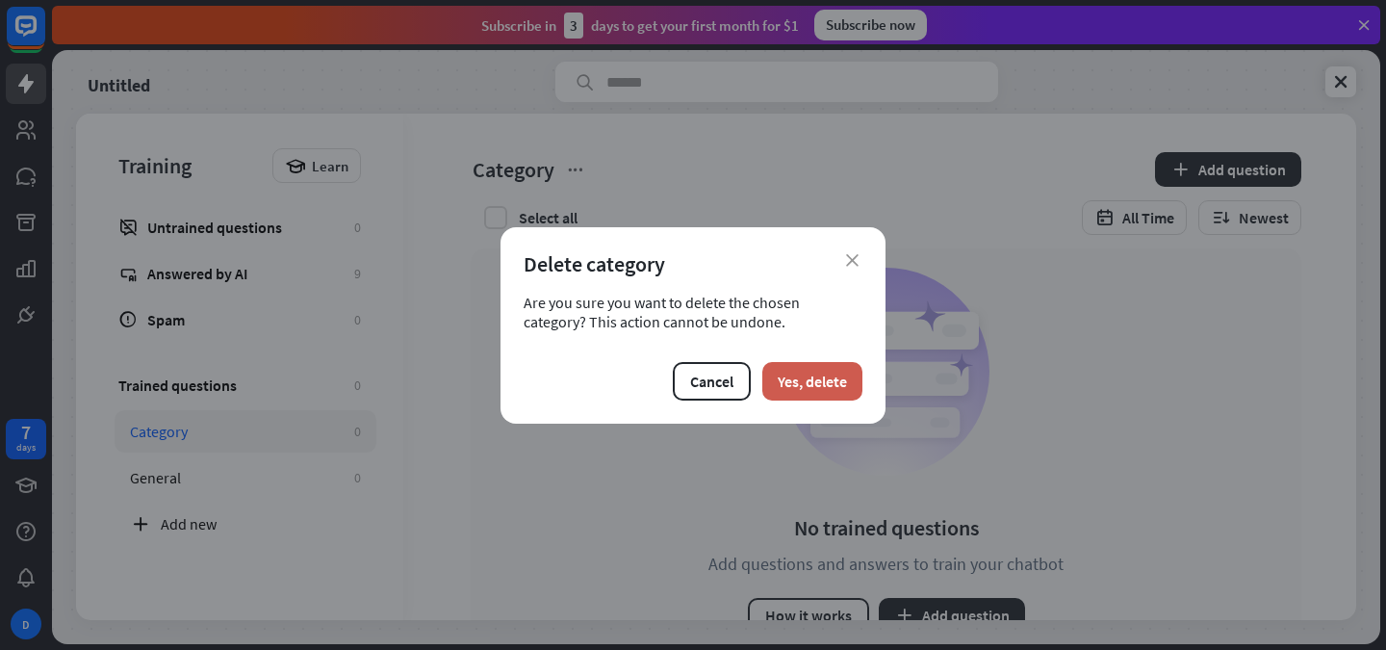
click at [839, 376] on button "Yes, delete" at bounding box center [813, 381] width 100 height 39
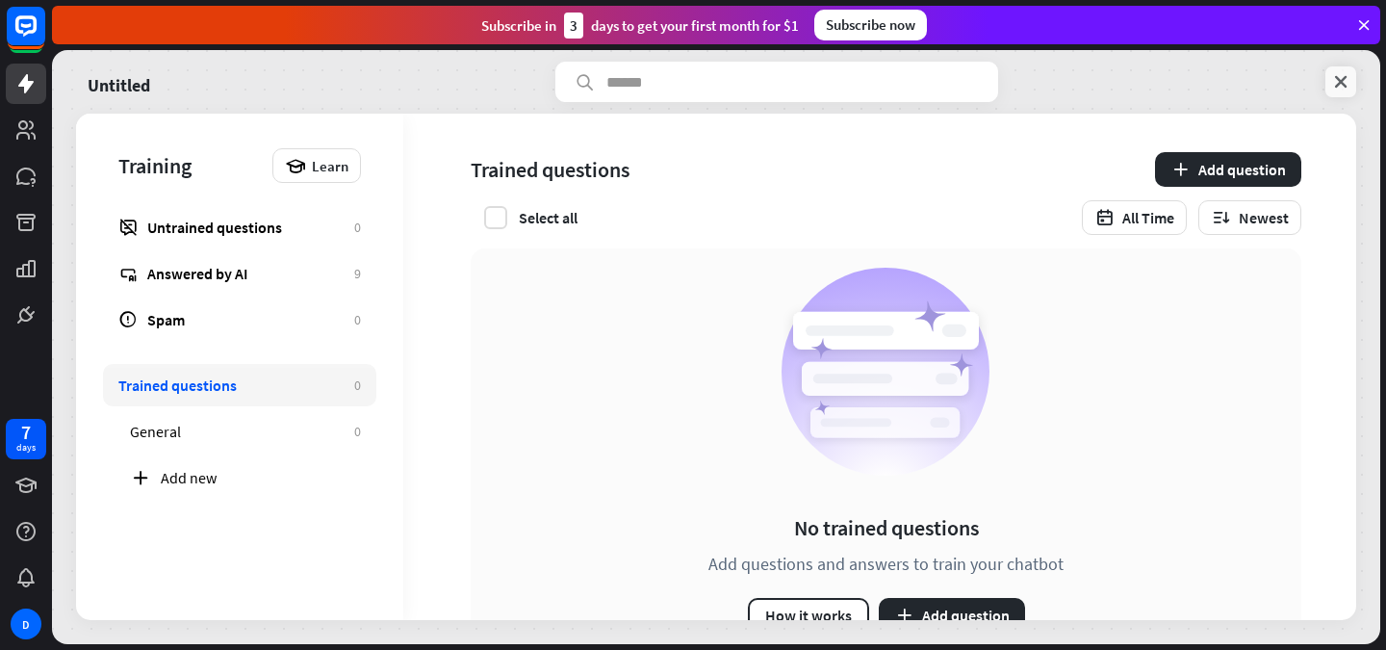
click at [1341, 88] on icon at bounding box center [1341, 81] width 19 height 19
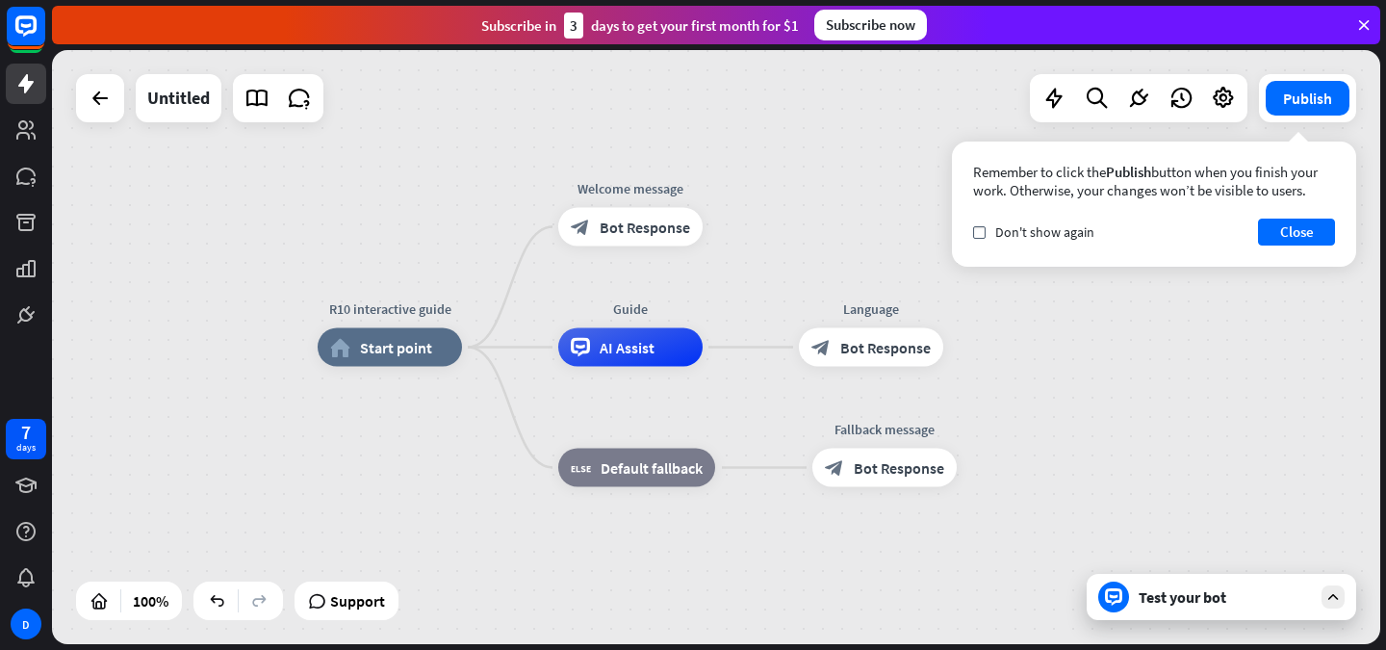
click at [1255, 581] on div "Test your bot" at bounding box center [1222, 597] width 270 height 46
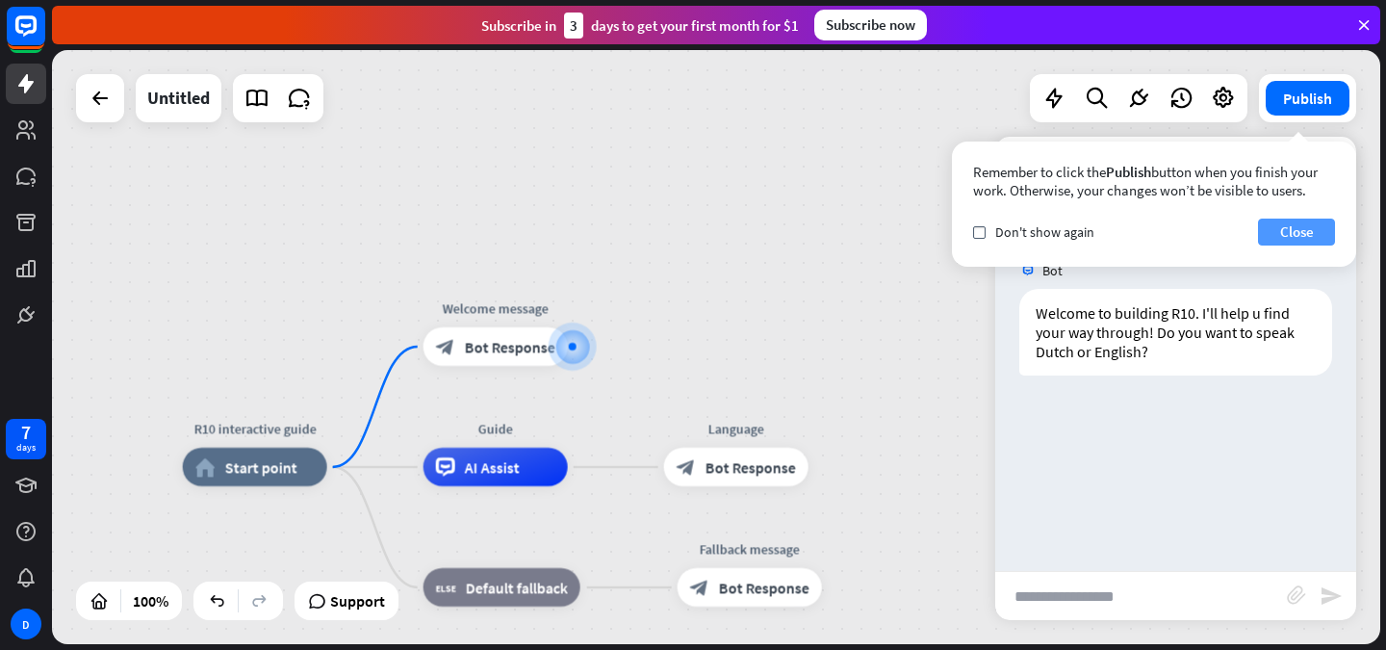
click at [1304, 237] on button "Close" at bounding box center [1296, 232] width 77 height 27
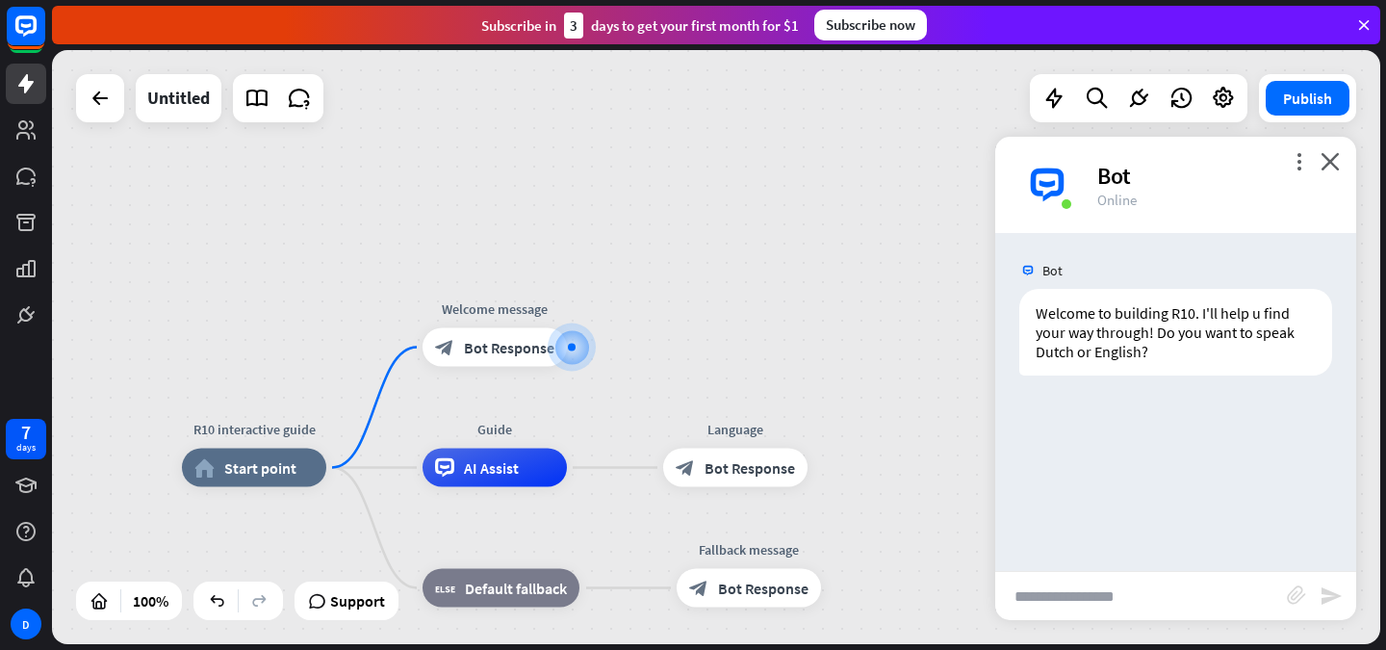
click at [1344, 164] on div "more_vert close Bot Online" at bounding box center [1176, 185] width 361 height 96
click at [1332, 166] on icon "close" at bounding box center [1330, 161] width 19 height 18
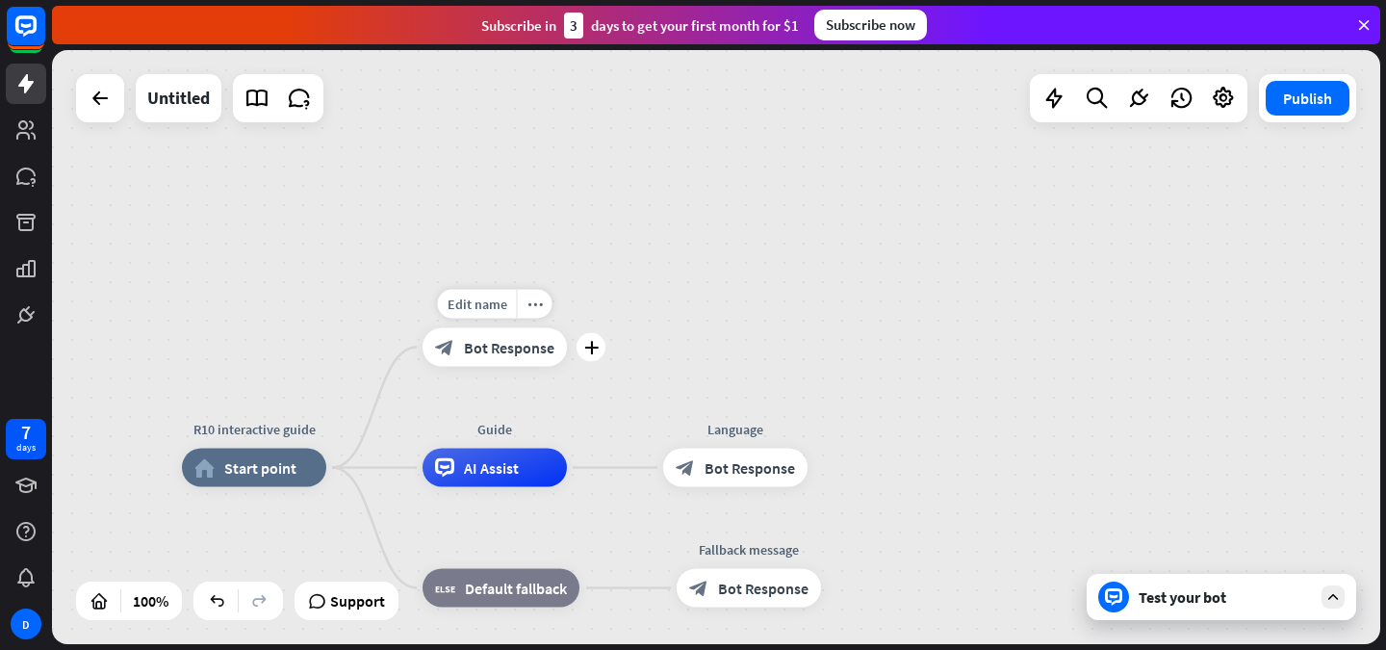
click at [504, 352] on span "Bot Response" at bounding box center [509, 347] width 91 height 19
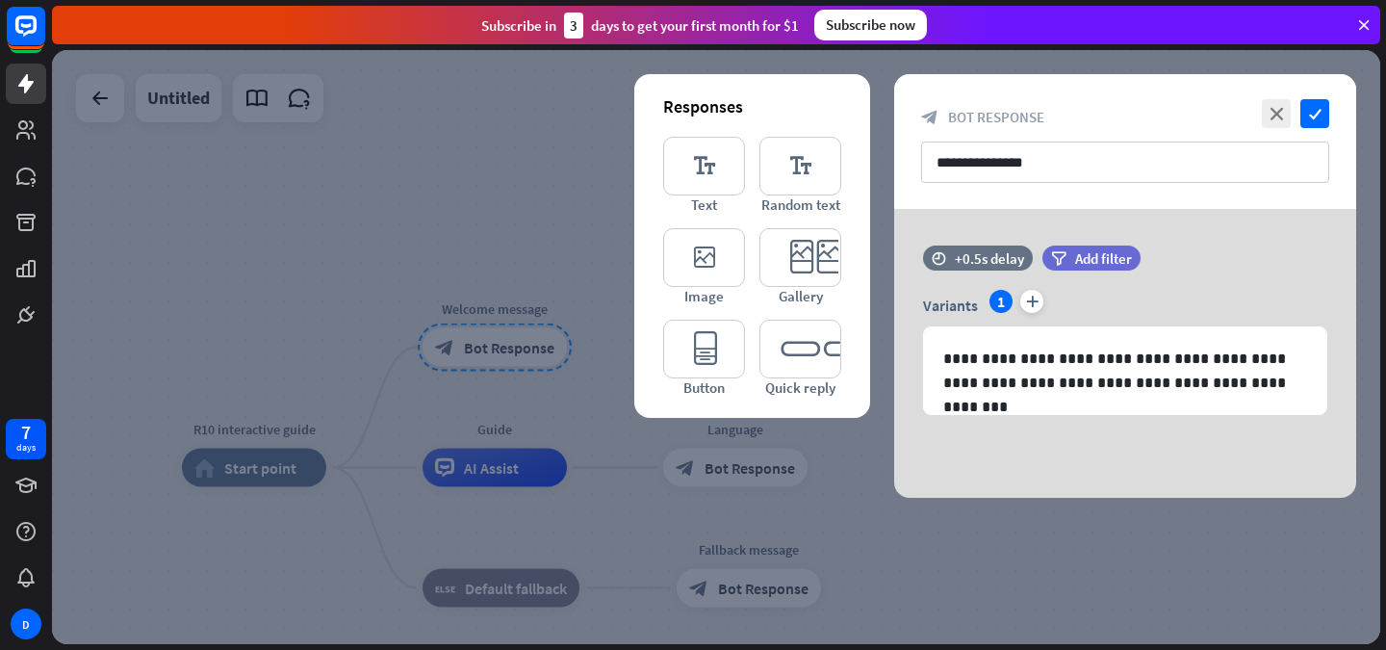
click at [1316, 95] on div "**********" at bounding box center [1125, 141] width 462 height 135
click at [1319, 108] on icon "check" at bounding box center [1315, 113] width 29 height 29
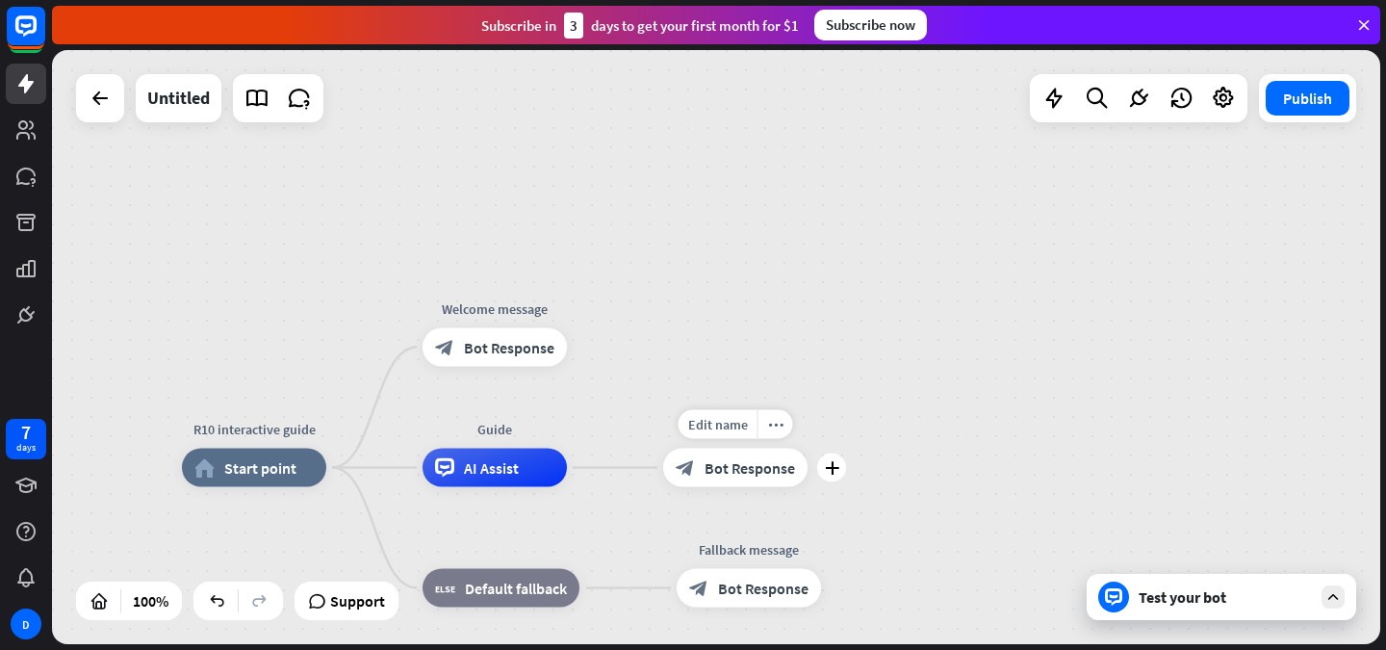
click at [708, 473] on span "Bot Response" at bounding box center [750, 467] width 91 height 19
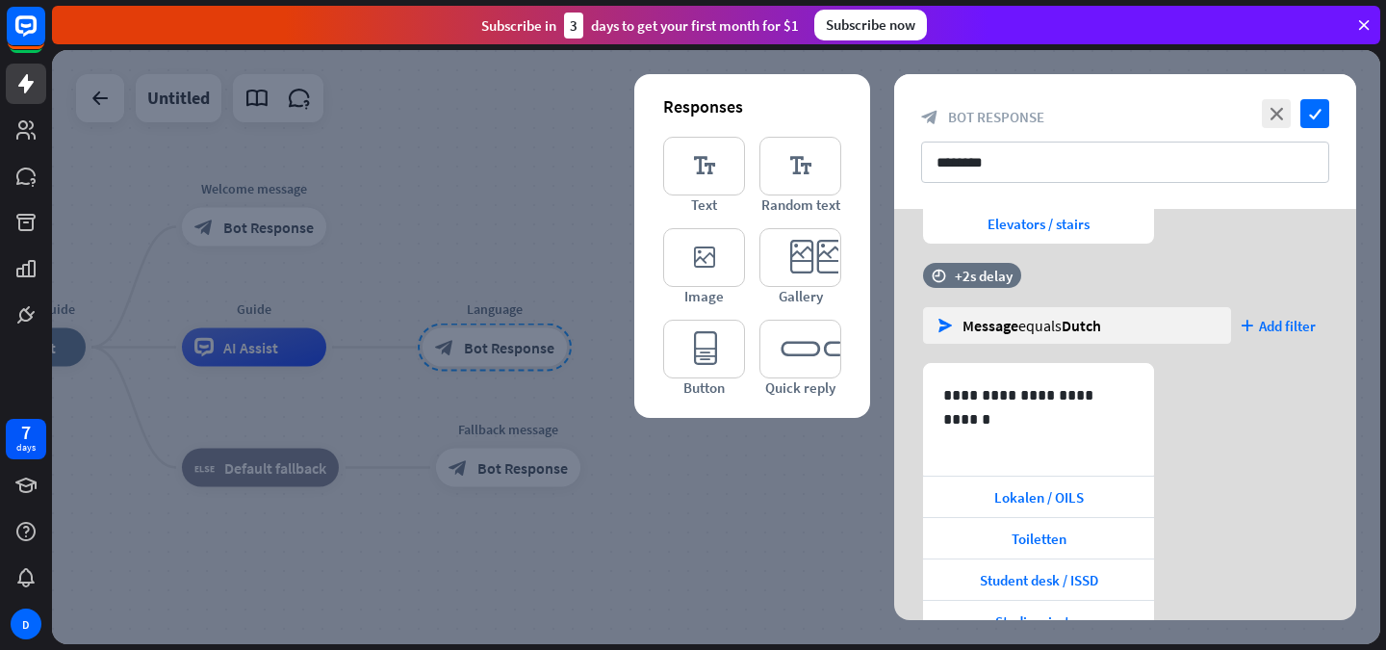
scroll to position [552, 0]
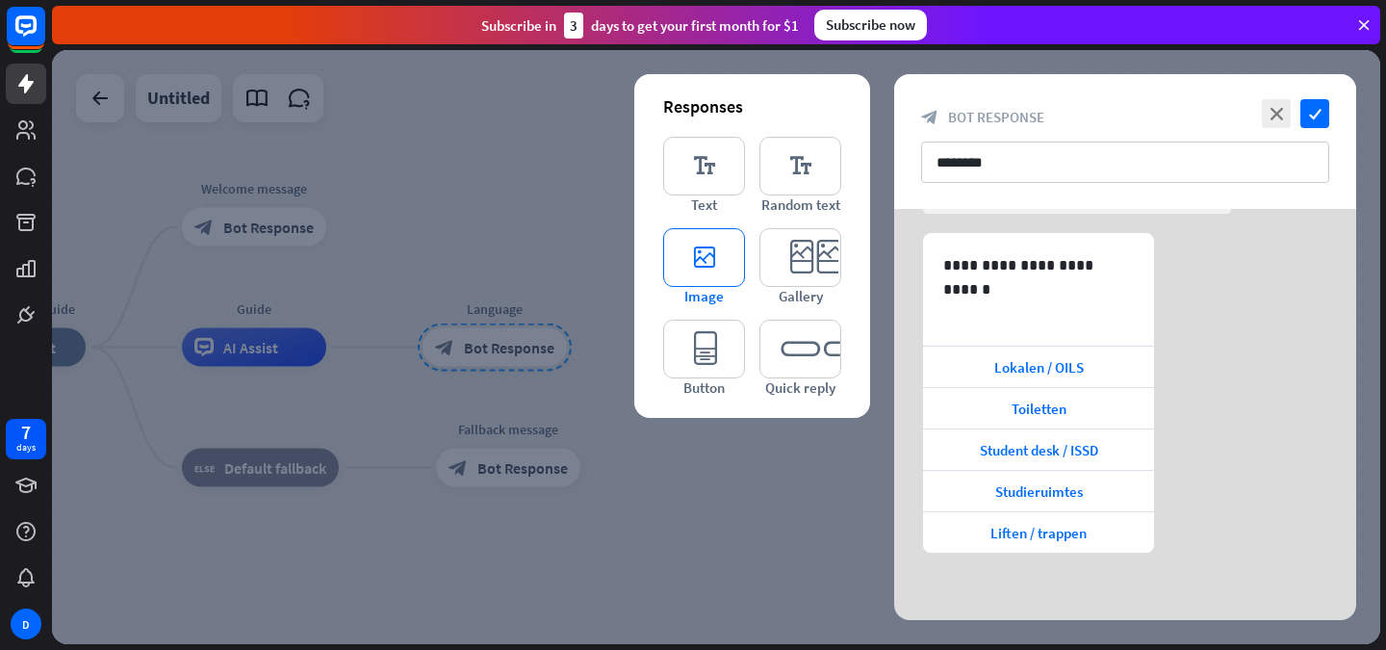
click at [721, 258] on icon "editor_image" at bounding box center [704, 257] width 82 height 59
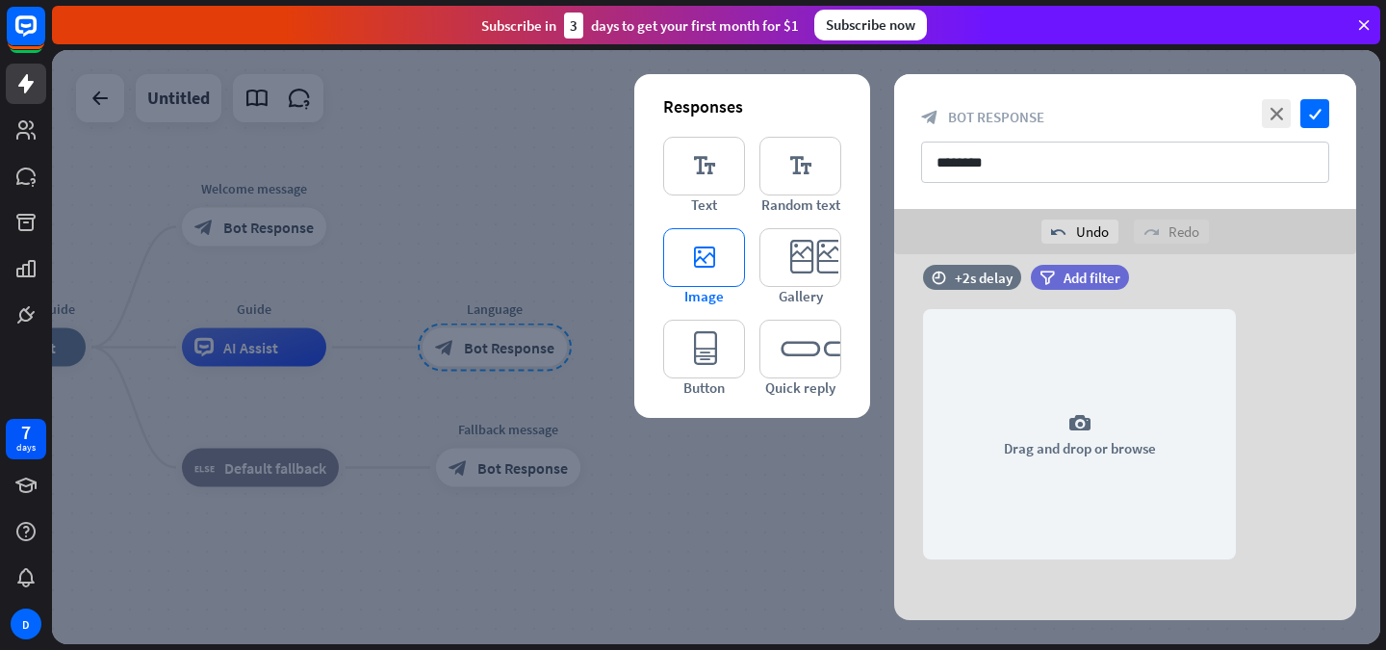
scroll to position [911, 0]
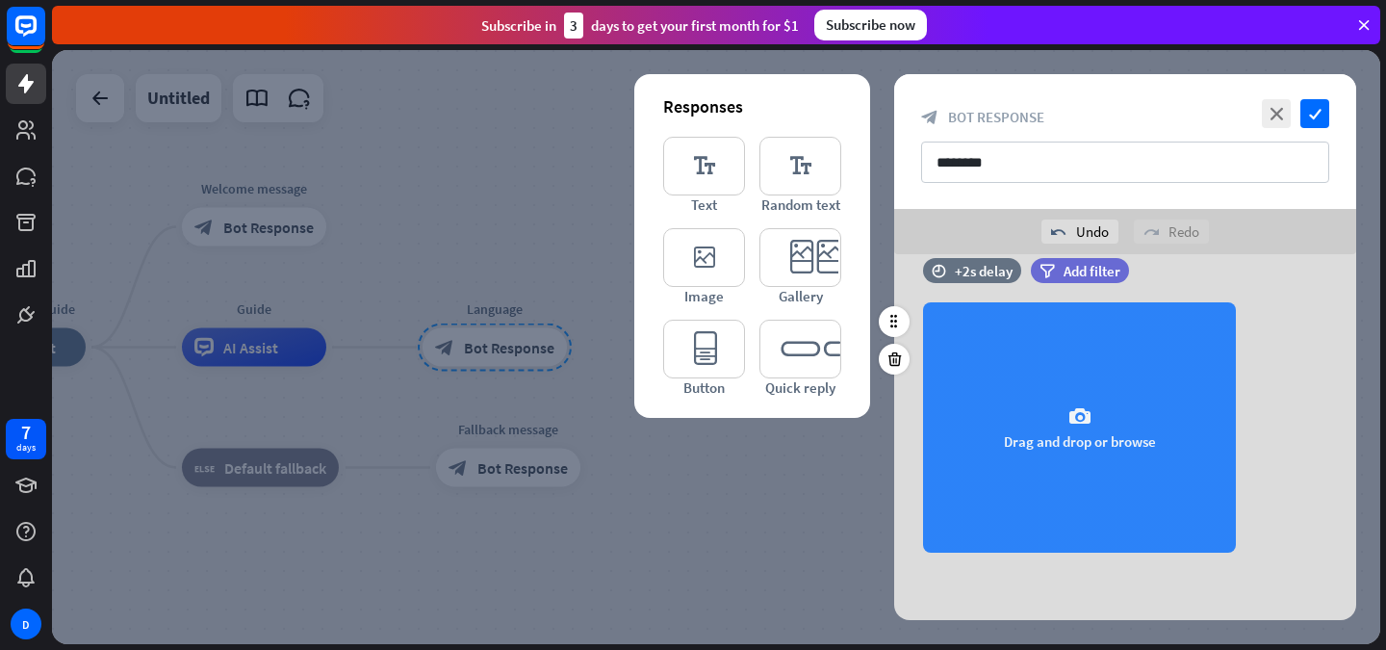
click at [1152, 436] on div "camera Drag and drop or browse" at bounding box center [1079, 427] width 313 height 250
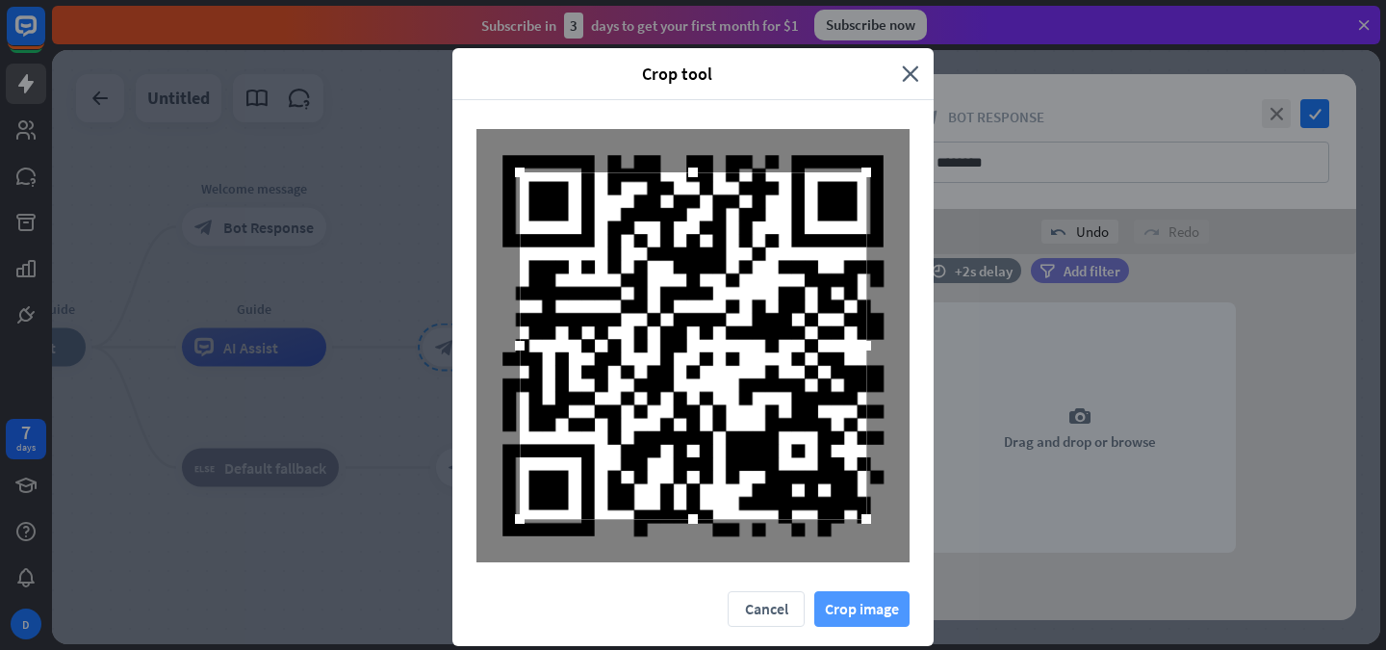
click at [870, 600] on button "Crop image" at bounding box center [862, 609] width 95 height 36
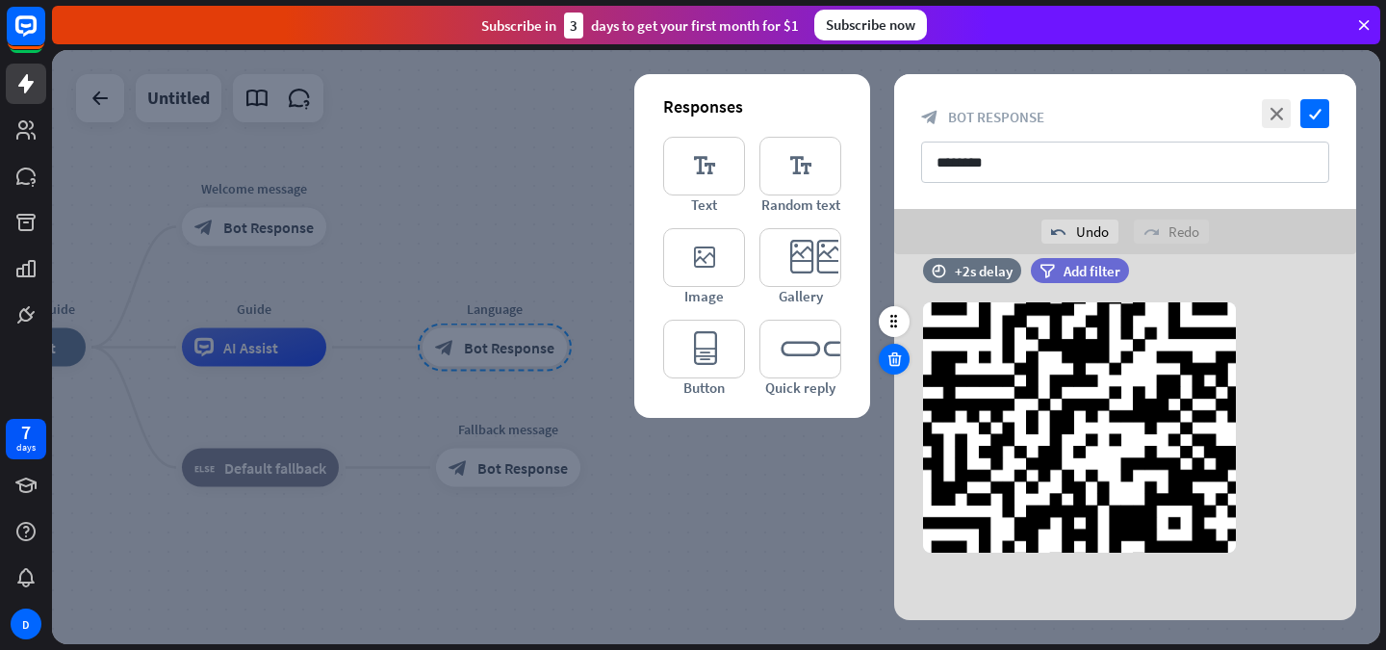
click at [892, 353] on icon at bounding box center [895, 358] width 18 height 17
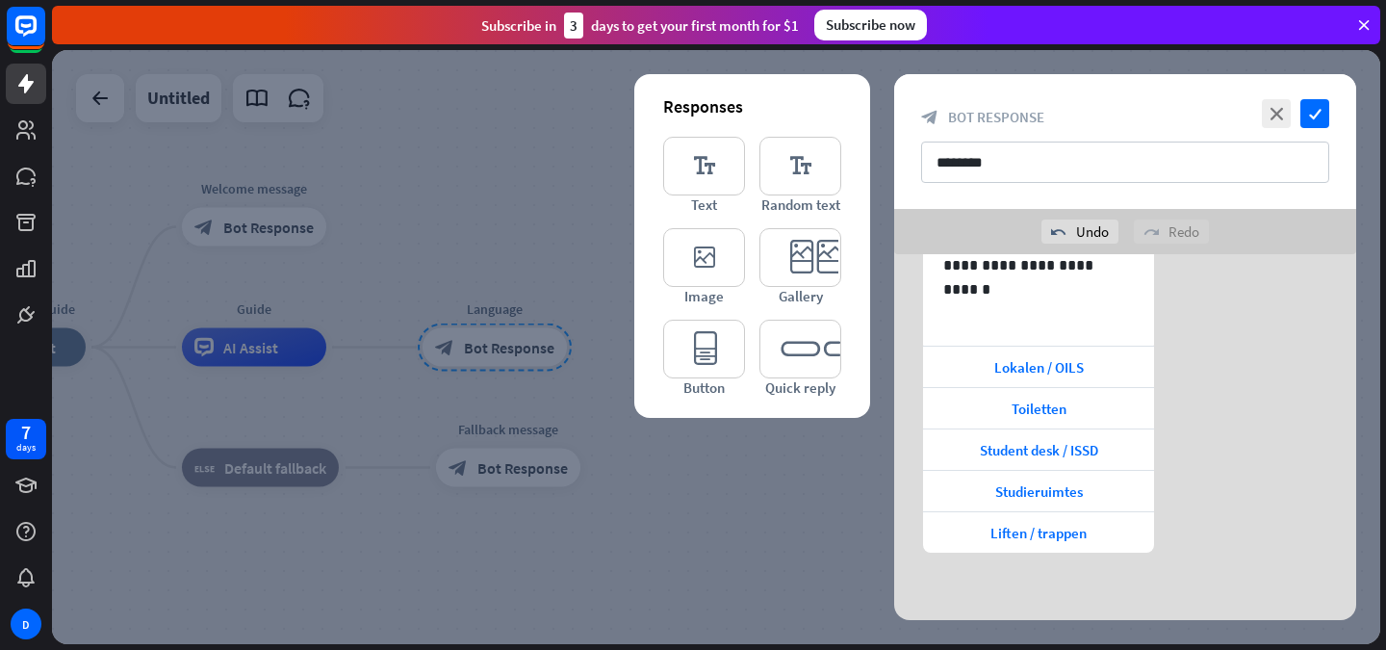
scroll to position [597, 0]
click at [800, 272] on icon "editor_card" at bounding box center [801, 257] width 82 height 59
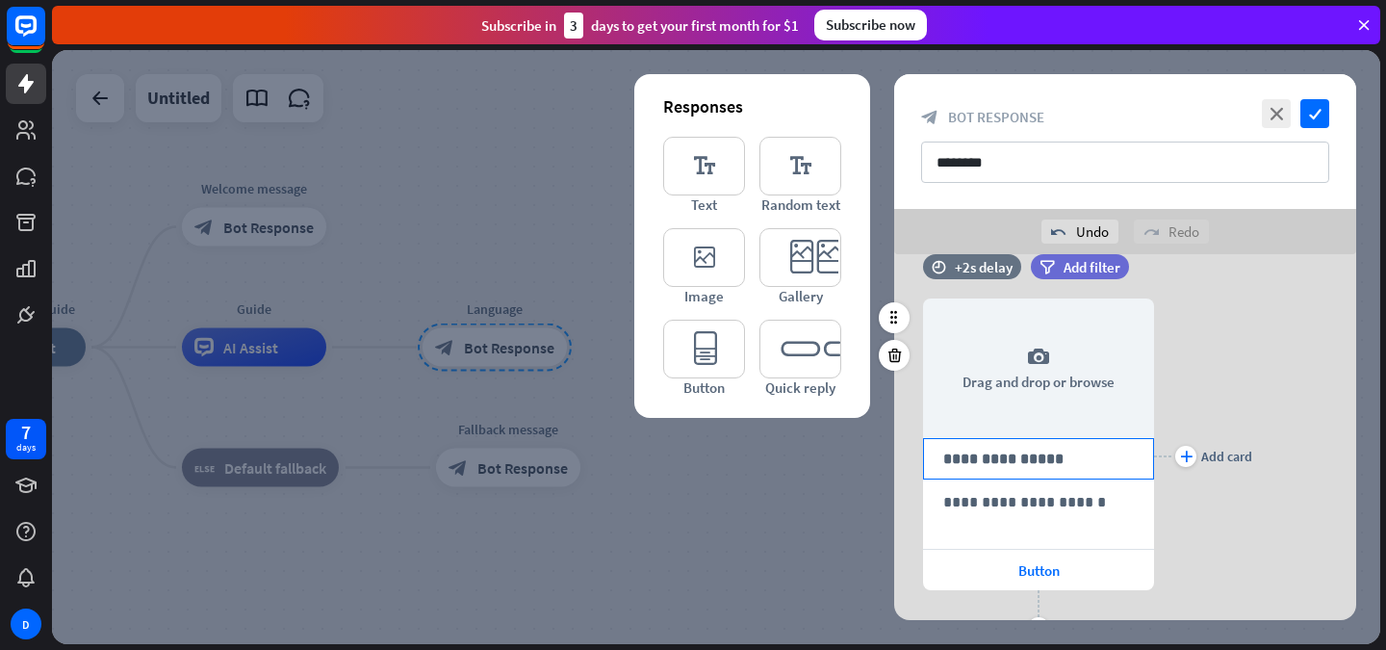
scroll to position [915, 0]
click at [882, 360] on div at bounding box center [894, 355] width 31 height 31
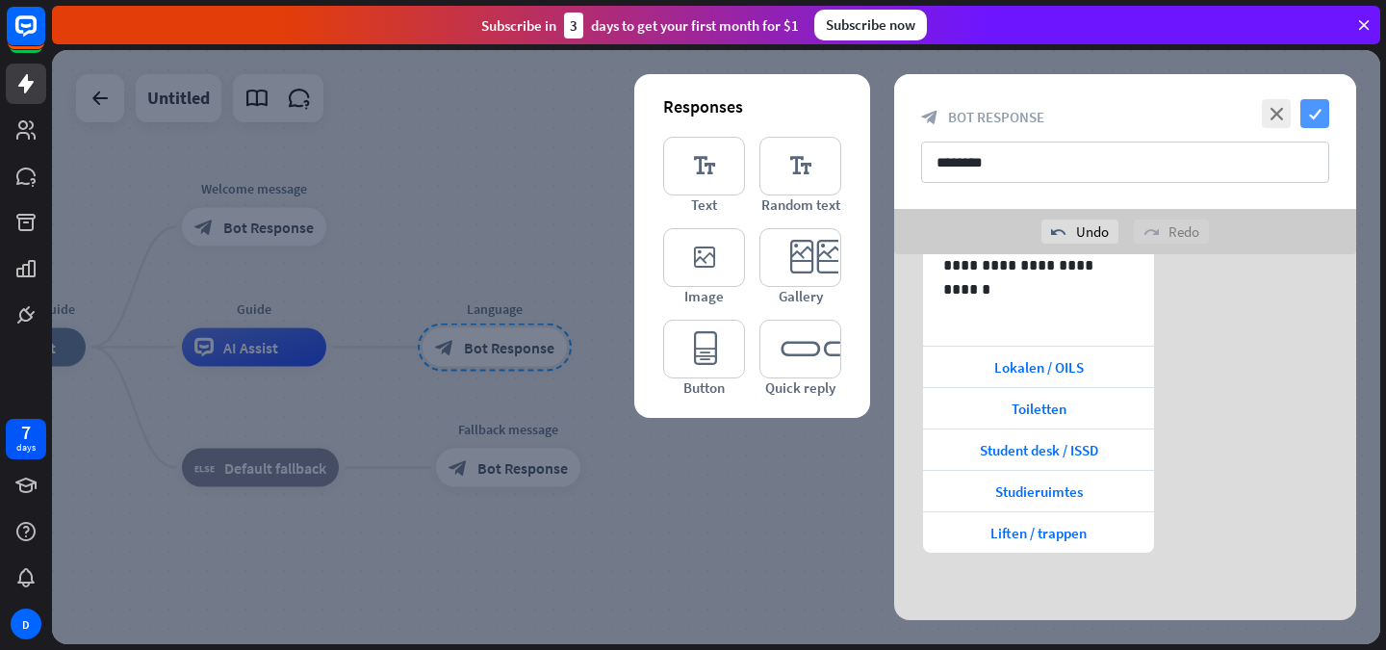
click at [1313, 122] on icon "check" at bounding box center [1315, 113] width 29 height 29
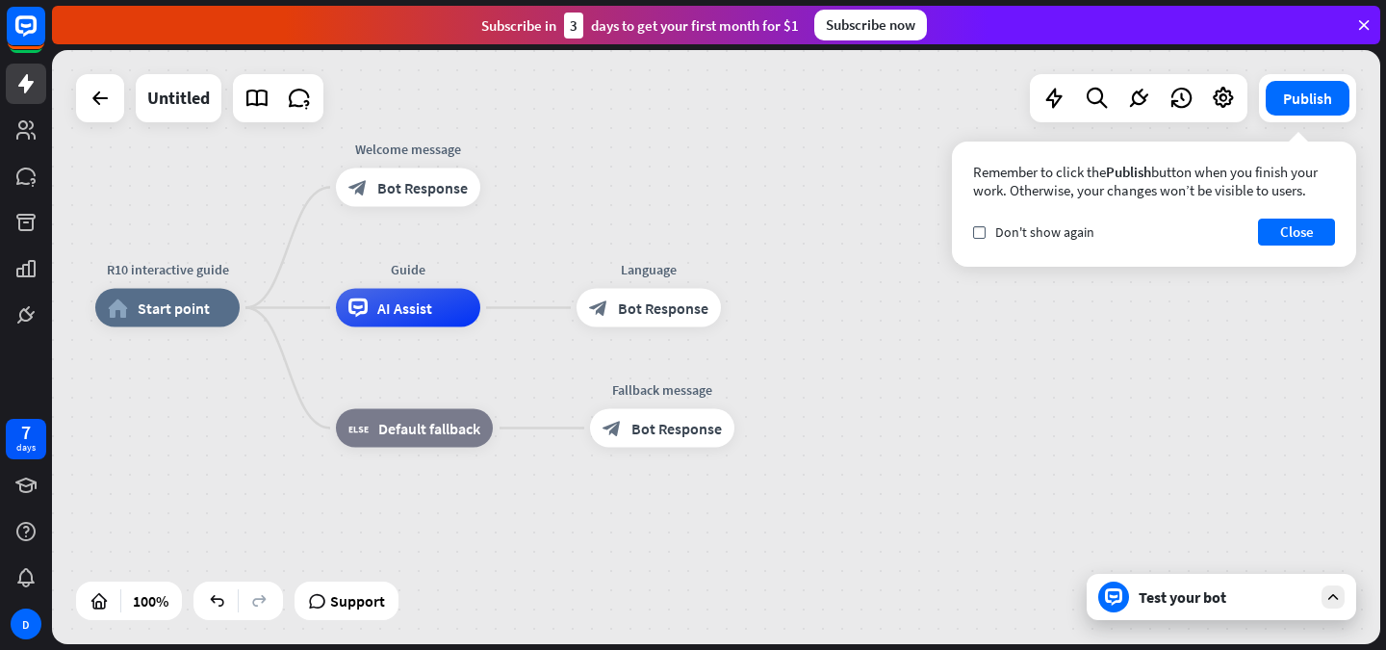
drag, startPoint x: 619, startPoint y: 582, endPoint x: 949, endPoint y: 535, distance: 333.6
click at [949, 535] on div "R10 interactive guide home_2 Start point Welcome message block_bot_response Bot…" at bounding box center [759, 605] width 1329 height 594
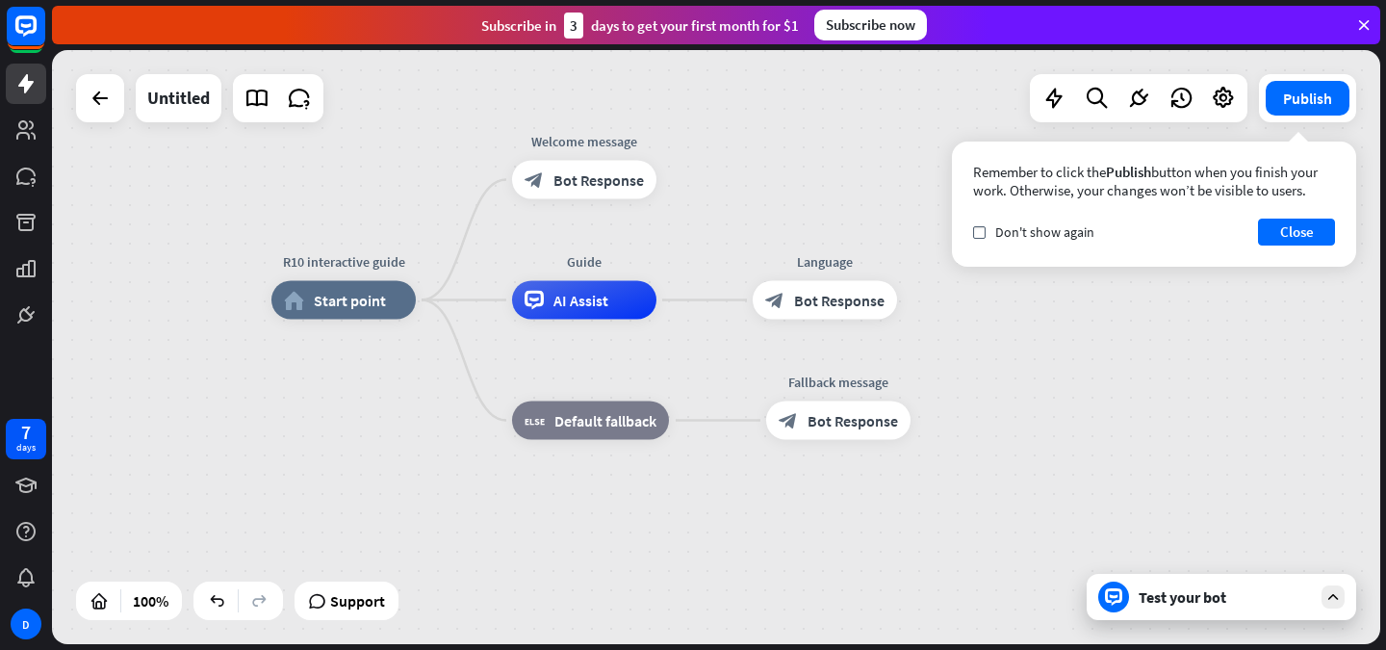
click at [1156, 593] on div "Test your bot" at bounding box center [1225, 596] width 173 height 19
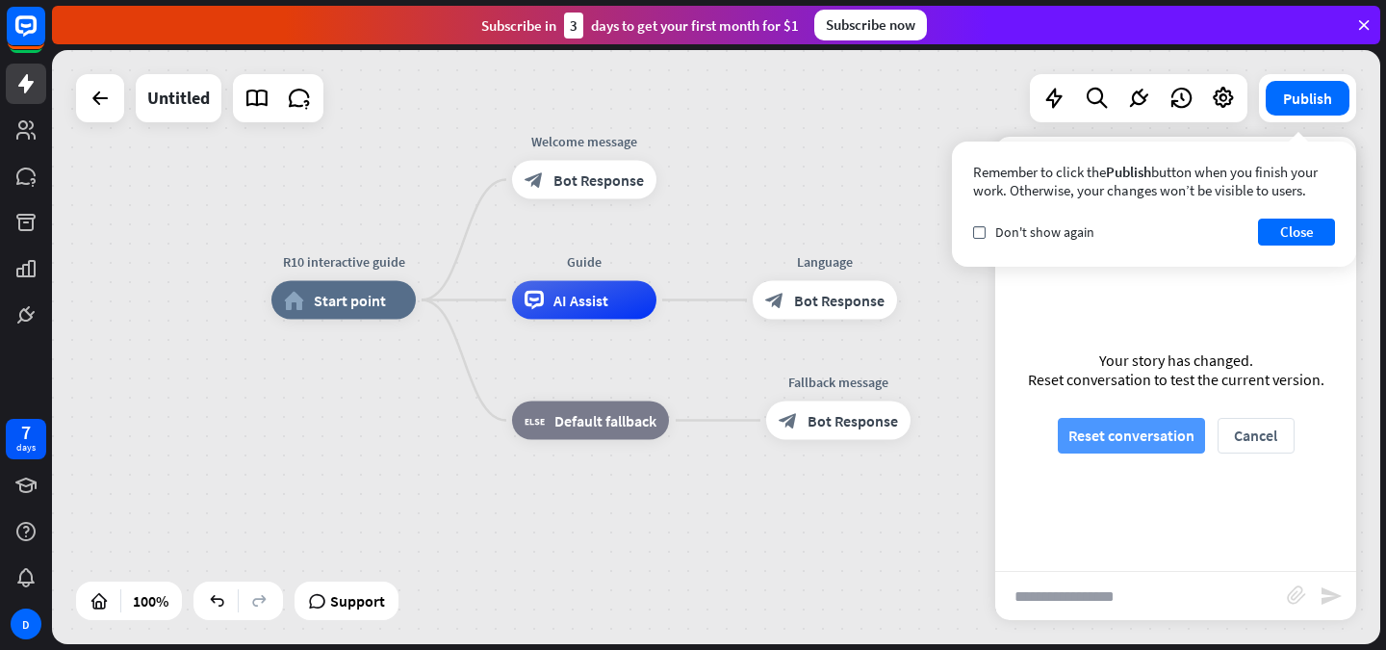
click at [1162, 423] on button "Reset conversation" at bounding box center [1131, 436] width 147 height 36
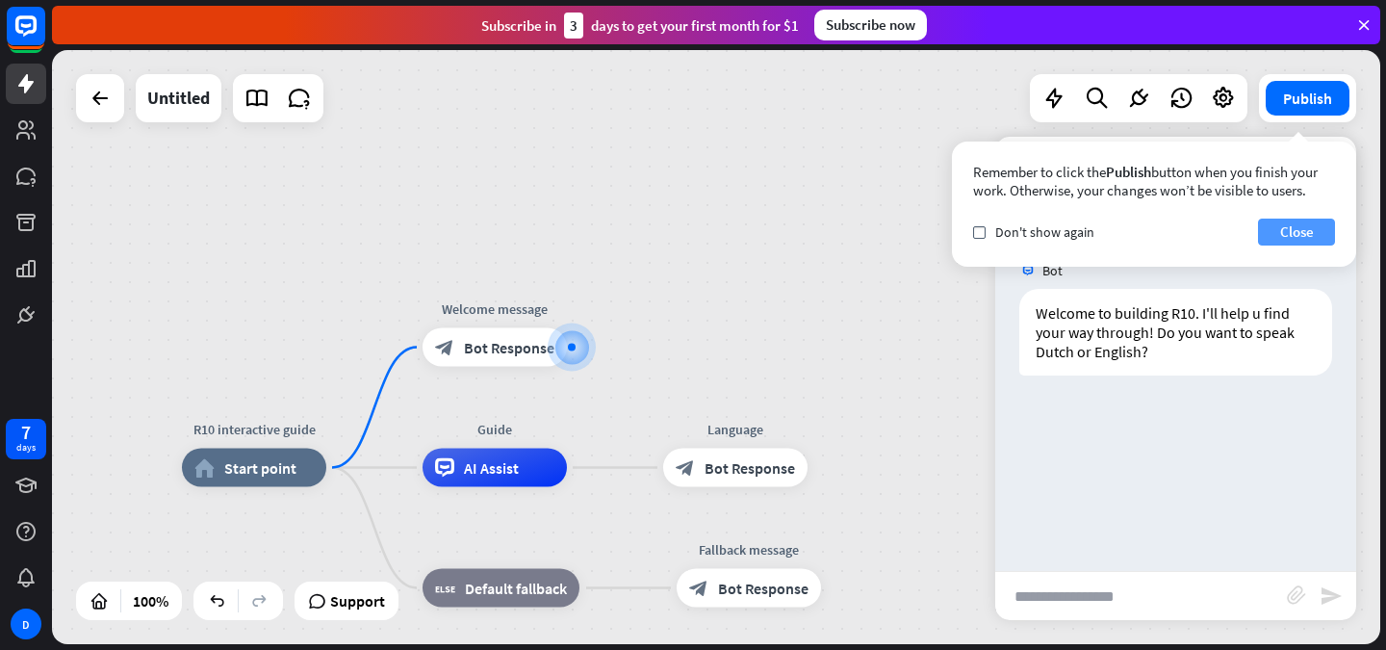
click at [1306, 224] on button "Close" at bounding box center [1296, 232] width 77 height 27
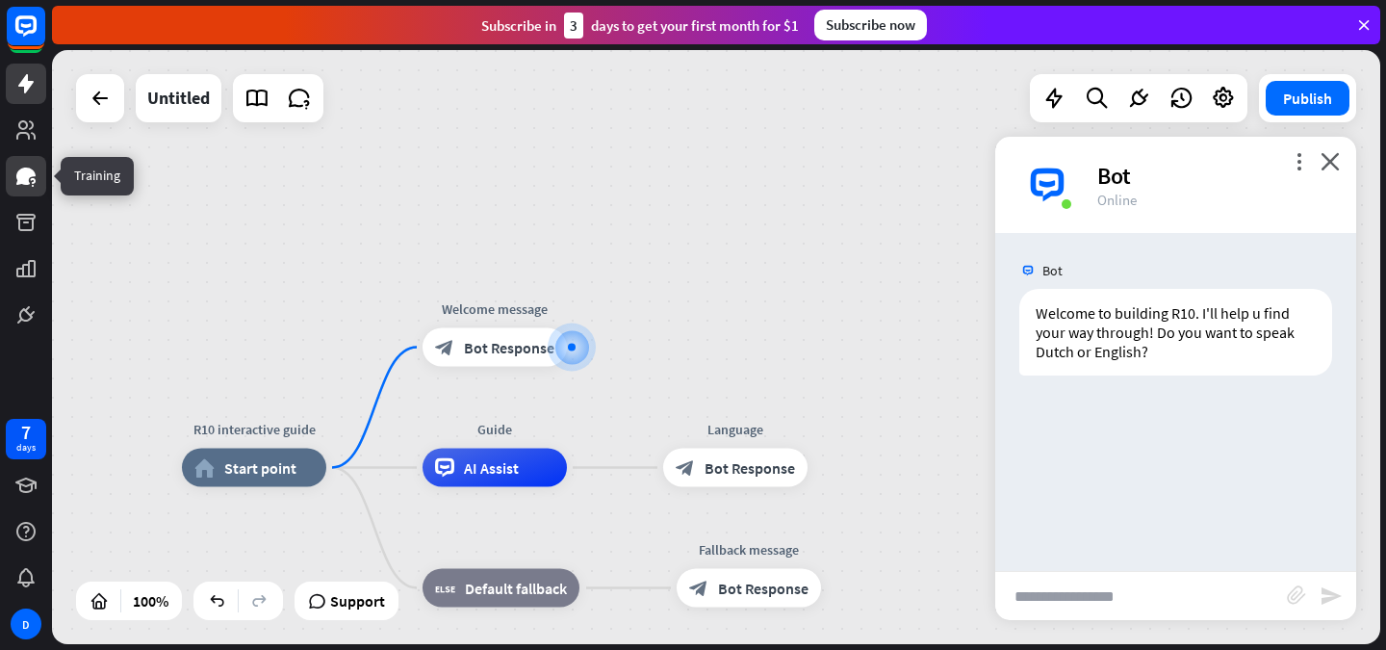
click at [20, 158] on link at bounding box center [26, 176] width 40 height 40
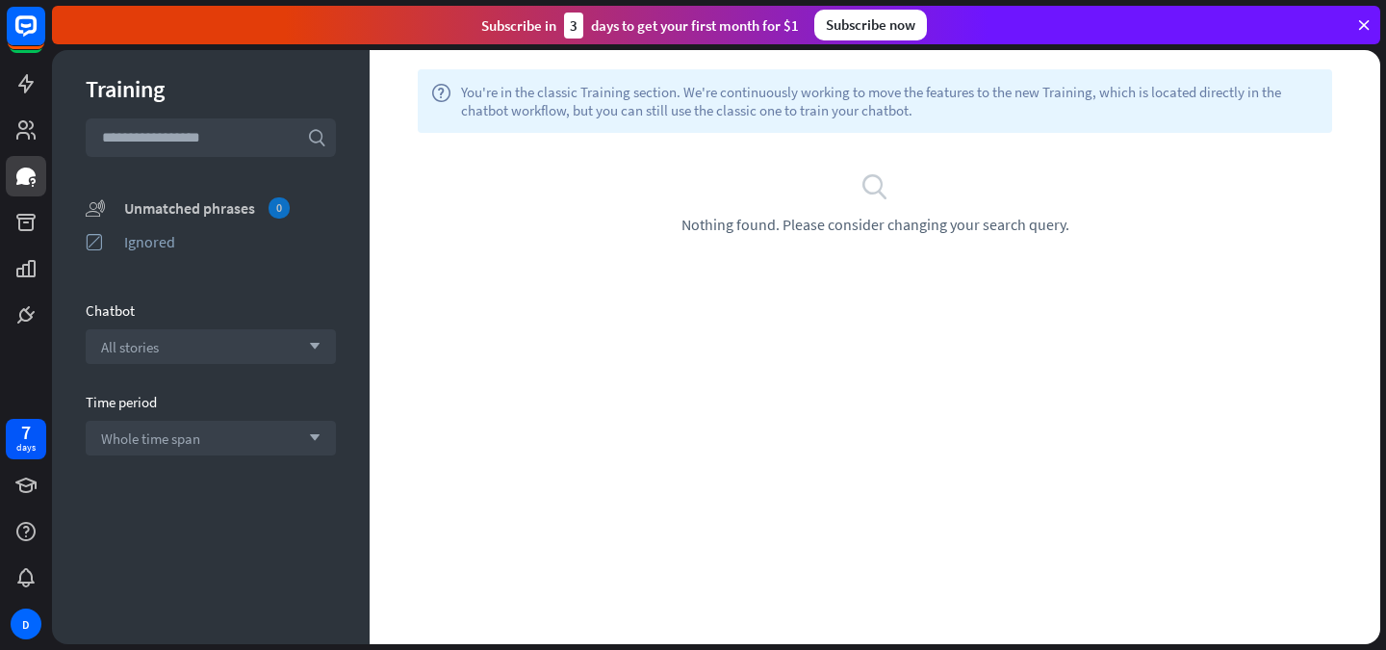
click at [188, 203] on div "Unmatched phrases 0" at bounding box center [230, 207] width 212 height 21
click at [32, 139] on icon at bounding box center [25, 129] width 23 height 23
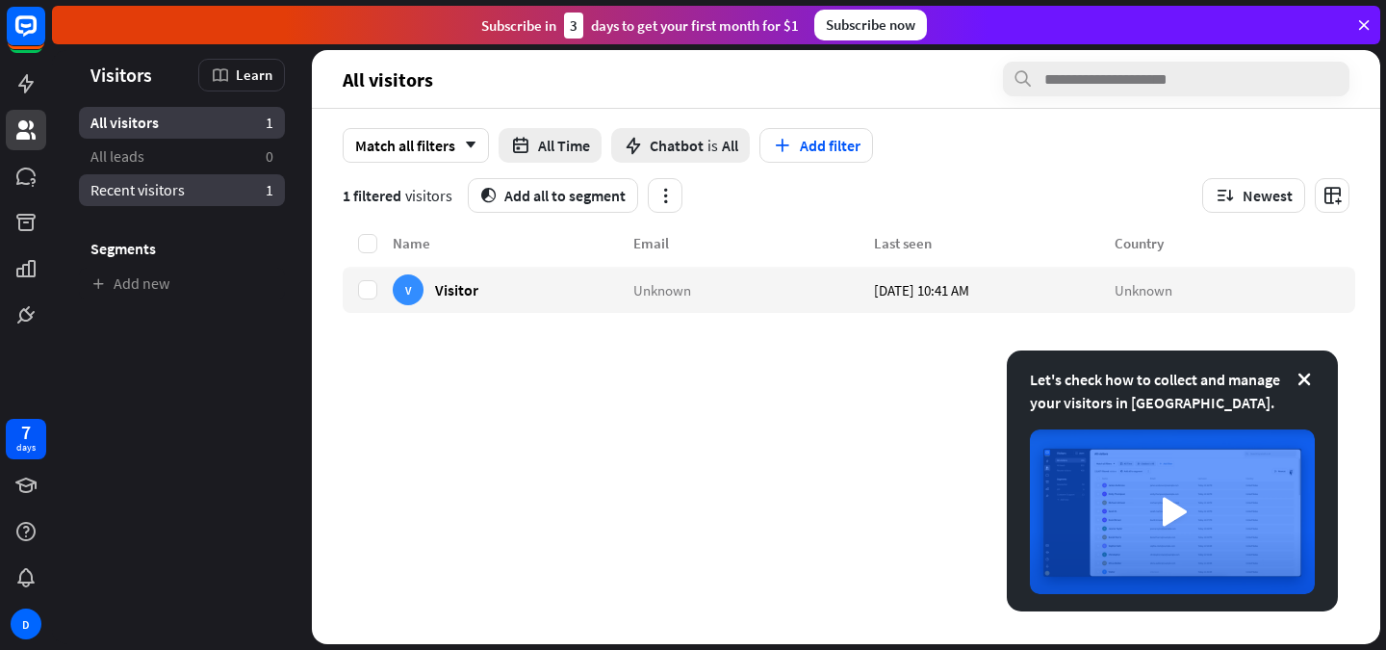
click at [149, 179] on link "Recent visitors 1" at bounding box center [182, 190] width 206 height 32
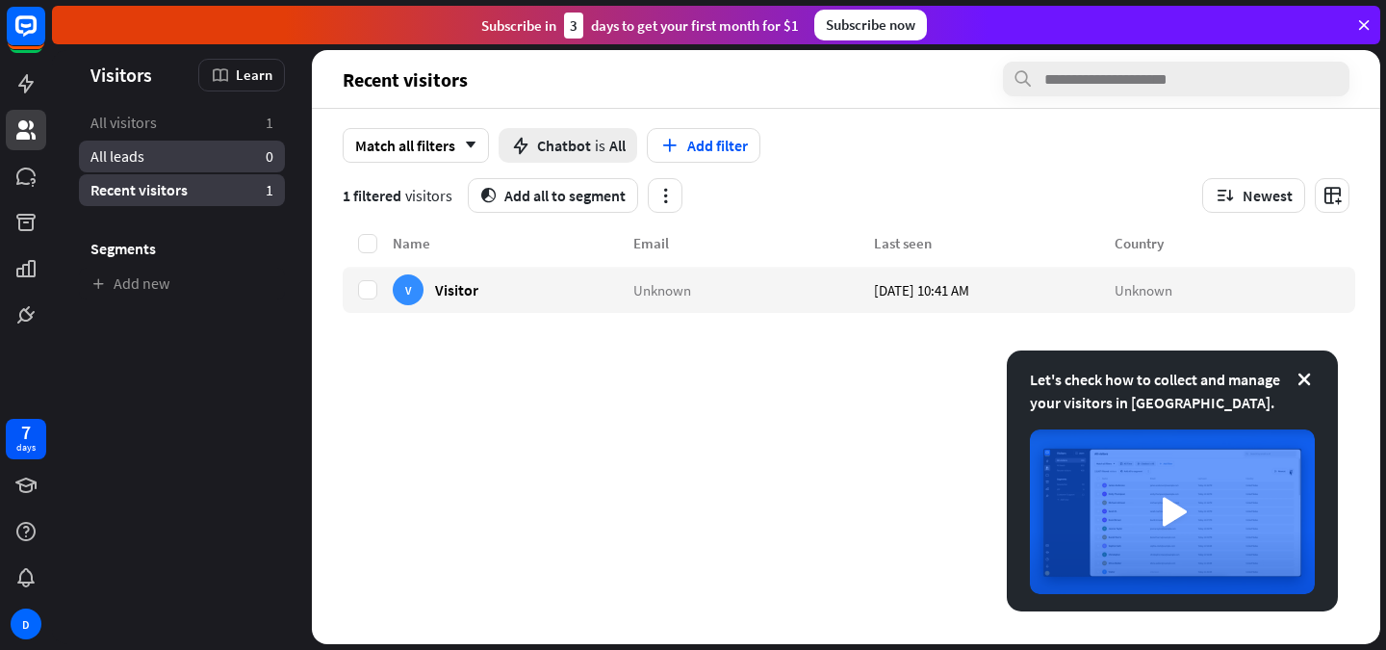
click at [148, 158] on link "All leads 0" at bounding box center [182, 157] width 206 height 32
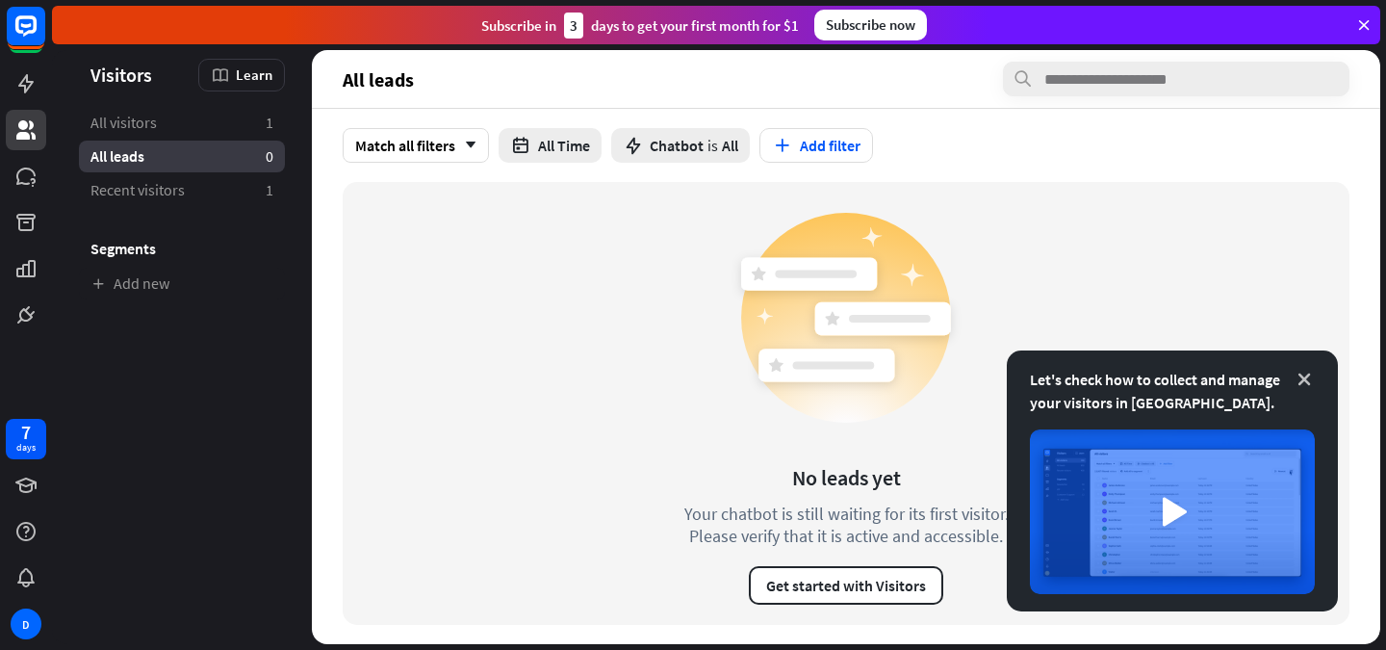
click at [1306, 374] on icon at bounding box center [1304, 379] width 19 height 19
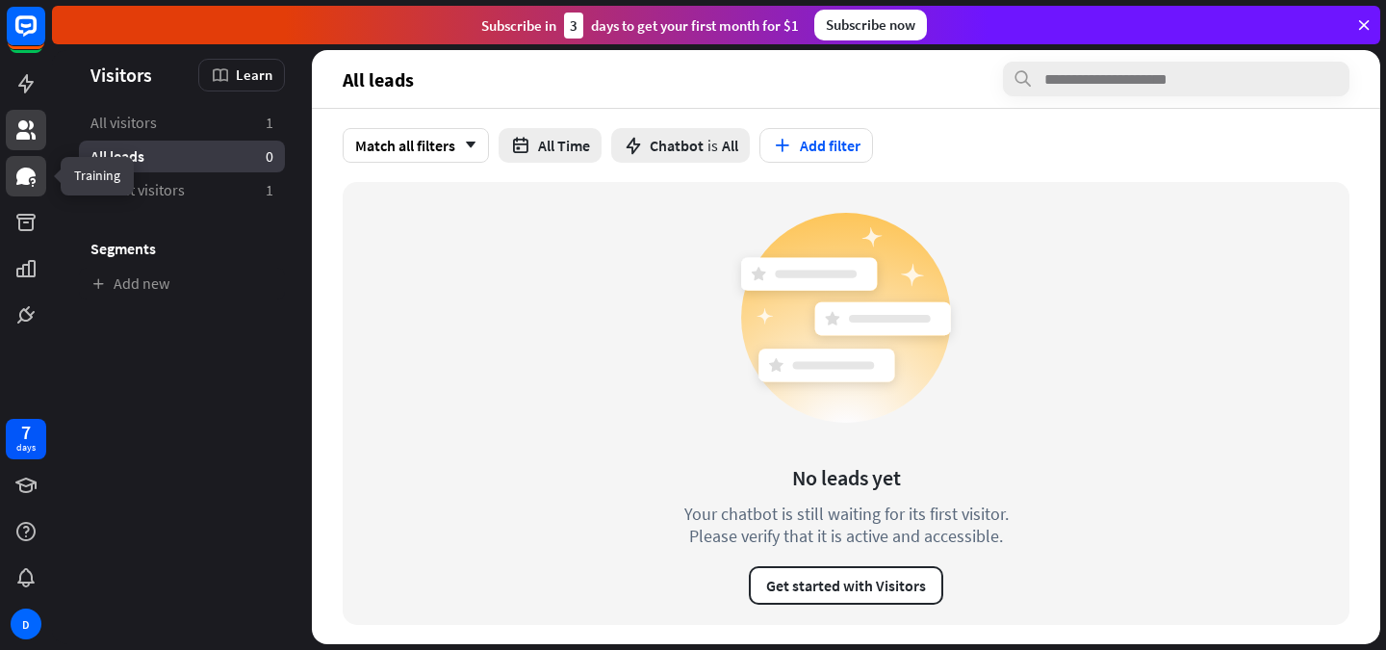
click at [25, 181] on icon at bounding box center [25, 176] width 19 height 17
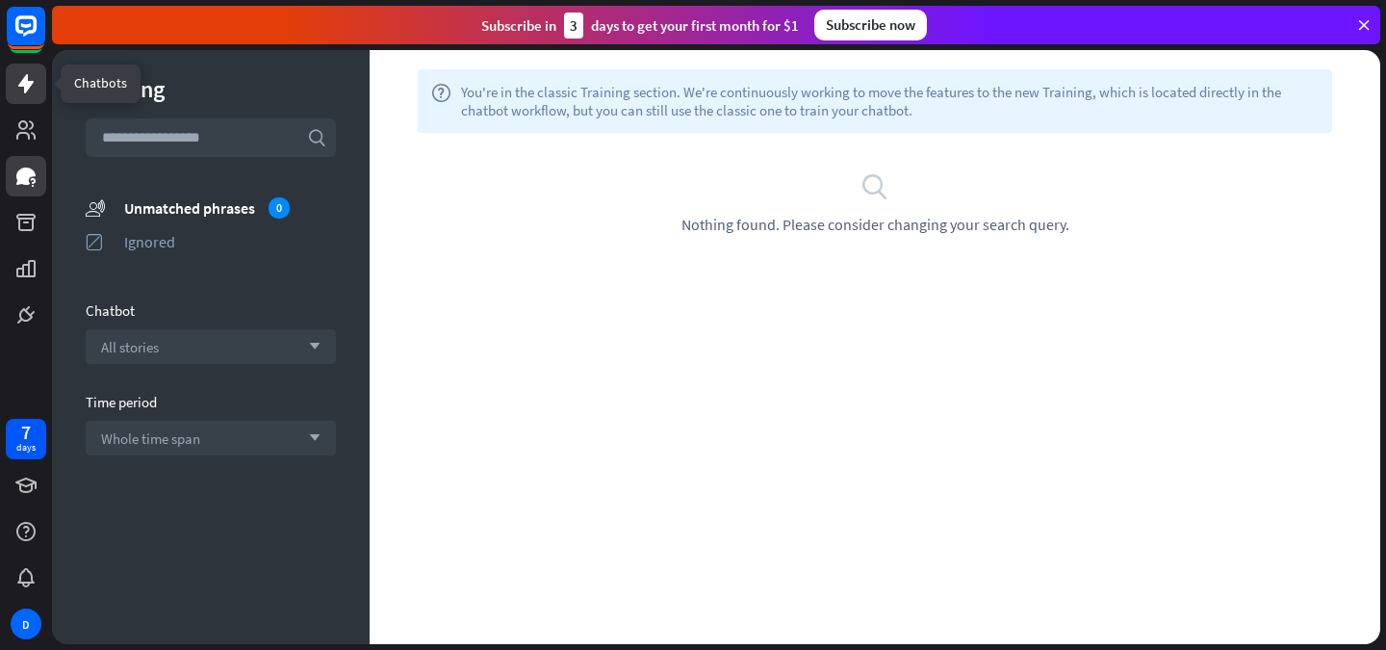
click at [27, 91] on icon at bounding box center [25, 83] width 23 height 23
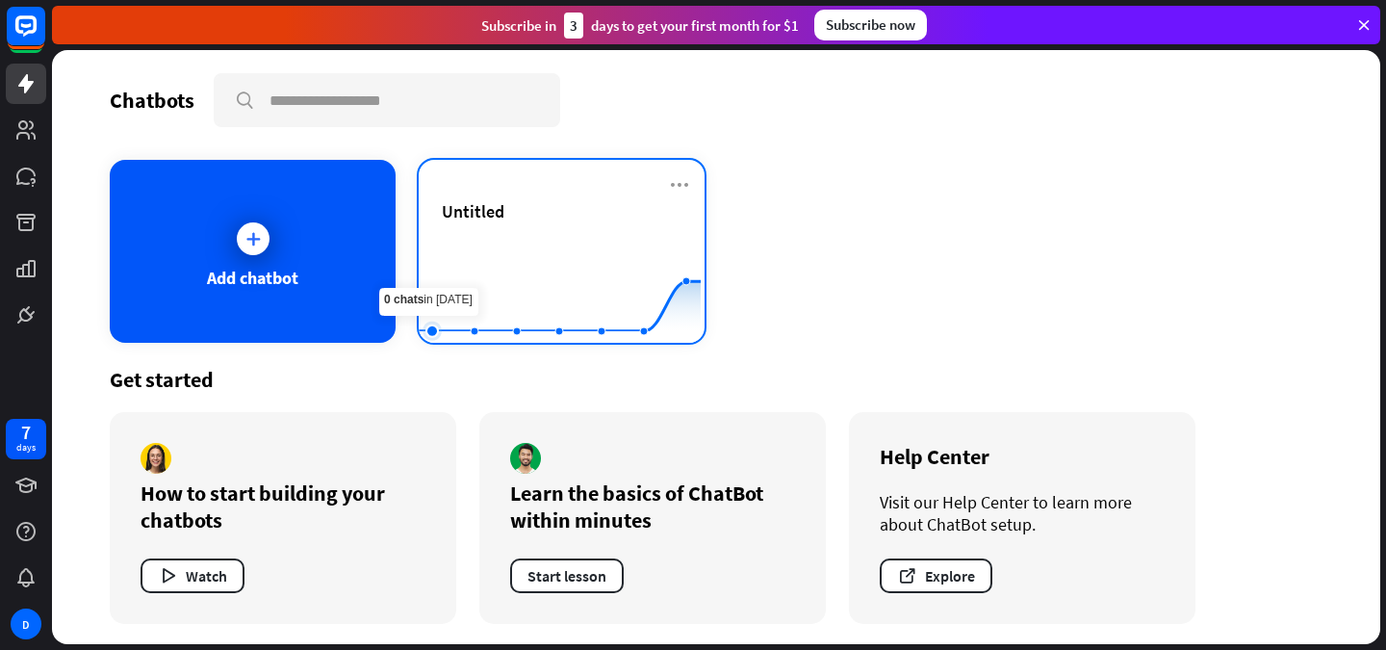
click at [427, 260] on rect at bounding box center [560, 295] width 282 height 120
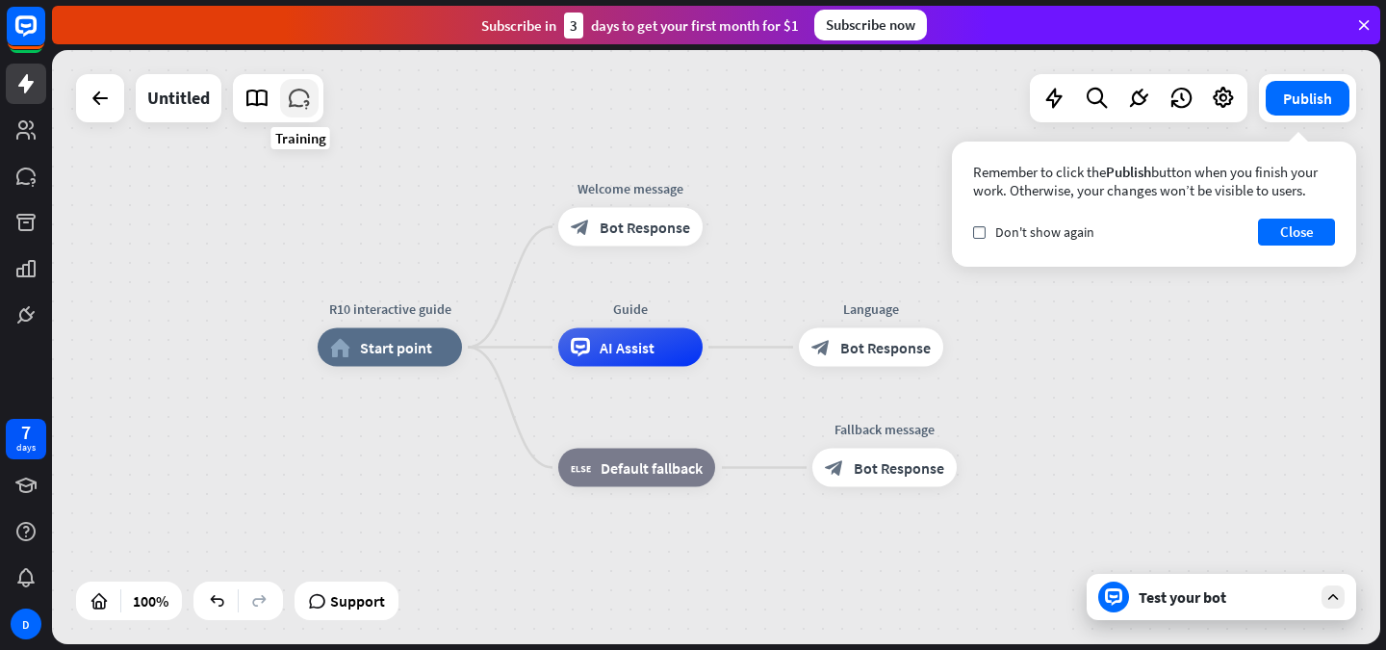
click at [296, 96] on icon at bounding box center [299, 98] width 25 height 25
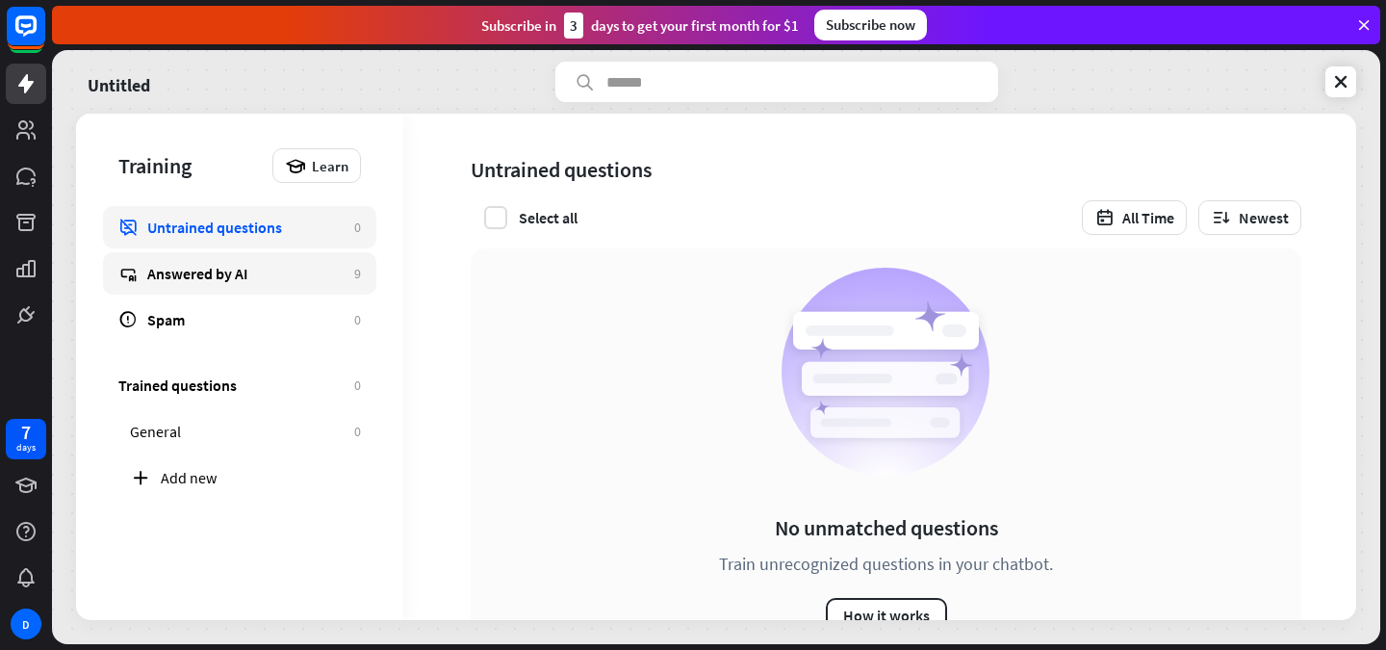
drag, startPoint x: 251, startPoint y: 472, endPoint x: 180, endPoint y: 254, distance: 229.0
click at [180, 254] on link "Answered by AI 9" at bounding box center [239, 273] width 273 height 42
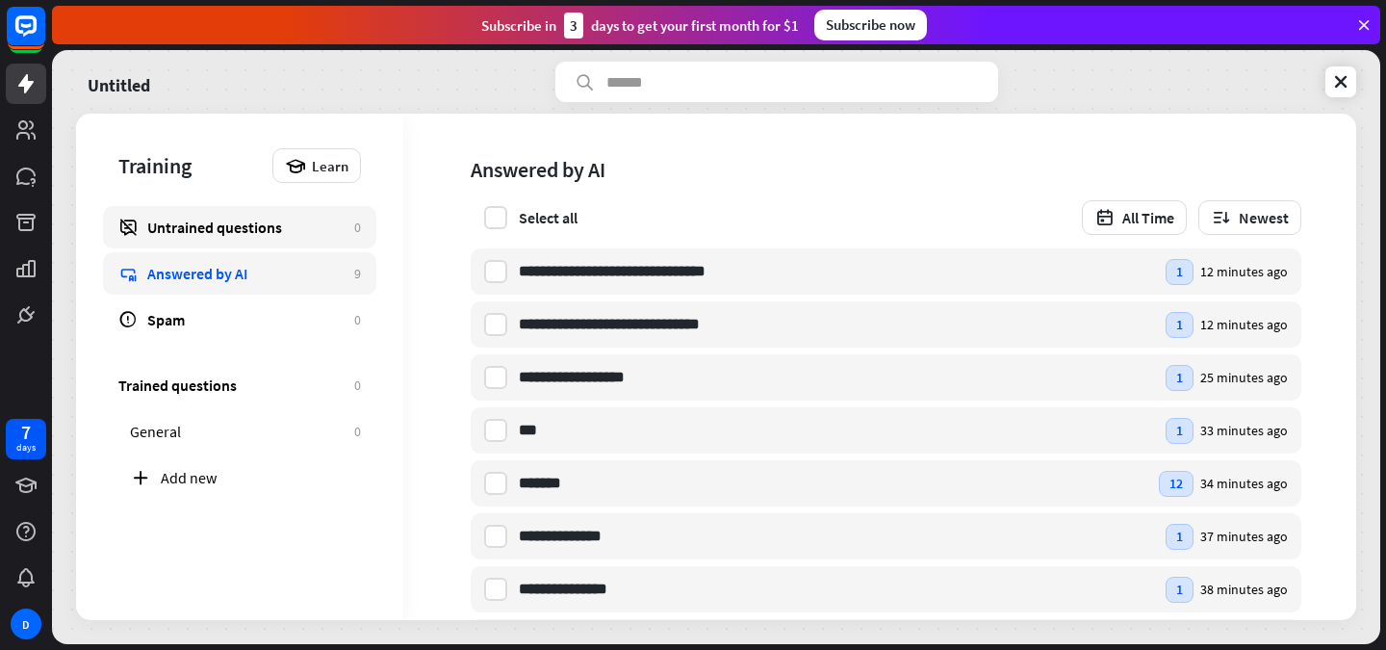
click at [237, 222] on div "Untrained questions" at bounding box center [245, 227] width 197 height 19
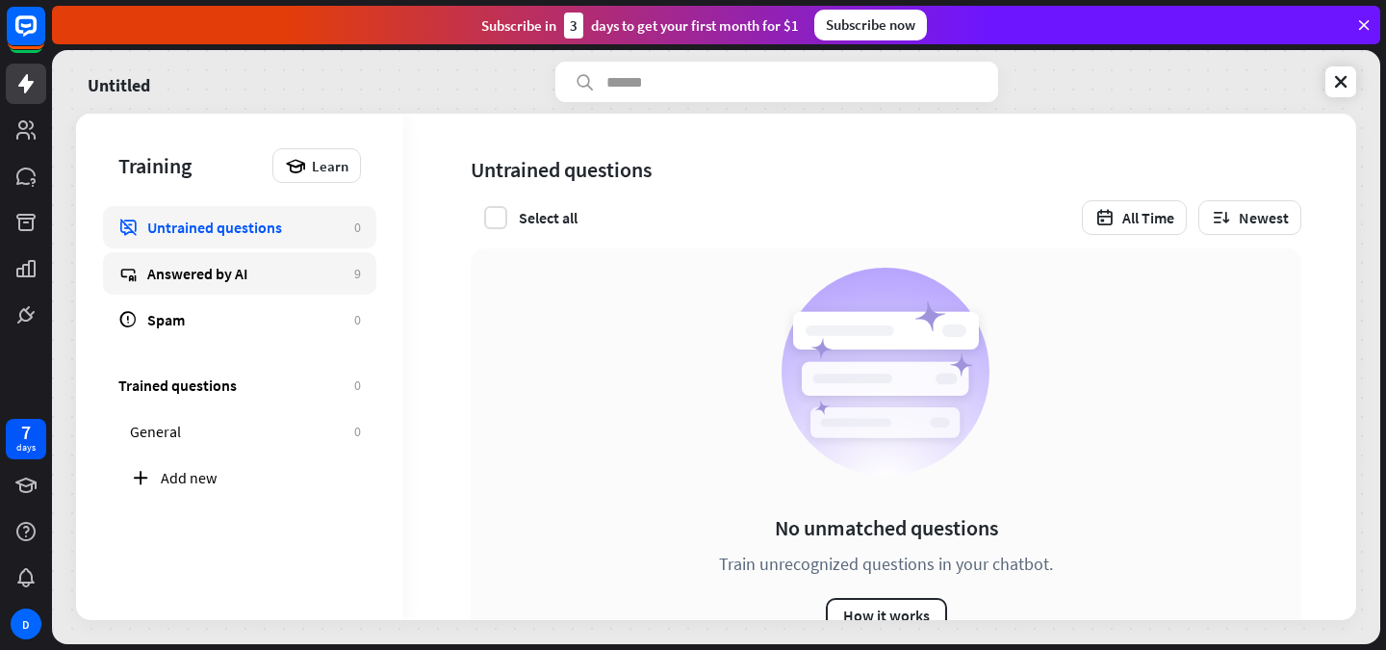
click at [285, 288] on link "Answered by AI 9" at bounding box center [239, 273] width 273 height 42
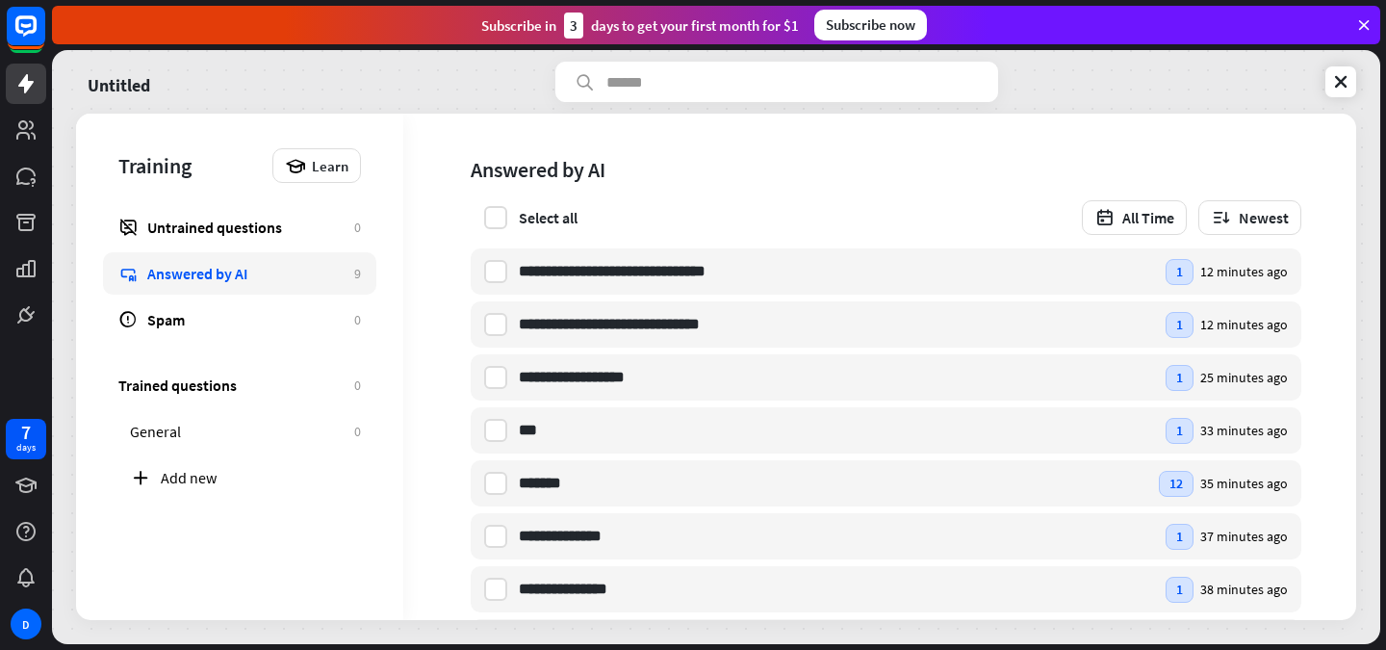
click at [251, 201] on div "Training Learn Untrained questions 0 Answered by AI 9 Spam 0" at bounding box center [239, 227] width 327 height 227
click at [248, 219] on div "Untrained questions" at bounding box center [245, 227] width 197 height 19
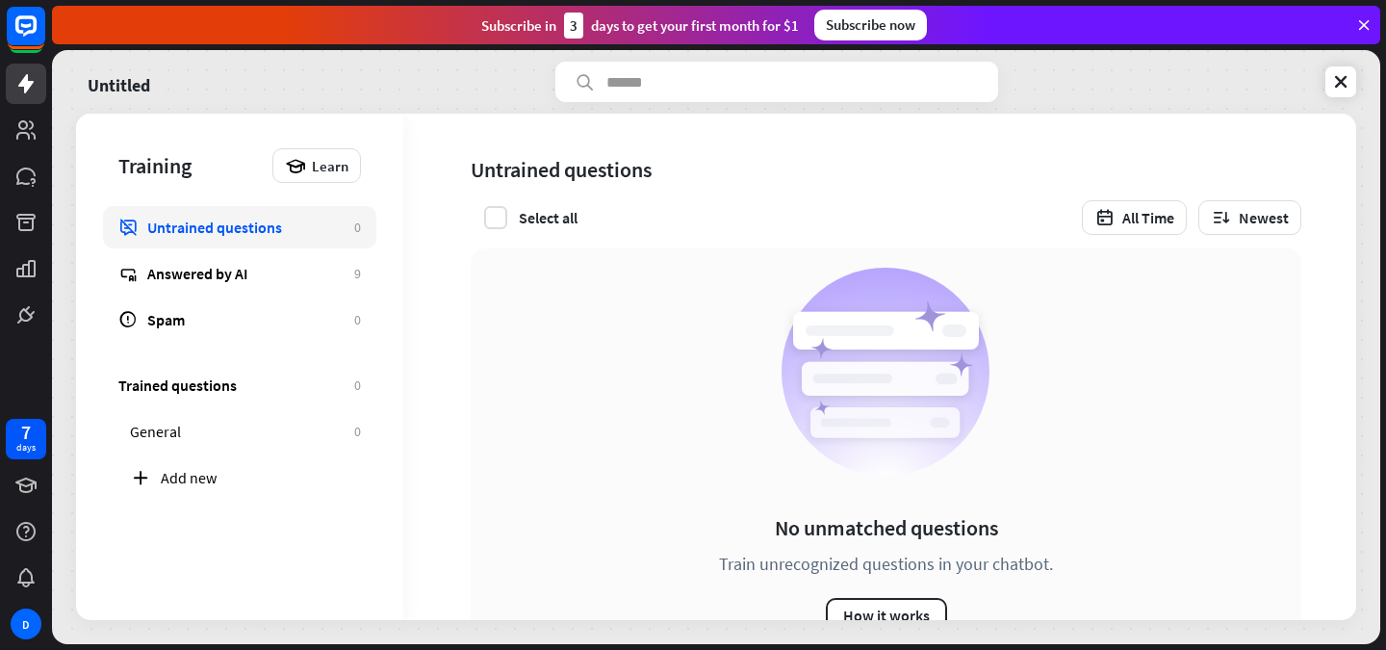
scroll to position [72, 0]
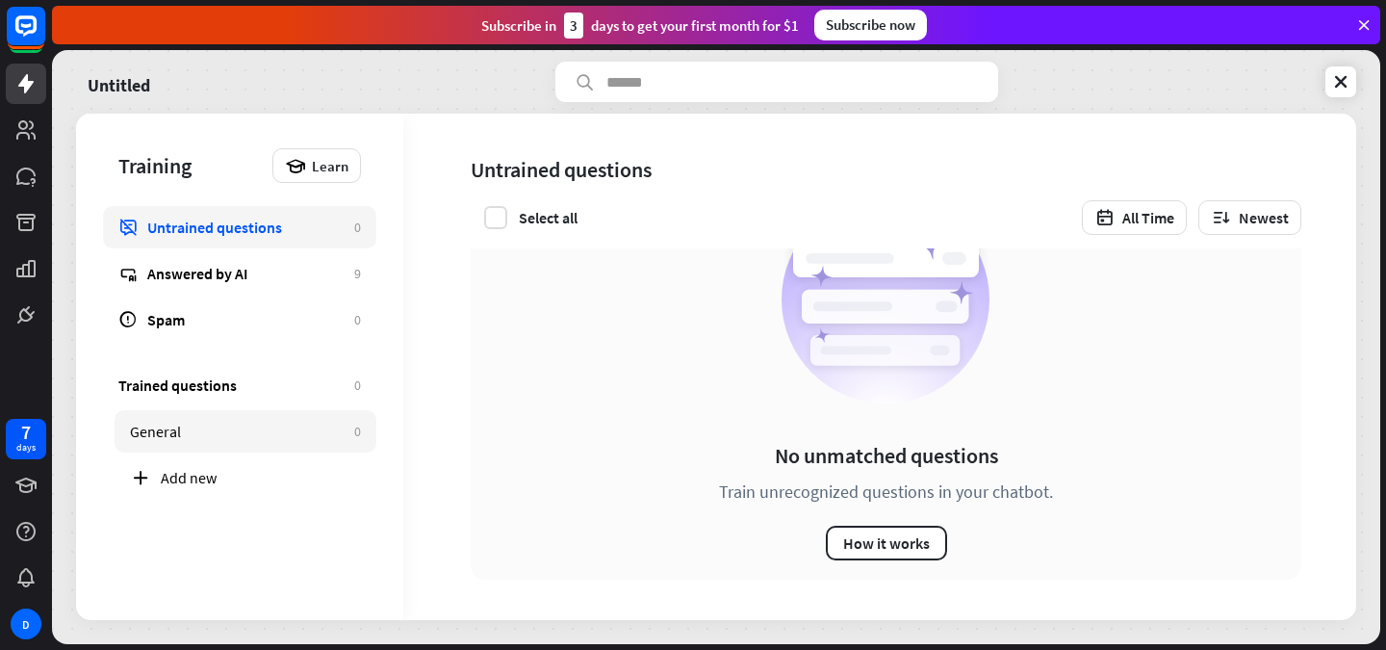
click at [187, 426] on div "General" at bounding box center [237, 431] width 215 height 19
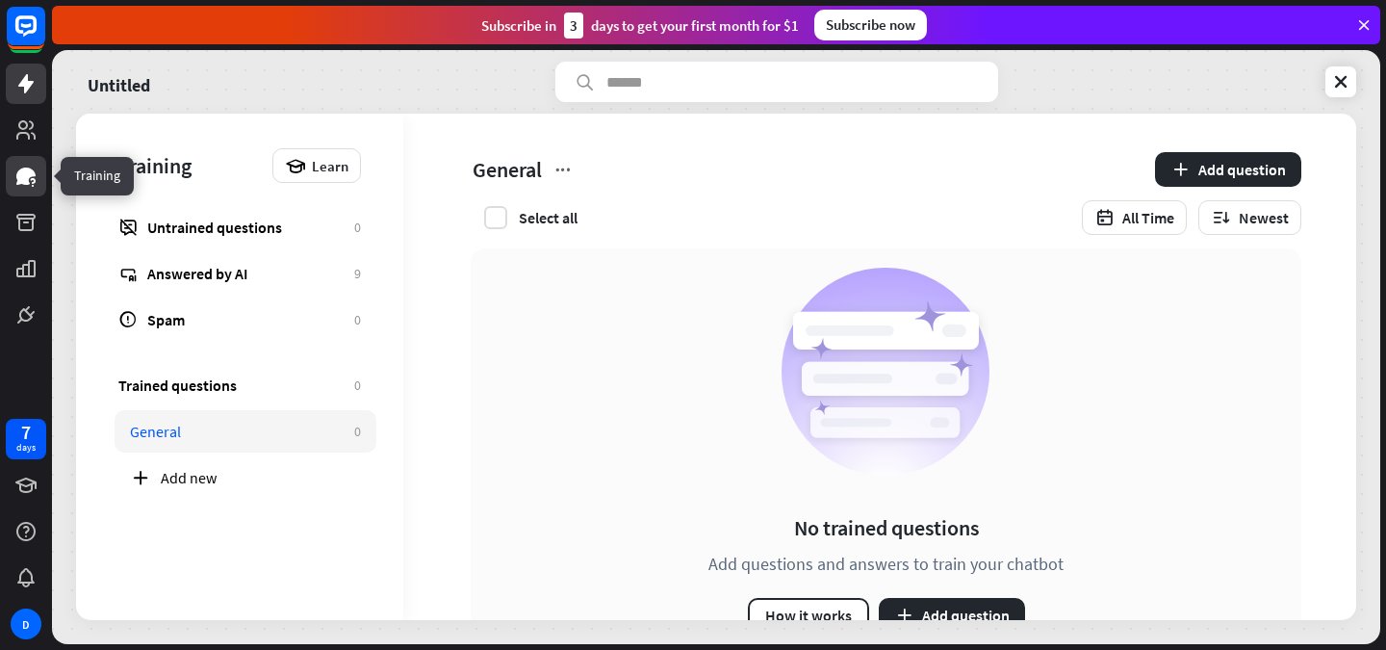
click at [14, 182] on icon at bounding box center [25, 176] width 23 height 23
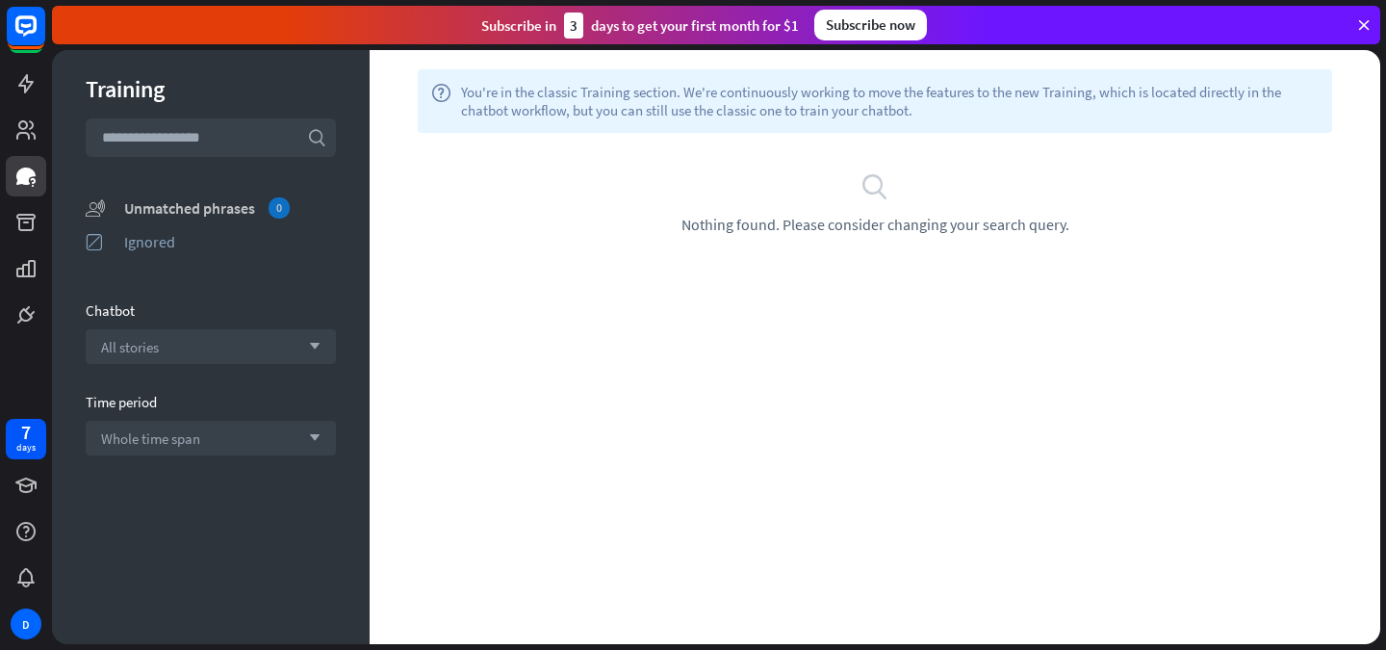
click at [131, 208] on div "Unmatched phrases 0" at bounding box center [230, 207] width 212 height 21
click at [143, 231] on div "ignored Ignored" at bounding box center [211, 241] width 250 height 24
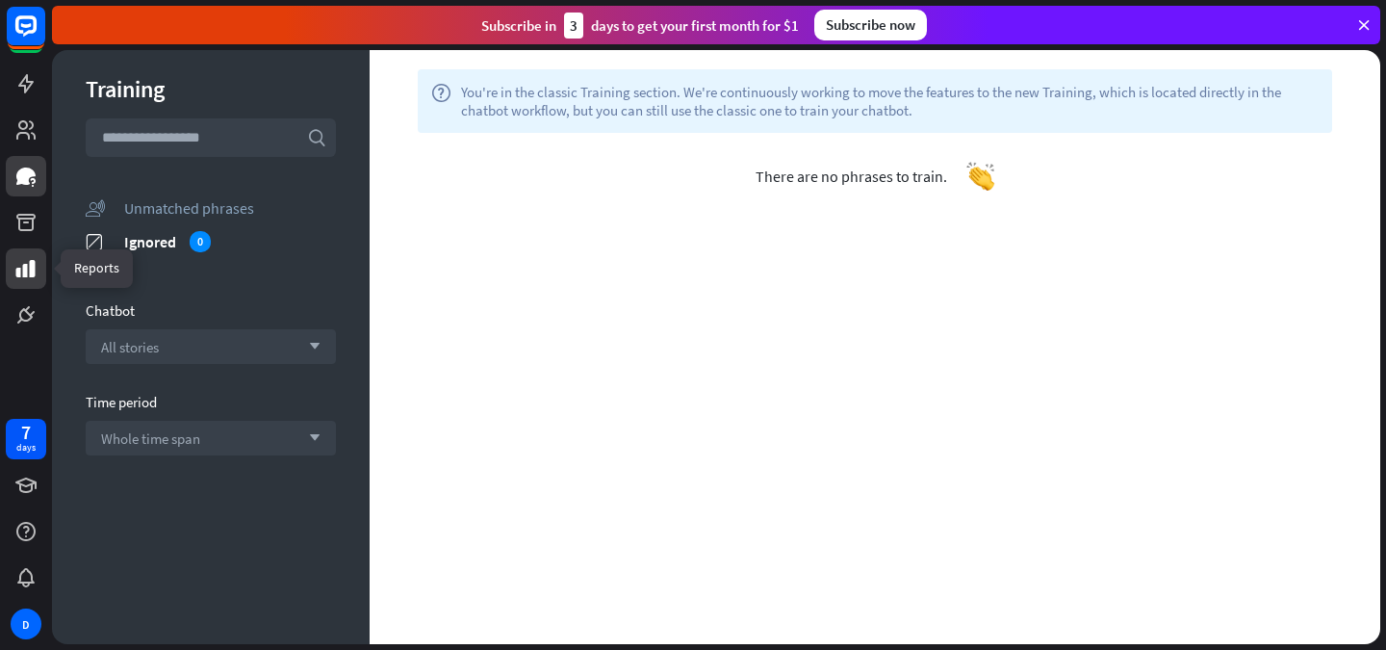
click at [26, 268] on icon at bounding box center [25, 268] width 19 height 17
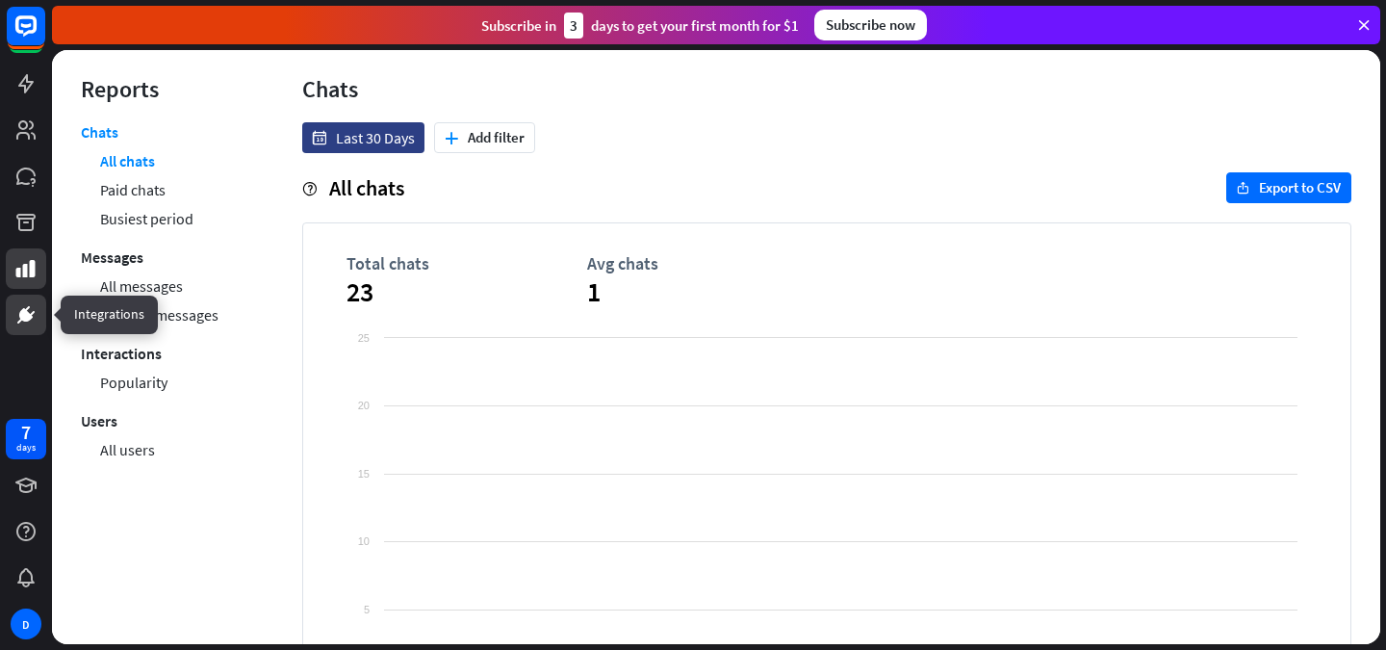
click at [18, 309] on icon at bounding box center [25, 314] width 23 height 23
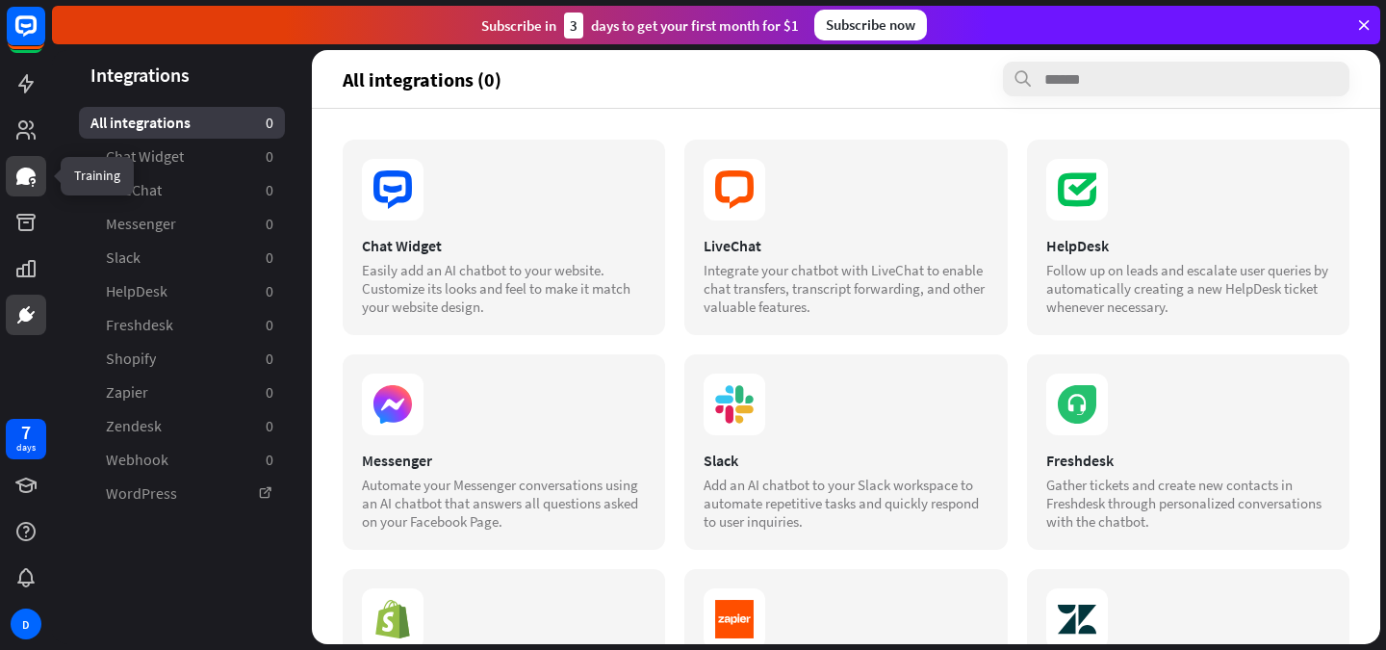
click at [16, 187] on icon at bounding box center [25, 176] width 23 height 23
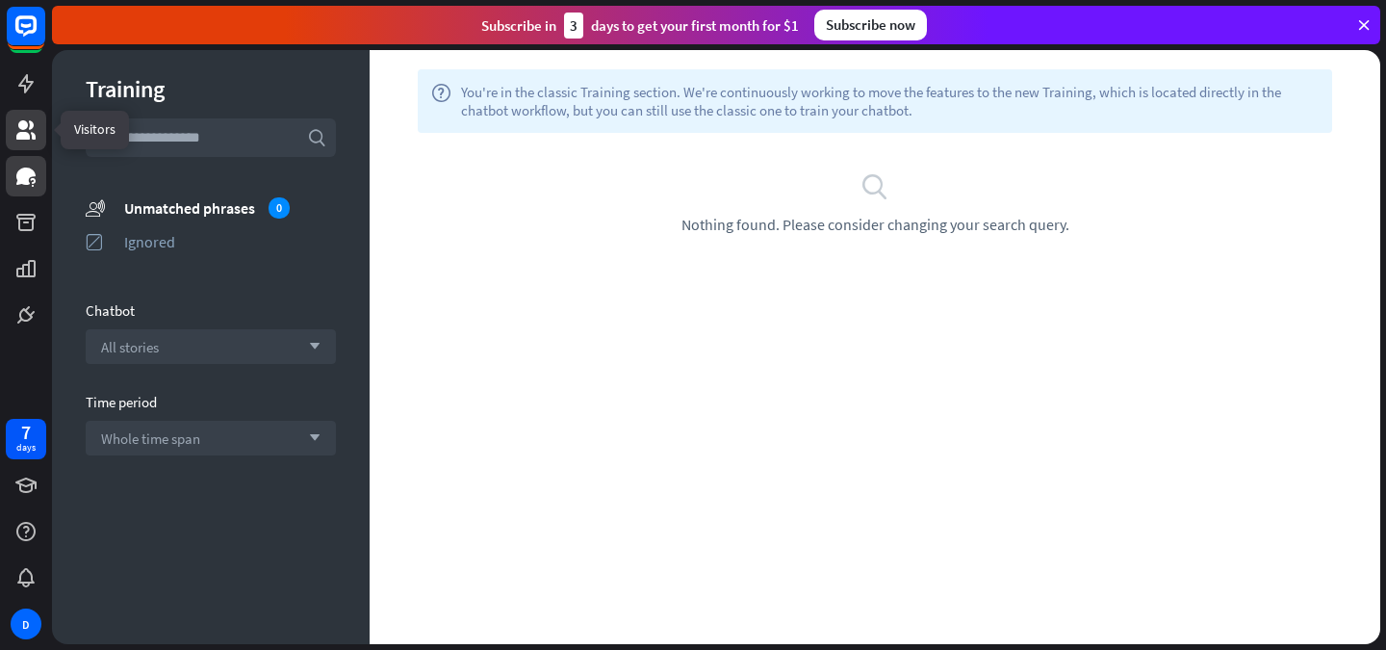
click at [32, 116] on link at bounding box center [26, 130] width 40 height 40
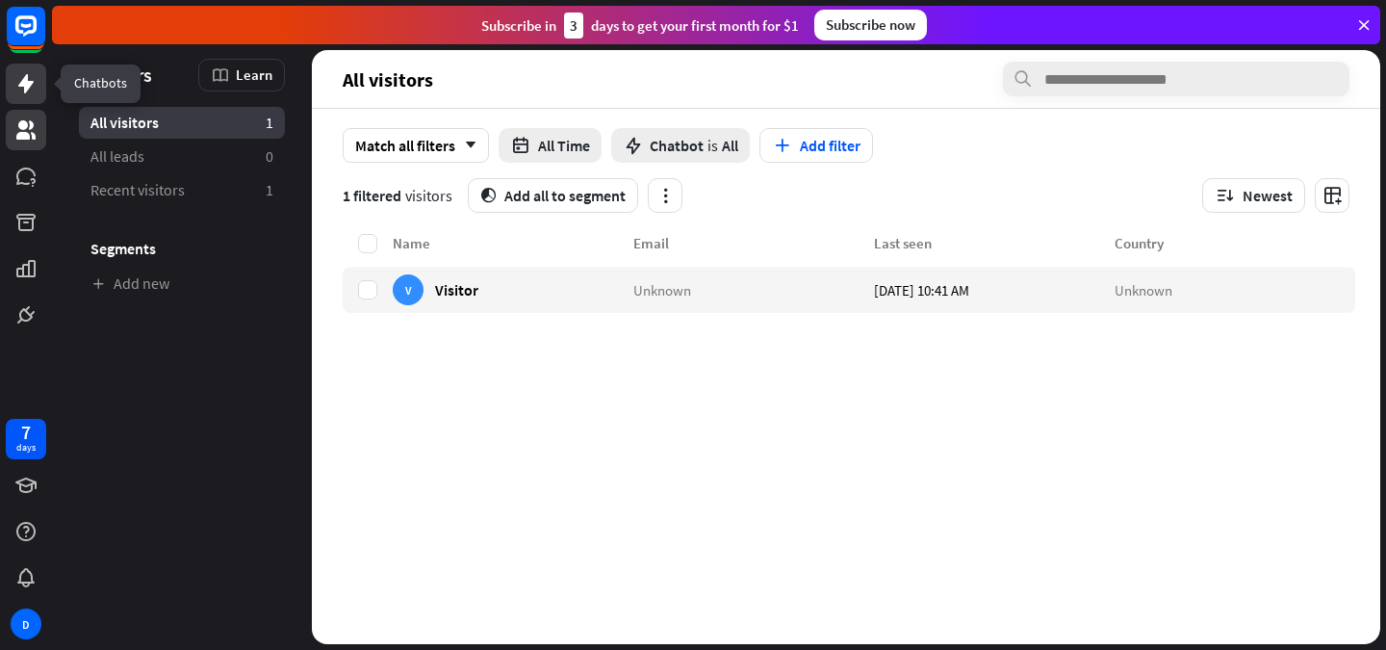
click at [22, 78] on icon at bounding box center [25, 83] width 23 height 23
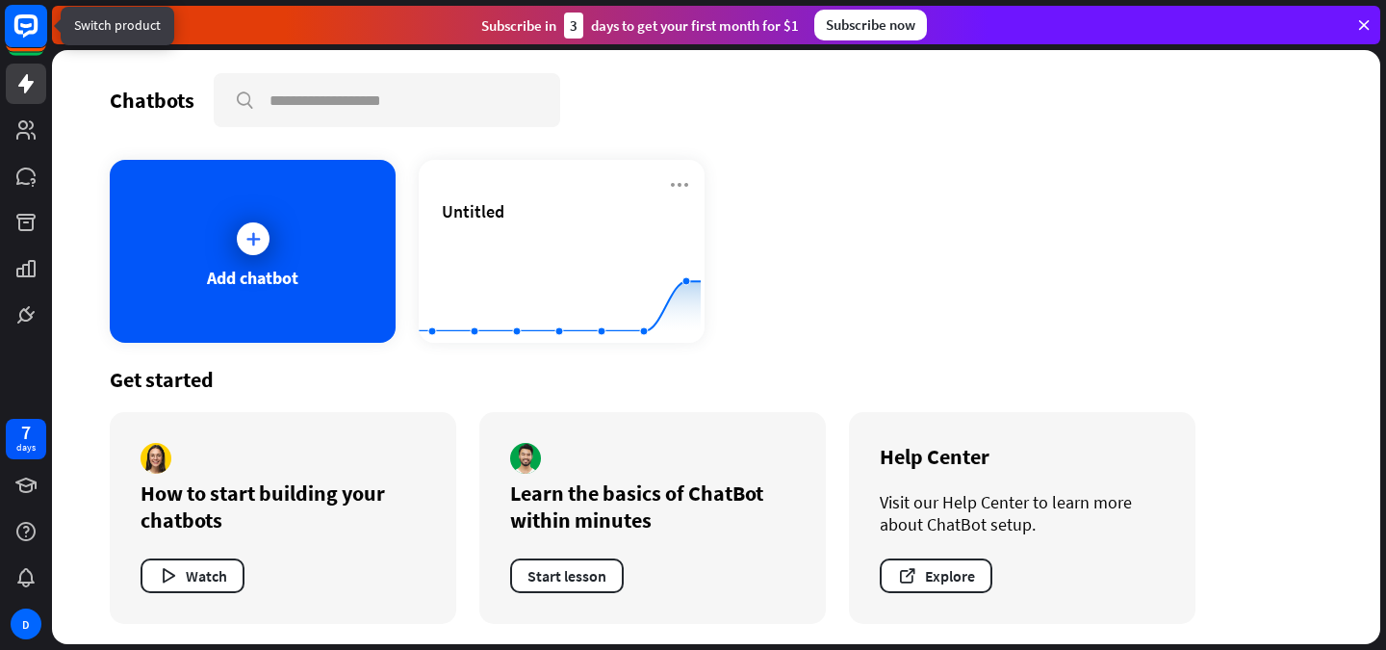
click at [22, 44] on rect at bounding box center [26, 26] width 42 height 42
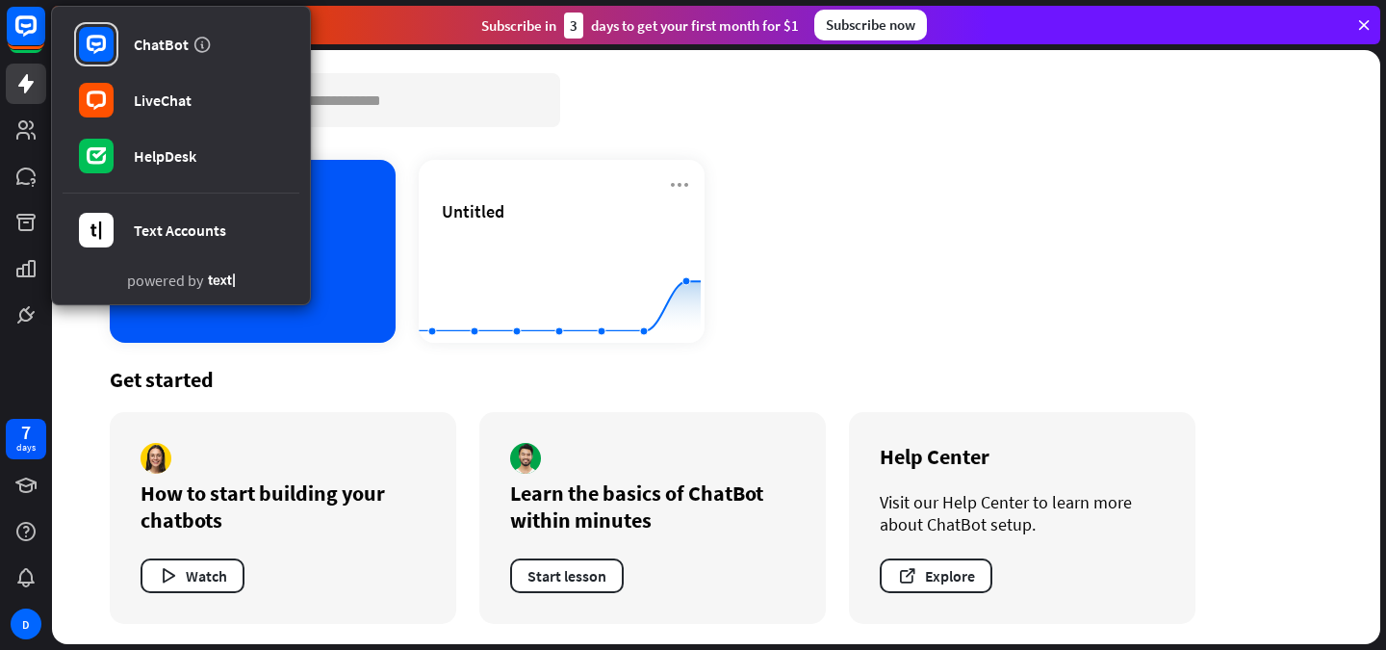
click at [235, 470] on div "How to start building your chatbots Watch" at bounding box center [283, 518] width 347 height 212
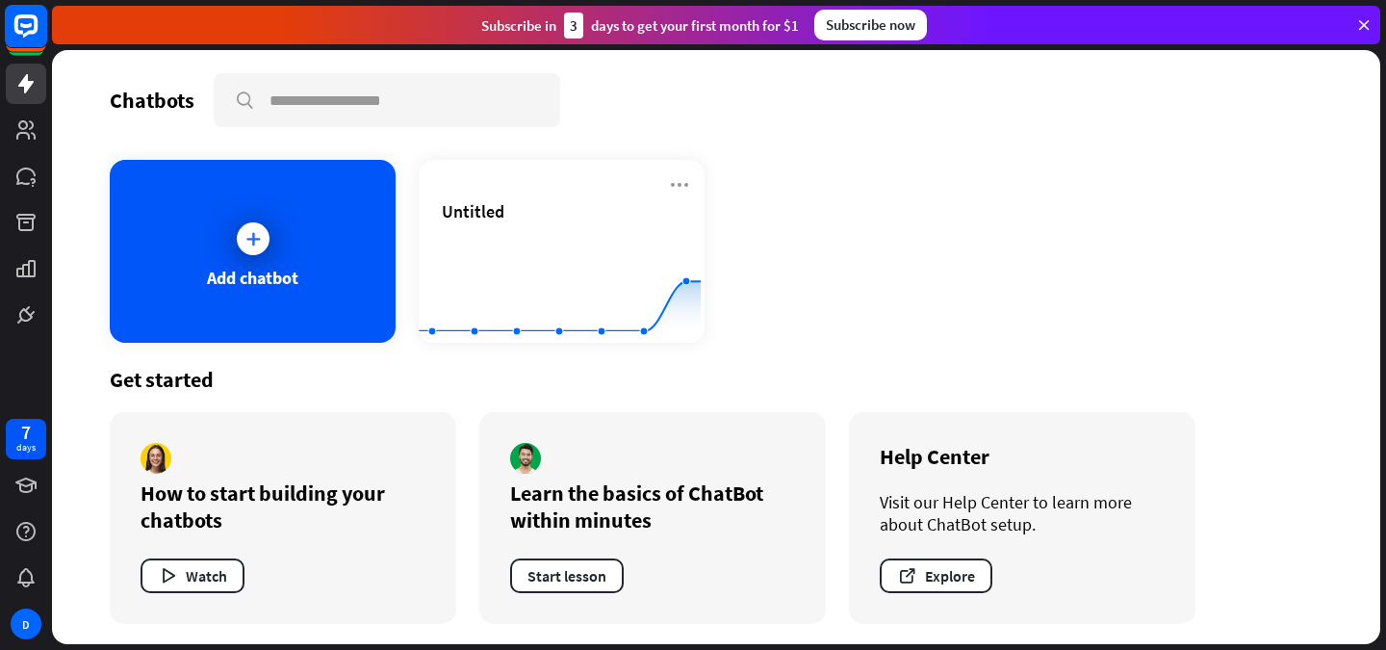
click at [23, 7] on rect at bounding box center [26, 26] width 42 height 42
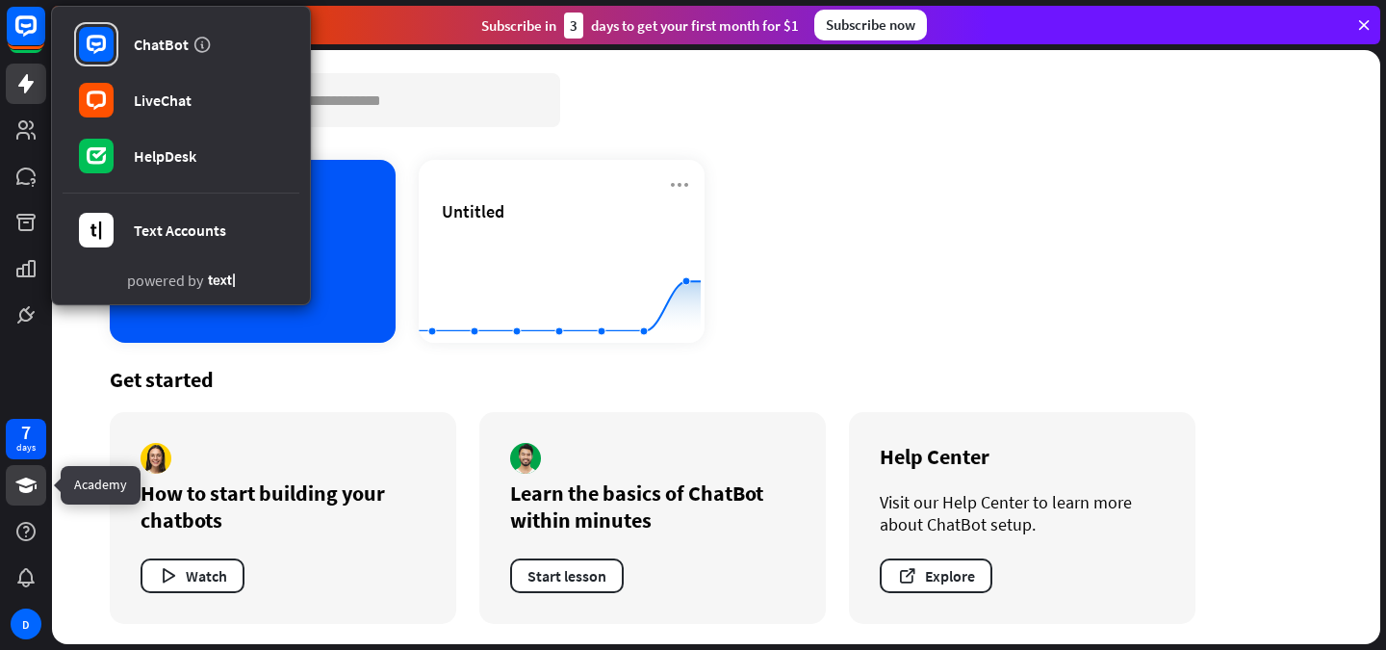
click at [30, 479] on icon at bounding box center [25, 485] width 21 height 15
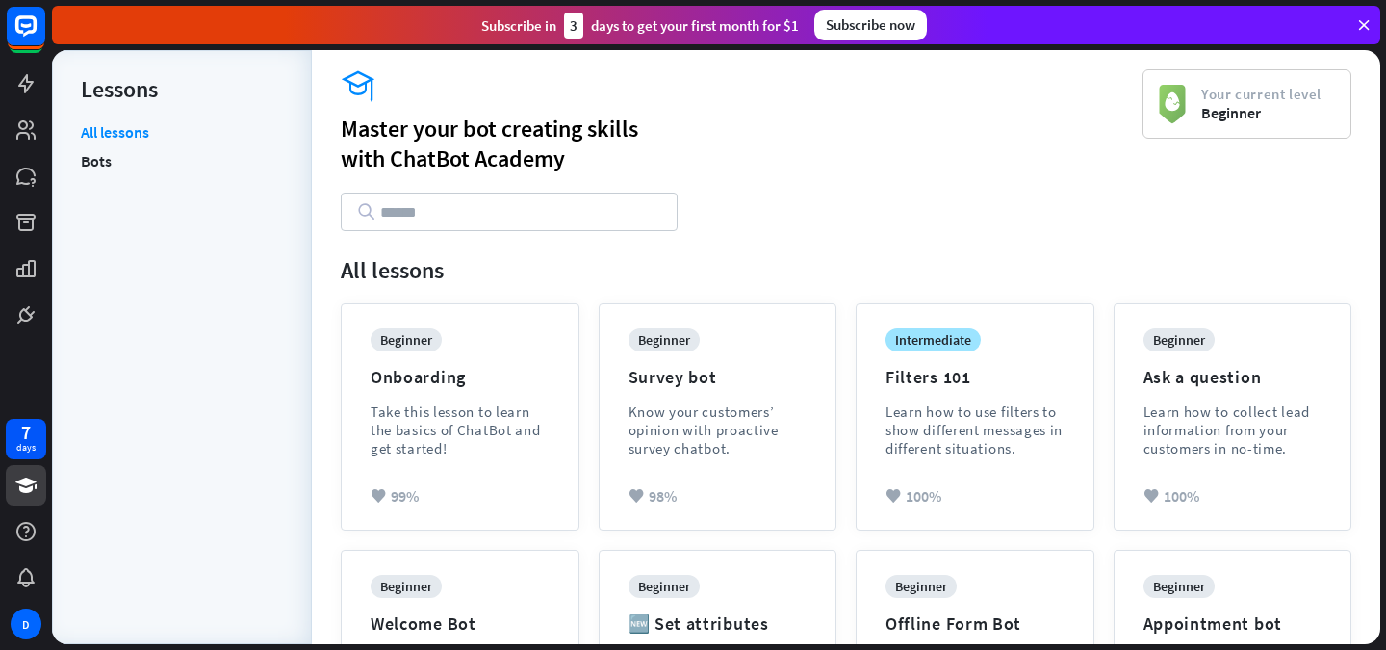
click at [31, 552] on div "7 days D" at bounding box center [26, 528] width 52 height 231
click at [27, 536] on icon at bounding box center [25, 531] width 19 height 19
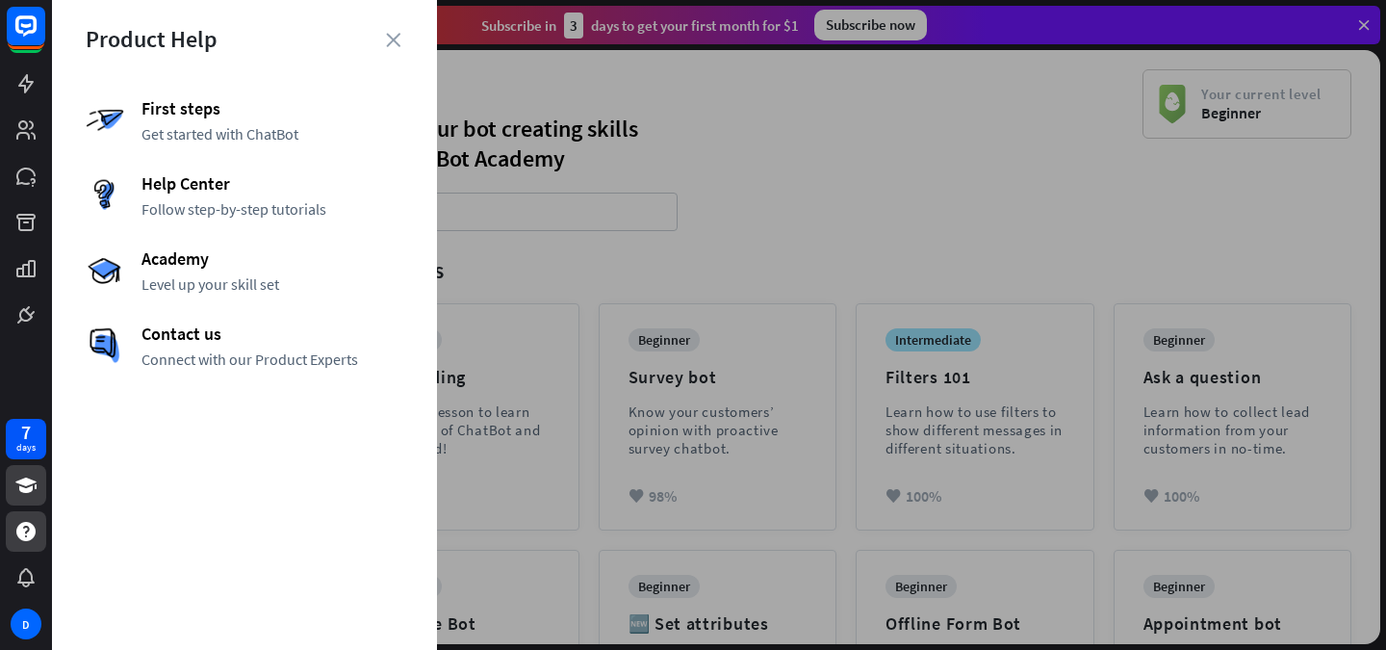
click at [401, 30] on div "Product Help" at bounding box center [245, 39] width 318 height 30
click at [396, 52] on div "Product Help" at bounding box center [245, 39] width 318 height 30
click at [389, 29] on div "Product Help" at bounding box center [245, 39] width 318 height 30
click at [404, 51] on div "Product Help First steps Get started with ChatBot Help Center Follow step-by-st…" at bounding box center [244, 325] width 385 height 650
click at [395, 34] on icon "close" at bounding box center [393, 40] width 14 height 14
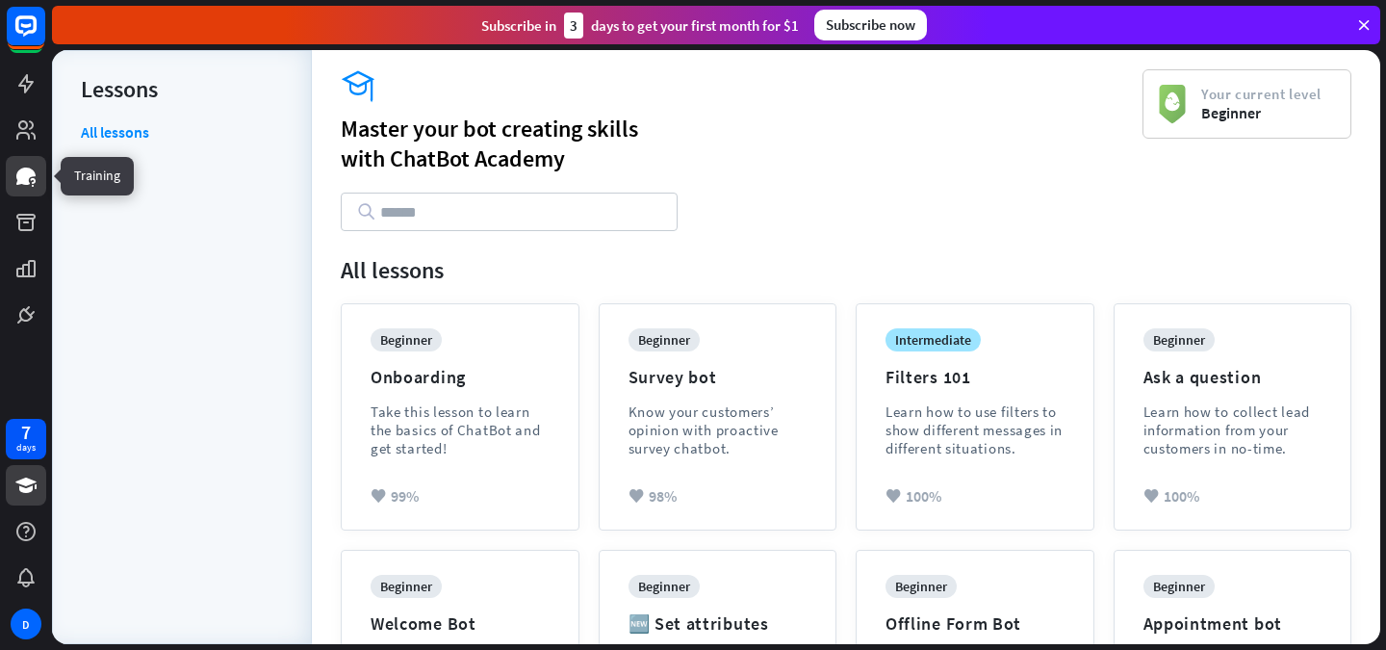
click at [21, 177] on icon at bounding box center [25, 176] width 19 height 17
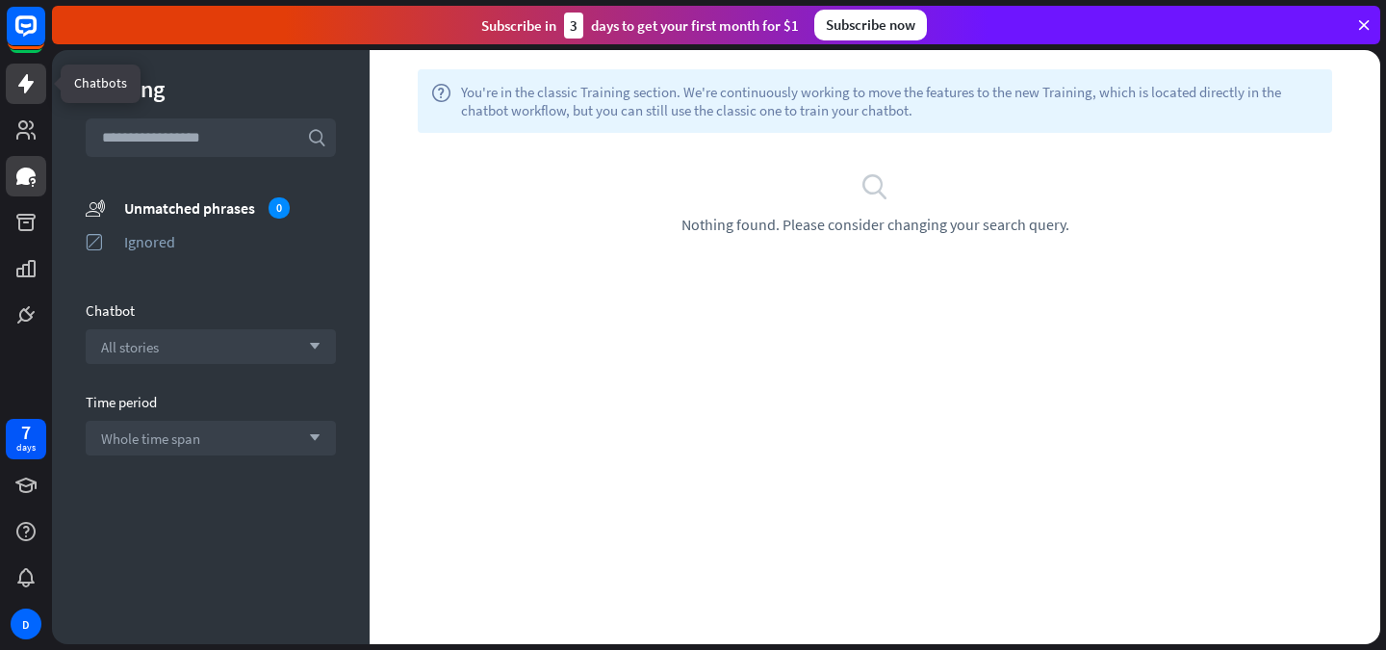
click at [28, 88] on icon at bounding box center [25, 83] width 15 height 19
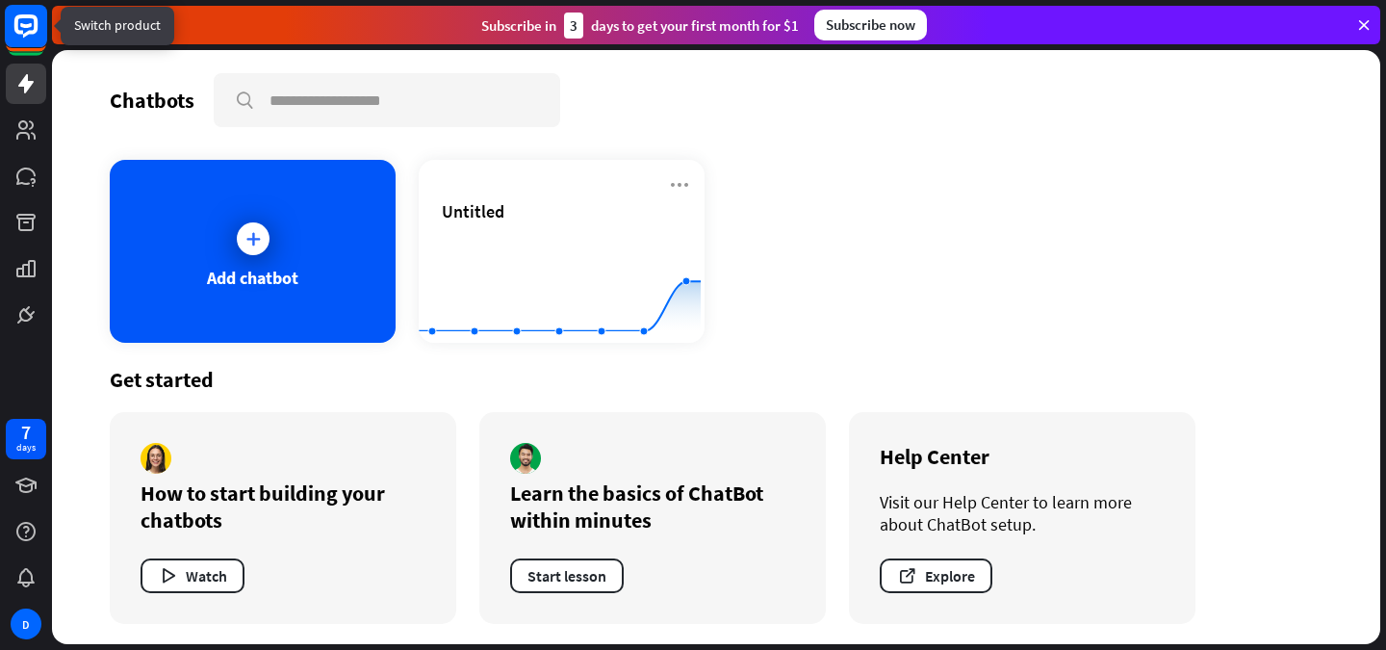
click at [31, 52] on icon at bounding box center [26, 32] width 42 height 42
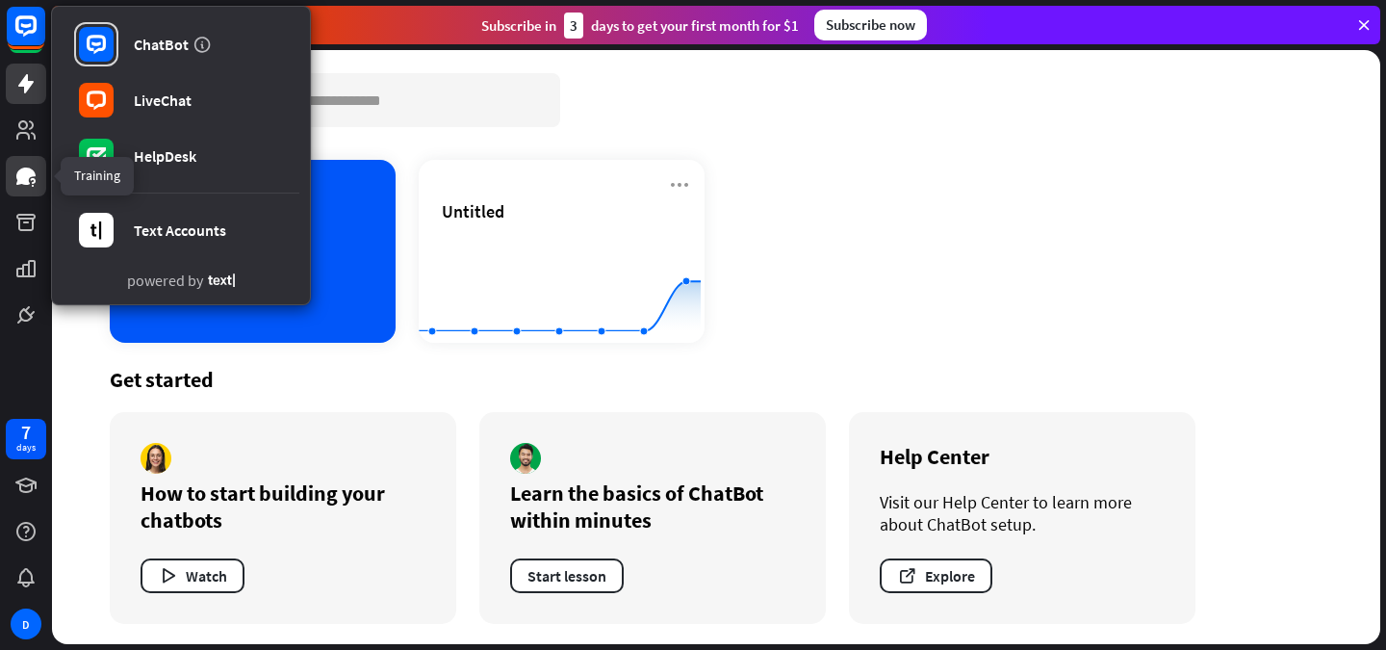
click at [23, 162] on link at bounding box center [26, 176] width 40 height 40
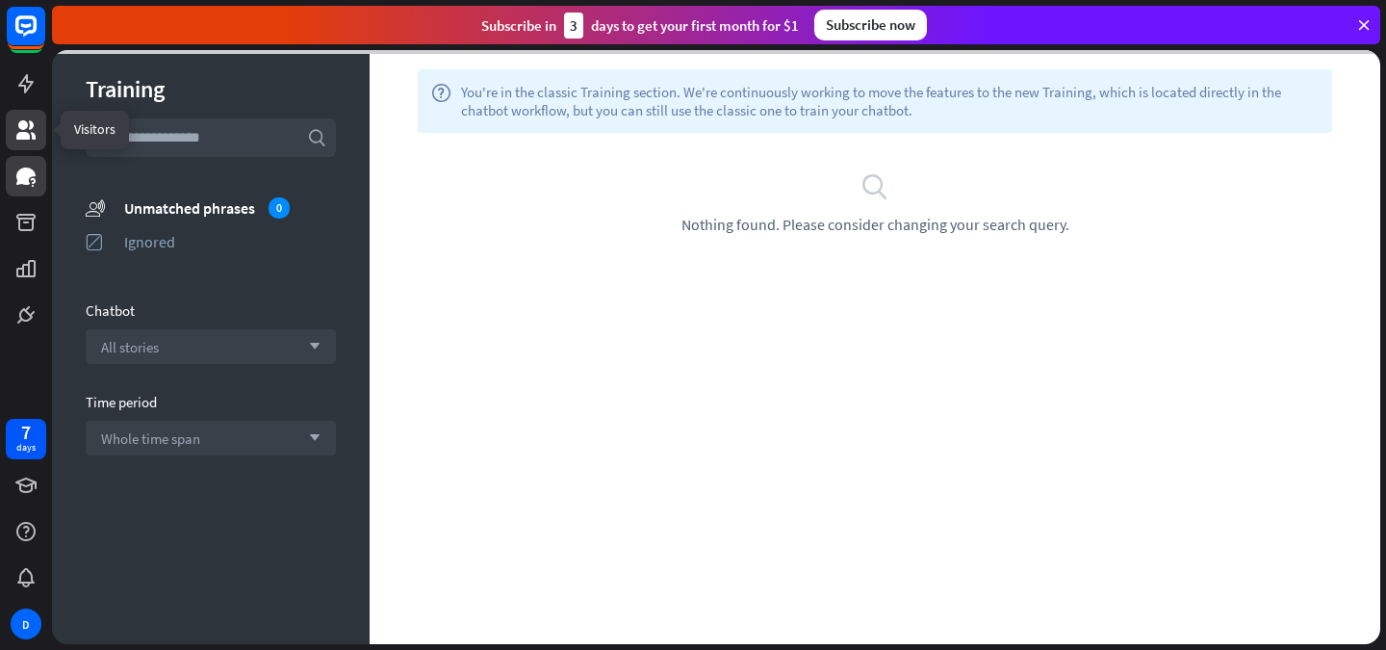
click at [23, 118] on icon at bounding box center [25, 129] width 23 height 23
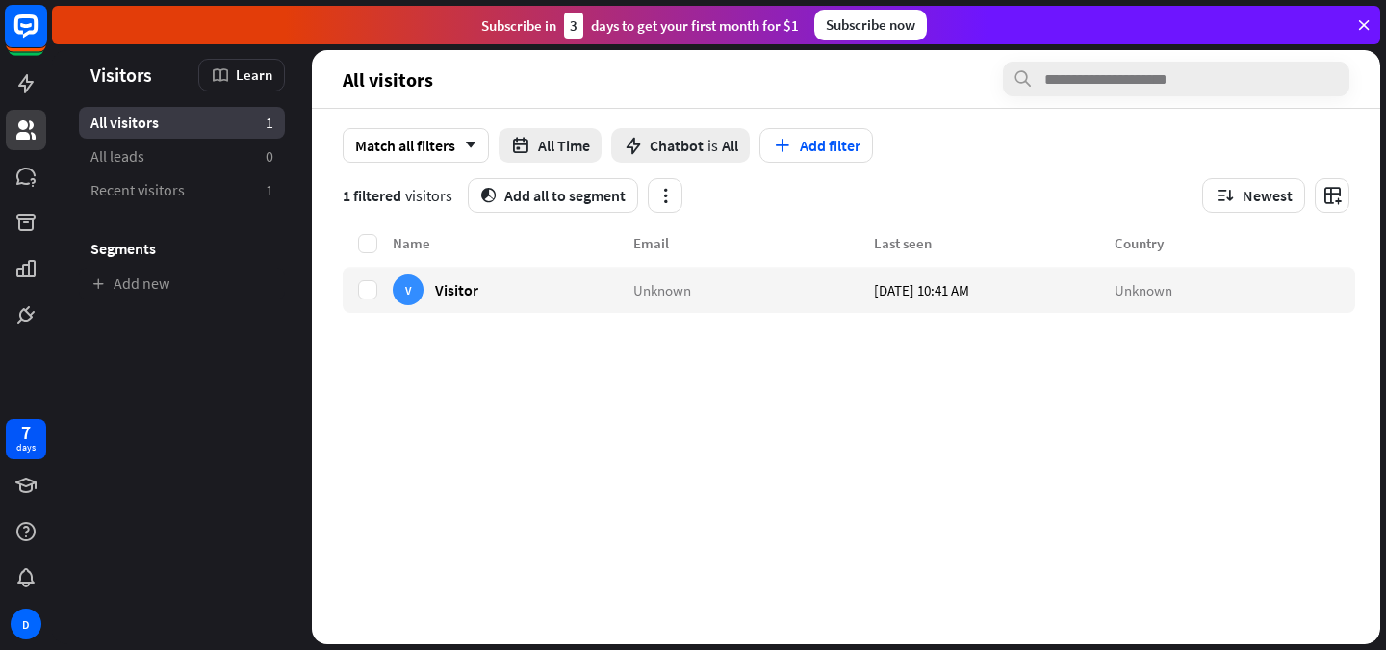
click at [35, 34] on rect at bounding box center [26, 26] width 42 height 42
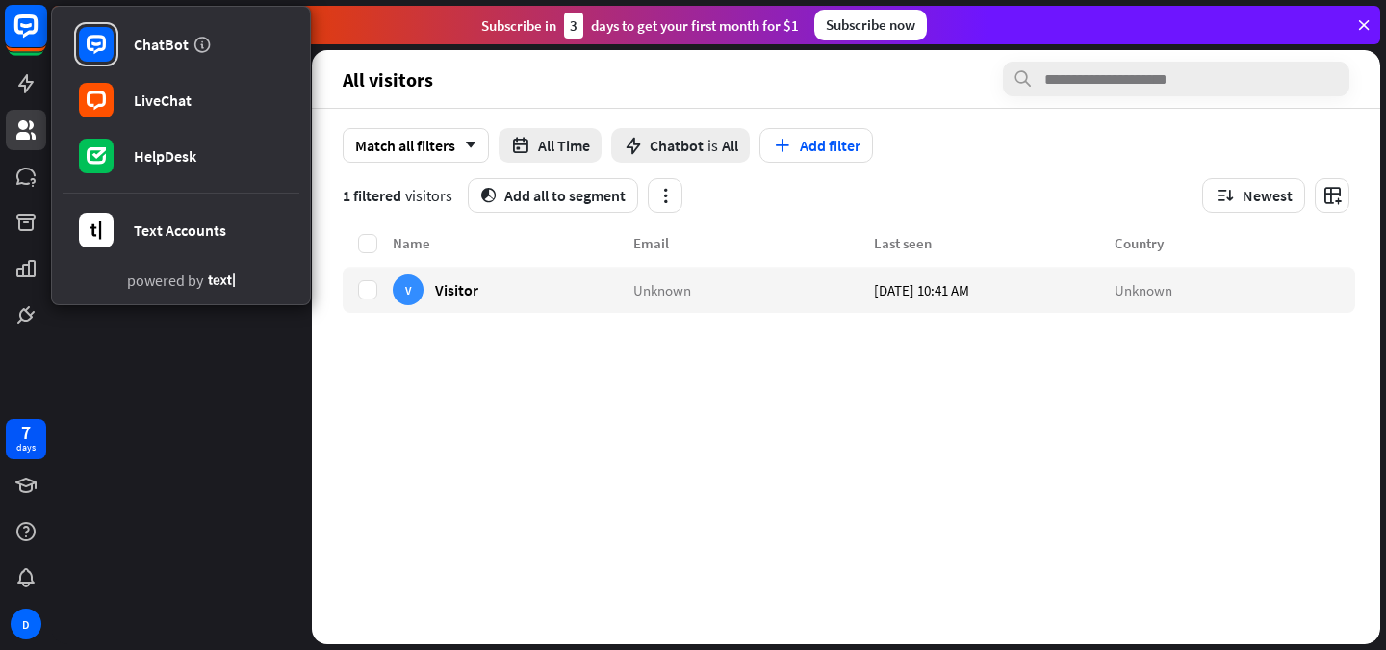
click at [32, 25] on rect at bounding box center [26, 26] width 42 height 42
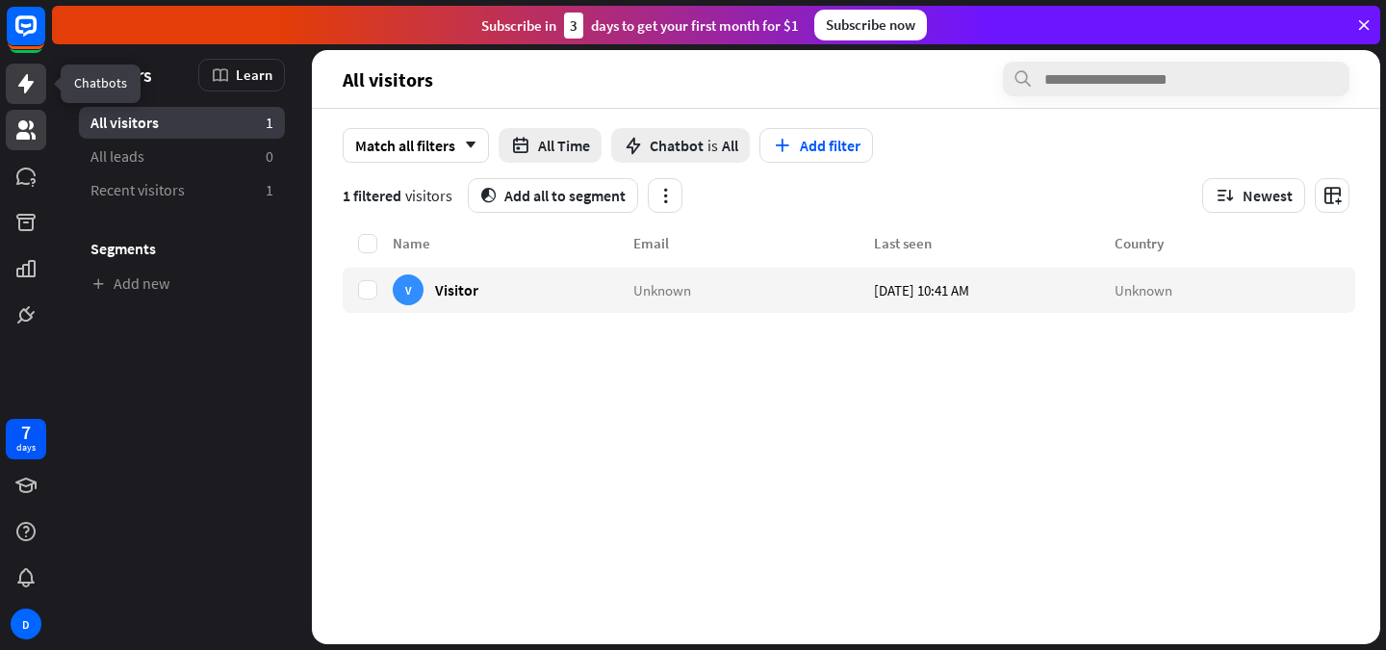
click at [27, 75] on icon at bounding box center [25, 83] width 15 height 19
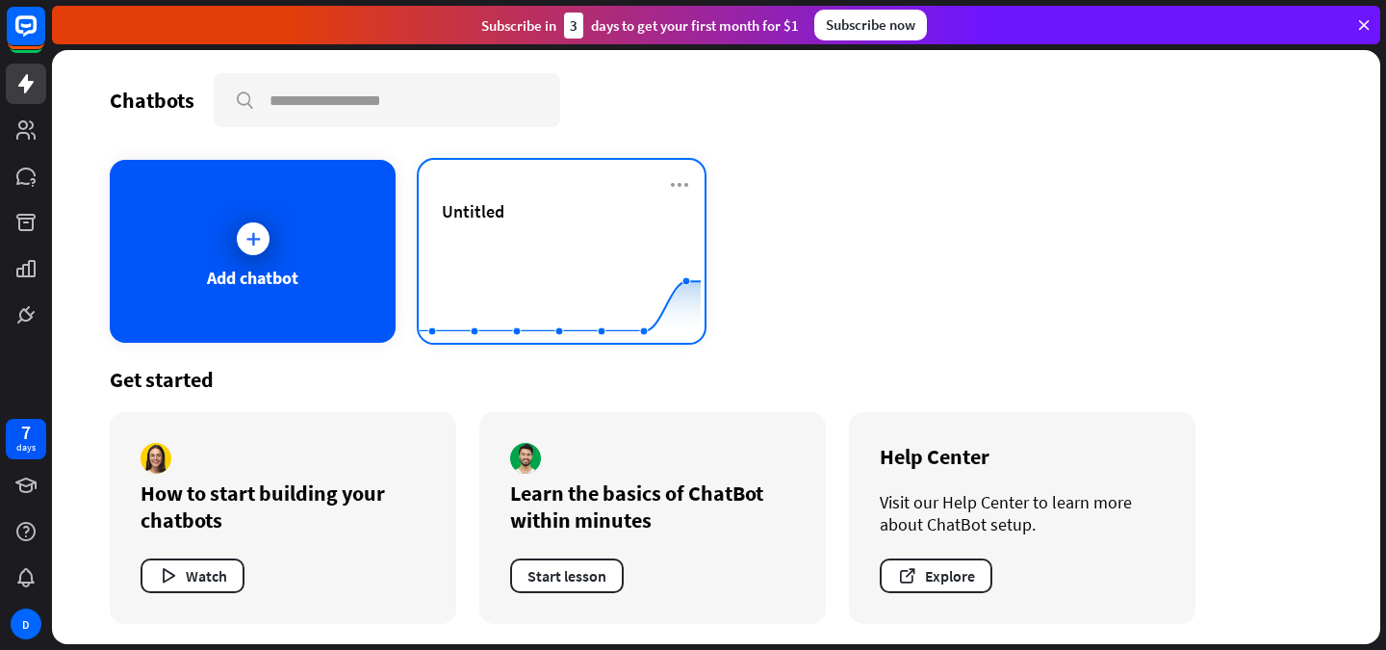
click at [494, 229] on div "Untitled" at bounding box center [562, 233] width 240 height 67
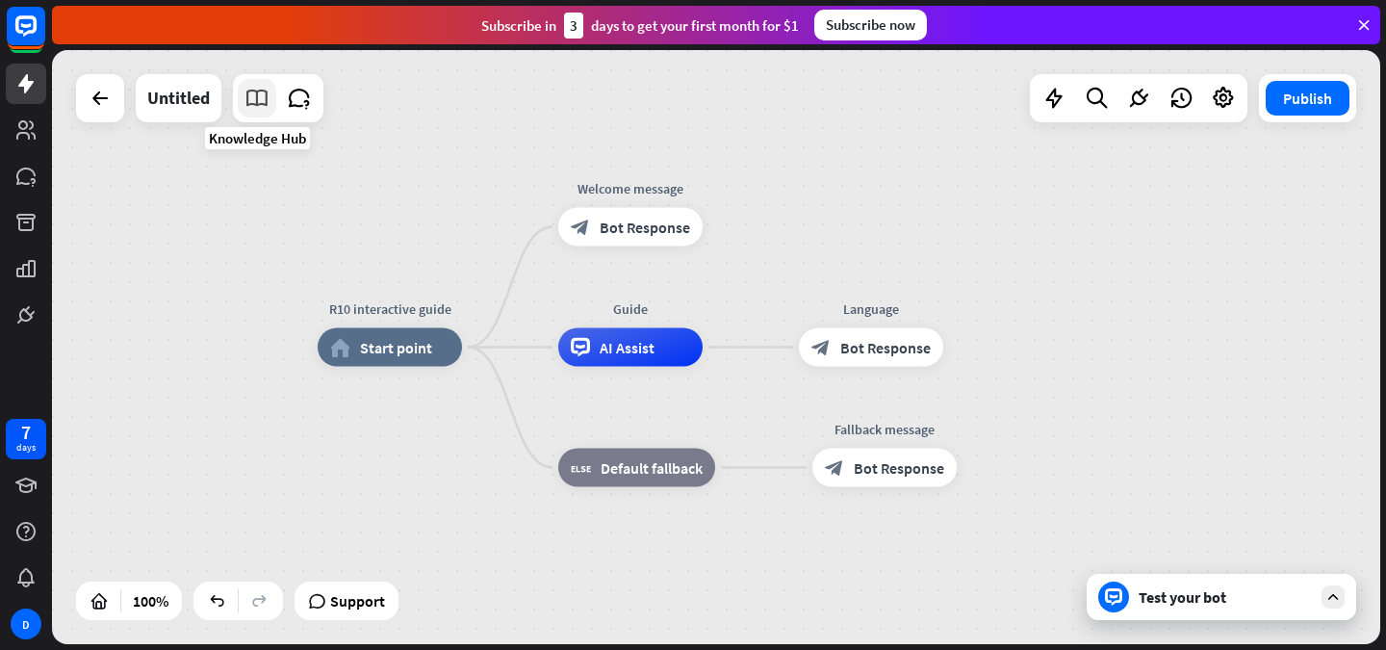
click at [248, 104] on icon at bounding box center [257, 98] width 25 height 25
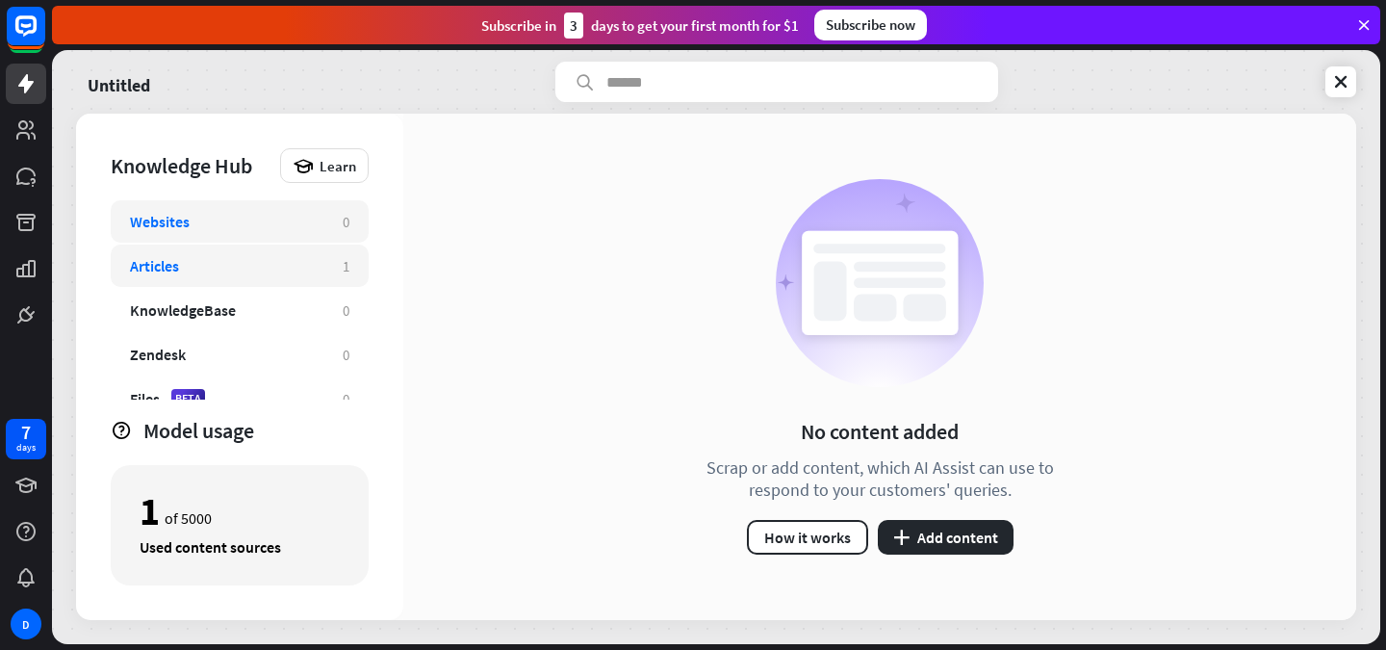
click at [332, 272] on div "Articles 1" at bounding box center [240, 266] width 258 height 42
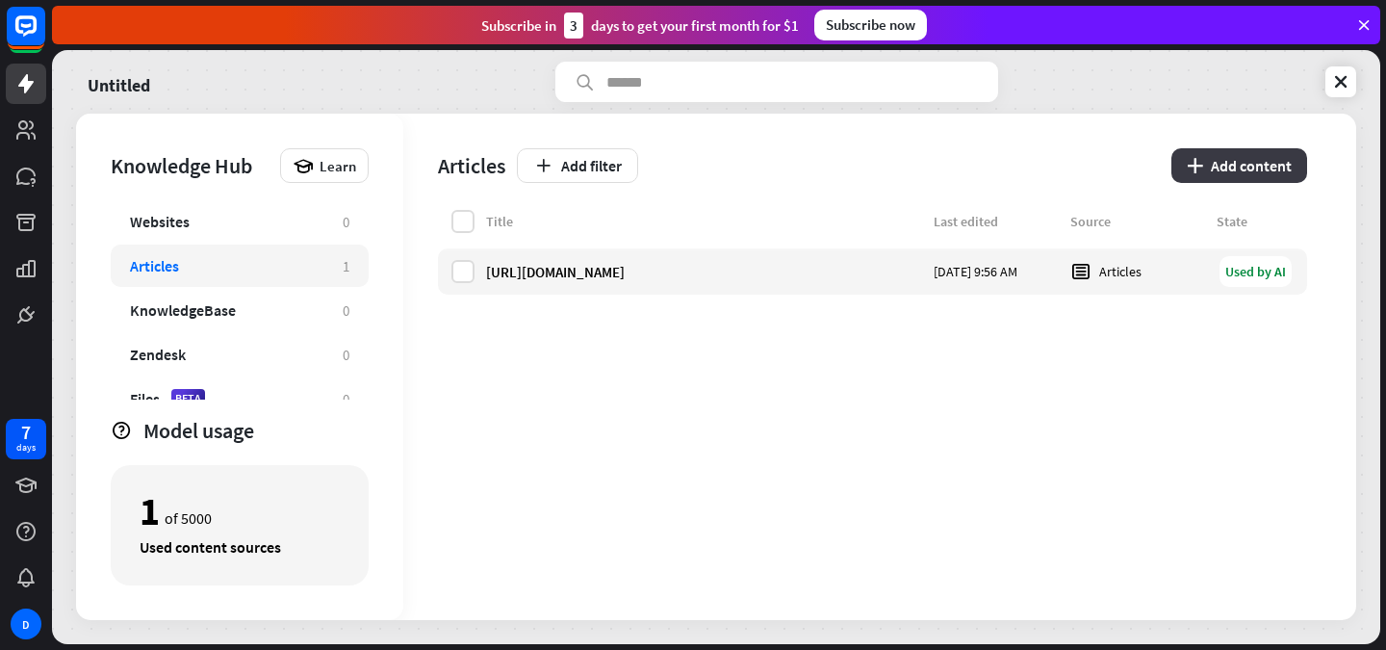
click at [1215, 154] on button "plus Add content" at bounding box center [1240, 165] width 136 height 35
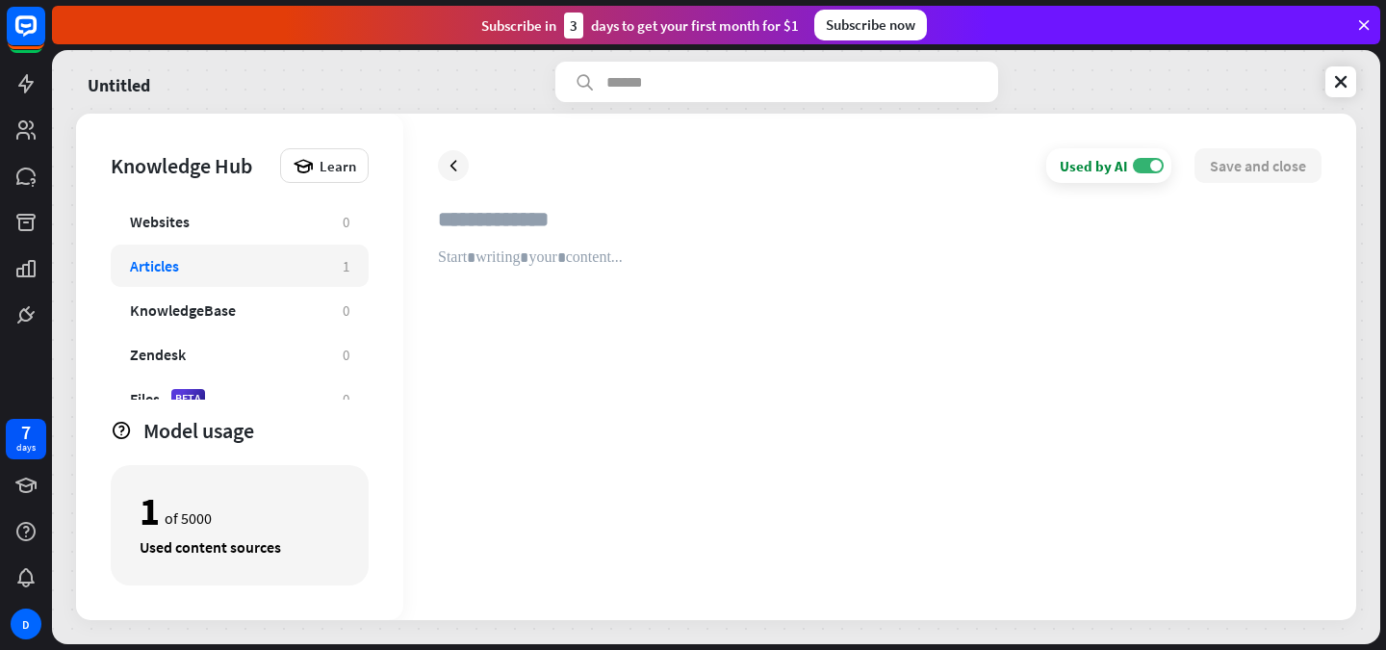
click at [600, 278] on div at bounding box center [880, 416] width 884 height 337
click at [475, 227] on input "text" at bounding box center [880, 227] width 884 height 42
type input "*********"
click at [482, 262] on div at bounding box center [880, 416] width 884 height 337
click at [497, 261] on p at bounding box center [880, 255] width 884 height 15
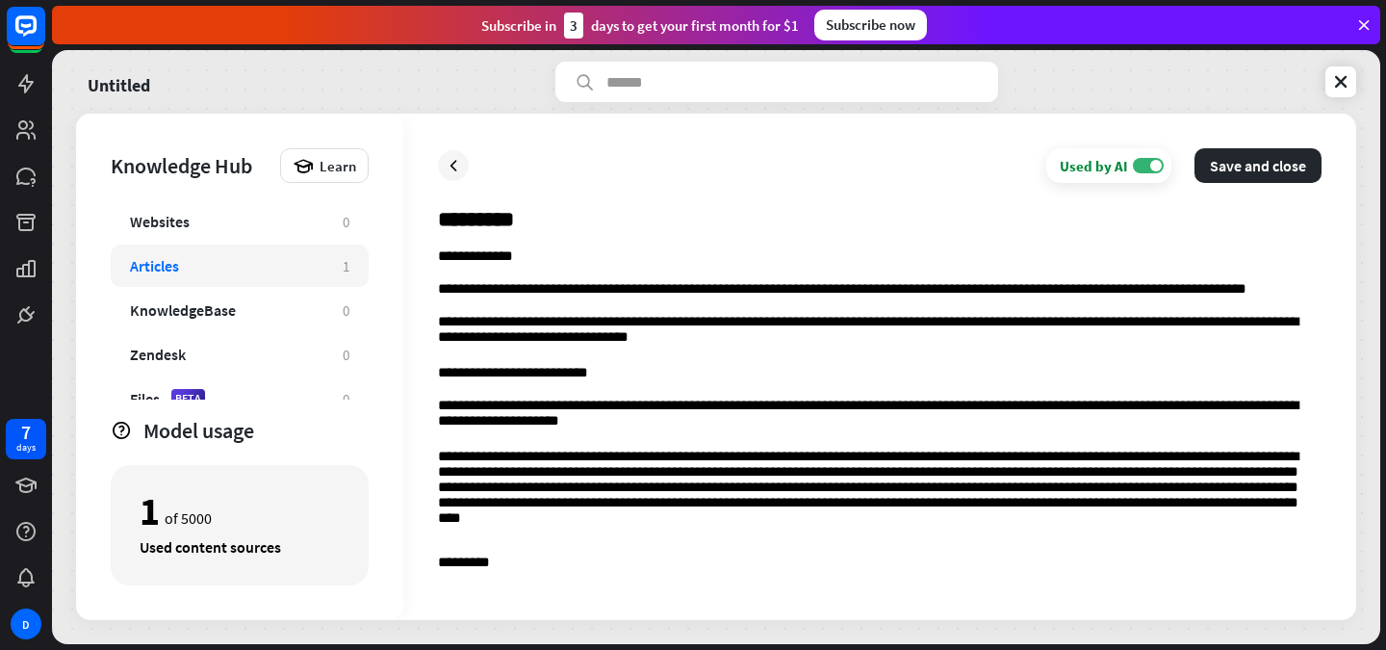
drag, startPoint x: 551, startPoint y: 238, endPoint x: 501, endPoint y: 354, distance: 126.8
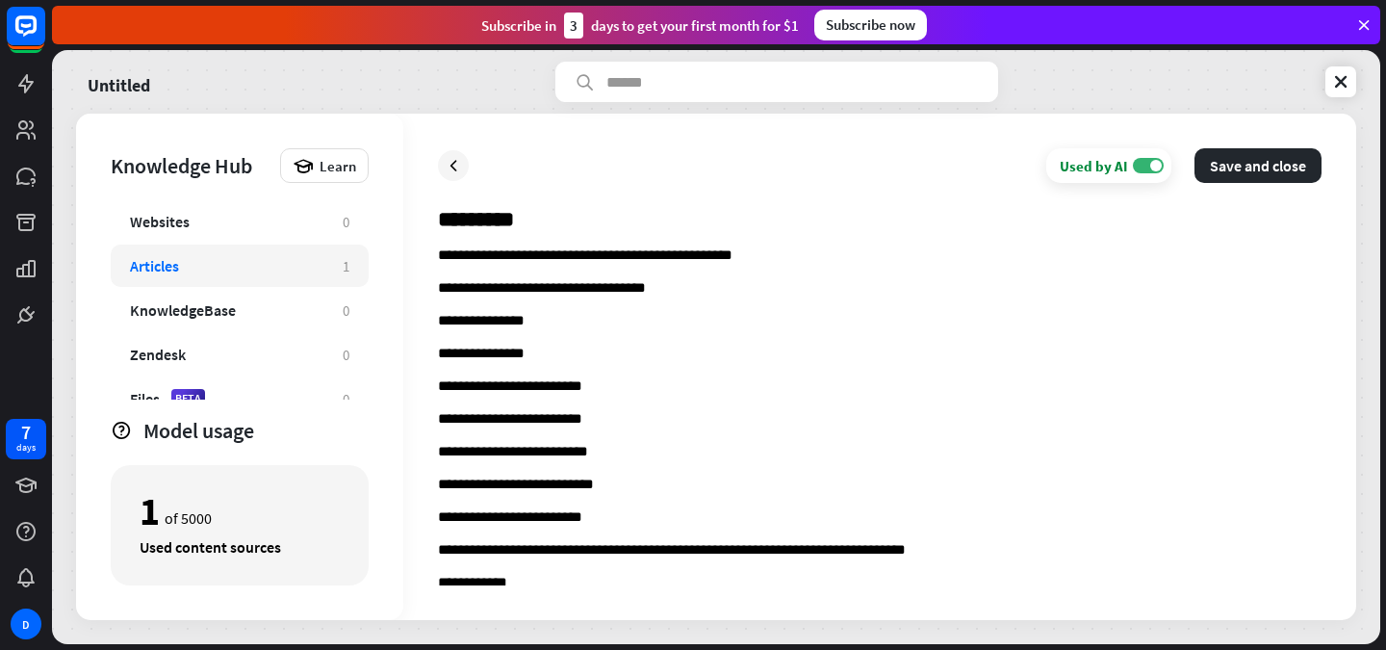
scroll to position [7197, 0]
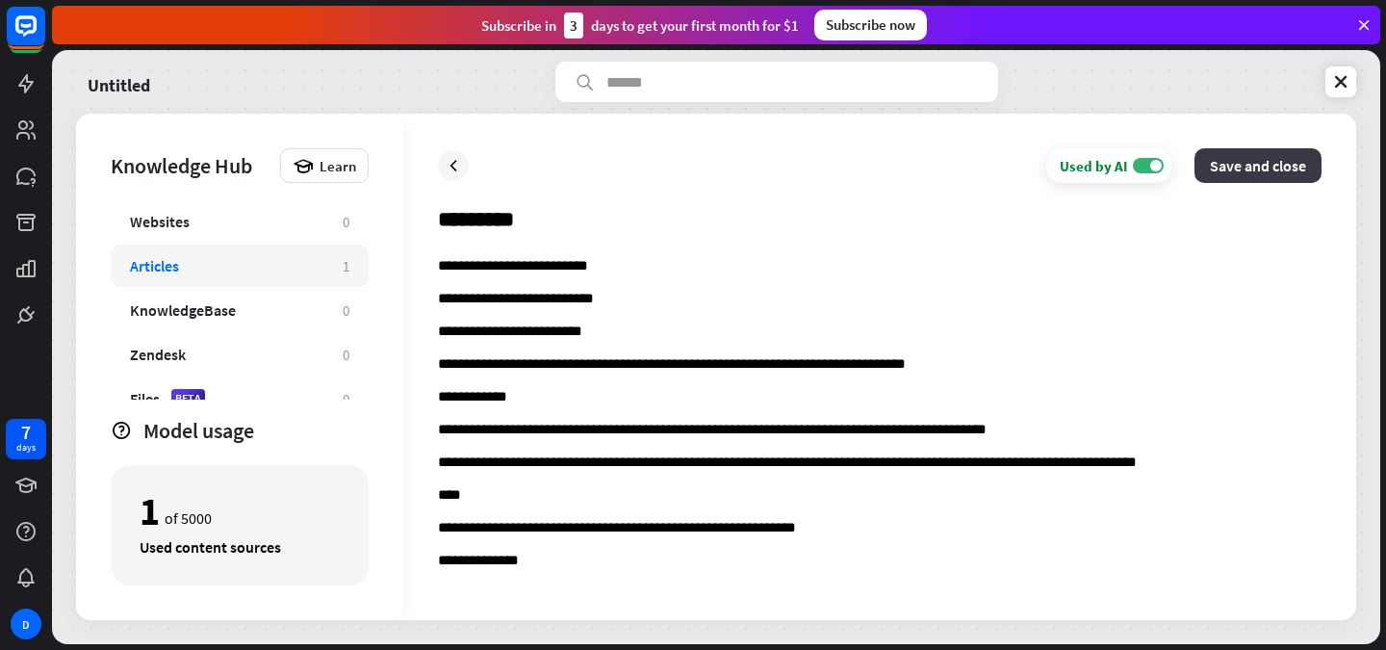
click at [1267, 154] on button "Save and close" at bounding box center [1258, 165] width 127 height 35
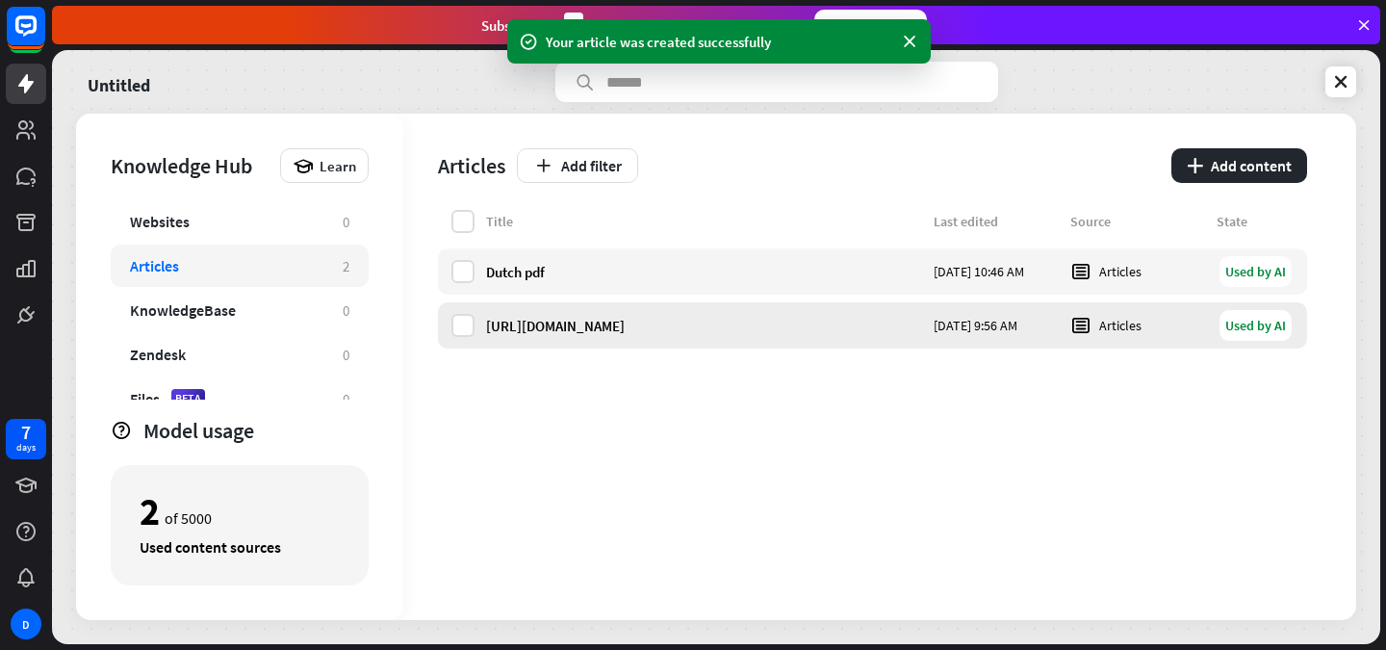
click at [934, 322] on div "[DATE] 9:56 AM" at bounding box center [996, 325] width 125 height 17
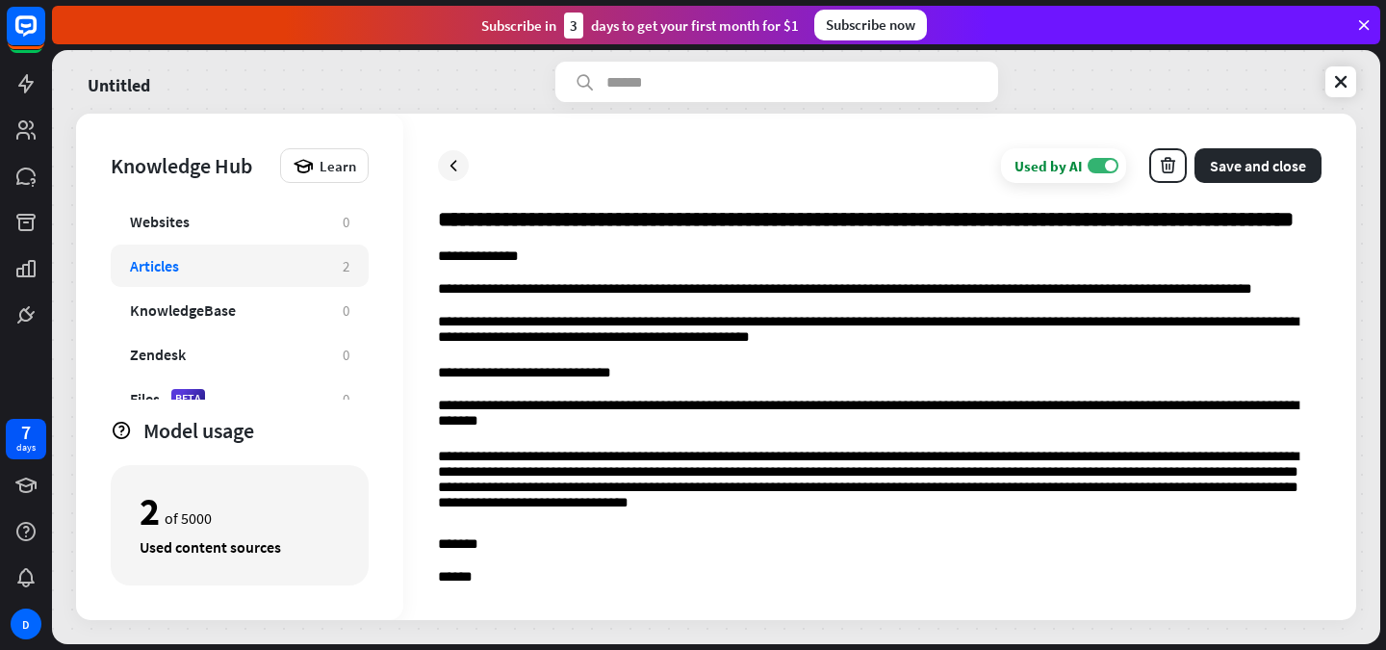
click at [704, 234] on input "**********" at bounding box center [880, 227] width 884 height 42
click at [704, 230] on input "**********" at bounding box center [880, 227] width 884 height 42
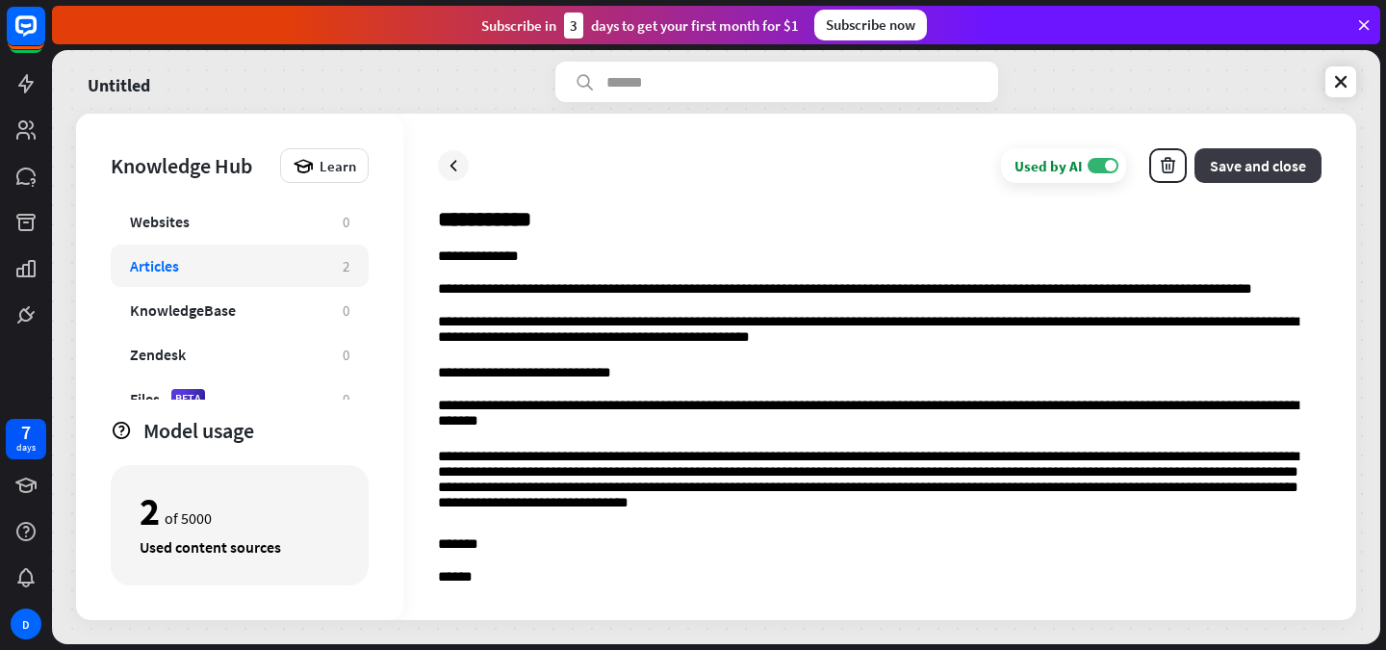
type input "**********"
click at [1259, 156] on button "Save and close" at bounding box center [1258, 165] width 127 height 35
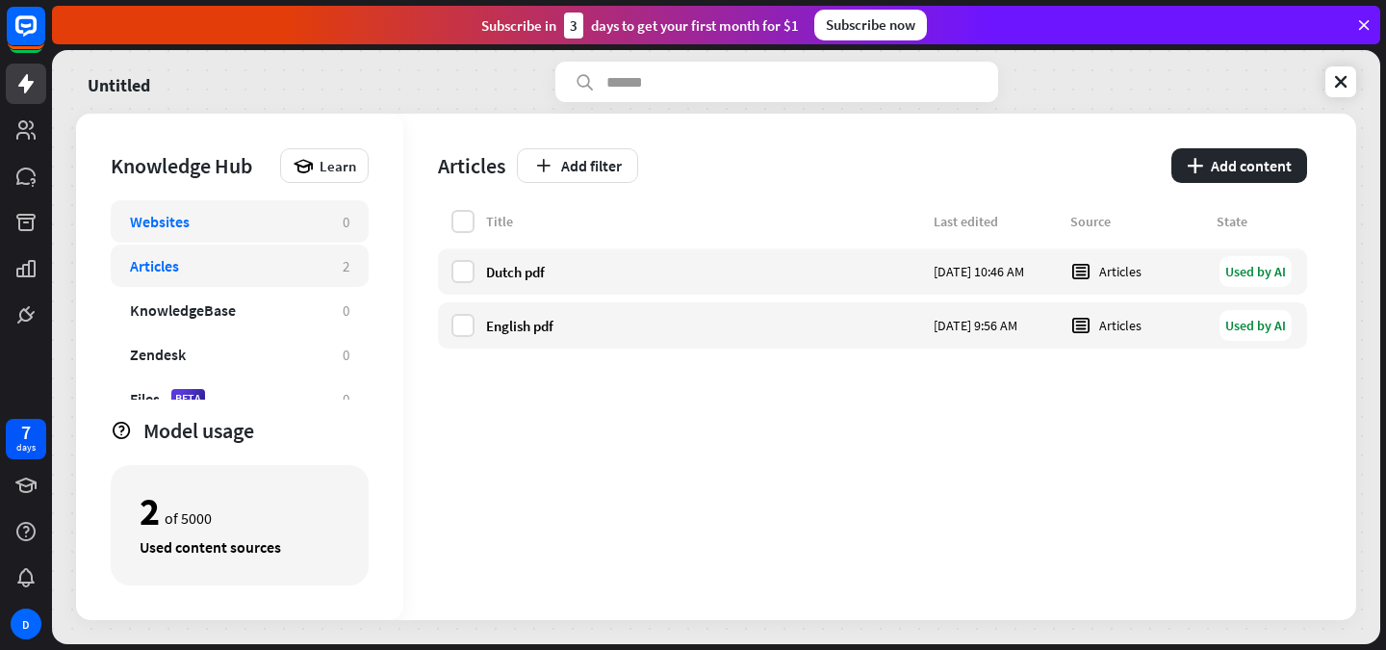
click at [268, 202] on div "Websites 0" at bounding box center [240, 221] width 258 height 42
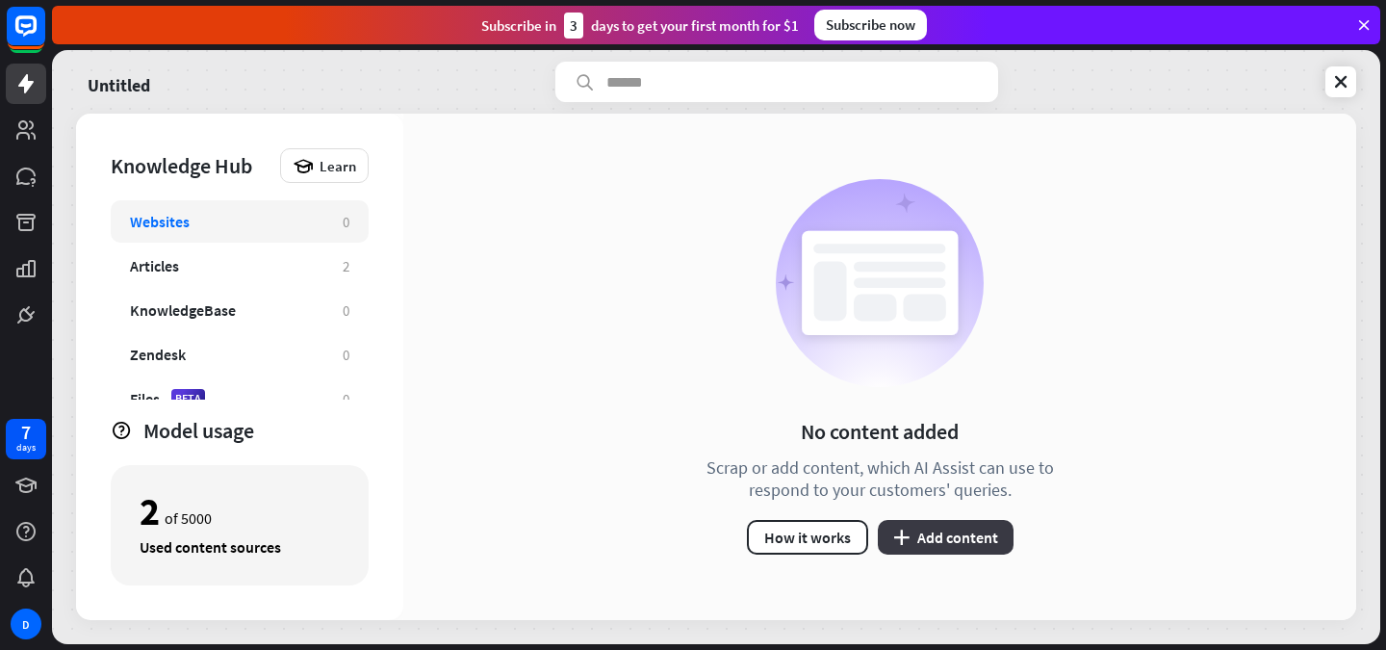
click at [893, 530] on icon "plus" at bounding box center [901, 537] width 16 height 15
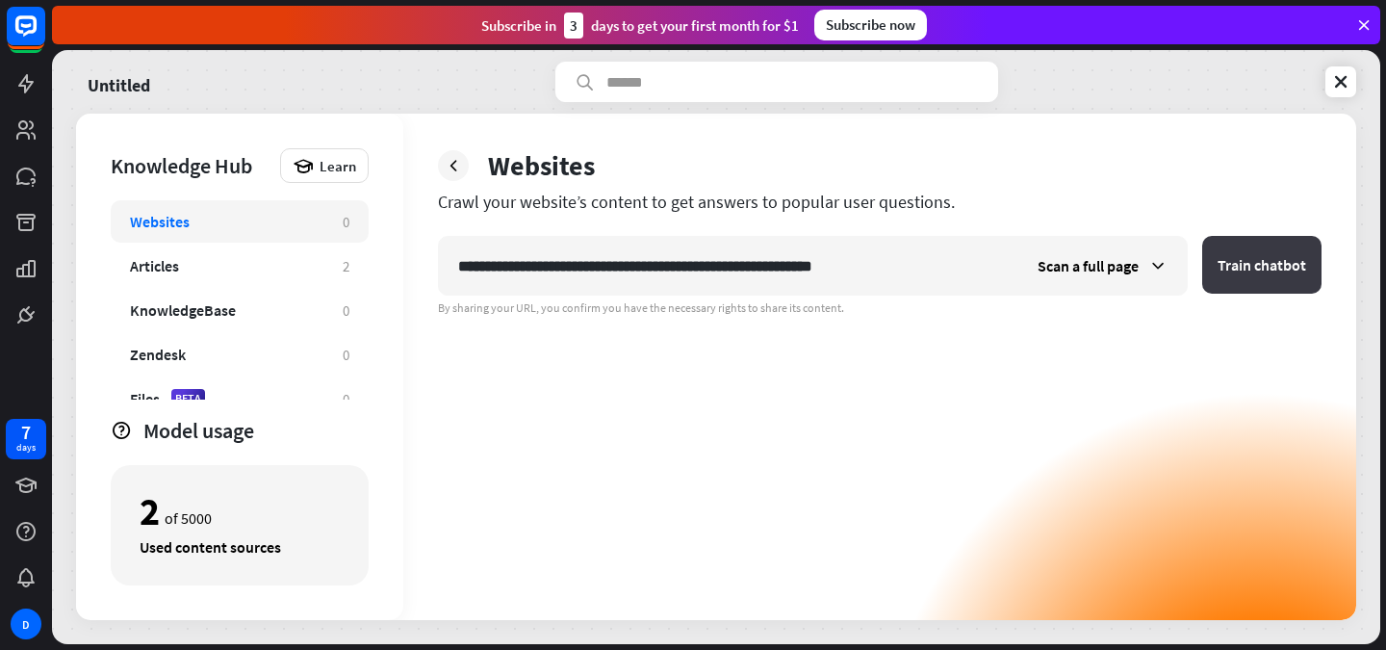
type input "**********"
click at [1216, 258] on button "Train chatbot" at bounding box center [1262, 265] width 119 height 58
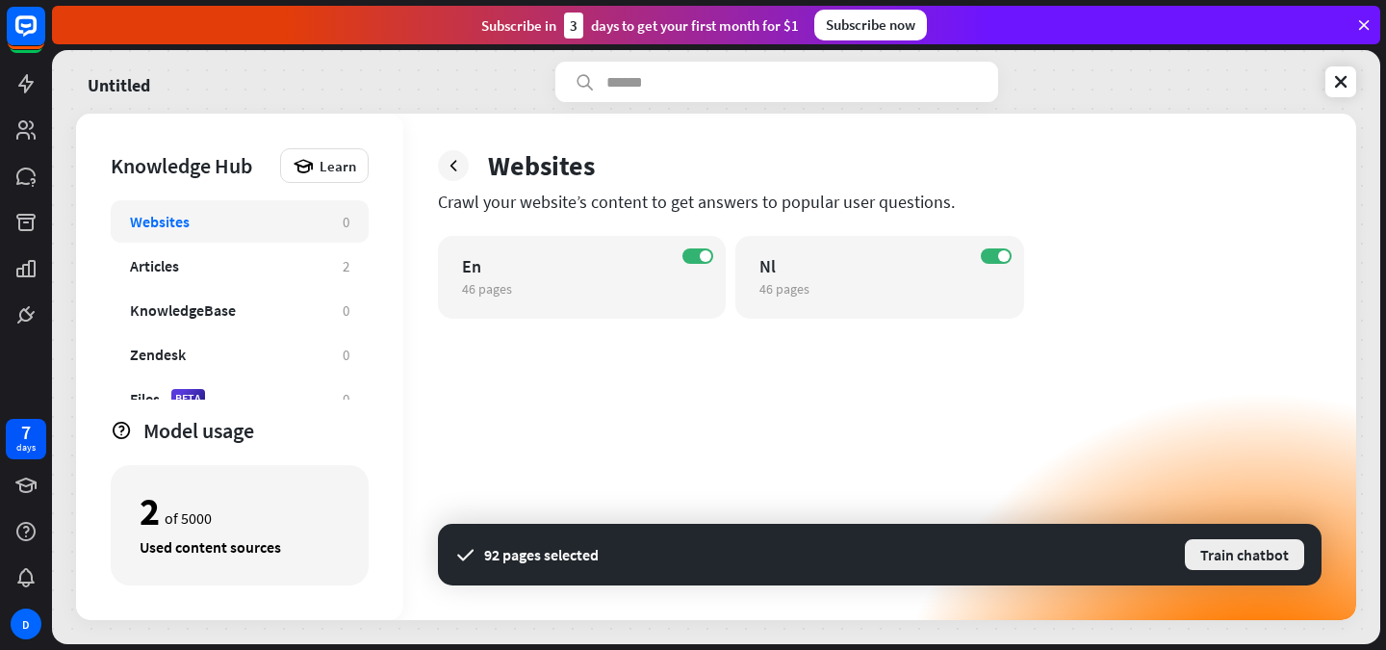
click at [1234, 556] on button "Train chatbot" at bounding box center [1244, 554] width 123 height 35
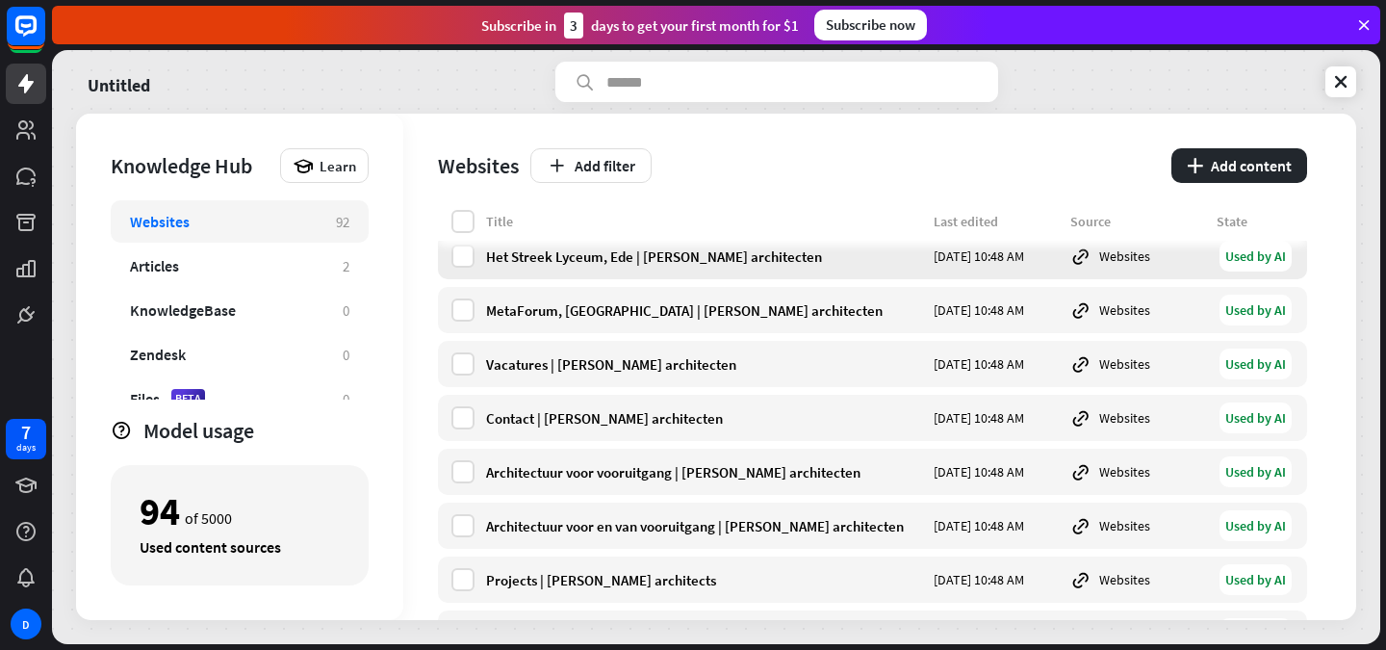
scroll to position [1414, 0]
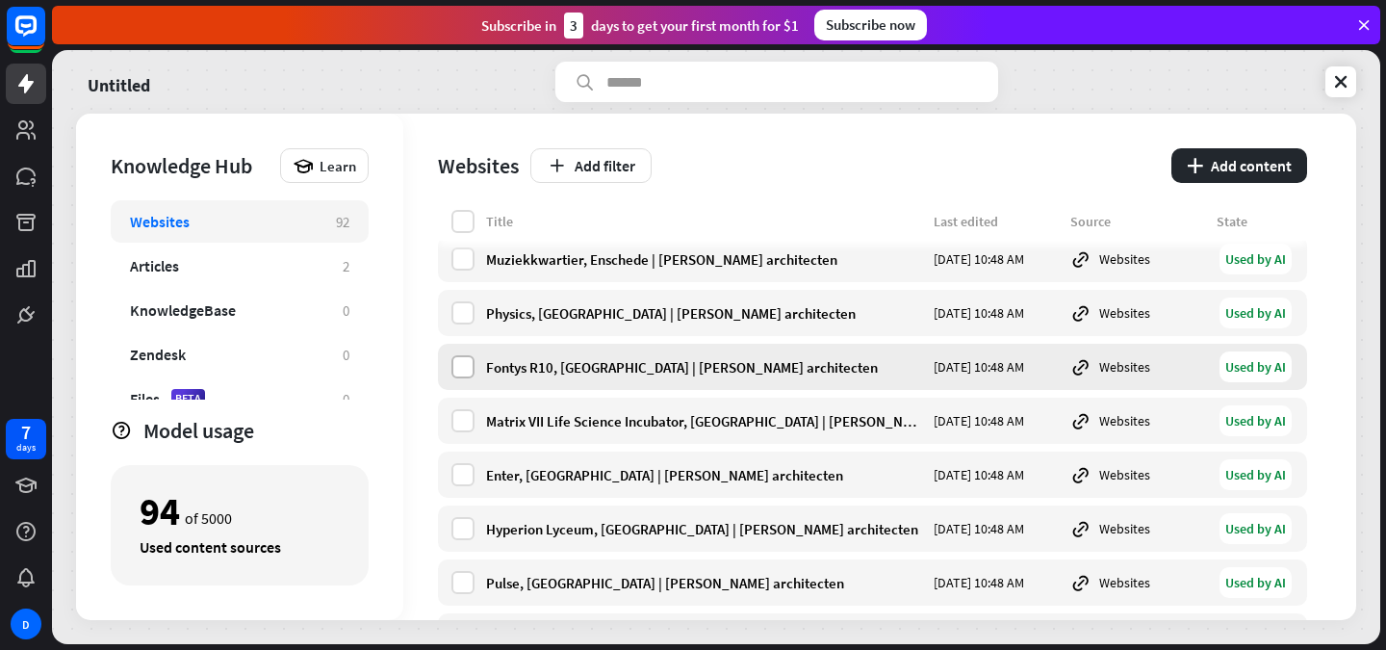
click at [463, 367] on label at bounding box center [463, 366] width 23 height 23
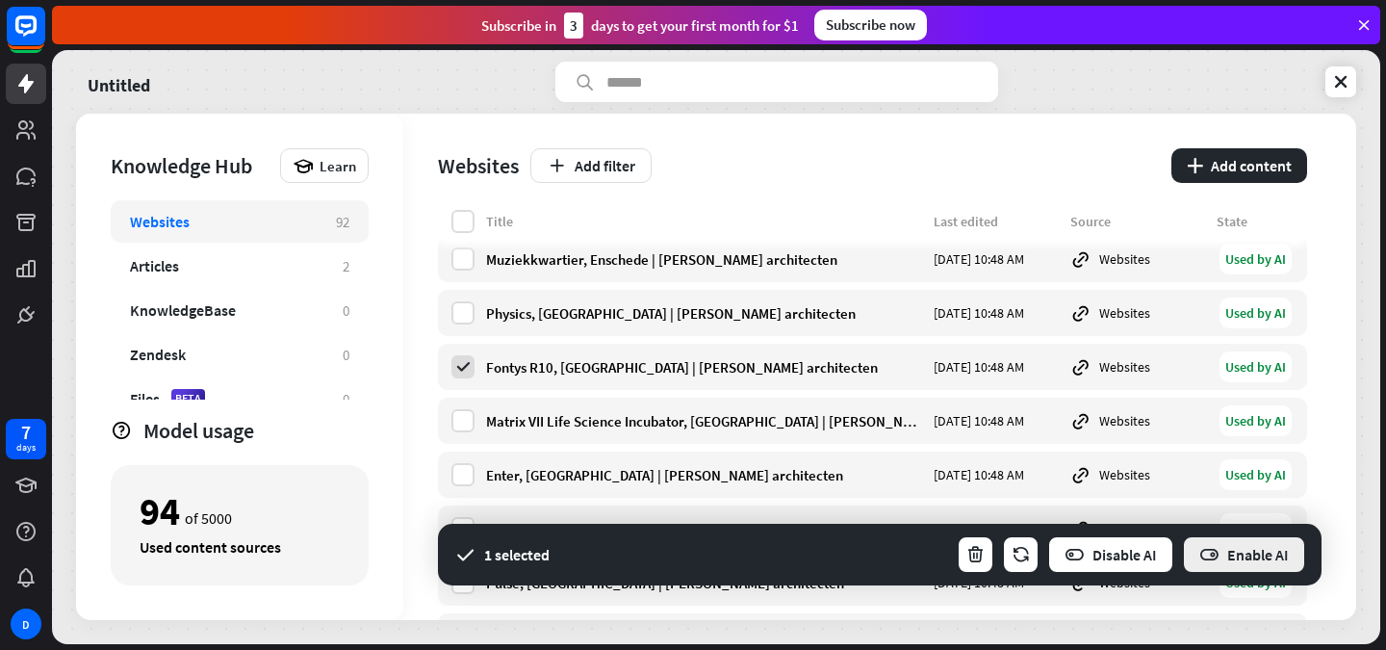
click at [1247, 568] on button "Enable AI" at bounding box center [1244, 554] width 124 height 39
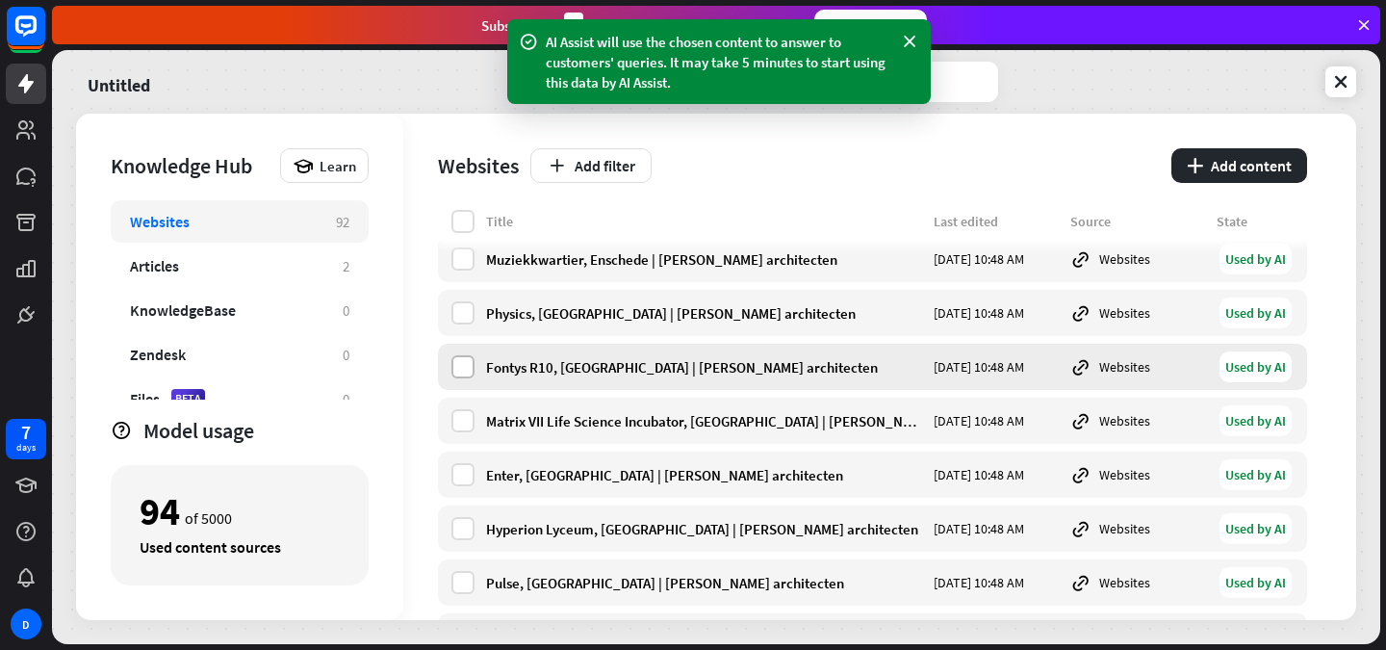
click at [464, 357] on label at bounding box center [463, 366] width 23 height 23
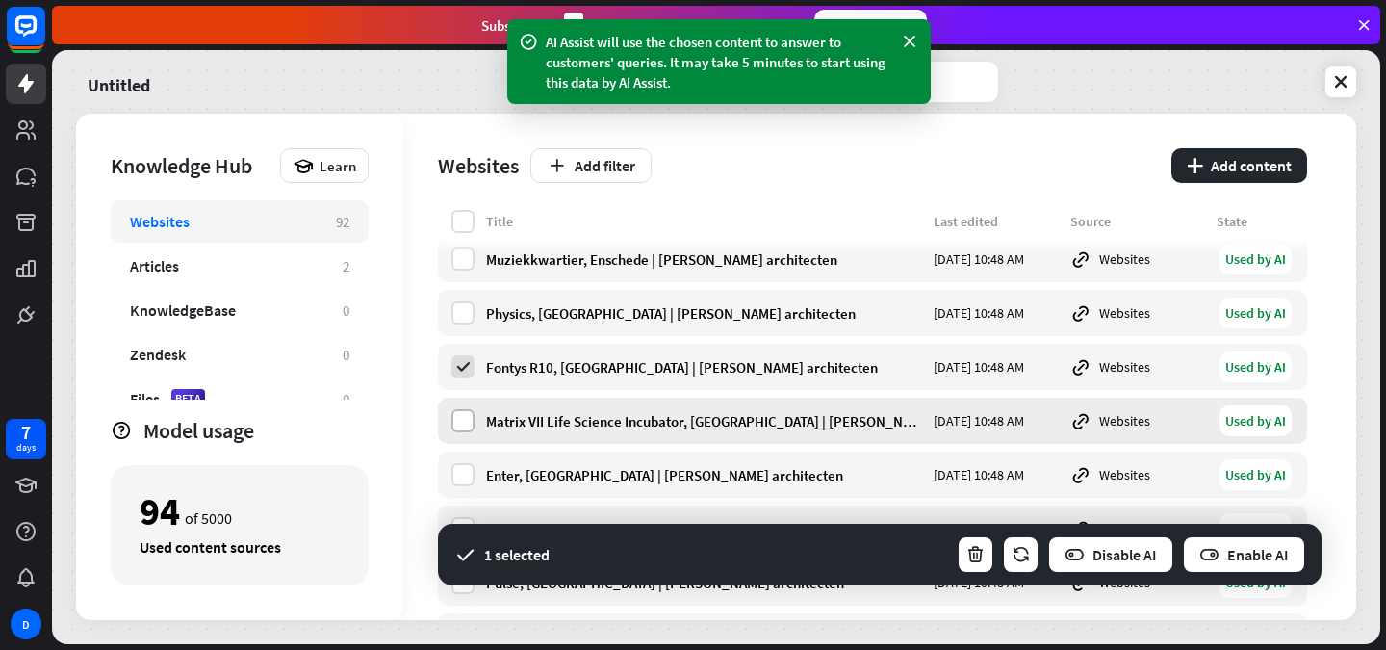
click at [454, 412] on label at bounding box center [463, 420] width 23 height 23
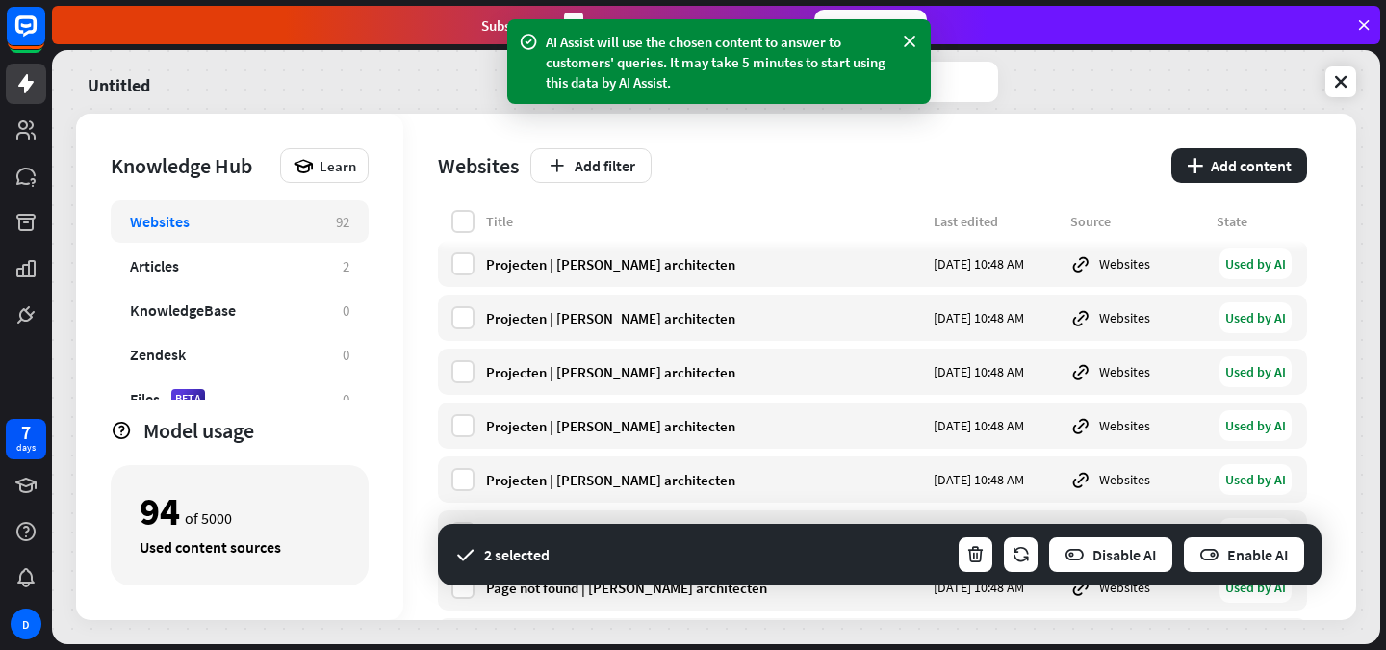
scroll to position [0, 0]
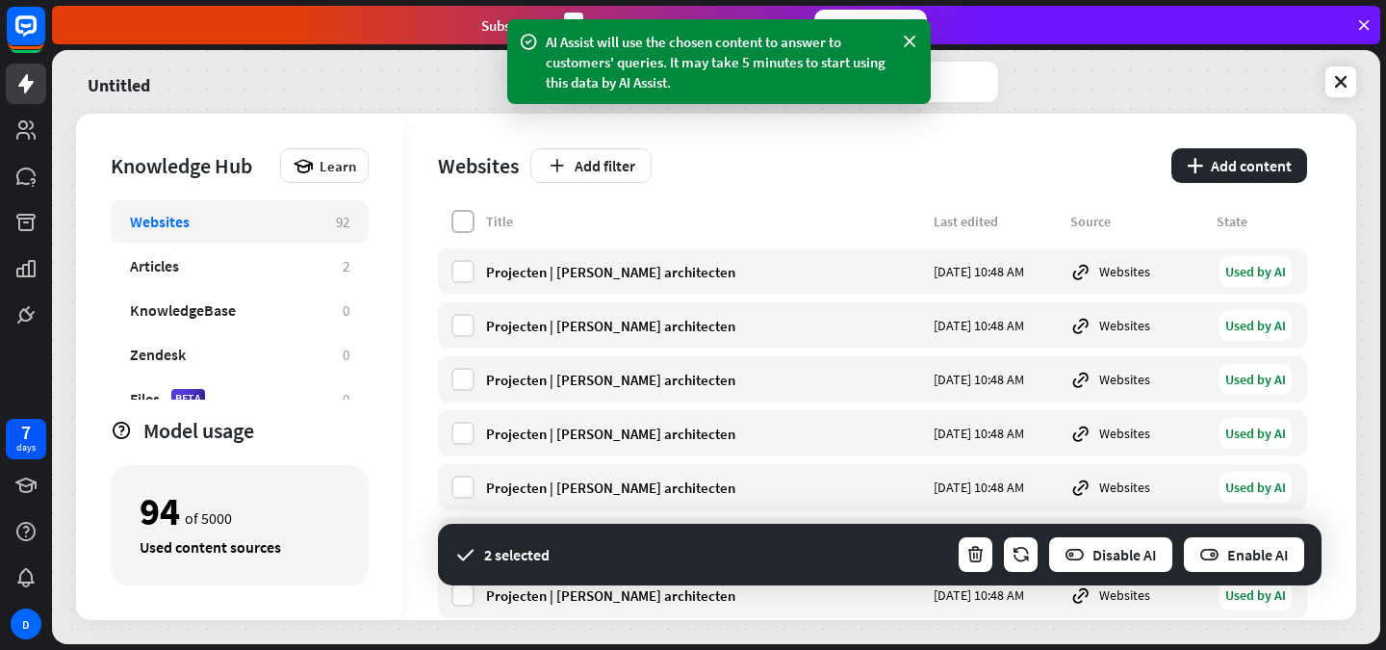
click at [464, 215] on label at bounding box center [463, 221] width 23 height 23
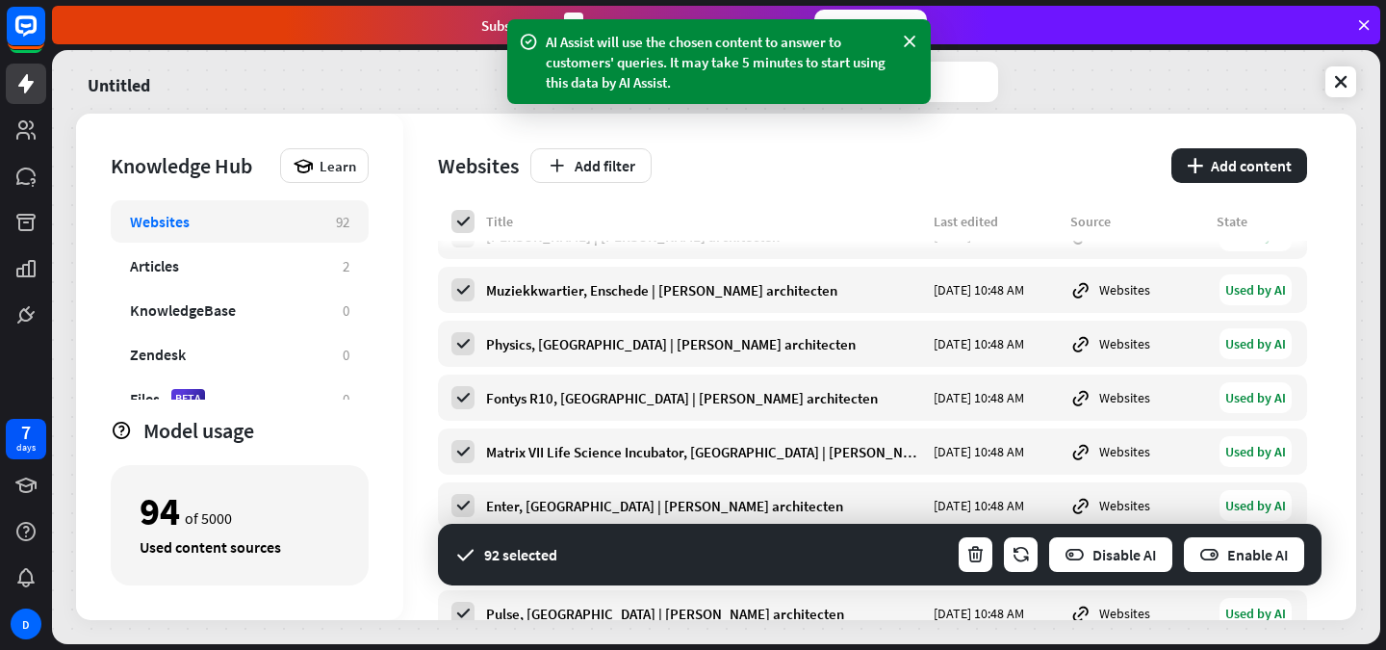
scroll to position [1390, 0]
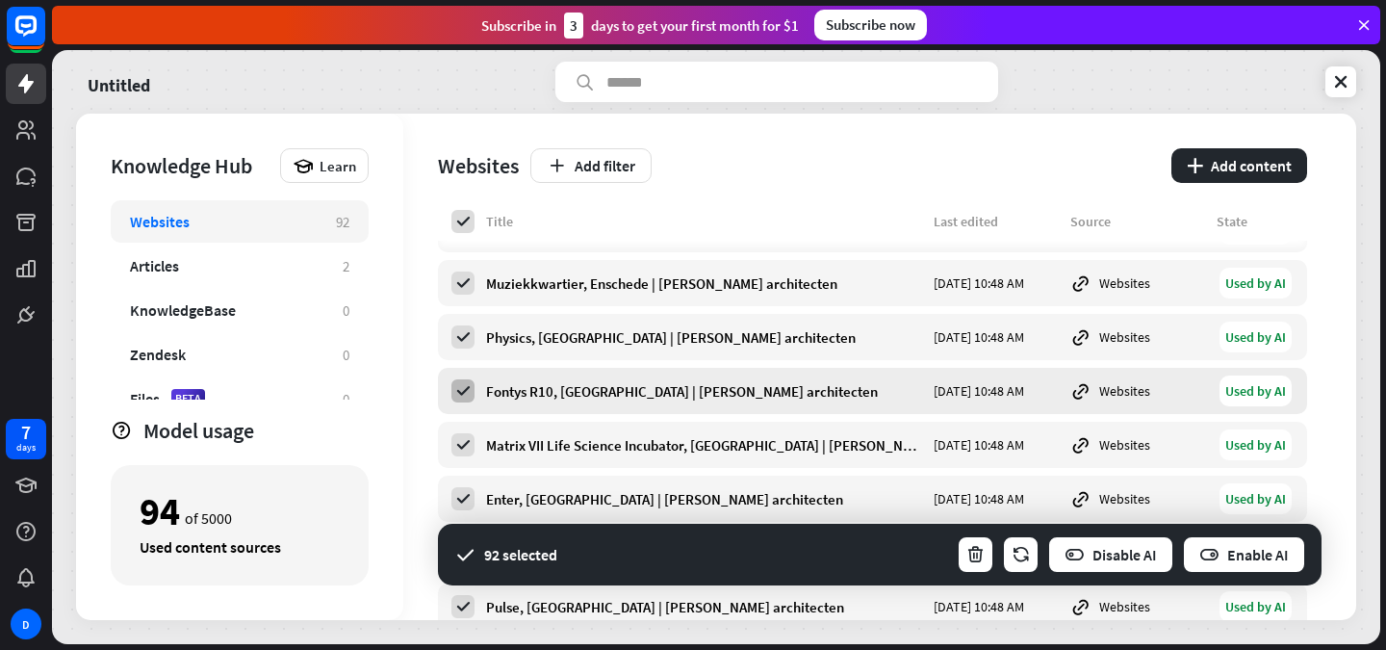
click at [460, 384] on icon at bounding box center [462, 390] width 17 height 17
click at [976, 551] on icon "button" at bounding box center [976, 555] width 20 height 20
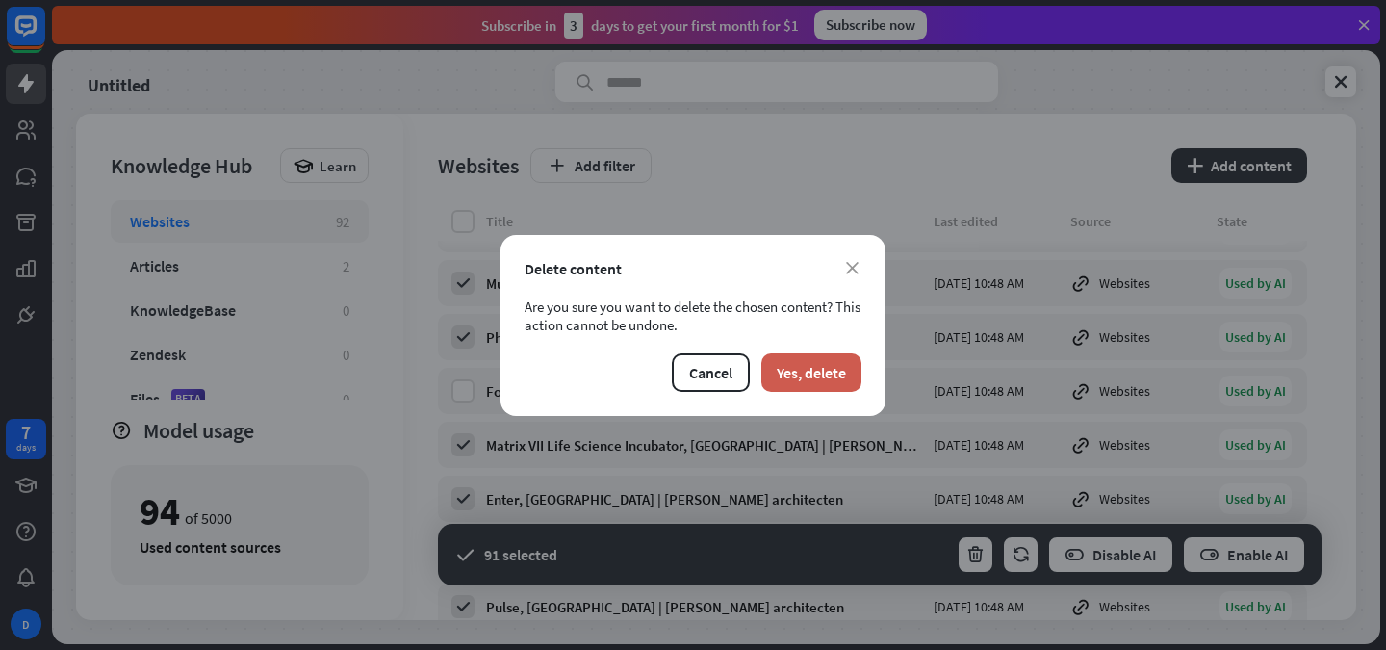
click at [816, 377] on button "Yes, delete" at bounding box center [812, 372] width 100 height 39
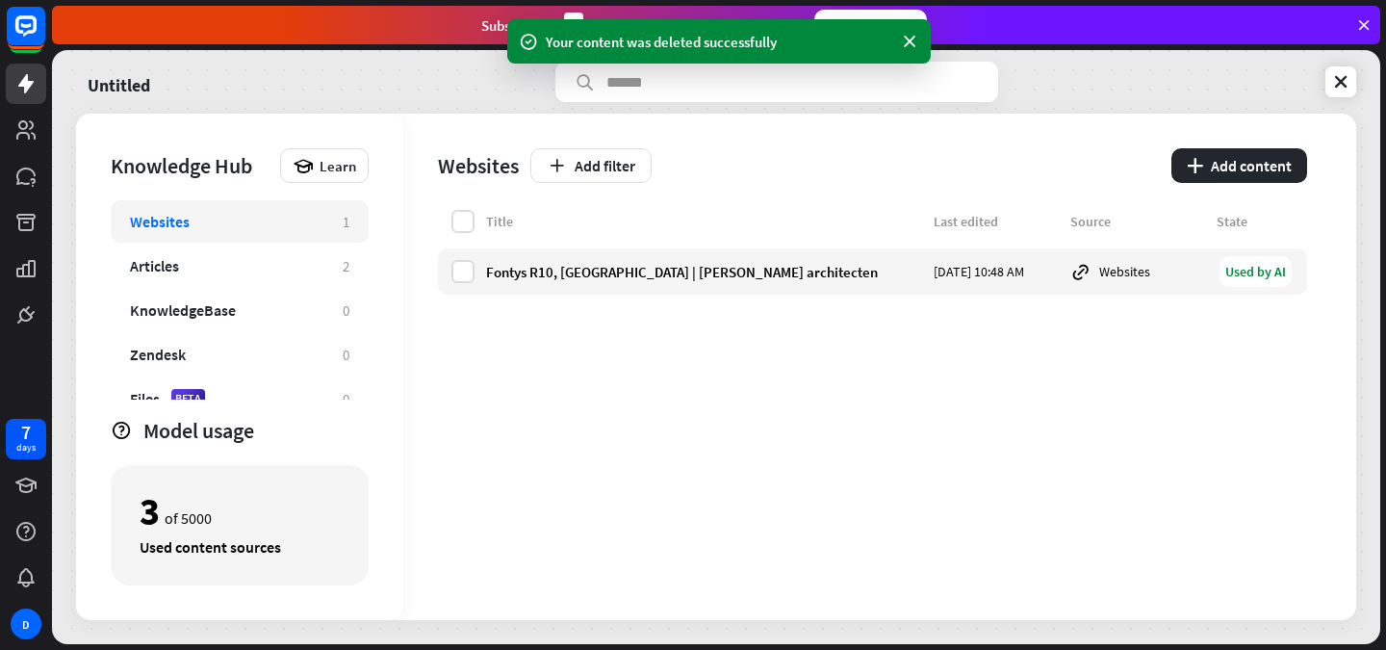
scroll to position [0, 0]
click at [852, 287] on div "Fontys R10, [GEOGRAPHIC_DATA] | [PERSON_NAME] architecten [DATE] 10:48 AM Websi…" at bounding box center [872, 271] width 869 height 46
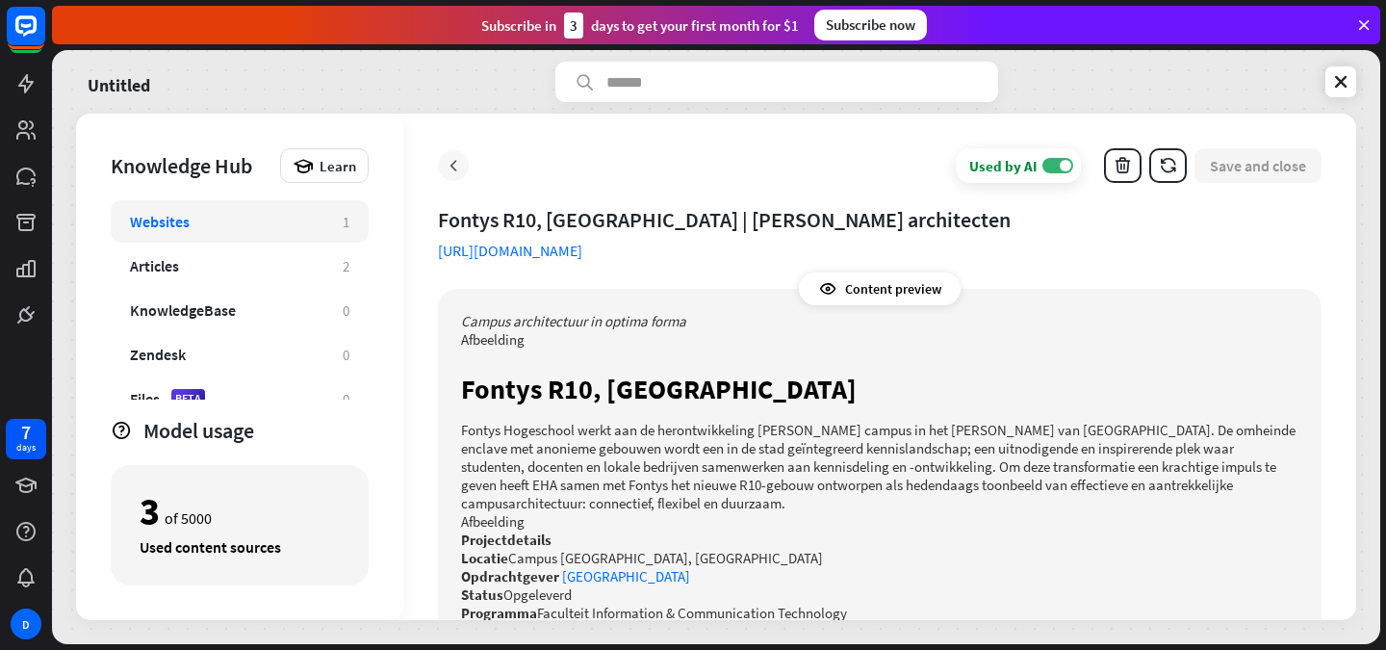
click at [441, 157] on div at bounding box center [453, 165] width 31 height 31
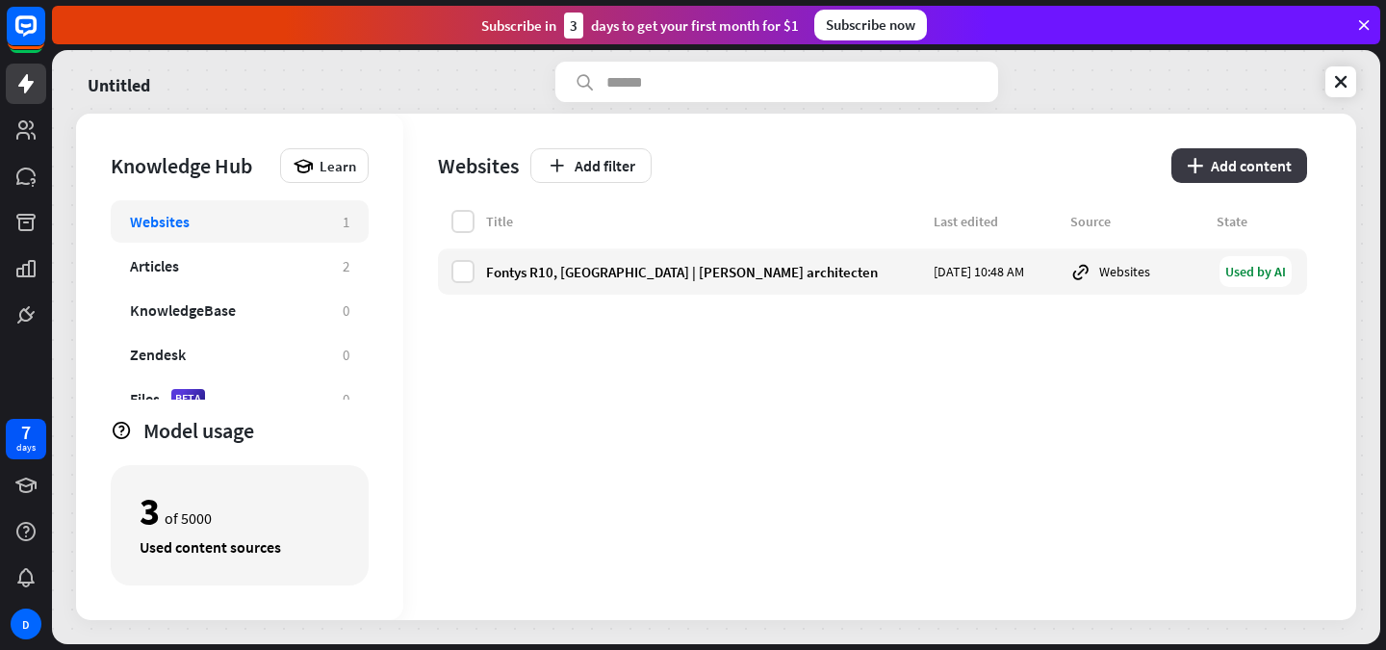
click at [1233, 161] on button "plus Add content" at bounding box center [1240, 165] width 136 height 35
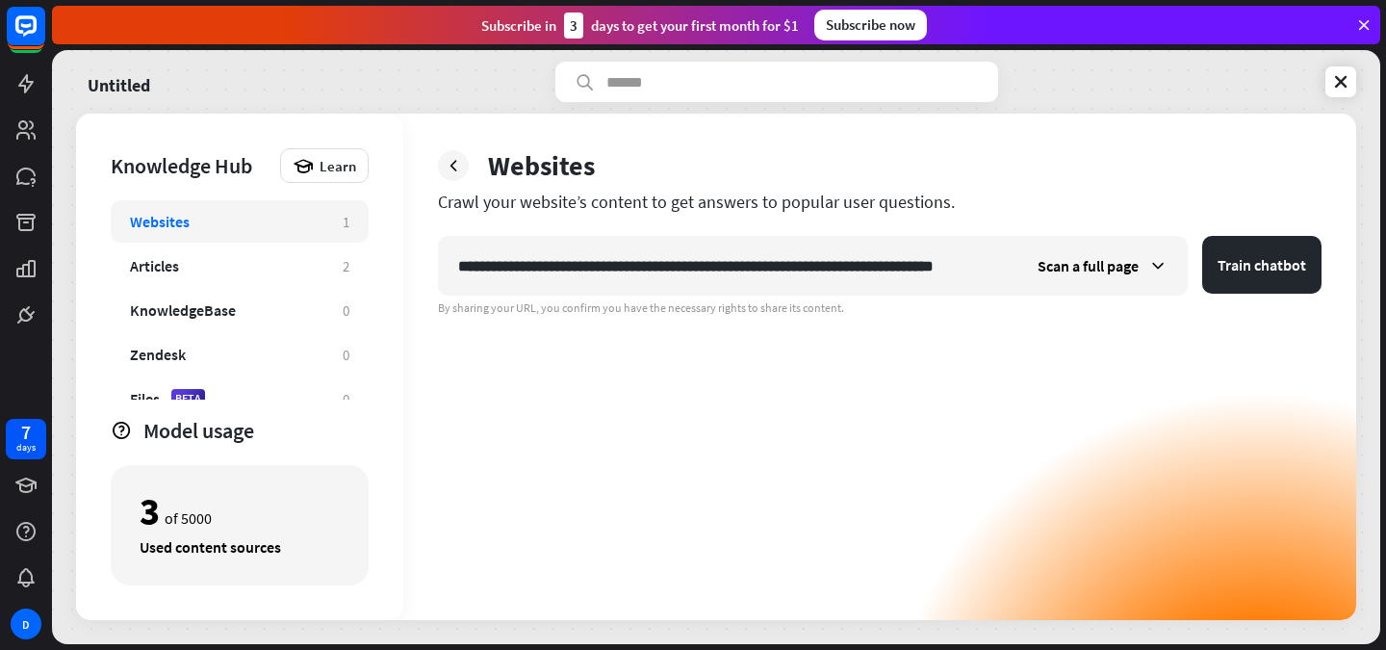
scroll to position [0, 36]
type input "**********"
click at [1243, 269] on button "Train chatbot" at bounding box center [1262, 265] width 119 height 58
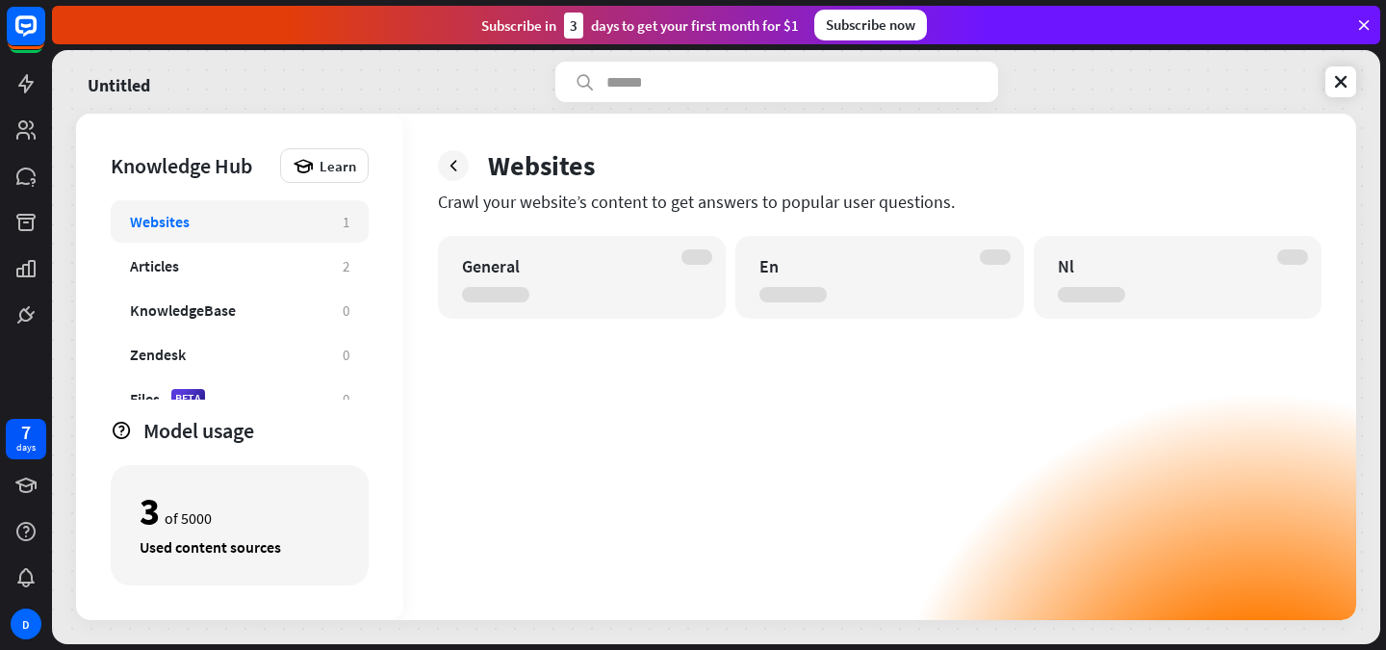
click at [1261, 143] on div "Websites Crawl your website’s content to get answers to popular user questions.…" at bounding box center [879, 367] width 953 height 506
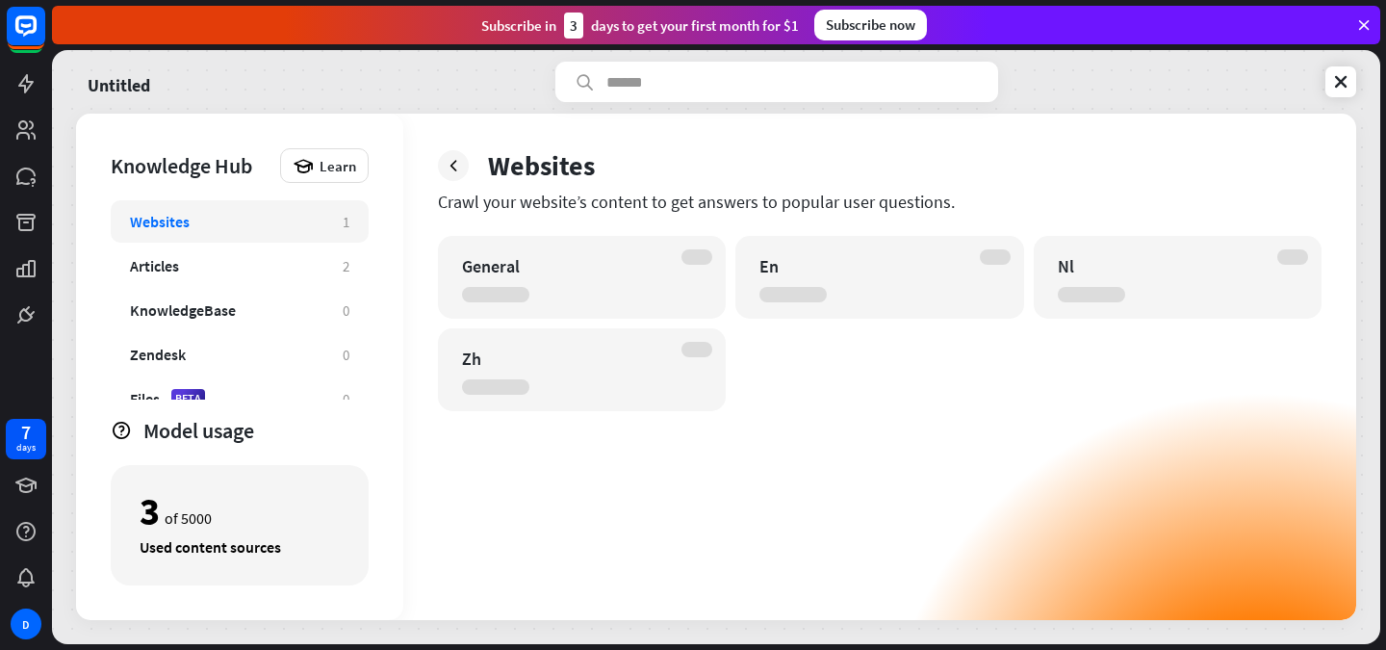
click at [933, 537] on div "General En Nl Zh" at bounding box center [880, 428] width 884 height 384
click at [941, 437] on div "General En Nl Zh" at bounding box center [880, 428] width 884 height 384
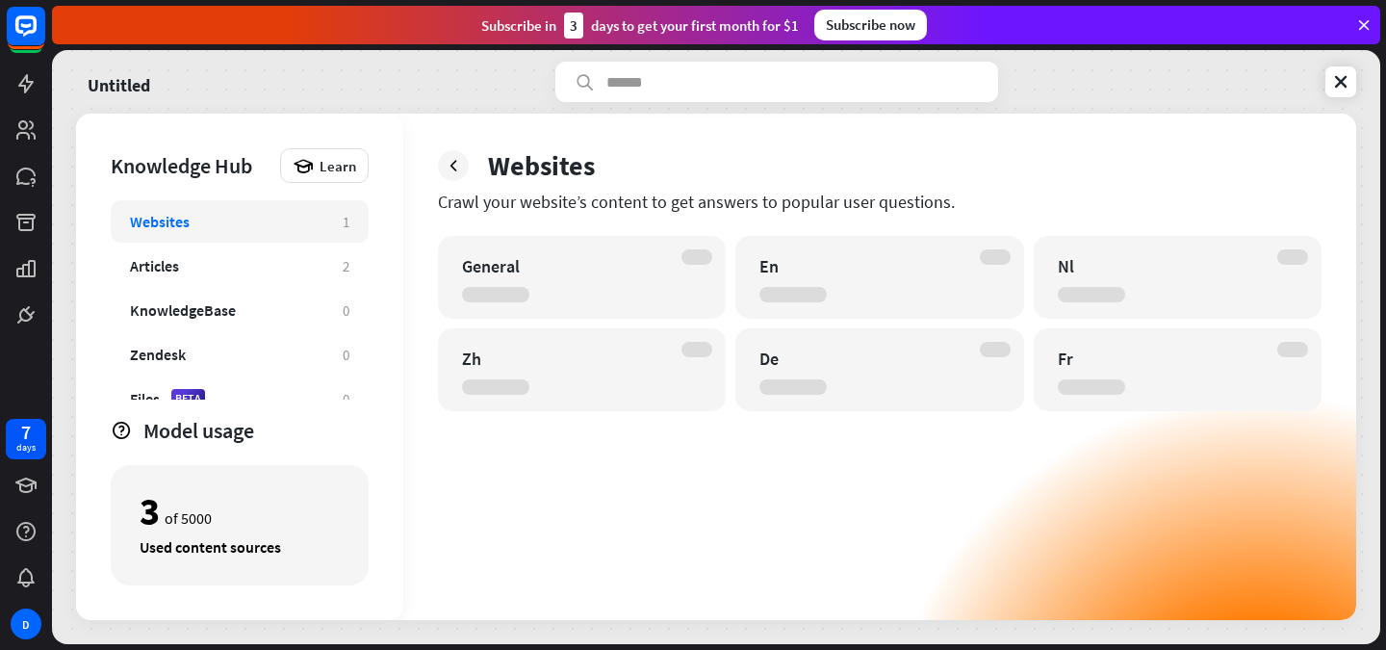
click at [675, 361] on div "Zh" at bounding box center [582, 369] width 288 height 83
click at [680, 358] on div "Zh" at bounding box center [582, 369] width 288 height 83
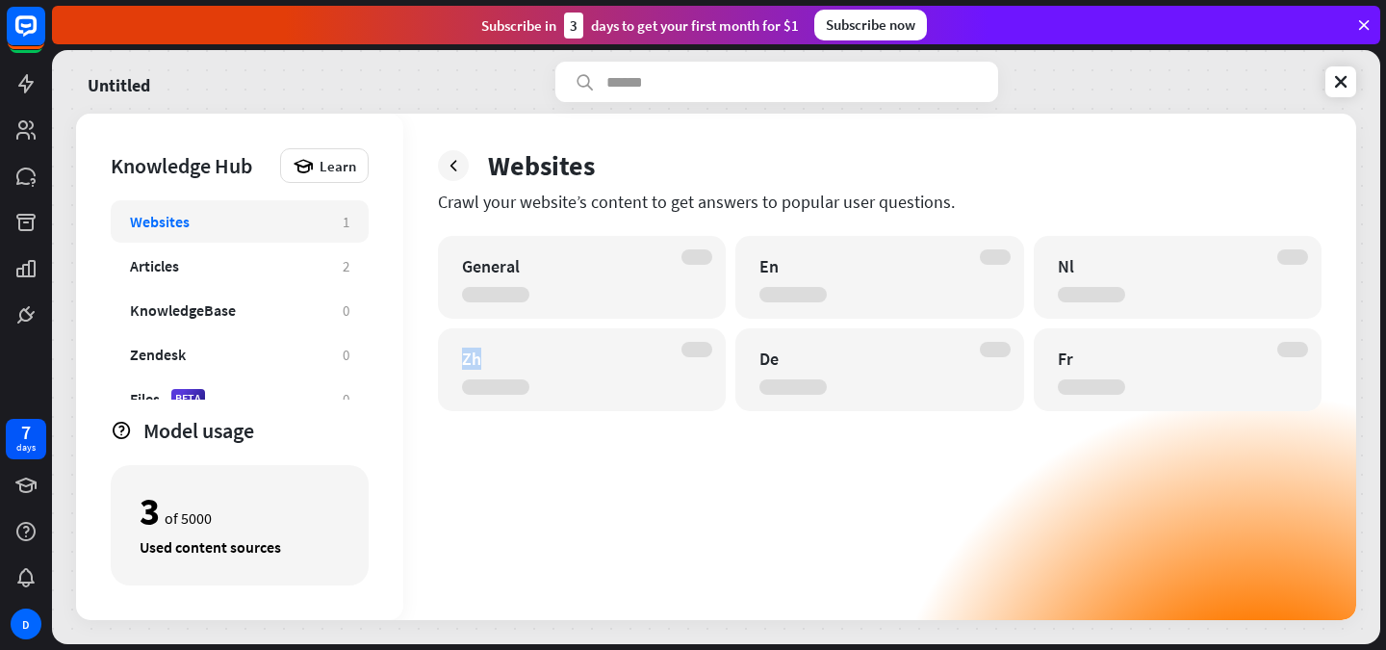
click at [680, 358] on div "Zh" at bounding box center [582, 369] width 288 height 83
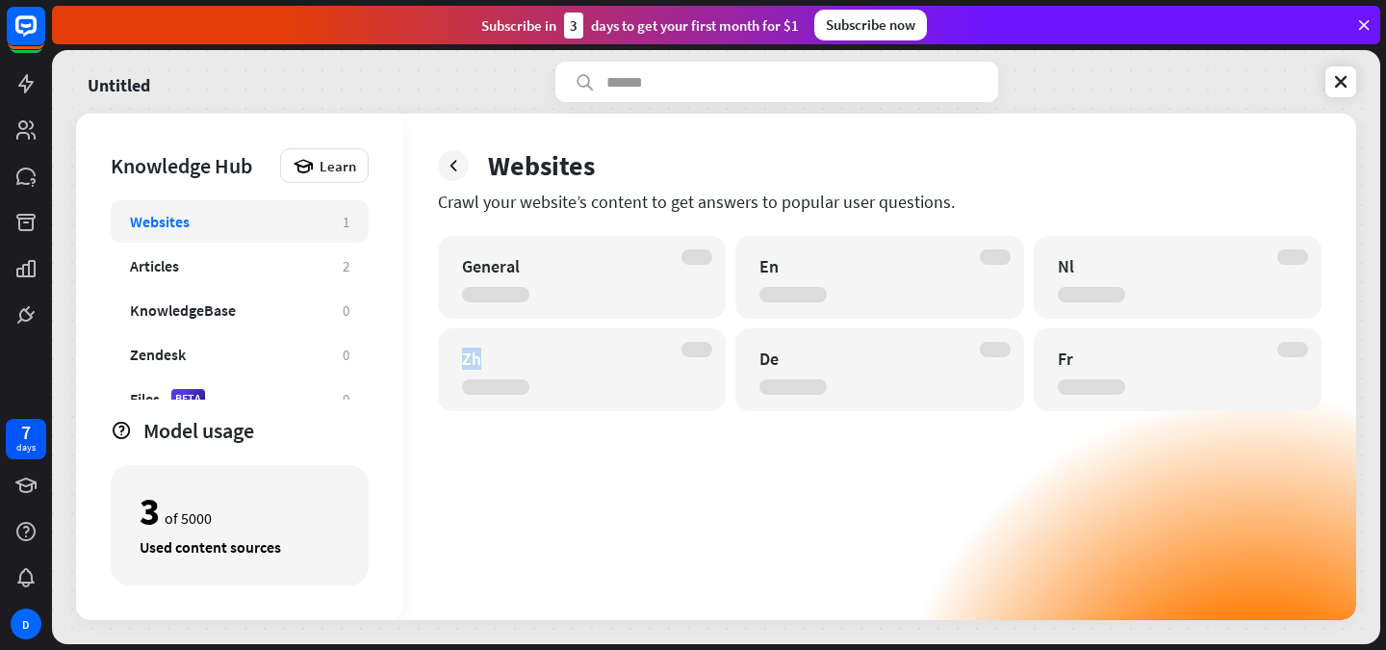
click at [680, 358] on div "Zh" at bounding box center [582, 369] width 288 height 83
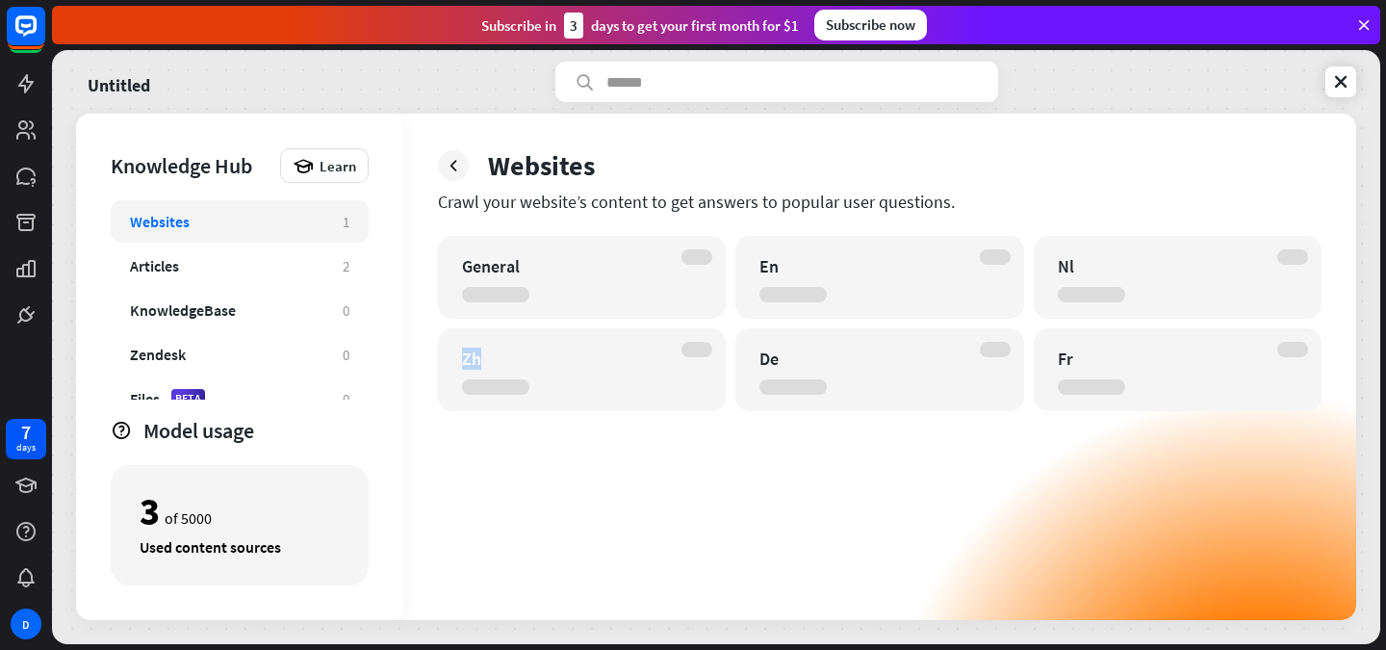
click at [680, 358] on div "Zh" at bounding box center [582, 369] width 288 height 83
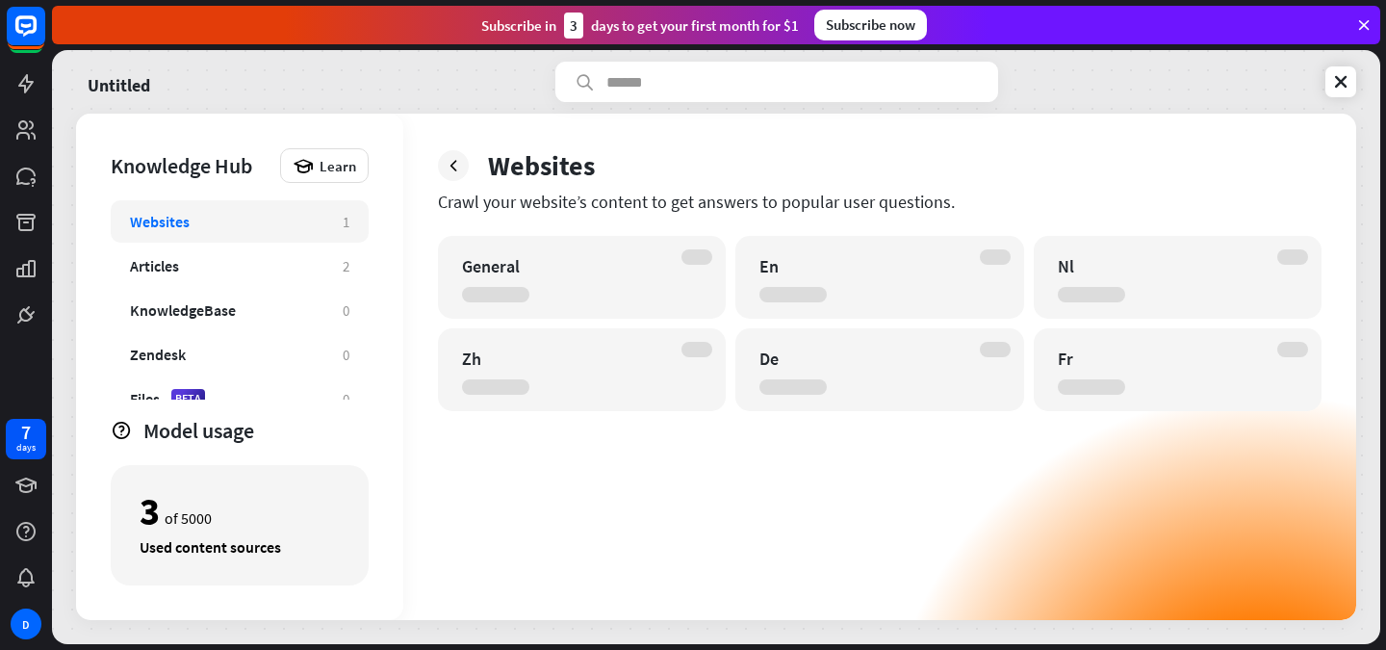
click at [680, 358] on div "Zh" at bounding box center [582, 369] width 288 height 83
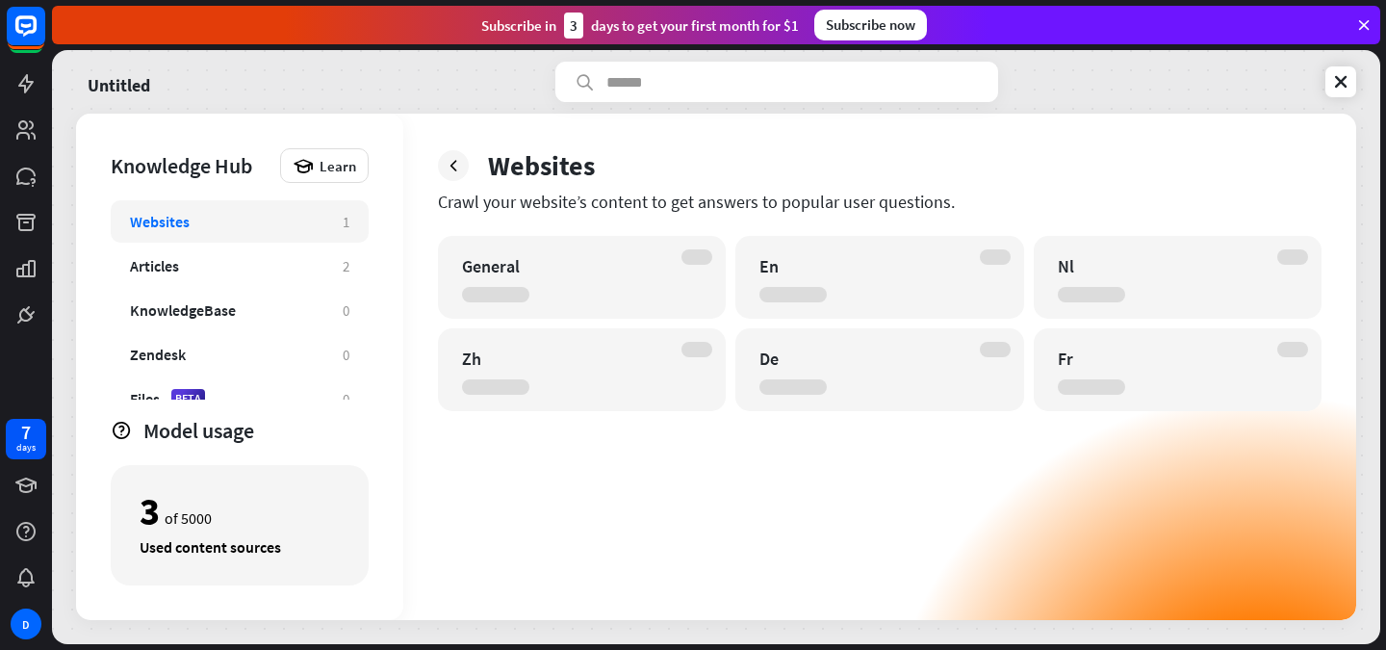
click at [680, 358] on div "Zh" at bounding box center [582, 369] width 288 height 83
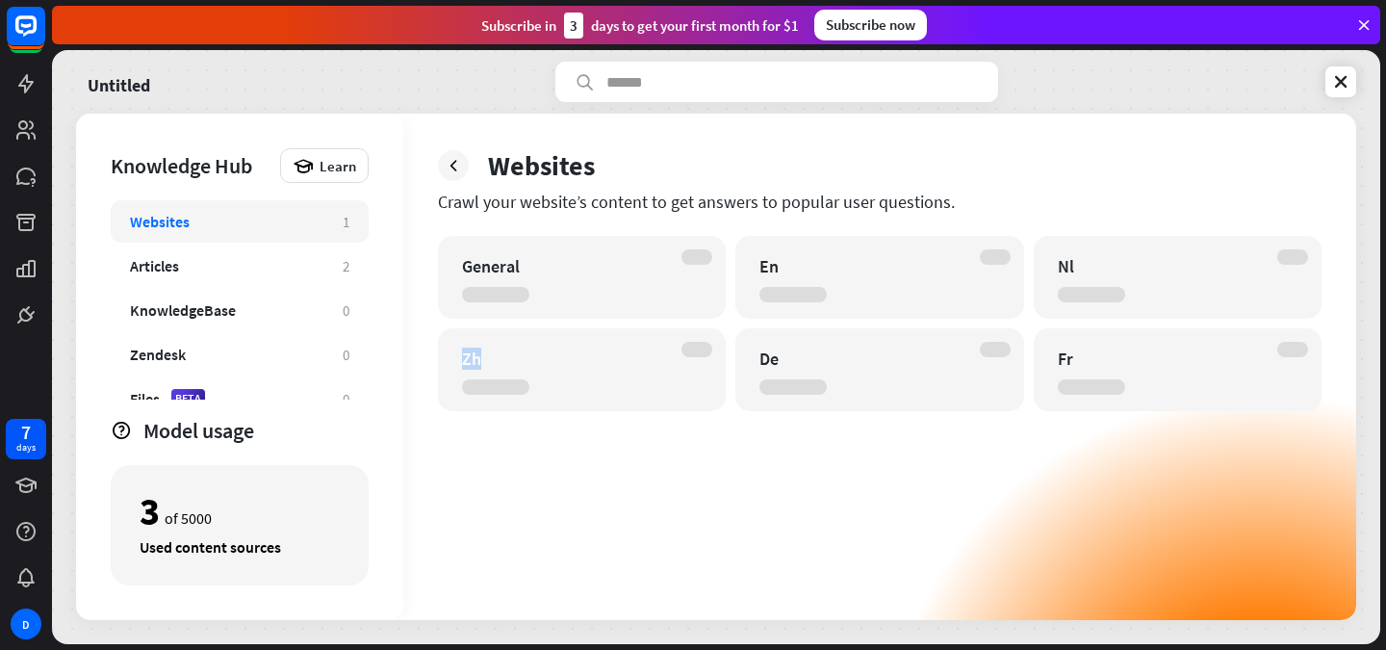
click at [680, 358] on div "Zh" at bounding box center [582, 369] width 288 height 83
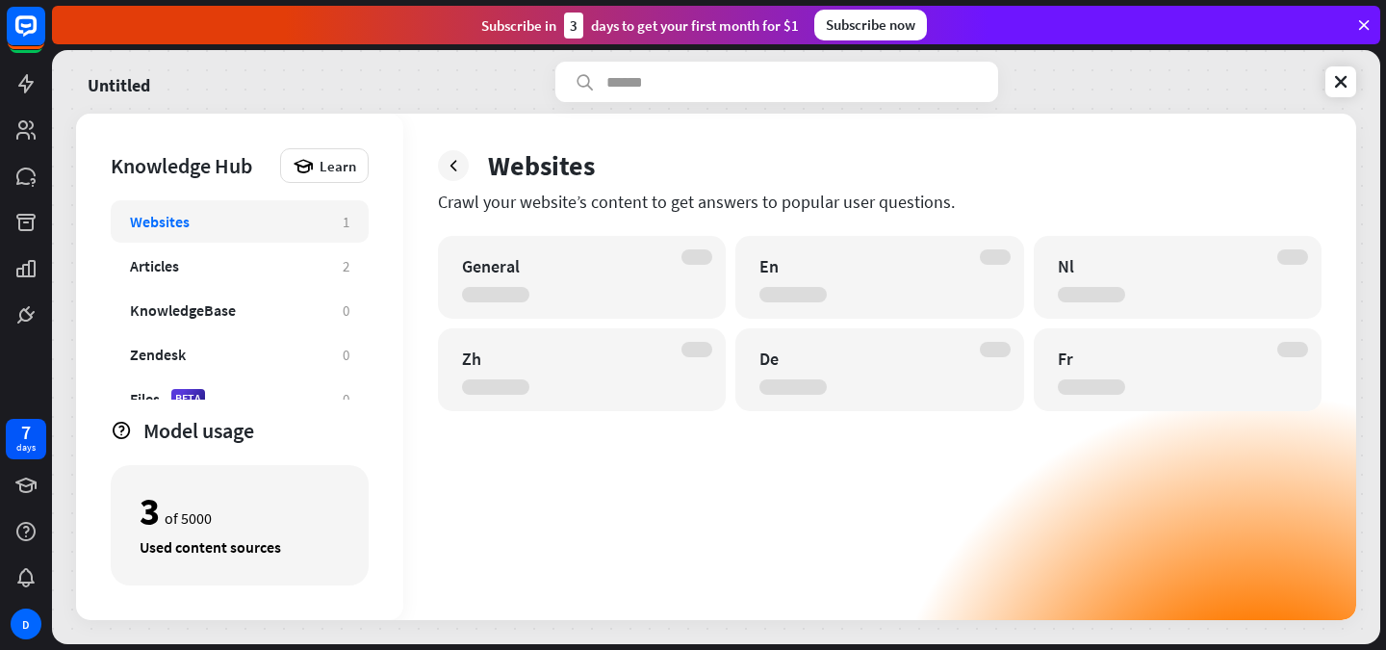
click at [680, 358] on div "Zh" at bounding box center [582, 369] width 288 height 83
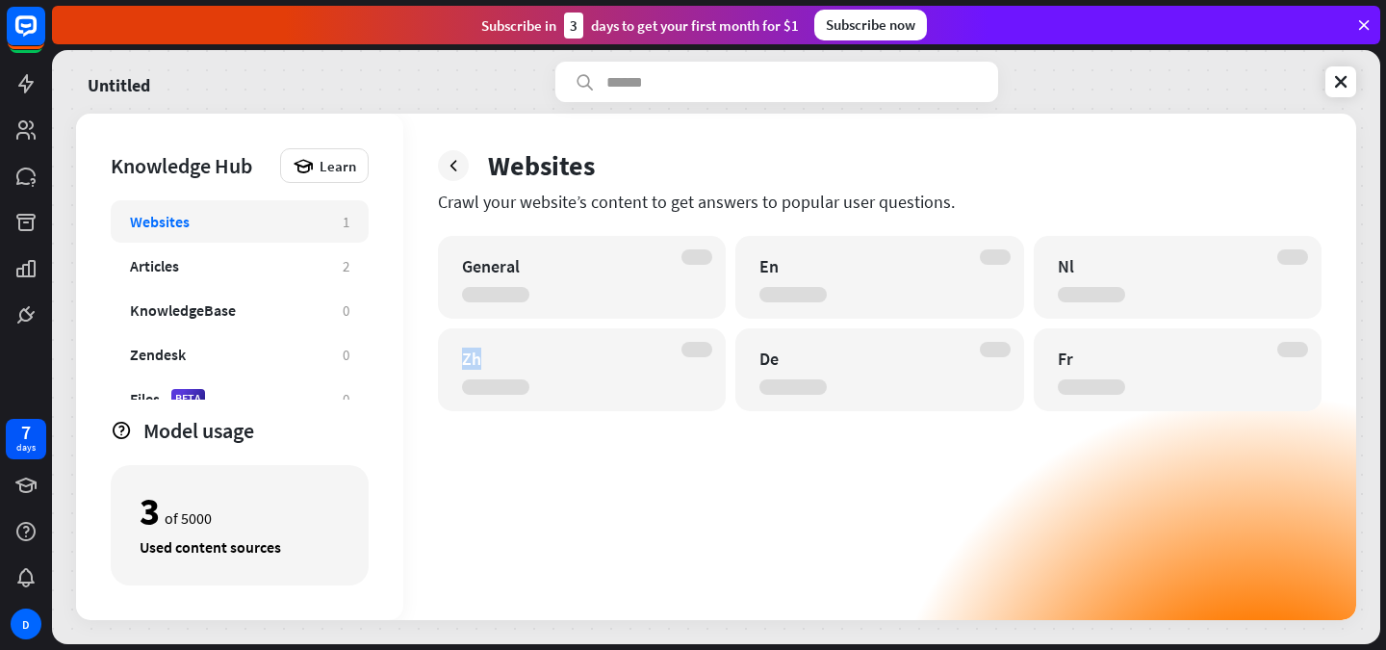
click at [680, 358] on div "Zh" at bounding box center [582, 369] width 288 height 83
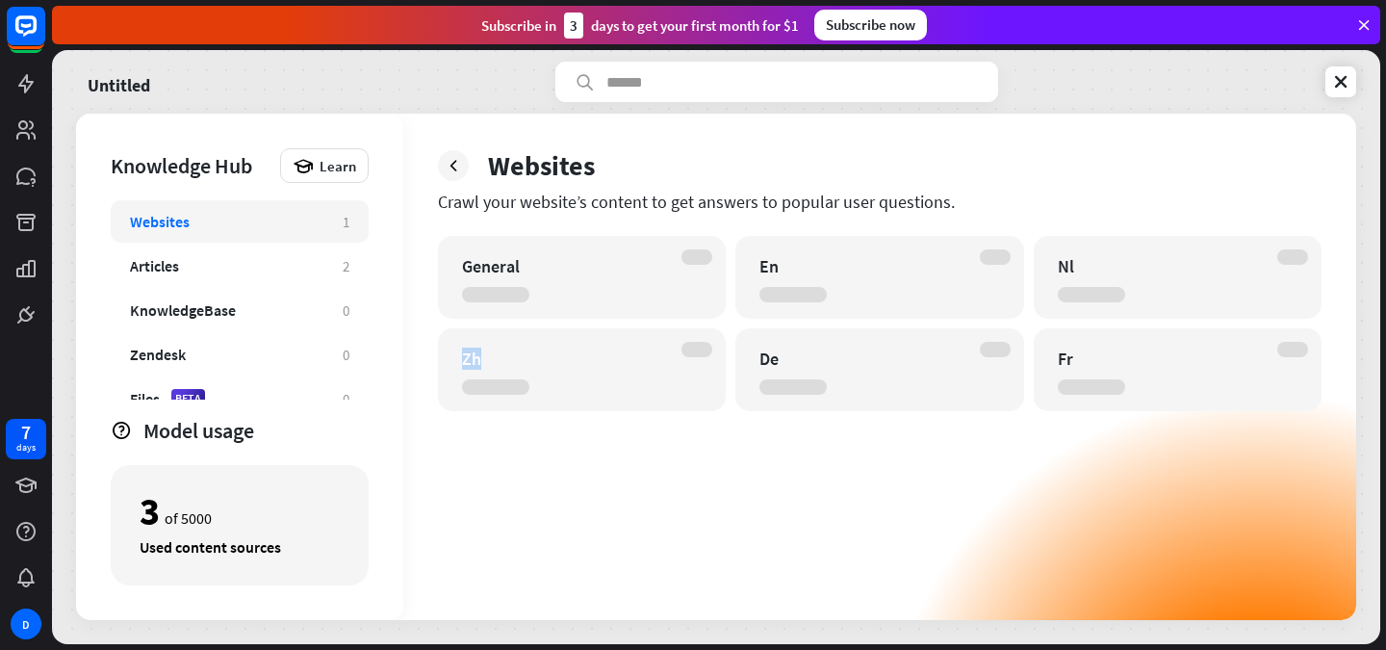
click at [680, 358] on div "Zh" at bounding box center [582, 369] width 288 height 83
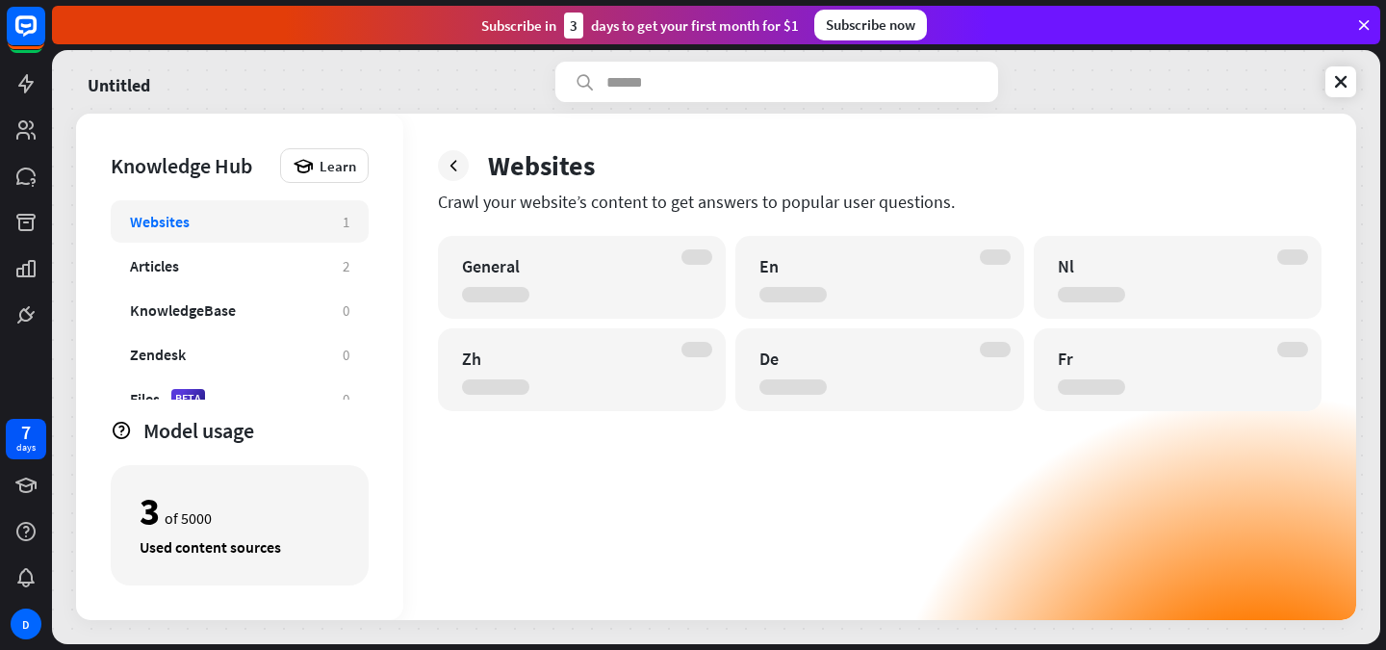
click at [771, 361] on div "De" at bounding box center [863, 359] width 206 height 22
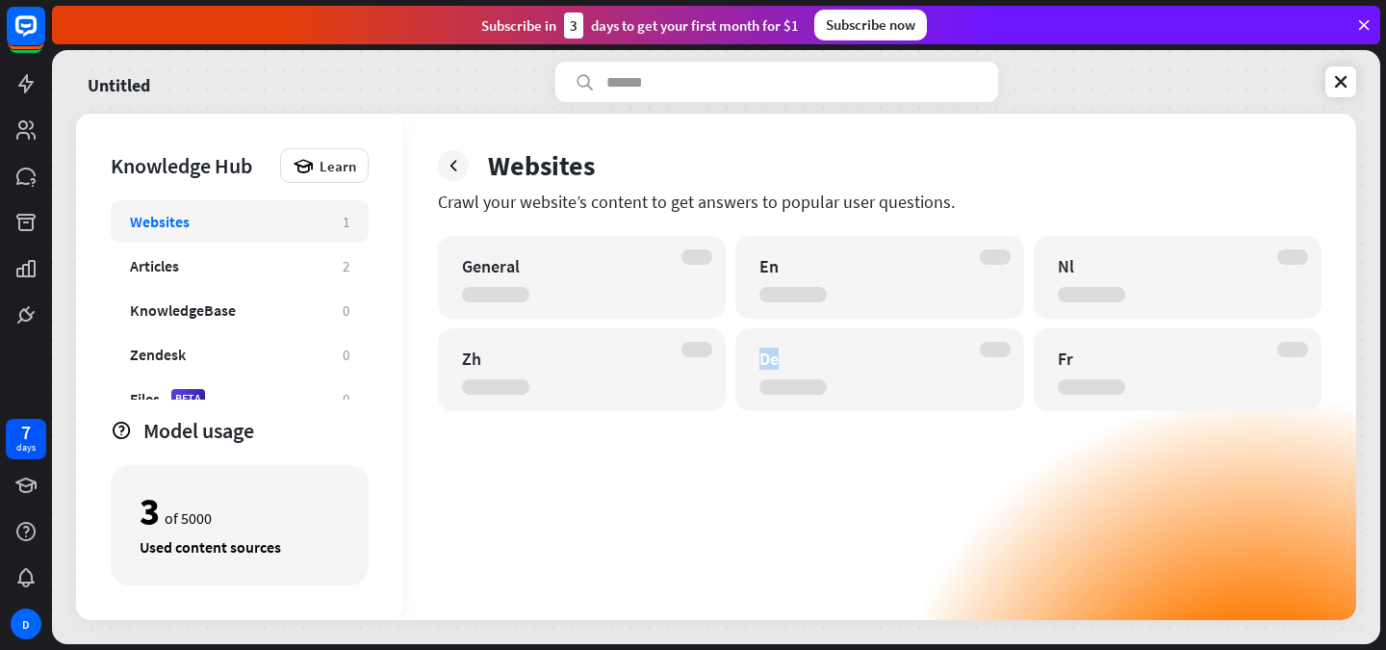
click at [771, 361] on div "De" at bounding box center [863, 359] width 206 height 22
click at [1267, 506] on div "General En Nl Zh De Fr" at bounding box center [880, 428] width 884 height 384
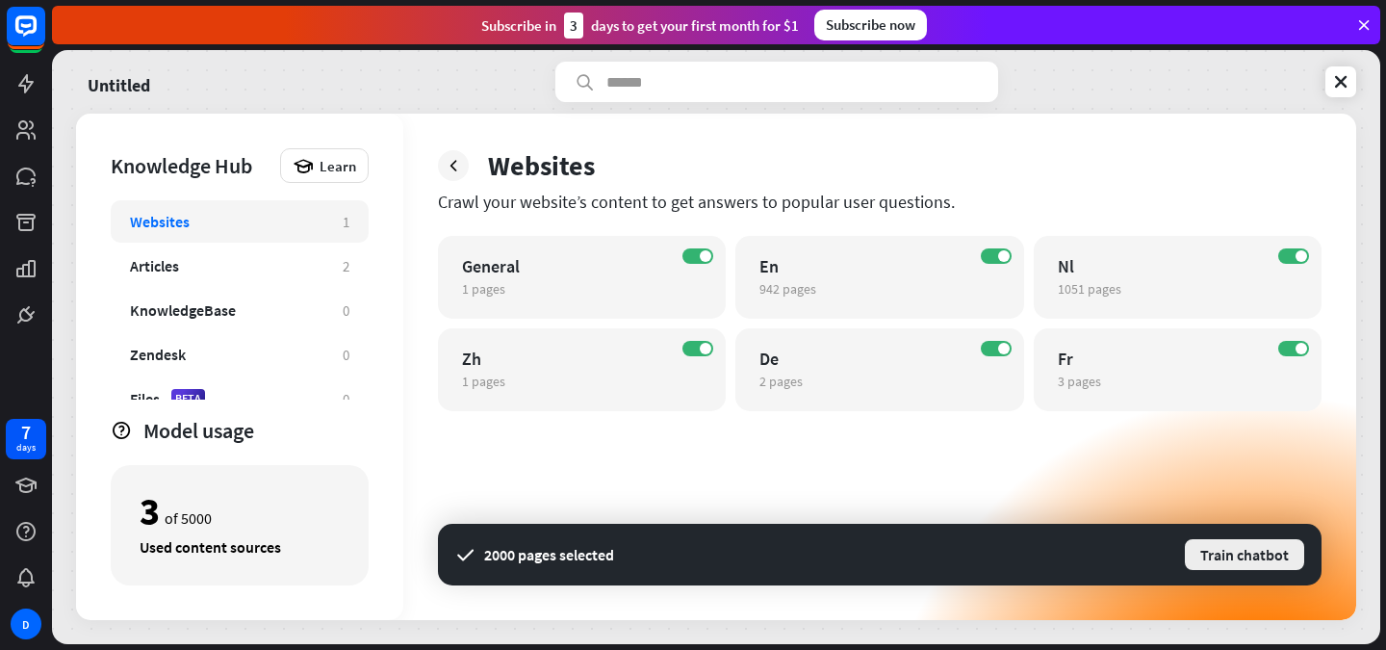
click at [1252, 559] on button "Train chatbot" at bounding box center [1244, 554] width 123 height 35
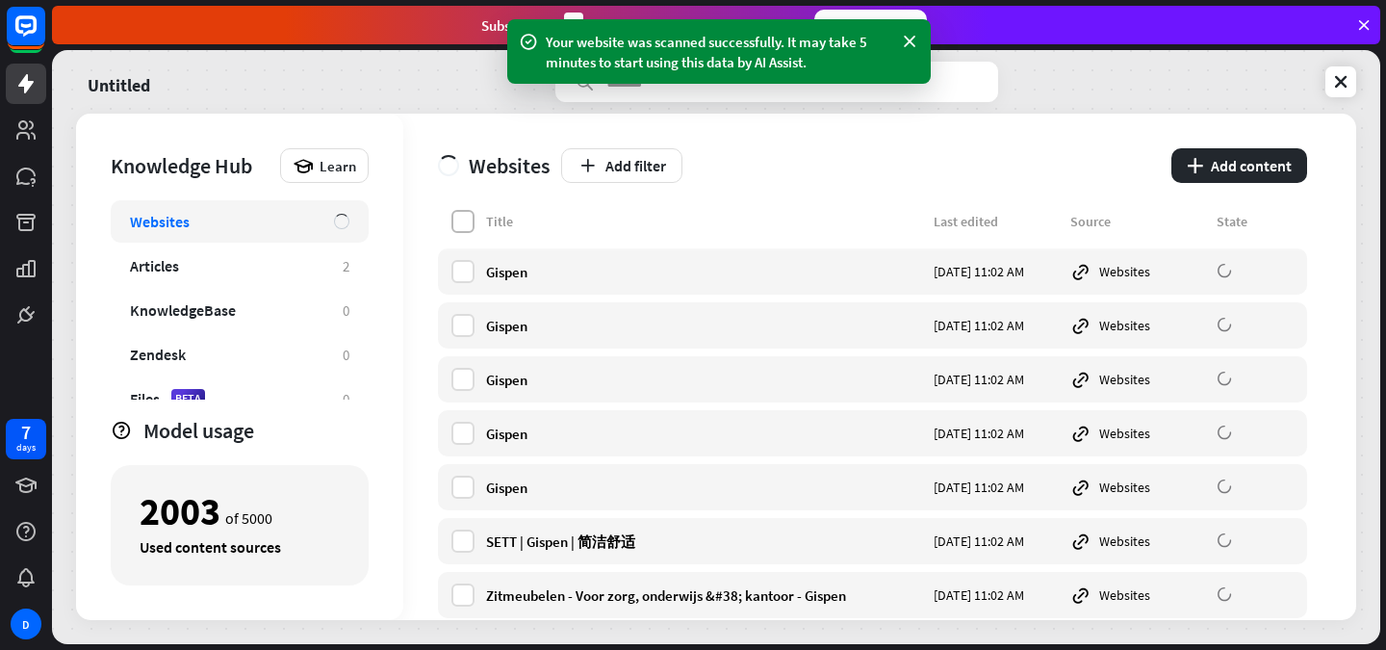
click at [461, 224] on label at bounding box center [463, 221] width 23 height 23
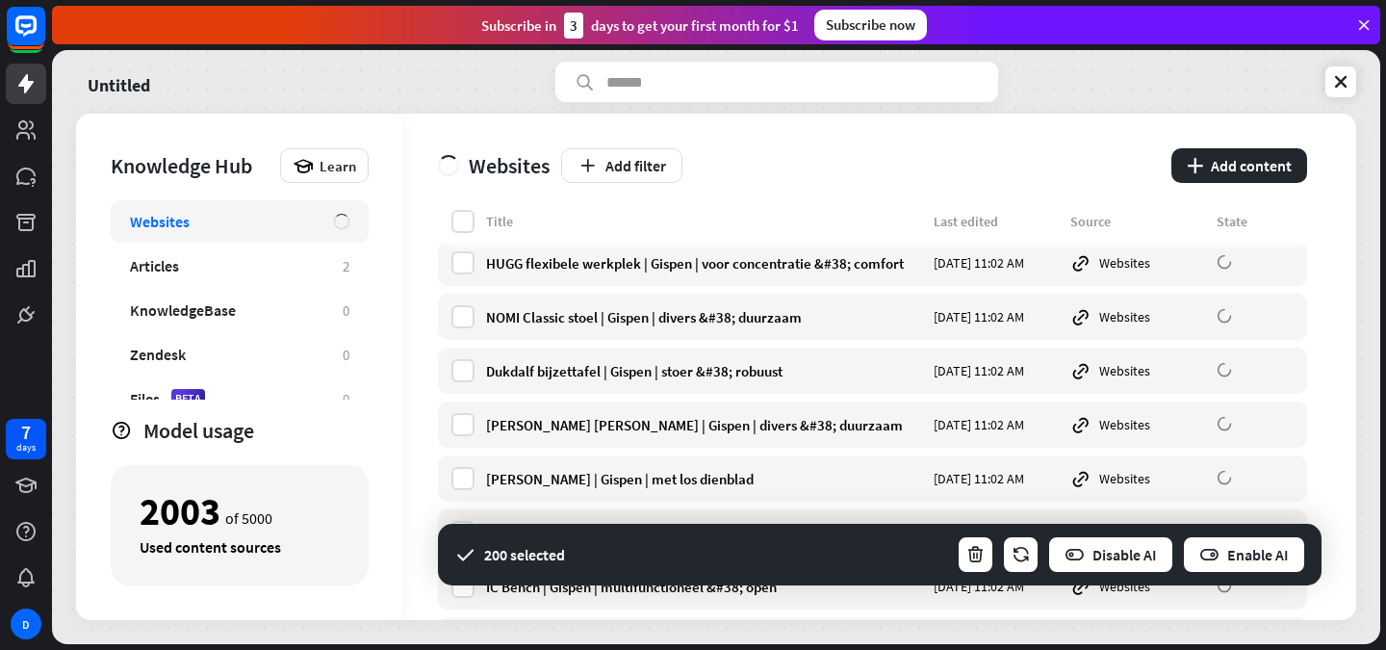
scroll to position [36586, 0]
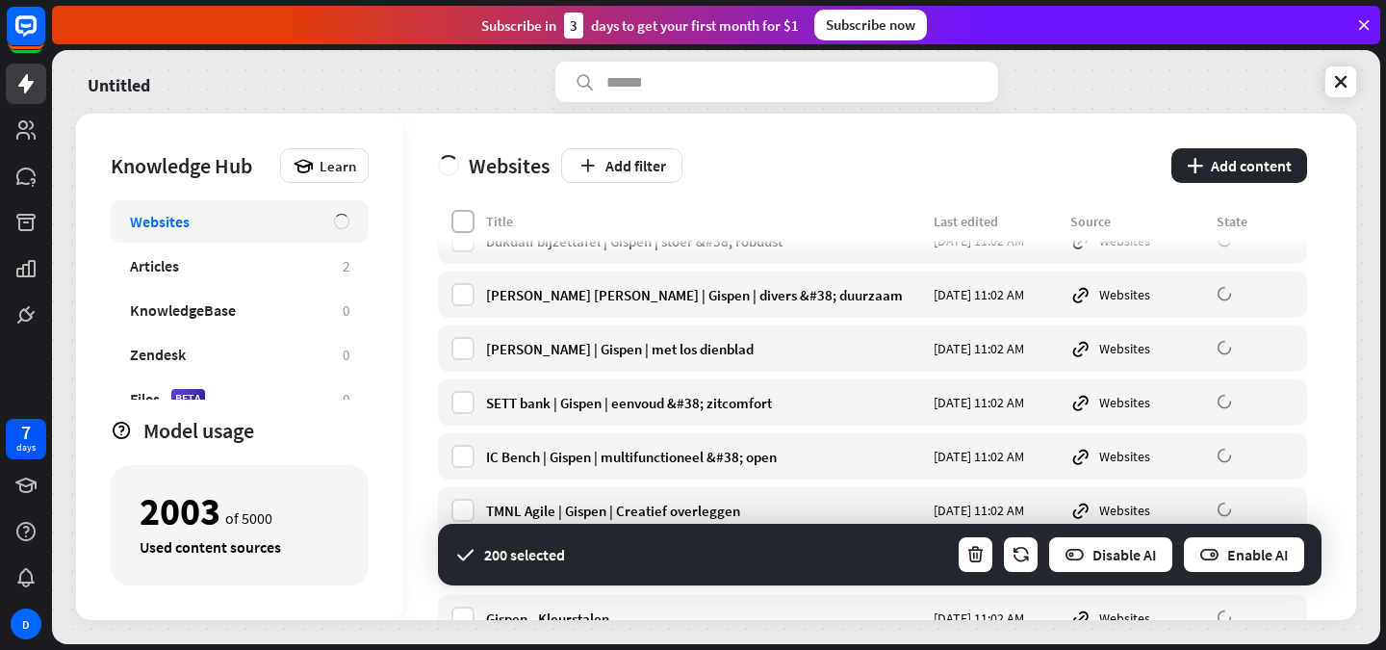
click at [454, 223] on label at bounding box center [463, 221] width 23 height 23
click at [980, 549] on icon "button" at bounding box center [976, 555] width 20 height 20
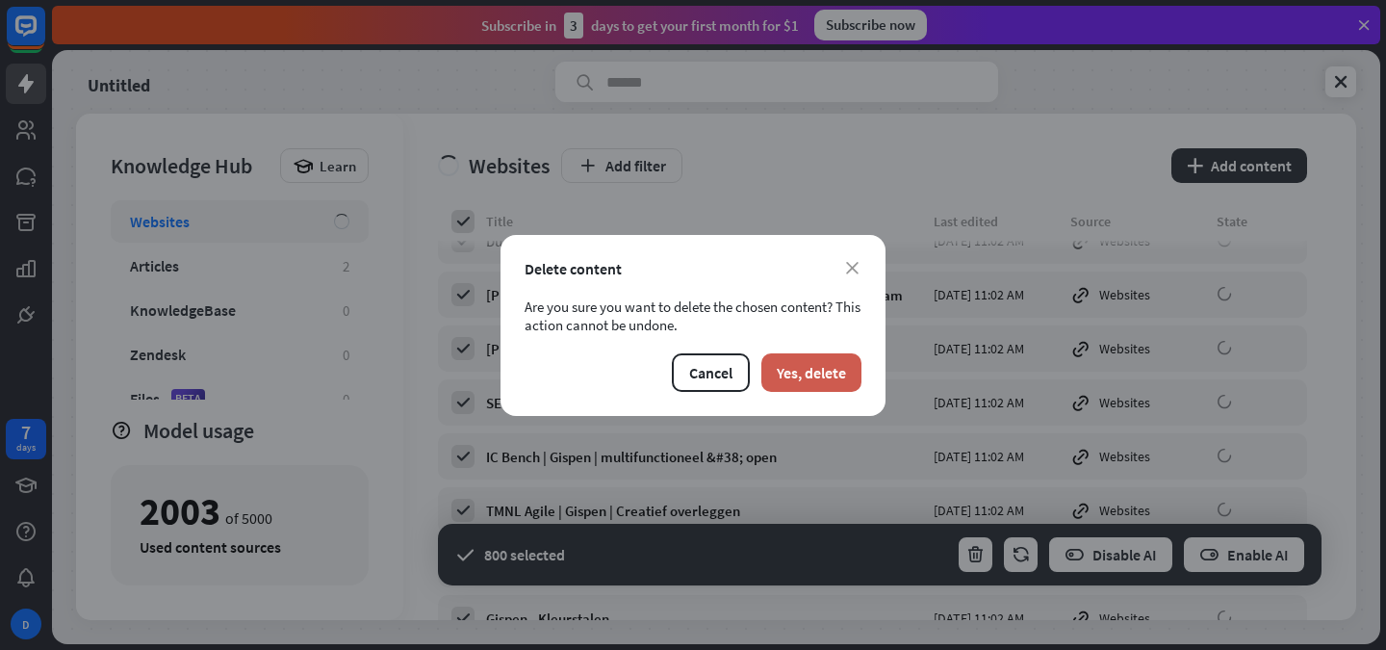
click at [825, 356] on button "Yes, delete" at bounding box center [812, 372] width 100 height 39
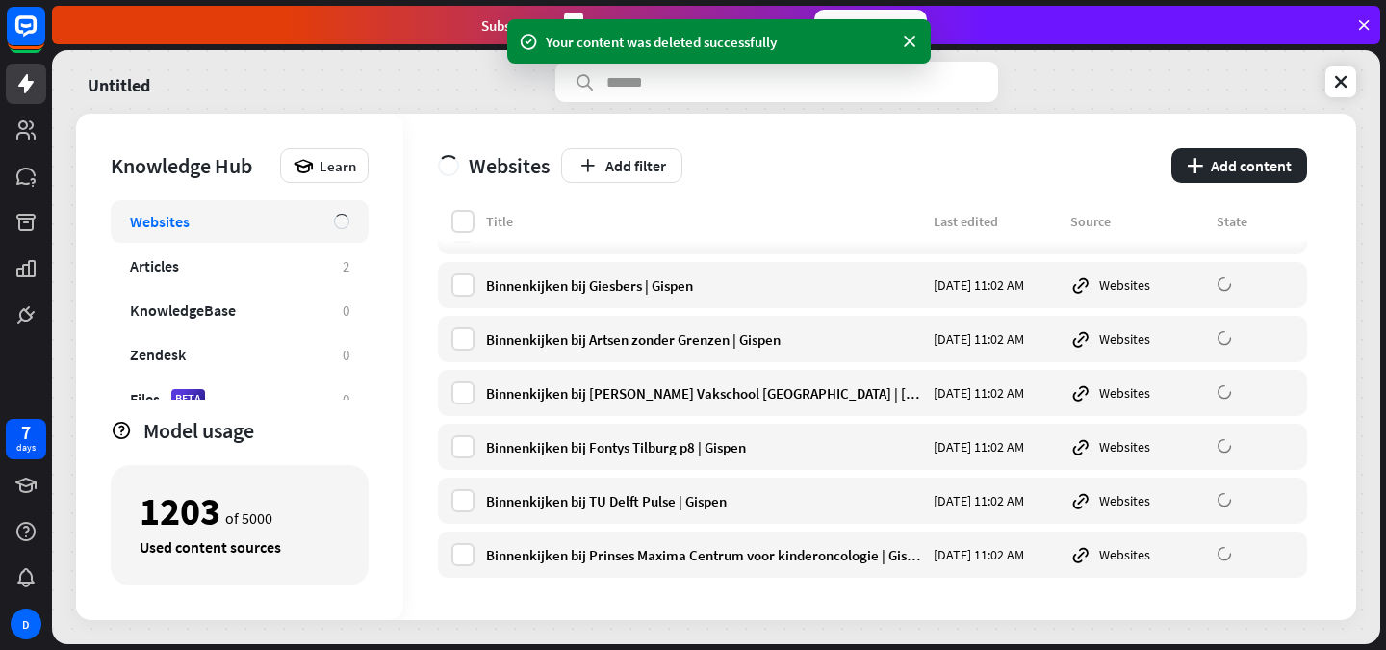
scroll to position [0, 0]
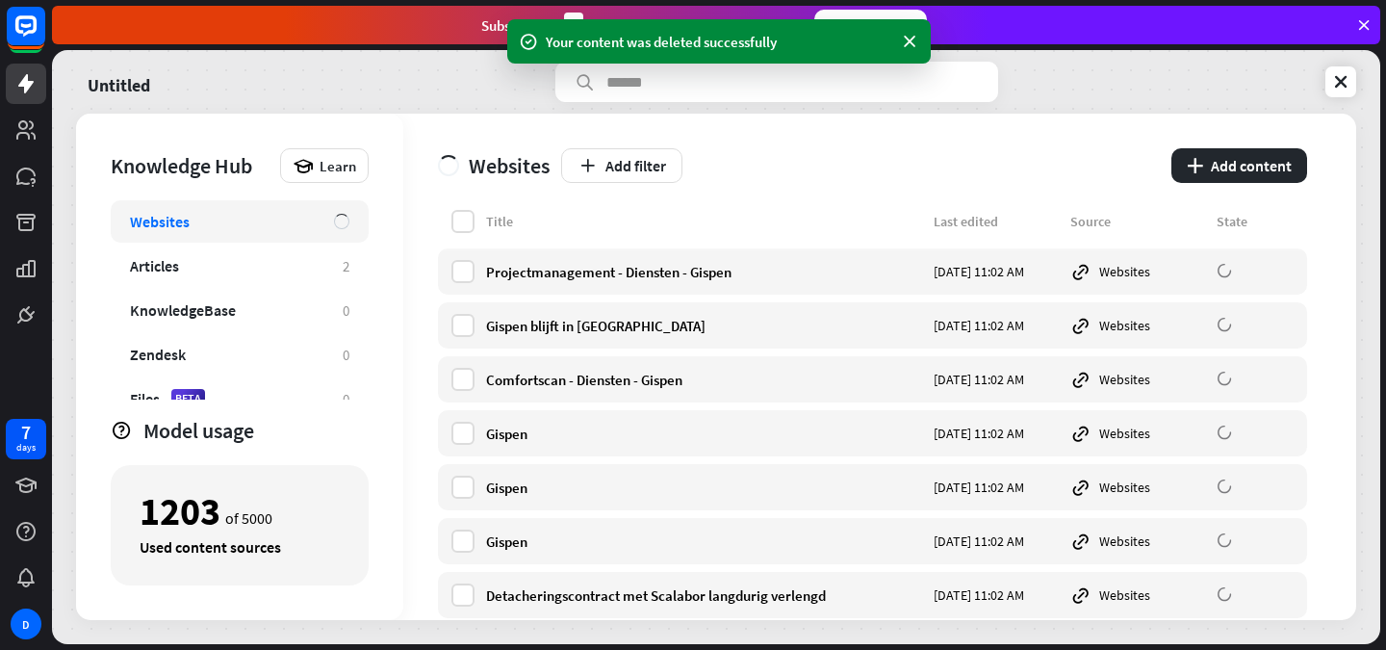
click at [449, 211] on div "Title Last edited Source State" at bounding box center [872, 225] width 869 height 31
click at [455, 214] on label at bounding box center [463, 221] width 23 height 23
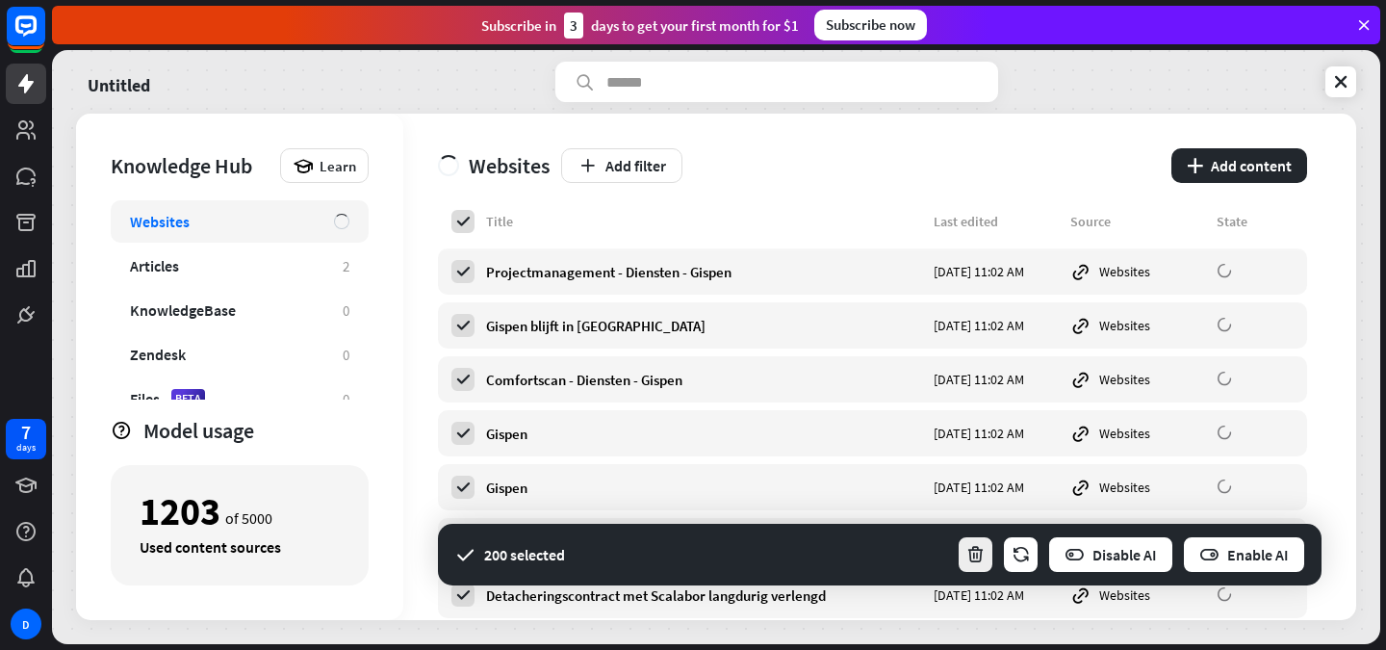
click at [988, 567] on button "button" at bounding box center [976, 554] width 38 height 39
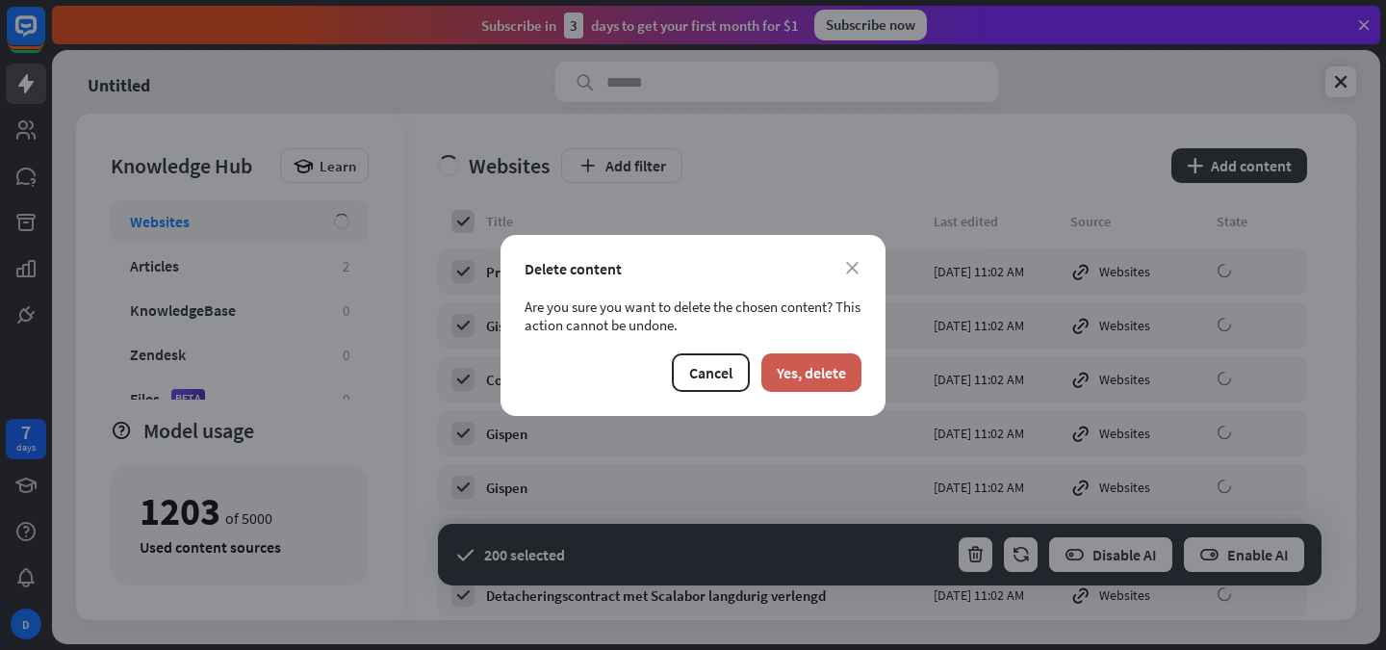
click at [825, 358] on button "Yes, delete" at bounding box center [812, 372] width 100 height 39
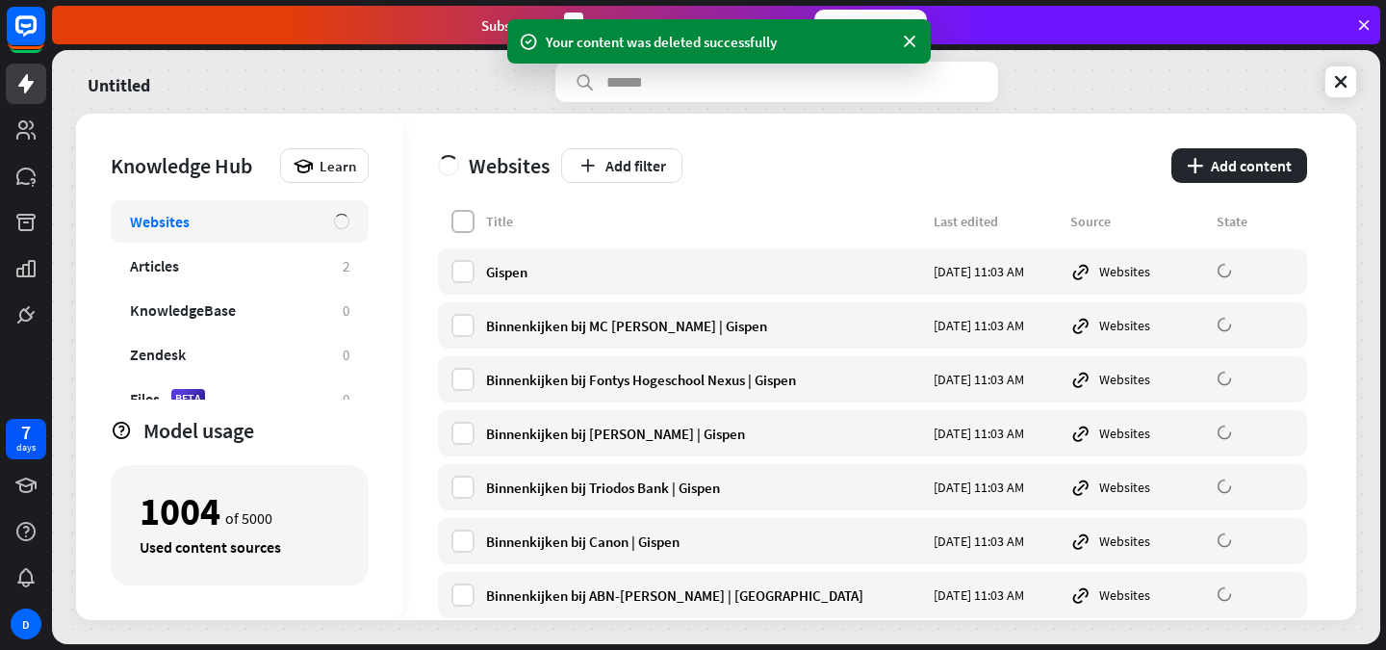
click at [463, 222] on label at bounding box center [463, 221] width 23 height 23
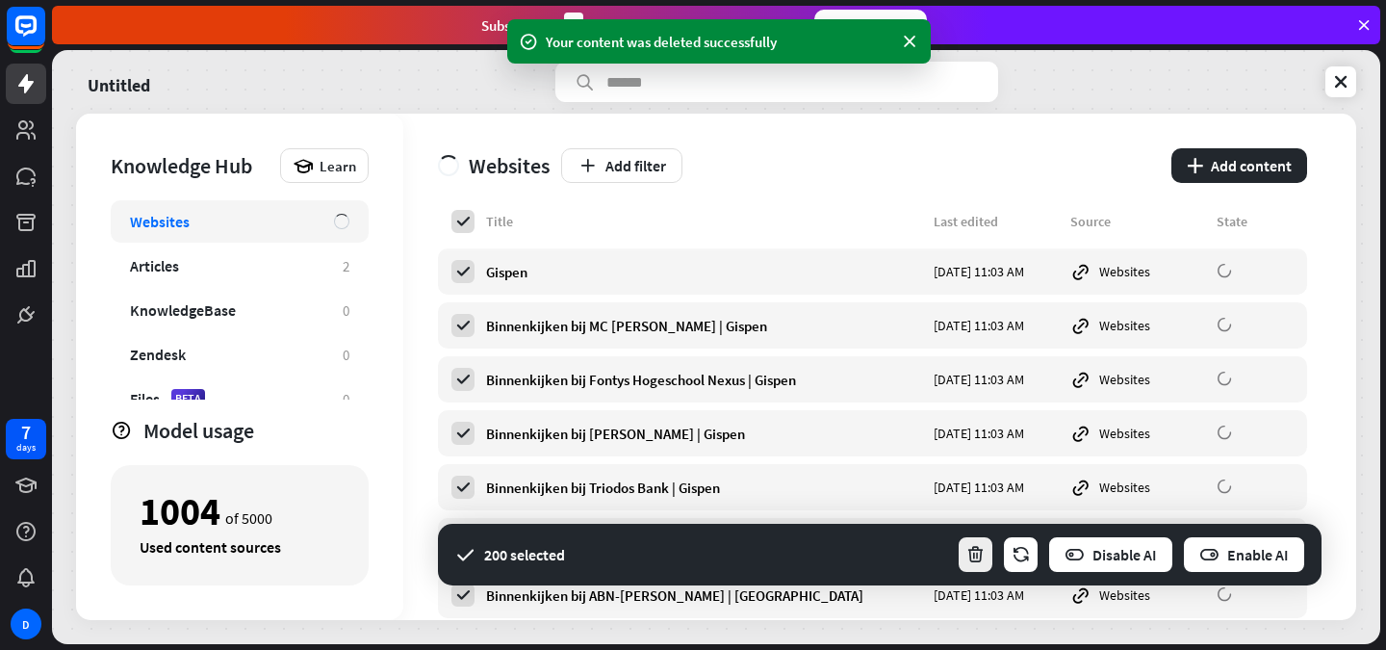
click at [976, 560] on icon "button" at bounding box center [976, 555] width 20 height 20
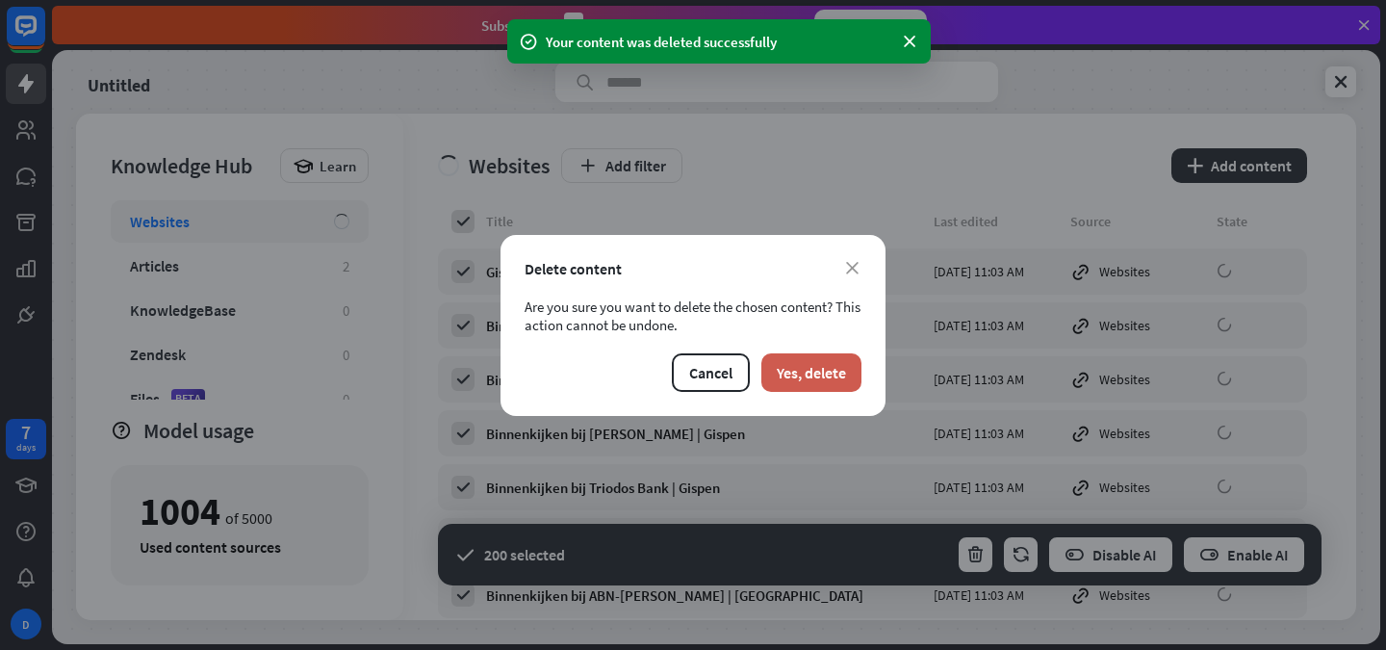
click at [817, 366] on button "Yes, delete" at bounding box center [812, 372] width 100 height 39
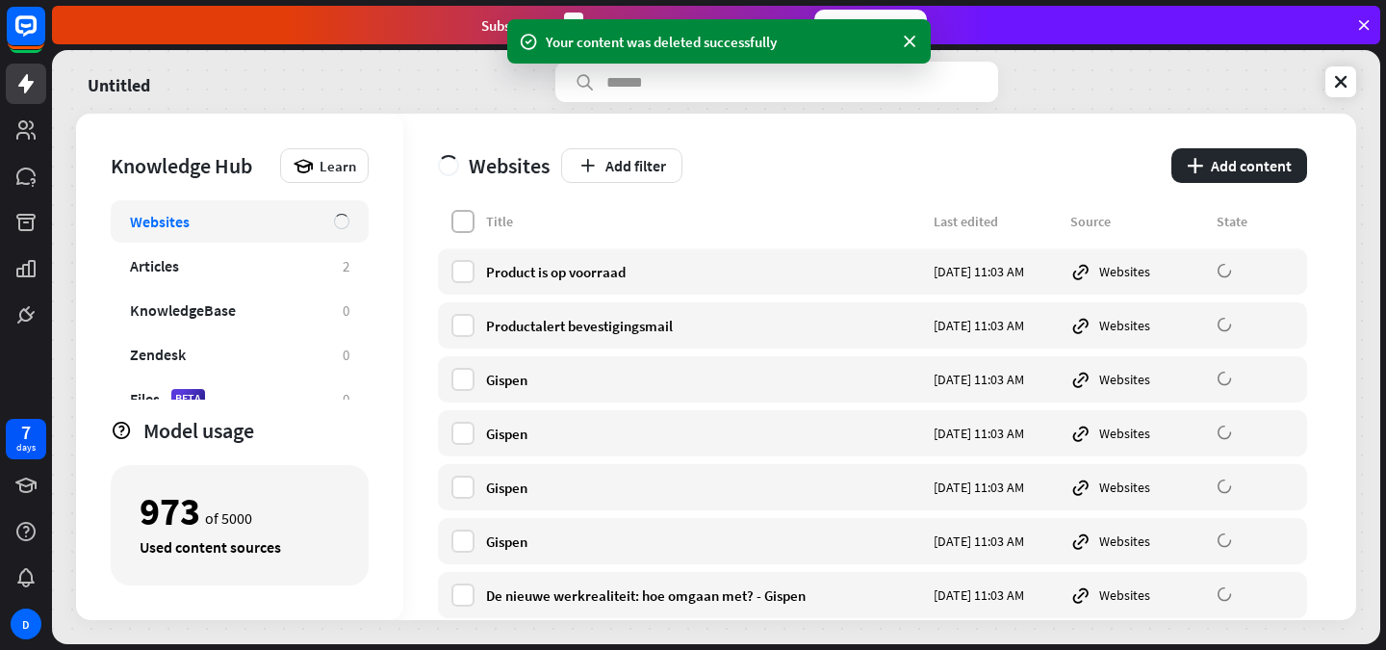
click at [466, 212] on label at bounding box center [463, 221] width 23 height 23
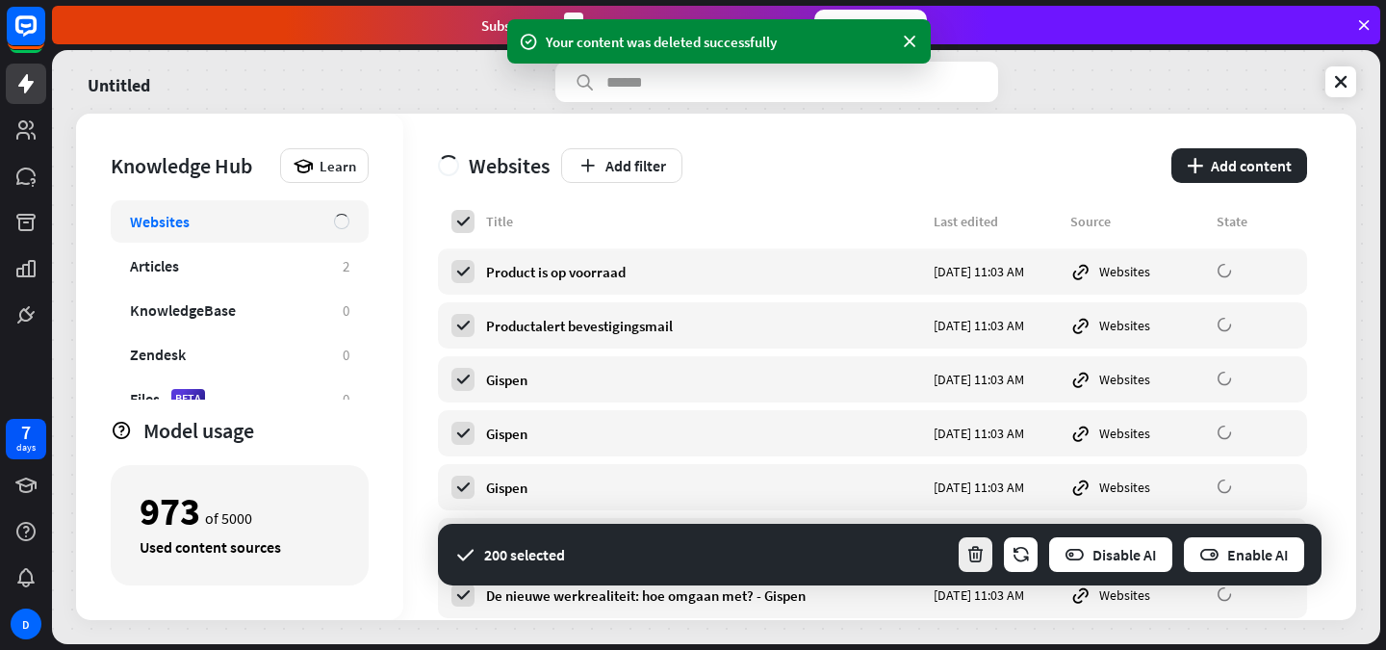
click at [973, 536] on button "button" at bounding box center [976, 554] width 38 height 39
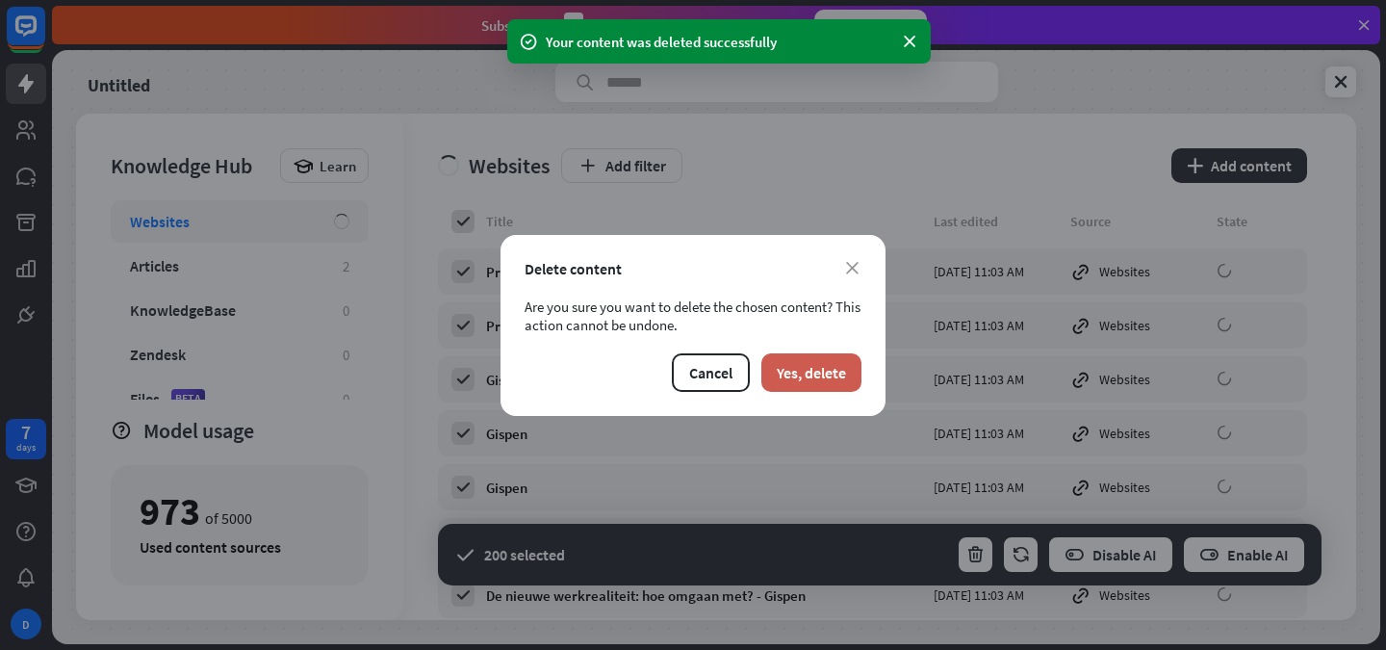
click at [801, 371] on button "Yes, delete" at bounding box center [812, 372] width 100 height 39
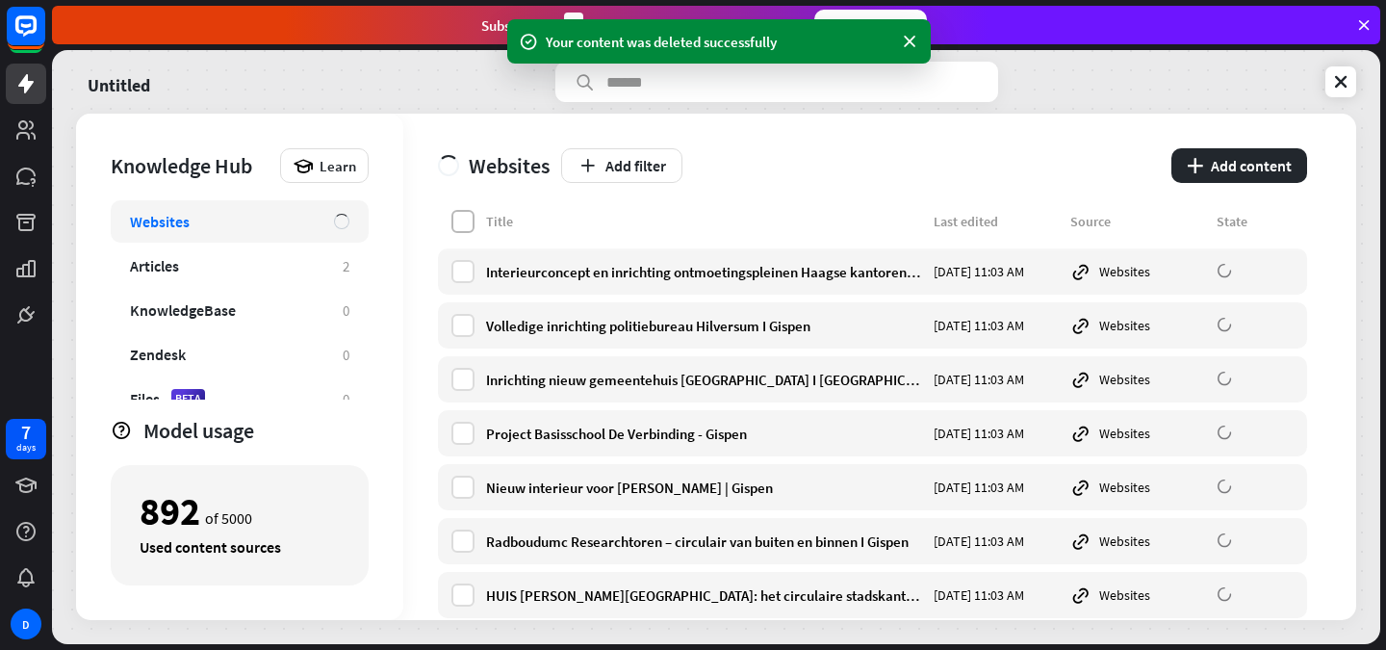
click at [456, 216] on label at bounding box center [463, 221] width 23 height 23
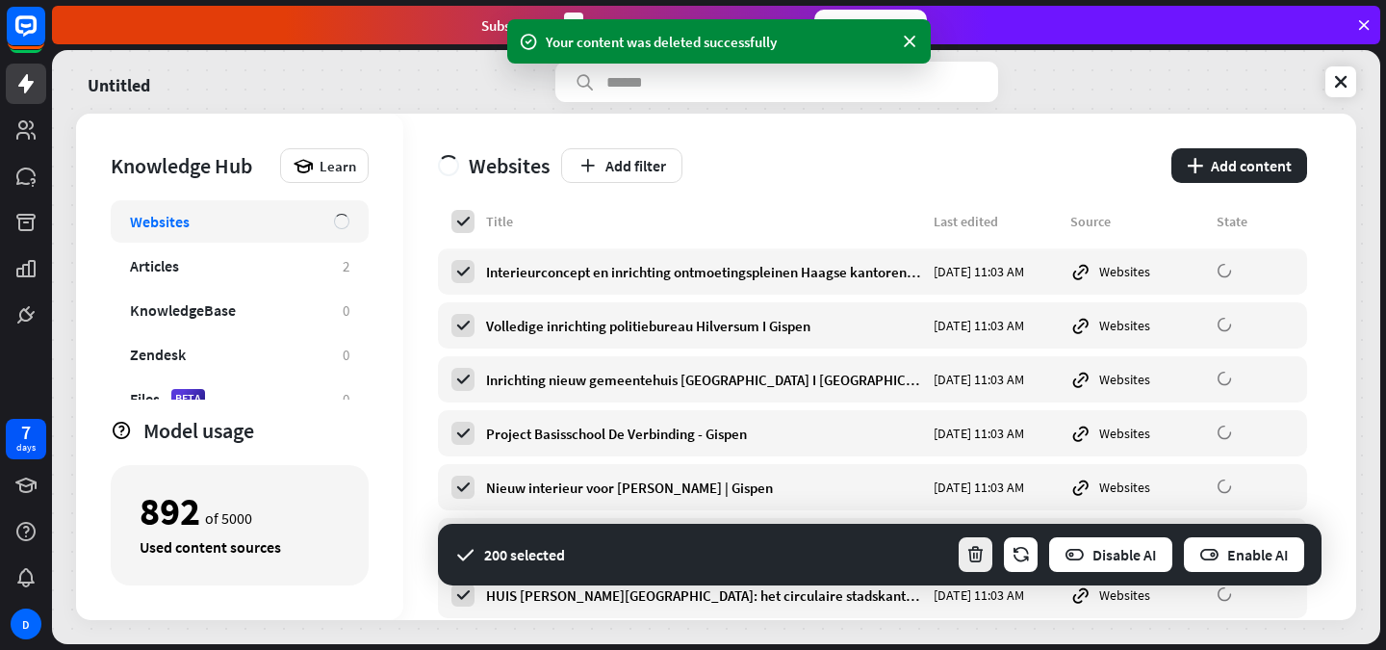
click at [977, 552] on icon "button" at bounding box center [976, 555] width 20 height 20
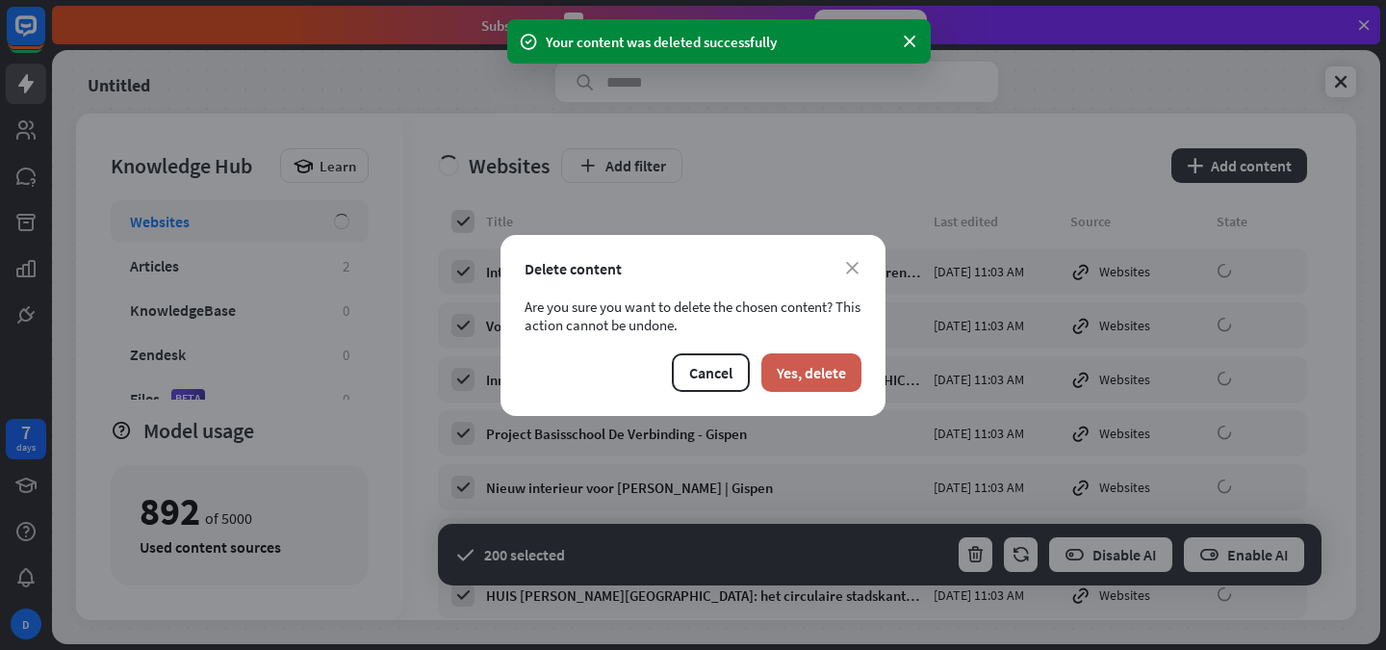
click at [812, 380] on button "Yes, delete" at bounding box center [812, 372] width 100 height 39
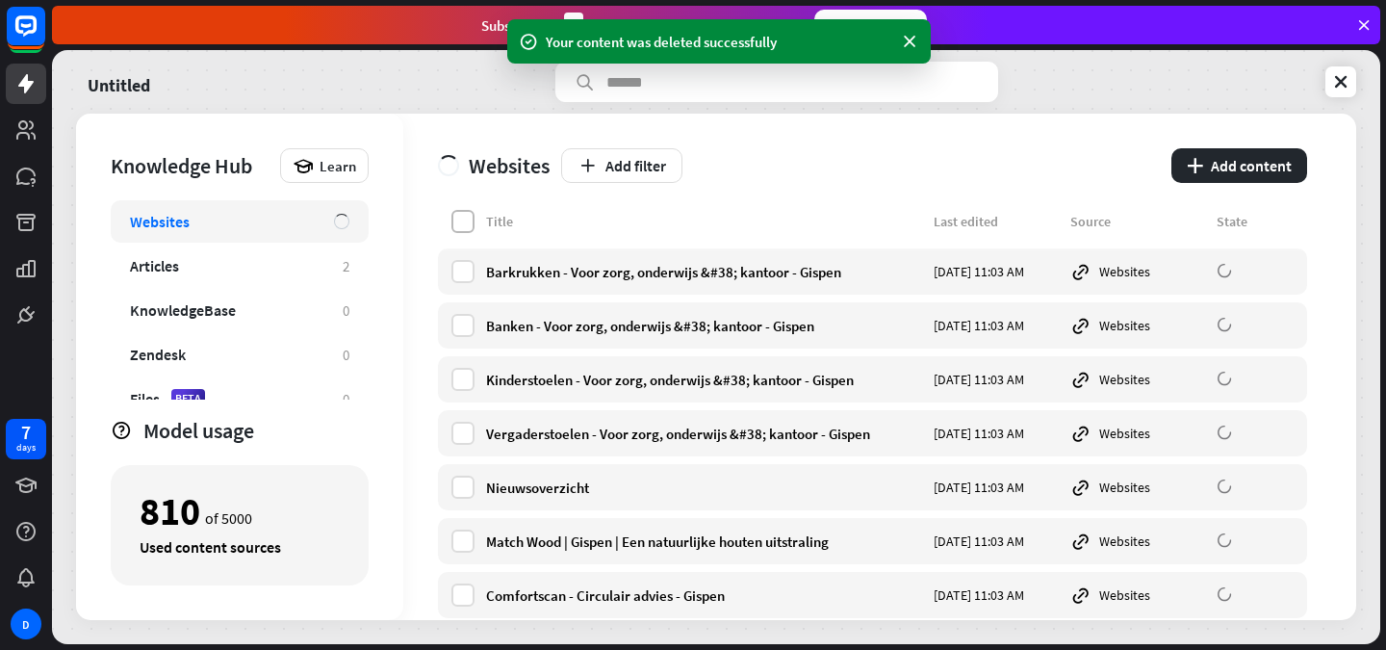
click at [462, 217] on label at bounding box center [463, 221] width 23 height 23
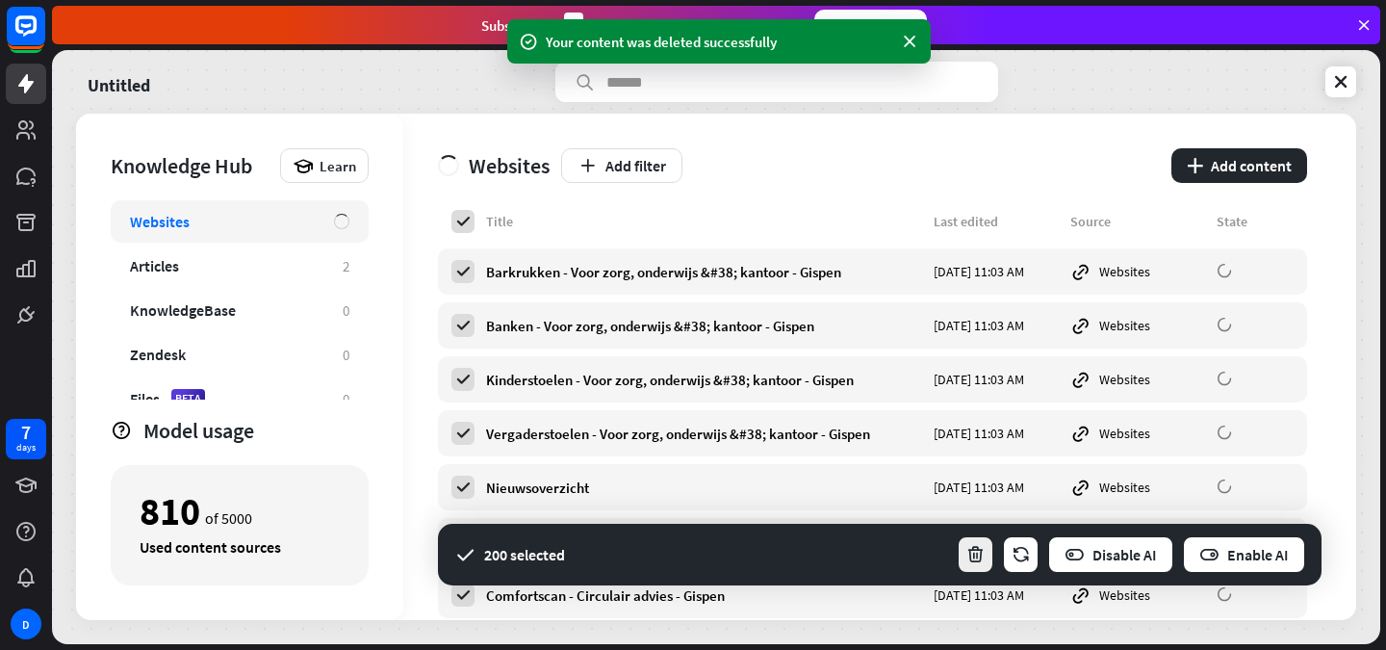
click at [975, 556] on icon "button" at bounding box center [976, 555] width 20 height 20
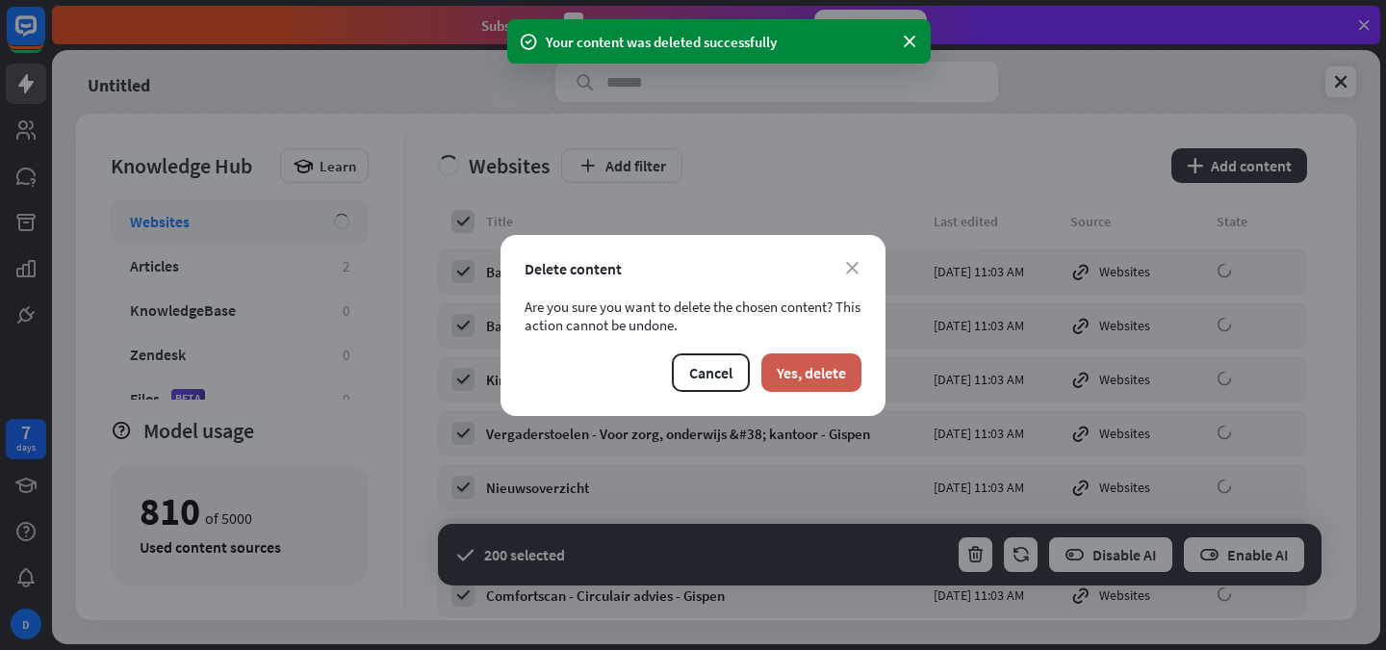
click at [826, 370] on button "Yes, delete" at bounding box center [812, 372] width 100 height 39
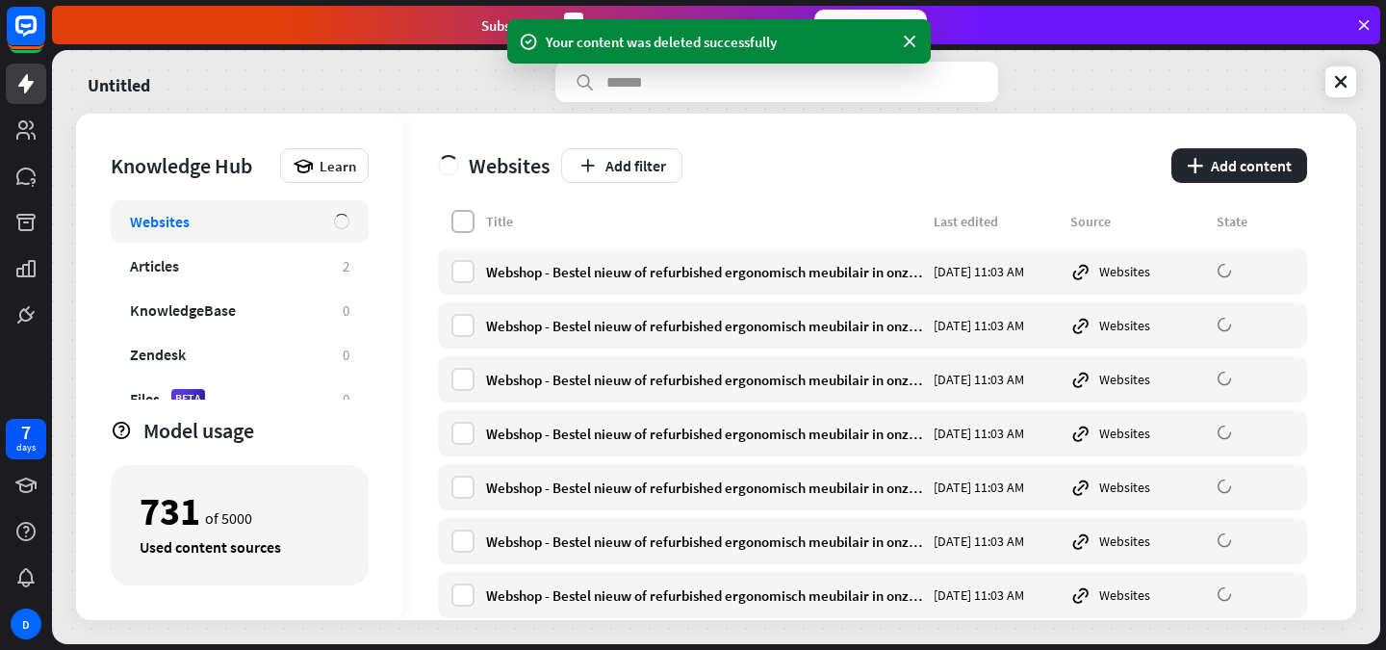
click at [456, 212] on label at bounding box center [463, 221] width 23 height 23
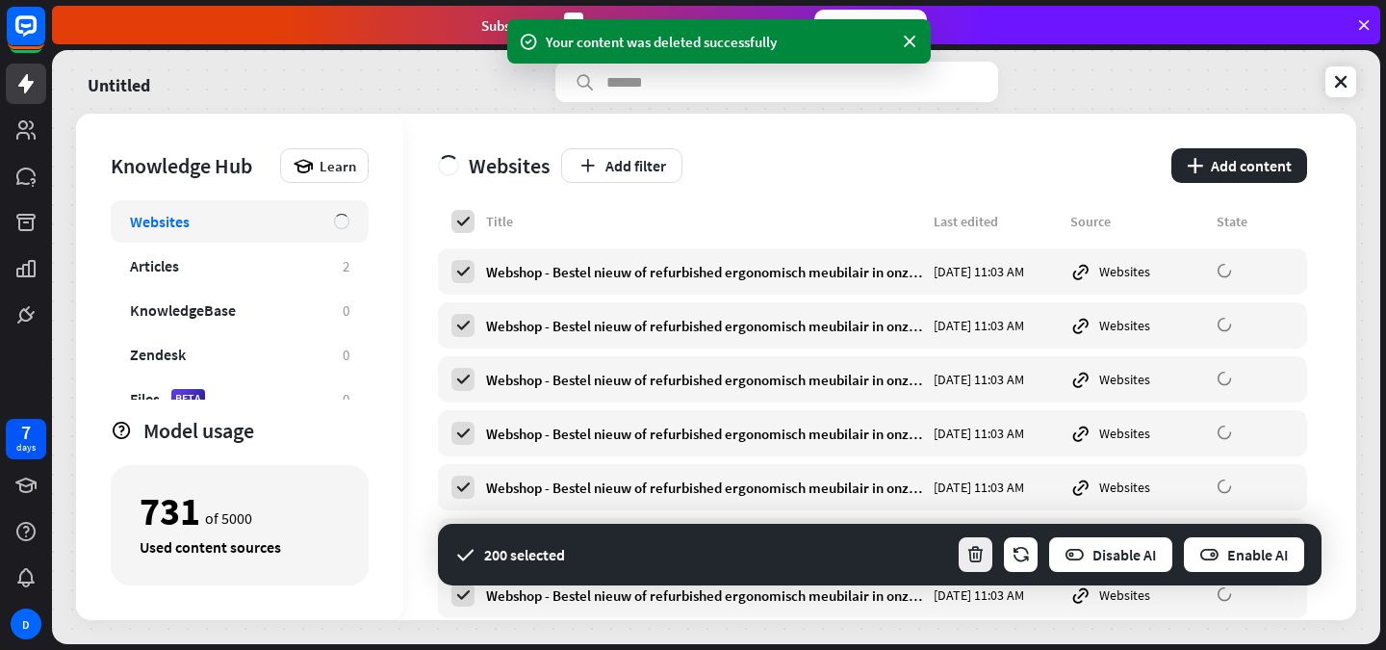
click at [964, 555] on button "button" at bounding box center [976, 554] width 38 height 39
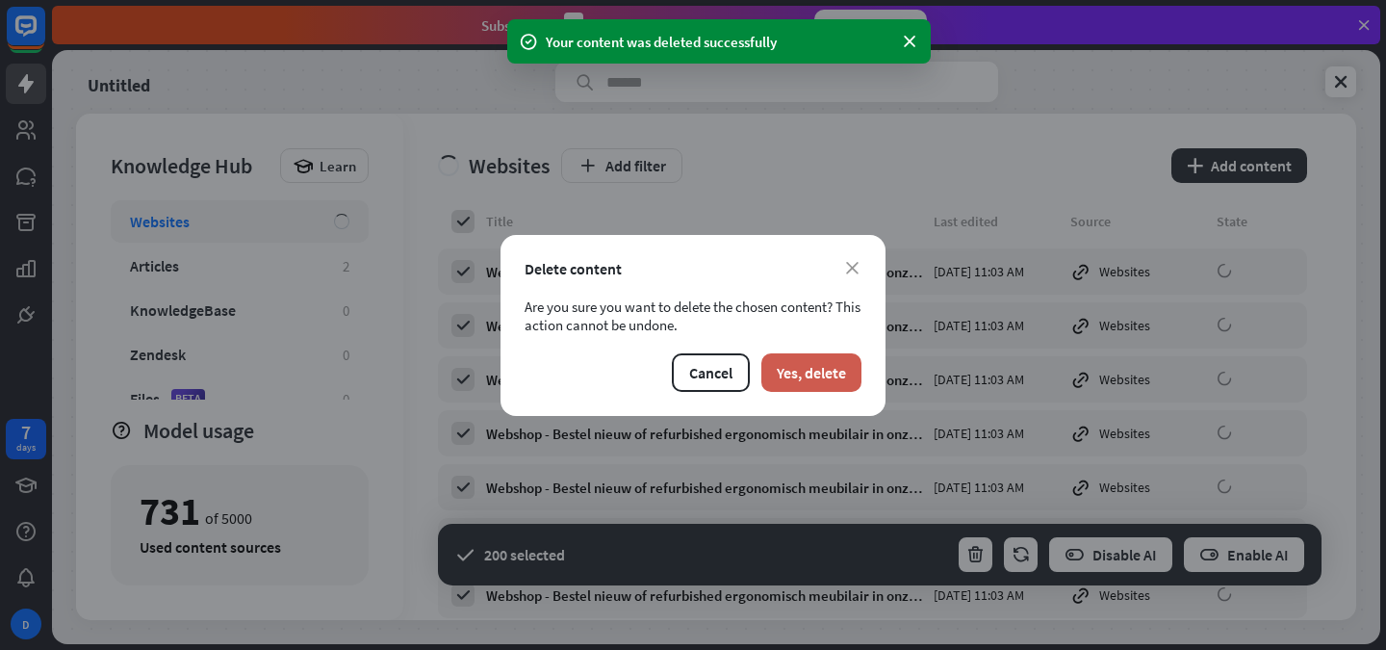
click at [827, 365] on button "Yes, delete" at bounding box center [812, 372] width 100 height 39
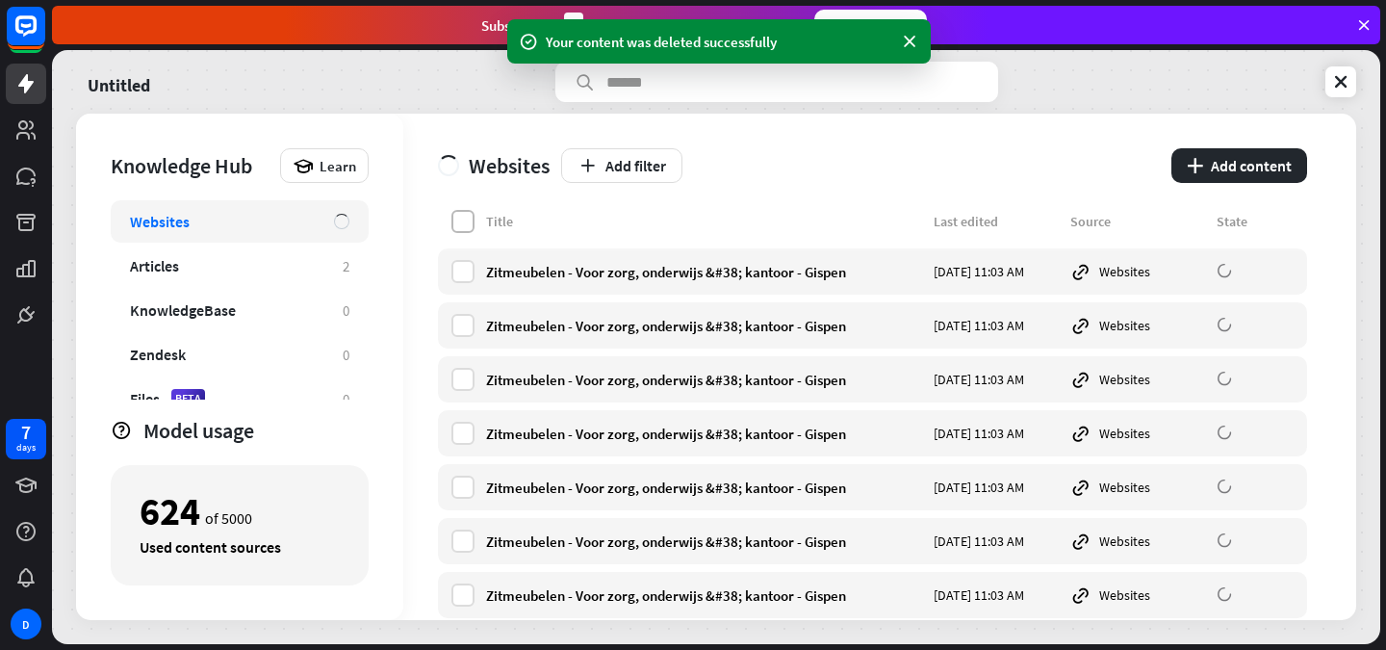
click at [452, 225] on label at bounding box center [463, 221] width 23 height 23
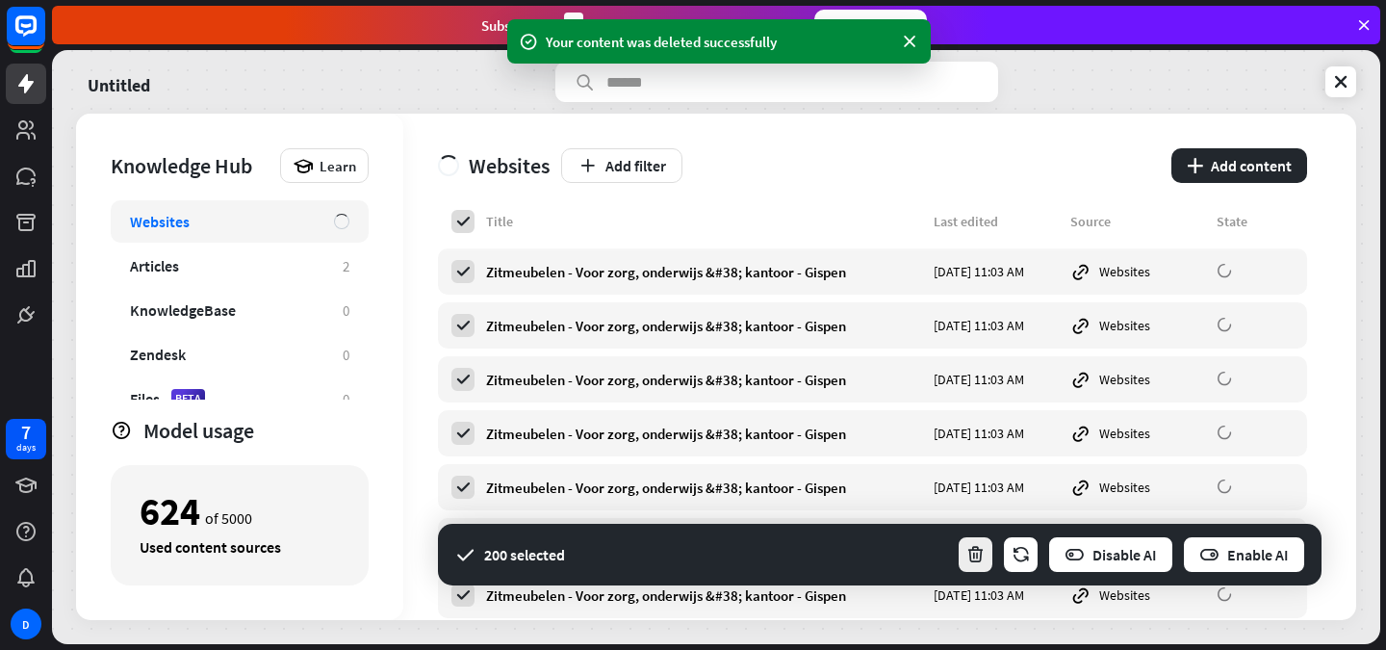
click at [967, 558] on icon "button" at bounding box center [976, 555] width 20 height 20
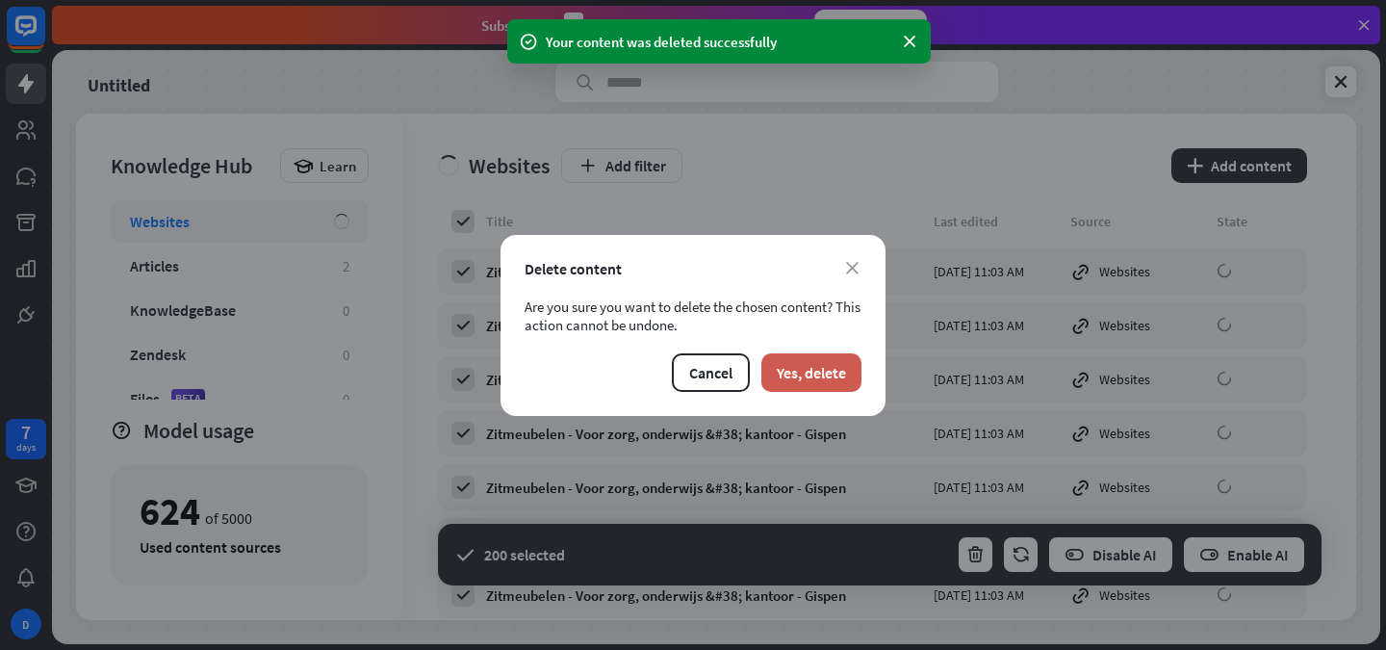
click at [827, 381] on button "Yes, delete" at bounding box center [812, 372] width 100 height 39
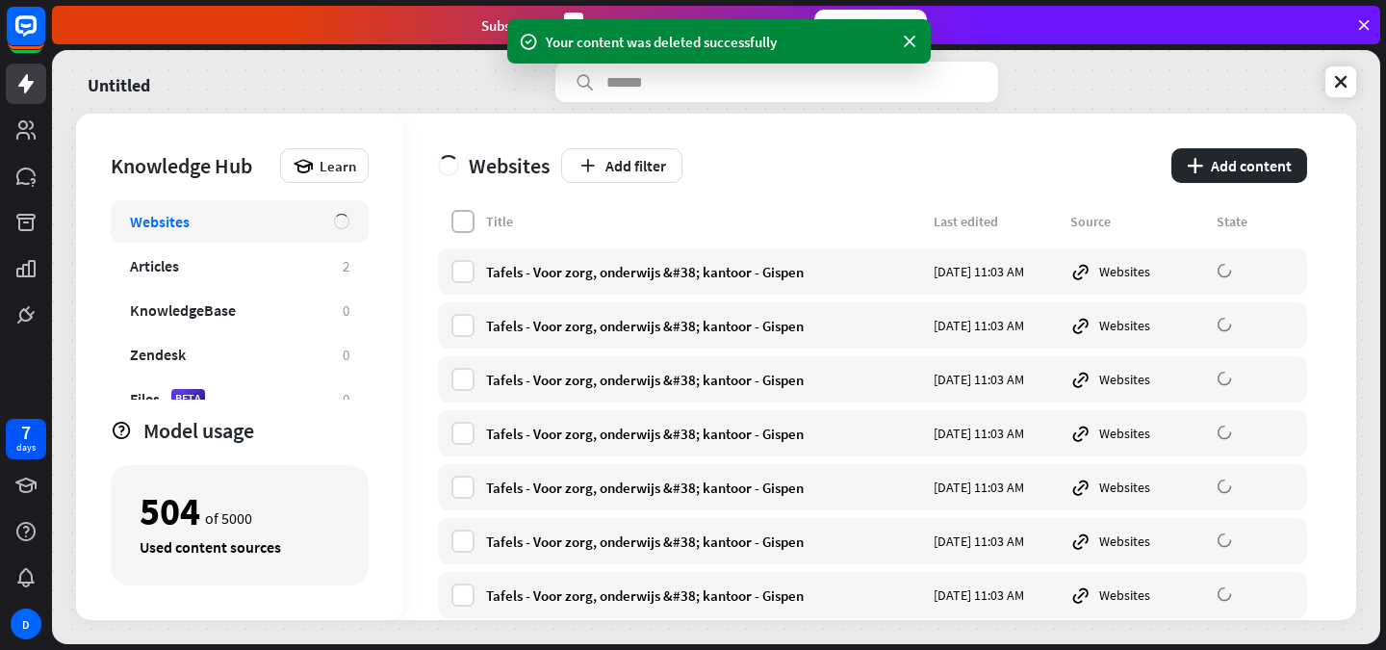
click at [462, 219] on label at bounding box center [463, 221] width 23 height 23
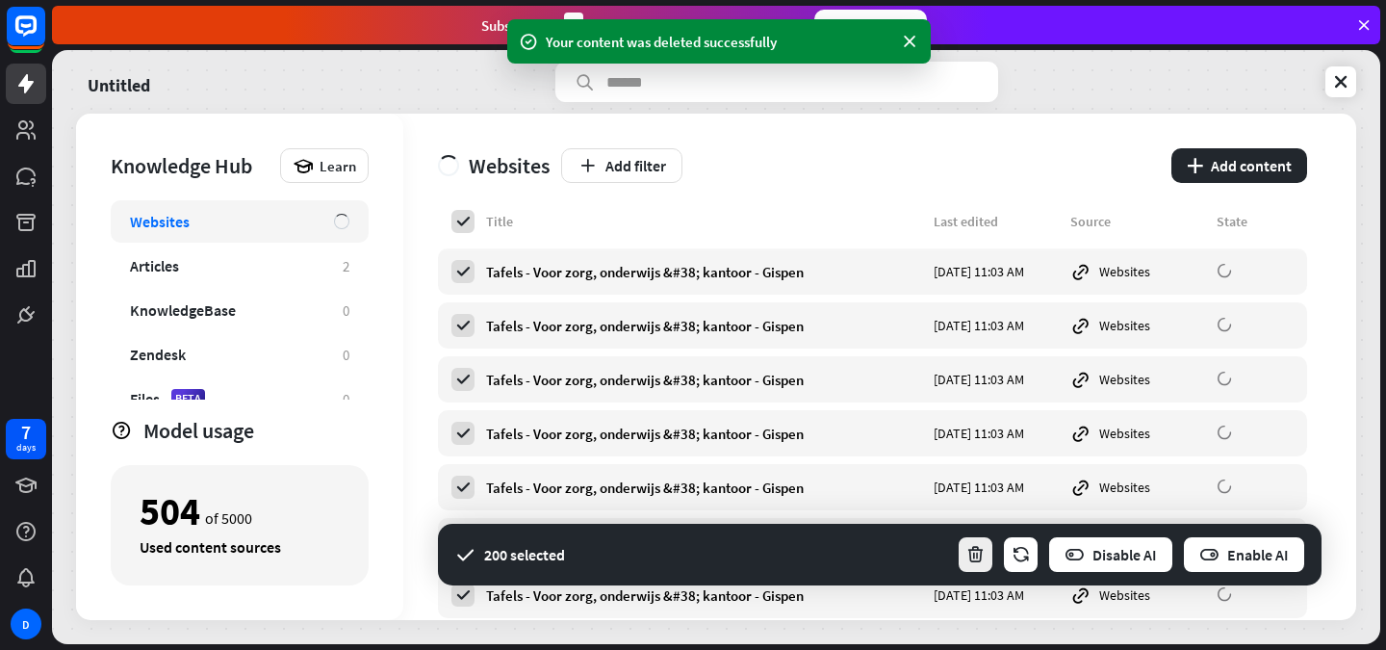
click at [972, 541] on button "button" at bounding box center [976, 554] width 38 height 39
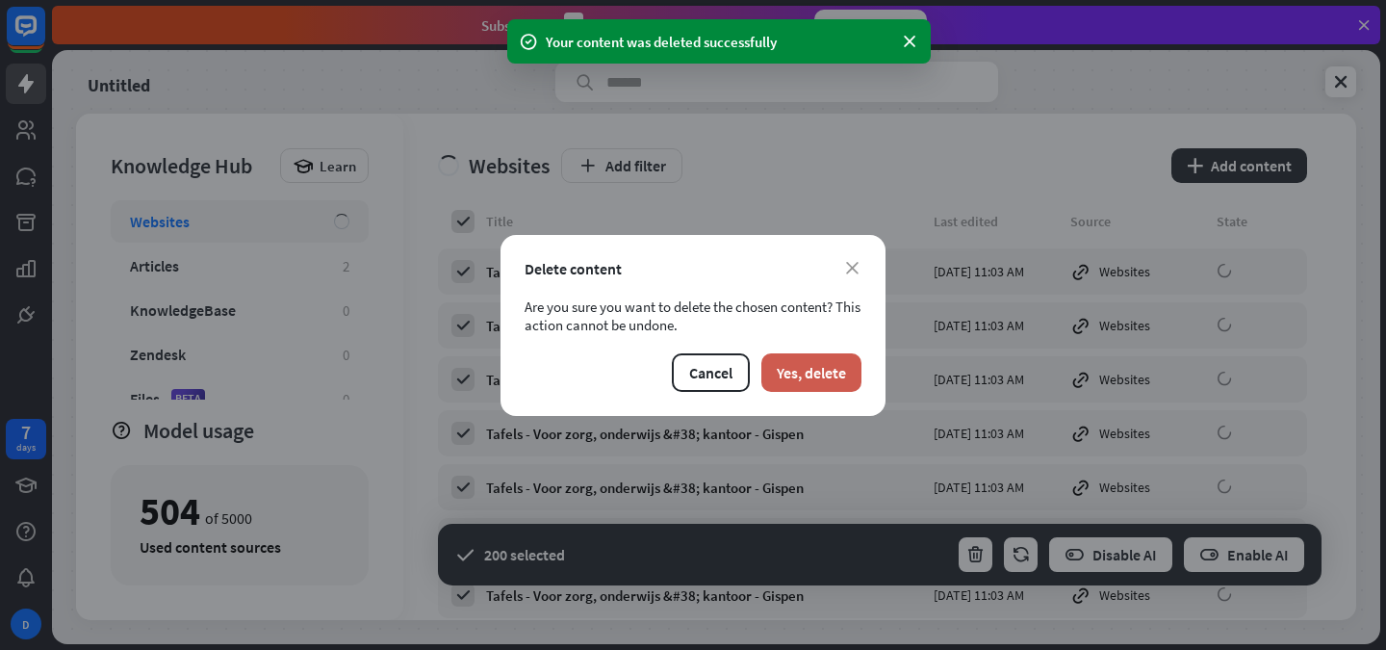
click at [833, 359] on button "Yes, delete" at bounding box center [812, 372] width 100 height 39
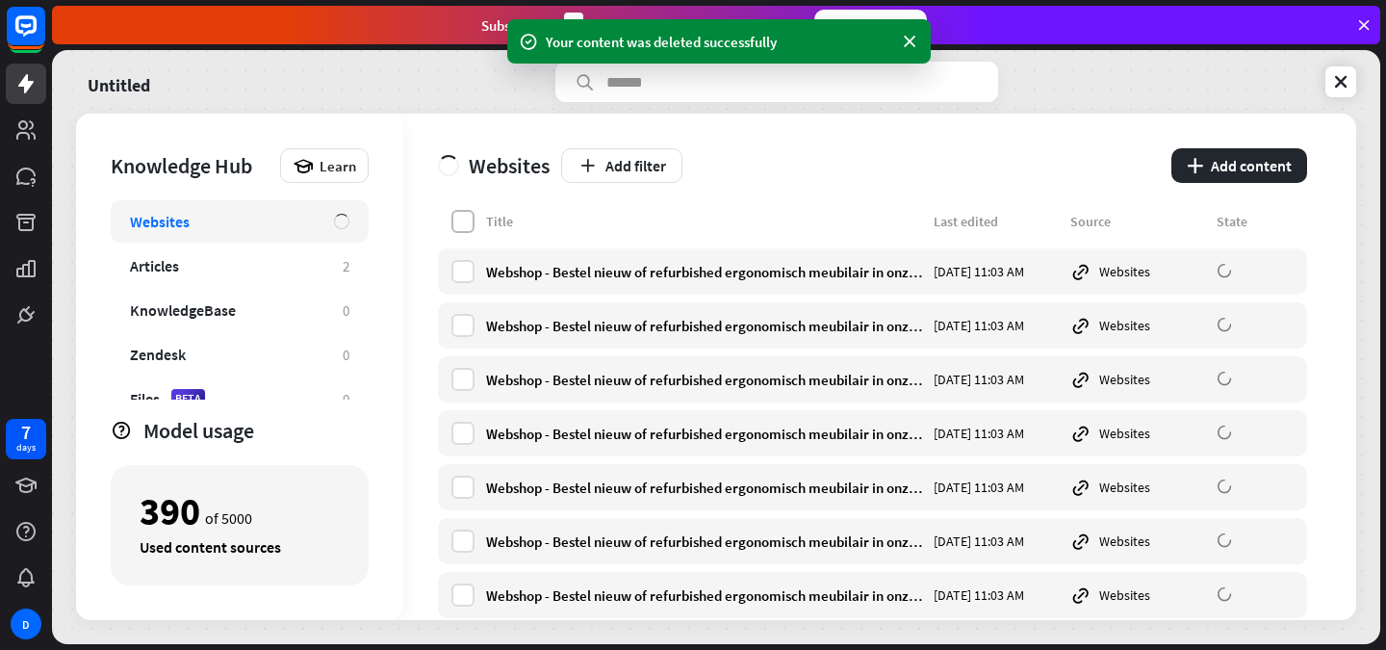
click at [467, 226] on label at bounding box center [463, 221] width 23 height 23
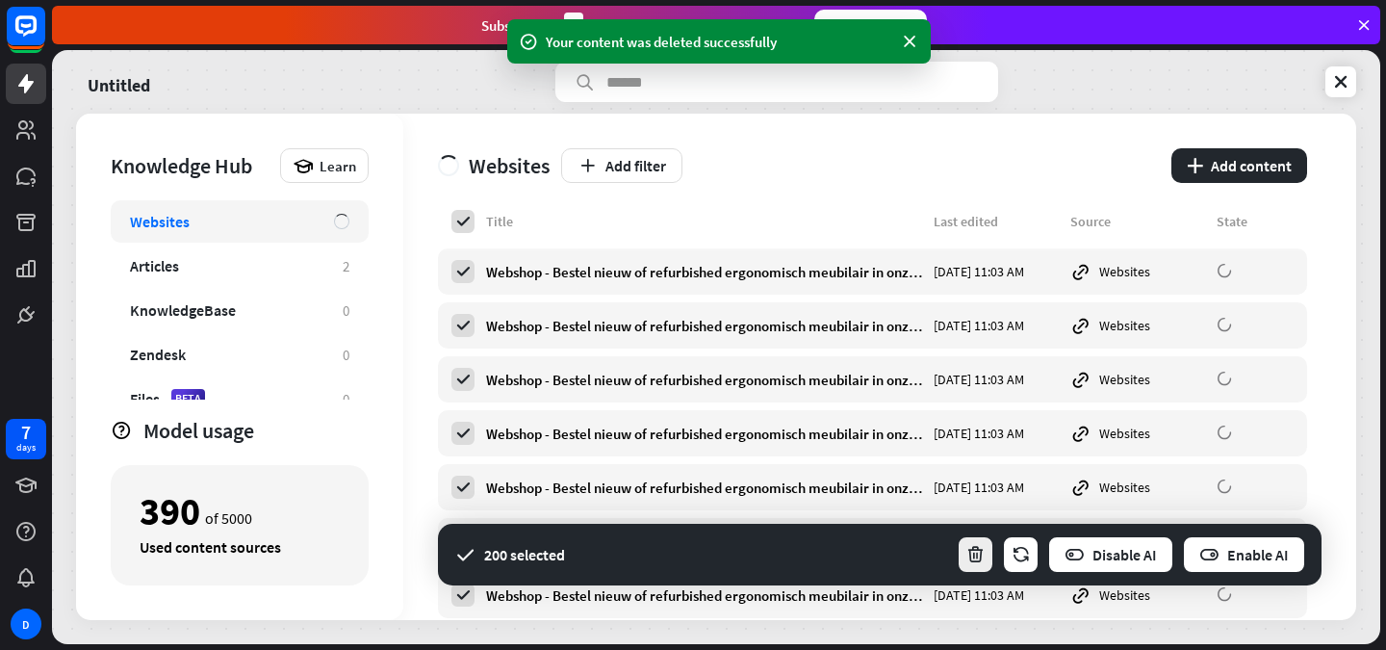
click at [970, 570] on button "button" at bounding box center [976, 554] width 38 height 39
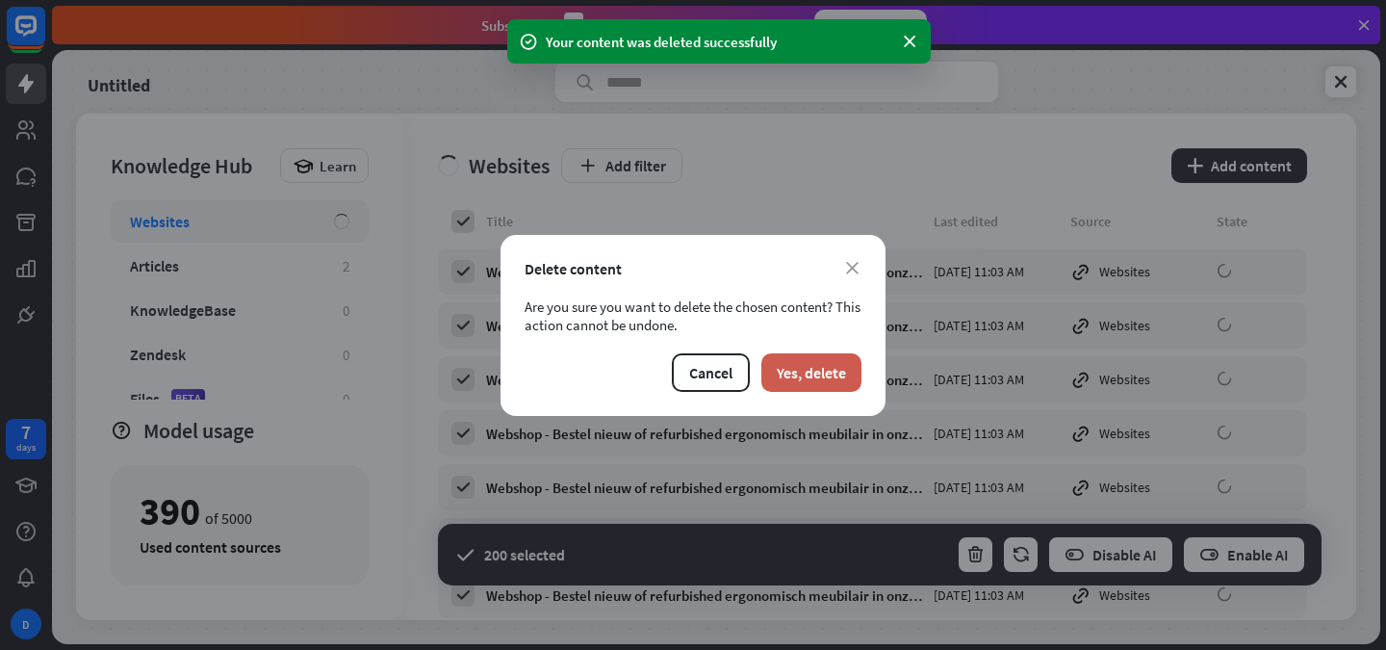
click at [815, 360] on button "Yes, delete" at bounding box center [812, 372] width 100 height 39
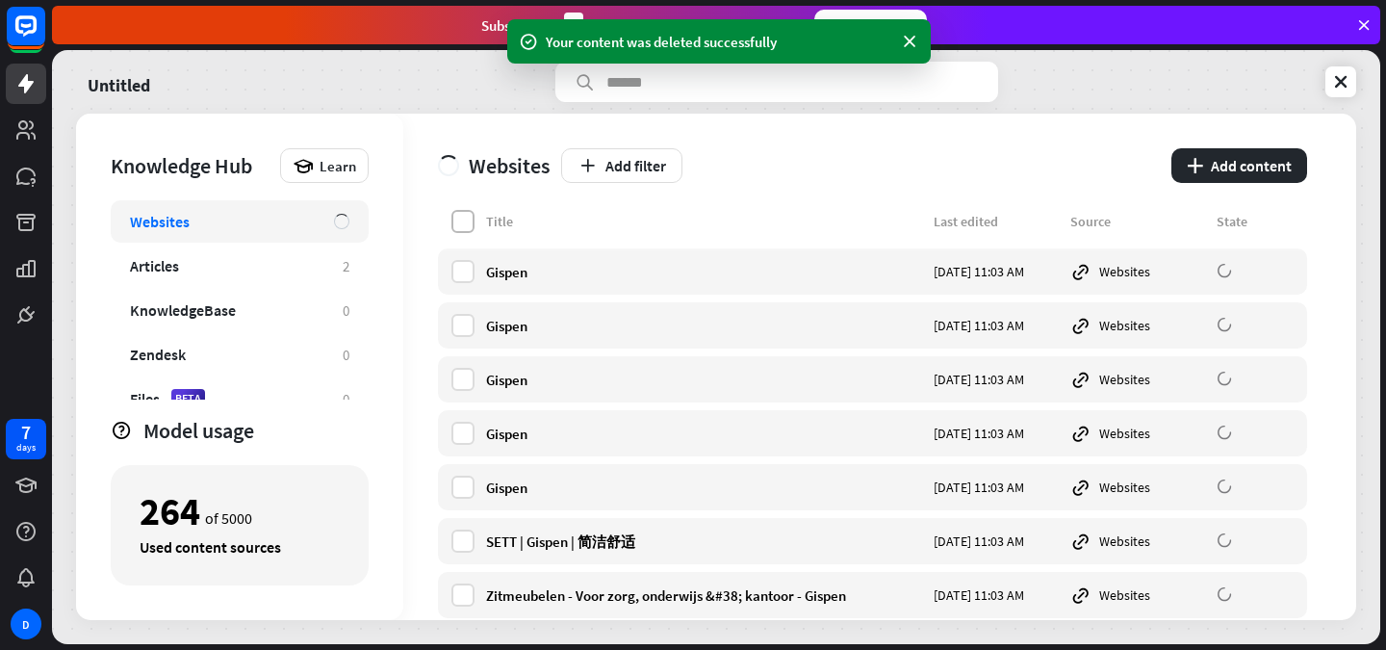
click at [469, 224] on label at bounding box center [463, 221] width 23 height 23
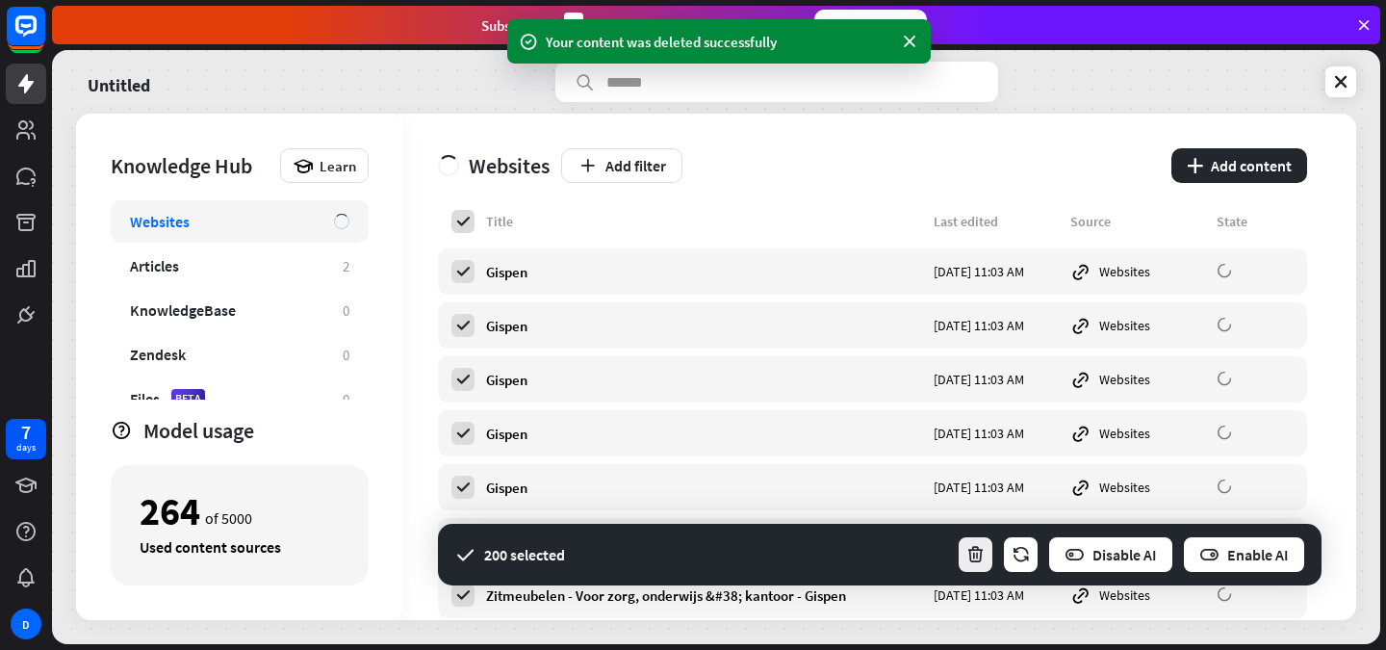
click at [963, 548] on button "button" at bounding box center [976, 554] width 38 height 39
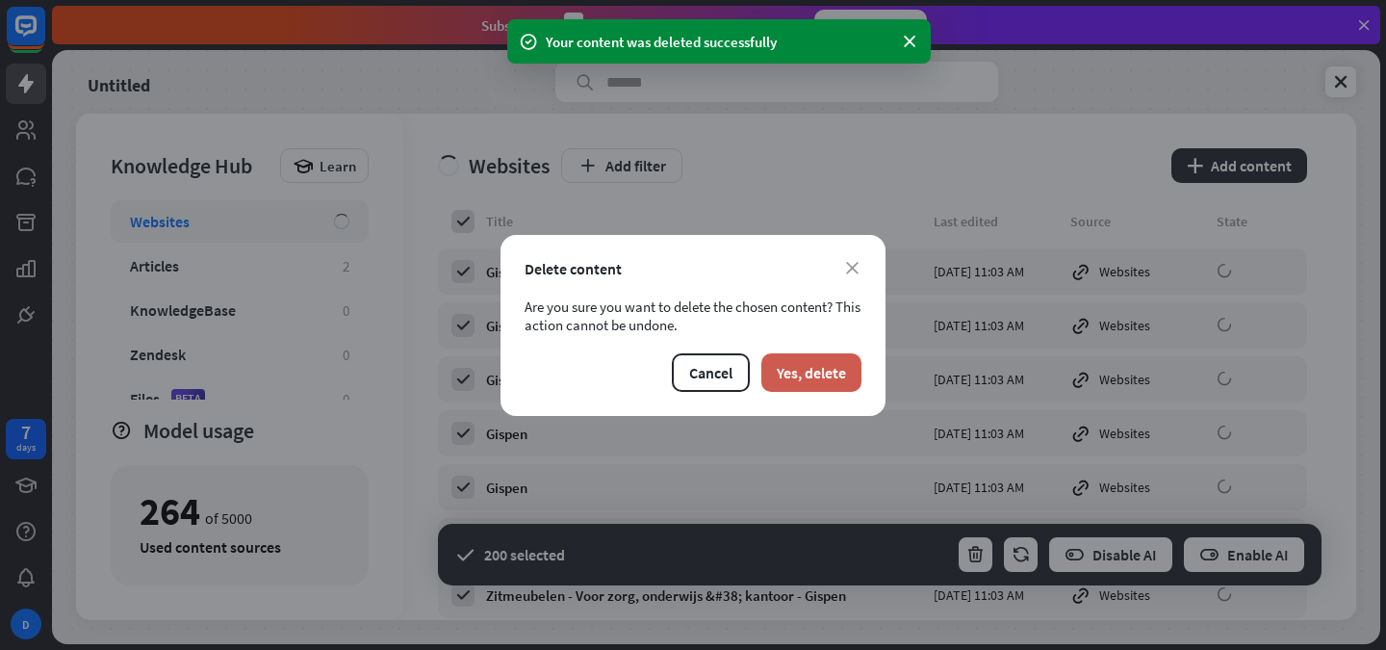
click at [808, 362] on button "Yes, delete" at bounding box center [812, 372] width 100 height 39
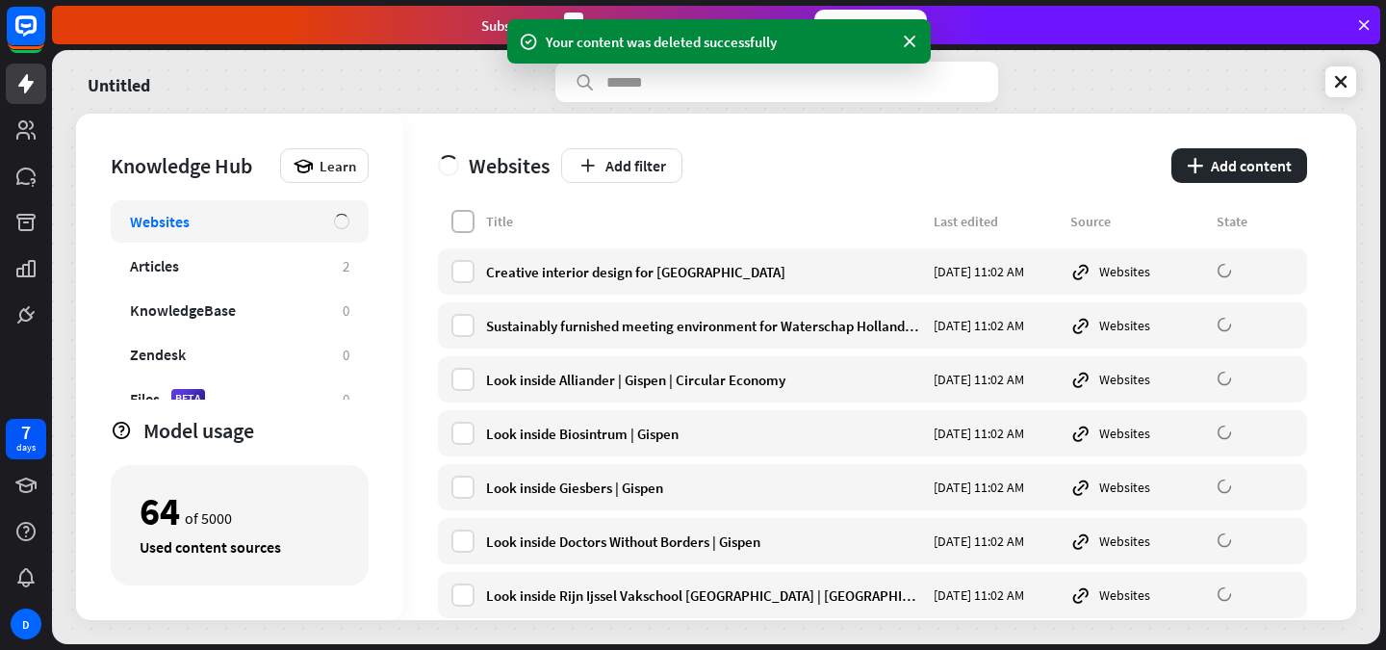
click at [461, 230] on label at bounding box center [463, 221] width 23 height 23
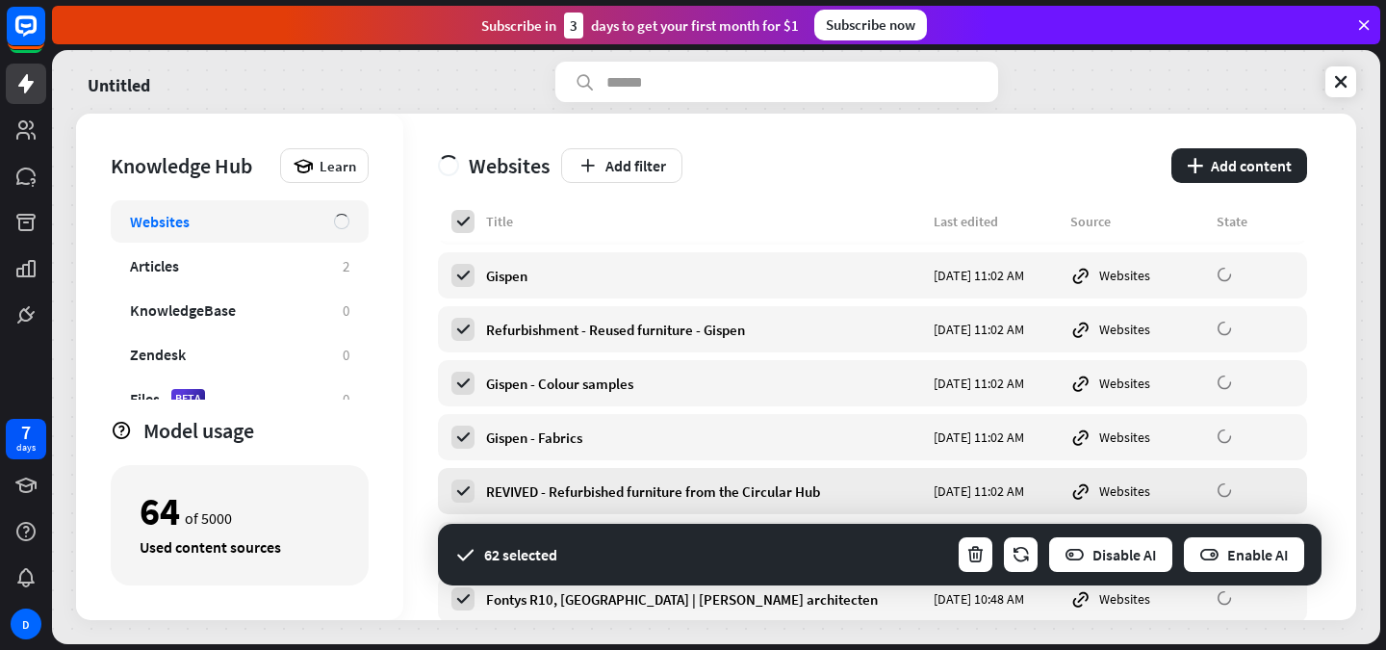
scroll to position [2961, 0]
click at [456, 596] on icon at bounding box center [462, 599] width 17 height 17
click at [974, 549] on icon "button" at bounding box center [976, 555] width 20 height 20
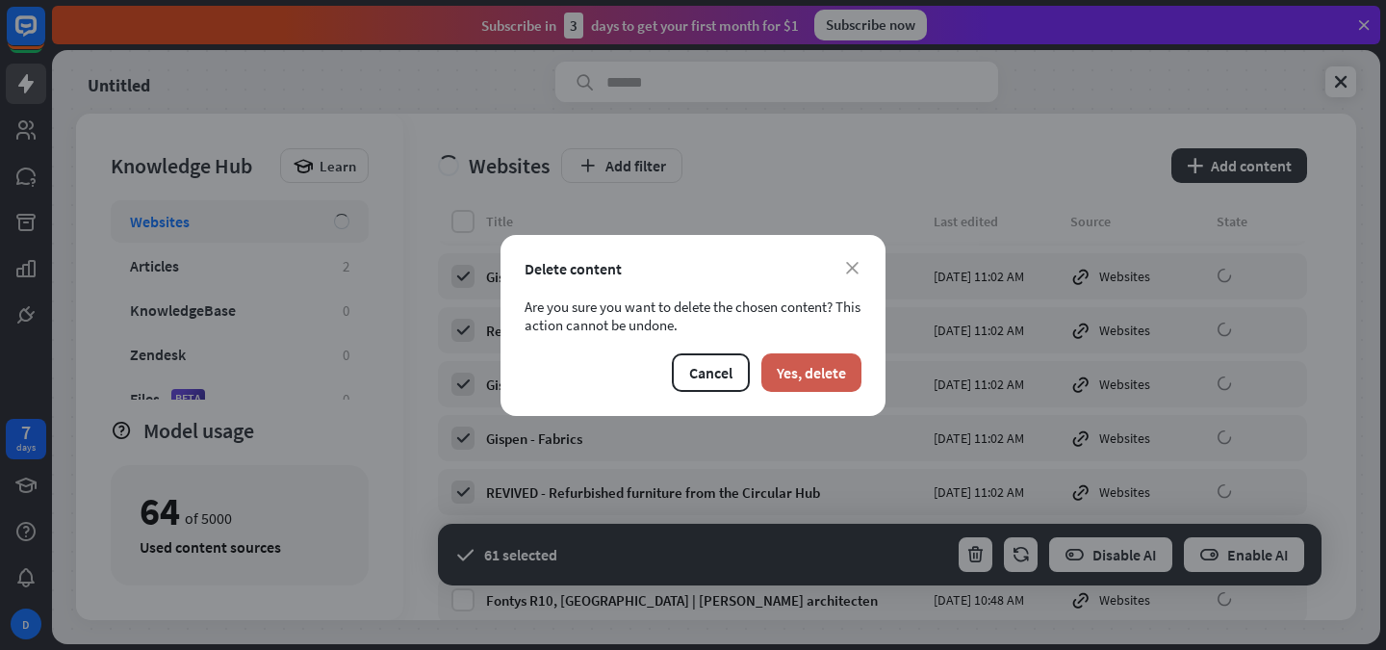
click at [840, 367] on button "Yes, delete" at bounding box center [812, 372] width 100 height 39
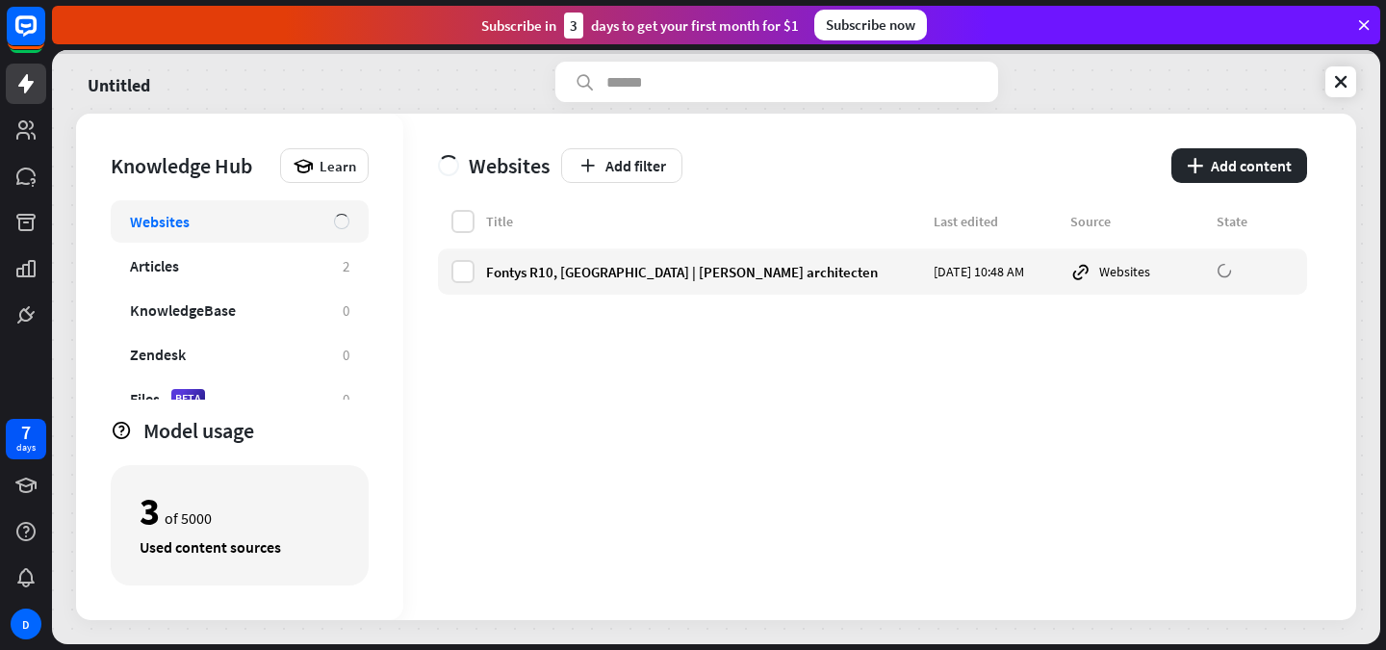
scroll to position [0, 0]
